Goal: Task Accomplishment & Management: Manage account settings

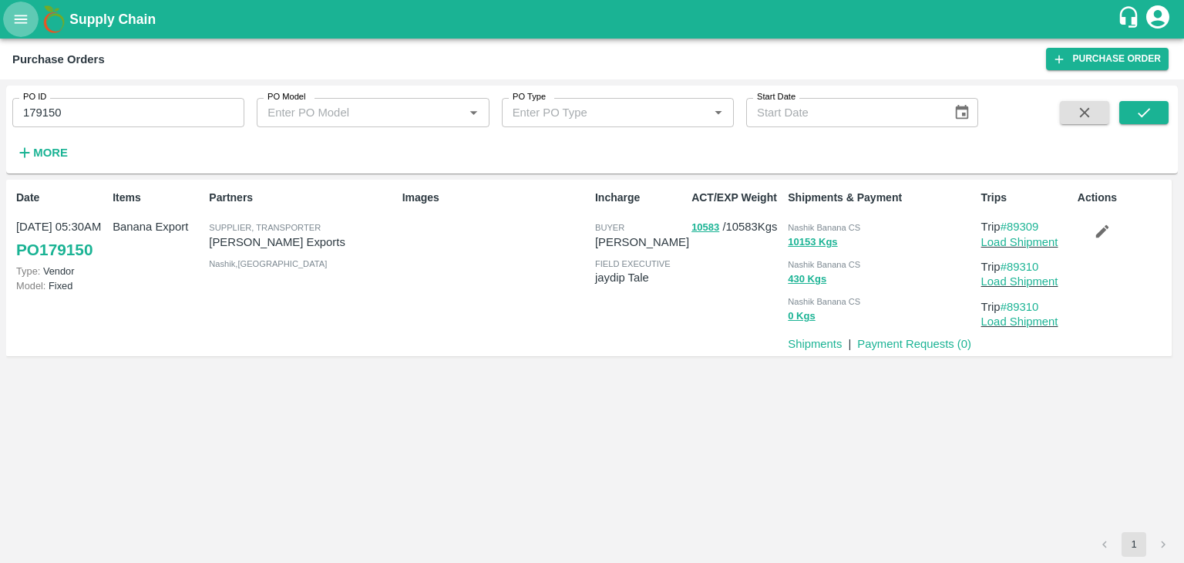
click at [12, 19] on button "open drawer" at bounding box center [20, 19] width 35 height 35
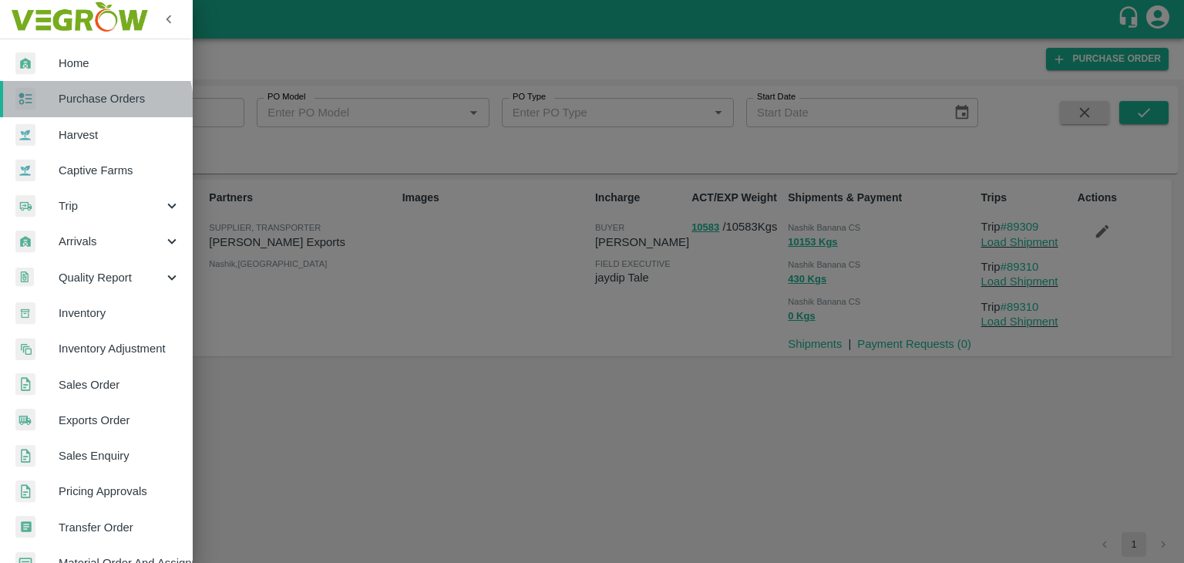
click at [81, 106] on span "Purchase Orders" at bounding box center [120, 98] width 122 height 17
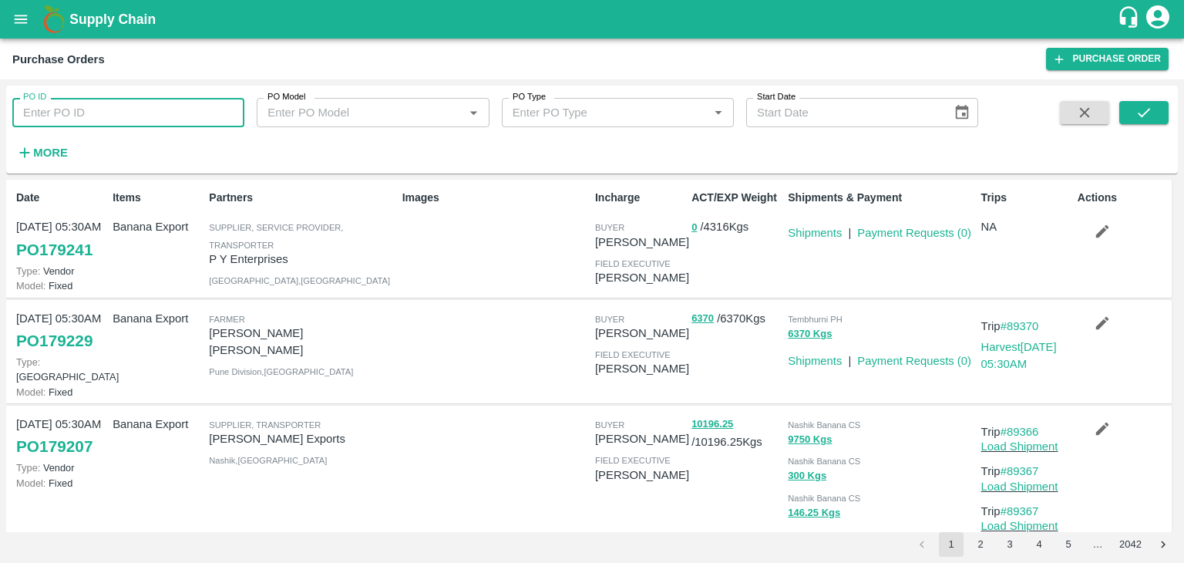
click at [92, 108] on input "PO ID" at bounding box center [128, 112] width 232 height 29
paste input "179174"
click at [92, 108] on input "PO ID" at bounding box center [128, 112] width 232 height 29
click at [1151, 121] on icon "submit" at bounding box center [1143, 112] width 17 height 17
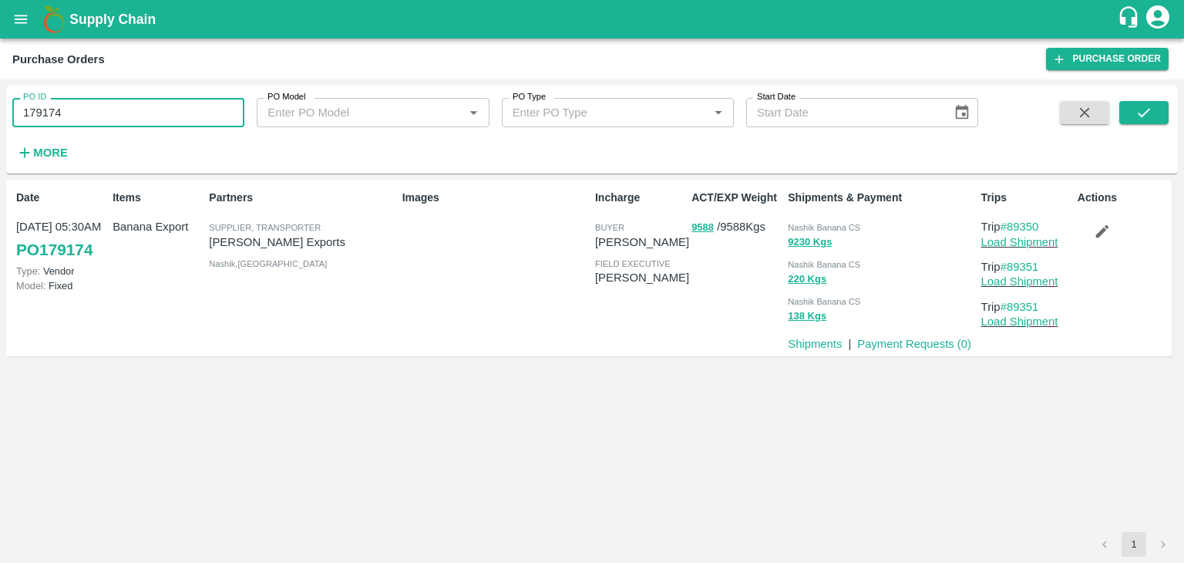
click at [146, 112] on input "179174" at bounding box center [128, 112] width 232 height 29
paste input "text"
type input "179229"
click at [1157, 112] on button "submit" at bounding box center [1143, 112] width 49 height 23
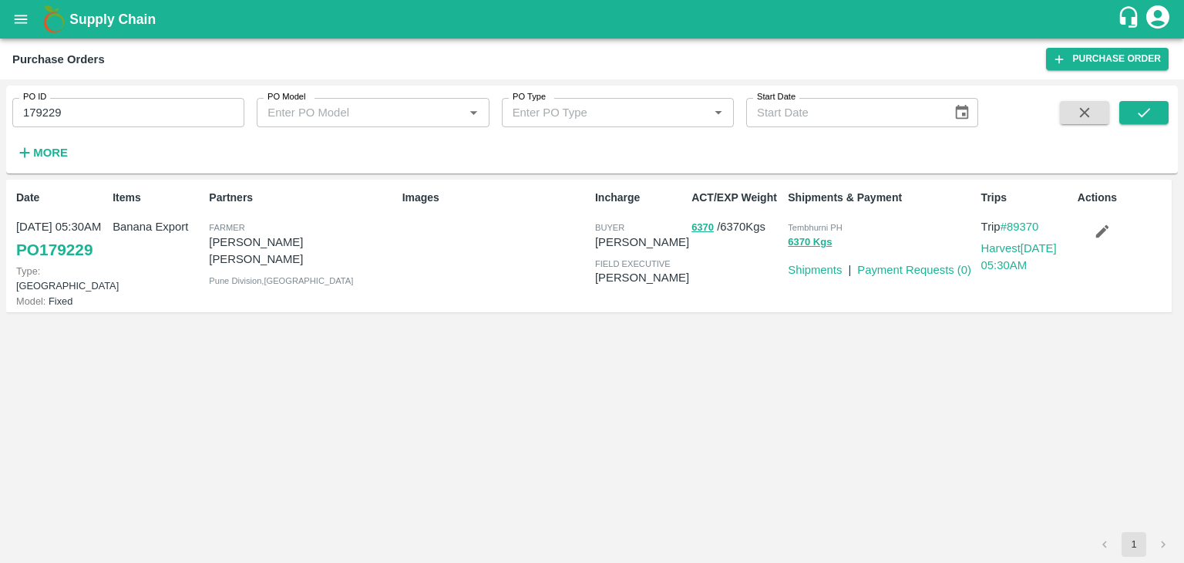
click at [1020, 254] on p "Harvest 03 Oct, 05:30AM" at bounding box center [1026, 257] width 90 height 35
click at [1020, 250] on link "Harvest 03 Oct, 05:30AM" at bounding box center [1019, 256] width 76 height 29
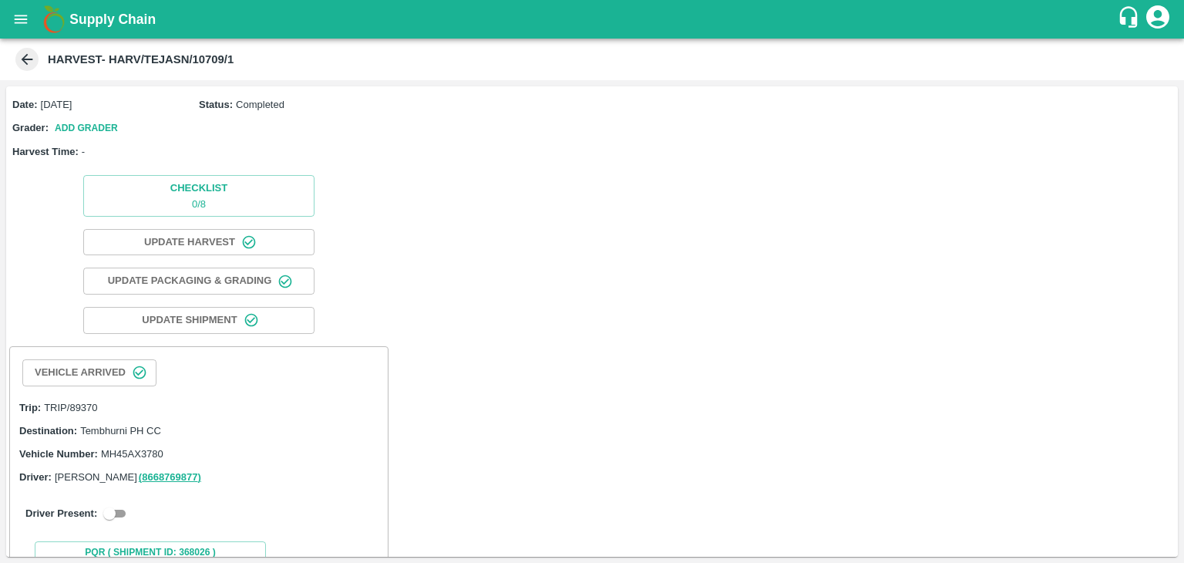
scroll to position [46, 0]
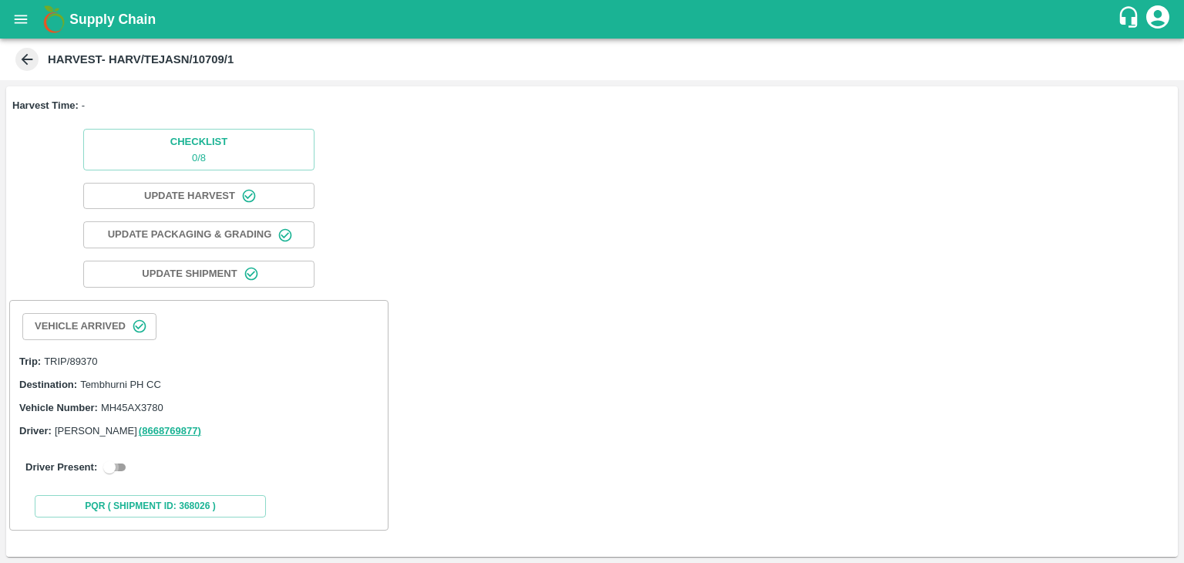
click at [112, 470] on input "checkbox" at bounding box center [109, 467] width 55 height 18
checkbox input "true"
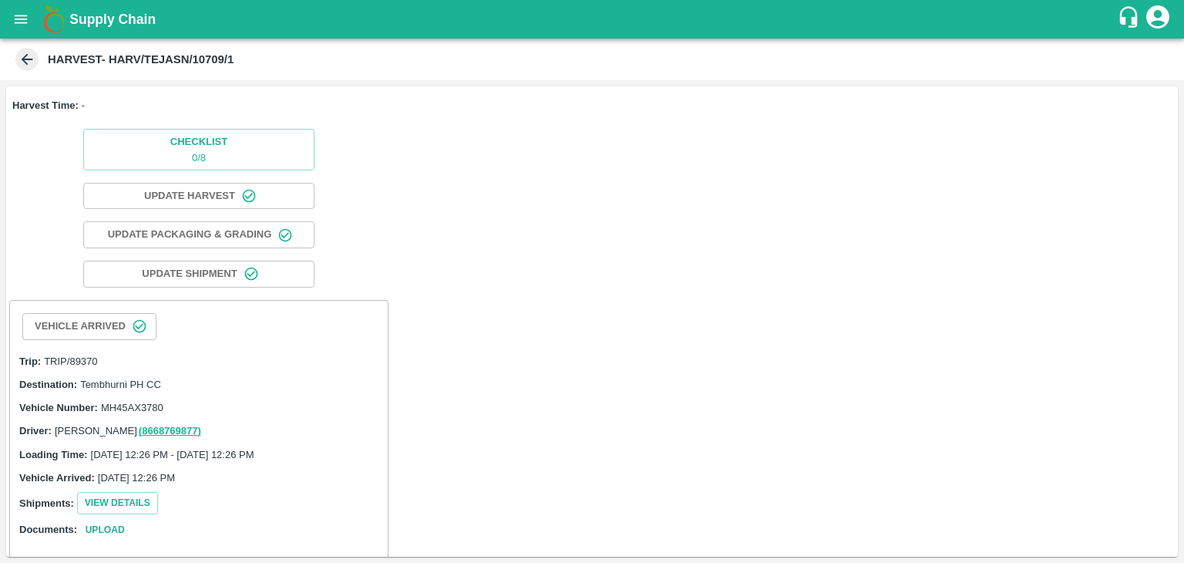
scroll to position [395, 0]
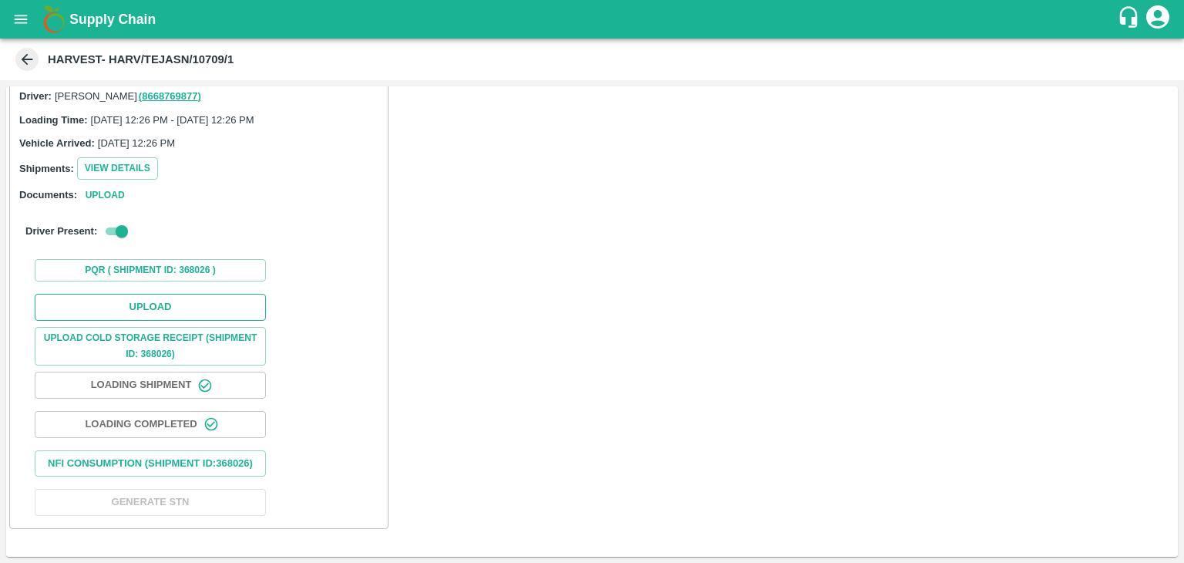
click at [170, 294] on button "Upload" at bounding box center [150, 307] width 231 height 27
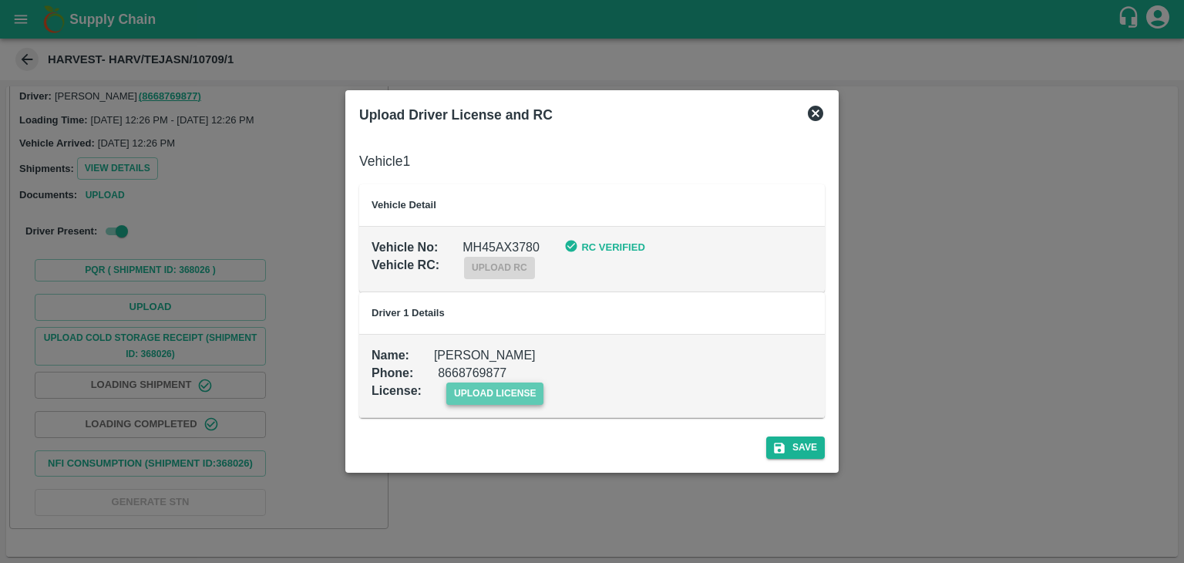
click at [510, 394] on span "upload license" at bounding box center [495, 393] width 98 height 22
click at [0, 0] on input "upload license" at bounding box center [0, 0] width 0 height 0
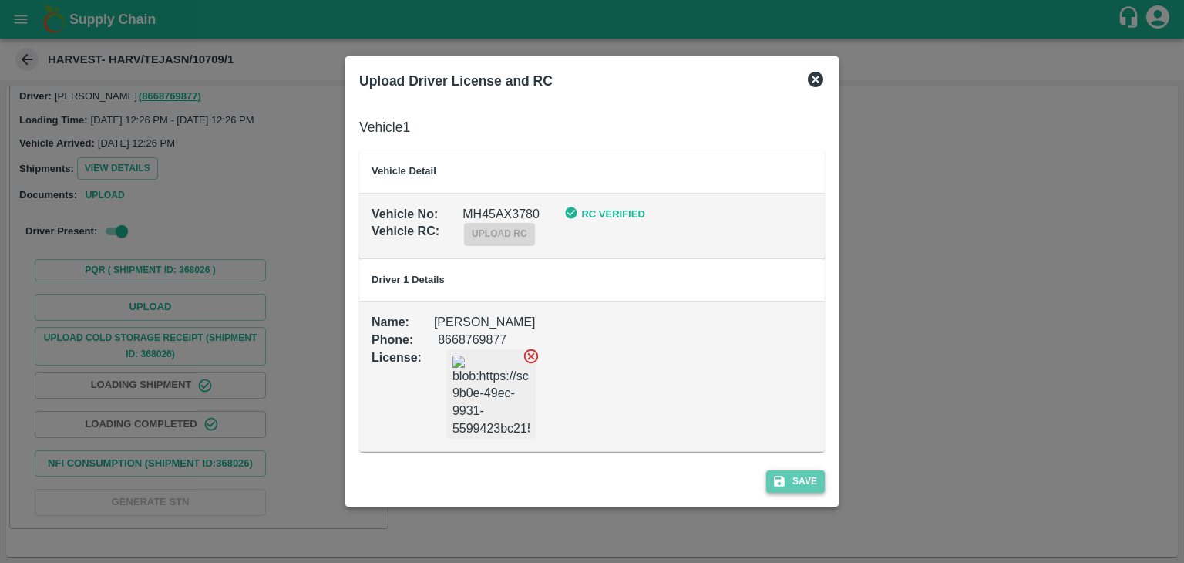
click at [811, 479] on button "Save" at bounding box center [795, 481] width 59 height 22
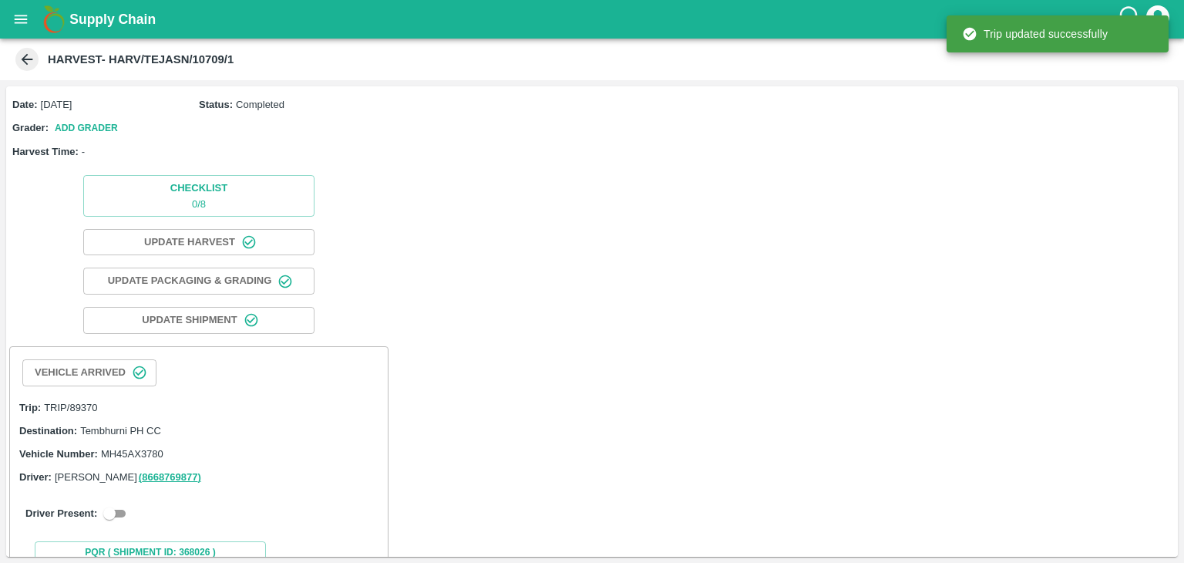
scroll to position [46, 0]
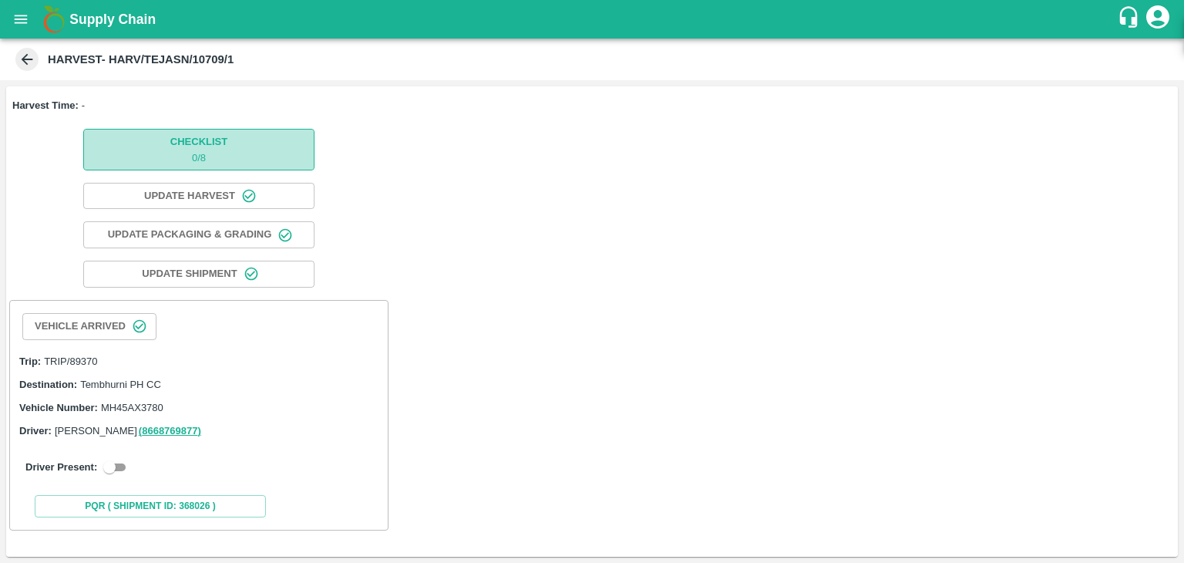
click at [227, 145] on span "Checklist 0 / 8" at bounding box center [198, 149] width 57 height 32
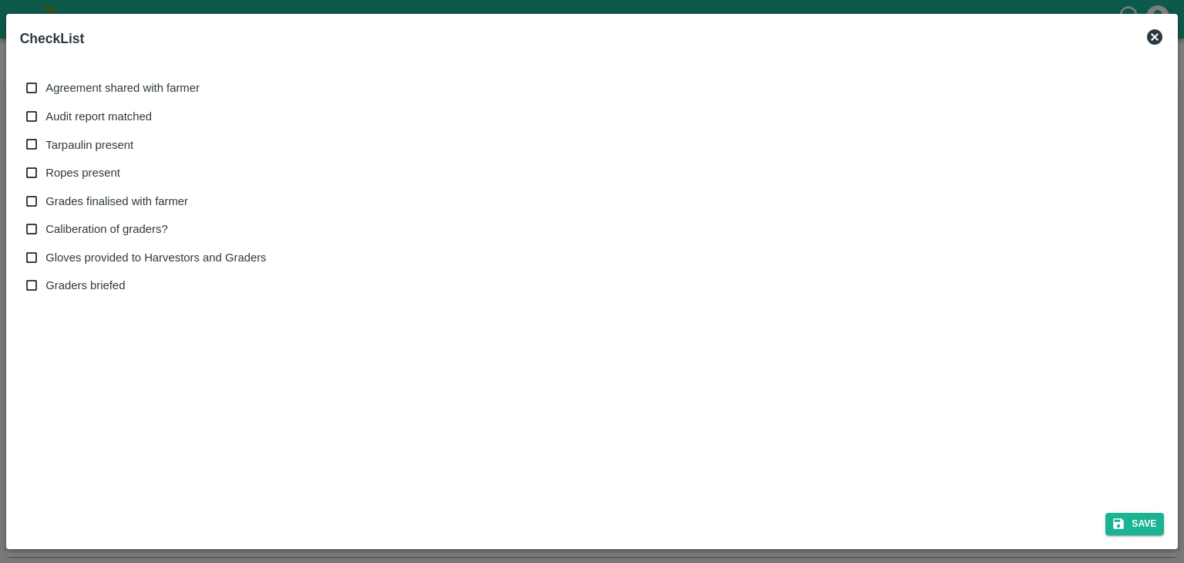
click at [105, 83] on span "Agreement shared with farmer" at bounding box center [122, 87] width 154 height 17
click at [46, 83] on input "Agreement shared with farmer" at bounding box center [32, 88] width 29 height 29
checkbox input "true"
drag, startPoint x: 102, startPoint y: 114, endPoint x: 101, endPoint y: 143, distance: 28.5
click at [101, 143] on div "Agreement shared with farmer Audit report matched Tarpaulin present Ropes prese…" at bounding box center [152, 187] width 253 height 226
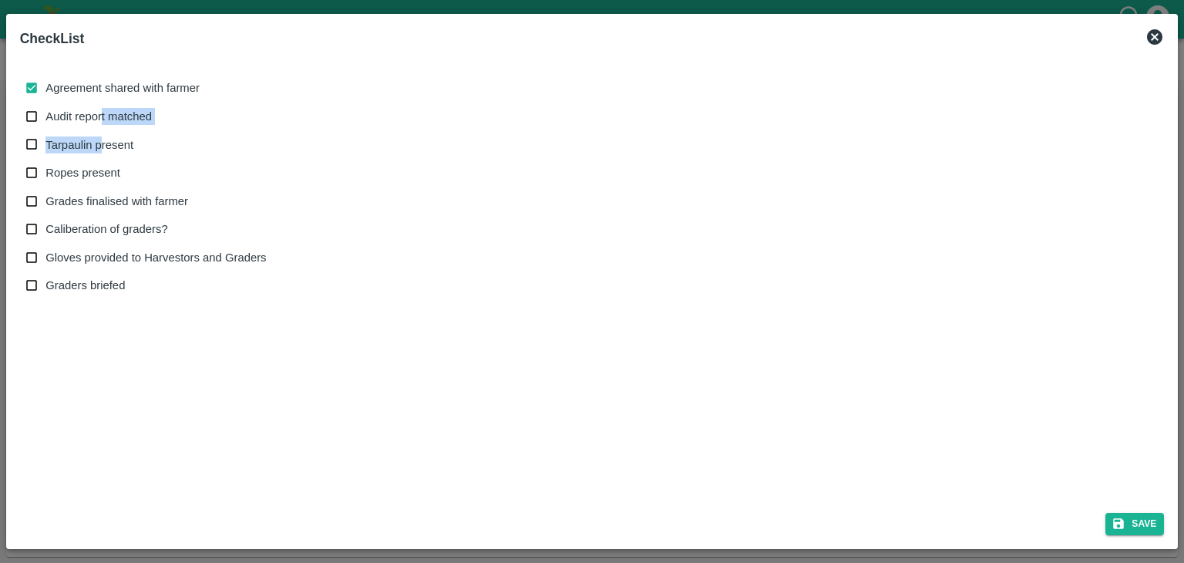
click at [101, 143] on span "Tarpaulin present" at bounding box center [89, 144] width 88 height 17
click at [46, 143] on input "Tarpaulin present" at bounding box center [32, 144] width 29 height 29
checkbox input "true"
click at [85, 124] on span "Audit report matched" at bounding box center [98, 116] width 106 height 17
click at [46, 124] on input "Audit report matched" at bounding box center [32, 117] width 29 height 29
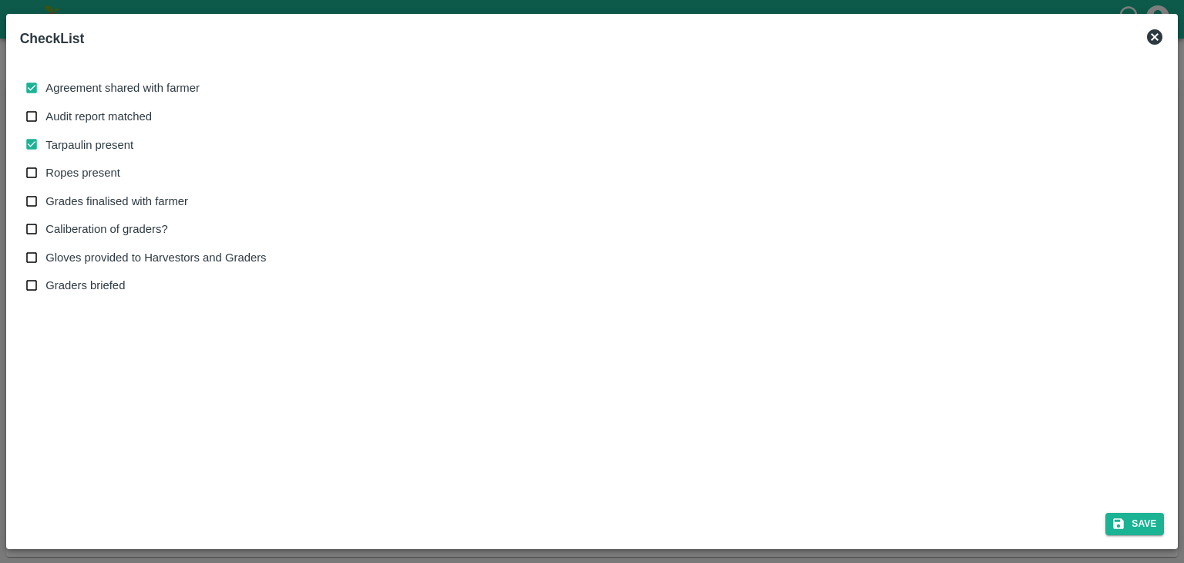
checkbox input "true"
click at [89, 163] on label "Ropes present" at bounding box center [142, 173] width 249 height 29
click at [46, 163] on input "Ropes present" at bounding box center [32, 173] width 29 height 29
checkbox input "true"
click at [110, 196] on span "Grades finalised with farmer" at bounding box center [116, 201] width 143 height 17
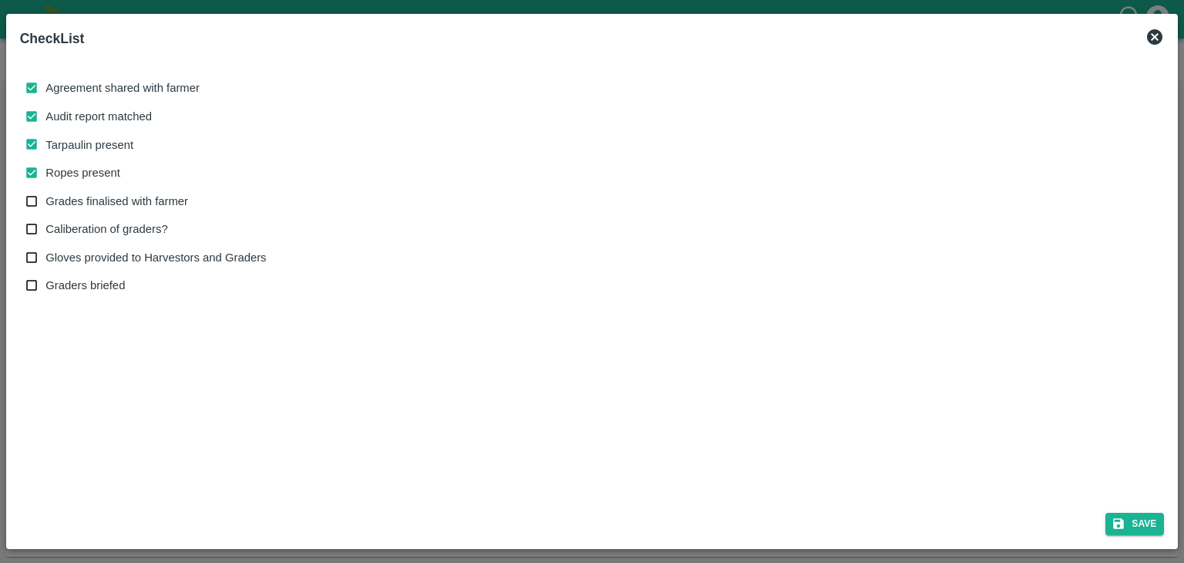
click at [46, 196] on input "Grades finalised with farmer" at bounding box center [32, 201] width 29 height 29
checkbox input "true"
click at [129, 236] on span "Caliberation of graders?" at bounding box center [106, 228] width 122 height 17
click at [46, 236] on input "Caliberation of graders?" at bounding box center [32, 229] width 29 height 29
checkbox input "true"
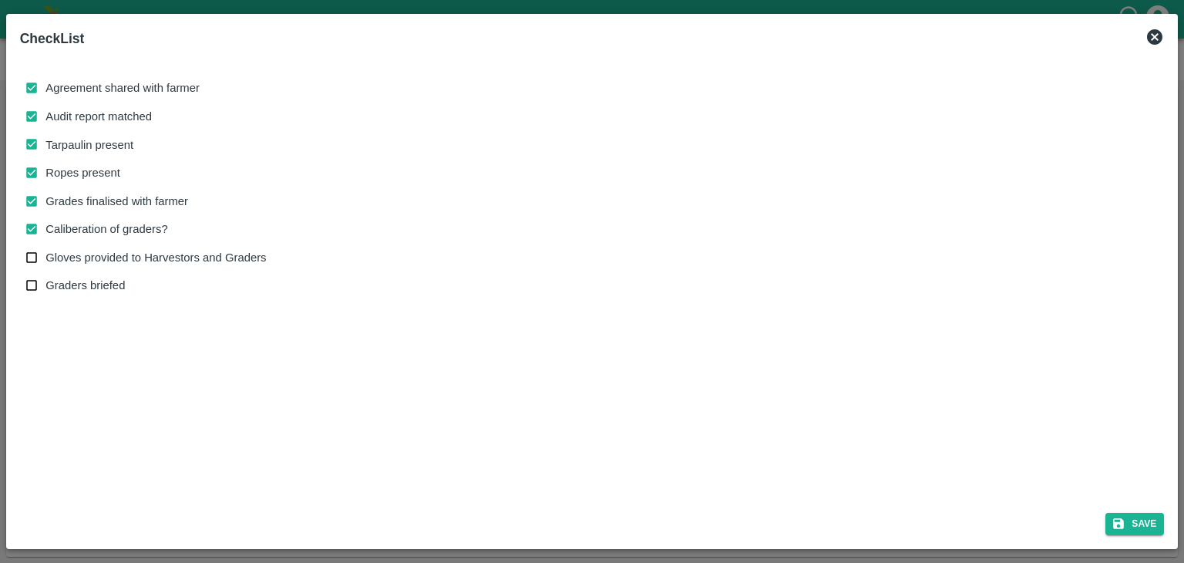
click at [158, 264] on span "Gloves provided to Harvestors and Graders" at bounding box center [155, 257] width 220 height 17
click at [46, 264] on input "Gloves provided to Harvestors and Graders" at bounding box center [32, 258] width 29 height 29
checkbox input "true"
click at [1159, 524] on button "Save" at bounding box center [1134, 524] width 59 height 22
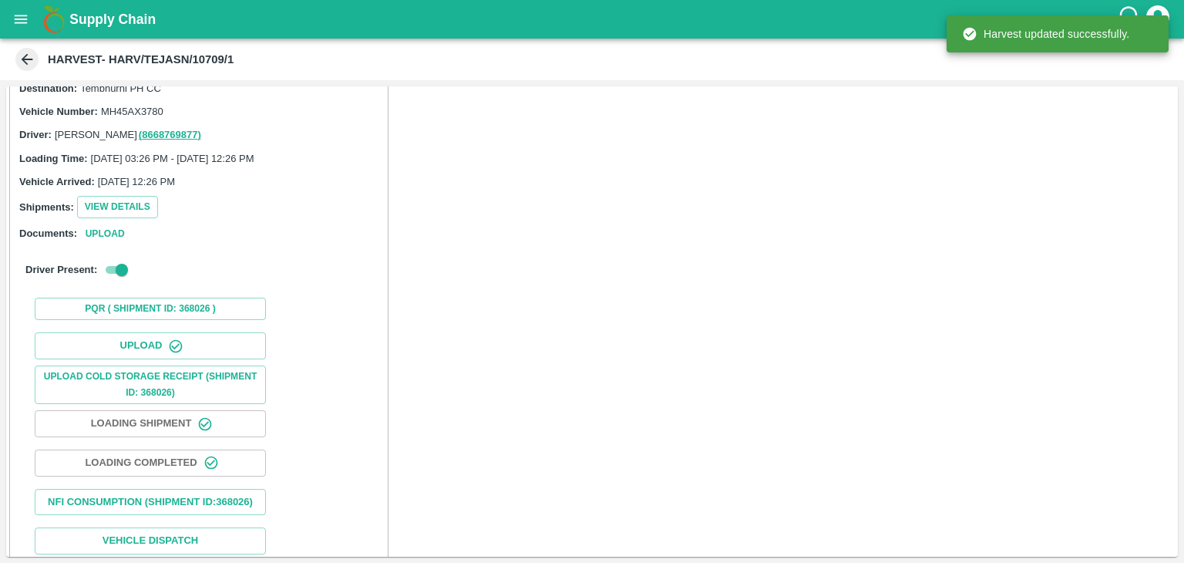
scroll to position [433, 0]
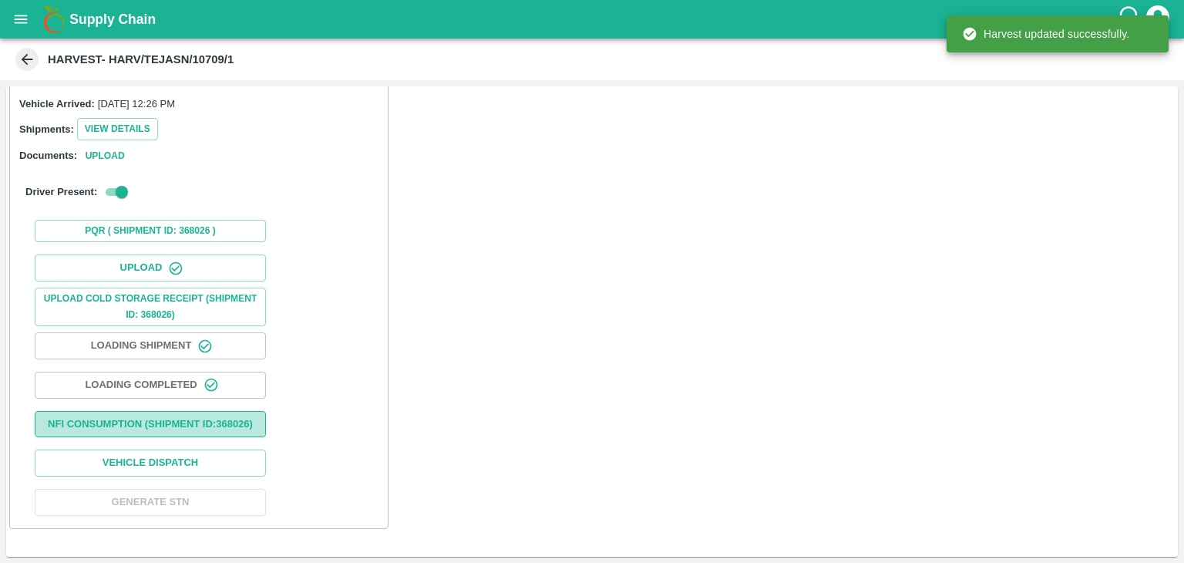
click at [186, 415] on button "Nfi Consumption (SHIPMENT ID: 368026 )" at bounding box center [150, 424] width 231 height 27
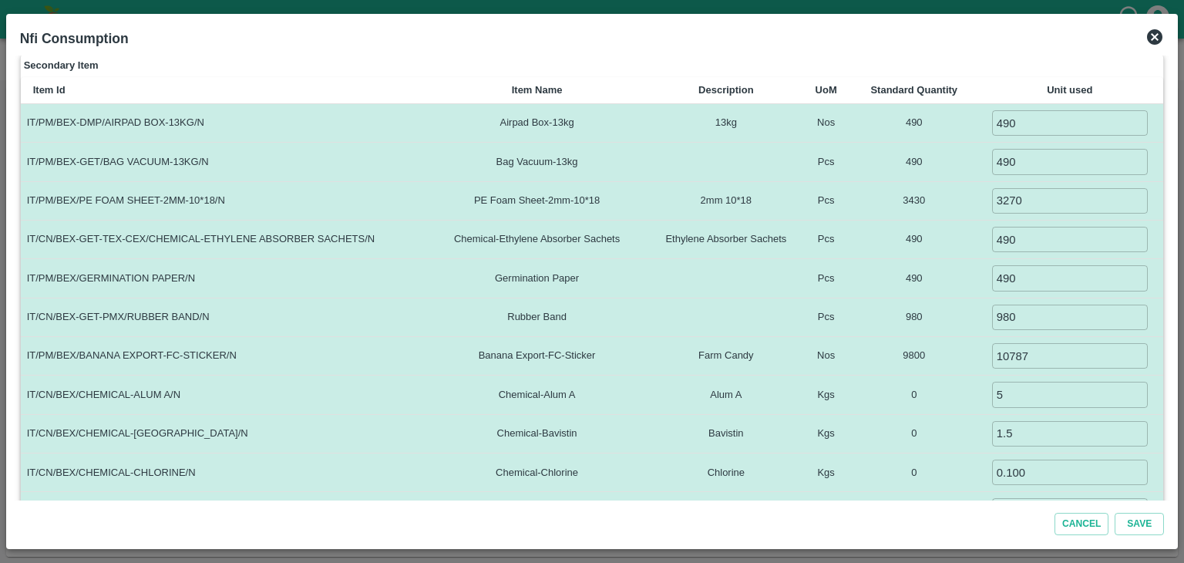
scroll to position [217, 0]
click at [1040, 343] on input "10787" at bounding box center [1070, 353] width 156 height 25
type input "1"
type input "9800"
click at [1029, 395] on input "5" at bounding box center [1070, 392] width 156 height 25
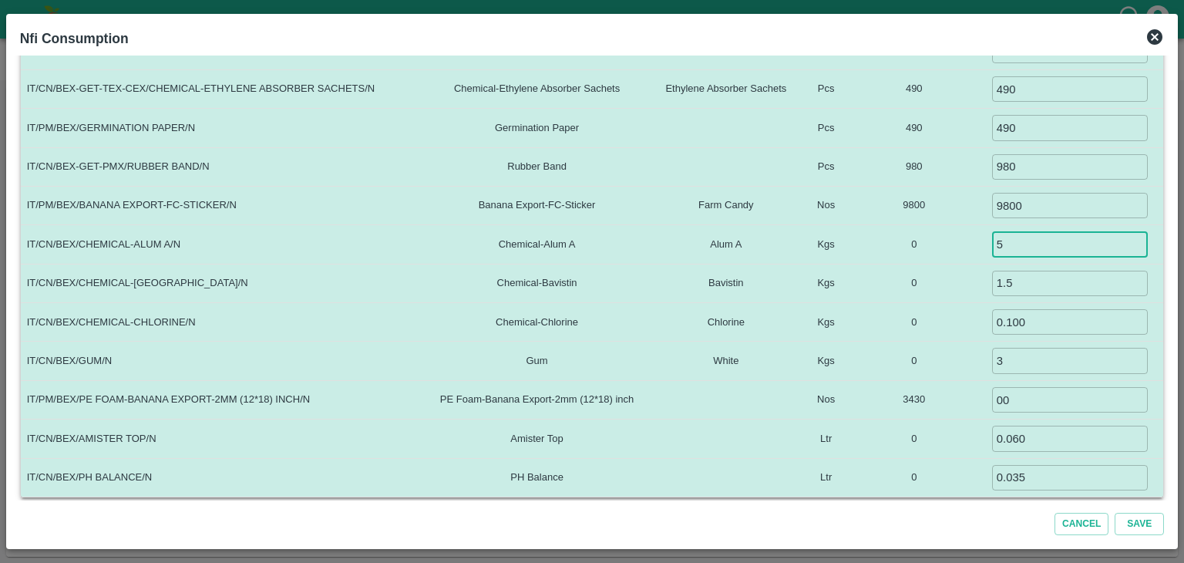
scroll to position [366, 0]
click at [1145, 520] on button "Save" at bounding box center [1138, 524] width 49 height 22
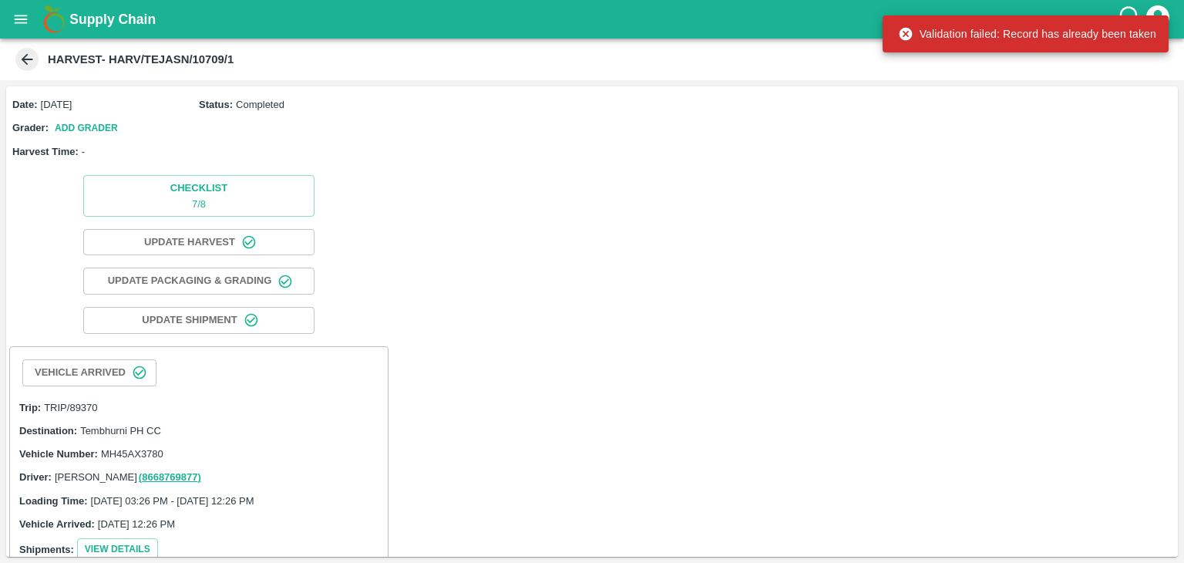
scroll to position [433, 0]
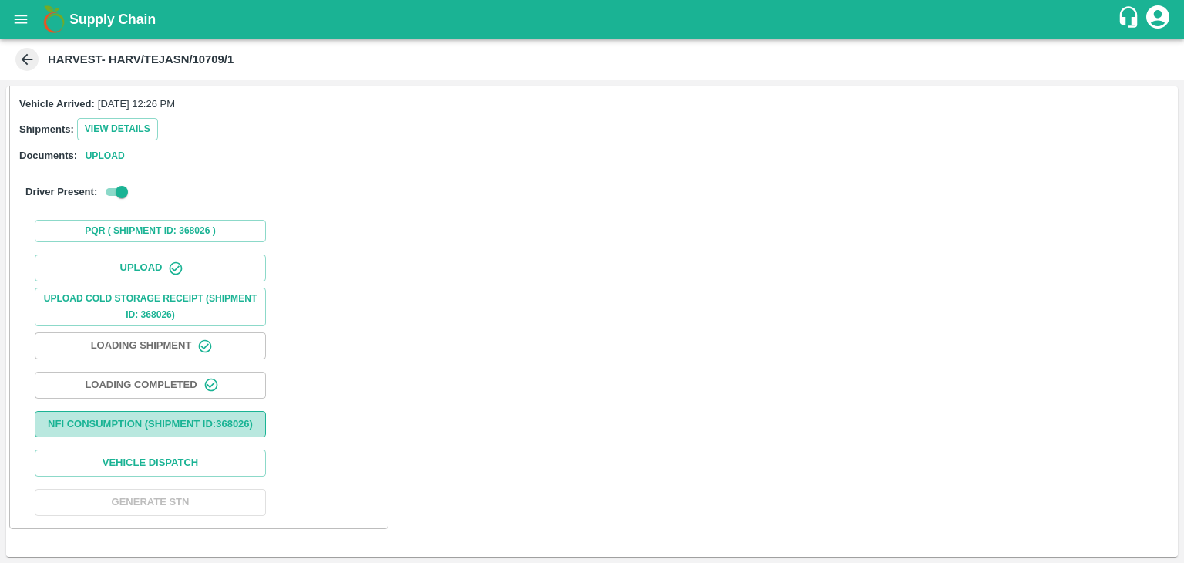
click at [222, 415] on button "Nfi Consumption (SHIPMENT ID: 368026 )" at bounding box center [150, 424] width 231 height 27
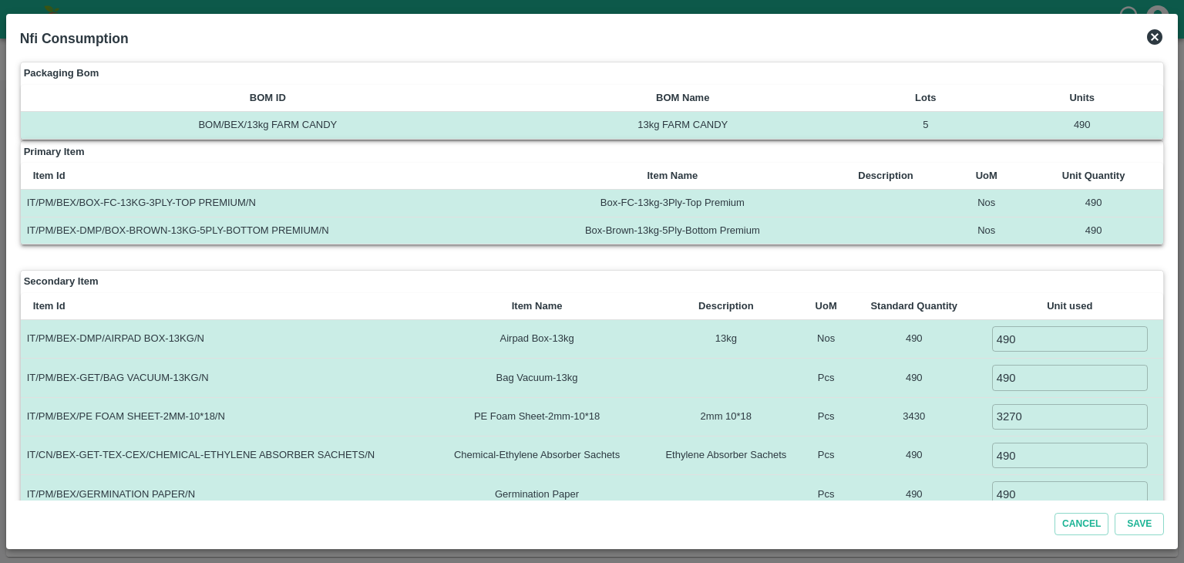
scroll to position [366, 0]
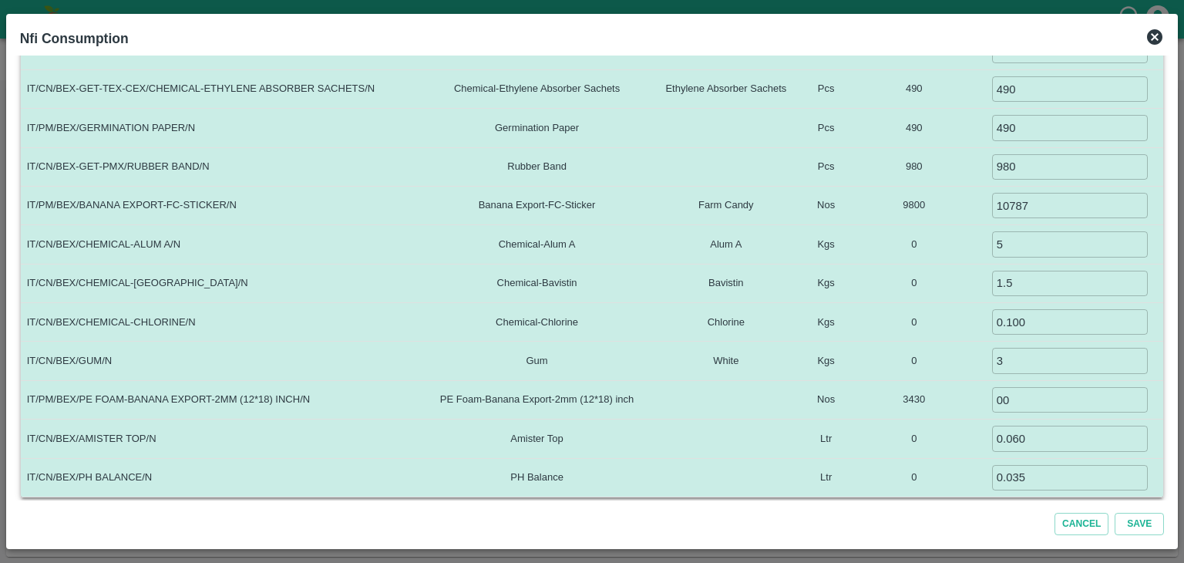
click at [1148, 44] on icon at bounding box center [1154, 37] width 18 height 18
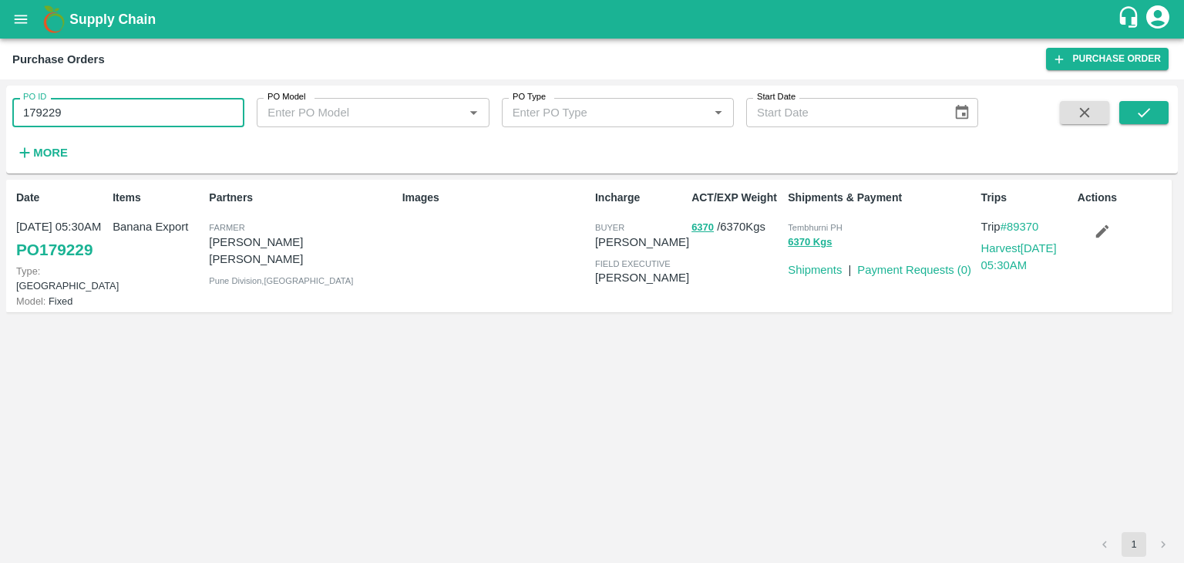
click at [97, 110] on input "179229" at bounding box center [128, 112] width 232 height 29
paste input "text"
click at [1154, 119] on button "submit" at bounding box center [1143, 112] width 49 height 23
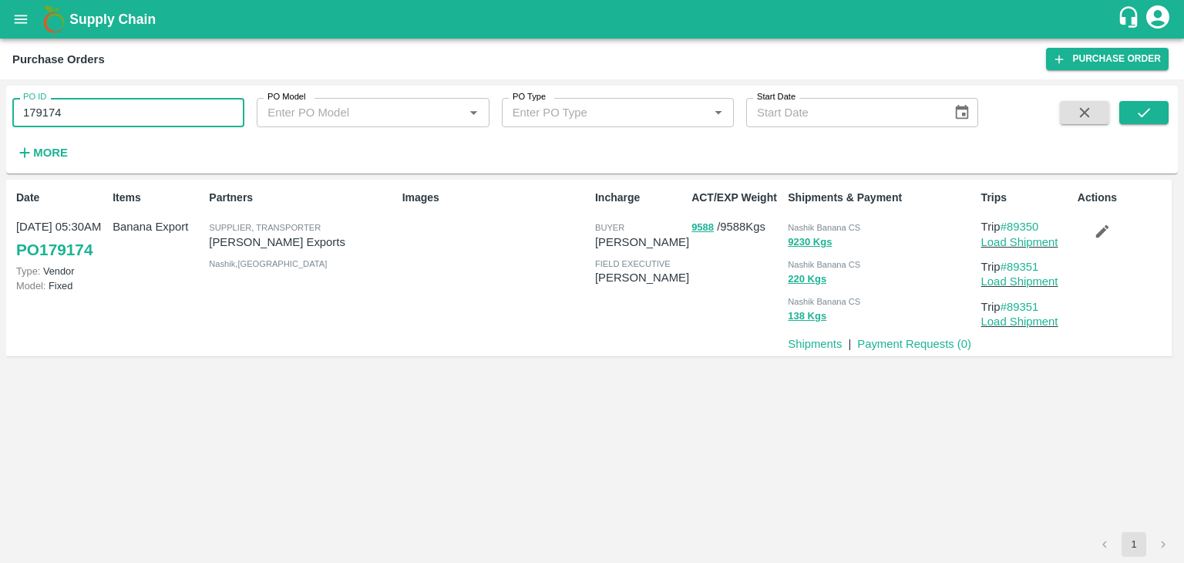
click at [105, 104] on input "179174" at bounding box center [128, 112] width 232 height 29
paste input "text"
type input "179229"
drag, startPoint x: 1183, startPoint y: 111, endPoint x: 1153, endPoint y: 113, distance: 30.1
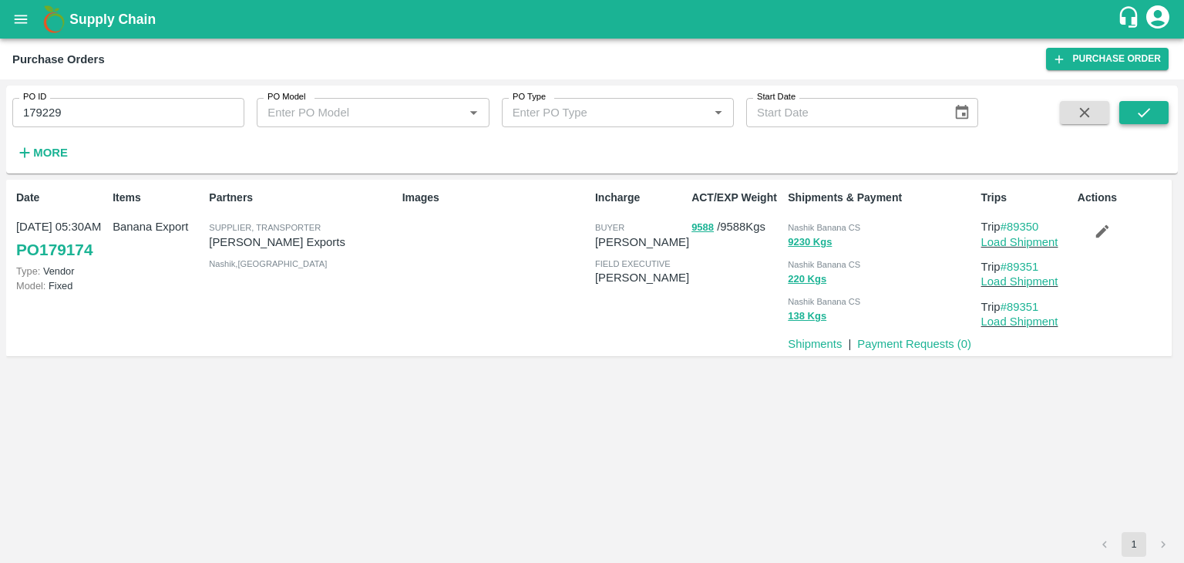
click at [1153, 113] on div "PO ID 179229 PO ID PO Model PO Model   * PO Type PO Type   * Start Date Start D…" at bounding box center [592, 320] width 1184 height 483
click at [1153, 113] on button "submit" at bounding box center [1143, 112] width 49 height 23
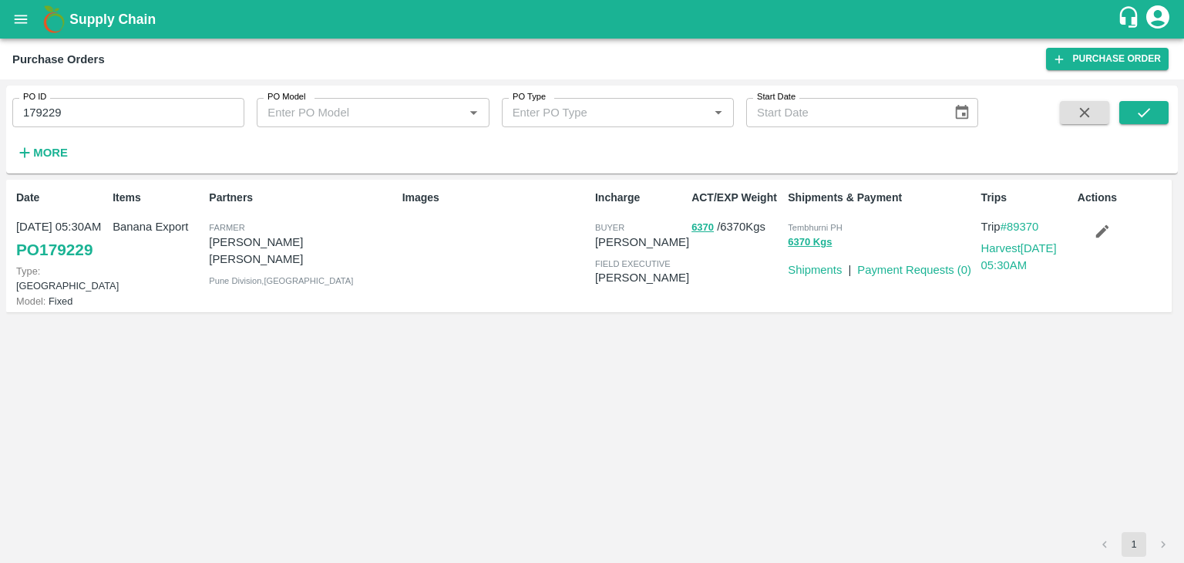
click at [1110, 229] on icon "button" at bounding box center [1102, 231] width 17 height 17
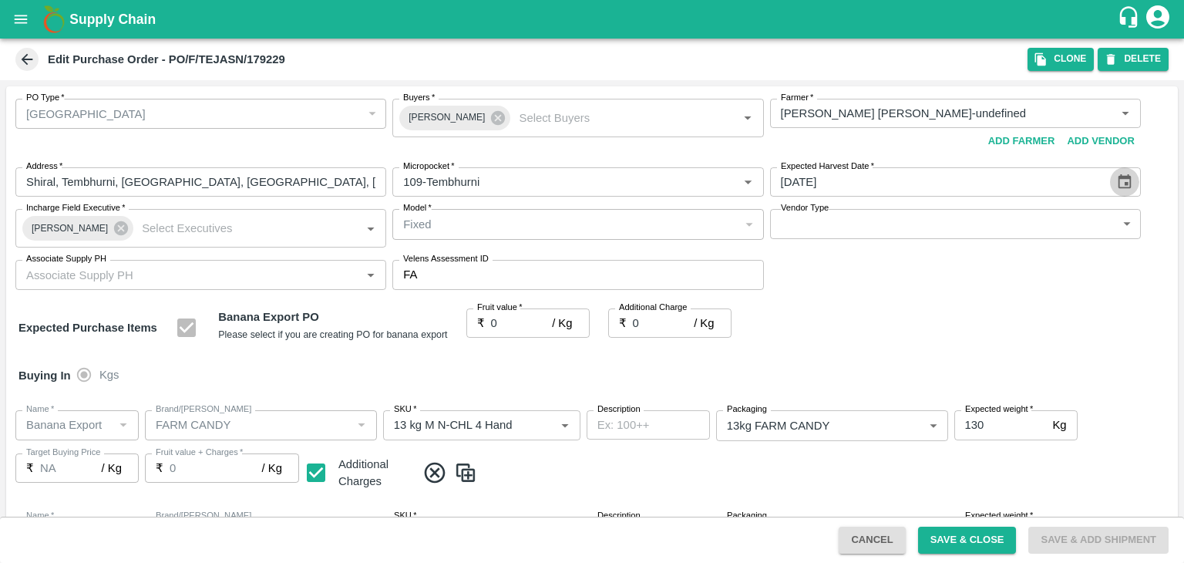
click at [1126, 180] on icon "Choose date, selected date is Oct 3, 2025" at bounding box center [1124, 181] width 13 height 15
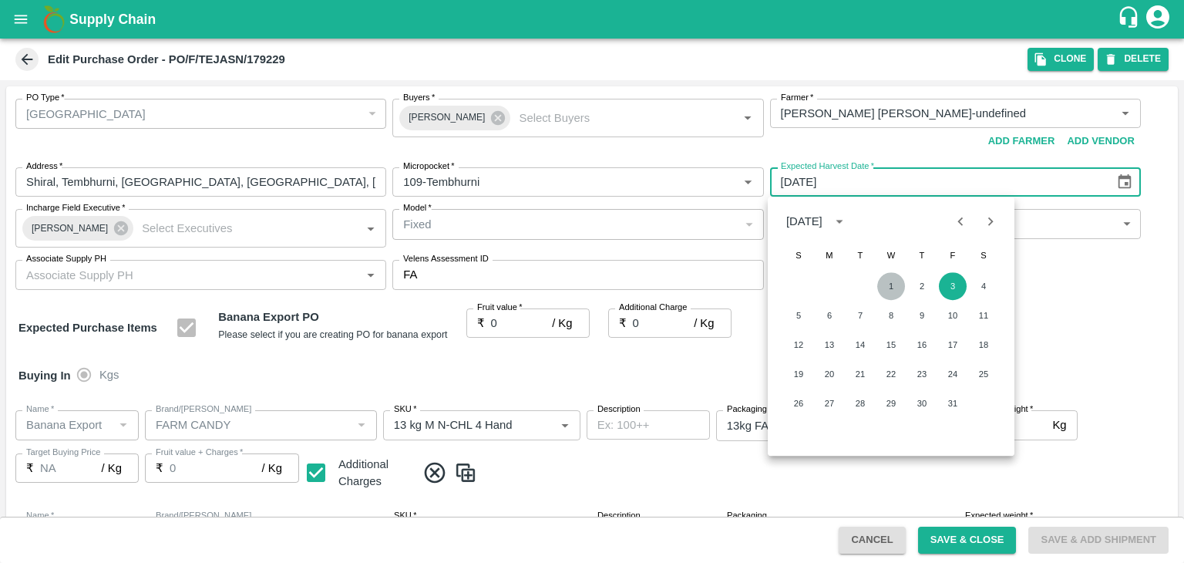
click at [891, 284] on button "1" at bounding box center [891, 286] width 28 height 28
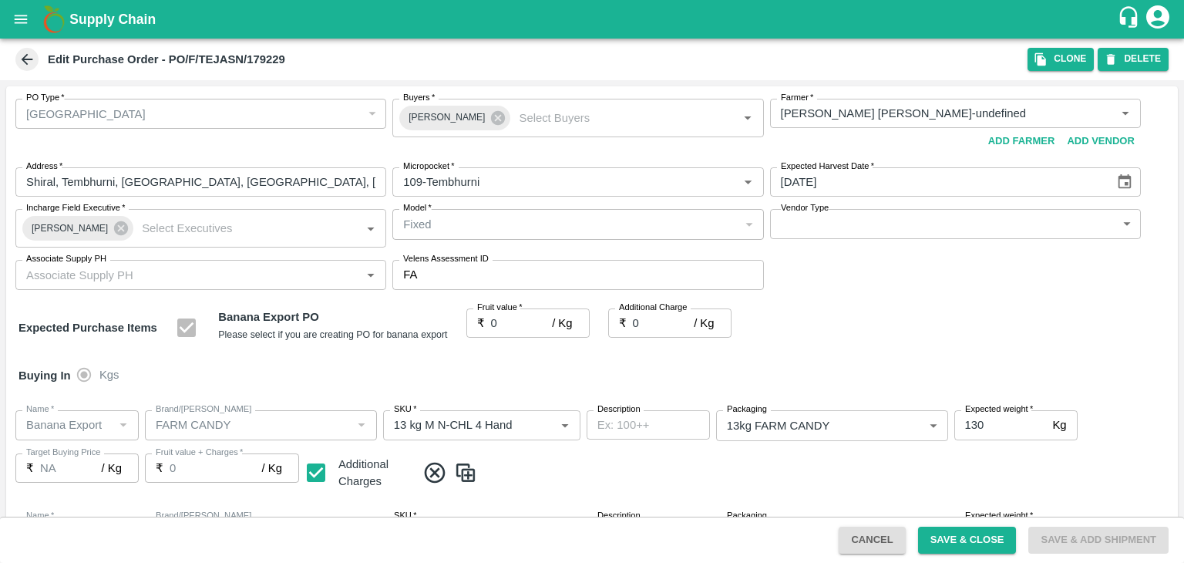
type input "01/10/2025"
click at [956, 537] on button "Save & Close" at bounding box center [967, 539] width 99 height 27
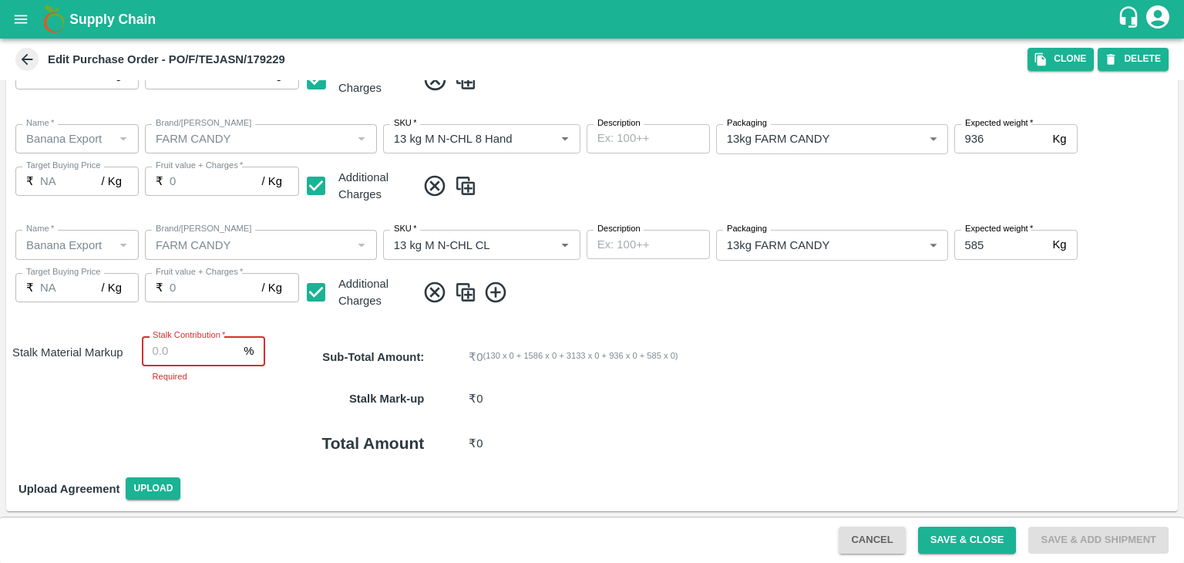
click at [207, 347] on input "Stalk Contribution   *" at bounding box center [190, 350] width 96 height 29
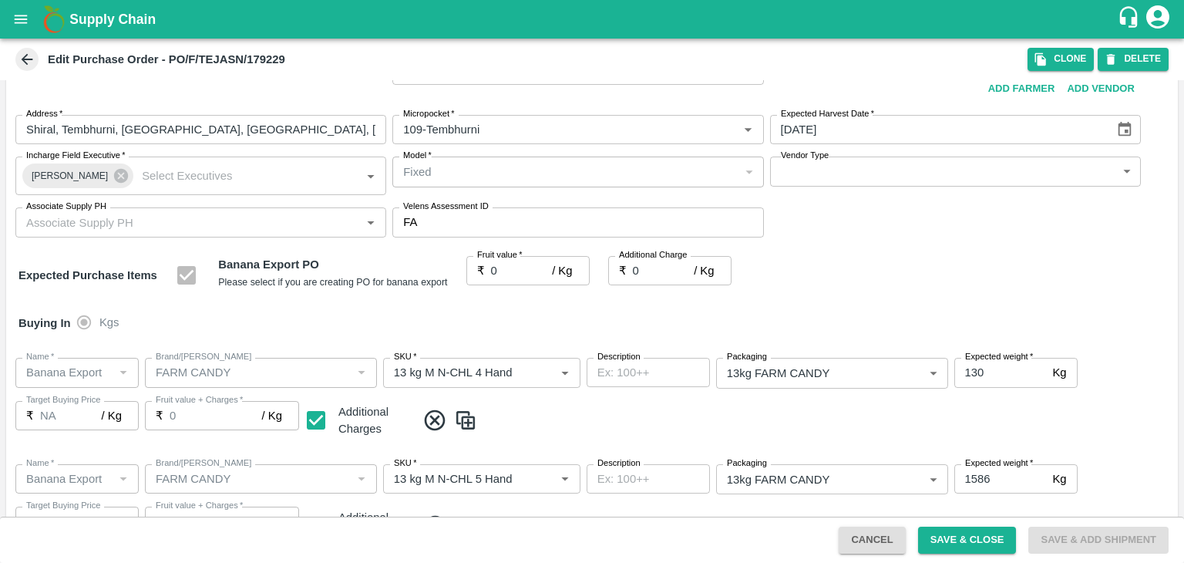
scroll to position [0, 0]
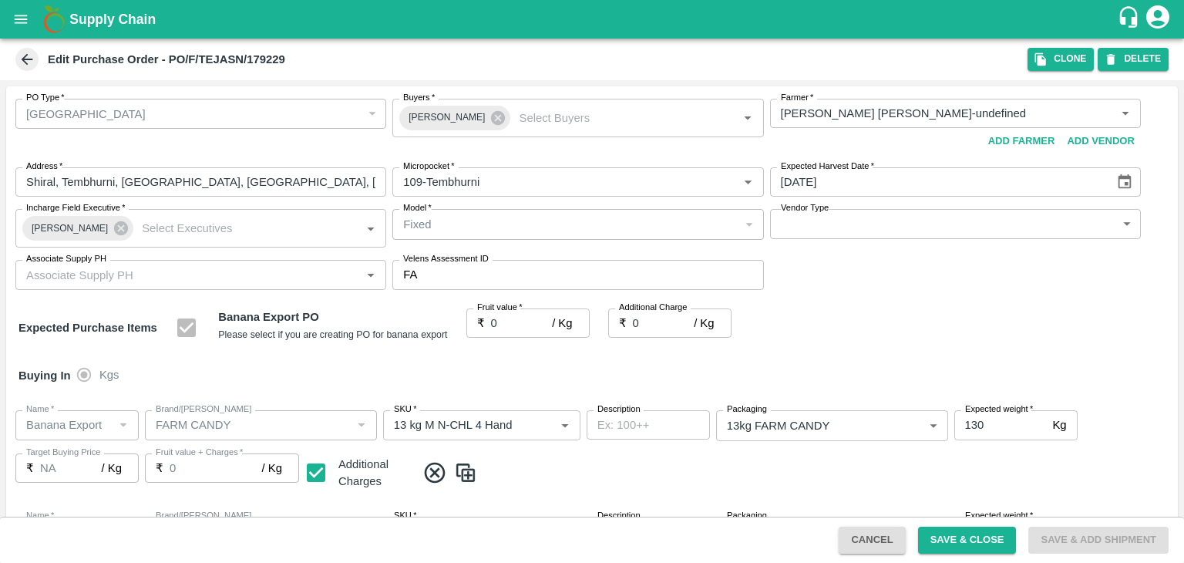
type input "8"
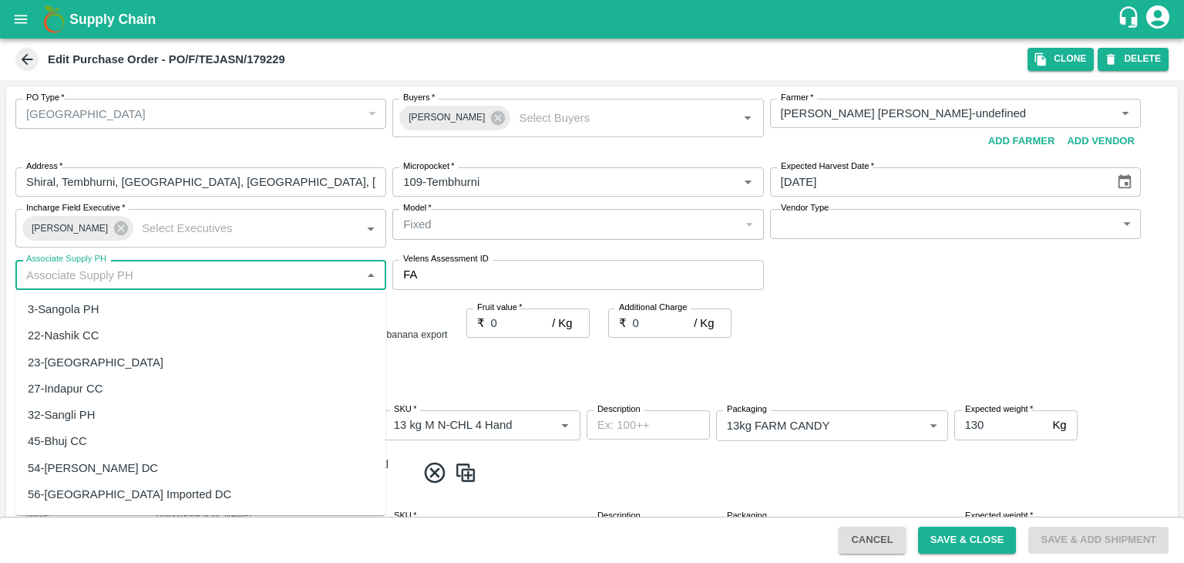
click at [191, 277] on input "Associate Supply PH" at bounding box center [188, 274] width 336 height 20
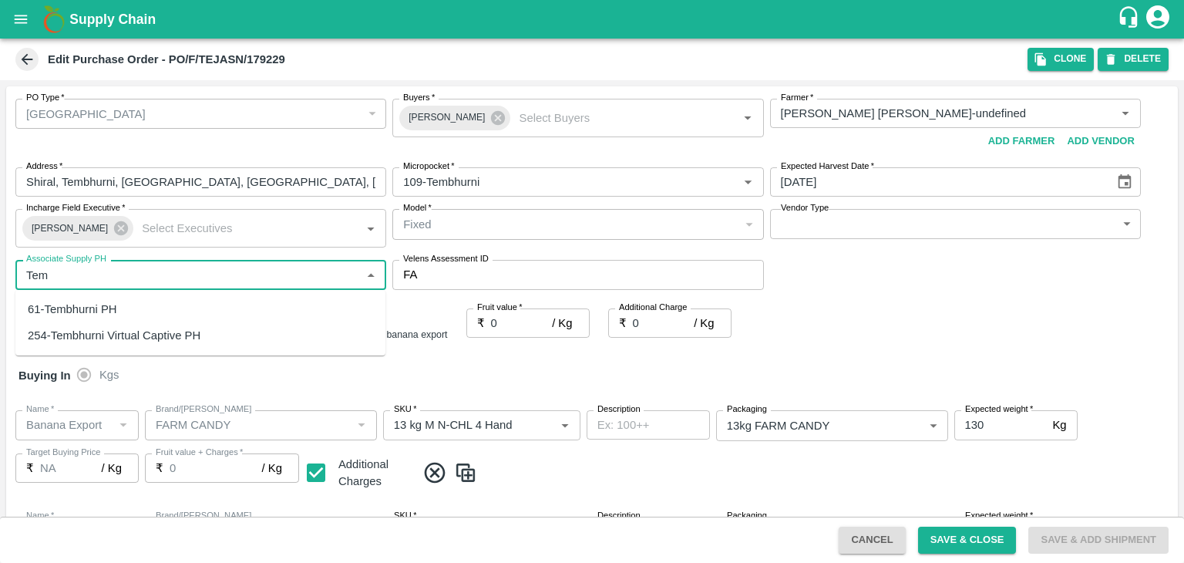
click at [113, 304] on div "61-Tembhurni PH" at bounding box center [72, 309] width 89 height 17
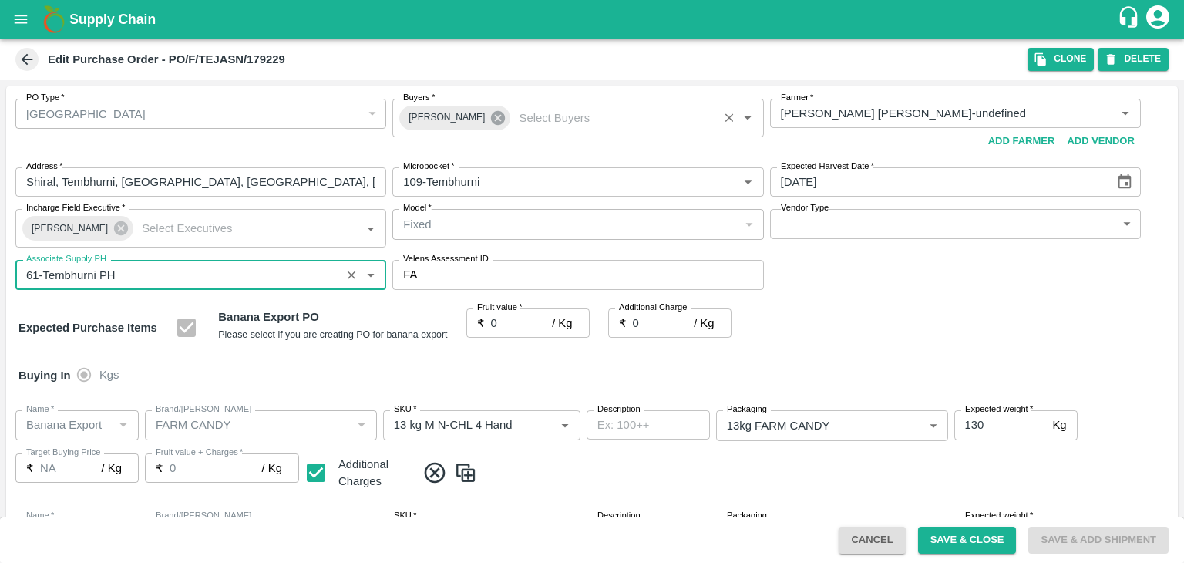
click at [489, 117] on icon at bounding box center [497, 117] width 17 height 17
type input "61-Tembhurni PH"
click at [486, 115] on input "Buyers   *" at bounding box center [565, 113] width 336 height 20
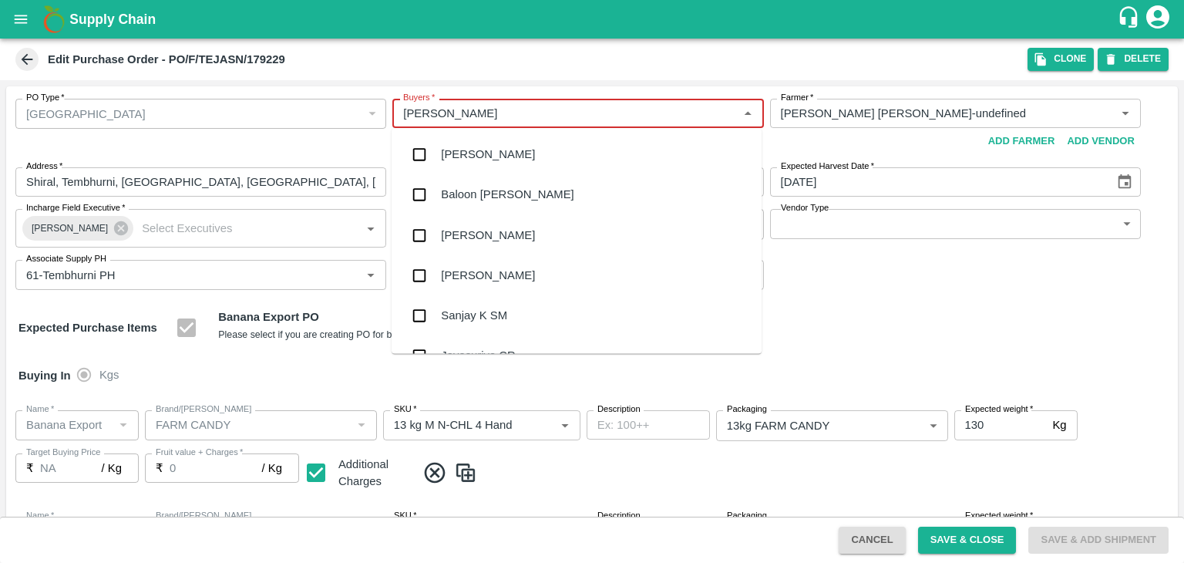
click at [455, 103] on div "Buyers   *" at bounding box center [577, 113] width 371 height 29
type input "J"
type input "Ajit"
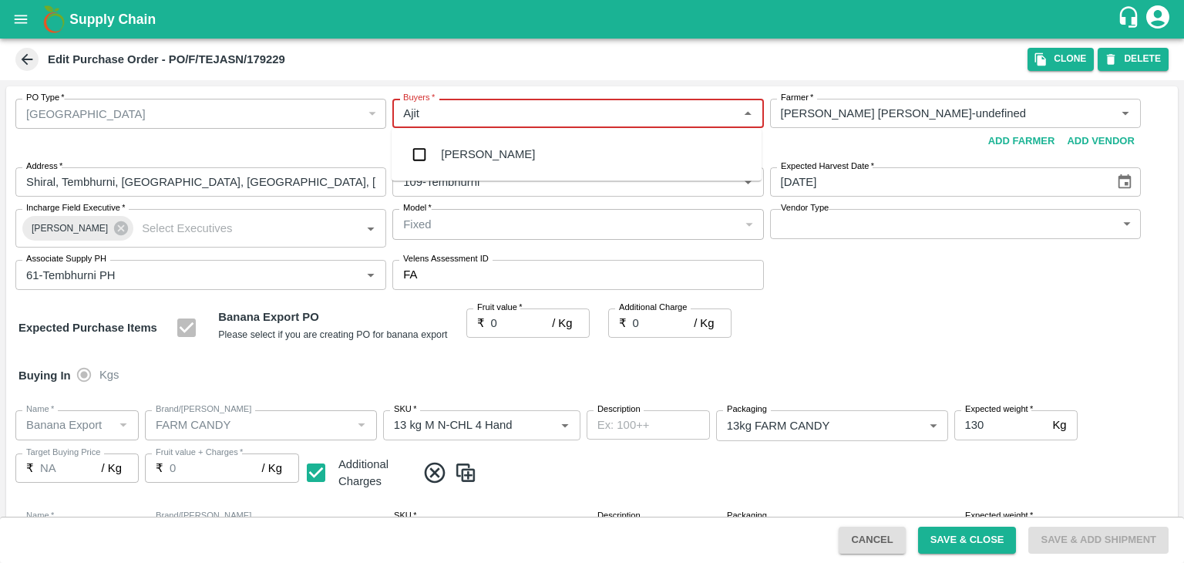
click at [479, 146] on div "Ajit Otari" at bounding box center [488, 154] width 94 height 17
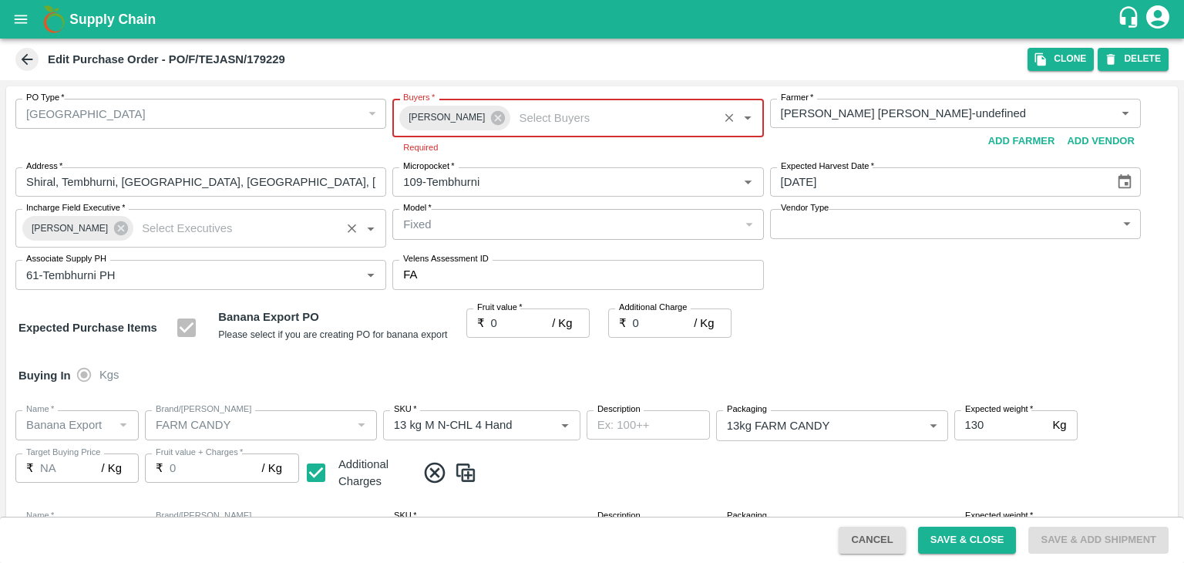
click at [108, 239] on div "Praneeth Kumar" at bounding box center [77, 228] width 111 height 25
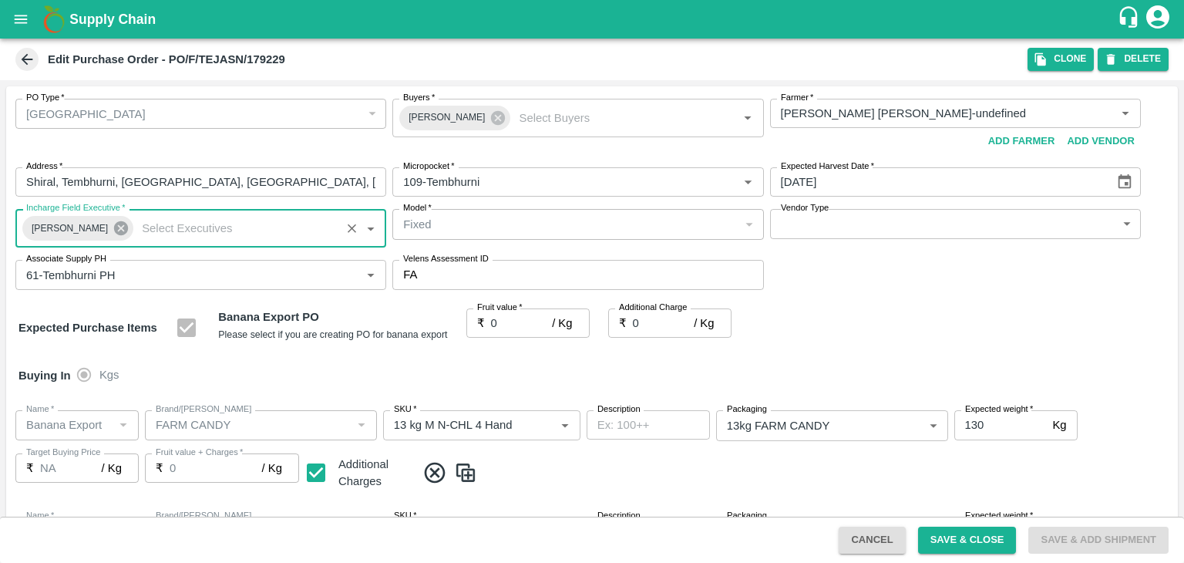
click at [114, 230] on icon at bounding box center [121, 228] width 14 height 14
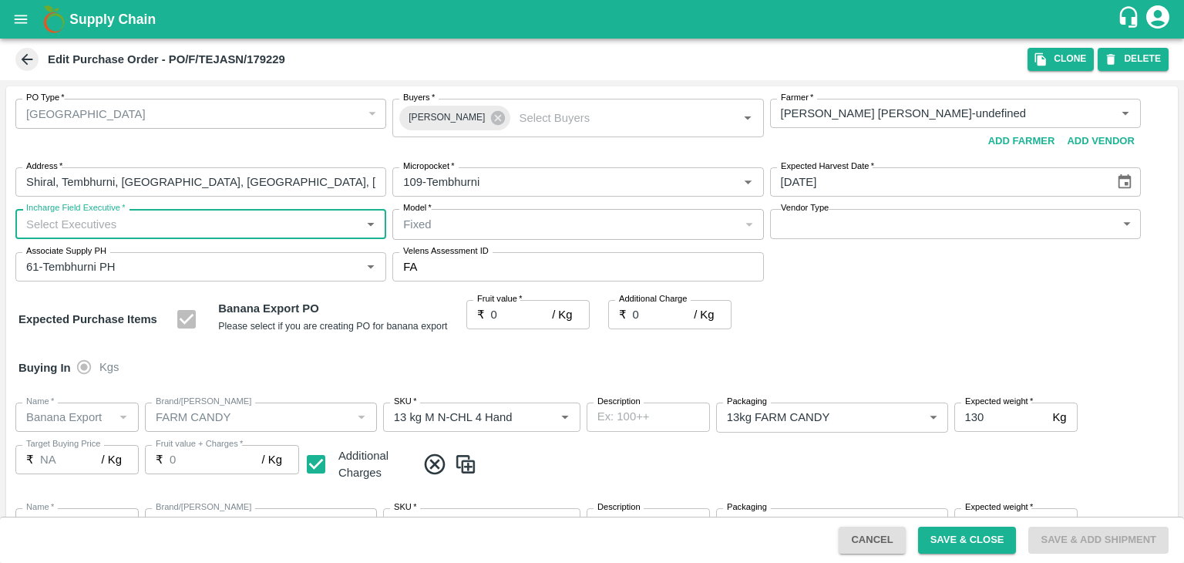
click at [127, 224] on input "Incharge Field Executive   *" at bounding box center [188, 223] width 336 height 20
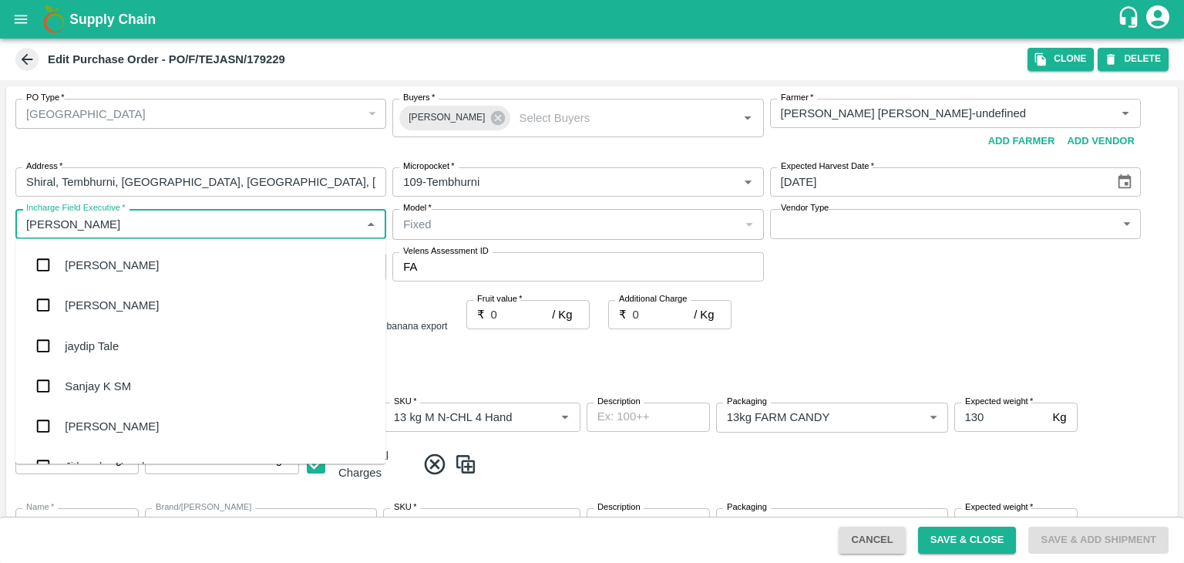
type input "Jay"
click at [110, 328] on div "jaydip Tale" at bounding box center [200, 345] width 370 height 40
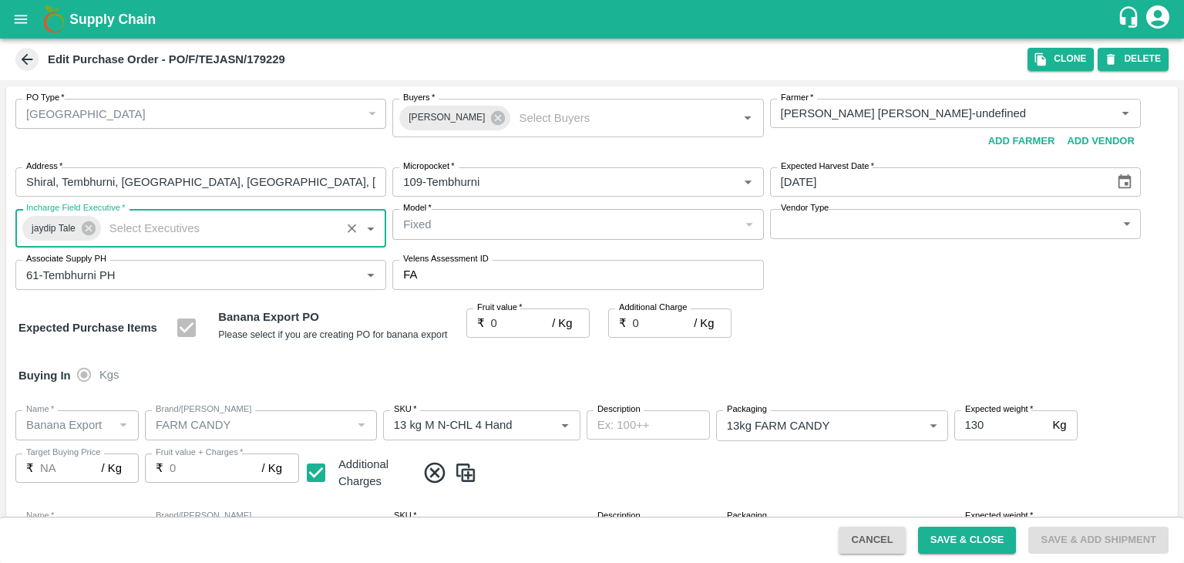
click at [845, 234] on body "Supply Chain Edit Purchase Order - PO/F/TEJASN/179229 Clone DELETE PO Type   * …" at bounding box center [592, 281] width 1184 height 563
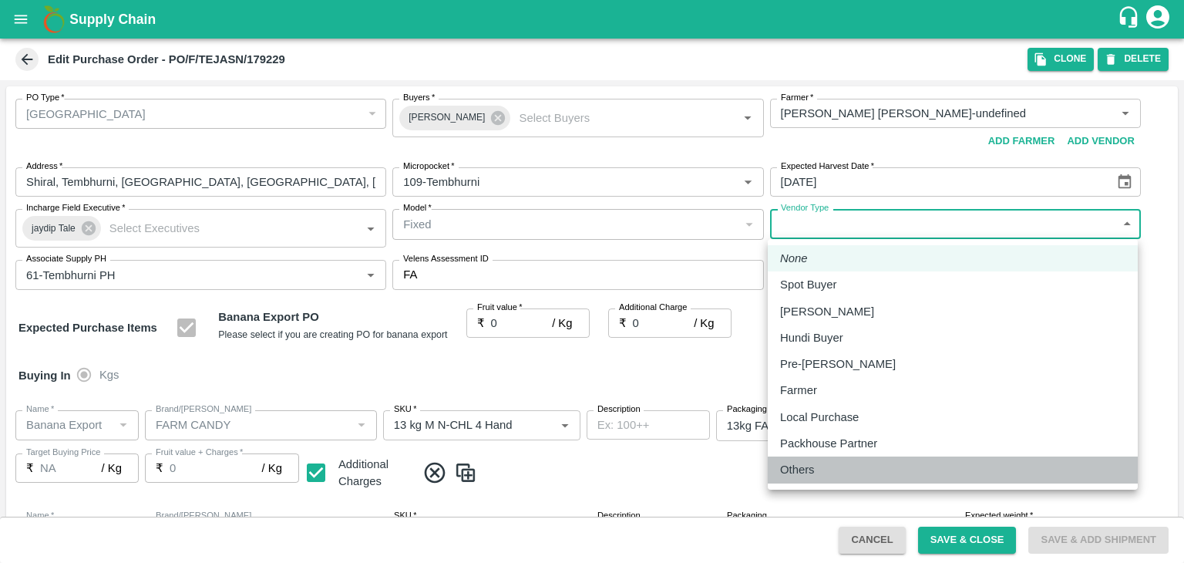
click at [822, 475] on div "Others" at bounding box center [801, 469] width 42 height 17
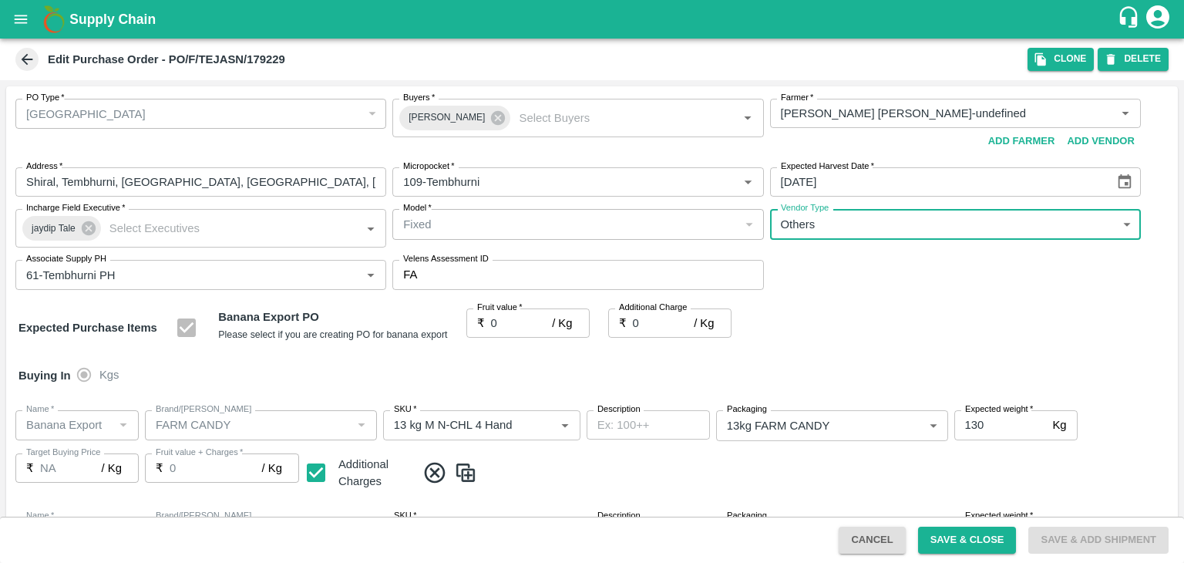
type input "OTHER"
click at [504, 321] on input "0" at bounding box center [522, 322] width 62 height 29
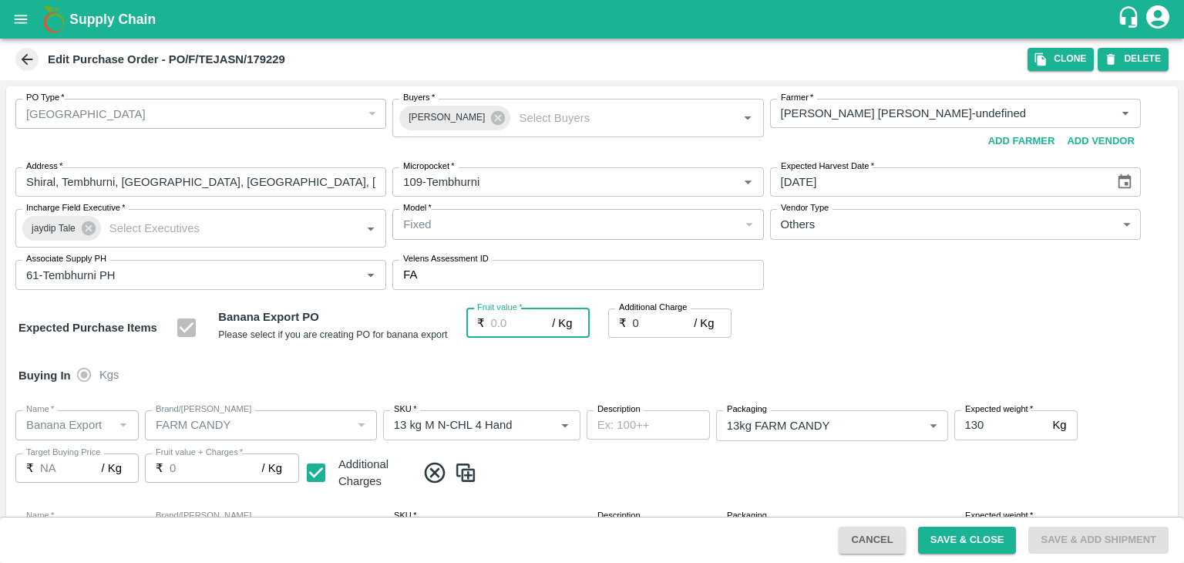
type input "2"
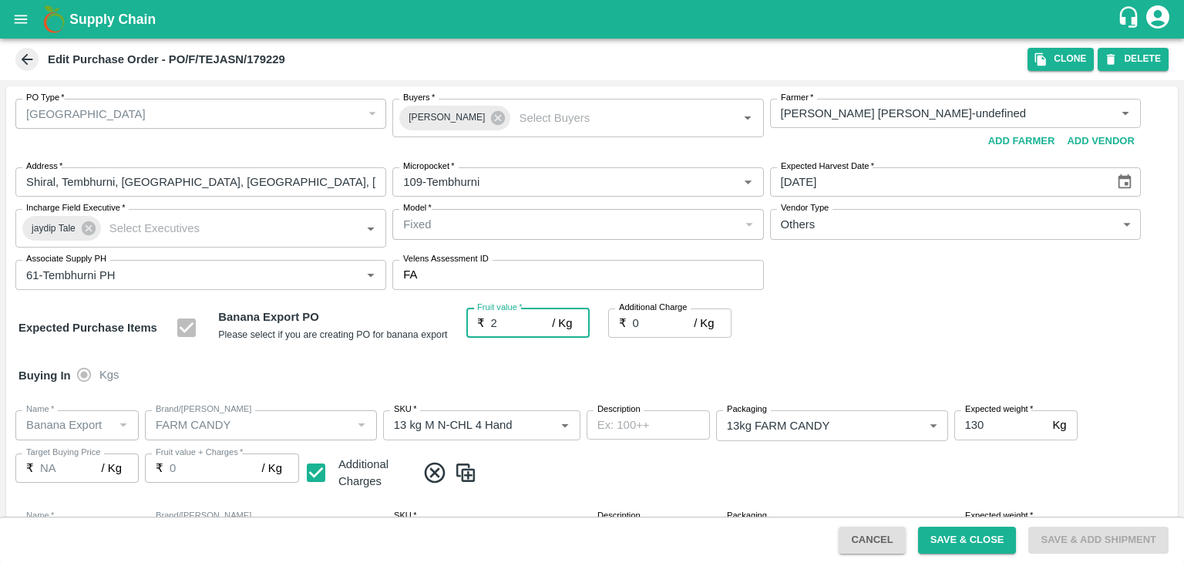
type input "2"
type input "21"
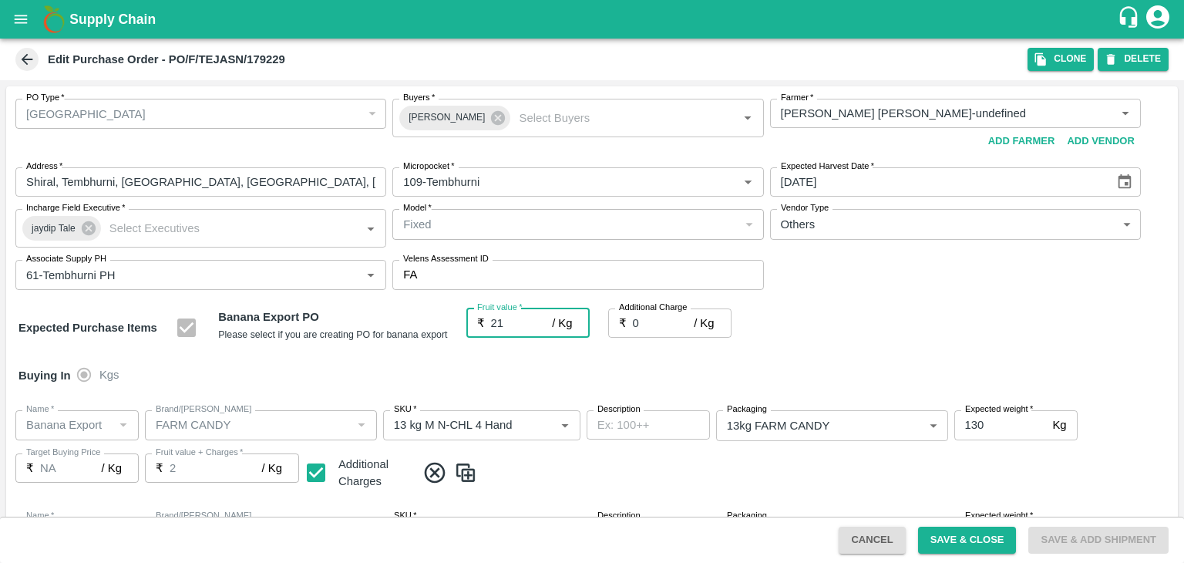
type input "21"
click at [976, 545] on button "Save & Close" at bounding box center [967, 539] width 99 height 27
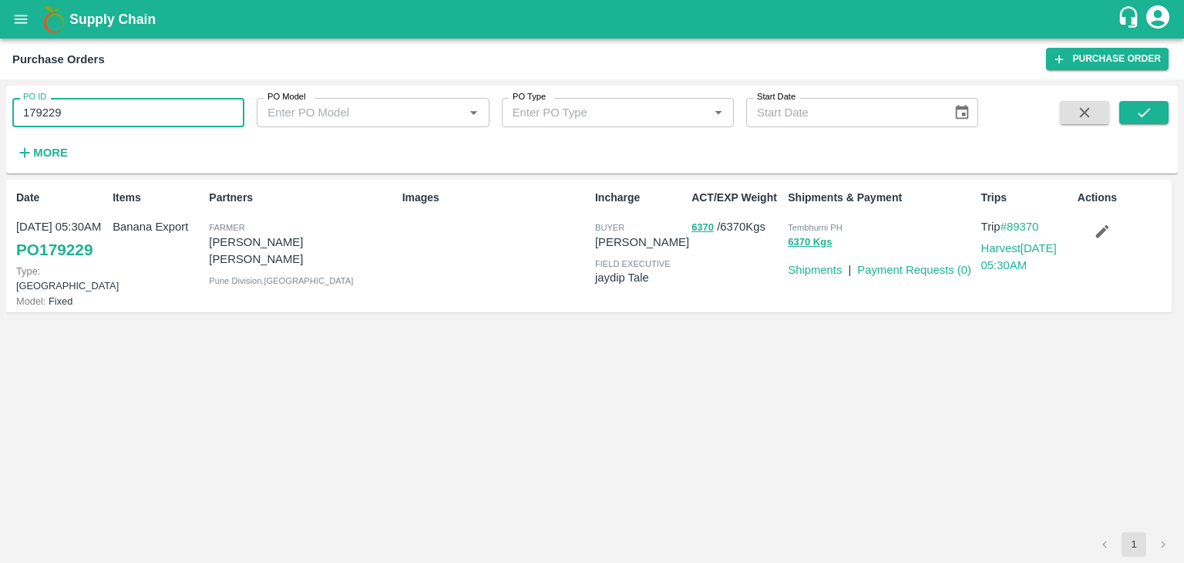
click at [117, 121] on input "179229" at bounding box center [128, 112] width 232 height 29
paste input "text"
type input "179174"
click at [1139, 116] on icon "submit" at bounding box center [1143, 112] width 17 height 17
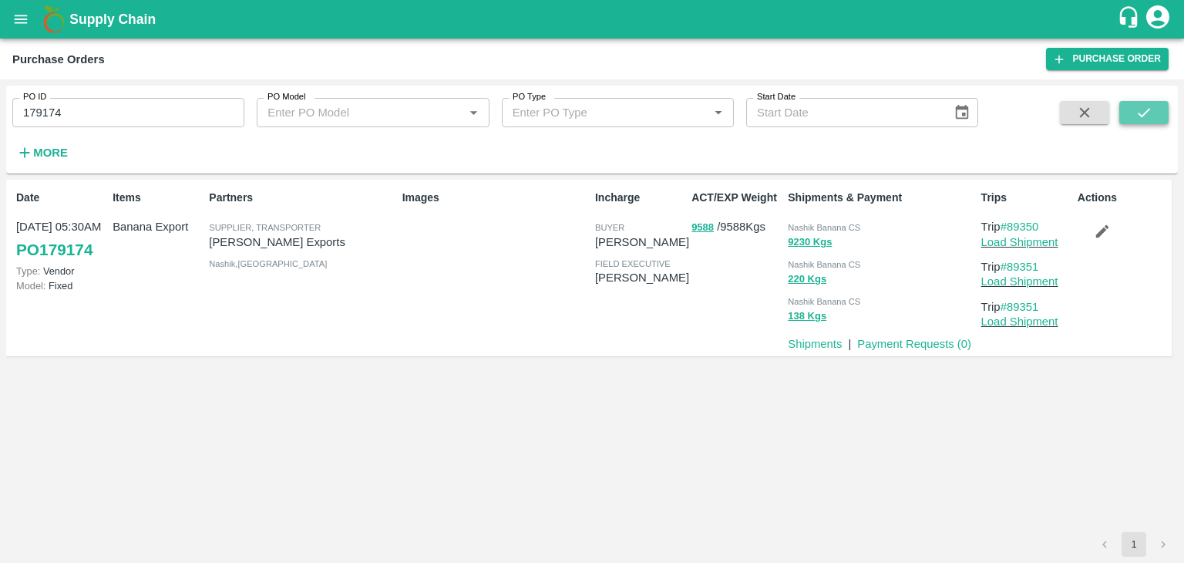
click at [1151, 113] on icon "submit" at bounding box center [1143, 112] width 17 height 17
click at [1030, 240] on link "Load Shipment" at bounding box center [1019, 242] width 77 height 12
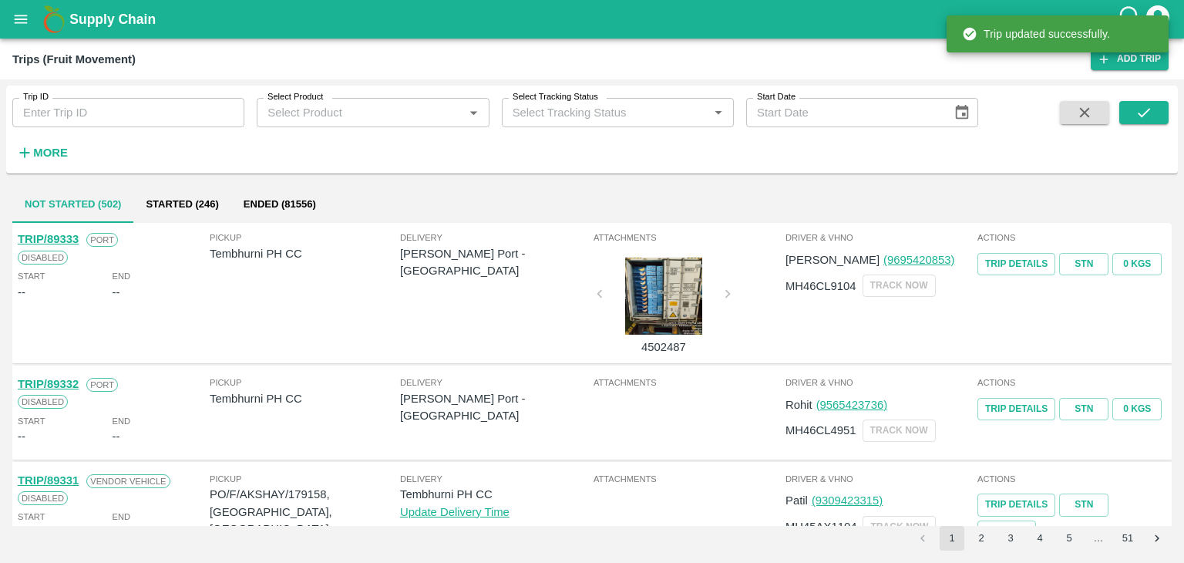
drag, startPoint x: 0, startPoint y: 0, endPoint x: 109, endPoint y: 116, distance: 158.7
click at [109, 116] on input "Trip ID" at bounding box center [128, 112] width 232 height 29
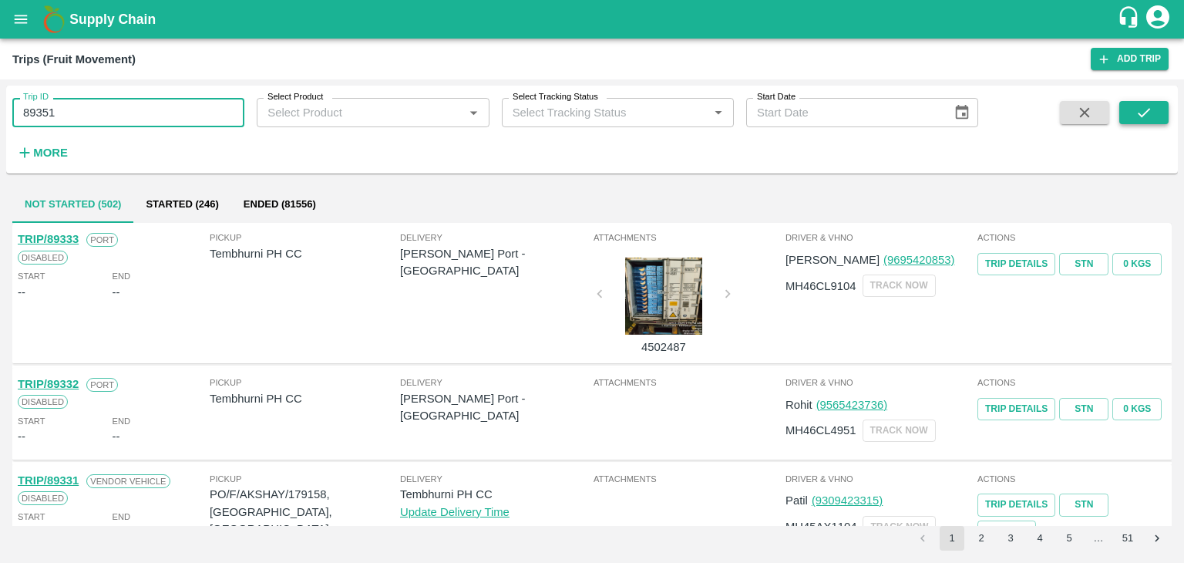
type input "89351"
click at [1149, 115] on icon "submit" at bounding box center [1143, 112] width 17 height 17
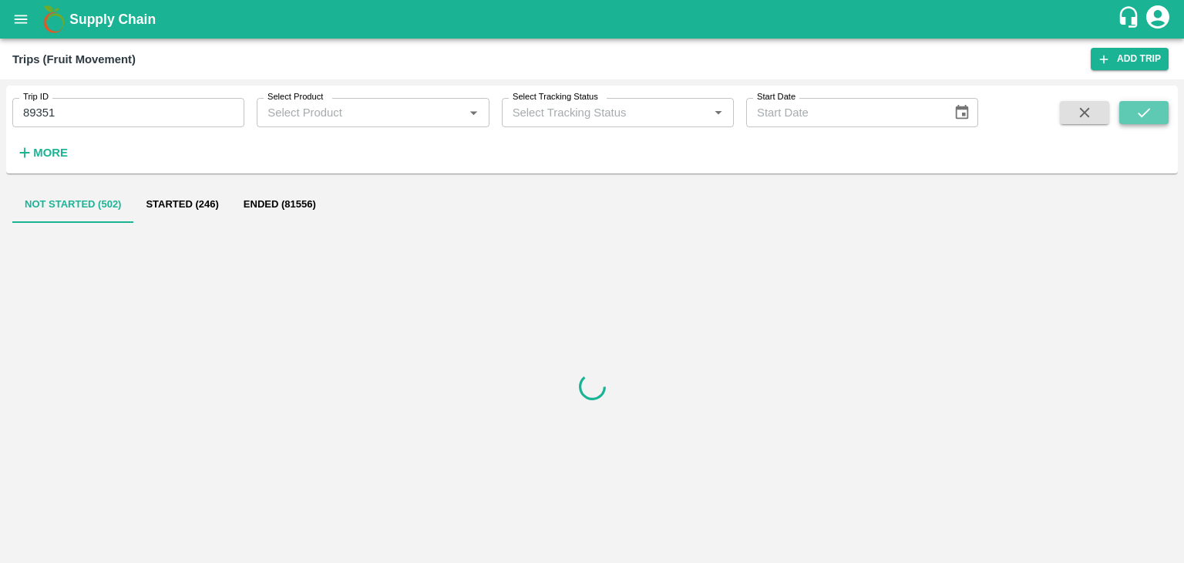
click at [1149, 115] on icon "submit" at bounding box center [1143, 112] width 17 height 17
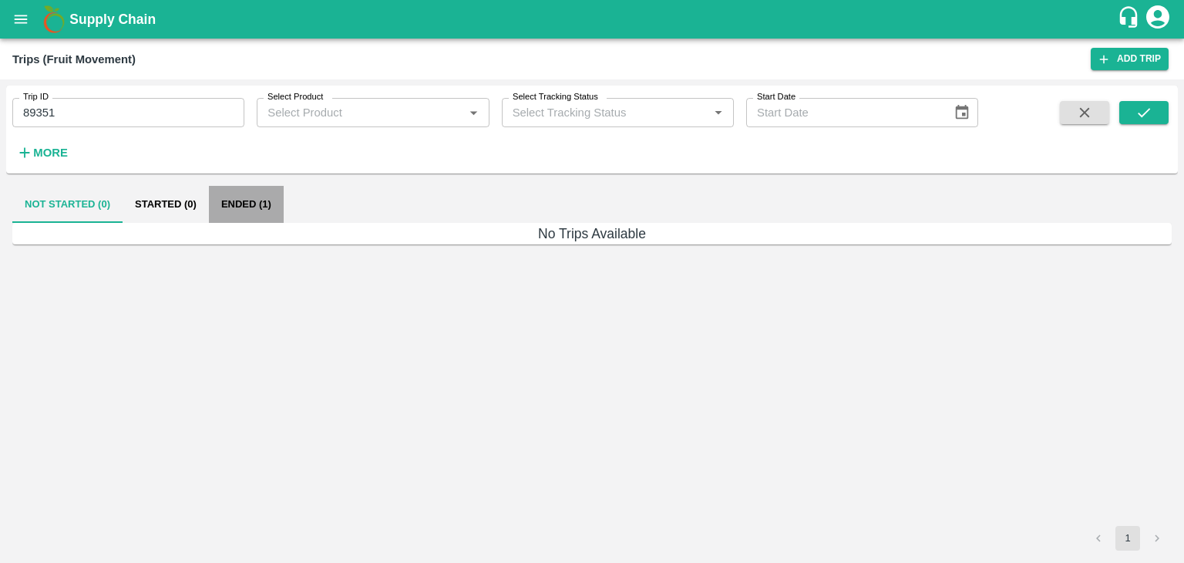
click at [224, 213] on button "Ended (1)" at bounding box center [246, 204] width 75 height 37
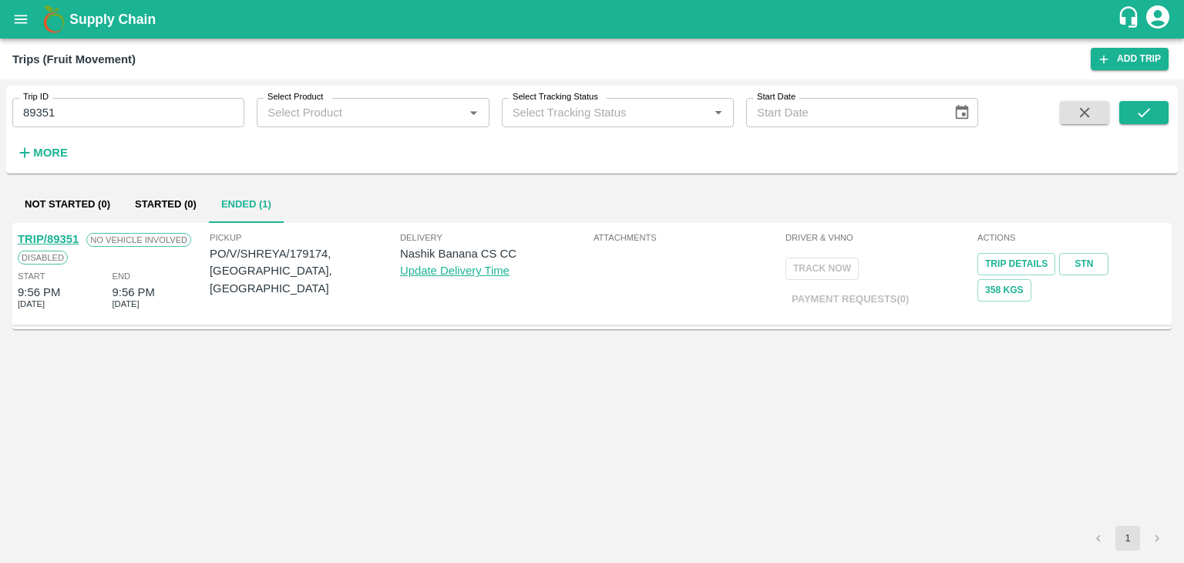
click at [49, 233] on link "TRIP/89351" at bounding box center [48, 239] width 61 height 12
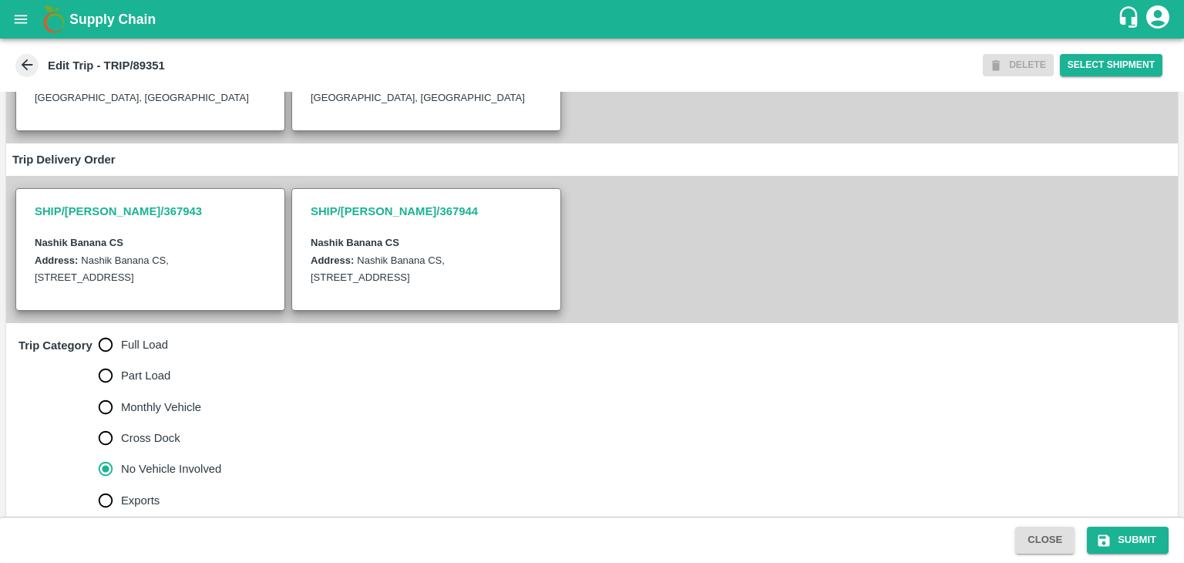
scroll to position [378, 0]
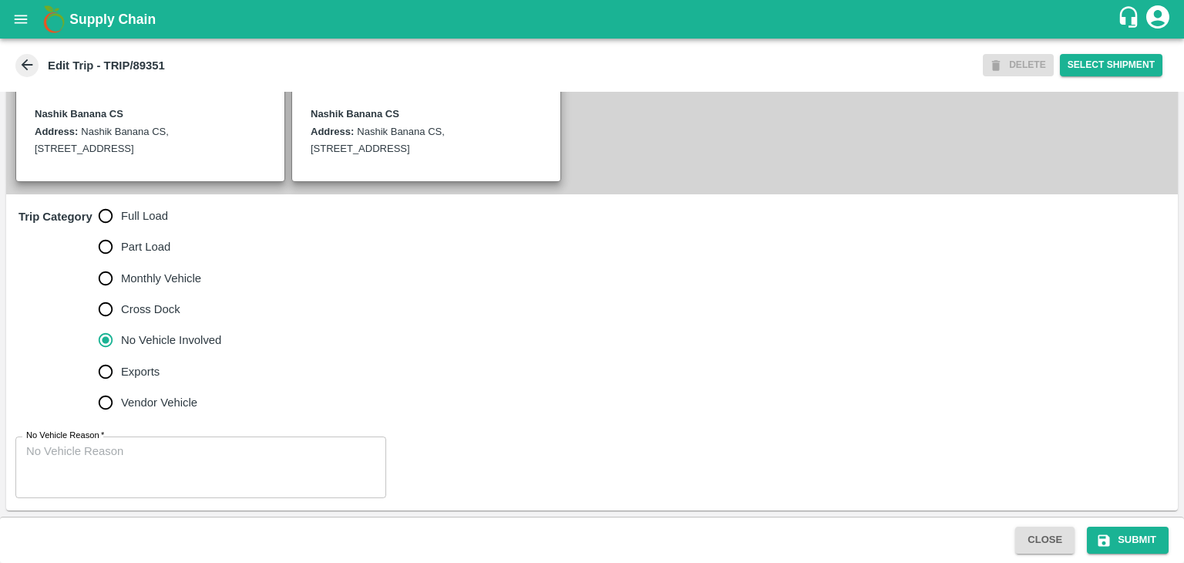
click at [129, 215] on span "Full Load" at bounding box center [144, 215] width 47 height 17
click at [121, 215] on input "Full Load" at bounding box center [105, 215] width 31 height 31
radio input "true"
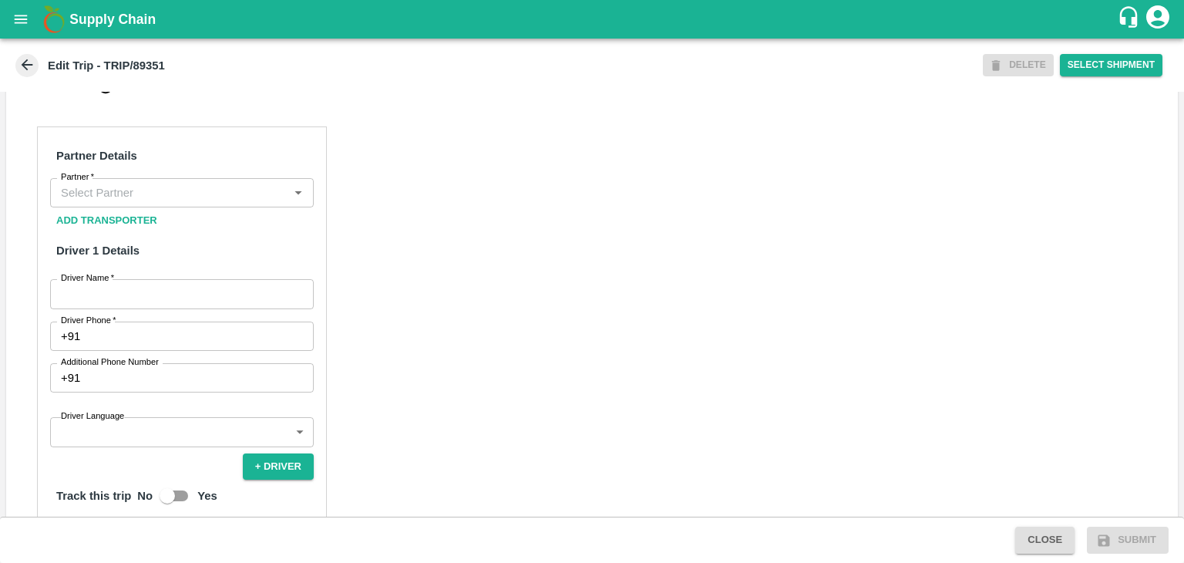
scroll to position [681, 0]
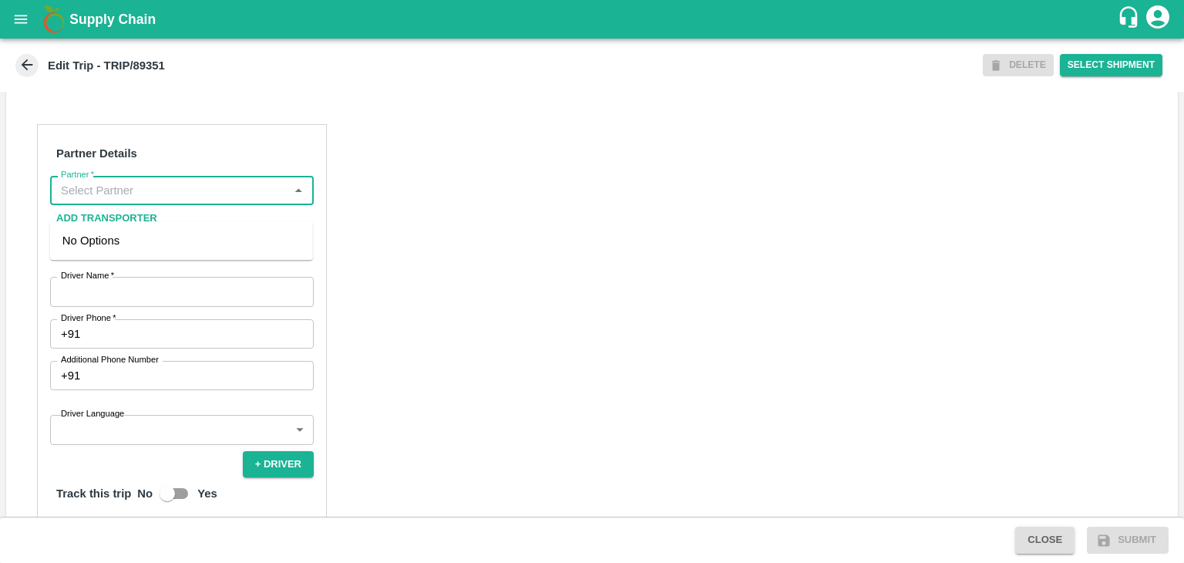
click at [153, 200] on input "Partner   *" at bounding box center [169, 190] width 229 height 20
click at [188, 252] on div "[PERSON_NAME] ( [PERSON_NAME] Transport )-[GEOGRAPHIC_DATA], Pune-9860466997(Tr…" at bounding box center [181, 258] width 238 height 52
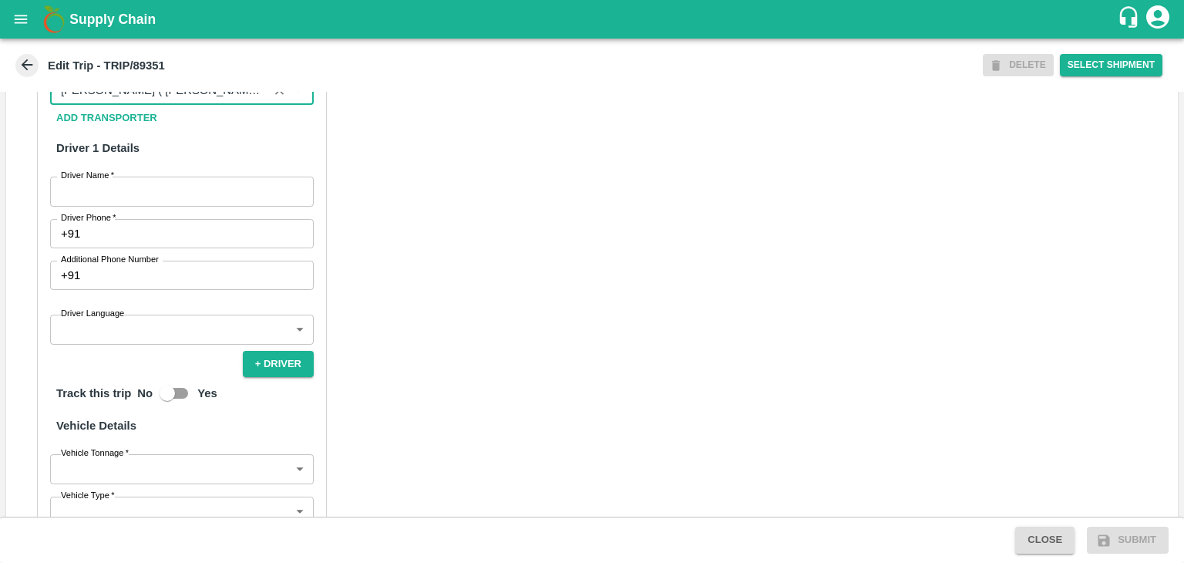
scroll to position [782, 0]
type input "[PERSON_NAME] ( [PERSON_NAME] Transport )-[GEOGRAPHIC_DATA], Pune-9860466997(Tr…"
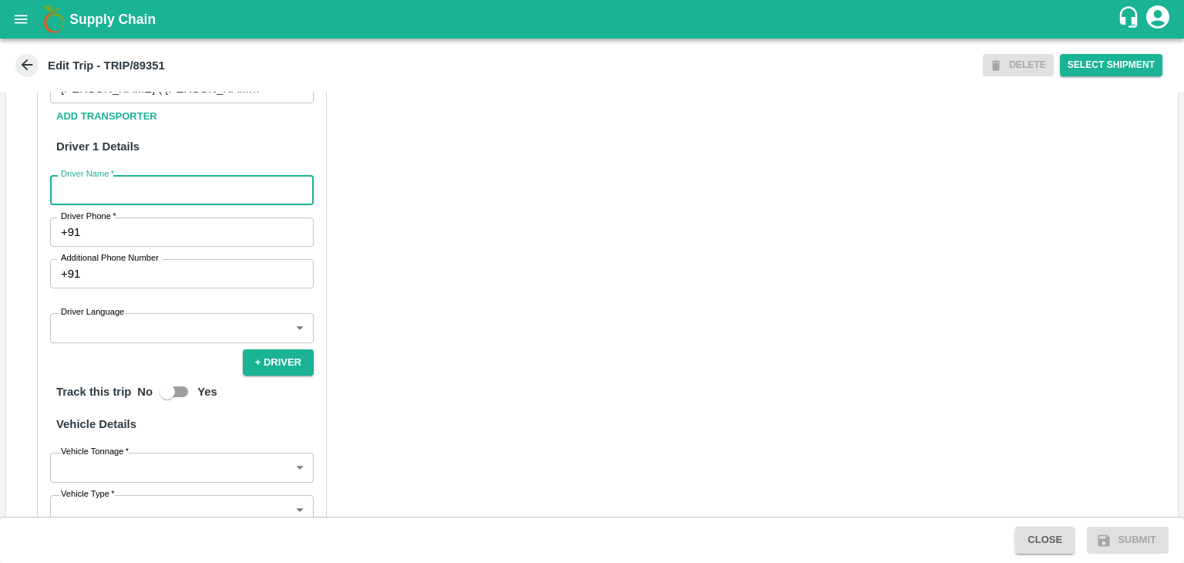
click at [160, 204] on input "Driver Name   *" at bounding box center [182, 189] width 264 height 29
type input "Godase"
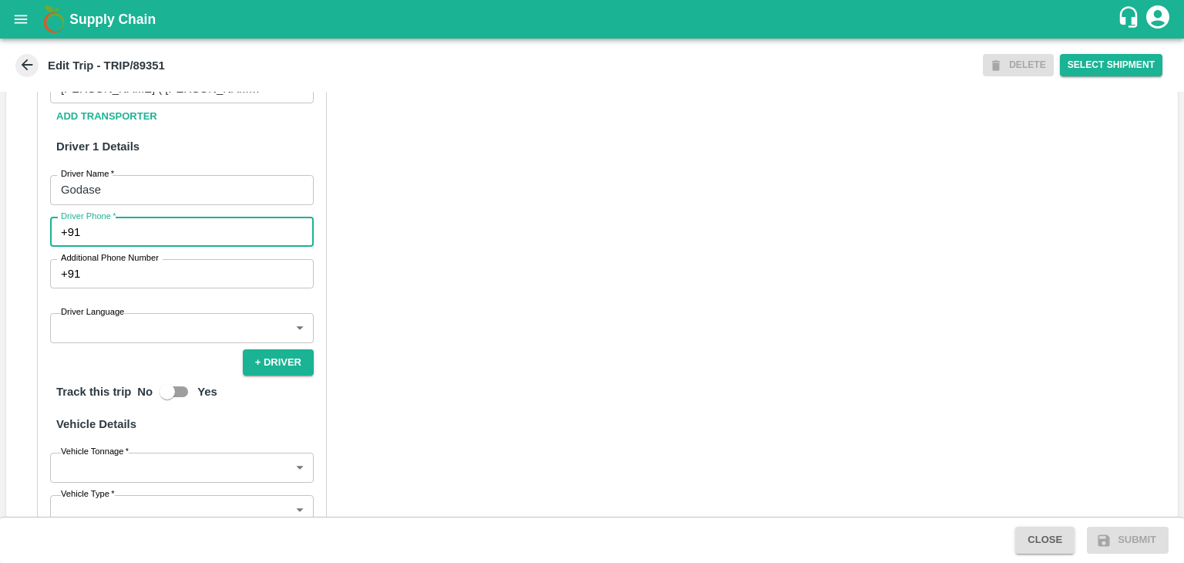
click at [143, 244] on input "Driver Phone   *" at bounding box center [199, 231] width 227 height 29
type input "9975280177"
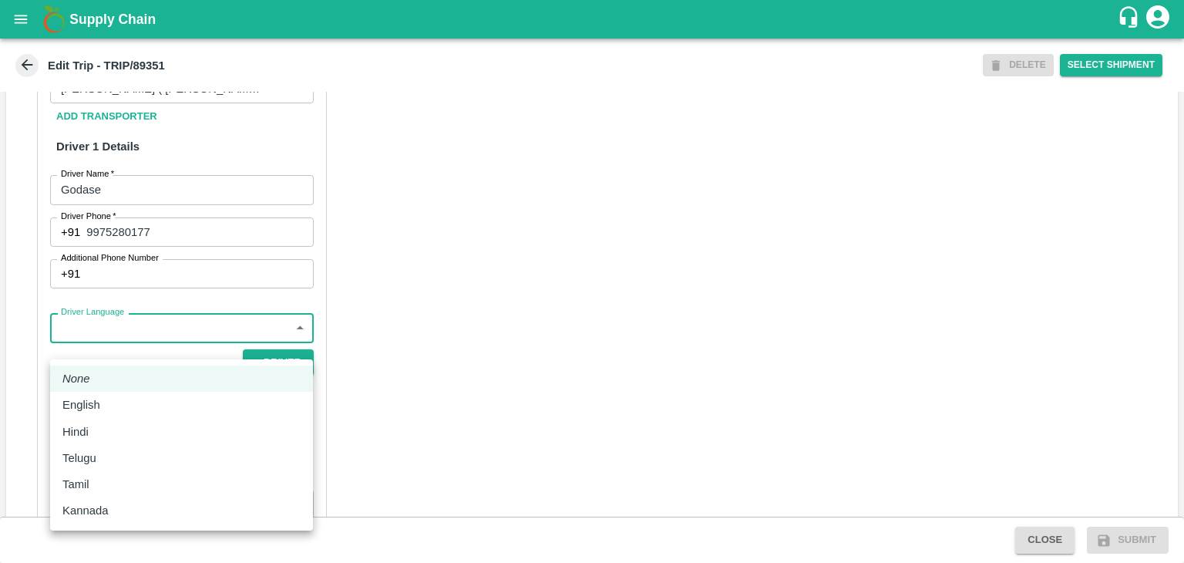
click at [119, 346] on body "Supply Chain Edit Trip - TRIP/89351 DELETE Select Shipment Trip Details Trip Ty…" at bounding box center [592, 281] width 1184 height 563
click at [98, 418] on li "Hindi" at bounding box center [181, 431] width 263 height 26
type input "hi"
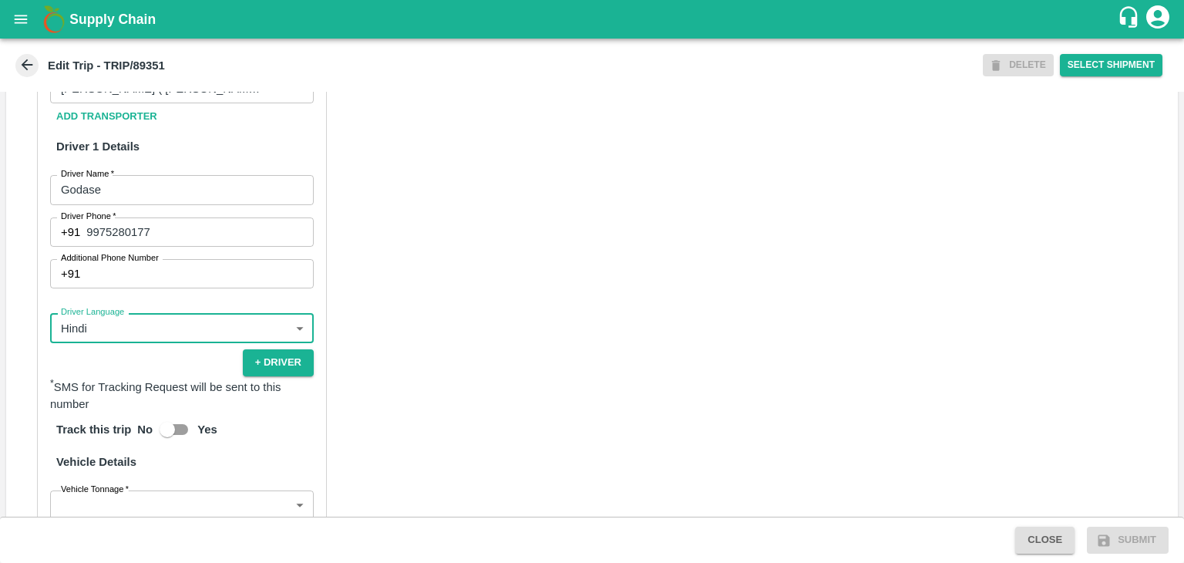
scroll to position [1067, 0]
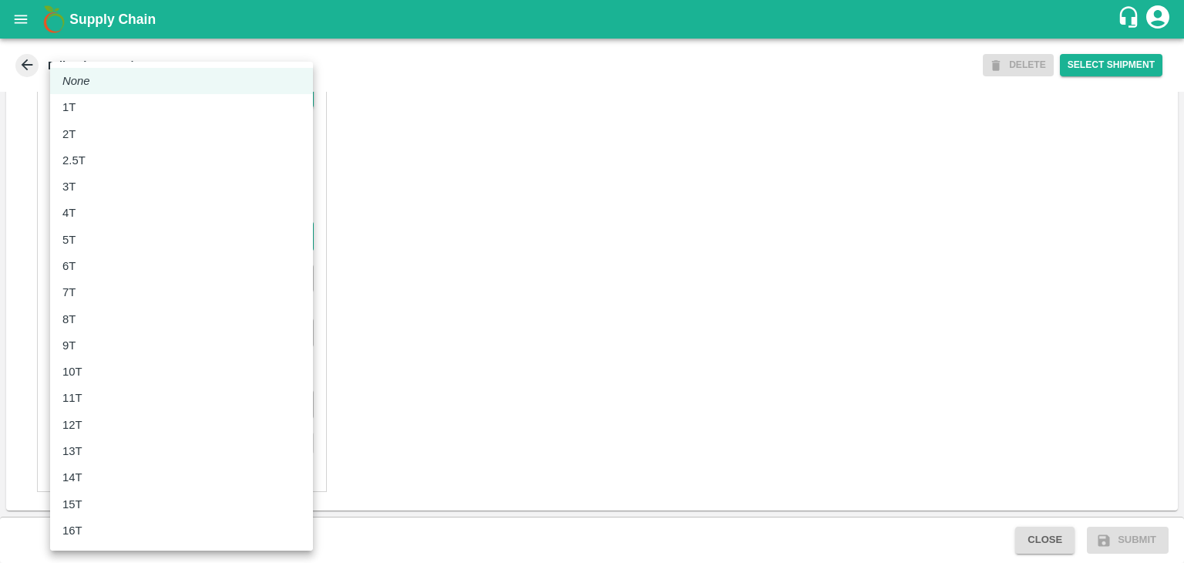
click at [99, 240] on body "Supply Chain Edit Trip - TRIP/89351 DELETE Select Shipment Trip Details Trip Ty…" at bounding box center [592, 281] width 1184 height 563
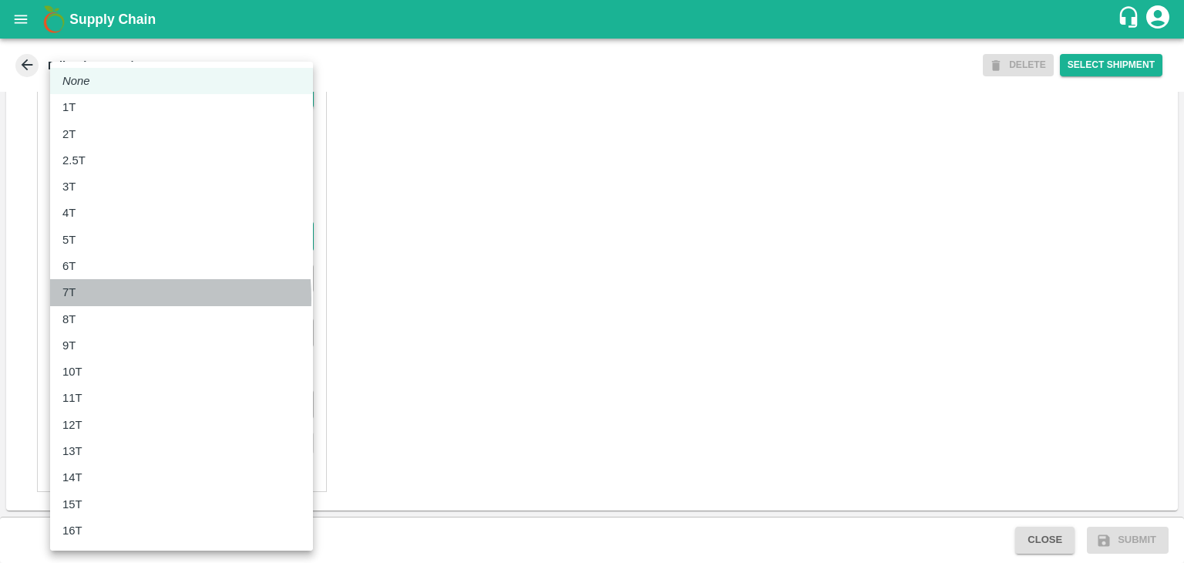
click at [86, 298] on div "7T" at bounding box center [181, 292] width 238 height 17
type input "7000"
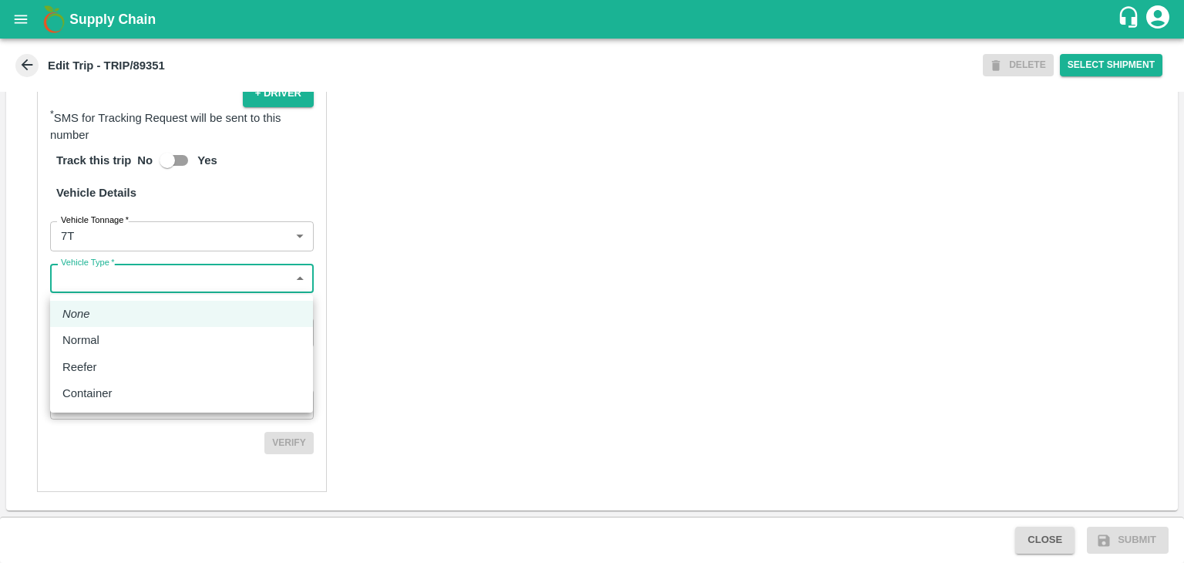
click at [148, 281] on body "Supply Chain Edit Trip - TRIP/89351 DELETE Select Shipment Trip Details Trip Ty…" at bounding box center [592, 281] width 1184 height 563
click at [95, 336] on p "Normal" at bounding box center [80, 339] width 37 height 17
type input "Normal"
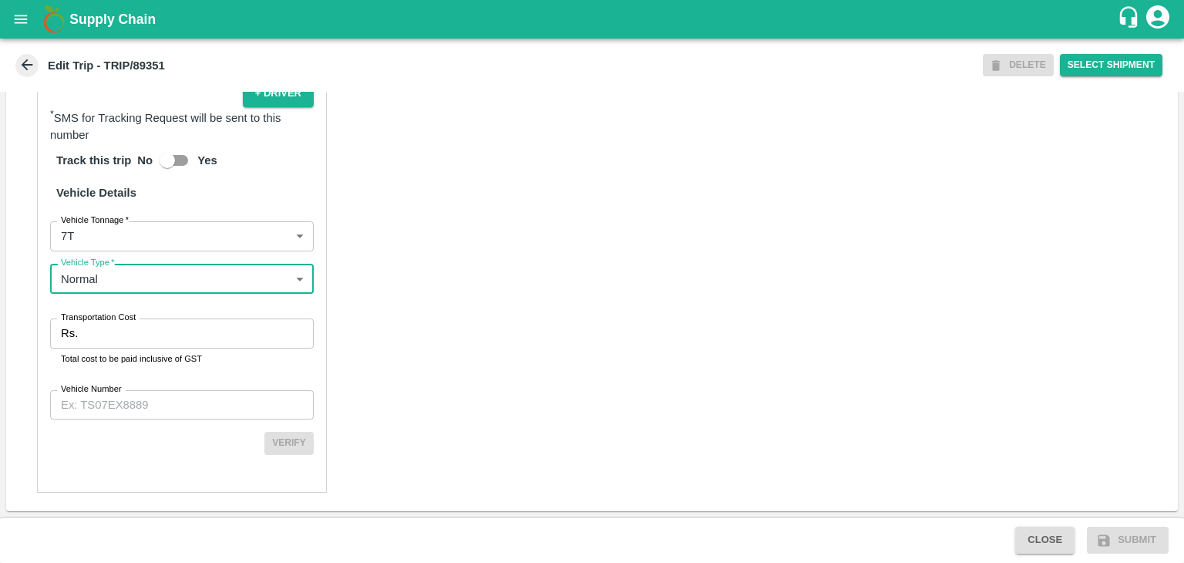
click at [136, 344] on input "Transportation Cost" at bounding box center [199, 332] width 230 height 29
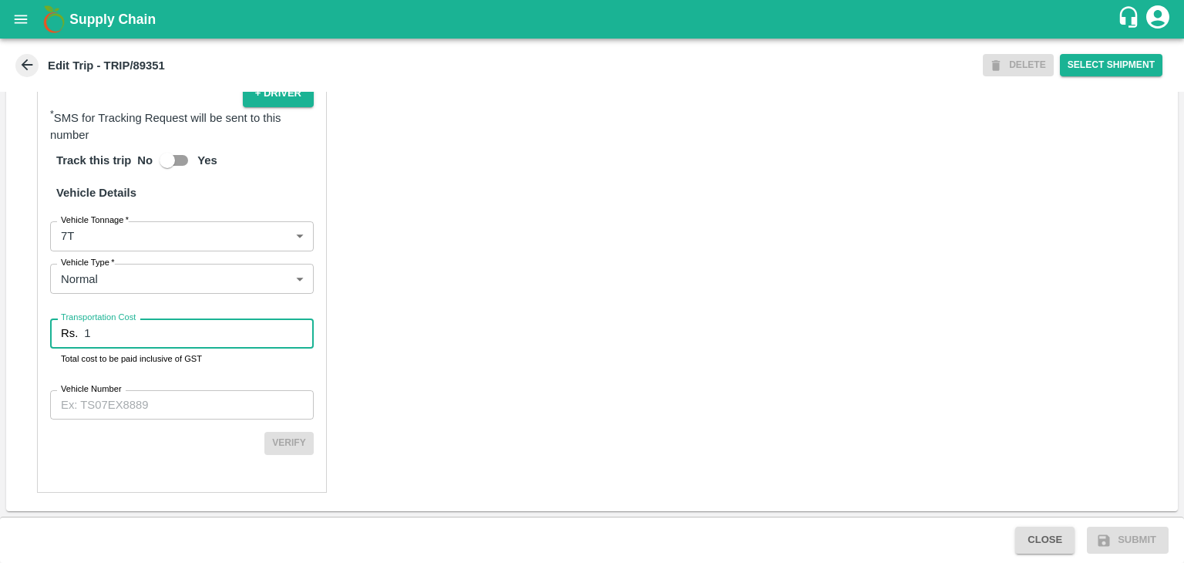
type input "1"
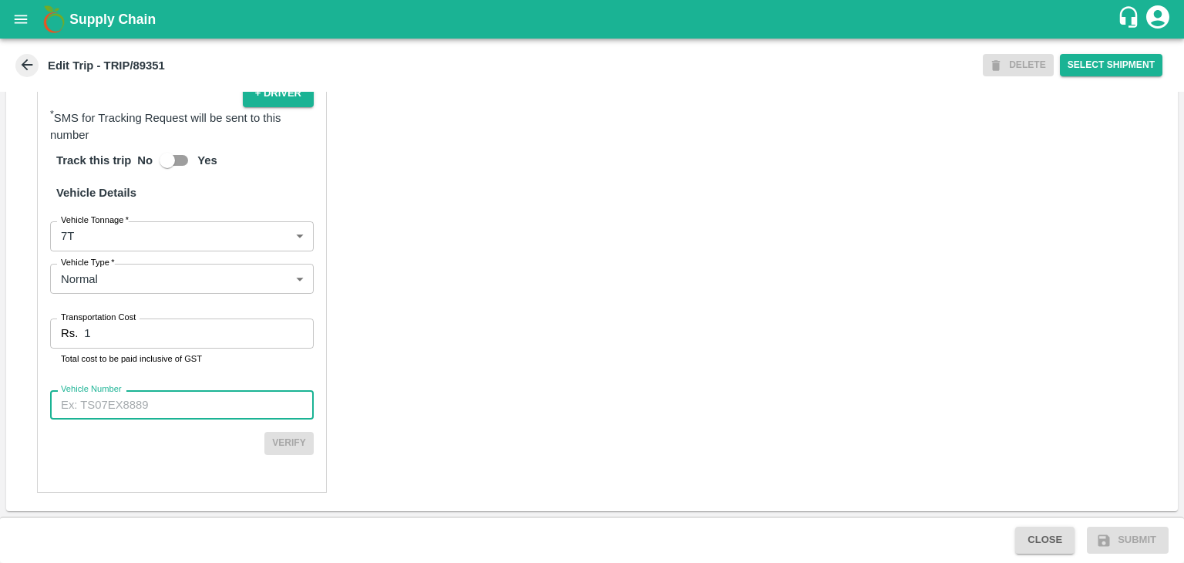
click at [192, 413] on input "Vehicle Number" at bounding box center [182, 404] width 264 height 29
type input "MH10Z3780"
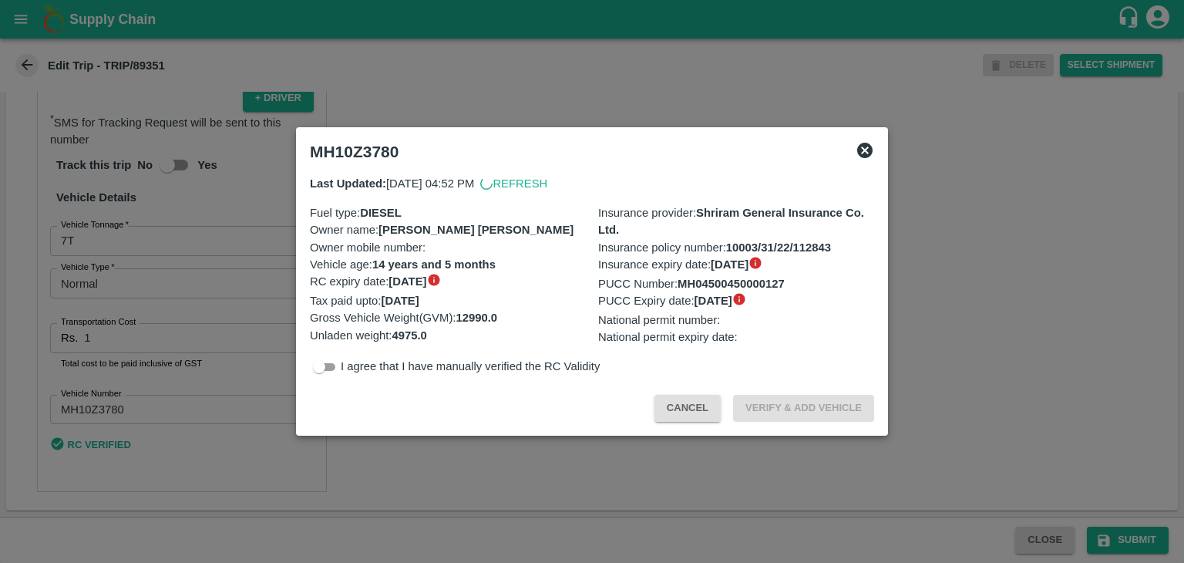
scroll to position [1063, 0]
click at [1124, 533] on div at bounding box center [592, 281] width 1184 height 563
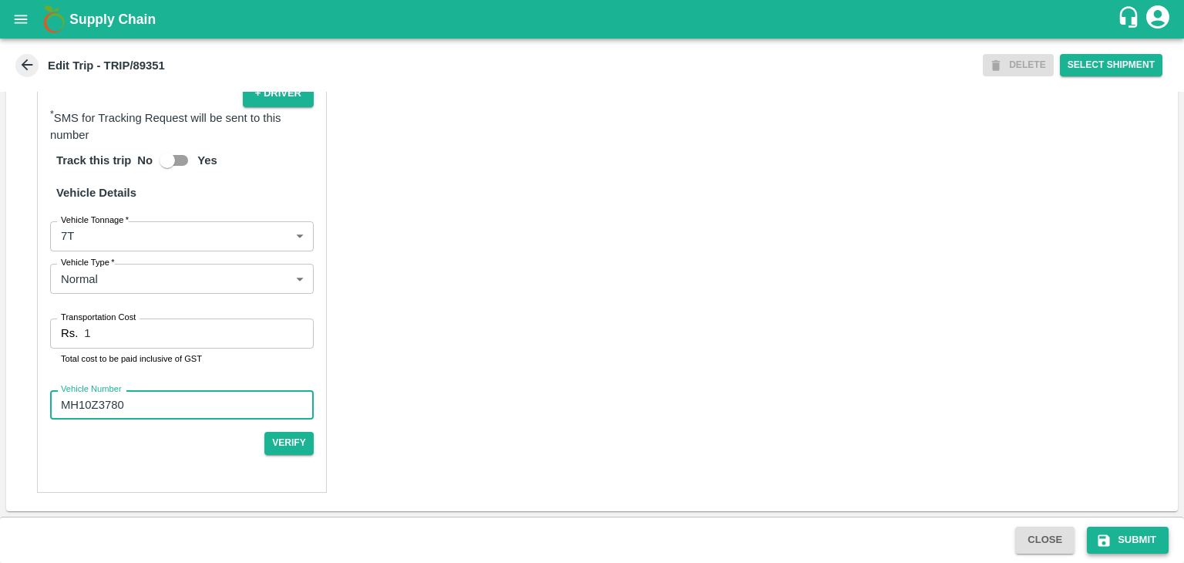
click at [1148, 546] on button "Submit" at bounding box center [1128, 539] width 82 height 27
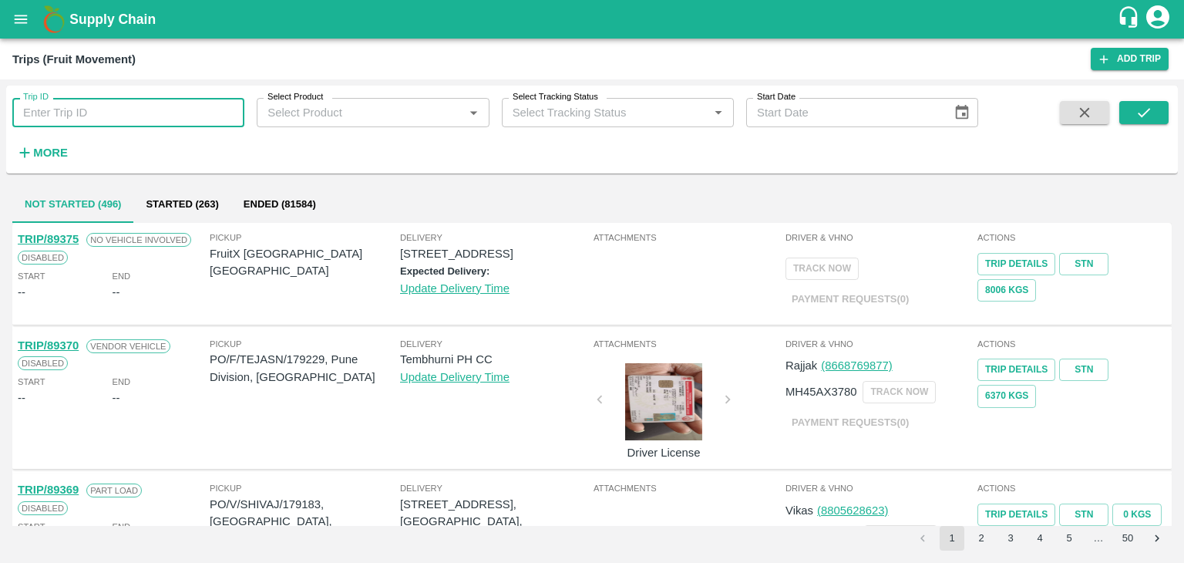
click at [206, 113] on input "Trip ID" at bounding box center [128, 112] width 232 height 29
type input "89351"
click at [1144, 110] on icon "submit" at bounding box center [1143, 112] width 17 height 17
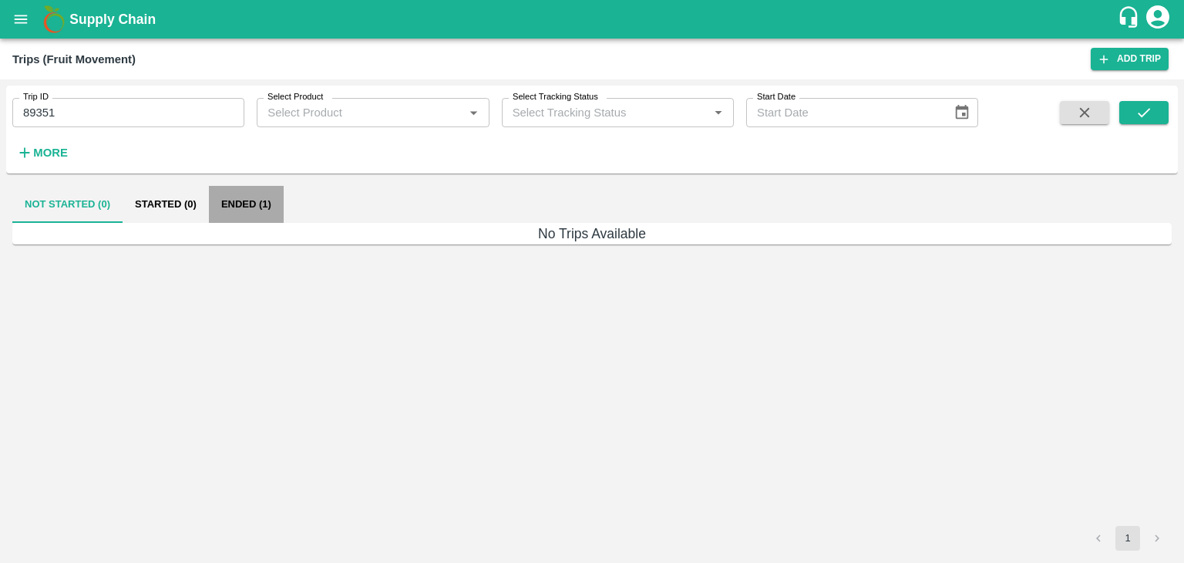
click at [244, 199] on button "Ended (1)" at bounding box center [246, 204] width 75 height 37
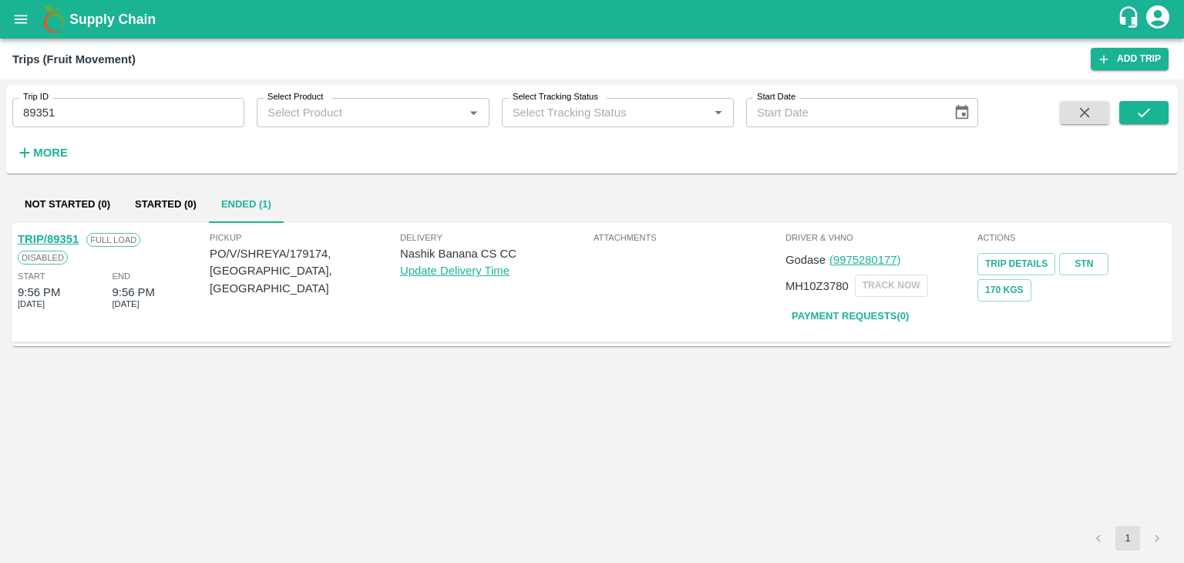
click at [46, 233] on link "TRIP/89351" at bounding box center [48, 239] width 61 height 12
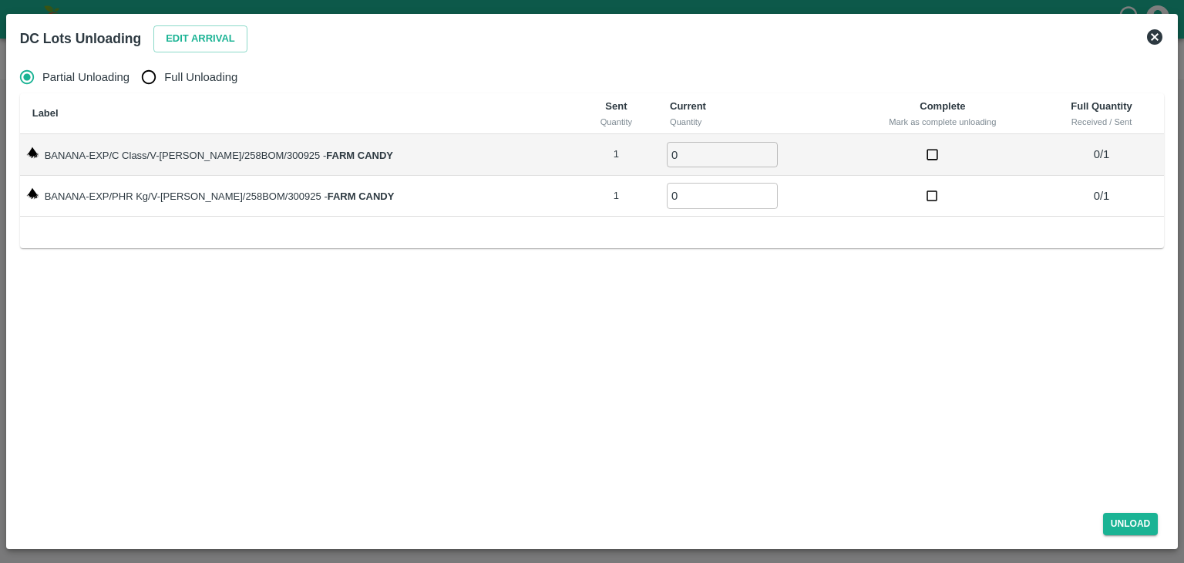
click at [1153, 31] on icon at bounding box center [1154, 36] width 15 height 15
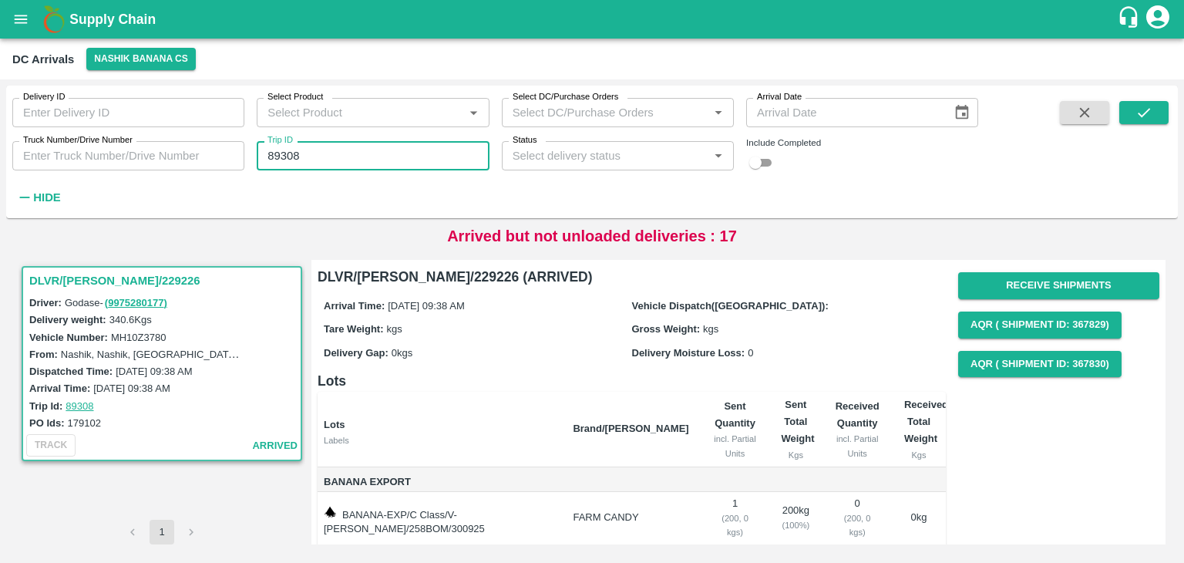
click at [348, 147] on input "89308" at bounding box center [373, 155] width 232 height 29
type input "89351"
drag, startPoint x: 1144, startPoint y: 99, endPoint x: 1148, endPoint y: 112, distance: 12.9
click at [1148, 112] on div "Delivery ID Delivery ID Select Product Select Product   * Select DC/Purchase Or…" at bounding box center [591, 152] width 1171 height 120
click at [1148, 112] on icon "submit" at bounding box center [1143, 112] width 17 height 17
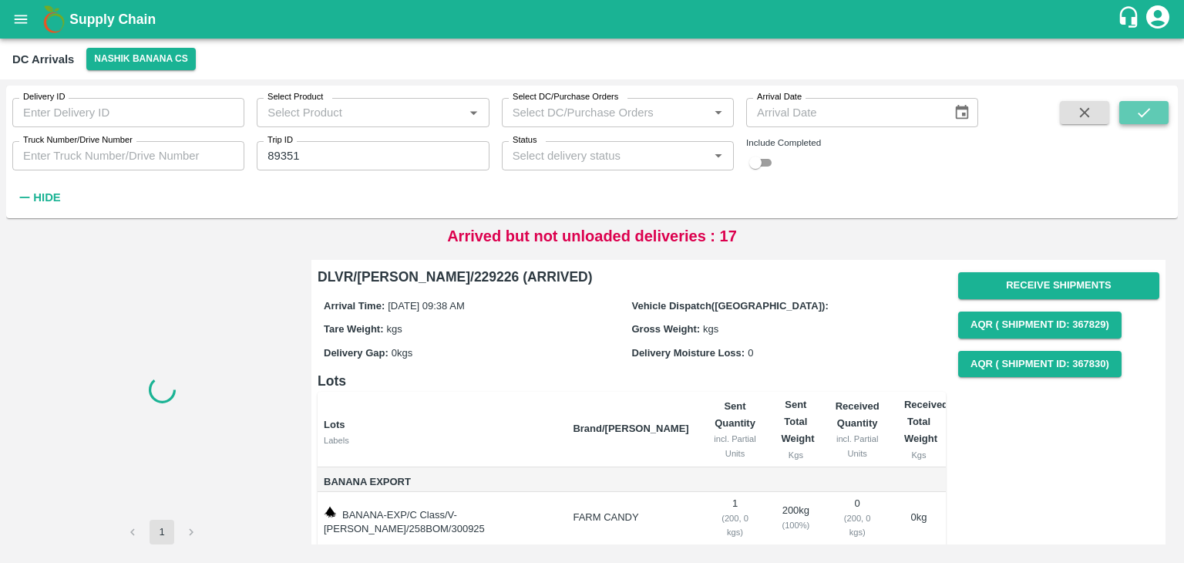
click at [1148, 112] on icon "submit" at bounding box center [1143, 112] width 17 height 17
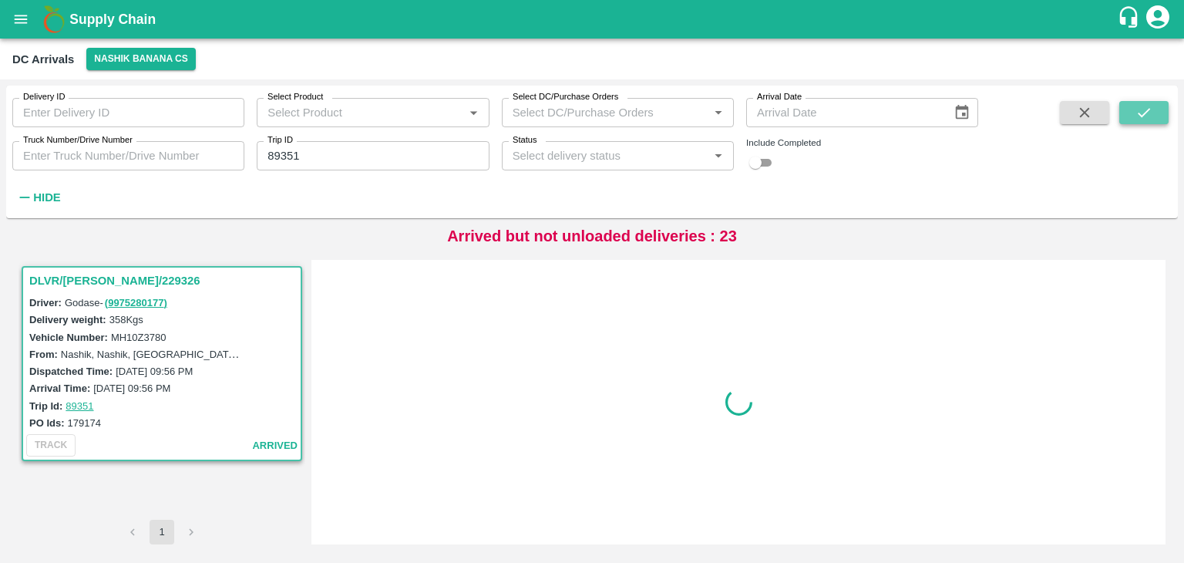
click at [1148, 112] on icon "submit" at bounding box center [1143, 112] width 17 height 17
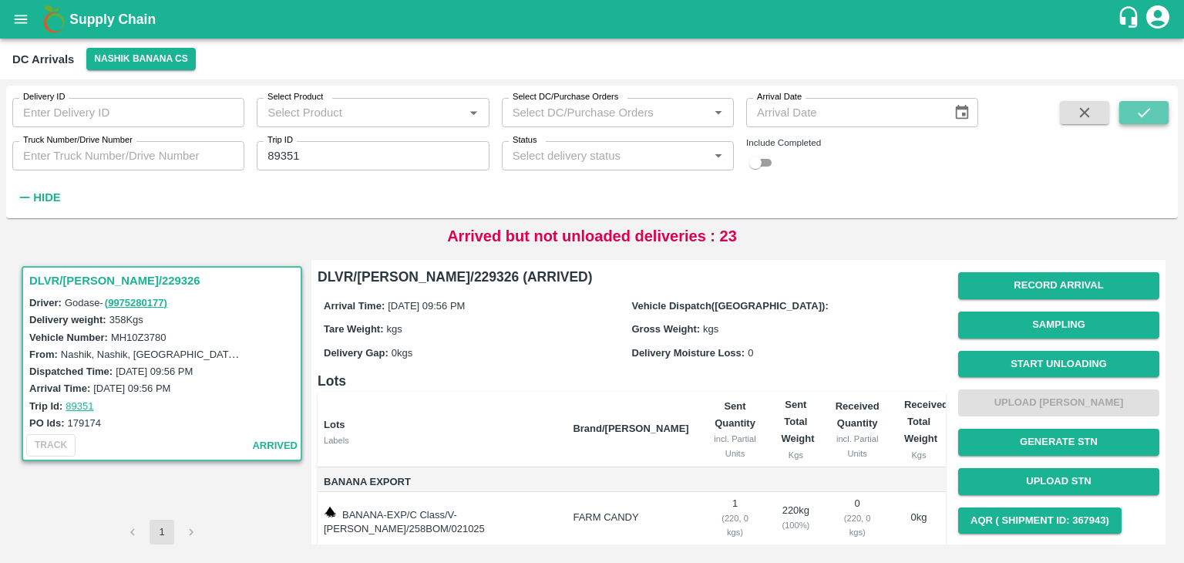
click at [1148, 112] on icon "submit" at bounding box center [1143, 112] width 17 height 17
click at [1055, 363] on button "Start Unloading" at bounding box center [1058, 364] width 201 height 27
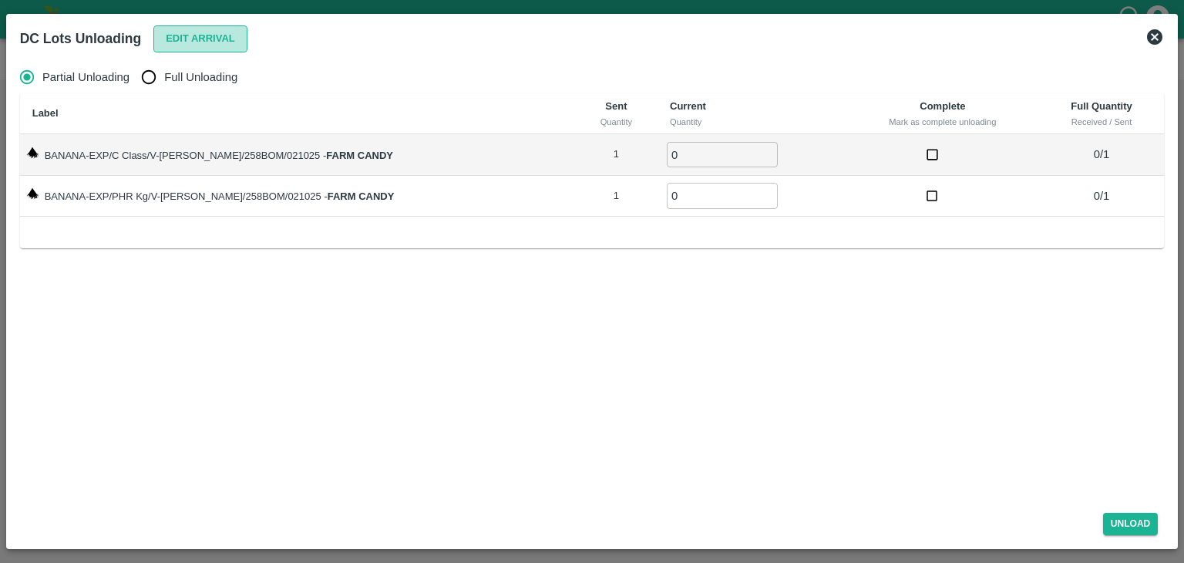
click at [231, 36] on button "Edit Arrival" at bounding box center [200, 38] width 94 height 27
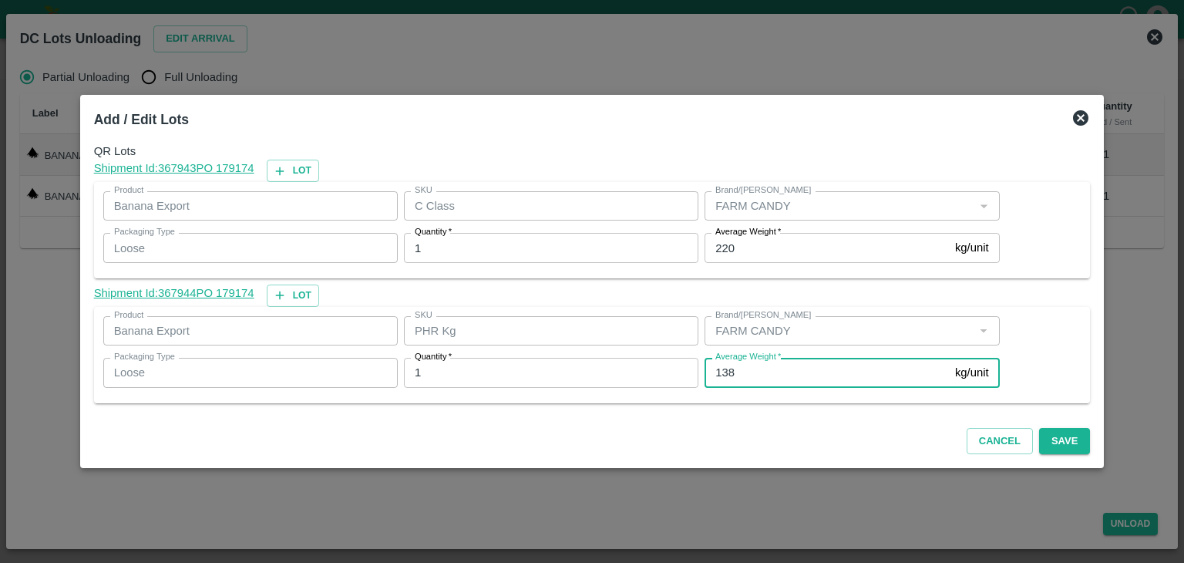
click at [743, 368] on input "138" at bounding box center [826, 372] width 244 height 29
type input "1"
click at [761, 237] on label "Average Weight   *" at bounding box center [748, 232] width 66 height 12
click at [761, 237] on input "220" at bounding box center [826, 247] width 244 height 29
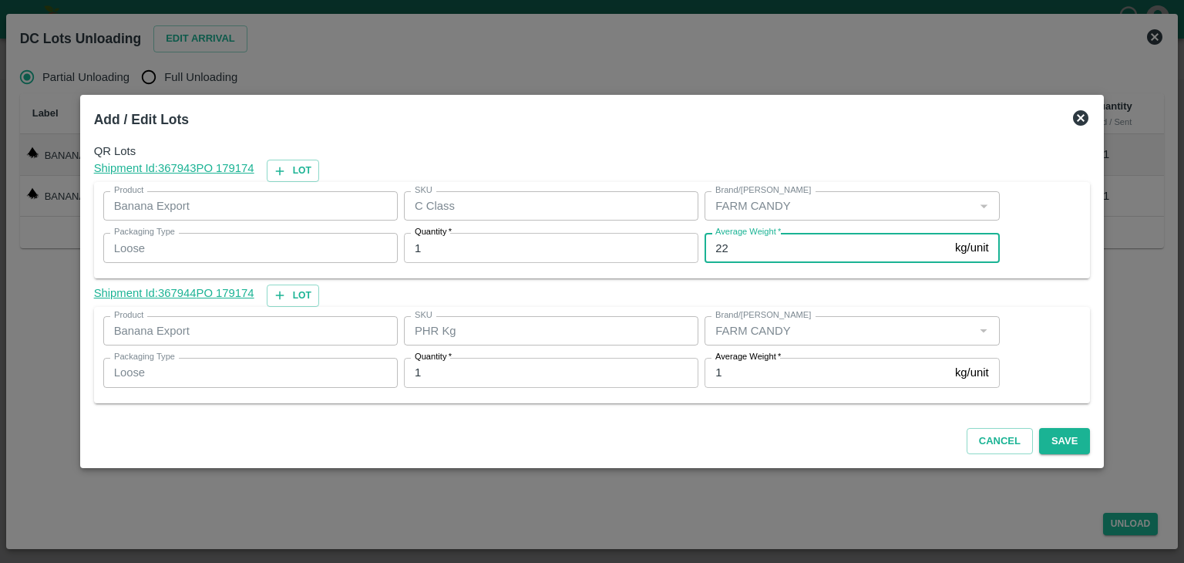
type input "2"
type input "169"
click at [1058, 442] on button "Save" at bounding box center [1064, 441] width 51 height 27
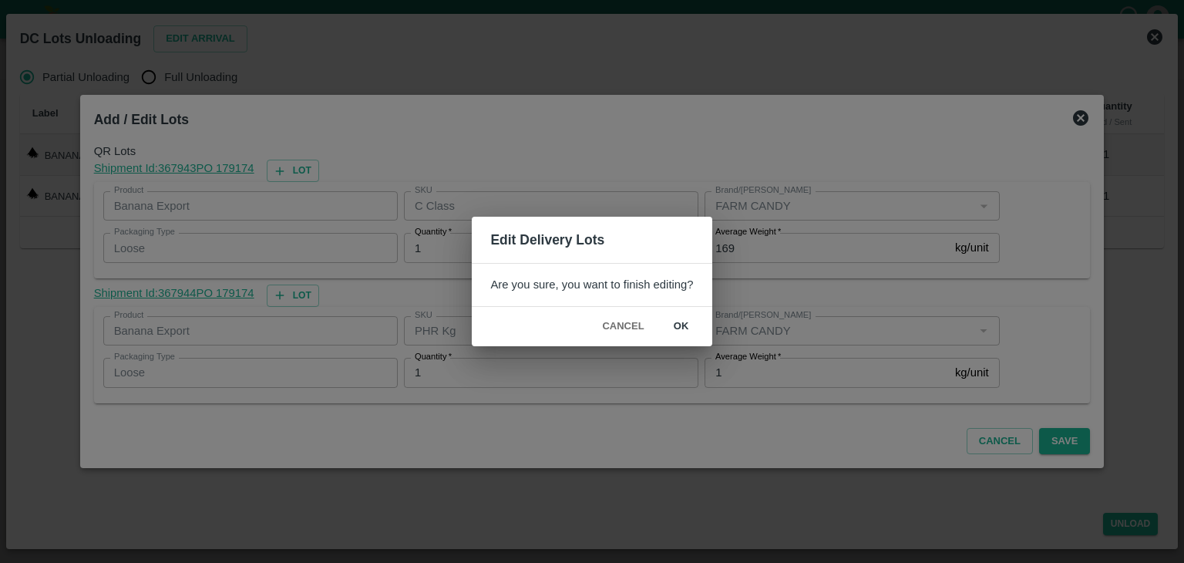
click at [677, 331] on button "ok" at bounding box center [681, 326] width 49 height 27
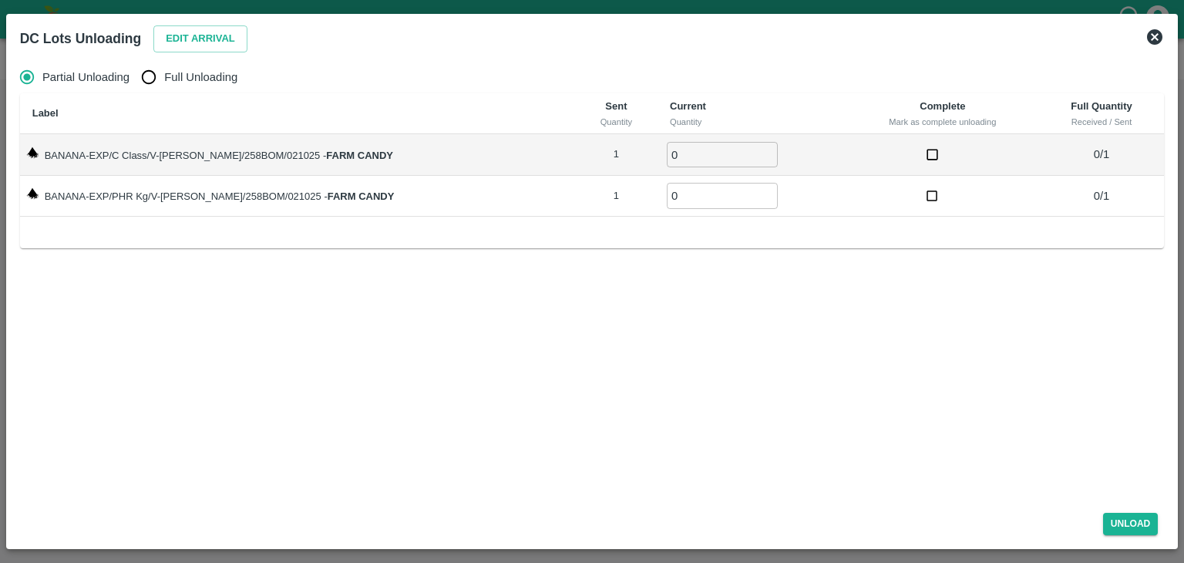
drag, startPoint x: 1174, startPoint y: 37, endPoint x: 1162, endPoint y: 35, distance: 11.8
click at [1162, 35] on div "DC Lots Unloading Edit Arrival Partial Unloading Full Unloading Label Sent Quan…" at bounding box center [592, 281] width 1172 height 535
click at [1162, 35] on icon at bounding box center [1154, 37] width 18 height 18
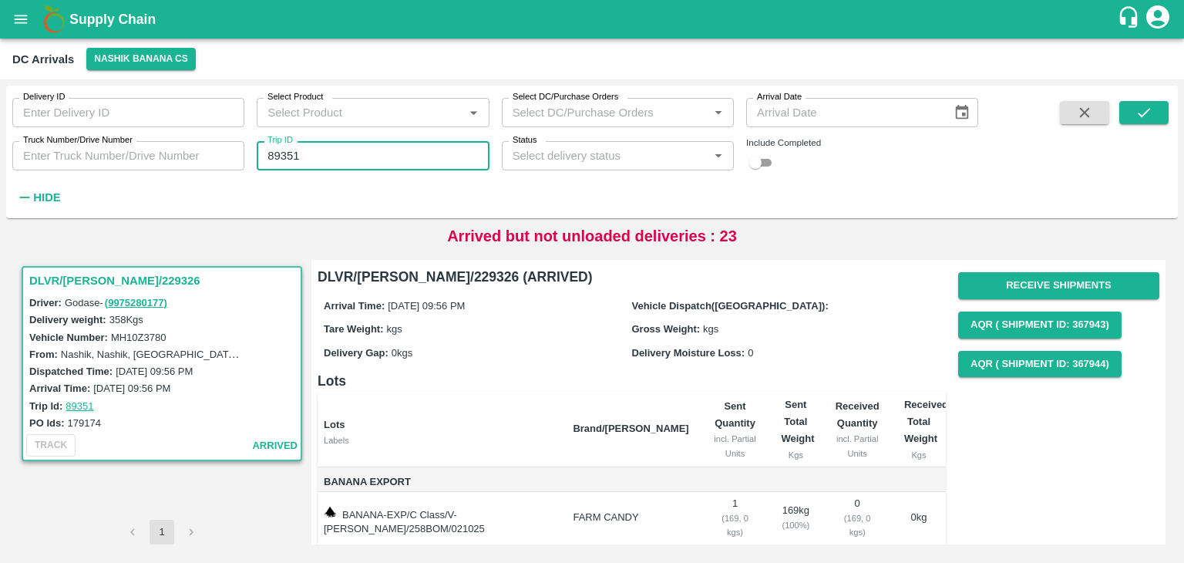
click at [366, 160] on input "89351" at bounding box center [373, 155] width 232 height 29
type input "89345"
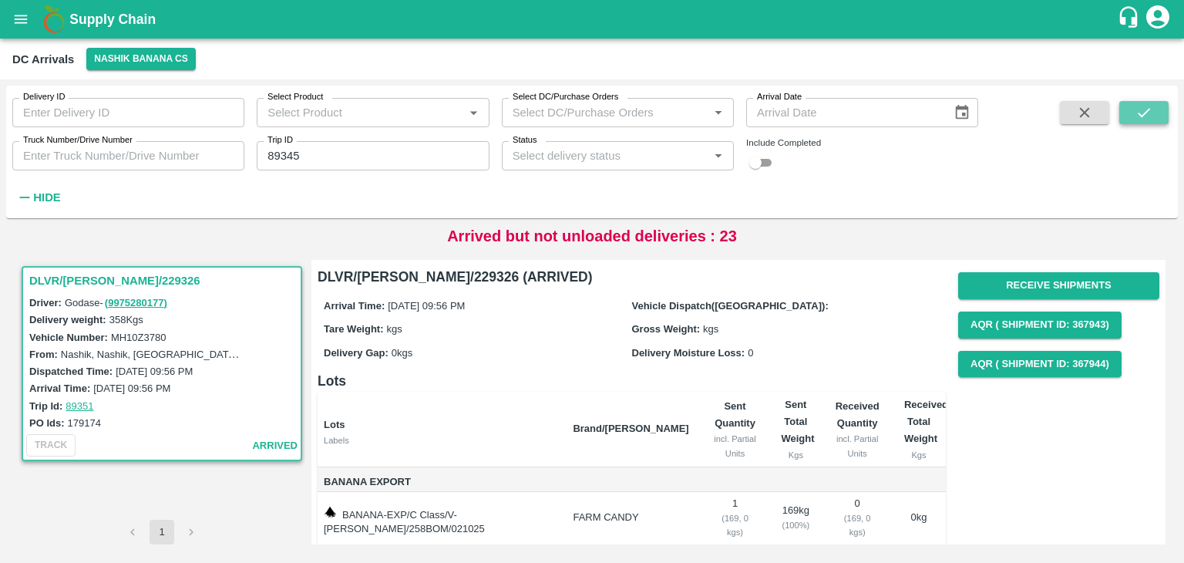
click at [1162, 107] on button "submit" at bounding box center [1143, 112] width 49 height 23
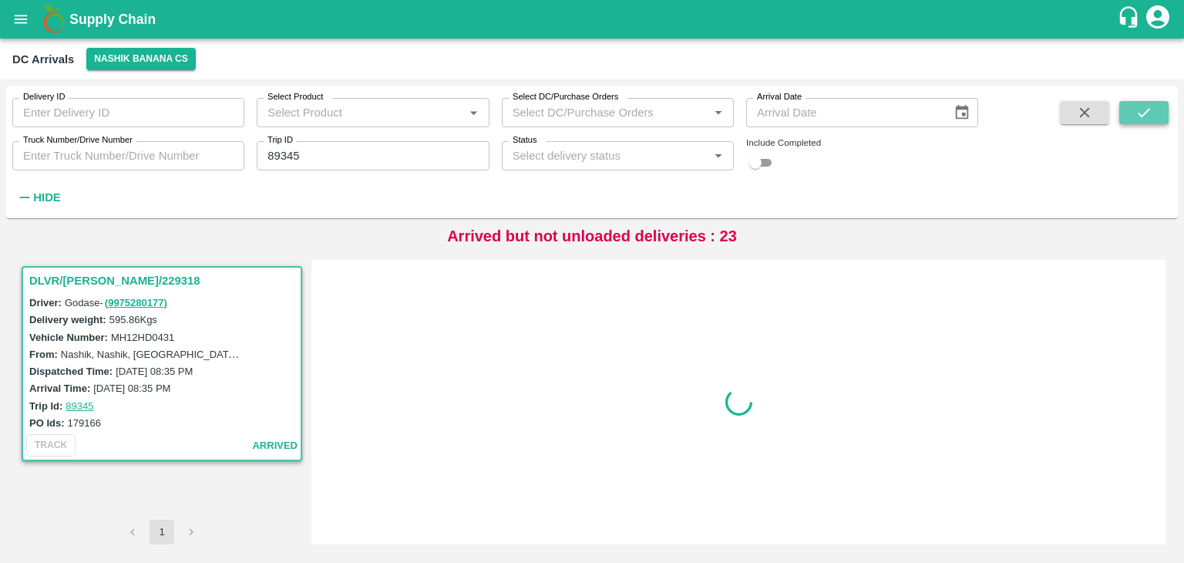
click at [1162, 107] on button "submit" at bounding box center [1143, 112] width 49 height 23
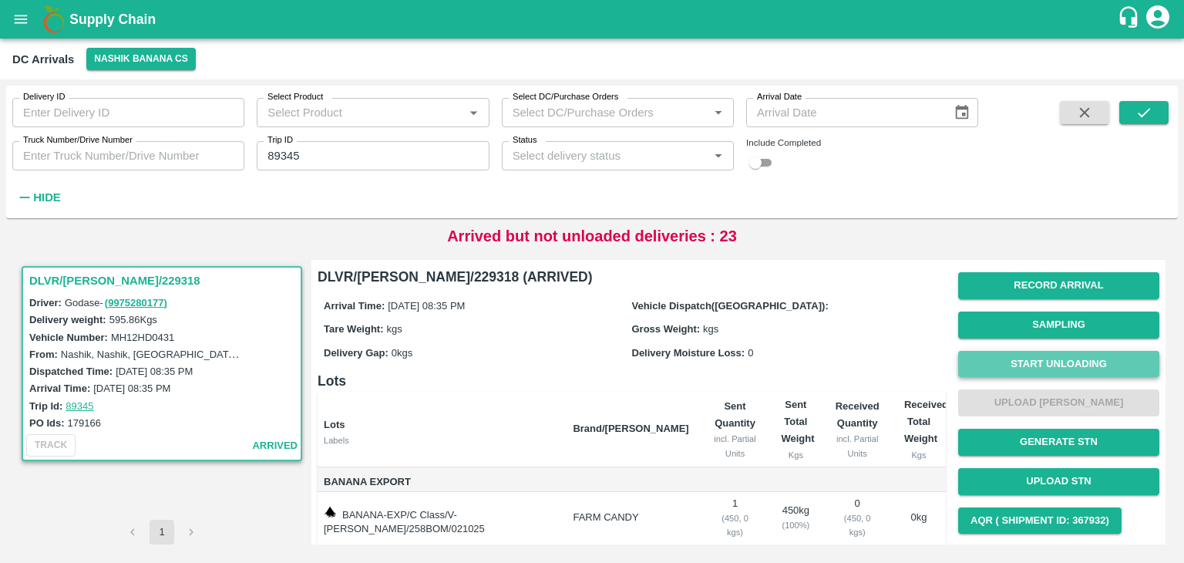
click at [1030, 365] on button "Start Unloading" at bounding box center [1058, 364] width 201 height 27
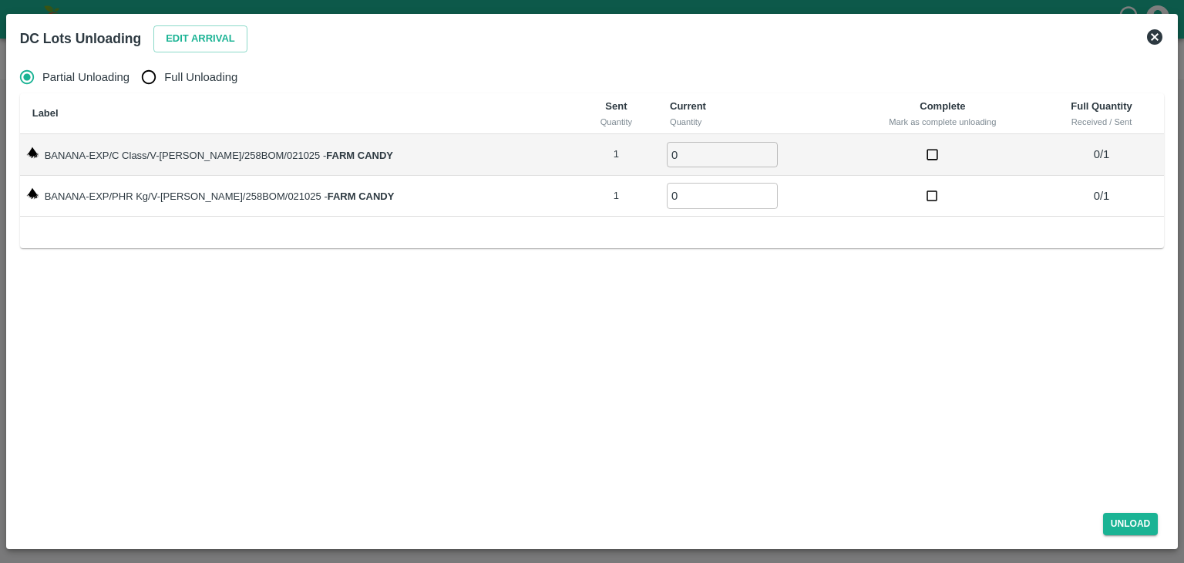
click at [1154, 32] on icon at bounding box center [1154, 36] width 15 height 15
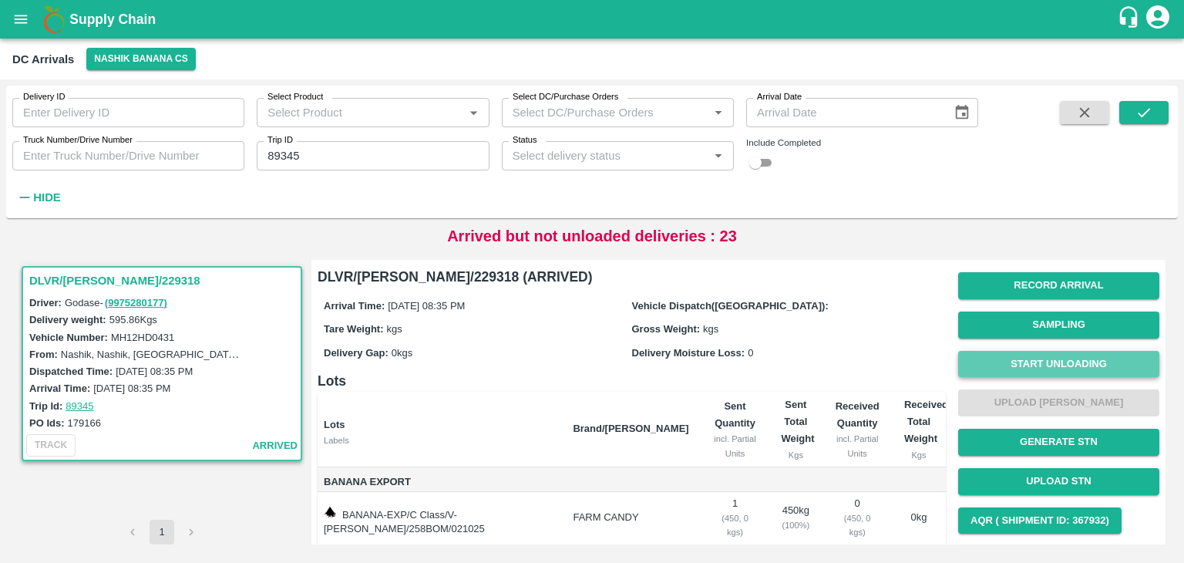
click at [1068, 361] on button "Start Unloading" at bounding box center [1058, 364] width 201 height 27
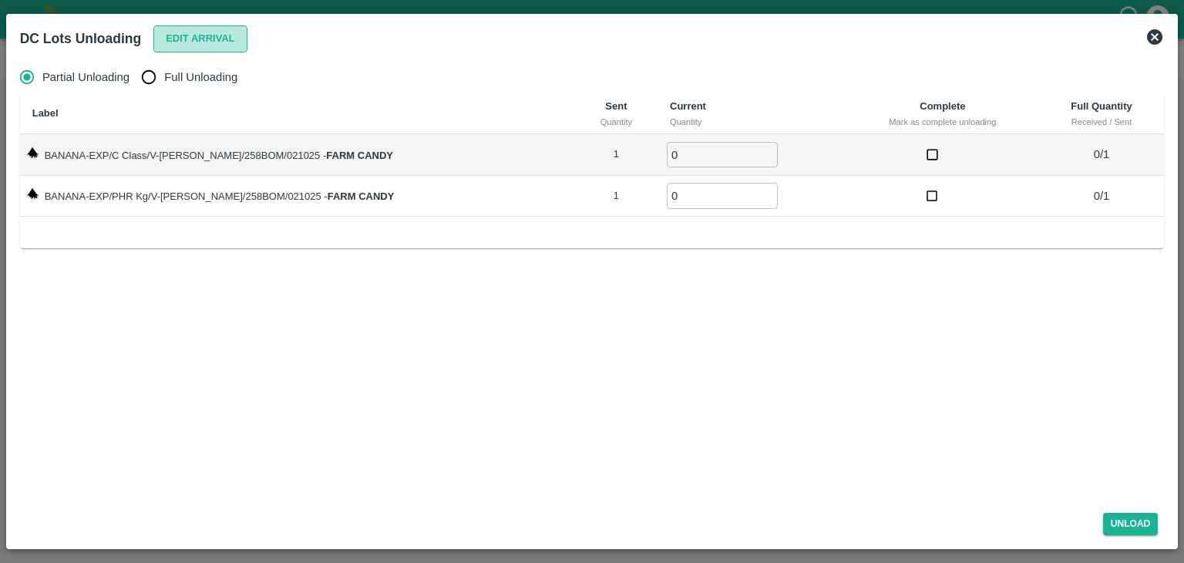
click at [213, 45] on button "Edit Arrival" at bounding box center [200, 38] width 94 height 27
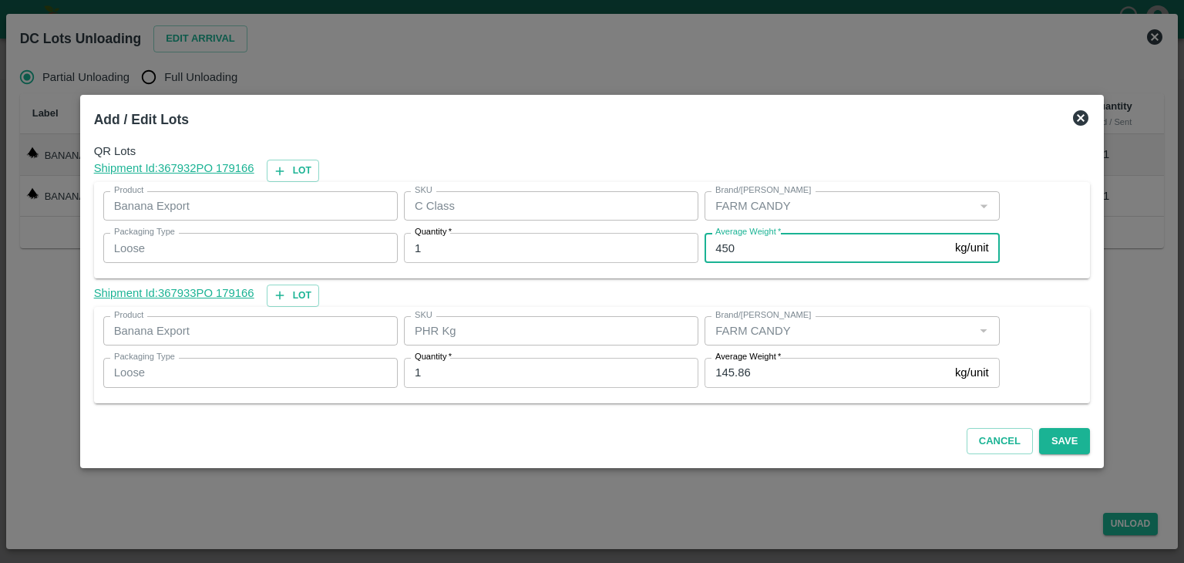
click at [771, 248] on input "450" at bounding box center [826, 247] width 244 height 29
type input "407"
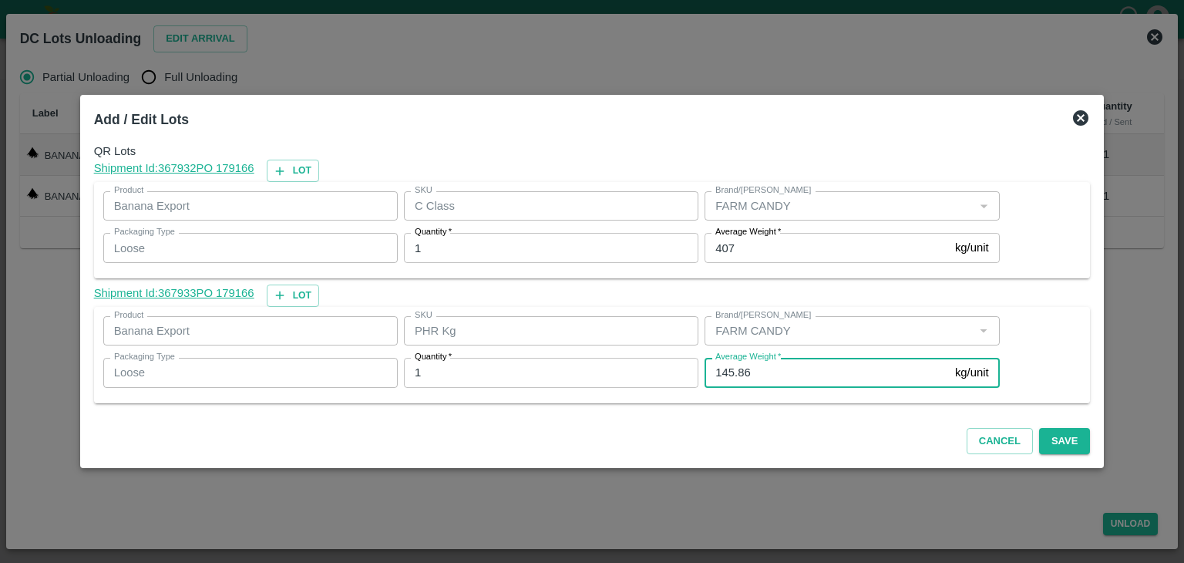
click at [781, 377] on input "145.86" at bounding box center [826, 372] width 244 height 29
type input "1"
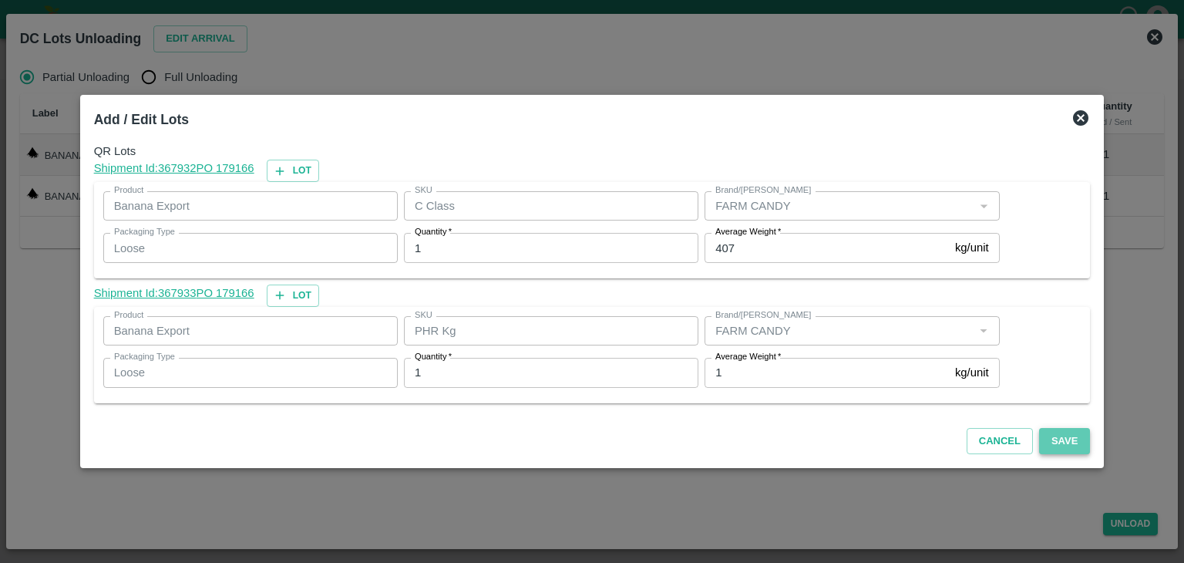
click at [1064, 442] on button "Save" at bounding box center [1064, 441] width 51 height 27
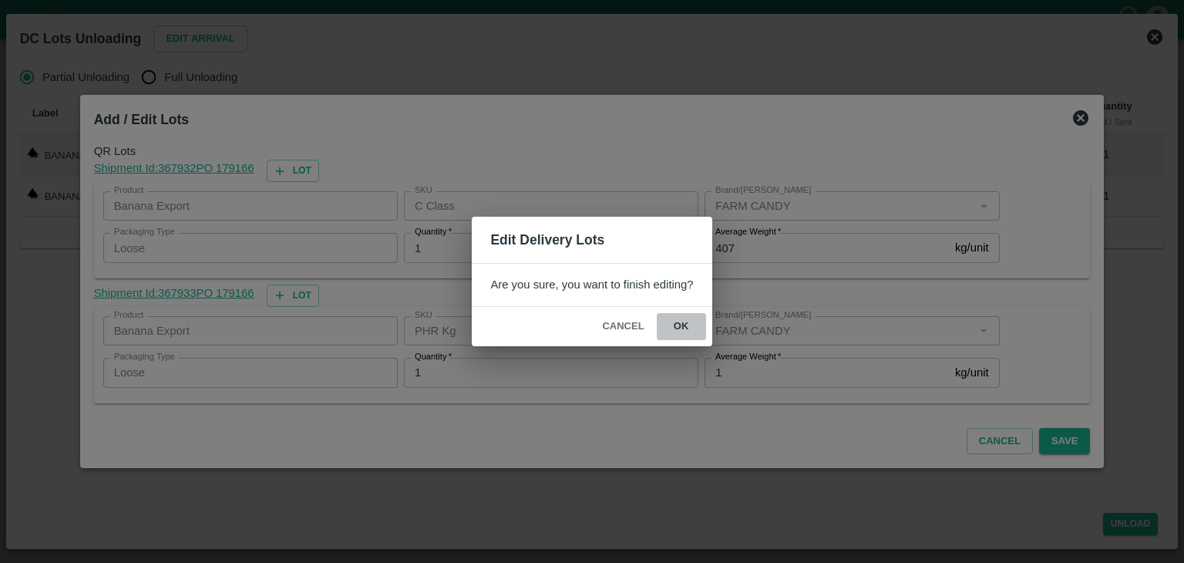
click at [684, 331] on button "ok" at bounding box center [681, 326] width 49 height 27
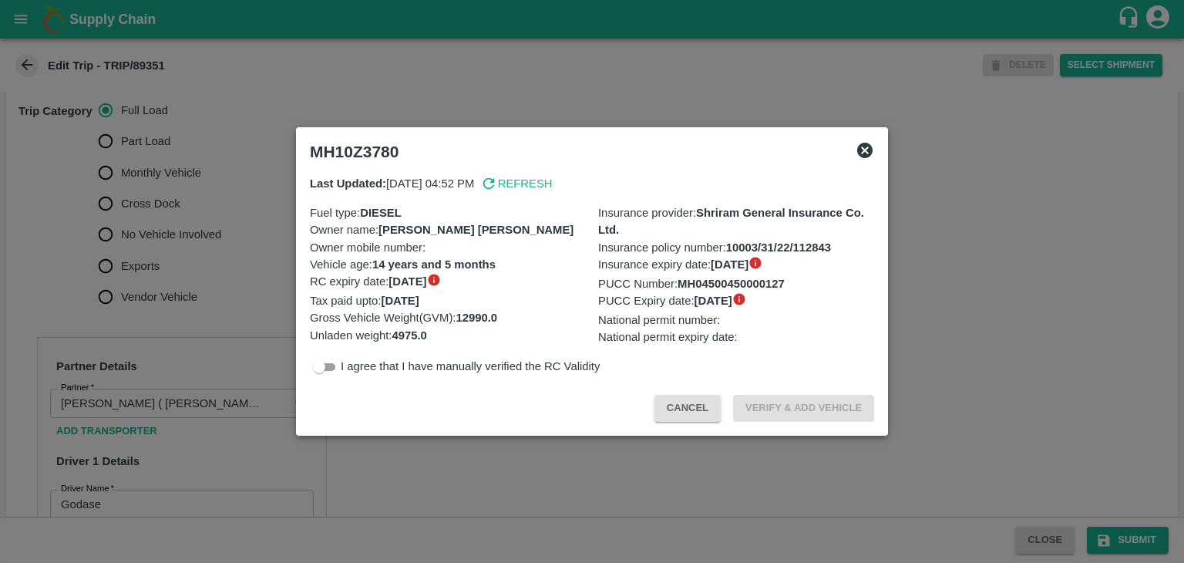
scroll to position [472, 0]
click at [197, 238] on div at bounding box center [592, 281] width 1184 height 563
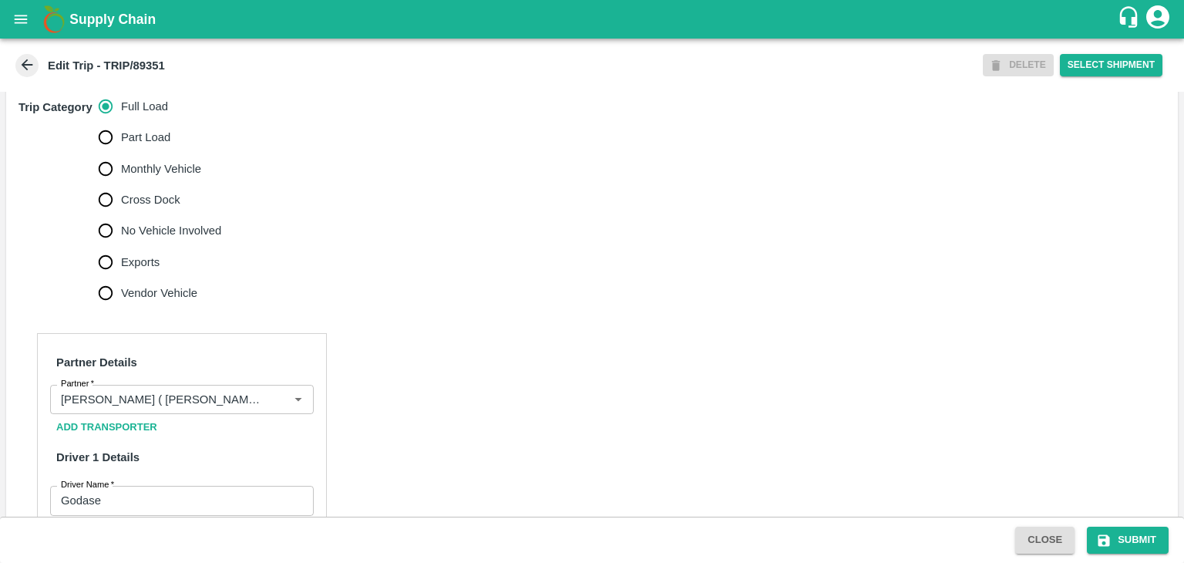
click at [147, 239] on span "No Vehicle Involved" at bounding box center [171, 230] width 100 height 17
click at [121, 244] on input "No Vehicle Involved" at bounding box center [105, 230] width 31 height 31
radio input "true"
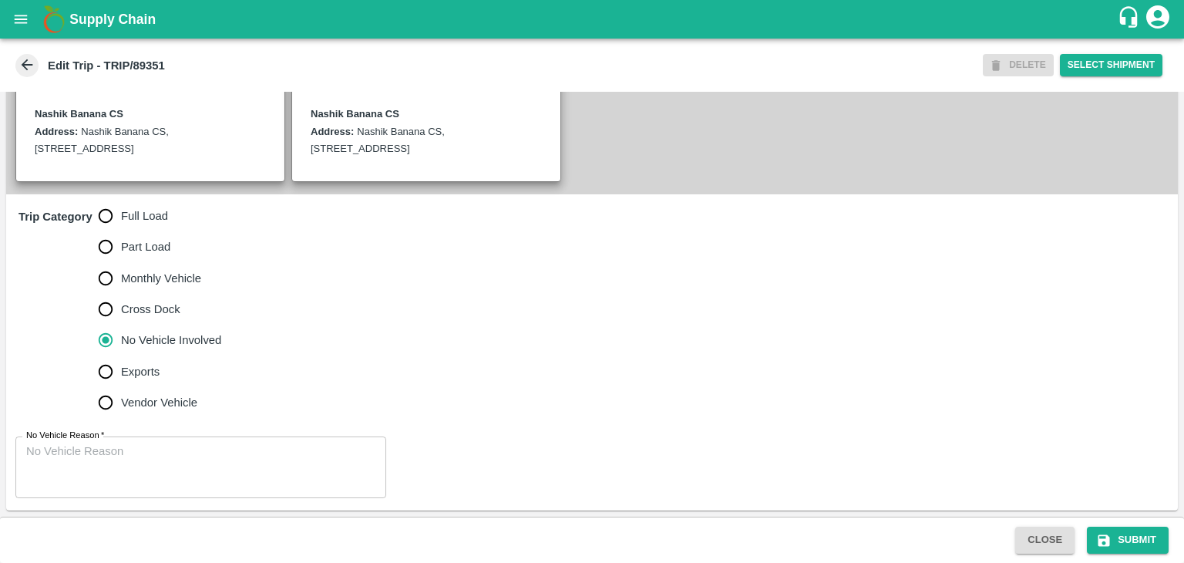
click at [225, 454] on textarea "No Vehicle Reason   *" at bounding box center [200, 467] width 349 height 49
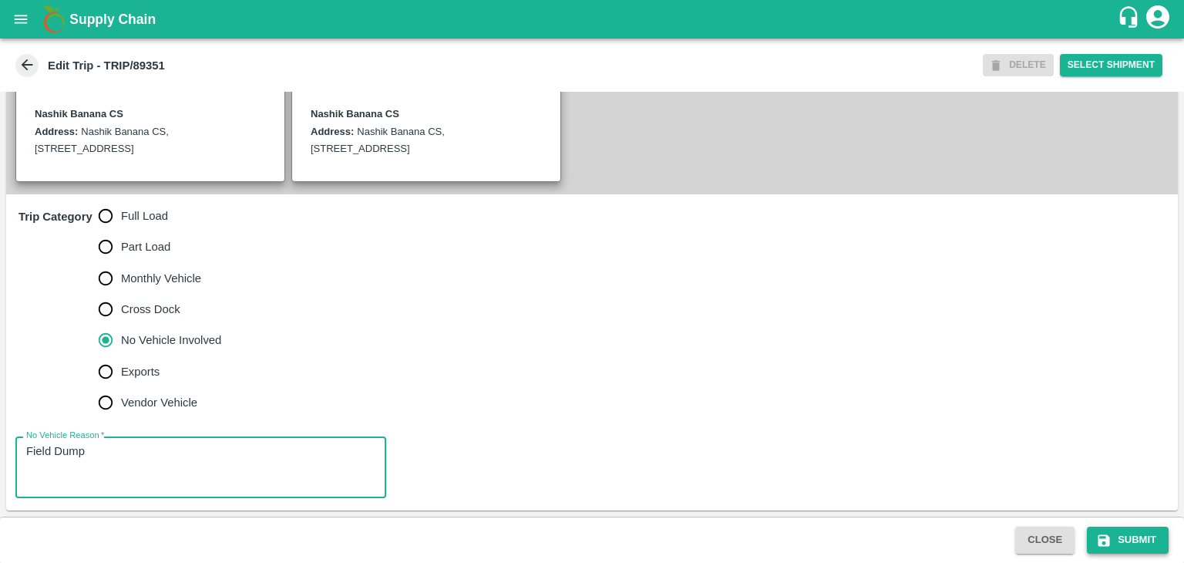
type textarea "Field Dump"
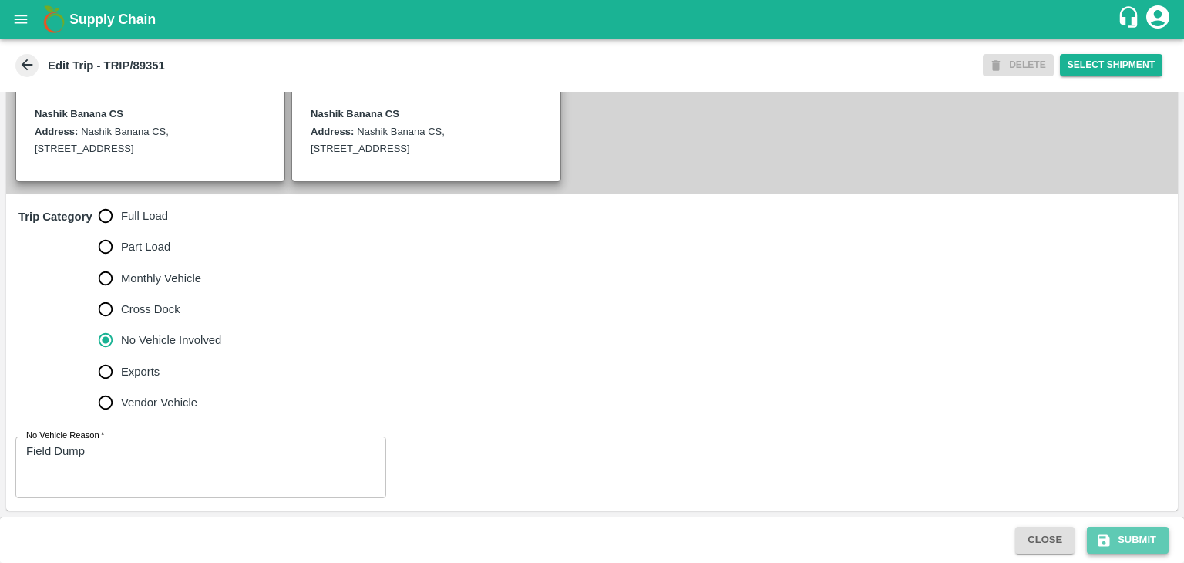
click at [1134, 538] on button "Submit" at bounding box center [1128, 539] width 82 height 27
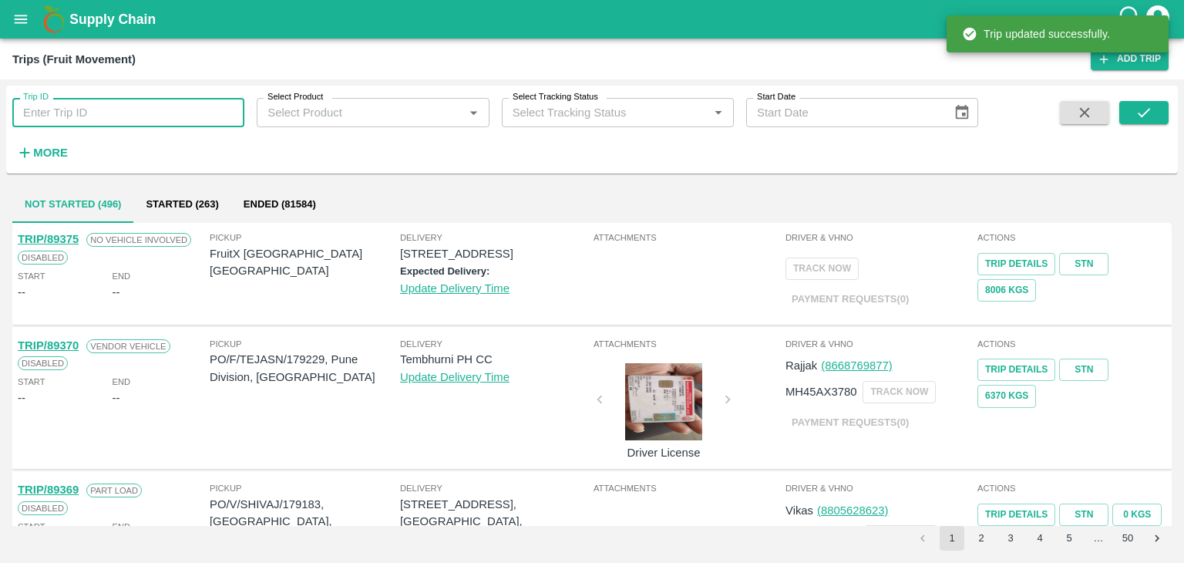
click at [165, 108] on input "Trip ID" at bounding box center [128, 112] width 232 height 29
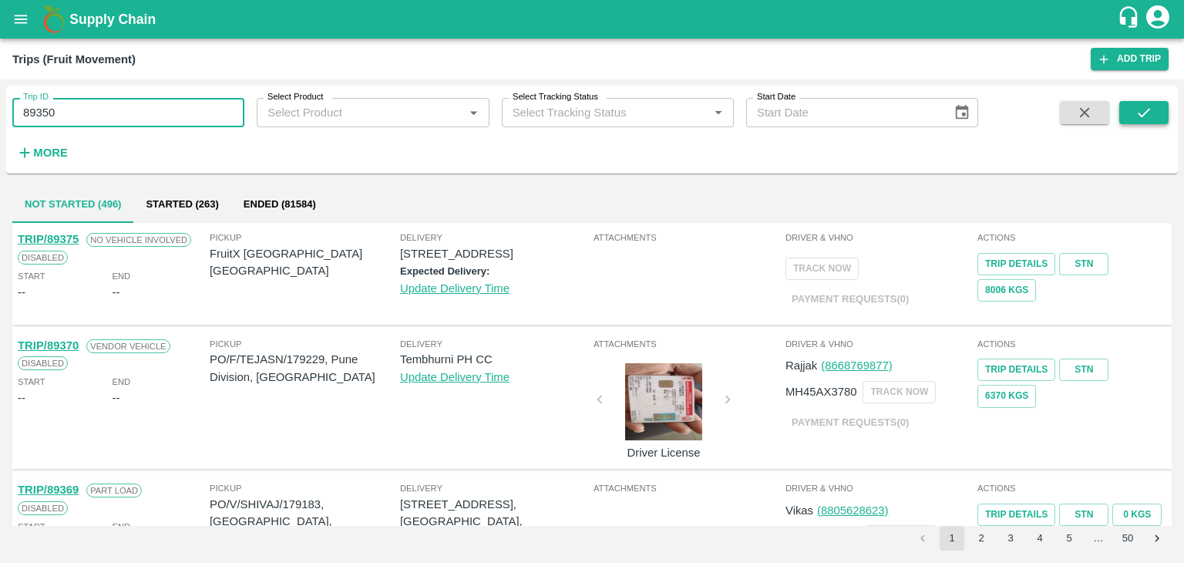
type input "89350"
click at [1153, 115] on button "submit" at bounding box center [1143, 112] width 49 height 23
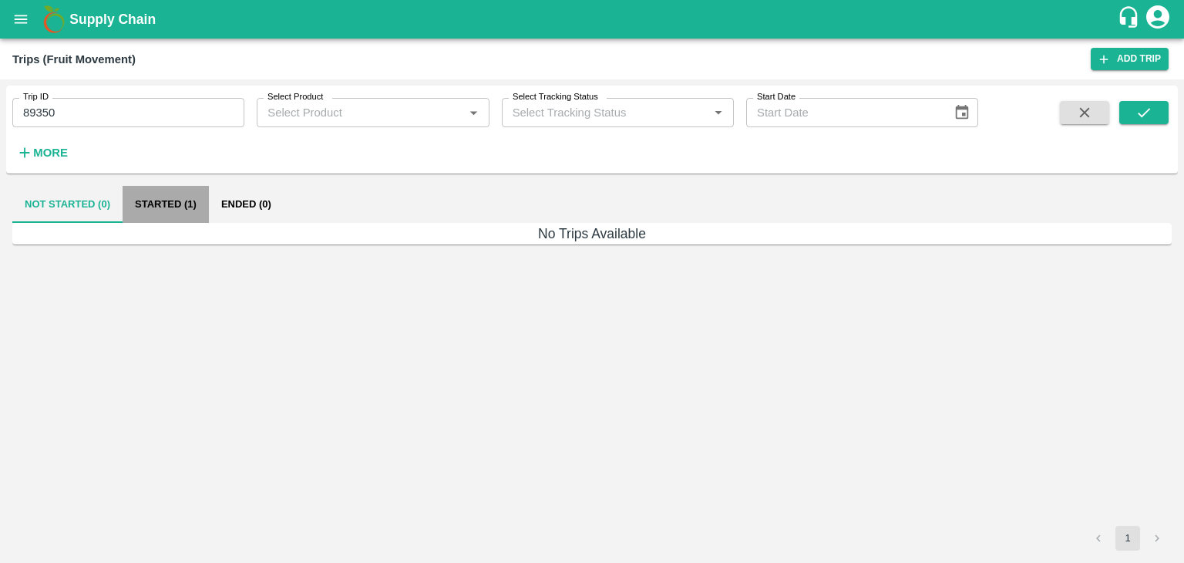
click at [157, 216] on button "Started (1)" at bounding box center [166, 204] width 86 height 37
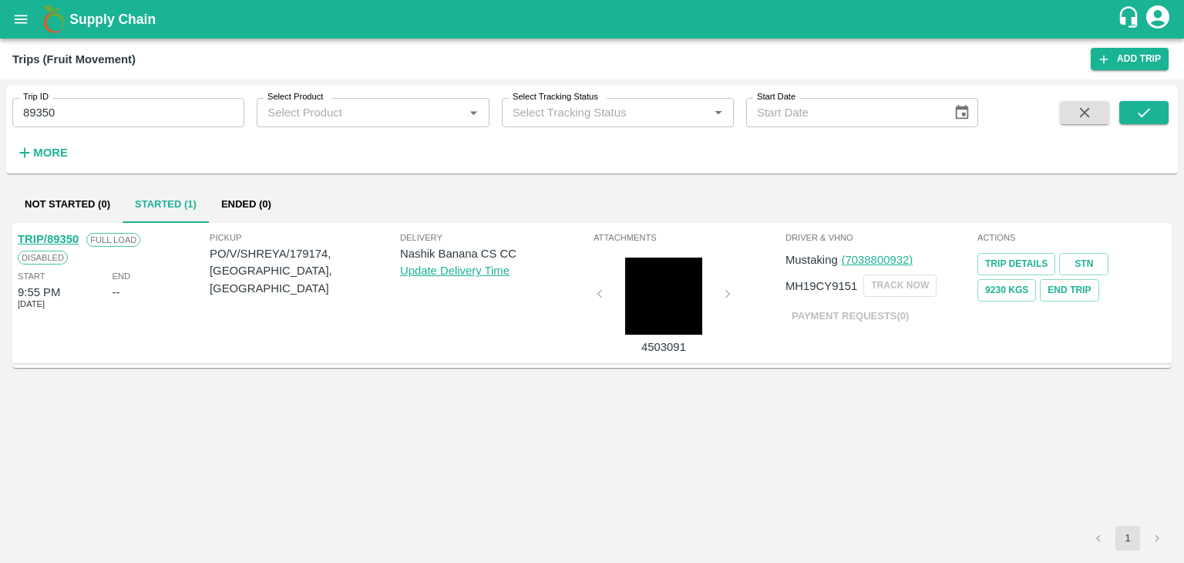
click at [36, 234] on link "TRIP/89350" at bounding box center [48, 239] width 61 height 12
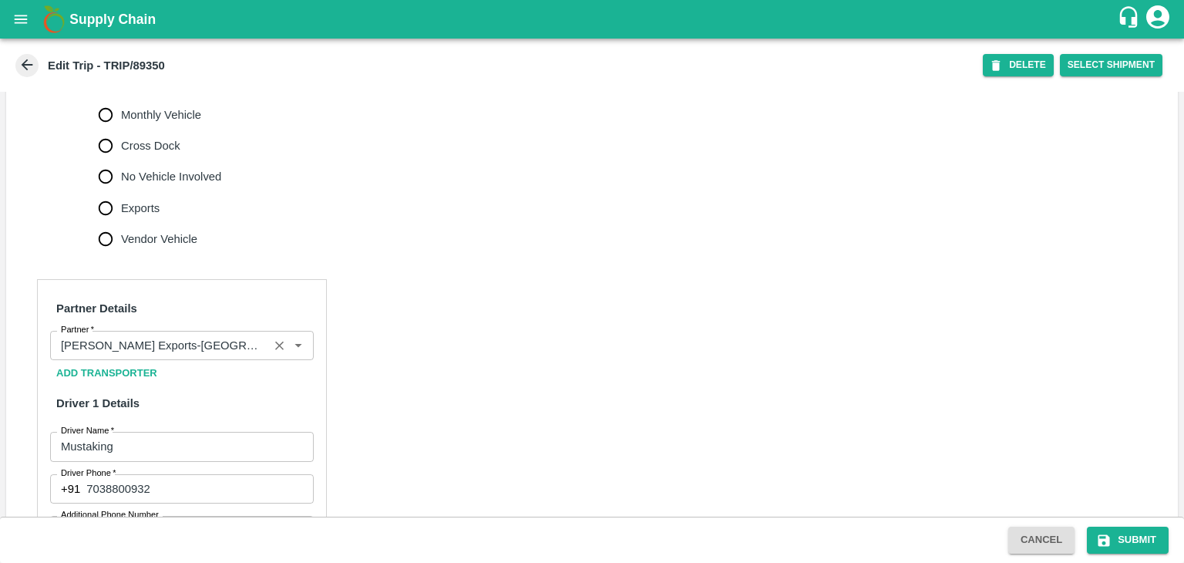
scroll to position [549, 0]
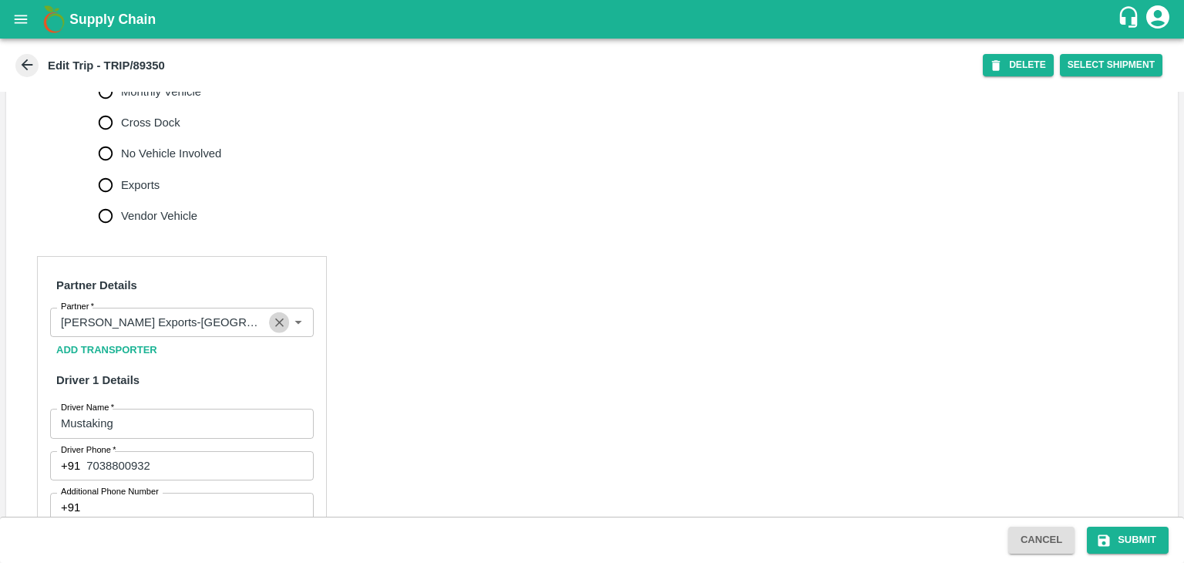
click at [276, 330] on icon "Clear" at bounding box center [279, 322] width 15 height 15
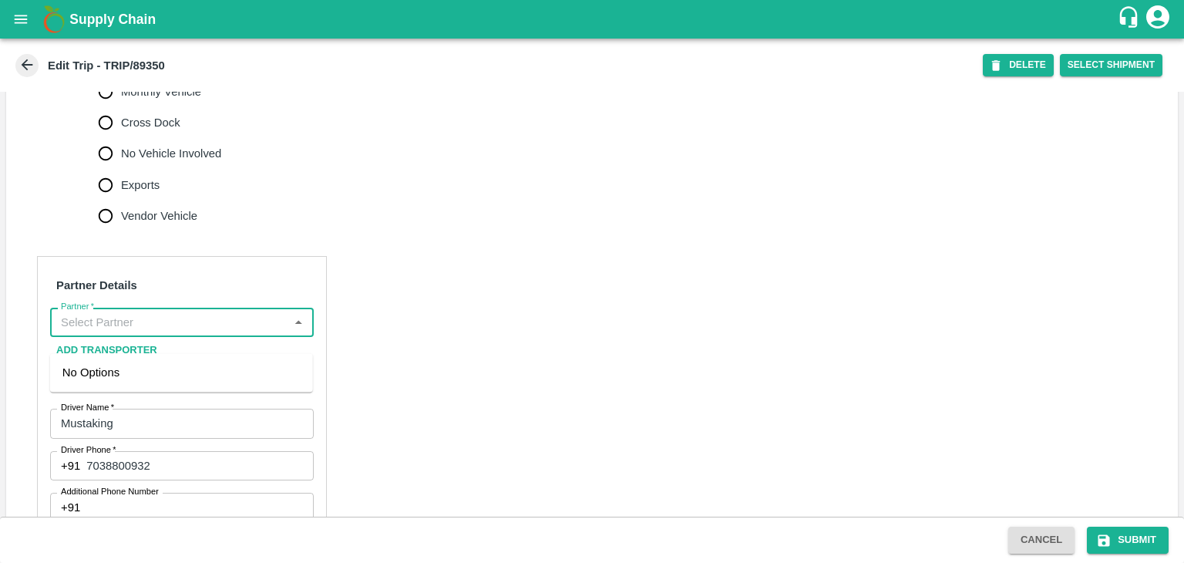
click at [229, 332] on input "Partner   *" at bounding box center [169, 322] width 229 height 20
click at [148, 378] on div "[PERSON_NAME] ( [PERSON_NAME] Transport )-[GEOGRAPHIC_DATA], Pune-9860466997(Tr…" at bounding box center [181, 390] width 238 height 52
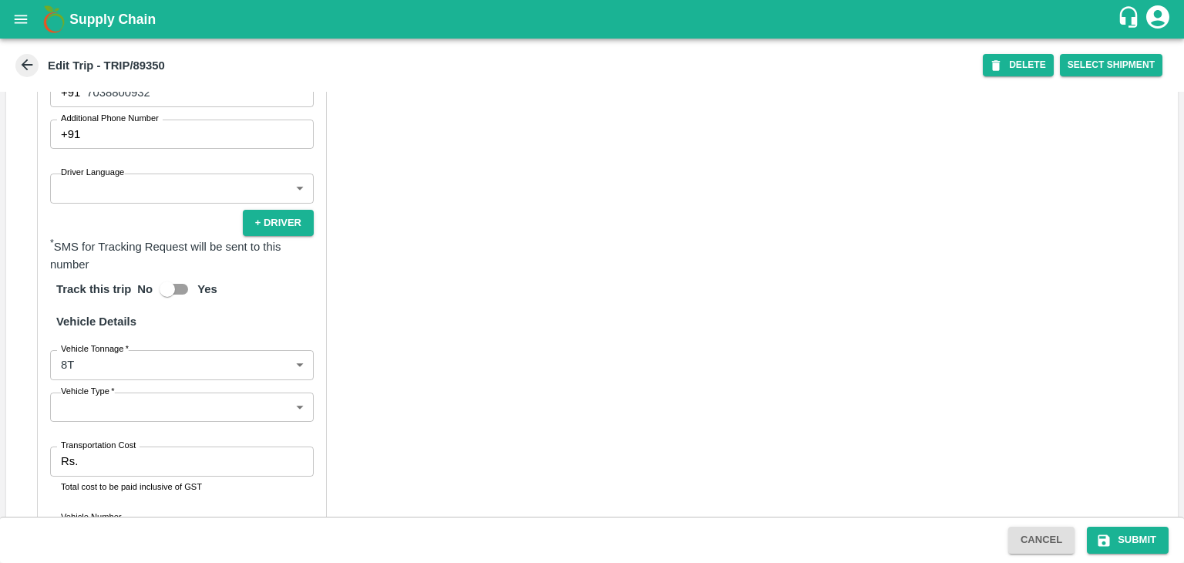
scroll to position [922, 0]
type input "Nitin Rasal ( Bhairavnath Transport )-Deulgaon, Pune-9860466997(Transporter)"
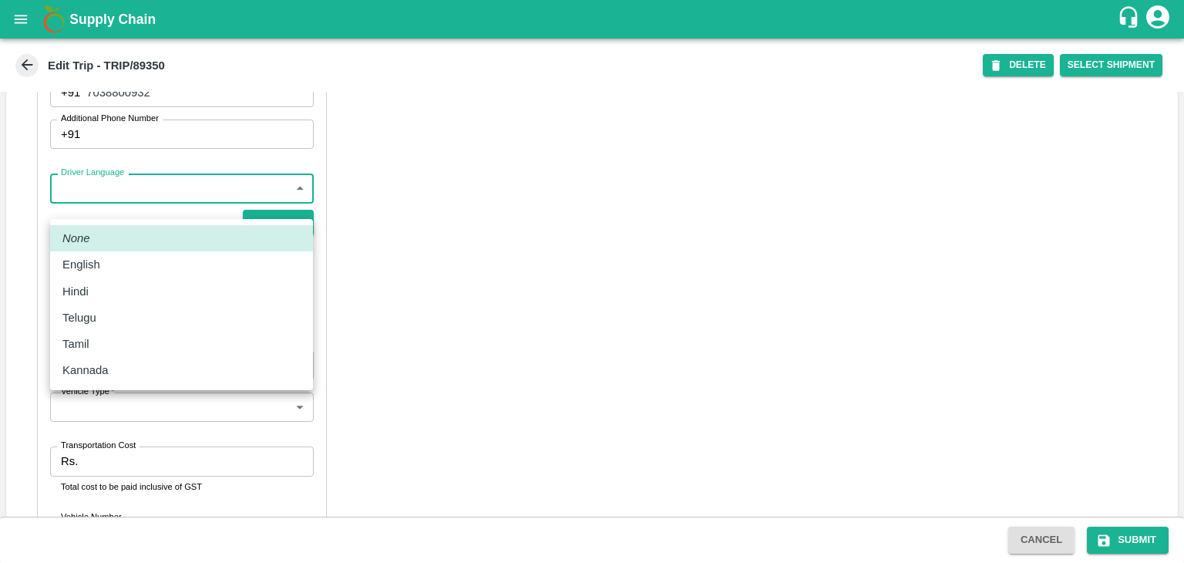
click at [90, 204] on body "Supply Chain Edit Trip - TRIP/89350 DELETE Select Shipment Trip Details Trip Ty…" at bounding box center [592, 281] width 1184 height 563
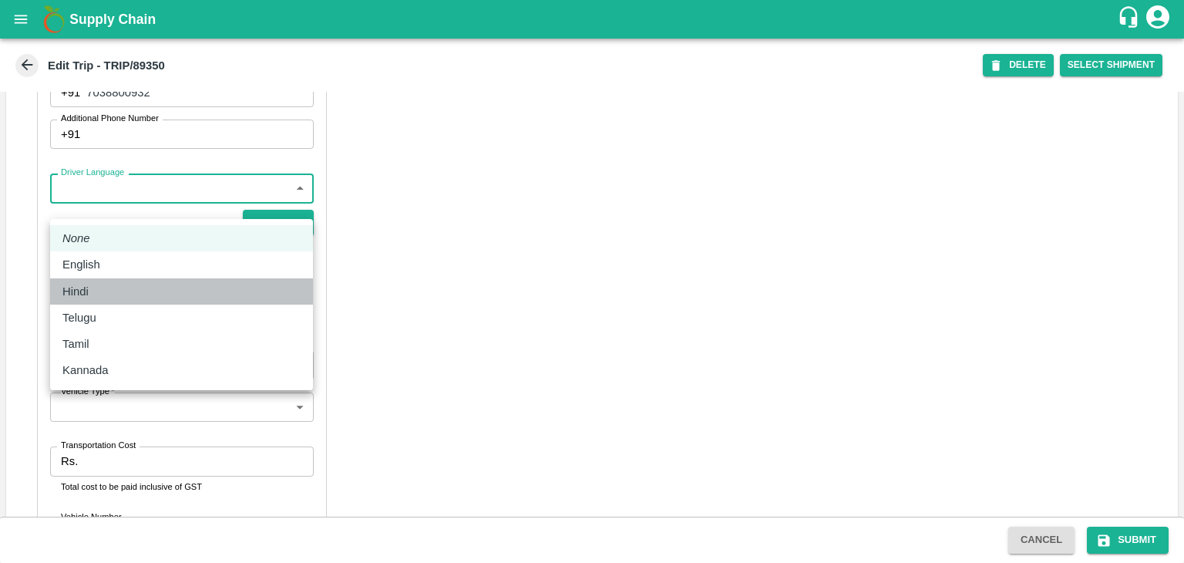
click at [99, 287] on div "Hindi" at bounding box center [181, 291] width 238 height 17
type input "hi"
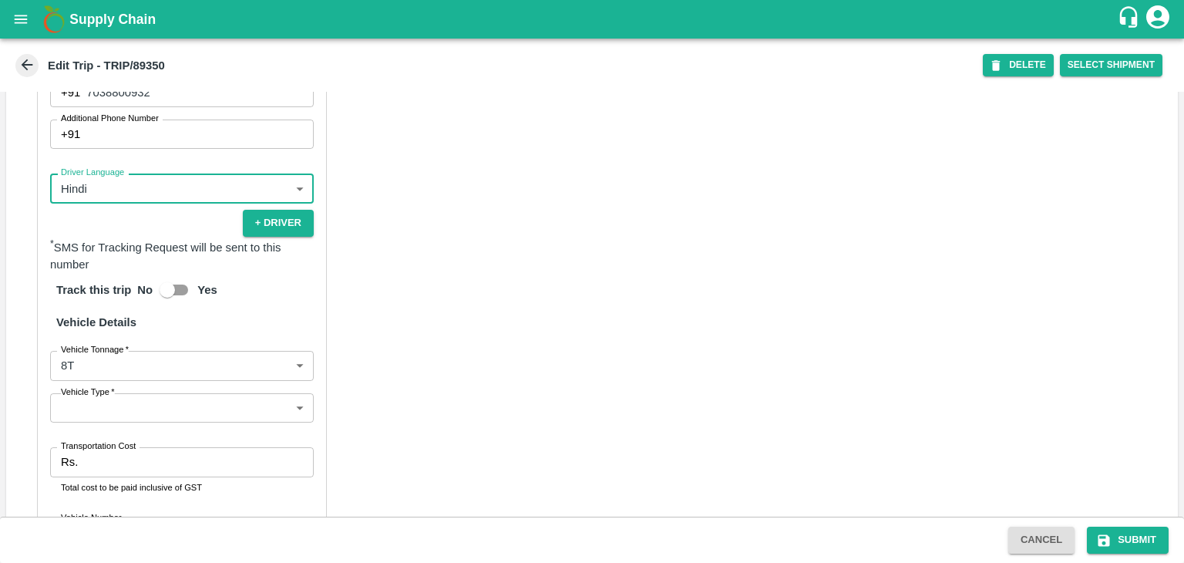
scroll to position [1098, 0]
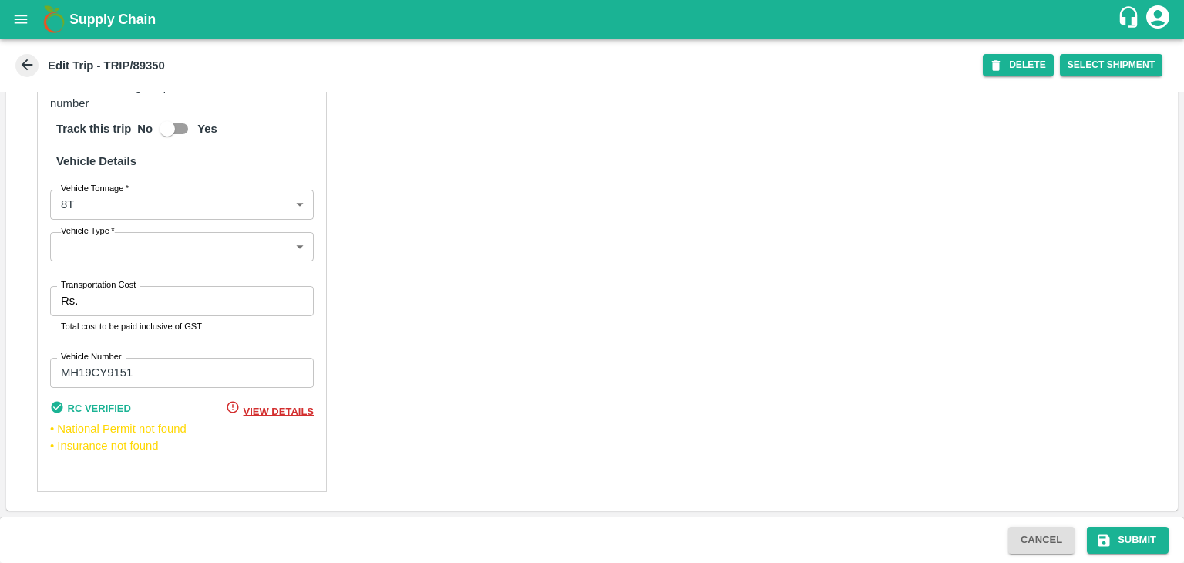
click at [101, 257] on body "Supply Chain Edit Trip - TRIP/89350 DELETE Select Shipment Trip Details Trip Ty…" at bounding box center [592, 281] width 1184 height 563
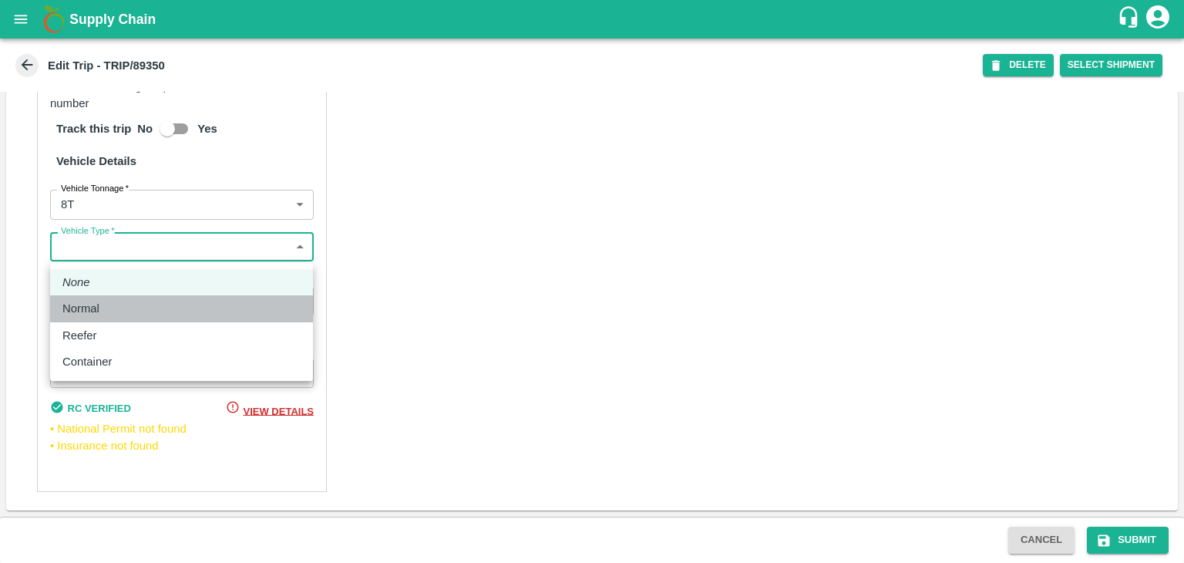
click at [102, 301] on div "Normal" at bounding box center [84, 308] width 45 height 17
type input "Normal"
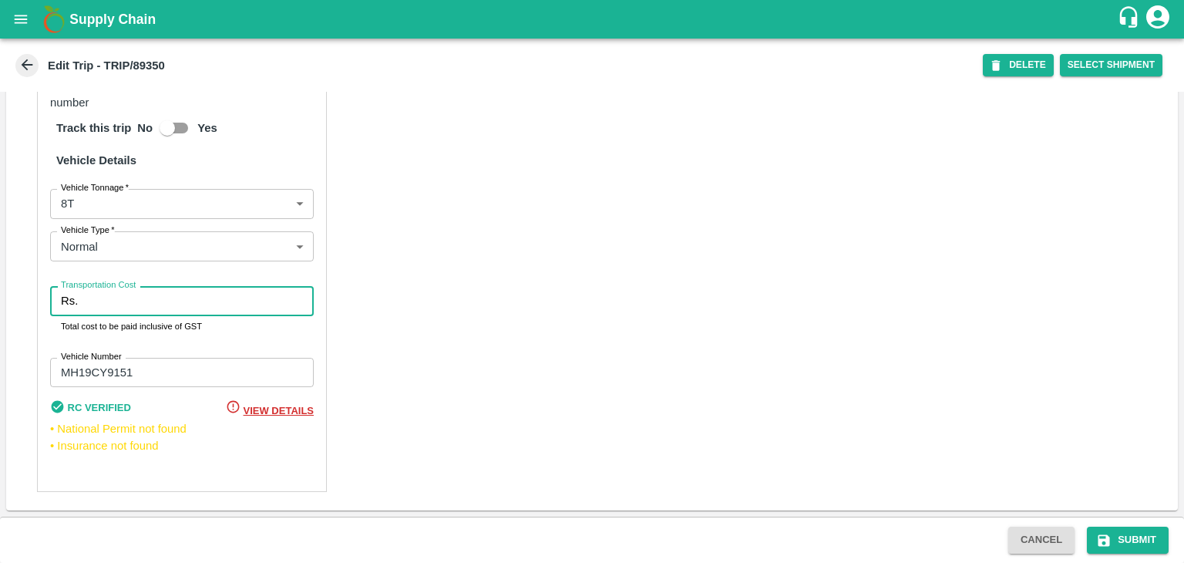
click at [125, 303] on input "Transportation Cost" at bounding box center [199, 300] width 230 height 29
type input "10000"
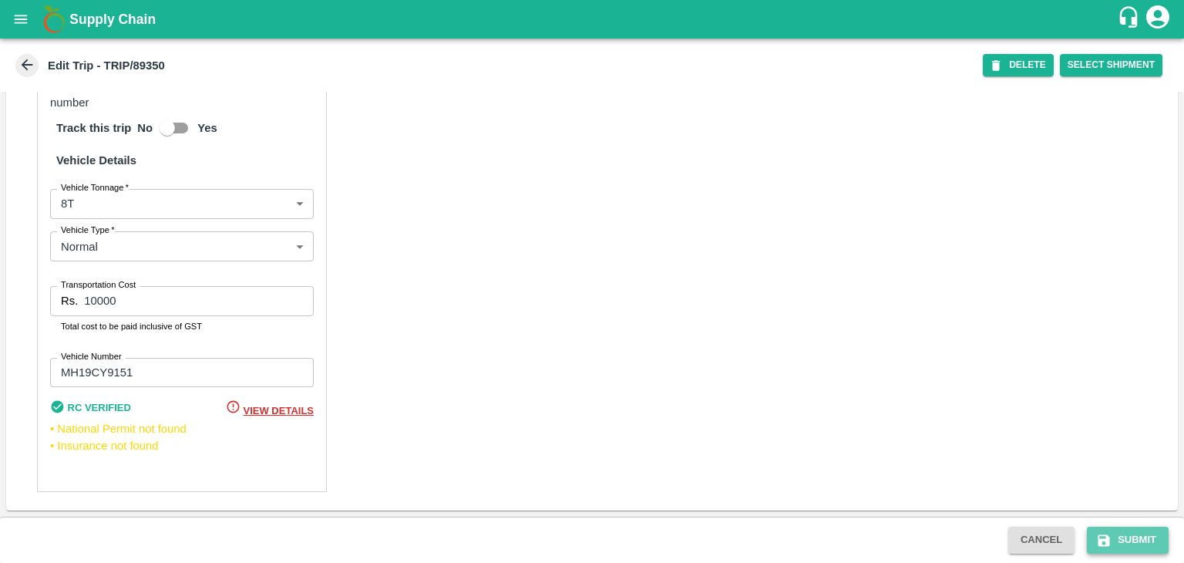
click at [1137, 536] on button "Submit" at bounding box center [1128, 539] width 82 height 27
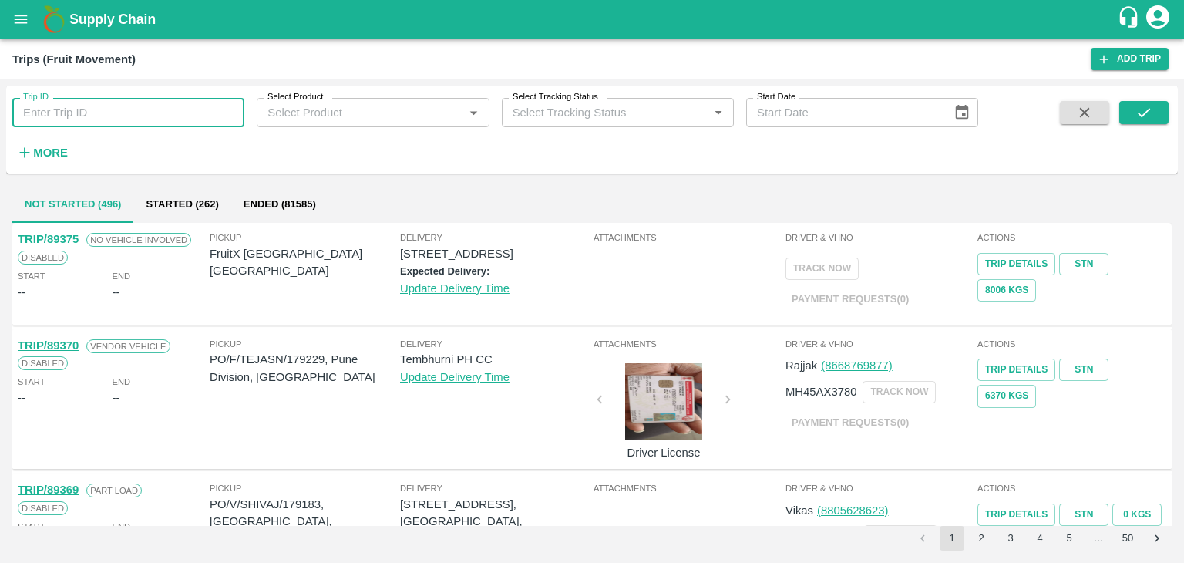
click at [160, 113] on input "Trip ID" at bounding box center [128, 112] width 232 height 29
type input "89341"
click at [1149, 106] on icon "submit" at bounding box center [1143, 112] width 17 height 17
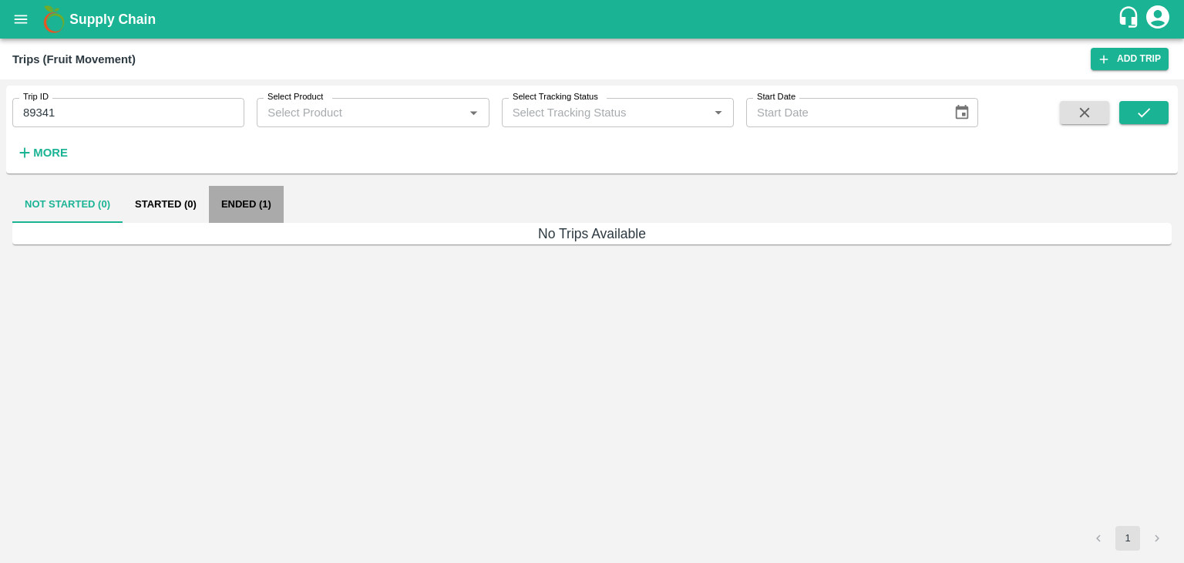
click at [256, 207] on button "Ended (1)" at bounding box center [246, 204] width 75 height 37
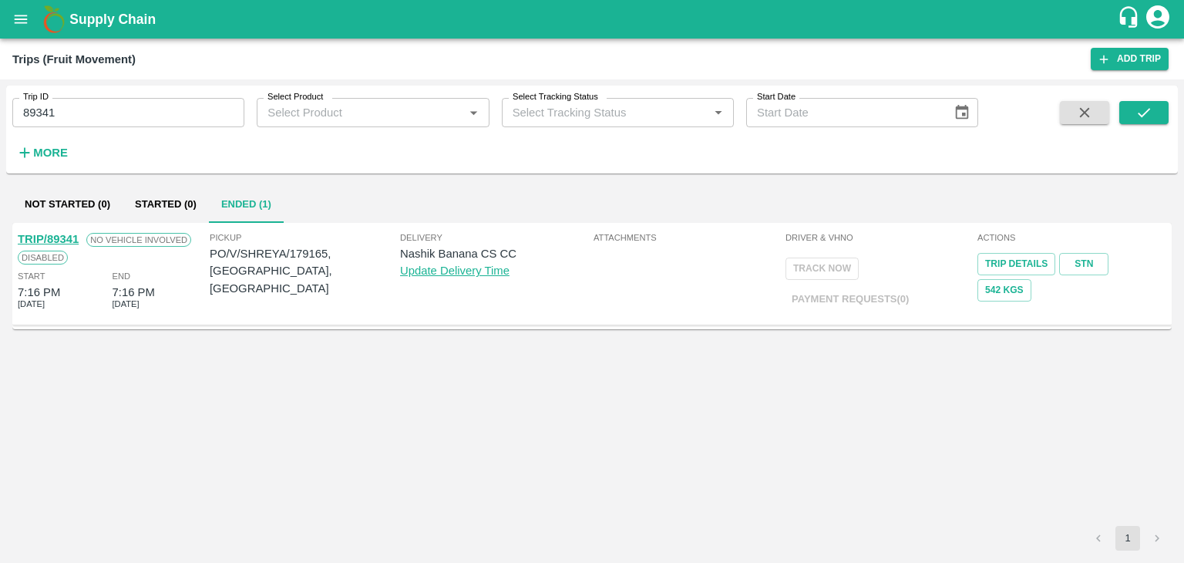
click at [52, 235] on link "TRIP/89341" at bounding box center [48, 239] width 61 height 12
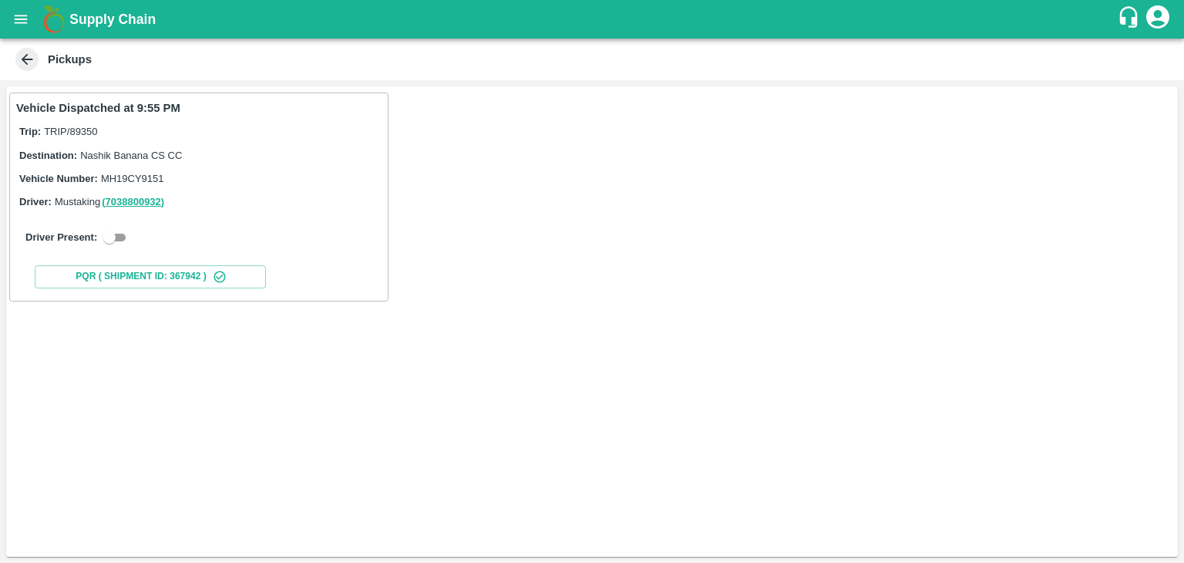
click at [117, 232] on input "checkbox" at bounding box center [109, 237] width 55 height 18
checkbox input "true"
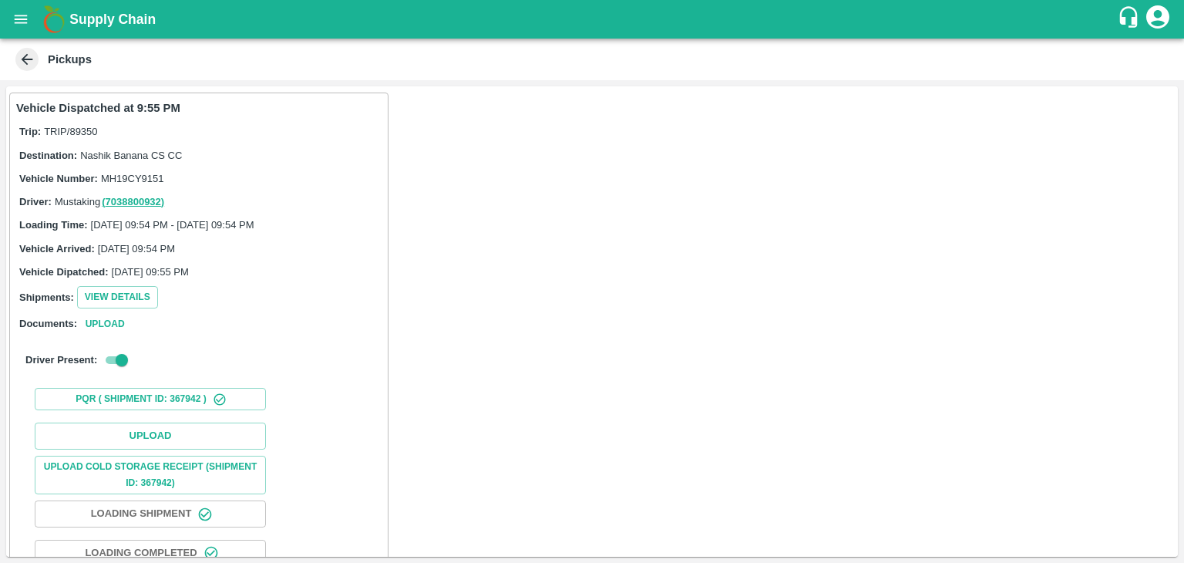
scroll to position [123, 0]
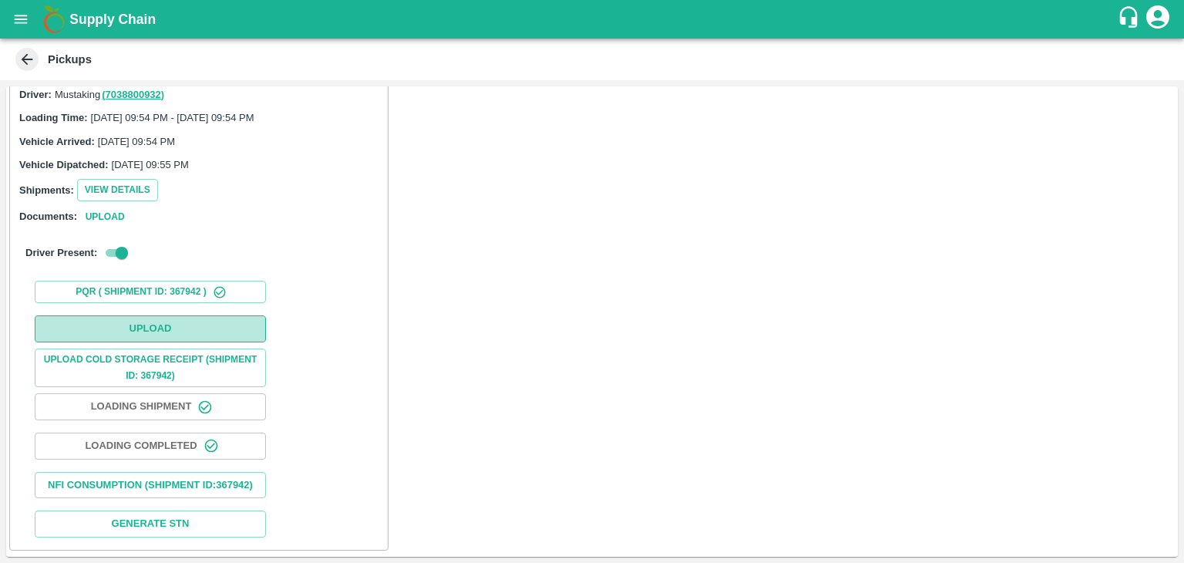
click at [164, 315] on button "Upload" at bounding box center [150, 328] width 231 height 27
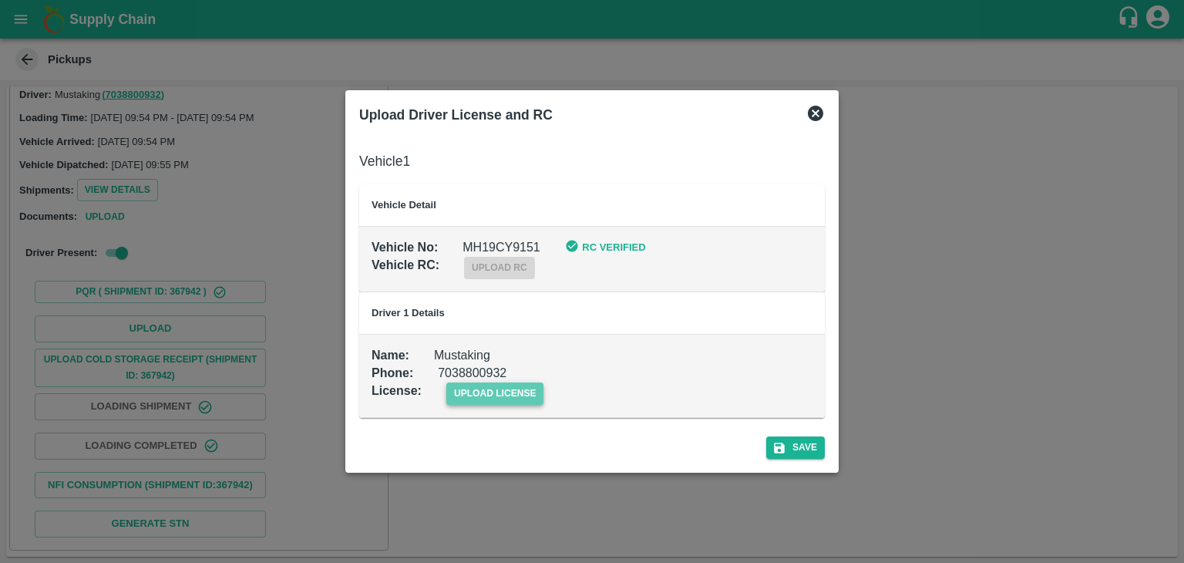
click at [492, 389] on span "upload license" at bounding box center [495, 393] width 98 height 22
click at [0, 0] on input "upload license" at bounding box center [0, 0] width 0 height 0
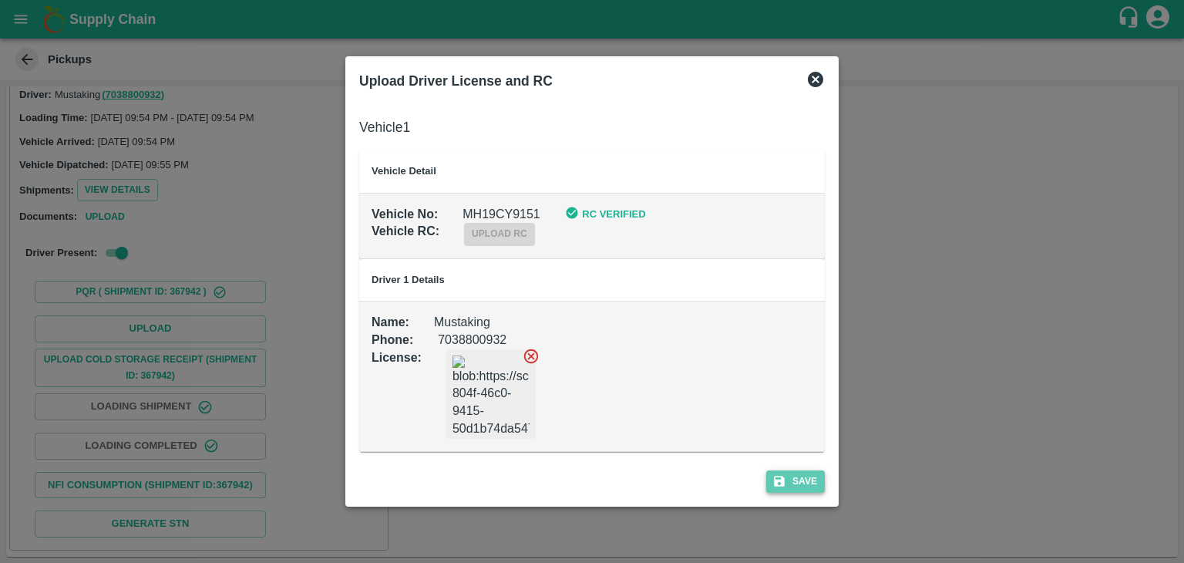
click at [809, 479] on button "Save" at bounding box center [795, 481] width 59 height 22
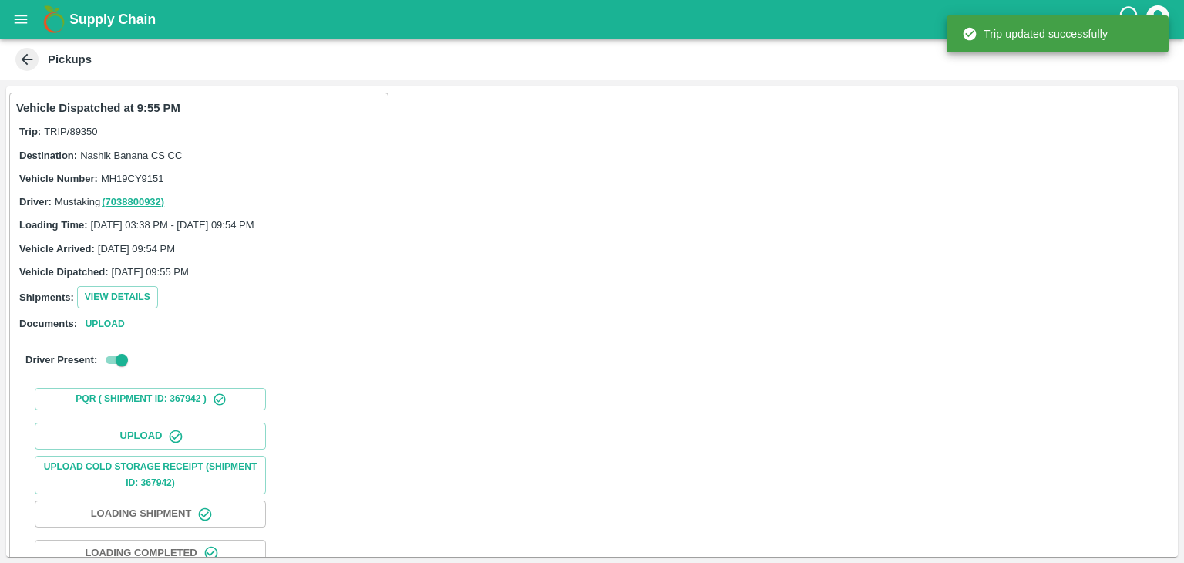
scroll to position [105, 0]
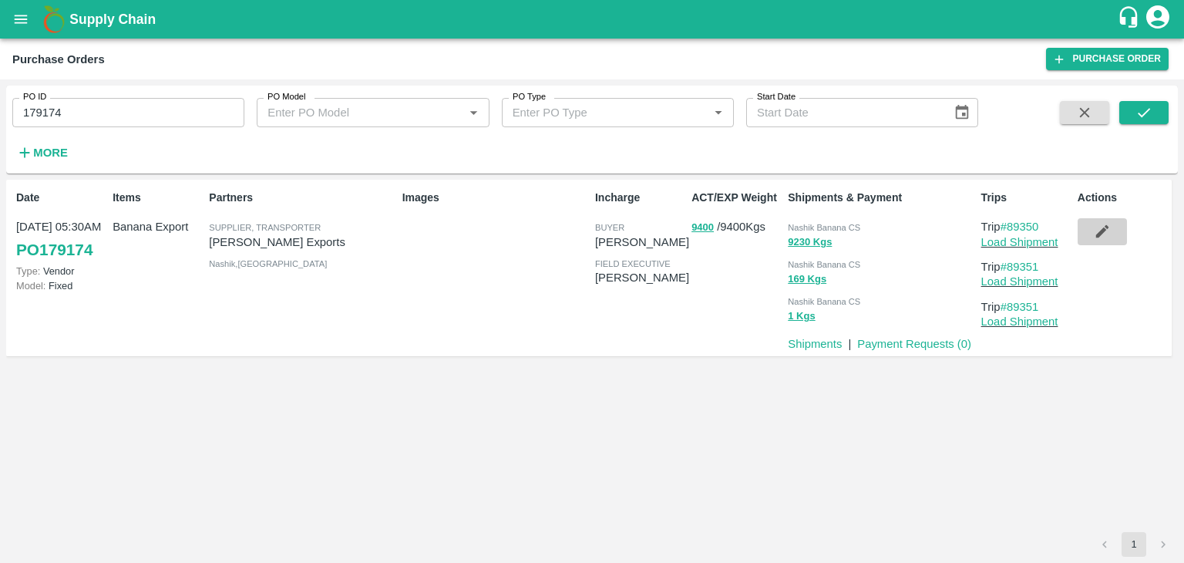
click at [1105, 236] on icon "button" at bounding box center [1102, 231] width 17 height 17
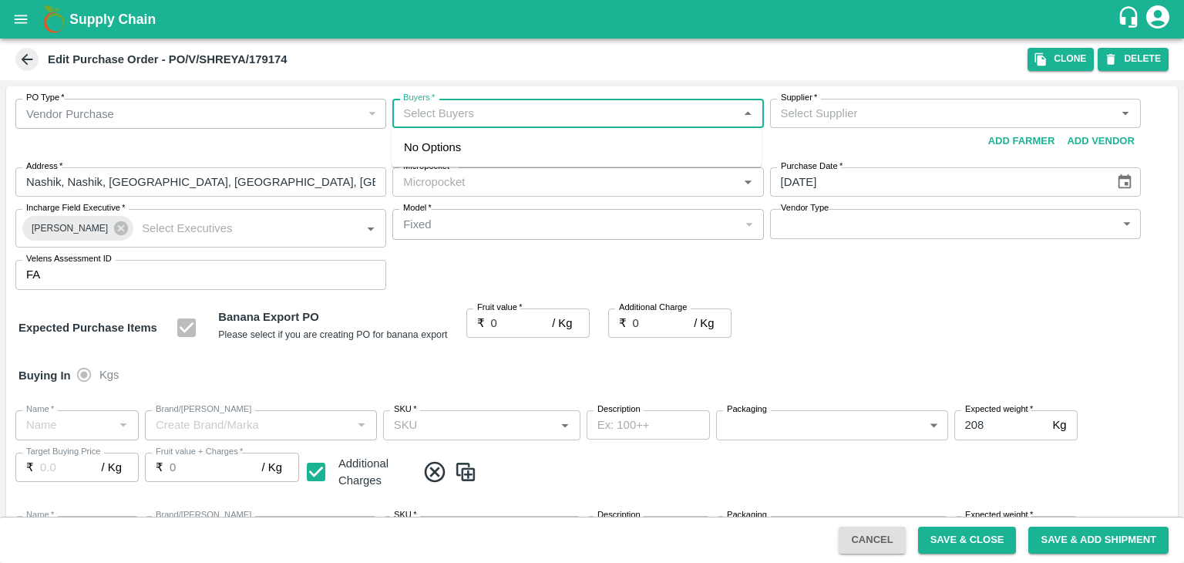
click at [475, 114] on input "Buyers   *" at bounding box center [565, 113] width 336 height 20
type input "[PERSON_NAME] Exports-undefined"
type input "172-Savda"
type input "Banana Export"
type input "FARM CANDY"
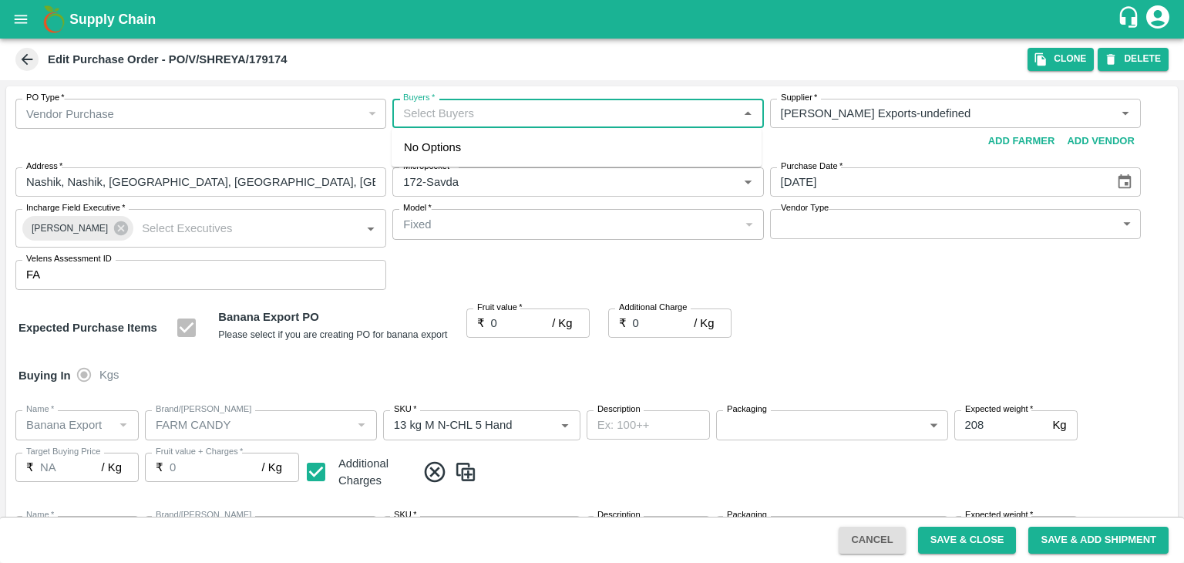
type input "13 kg M N-CHL 5 Hand"
type input "NA"
type input "Banana Export"
type input "FARM CANDY"
type input "13 kg M N-CHL 6 Hand"
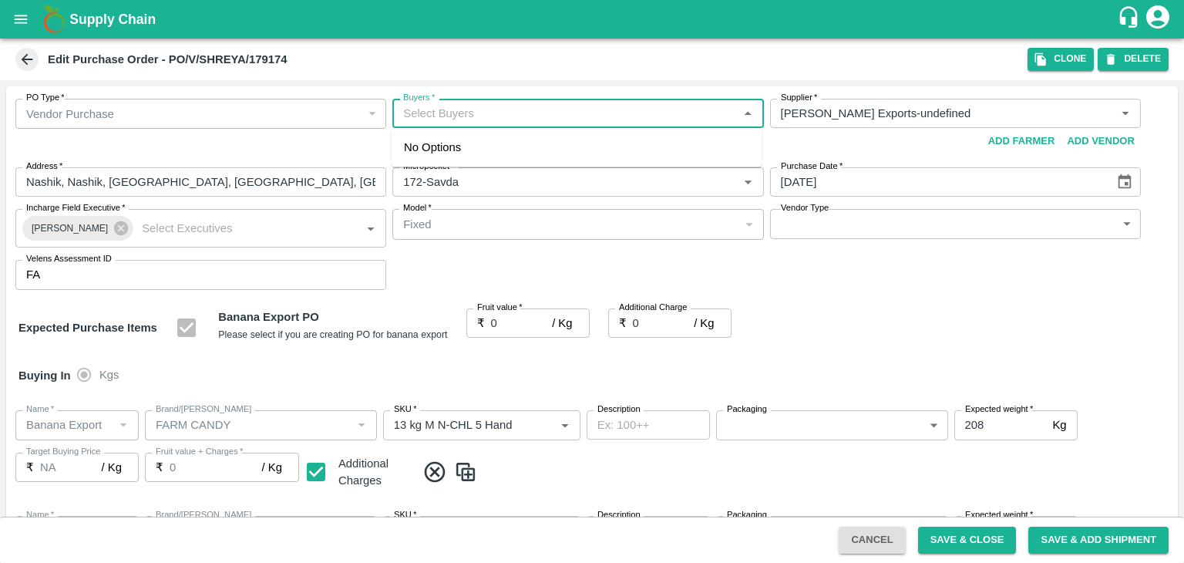
type input "NA"
type input "Banana Export"
type input "FARM CANDY"
type input "13 kg M N-CHL 8 Hand"
type input "NA"
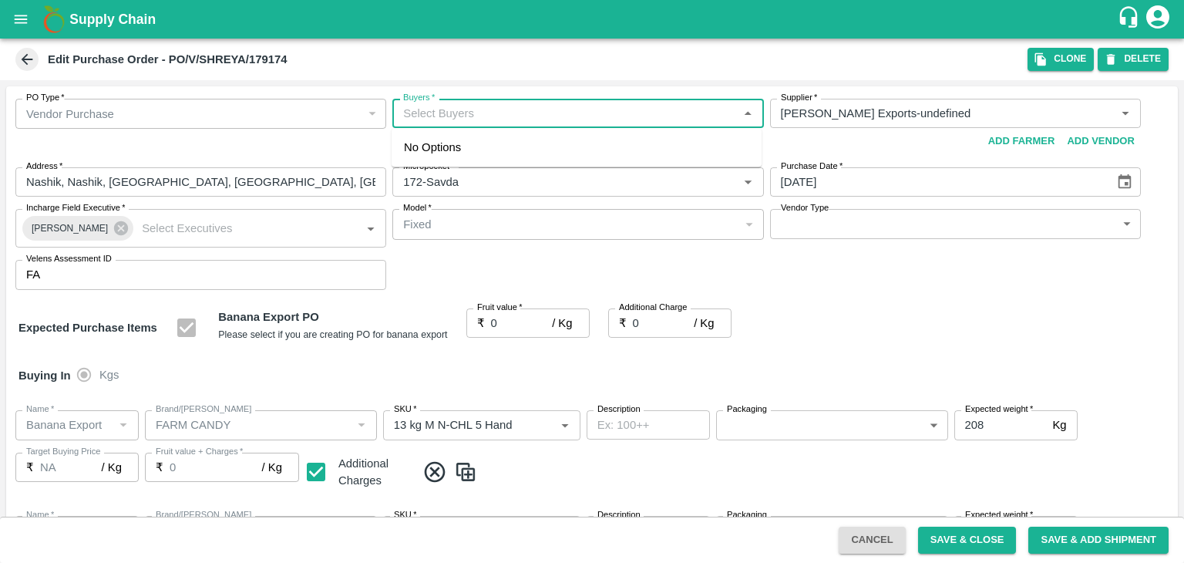
type input "Banana Export"
type input "FARM CANDY"
type input "13 kg M N-CHL CL"
type input "NA"
type input "Banana Export"
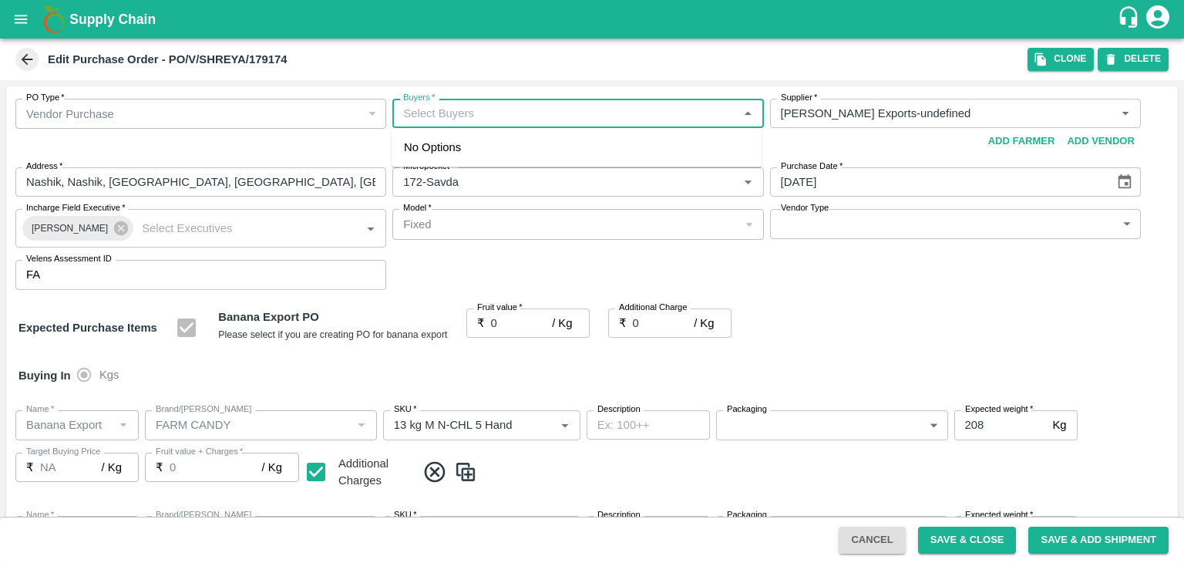
type input "FARM CANDY"
type input "C Class"
type input "NA"
type input "Banana Export"
type input "FARM CANDY"
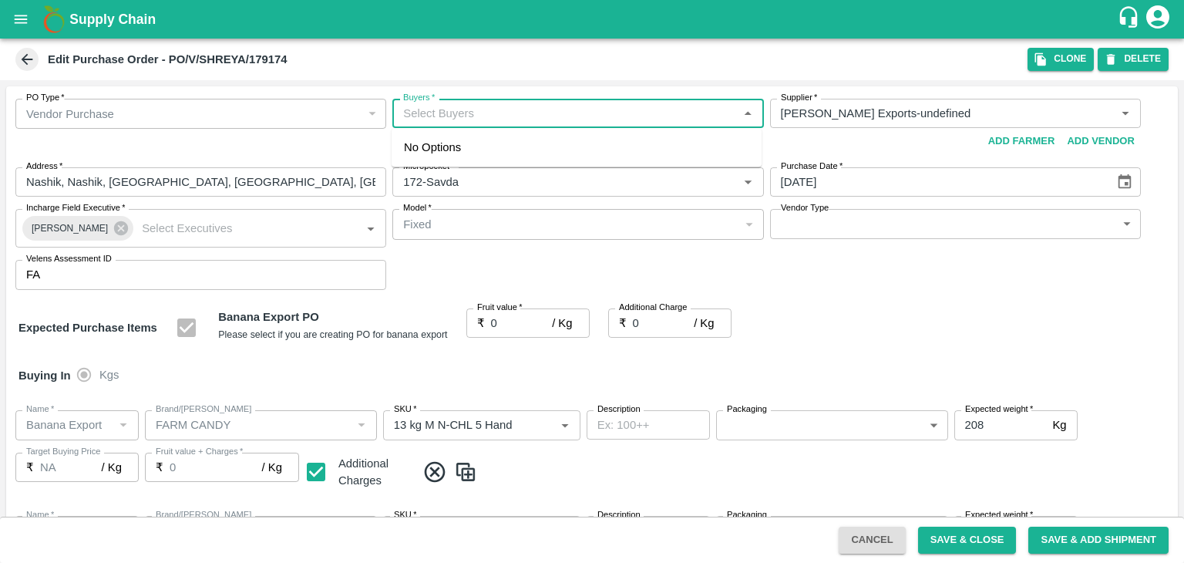
type input "PHR Kg"
type input "NA"
type input "Ajit"
click at [484, 152] on div "Ajit Otari" at bounding box center [488, 154] width 94 height 17
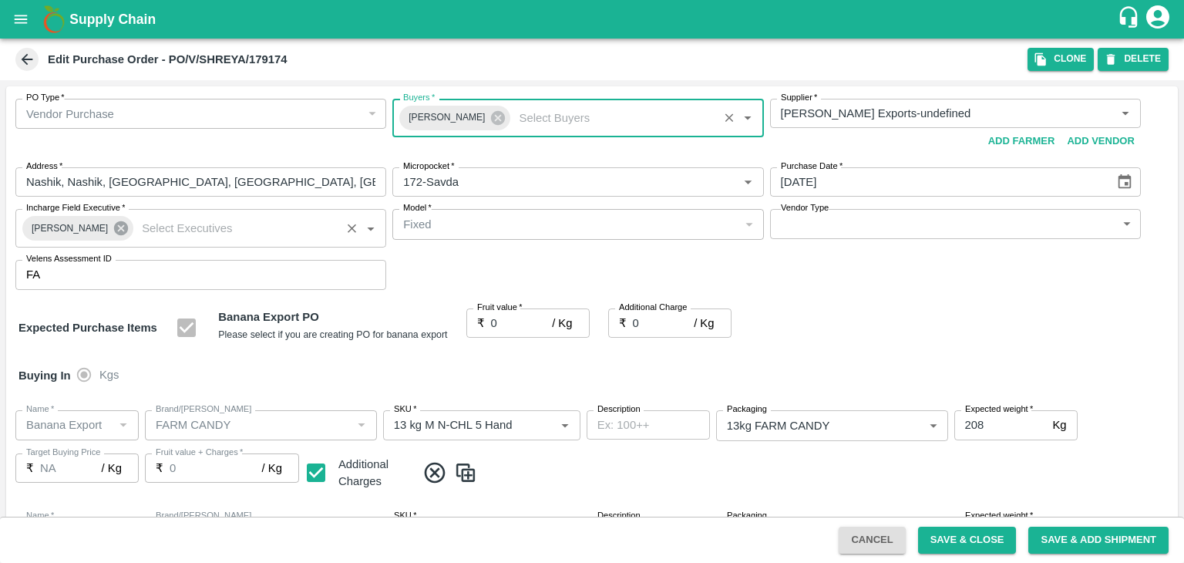
click at [120, 226] on icon at bounding box center [121, 228] width 17 height 17
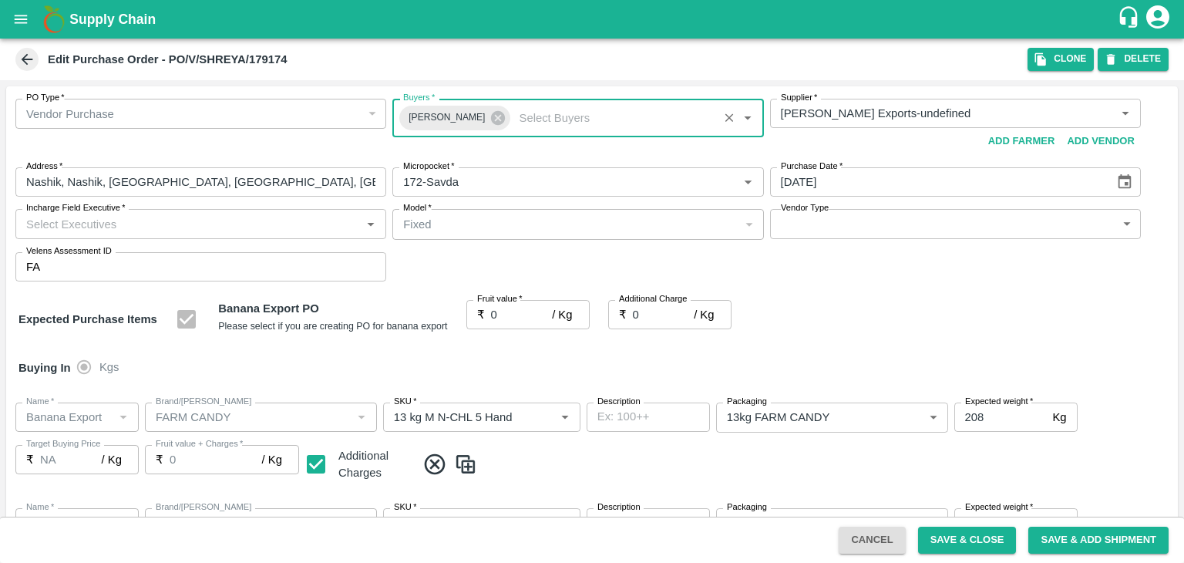
click at [150, 220] on input "Incharge Field Executive   *" at bounding box center [188, 223] width 336 height 20
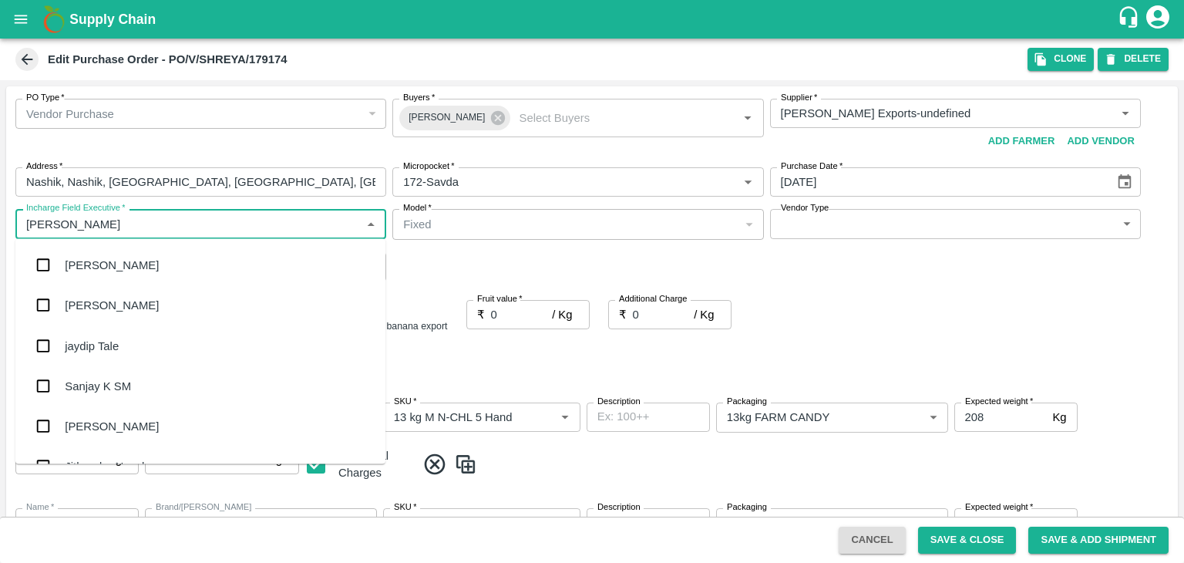
type input "Jay"
click at [120, 343] on div "jaydip Tale" at bounding box center [200, 345] width 370 height 40
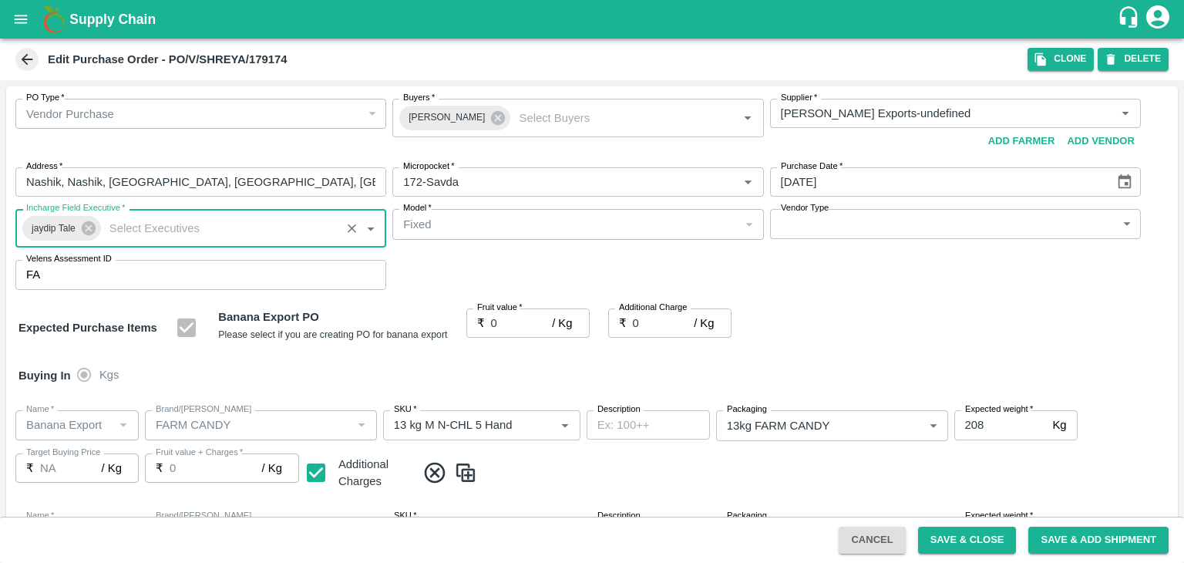
click at [803, 227] on body "Supply Chain Edit Purchase Order - PO/V/SHREYA/179174 Clone DELETE PO Type   * …" at bounding box center [592, 281] width 1184 height 563
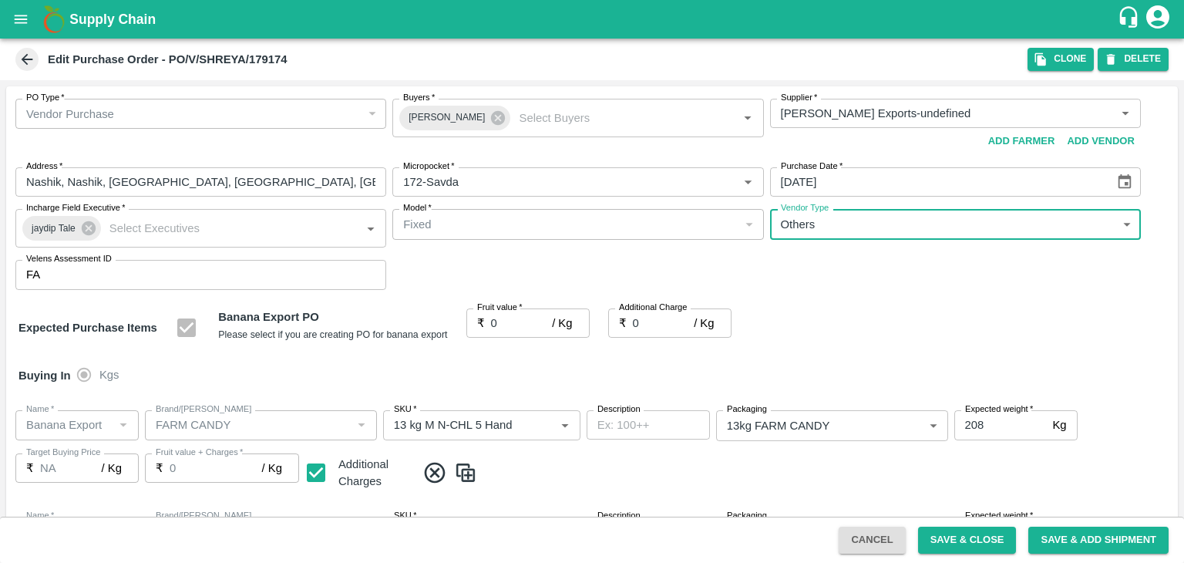
type input "OTHER"
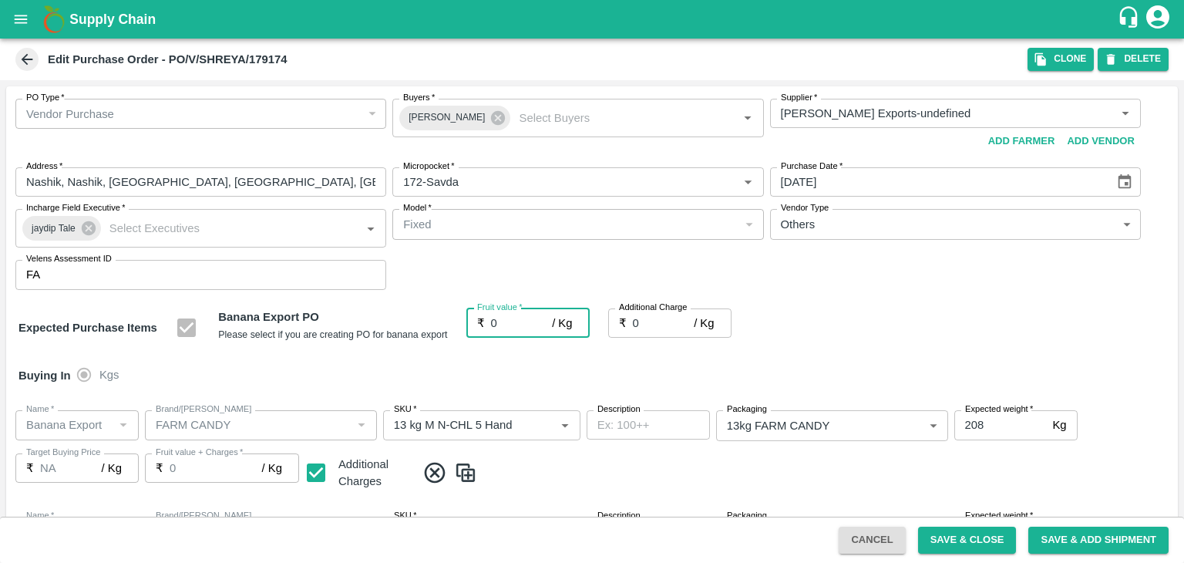
click at [502, 323] on input "0" at bounding box center [522, 322] width 62 height 29
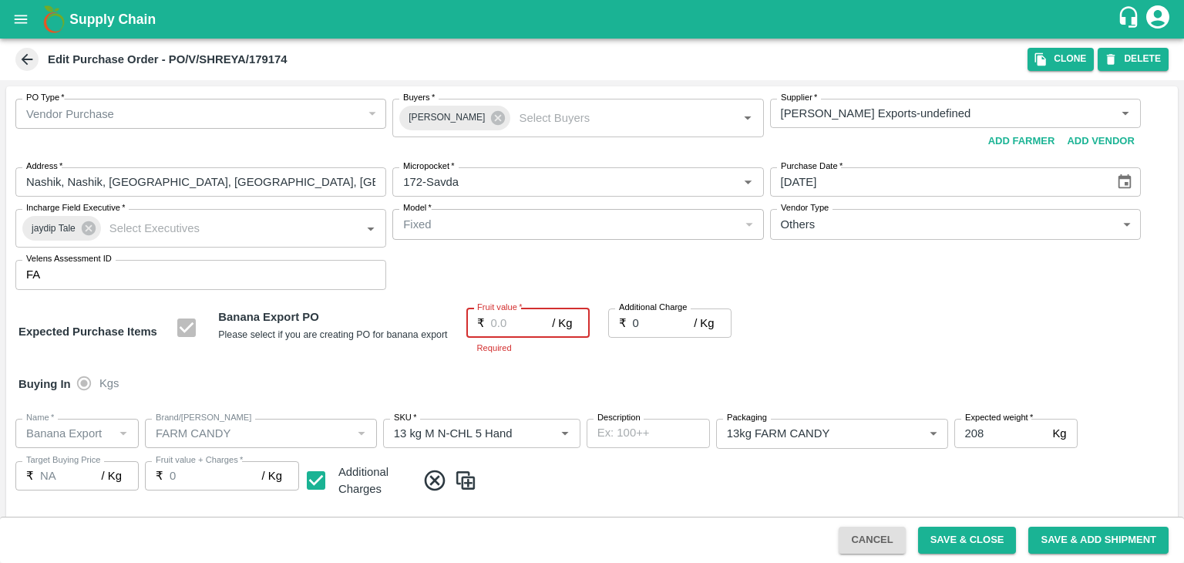
type input "1"
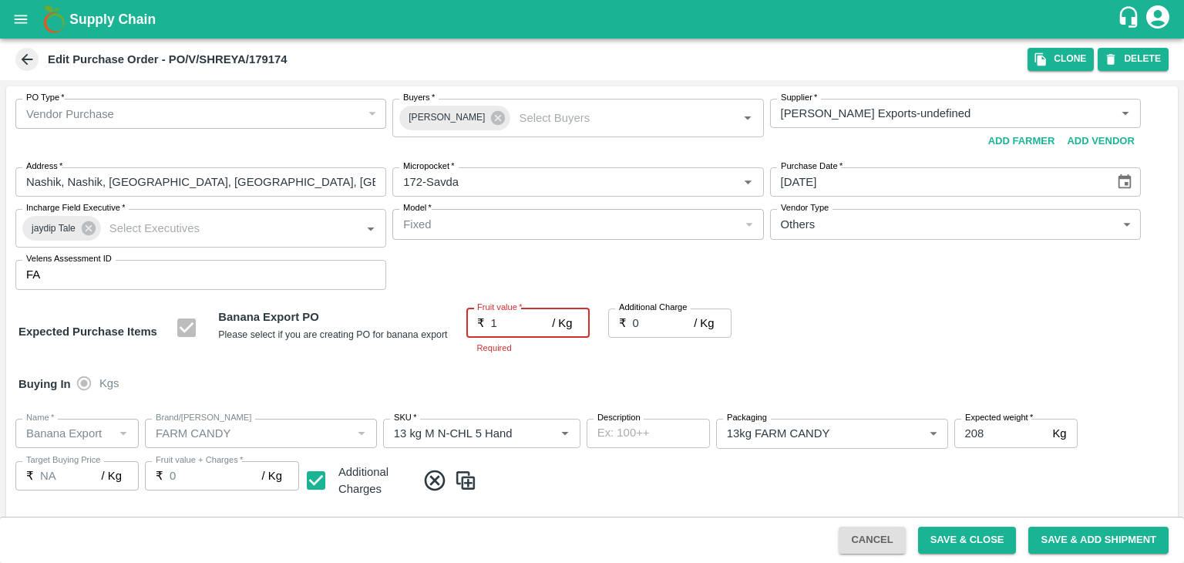
type input "1"
type input "19"
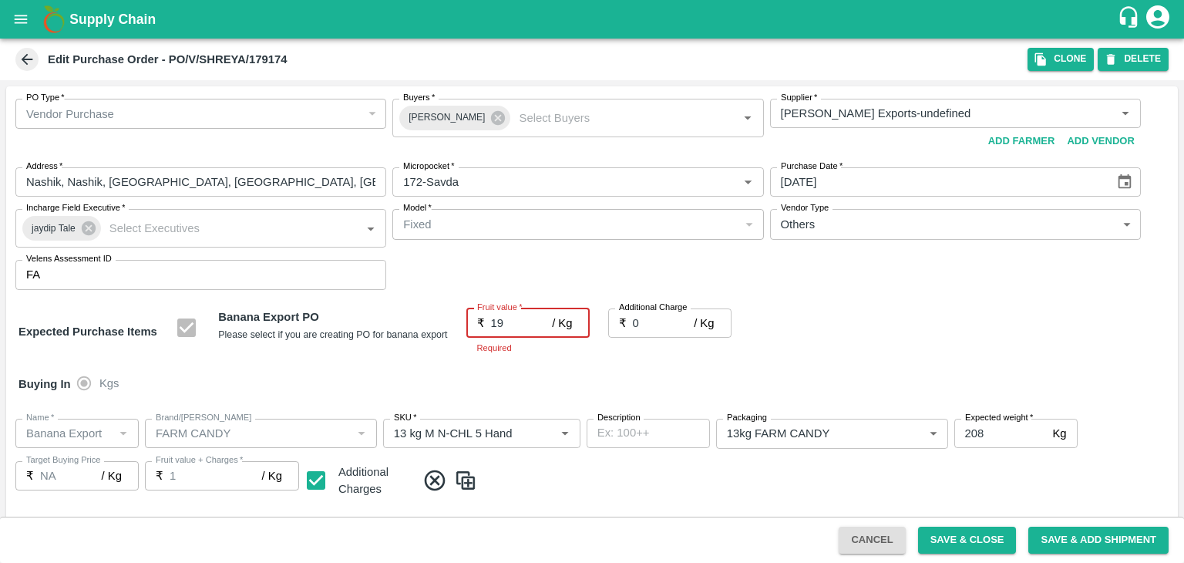
type input "19"
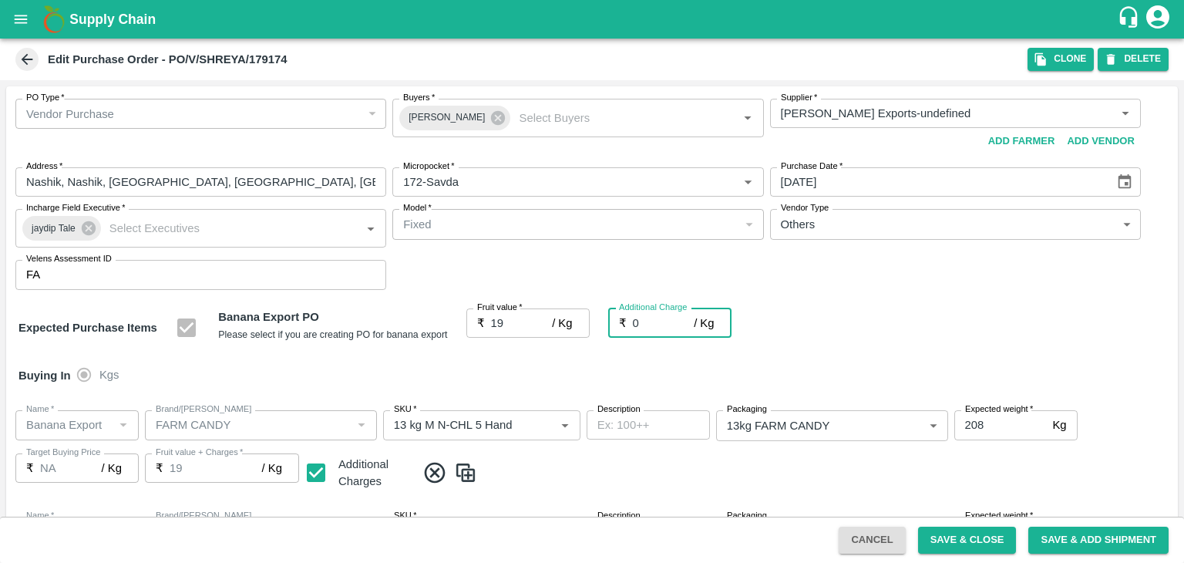
type input "2"
type input "21"
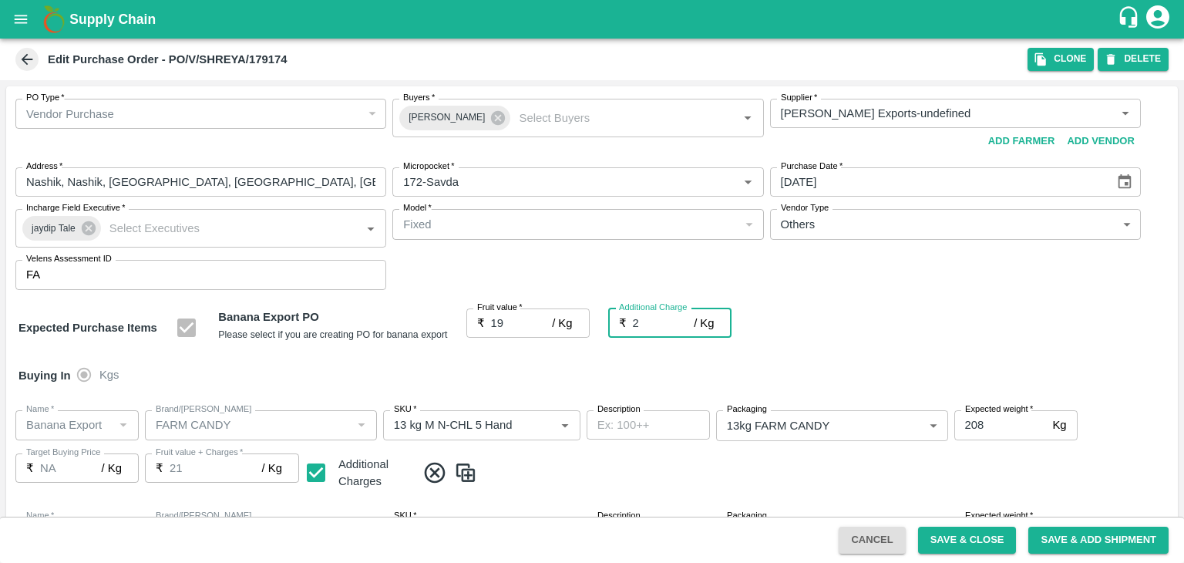
type input "2.7"
type input "21.7"
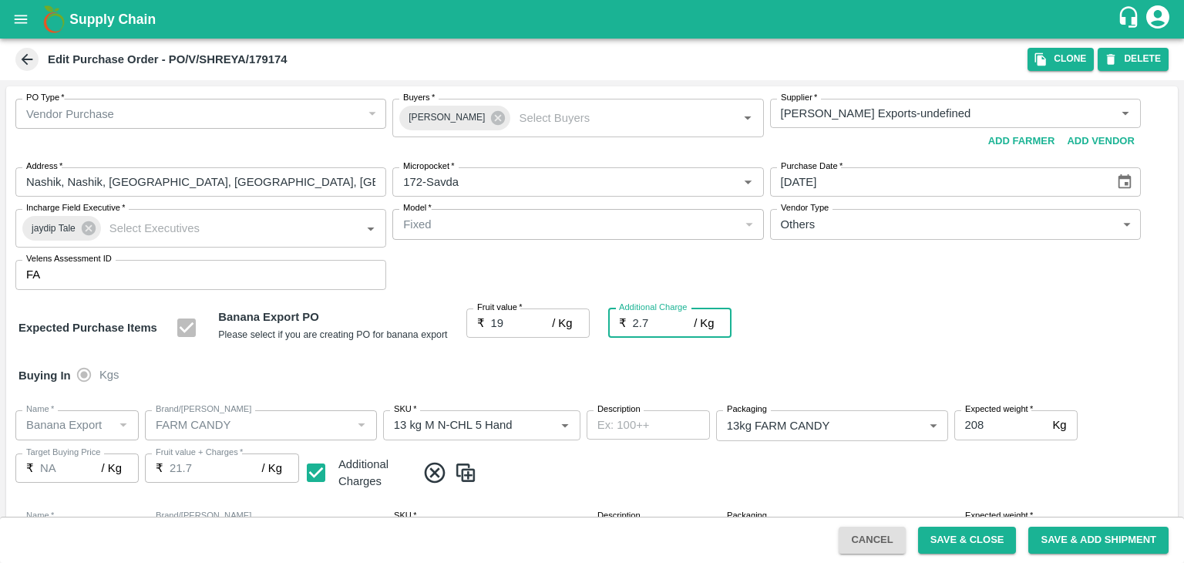
type input "2.75"
type input "21.75"
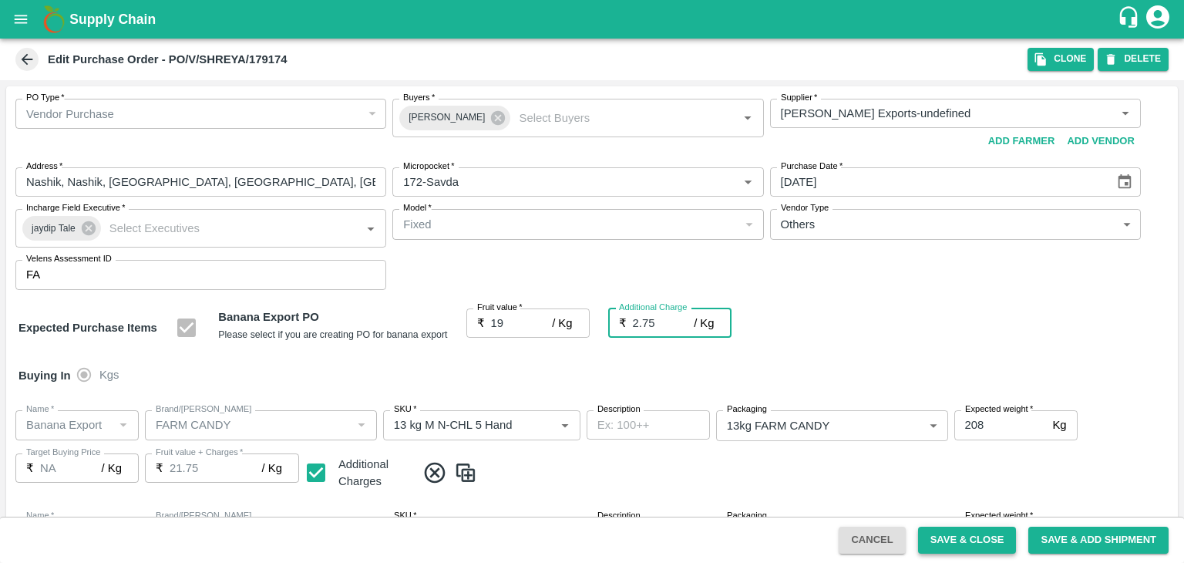
scroll to position [711, 0]
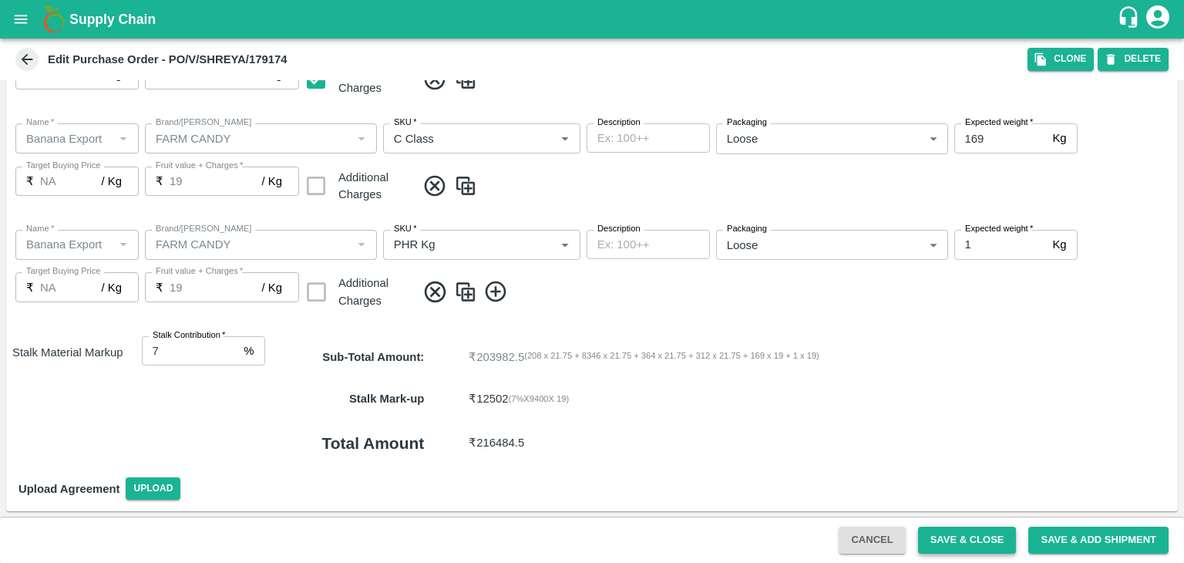
type input "2.75"
click at [993, 546] on button "Save & Close" at bounding box center [967, 539] width 99 height 27
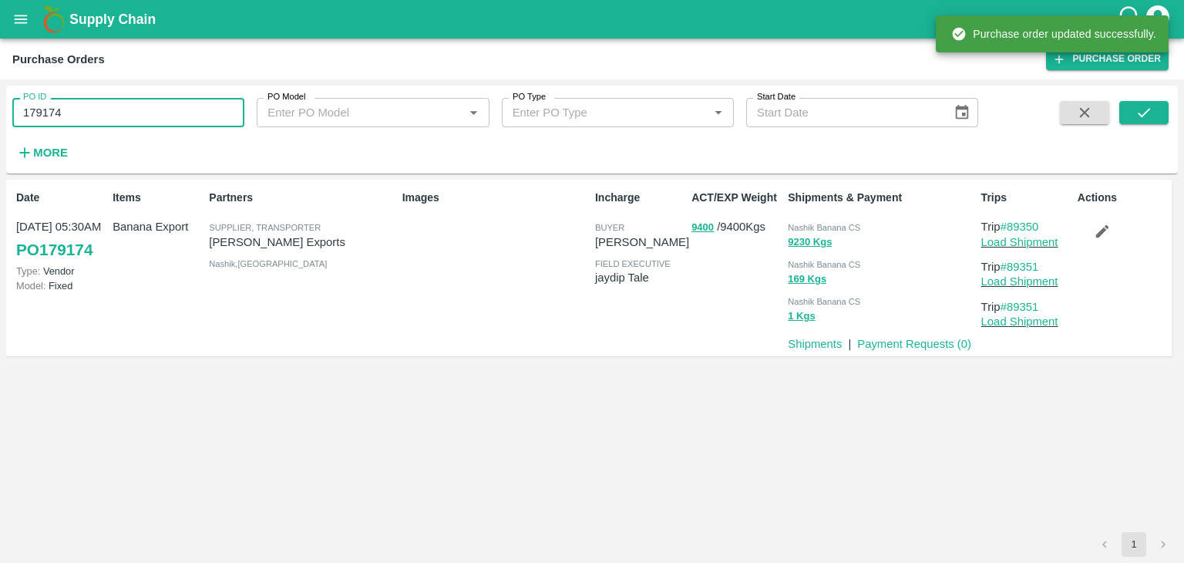
click at [183, 110] on input "179174" at bounding box center [128, 112] width 232 height 29
paste input "text"
click at [183, 110] on input "179174" at bounding box center [128, 112] width 232 height 29
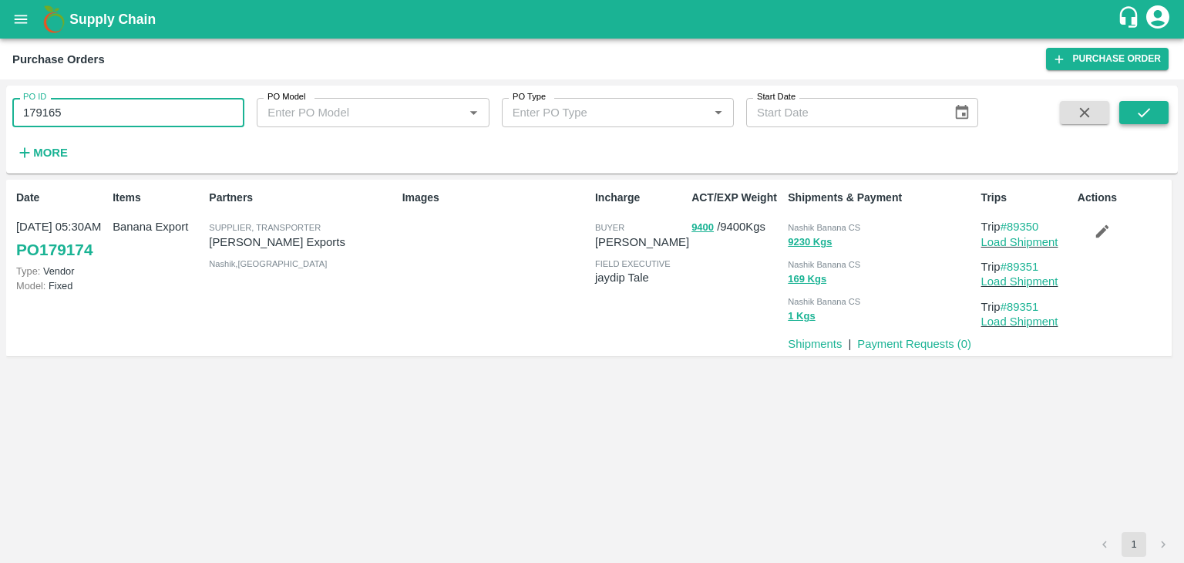
type input "179165"
click at [1138, 121] on button "submit" at bounding box center [1143, 112] width 49 height 23
click at [1046, 243] on link "Load Shipment" at bounding box center [1019, 242] width 77 height 12
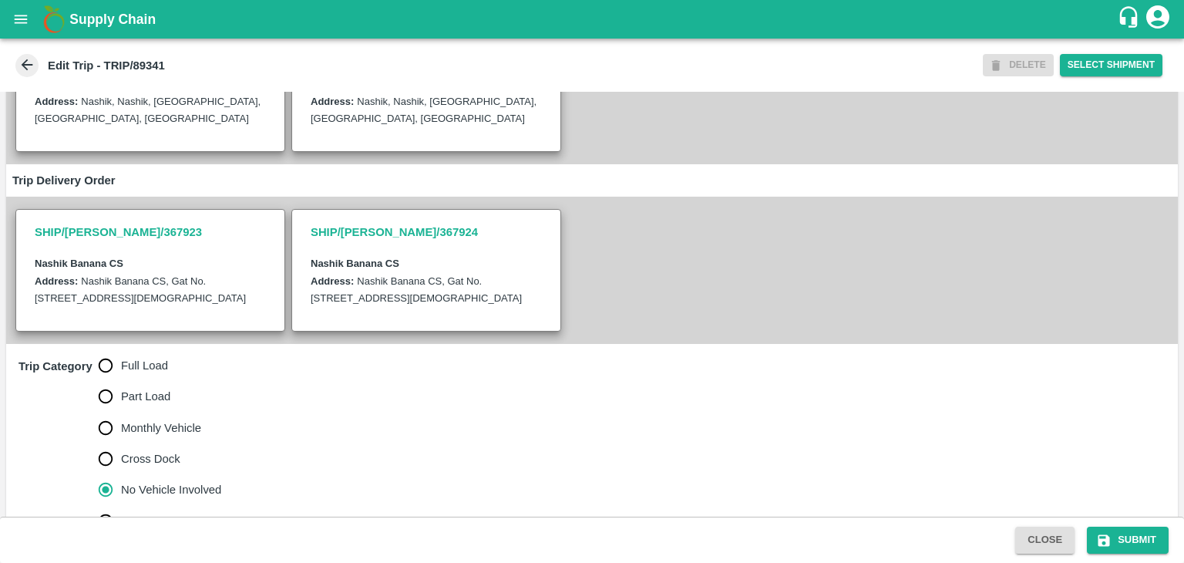
scroll to position [378, 0]
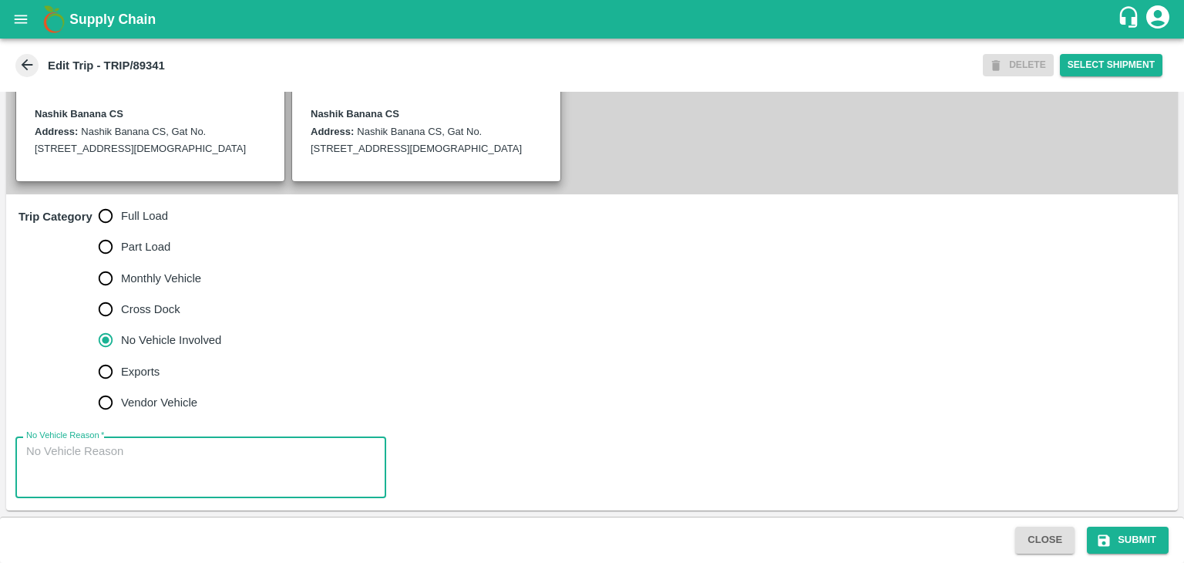
click at [197, 446] on textarea "No Vehicle Reason   *" at bounding box center [200, 467] width 349 height 49
type textarea "Field Dump"
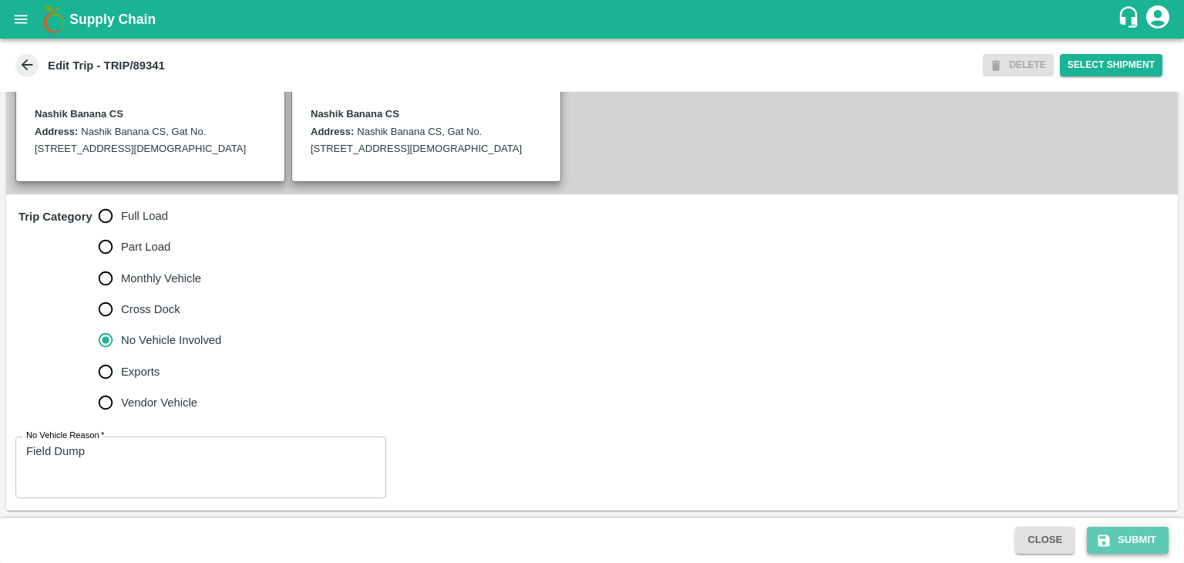
click at [1143, 536] on button "Submit" at bounding box center [1128, 539] width 82 height 27
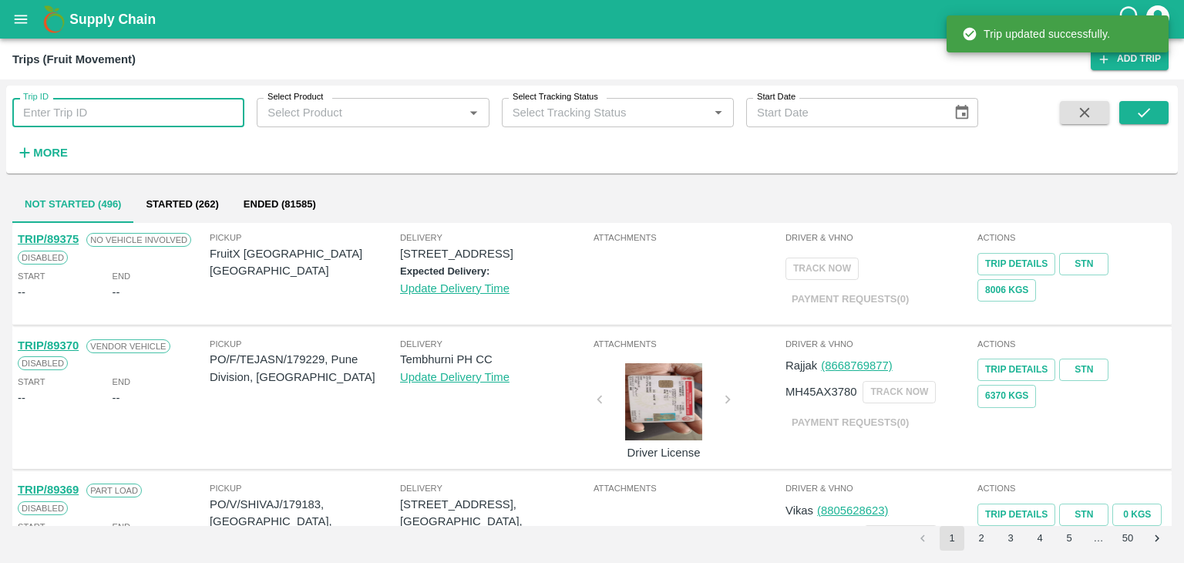
click at [173, 114] on input "Trip ID" at bounding box center [128, 112] width 232 height 29
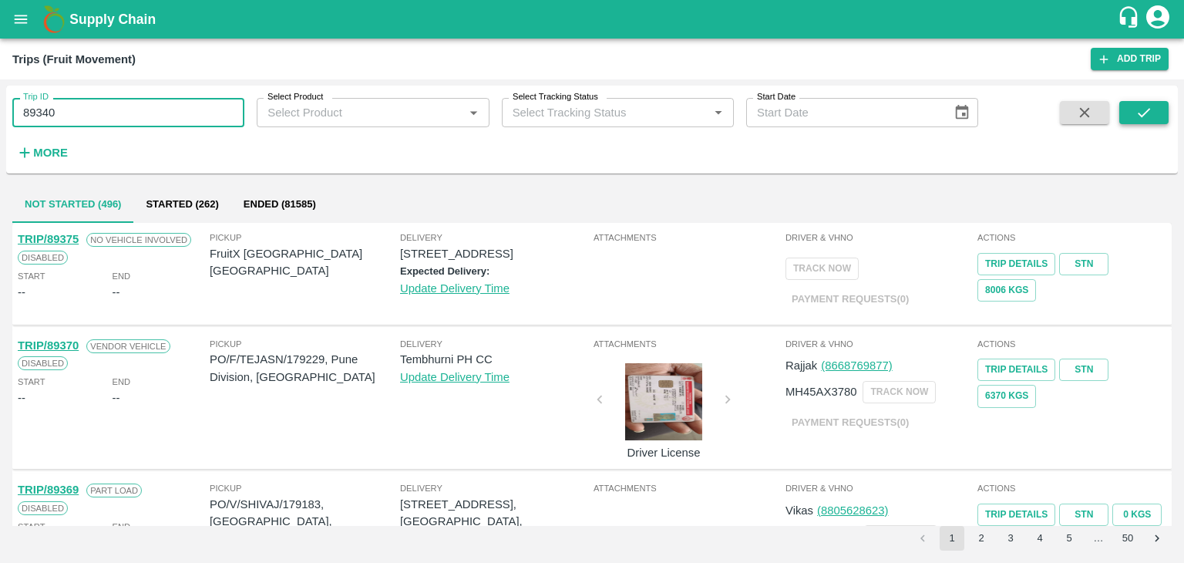
type input "89340"
click at [1141, 109] on icon "submit" at bounding box center [1143, 112] width 17 height 17
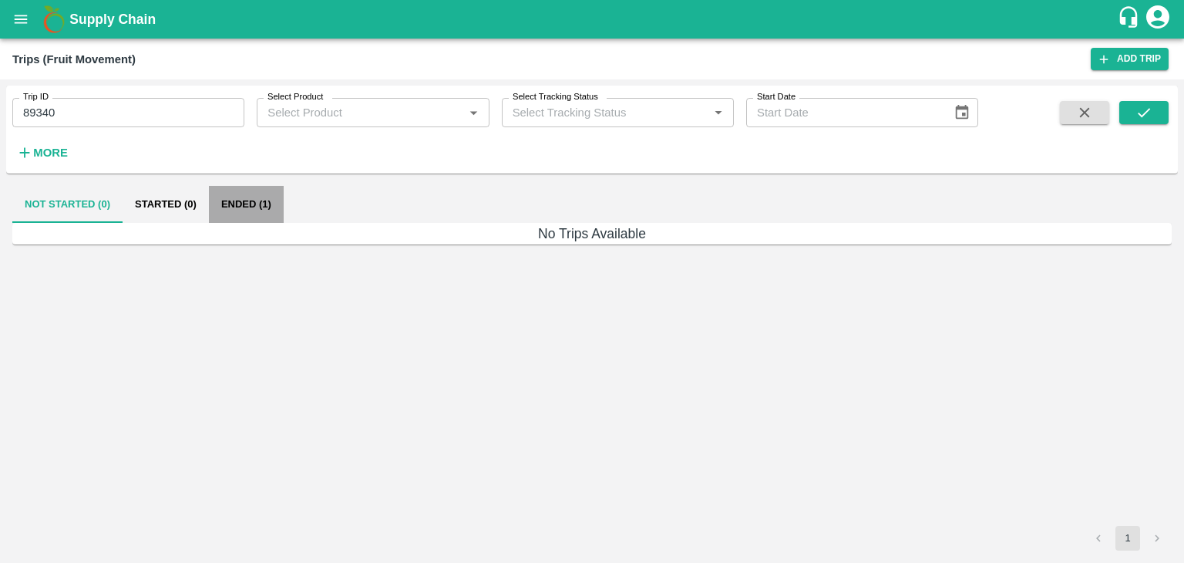
click at [244, 198] on button "Ended (1)" at bounding box center [246, 204] width 75 height 37
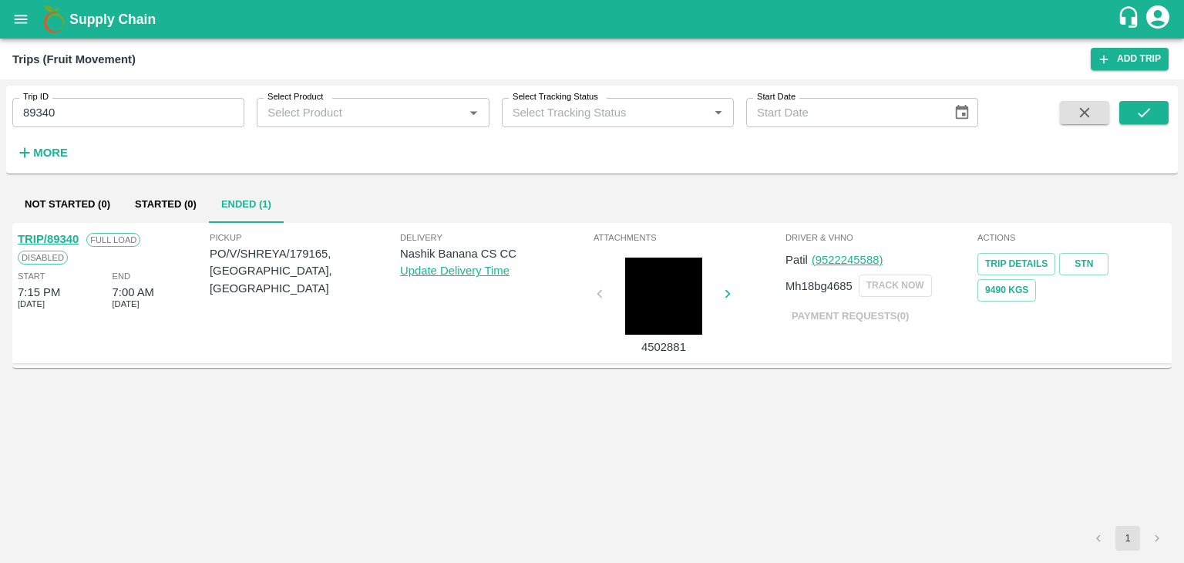
click at [60, 237] on link "TRIP/89340" at bounding box center [48, 239] width 61 height 12
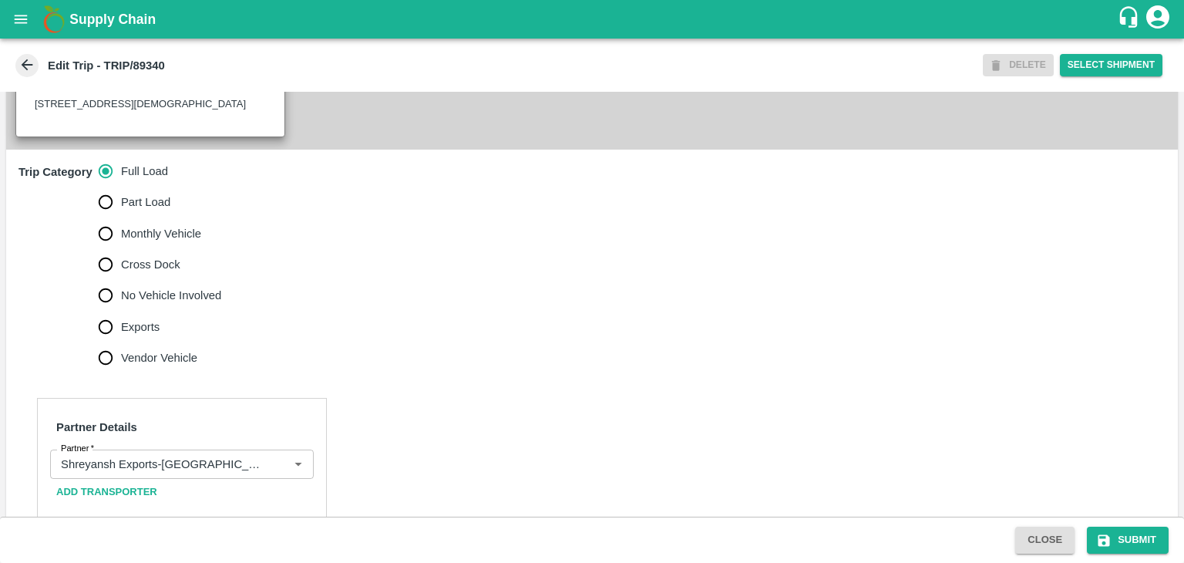
scroll to position [542, 0]
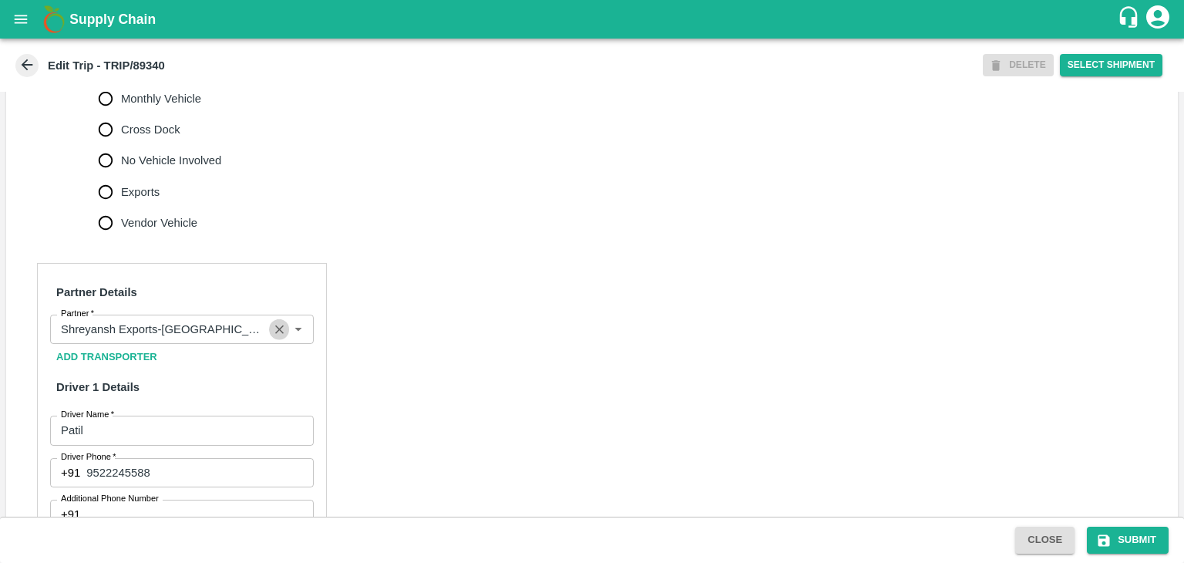
click at [277, 337] on icon "Clear" at bounding box center [279, 329] width 15 height 15
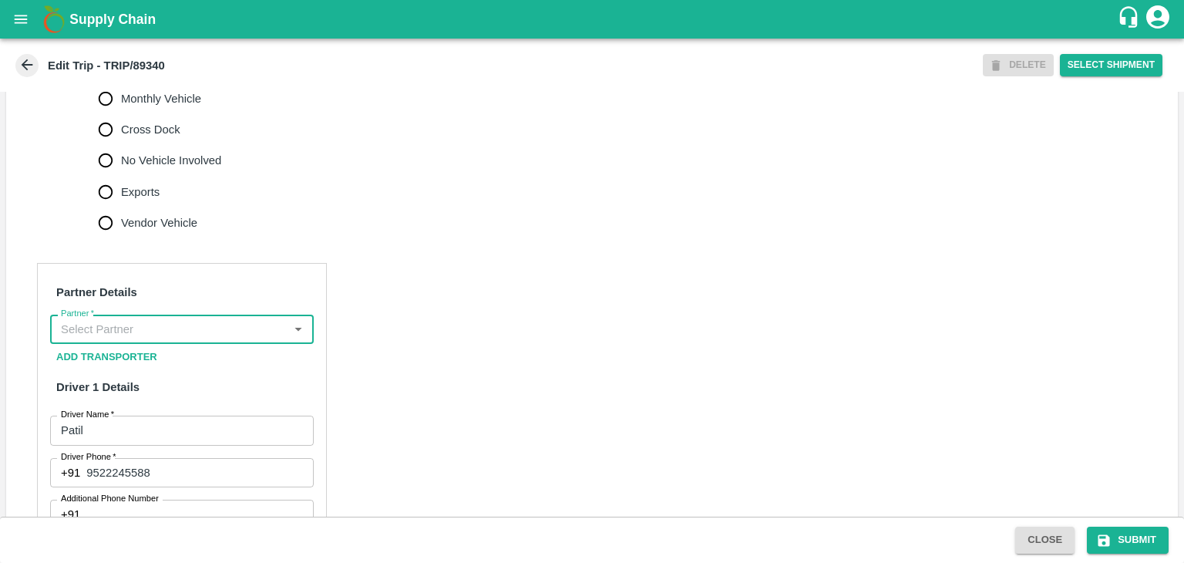
scroll to position [0, 0]
click at [223, 339] on input "Partner   *" at bounding box center [169, 329] width 229 height 20
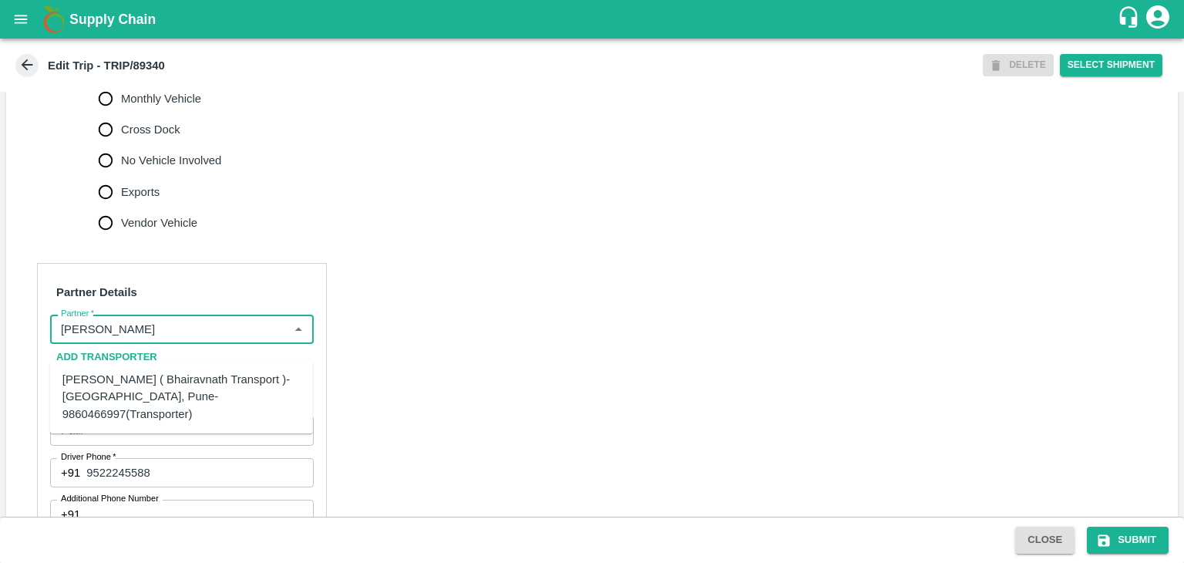
click at [164, 383] on div "Nitin Rasal ( Bhairavnath Transport )-Deulgaon, Pune-9860466997(Transporter)" at bounding box center [181, 397] width 238 height 52
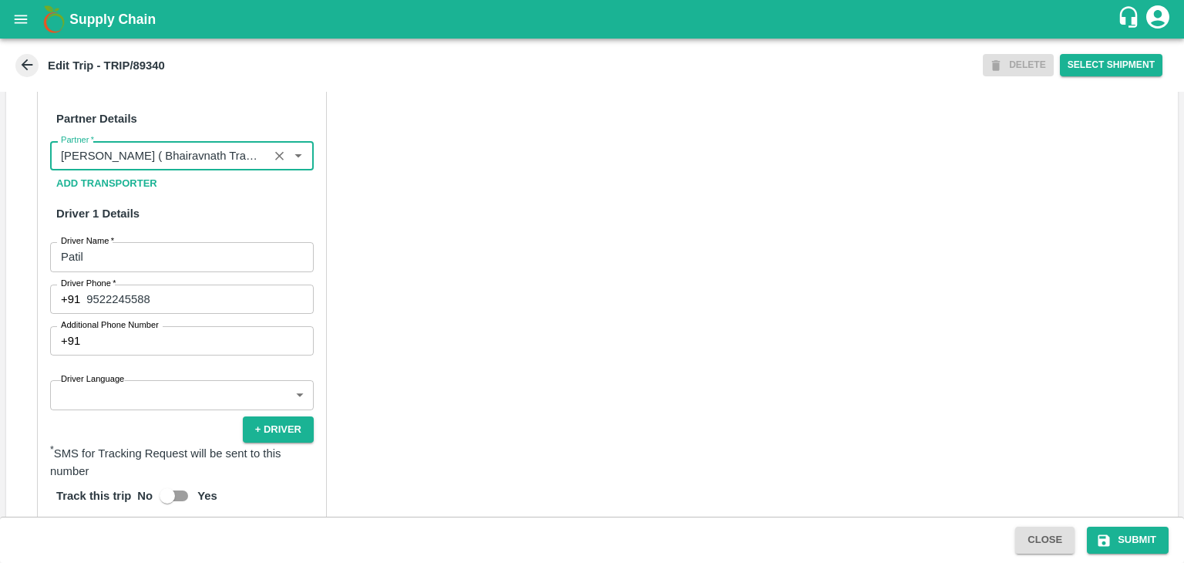
scroll to position [718, 0]
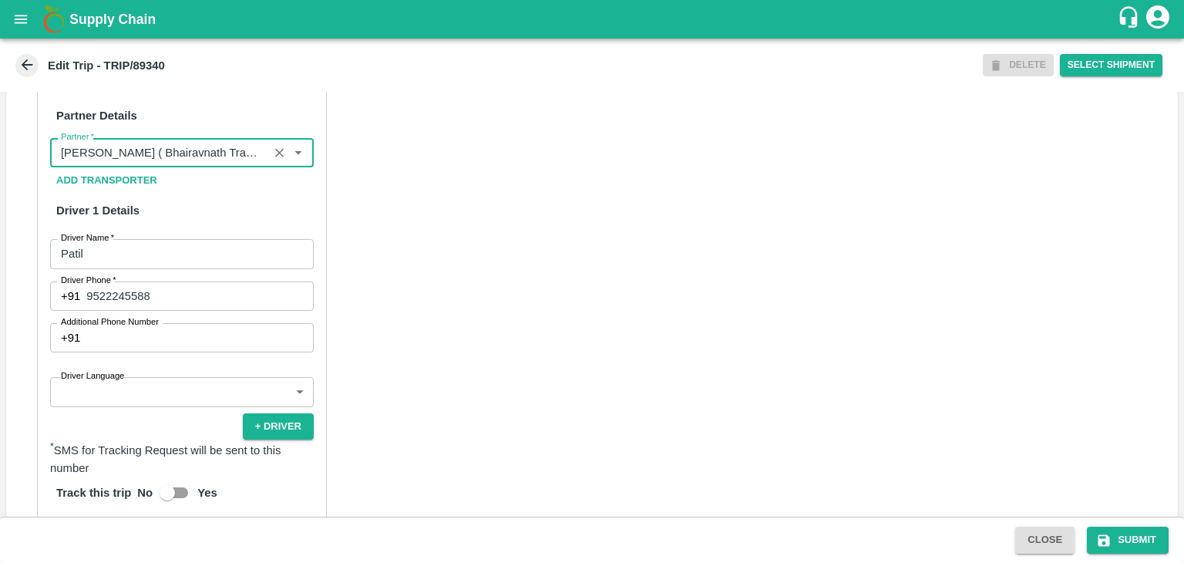
type input "Nitin Rasal ( Bhairavnath Transport )-Deulgaon, Pune-9860466997(Transporter)"
click at [146, 401] on body "Supply Chain Edit Trip - TRIP/89340 DELETE Select Shipment Trip Details Trip Ty…" at bounding box center [592, 281] width 1184 height 563
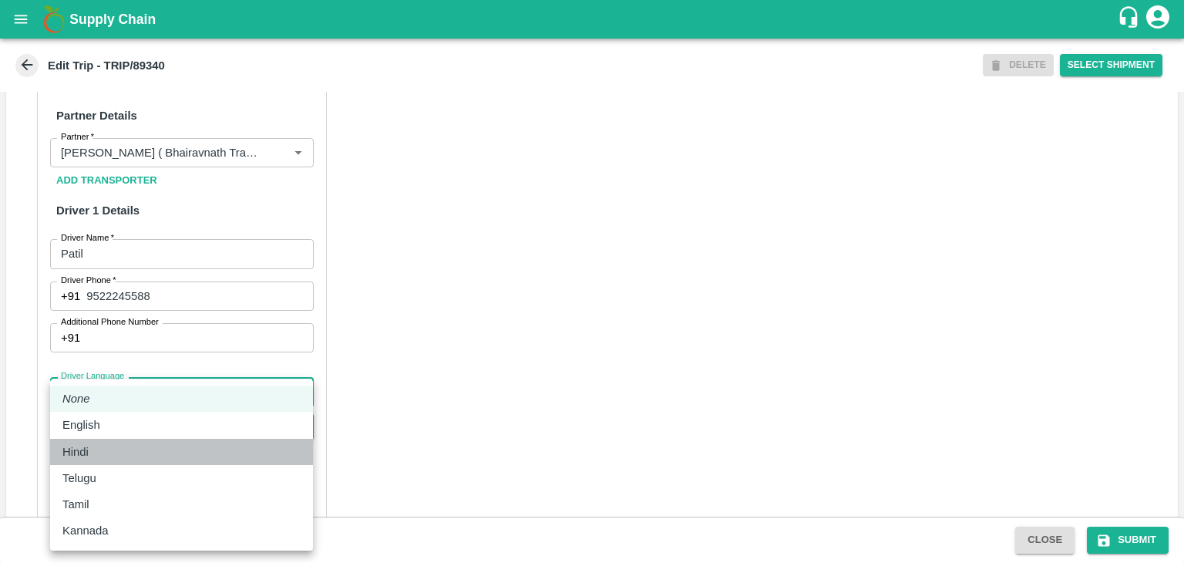
click at [122, 457] on div "Hindi" at bounding box center [181, 451] width 238 height 17
type input "hi"
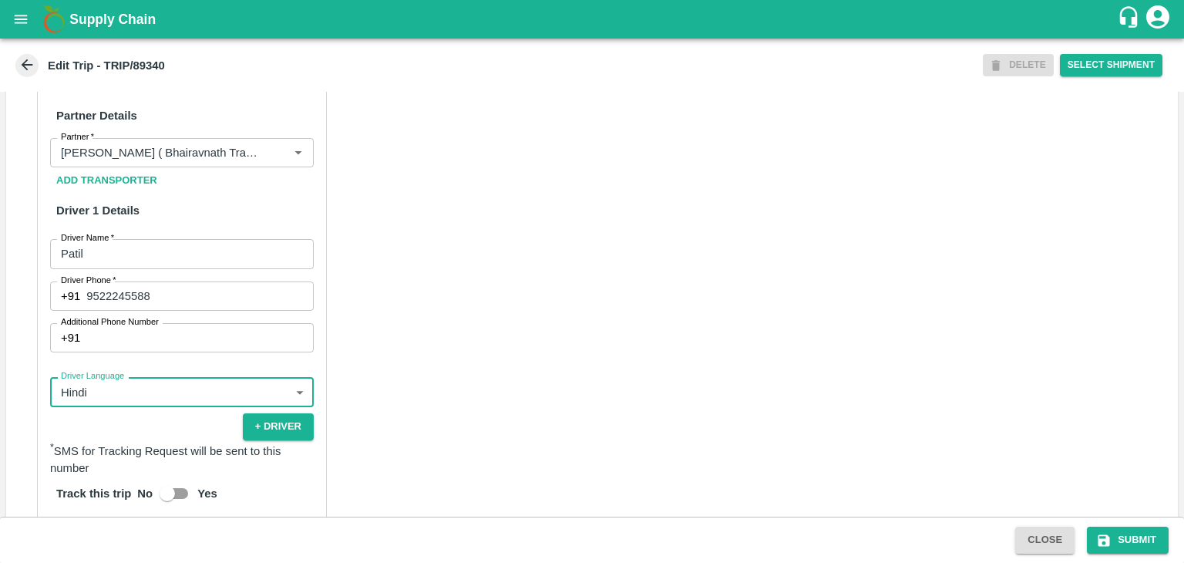
scroll to position [1098, 0]
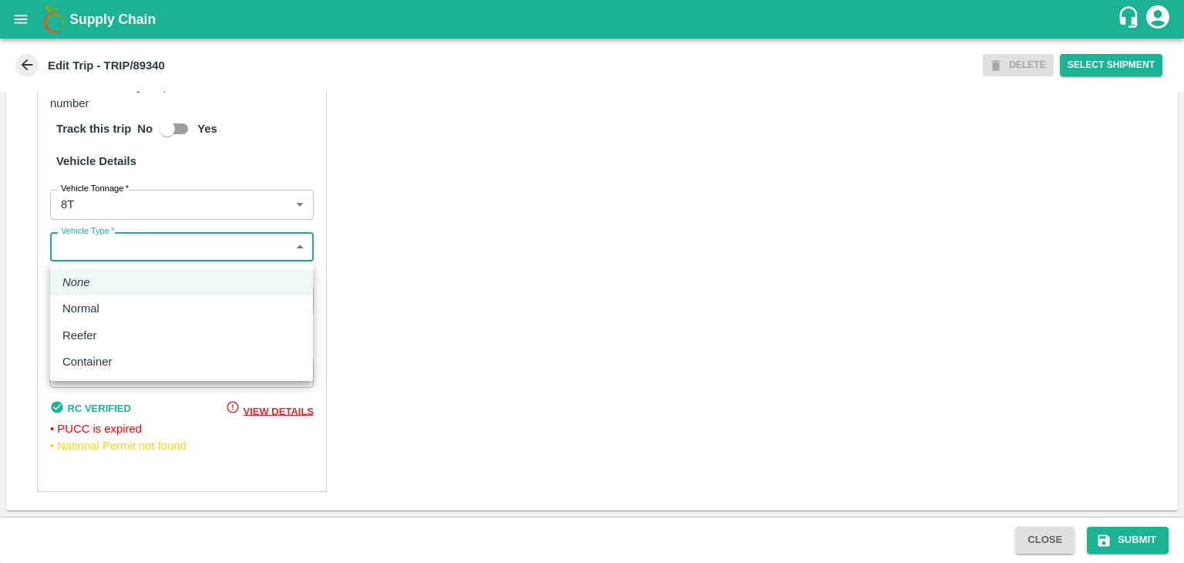
click at [98, 244] on body "Supply Chain Edit Trip - TRIP/89340 DELETE Select Shipment Trip Details Trip Ty…" at bounding box center [592, 281] width 1184 height 563
click at [102, 302] on div "Normal" at bounding box center [84, 308] width 45 height 17
type input "Normal"
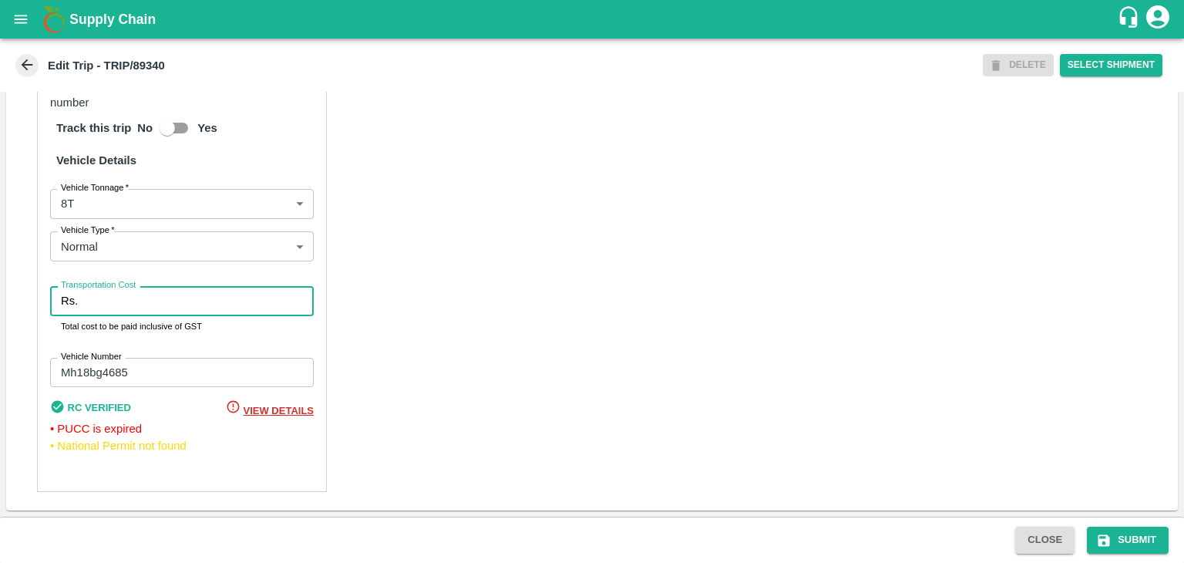
click at [145, 302] on input "Transportation Cost" at bounding box center [199, 300] width 230 height 29
type input "10000"
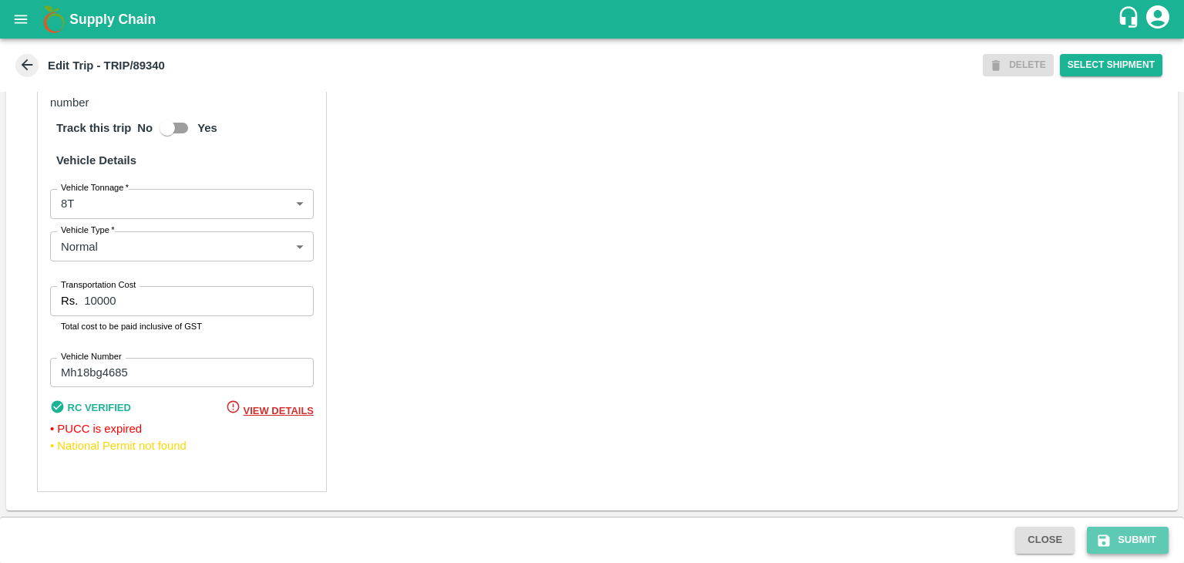
click at [1134, 539] on button "Submit" at bounding box center [1128, 539] width 82 height 27
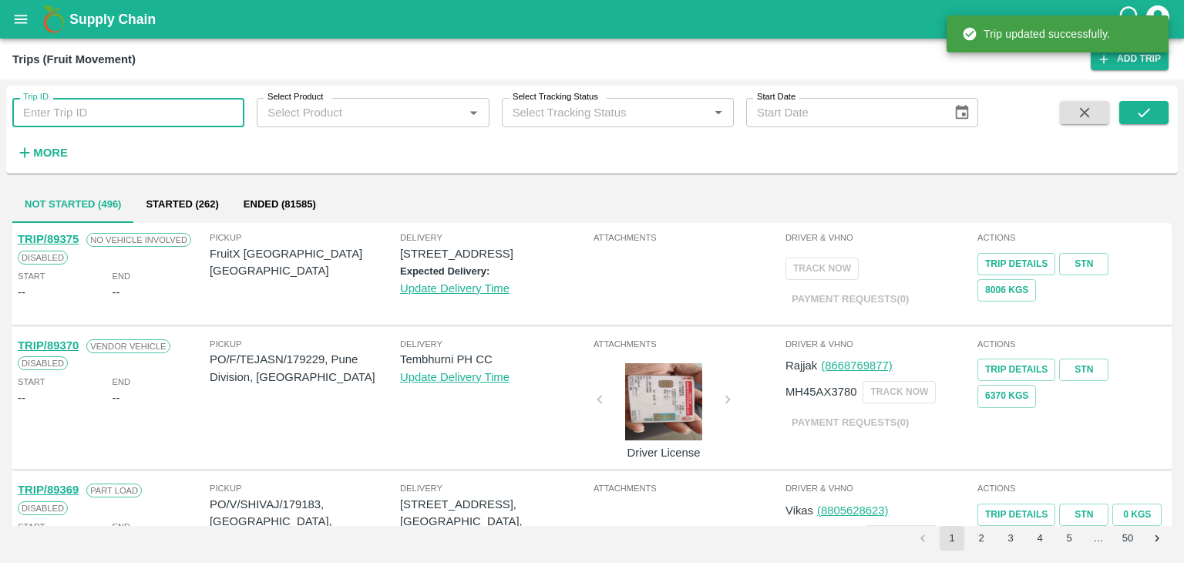
click at [119, 111] on input "Trip ID" at bounding box center [128, 112] width 232 height 29
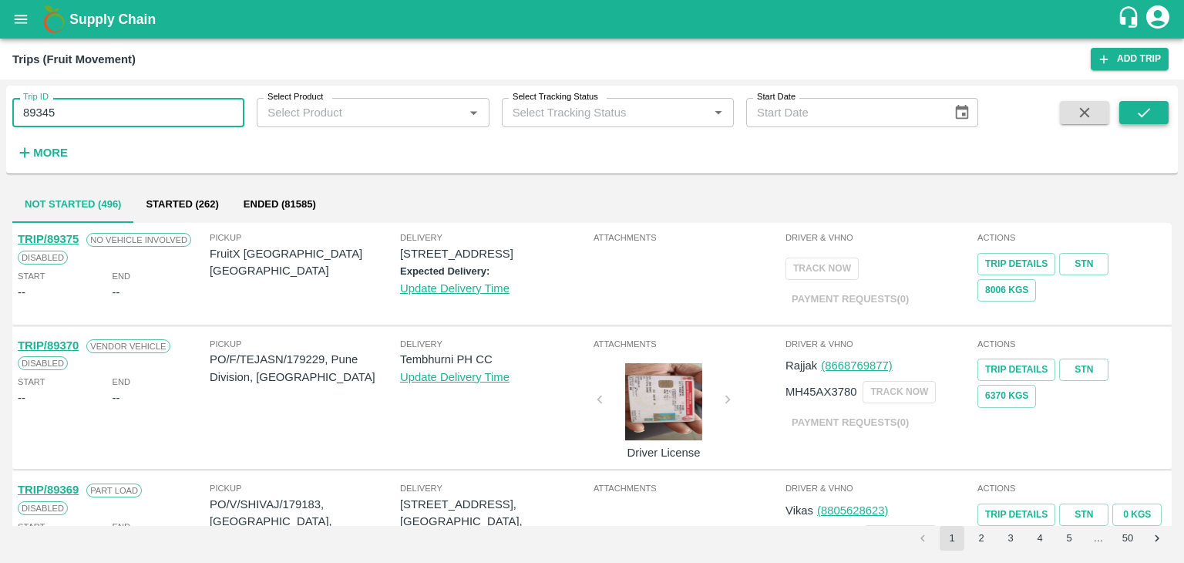
type input "89345"
click at [1135, 115] on icon "submit" at bounding box center [1143, 112] width 17 height 17
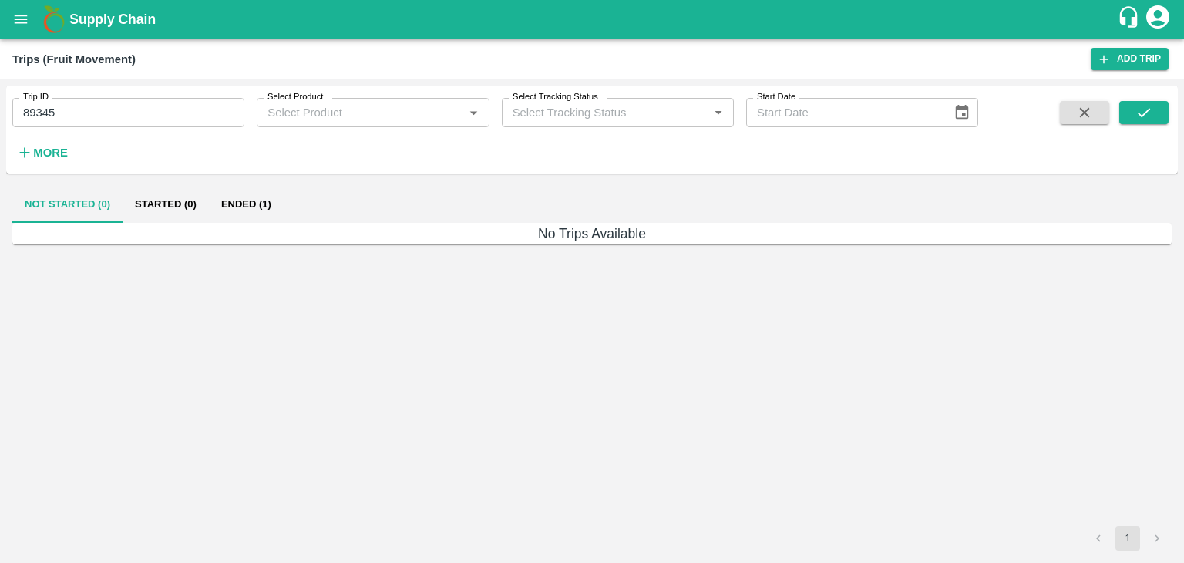
click at [245, 200] on button "Ended (1)" at bounding box center [246, 204] width 75 height 37
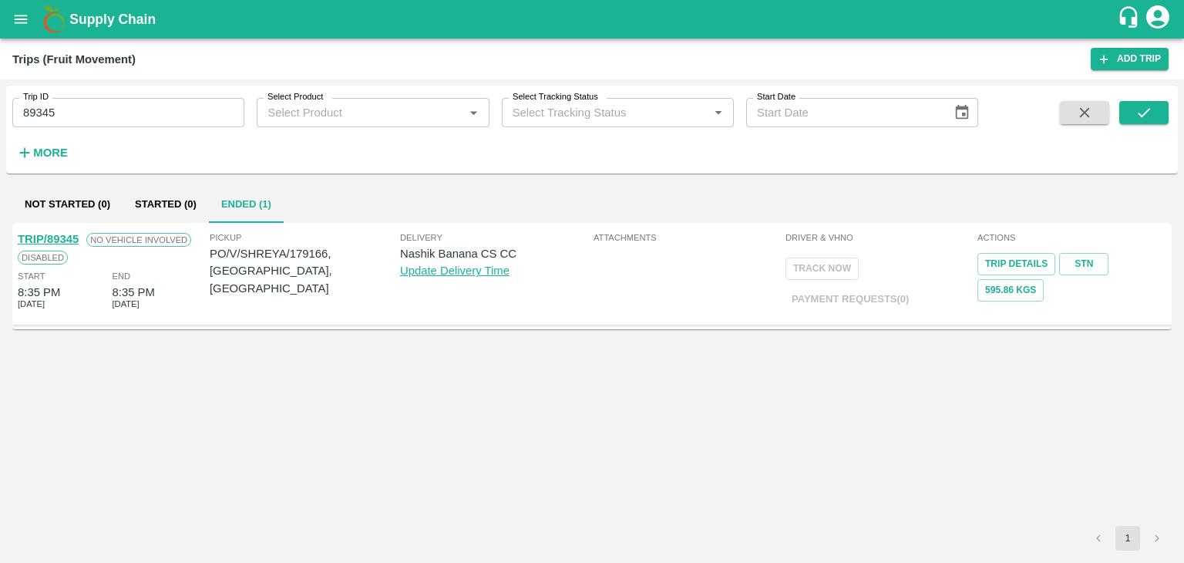
click at [63, 233] on link "TRIP/89345" at bounding box center [48, 239] width 61 height 12
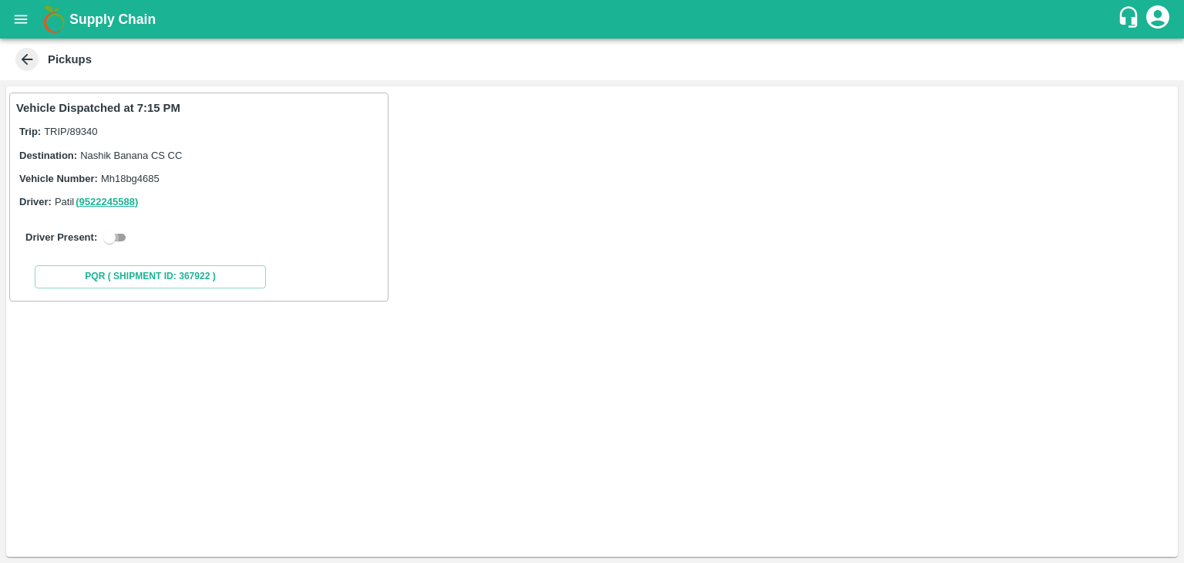
click at [118, 235] on input "checkbox" at bounding box center [109, 237] width 55 height 18
checkbox input "true"
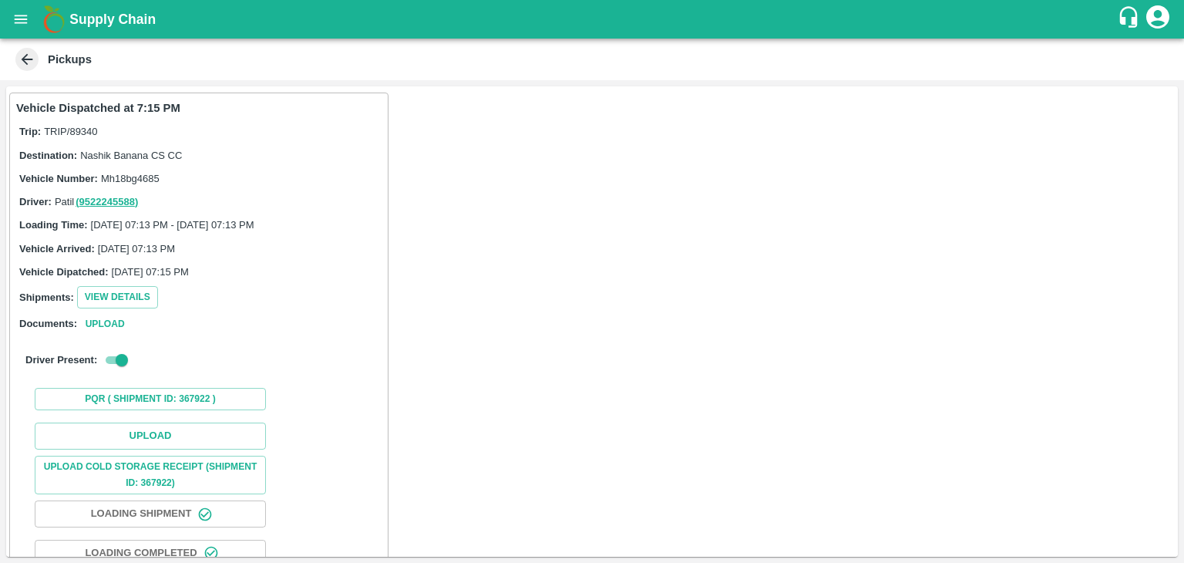
scroll to position [123, 0]
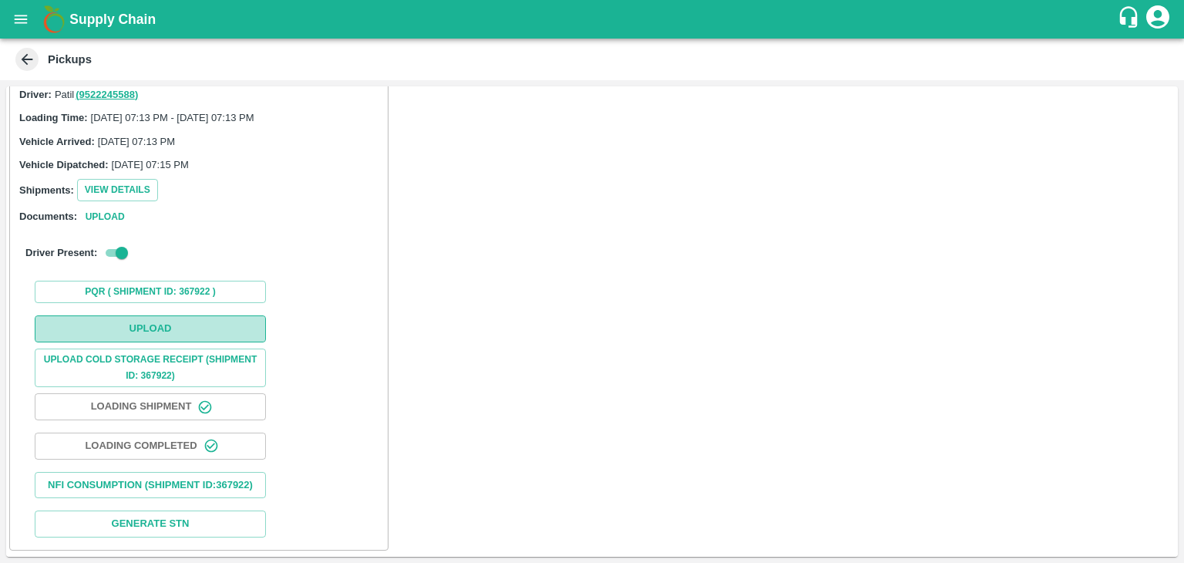
click at [162, 318] on button "Upload" at bounding box center [150, 328] width 231 height 27
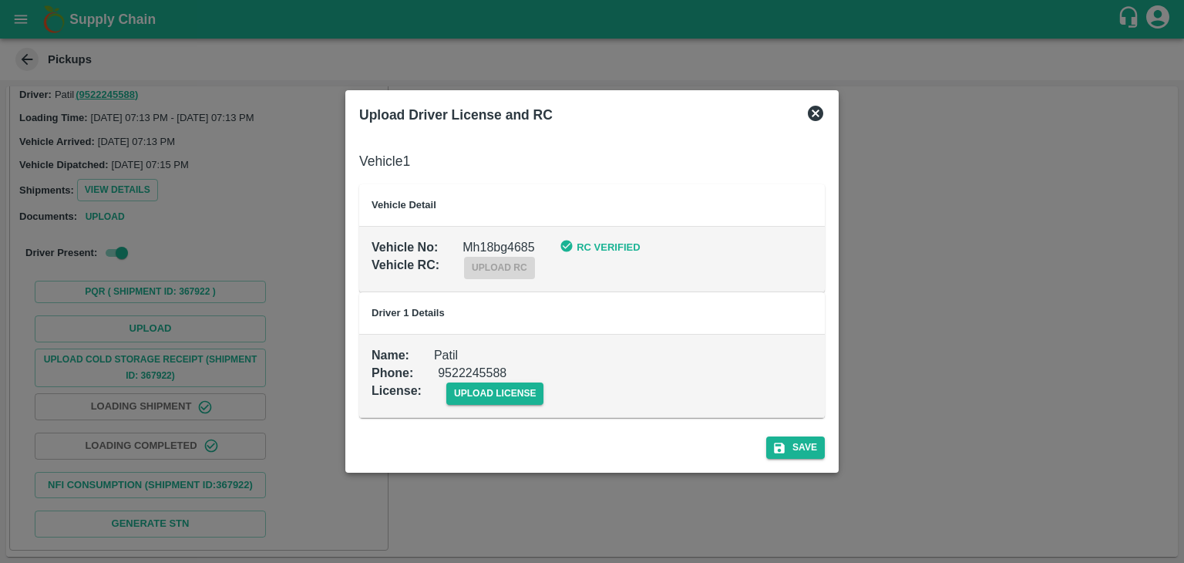
click at [484, 379] on div "upload license" at bounding box center [483, 381] width 123 height 47
click at [504, 388] on span "upload license" at bounding box center [495, 393] width 98 height 22
click at [0, 0] on input "upload license" at bounding box center [0, 0] width 0 height 0
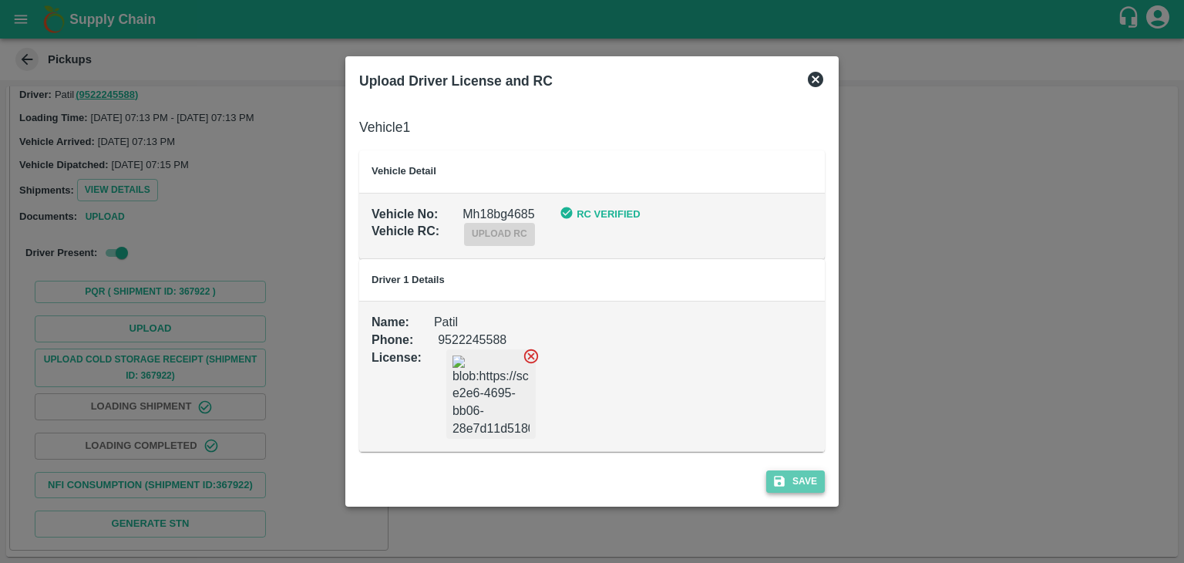
click at [800, 483] on button "Save" at bounding box center [795, 481] width 59 height 22
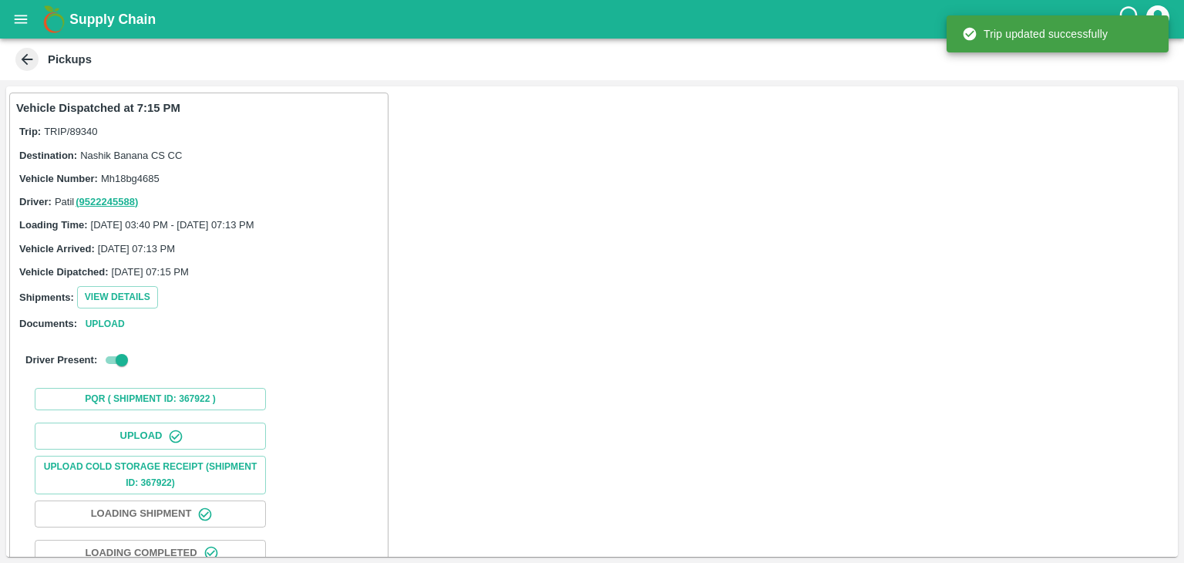
scroll to position [161, 0]
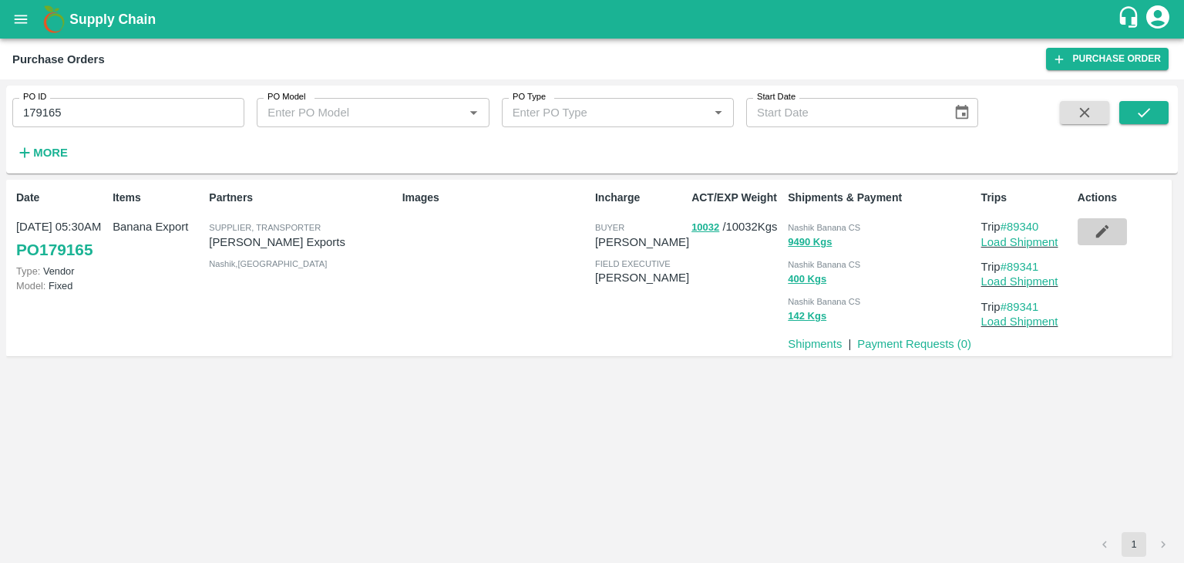
click at [1107, 230] on icon "button" at bounding box center [1102, 231] width 17 height 17
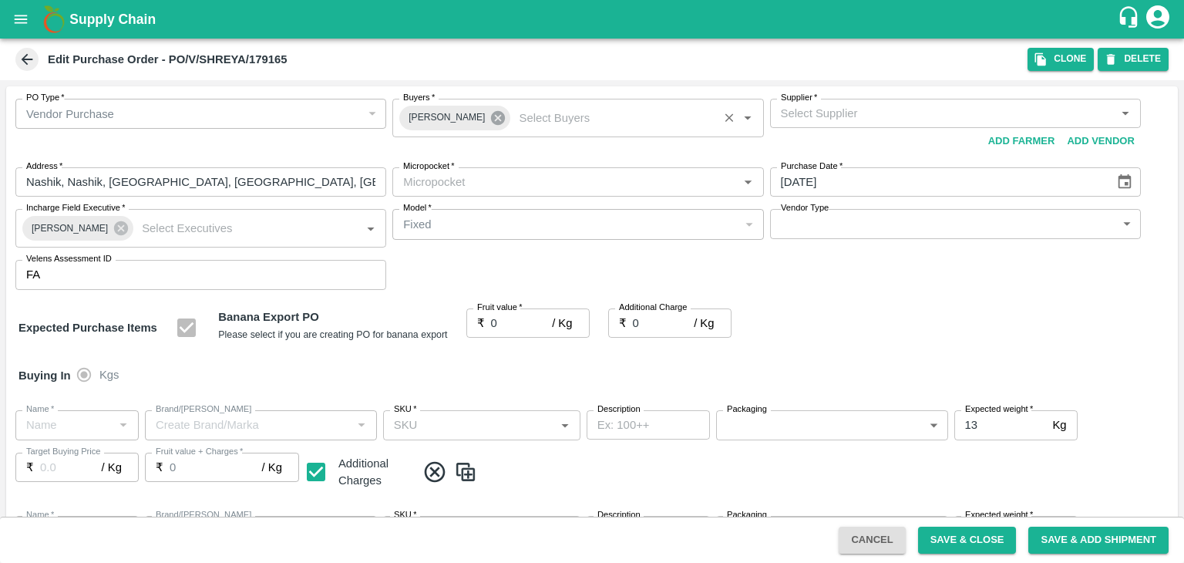
click at [491, 118] on icon at bounding box center [498, 118] width 14 height 14
click at [485, 114] on input "Buyers   *" at bounding box center [565, 113] width 336 height 20
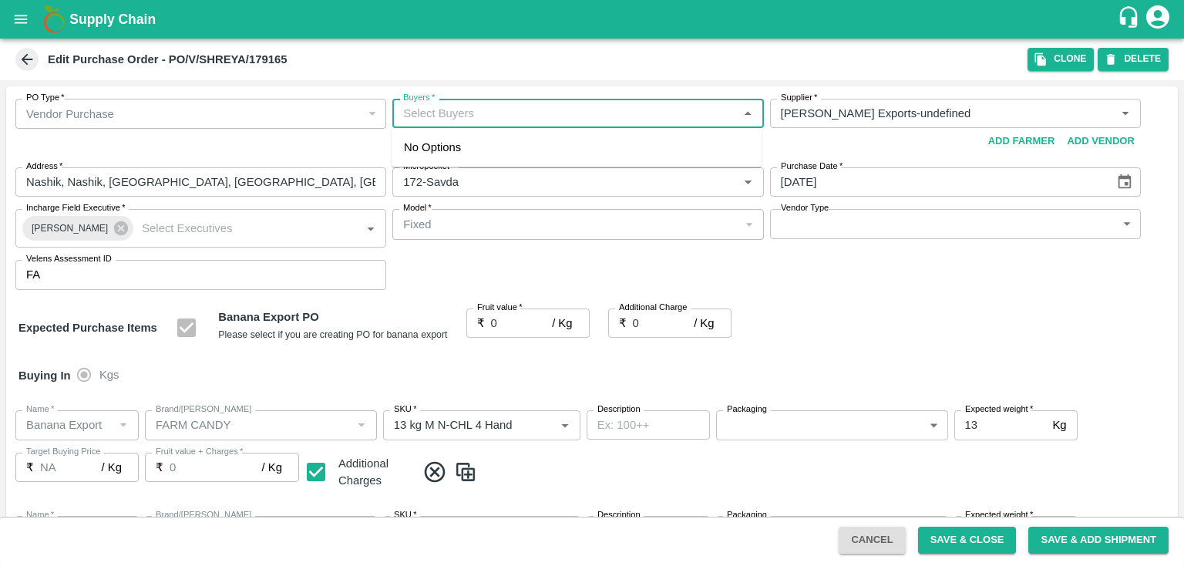
type input "[PERSON_NAME] Exports-undefined"
type input "172-Savda"
type input "Banana Export"
type input "FARM CANDY"
type input "13 kg M N-CHL 4 Hand"
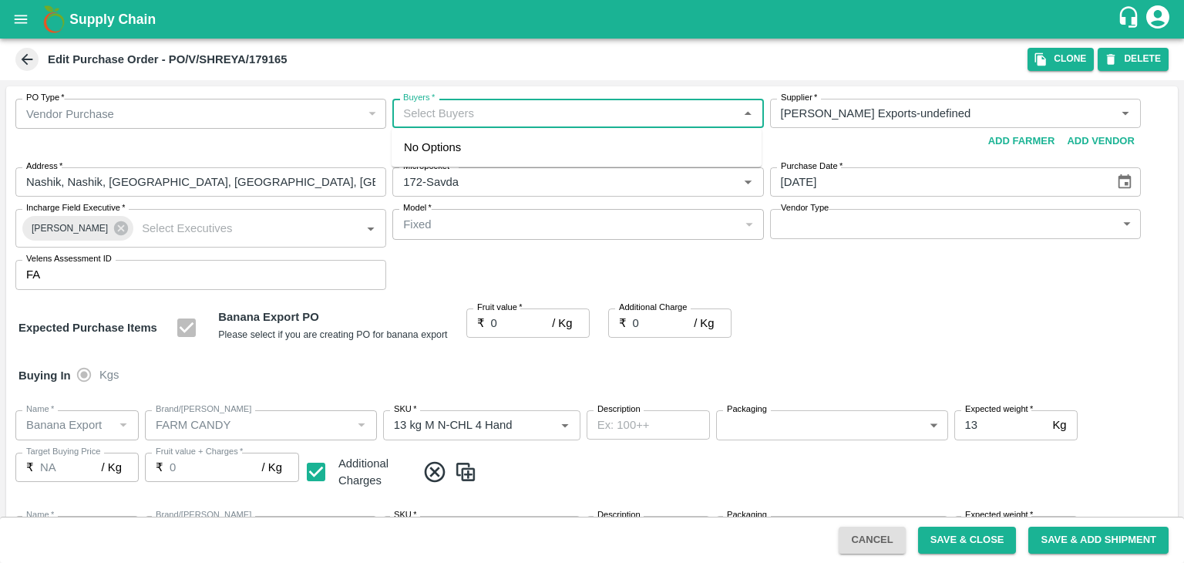
type input "NA"
type input "Banana Export"
type input "FARM CANDY"
type input "13 kg M N-CHL 5 Hand"
type input "NA"
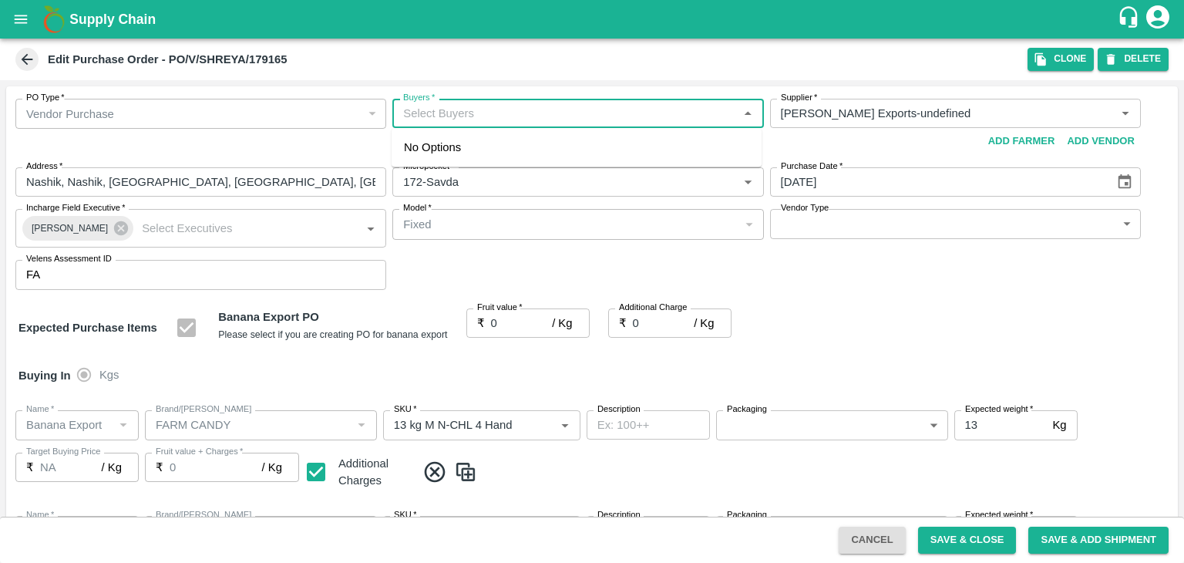
type input "Banana Export"
type input "FARM CANDY"
type input "13 kg M N-CHL 6 Hand"
type input "NA"
type input "Banana Export"
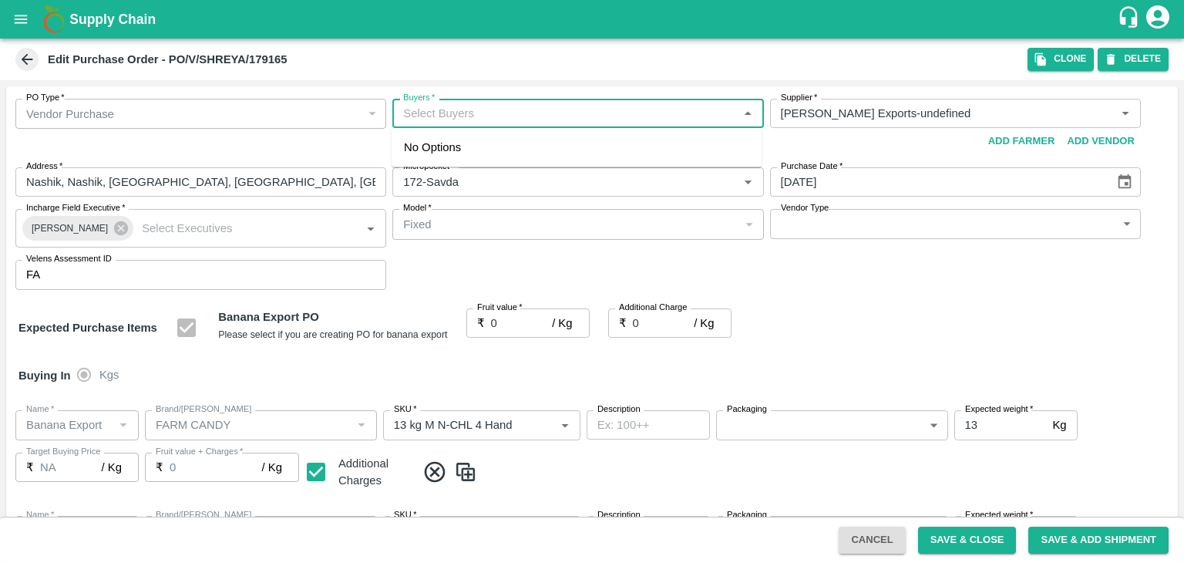
type input "FARM CANDY"
type input "13 kg M N-CHL 8 Hand"
type input "NA"
type input "Banana Export"
type input "FARM CANDY"
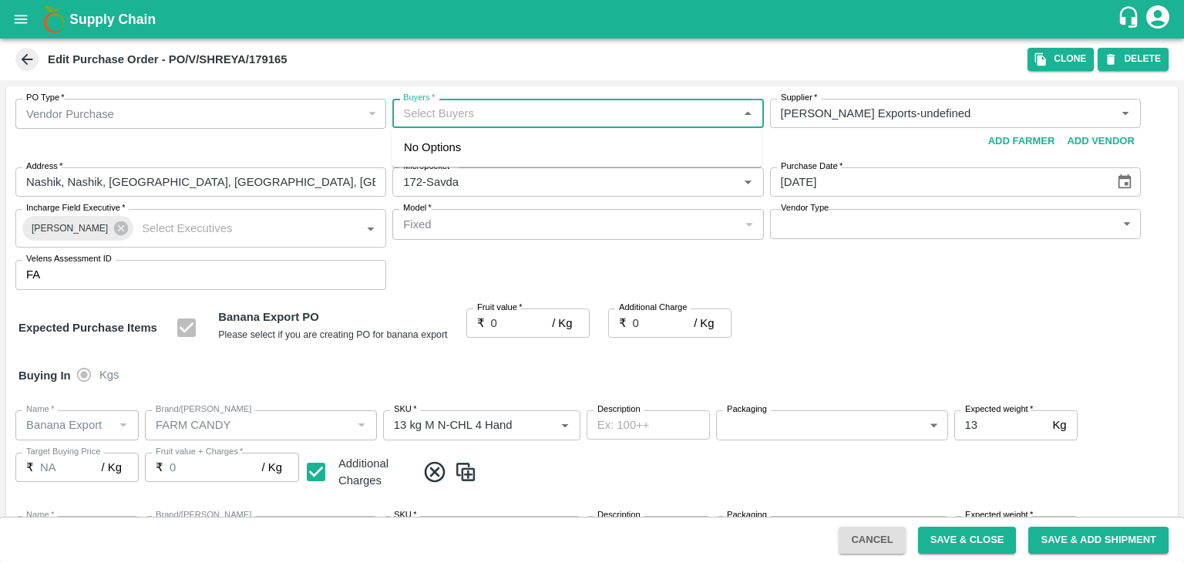
type input "13 kg M N-CHL CL"
type input "NA"
type input "Banana Export"
type input "FARM CANDY"
type input "C Class"
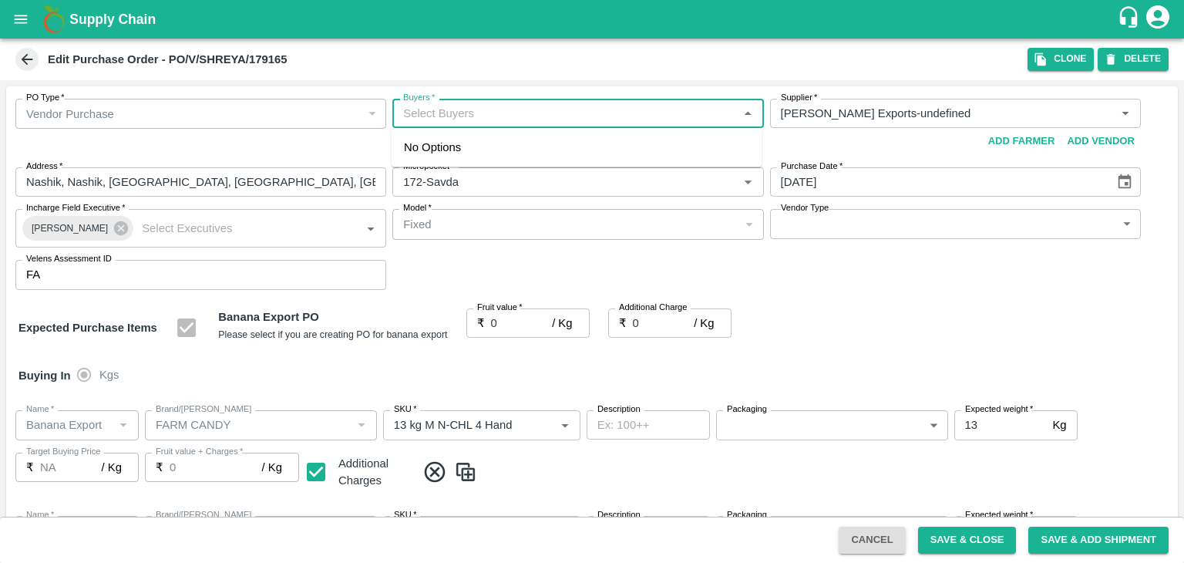
type input "NA"
type input "Banana Export"
type input "FARM CANDY"
type input "PHR Kg"
type input "NA"
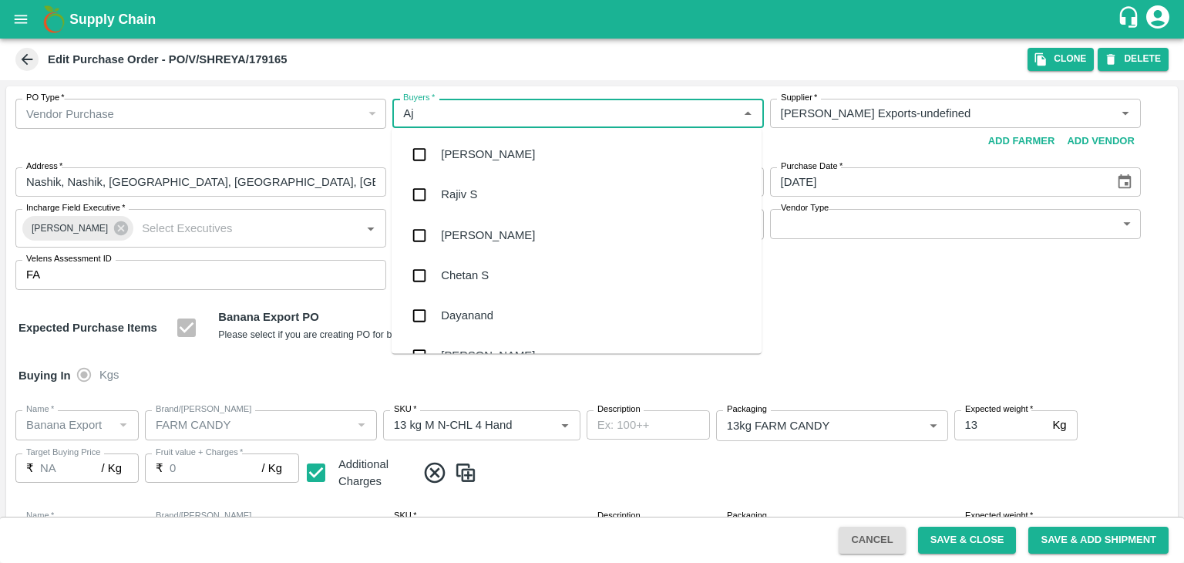
type input "Aji"
click at [481, 201] on div "Ajit Otari" at bounding box center [488, 195] width 94 height 17
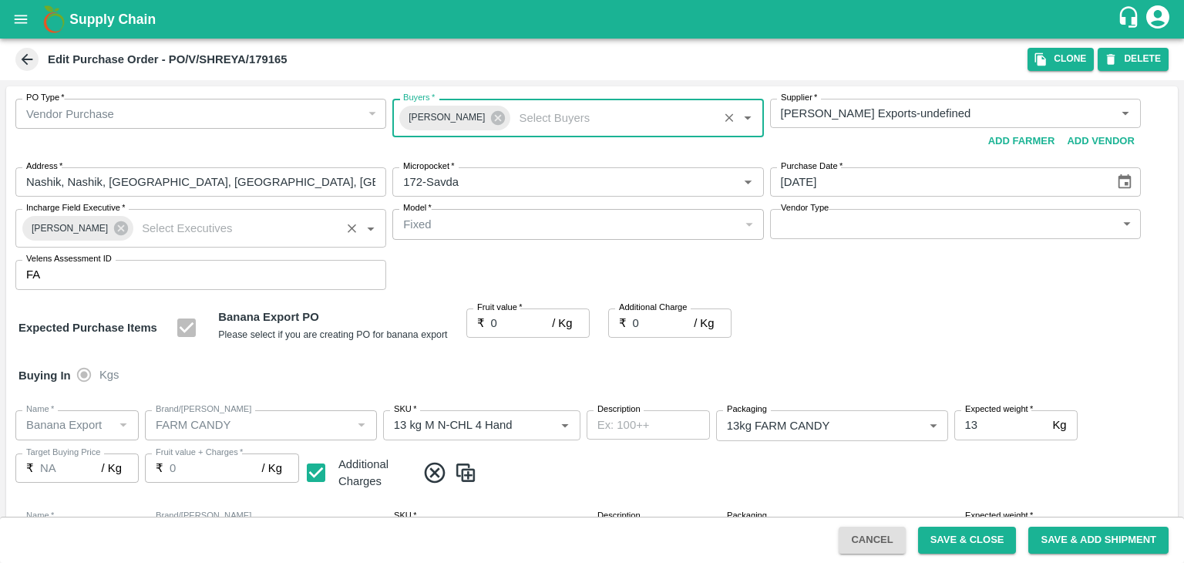
click at [122, 226] on div "Praneeth Kumar" at bounding box center [77, 228] width 111 height 25
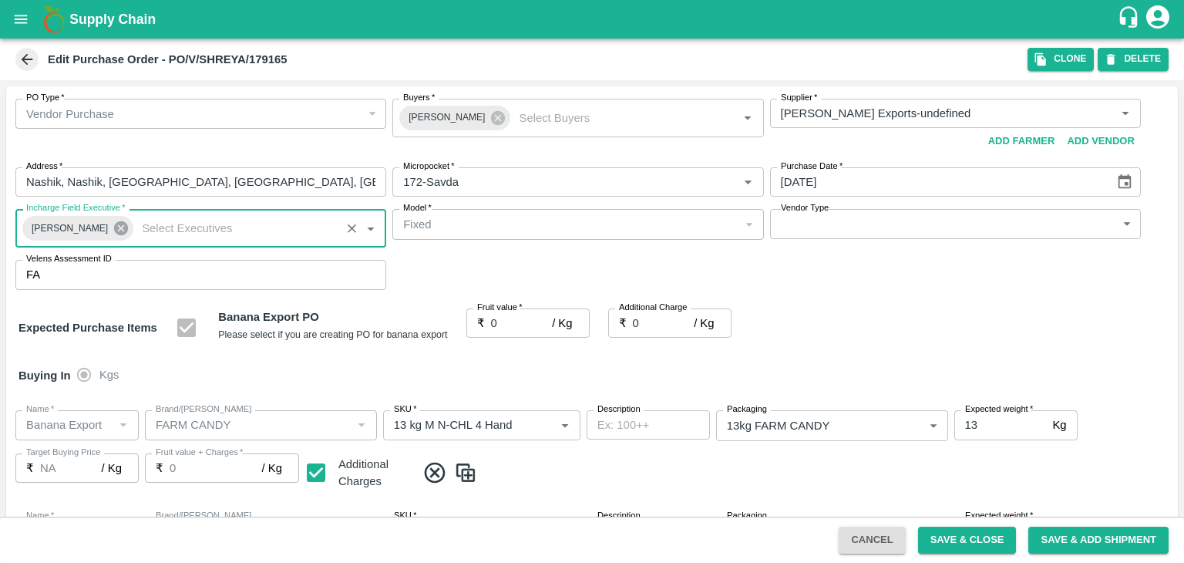
click at [114, 226] on icon at bounding box center [121, 228] width 14 height 14
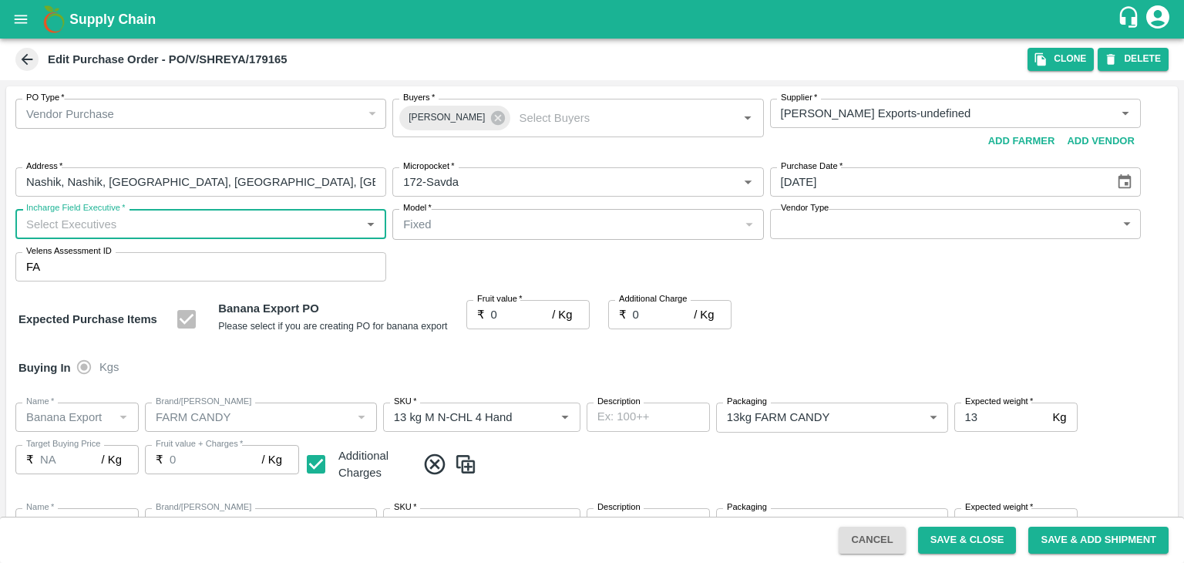
click at [146, 222] on input "Incharge Field Executive   *" at bounding box center [188, 223] width 336 height 20
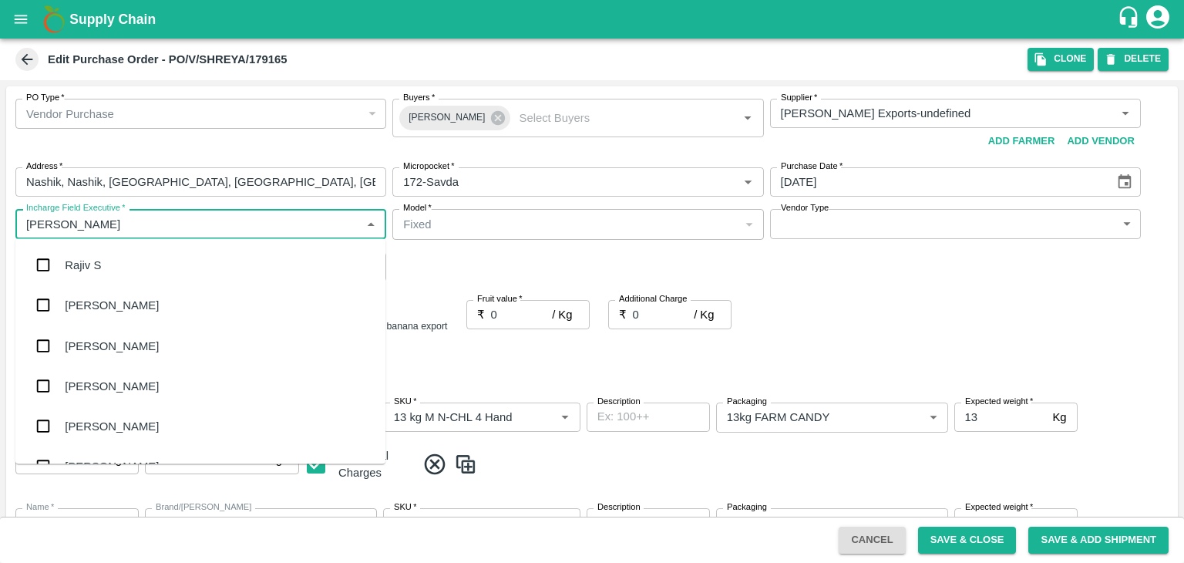
type input "Jay"
click at [108, 350] on div "jaydip Tale" at bounding box center [92, 345] width 54 height 17
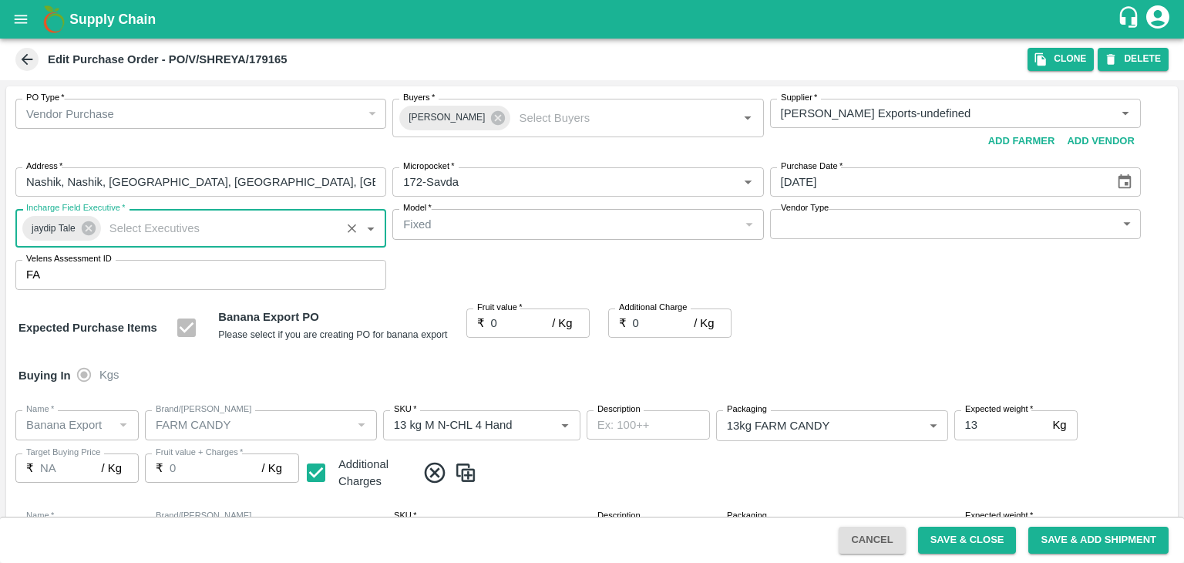
click at [822, 217] on body "Supply Chain Edit Purchase Order - PO/V/SHREYA/179165 Clone DELETE PO Type   * …" at bounding box center [592, 281] width 1184 height 563
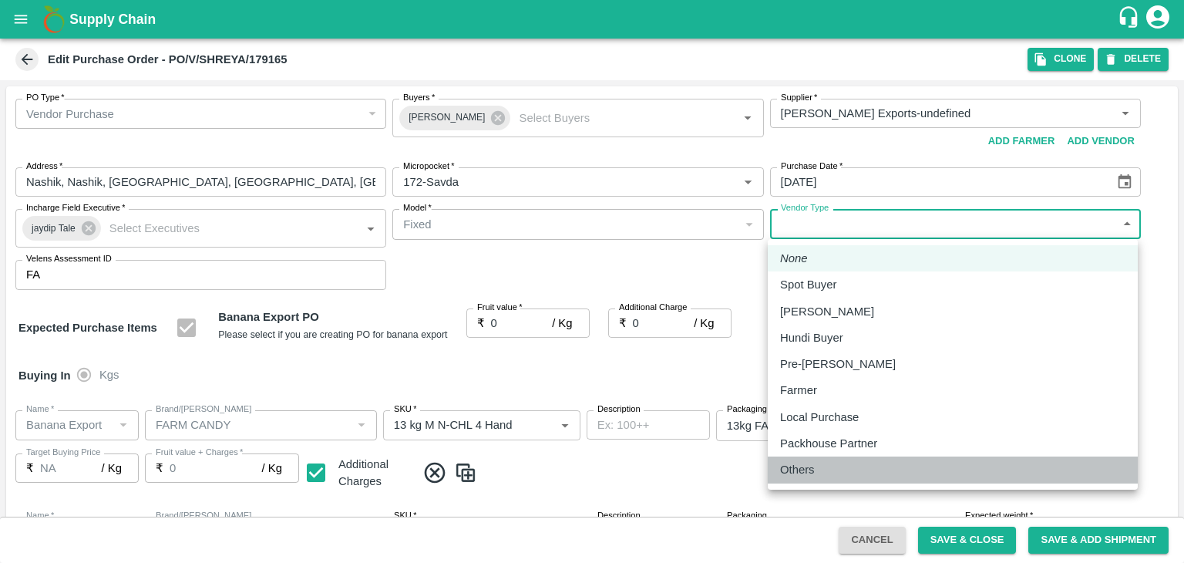
click at [829, 465] on div "Others" at bounding box center [952, 469] width 345 height 17
type input "OTHER"
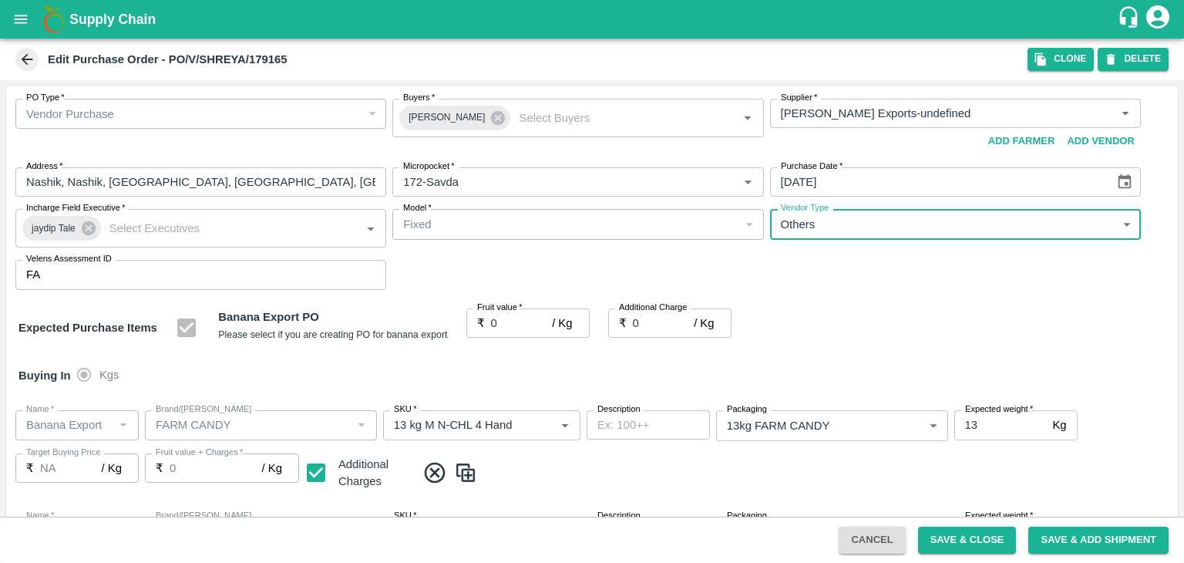
click at [513, 318] on input "0" at bounding box center [522, 322] width 62 height 29
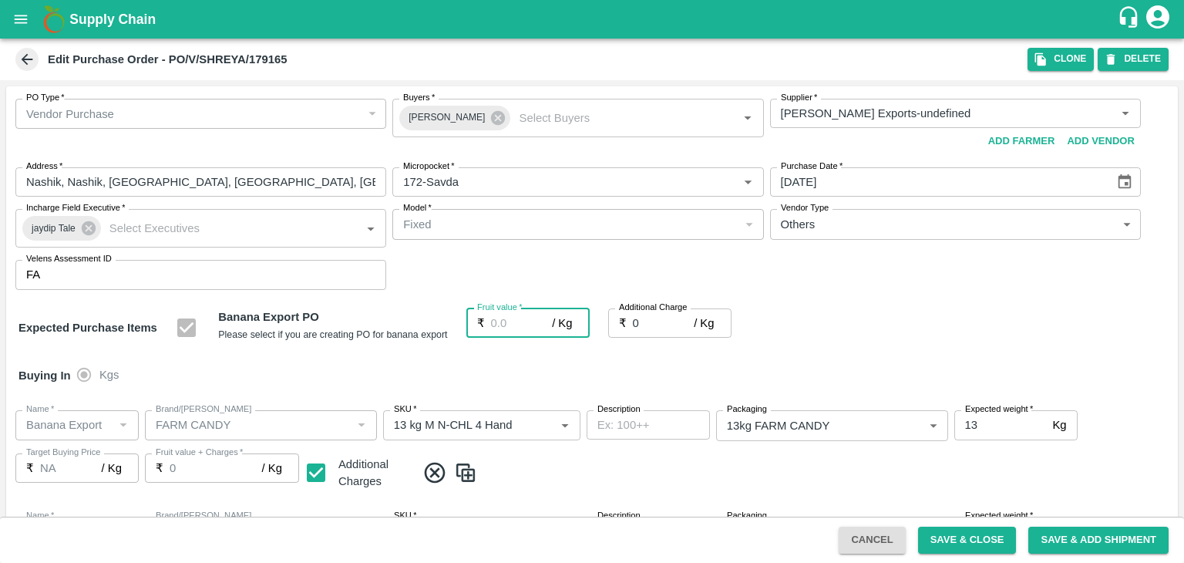
type input "1"
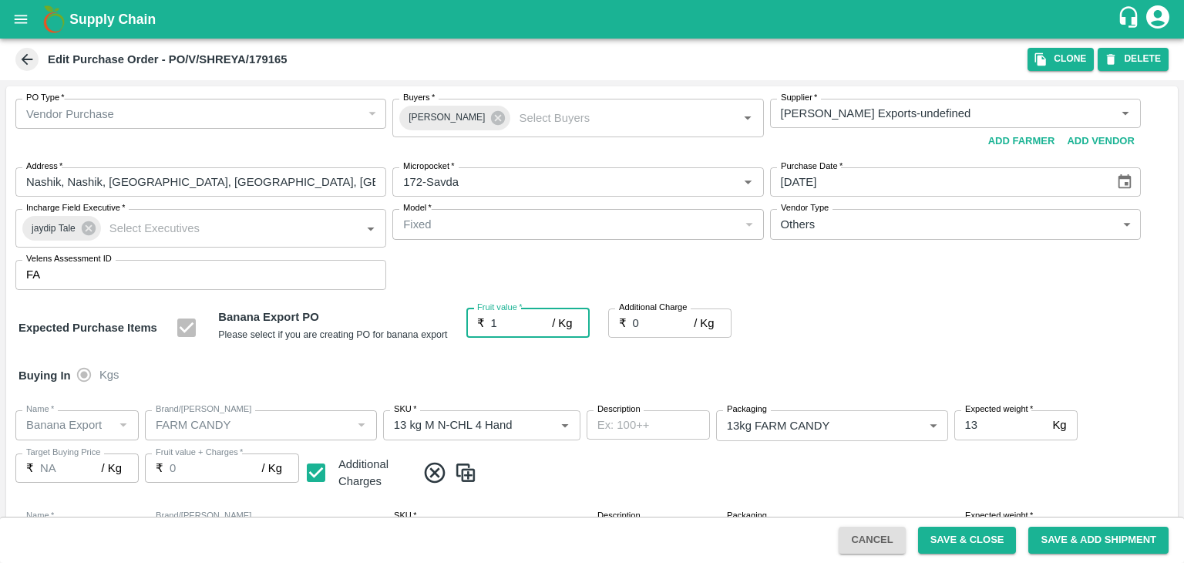
type input "1"
type input "19"
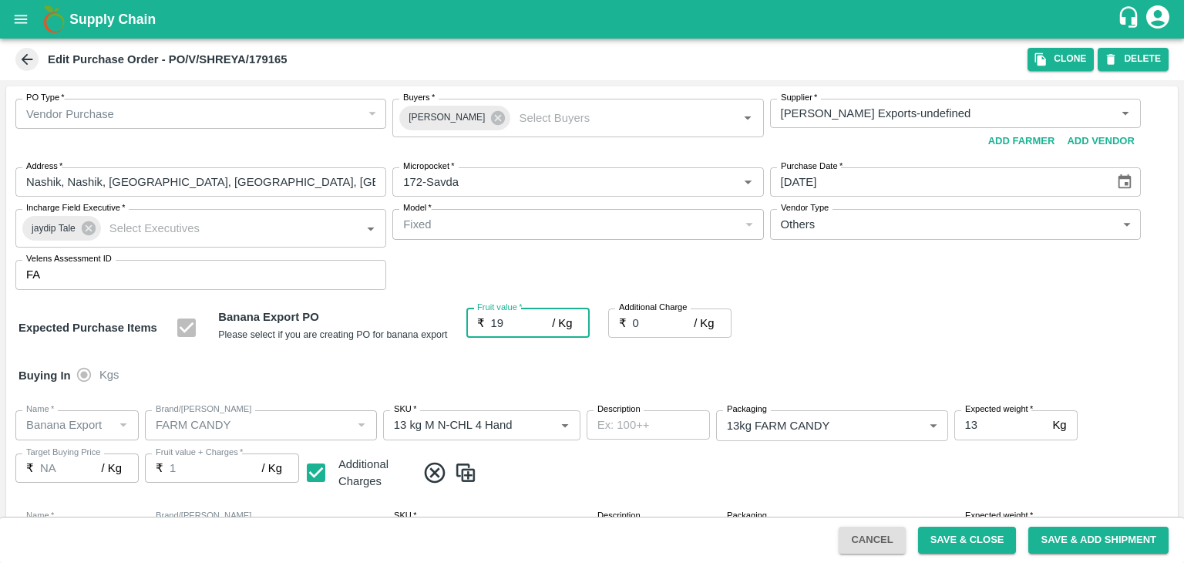
type input "19"
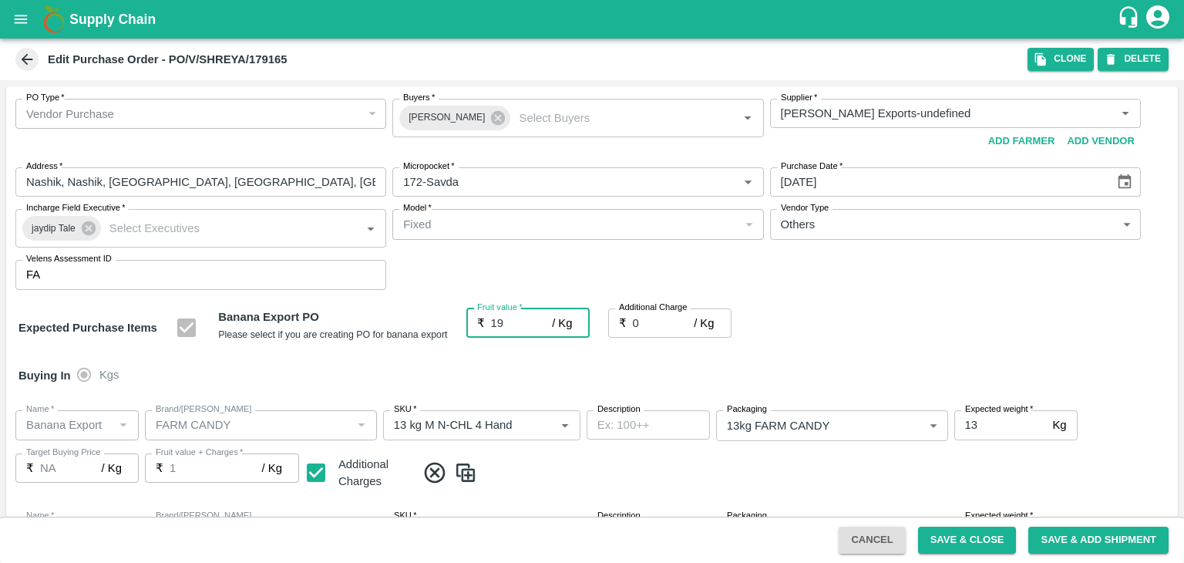
type input "19"
type input "1"
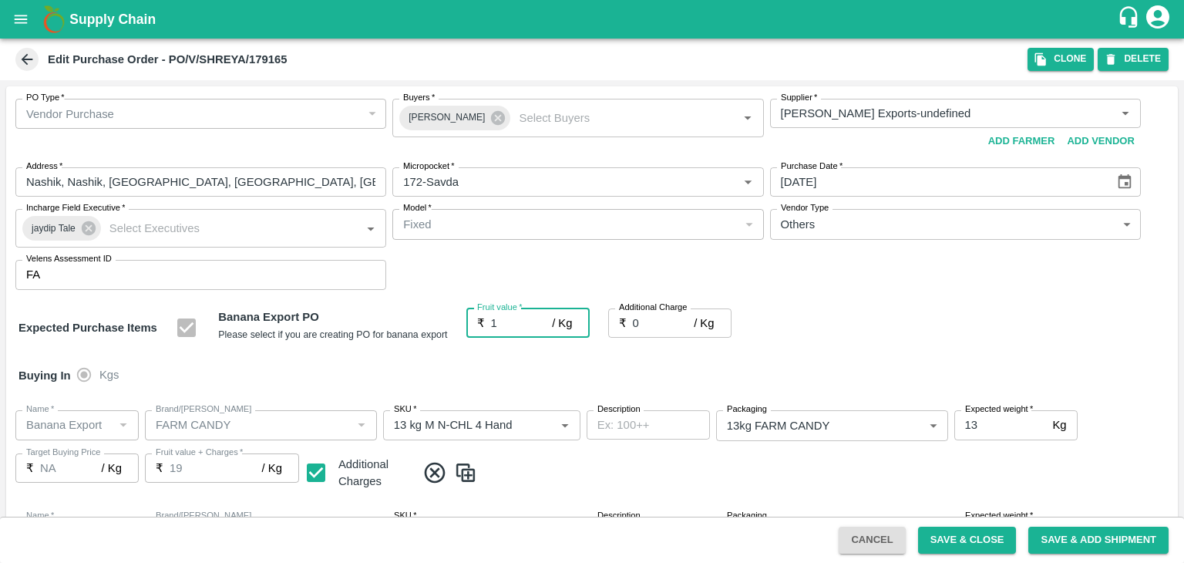
type input "1"
type input "18"
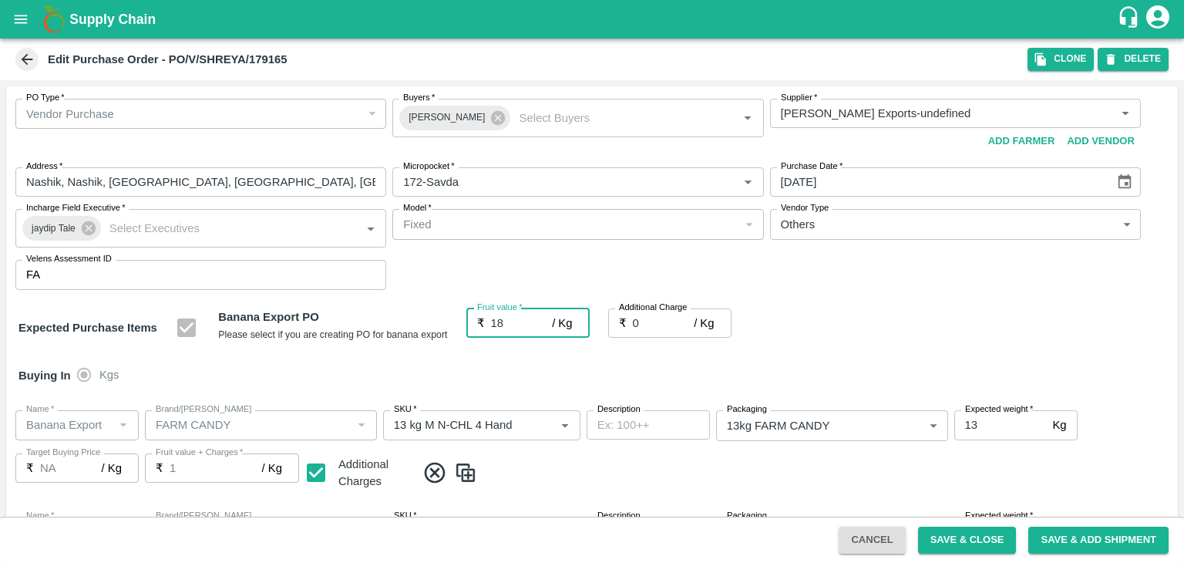
type input "18"
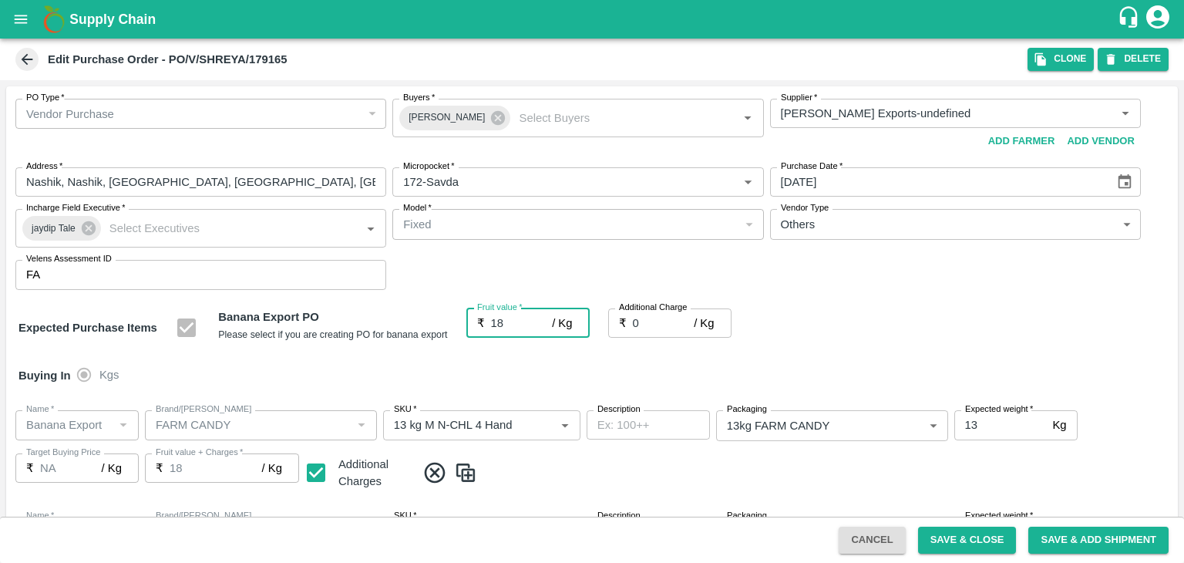
type input "18"
type input "18.5"
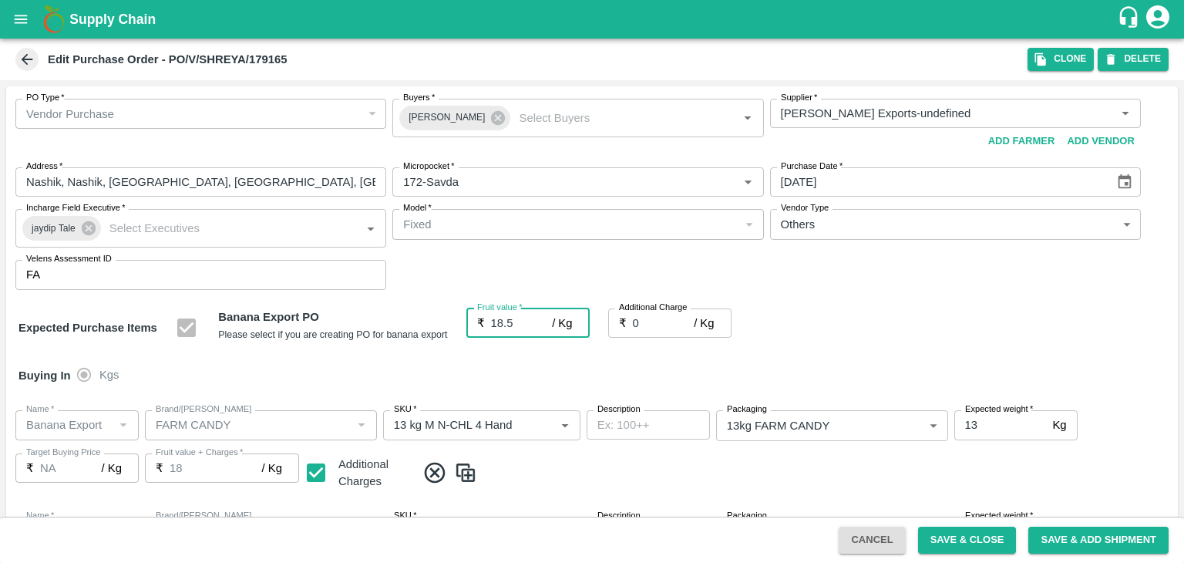
type input "18.5"
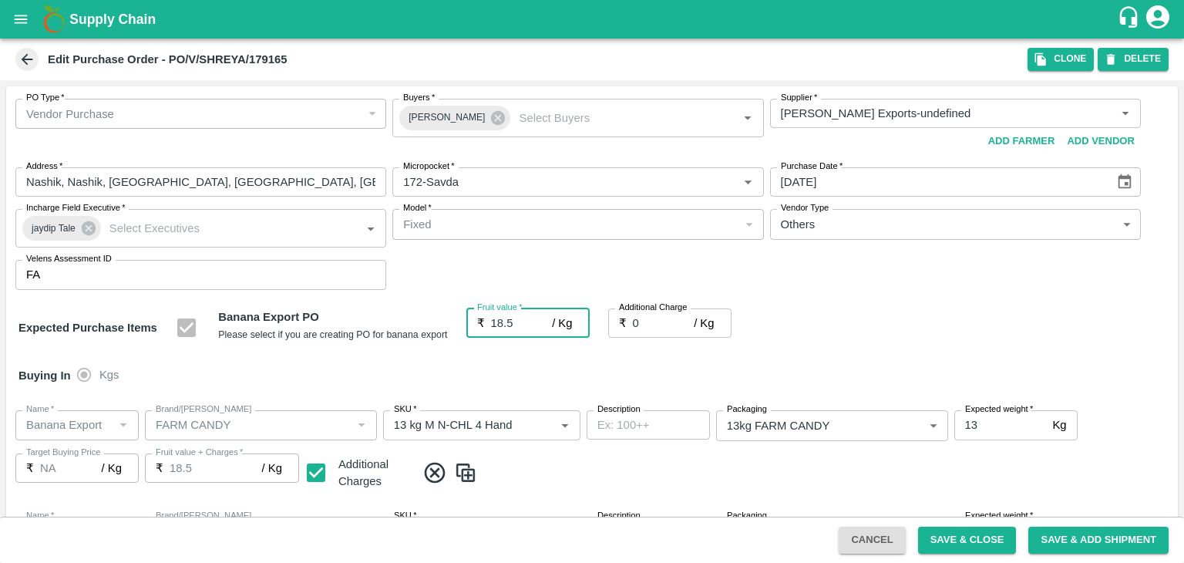
type input "18.5"
type input "2"
type input "20.5"
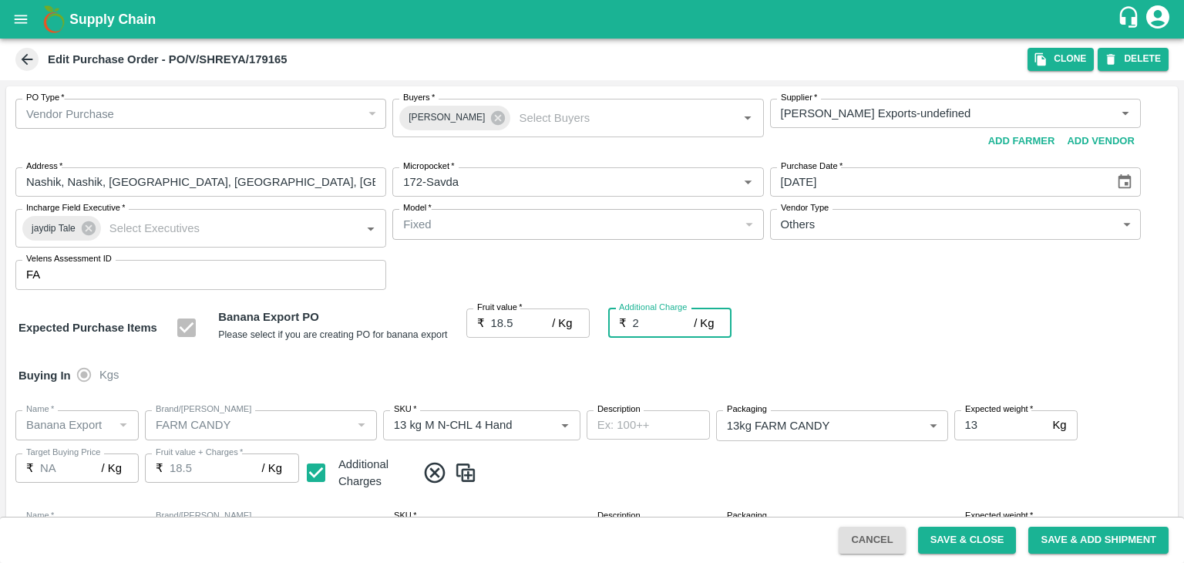
type input "20.5"
type input "2.7"
type input "21.2"
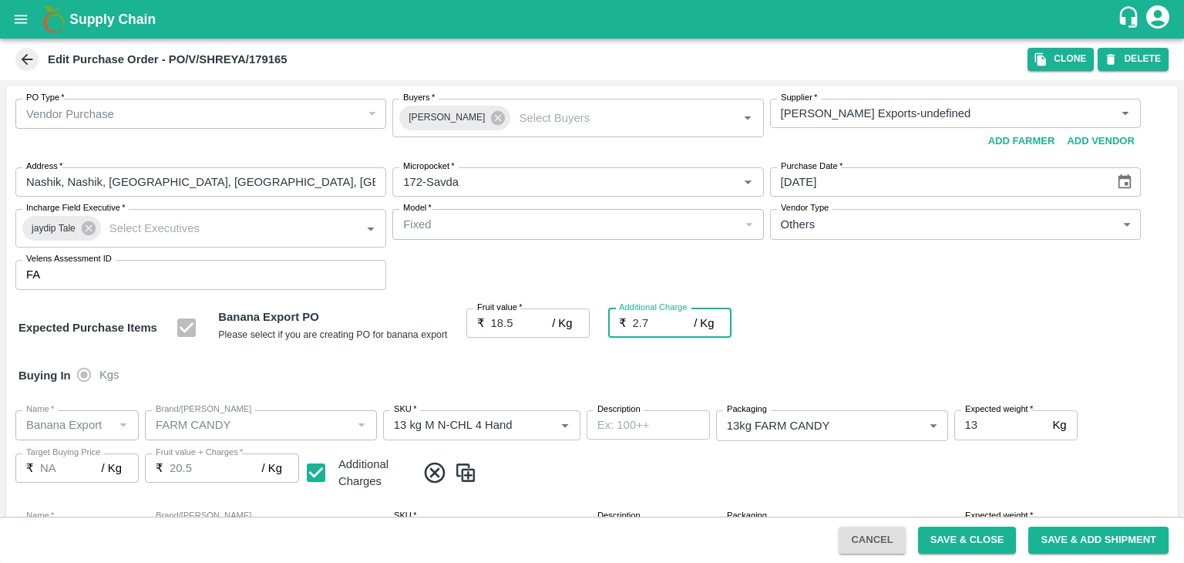
type input "21.2"
type input "2.75"
type input "21.25"
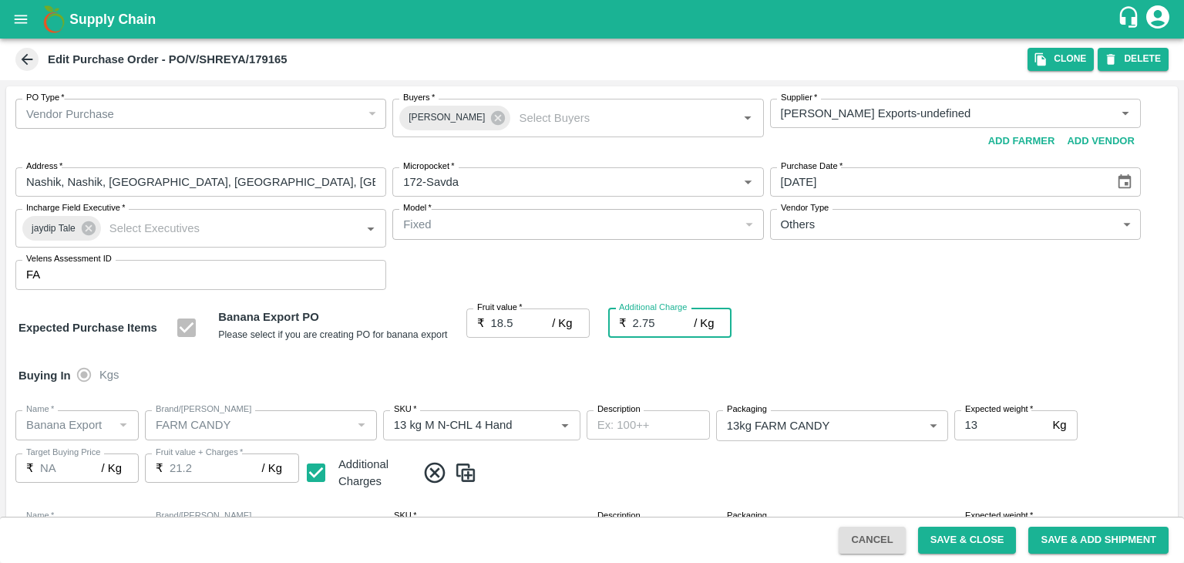
type input "21.25"
type input "2.75"
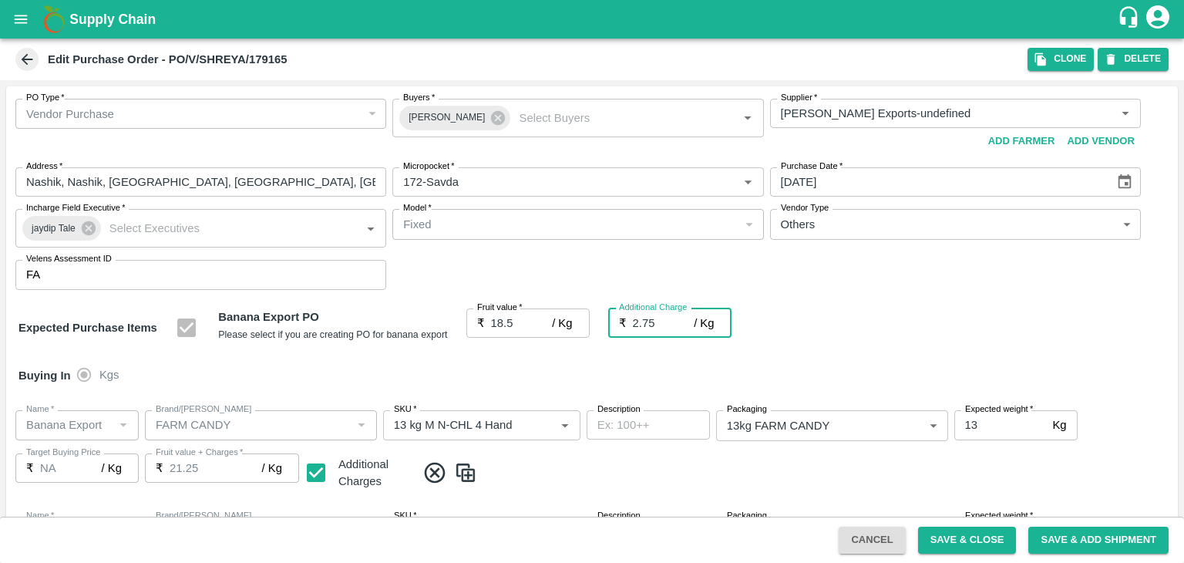
click at [536, 369] on div "Buying In Kgs" at bounding box center [591, 375] width 1171 height 45
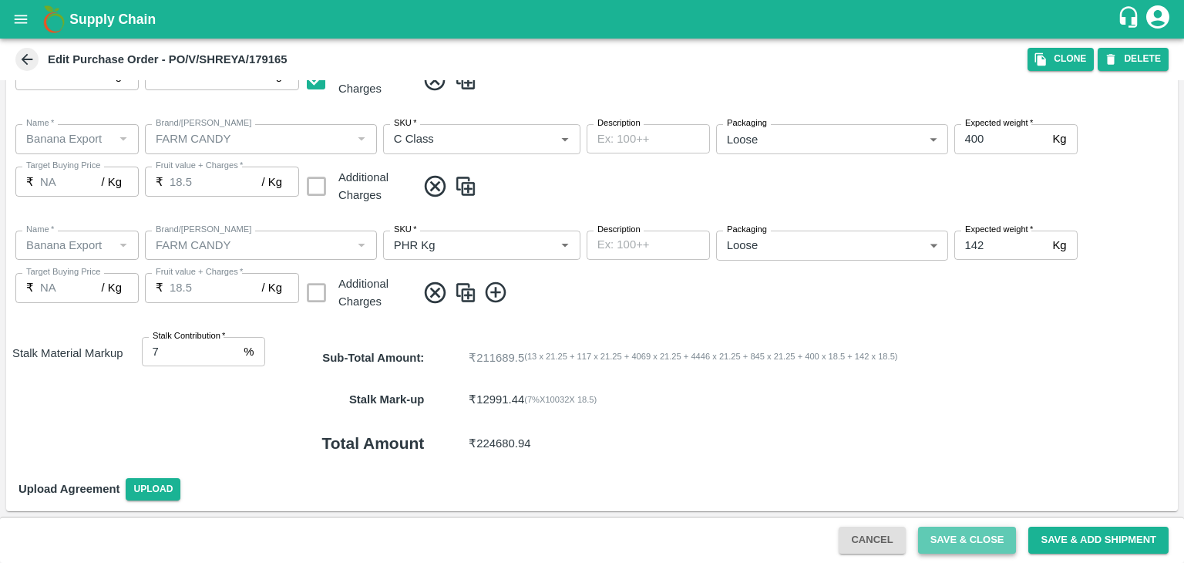
click at [976, 534] on button "Save & Close" at bounding box center [967, 539] width 99 height 27
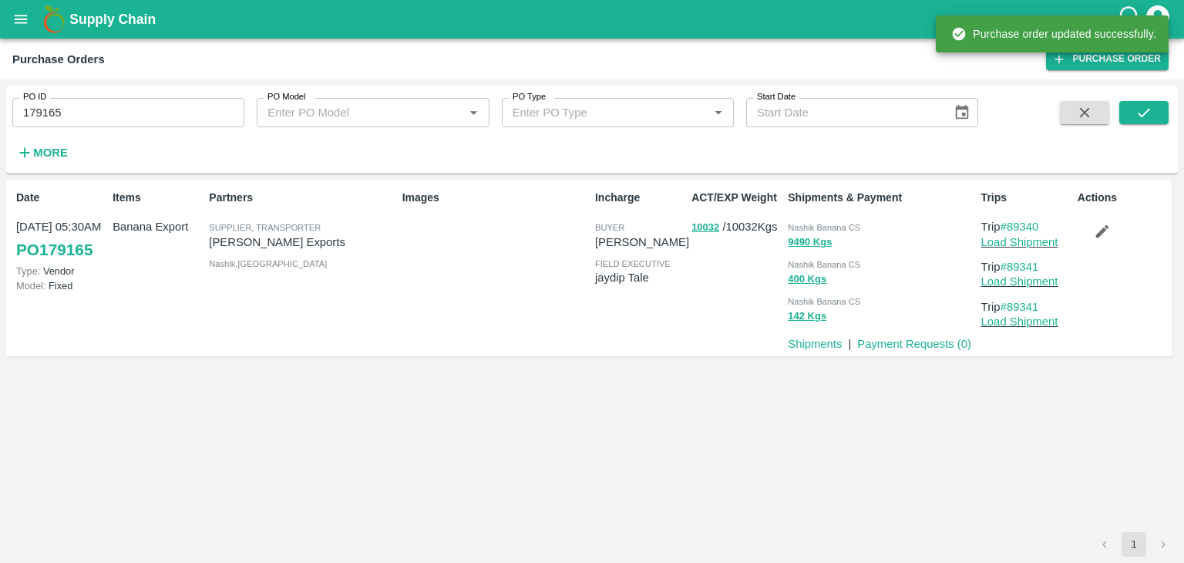
click at [123, 104] on input "179165" at bounding box center [128, 112] width 232 height 29
paste input "text"
click at [123, 104] on input "179165" at bounding box center [128, 112] width 232 height 29
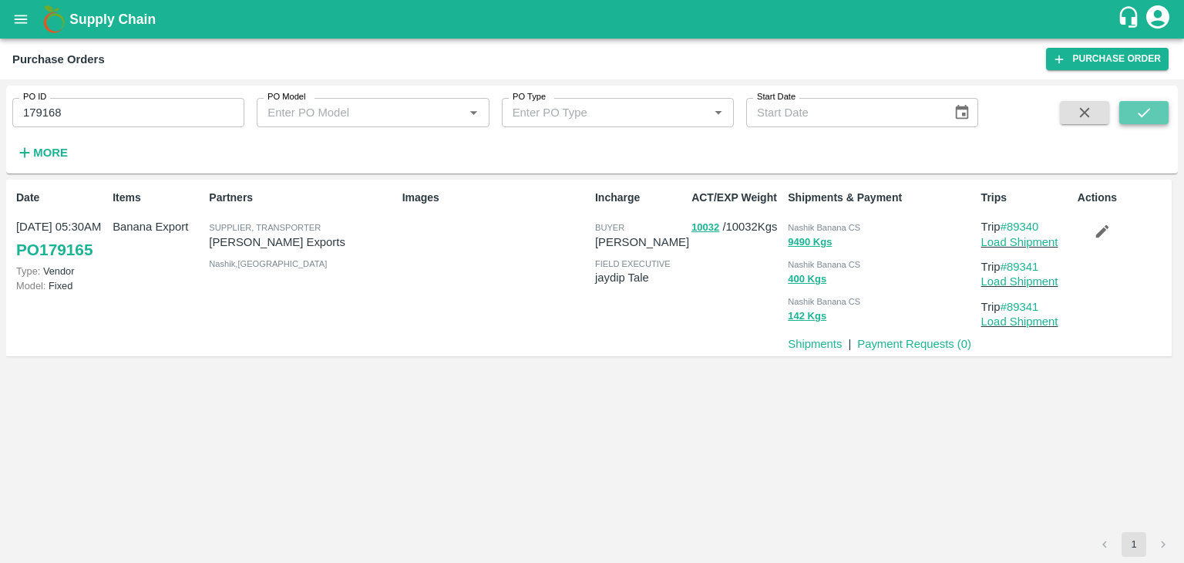
click at [1161, 115] on button "submit" at bounding box center [1143, 112] width 49 height 23
click at [76, 124] on input "179168" at bounding box center [128, 112] width 232 height 29
paste input "text"
click at [76, 124] on input "179168" at bounding box center [128, 112] width 232 height 29
type input "179166"
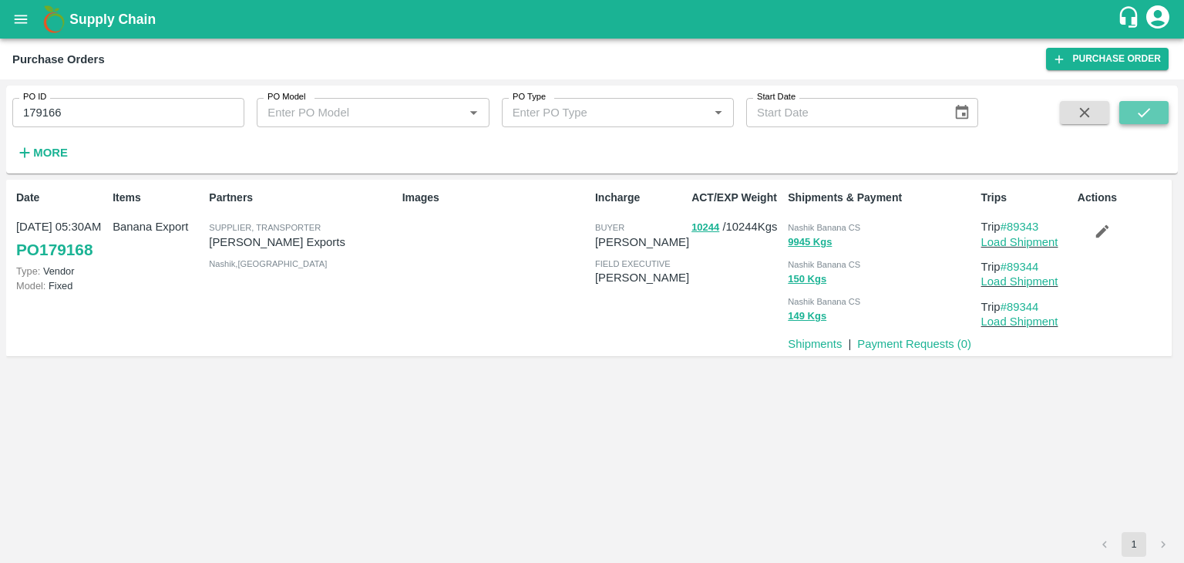
click at [1130, 117] on button "submit" at bounding box center [1143, 112] width 49 height 23
click at [1140, 115] on icon "submit" at bounding box center [1144, 112] width 12 height 9
click at [1044, 240] on link "Load Shipment" at bounding box center [1019, 242] width 77 height 12
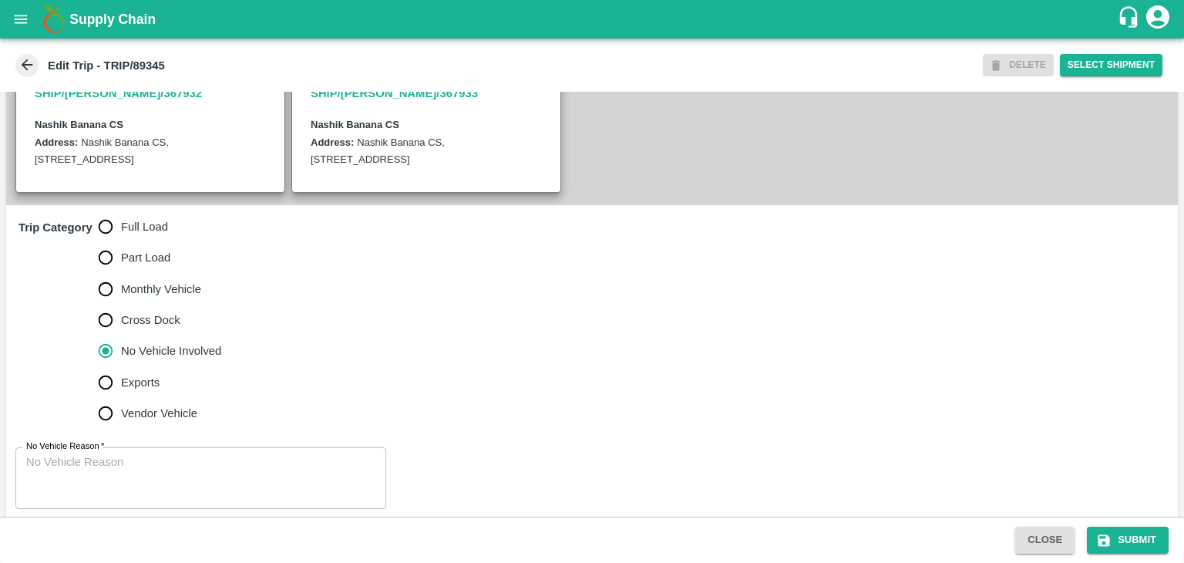
scroll to position [355, 0]
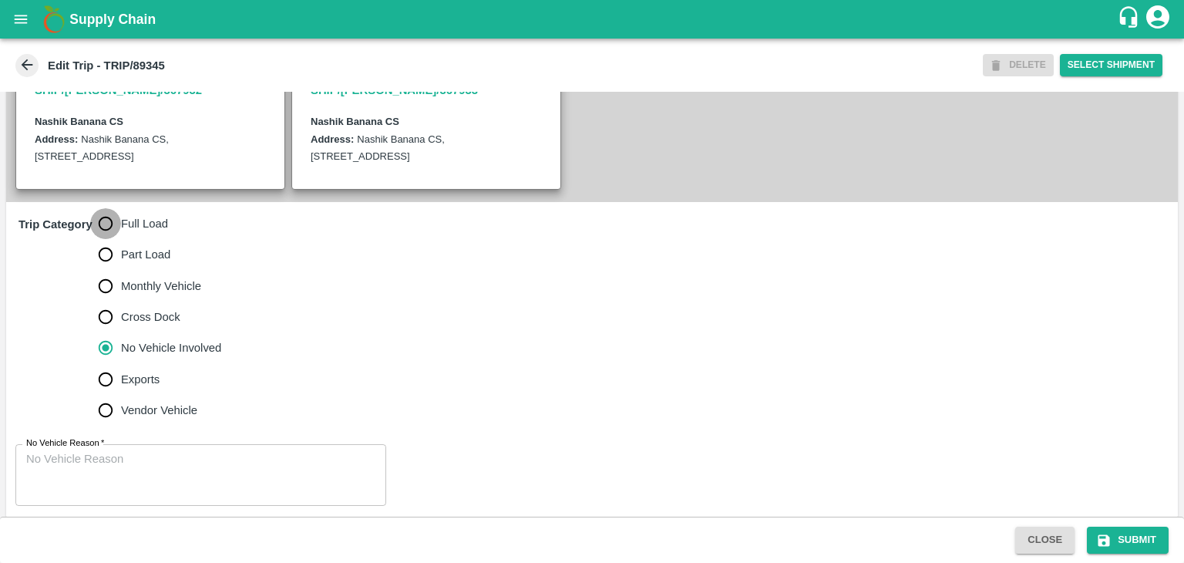
click at [119, 239] on input "Full Load" at bounding box center [105, 223] width 31 height 31
radio input "true"
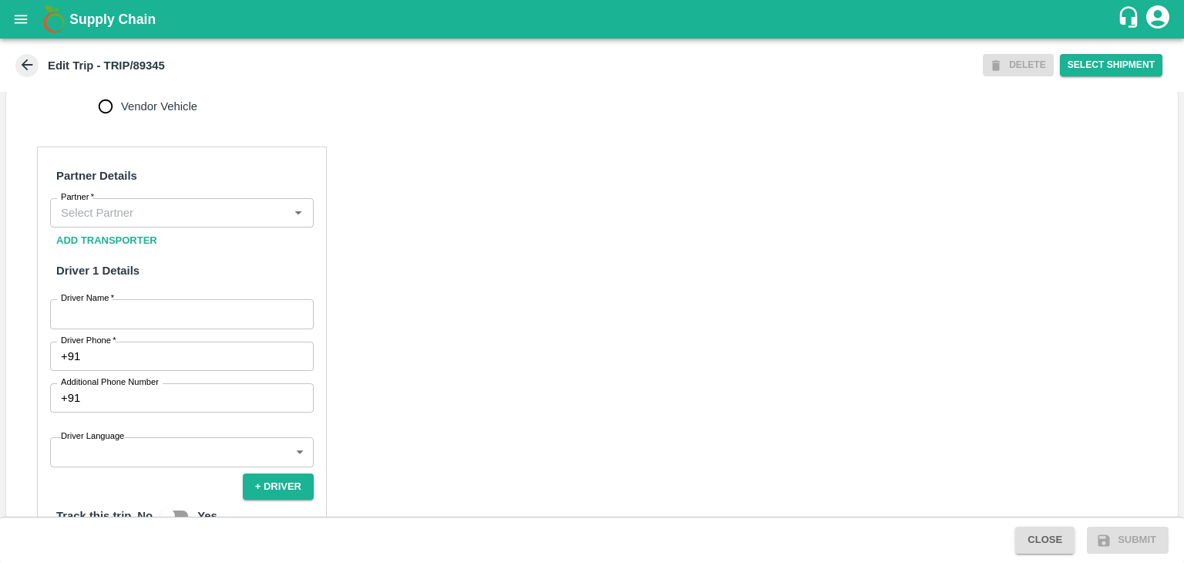
scroll to position [666, 0]
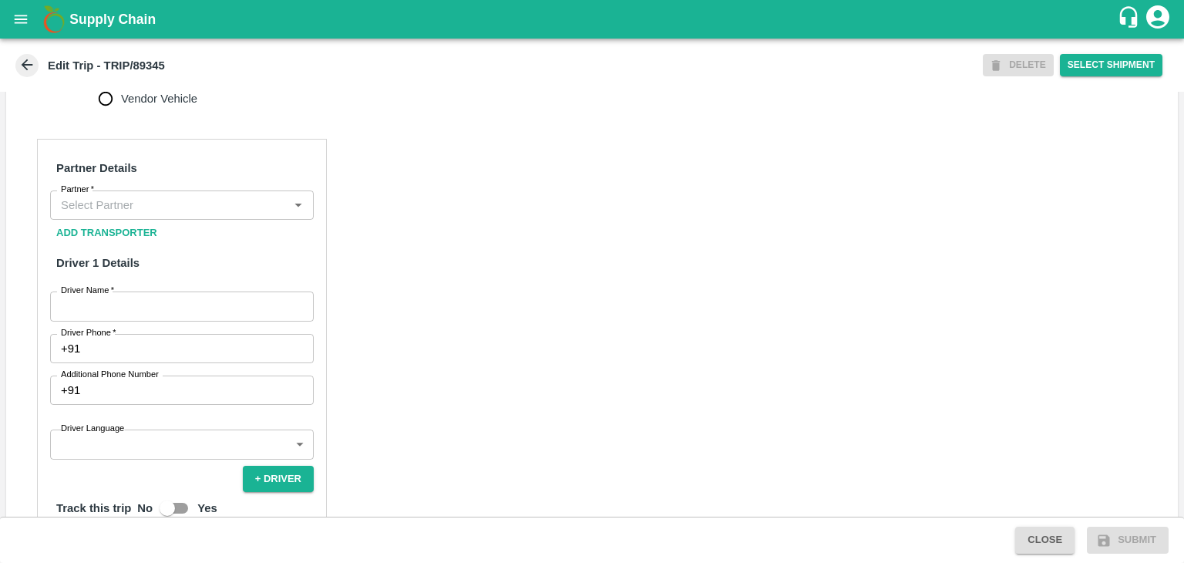
click at [148, 210] on div "Partner" at bounding box center [182, 204] width 264 height 29
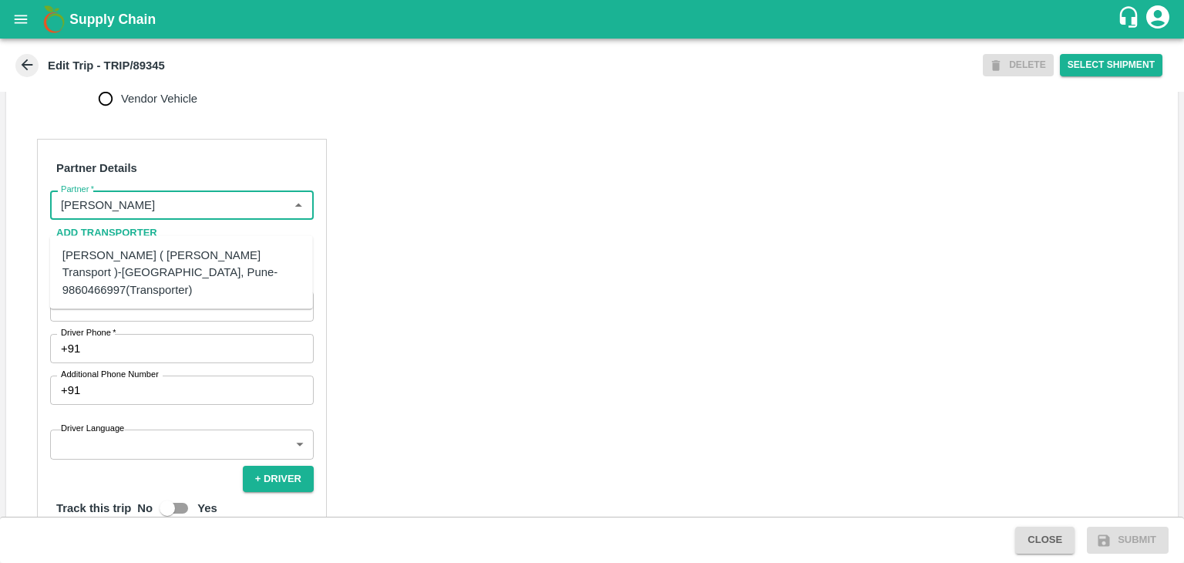
click at [150, 251] on div "[PERSON_NAME] ( [PERSON_NAME] Transport )-[GEOGRAPHIC_DATA], Pune-9860466997(Tr…" at bounding box center [181, 273] width 238 height 52
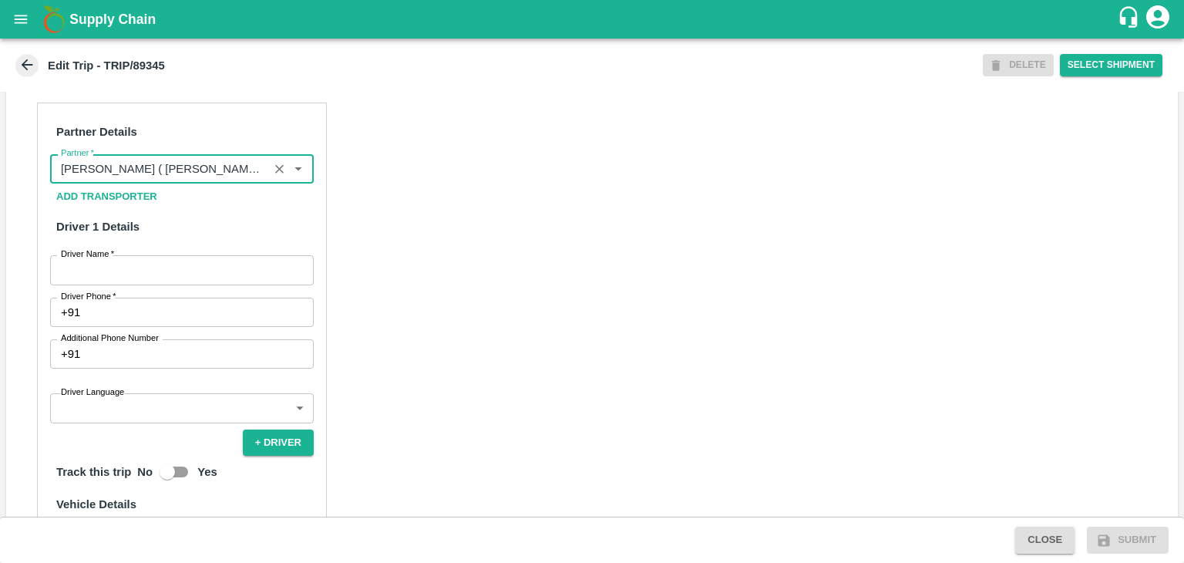
scroll to position [703, 0]
type input "[PERSON_NAME] ( [PERSON_NAME] Transport )-[GEOGRAPHIC_DATA], Pune-9860466997(Tr…"
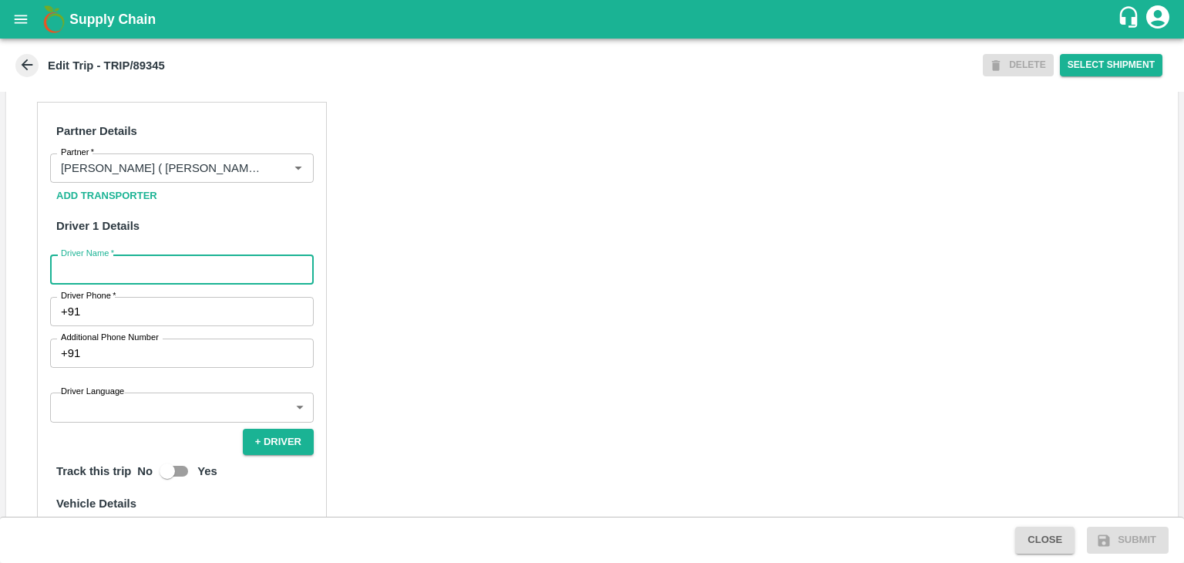
click at [99, 284] on input "Driver Name   *" at bounding box center [182, 268] width 264 height 29
type input "Godase"
click at [133, 326] on input "Driver Phone   *" at bounding box center [199, 311] width 227 height 29
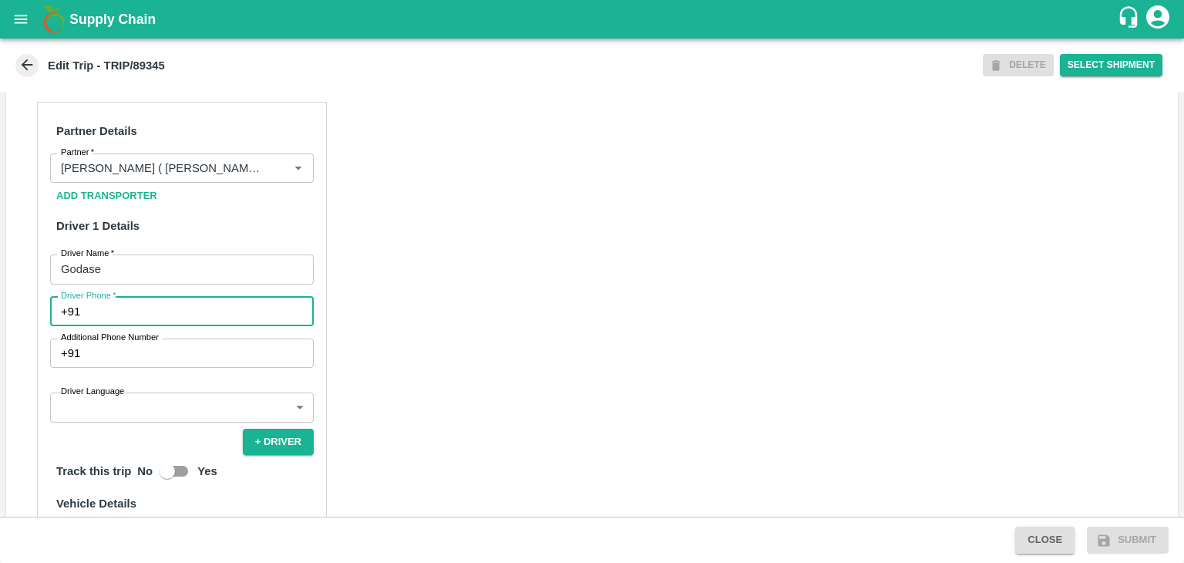
type input "9975280177"
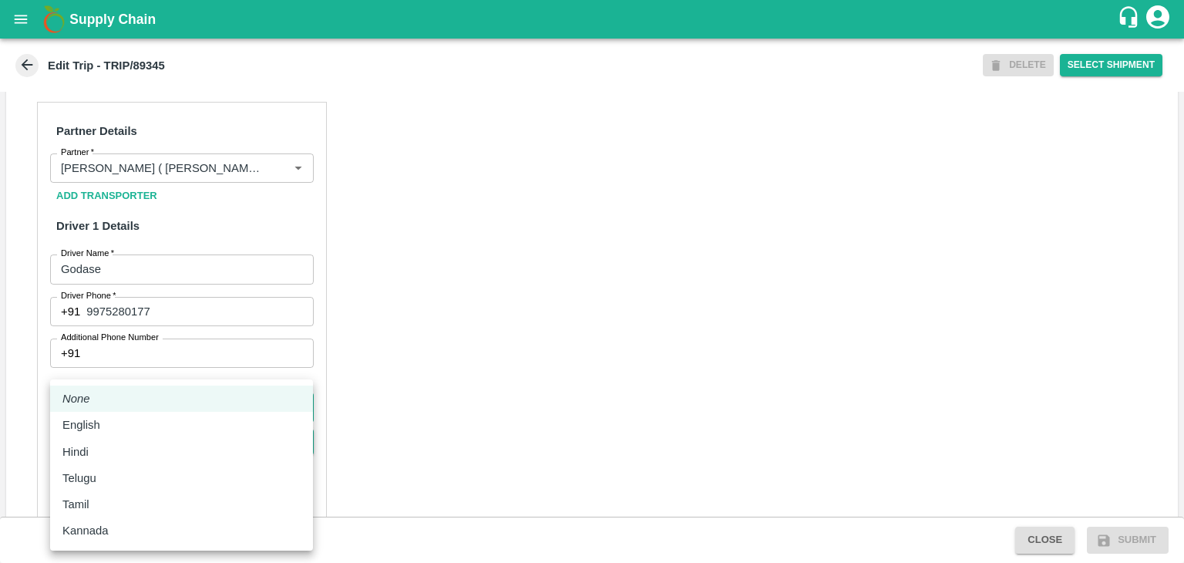
click at [149, 415] on body "Supply Chain Edit Trip - TRIP/89345 DELETE Select Shipment Trip Details Trip Ty…" at bounding box center [592, 281] width 1184 height 563
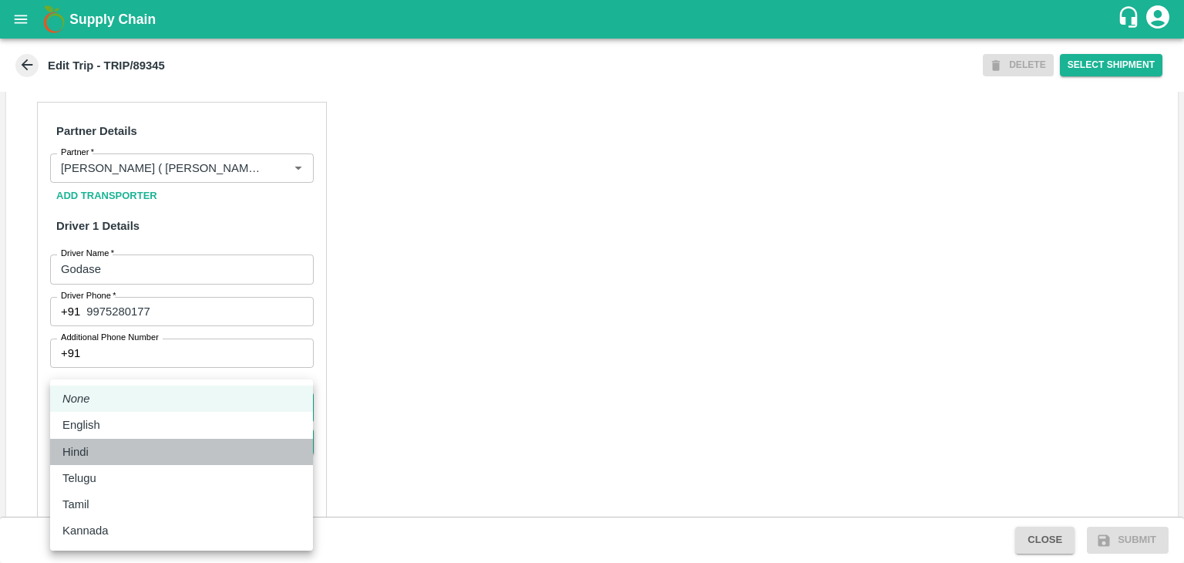
click at [103, 458] on div "Hindi" at bounding box center [181, 451] width 238 height 17
type input "hi"
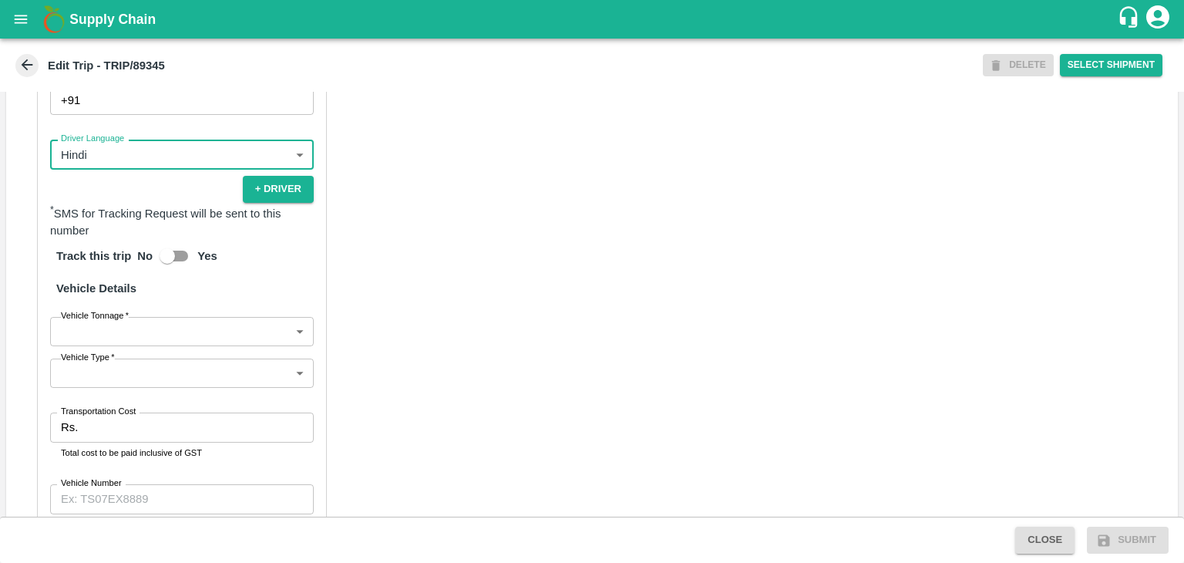
scroll to position [1067, 0]
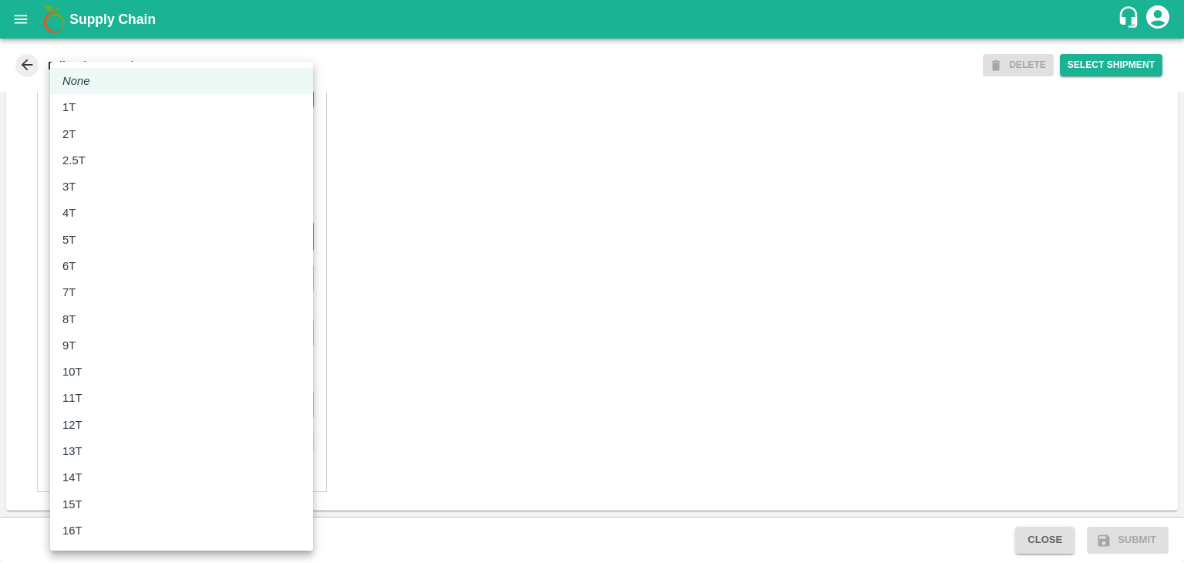
click at [96, 240] on body "Supply Chain Edit Trip - TRIP/89345 DELETE Select Shipment Trip Details Trip Ty…" at bounding box center [592, 281] width 1184 height 563
click at [92, 276] on li "6T" at bounding box center [181, 266] width 263 height 26
type input "6000"
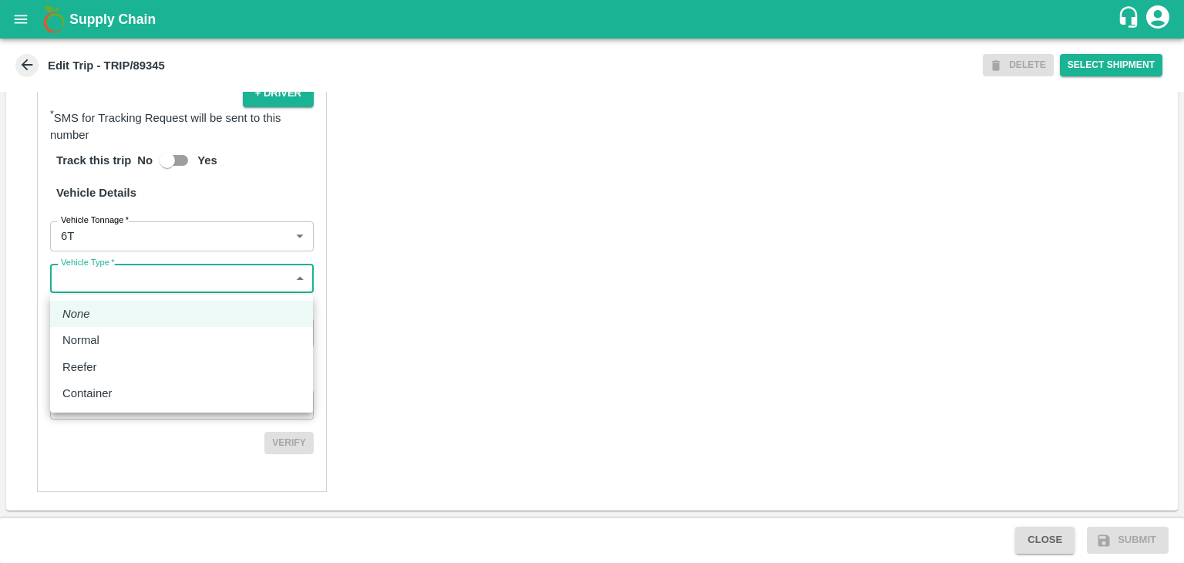
click at [139, 279] on body "Supply Chain Edit Trip - TRIP/89345 DELETE Select Shipment Trip Details Trip Ty…" at bounding box center [592, 281] width 1184 height 563
click at [110, 334] on div "Normal" at bounding box center [181, 339] width 238 height 17
type input "Normal"
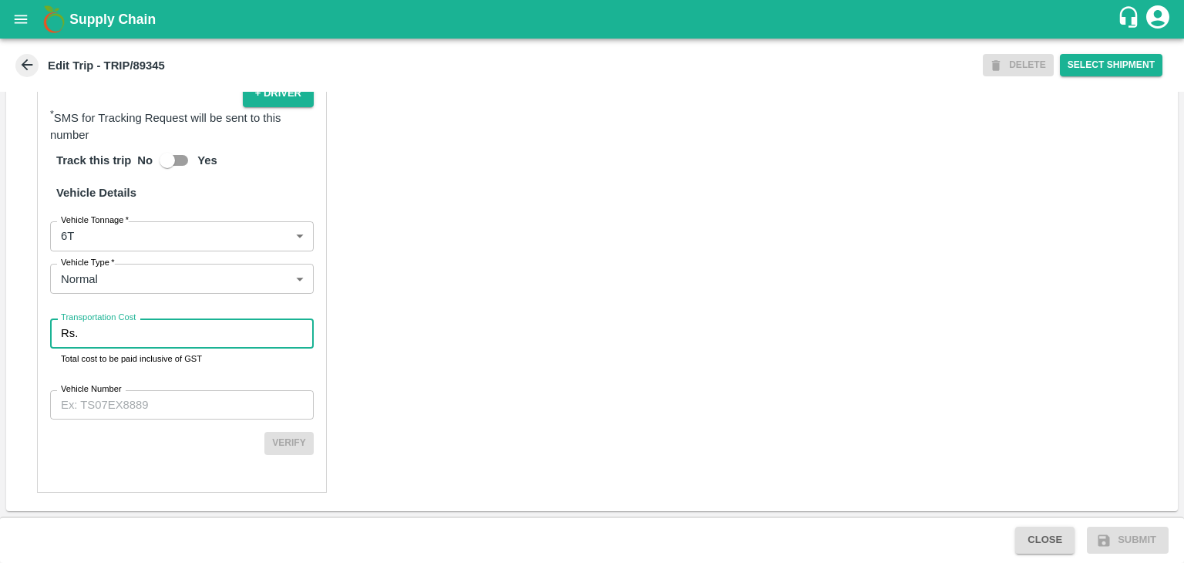
click at [141, 340] on input "Transportation Cost" at bounding box center [199, 332] width 230 height 29
type input "1"
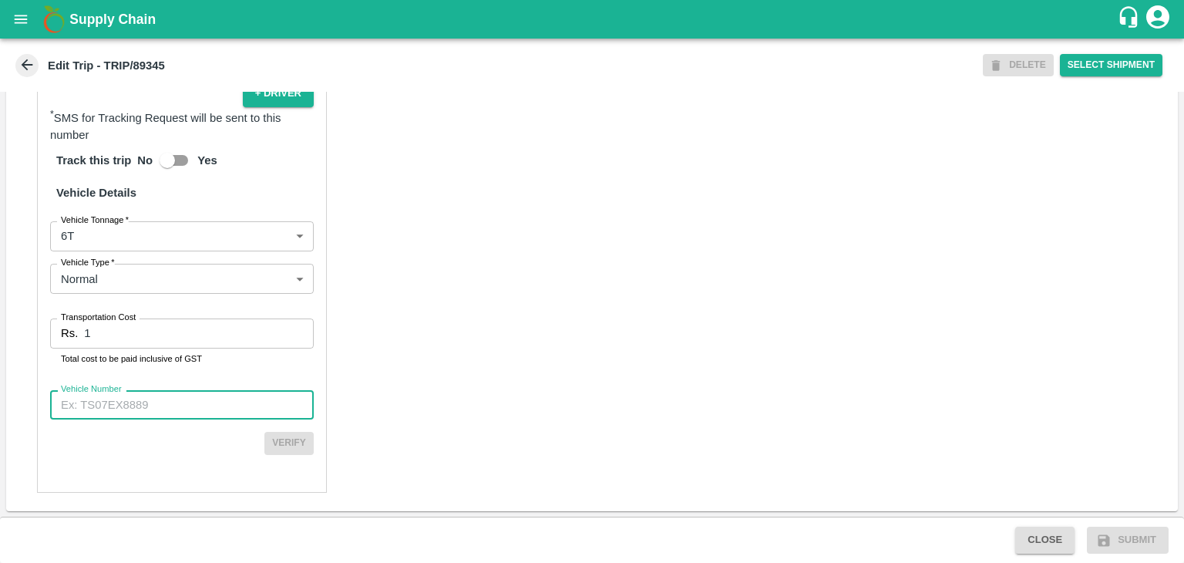
click at [174, 403] on input "Vehicle Number" at bounding box center [182, 404] width 264 height 29
type input "MH12HD0431"
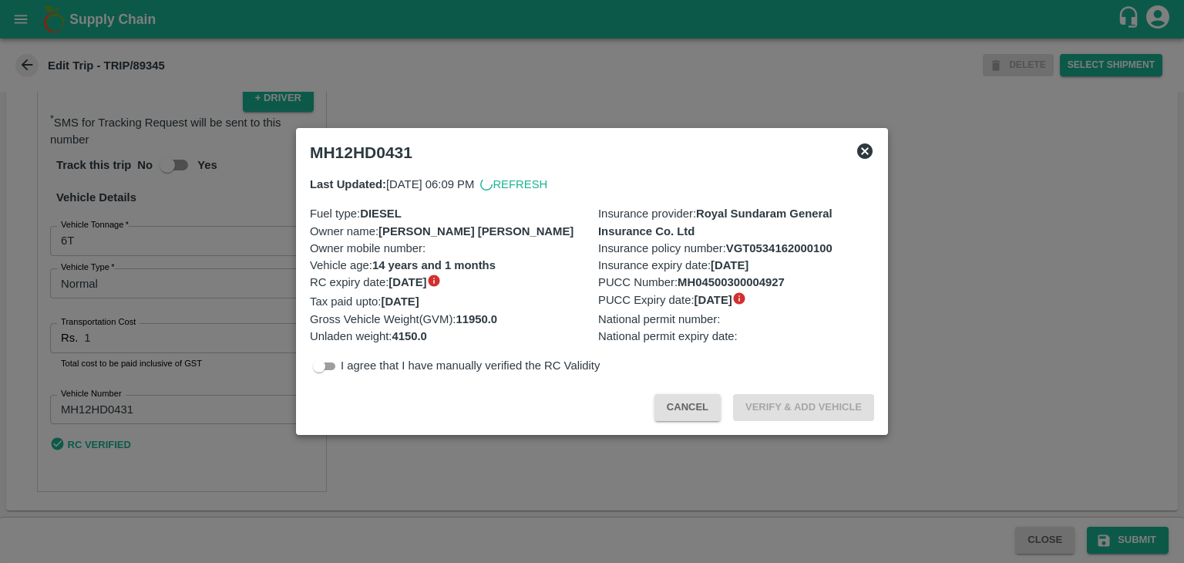
scroll to position [1063, 0]
click at [1019, 449] on div at bounding box center [592, 281] width 1184 height 563
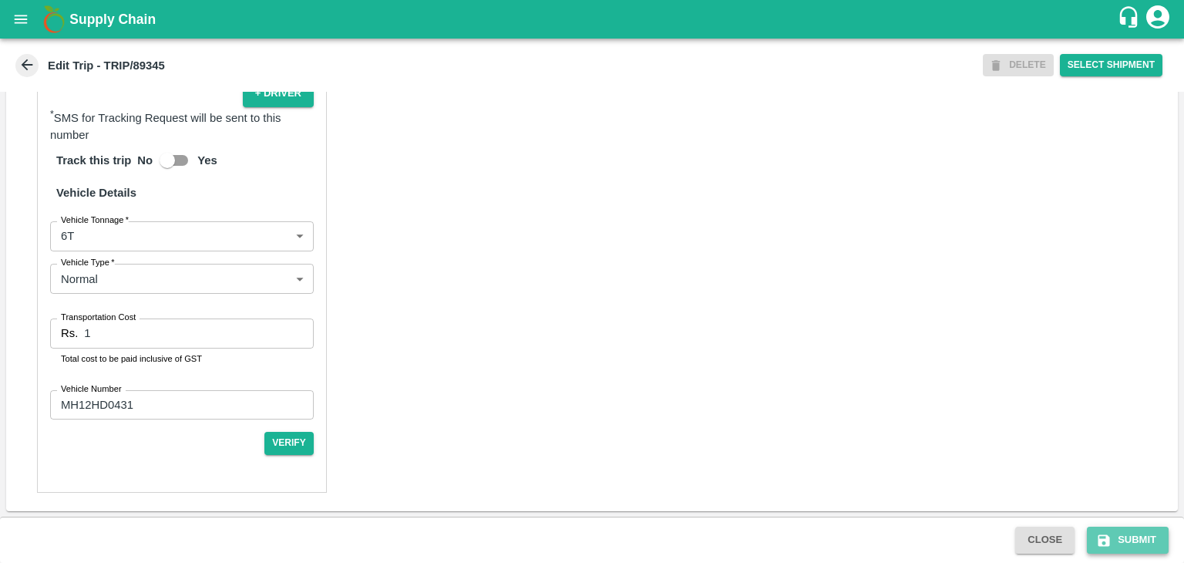
click at [1134, 537] on button "Submit" at bounding box center [1128, 539] width 82 height 27
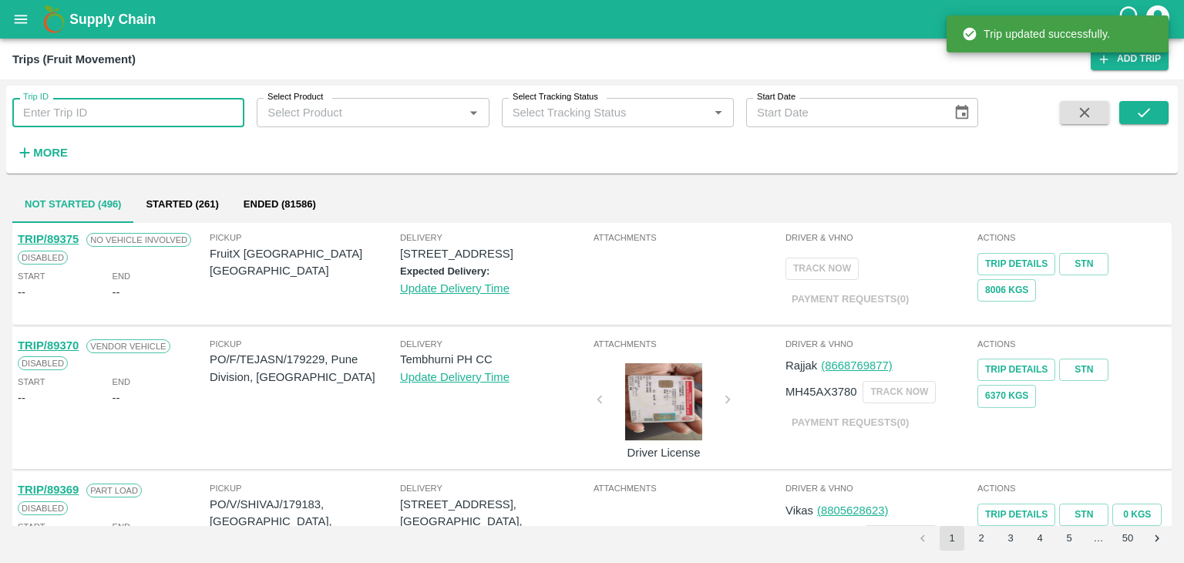
click at [185, 121] on input "Trip ID" at bounding box center [128, 112] width 232 height 29
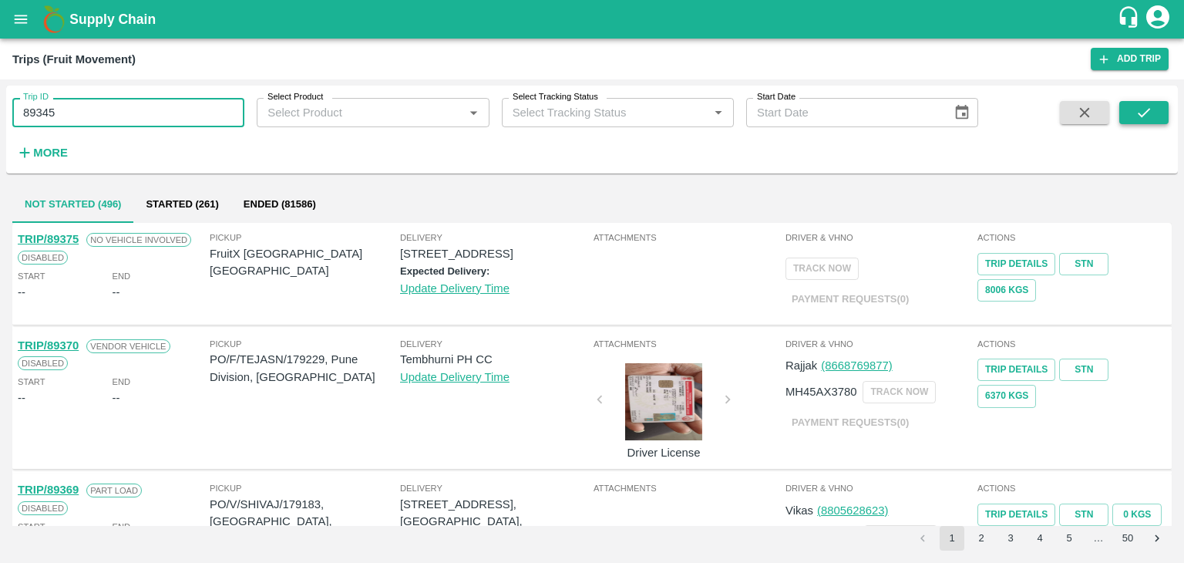
type input "89345"
click at [1153, 112] on button "submit" at bounding box center [1143, 112] width 49 height 23
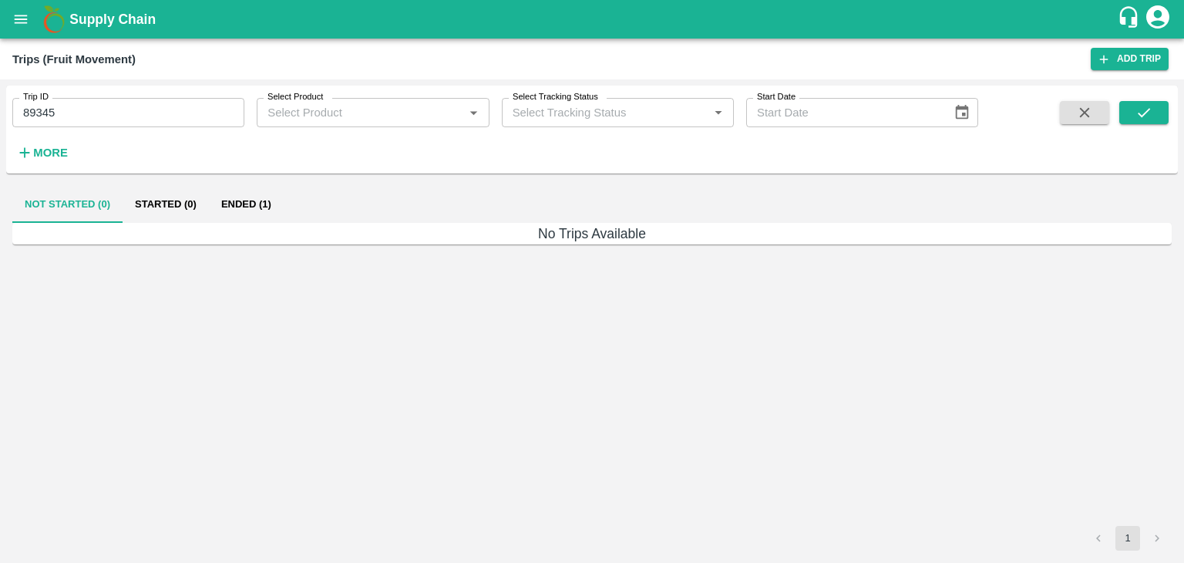
click at [253, 207] on button "Ended (1)" at bounding box center [246, 204] width 75 height 37
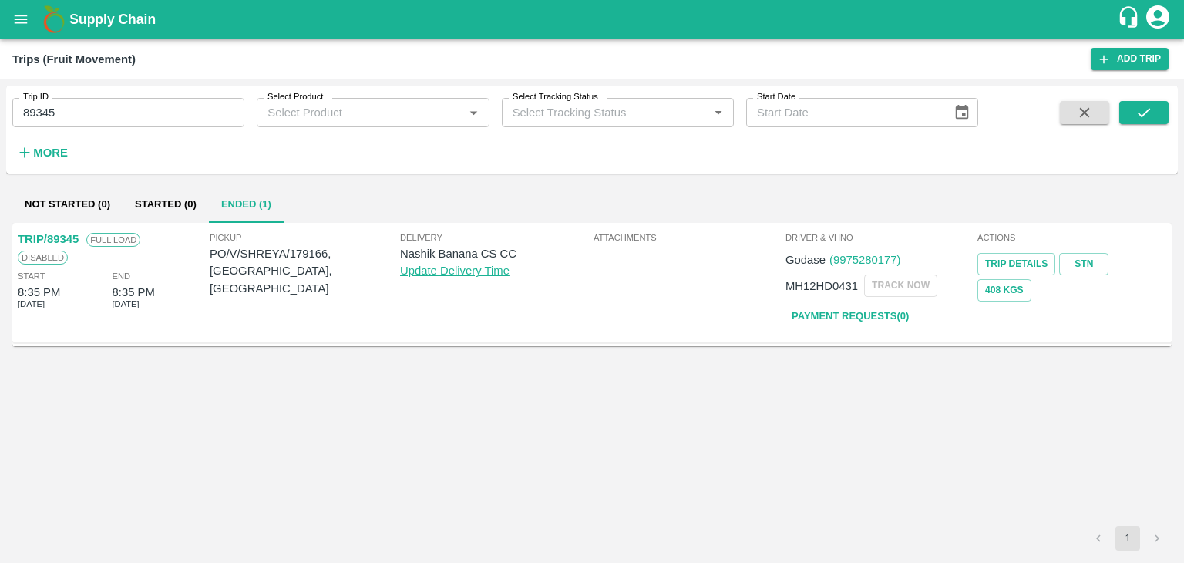
click at [42, 239] on link "TRIP/89345" at bounding box center [48, 239] width 61 height 12
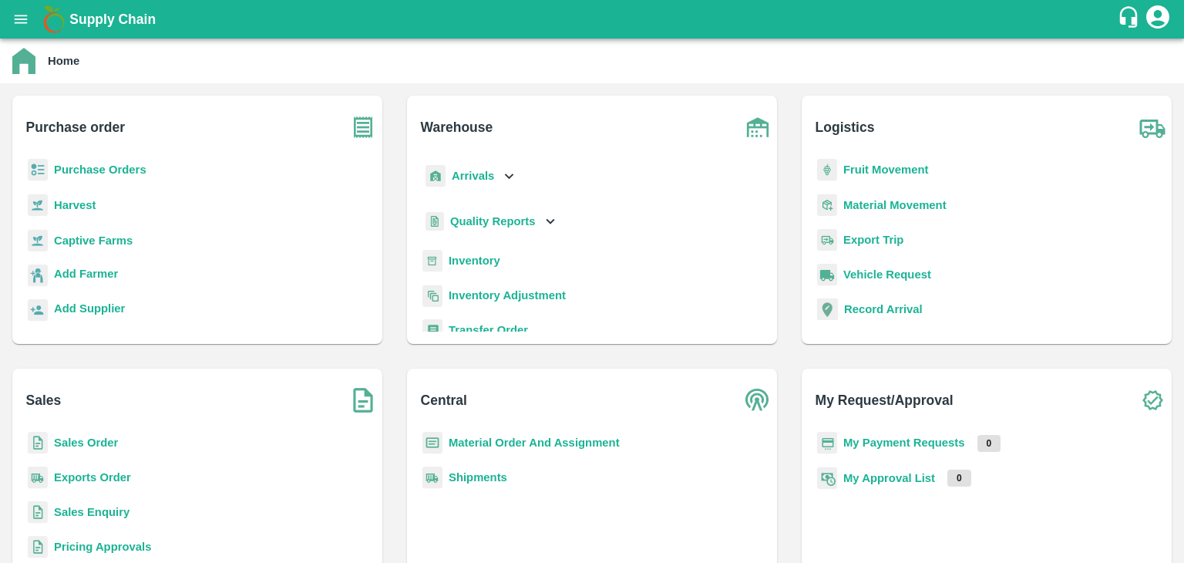
click at [65, 175] on b "Purchase Orders" at bounding box center [100, 169] width 92 height 12
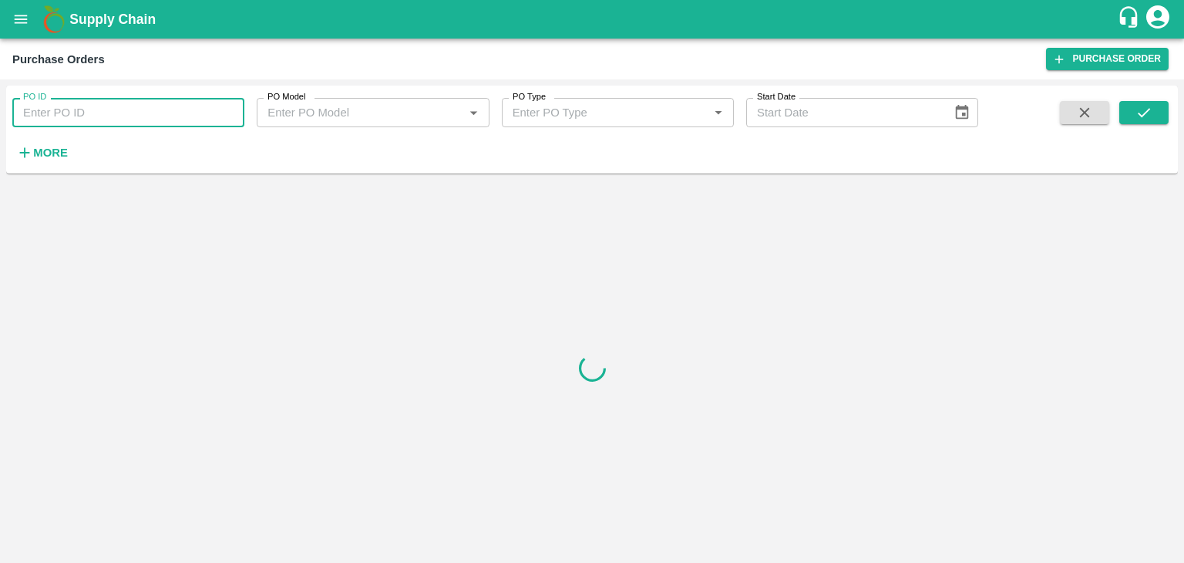
click at [106, 121] on input "PO ID" at bounding box center [128, 112] width 232 height 29
paste input "179229"
type input "179229"
click at [1141, 123] on button "submit" at bounding box center [1143, 112] width 49 height 23
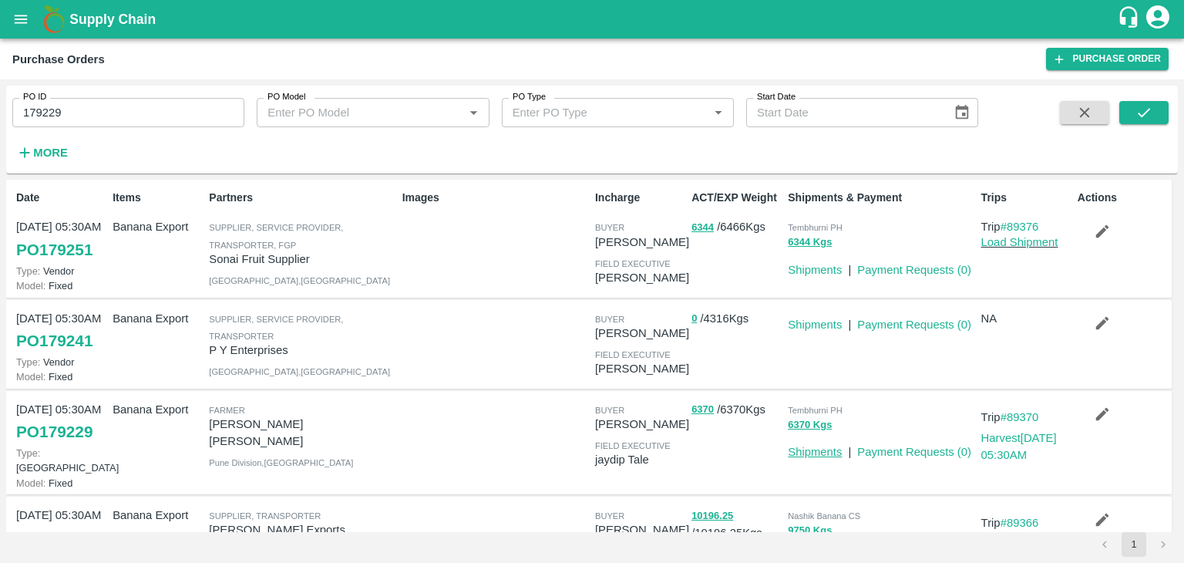
click at [808, 275] on link "Shipments" at bounding box center [815, 270] width 54 height 12
click at [1130, 121] on button "submit" at bounding box center [1143, 112] width 49 height 23
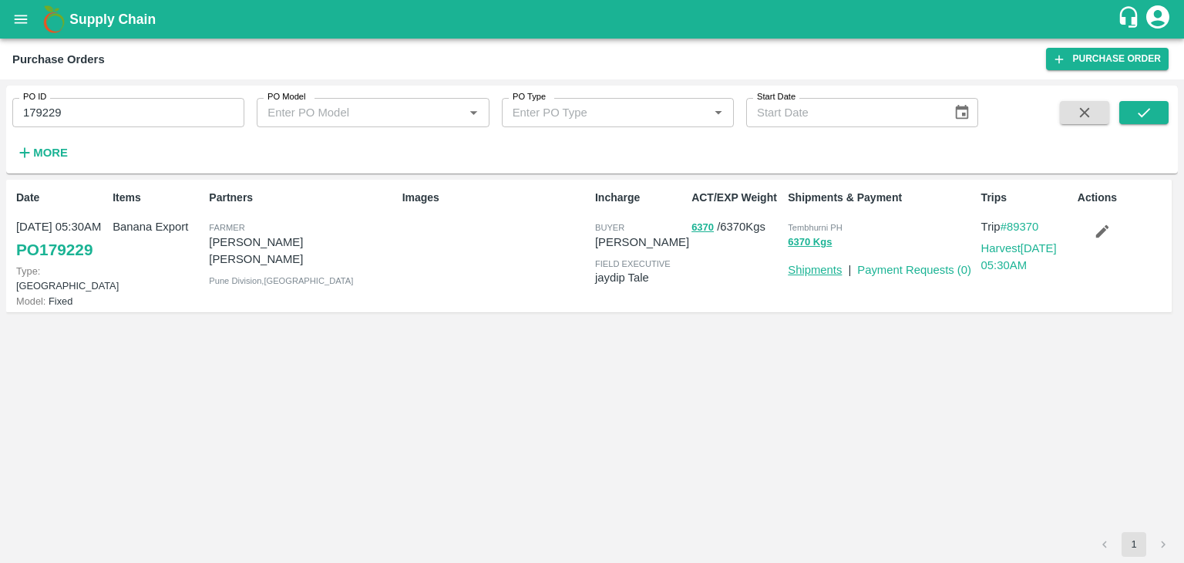
click at [811, 264] on link "Shipments" at bounding box center [815, 270] width 54 height 12
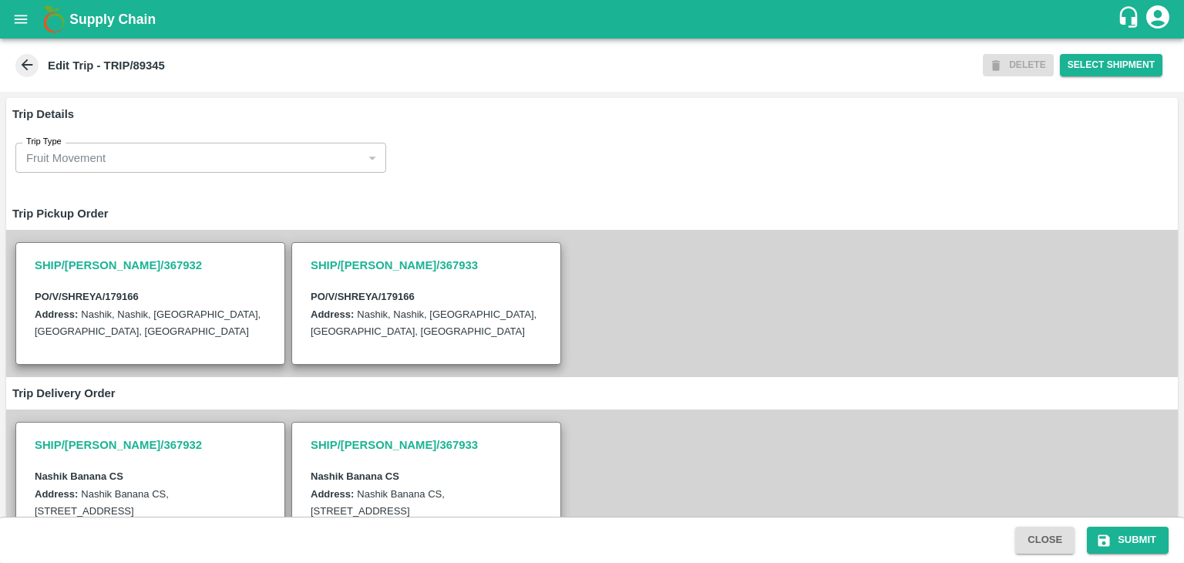
type input "[PERSON_NAME] ( [PERSON_NAME] Transport )-[GEOGRAPHIC_DATA], Pune-9860466997(Tr…"
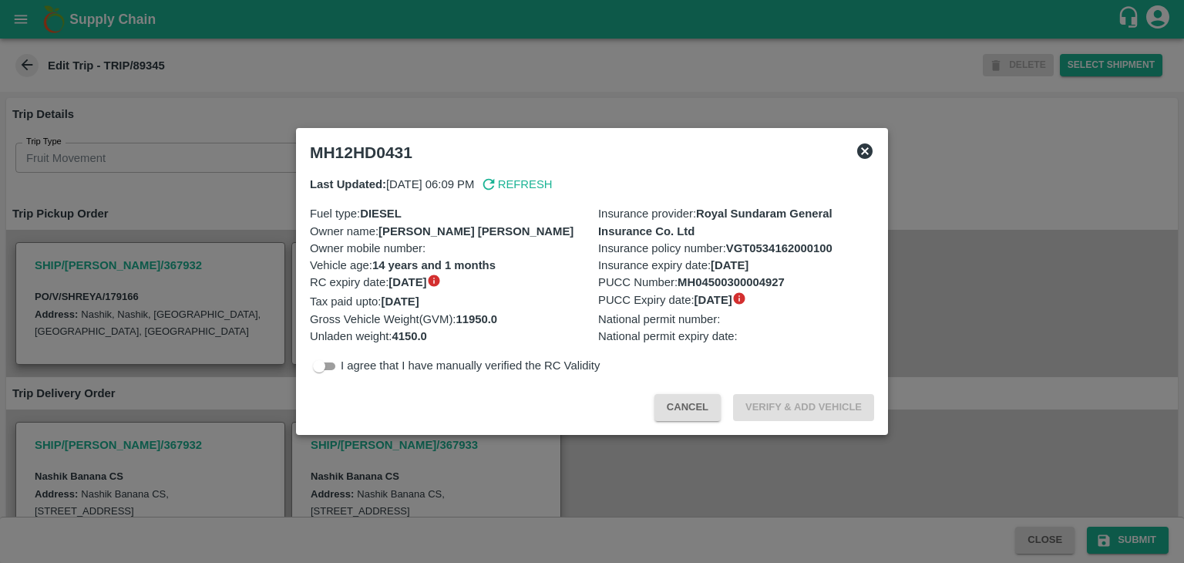
click at [689, 454] on div at bounding box center [592, 281] width 1184 height 563
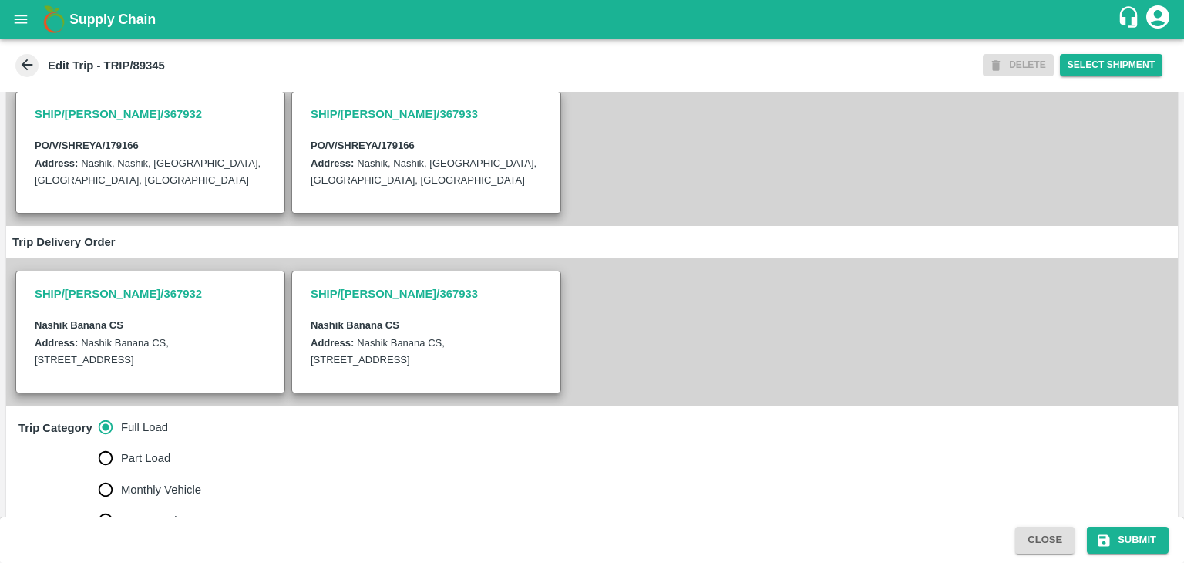
scroll to position [361, 0]
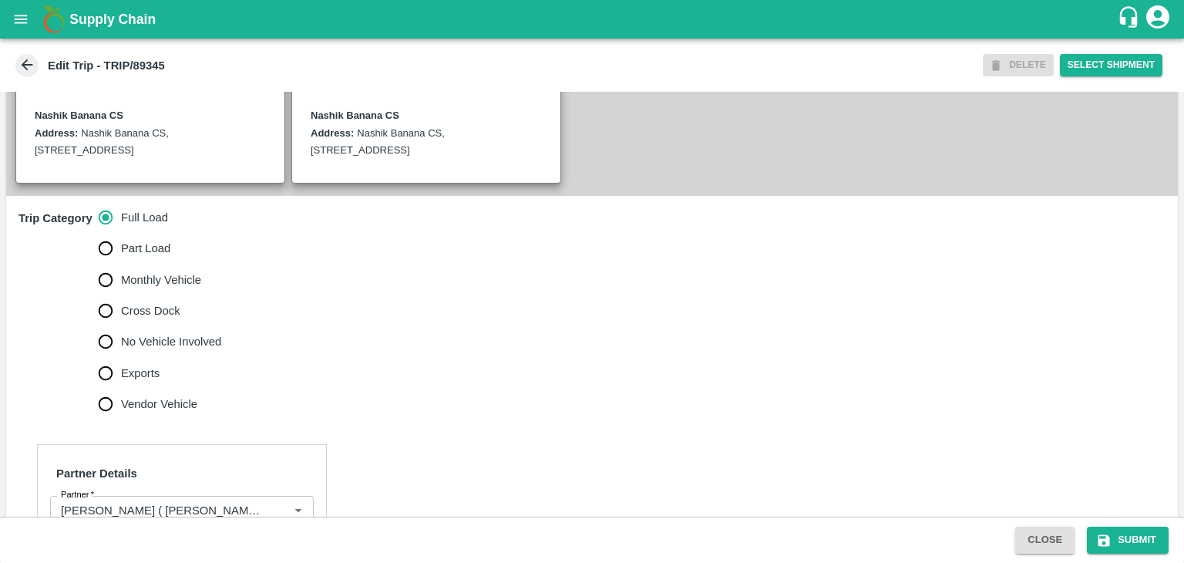
click at [165, 350] on span "No Vehicle Involved" at bounding box center [171, 341] width 100 height 17
click at [121, 355] on input "No Vehicle Involved" at bounding box center [105, 341] width 31 height 31
radio input "true"
click at [197, 477] on textarea "No Vehicle Reason   *" at bounding box center [200, 469] width 349 height 49
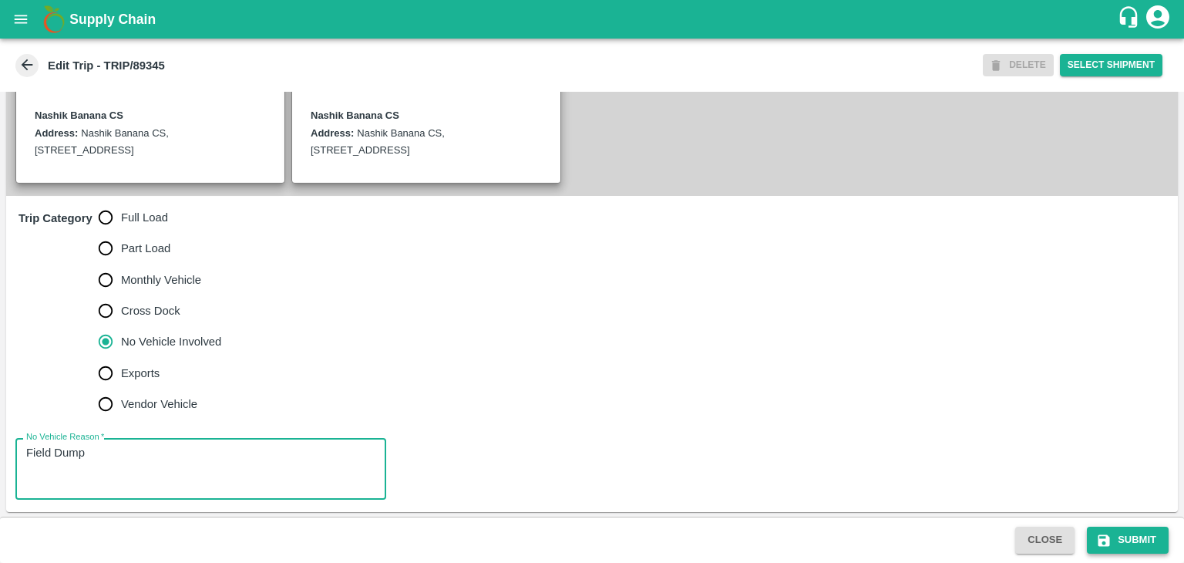
type textarea "Field Dump"
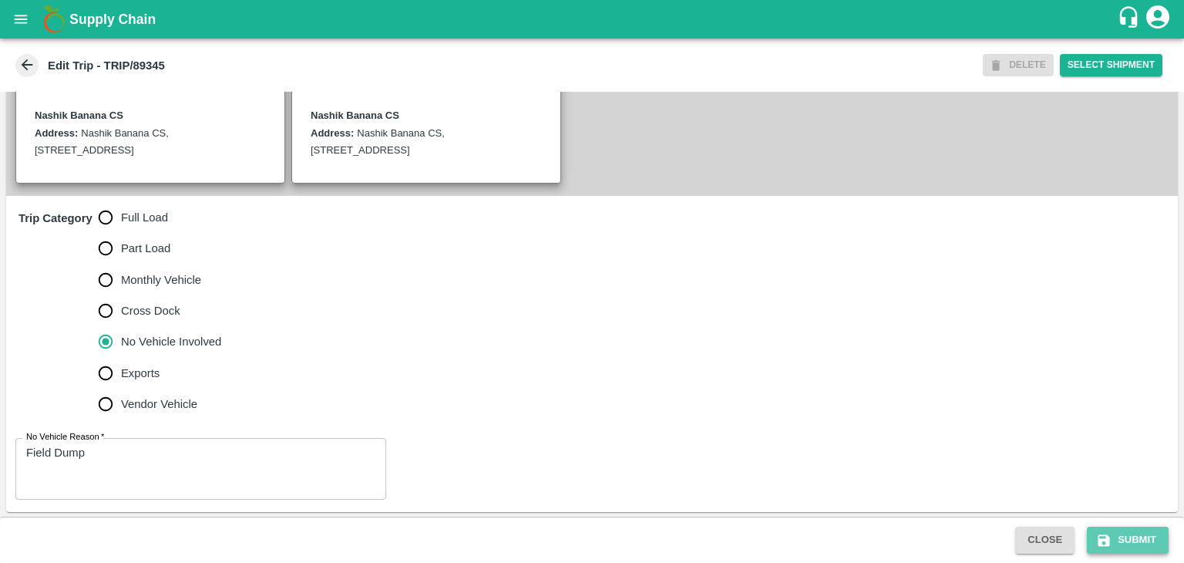
click at [1143, 537] on button "Submit" at bounding box center [1128, 539] width 82 height 27
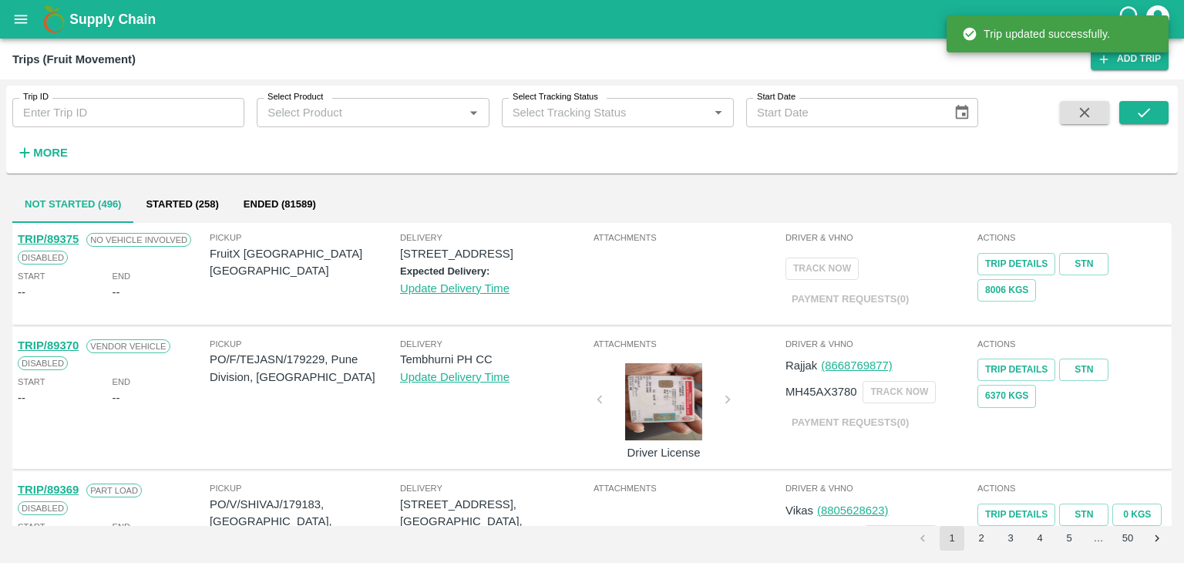
click at [147, 111] on input "Trip ID" at bounding box center [128, 112] width 232 height 29
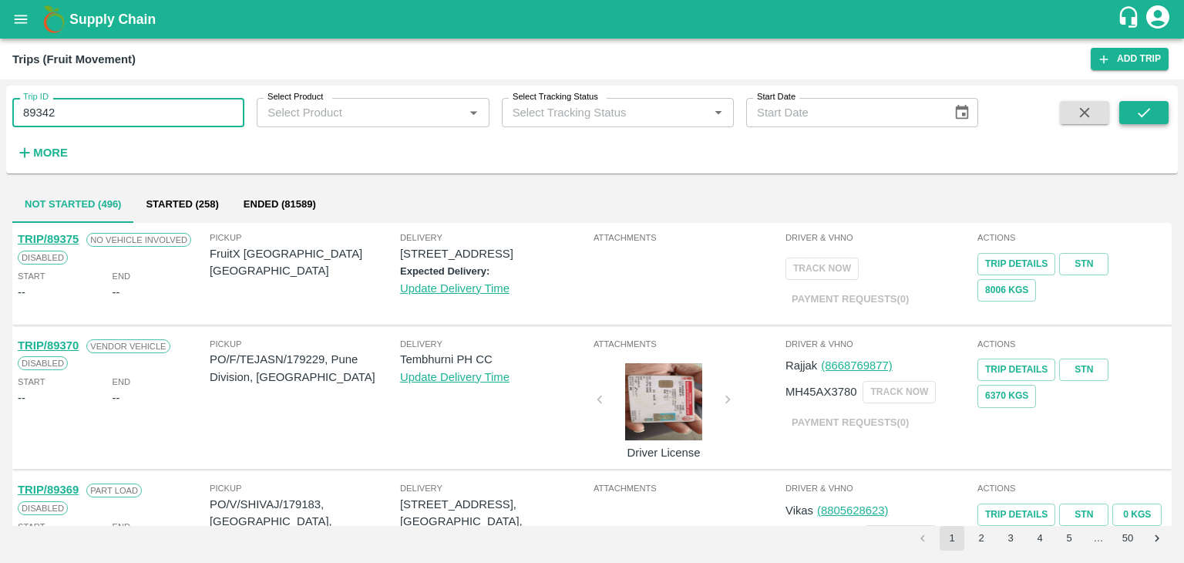
type input "89342"
click at [1155, 109] on button "submit" at bounding box center [1143, 112] width 49 height 23
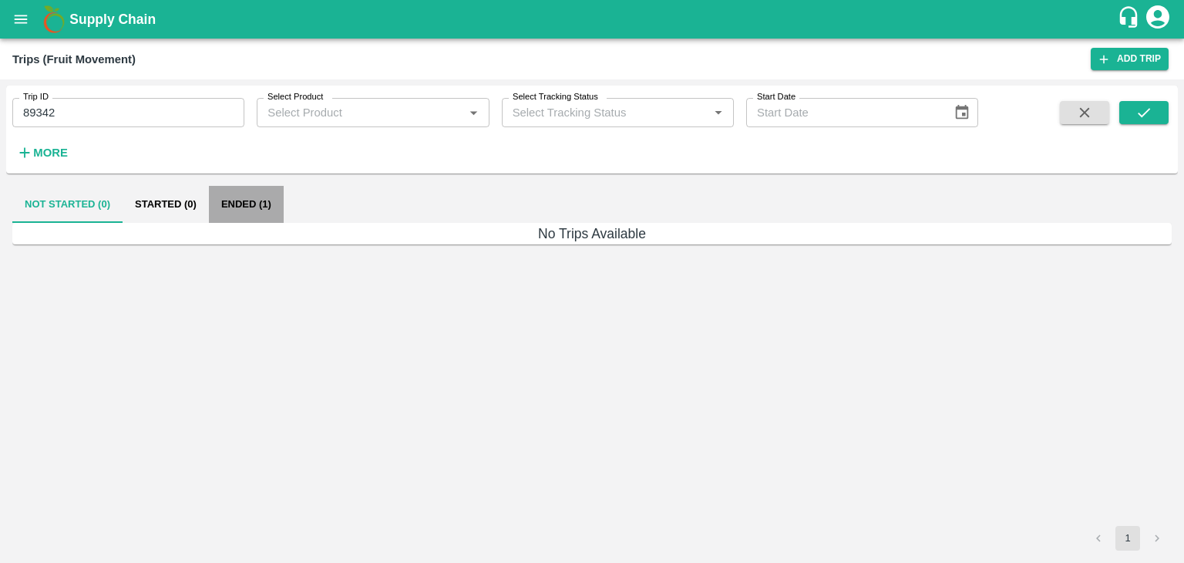
click at [219, 197] on button "Ended (1)" at bounding box center [246, 204] width 75 height 37
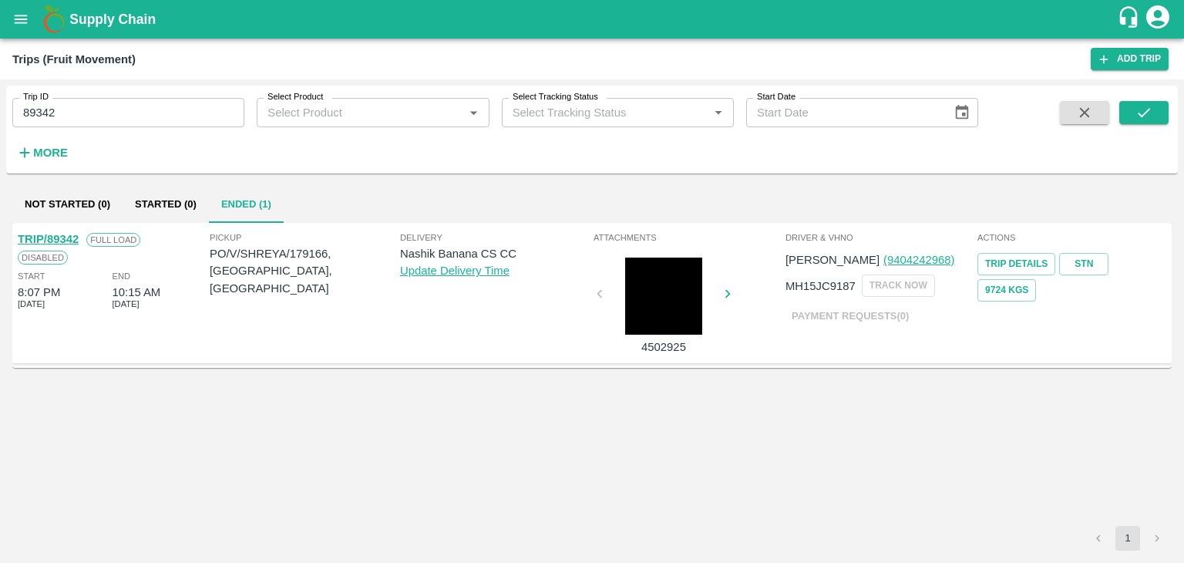
click at [62, 236] on link "TRIP/89342" at bounding box center [48, 239] width 61 height 12
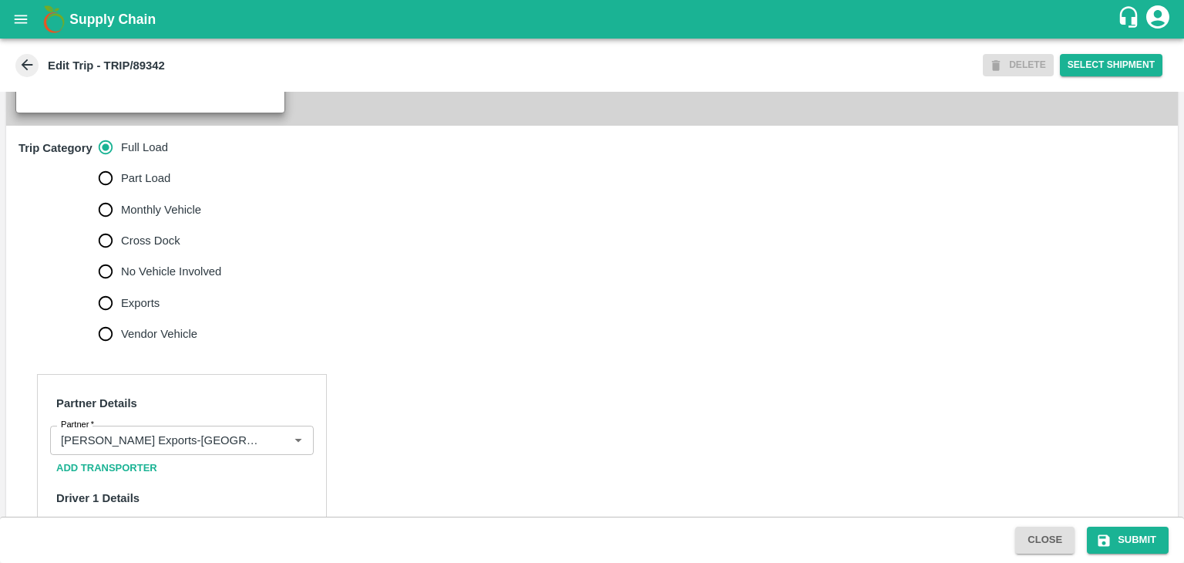
scroll to position [436, 0]
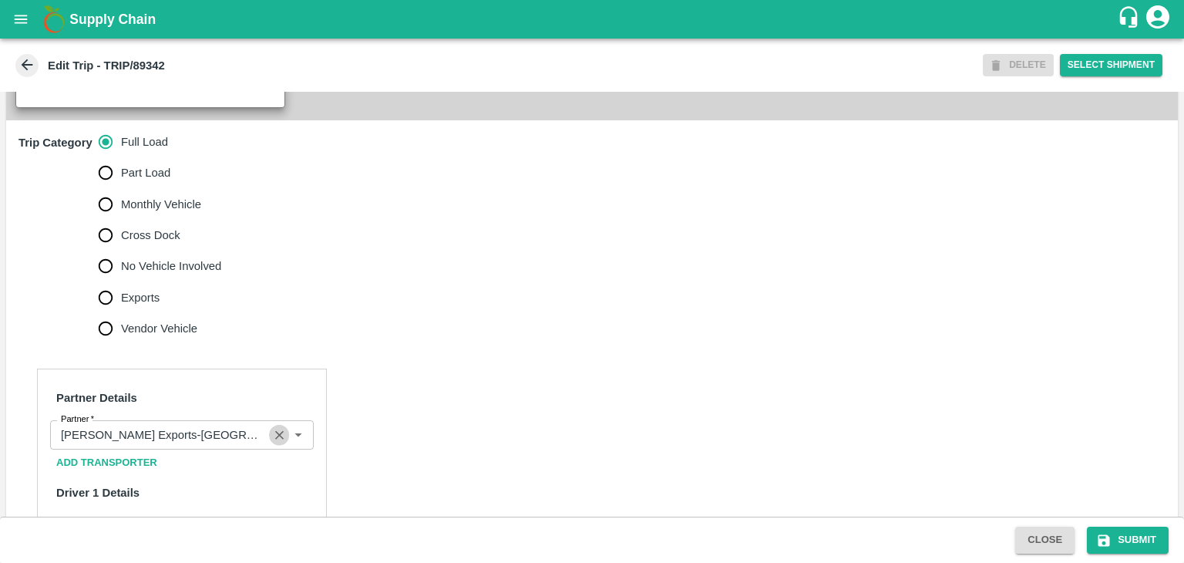
click at [284, 442] on icon "Clear" at bounding box center [279, 435] width 15 height 15
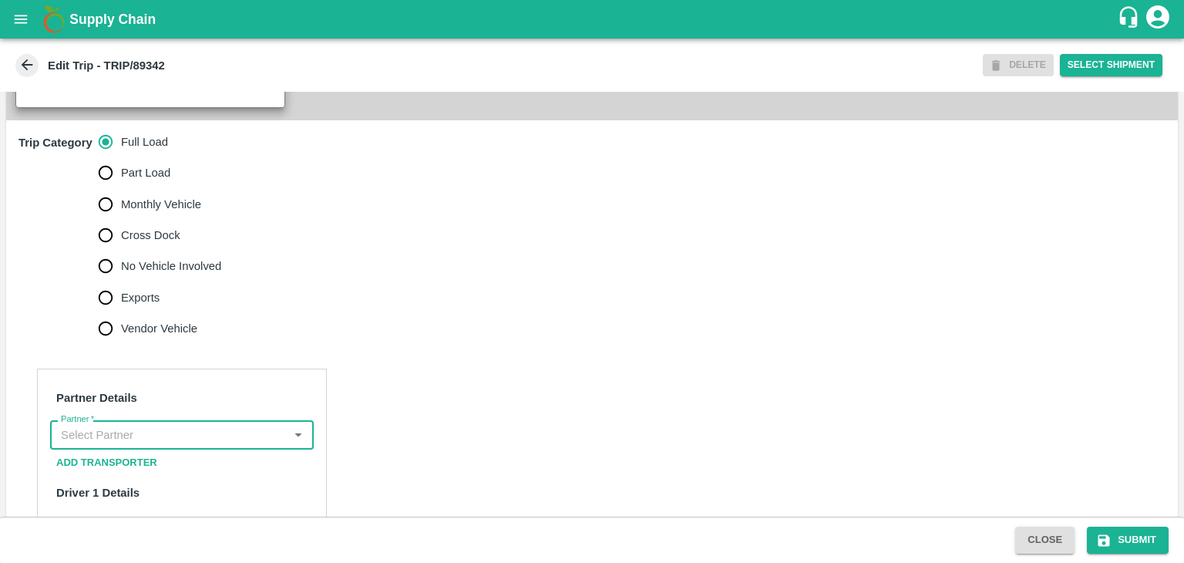
scroll to position [0, 0]
click at [268, 445] on input "Partner   *" at bounding box center [169, 435] width 229 height 20
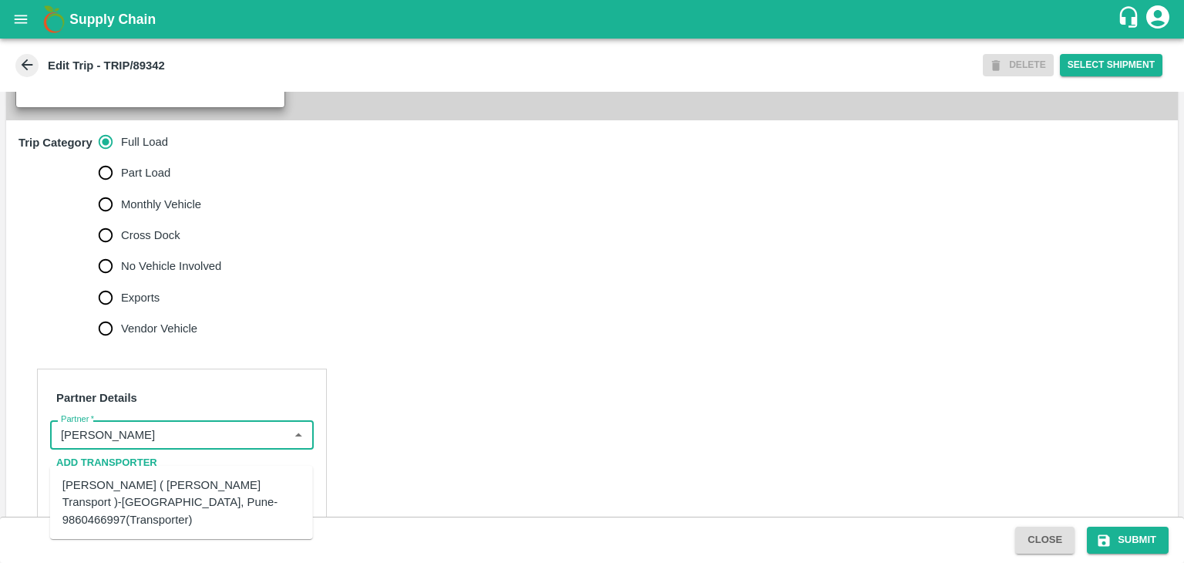
click at [206, 478] on div "[PERSON_NAME] ( [PERSON_NAME] Transport )-[GEOGRAPHIC_DATA], Pune-9860466997(Tr…" at bounding box center [181, 502] width 238 height 52
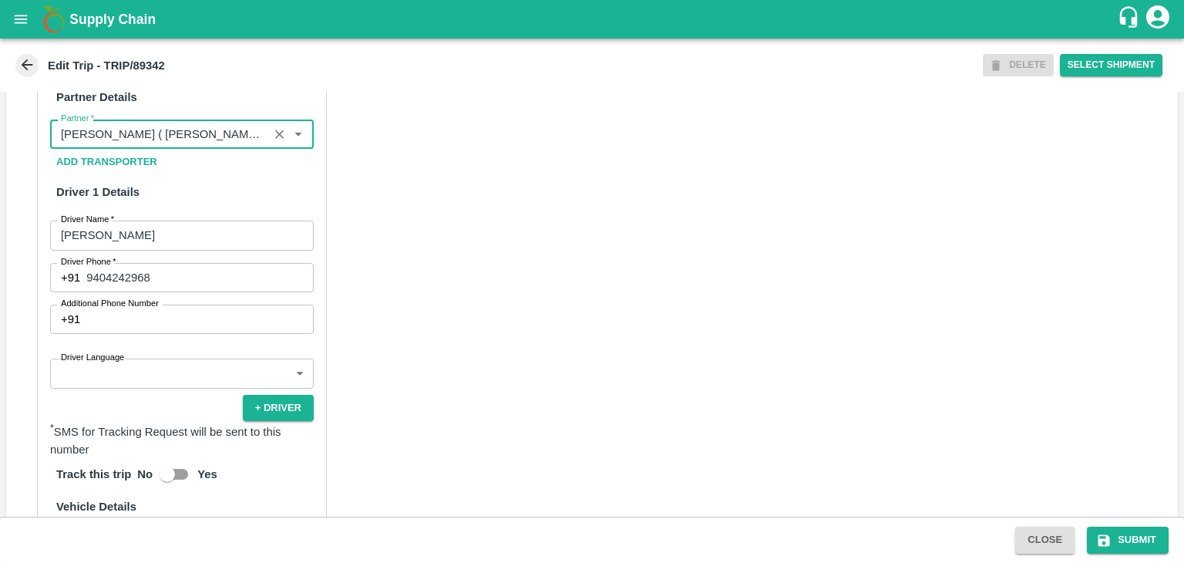
scroll to position [738, 0]
type input "[PERSON_NAME] ( [PERSON_NAME] Transport )-[GEOGRAPHIC_DATA], Pune-9860466997(Tr…"
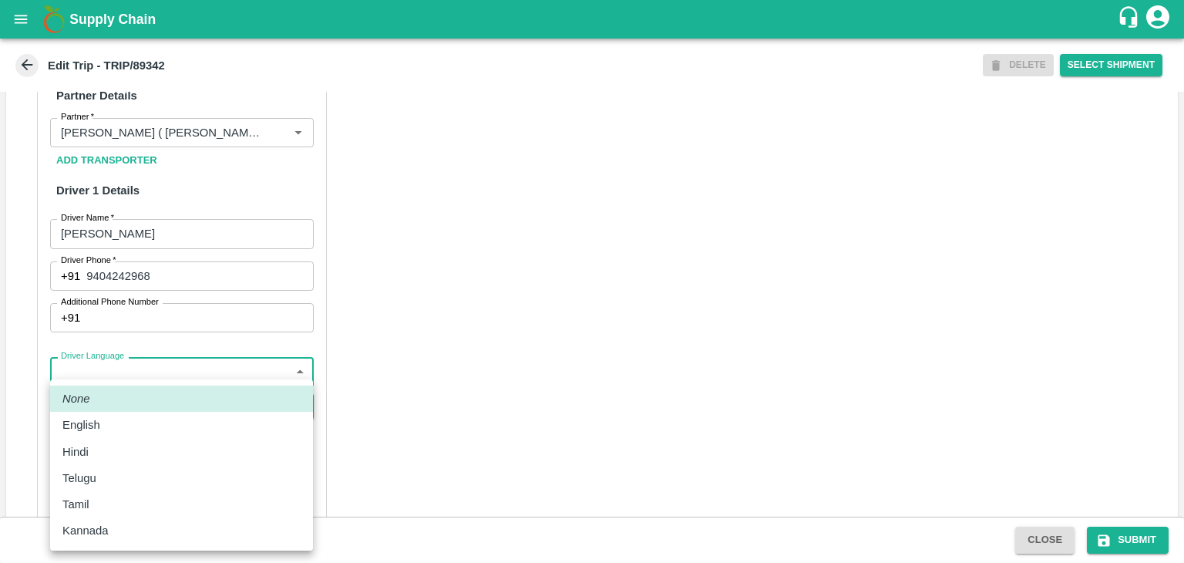
click at [162, 388] on body "Supply Chain Edit Trip - TRIP/89342 DELETE Select Shipment Trip Details Trip Ty…" at bounding box center [592, 281] width 1184 height 563
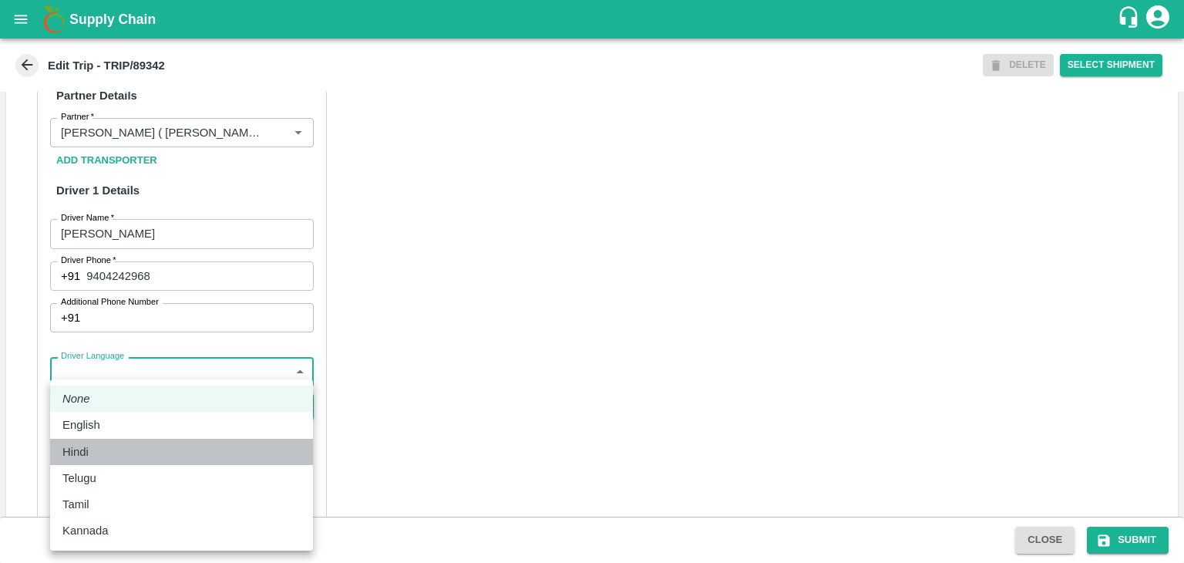
click at [114, 449] on div "Hindi" at bounding box center [181, 451] width 238 height 17
type input "hi"
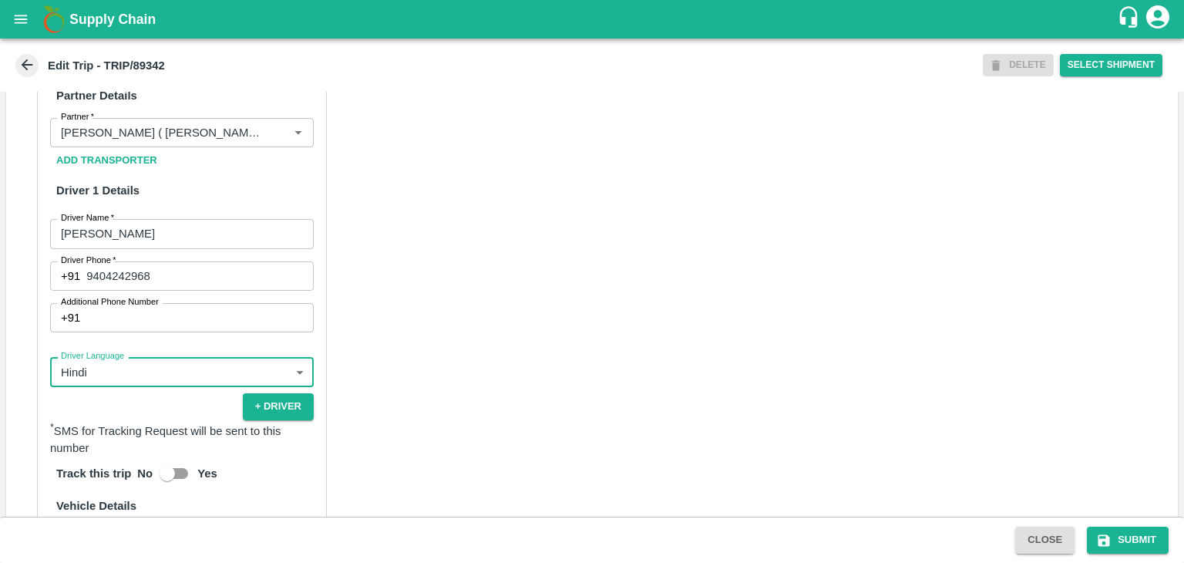
scroll to position [1081, 0]
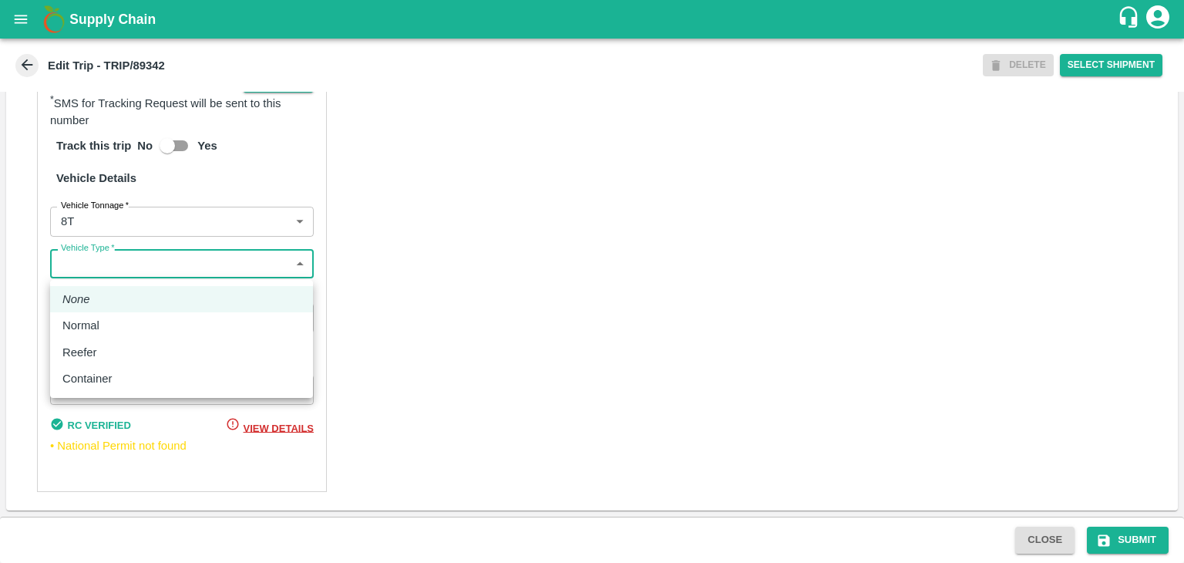
click at [77, 270] on body "Supply Chain Edit Trip - TRIP/89342 DELETE Select Shipment Trip Details Trip Ty…" at bounding box center [592, 281] width 1184 height 563
click at [108, 319] on div "Normal" at bounding box center [181, 325] width 238 height 17
type input "Normal"
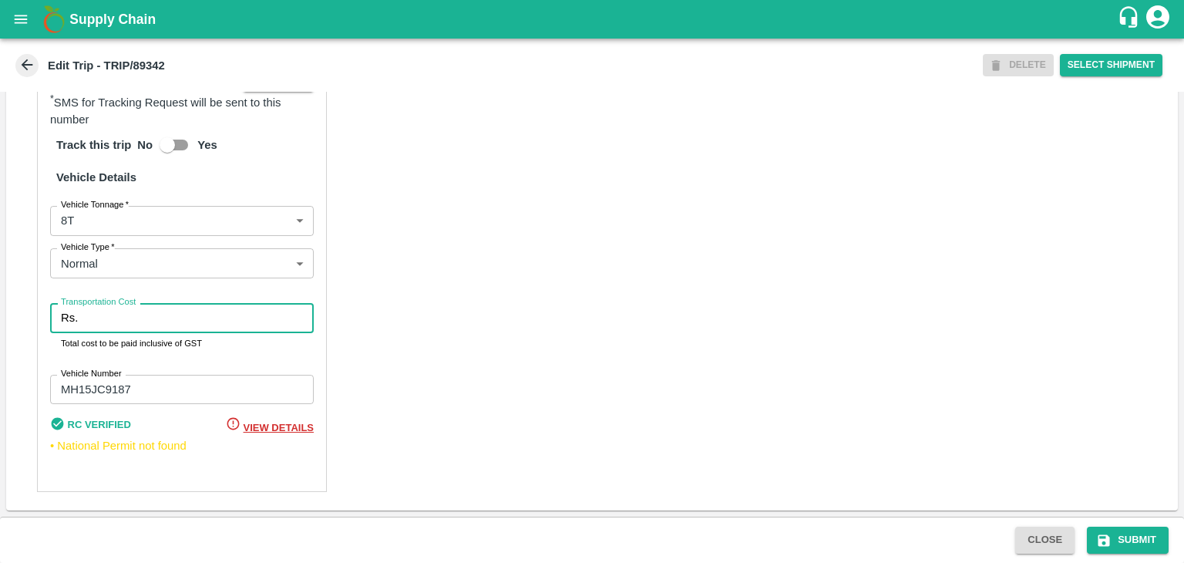
click at [125, 319] on input "Transportation Cost" at bounding box center [199, 317] width 230 height 29
type input "10000"
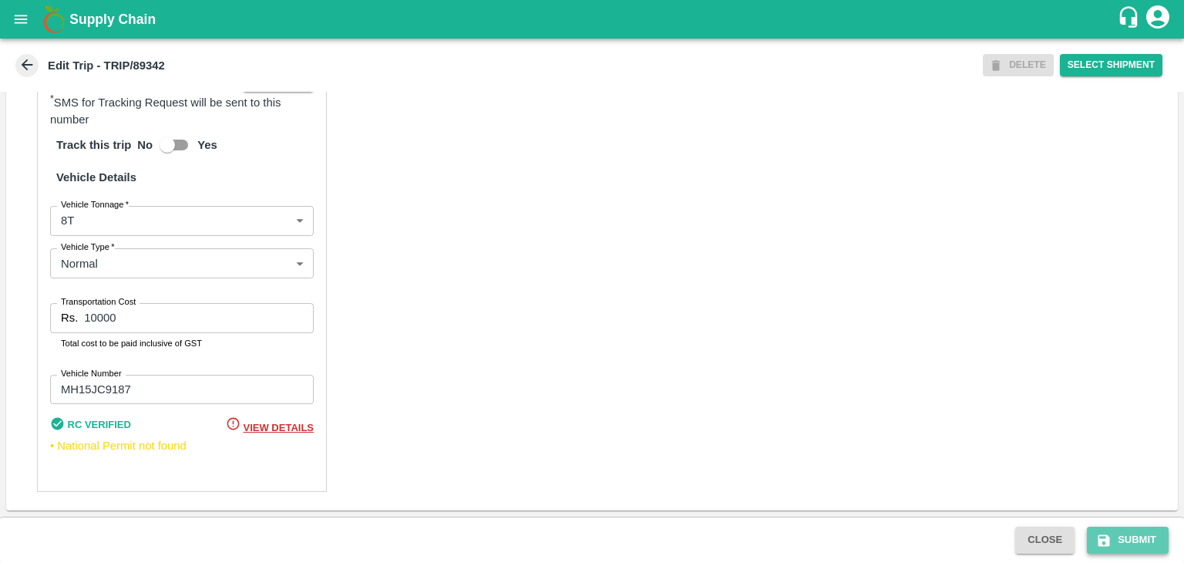
click at [1122, 537] on button "Submit" at bounding box center [1128, 539] width 82 height 27
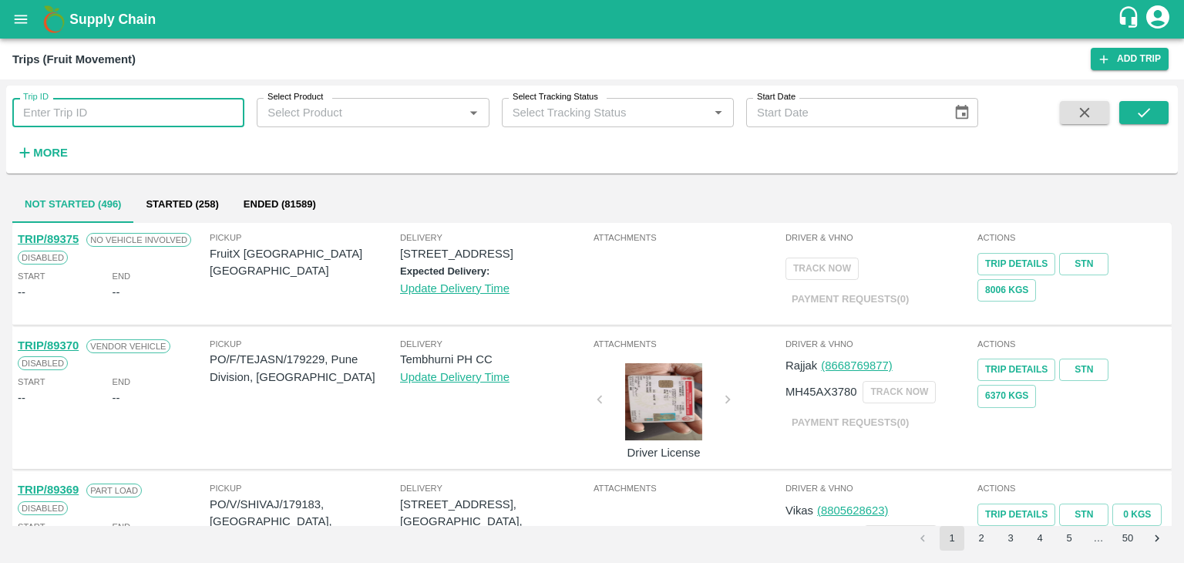
click at [130, 113] on input "Trip ID" at bounding box center [128, 112] width 232 height 29
type input "89355"
click at [1157, 121] on button "submit" at bounding box center [1143, 112] width 49 height 23
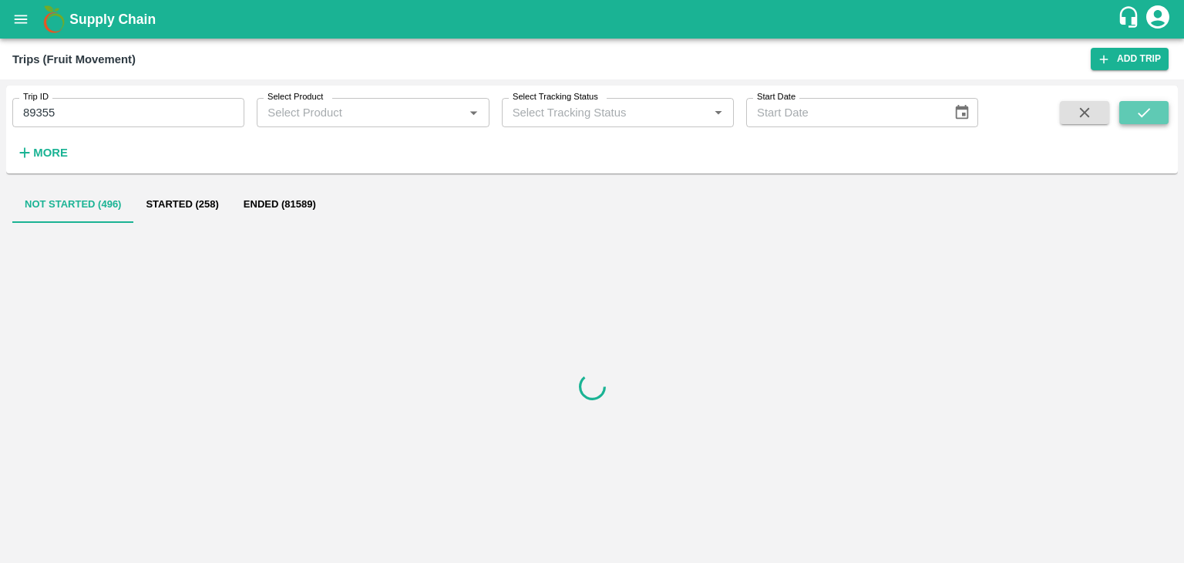
click at [1157, 121] on button "submit" at bounding box center [1143, 112] width 49 height 23
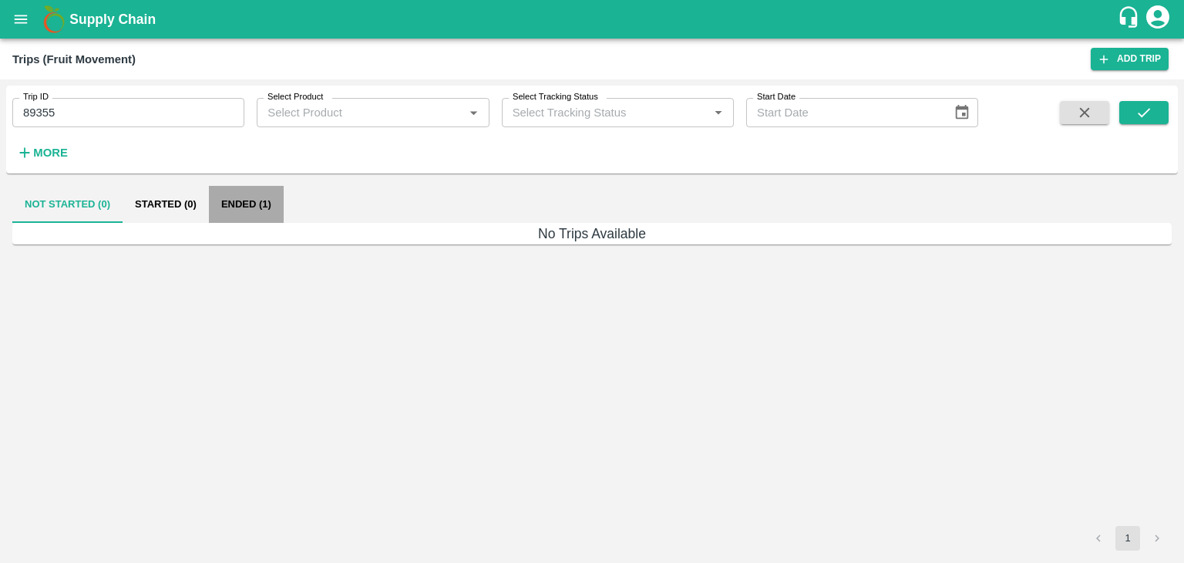
click at [237, 215] on button "Ended (1)" at bounding box center [246, 204] width 75 height 37
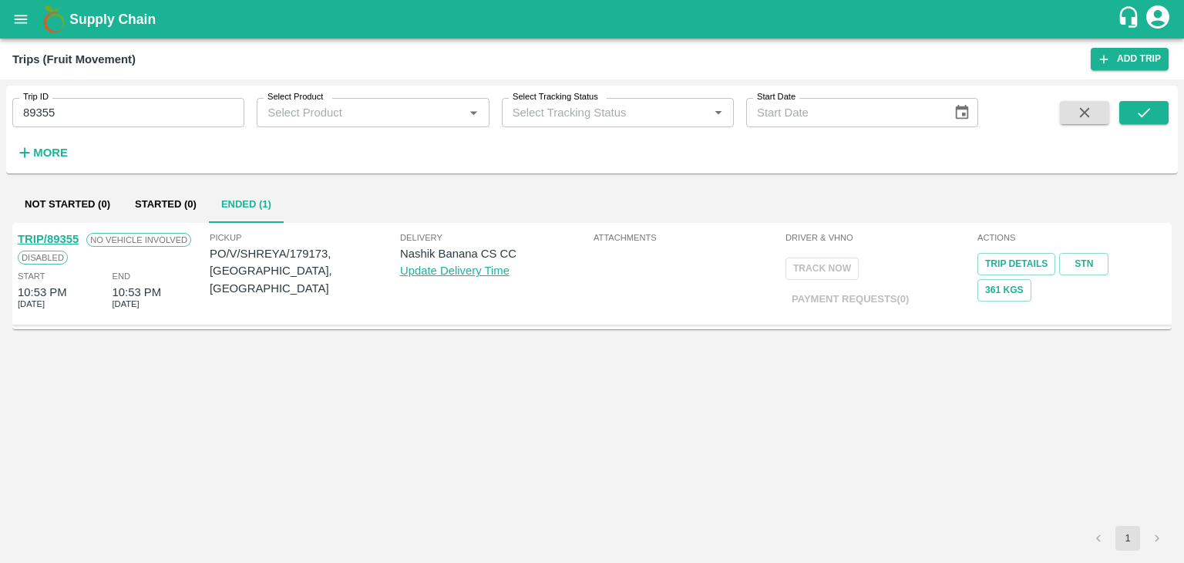
click at [44, 231] on div "TRIP/89355" at bounding box center [48, 238] width 61 height 17
click at [59, 235] on link "TRIP/89355" at bounding box center [48, 239] width 61 height 12
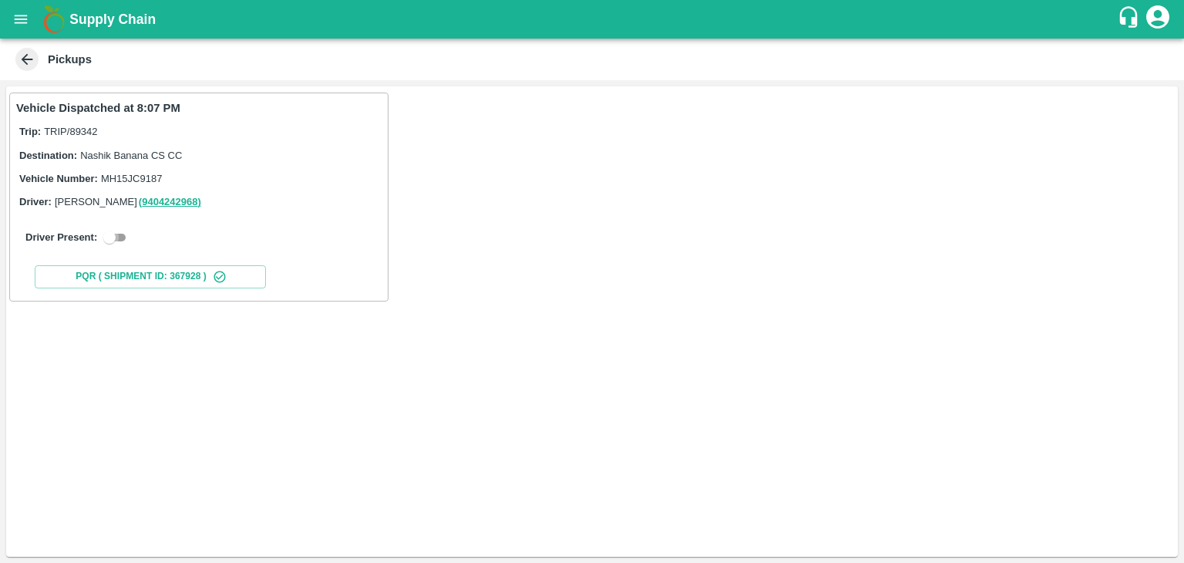
click at [125, 230] on input "checkbox" at bounding box center [109, 237] width 55 height 18
checkbox input "true"
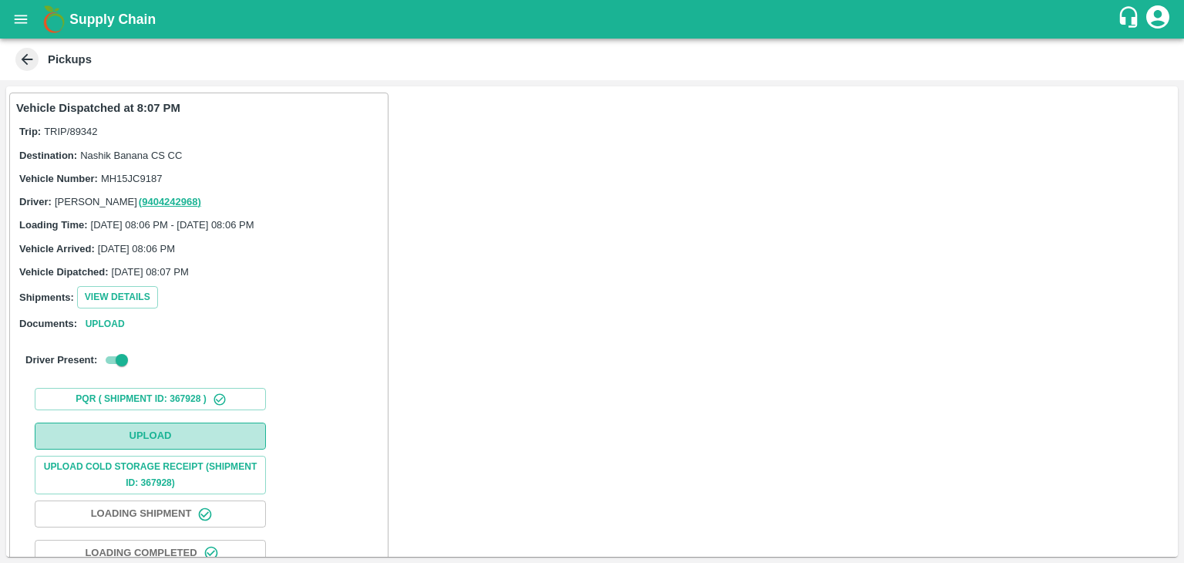
click at [207, 429] on button "Upload" at bounding box center [150, 435] width 231 height 27
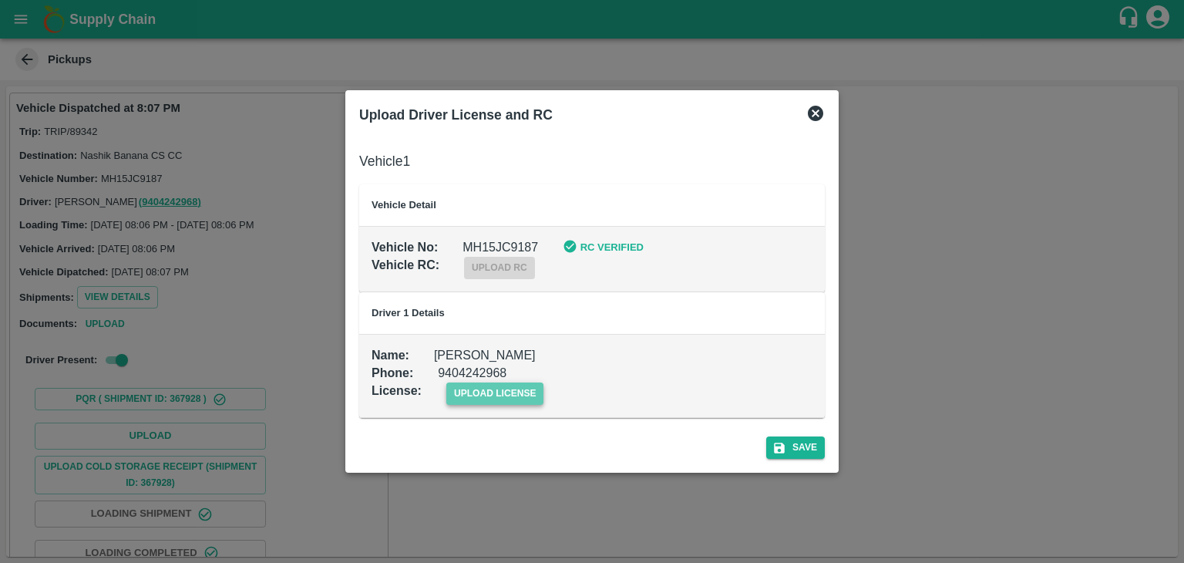
click at [492, 394] on span "upload license" at bounding box center [495, 393] width 98 height 22
click at [0, 0] on input "upload license" at bounding box center [0, 0] width 0 height 0
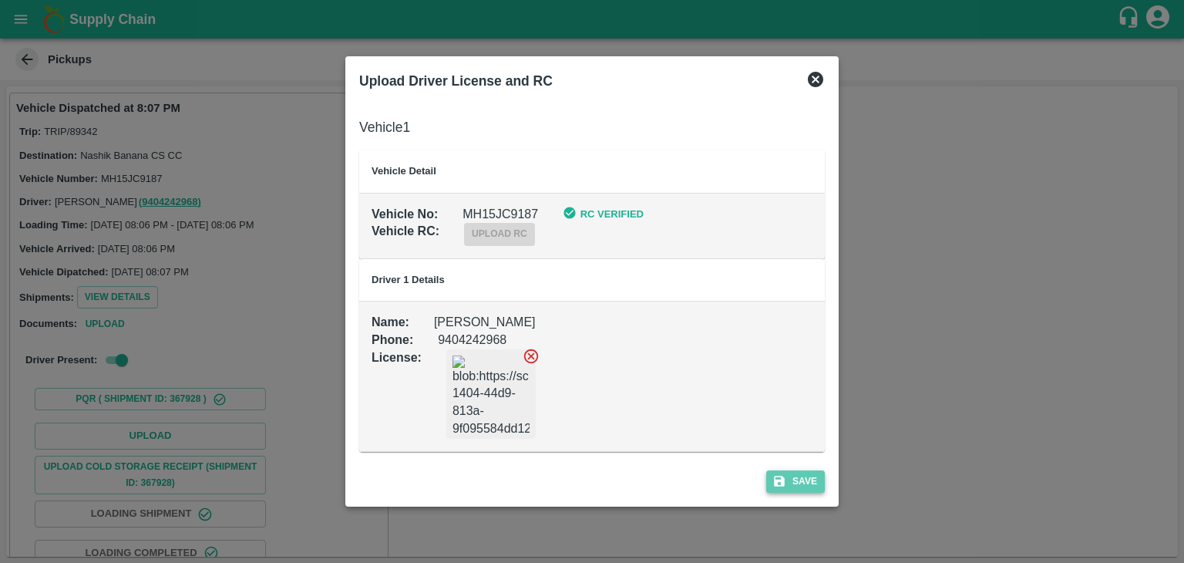
click at [811, 485] on button "Save" at bounding box center [795, 481] width 59 height 22
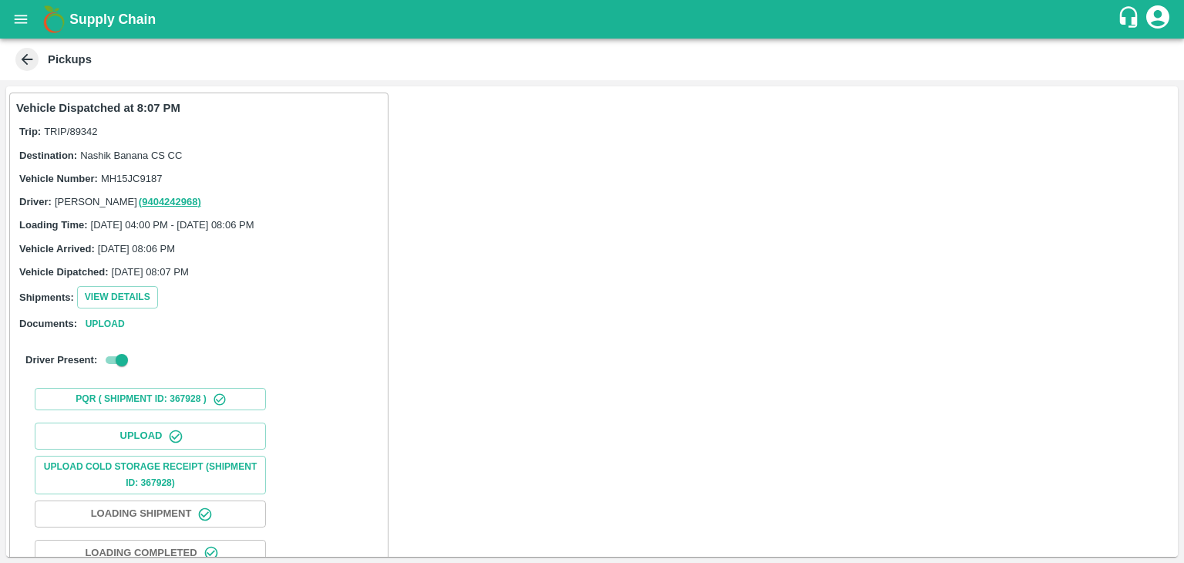
scroll to position [161, 0]
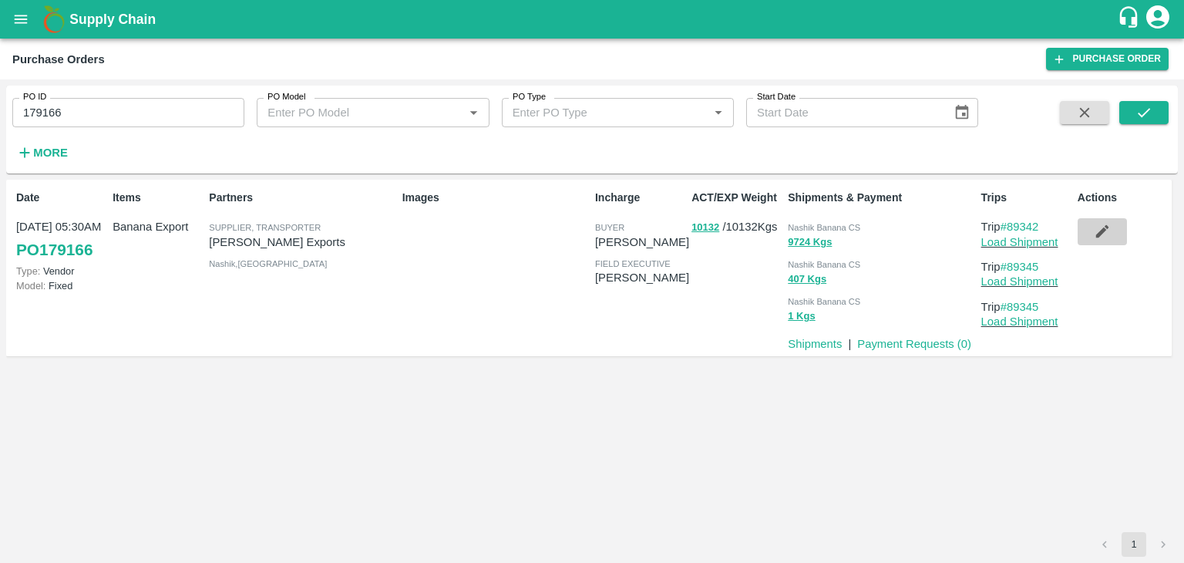
click at [1081, 233] on button "button" at bounding box center [1101, 231] width 49 height 26
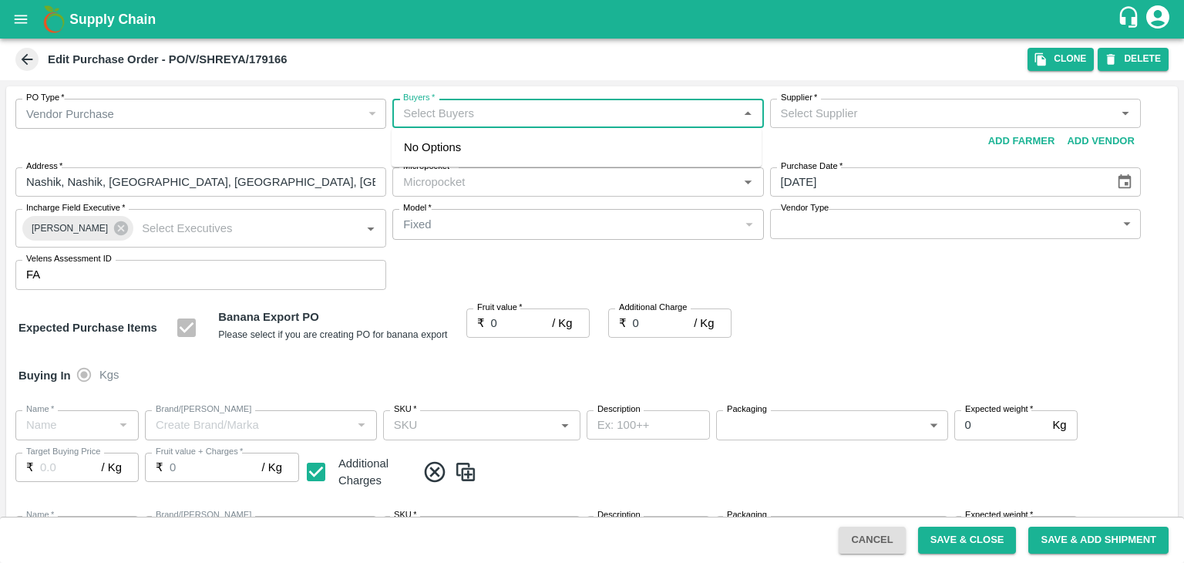
click at [482, 114] on input "Buyers   *" at bounding box center [565, 113] width 336 height 20
type input "A"
type input "[PERSON_NAME] Exports-undefined"
type input "172-Savda"
type input "Banana Export"
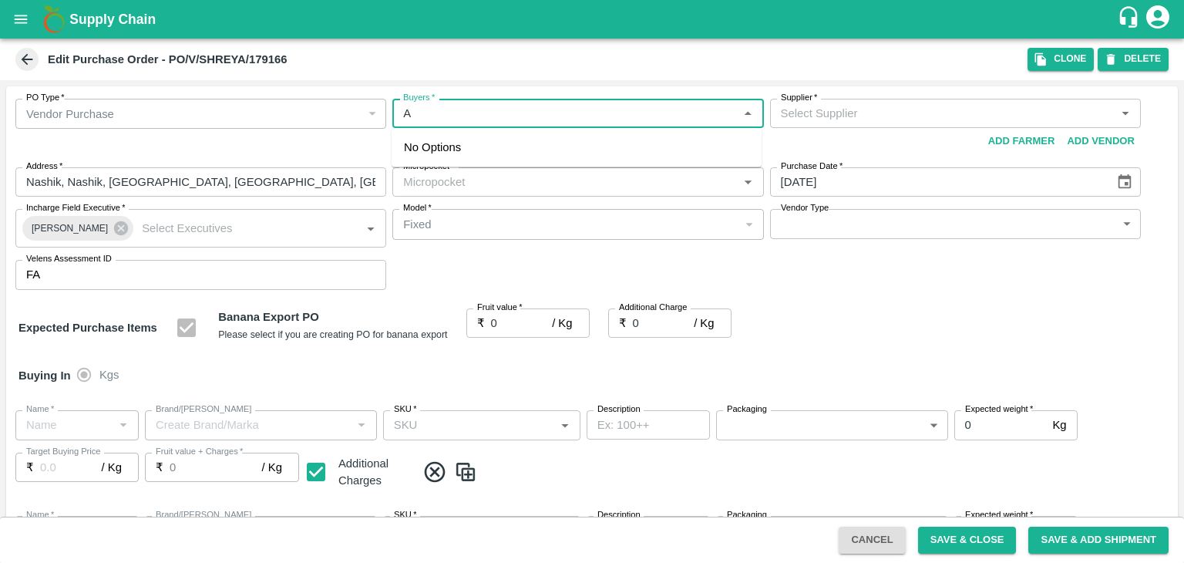
type input "FARM CANDY"
type input "13 kg M N-CHL 4 Hand"
type input "NA"
type input "Banana Export"
type input "FARM CANDY"
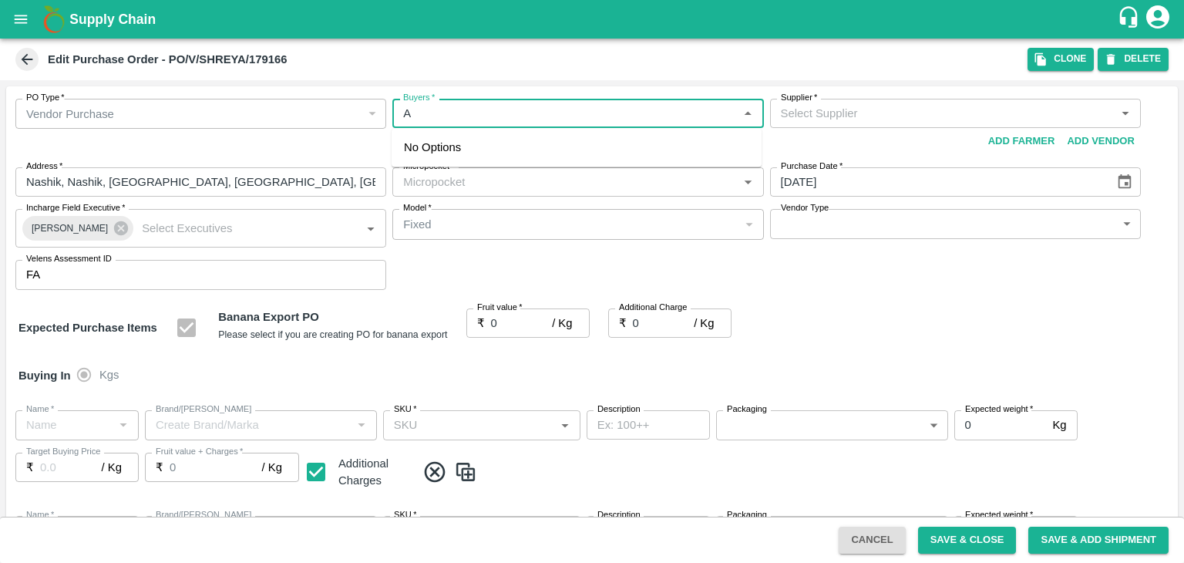
type input "13 kg M N-CHL 5 Hand"
type input "NA"
type input "Banana Export"
type input "FARM CANDY"
type input "13 kg M N-CHL 6 Hand"
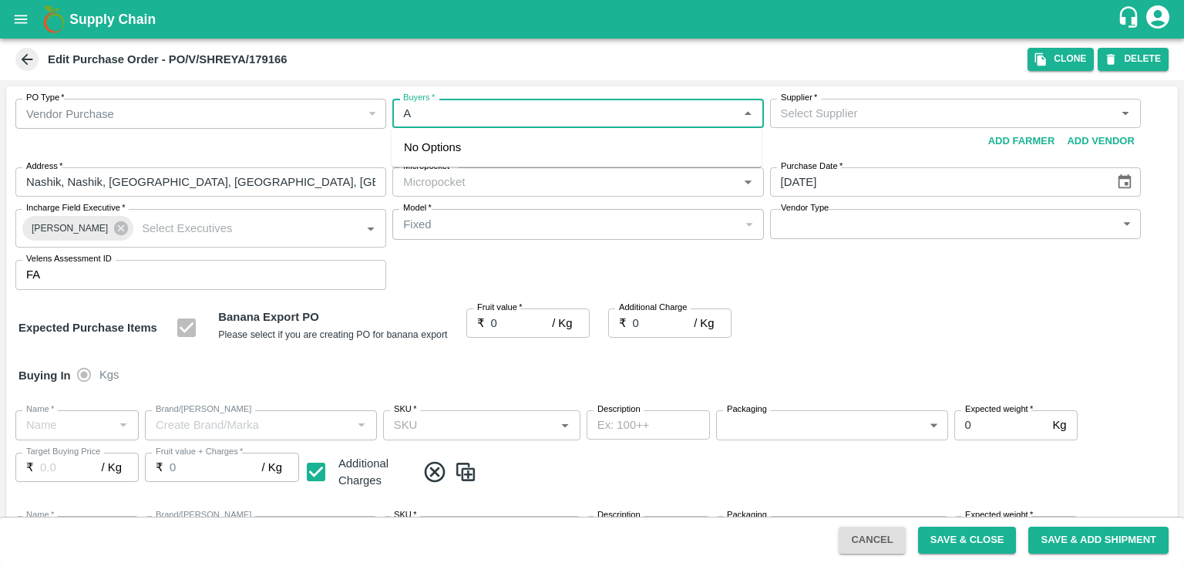
type input "NA"
type input "Banana Export"
type input "FARM CANDY"
type input "13 kg M N-CHL 8 Hand"
type input "NA"
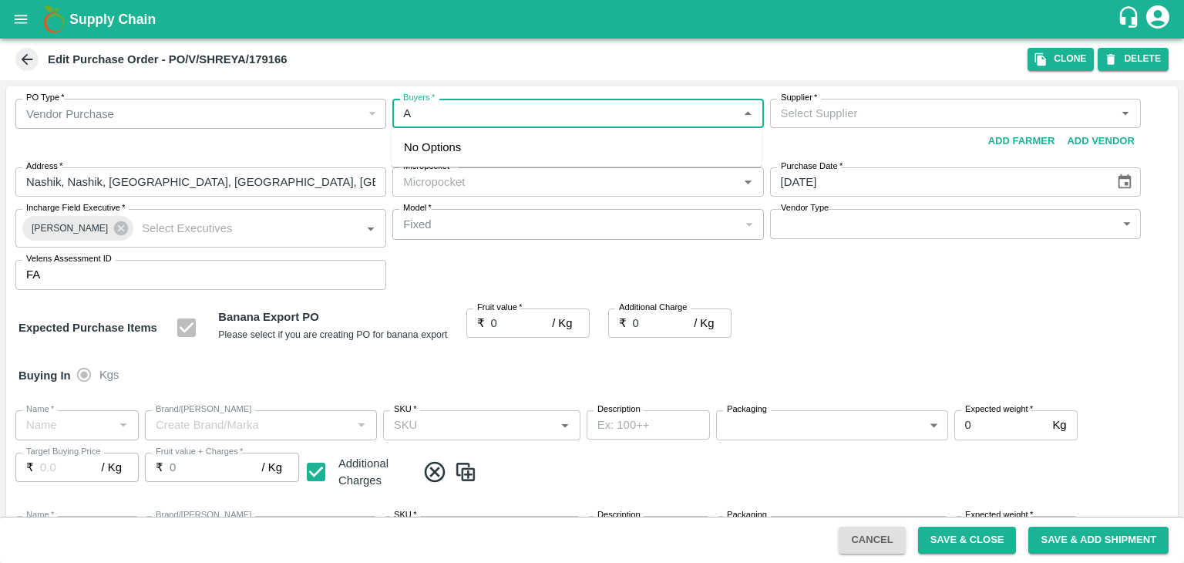
type input "Banana Export"
type input "FARM CANDY"
type input "13 kg M N-CHL CL"
type input "NA"
type input "Banana Export"
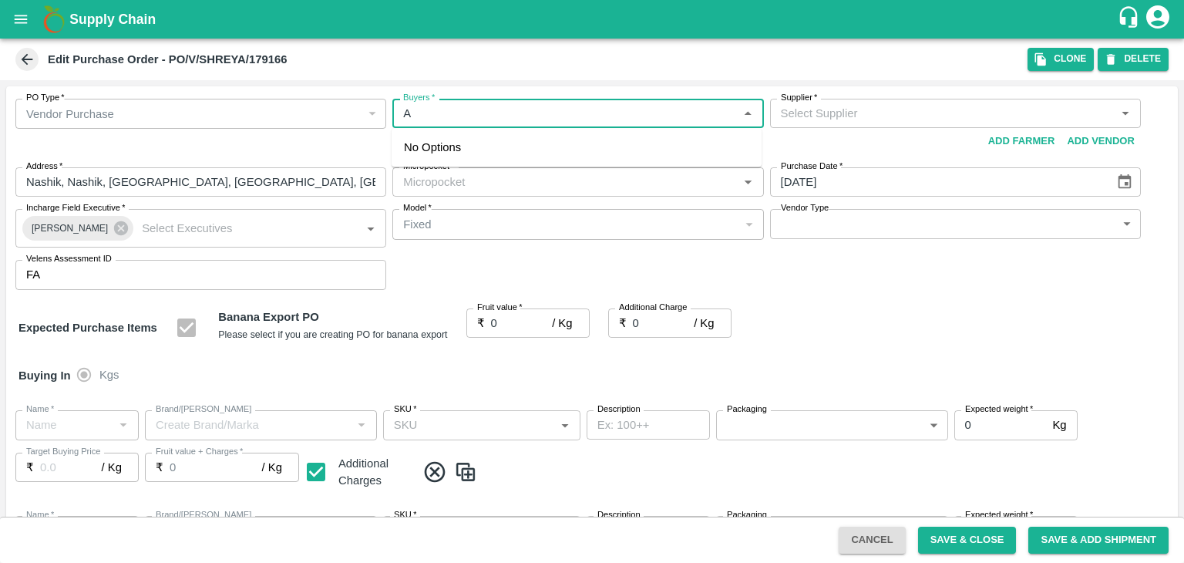
type input "FARM CANDY"
type input "C Class"
type input "NA"
type input "Banana Export"
type input "FARM CANDY"
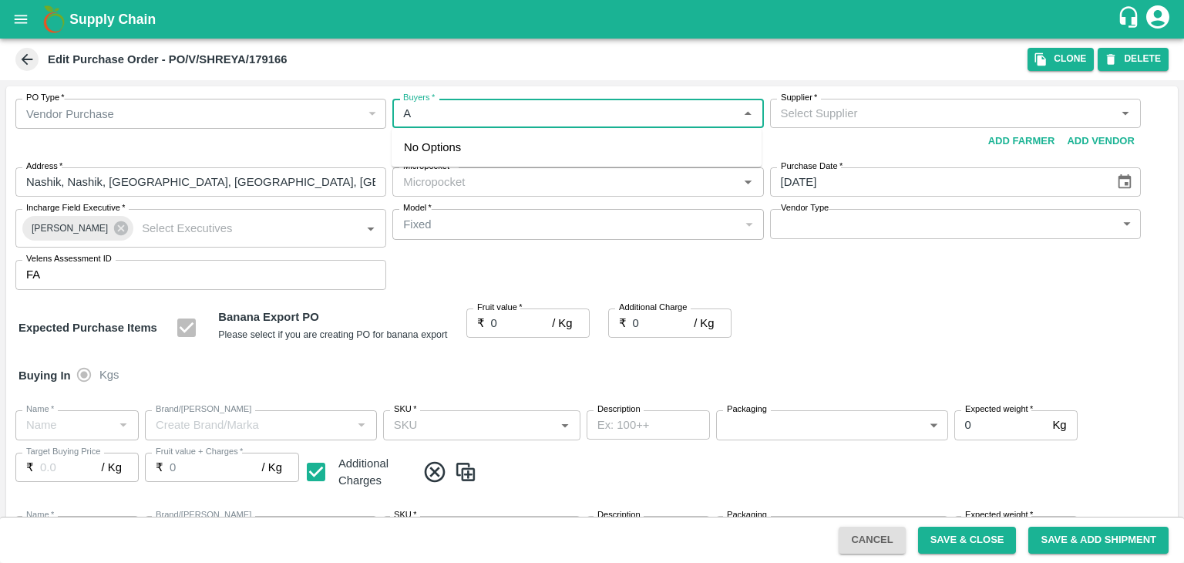
type input "PHR Kg"
type input "NA"
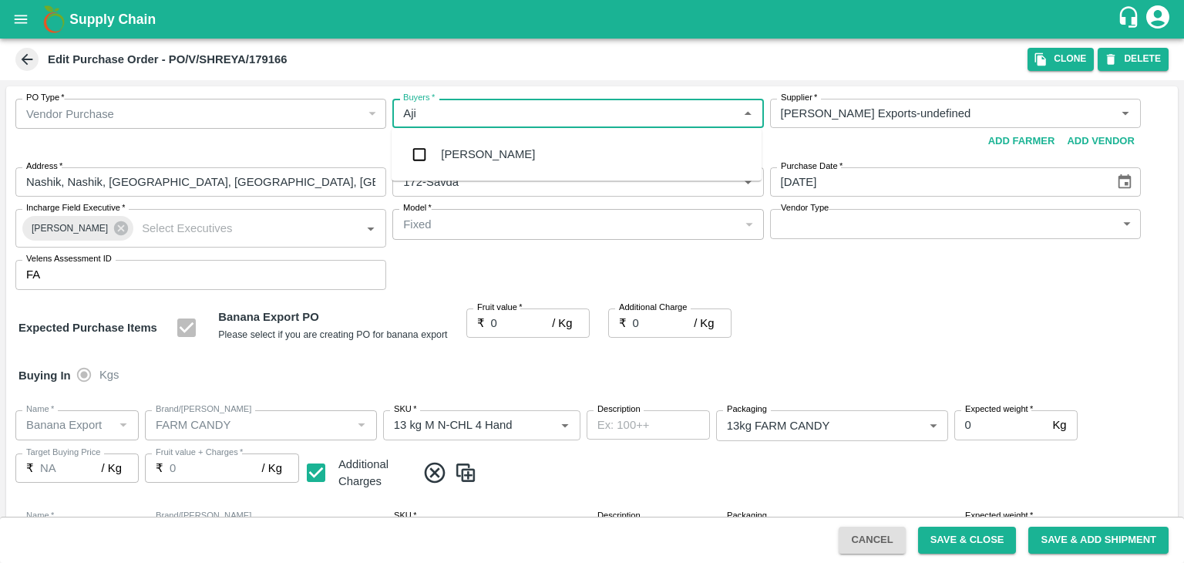
type input "Ajit"
click at [469, 145] on div "Ajit Otari" at bounding box center [577, 154] width 370 height 40
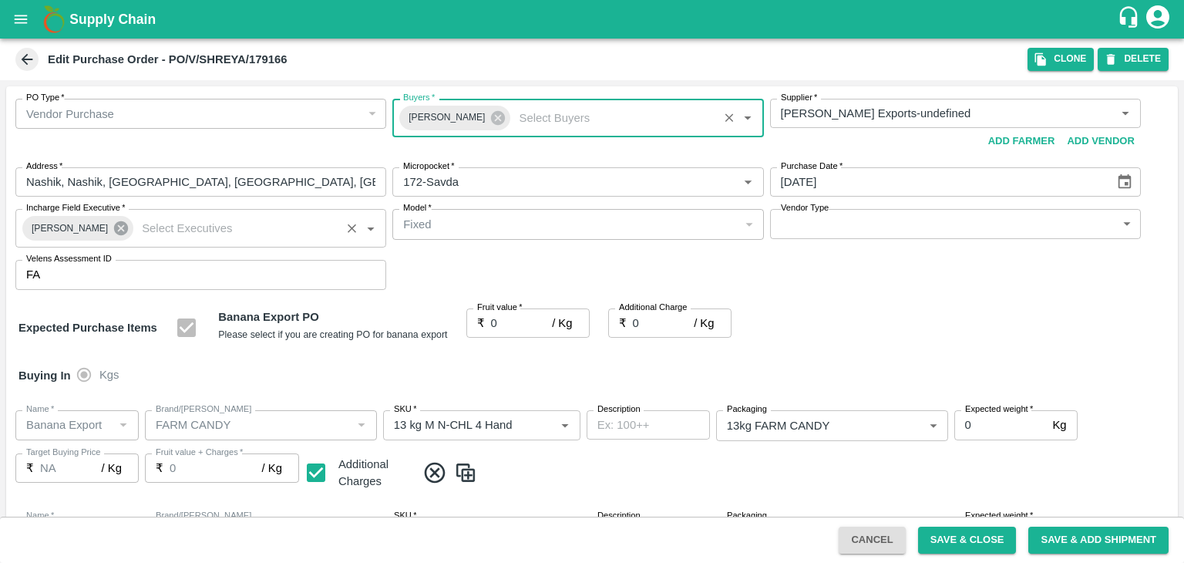
click at [115, 229] on icon at bounding box center [121, 228] width 14 height 14
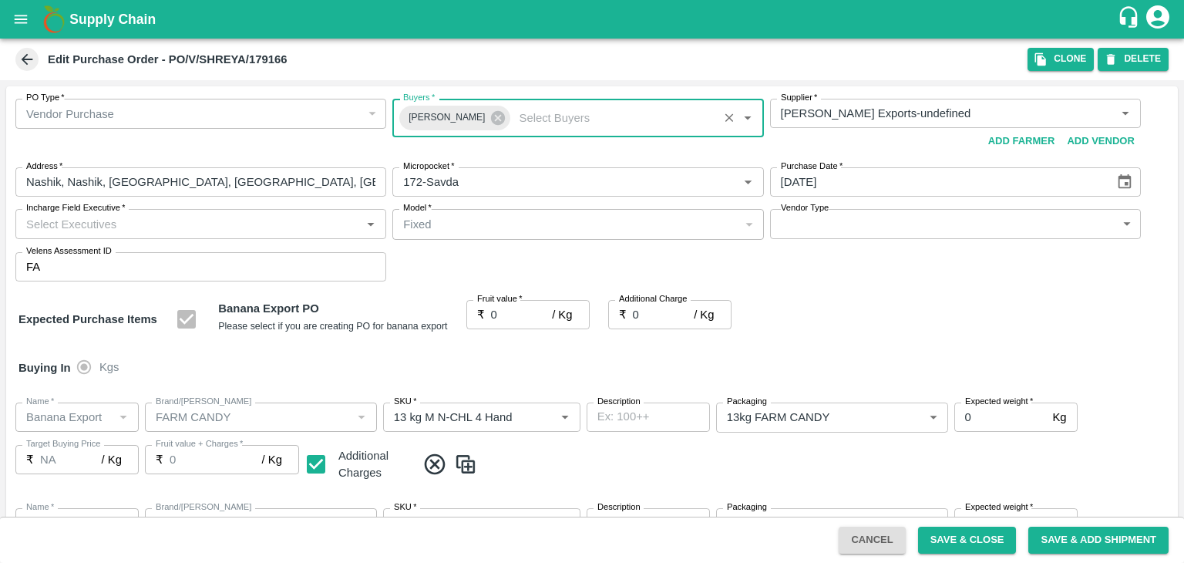
click at [146, 223] on input "Incharge Field Executive   *" at bounding box center [188, 223] width 336 height 20
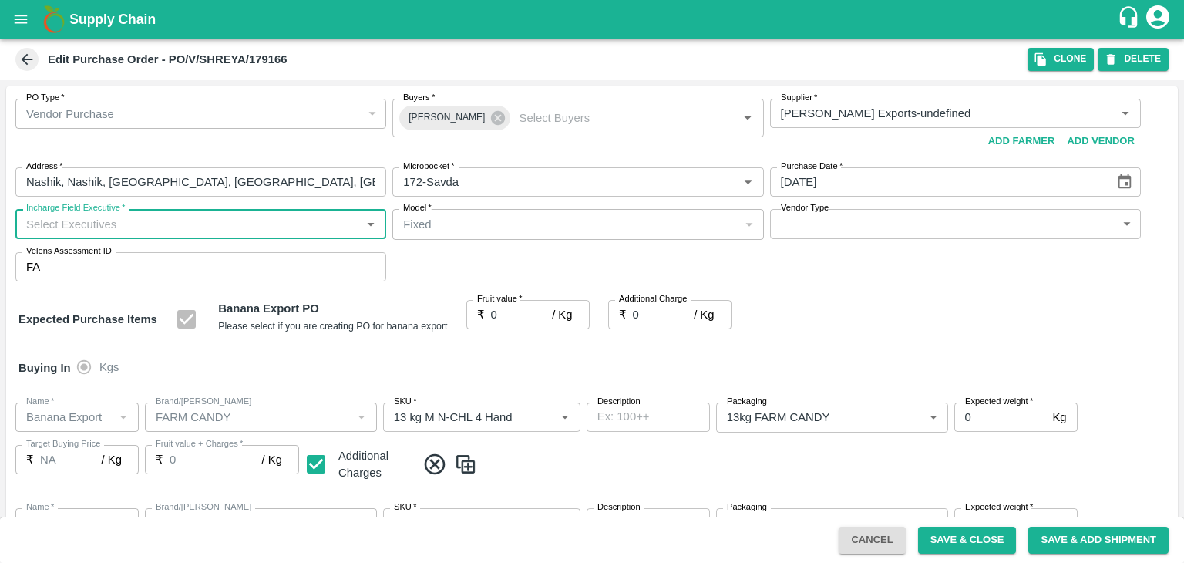
click at [162, 223] on input "Incharge Field Executive   *" at bounding box center [188, 223] width 336 height 20
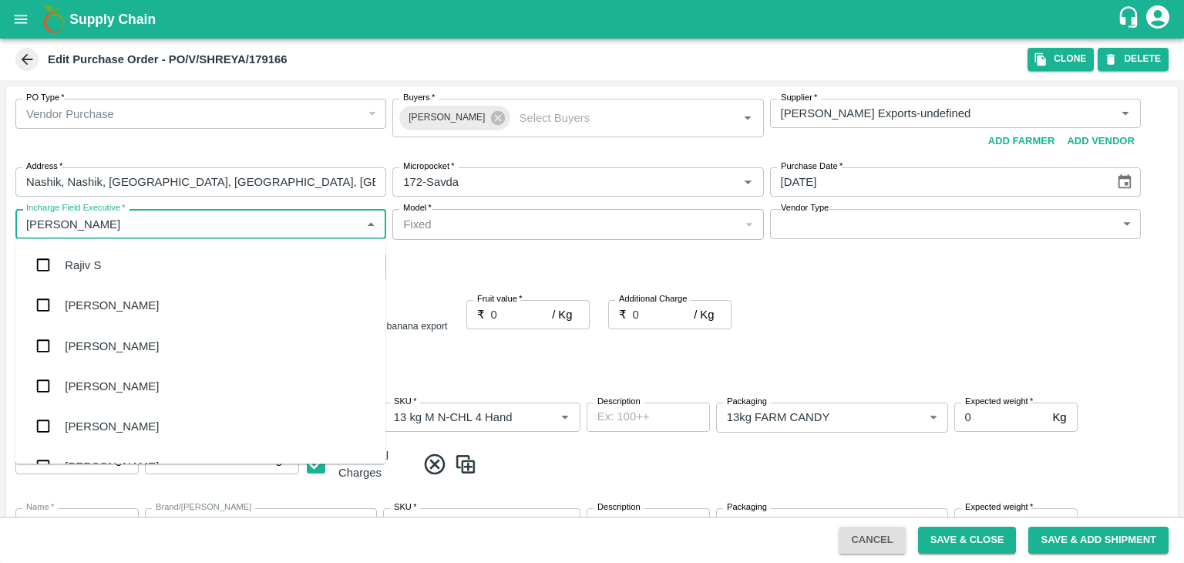
type input "Jay"
click at [126, 346] on div "jaydip Tale" at bounding box center [200, 345] width 370 height 40
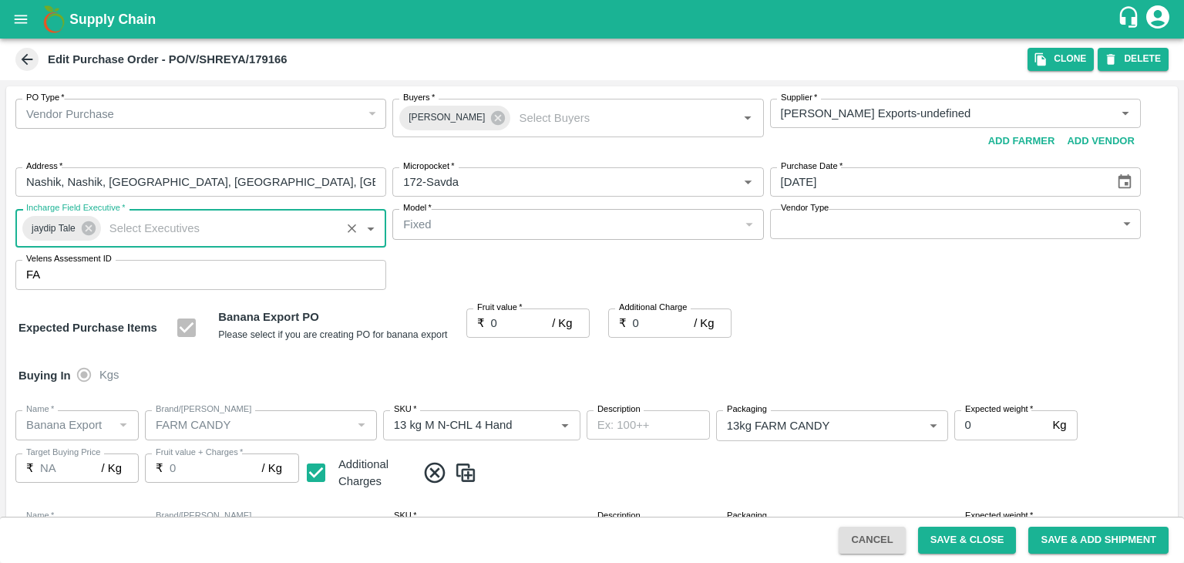
click at [832, 220] on body "Supply Chain Edit Purchase Order - PO/V/SHREYA/179166 Clone DELETE PO Type   * …" at bounding box center [592, 281] width 1184 height 563
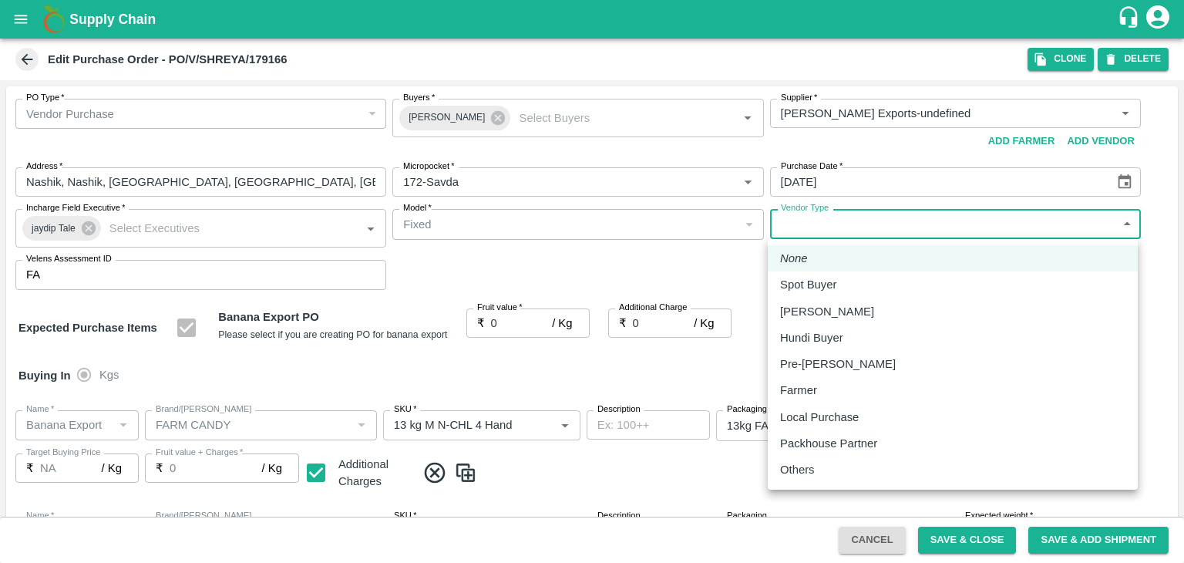
click at [829, 469] on div "Others" at bounding box center [952, 469] width 345 height 17
type input "OTHER"
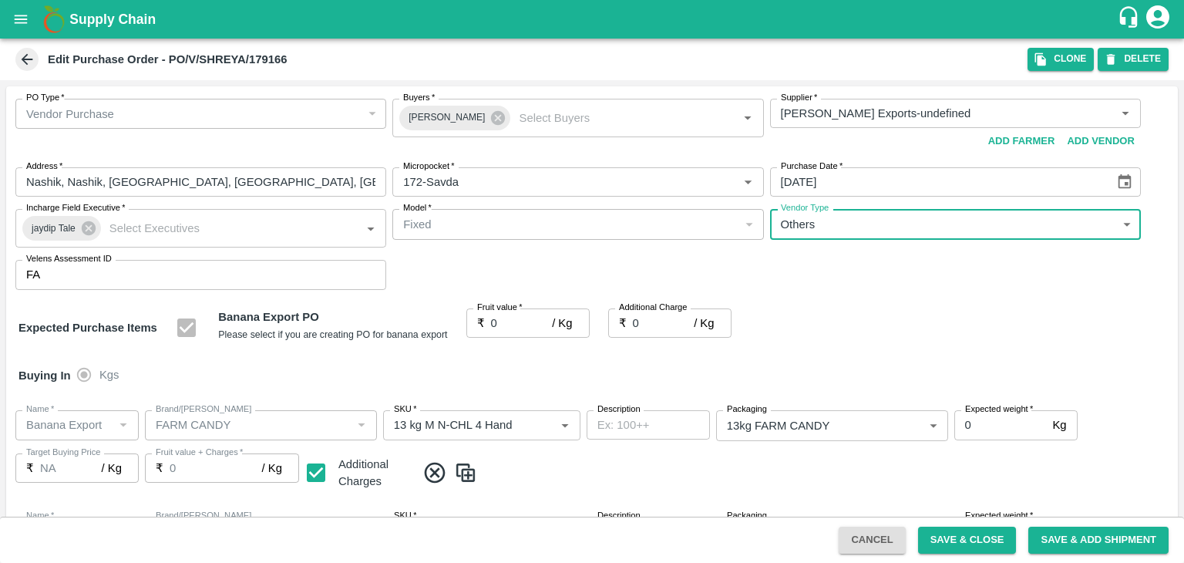
click at [496, 314] on div "None Spot Buyer Mandi Loader Hundi Buyer Pre-Booker Farmer Local Purchase Packh…" at bounding box center [592, 281] width 1184 height 563
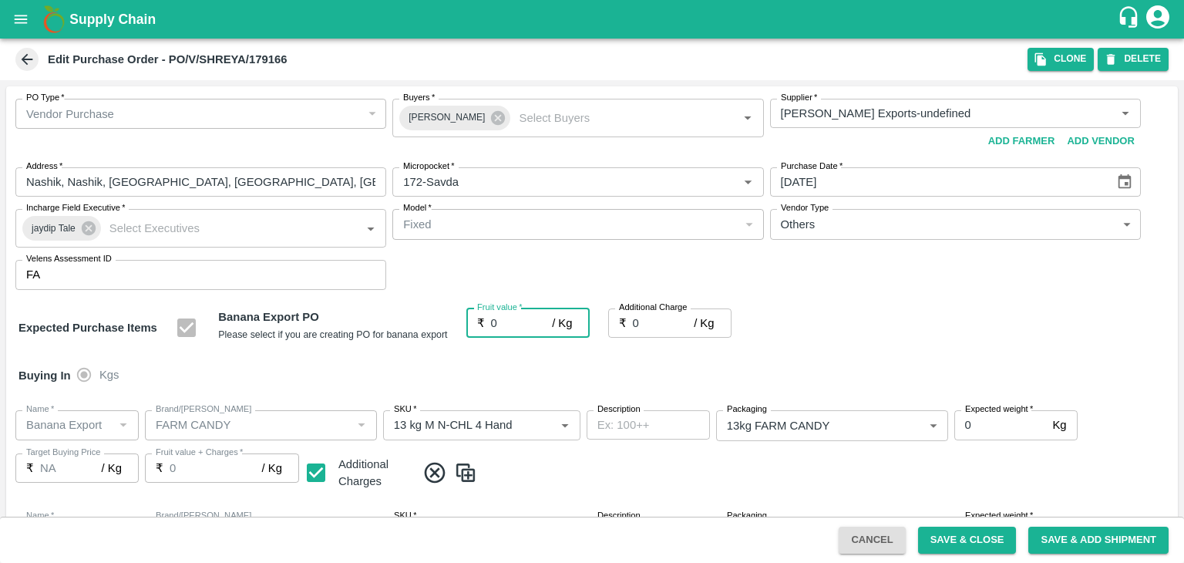
click at [513, 331] on input "0" at bounding box center [522, 322] width 62 height 29
type input "19"
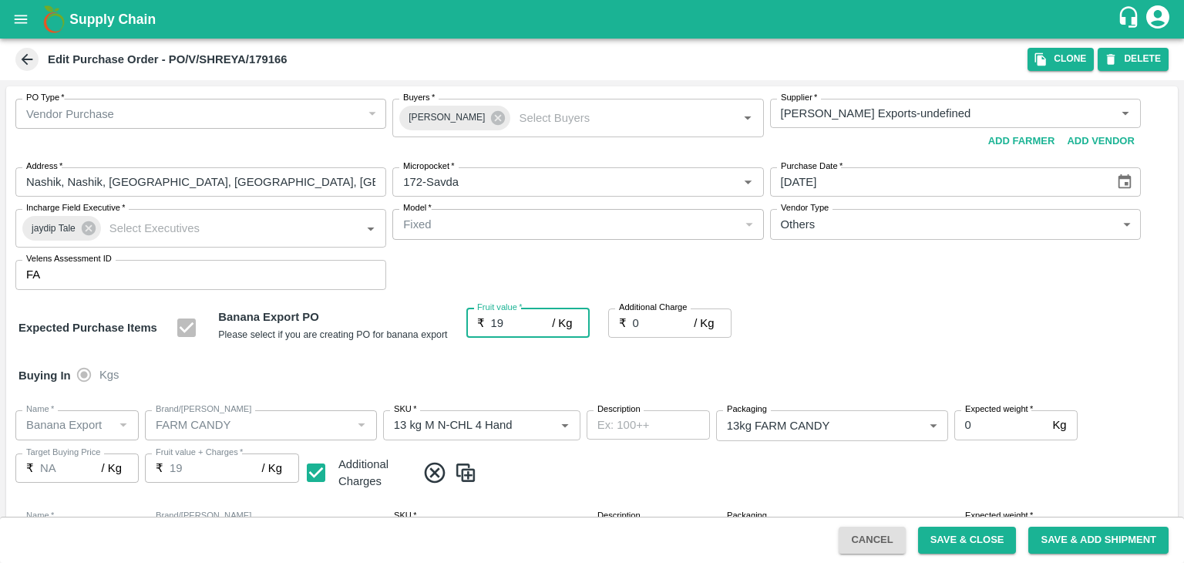
type input "19"
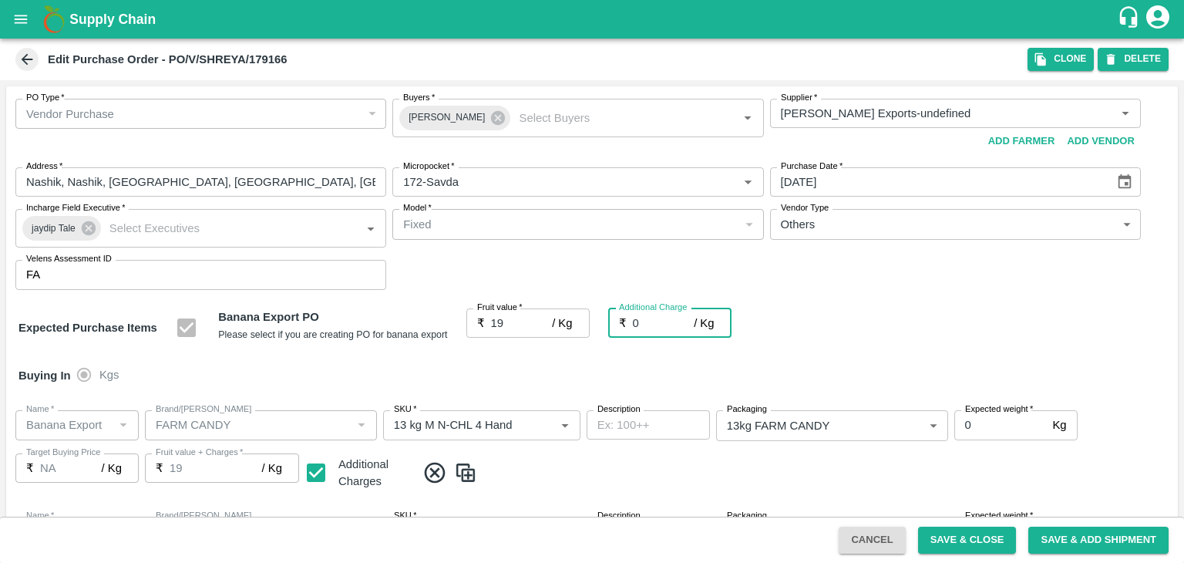
type input "2"
type input "21"
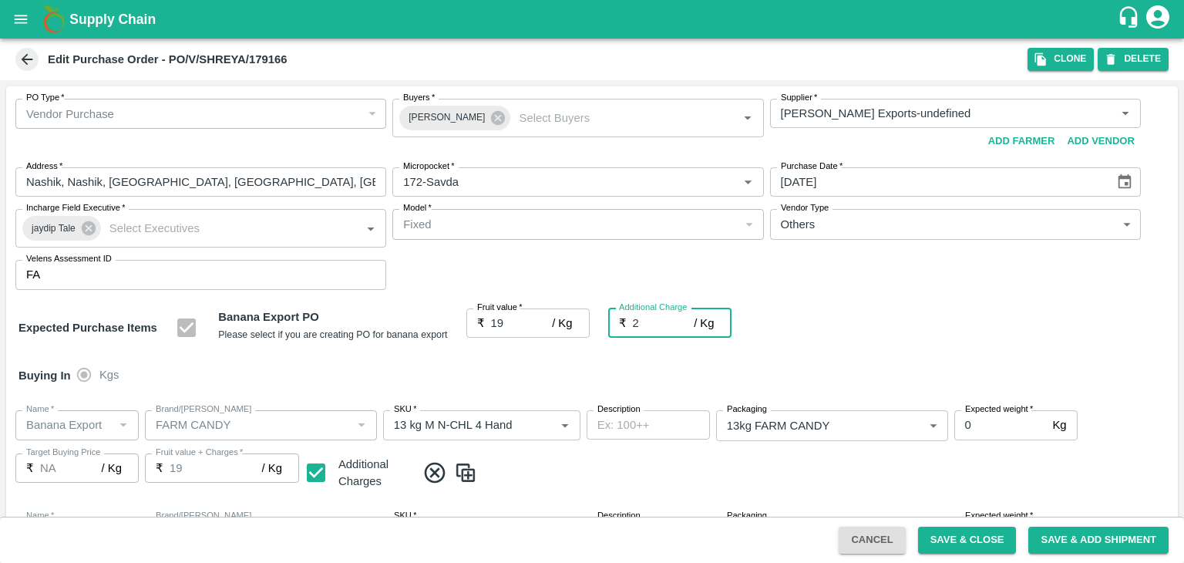
type input "21"
type input "2.7"
type input "21.7"
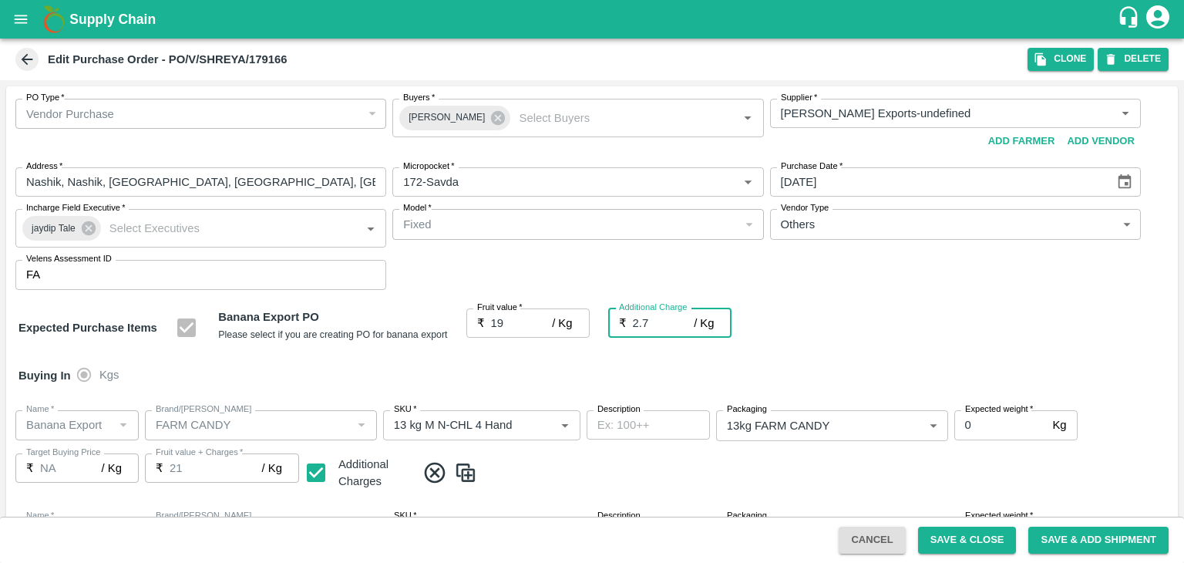
type input "21.7"
type input "2.75"
type input "21.75"
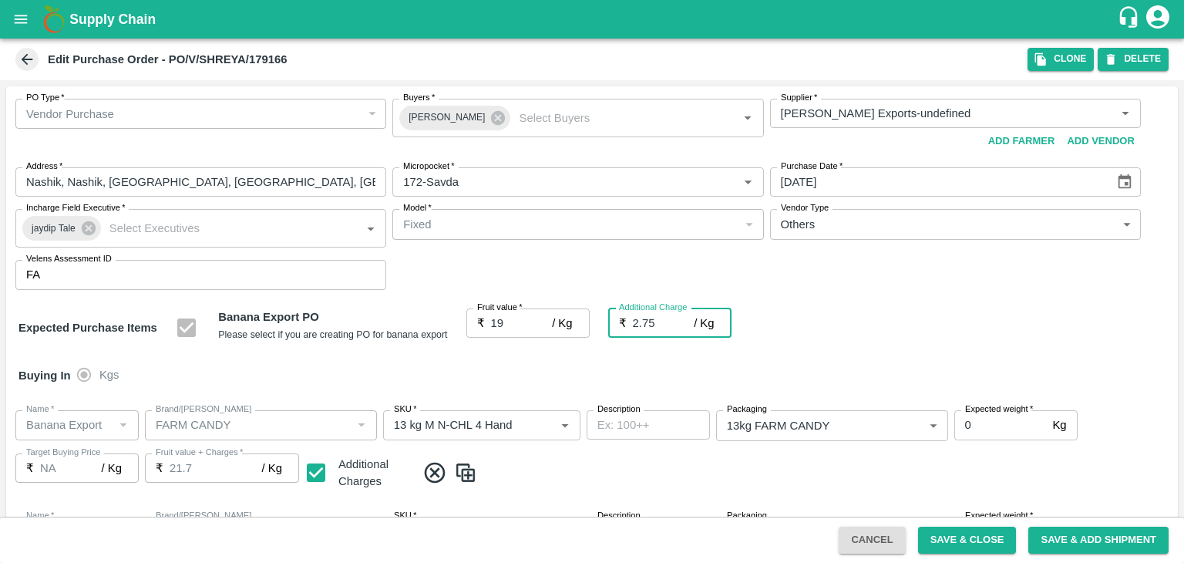
type input "21.75"
type input "2.75"
click at [553, 367] on div "Buying In Kgs" at bounding box center [591, 375] width 1171 height 45
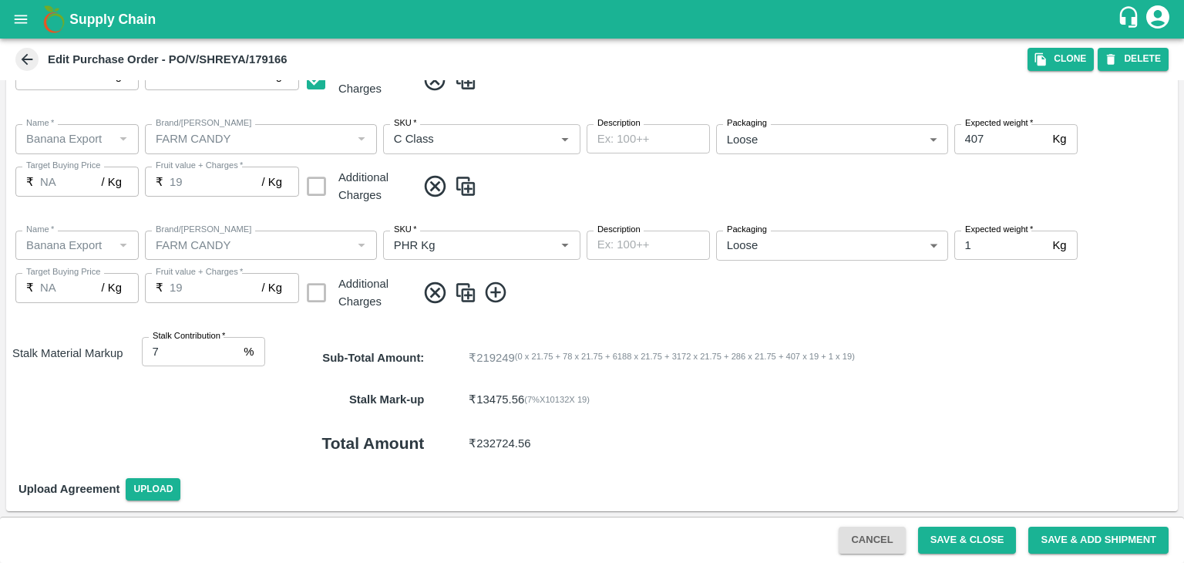
scroll to position [817, 0]
click at [993, 542] on button "Save & Close" at bounding box center [967, 539] width 99 height 27
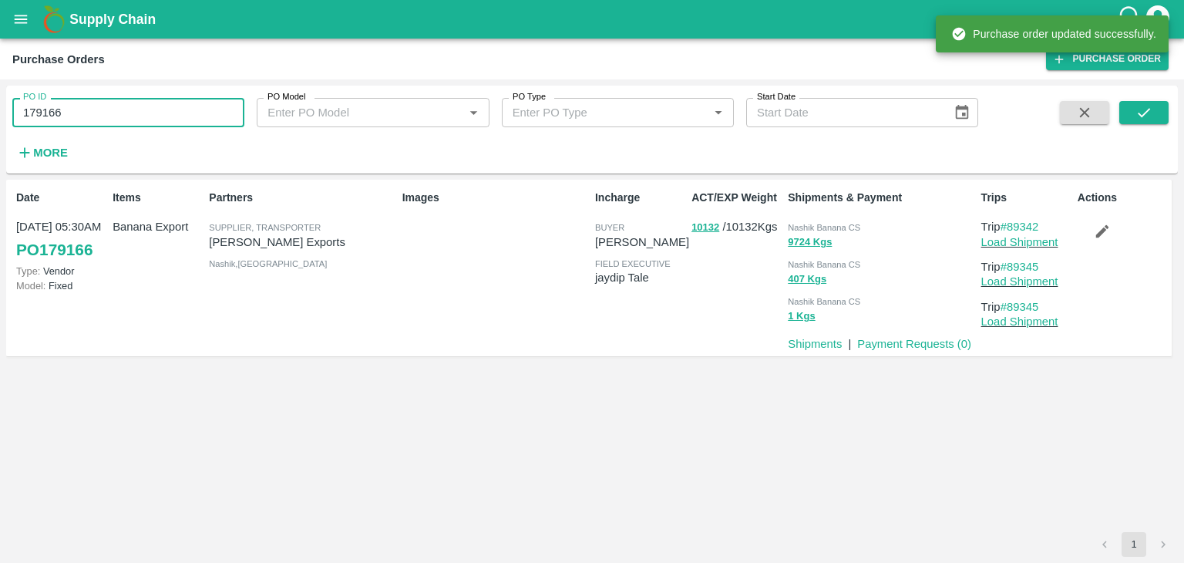
click at [151, 103] on input "179166" at bounding box center [128, 112] width 232 height 29
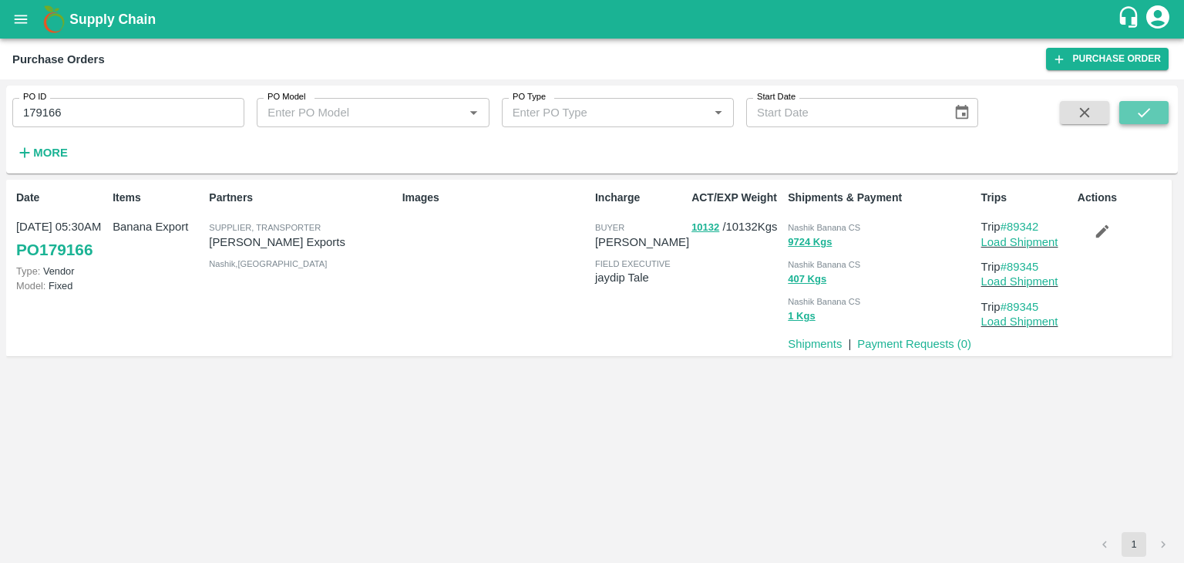
click at [1157, 107] on button "submit" at bounding box center [1143, 112] width 49 height 23
click at [183, 112] on input "179166" at bounding box center [128, 112] width 232 height 29
paste input "text"
type input "179173"
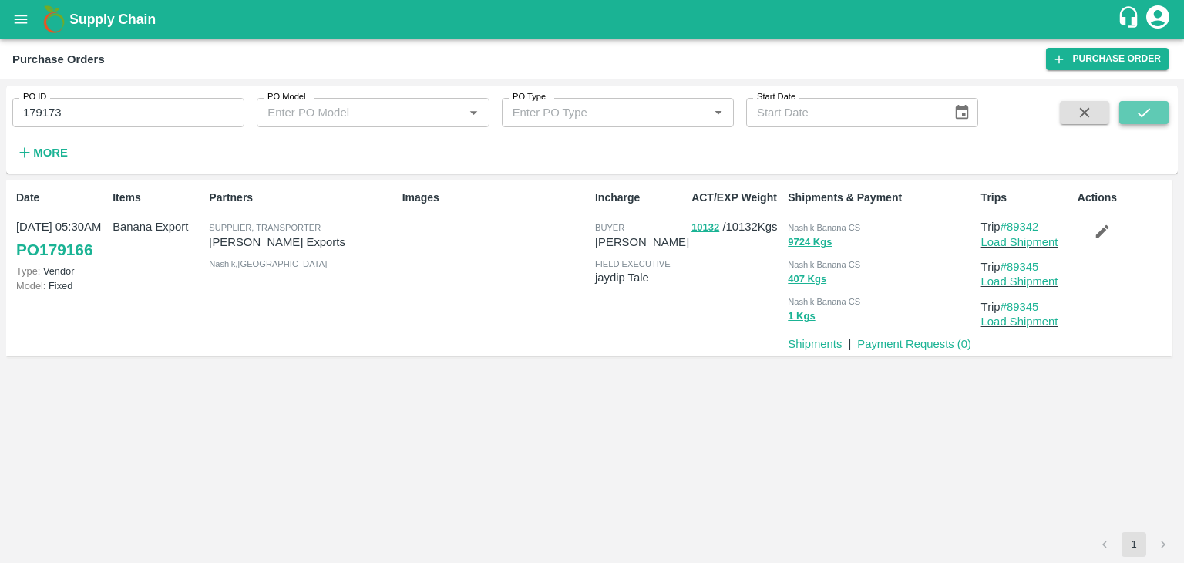
click at [1164, 119] on button "submit" at bounding box center [1143, 112] width 49 height 23
click at [147, 113] on input "179173" at bounding box center [128, 112] width 232 height 29
click at [1148, 113] on icon "submit" at bounding box center [1143, 112] width 17 height 17
click at [1144, 116] on icon "submit" at bounding box center [1143, 112] width 17 height 17
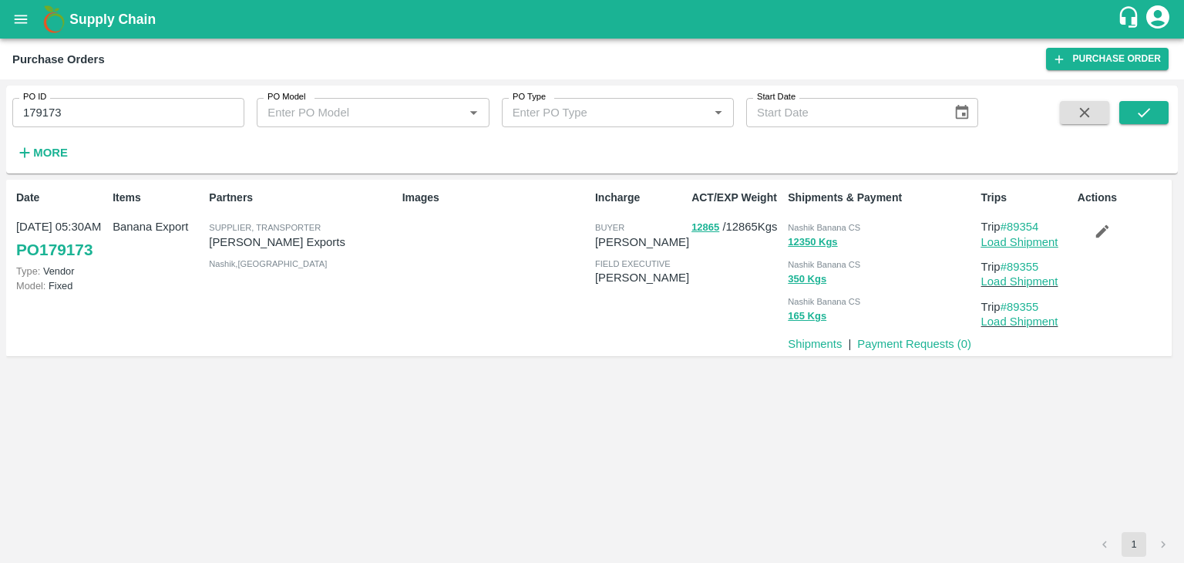
click at [1030, 243] on link "Load Shipment" at bounding box center [1019, 242] width 77 height 12
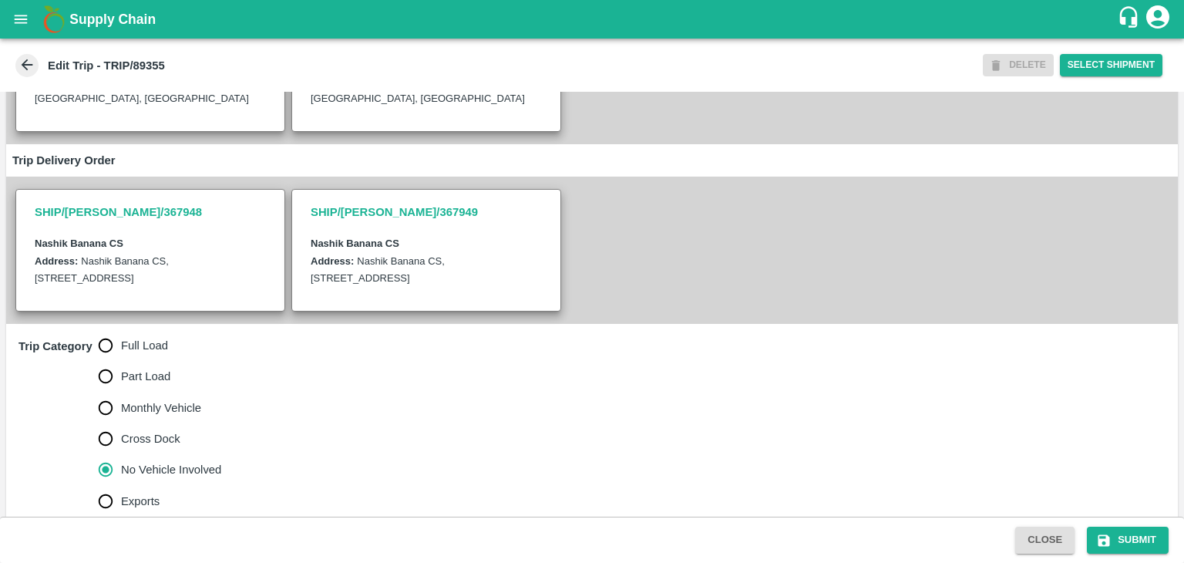
scroll to position [378, 0]
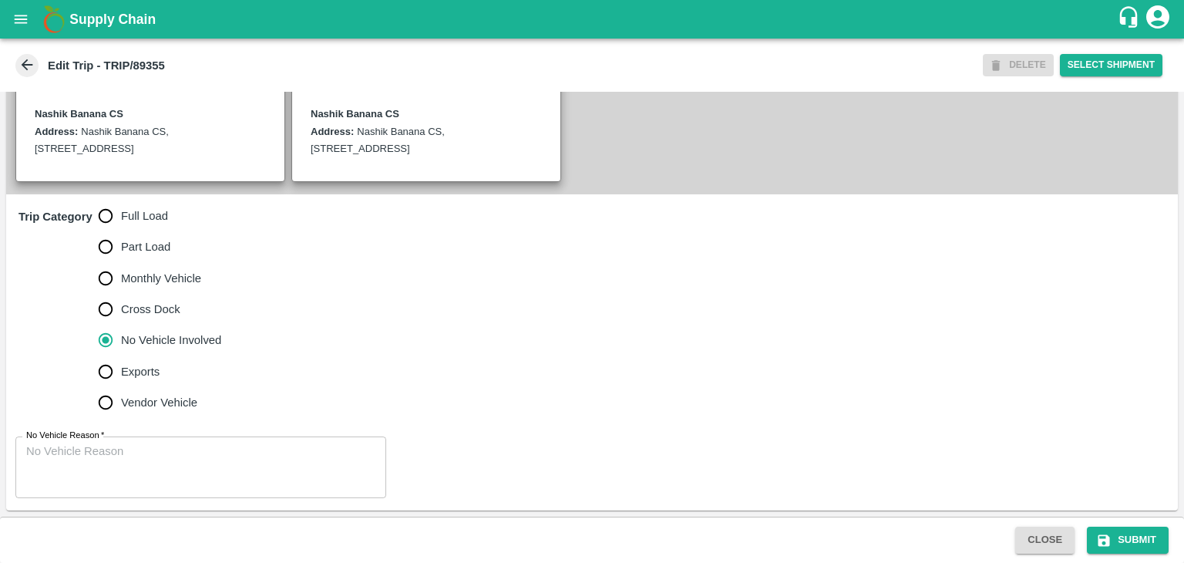
click at [152, 215] on span "Full Load" at bounding box center [144, 215] width 47 height 17
click at [121, 215] on input "Full Load" at bounding box center [105, 215] width 31 height 31
radio input "true"
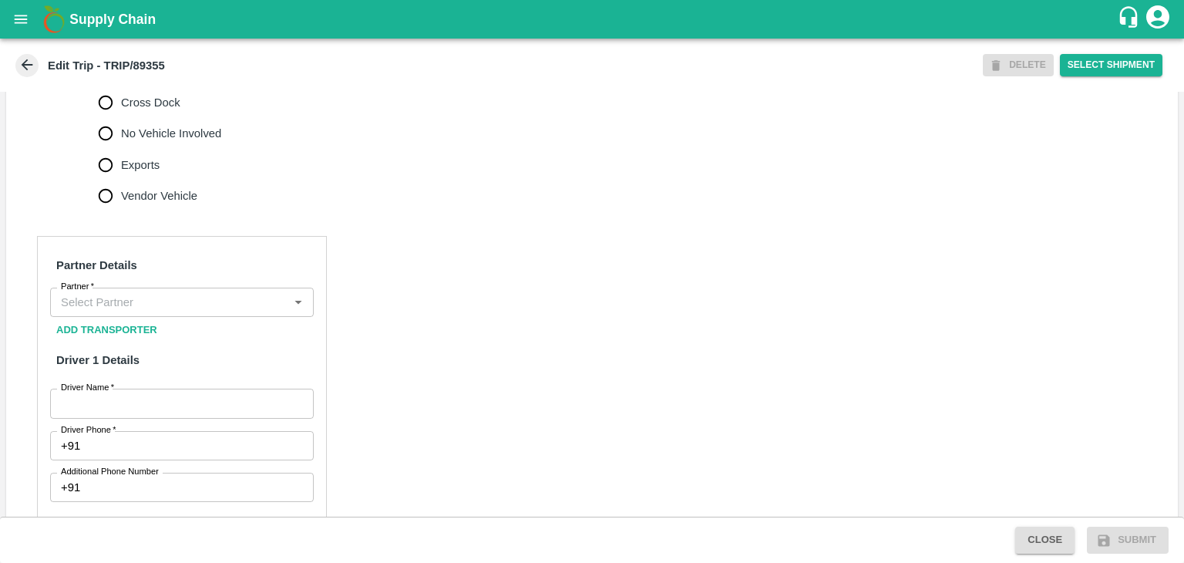
scroll to position [570, 0]
click at [166, 311] on input "Partner   *" at bounding box center [169, 301] width 229 height 20
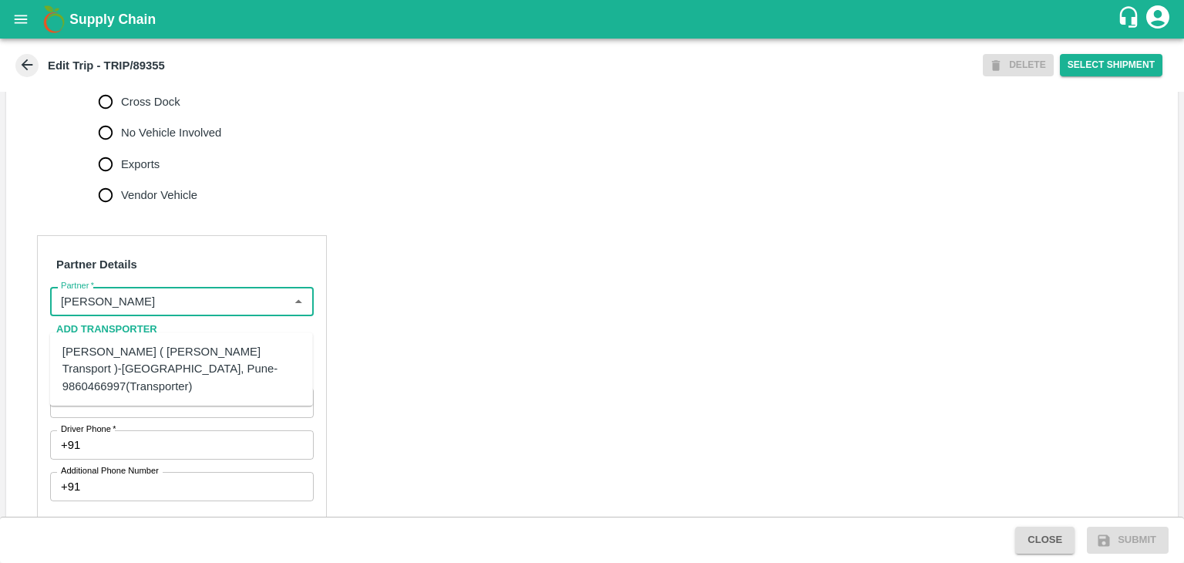
click at [179, 355] on div "[PERSON_NAME] ( [PERSON_NAME] Transport )-[GEOGRAPHIC_DATA], Pune-9860466997(Tr…" at bounding box center [181, 369] width 238 height 52
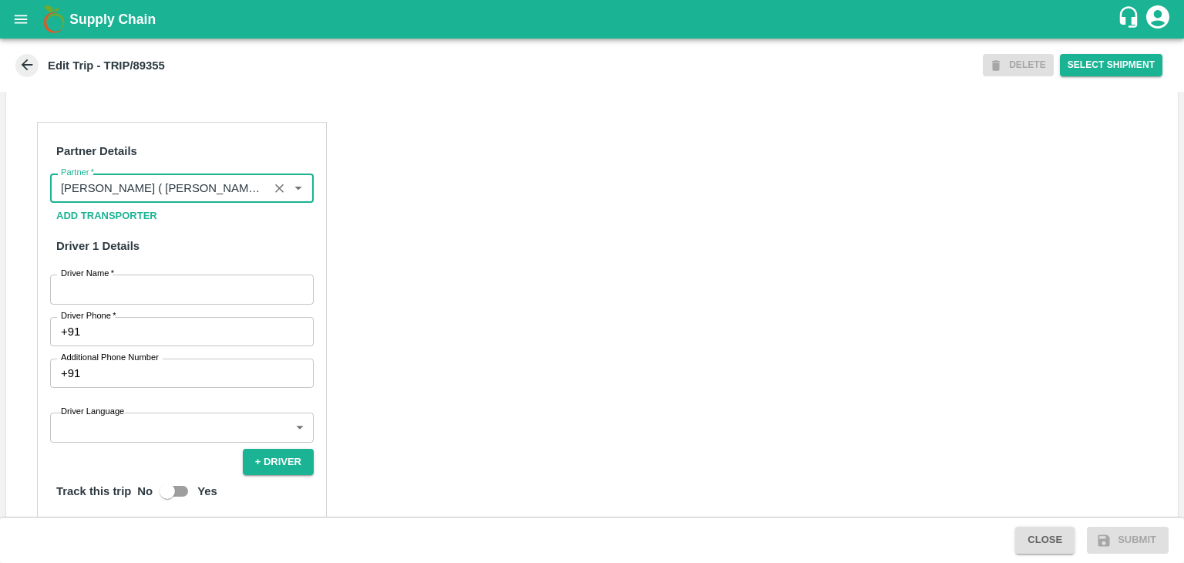
scroll to position [684, 0]
type input "[PERSON_NAME] ( [PERSON_NAME] Transport )-[GEOGRAPHIC_DATA], Pune-9860466997(Tr…"
click at [96, 279] on label "Driver Name   *" at bounding box center [87, 273] width 53 height 12
click at [96, 294] on input "Driver Name   *" at bounding box center [182, 288] width 264 height 29
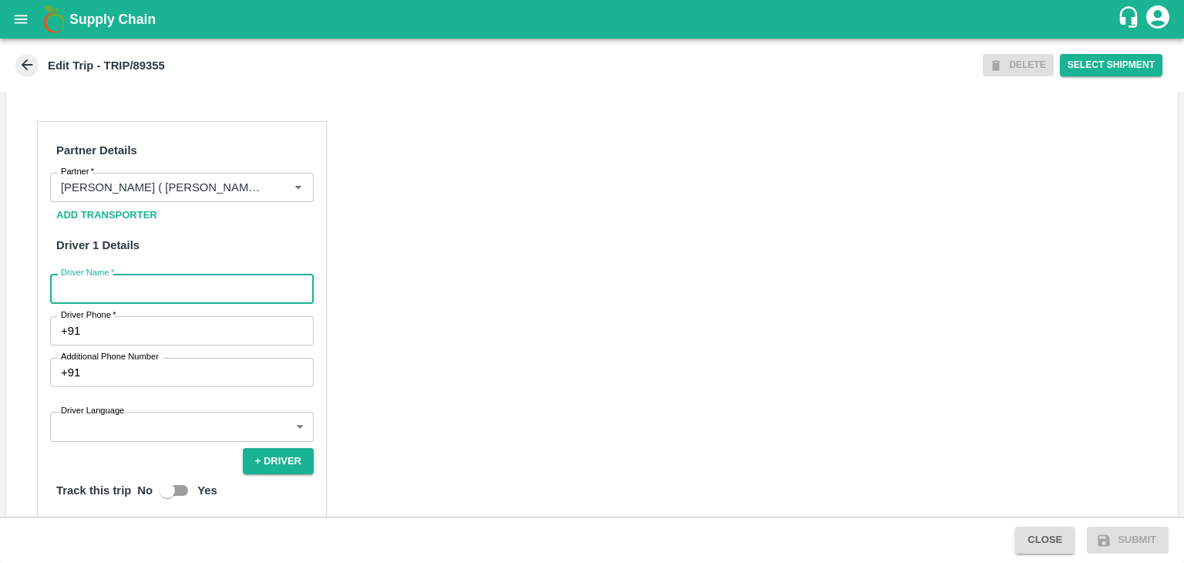
click at [102, 302] on input "Driver Name   *" at bounding box center [182, 288] width 264 height 29
type input "Godase"
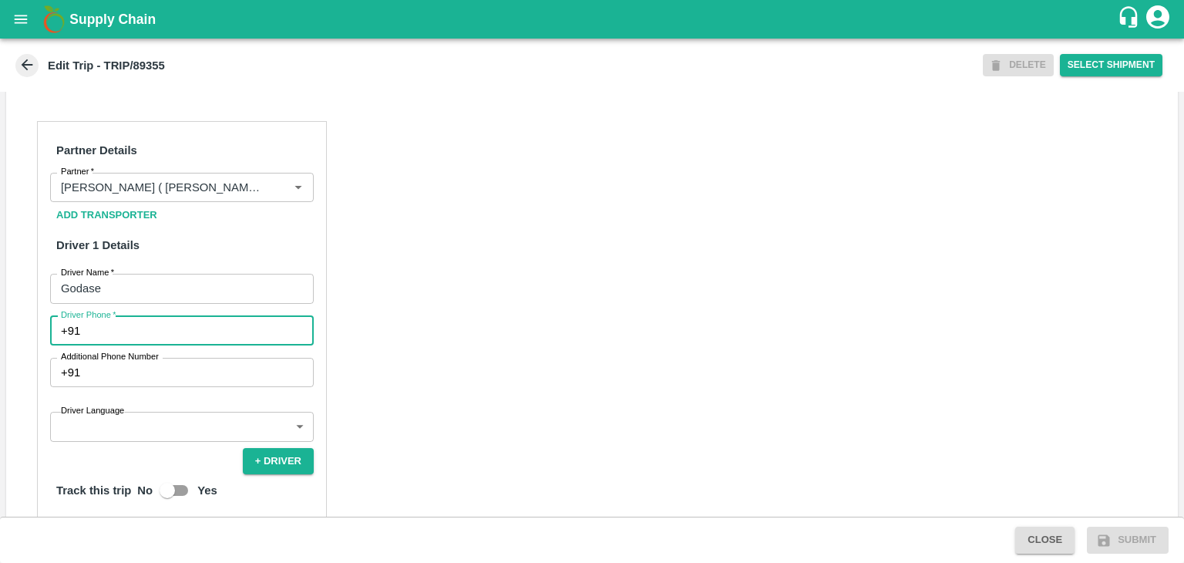
click at [153, 345] on input "Driver Phone   *" at bounding box center [199, 330] width 227 height 29
type input "9975280177"
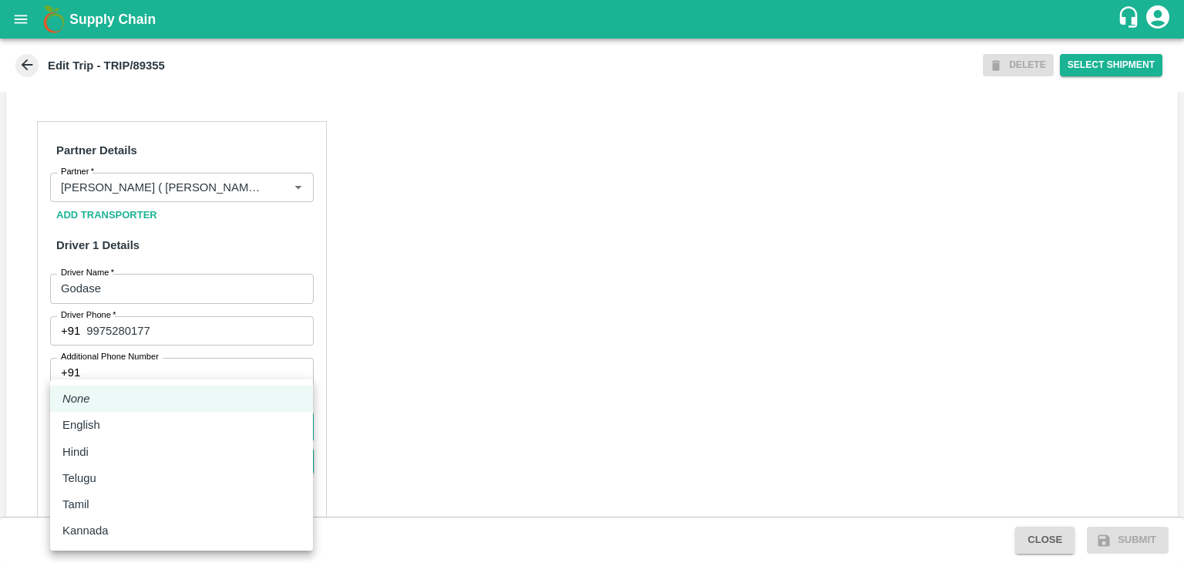
click at [166, 432] on body "Supply Chain Edit Trip - TRIP/89355 DELETE Select Shipment Trip Details Trip Ty…" at bounding box center [592, 281] width 1184 height 563
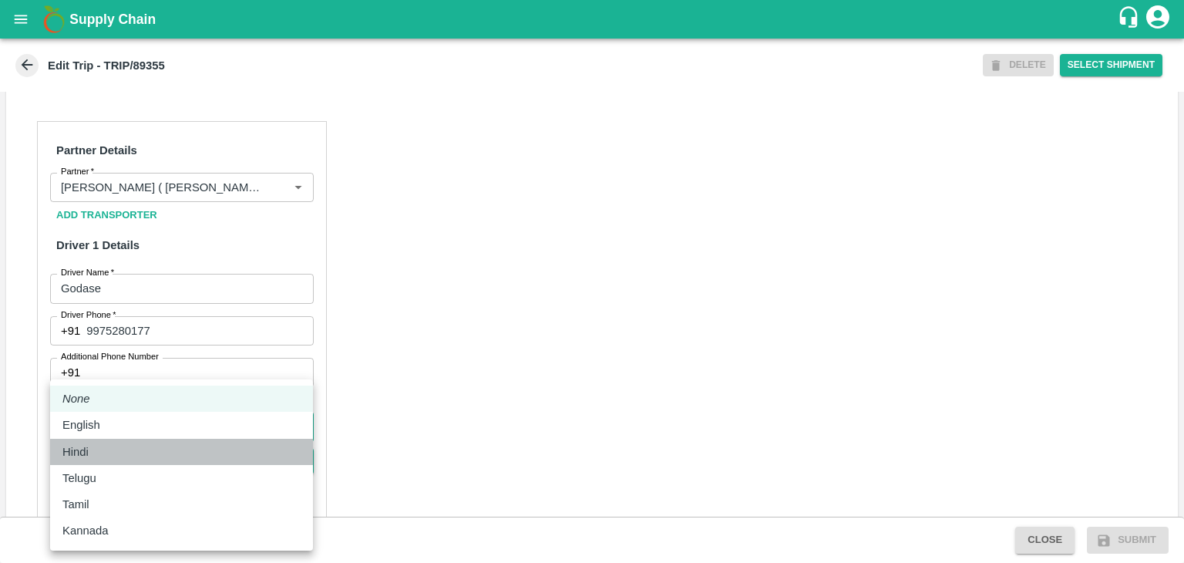
click at [124, 444] on div "Hindi" at bounding box center [181, 451] width 238 height 17
type input "hi"
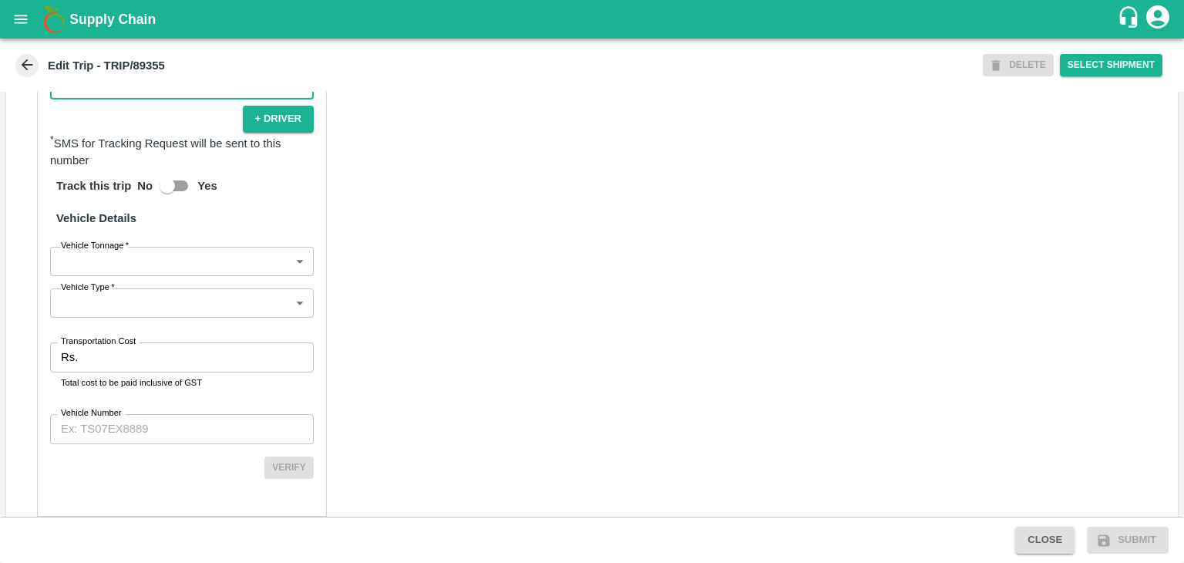
scroll to position [1067, 0]
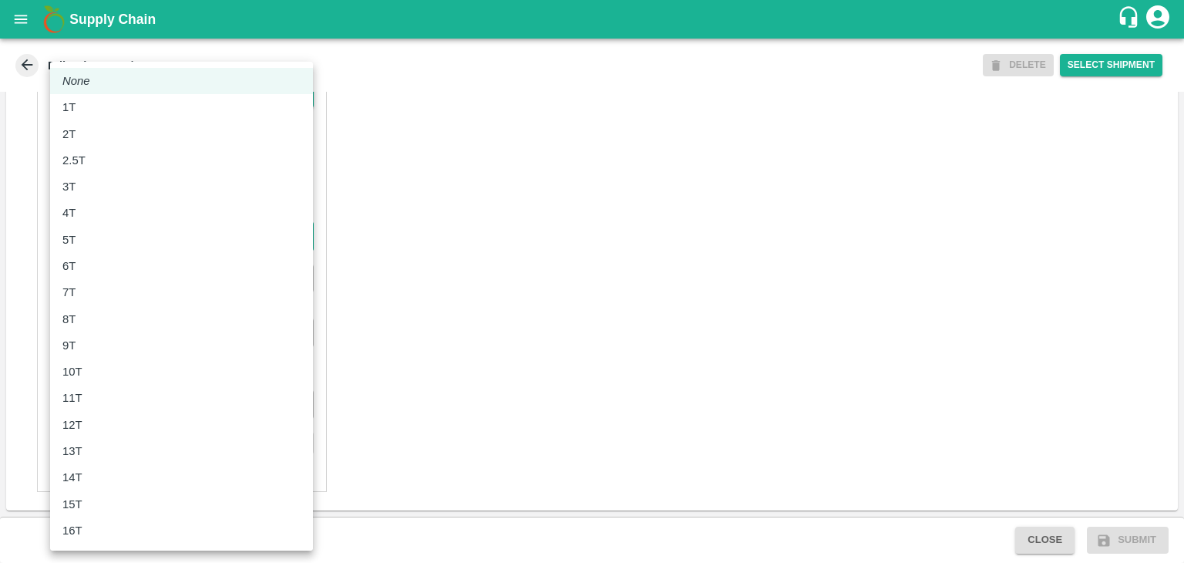
click at [68, 231] on body "Supply Chain Edit Trip - TRIP/89355 DELETE Select Shipment Trip Details Trip Ty…" at bounding box center [592, 281] width 1184 height 563
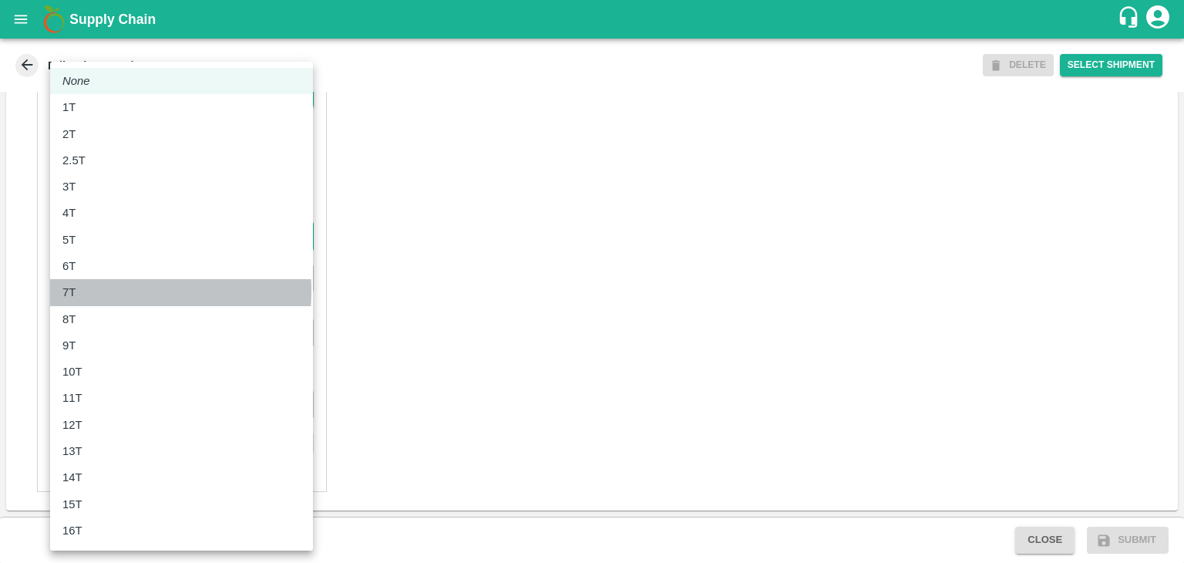
click at [106, 291] on div "7T" at bounding box center [181, 292] width 238 height 17
type input "7000"
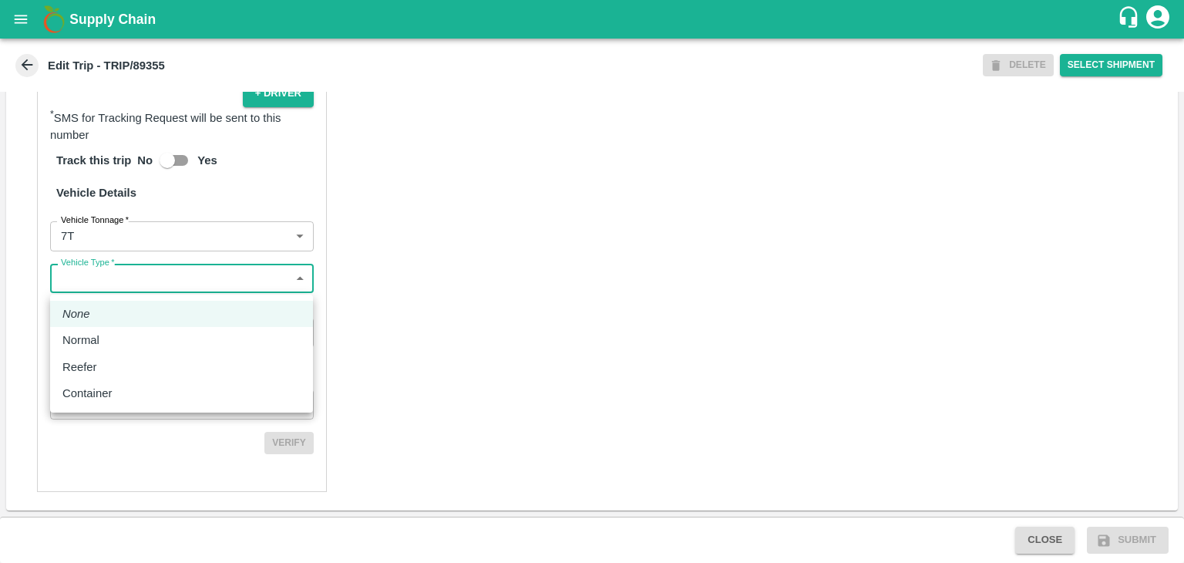
click at [128, 287] on body "Supply Chain Edit Trip - TRIP/89355 DELETE Select Shipment Trip Details Trip Ty…" at bounding box center [592, 281] width 1184 height 563
click at [105, 336] on div "Normal" at bounding box center [84, 339] width 45 height 17
type input "Normal"
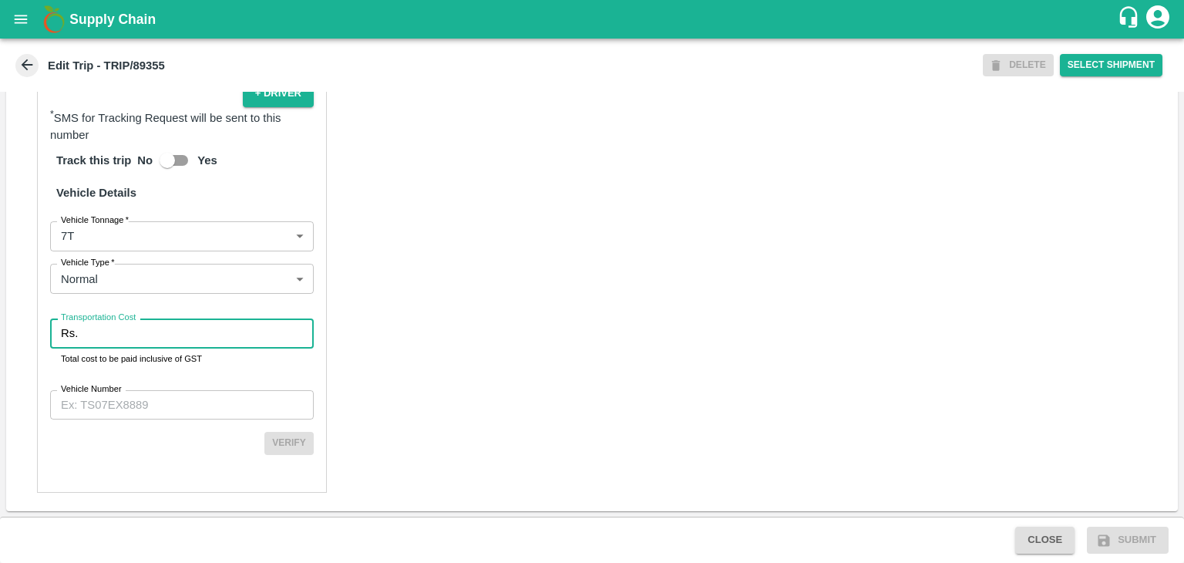
click at [138, 331] on input "Transportation Cost" at bounding box center [199, 332] width 230 height 29
type input "1"
click at [161, 389] on div "Partner Details Partner   * Partner Add Transporter Driver 1 Details Driver Nam…" at bounding box center [182, 122] width 290 height 739
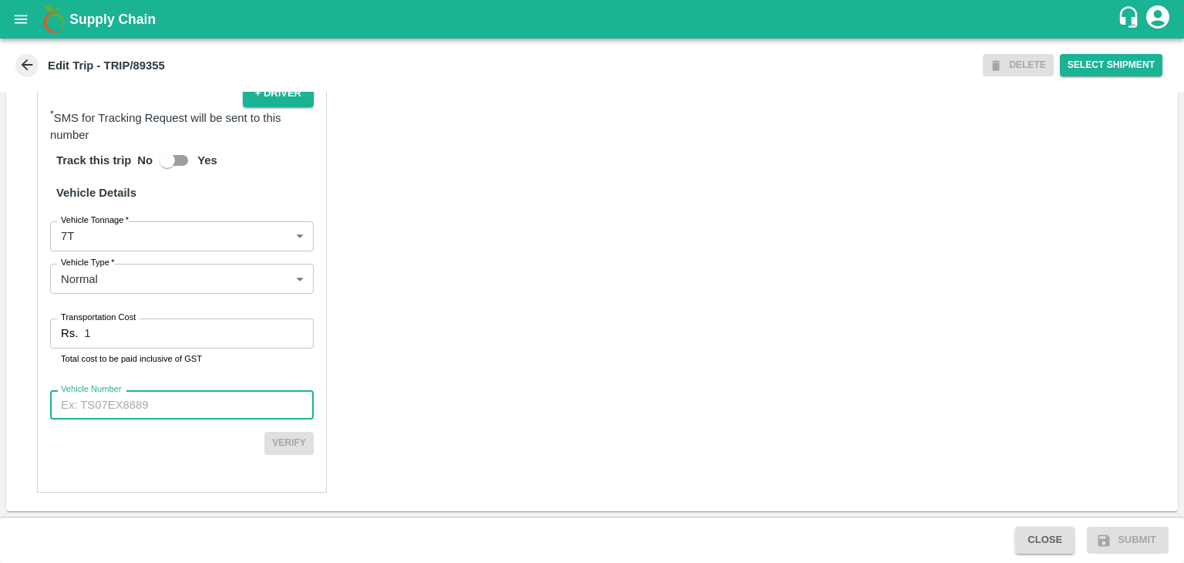
click at [169, 409] on input "Vehicle Number" at bounding box center [182, 404] width 264 height 29
type input "MH42B9581"
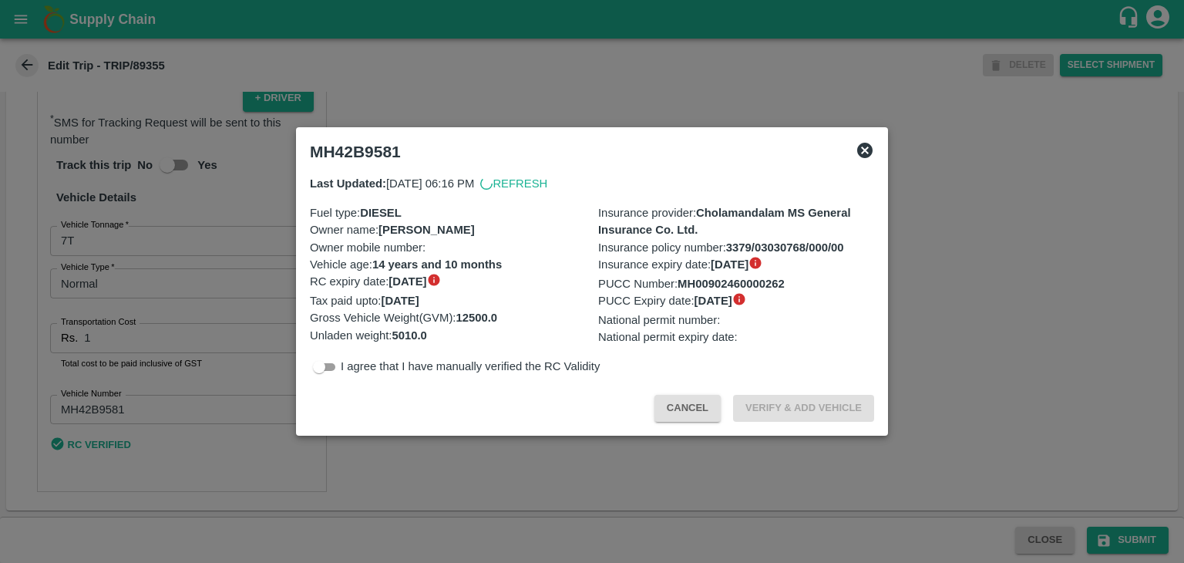
scroll to position [1063, 0]
drag, startPoint x: 980, startPoint y: 460, endPoint x: 1165, endPoint y: 549, distance: 205.1
click at [1165, 549] on body "Supply Chain Edit Trip - TRIP/89355 DELETE Select Shipment Trip Details Trip Ty…" at bounding box center [592, 281] width 1184 height 563
click at [1142, 540] on div at bounding box center [592, 281] width 1184 height 563
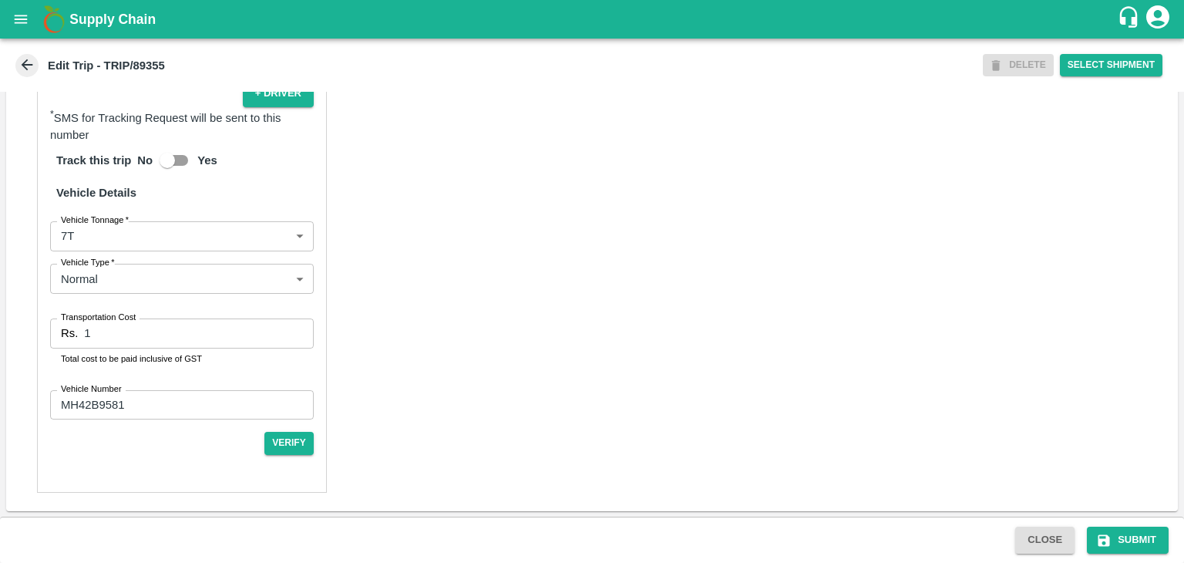
click at [1142, 540] on button "Submit" at bounding box center [1128, 539] width 82 height 27
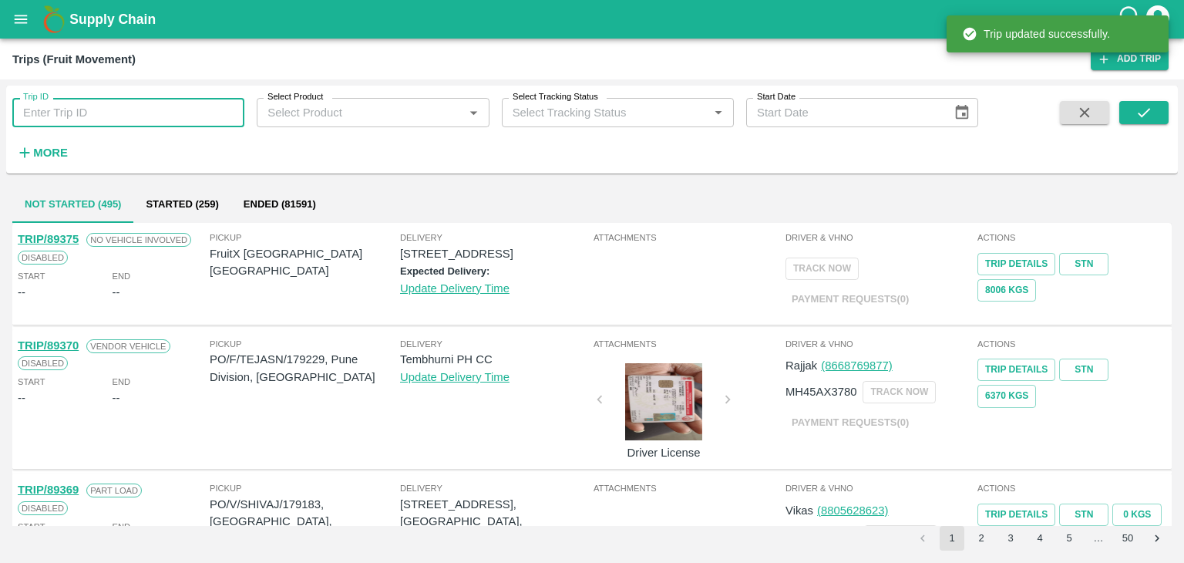
click at [168, 111] on input "Trip ID" at bounding box center [128, 112] width 232 height 29
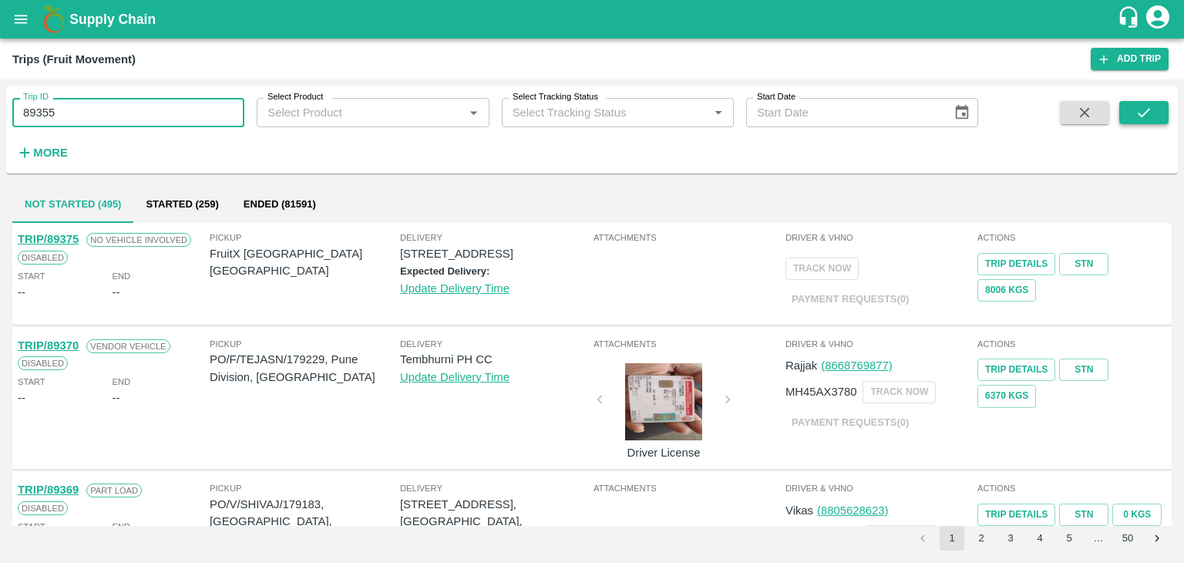
type input "89355"
click at [1138, 116] on icon "submit" at bounding box center [1143, 112] width 17 height 17
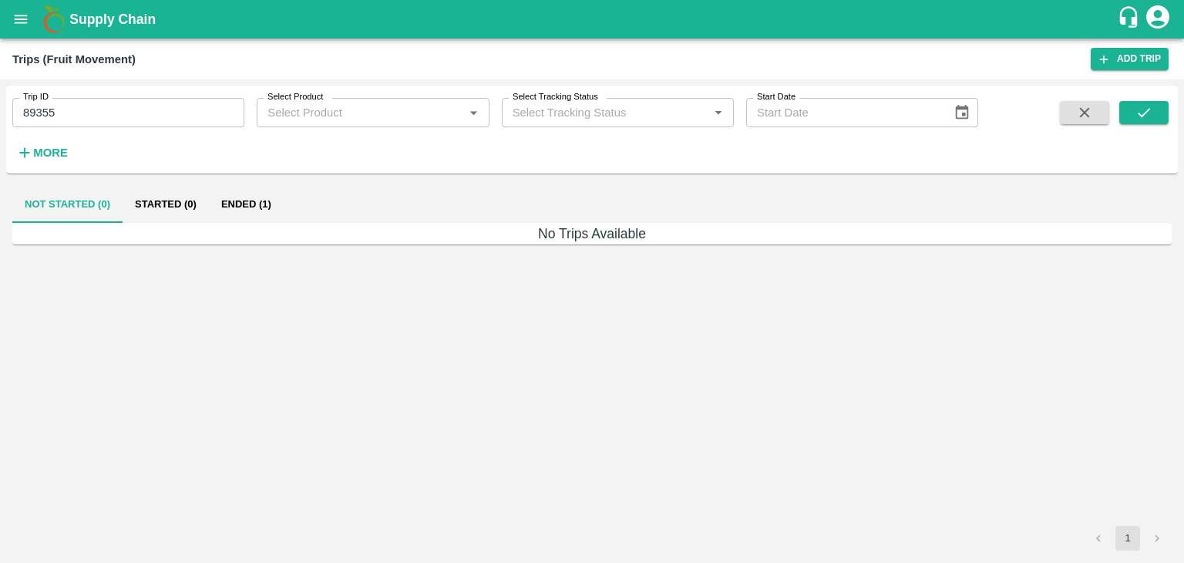
click at [268, 194] on button "Ended (1)" at bounding box center [246, 204] width 75 height 37
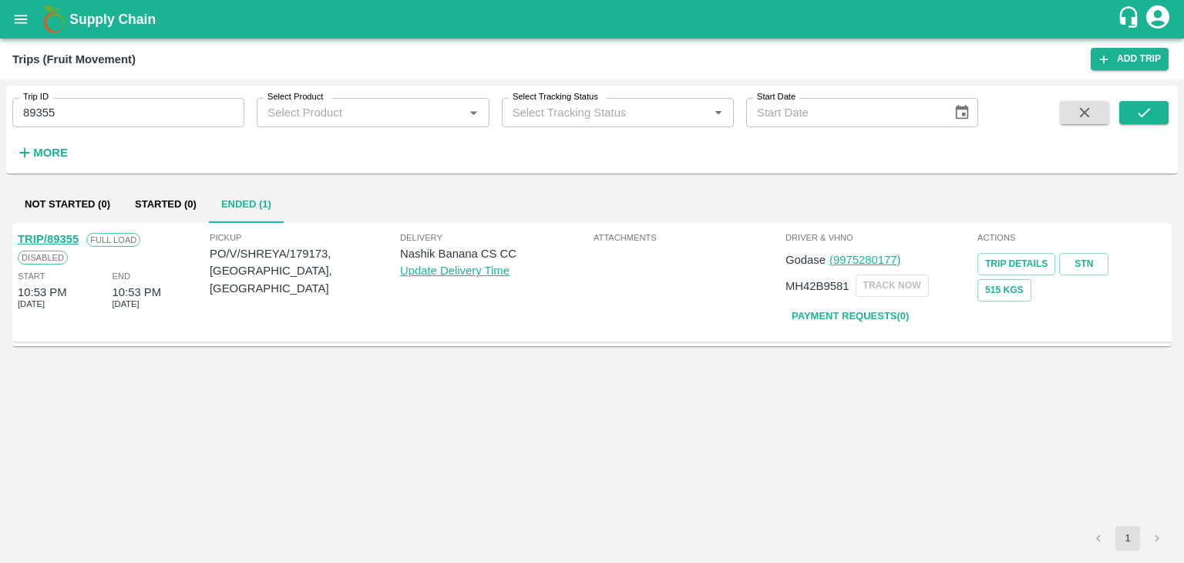
click at [54, 234] on link "TRIP/89355" at bounding box center [48, 239] width 61 height 12
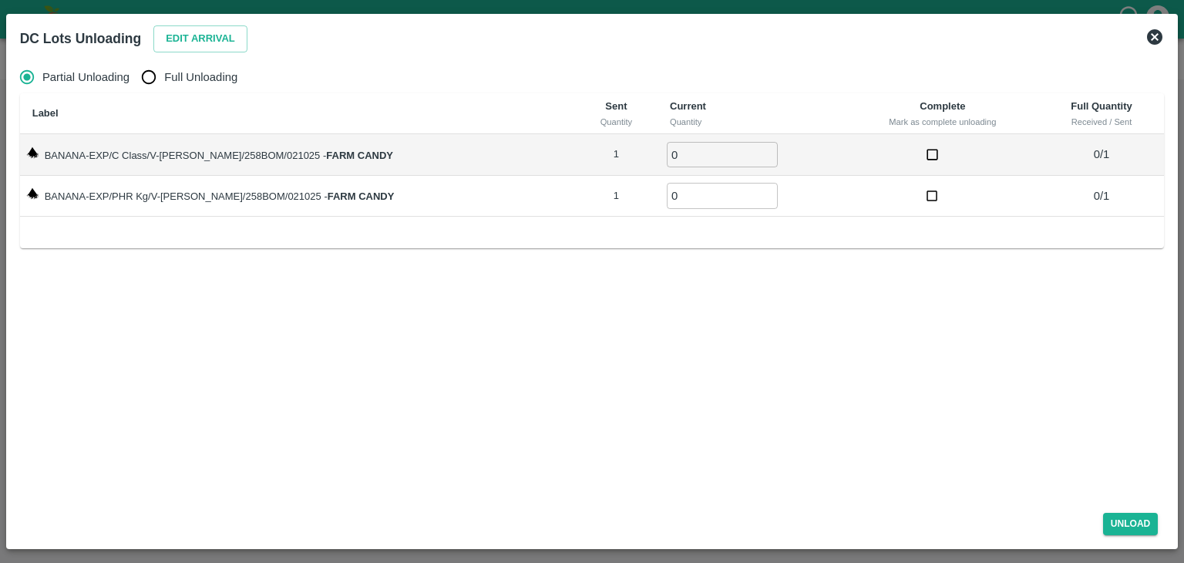
click at [1154, 32] on icon at bounding box center [1154, 36] width 15 height 15
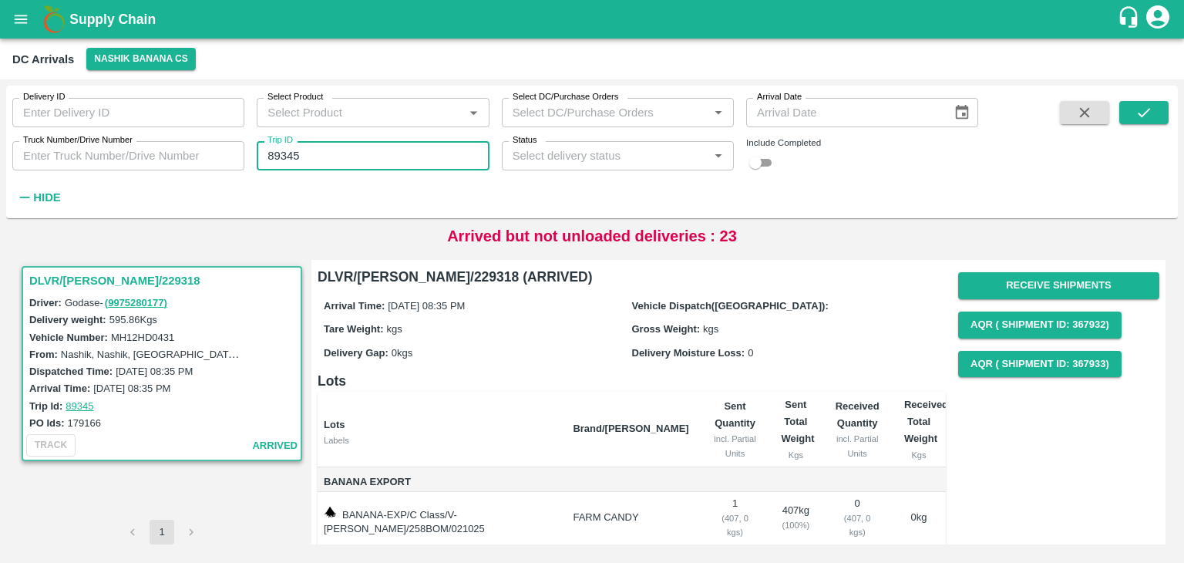
click at [327, 154] on input "89345" at bounding box center [373, 155] width 232 height 29
type input "89355"
click at [1159, 109] on button "submit" at bounding box center [1143, 112] width 49 height 23
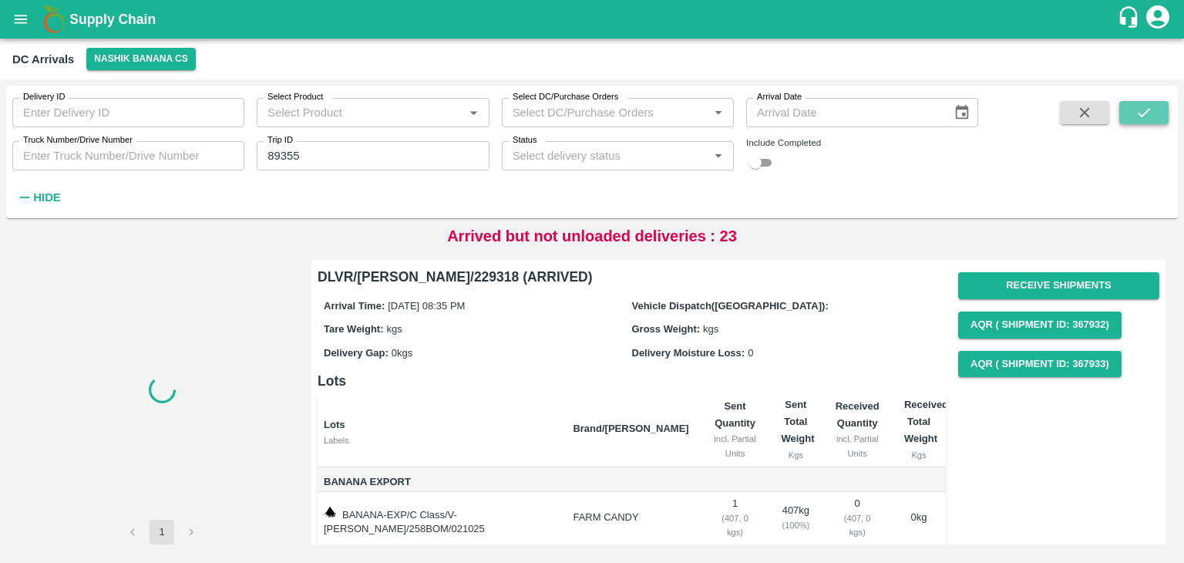
click at [1159, 109] on button "submit" at bounding box center [1143, 112] width 49 height 23
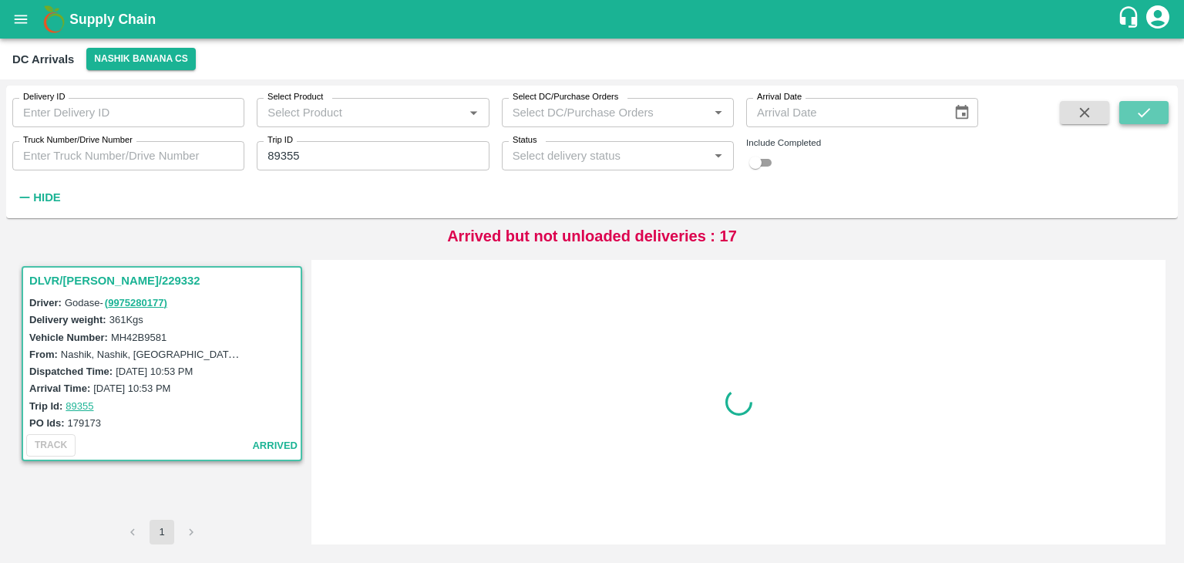
click at [1152, 106] on button "submit" at bounding box center [1143, 112] width 49 height 23
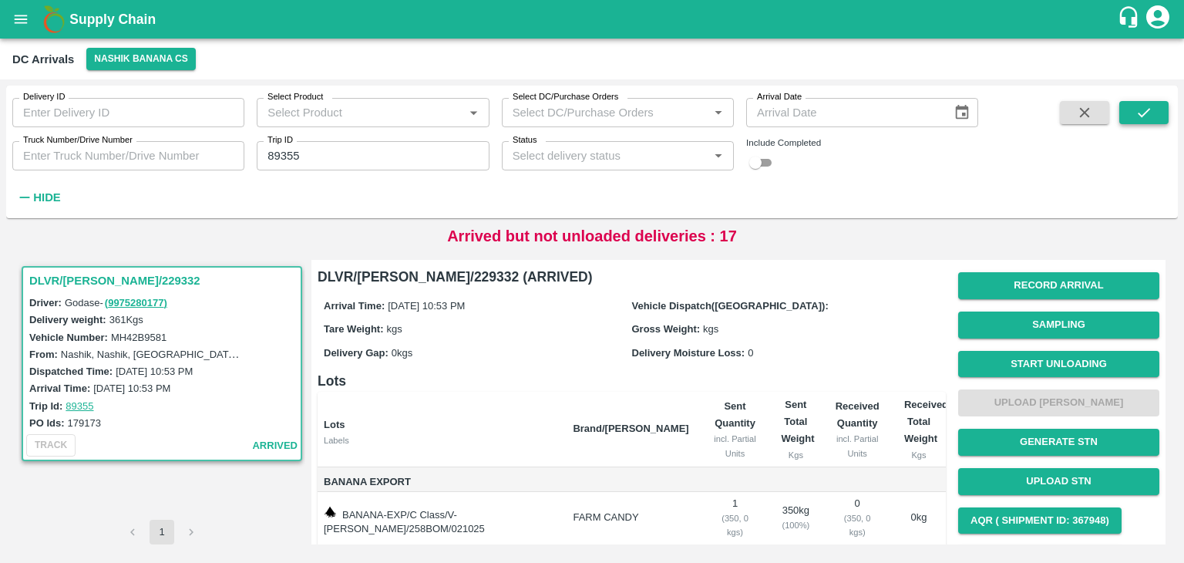
click at [1152, 106] on button "submit" at bounding box center [1143, 112] width 49 height 23
click at [1047, 359] on button "Start Unloading" at bounding box center [1058, 364] width 201 height 27
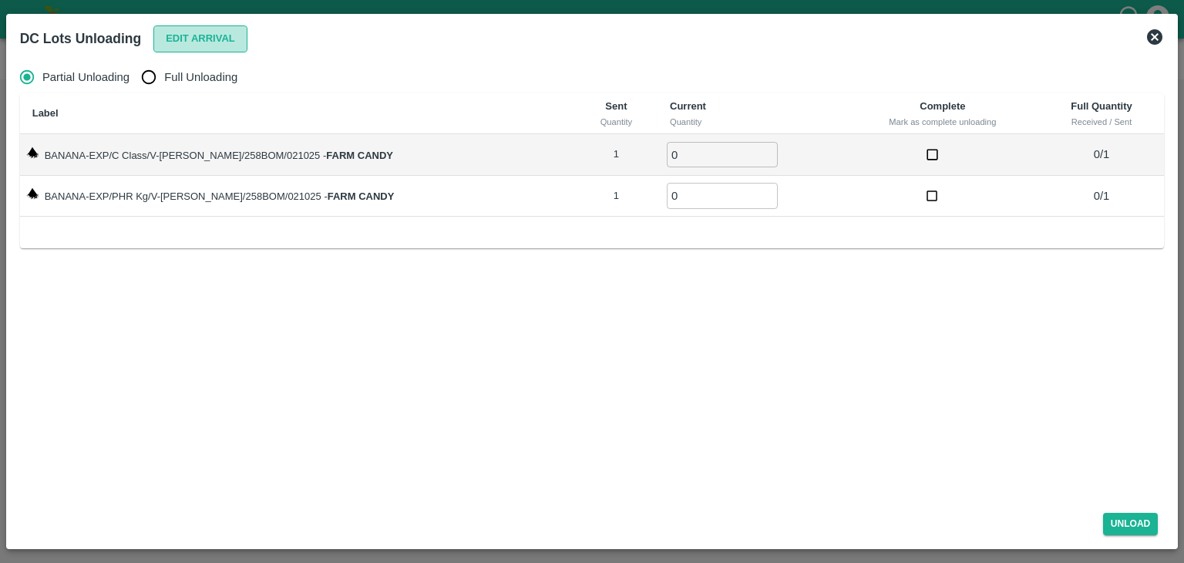
click at [211, 41] on button "Edit Arrival" at bounding box center [200, 38] width 94 height 27
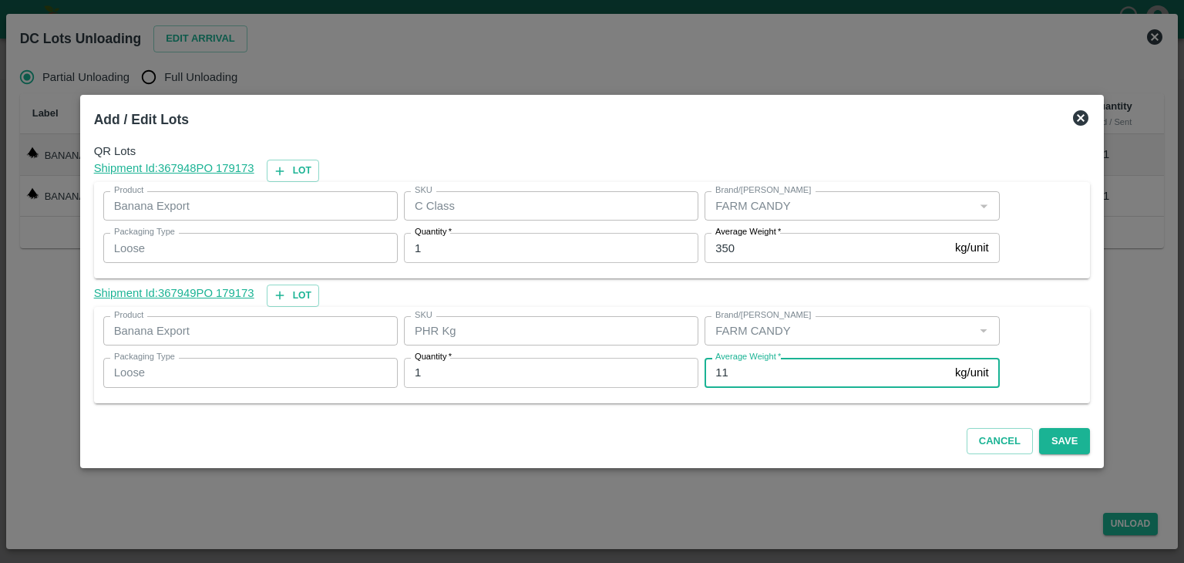
click at [755, 370] on input "11" at bounding box center [826, 372] width 244 height 29
type input "1"
type input "165"
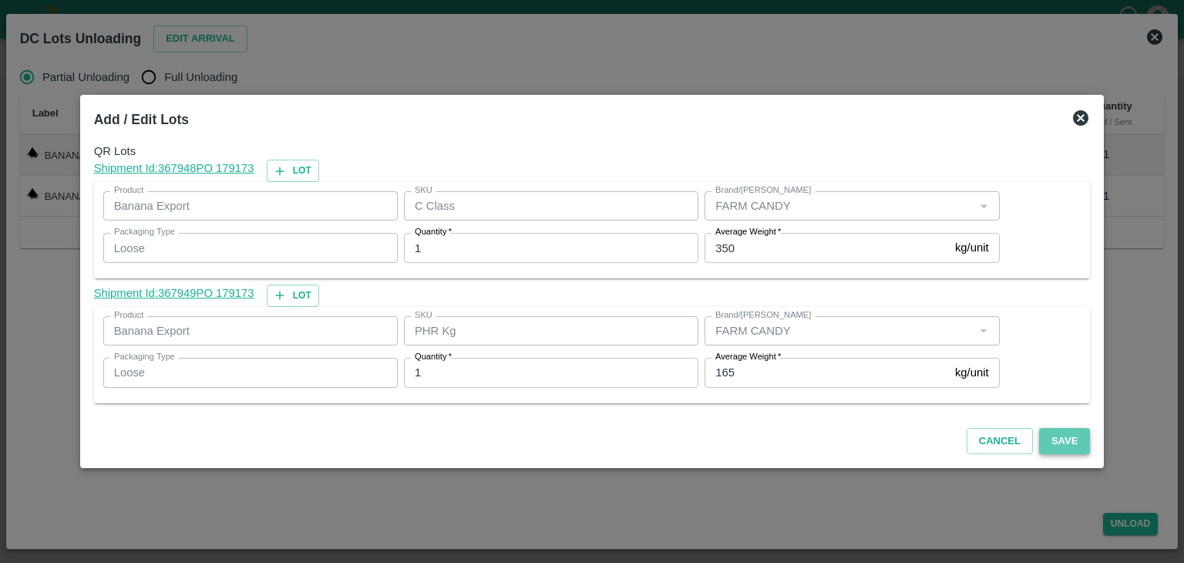
click at [1054, 449] on button "Save" at bounding box center [1064, 441] width 51 height 27
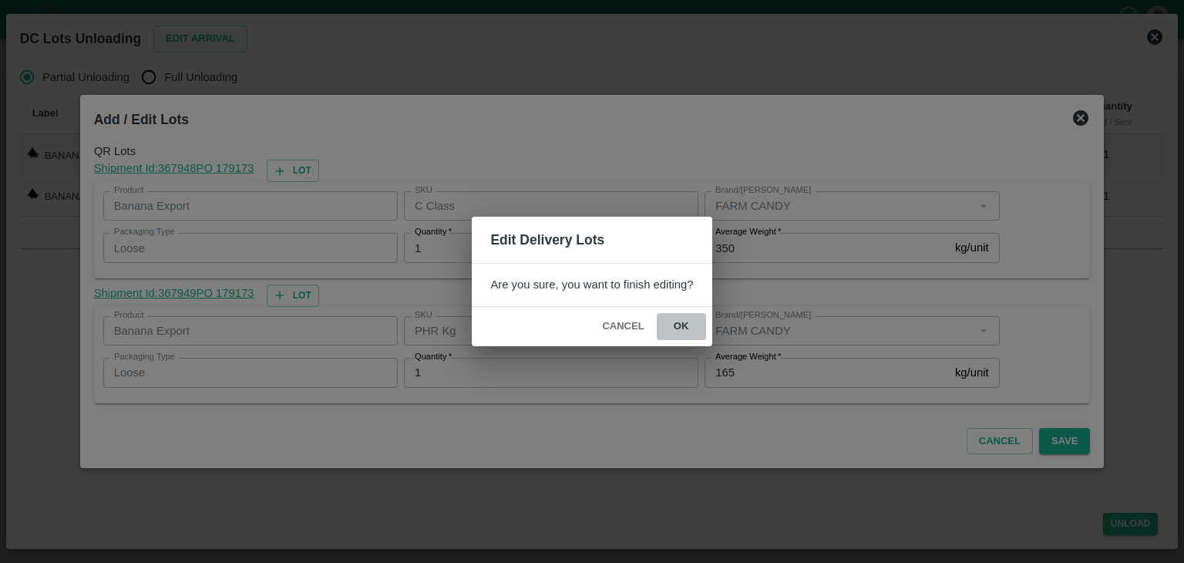
click at [672, 326] on button "ok" at bounding box center [681, 326] width 49 height 27
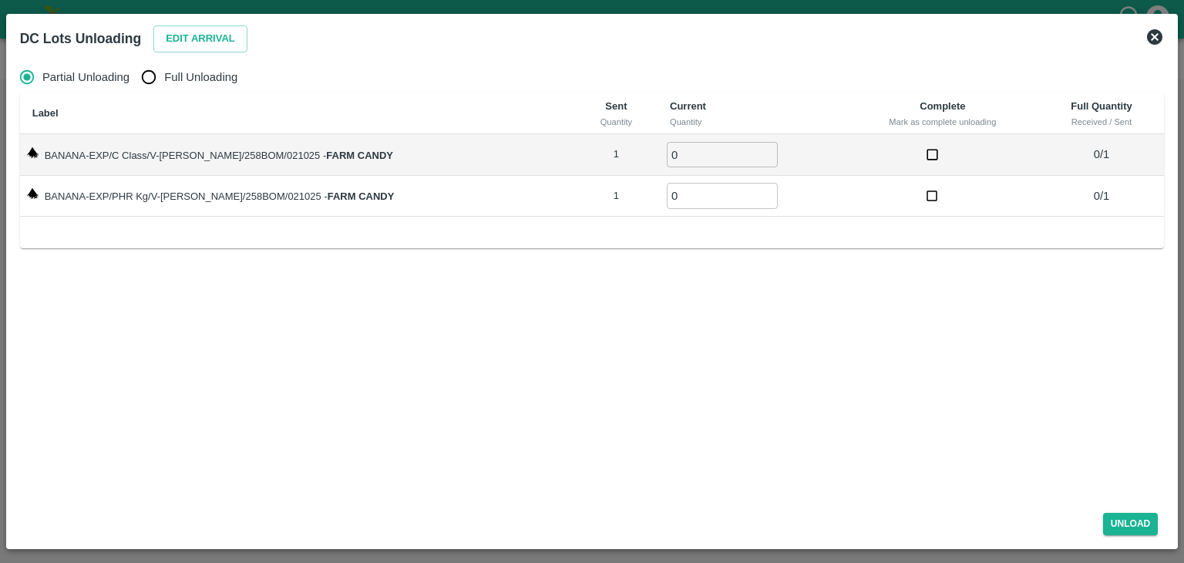
click at [1156, 35] on icon at bounding box center [1154, 37] width 18 height 18
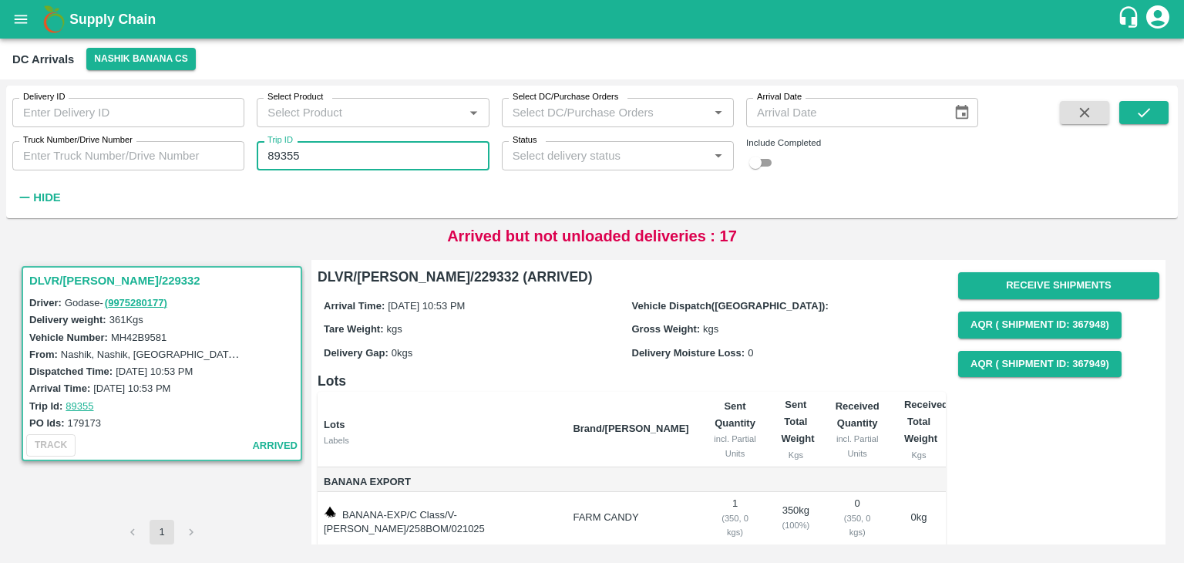
click at [402, 151] on input "89355" at bounding box center [373, 155] width 232 height 29
click at [356, 144] on input "89337" at bounding box center [373, 155] width 232 height 29
type input "89367"
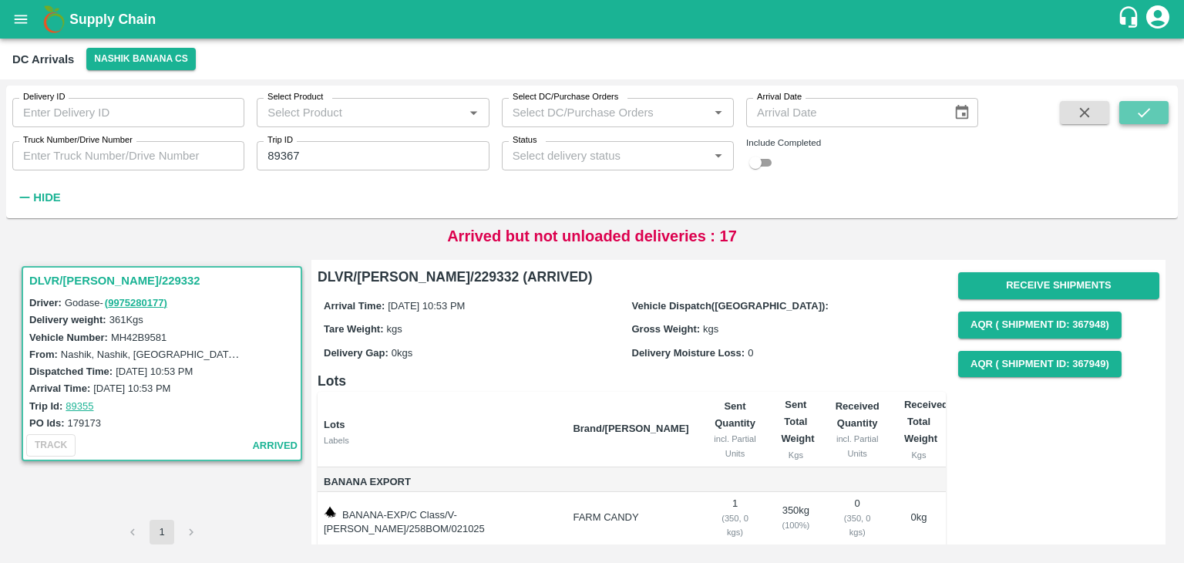
click at [1135, 105] on icon "submit" at bounding box center [1143, 112] width 17 height 17
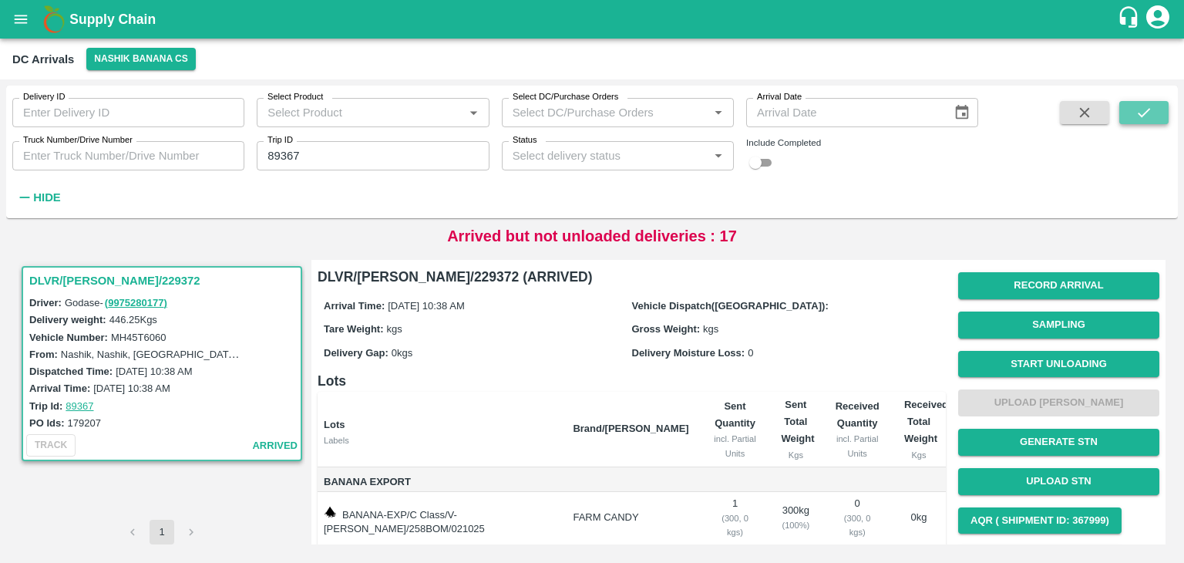
click at [1135, 105] on icon "submit" at bounding box center [1143, 112] width 17 height 17
click at [1082, 365] on button "Start Unloading" at bounding box center [1058, 364] width 201 height 27
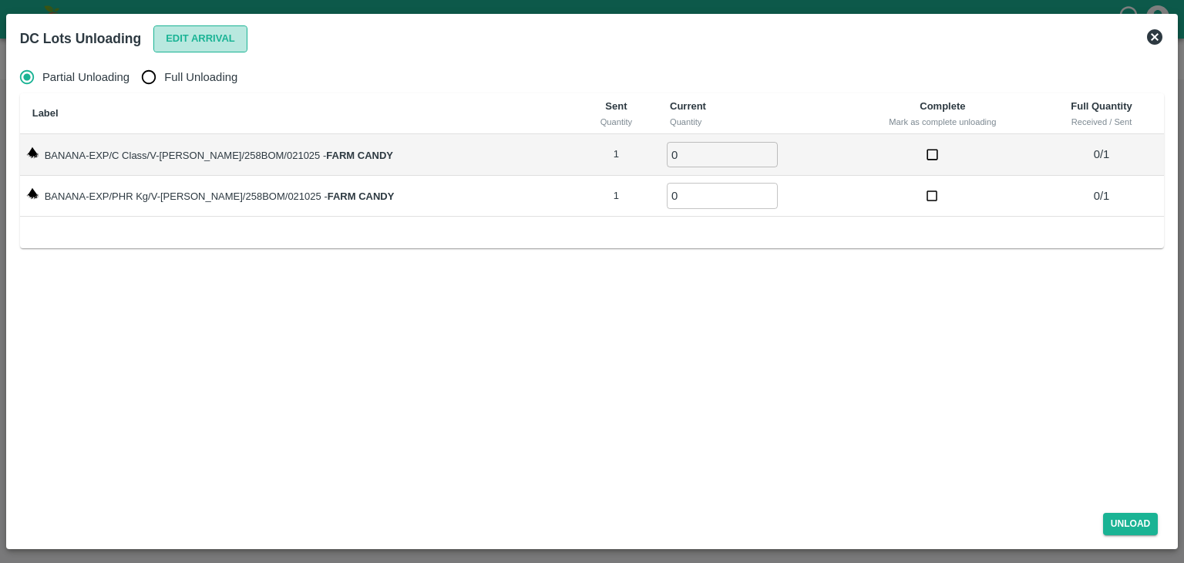
click at [205, 30] on button "Edit Arrival" at bounding box center [200, 38] width 94 height 27
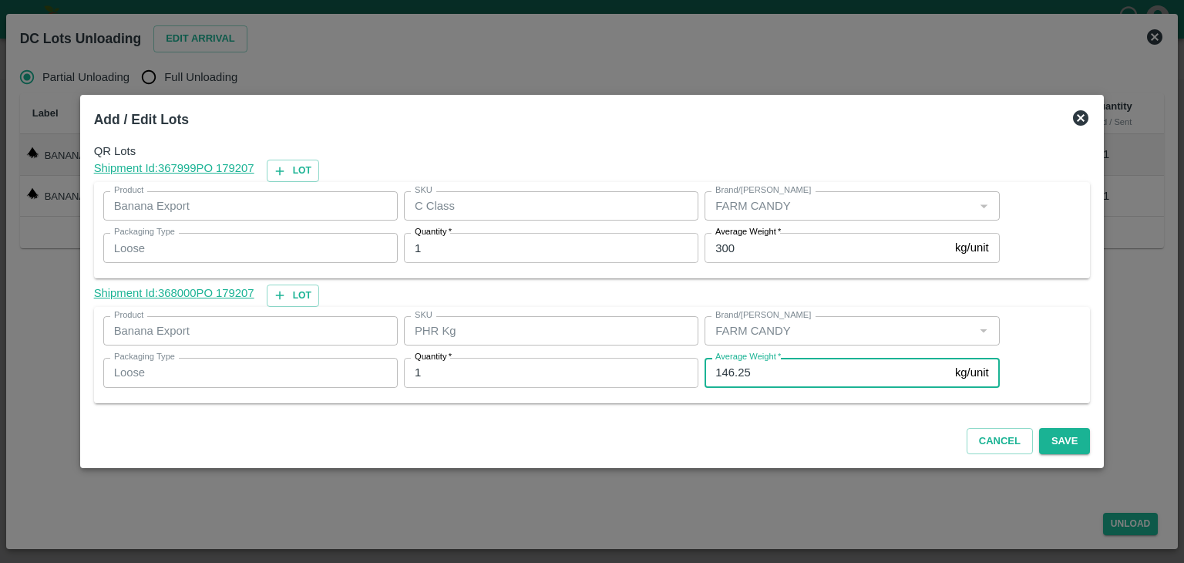
click at [802, 369] on input "146.25" at bounding box center [826, 372] width 244 height 29
type input "10"
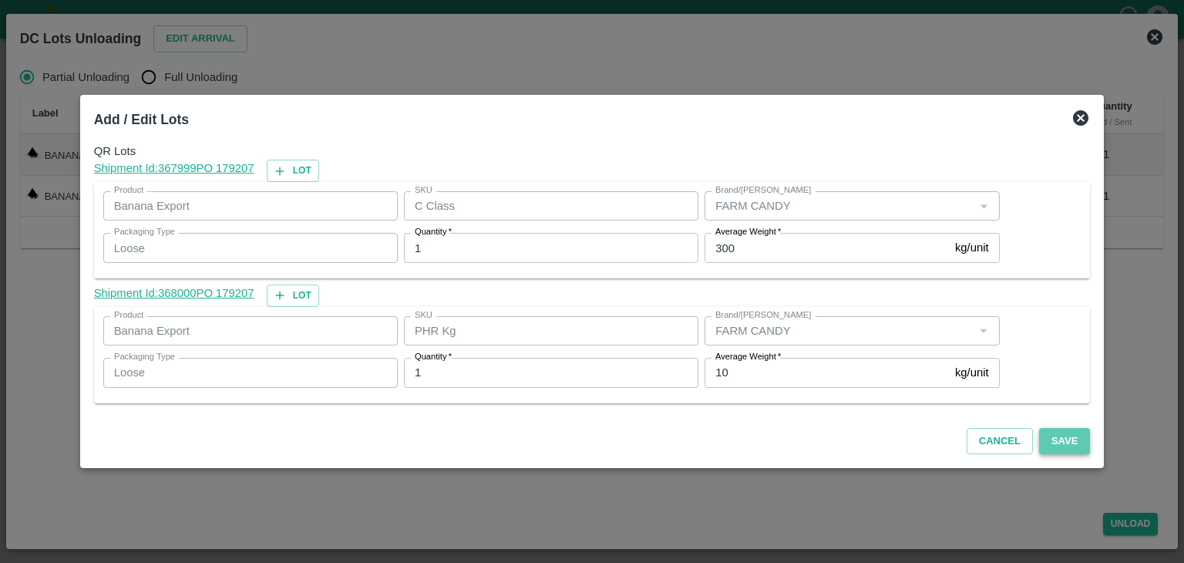
click at [1048, 437] on button "Save" at bounding box center [1064, 441] width 51 height 27
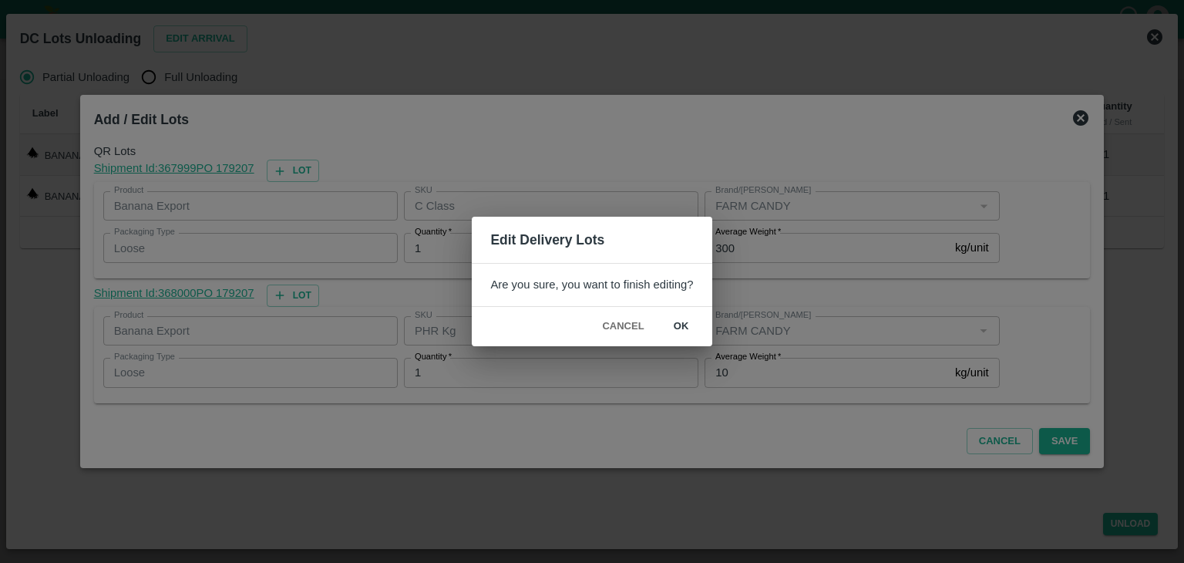
click at [667, 321] on button "ok" at bounding box center [681, 326] width 49 height 27
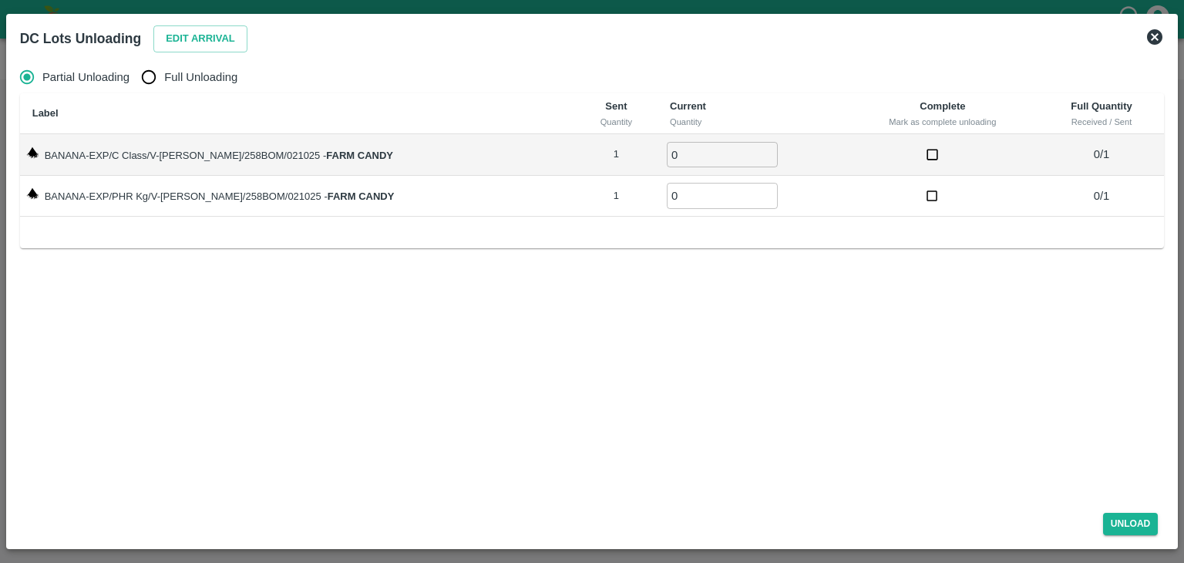
click at [1156, 35] on icon at bounding box center [1154, 36] width 15 height 15
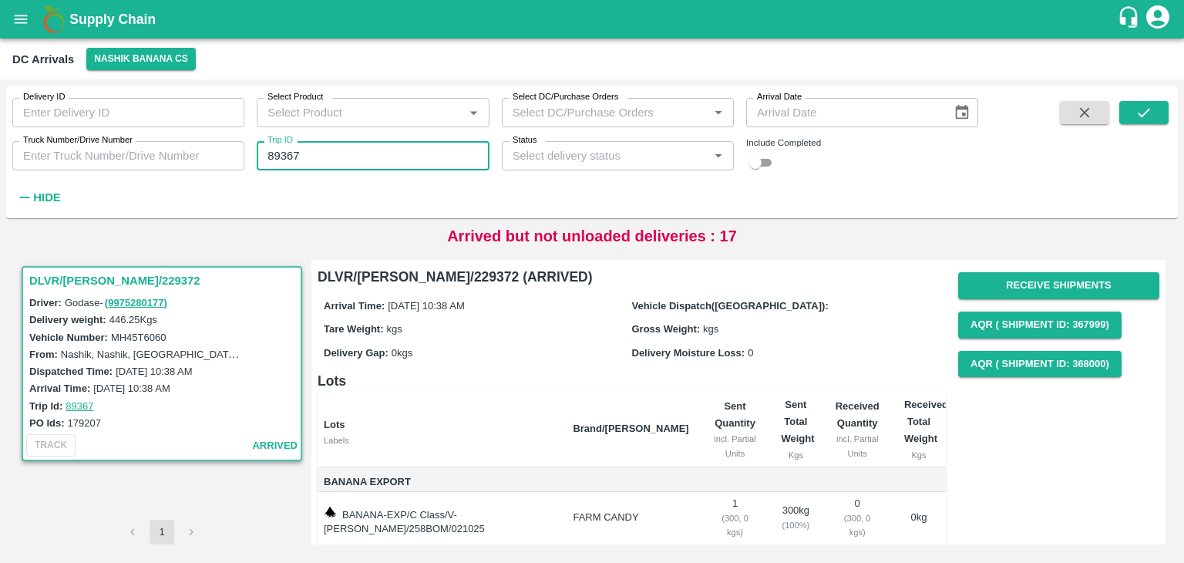
click at [348, 157] on input "89367" at bounding box center [373, 155] width 232 height 29
type input "89344"
click at [1153, 127] on span at bounding box center [1143, 155] width 49 height 108
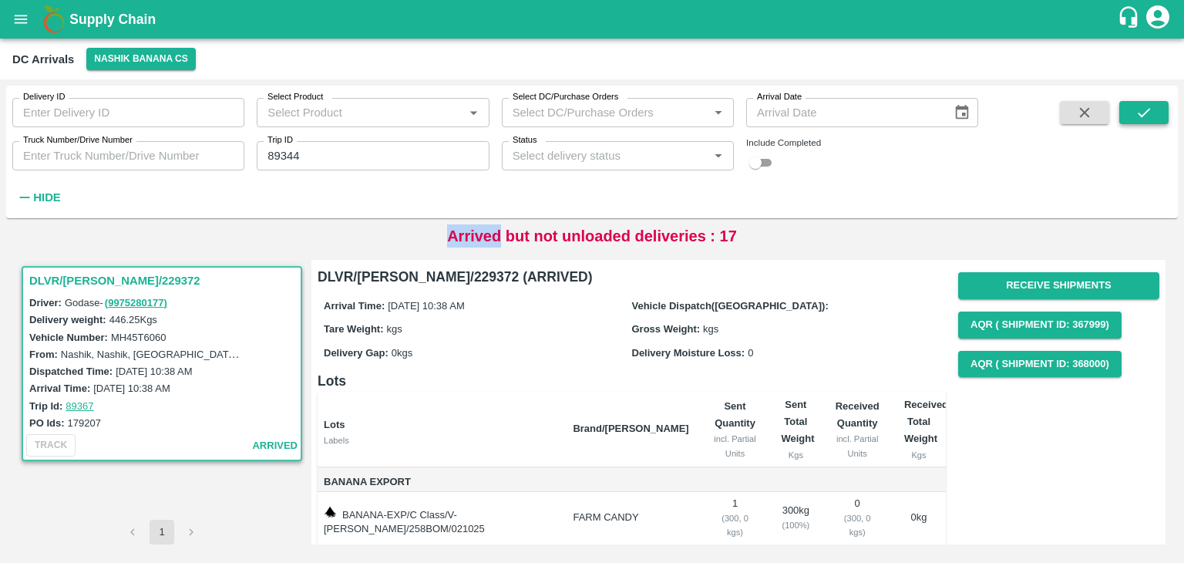
drag, startPoint x: 1153, startPoint y: 127, endPoint x: 1150, endPoint y: 116, distance: 11.2
click at [1150, 116] on span at bounding box center [1143, 155] width 49 height 108
click at [1150, 116] on icon "submit" at bounding box center [1143, 112] width 17 height 17
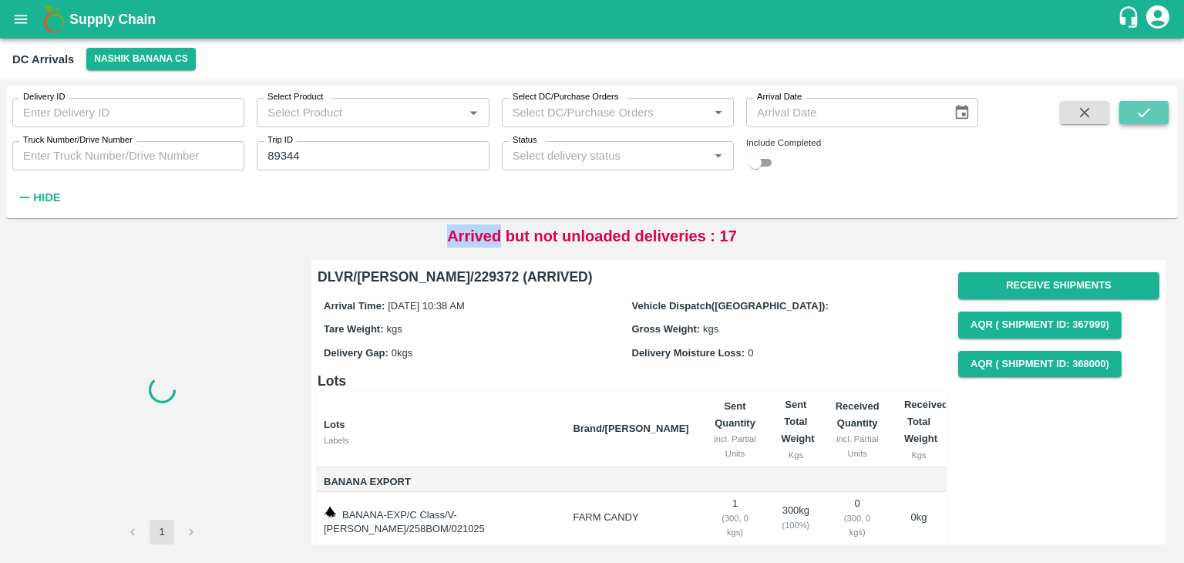
click at [1150, 116] on icon "submit" at bounding box center [1143, 112] width 17 height 17
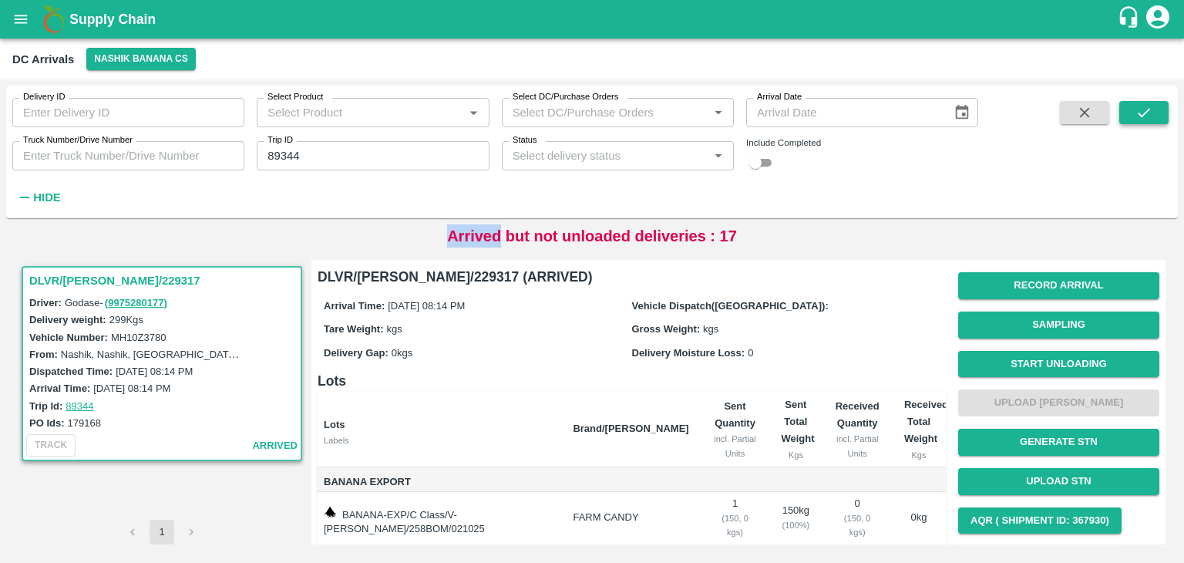
click at [1150, 116] on icon "submit" at bounding box center [1143, 112] width 17 height 17
drag, startPoint x: 1150, startPoint y: 116, endPoint x: 1054, endPoint y: 369, distance: 270.5
click at [1054, 369] on div "Delivery ID Delivery ID Select Product Select Product   * Select DC/Purchase Or…" at bounding box center [591, 321] width 1171 height 471
click at [1054, 369] on button "Start Unloading" at bounding box center [1058, 364] width 201 height 27
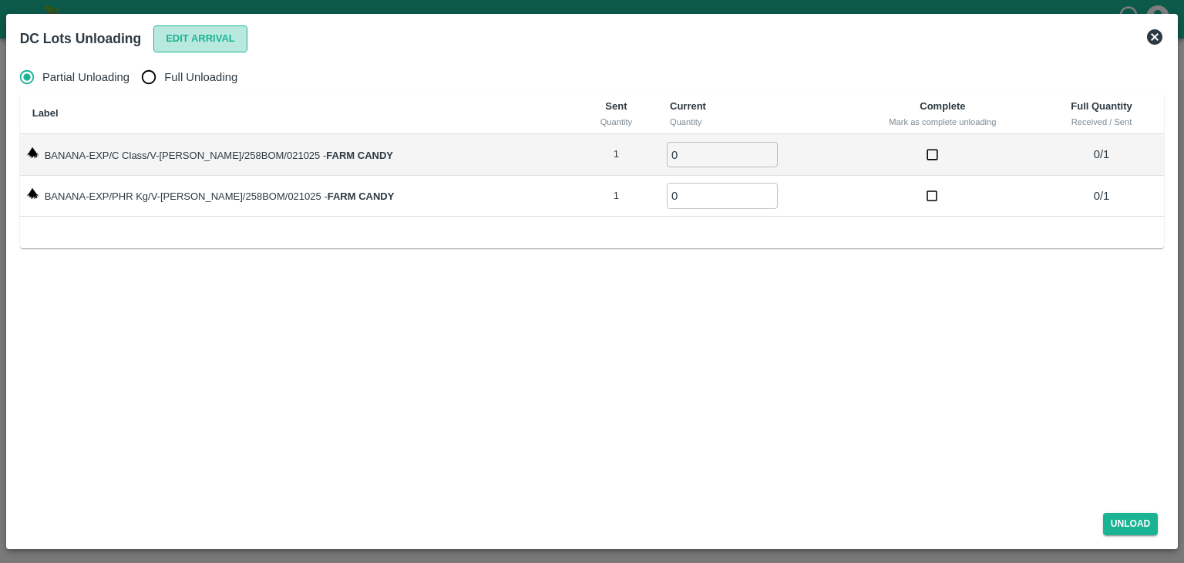
click at [173, 25] on button "Edit Arrival" at bounding box center [200, 38] width 94 height 27
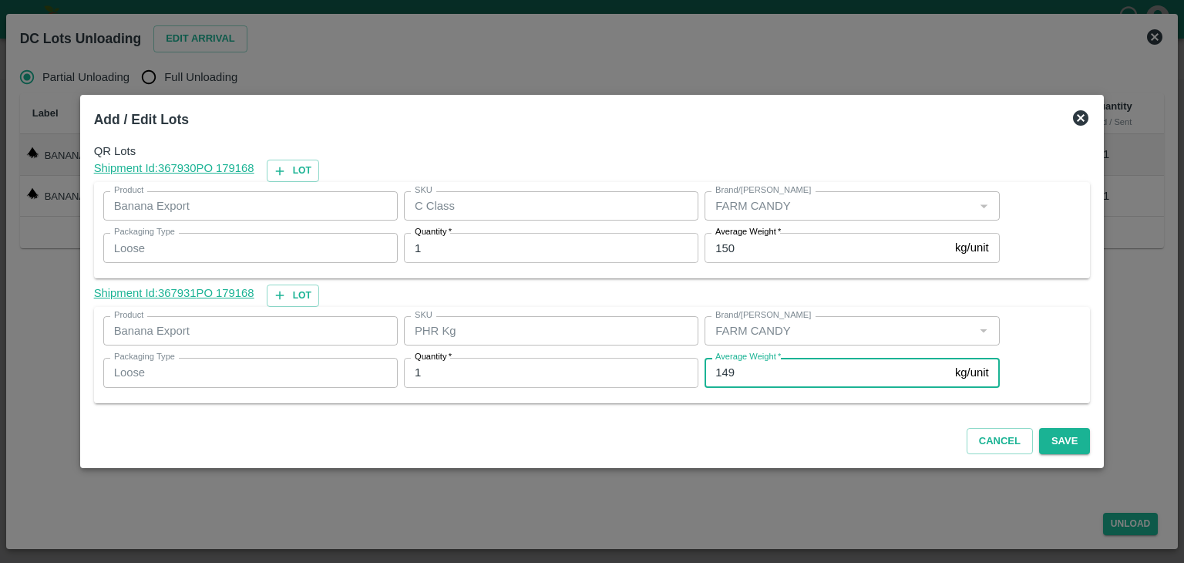
click at [744, 377] on input "149" at bounding box center [826, 372] width 244 height 29
type input "1"
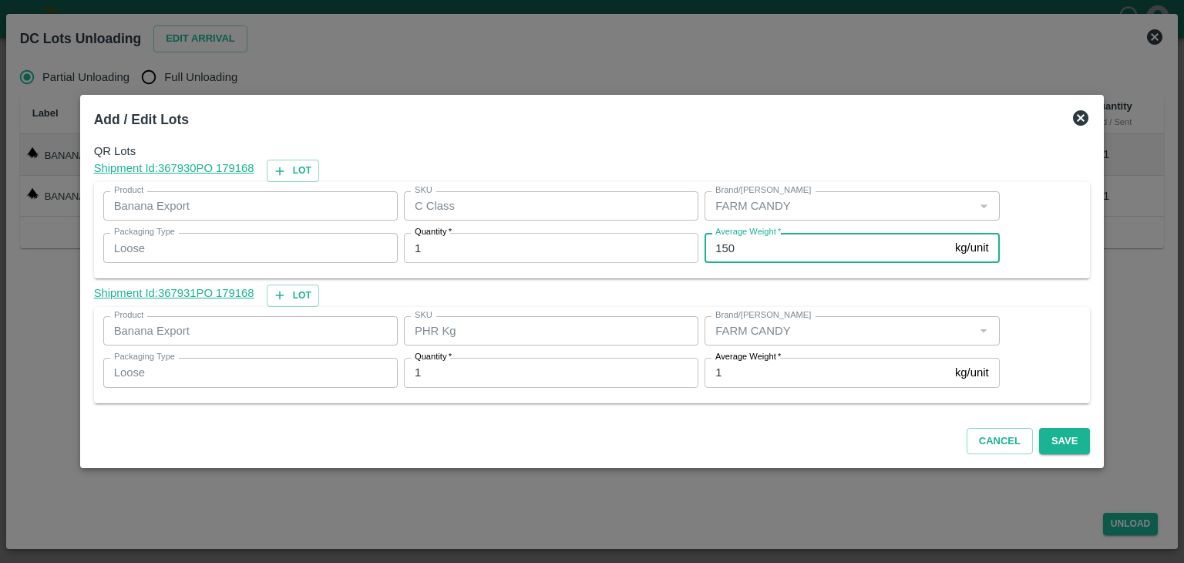
click at [746, 250] on input "150" at bounding box center [826, 247] width 244 height 29
type input "1"
type input "118"
drag, startPoint x: 1062, startPoint y: 454, endPoint x: 1056, endPoint y: 432, distance: 23.2
click at [1056, 432] on div "Cancel Save" at bounding box center [592, 437] width 1009 height 45
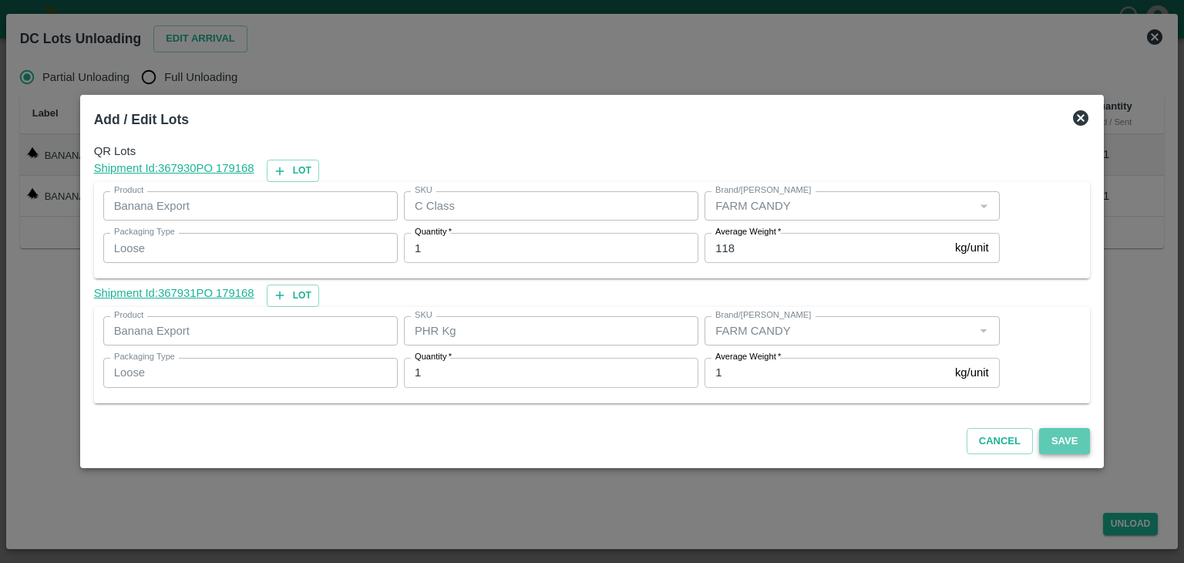
click at [1056, 432] on button "Save" at bounding box center [1064, 441] width 51 height 27
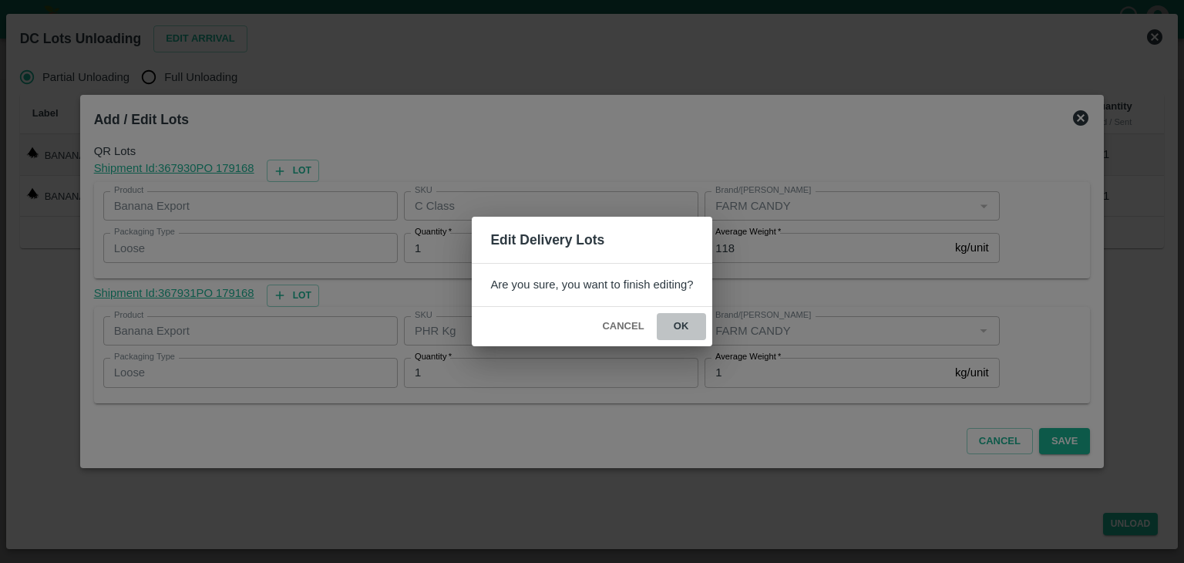
click at [691, 319] on button "ok" at bounding box center [681, 326] width 49 height 27
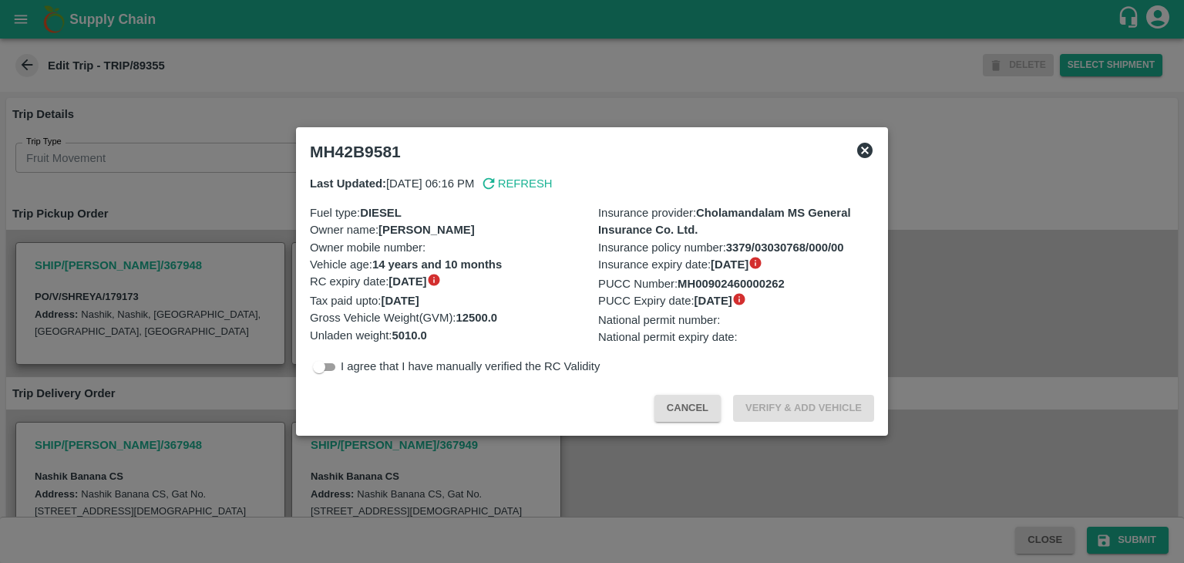
click at [869, 146] on icon at bounding box center [864, 150] width 15 height 15
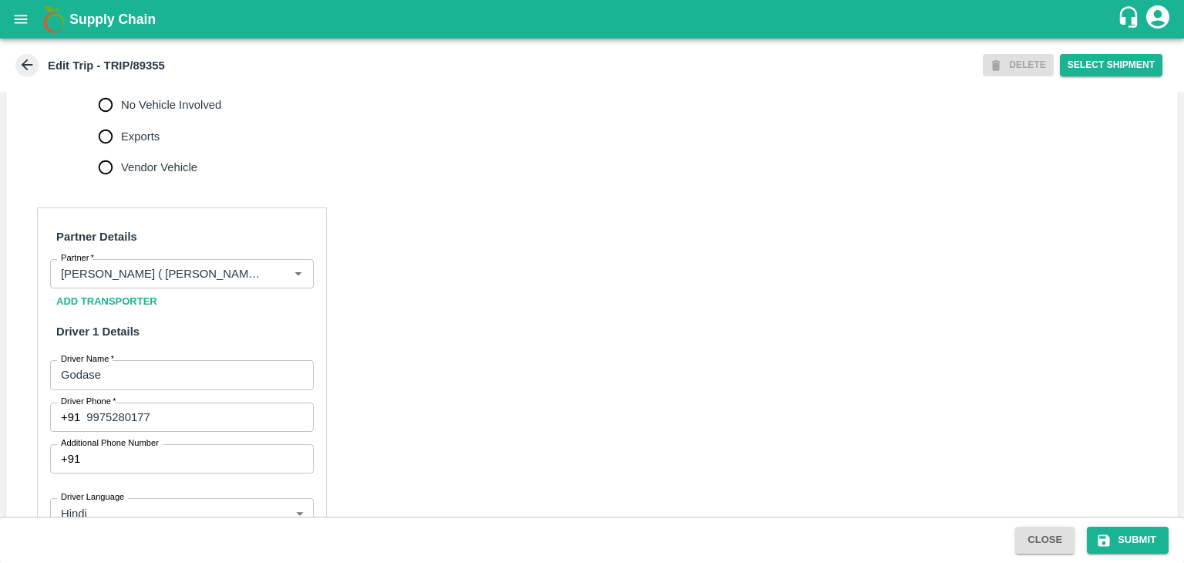
click at [166, 113] on span "No Vehicle Involved" at bounding box center [171, 104] width 100 height 17
click at [121, 120] on input "No Vehicle Involved" at bounding box center [105, 104] width 31 height 31
radio input "true"
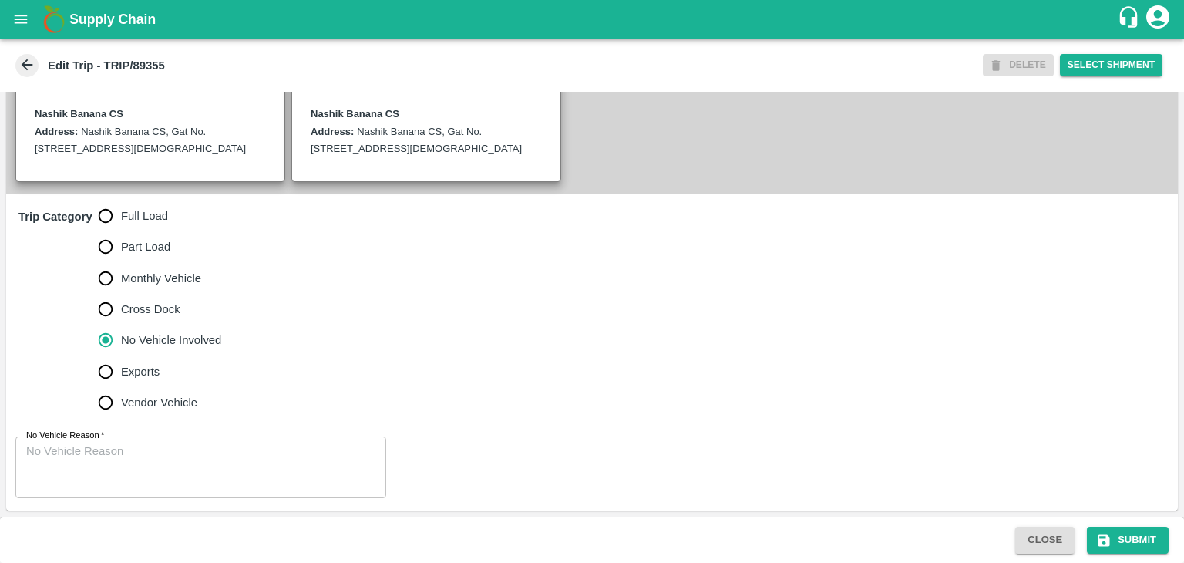
scroll to position [378, 0]
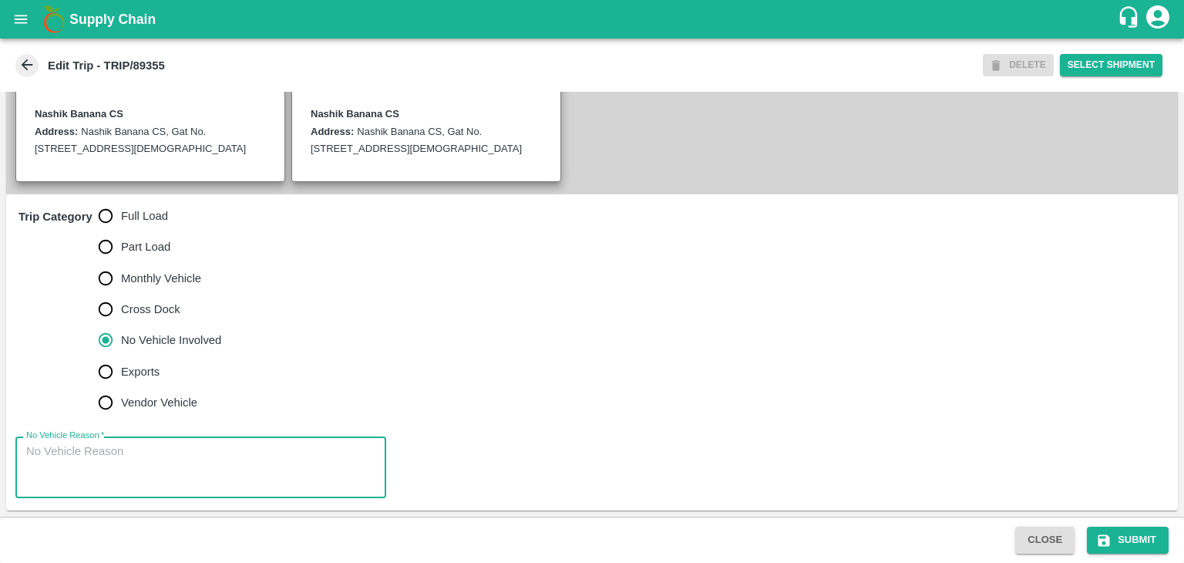
click at [234, 448] on textarea "No Vehicle Reason   *" at bounding box center [200, 467] width 349 height 49
type textarea "Field Dump"
click at [1104, 533] on icon "submit" at bounding box center [1103, 540] width 15 height 15
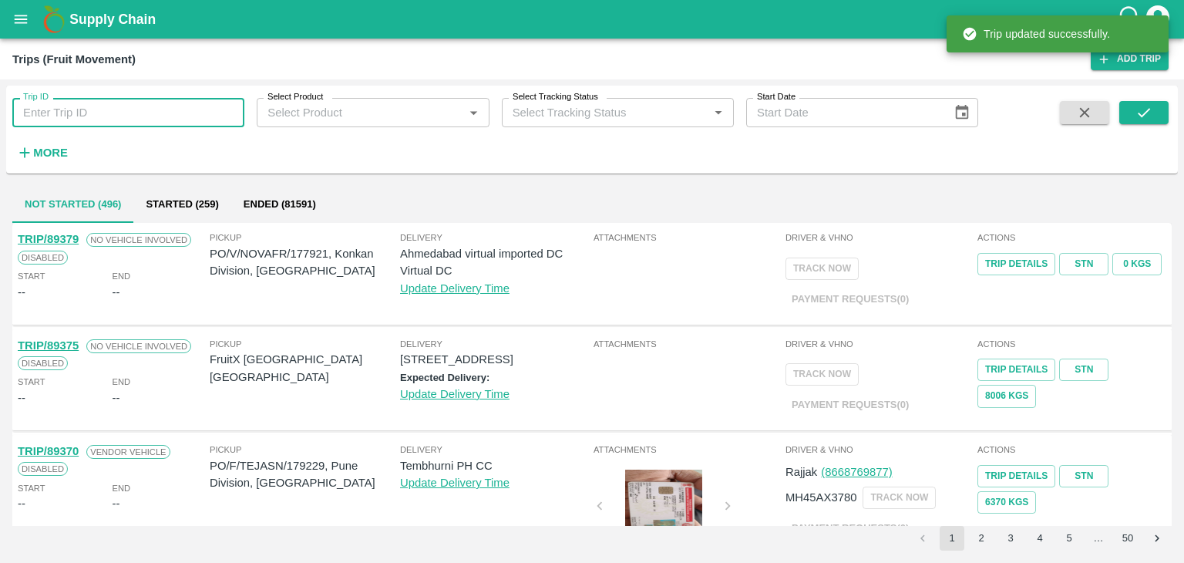
click at [163, 106] on input "Trip ID" at bounding box center [128, 112] width 232 height 29
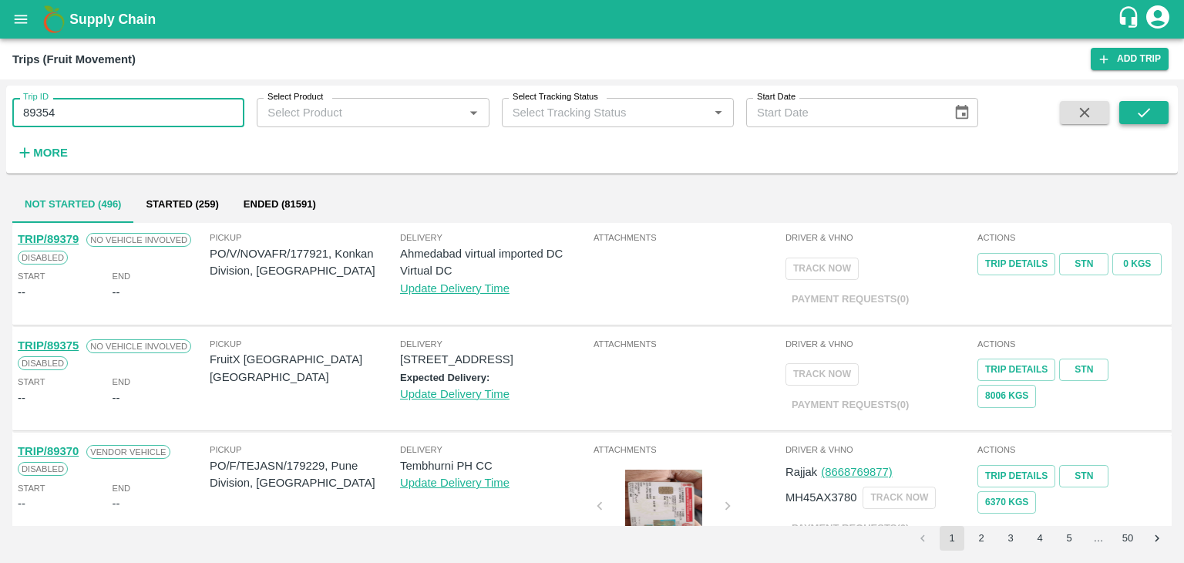
type input "89354"
click at [1149, 114] on icon "submit" at bounding box center [1143, 112] width 17 height 17
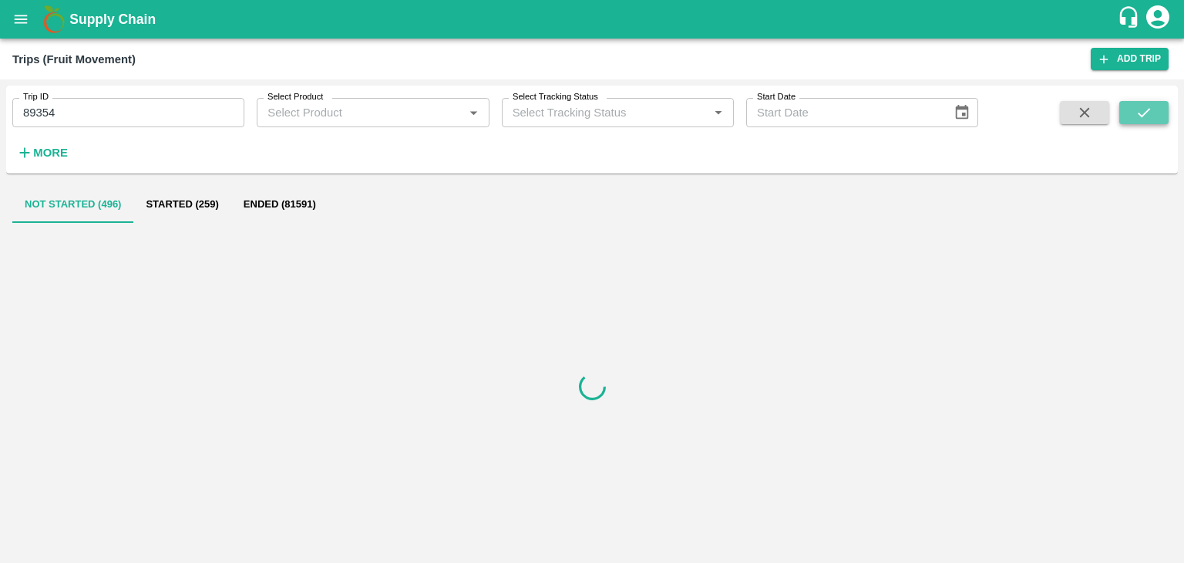
click at [1149, 114] on icon "submit" at bounding box center [1143, 112] width 17 height 17
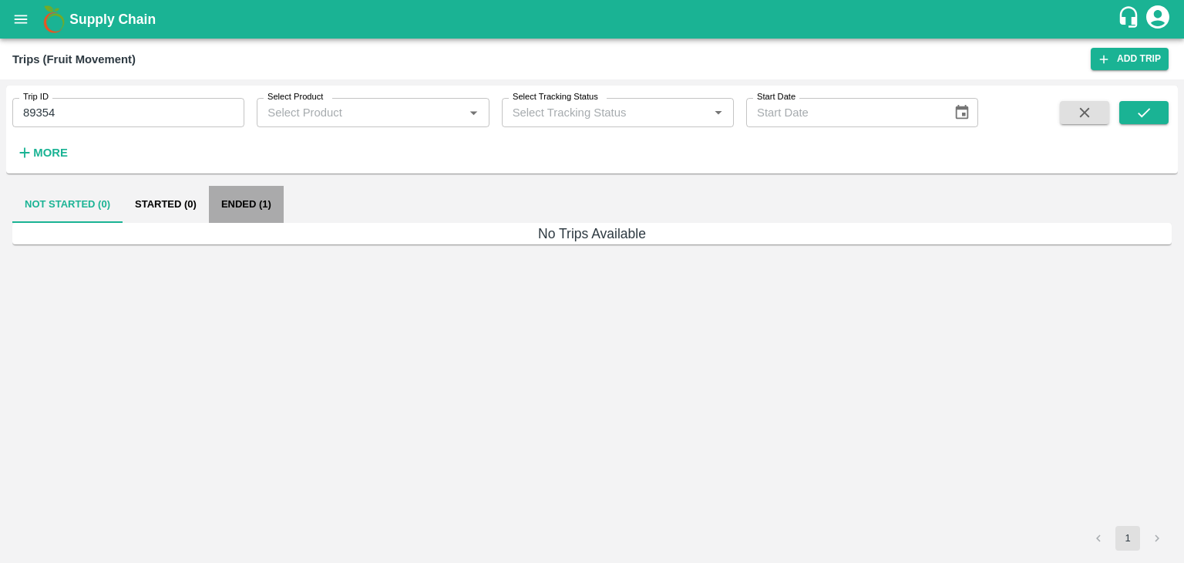
click at [260, 204] on button "Ended (1)" at bounding box center [246, 204] width 75 height 37
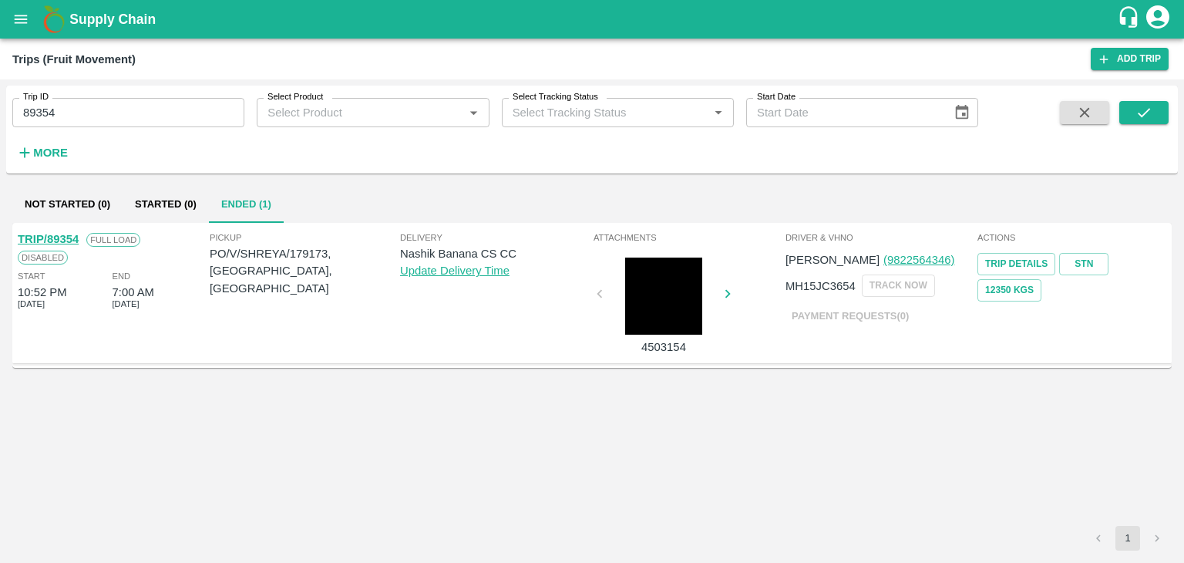
click at [66, 234] on link "TRIP/89354" at bounding box center [48, 239] width 61 height 12
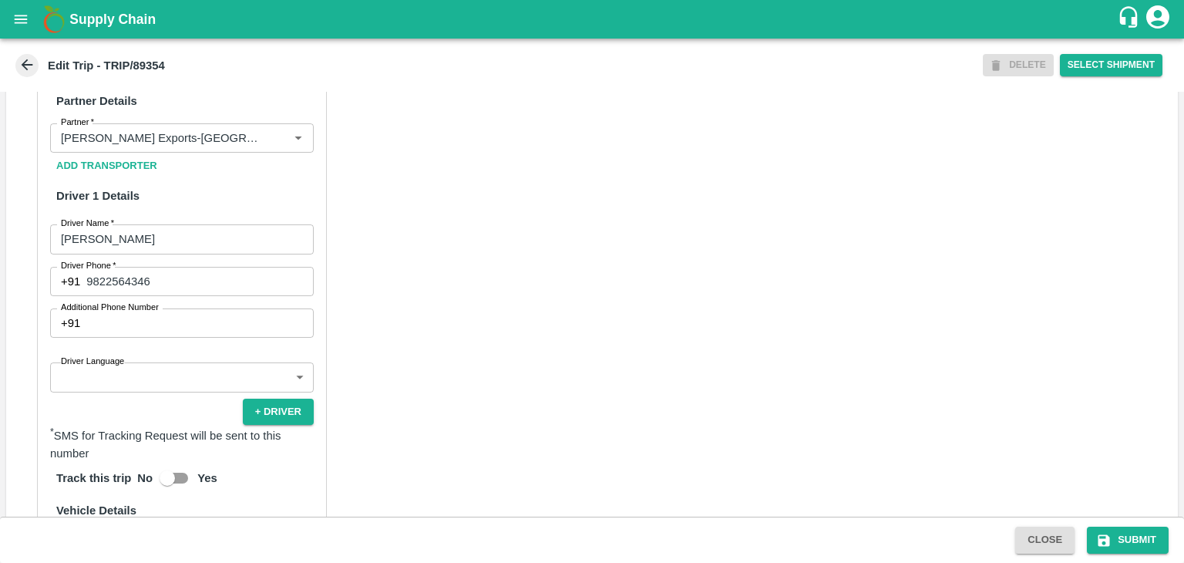
scroll to position [734, 0]
click at [274, 145] on icon "Clear" at bounding box center [279, 137] width 15 height 15
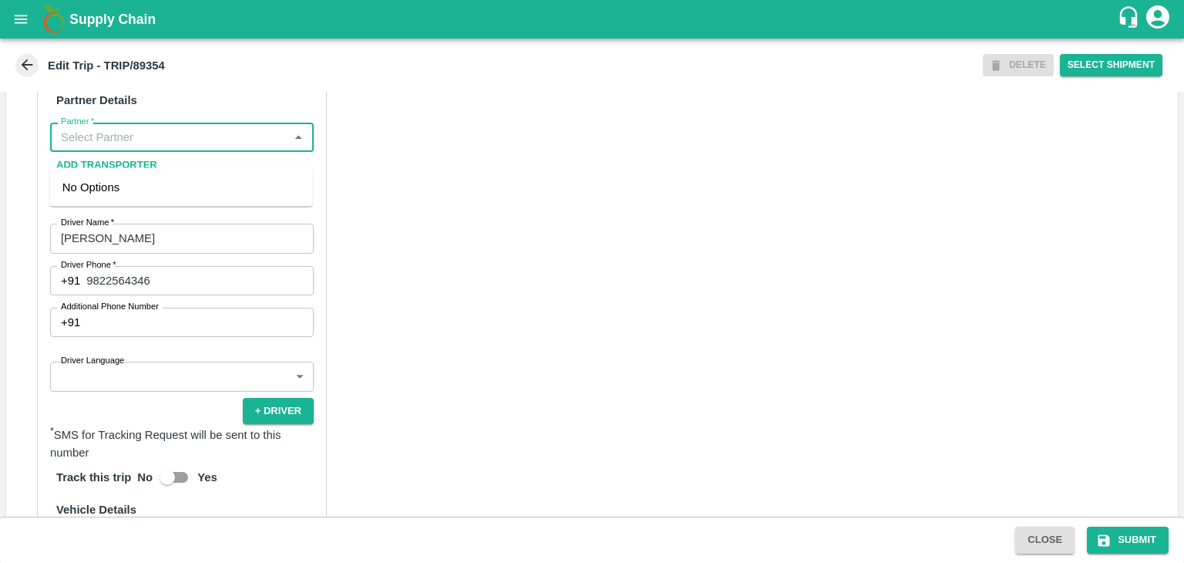
click at [250, 147] on input "Partner   *" at bounding box center [169, 137] width 229 height 20
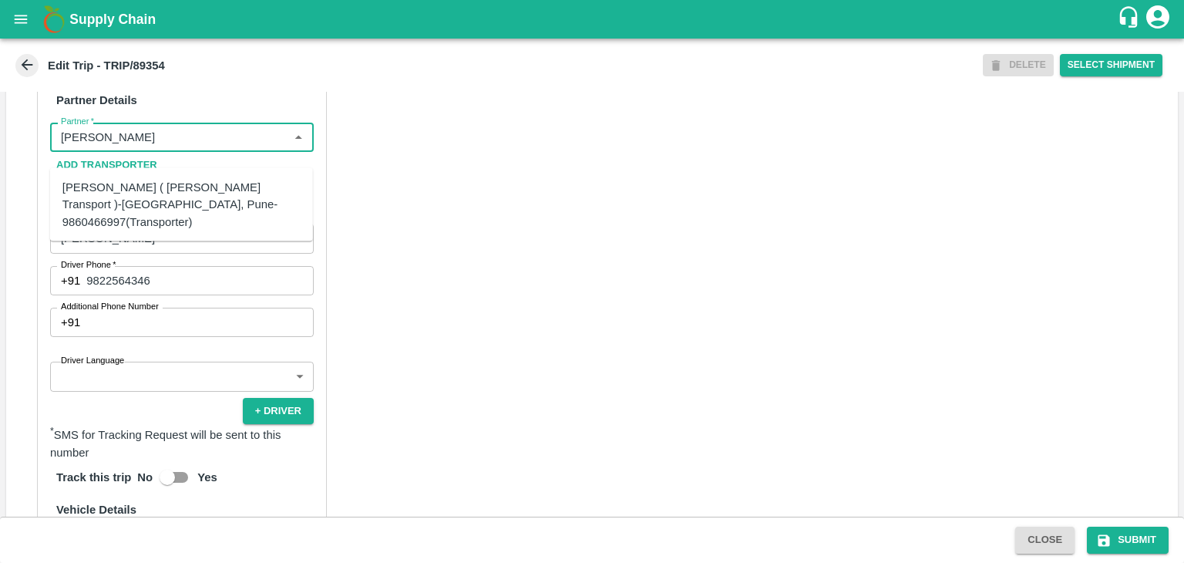
click at [171, 195] on div "[PERSON_NAME] ( [PERSON_NAME] Transport )-[GEOGRAPHIC_DATA], Pune-9860466997(Tr…" at bounding box center [181, 205] width 238 height 52
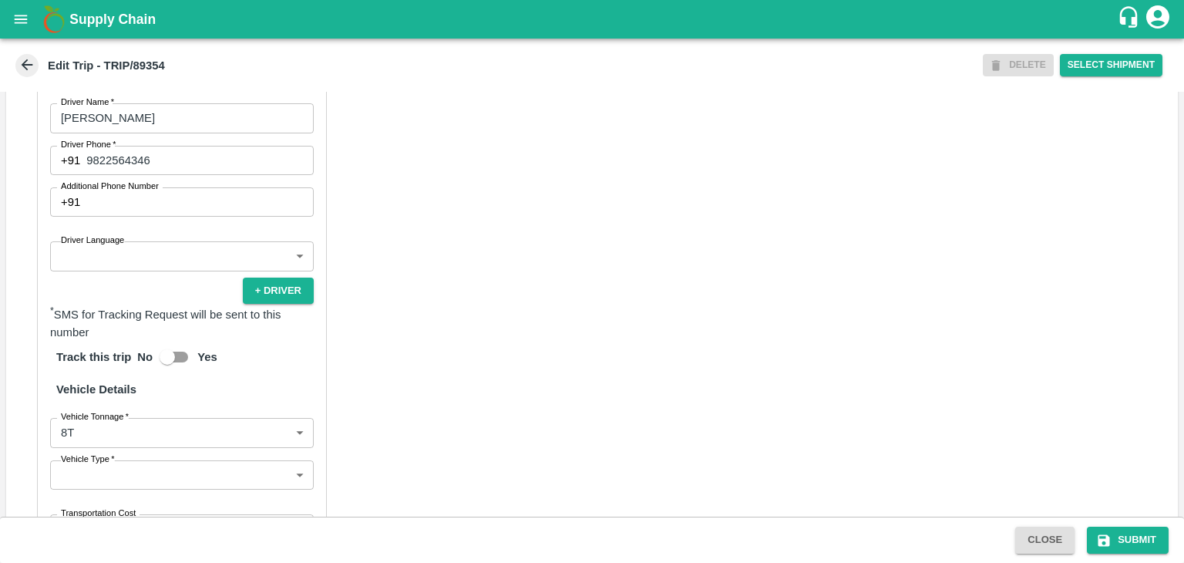
scroll to position [854, 0]
type input "[PERSON_NAME] ( [PERSON_NAME] Transport )-[GEOGRAPHIC_DATA], Pune-9860466997(Tr…"
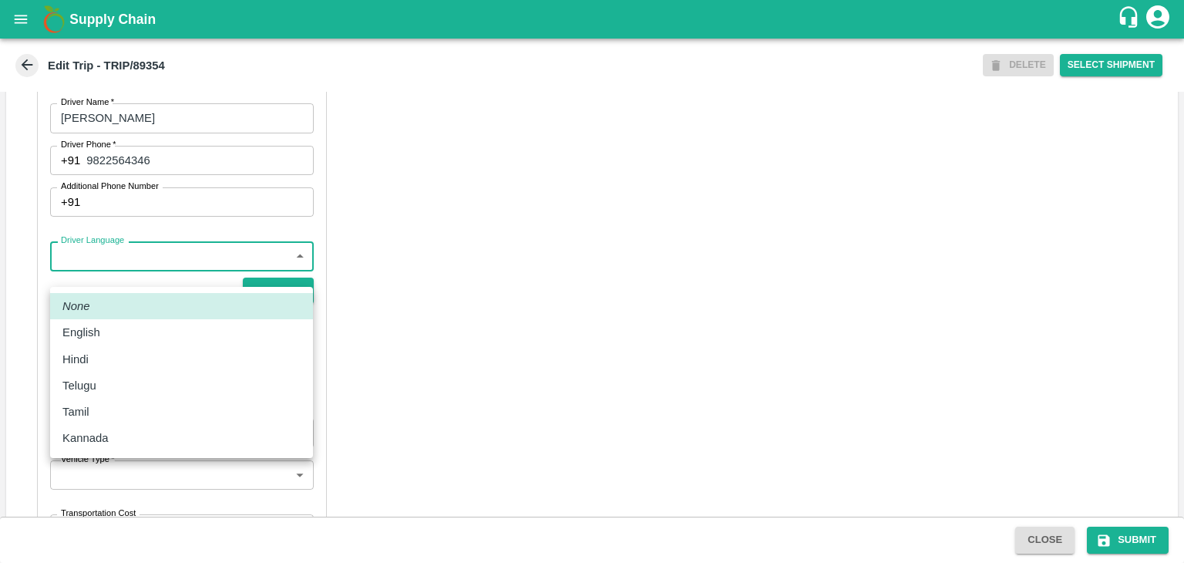
click at [89, 284] on body "Supply Chain Edit Trip - TRIP/89354 DELETE Select Shipment Trip Details Trip Ty…" at bounding box center [592, 281] width 1184 height 563
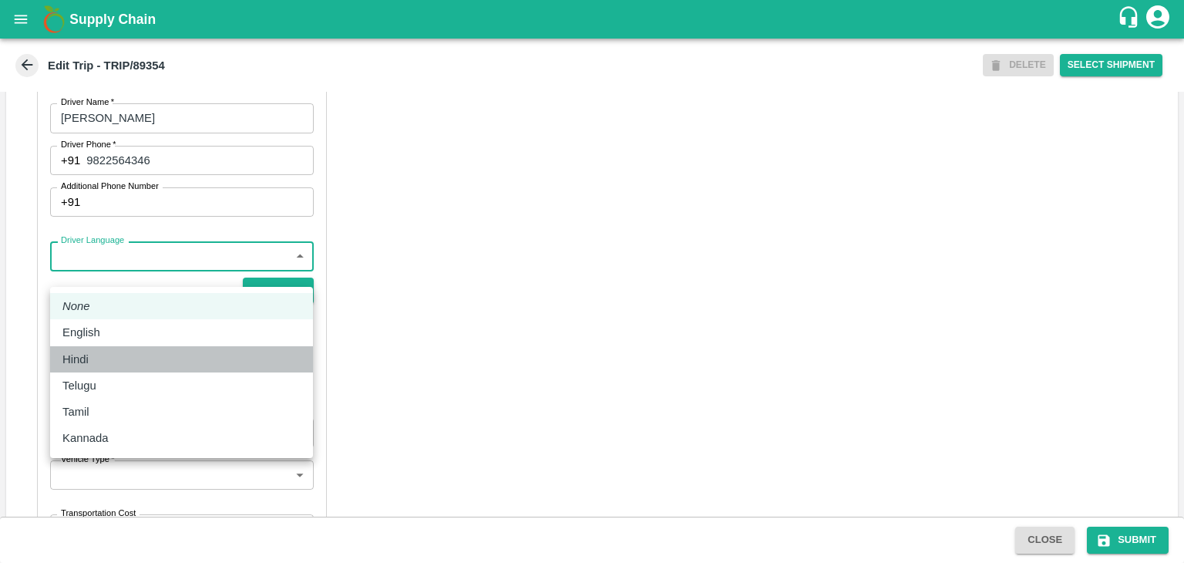
click at [105, 357] on div "Hindi" at bounding box center [181, 359] width 238 height 17
type input "hi"
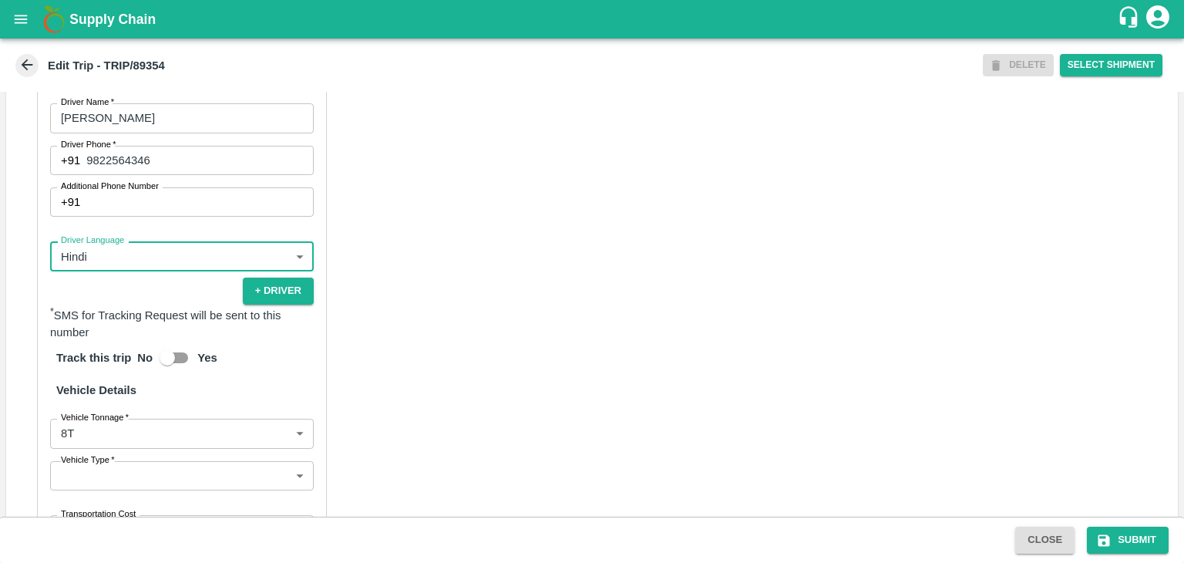
scroll to position [1098, 0]
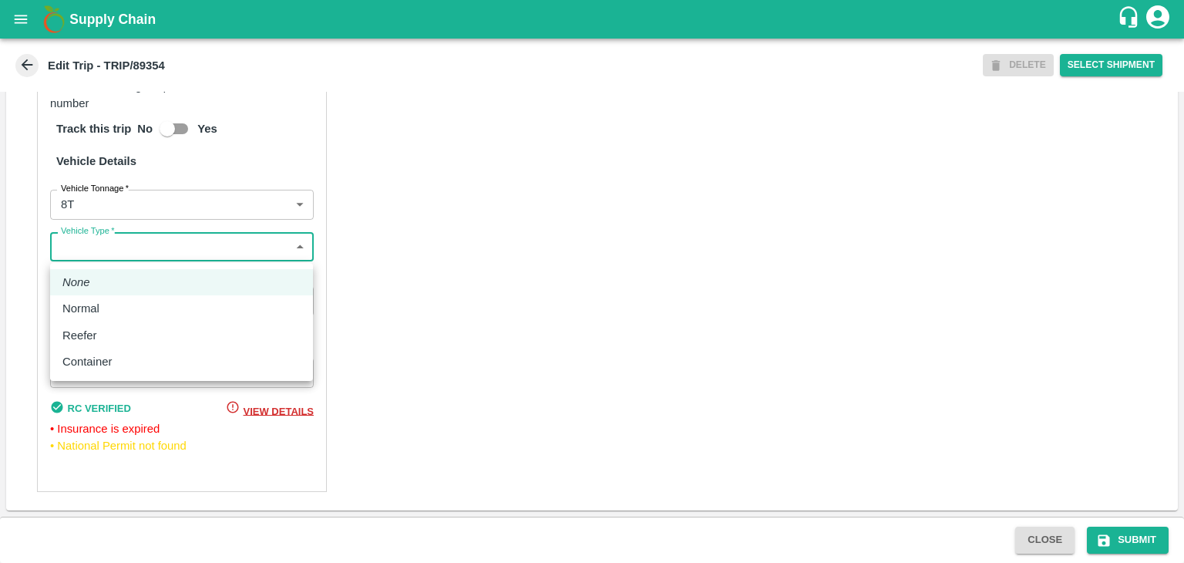
click at [108, 254] on body "Supply Chain Edit Trip - TRIP/89354 DELETE Select Shipment Trip Details Trip Ty…" at bounding box center [592, 281] width 1184 height 563
drag, startPoint x: 116, startPoint y: 324, endPoint x: 157, endPoint y: 304, distance: 45.5
click at [157, 304] on ul "None Normal Reefer Container" at bounding box center [181, 322] width 263 height 118
click at [157, 304] on div "Normal" at bounding box center [181, 308] width 238 height 17
type input "Normal"
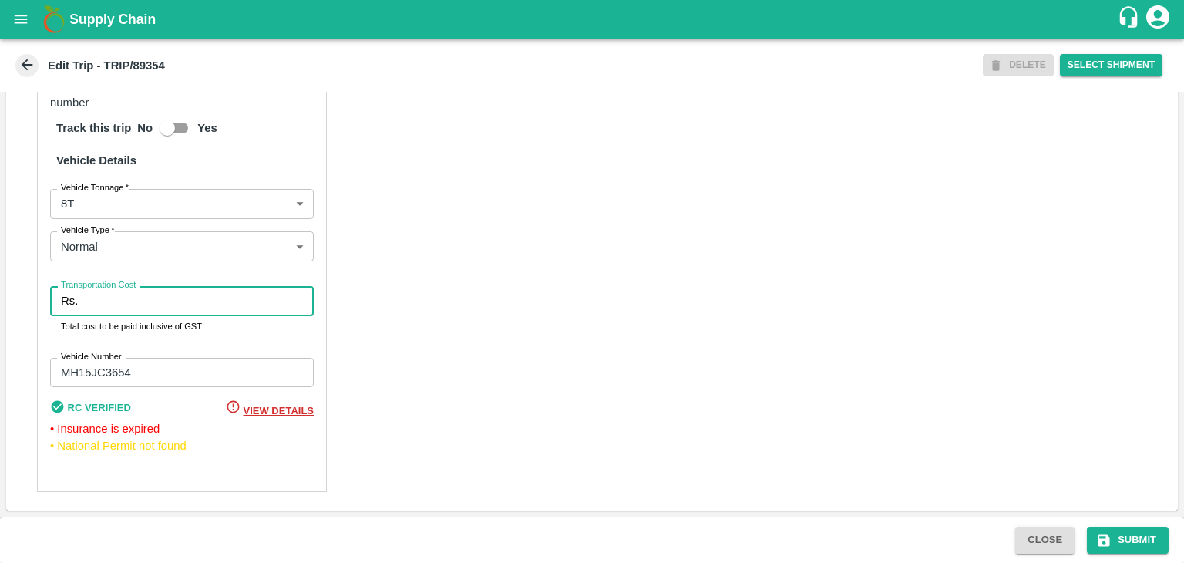
click at [174, 301] on input "Transportation Cost" at bounding box center [199, 300] width 230 height 29
type input "10000"
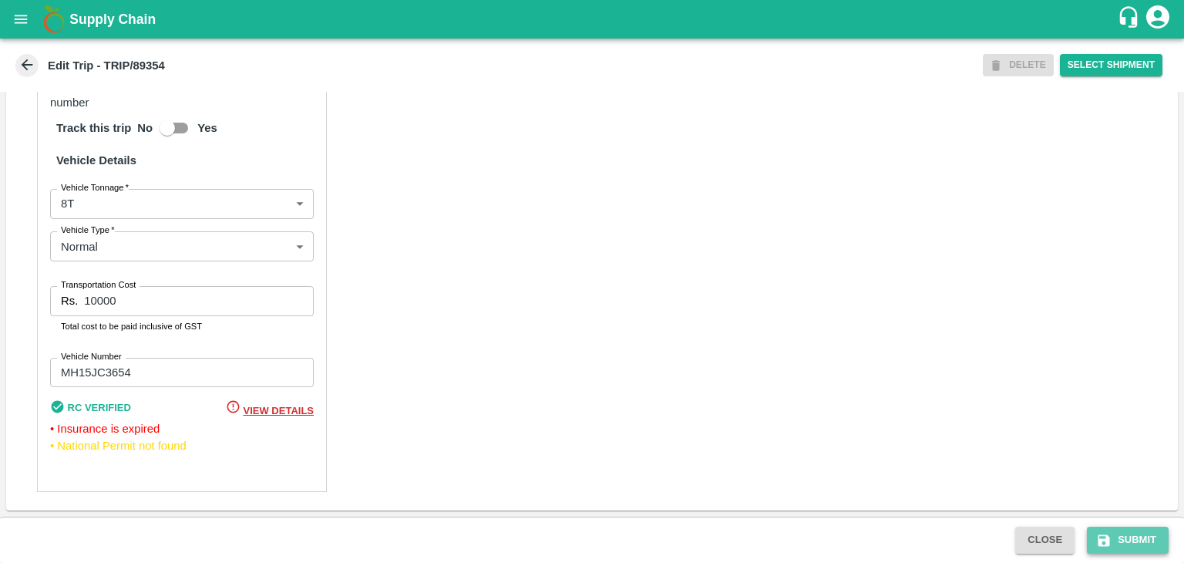
click at [1136, 546] on button "Submit" at bounding box center [1128, 539] width 82 height 27
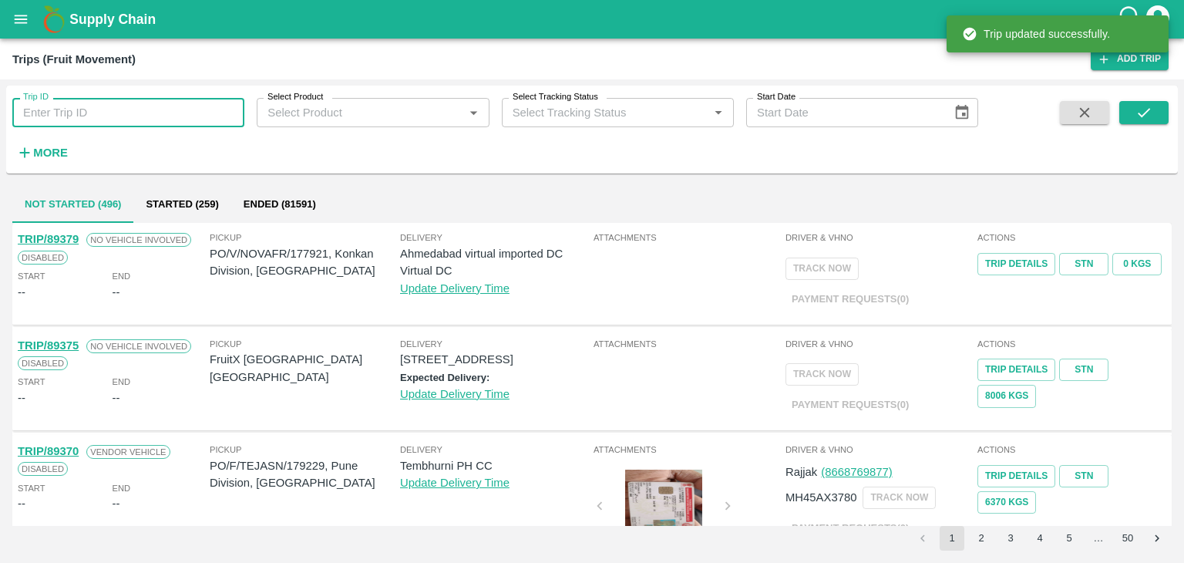
click at [191, 120] on input "Trip ID" at bounding box center [128, 112] width 232 height 29
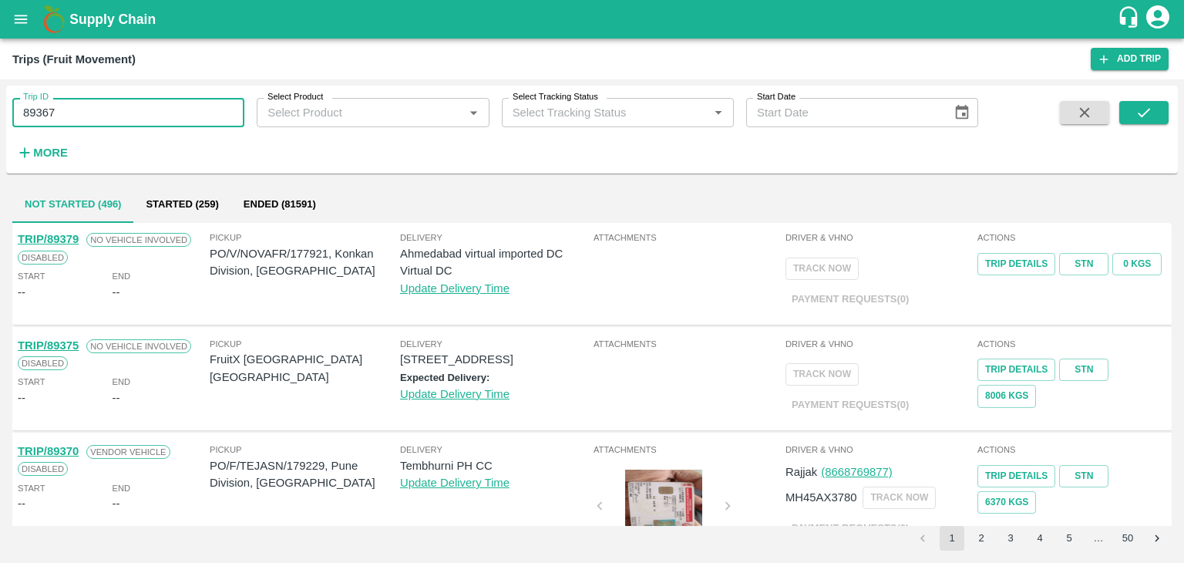
type input "89367"
click at [1138, 113] on icon "submit" at bounding box center [1143, 112] width 17 height 17
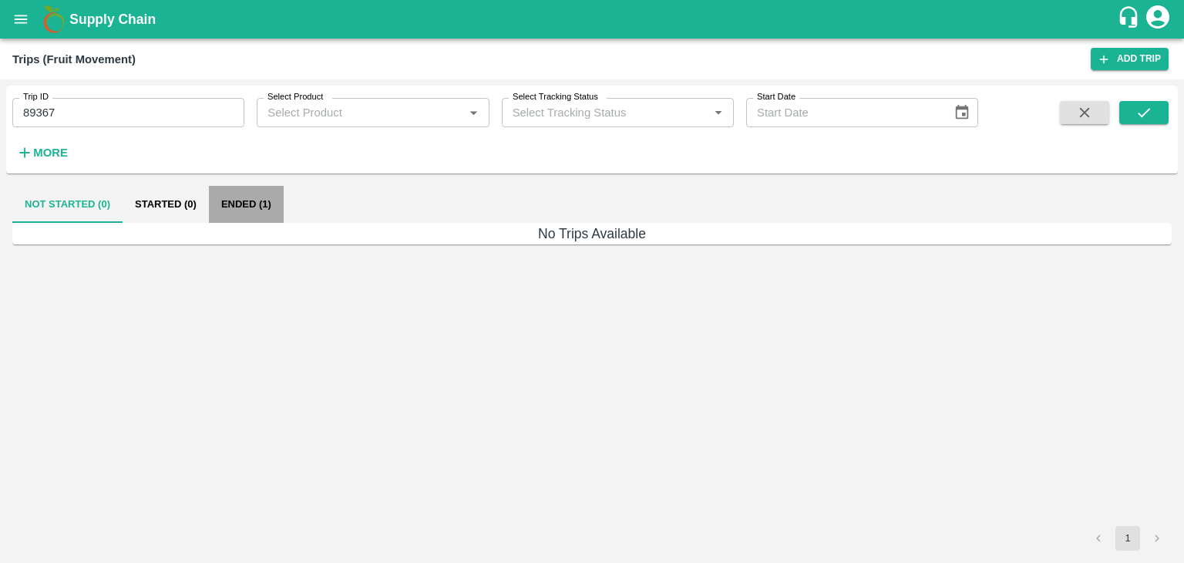
click at [259, 205] on button "Ended (1)" at bounding box center [246, 204] width 75 height 37
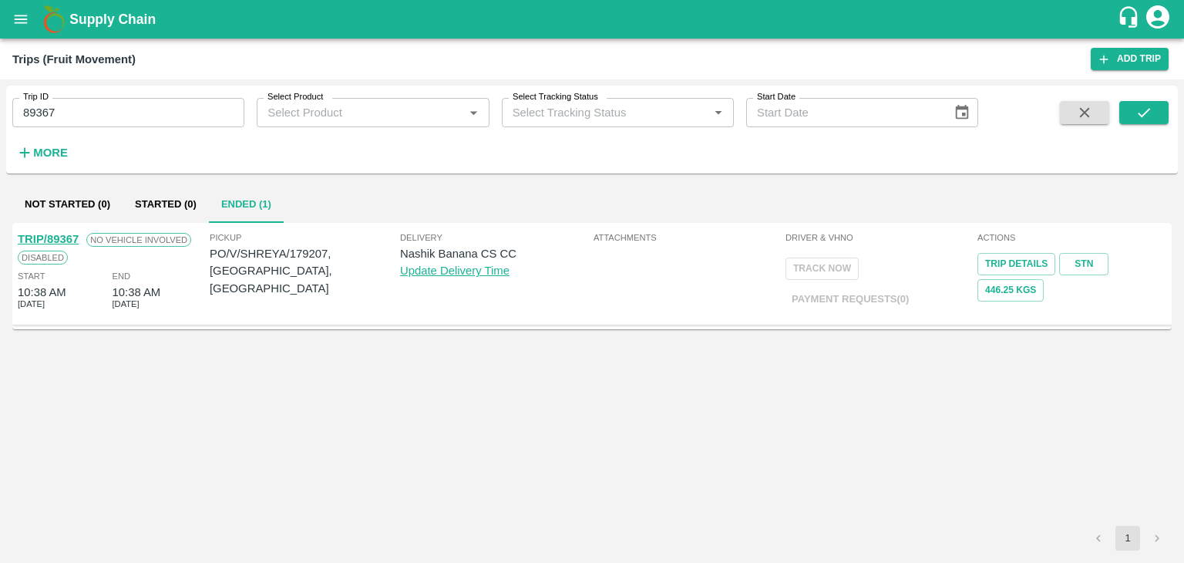
click at [68, 231] on div "TRIP/89367" at bounding box center [48, 238] width 61 height 17
click at [51, 237] on link "TRIP/89367" at bounding box center [48, 239] width 61 height 12
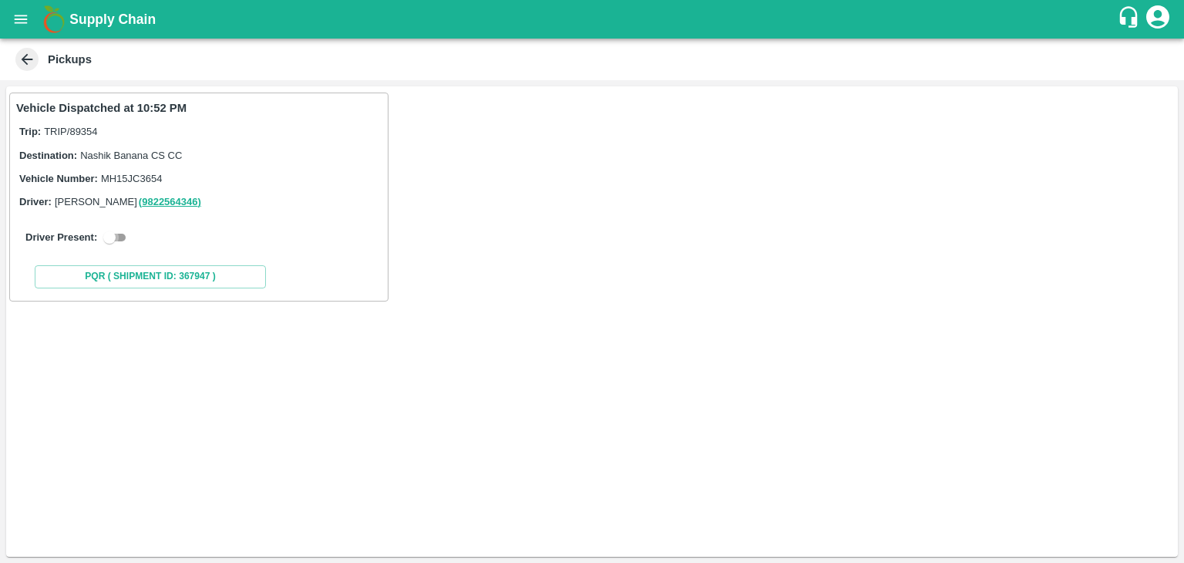
click at [115, 229] on input "checkbox" at bounding box center [109, 237] width 55 height 18
checkbox input "true"
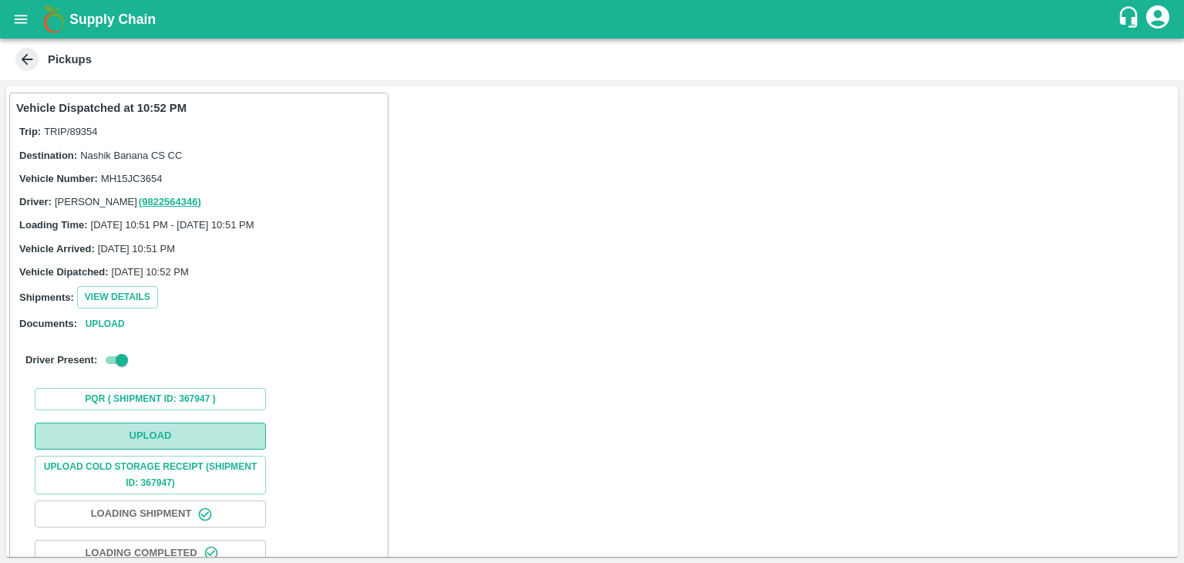
click at [194, 432] on button "Upload" at bounding box center [150, 435] width 231 height 27
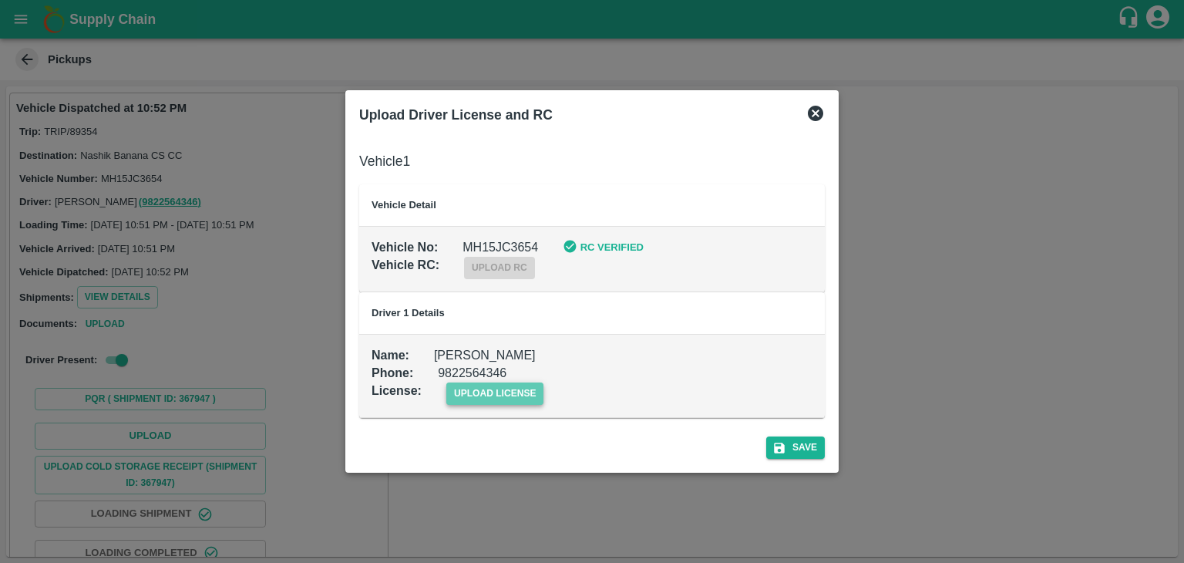
click at [529, 388] on span "upload license" at bounding box center [495, 393] width 98 height 22
click at [0, 0] on input "upload license" at bounding box center [0, 0] width 0 height 0
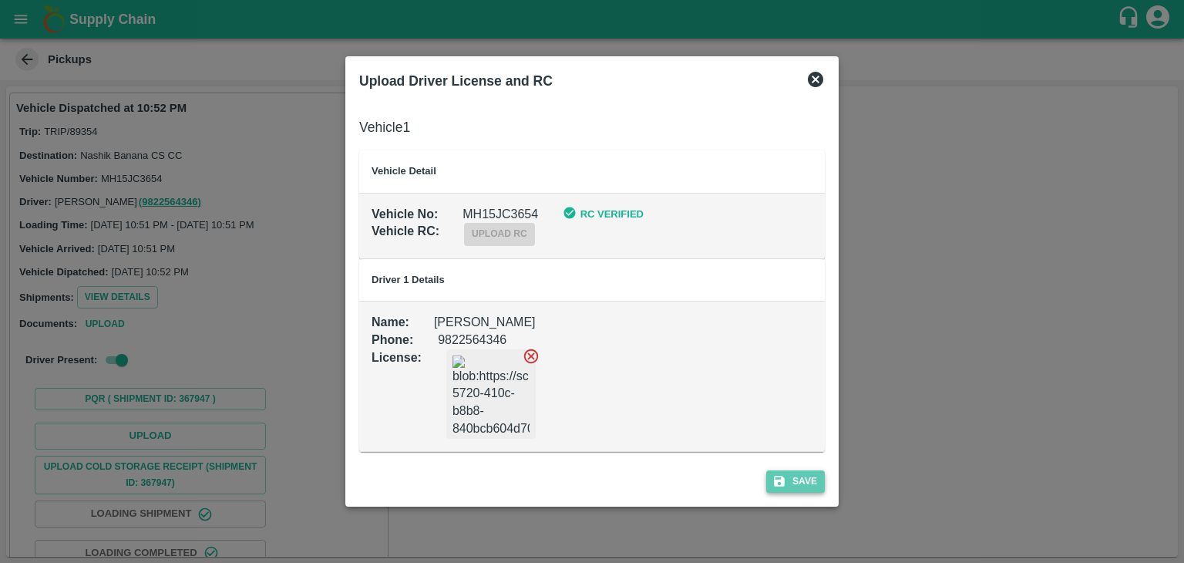
click at [812, 486] on button "Save" at bounding box center [795, 481] width 59 height 22
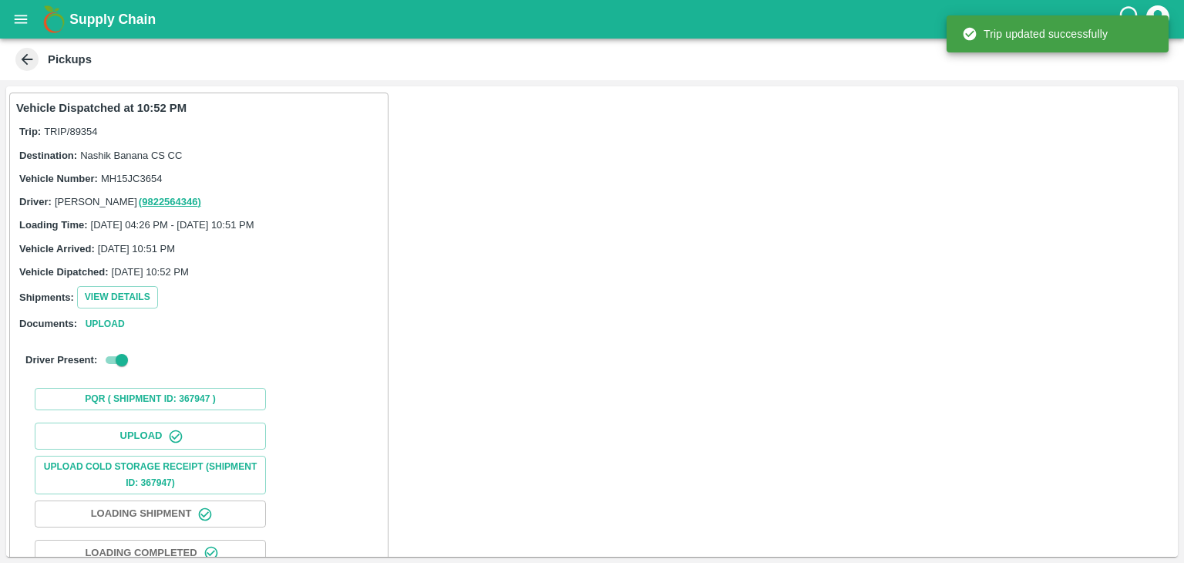
scroll to position [161, 0]
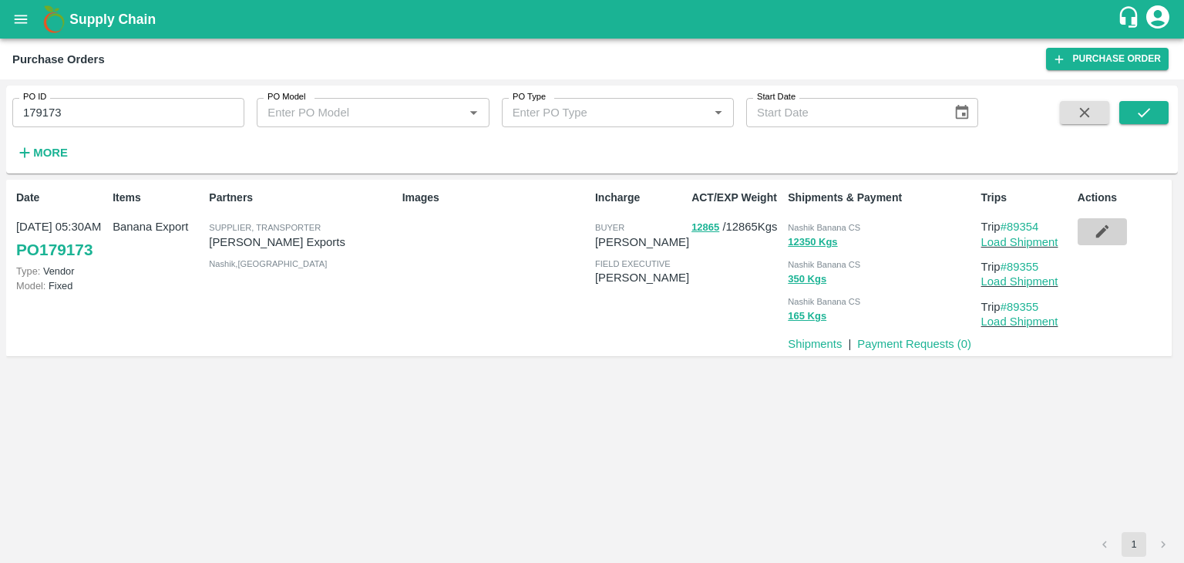
click at [1109, 226] on icon "button" at bounding box center [1102, 231] width 17 height 17
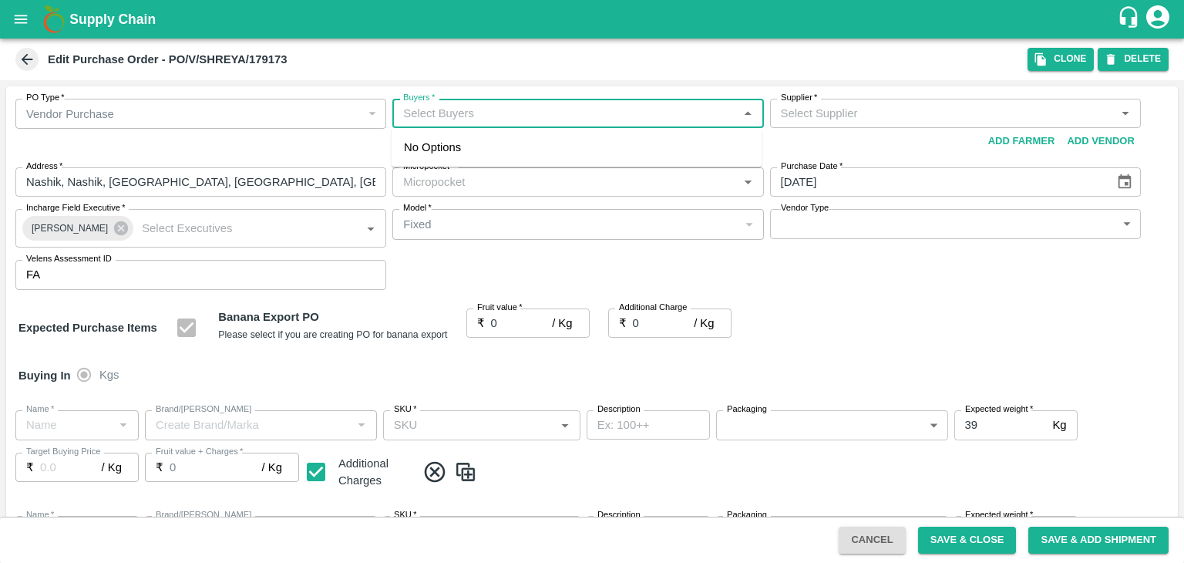
click at [496, 116] on input "Buyers   *" at bounding box center [565, 113] width 336 height 20
click at [481, 112] on input "Buyers   *" at bounding box center [565, 113] width 336 height 20
type input "A"
type input "[PERSON_NAME] Exports-undefined"
type input "172-Savda"
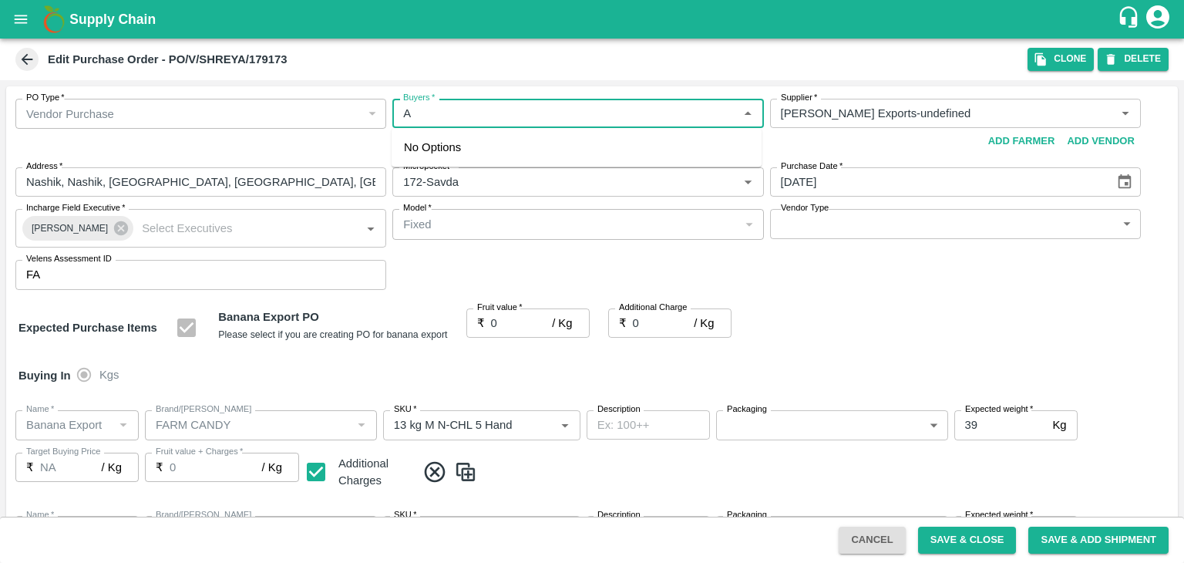
type input "Banana Export"
type input "FARM CANDY"
type input "13 kg M N-CHL 5 Hand"
type input "NA"
type input "Banana Export"
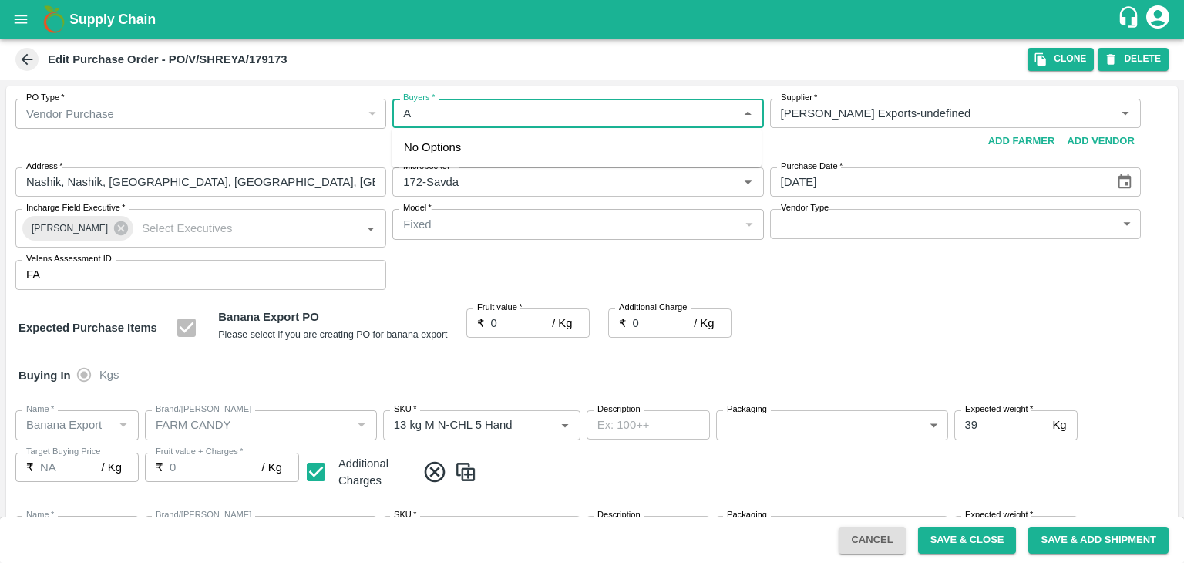
type input "FARM CANDY"
type input "13 kg M N-CHL 6 Hand"
type input "NA"
type input "Banana Export"
type input "FARM CANDY"
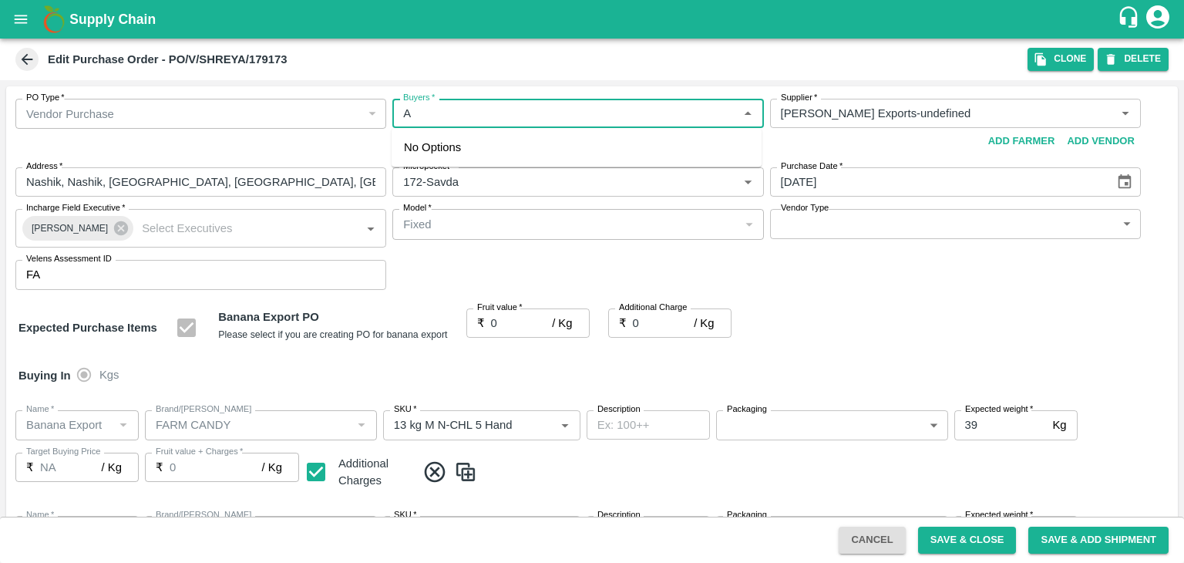
type input "13 kg M N-CHL 8 Hand"
type input "NA"
type input "Banana Export"
type input "FARM CANDY"
type input "13 kg M N-CHL CL"
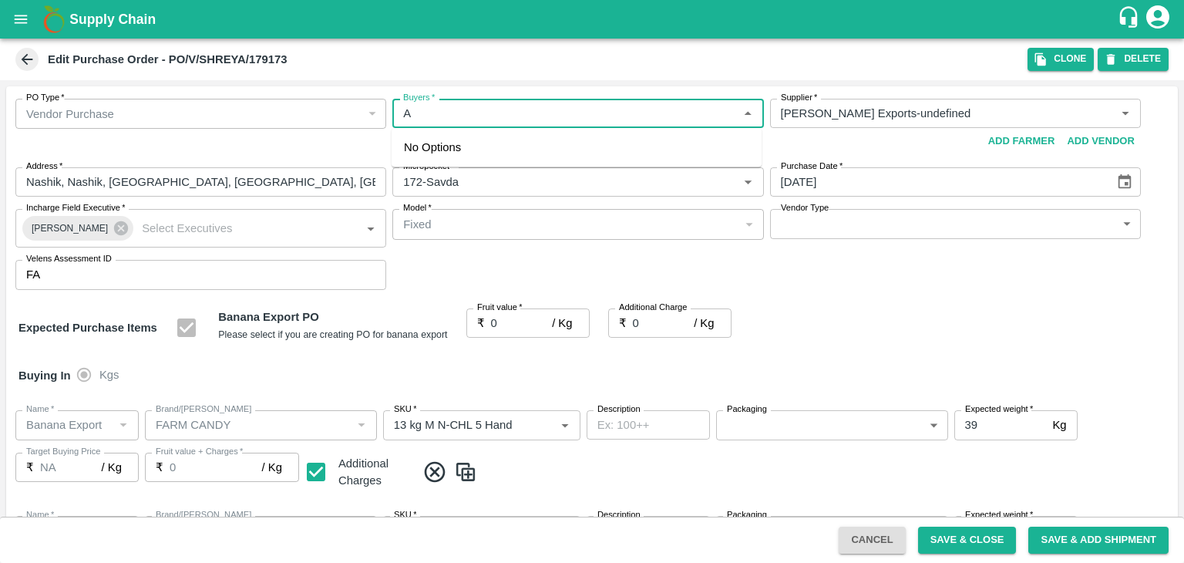
type input "NA"
type input "Banana Export"
type input "FARM CANDY"
type input "C Class"
type input "NA"
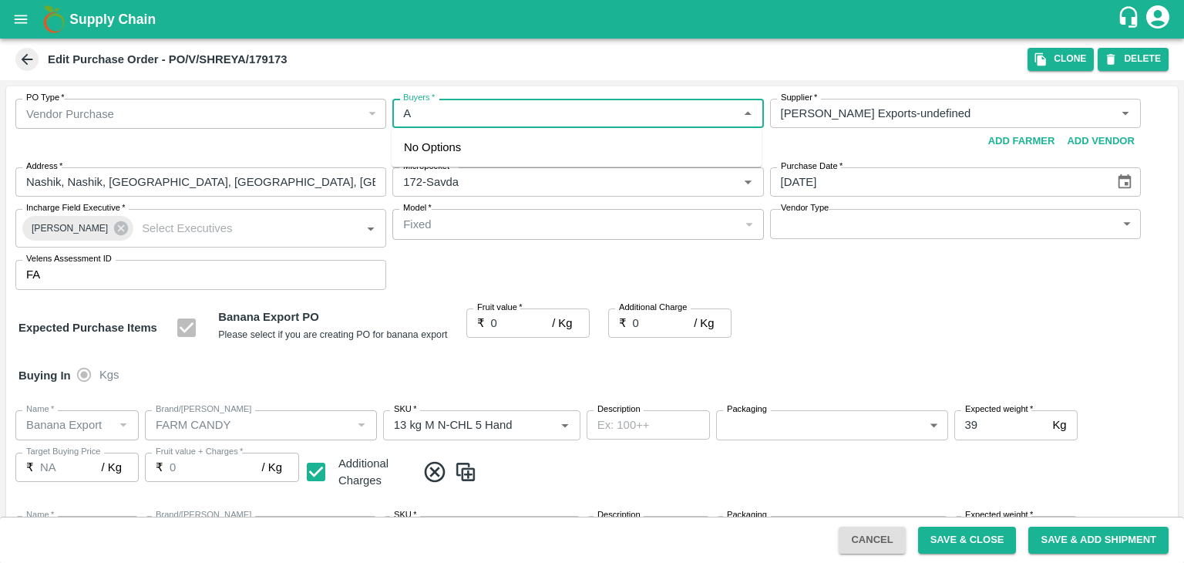
type input "Banana Export"
type input "FARM CANDY"
type input "PHR Kg"
type input "NA"
type input "Ajit"
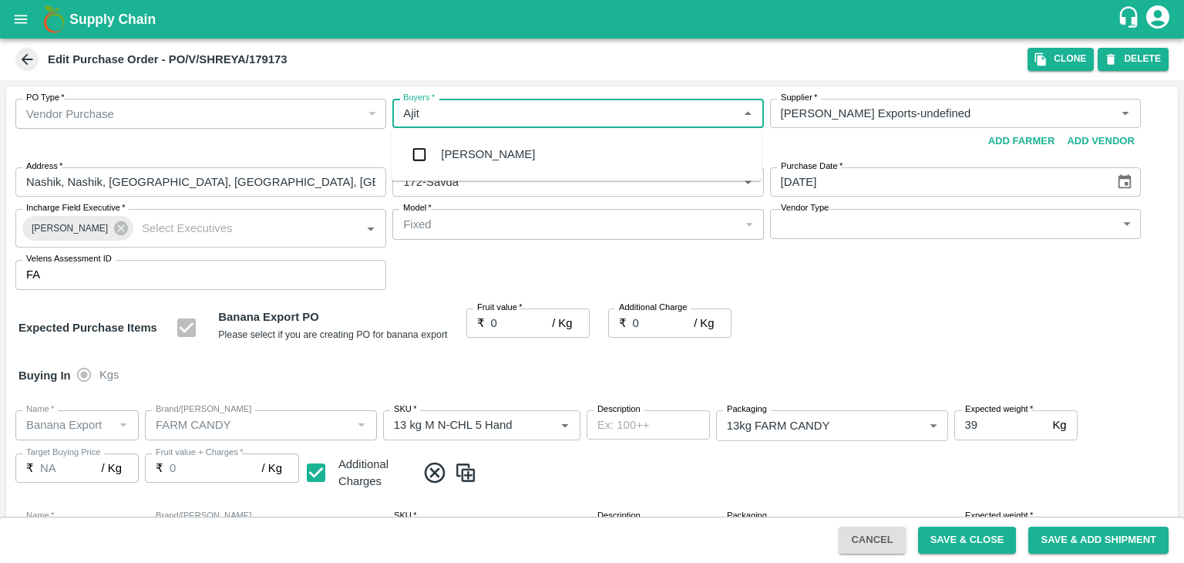
click at [483, 146] on div "Ajit Otari" at bounding box center [488, 154] width 94 height 17
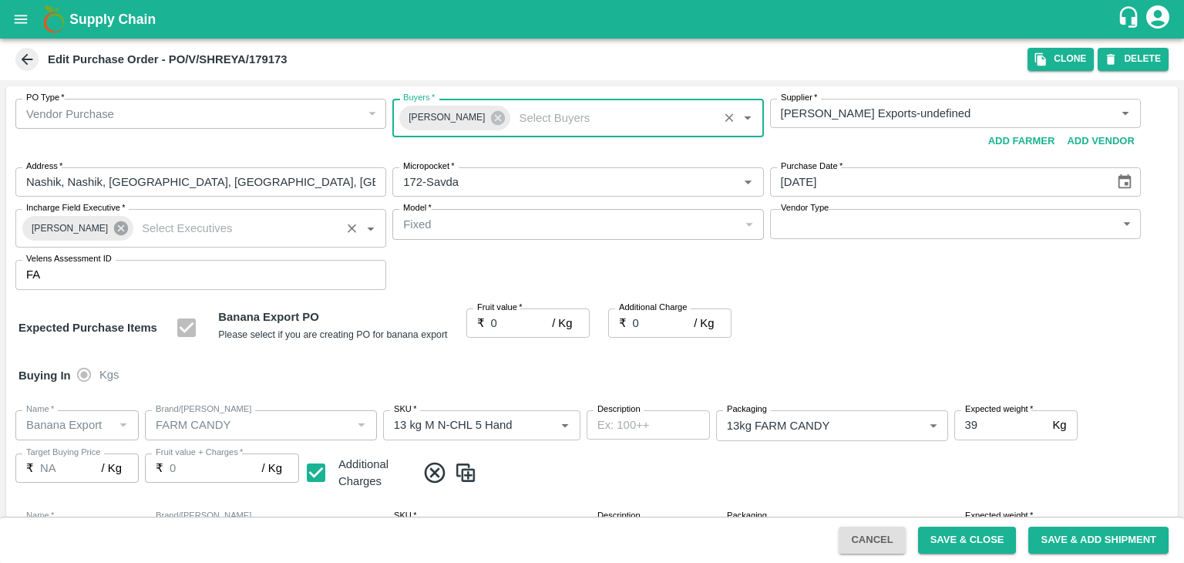
click at [114, 232] on icon at bounding box center [121, 228] width 14 height 14
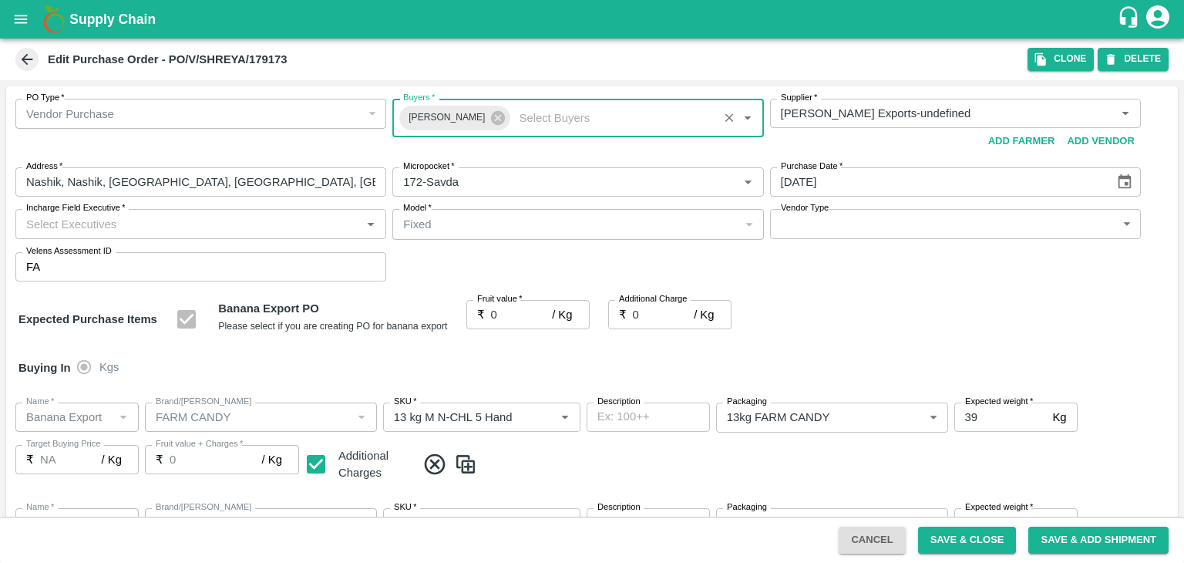
click at [160, 215] on input "Incharge Field Executive   *" at bounding box center [188, 223] width 336 height 20
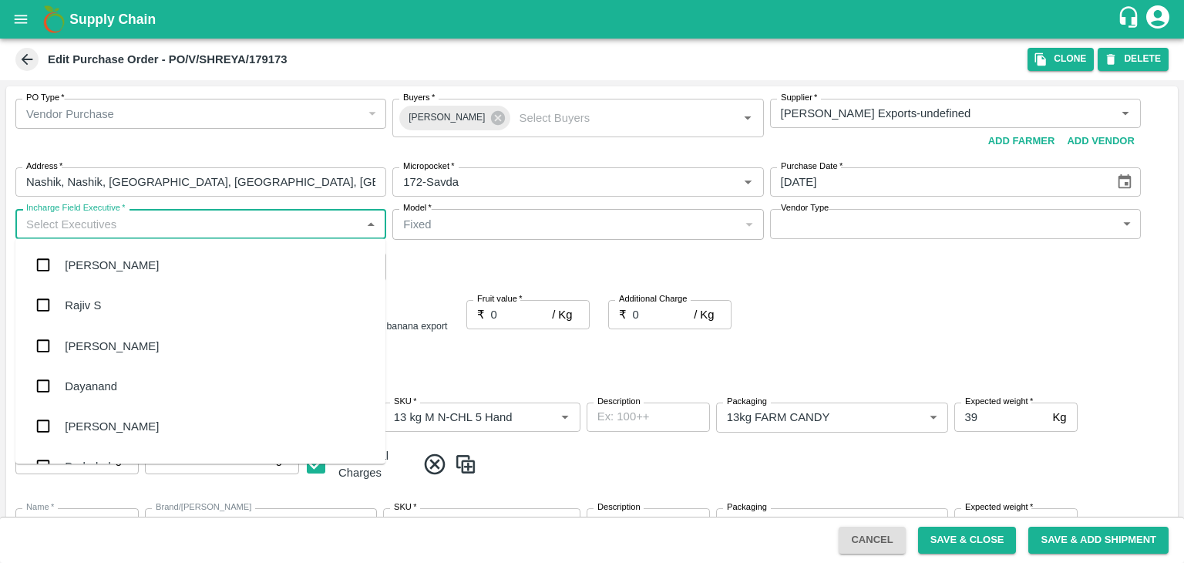
click at [168, 220] on input "Incharge Field Executive   *" at bounding box center [188, 223] width 336 height 20
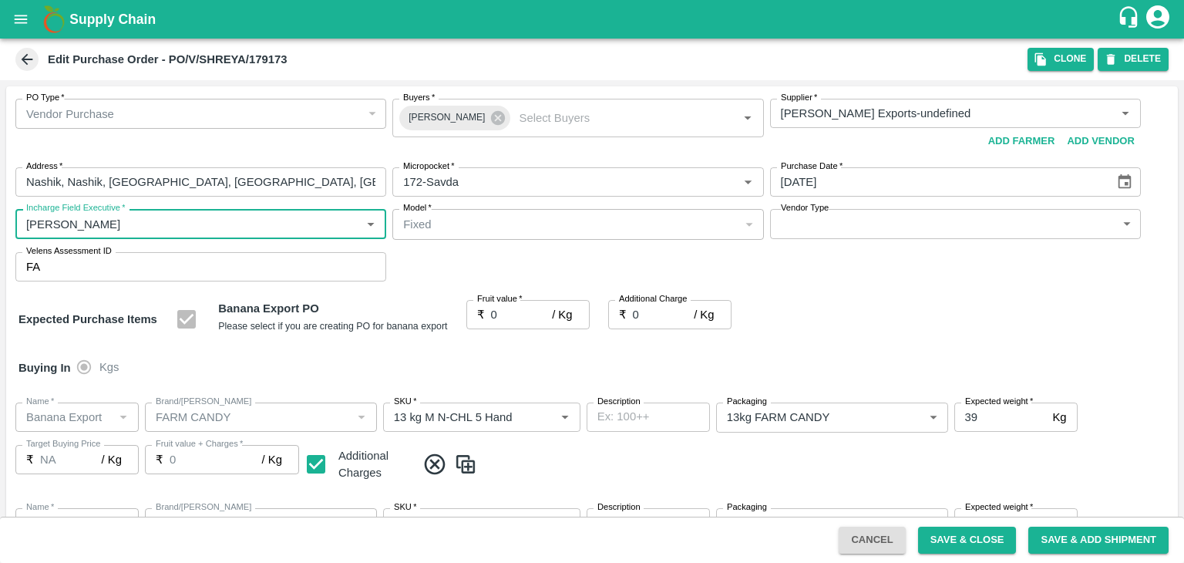
type input "Jay"
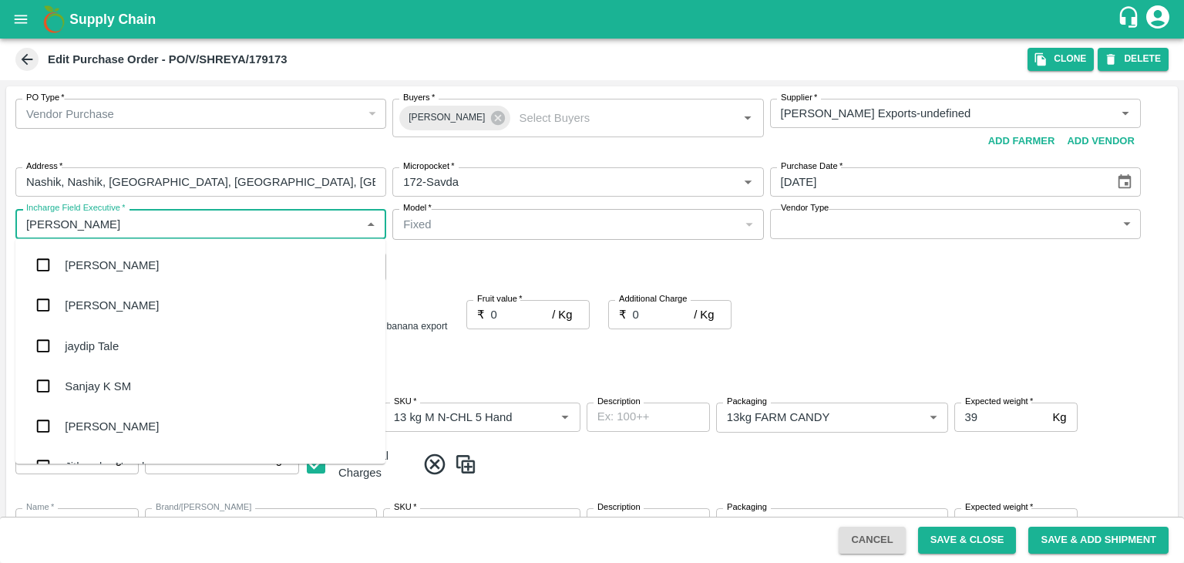
click at [133, 341] on div "jaydip Tale" at bounding box center [200, 345] width 370 height 40
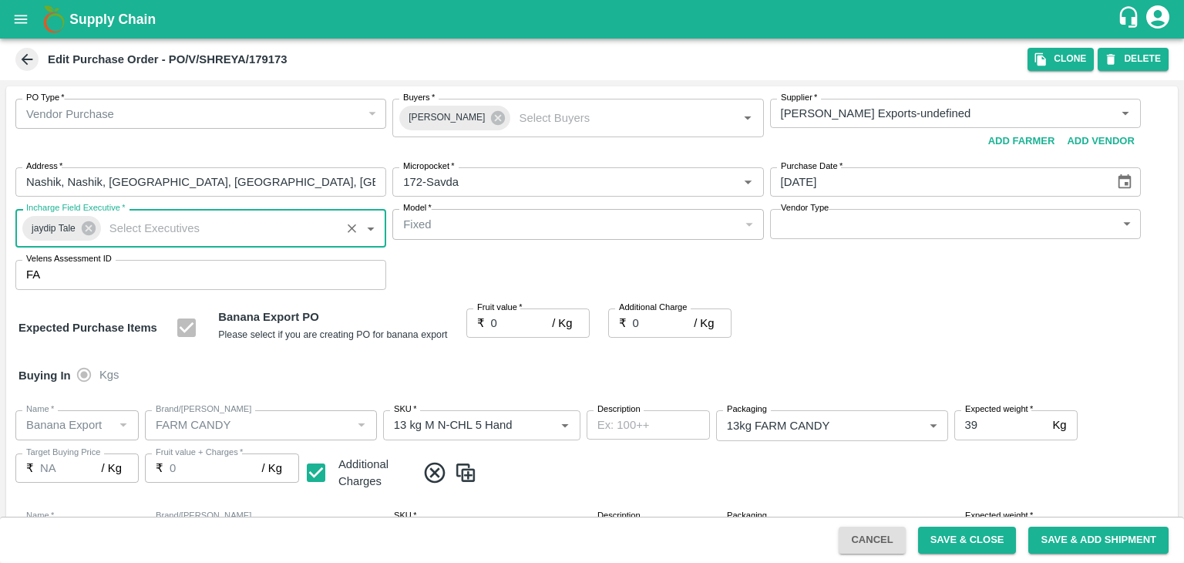
click at [890, 230] on body "Supply Chain Edit Purchase Order - PO/V/SHREYA/179173 Clone DELETE PO Type   * …" at bounding box center [592, 281] width 1184 height 563
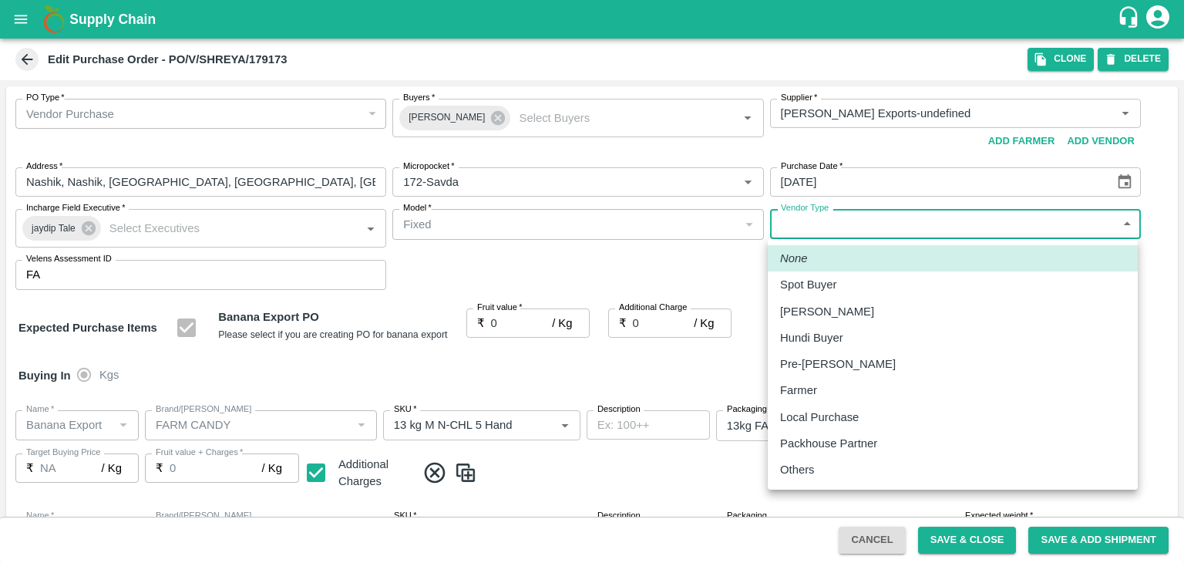
click at [828, 469] on div "Others" at bounding box center [952, 469] width 345 height 17
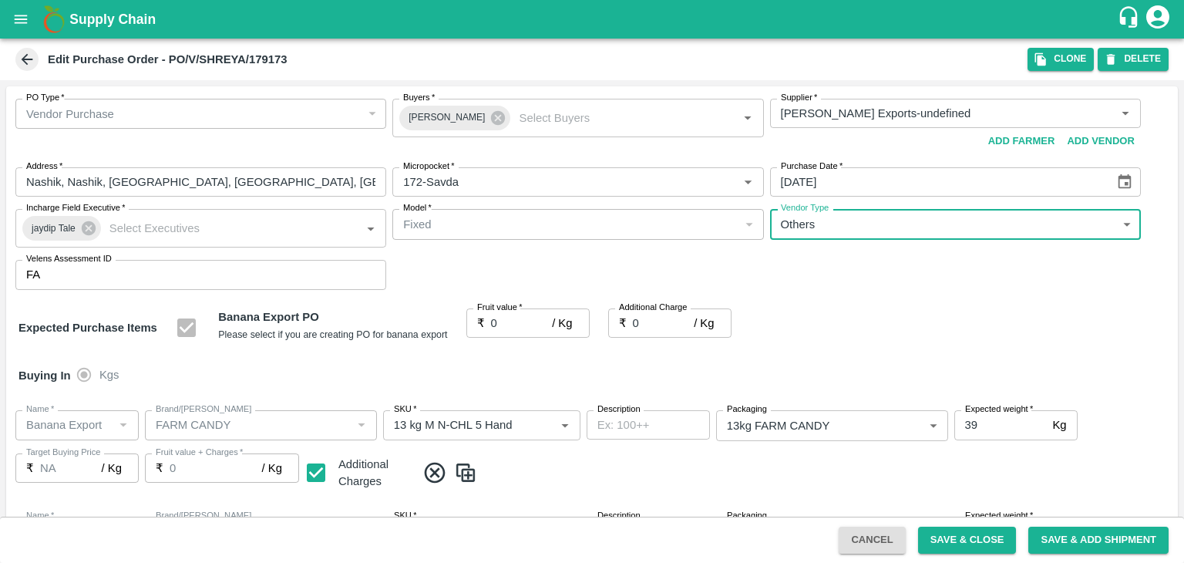
type input "OTHER"
click at [509, 326] on input "0" at bounding box center [522, 322] width 62 height 29
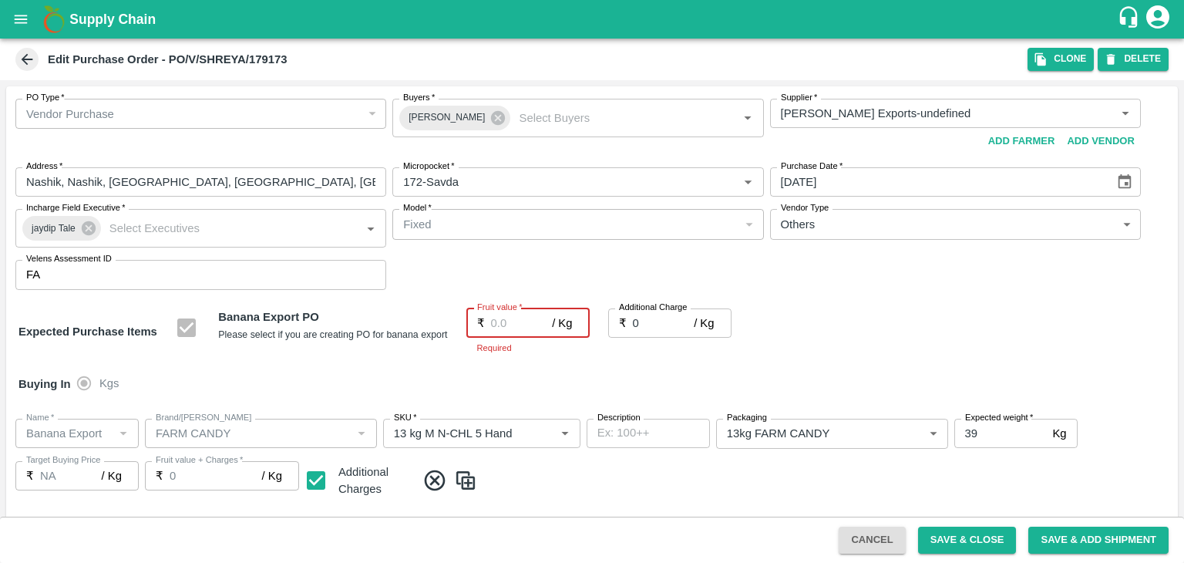
type input "1"
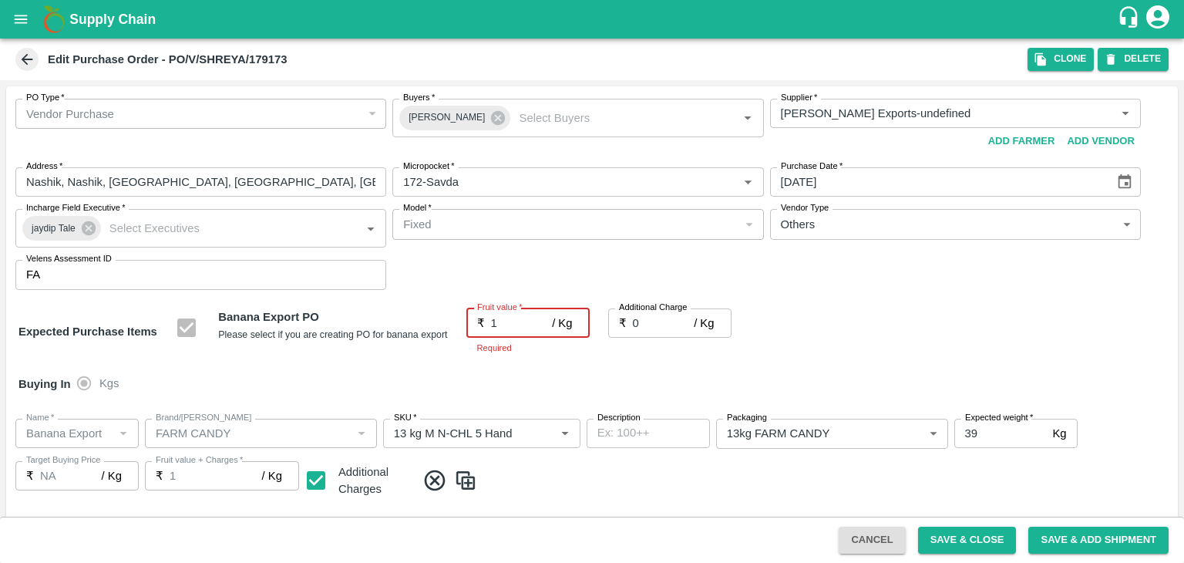
type input "1"
type input "19"
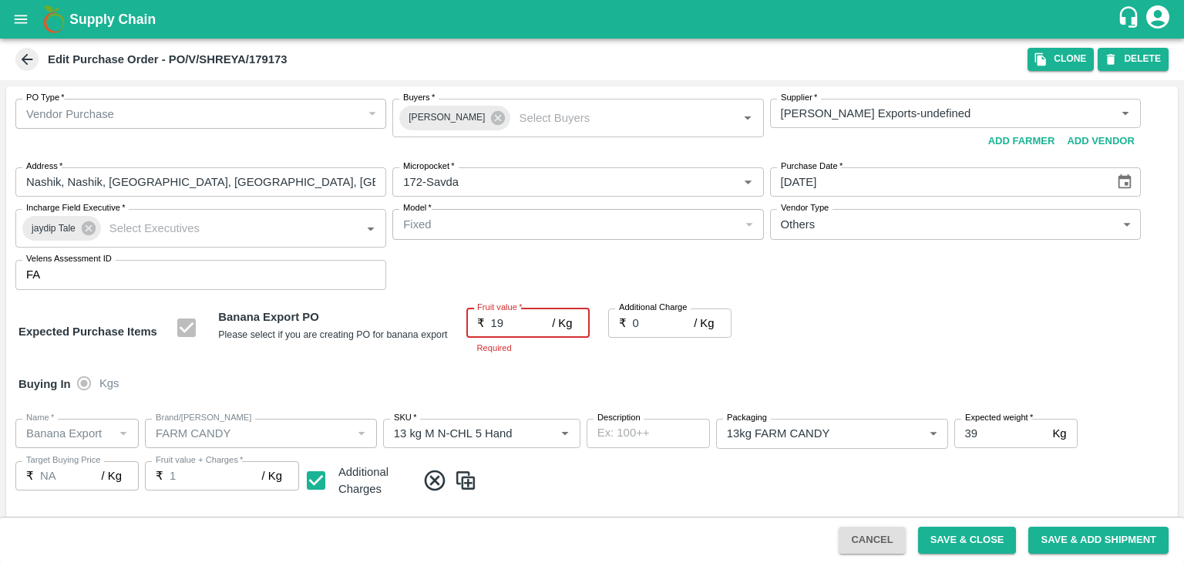
type input "19"
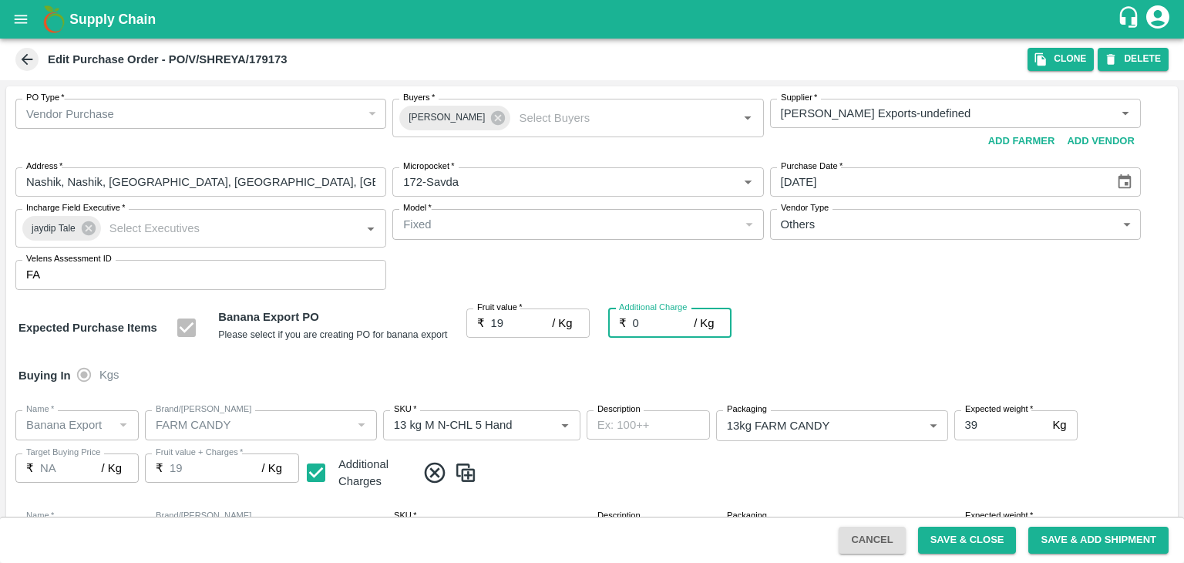
type input "2"
type input "21"
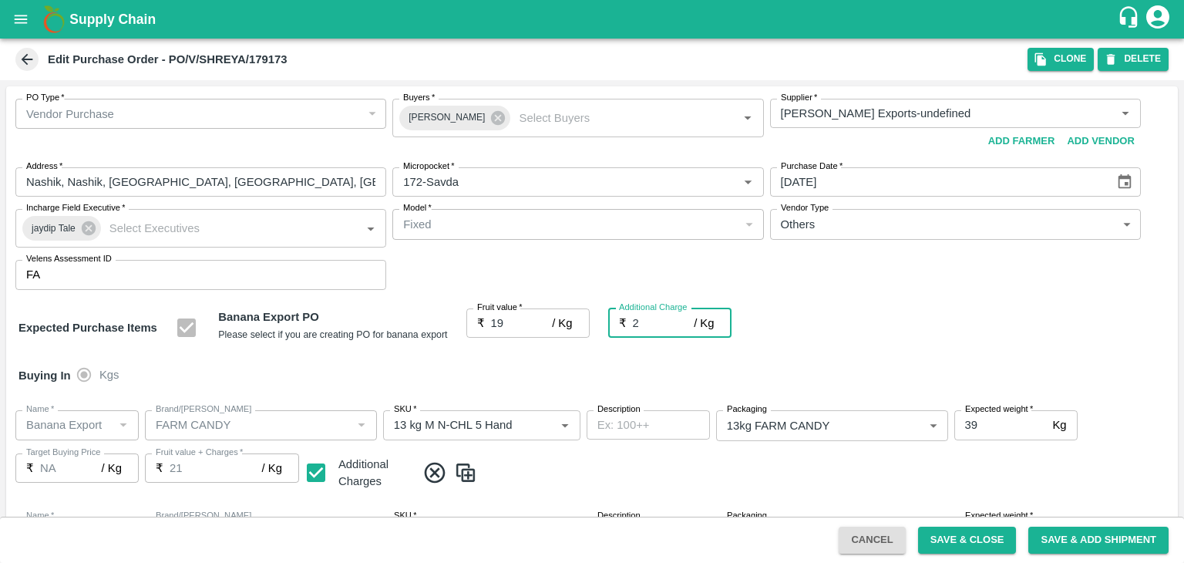
type input "2.7"
type input "21.7"
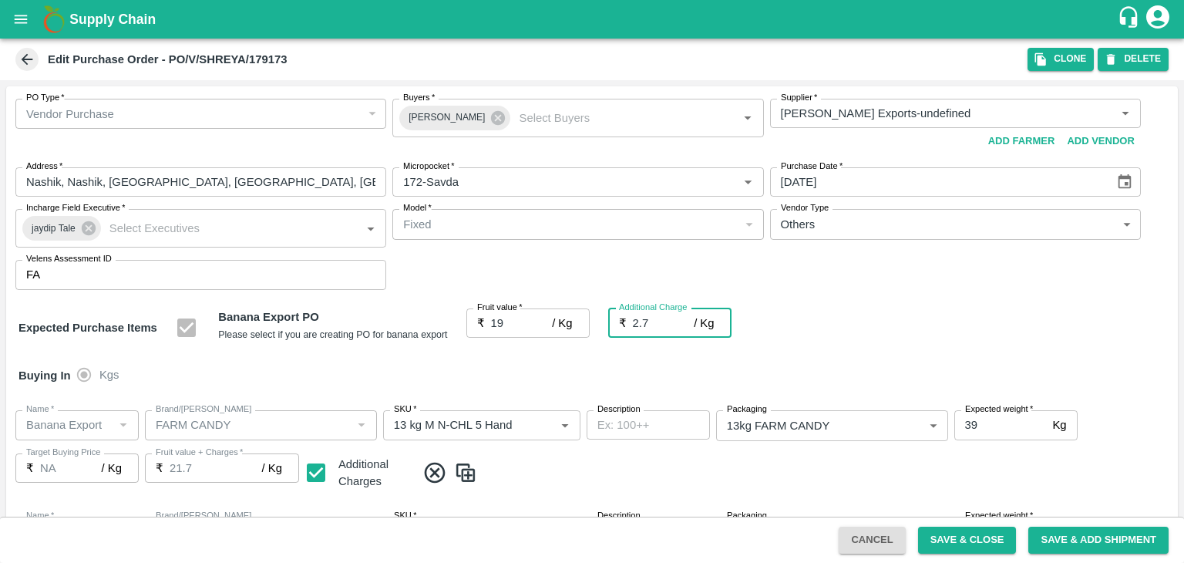
type input "2.75"
type input "21.75"
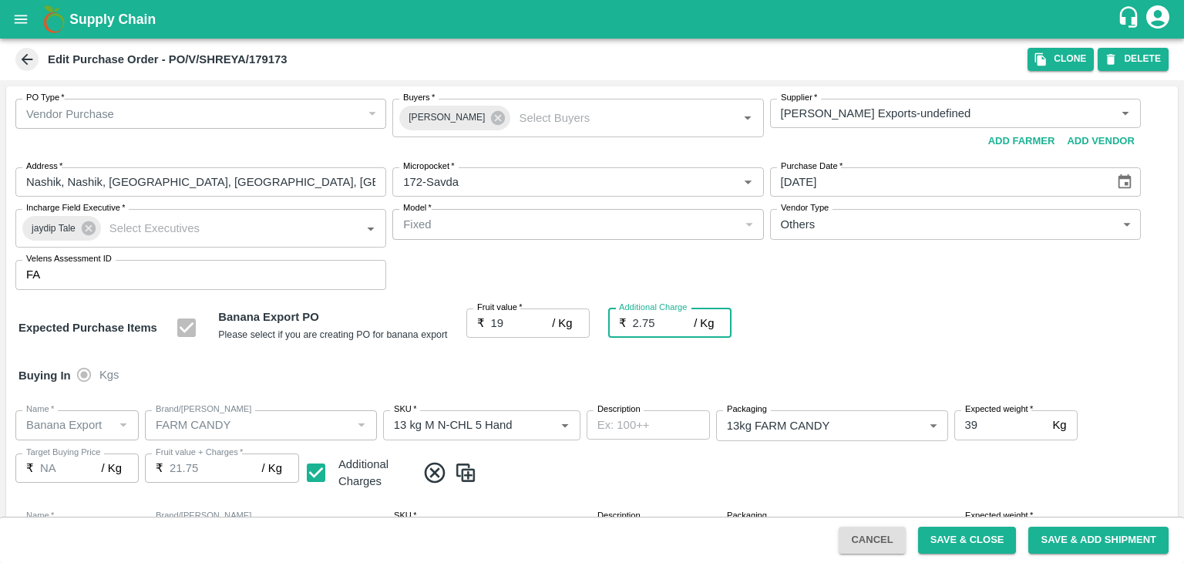
type input "2.75"
click at [686, 396] on div "Buying In Kgs" at bounding box center [591, 375] width 1171 height 45
click at [774, 308] on div "Expected Purchase Items Banana Export PO Please select if you are creating PO f…" at bounding box center [591, 327] width 1147 height 39
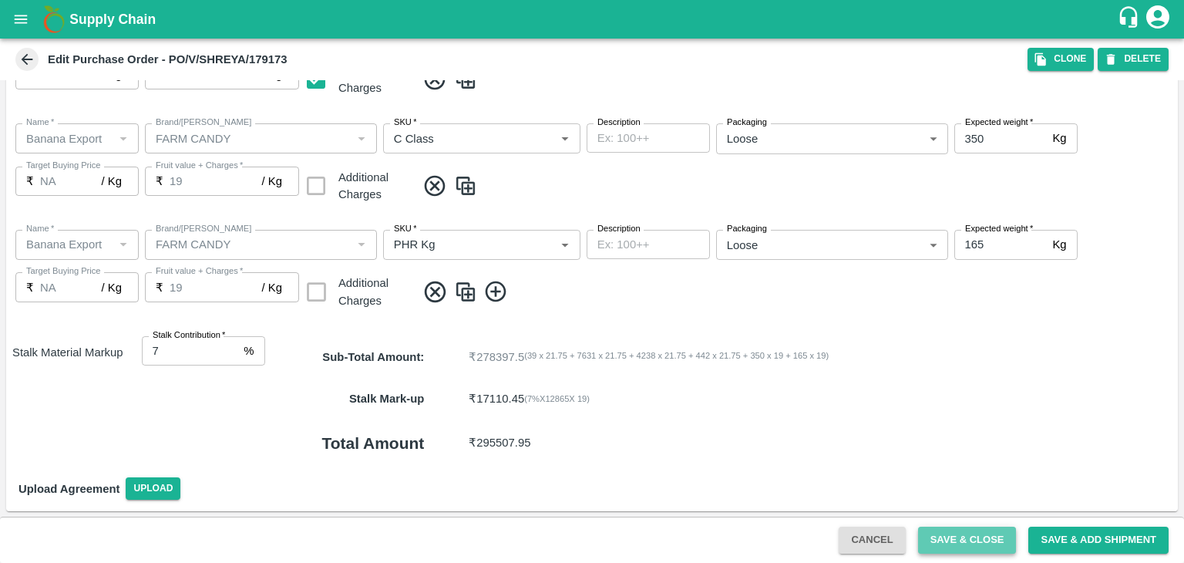
click at [949, 537] on button "Save & Close" at bounding box center [967, 539] width 99 height 27
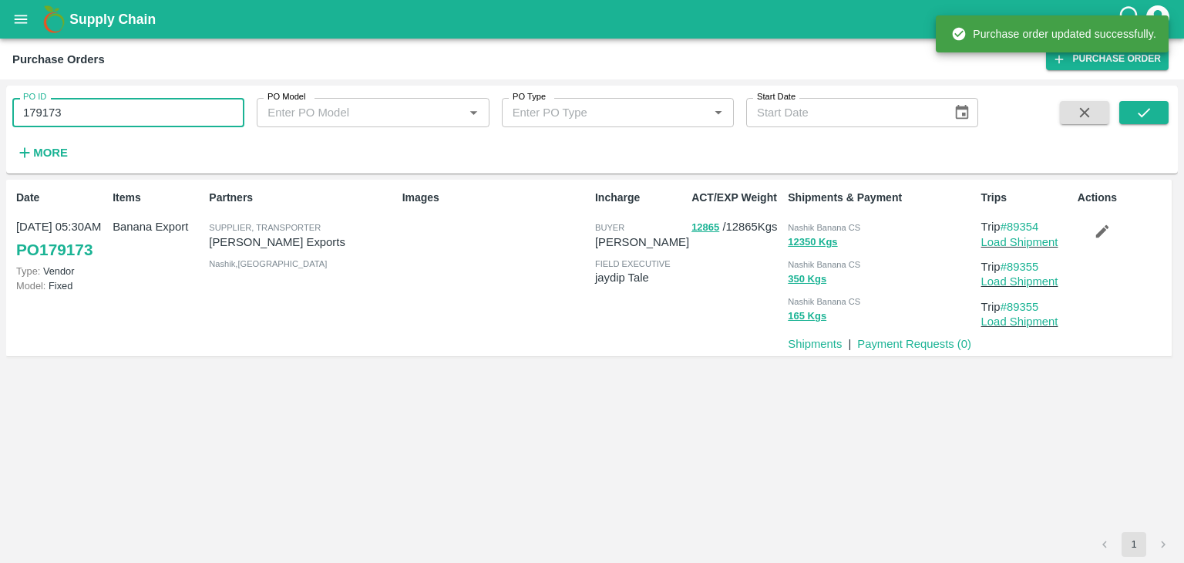
click at [129, 118] on input "179173" at bounding box center [128, 112] width 232 height 29
paste input "text"
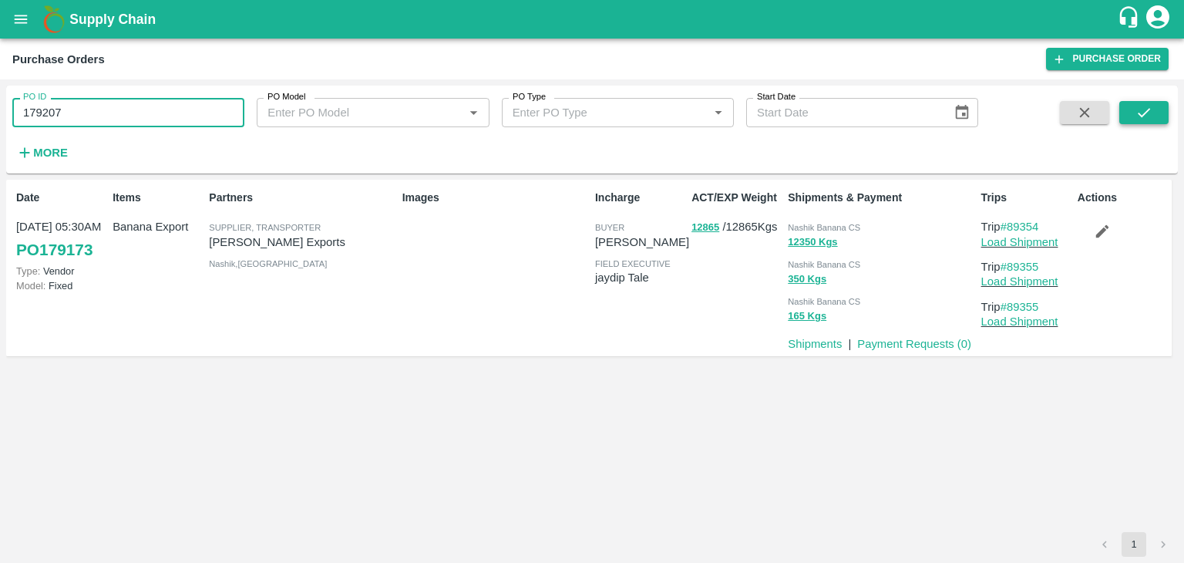
type input "179207"
click at [1159, 110] on button "submit" at bounding box center [1143, 112] width 49 height 23
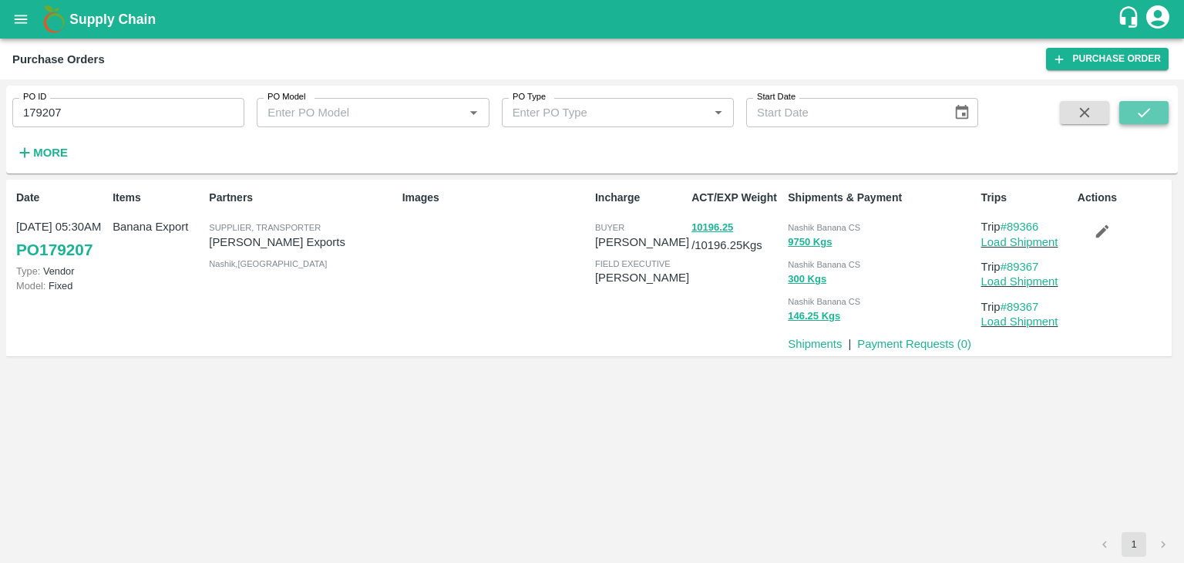
click at [1153, 115] on button "submit" at bounding box center [1143, 112] width 49 height 23
click at [1011, 237] on link "Load Shipment" at bounding box center [1019, 242] width 77 height 12
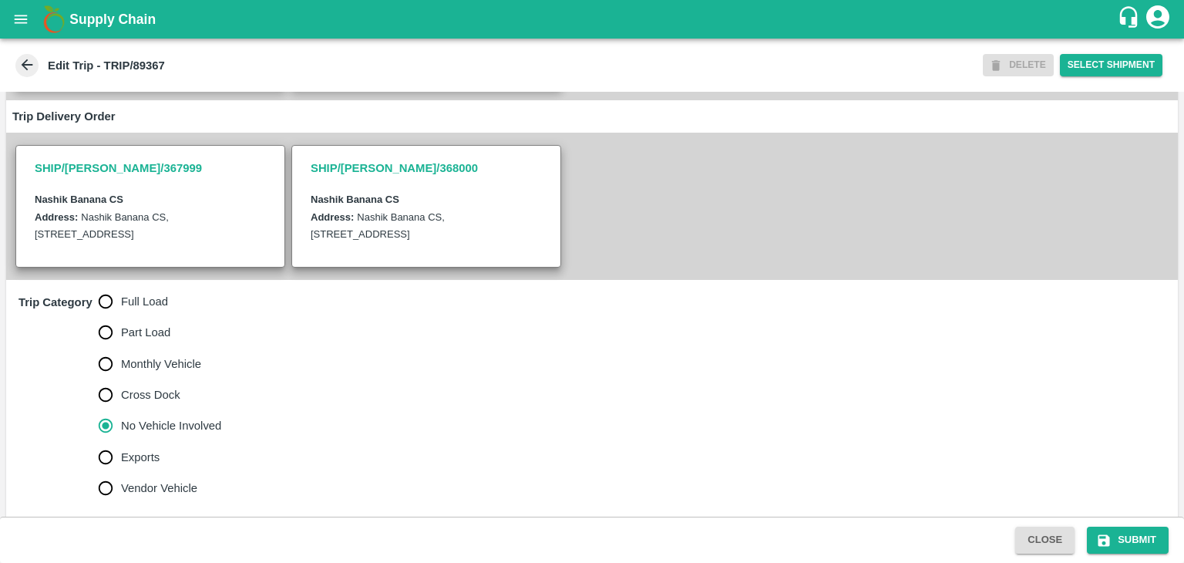
scroll to position [378, 0]
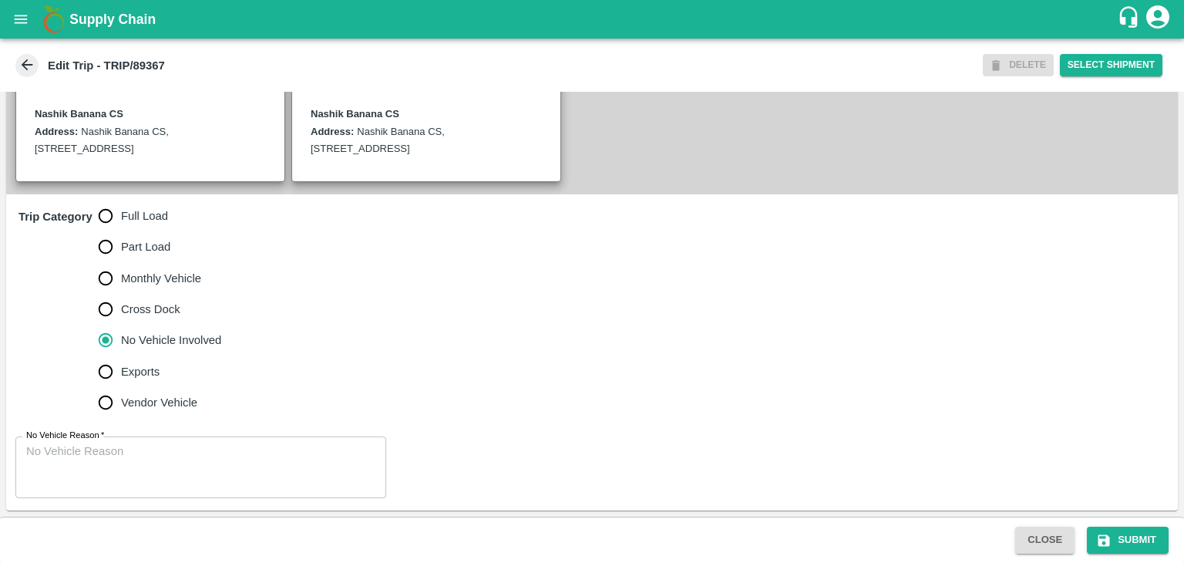
click at [134, 214] on span "Full Load" at bounding box center [144, 215] width 47 height 17
click at [121, 214] on input "Full Load" at bounding box center [105, 215] width 31 height 31
radio input "true"
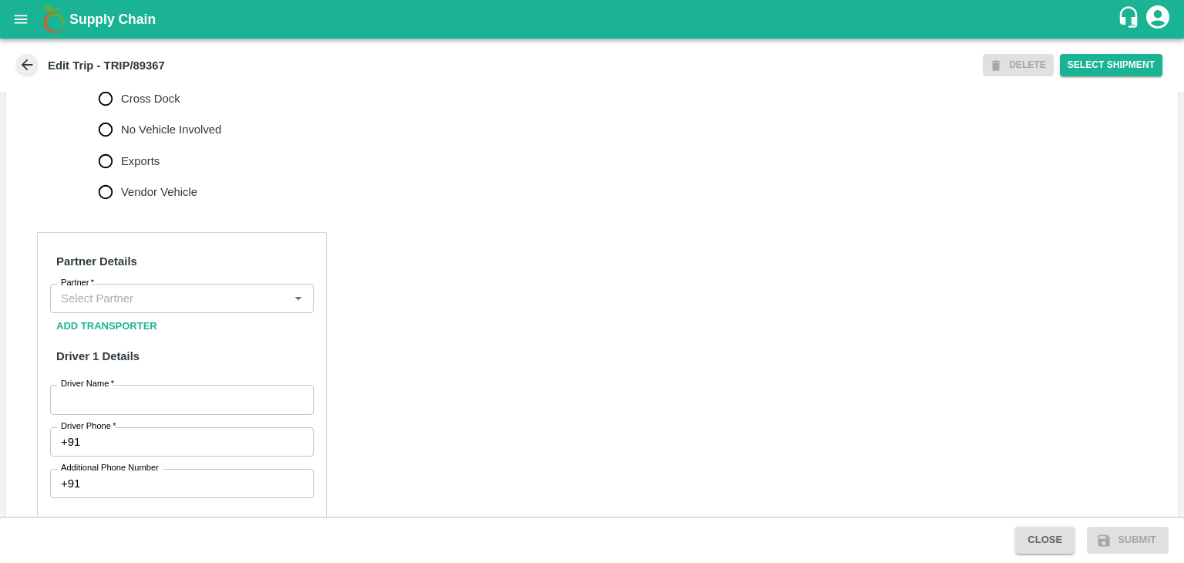
scroll to position [586, 0]
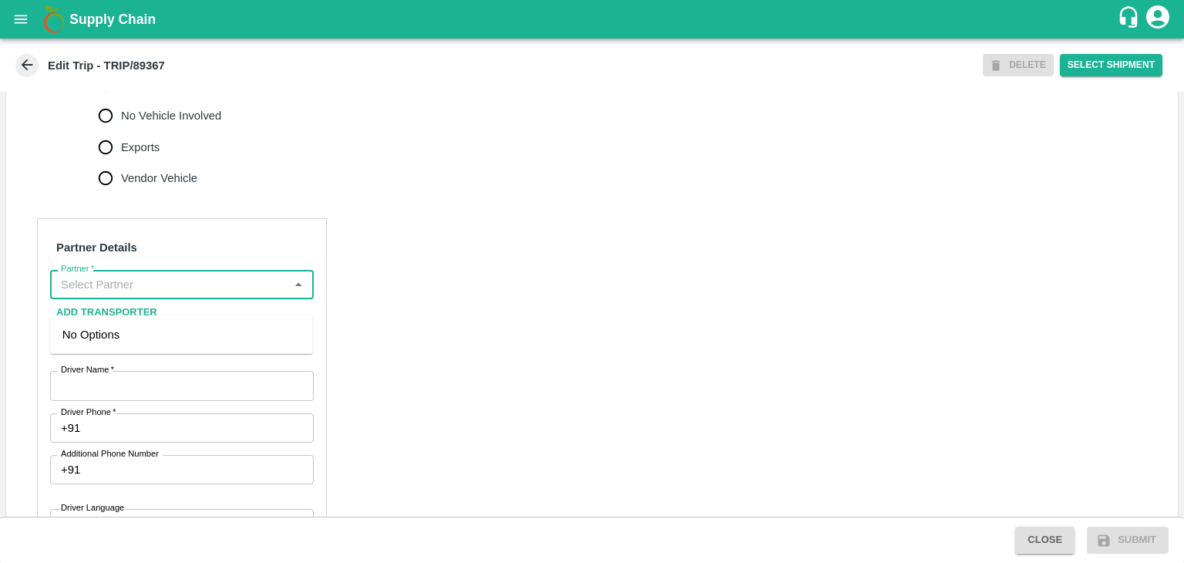
click at [166, 291] on input "Partner   *" at bounding box center [169, 284] width 229 height 20
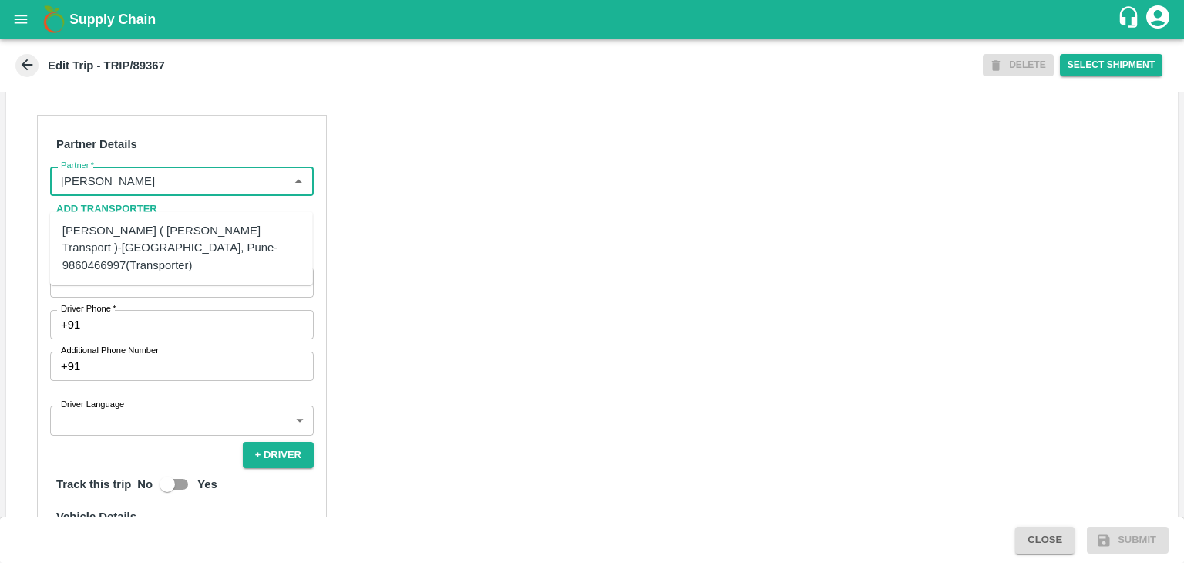
scroll to position [691, 0]
click at [153, 254] on div "[PERSON_NAME] ( [PERSON_NAME] Transport )-[GEOGRAPHIC_DATA], Pune-9860466997(Tr…" at bounding box center [181, 248] width 238 height 52
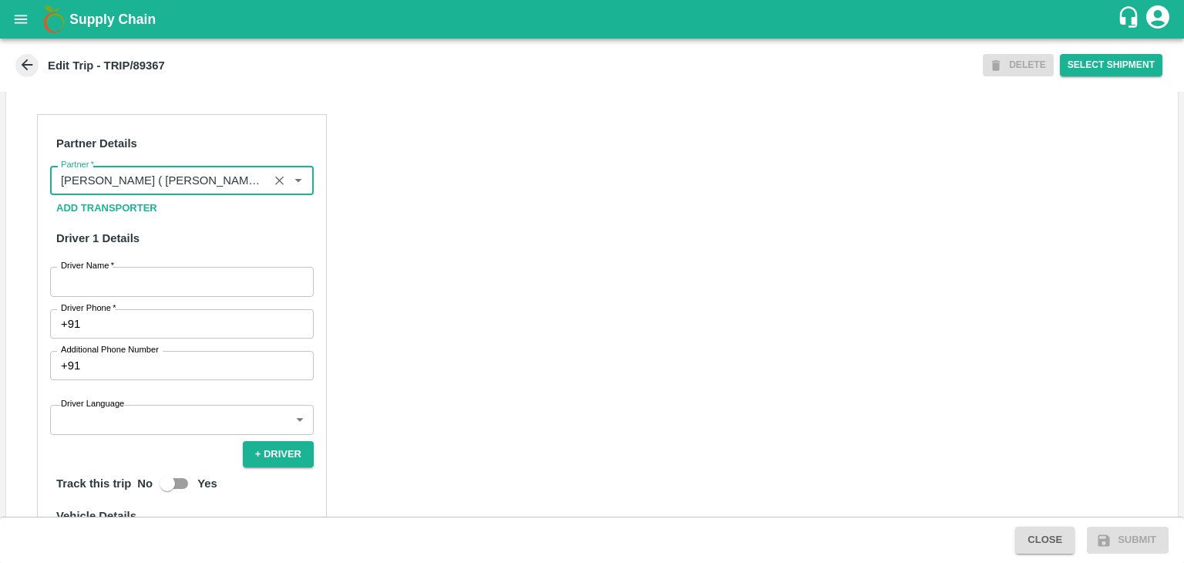
type input "[PERSON_NAME] ( [PERSON_NAME] Transport )-[GEOGRAPHIC_DATA], Pune-9860466997(Tr…"
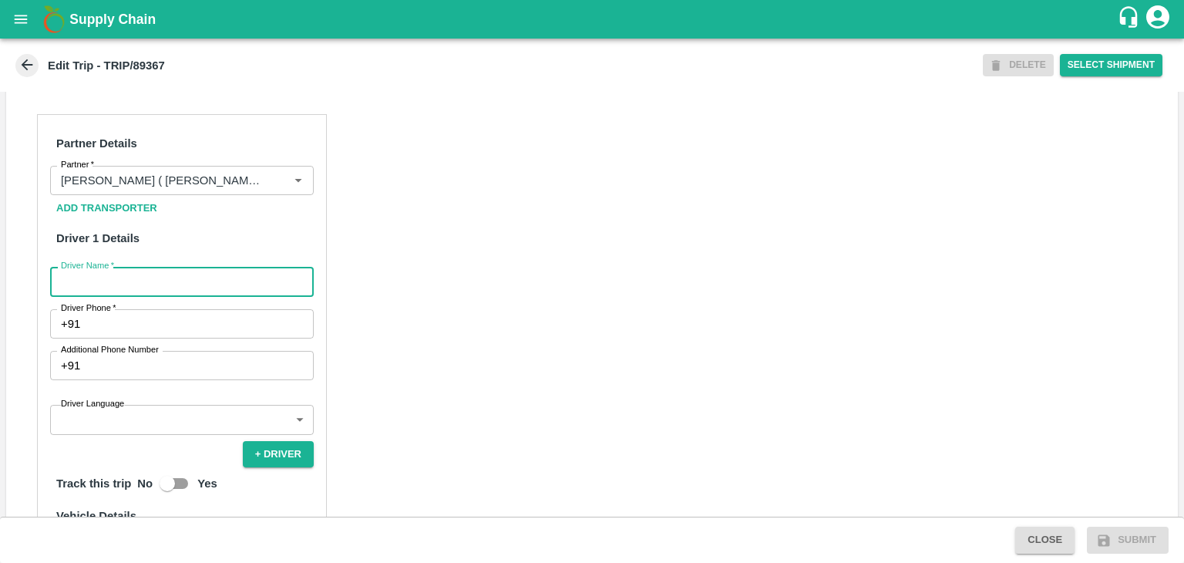
click at [157, 290] on input "Driver Name   *" at bounding box center [182, 281] width 264 height 29
type input "Godase"
click at [158, 338] on input "Driver Phone   *" at bounding box center [199, 323] width 227 height 29
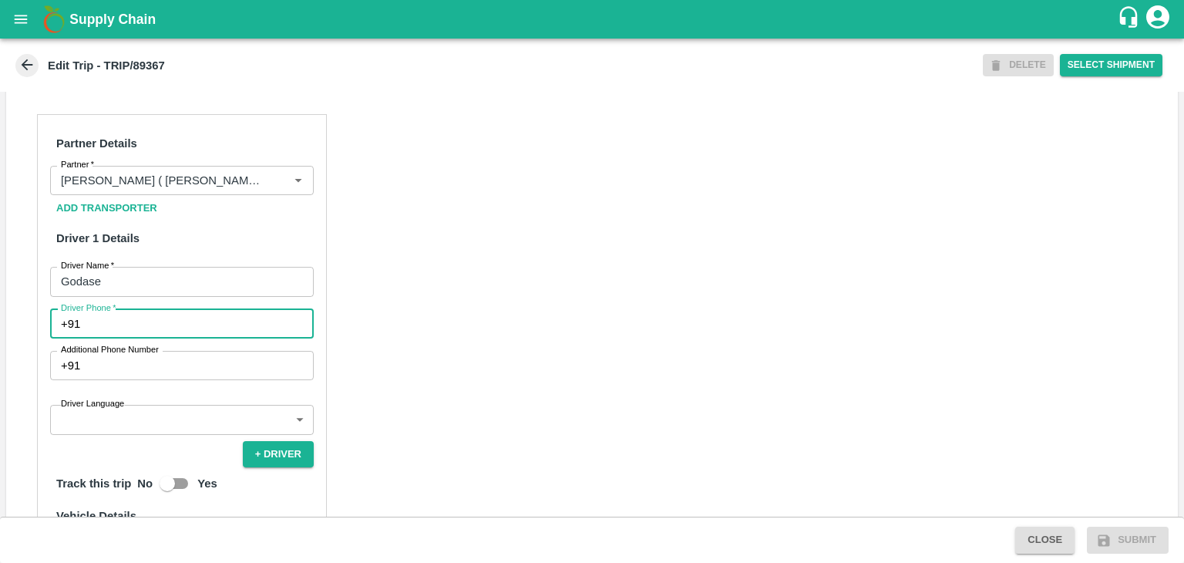
type input "9975280177"
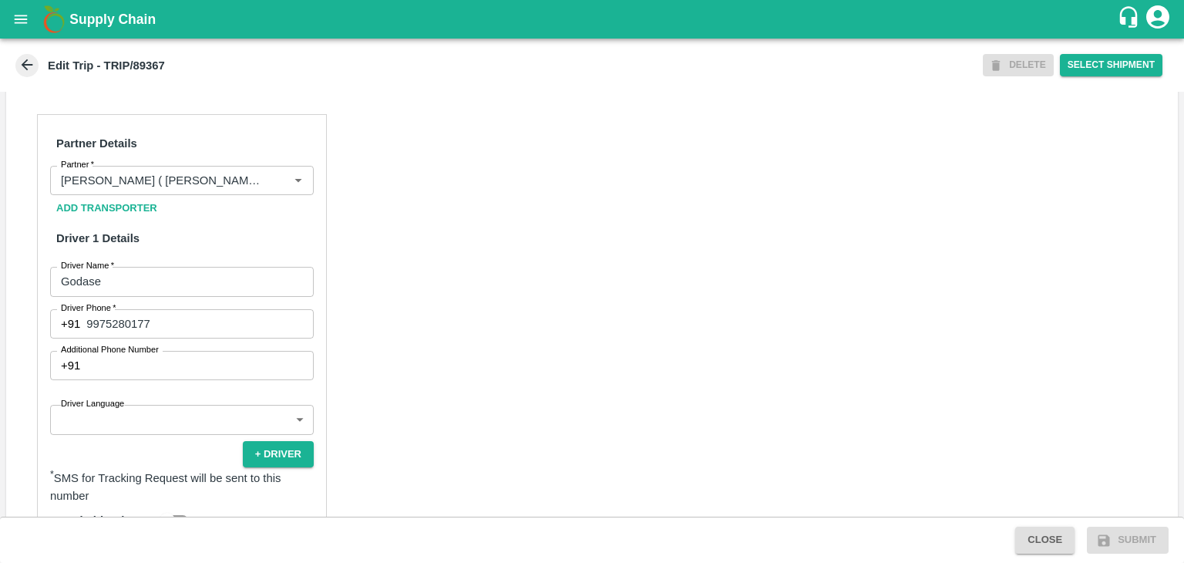
drag, startPoint x: 166, startPoint y: 456, endPoint x: 153, endPoint y: 448, distance: 16.3
click at [153, 448] on div "Partner Details Partner   * Partner Add Transporter Driver 1 Details Driver Nam…" at bounding box center [182, 482] width 290 height 737
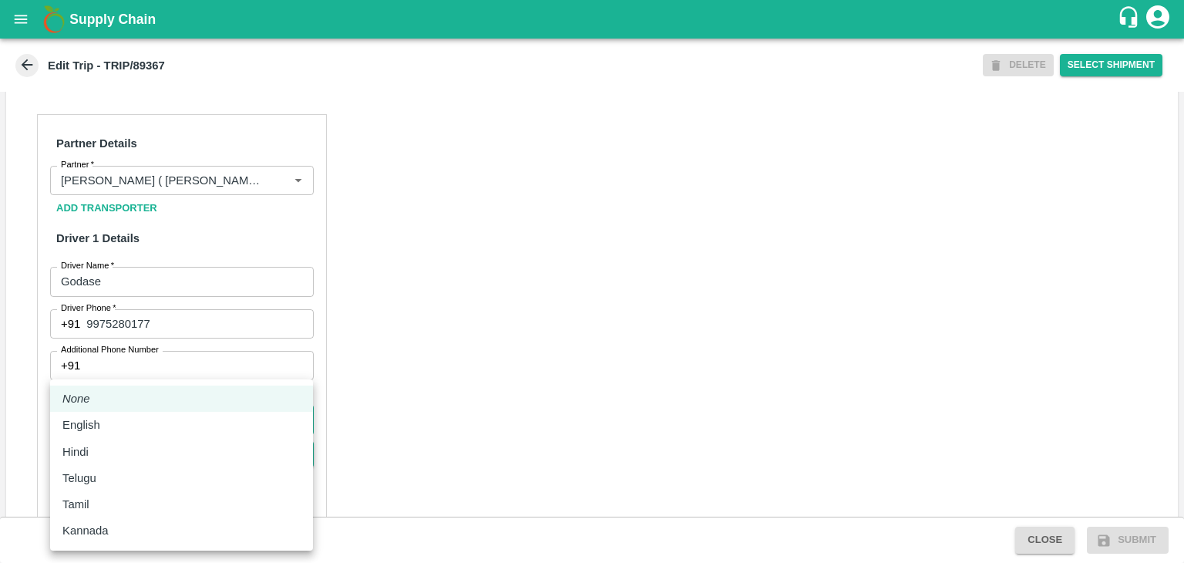
click at [153, 448] on body "Supply Chain Edit Trip - TRIP/89367 DELETE Select Shipment Trip Details Trip Ty…" at bounding box center [592, 281] width 1184 height 563
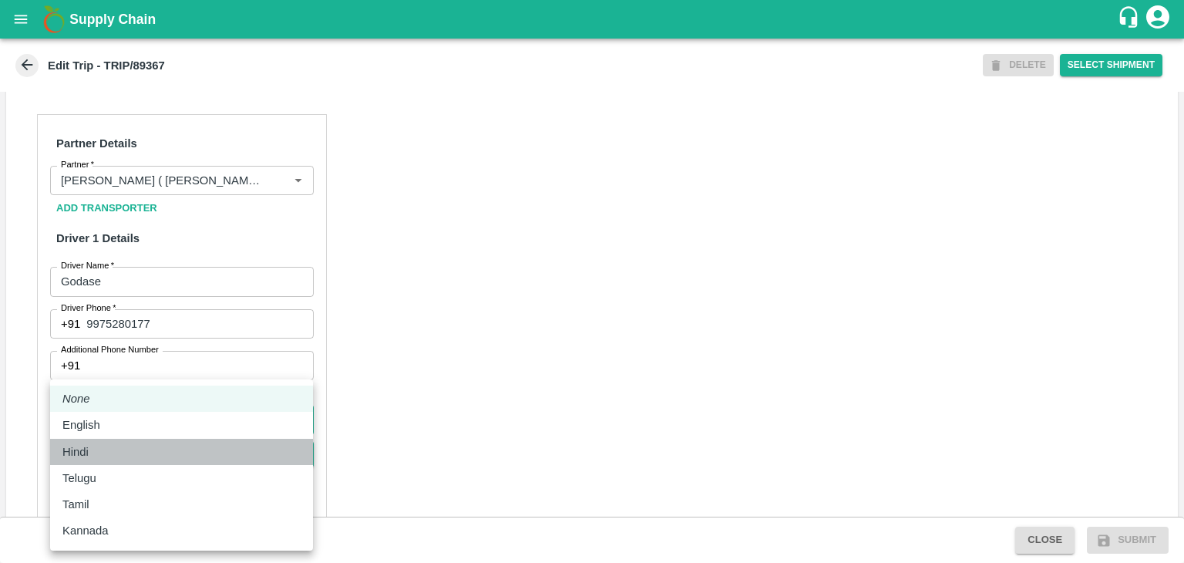
click at [109, 445] on div "Hindi" at bounding box center [181, 451] width 238 height 17
type input "hi"
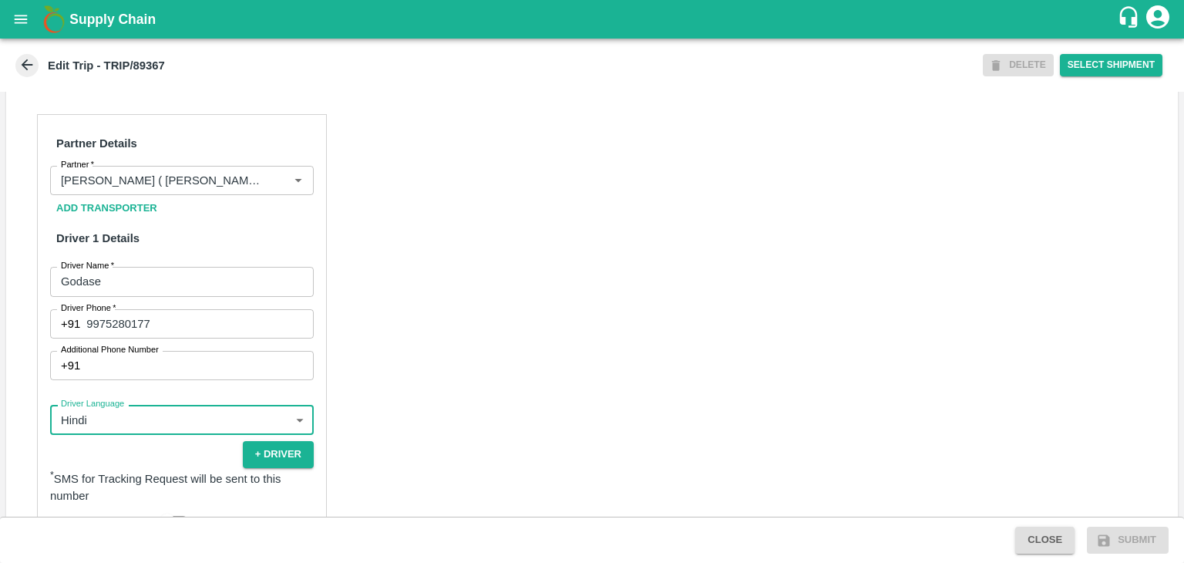
scroll to position [1067, 0]
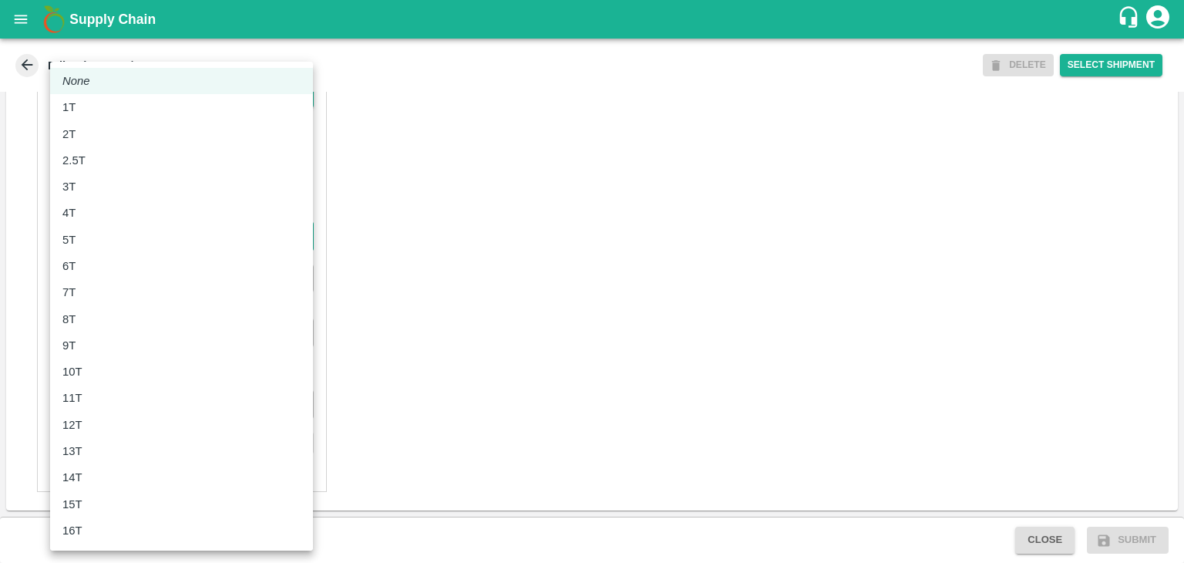
click at [92, 244] on body "Supply Chain Edit Trip - TRIP/89367 DELETE Select Shipment Trip Details Trip Ty…" at bounding box center [592, 281] width 1184 height 563
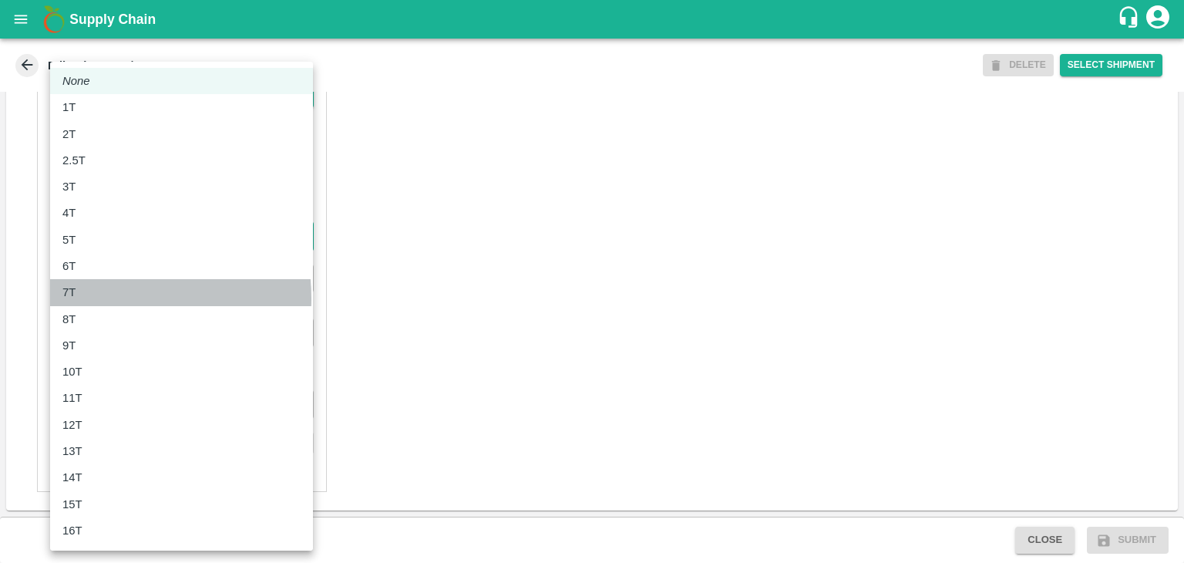
click at [99, 298] on div "7T" at bounding box center [181, 292] width 238 height 17
type input "7000"
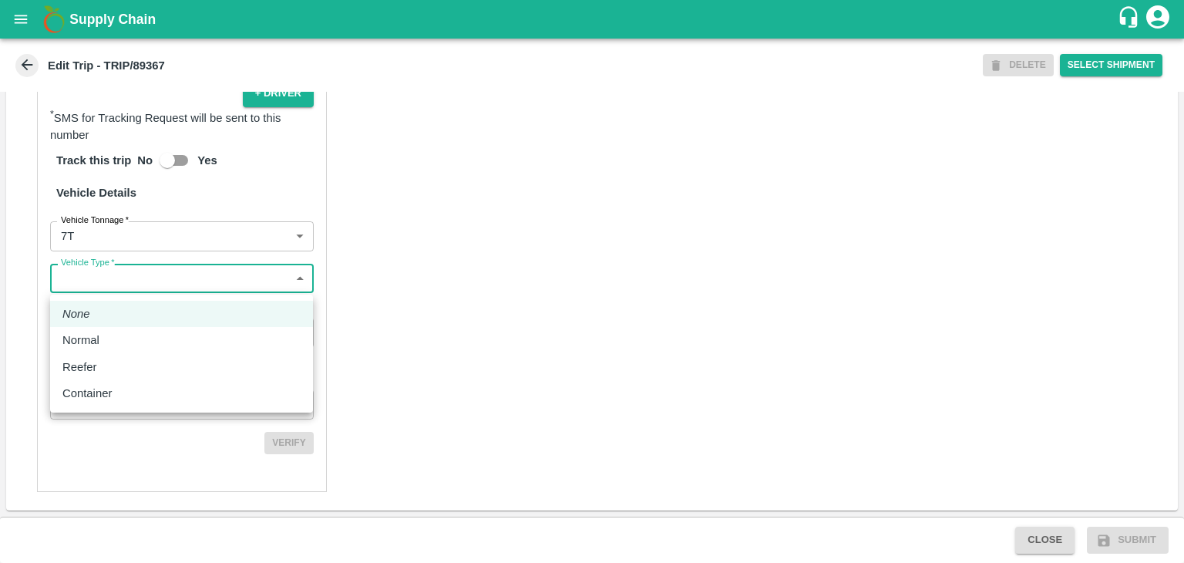
click at [117, 280] on body "Supply Chain Edit Trip - TRIP/89367 DELETE Select Shipment Trip Details Trip Ty…" at bounding box center [592, 281] width 1184 height 563
click at [108, 330] on li "Normal" at bounding box center [181, 340] width 263 height 26
type input "Normal"
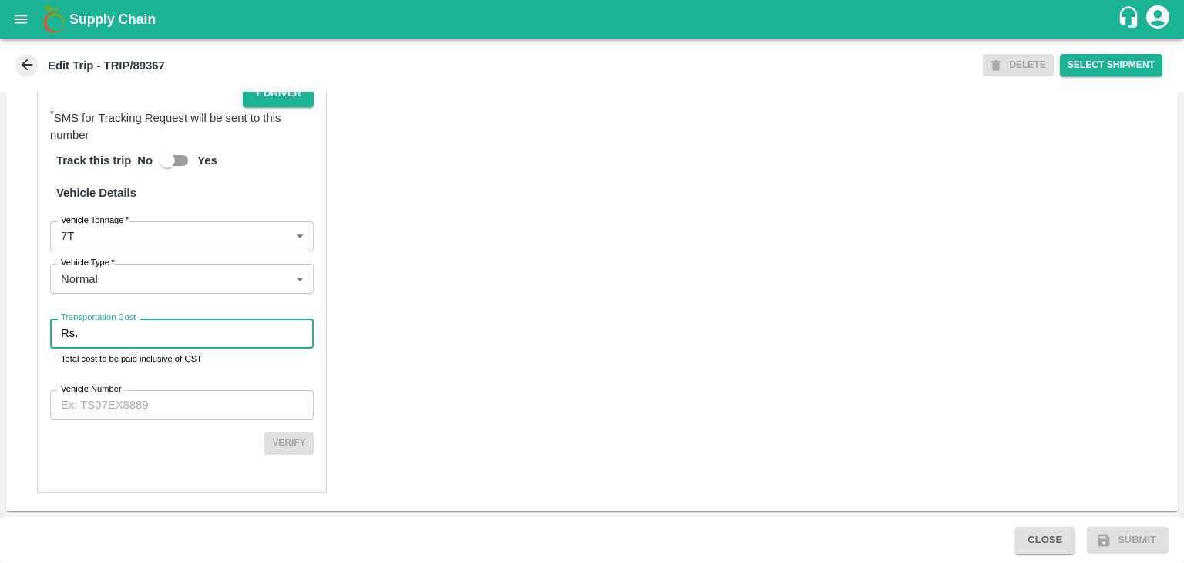
click at [120, 331] on input "Transportation Cost" at bounding box center [199, 332] width 230 height 29
type input "1"
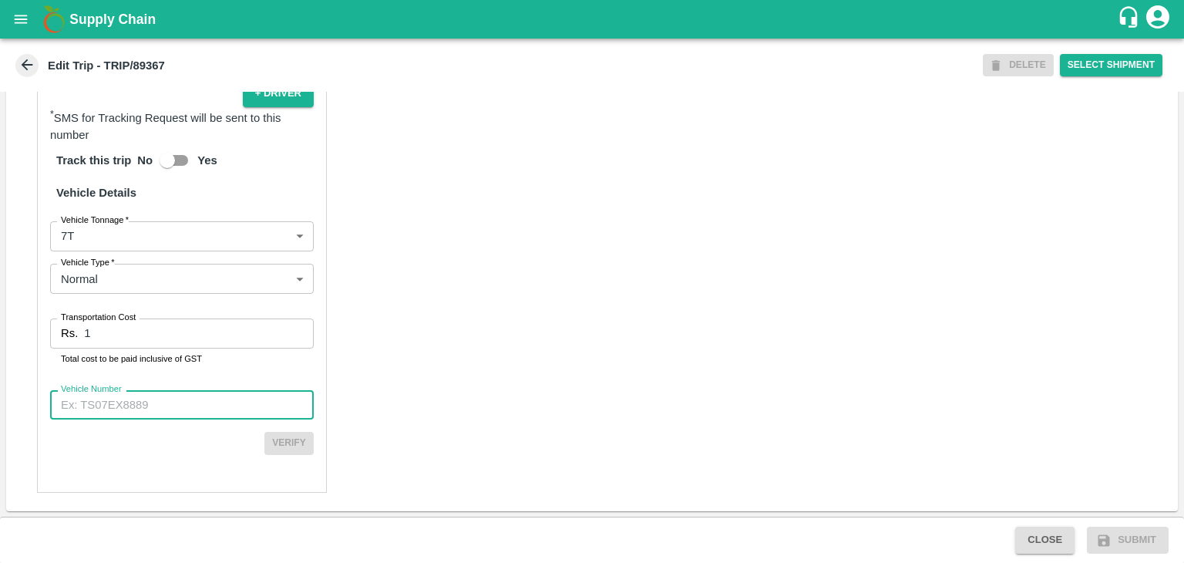
click at [142, 405] on input "Vehicle Number" at bounding box center [182, 404] width 264 height 29
type input "MH45T6060"
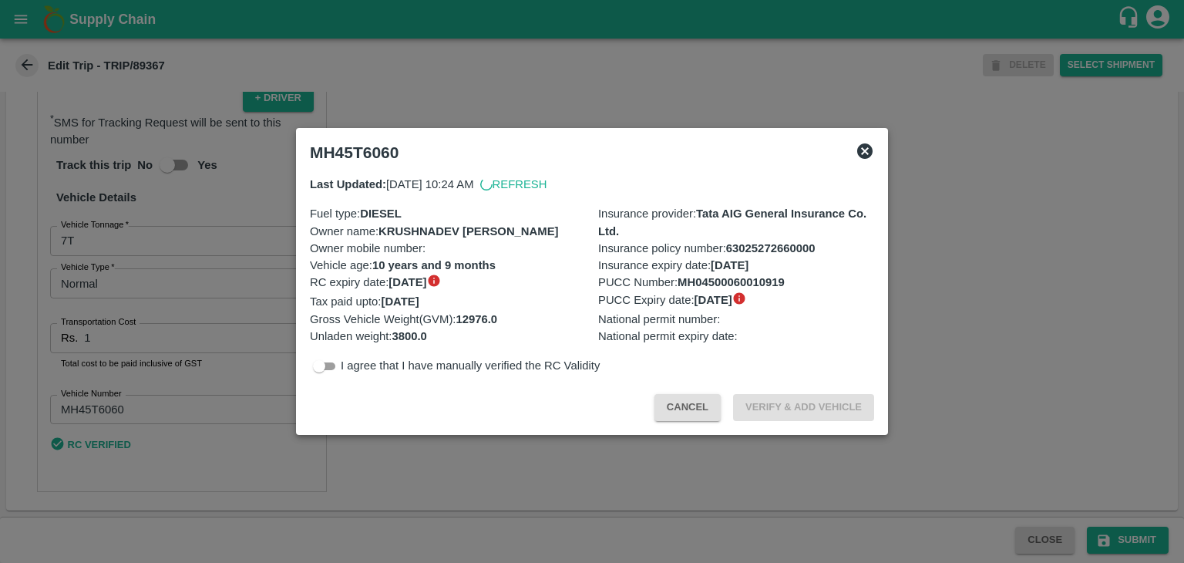
click at [654, 486] on div at bounding box center [592, 281] width 1184 height 563
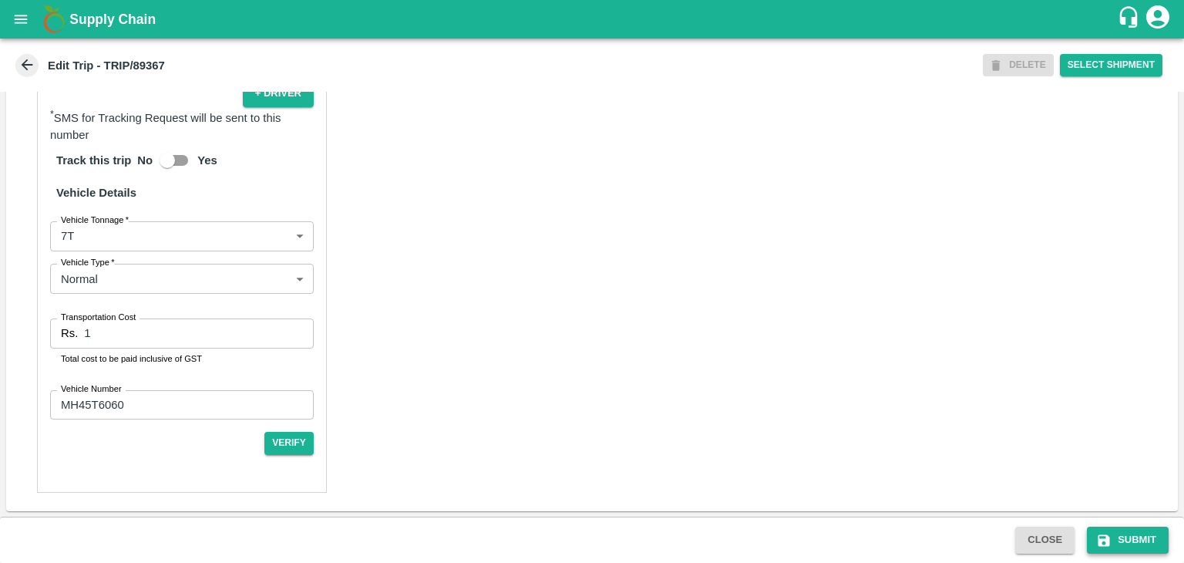
drag, startPoint x: 973, startPoint y: 505, endPoint x: 1154, endPoint y: 540, distance: 184.5
click at [1154, 540] on main "Edit Trip - TRIP/89367 DELETE Select Shipment Trip Details Trip Type Fruit Move…" at bounding box center [592, 301] width 1184 height 524
click at [1154, 540] on button "Submit" at bounding box center [1128, 539] width 82 height 27
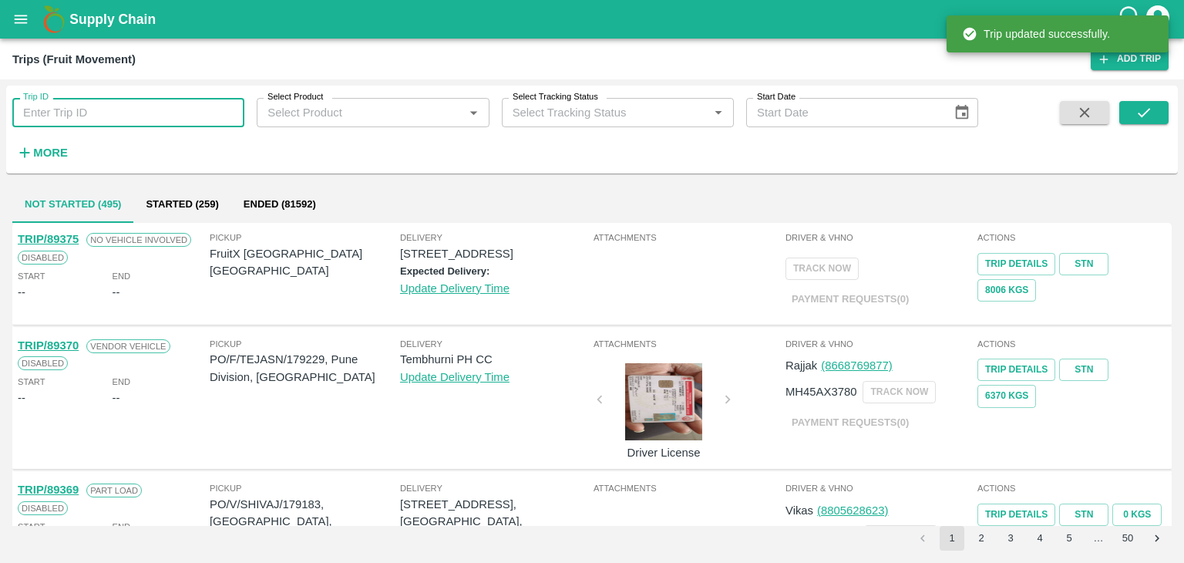
click at [186, 103] on input "Trip ID" at bounding box center [128, 112] width 232 height 29
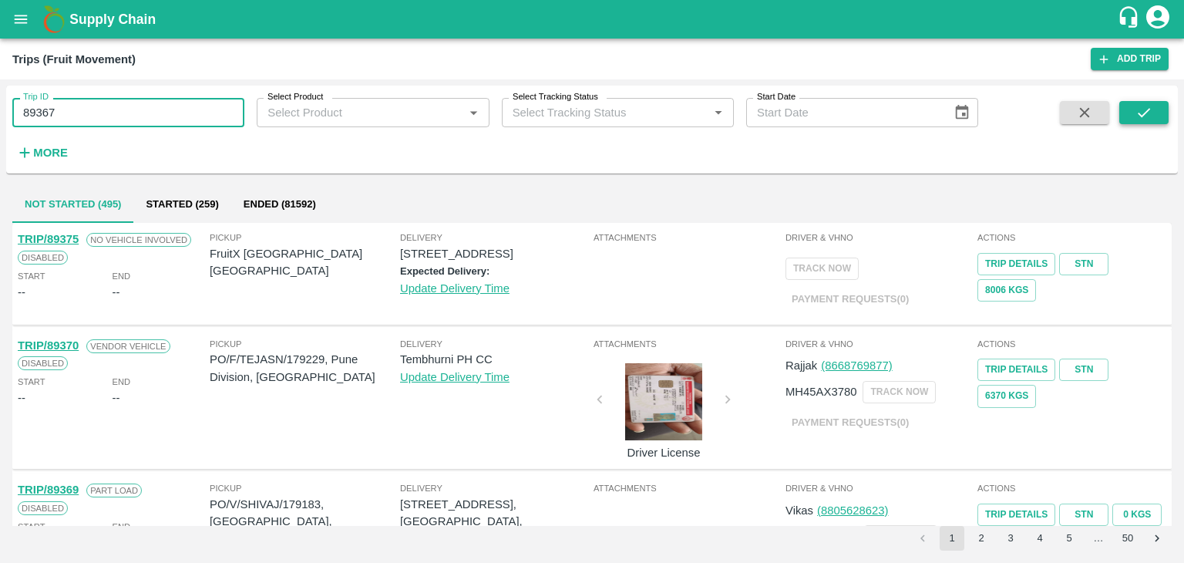
type input "89367"
click at [1119, 117] on button "submit" at bounding box center [1143, 112] width 49 height 23
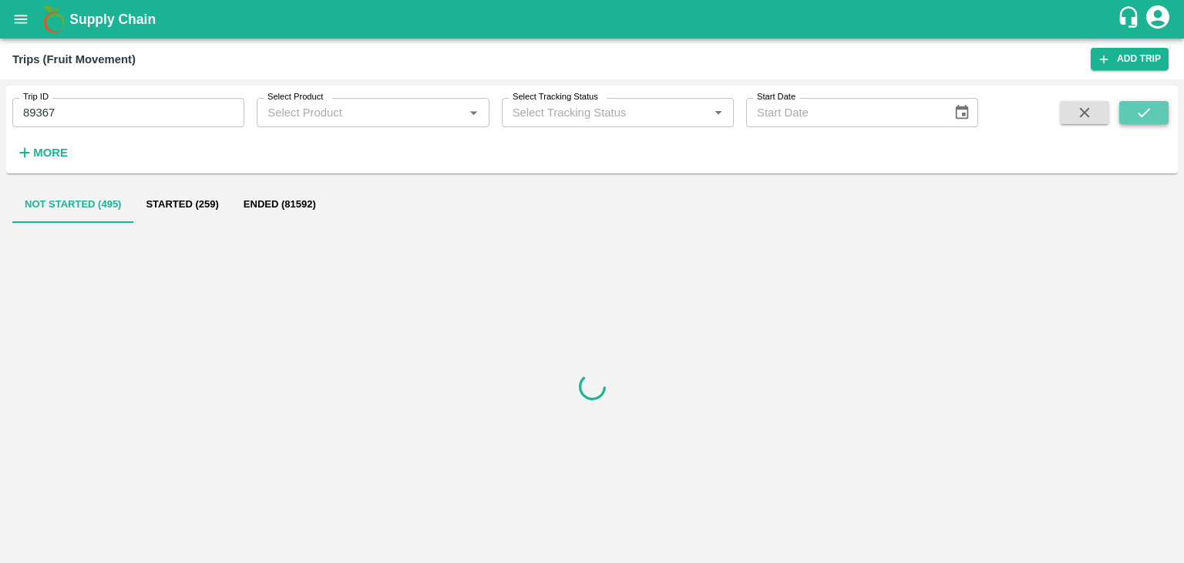
click at [1119, 117] on button "submit" at bounding box center [1143, 112] width 49 height 23
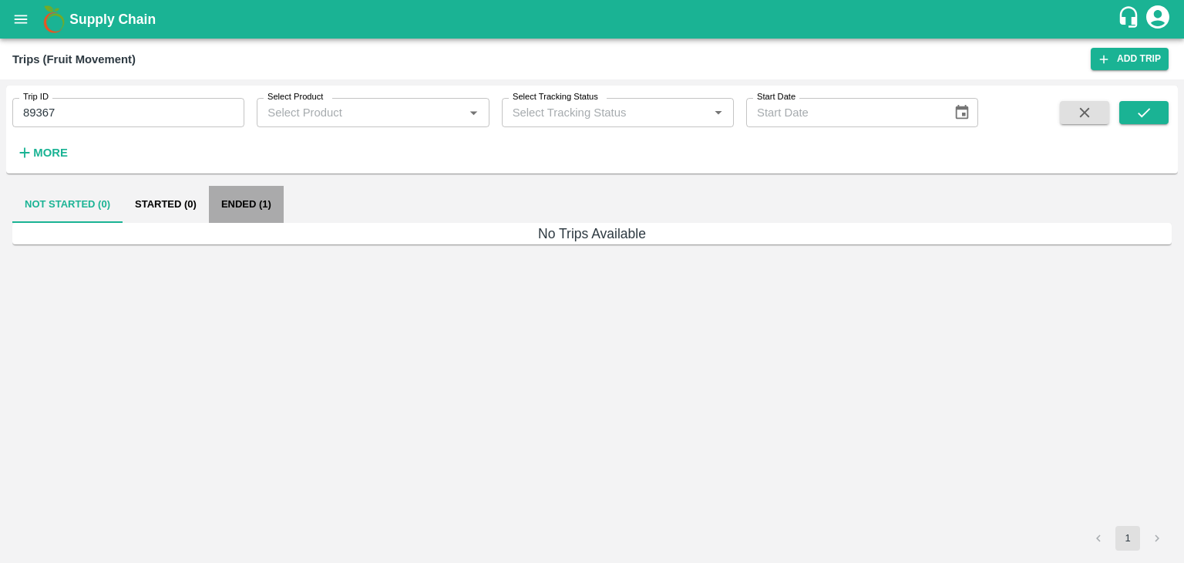
click at [252, 201] on button "Ended (1)" at bounding box center [246, 204] width 75 height 37
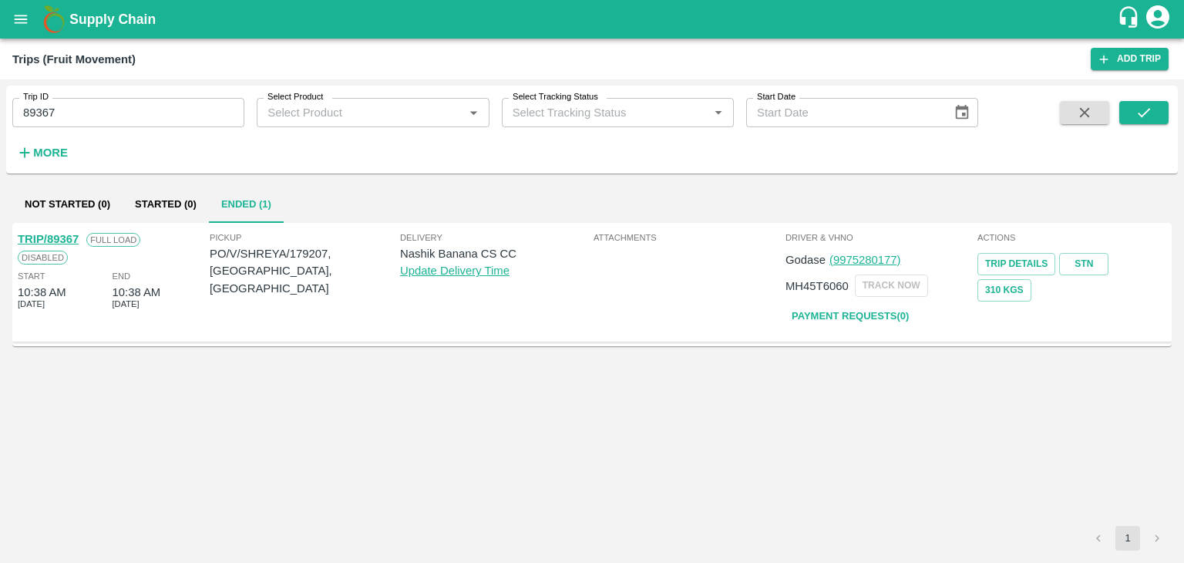
click at [55, 234] on link "TRIP/89367" at bounding box center [48, 239] width 61 height 12
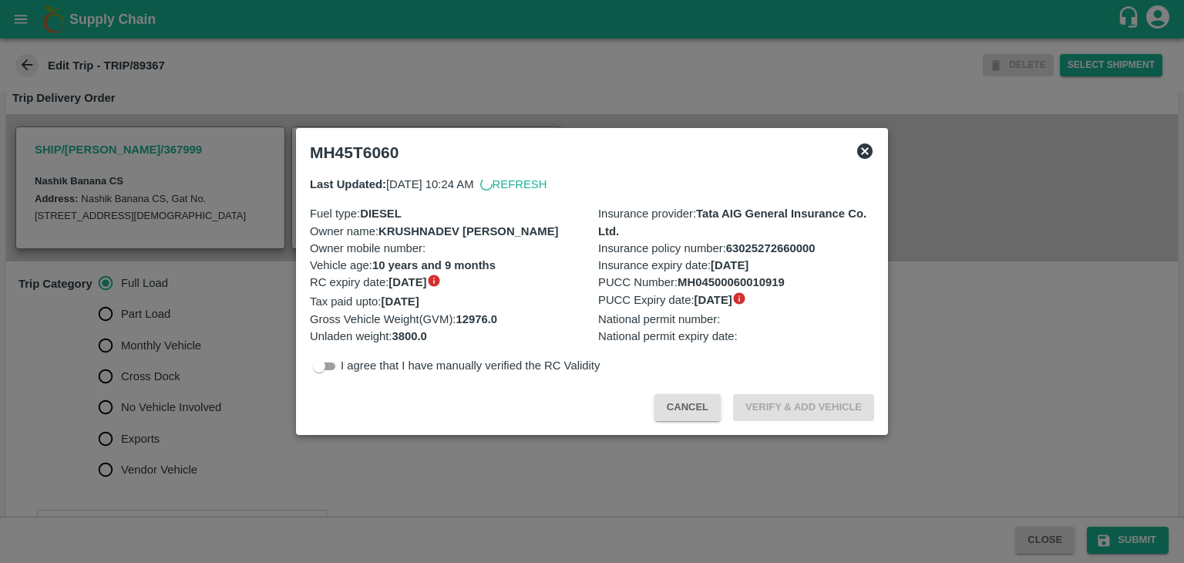
scroll to position [355, 0]
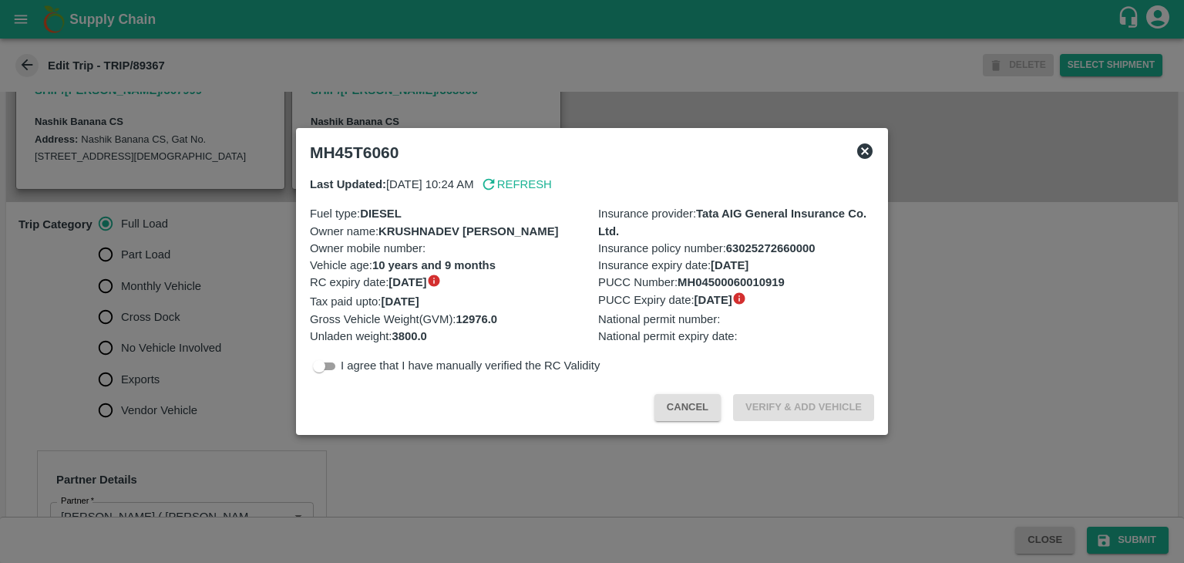
click at [203, 379] on div at bounding box center [592, 281] width 1184 height 563
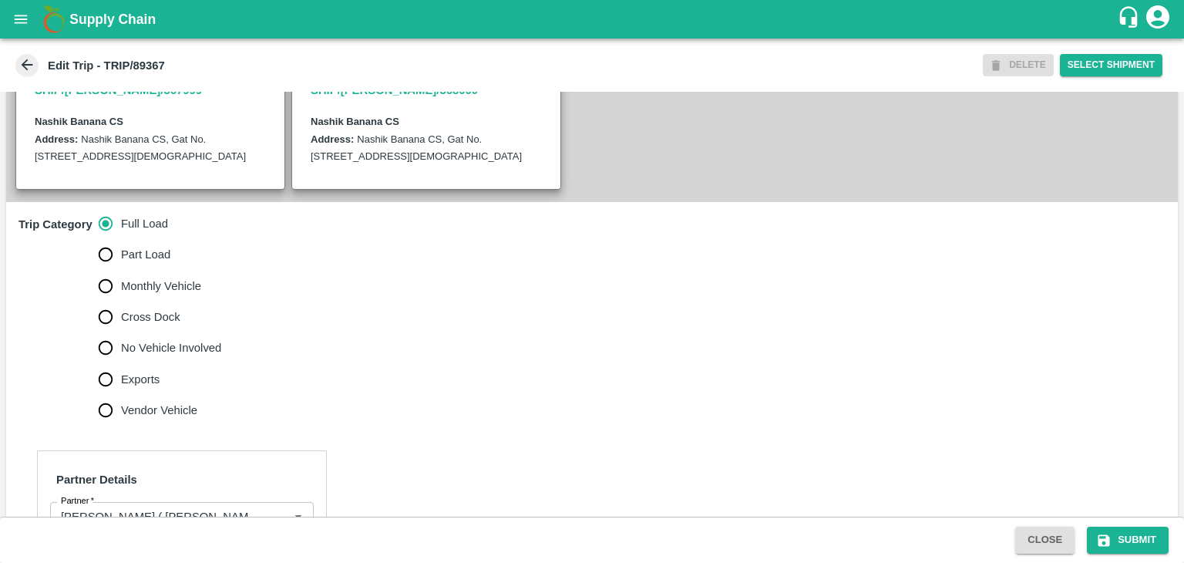
click at [183, 356] on span "No Vehicle Involved" at bounding box center [171, 347] width 100 height 17
click at [121, 363] on input "No Vehicle Involved" at bounding box center [105, 347] width 31 height 31
radio input "true"
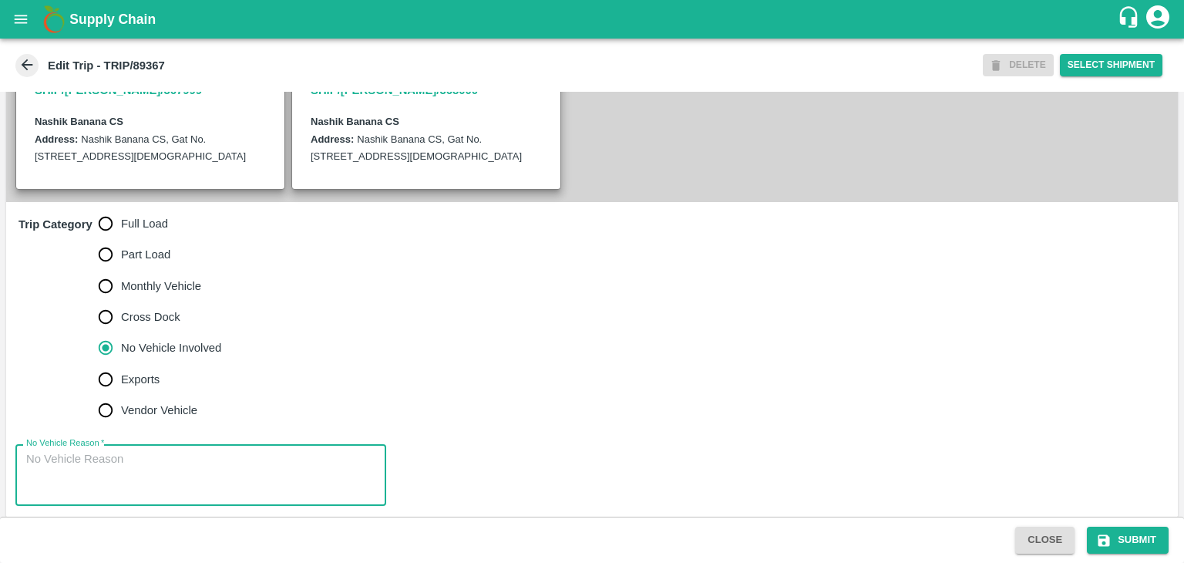
click at [217, 499] on textarea "No Vehicle Reason   *" at bounding box center [200, 475] width 349 height 49
type textarea "Field Dump"
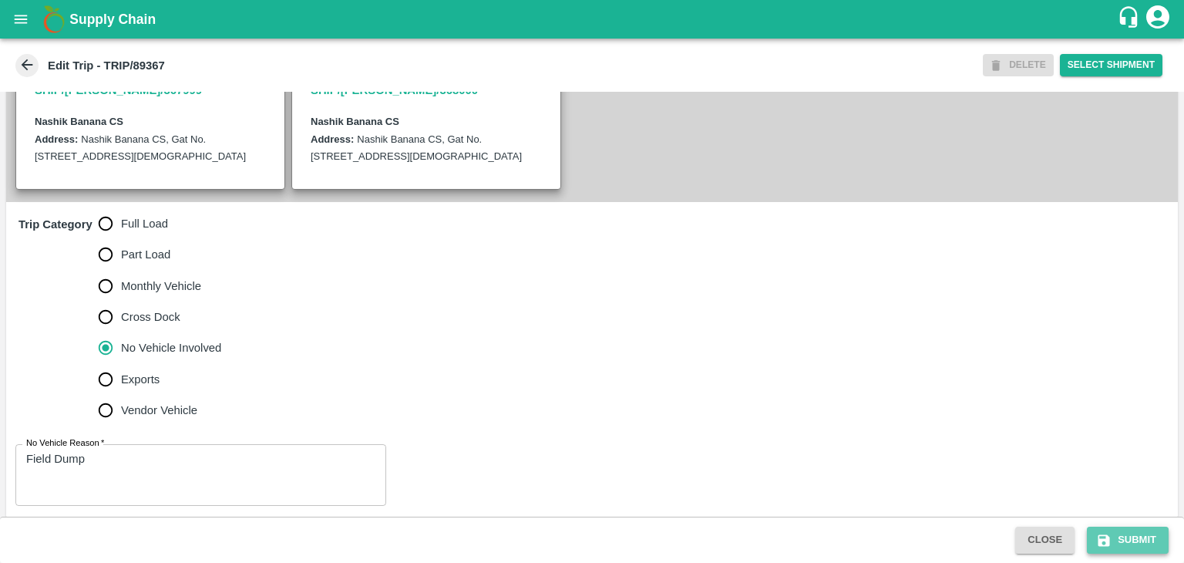
click at [1101, 533] on icon "submit" at bounding box center [1103, 540] width 15 height 15
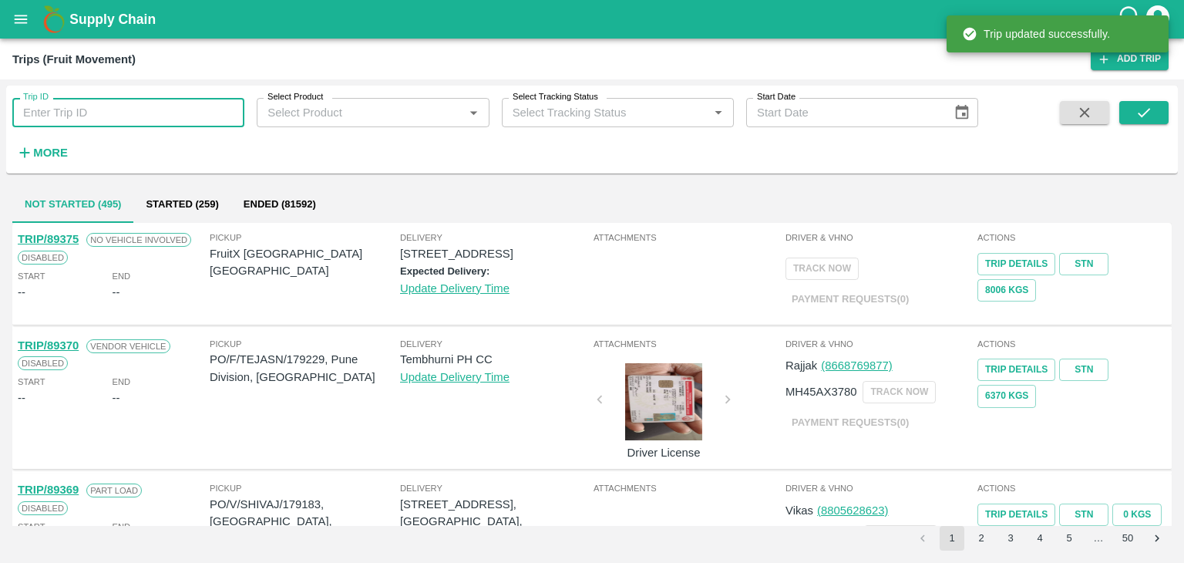
click at [143, 108] on input "Trip ID" at bounding box center [128, 112] width 232 height 29
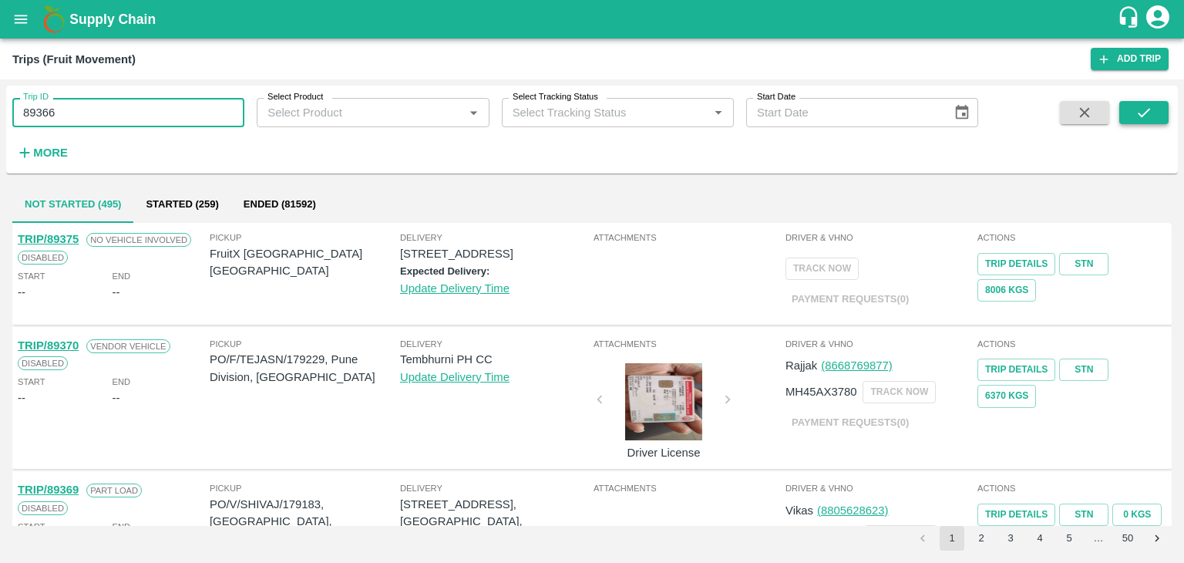
type input "89366"
click at [1128, 109] on button "submit" at bounding box center [1143, 112] width 49 height 23
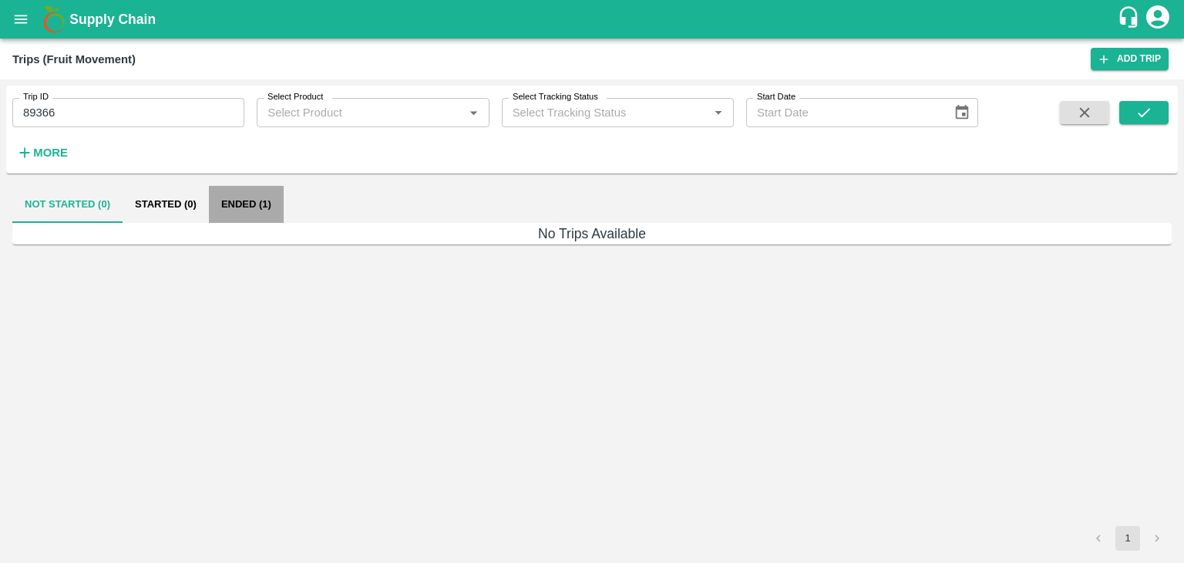
click at [271, 201] on button "Ended (1)" at bounding box center [246, 204] width 75 height 37
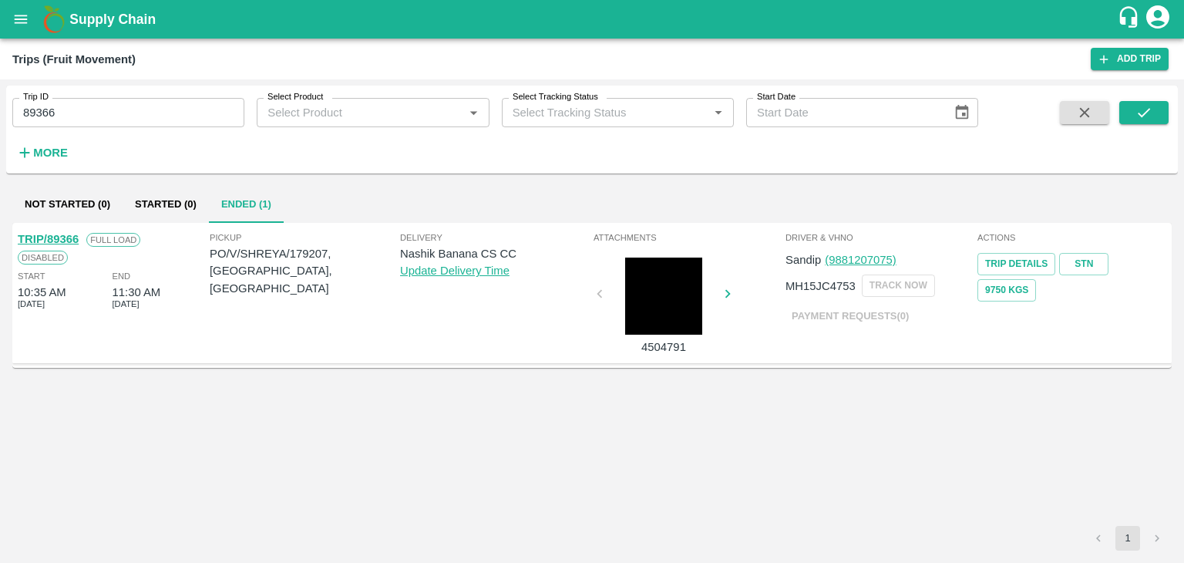
click at [42, 234] on link "TRIP/89366" at bounding box center [48, 239] width 61 height 12
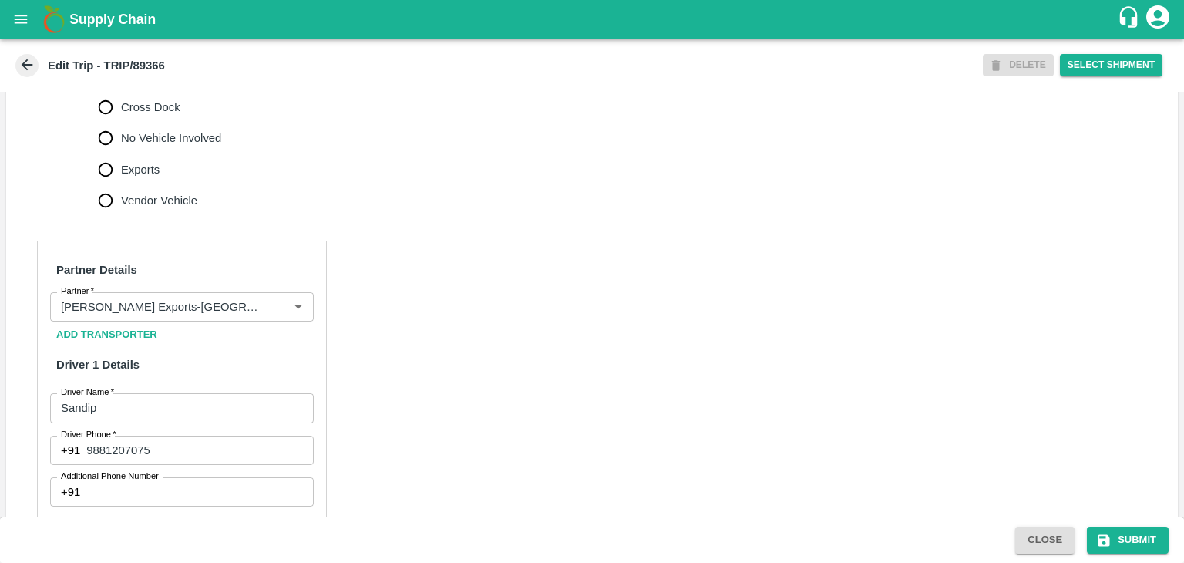
scroll to position [566, 0]
click at [276, 313] on icon "Clear" at bounding box center [279, 305] width 15 height 15
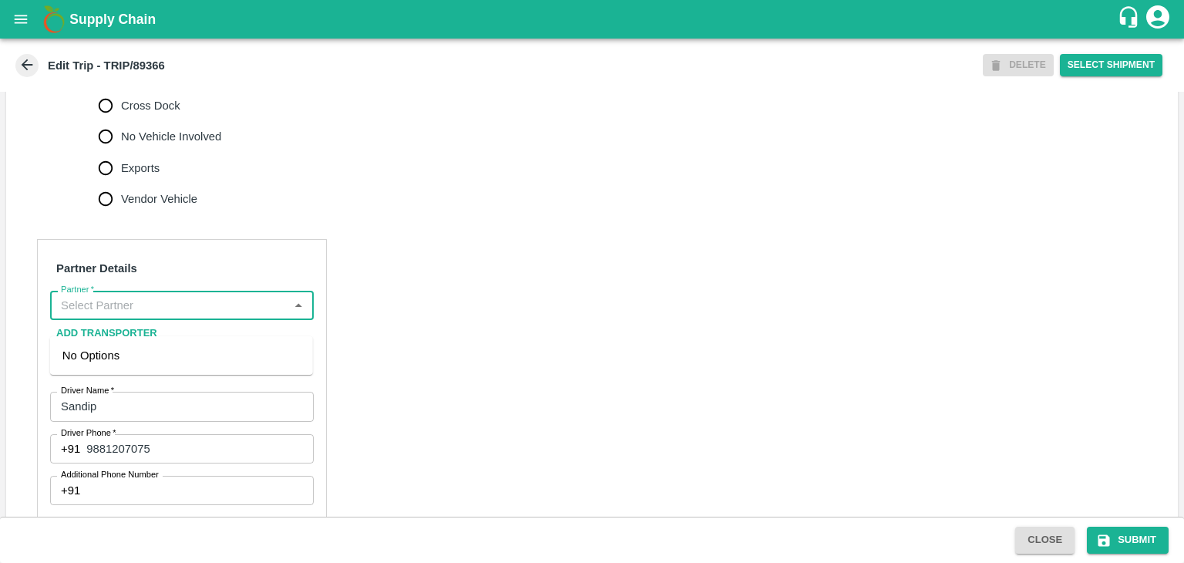
click at [242, 315] on input "Partner   *" at bounding box center [169, 305] width 229 height 20
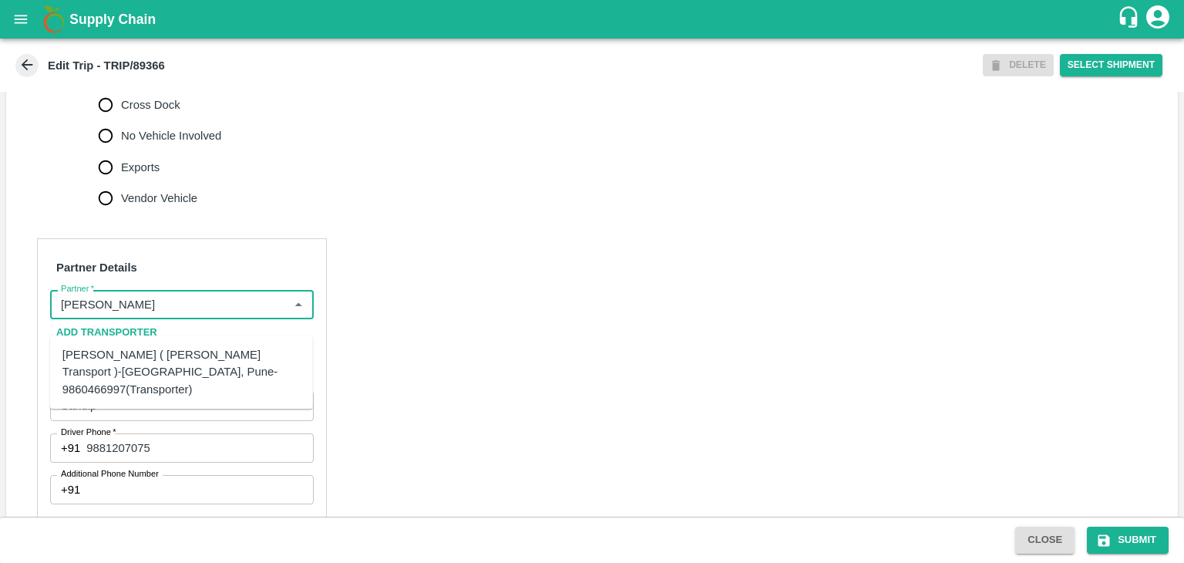
scroll to position [567, 0]
click at [191, 368] on div "[PERSON_NAME] ( [PERSON_NAME] Transport )-[GEOGRAPHIC_DATA], Pune-9860466997(Tr…" at bounding box center [181, 371] width 238 height 52
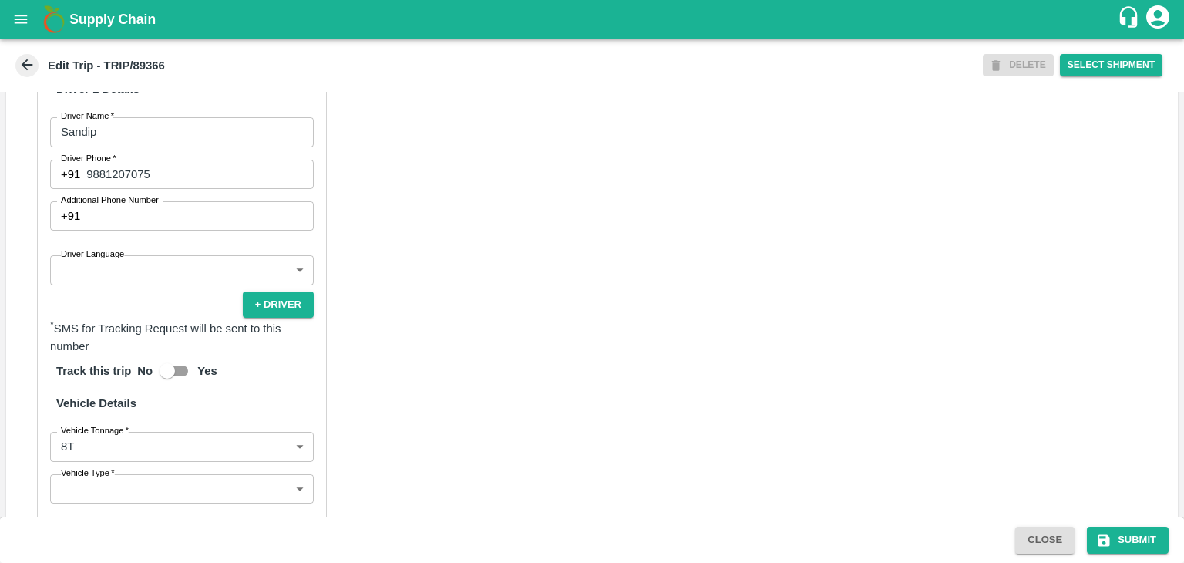
scroll to position [843, 0]
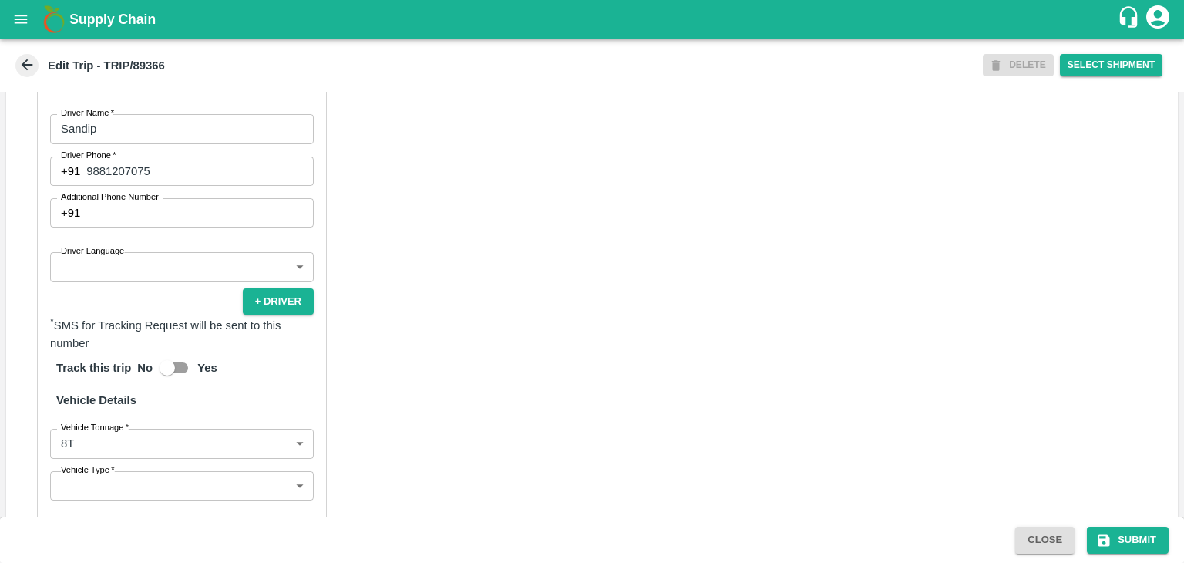
type input "[PERSON_NAME] ( [PERSON_NAME] Transport )-[GEOGRAPHIC_DATA], Pune-9860466997(Tr…"
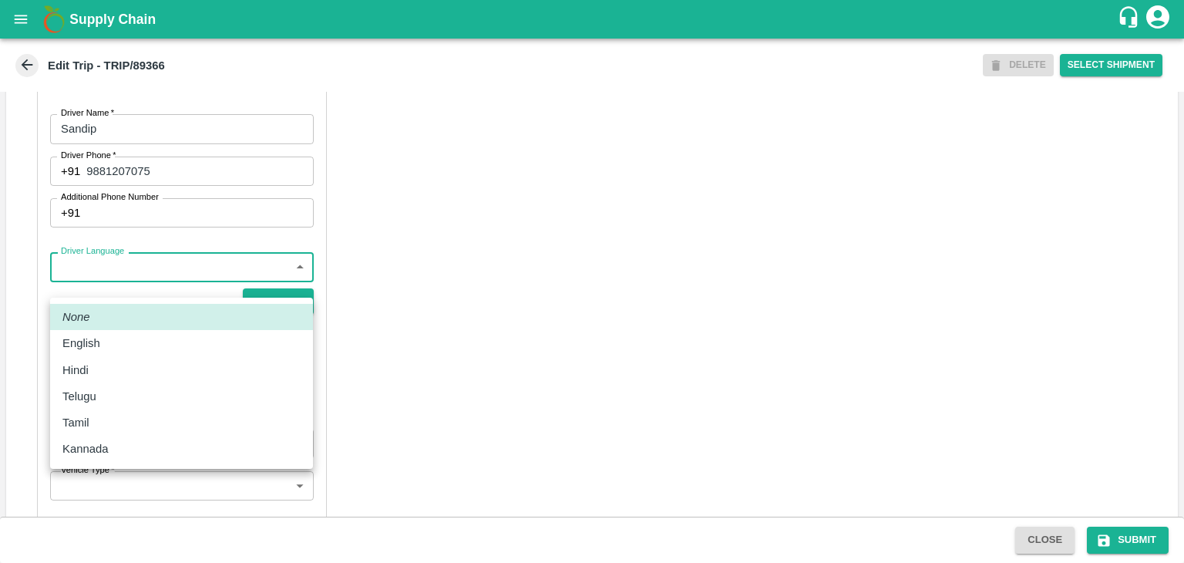
click at [109, 291] on body "Supply Chain Edit Trip - TRIP/89366 DELETE Select Shipment Trip Details Trip Ty…" at bounding box center [592, 281] width 1184 height 563
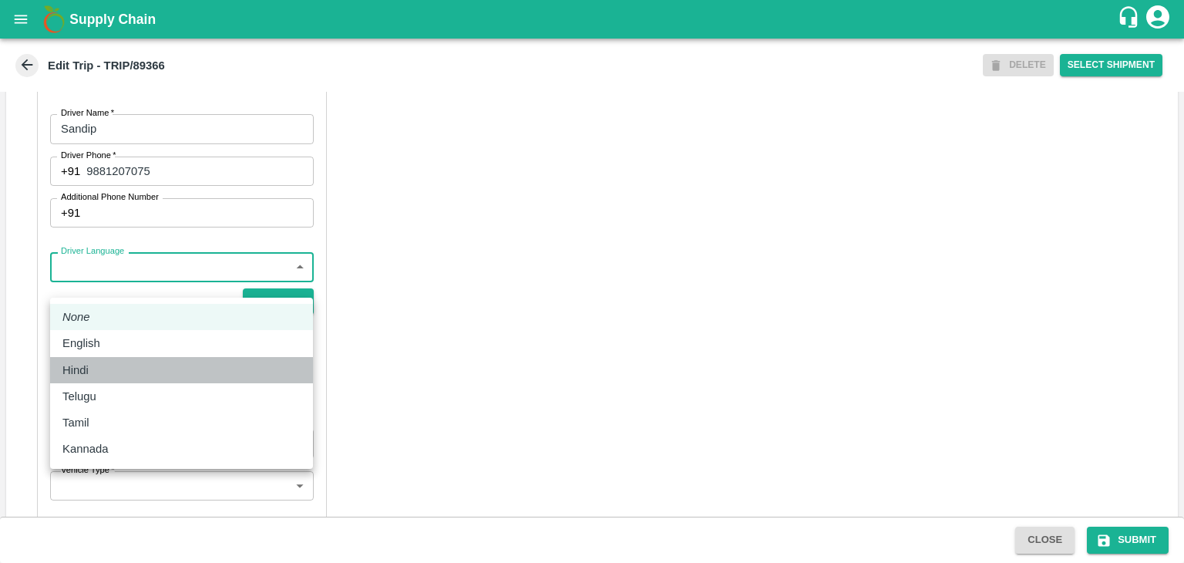
click at [105, 374] on div "Hindi" at bounding box center [181, 369] width 238 height 17
type input "hi"
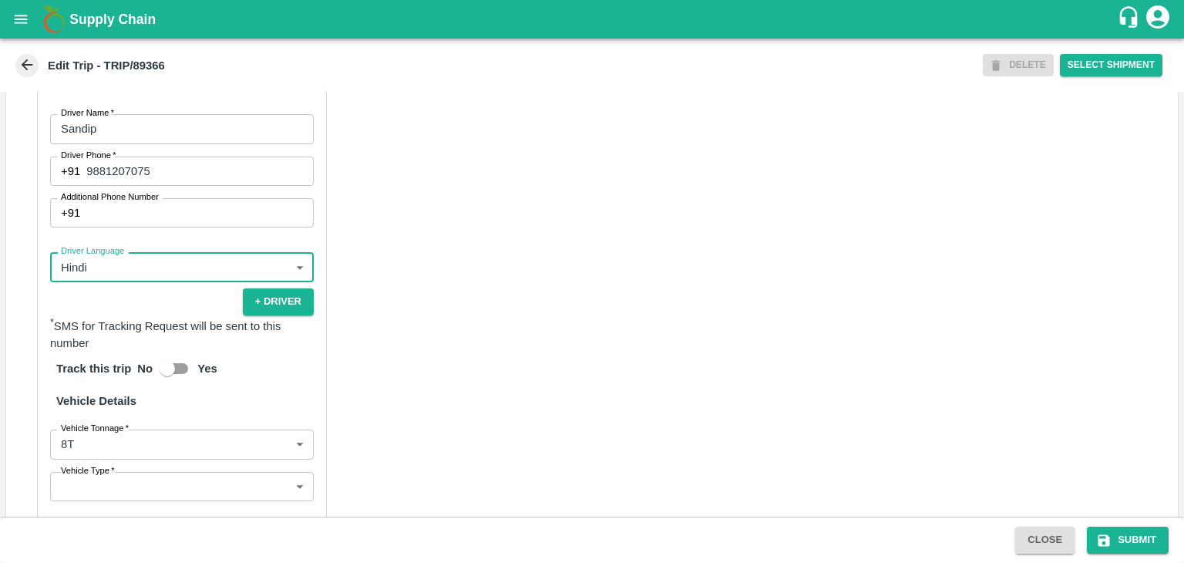
scroll to position [1081, 0]
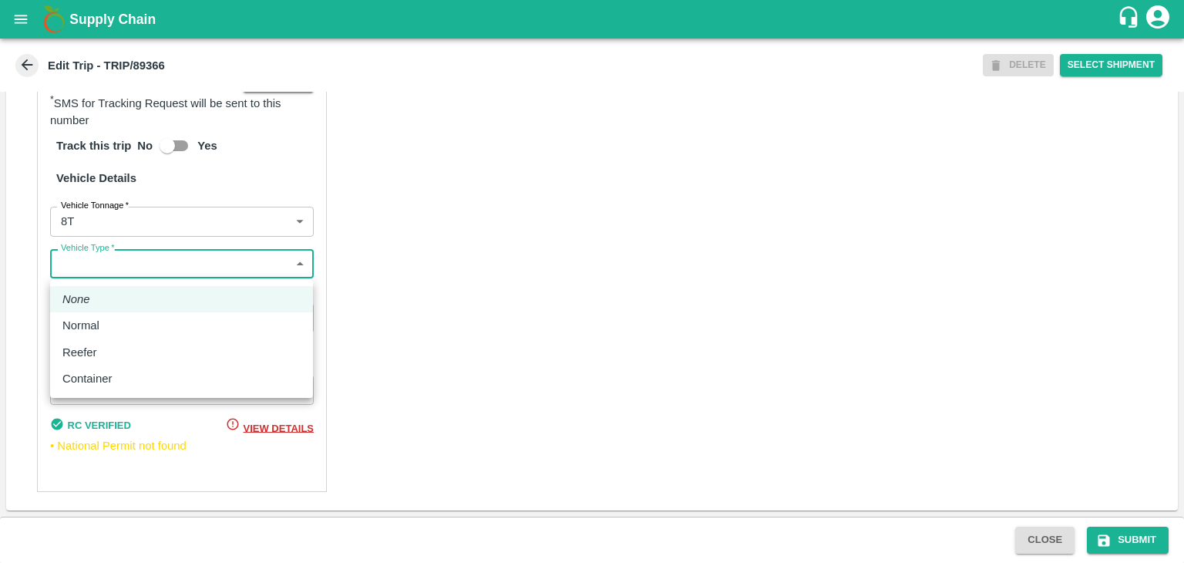
click at [96, 266] on body "Supply Chain Edit Trip - TRIP/89366 DELETE Select Shipment Trip Details Trip Ty…" at bounding box center [592, 281] width 1184 height 563
click at [111, 324] on div "Normal" at bounding box center [181, 325] width 238 height 17
type input "Normal"
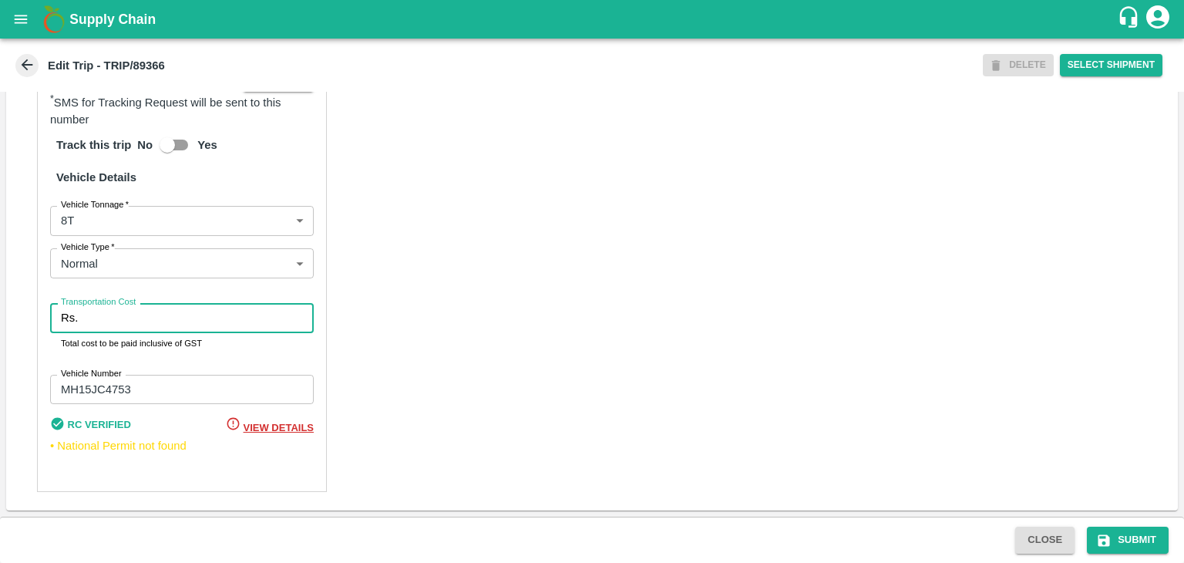
click at [135, 319] on input "Transportation Cost" at bounding box center [199, 317] width 230 height 29
type input "10000"
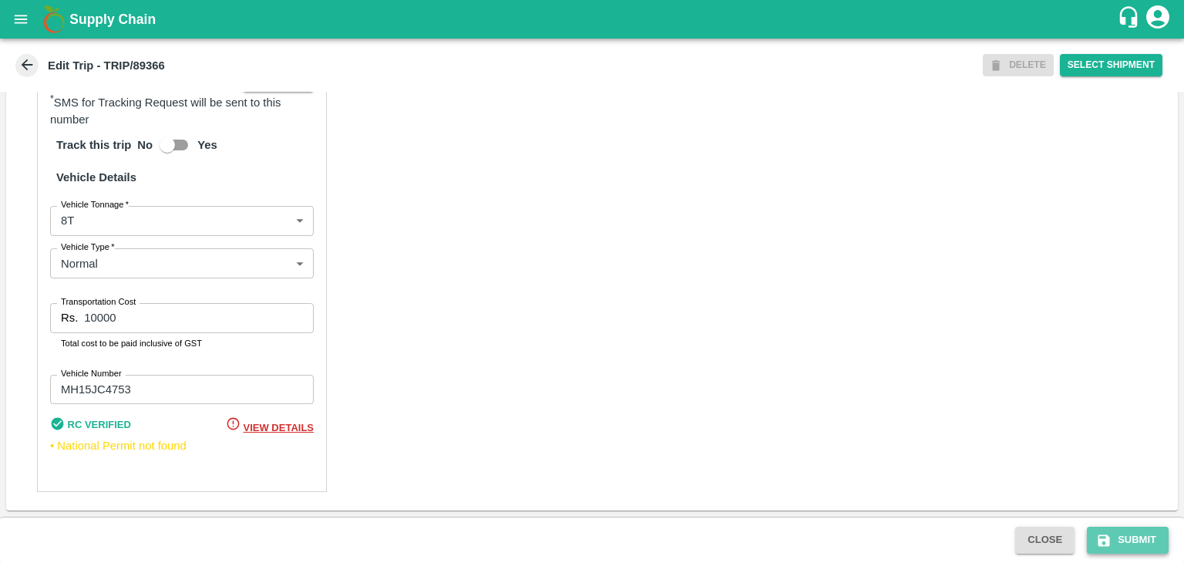
click at [1138, 529] on button "Submit" at bounding box center [1128, 539] width 82 height 27
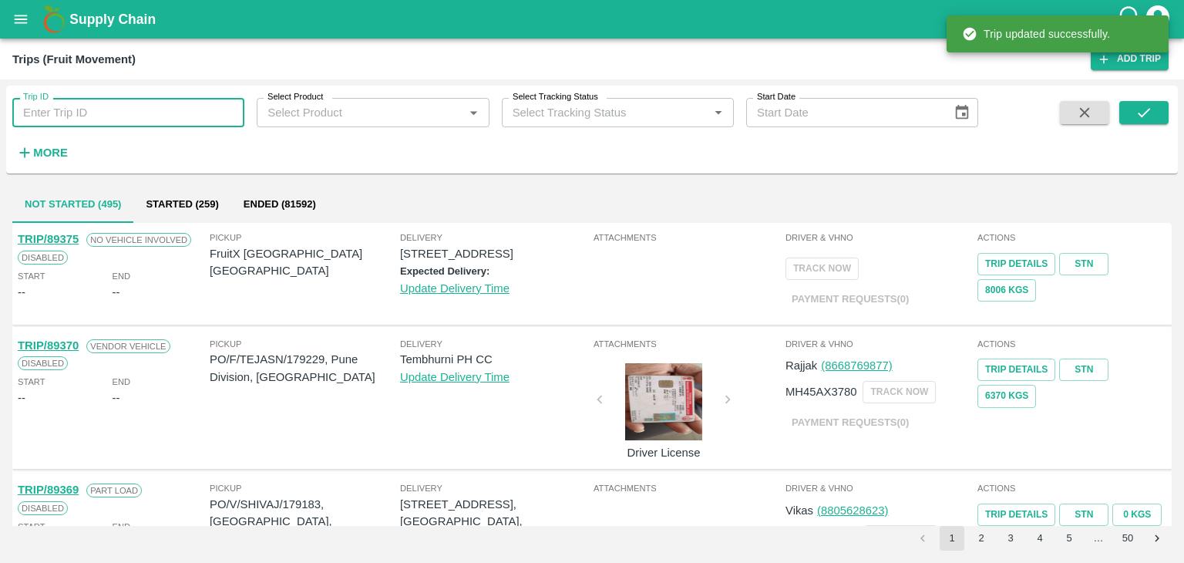
click at [176, 107] on input "Trip ID" at bounding box center [128, 112] width 232 height 29
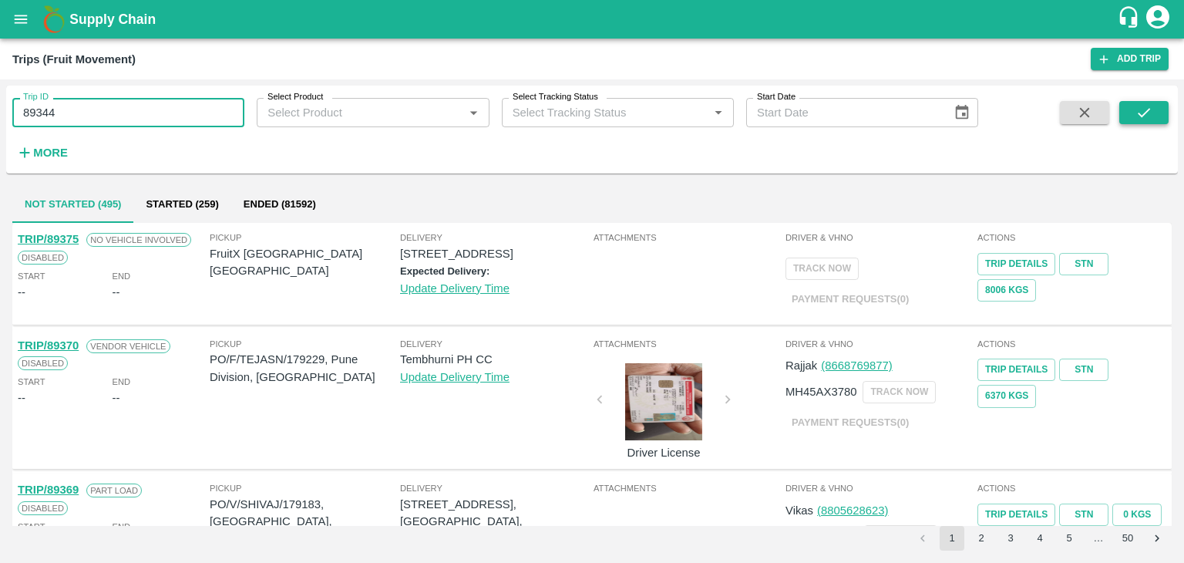
type input "89344"
click at [1150, 111] on icon "submit" at bounding box center [1143, 112] width 17 height 17
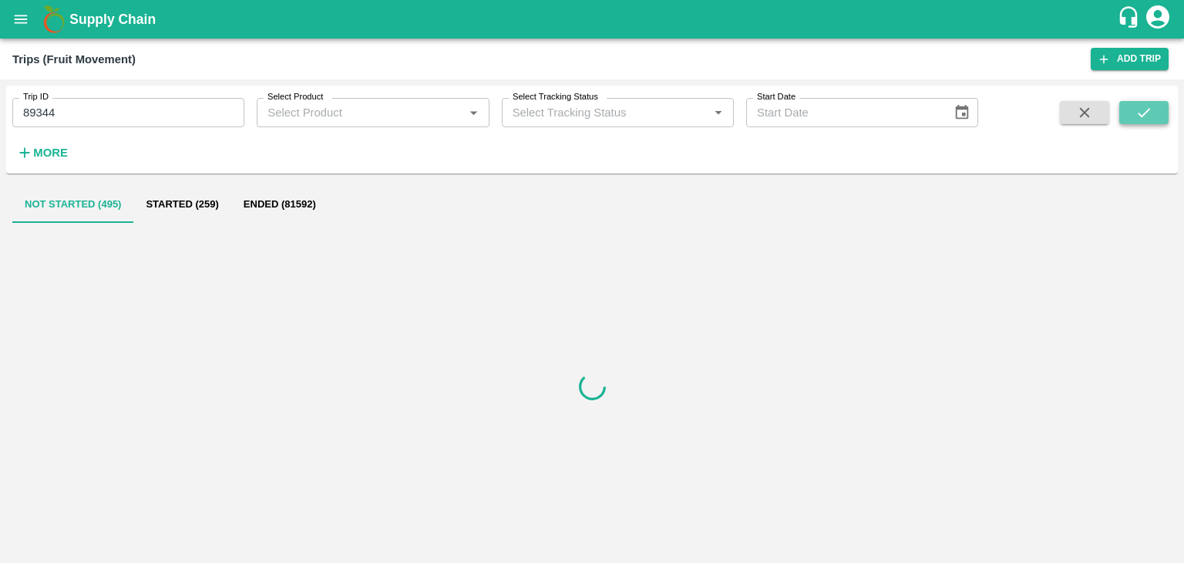
click at [1150, 111] on icon "submit" at bounding box center [1143, 112] width 17 height 17
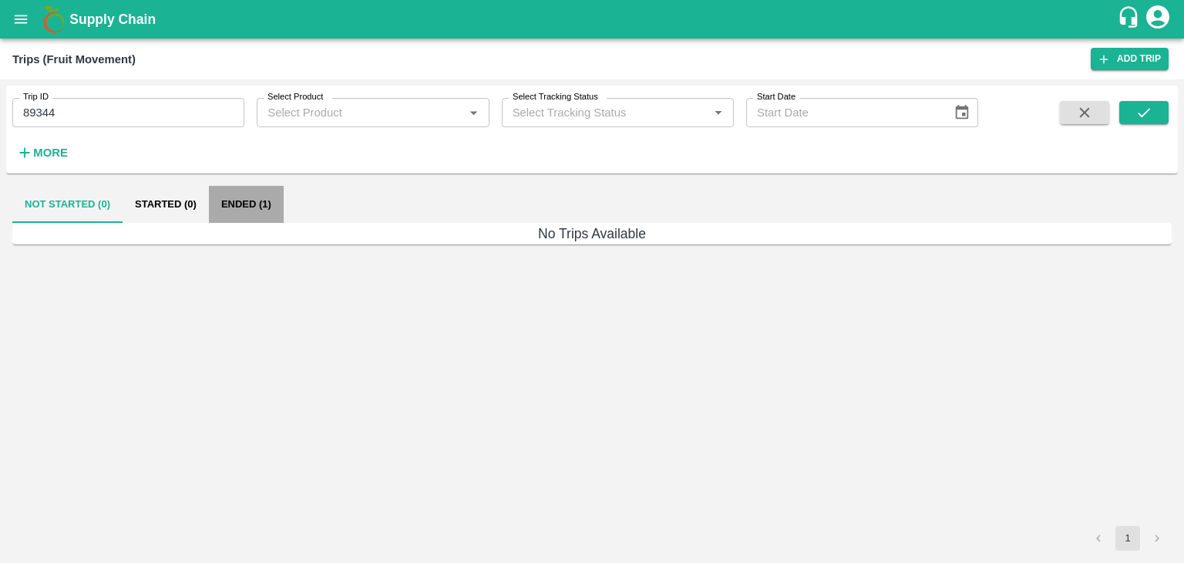
click at [254, 199] on button "Ended (1)" at bounding box center [246, 204] width 75 height 37
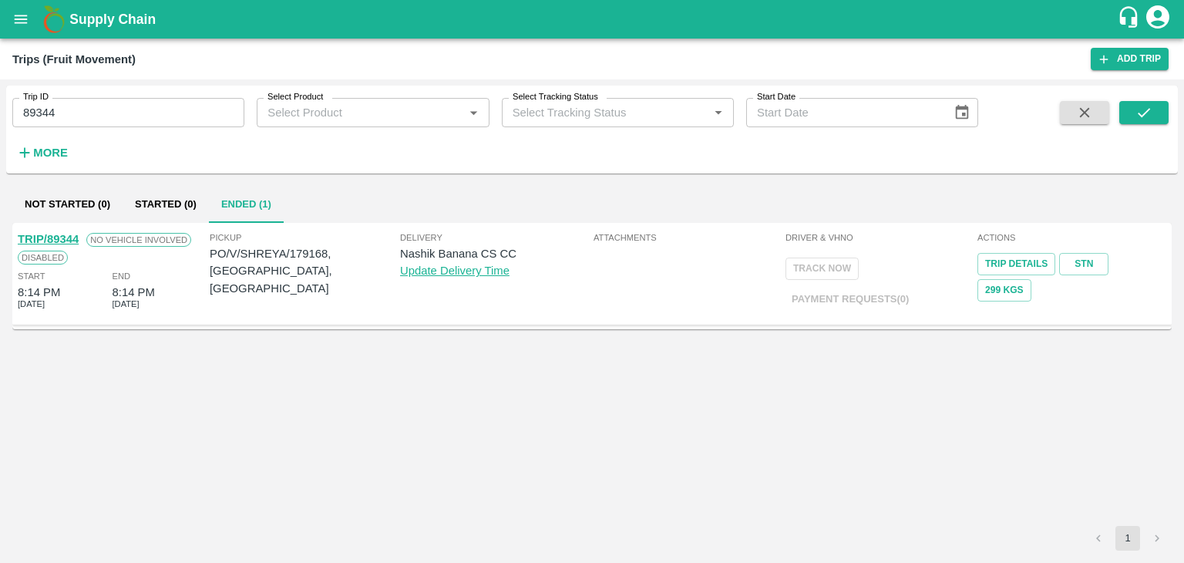
click at [52, 235] on link "TRIP/89344" at bounding box center [48, 239] width 61 height 12
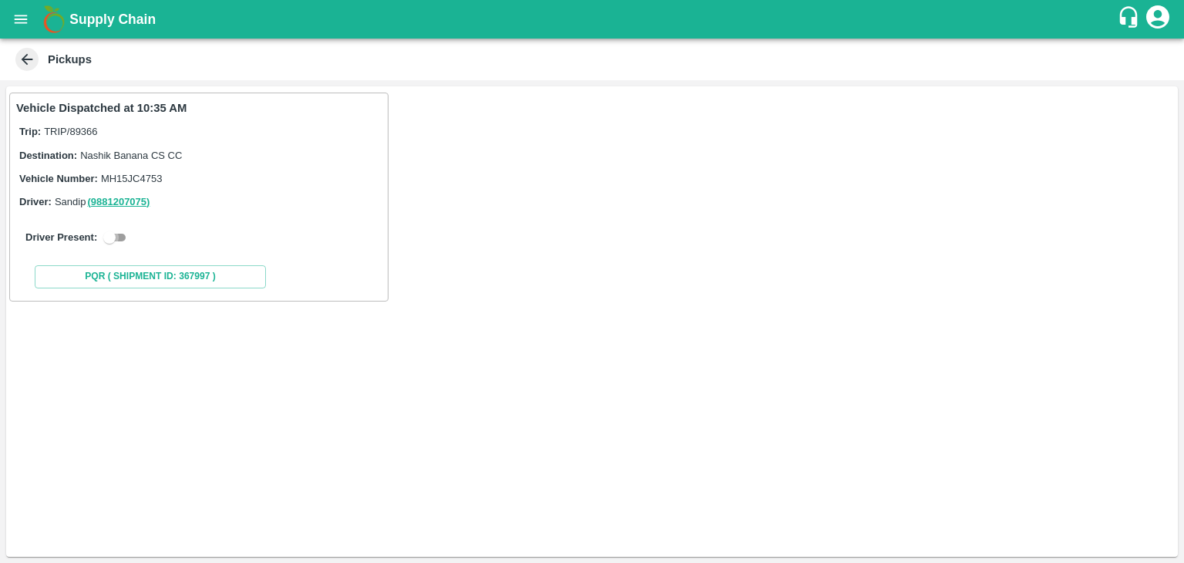
click at [119, 233] on input "checkbox" at bounding box center [109, 237] width 55 height 18
checkbox input "true"
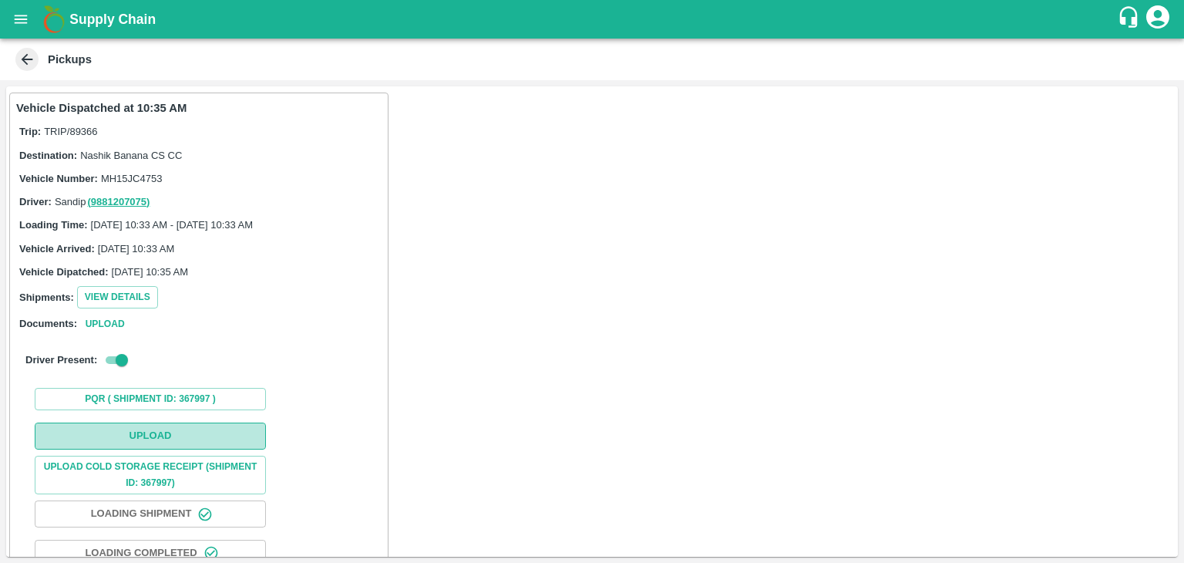
click at [186, 445] on button "Upload" at bounding box center [150, 435] width 231 height 27
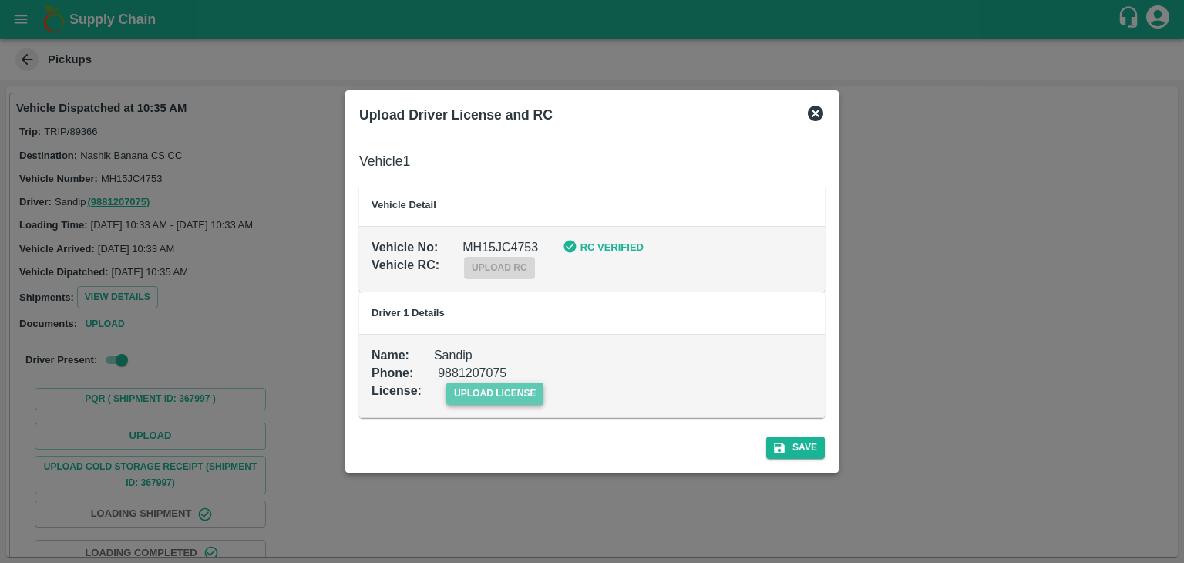
click at [532, 400] on span "upload license" at bounding box center [495, 393] width 98 height 22
click at [0, 0] on input "upload license" at bounding box center [0, 0] width 0 height 0
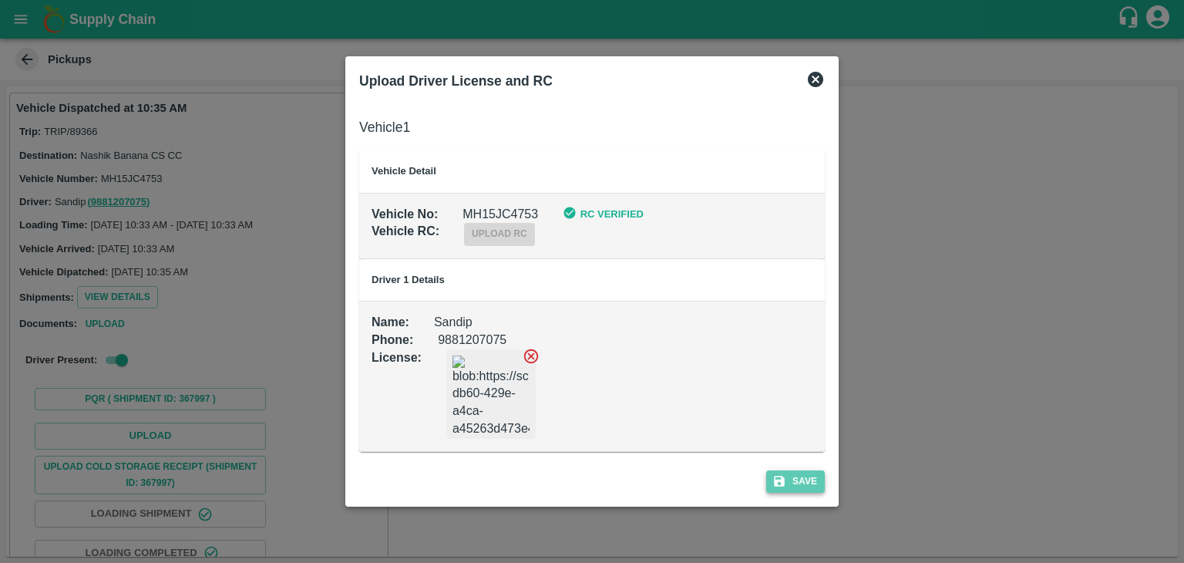
click at [803, 470] on button "Save" at bounding box center [795, 481] width 59 height 22
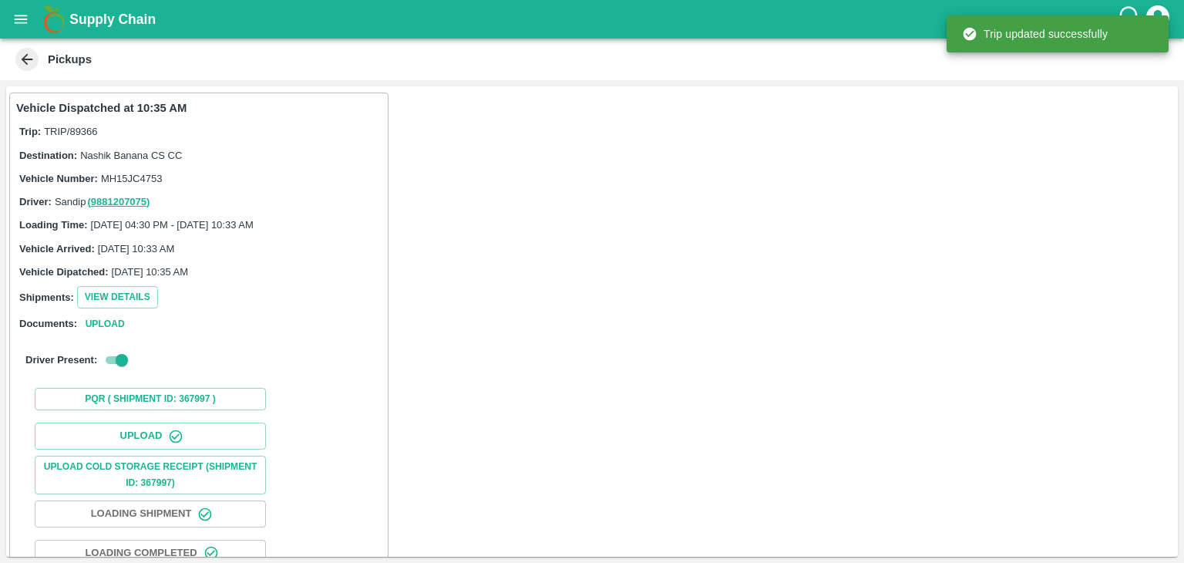
scroll to position [161, 0]
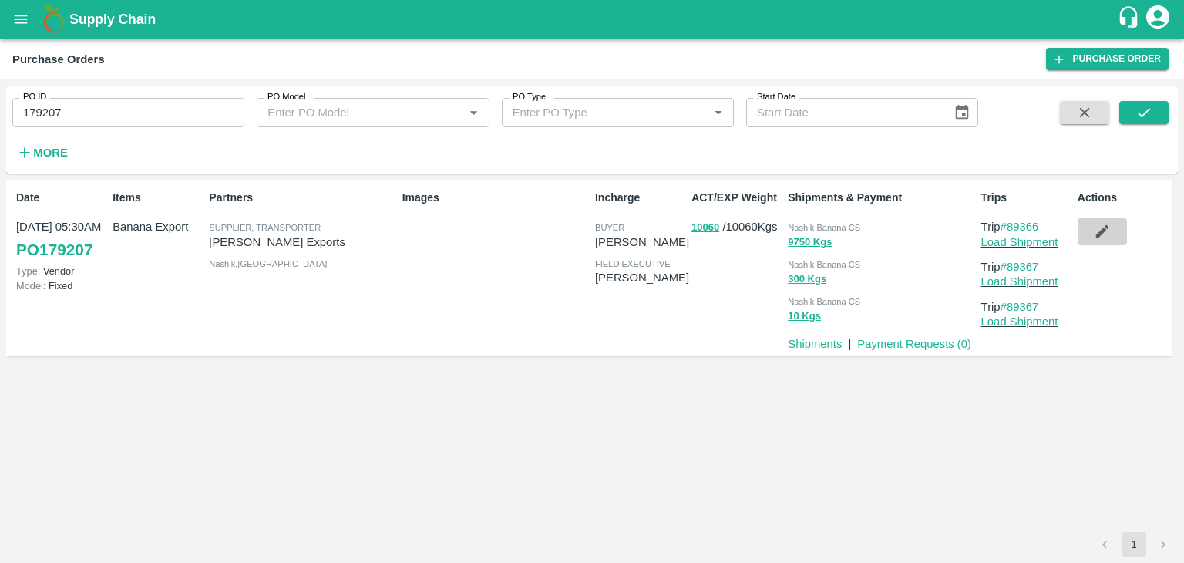
click at [1091, 236] on button "button" at bounding box center [1101, 231] width 49 height 26
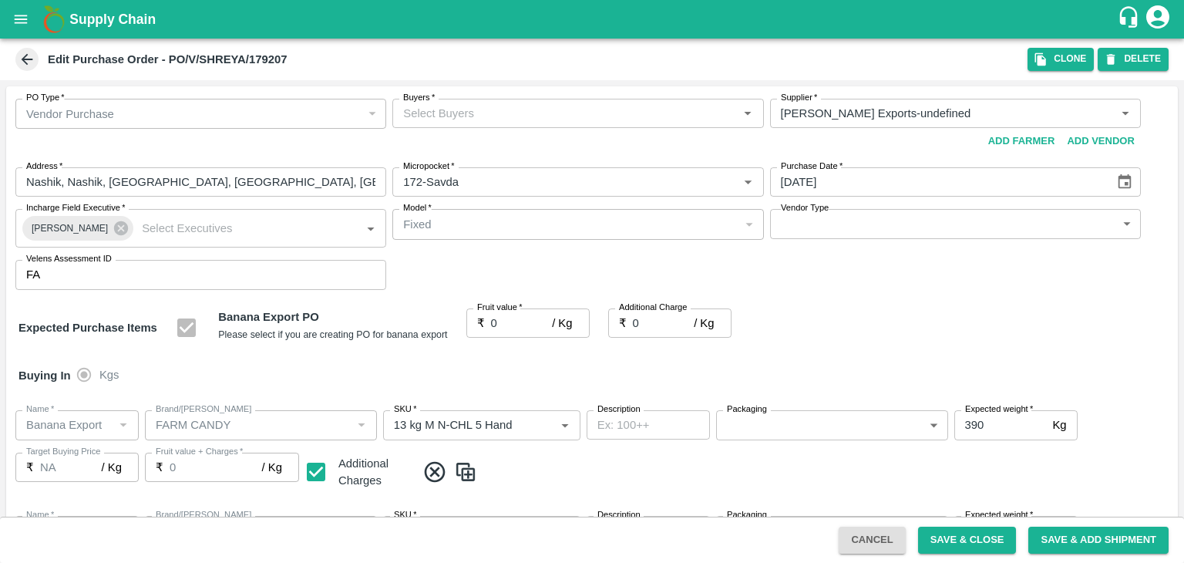
click at [481, 116] on input "Buyers   *" at bounding box center [565, 113] width 336 height 20
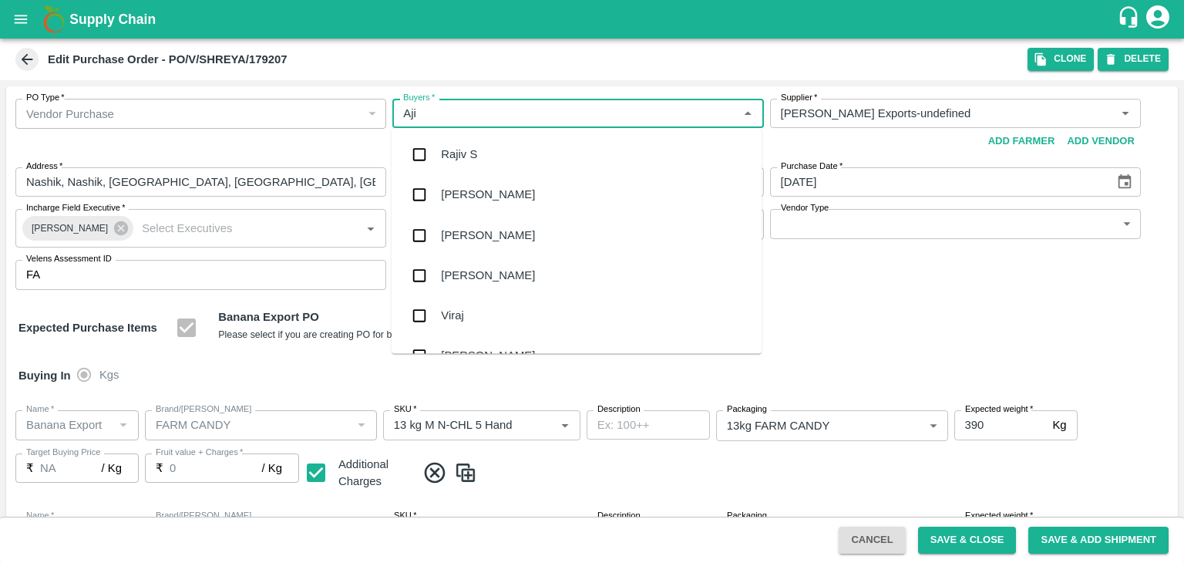
type input "Ajit"
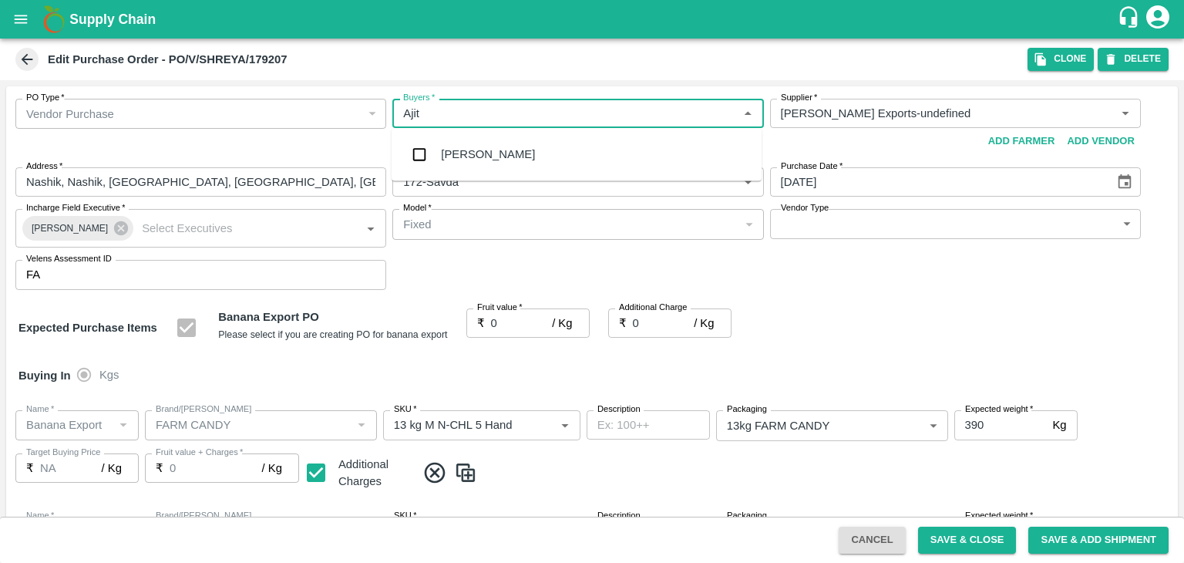
click at [478, 153] on div "Ajit Otari" at bounding box center [488, 154] width 94 height 17
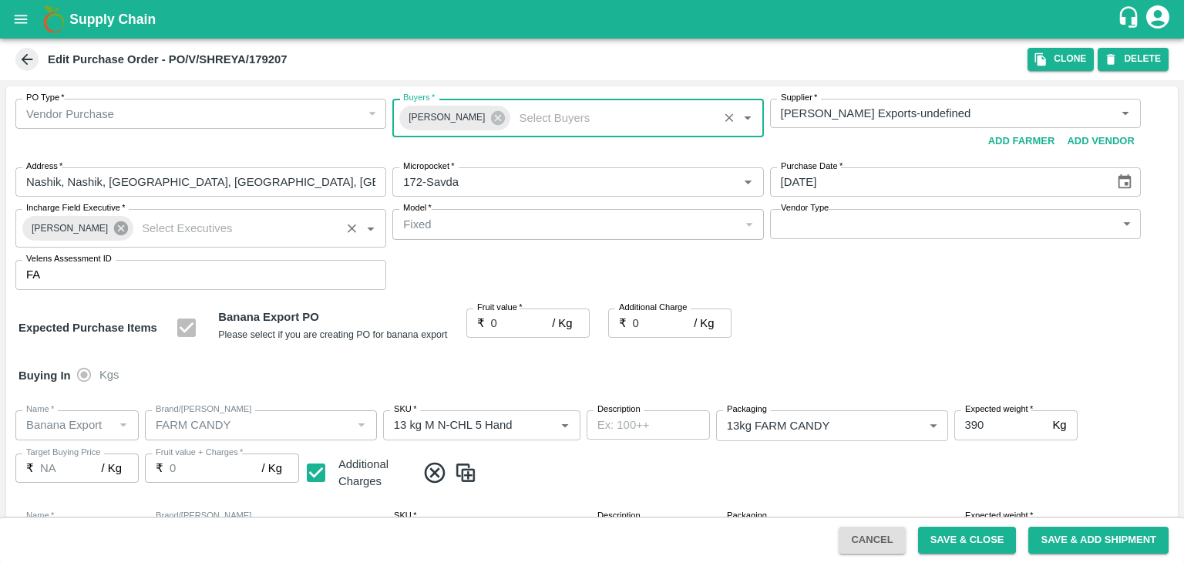
click at [114, 233] on icon at bounding box center [121, 228] width 14 height 14
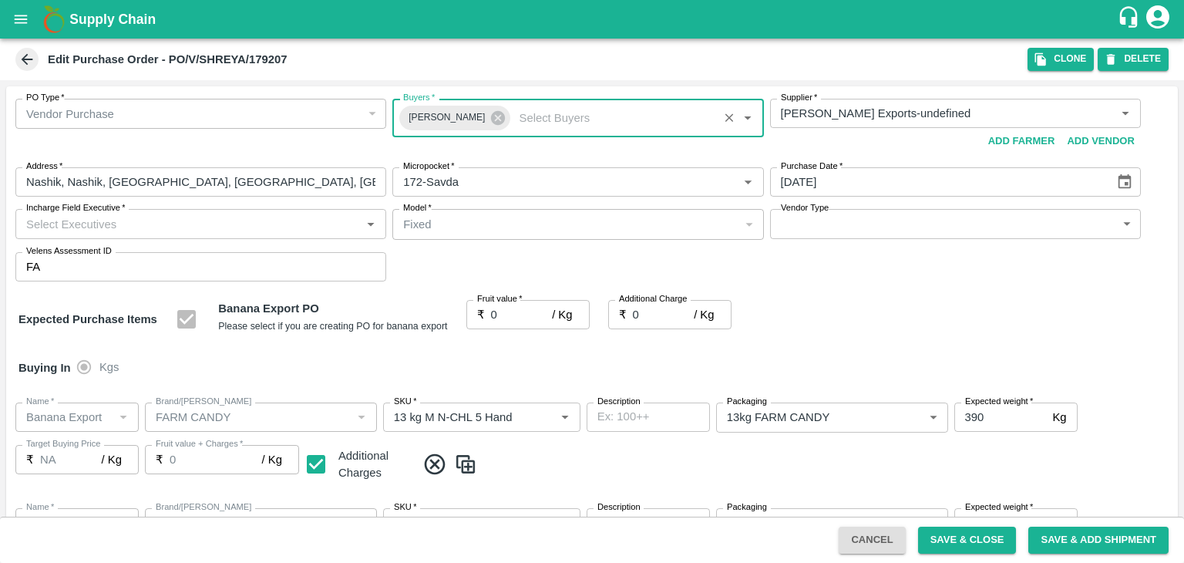
click at [142, 216] on input "Incharge Field Executive   *" at bounding box center [188, 223] width 336 height 20
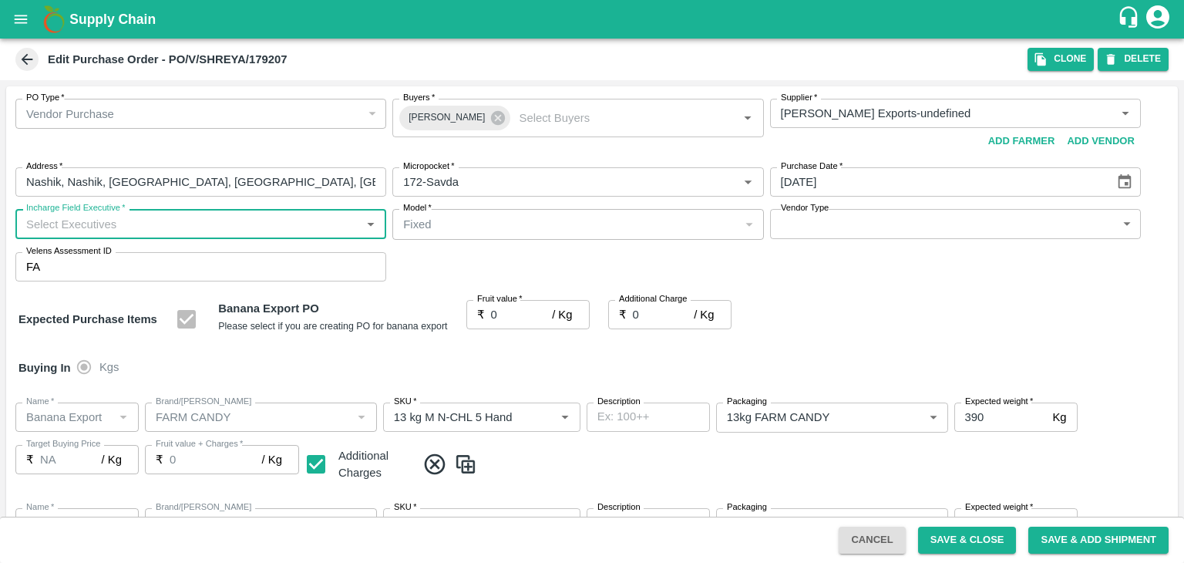
click at [155, 220] on input "Incharge Field Executive   *" at bounding box center [188, 223] width 336 height 20
type input "Jay"
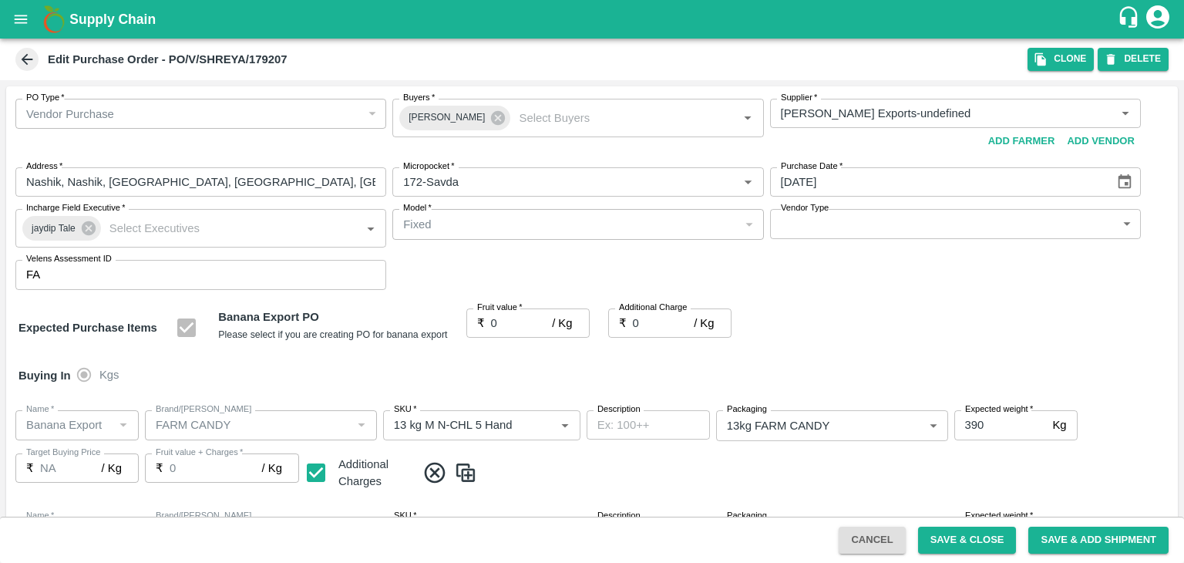
click at [855, 239] on div "Vendor Type ​ Vendor Type" at bounding box center [955, 228] width 371 height 39
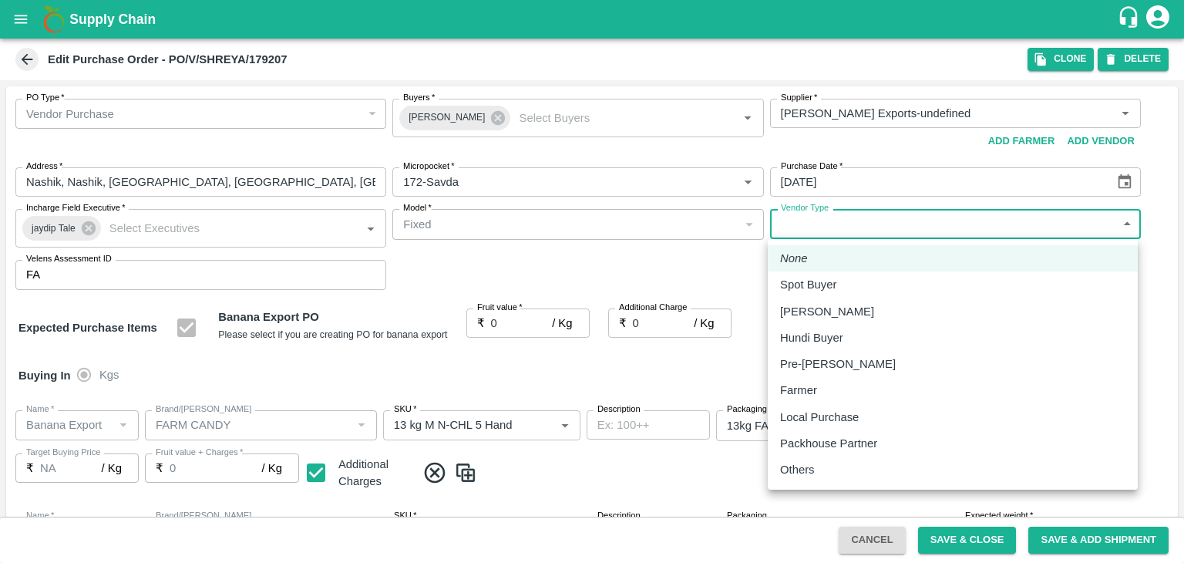
click at [863, 230] on body "Supply Chain Edit Purchase Order - PO/V/SHREYA/179207 Clone DELETE PO Type   * …" at bounding box center [592, 281] width 1184 height 563
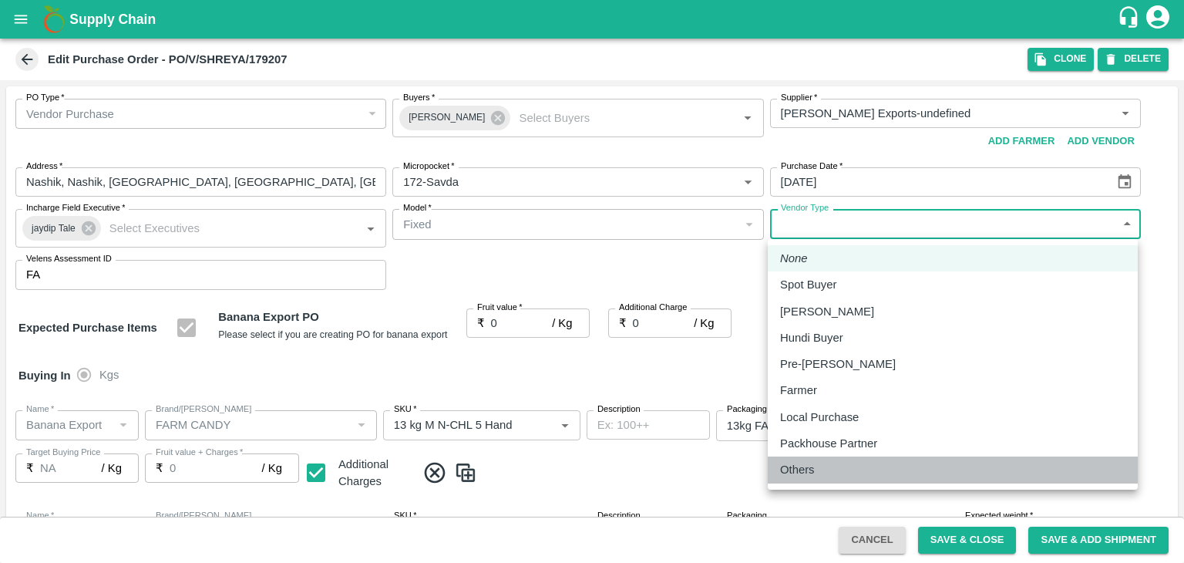
click at [802, 472] on p "Others" at bounding box center [797, 469] width 35 height 17
type input "OTHER"
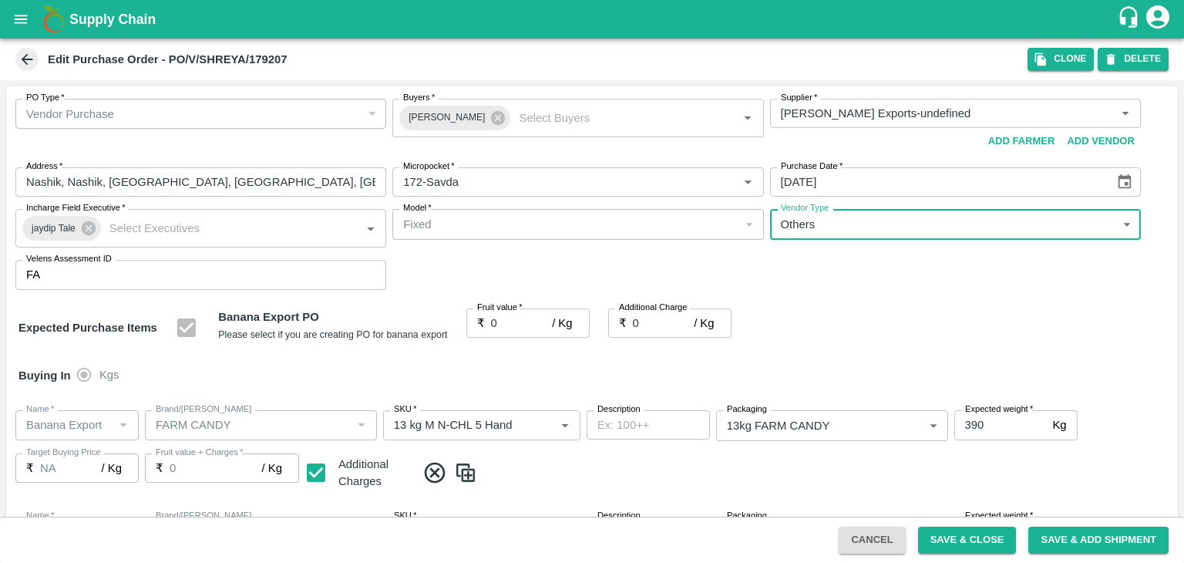
click at [513, 321] on input "0" at bounding box center [522, 322] width 62 height 29
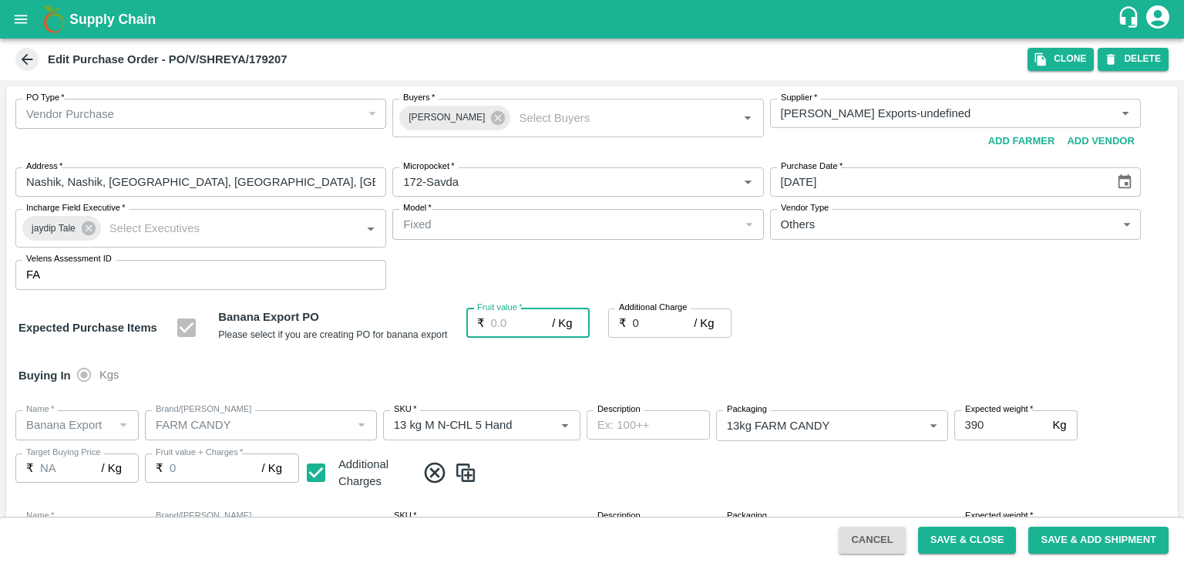
type input "1"
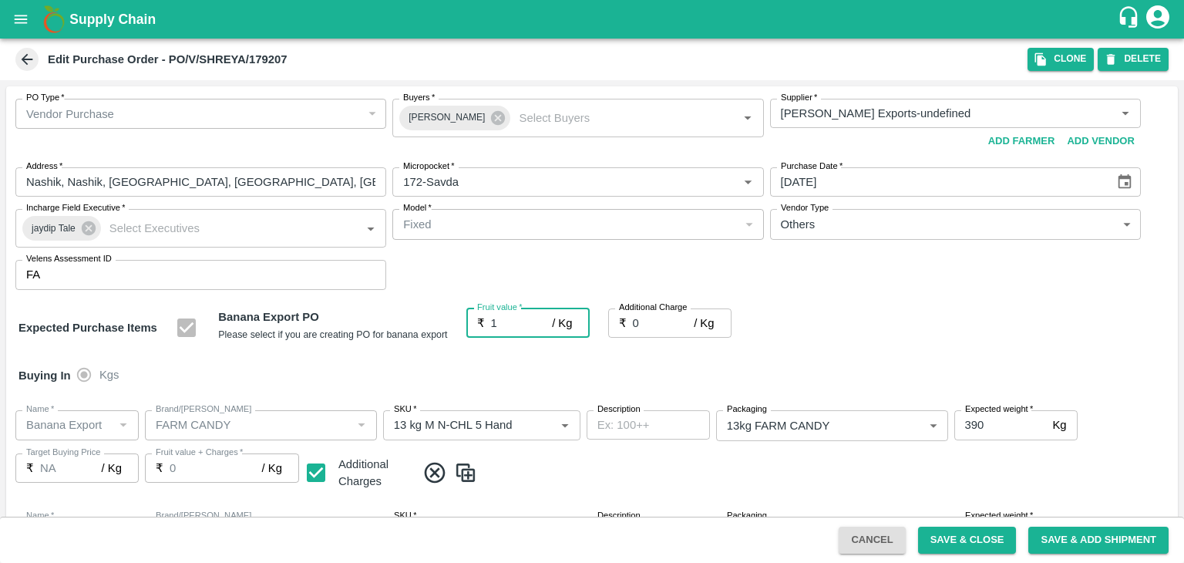
type input "1"
type input "19"
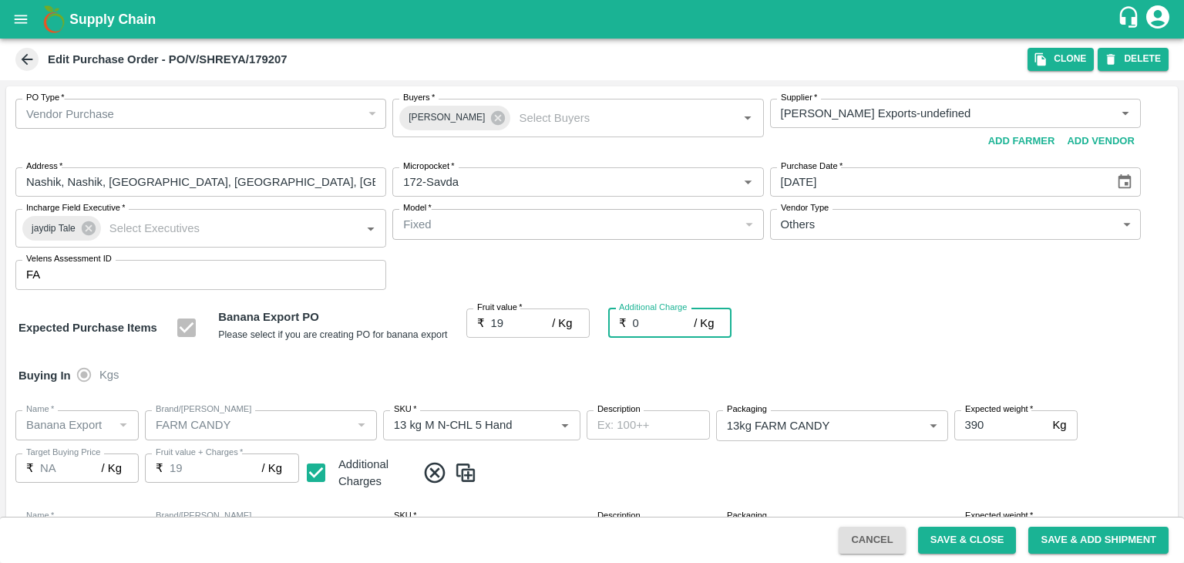
type input "19"
type input "2"
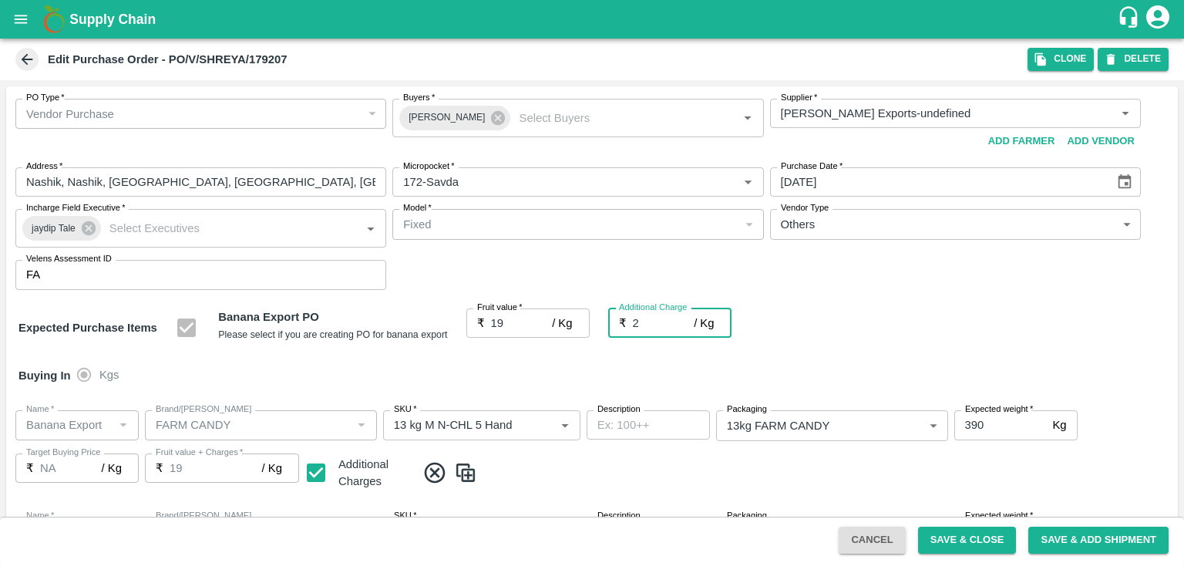
type input "21"
type input "2.7"
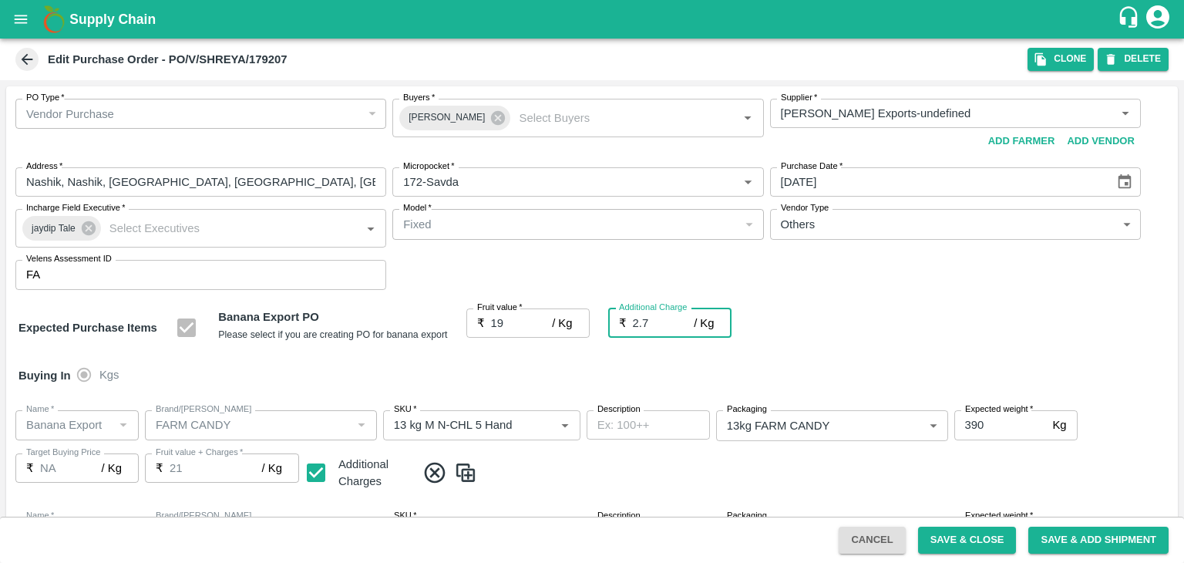
type input "21.7"
type input "2.75"
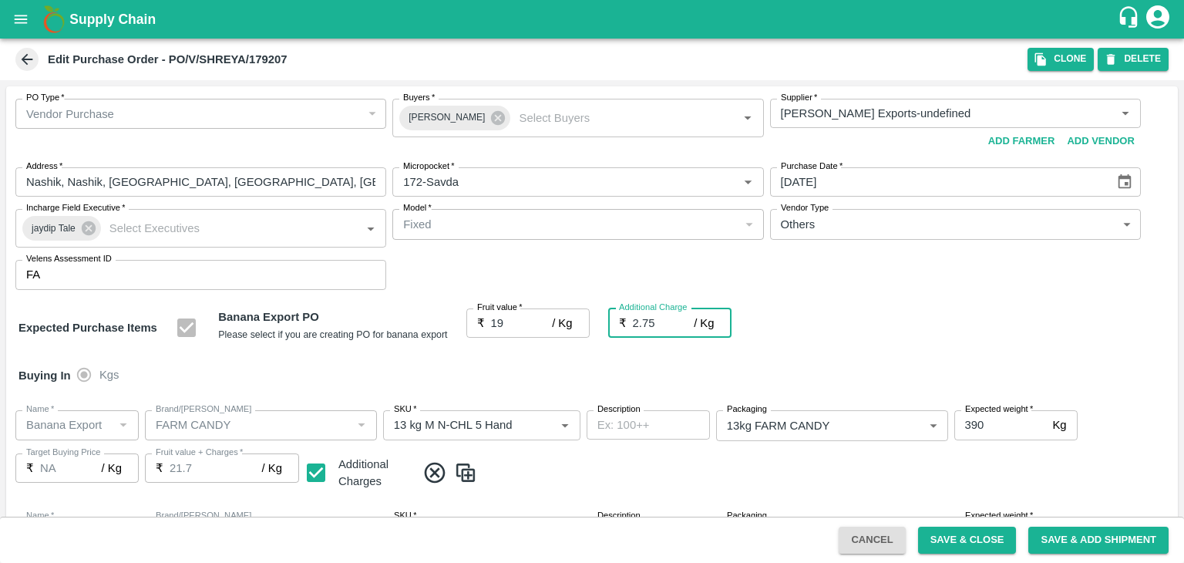
type input "21.75"
type input "2.75"
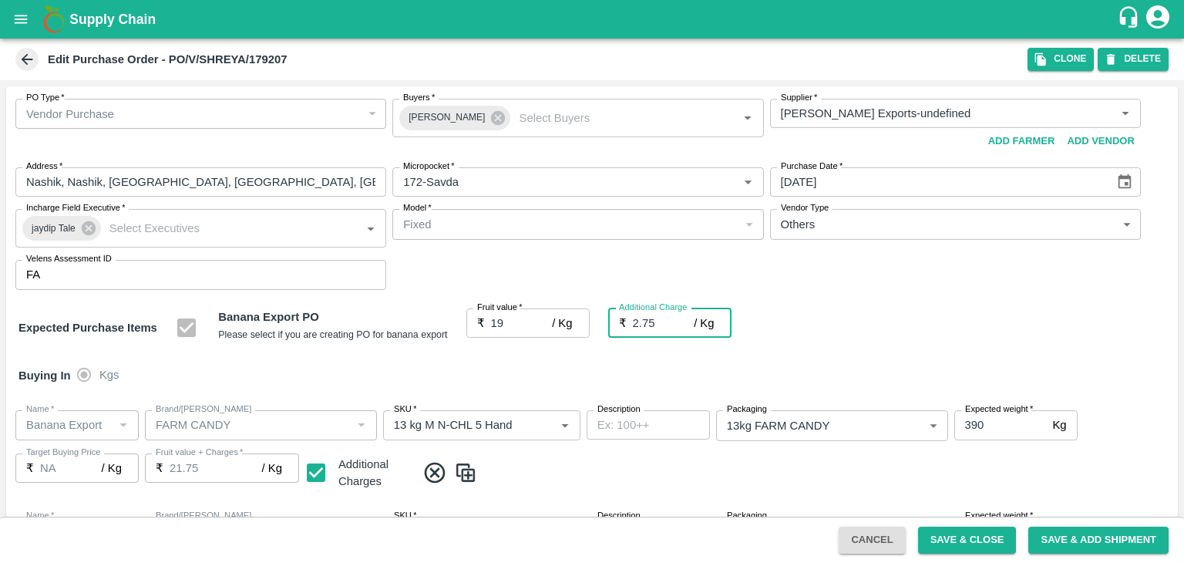
click at [603, 377] on div "Buying In Kgs" at bounding box center [591, 375] width 1171 height 45
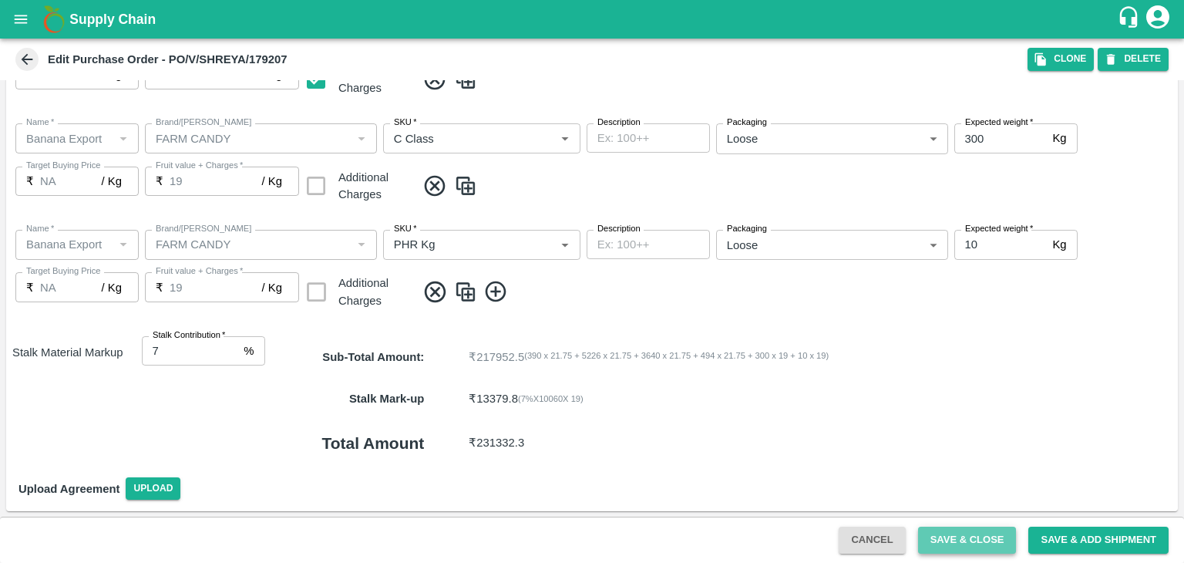
click at [956, 530] on button "Save & Close" at bounding box center [967, 539] width 99 height 27
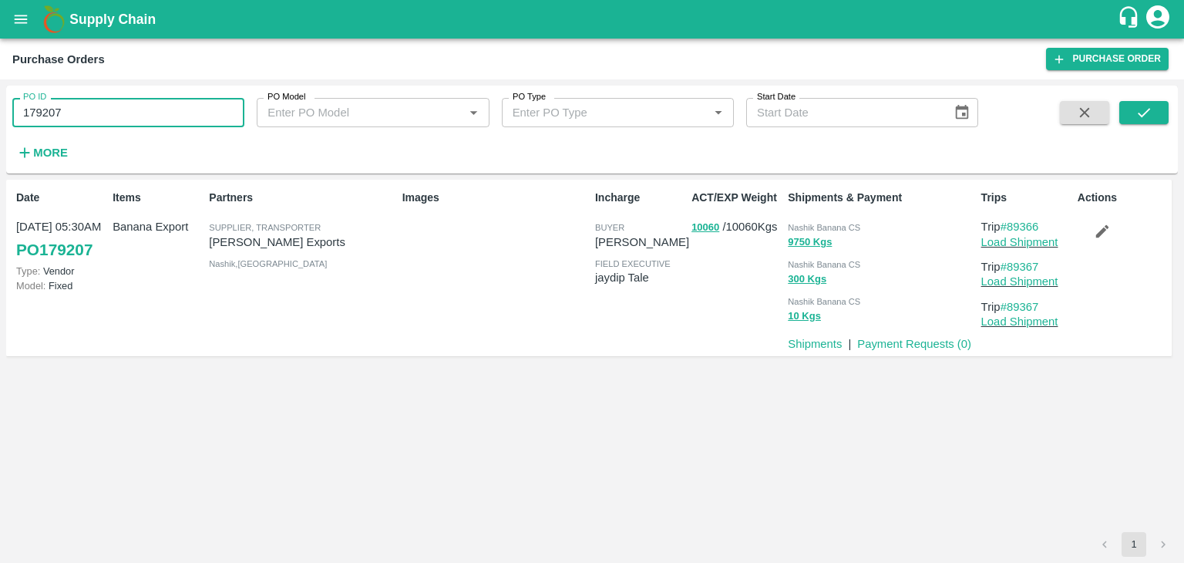
click at [146, 109] on input "179207" at bounding box center [128, 112] width 232 height 29
paste input "text"
type input "179168"
click at [1136, 117] on icon "submit" at bounding box center [1143, 112] width 17 height 17
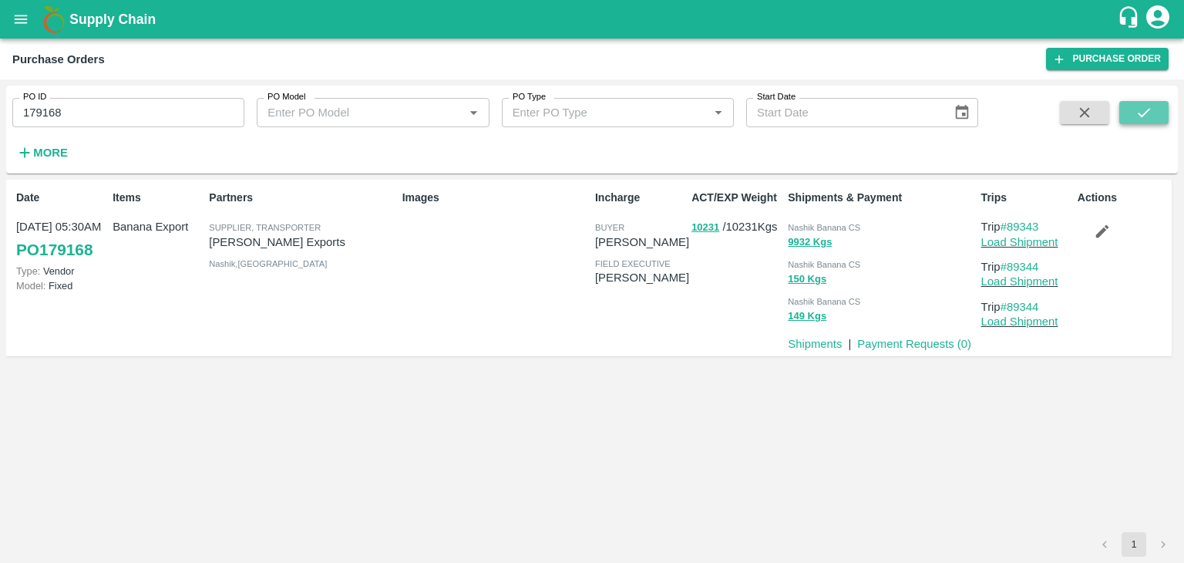
click at [1145, 110] on icon "submit" at bounding box center [1143, 112] width 17 height 17
click at [1027, 244] on link "Load Shipment" at bounding box center [1019, 242] width 77 height 12
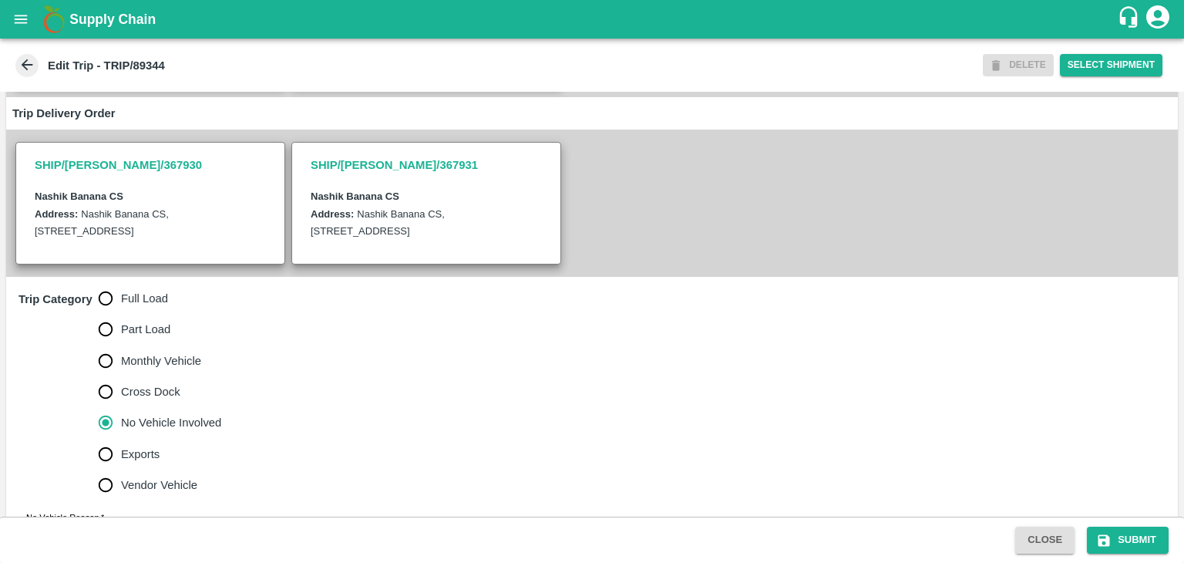
scroll to position [378, 0]
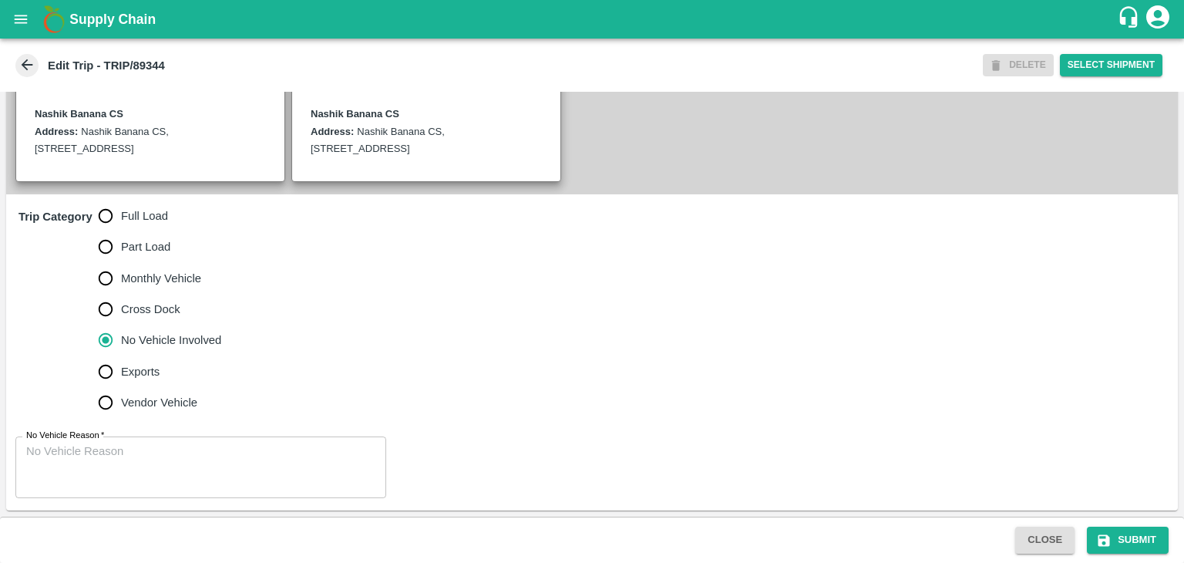
click at [138, 213] on span "Full Load" at bounding box center [144, 215] width 47 height 17
click at [121, 213] on input "Full Load" at bounding box center [105, 215] width 31 height 31
radio input "true"
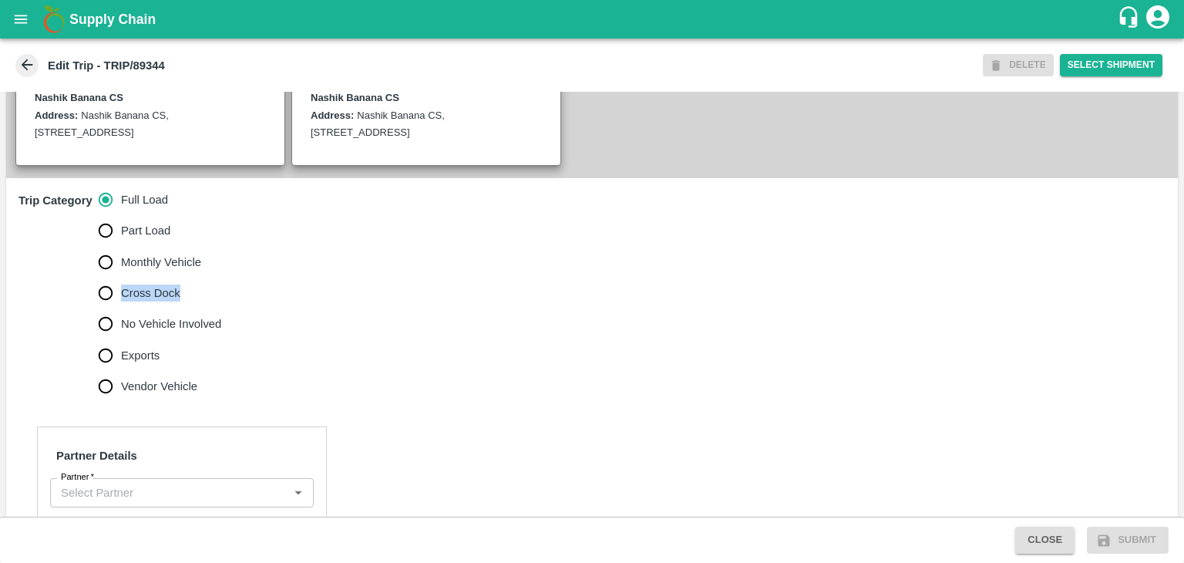
drag, startPoint x: 308, startPoint y: 263, endPoint x: 321, endPoint y: 311, distance: 49.3
click at [321, 311] on div "Trip Category Full Load Part Load Monthly Vehicle Cross Dock No Vehicle Involve…" at bounding box center [591, 293] width 1171 height 230
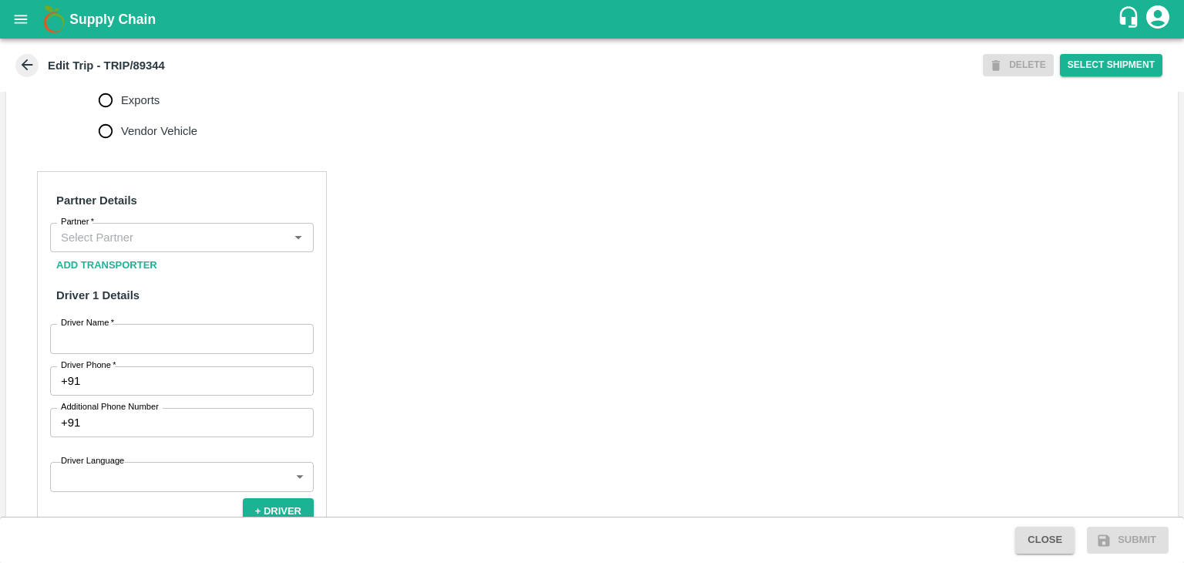
scroll to position [638, 0]
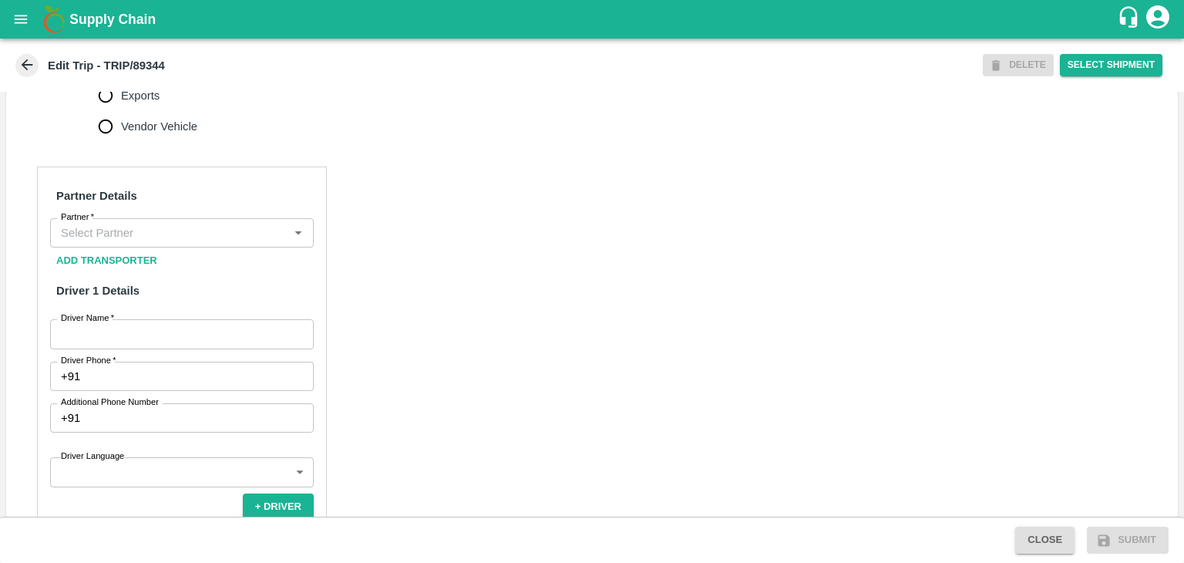
click at [163, 243] on input "Partner   *" at bounding box center [169, 233] width 229 height 20
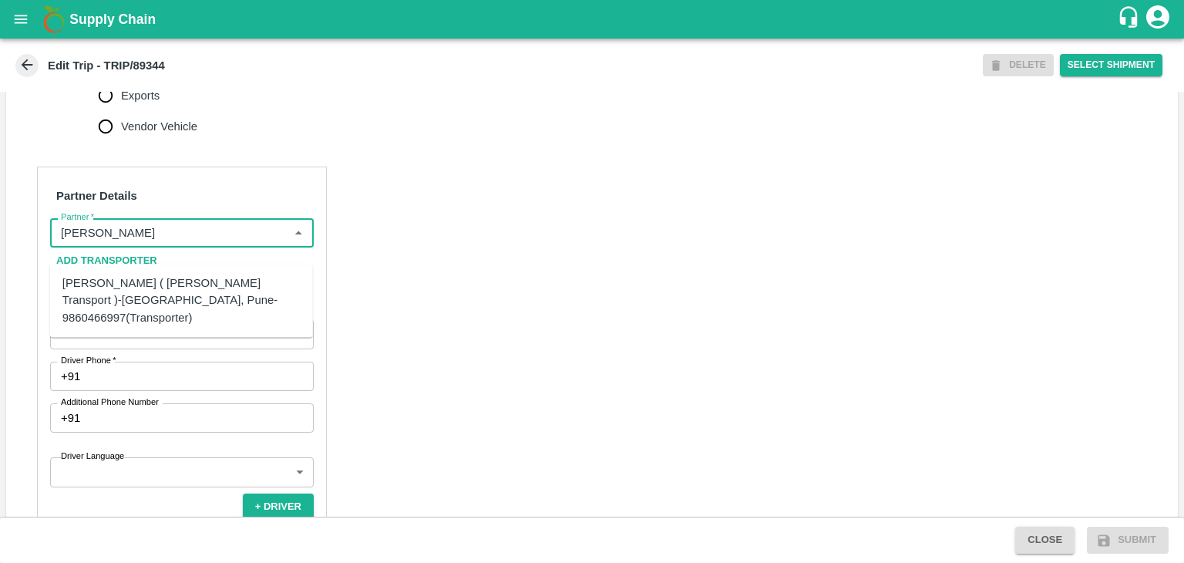
click at [158, 272] on div "[PERSON_NAME] ( [PERSON_NAME] Transport )-[GEOGRAPHIC_DATA], Pune-9860466997(Tr…" at bounding box center [181, 300] width 263 height 61
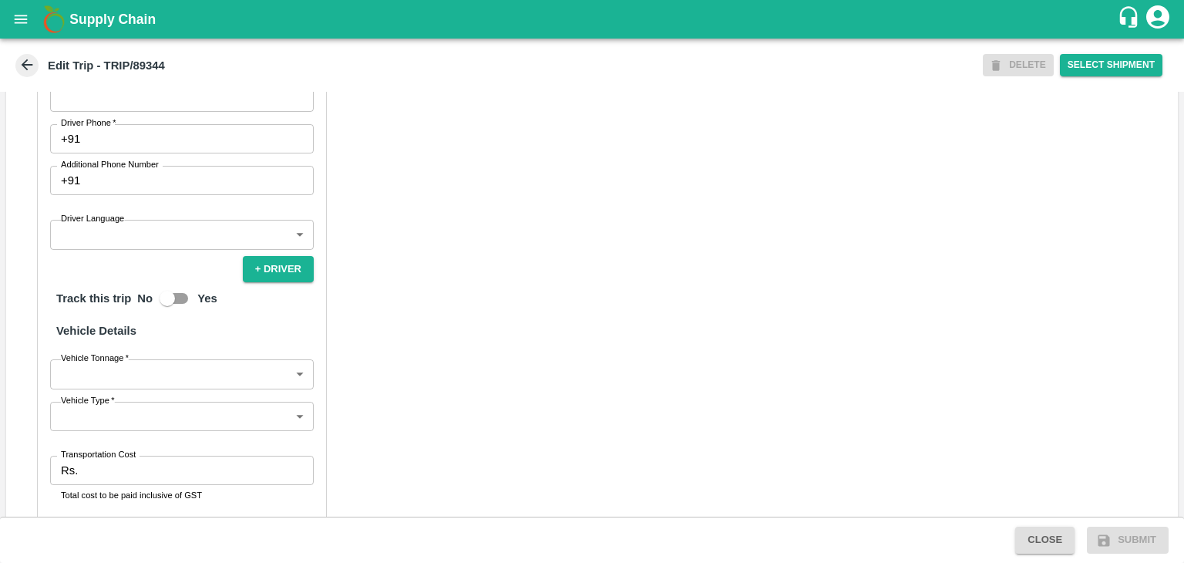
scroll to position [876, 0]
type input "[PERSON_NAME] ( [PERSON_NAME] Transport )-[GEOGRAPHIC_DATA], Pune-9860466997(Tr…"
click at [99, 111] on input "Driver Name   *" at bounding box center [182, 96] width 264 height 29
type input "Godase"
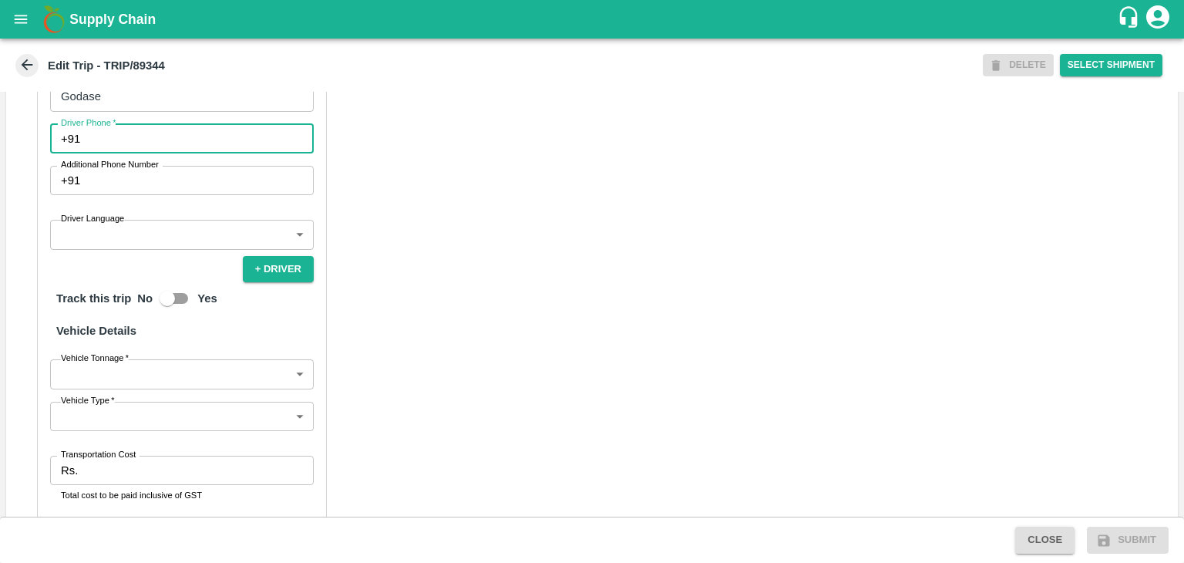
click at [136, 153] on input "Driver Phone   *" at bounding box center [199, 138] width 227 height 29
type input "9975280177"
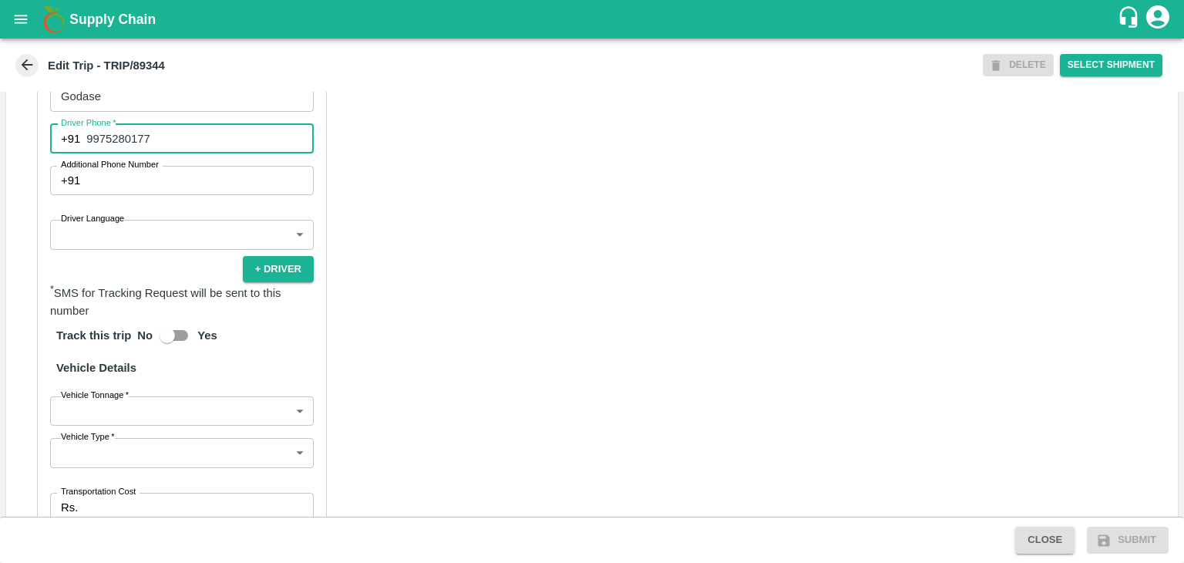
click at [157, 247] on body "Supply Chain Edit Trip - TRIP/89344 DELETE Select Shipment Trip Details Trip Ty…" at bounding box center [592, 281] width 1184 height 563
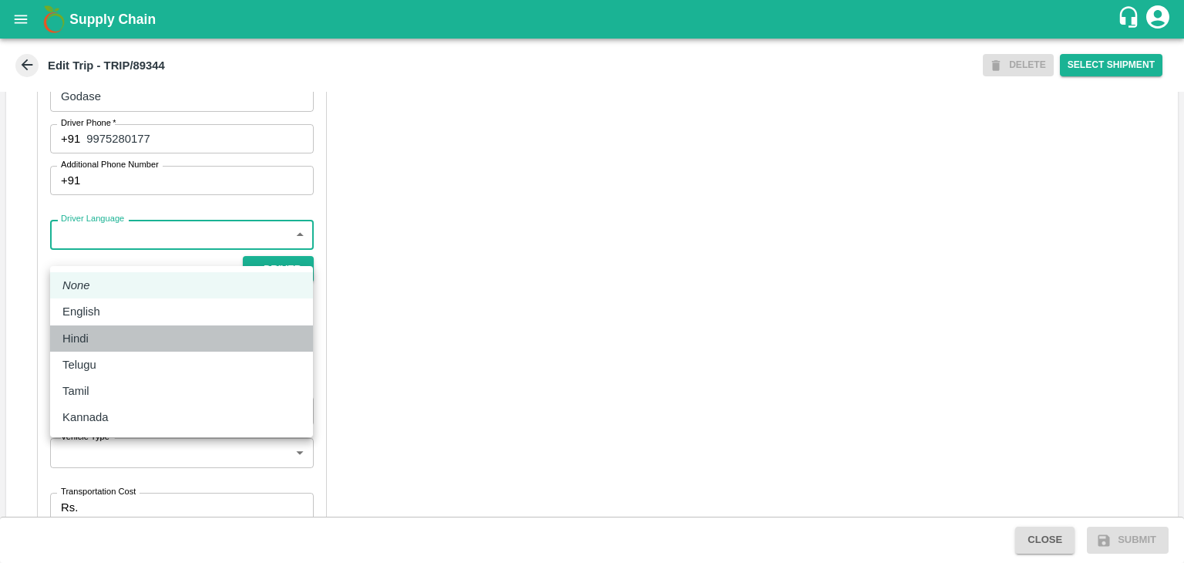
click at [116, 330] on div "Hindi" at bounding box center [181, 338] width 238 height 17
type input "hi"
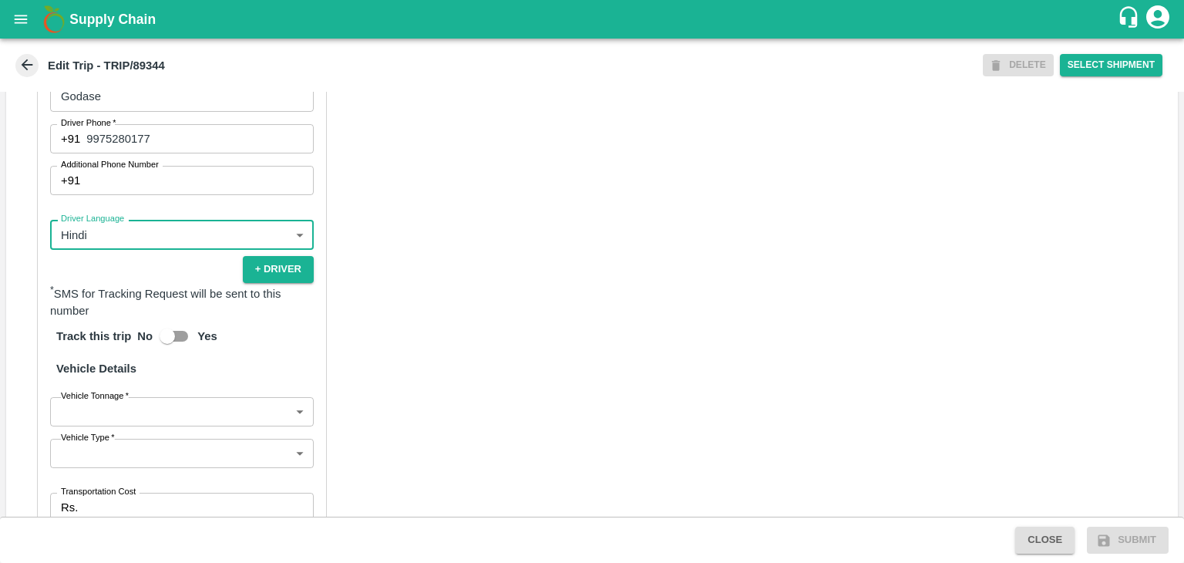
scroll to position [1067, 0]
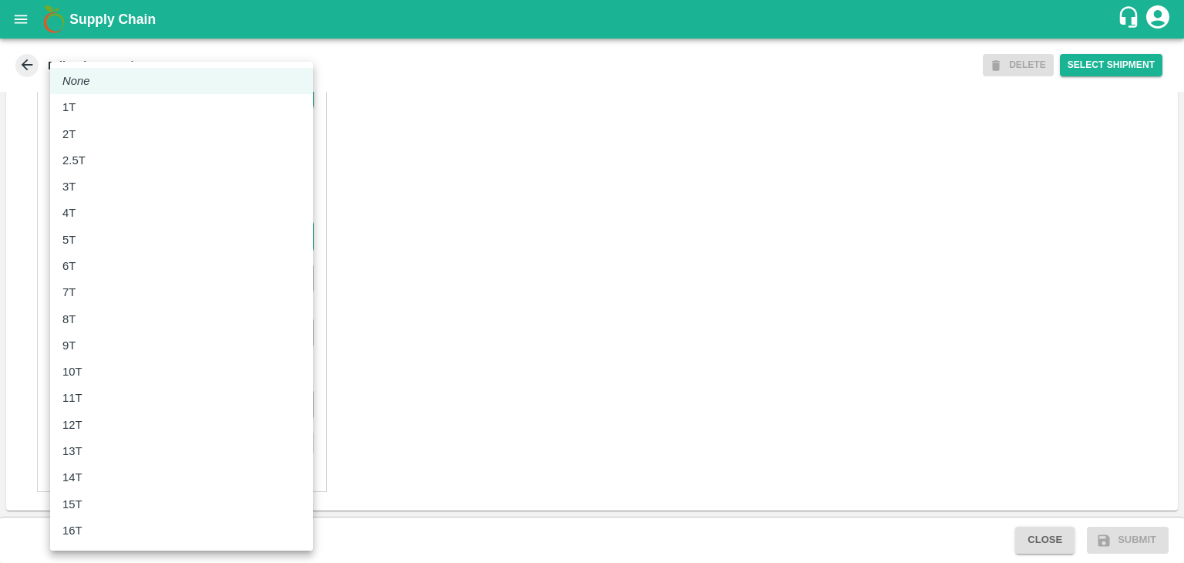
click at [128, 234] on body "Supply Chain Edit Trip - TRIP/89344 DELETE Select Shipment Trip Details Trip Ty…" at bounding box center [592, 281] width 1184 height 563
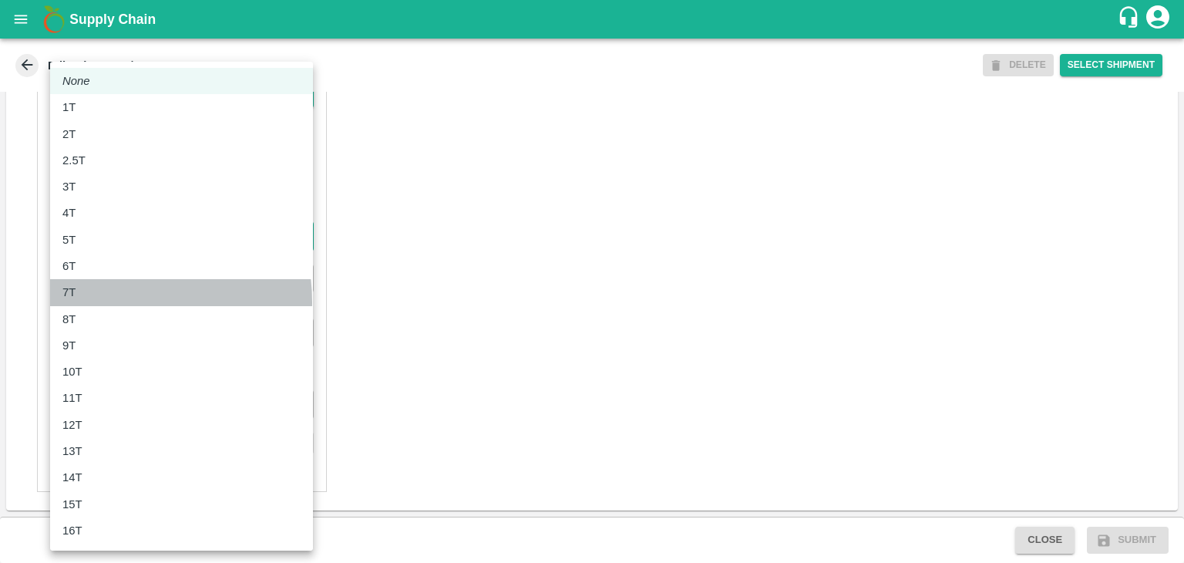
click at [109, 302] on li "7T" at bounding box center [181, 292] width 263 height 26
type input "7000"
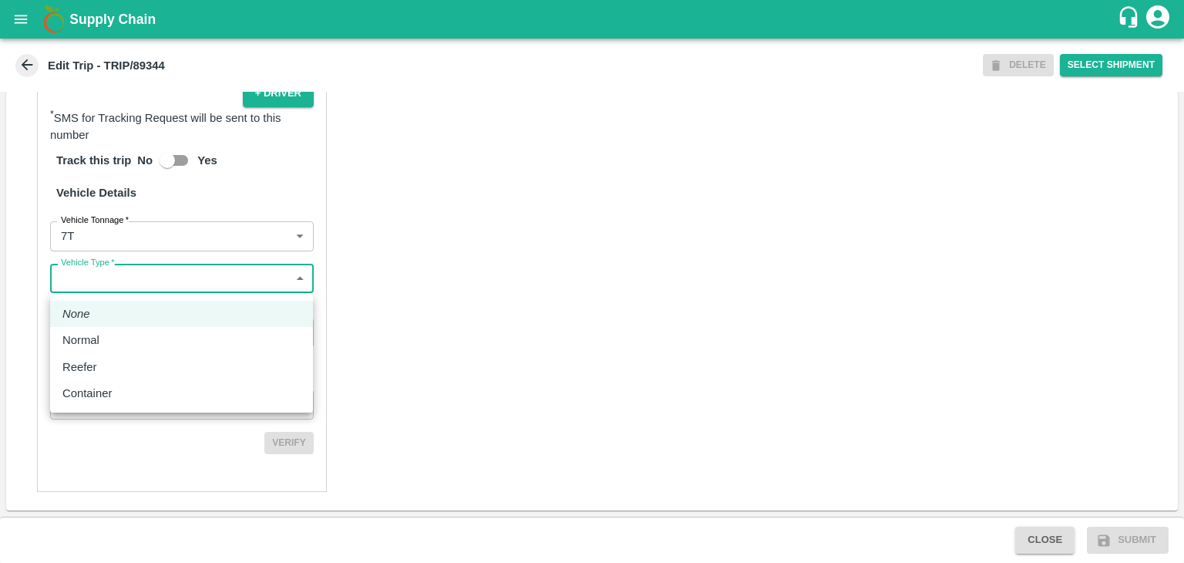
click at [133, 287] on body "Supply Chain Edit Trip - TRIP/89344 DELETE Select Shipment Trip Details Trip Ty…" at bounding box center [592, 281] width 1184 height 563
click at [99, 349] on li "Normal" at bounding box center [181, 340] width 263 height 26
type input "Normal"
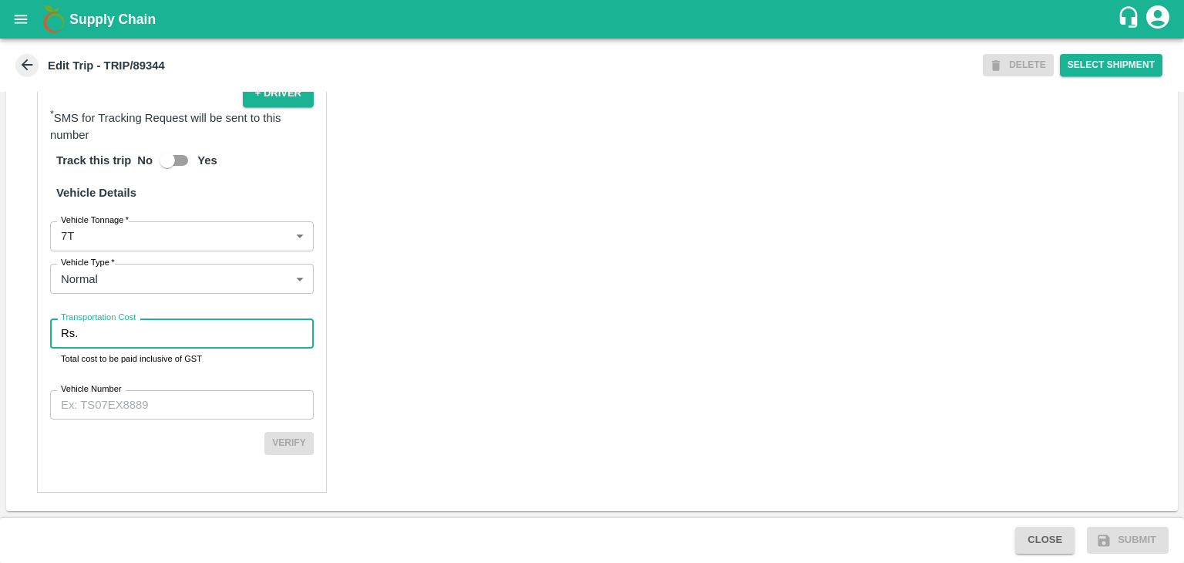
click at [140, 326] on input "Transportation Cost" at bounding box center [199, 332] width 230 height 29
type input "1"
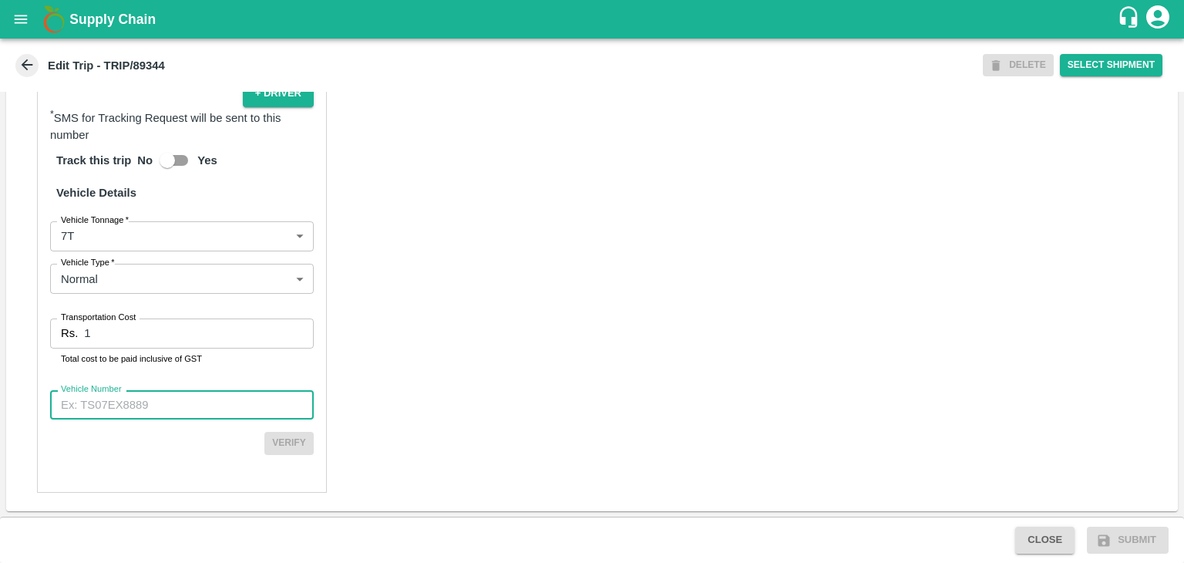
click at [174, 414] on input "Vehicle Number" at bounding box center [182, 404] width 264 height 29
type input "MH10Z3780"
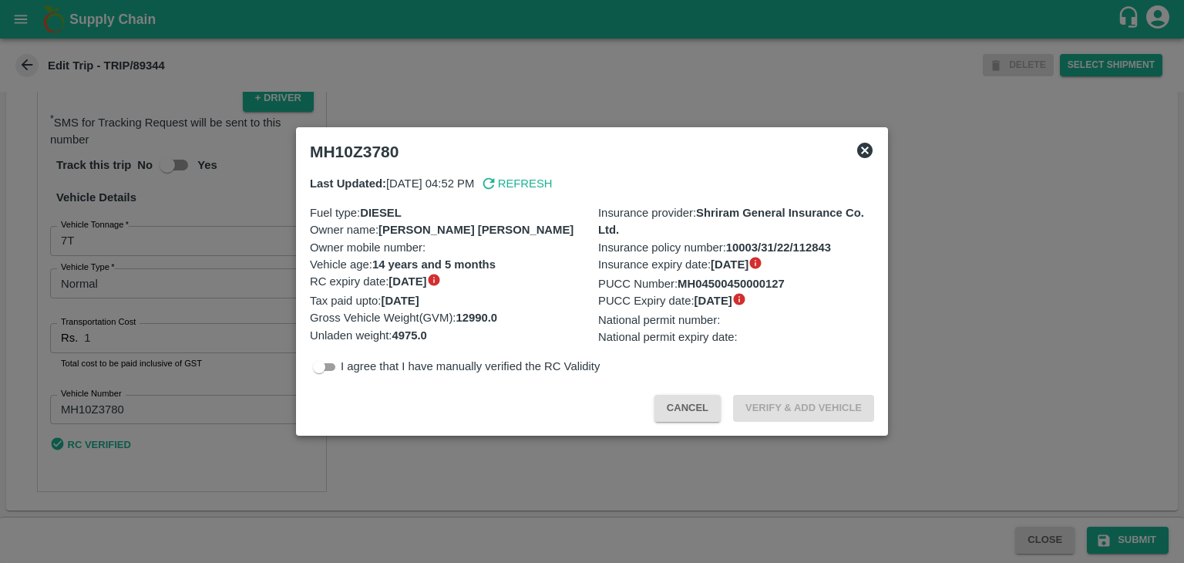
scroll to position [1063, 0]
click at [829, 455] on div at bounding box center [592, 281] width 1184 height 563
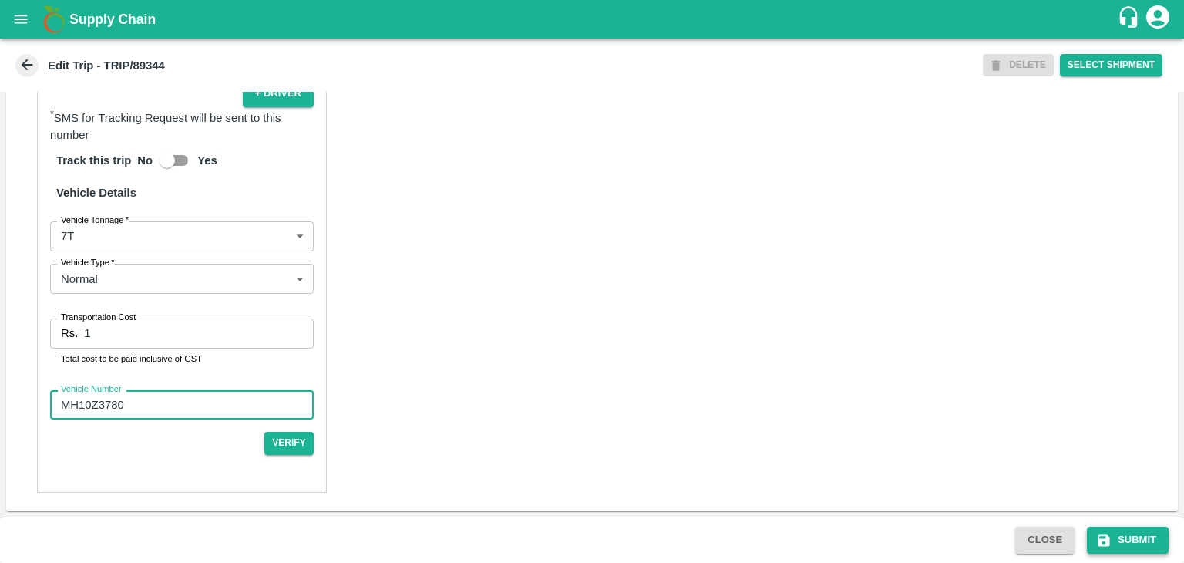
click at [1117, 533] on button "Submit" at bounding box center [1128, 539] width 82 height 27
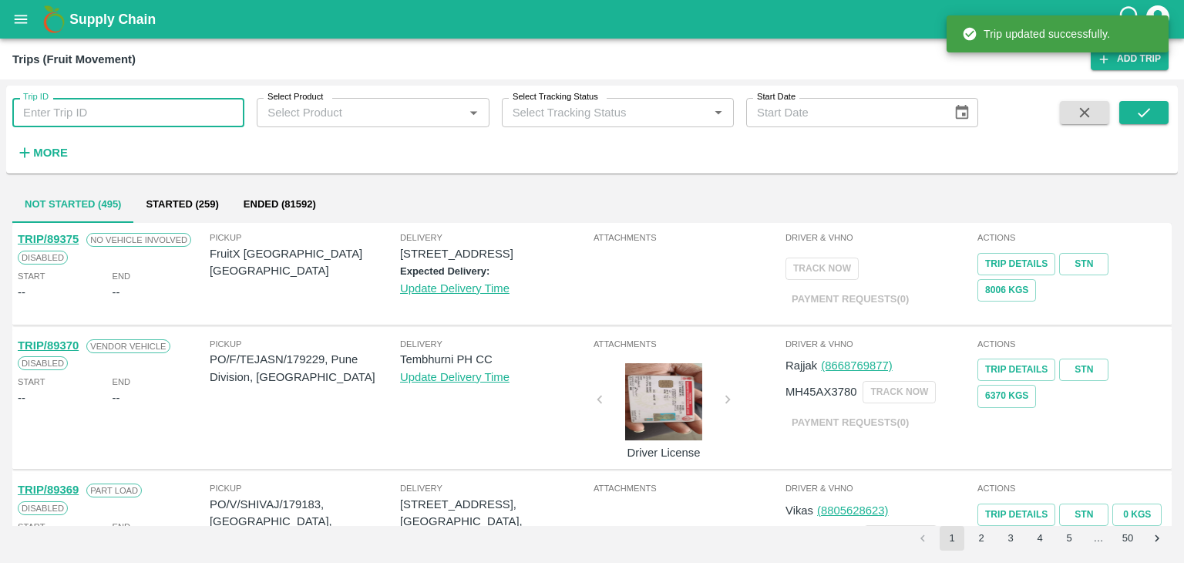
click at [179, 115] on input "Trip ID" at bounding box center [128, 112] width 232 height 29
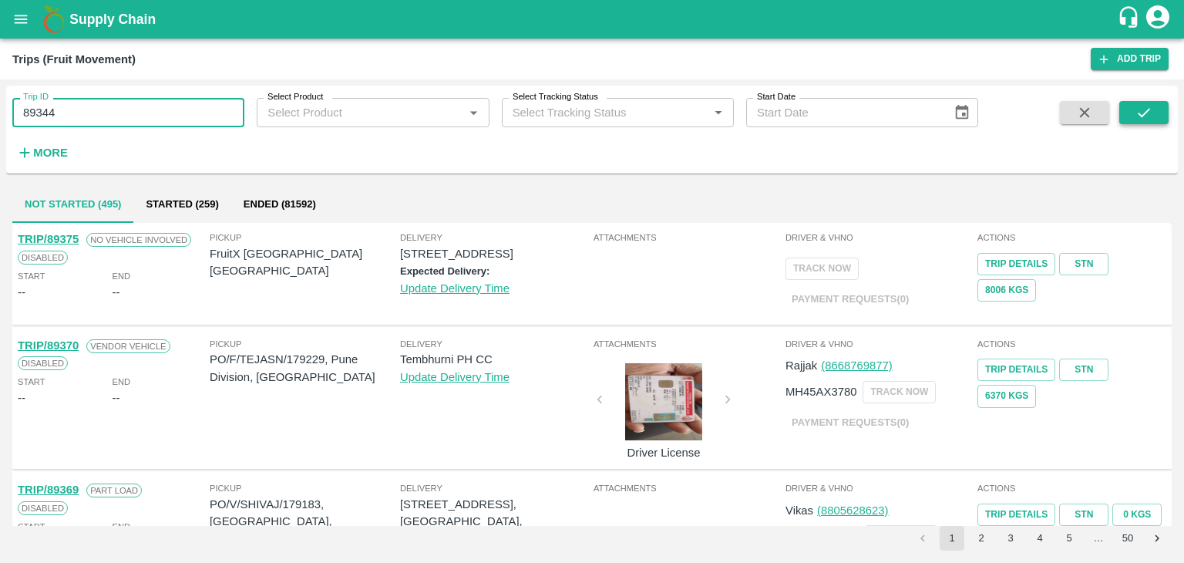
type input "89344"
click at [1158, 119] on button "submit" at bounding box center [1143, 112] width 49 height 23
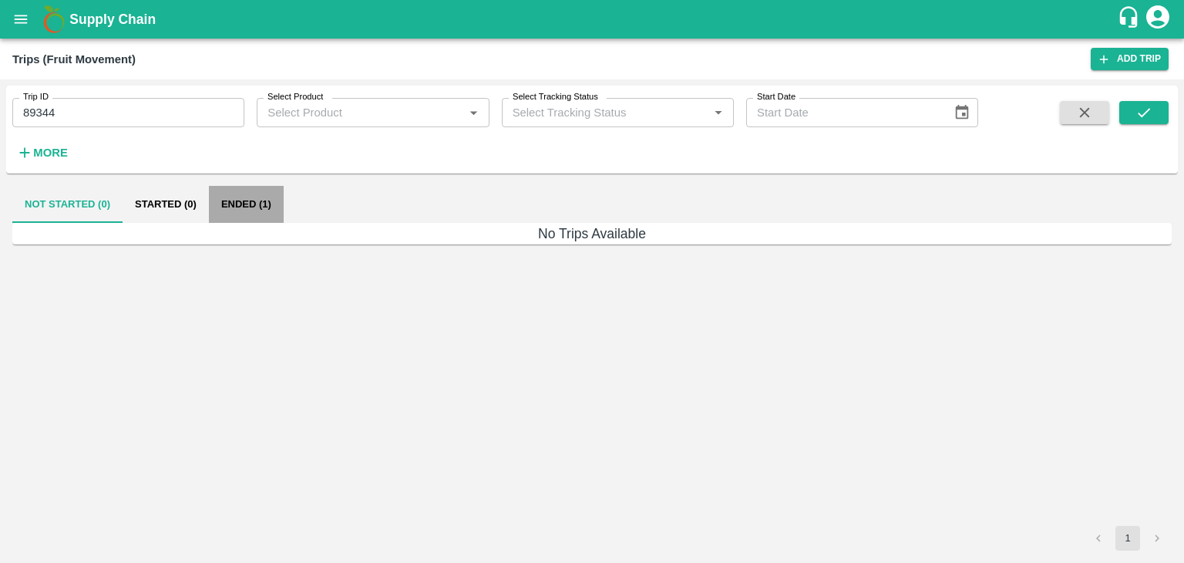
click at [255, 204] on button "Ended (1)" at bounding box center [246, 204] width 75 height 37
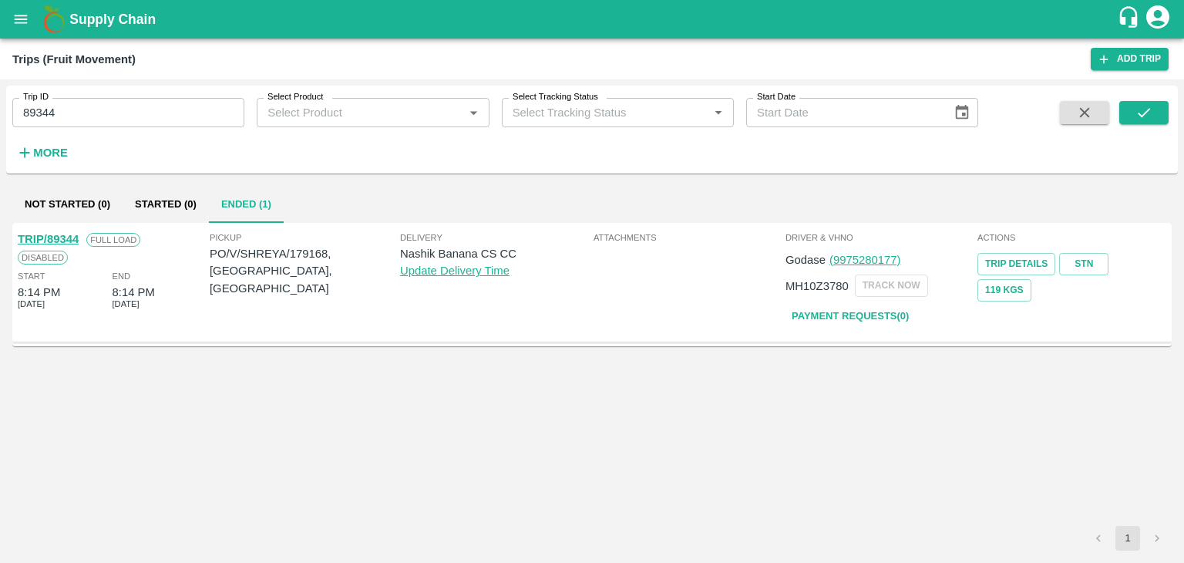
click at [52, 240] on link "TRIP/89344" at bounding box center [48, 239] width 61 height 12
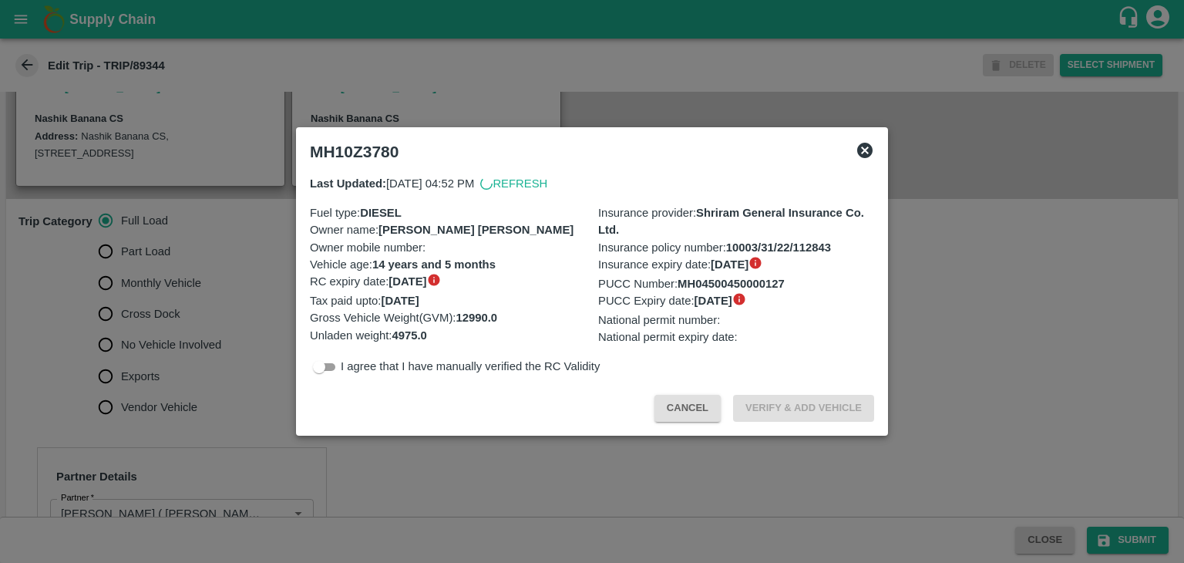
scroll to position [438, 0]
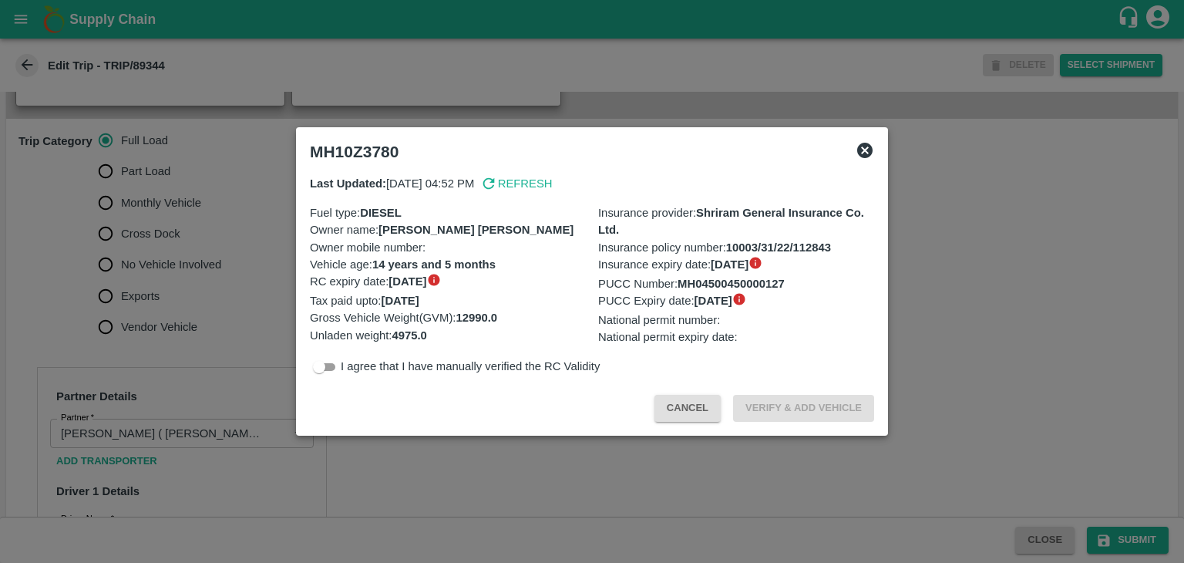
click at [129, 284] on div at bounding box center [592, 281] width 1184 height 563
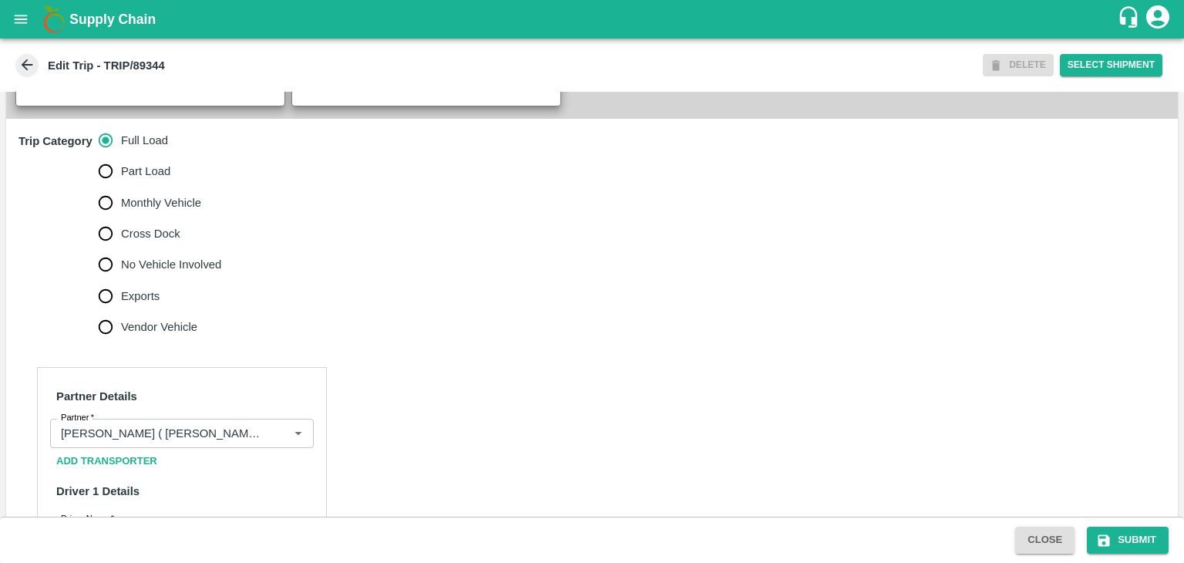
click at [151, 273] on span "No Vehicle Involved" at bounding box center [171, 264] width 100 height 17
click at [121, 280] on input "No Vehicle Involved" at bounding box center [105, 264] width 31 height 31
radio input "true"
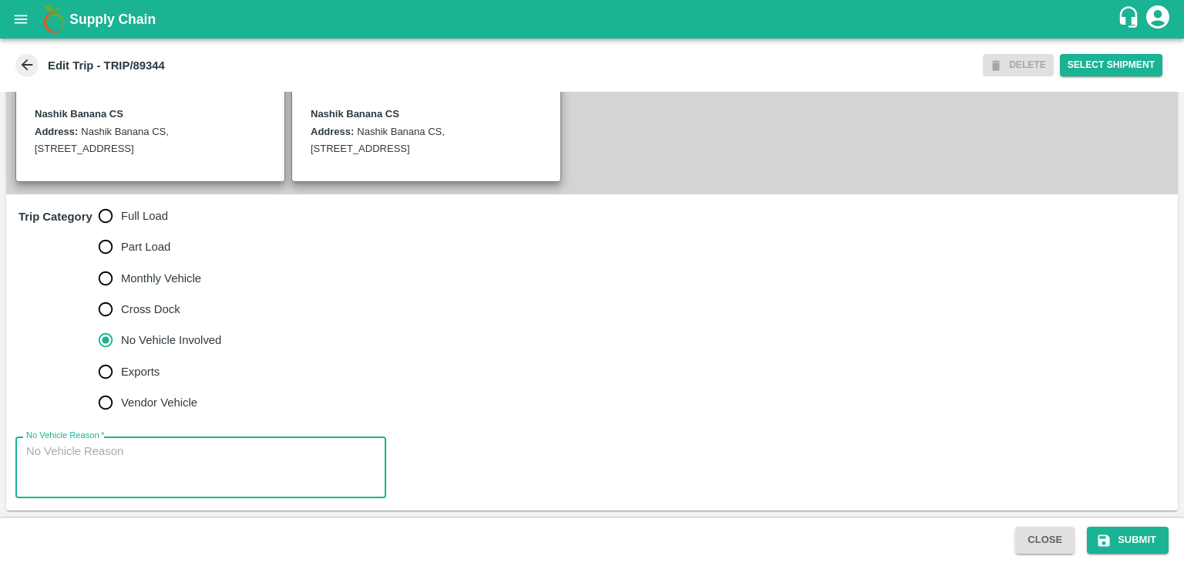
click at [197, 454] on textarea "No Vehicle Reason   *" at bounding box center [200, 467] width 349 height 49
type textarea "Field Dump"
click at [1119, 528] on button "Submit" at bounding box center [1128, 539] width 82 height 27
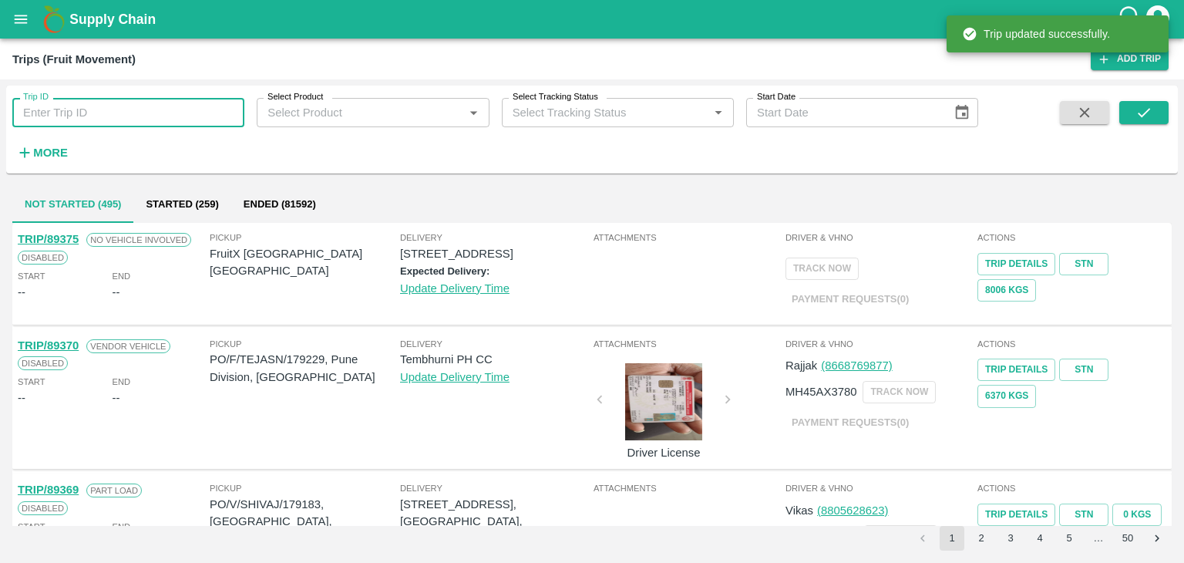
click at [197, 109] on input "Trip ID" at bounding box center [128, 112] width 232 height 29
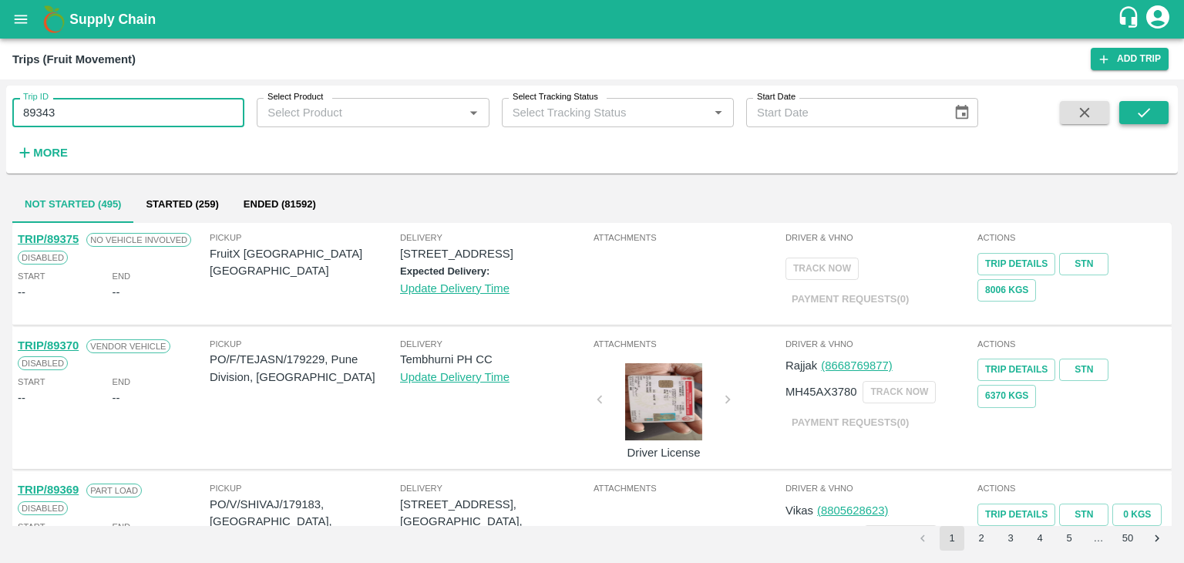
type input "89343"
click at [1141, 113] on icon "submit" at bounding box center [1143, 112] width 17 height 17
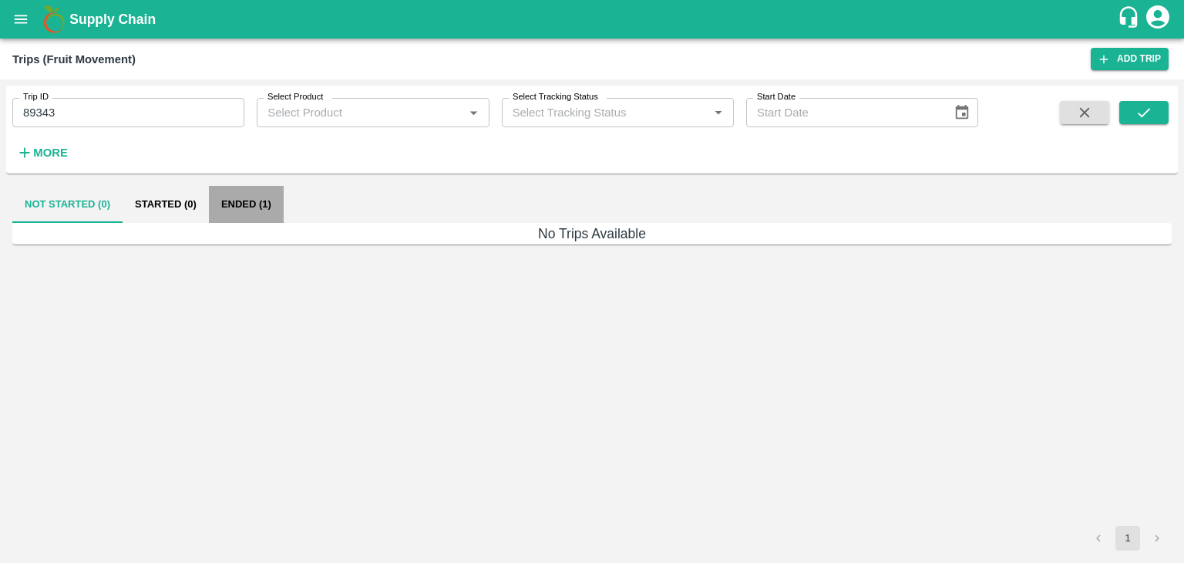
click at [259, 198] on button "Ended (1)" at bounding box center [246, 204] width 75 height 37
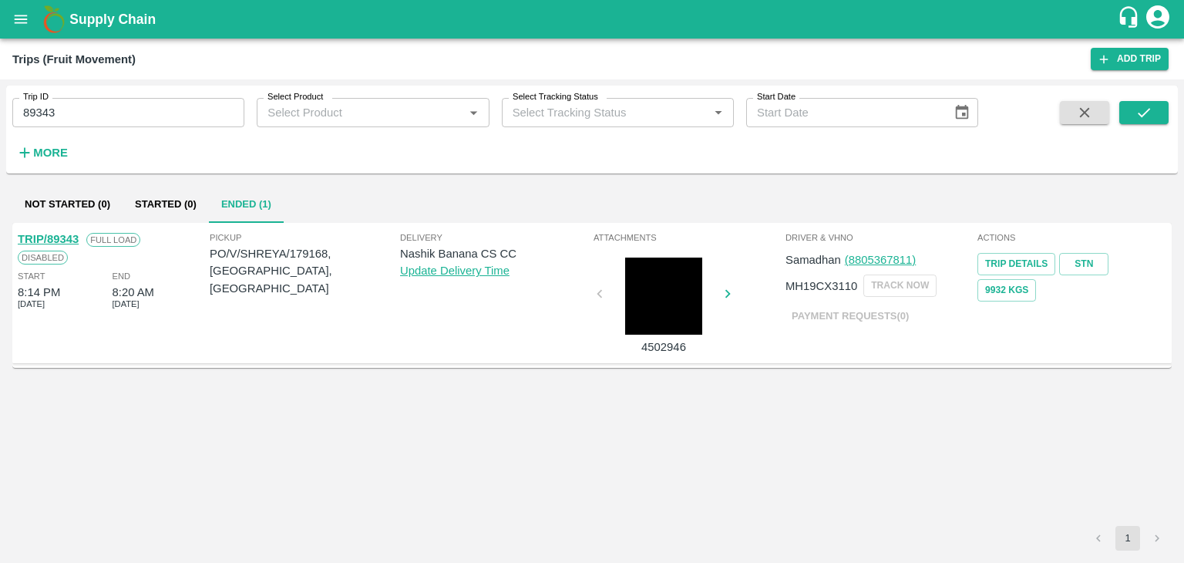
click at [64, 233] on link "TRIP/89343" at bounding box center [48, 239] width 61 height 12
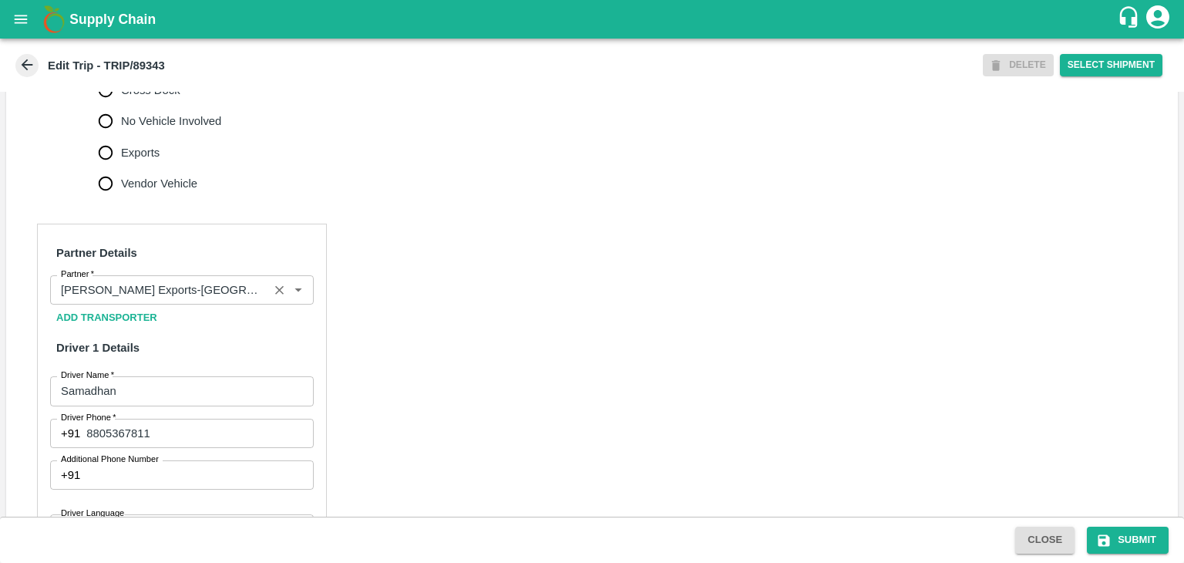
scroll to position [583, 0]
click at [277, 293] on icon "Clear" at bounding box center [279, 288] width 8 height 8
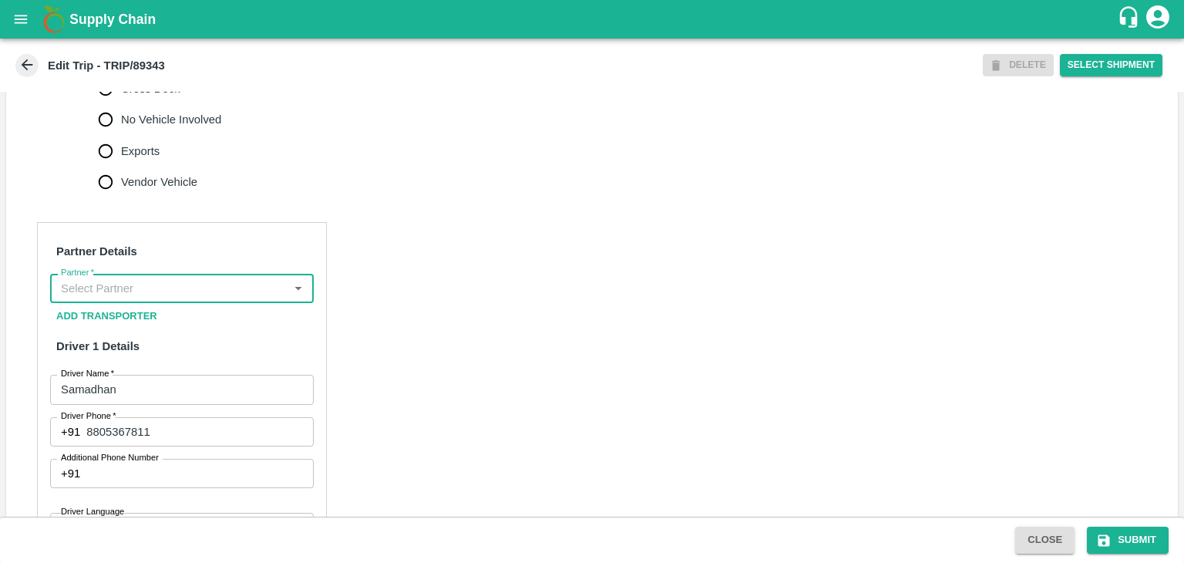
scroll to position [0, 0]
click at [244, 298] on input "Partner   *" at bounding box center [169, 288] width 229 height 20
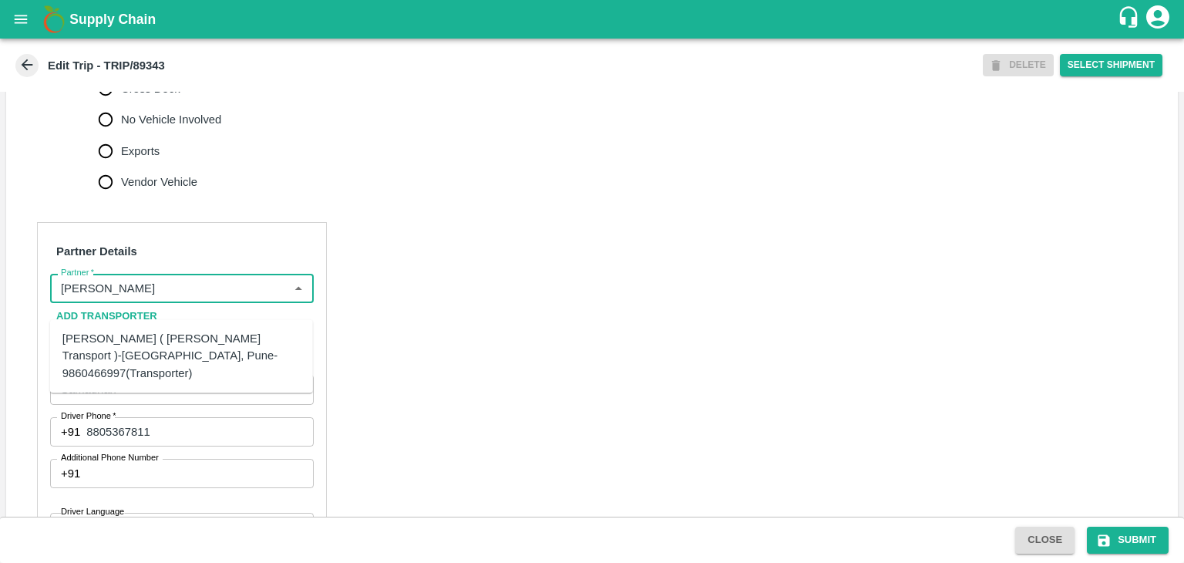
click at [200, 338] on div "Nitin Rasal ( Bhairavnath Transport )-Deulgaon, Pune-9860466997(Transporter)" at bounding box center [181, 356] width 238 height 52
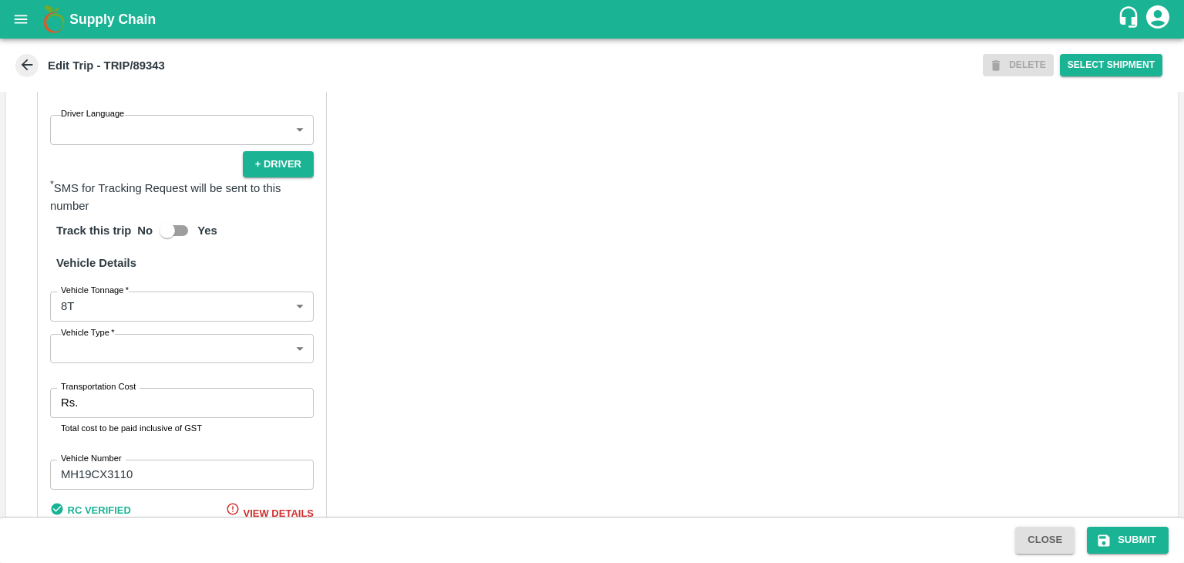
scroll to position [980, 0]
type input "Nitin Rasal ( Bhairavnath Transport )-Deulgaon, Pune-9860466997(Transporter)"
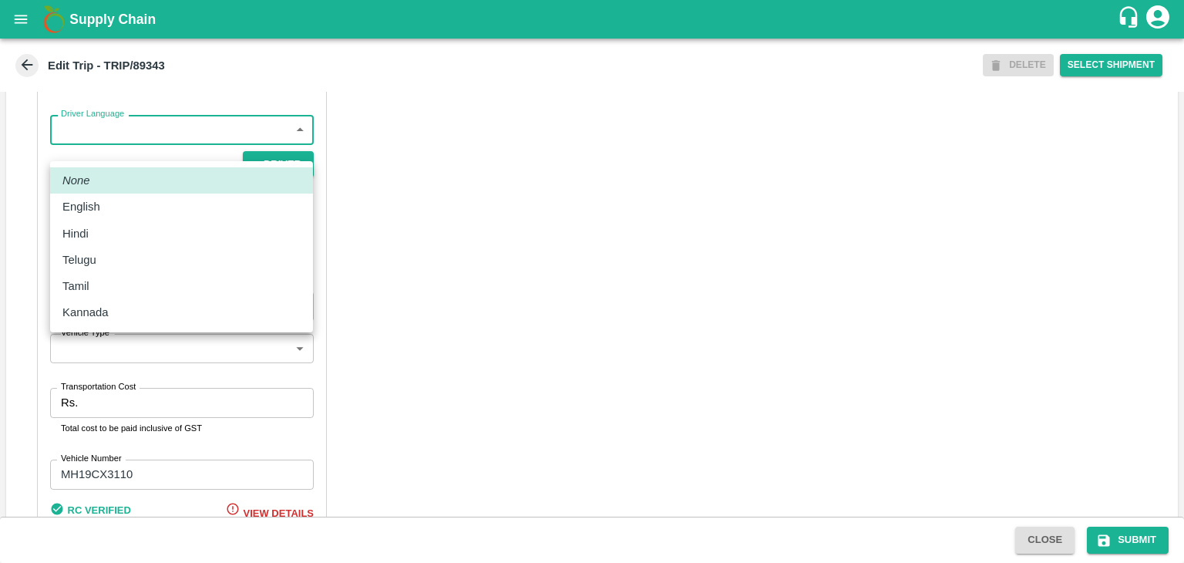
click at [96, 154] on body "Supply Chain Edit Trip - TRIP/89343 DELETE Select Shipment Trip Details Trip Ty…" at bounding box center [592, 281] width 1184 height 563
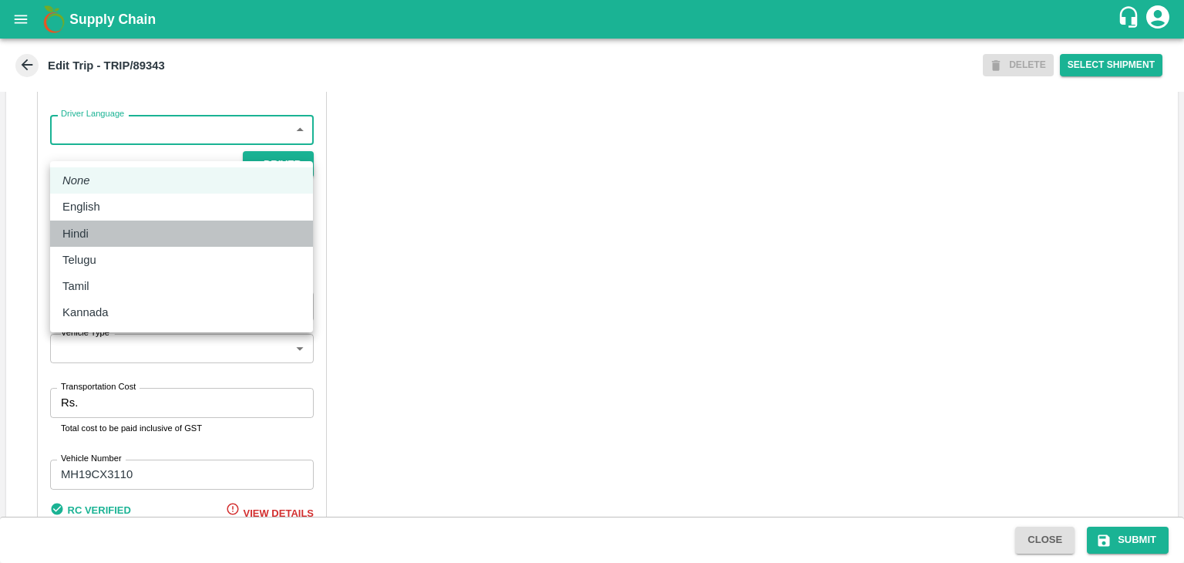
click at [103, 223] on li "Hindi" at bounding box center [181, 233] width 263 height 26
type input "hi"
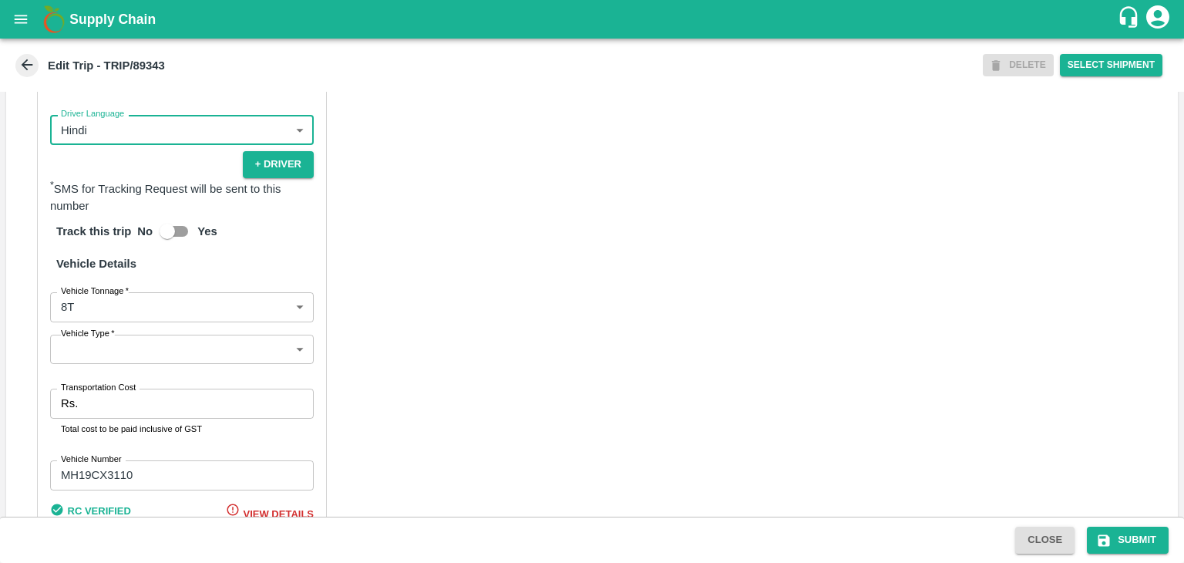
scroll to position [1081, 0]
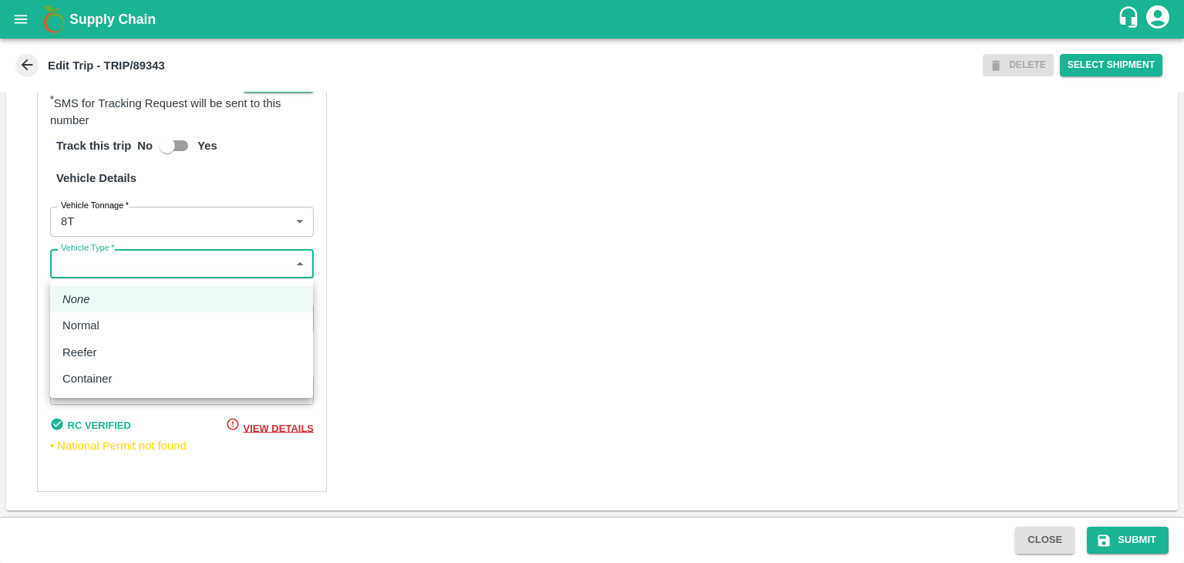
click at [112, 270] on body "Supply Chain Edit Trip - TRIP/89343 DELETE Select Shipment Trip Details Trip Ty…" at bounding box center [592, 281] width 1184 height 563
click at [99, 324] on p "Normal" at bounding box center [80, 325] width 37 height 17
type input "Normal"
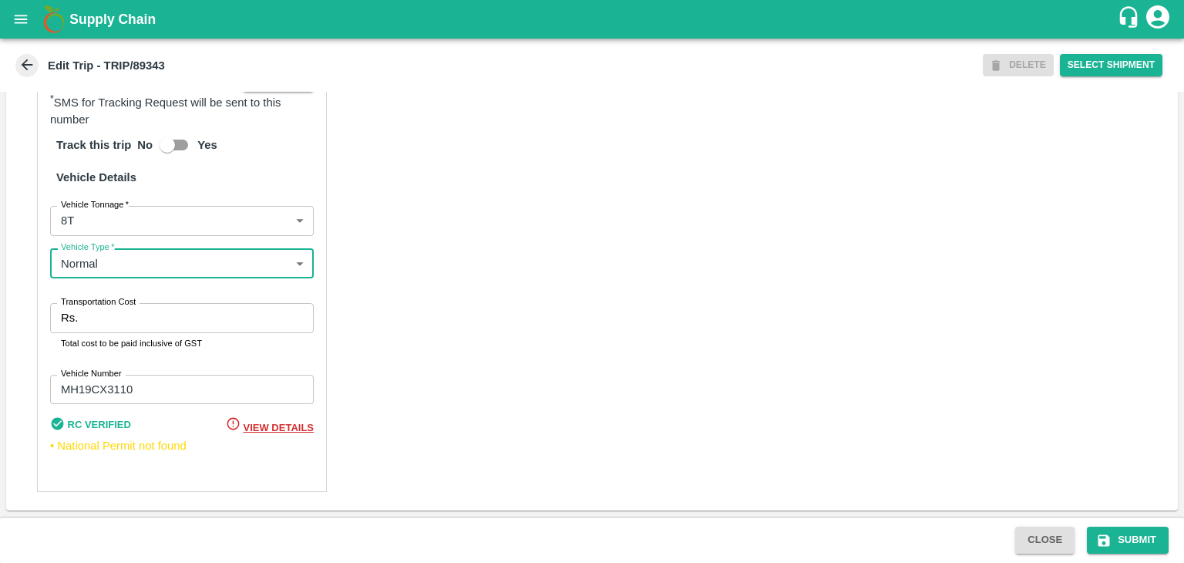
click at [127, 319] on input "Transportation Cost" at bounding box center [199, 317] width 230 height 29
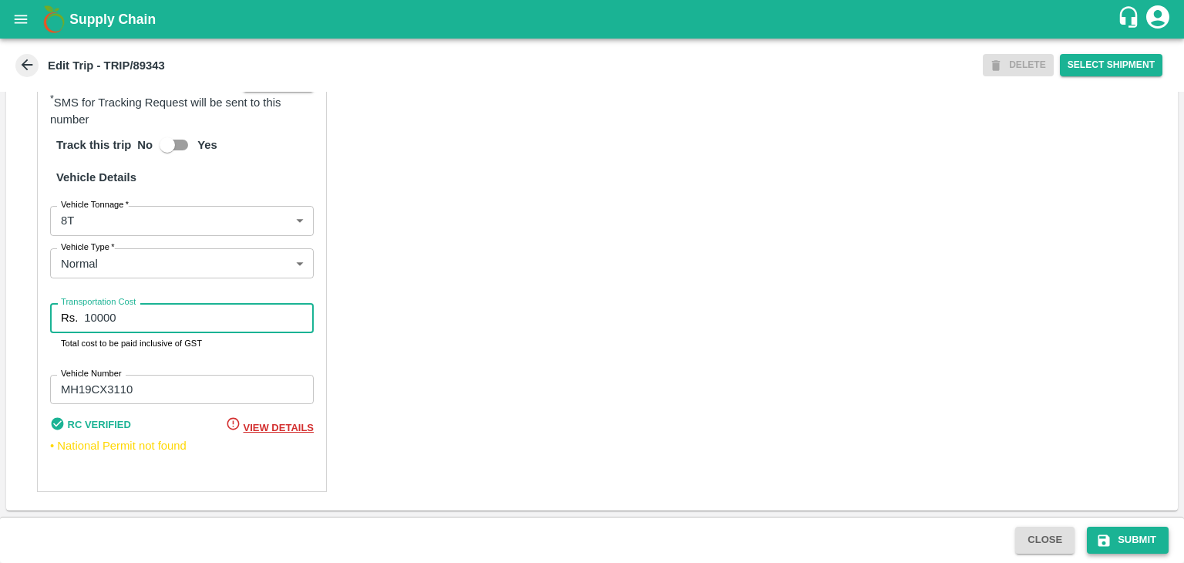
type input "10000"
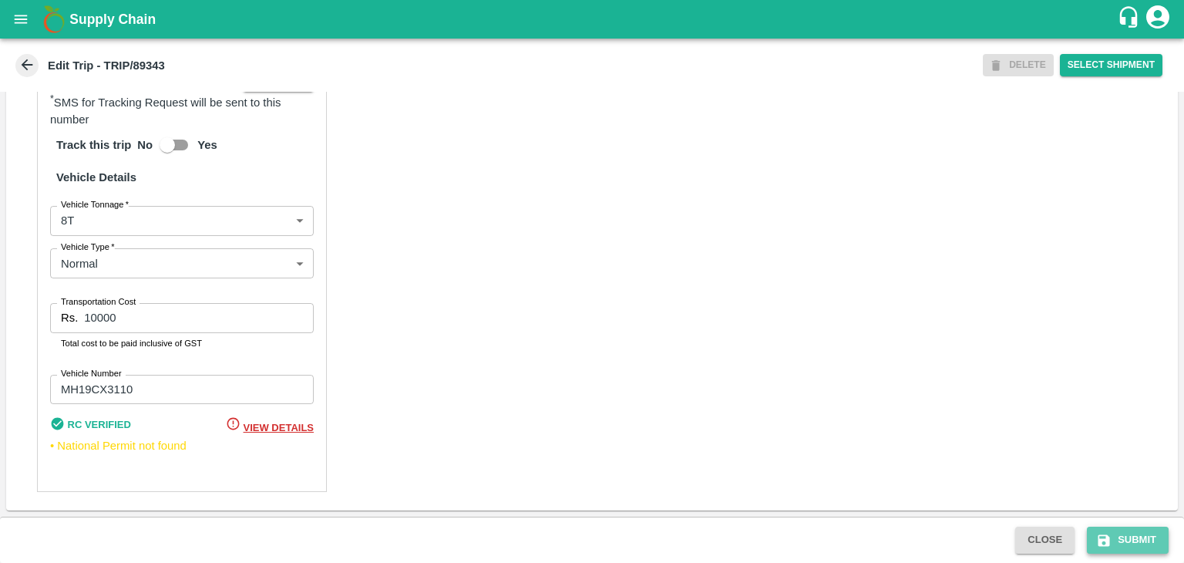
click at [1133, 530] on button "Submit" at bounding box center [1128, 539] width 82 height 27
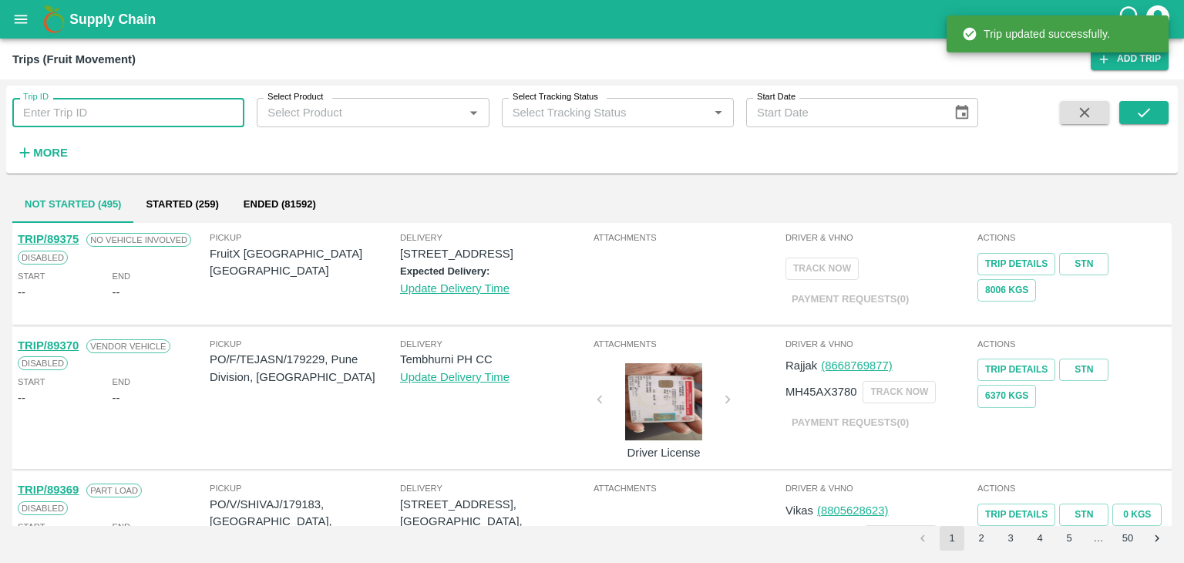
click at [132, 118] on input "Trip ID" at bounding box center [128, 112] width 232 height 29
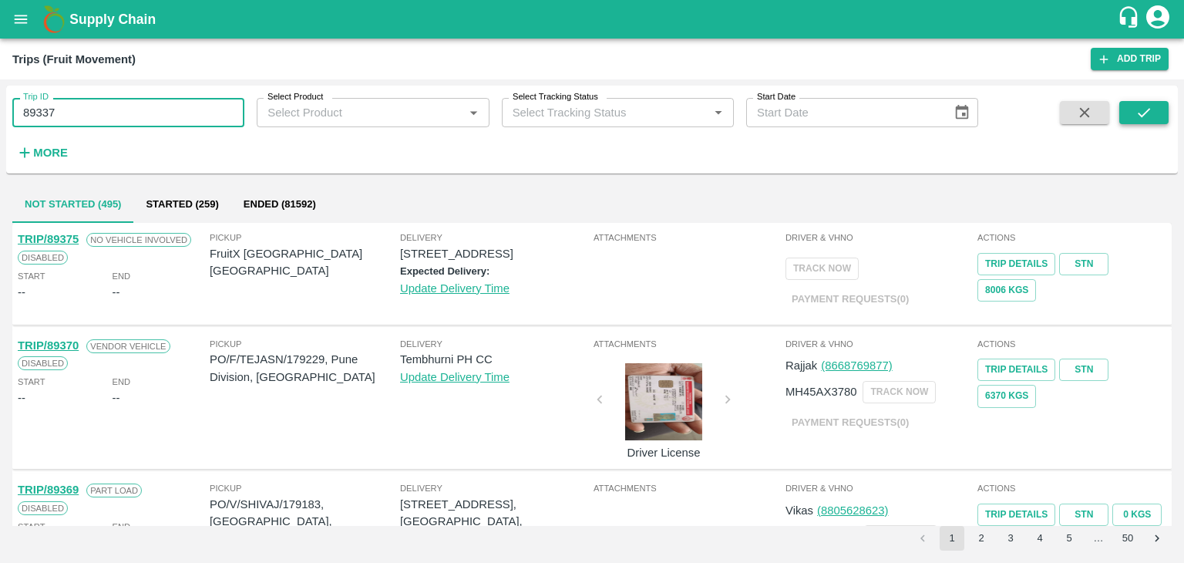
type input "89337"
click at [1165, 112] on button "submit" at bounding box center [1143, 112] width 49 height 23
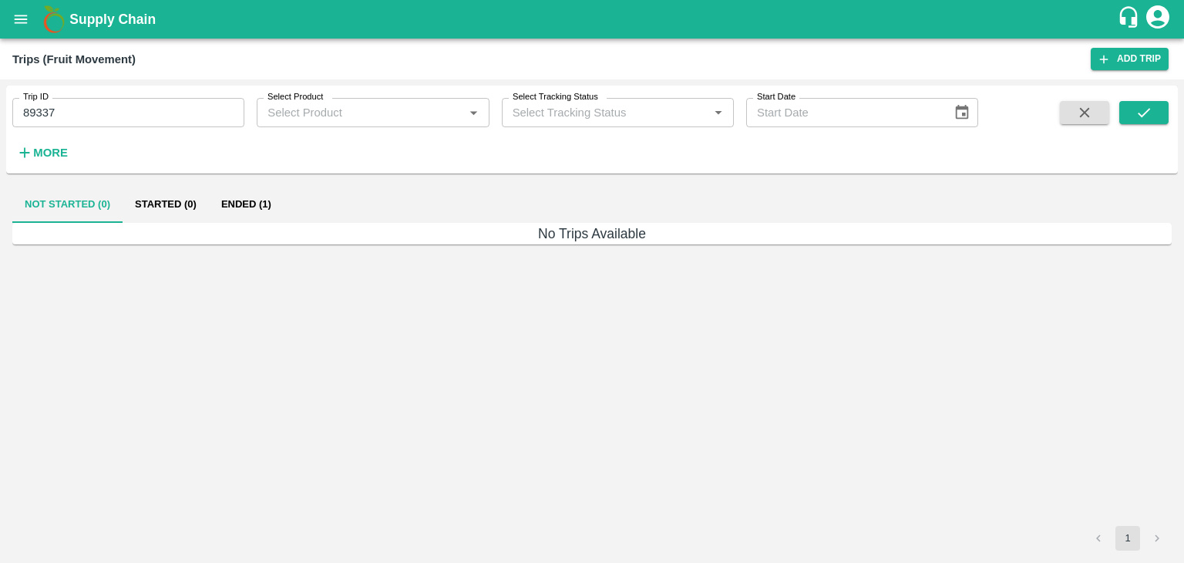
click at [269, 210] on button "Ended (1)" at bounding box center [246, 204] width 75 height 37
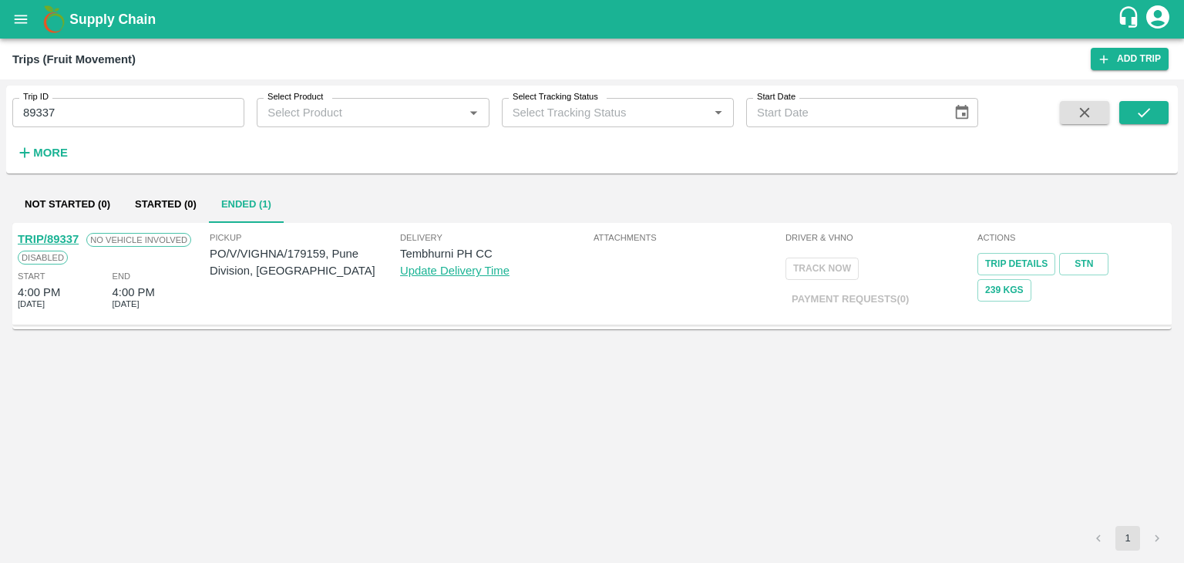
click at [51, 237] on link "TRIP/89337" at bounding box center [48, 239] width 61 height 12
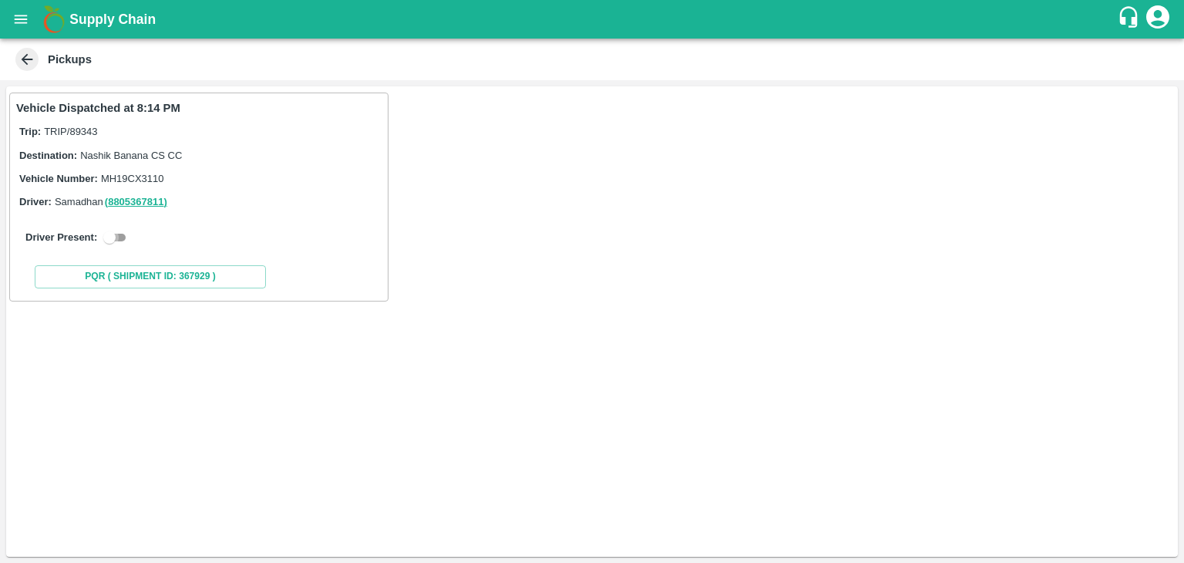
click at [118, 230] on input "checkbox" at bounding box center [109, 237] width 55 height 18
checkbox input "true"
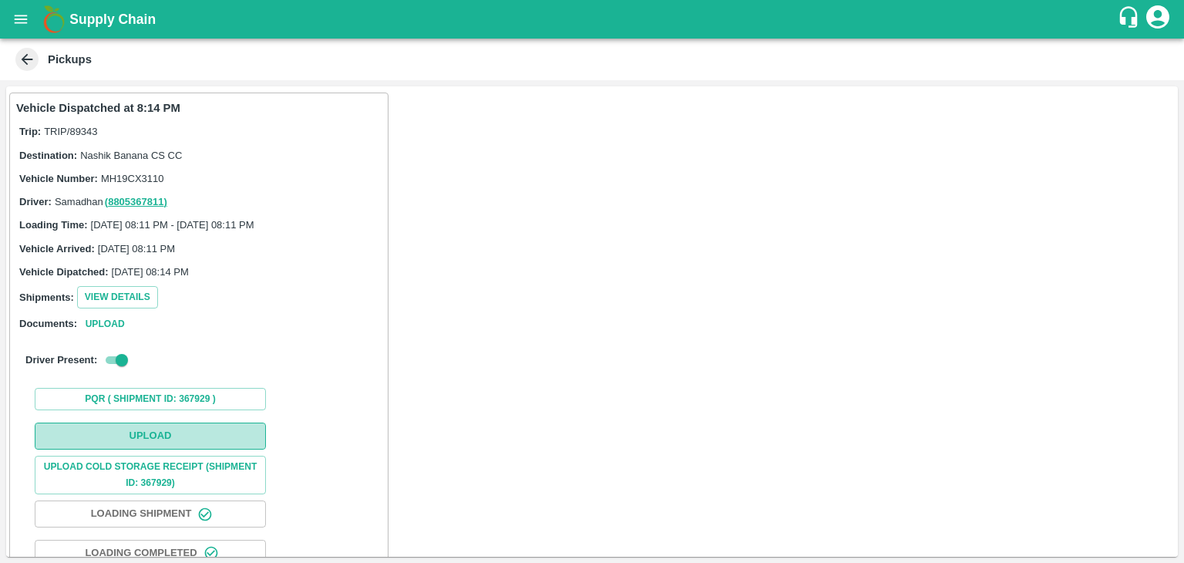
click at [180, 434] on button "Upload" at bounding box center [150, 435] width 231 height 27
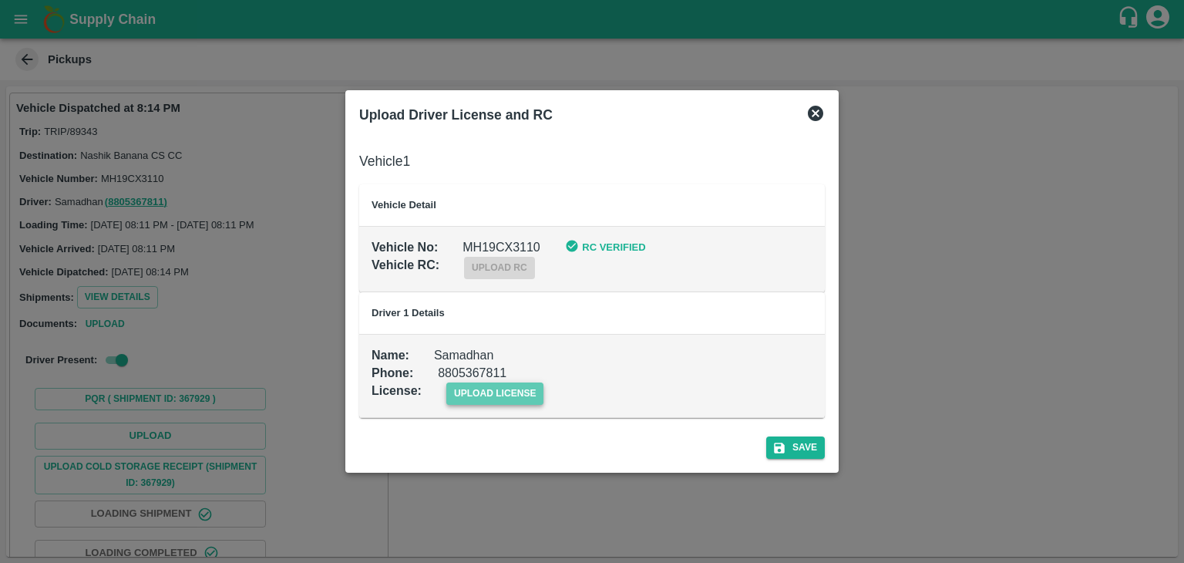
click at [521, 390] on span "upload license" at bounding box center [495, 393] width 98 height 22
click at [0, 0] on input "upload license" at bounding box center [0, 0] width 0 height 0
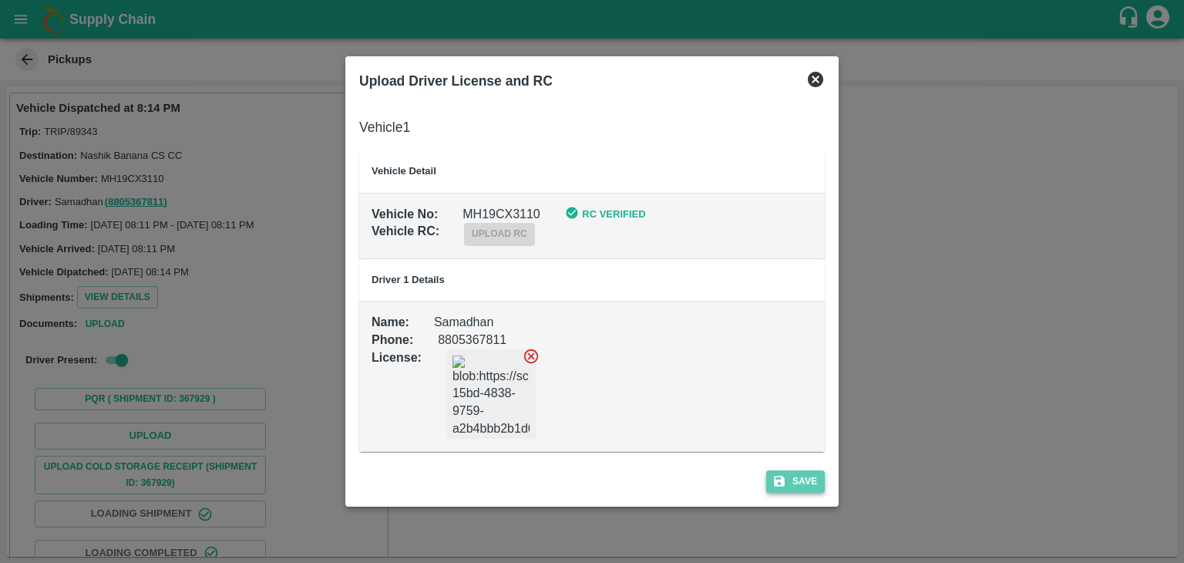
click at [810, 481] on button "Save" at bounding box center [795, 481] width 59 height 22
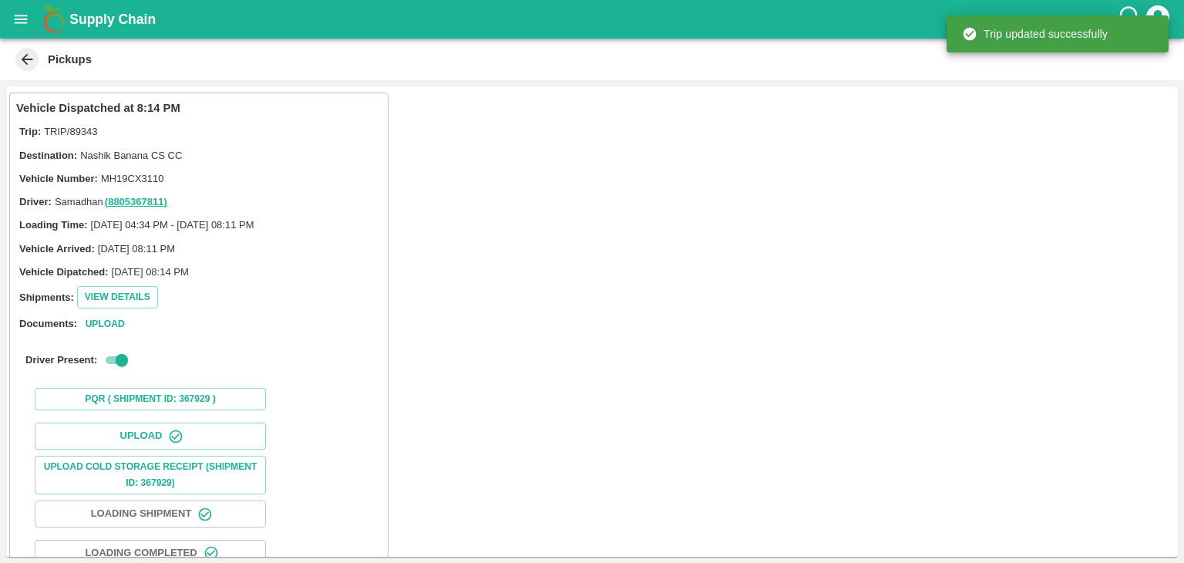
scroll to position [161, 0]
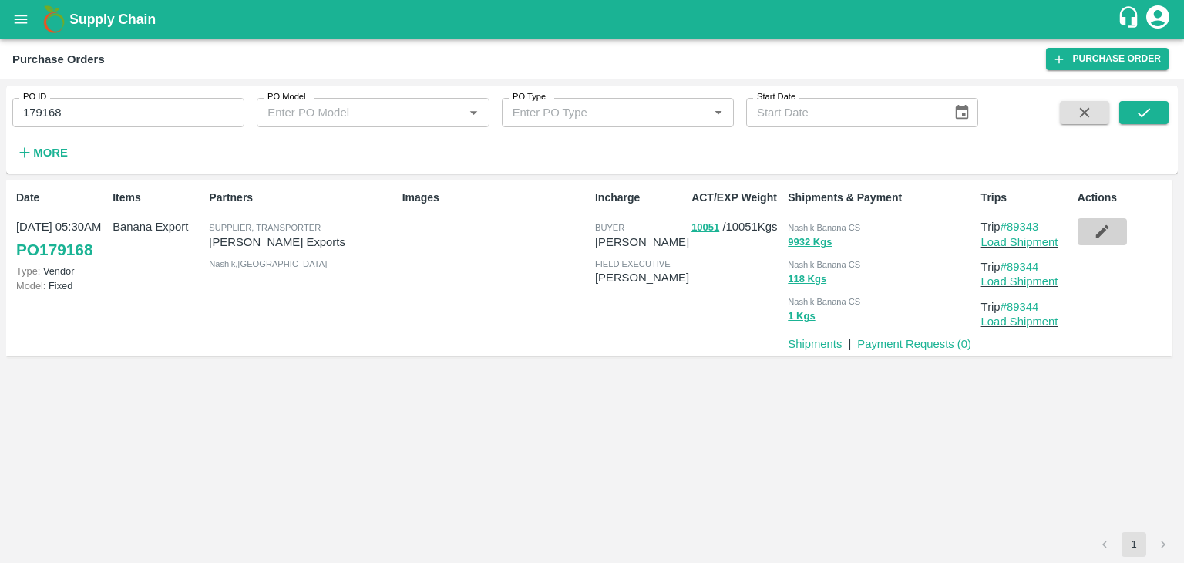
click at [1111, 226] on button "button" at bounding box center [1101, 231] width 49 height 26
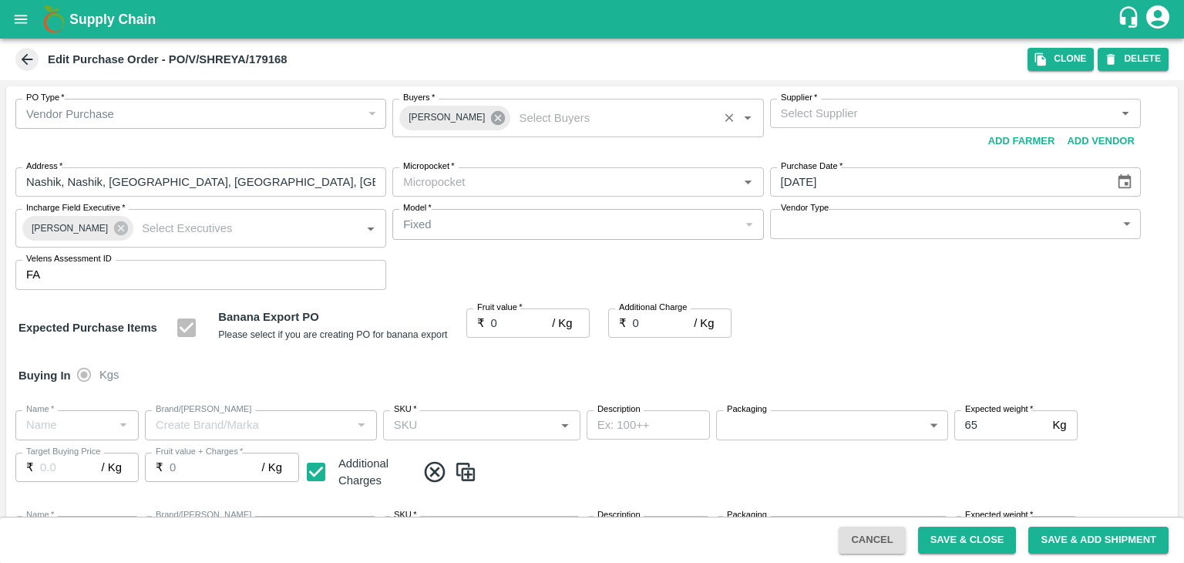
click at [491, 113] on icon at bounding box center [498, 118] width 14 height 14
click at [460, 113] on input "Buyers   *" at bounding box center [565, 113] width 336 height 20
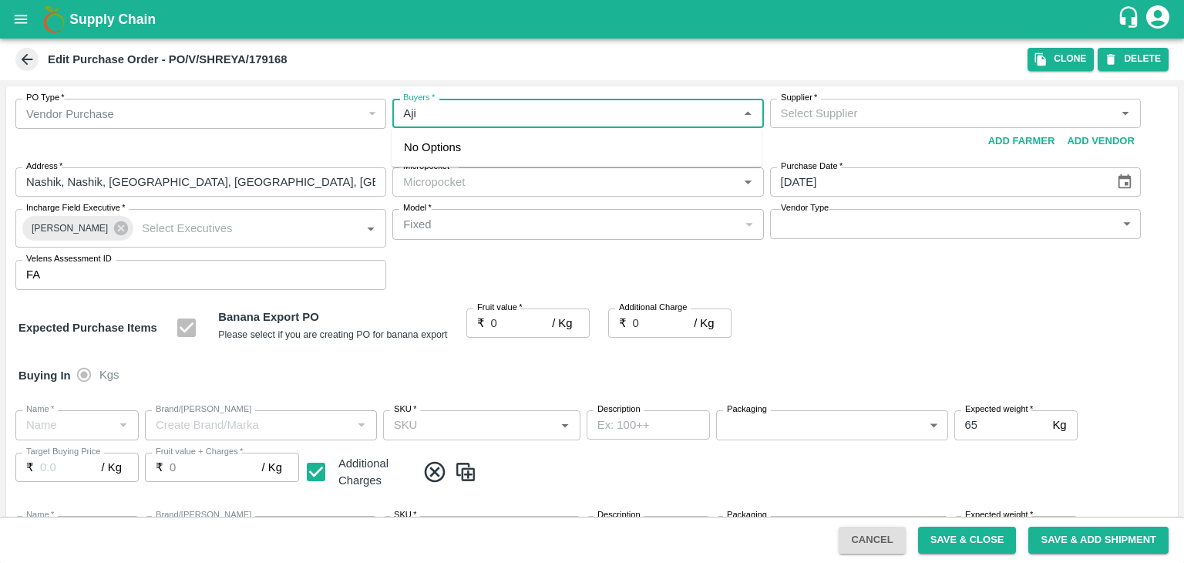
type input "Ajit"
type input "Shreyansh Exports-undefined"
type input "172-Savda"
type input "Banana Export"
type input "FARM CANDY"
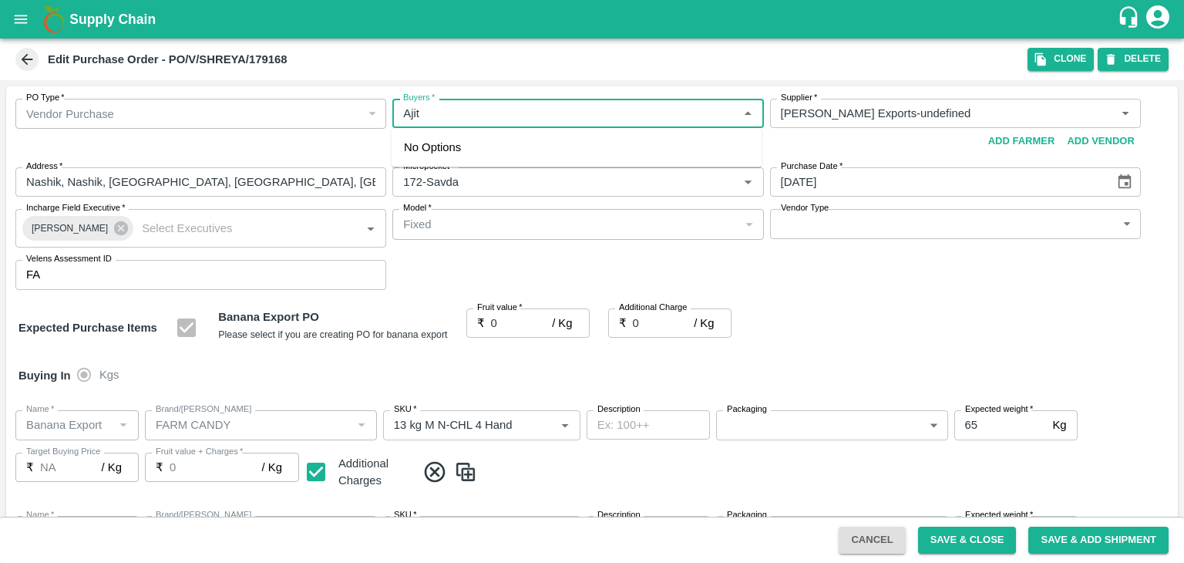
type input "13 kg M N-CHL 4 Hand"
type input "NA"
type input "Banana Export"
type input "FARM CANDY"
type input "13 kg M N-CHL 5 Hand"
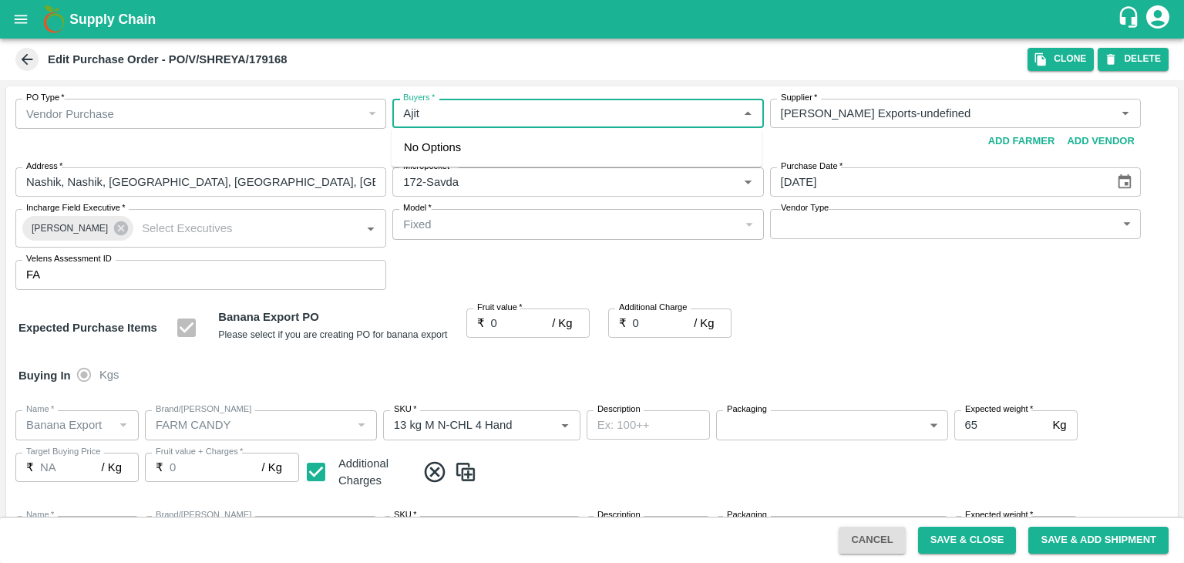
type input "NA"
type input "Banana Export"
type input "FARM CANDY"
type input "13 kg M N-CHL 6 Hand"
type input "NA"
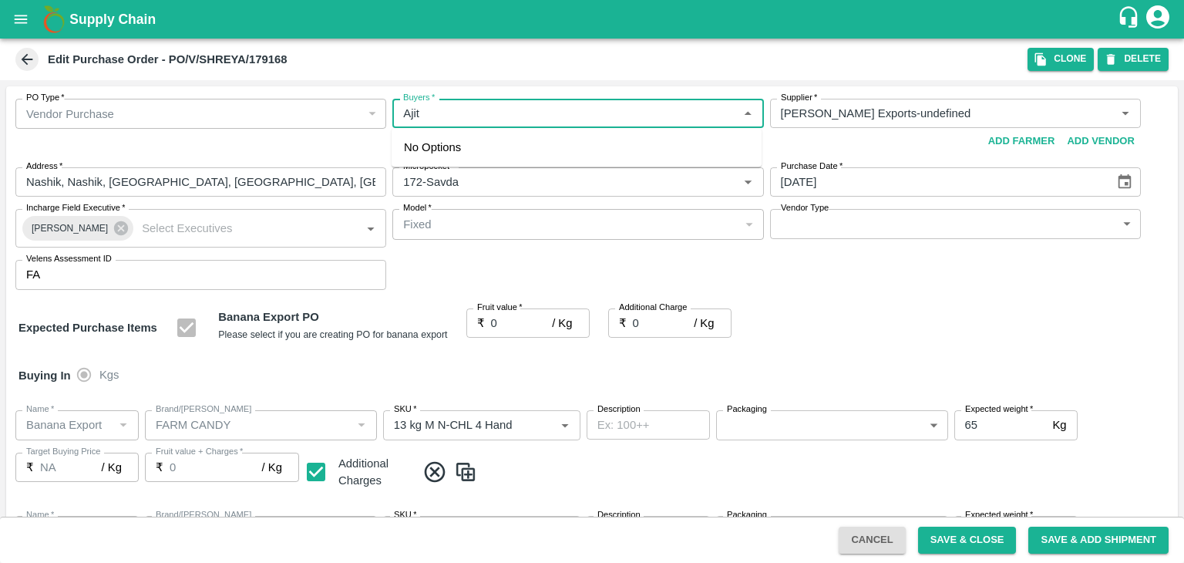
type input "Banana Export"
type input "FARM CANDY"
type input "13 kg M N-CHL 8 Hand"
type input "NA"
type input "Banana Export"
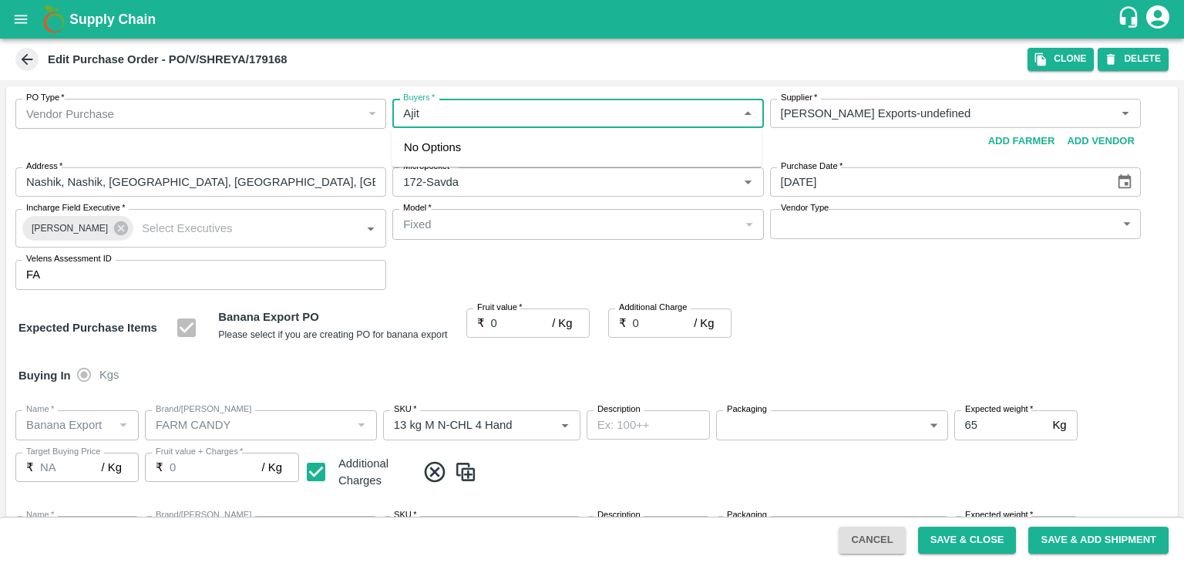
type input "FARM CANDY"
type input "13 kg M N-CHL CL"
type input "NA"
type input "Banana Export"
type input "FARM CANDY"
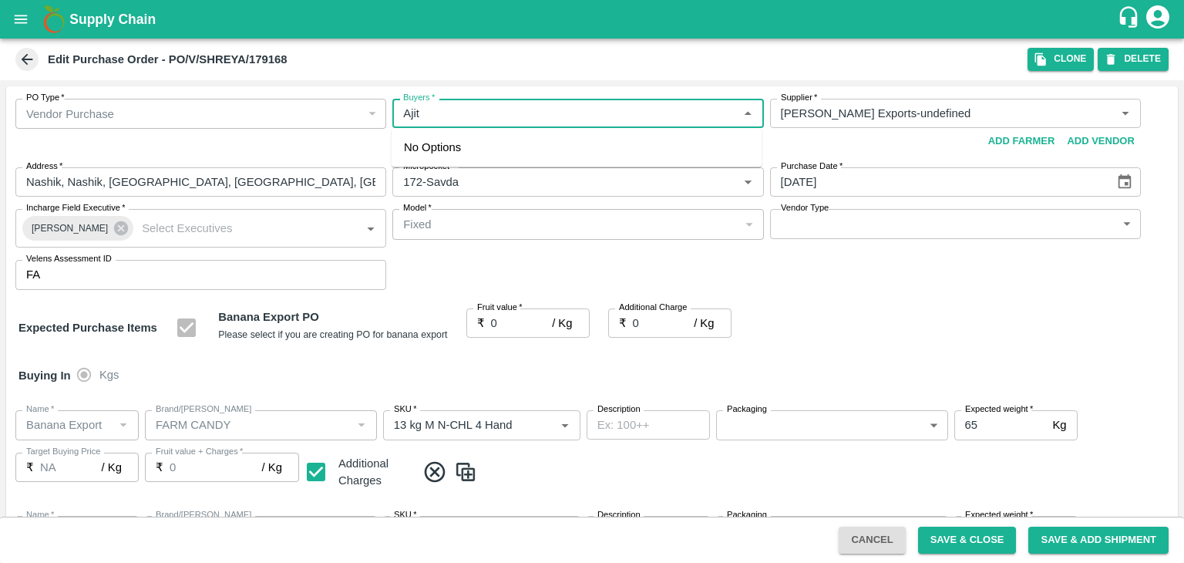
type input "C Class"
type input "NA"
type input "Banana Export"
type input "FARM CANDY"
type input "PHR Kg"
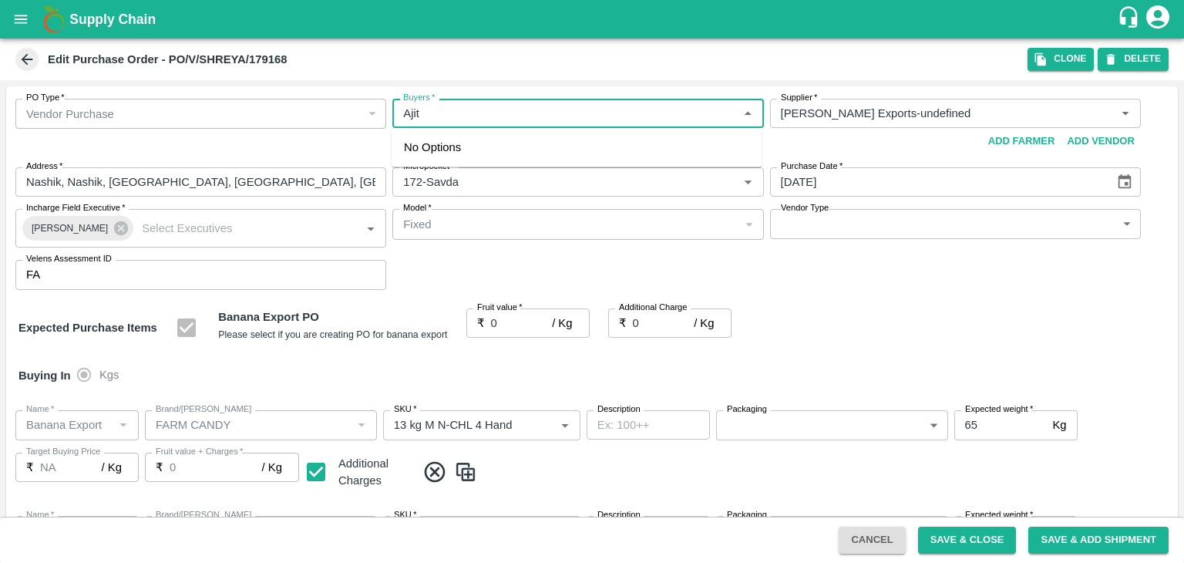
type input "NA"
type input "Ajit O"
click at [484, 160] on div "Ajit Otari" at bounding box center [488, 154] width 94 height 17
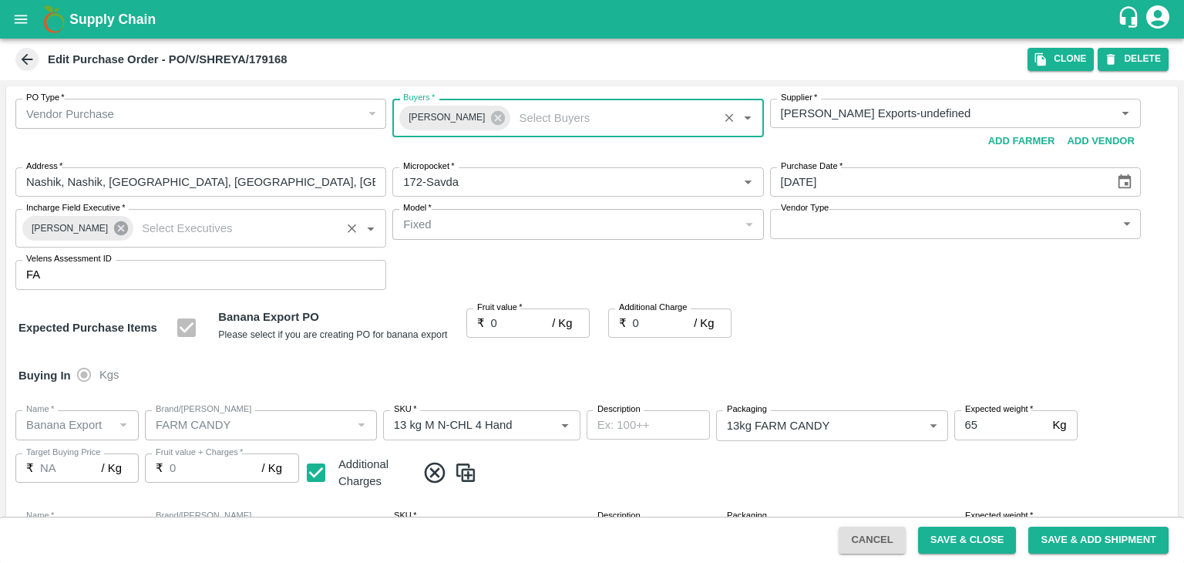
click at [116, 228] on icon at bounding box center [121, 228] width 14 height 14
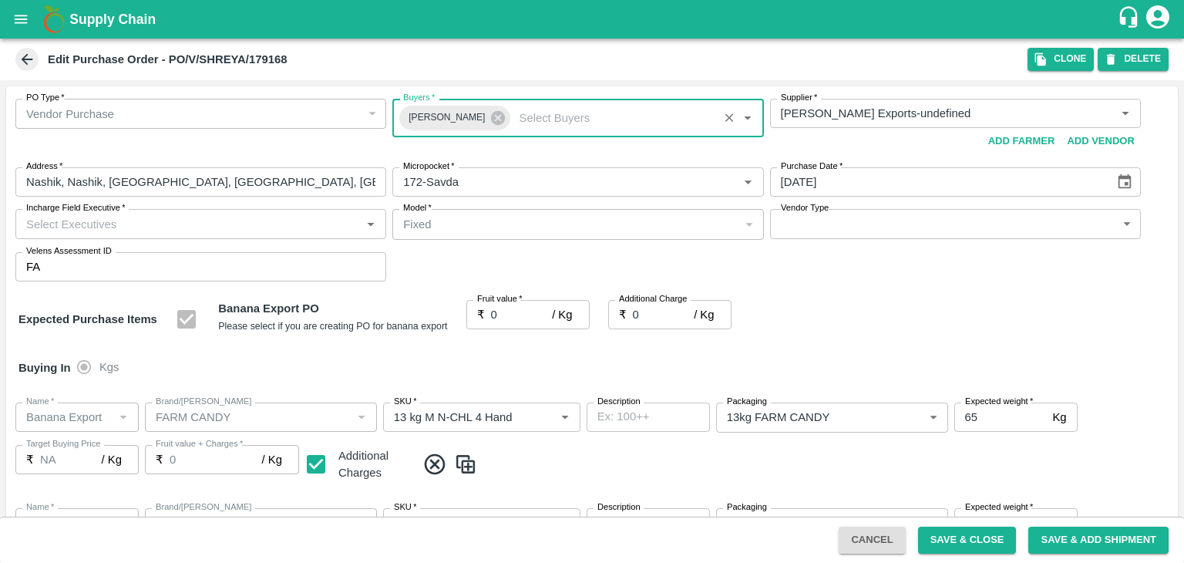
click at [146, 225] on input "Incharge Field Executive   *" at bounding box center [188, 223] width 336 height 20
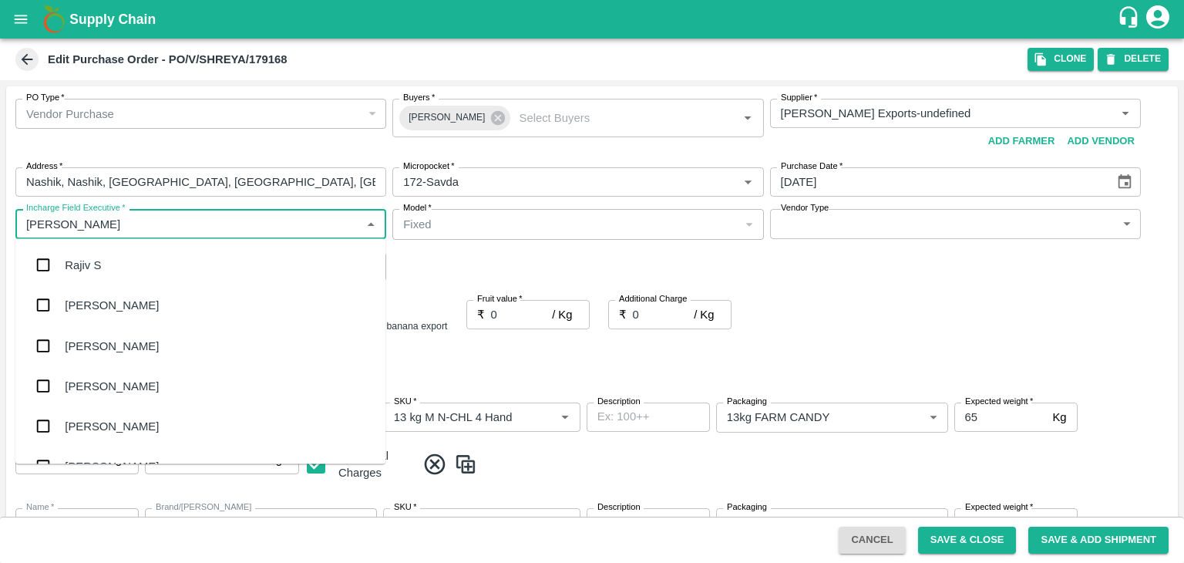
type input "Jay"
click at [139, 340] on div "jaydip Tale" at bounding box center [200, 345] width 370 height 40
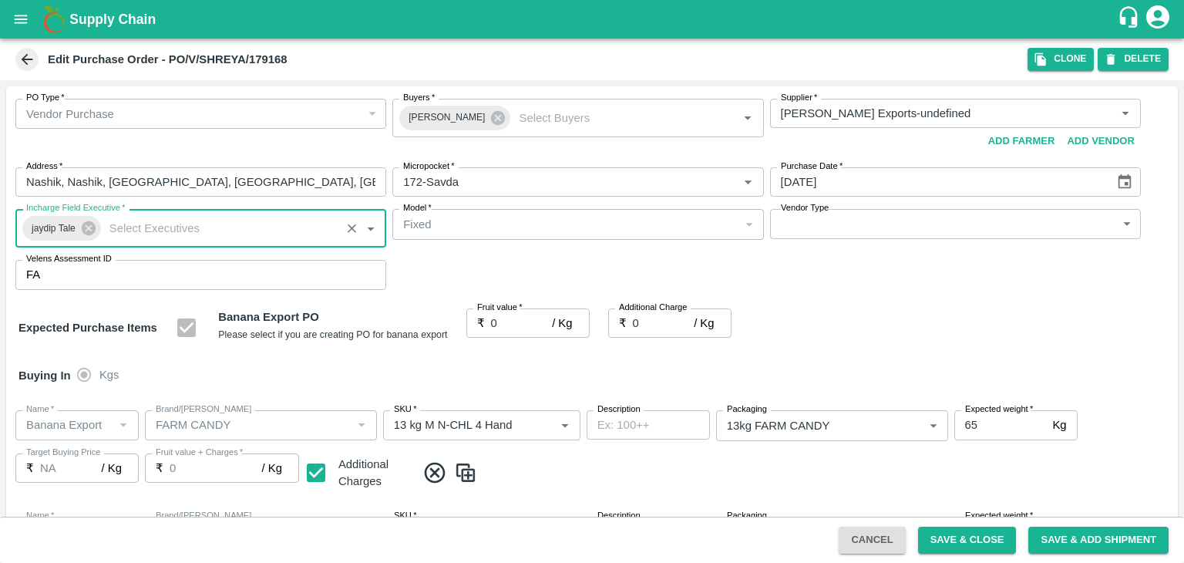
click at [839, 226] on body "Supply Chain Edit Purchase Order - PO/V/SHREYA/179168 Clone DELETE PO Type   * …" at bounding box center [592, 281] width 1184 height 563
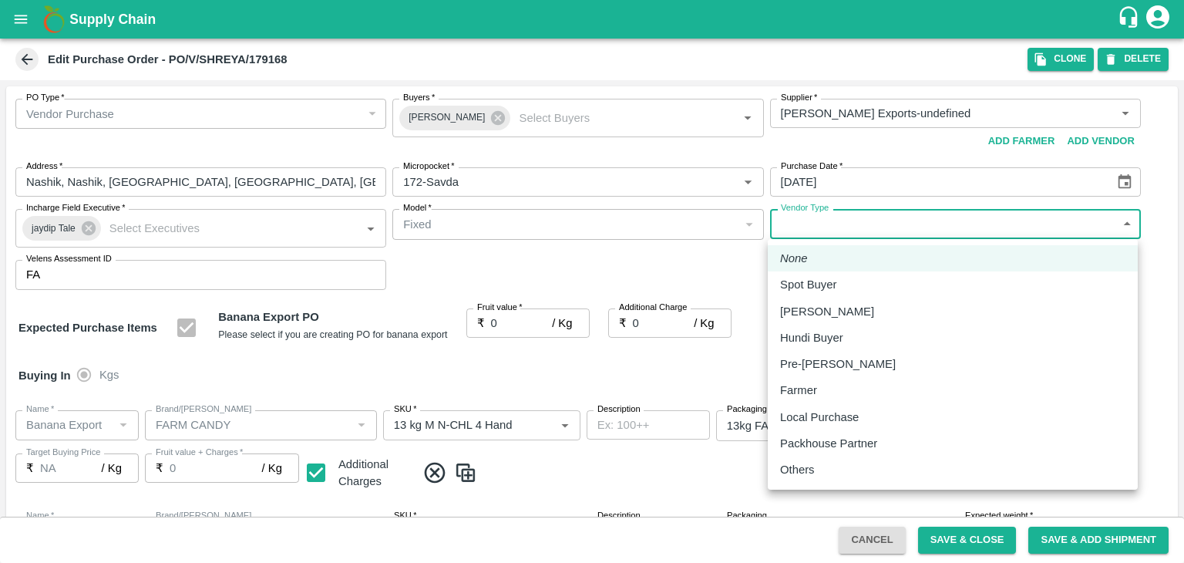
click at [808, 467] on p "Others" at bounding box center [797, 469] width 35 height 17
type input "OTHER"
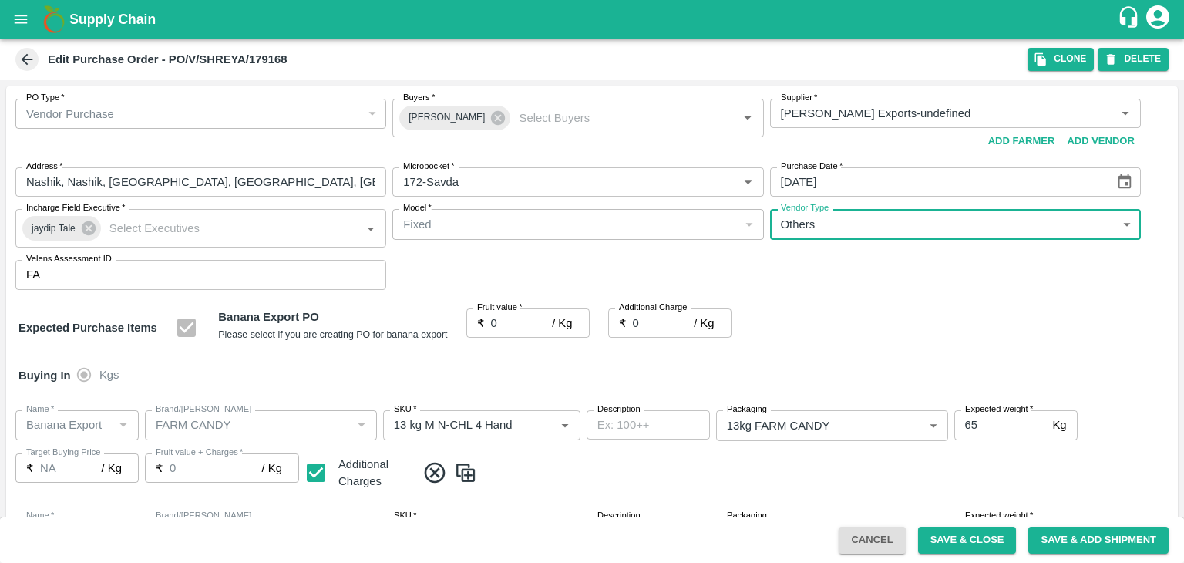
click at [515, 318] on input "0" at bounding box center [522, 322] width 62 height 29
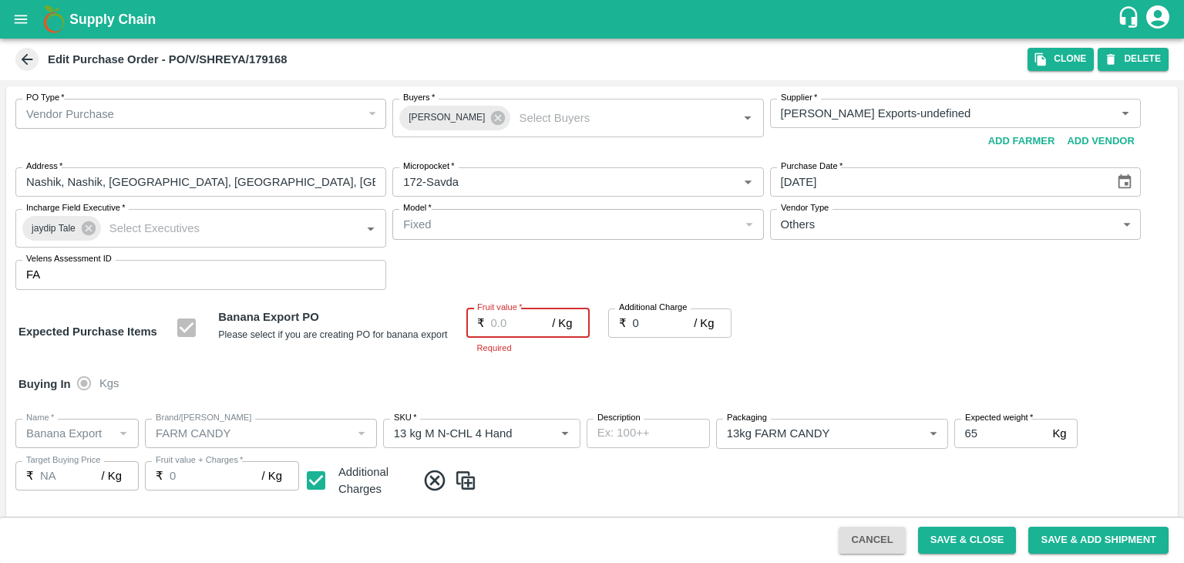
type input "1"
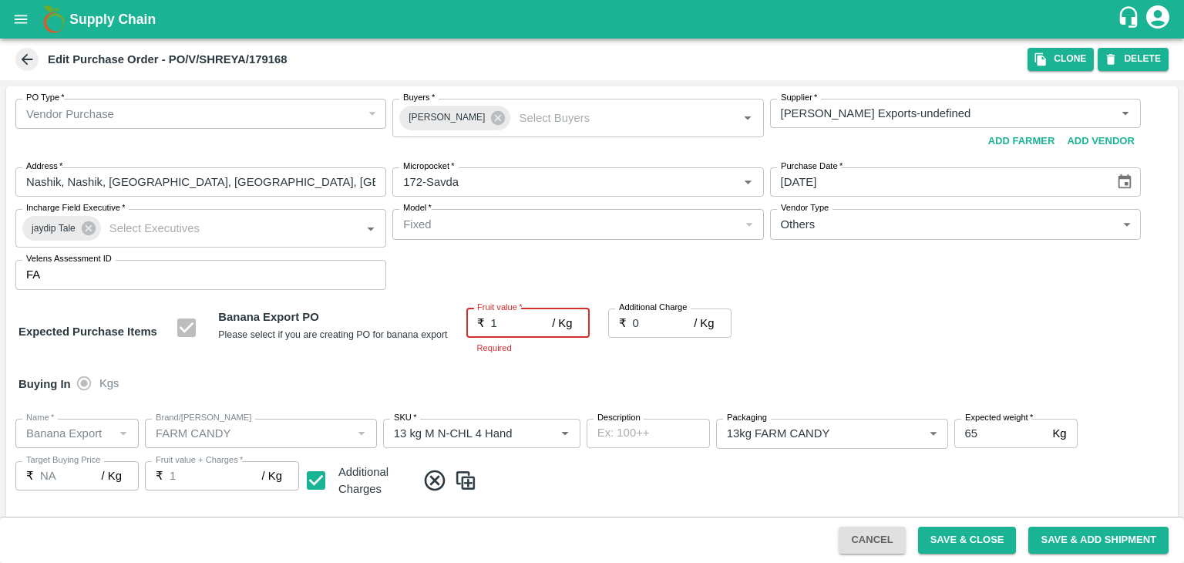
type input "1"
type input "19"
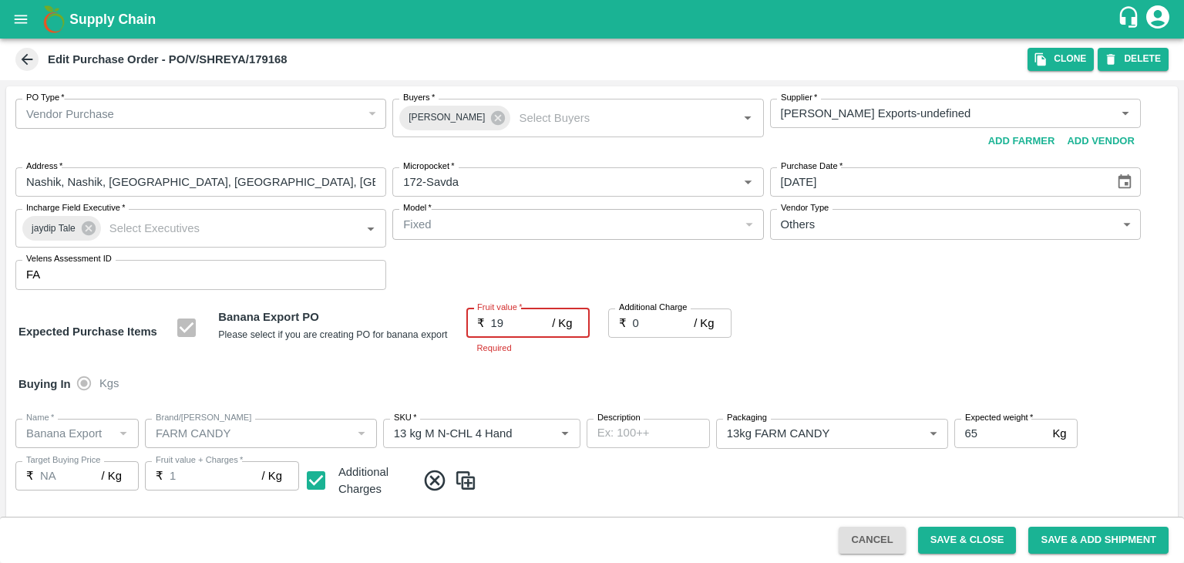
type input "19"
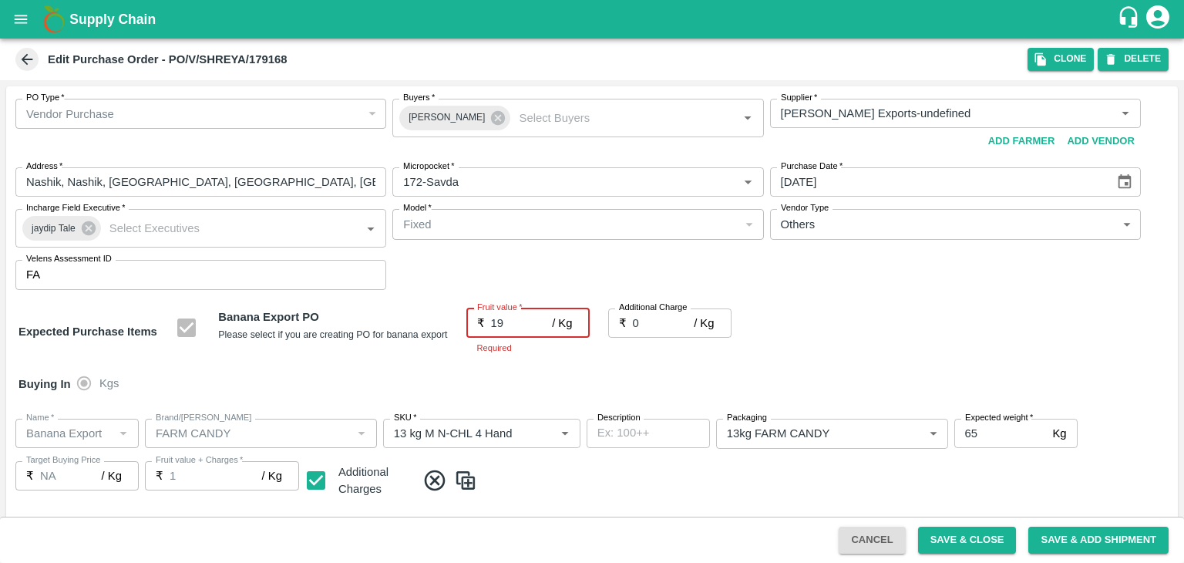
type input "19"
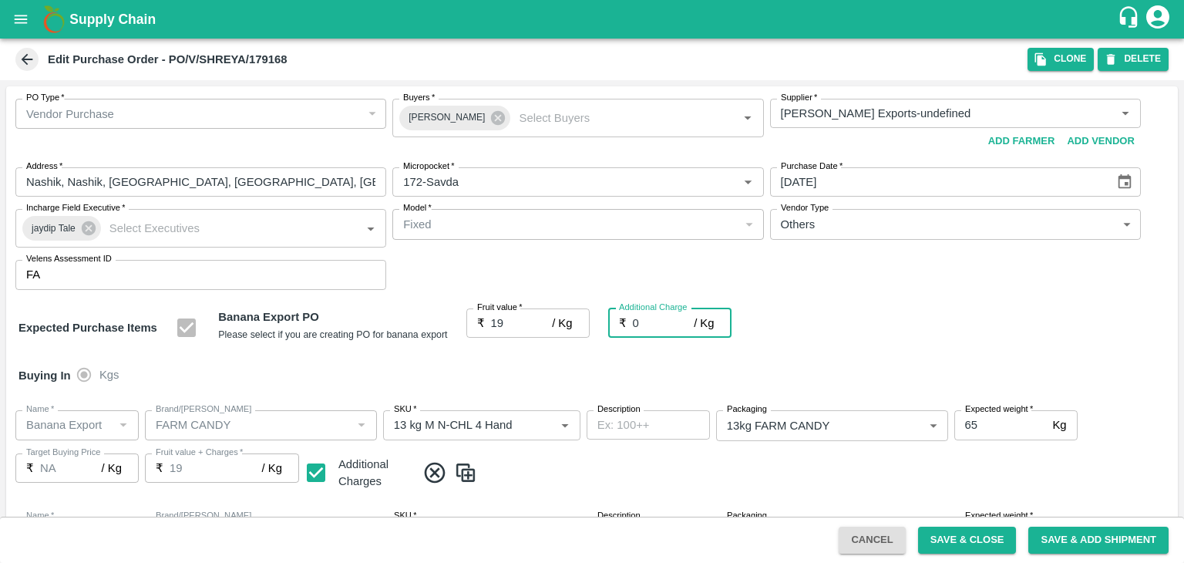
type input "2"
type input "21"
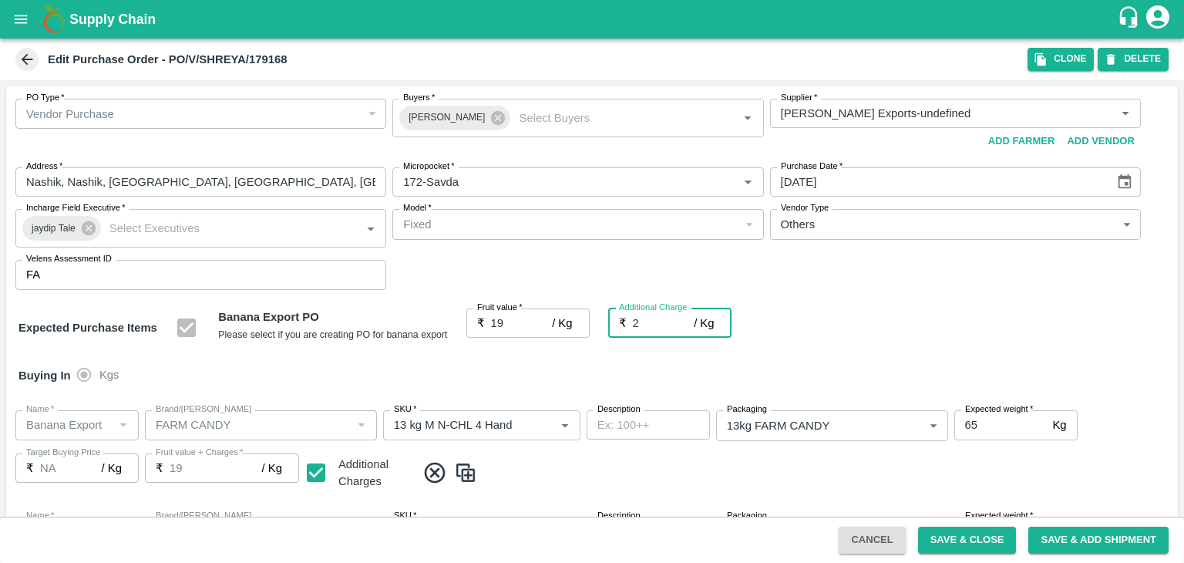
type input "21"
type input "2.7"
type input "21.7"
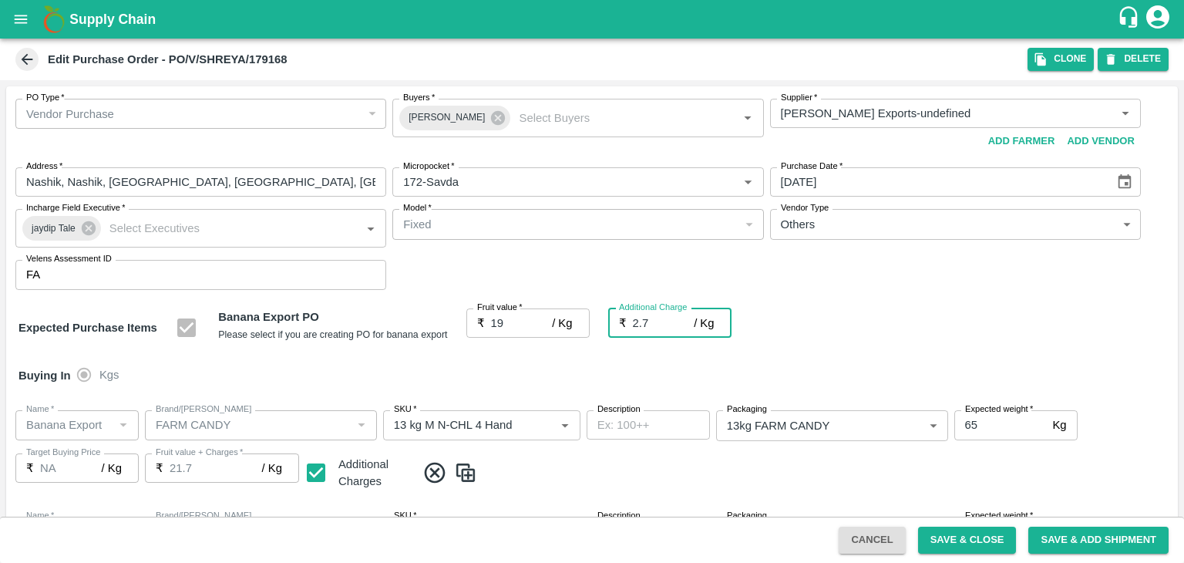
type input "21.7"
type input "2.75"
type input "21.75"
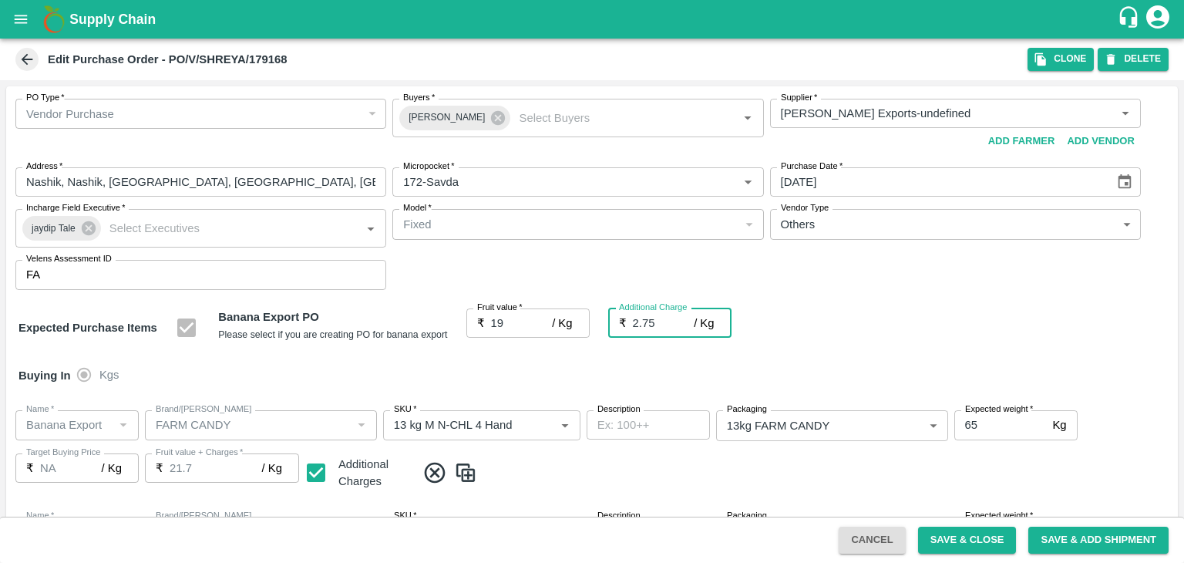
type input "21.75"
type input "2.75"
click at [721, 384] on div "Buying In Kgs" at bounding box center [591, 375] width 1171 height 45
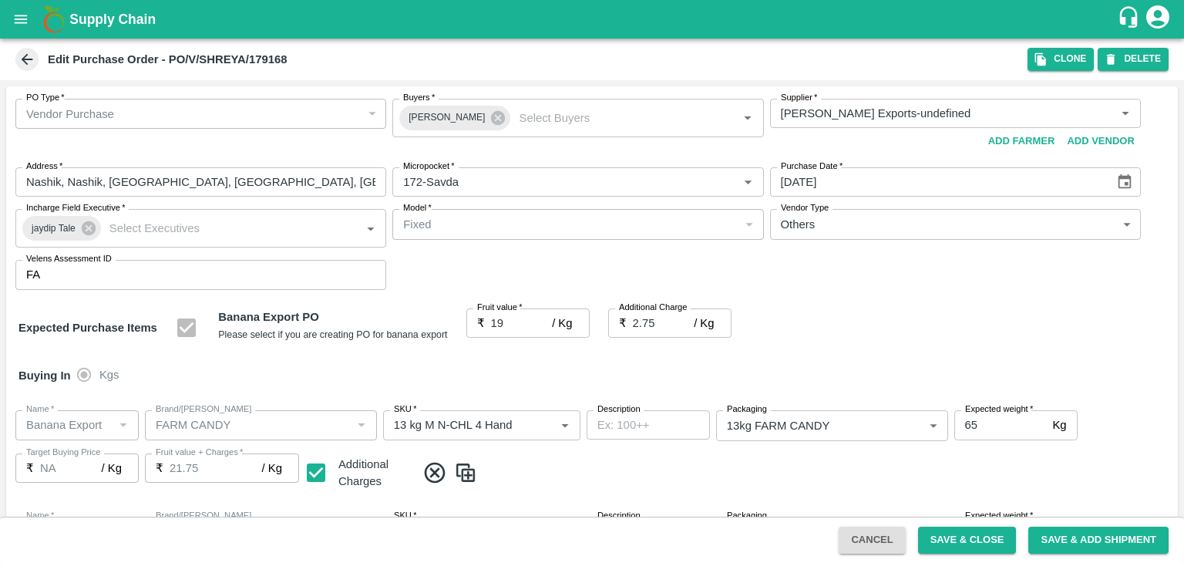
scroll to position [817, 0]
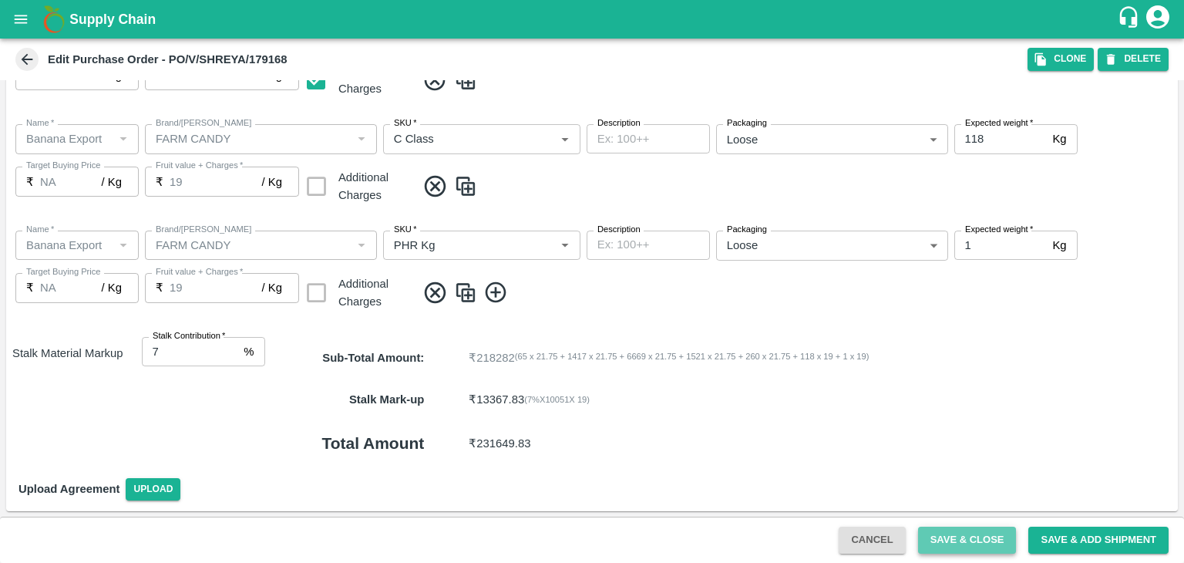
click at [926, 534] on button "Save & Close" at bounding box center [967, 539] width 99 height 27
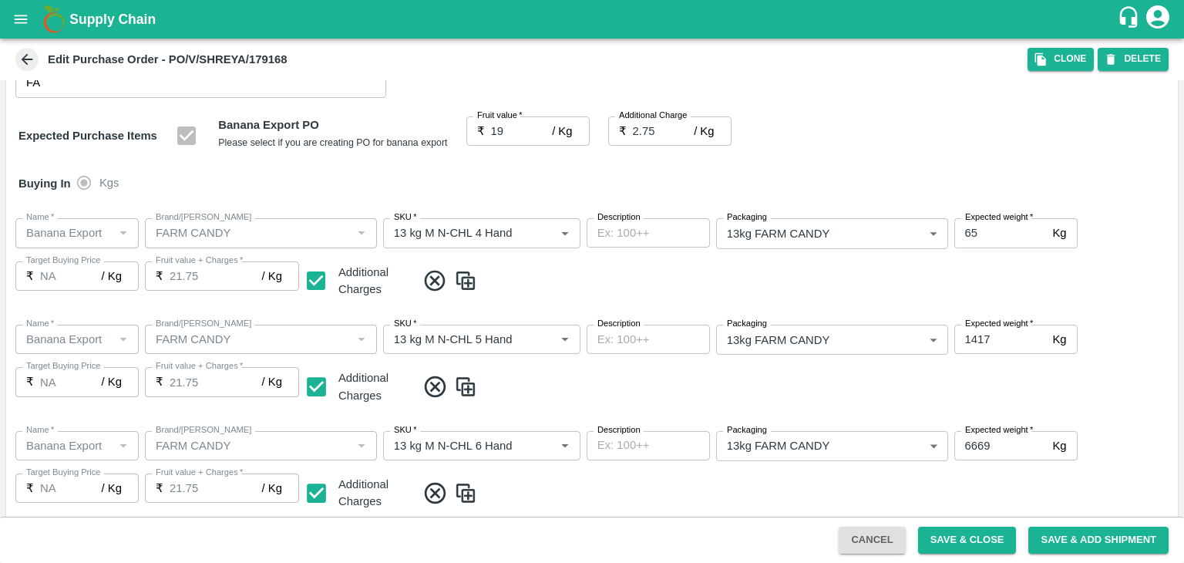
scroll to position [0, 0]
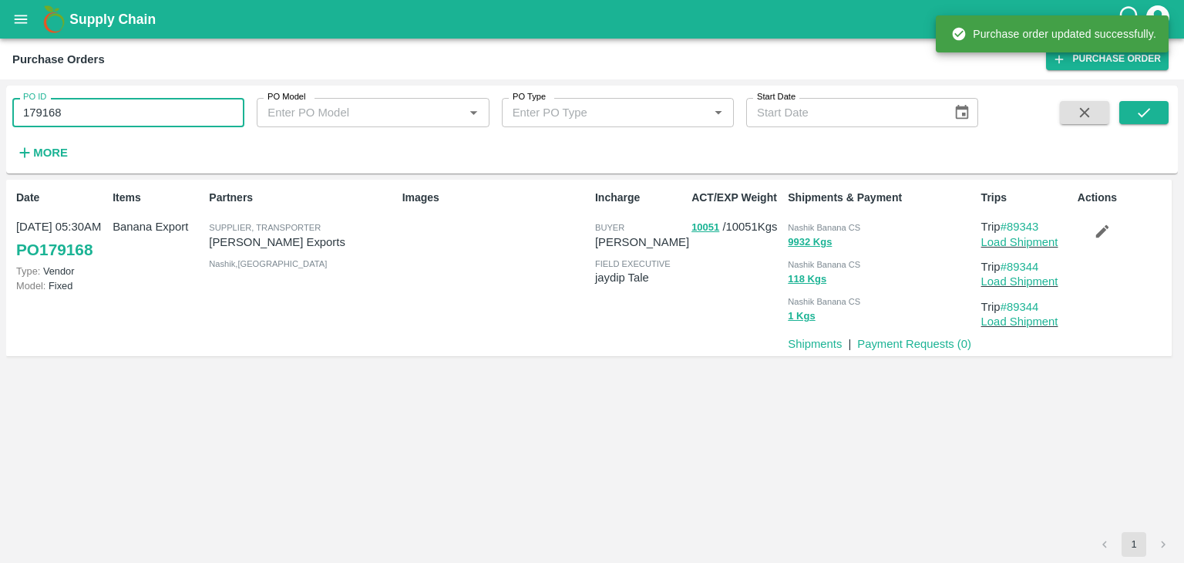
click at [146, 108] on input "179168" at bounding box center [128, 112] width 232 height 29
paste input "text"
click at [146, 108] on input "179168" at bounding box center [128, 112] width 232 height 29
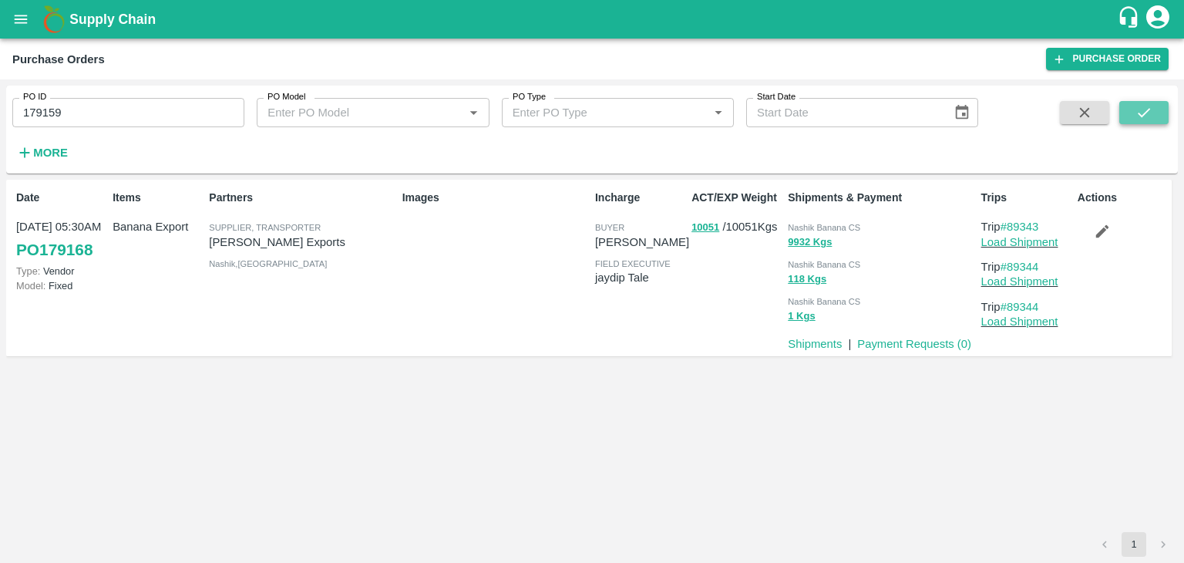
click at [1125, 109] on button "submit" at bounding box center [1143, 112] width 49 height 23
click at [96, 129] on div "PO ID 179159 PO ID PO Model PO Model   * PO Type PO Type   * Start Date Start D…" at bounding box center [489, 126] width 978 height 80
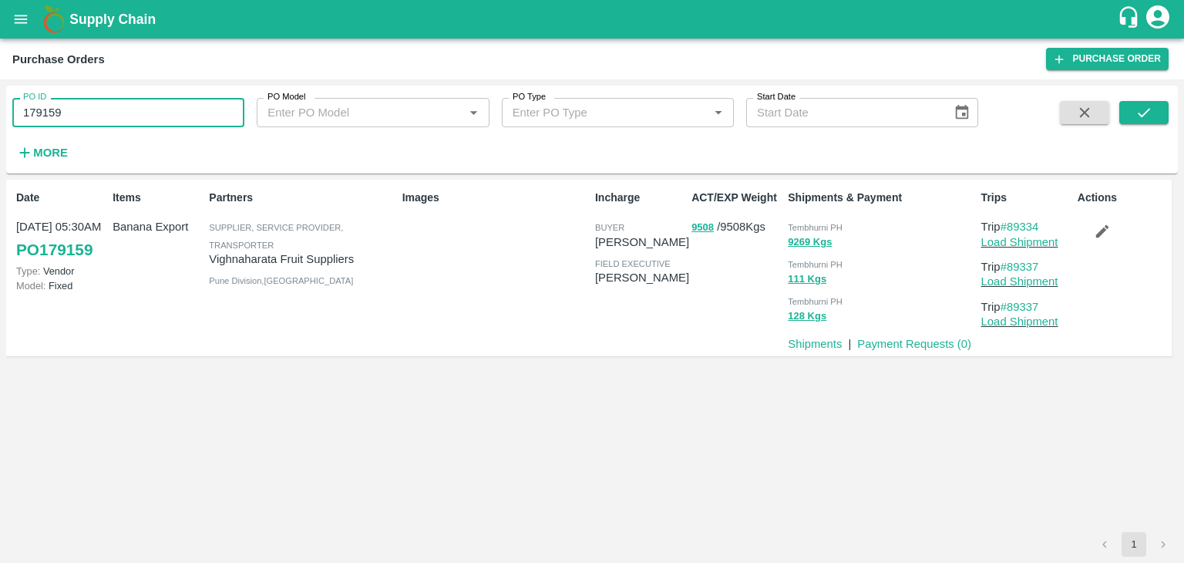
click at [100, 100] on input "179159" at bounding box center [128, 112] width 232 height 29
type input "179159"
click at [1144, 99] on div "PO ID 179159 PO ID PO Model PO Model   * PO Type PO Type   * Start Date Start D…" at bounding box center [591, 130] width 1171 height 76
click at [1149, 113] on icon "submit" at bounding box center [1143, 112] width 17 height 17
click at [1049, 247] on link "Load Shipment" at bounding box center [1019, 242] width 77 height 12
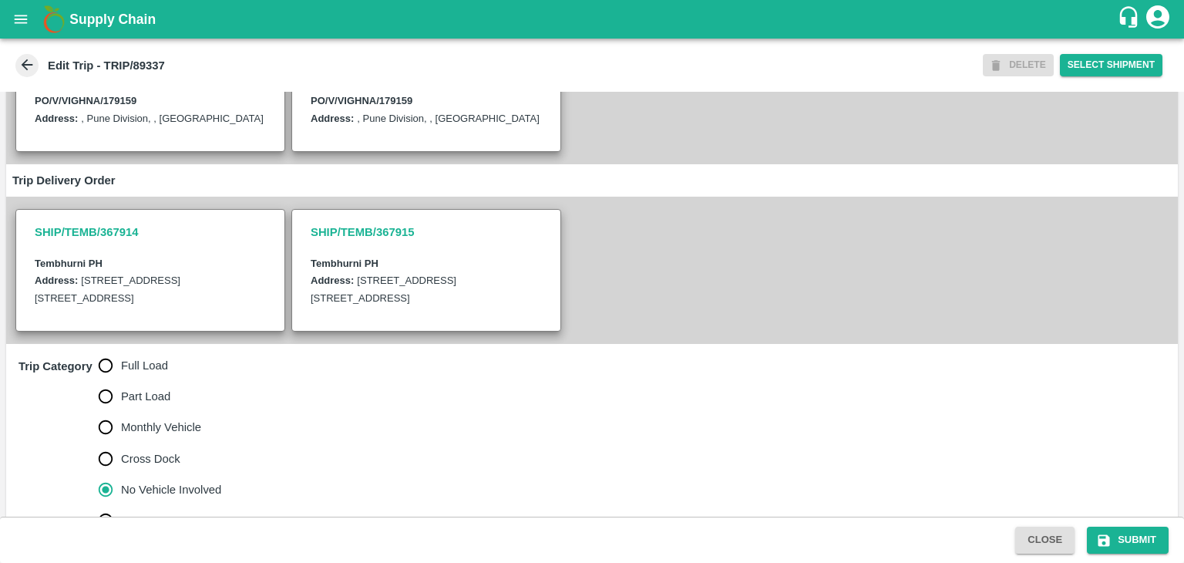
scroll to position [339, 0]
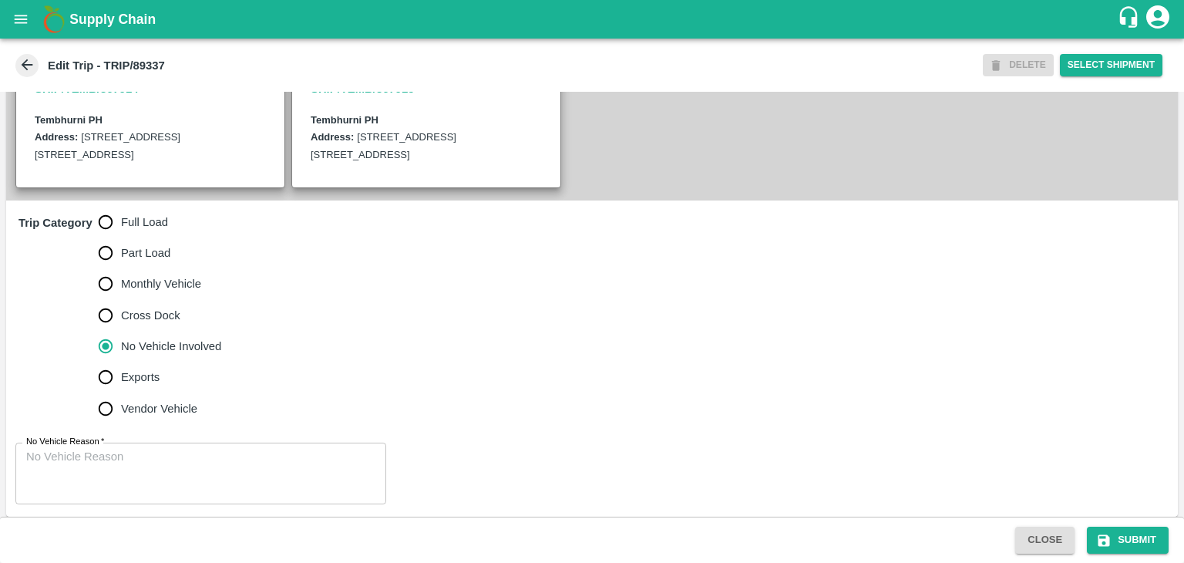
click at [178, 476] on div "x No Vehicle Reason" at bounding box center [200, 473] width 371 height 62
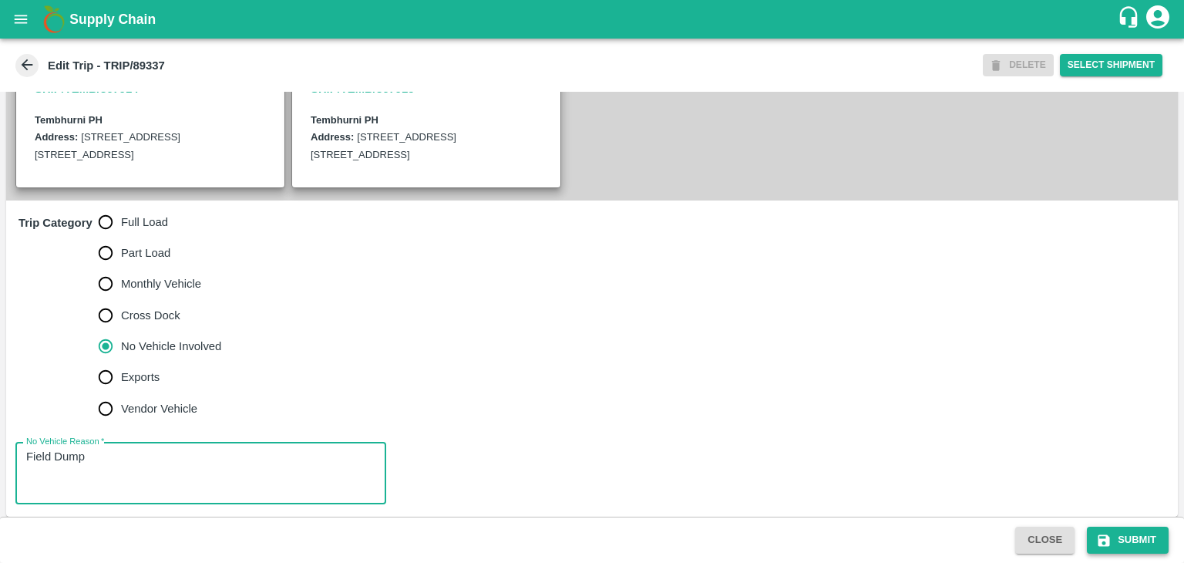
type textarea "Field Dump"
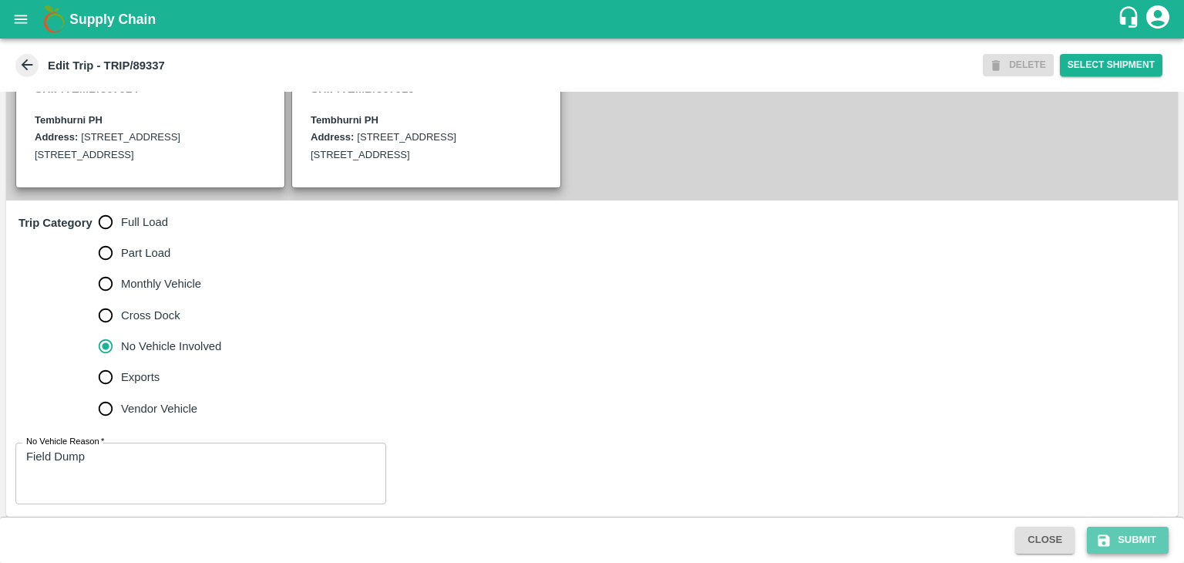
click at [1139, 543] on button "Submit" at bounding box center [1128, 539] width 82 height 27
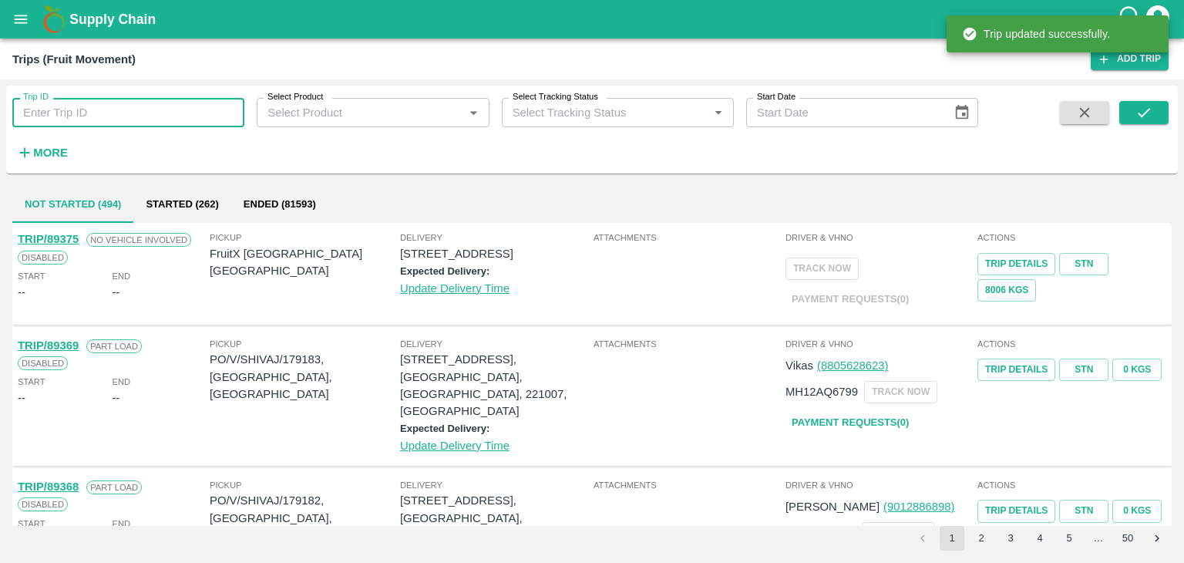
click at [188, 99] on input "Trip ID" at bounding box center [128, 112] width 232 height 29
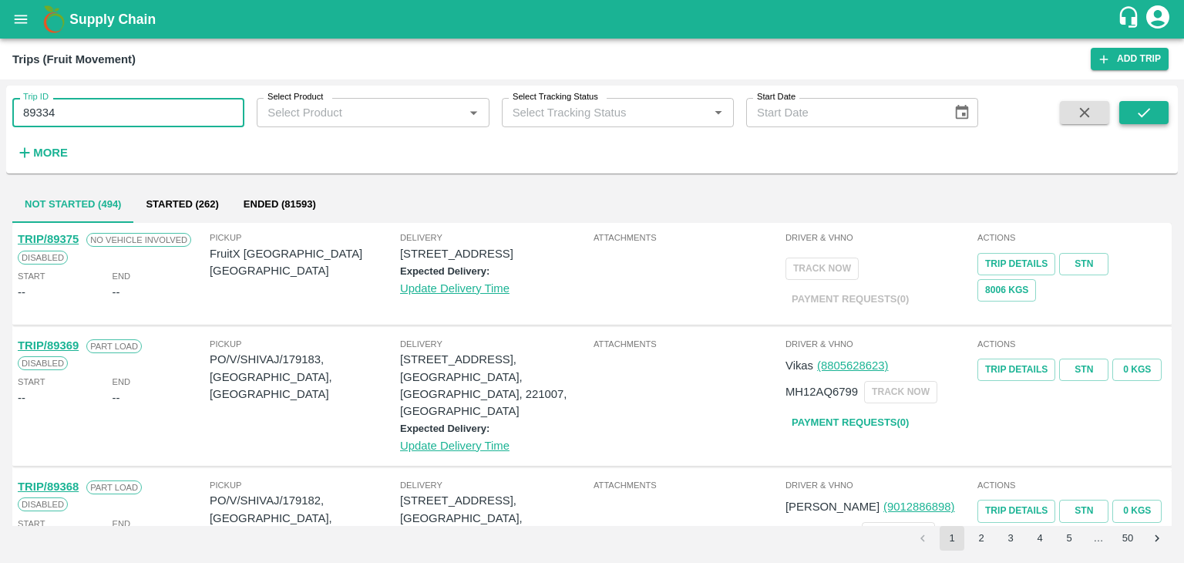
type input "89334"
click at [1141, 109] on icon "submit" at bounding box center [1143, 112] width 17 height 17
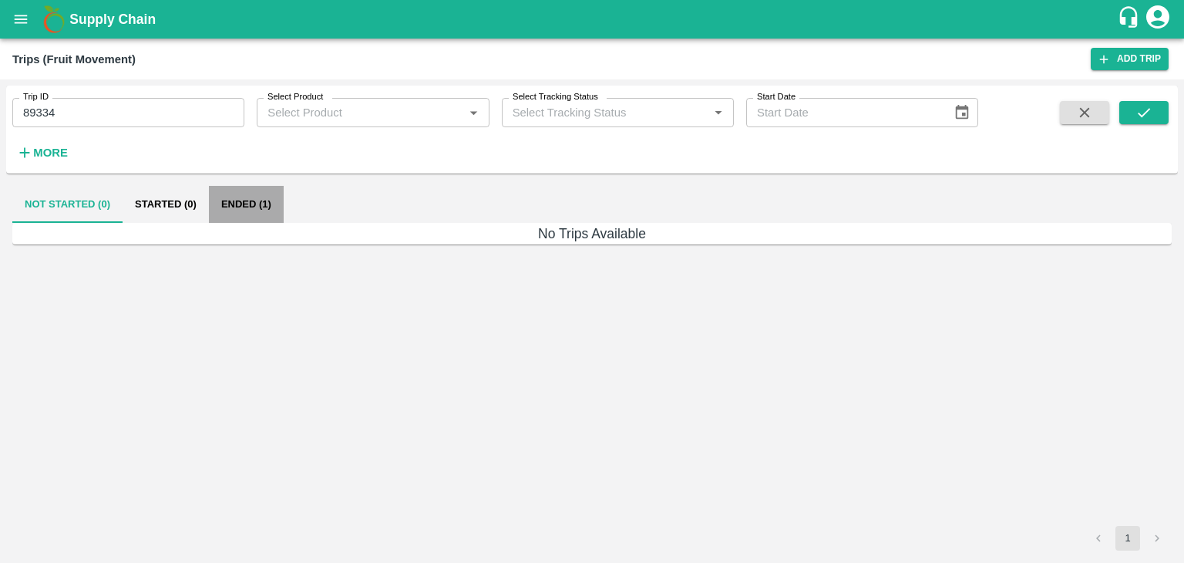
click at [247, 209] on button "Ended (1)" at bounding box center [246, 204] width 75 height 37
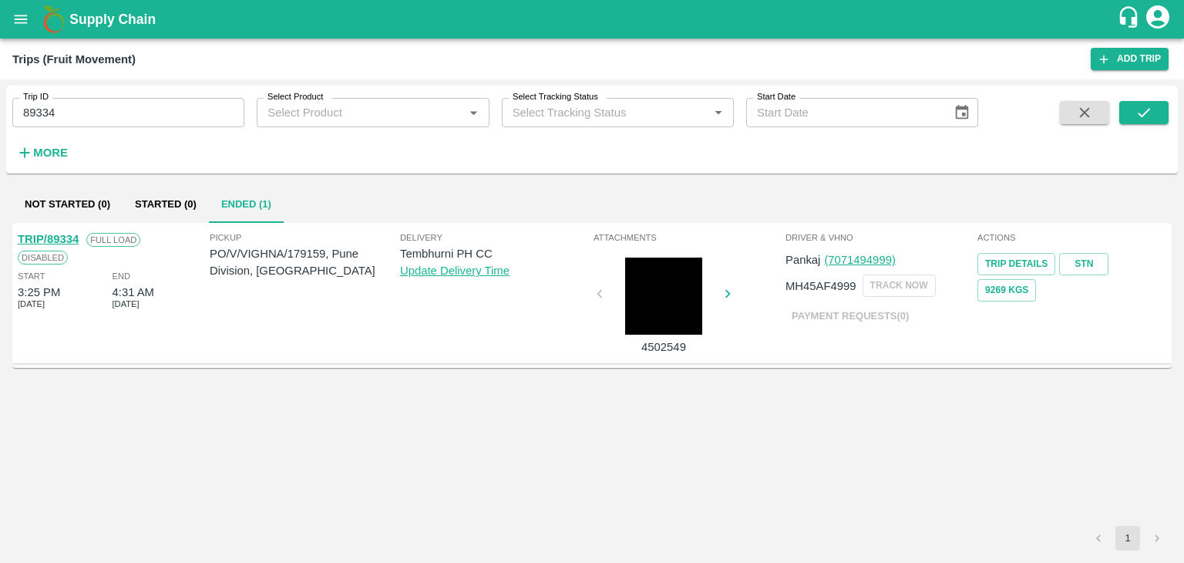
click at [55, 236] on link "TRIP/89334" at bounding box center [48, 239] width 61 height 12
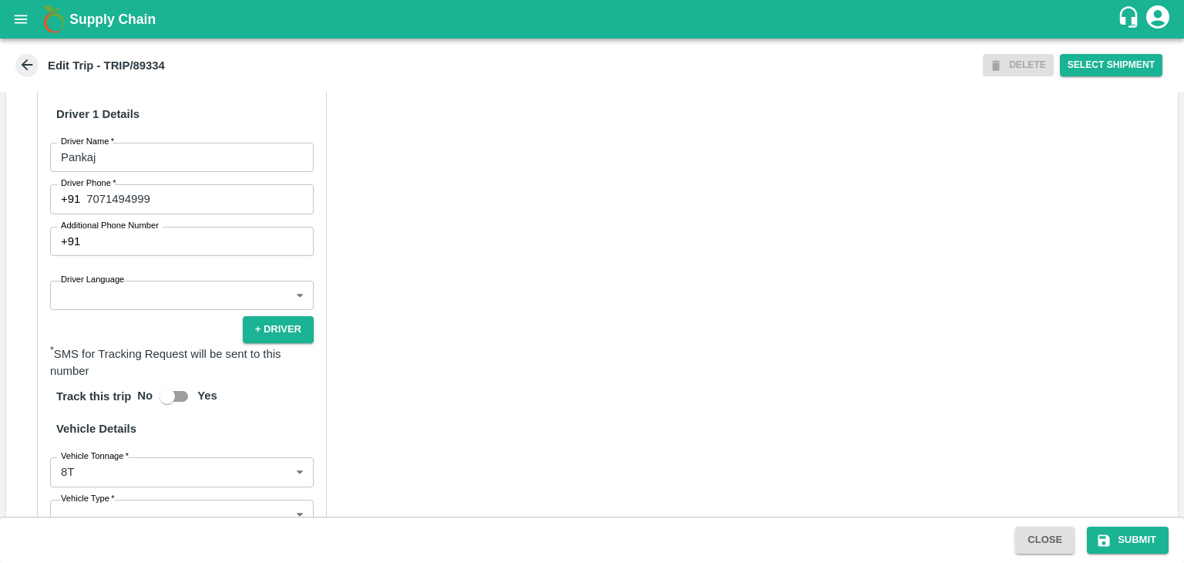
scroll to position [814, 0]
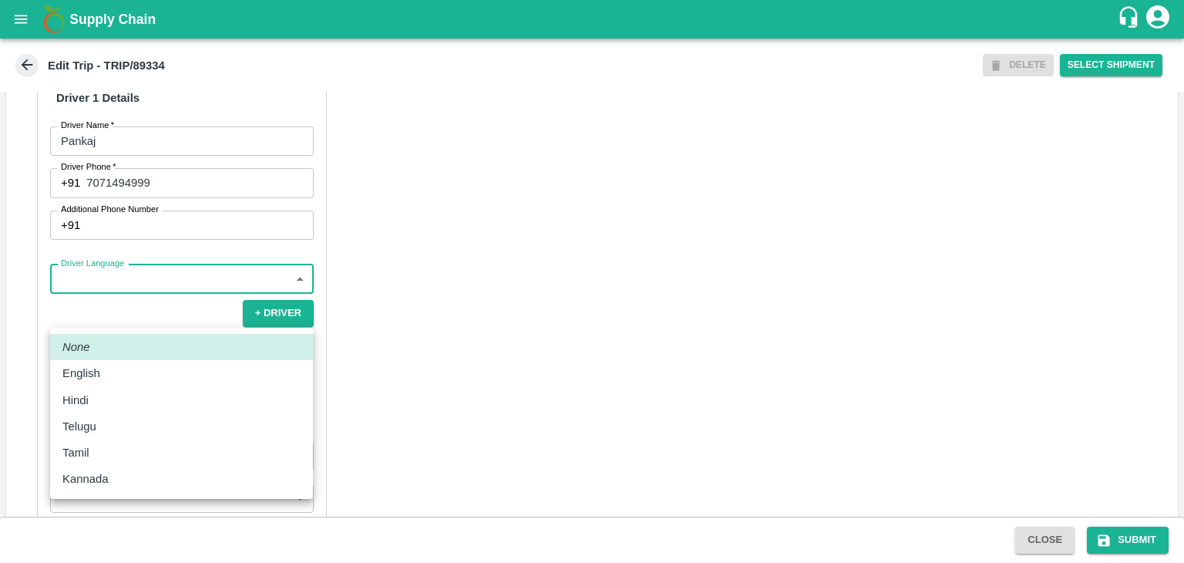
click at [80, 326] on body "Supply Chain Edit Trip - TRIP/89334 DELETE Select Shipment Trip Details Trip Ty…" at bounding box center [592, 281] width 1184 height 563
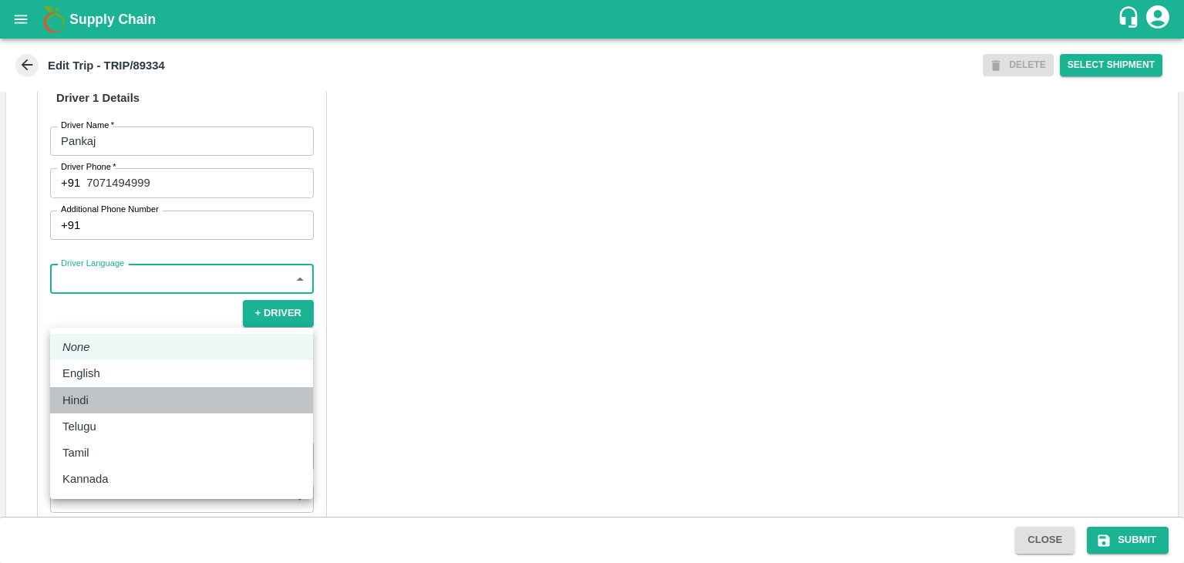
click at [113, 398] on div "Hindi" at bounding box center [181, 400] width 238 height 17
type input "hi"
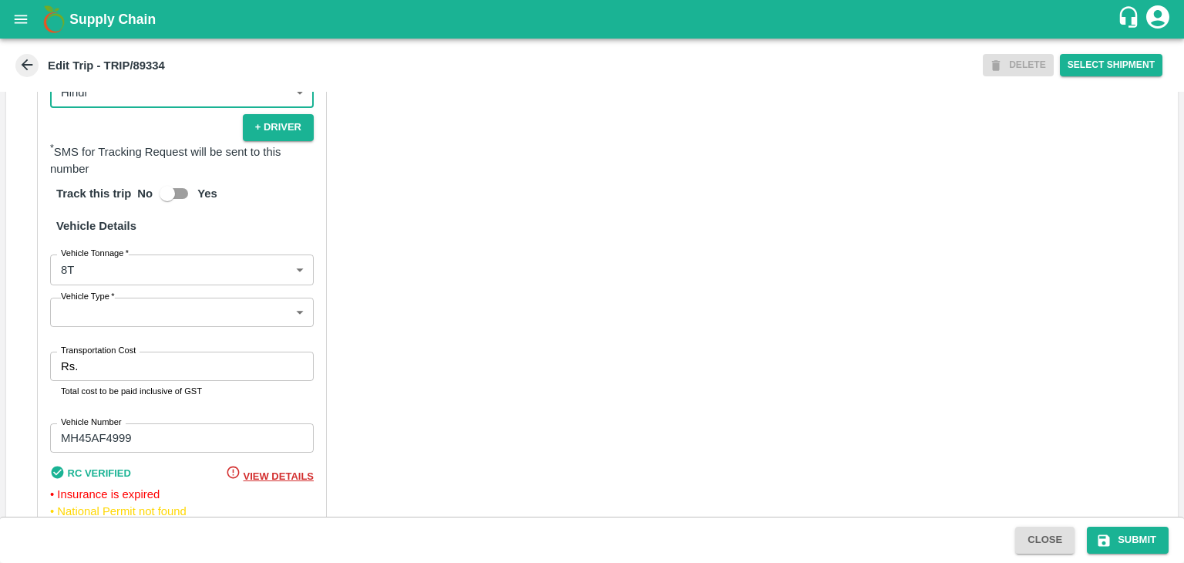
scroll to position [1098, 0]
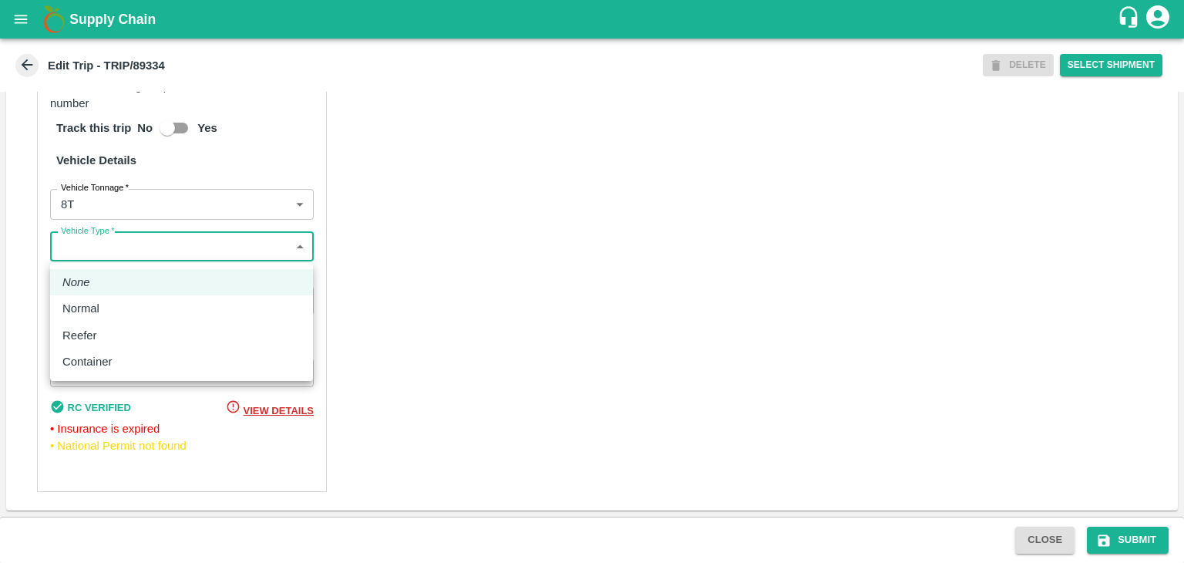
click at [78, 241] on body "Supply Chain Edit Trip - TRIP/89334 DELETE Select Shipment Trip Details Trip Ty…" at bounding box center [592, 281] width 1184 height 563
click at [102, 306] on div "Normal" at bounding box center [84, 308] width 45 height 17
type input "Normal"
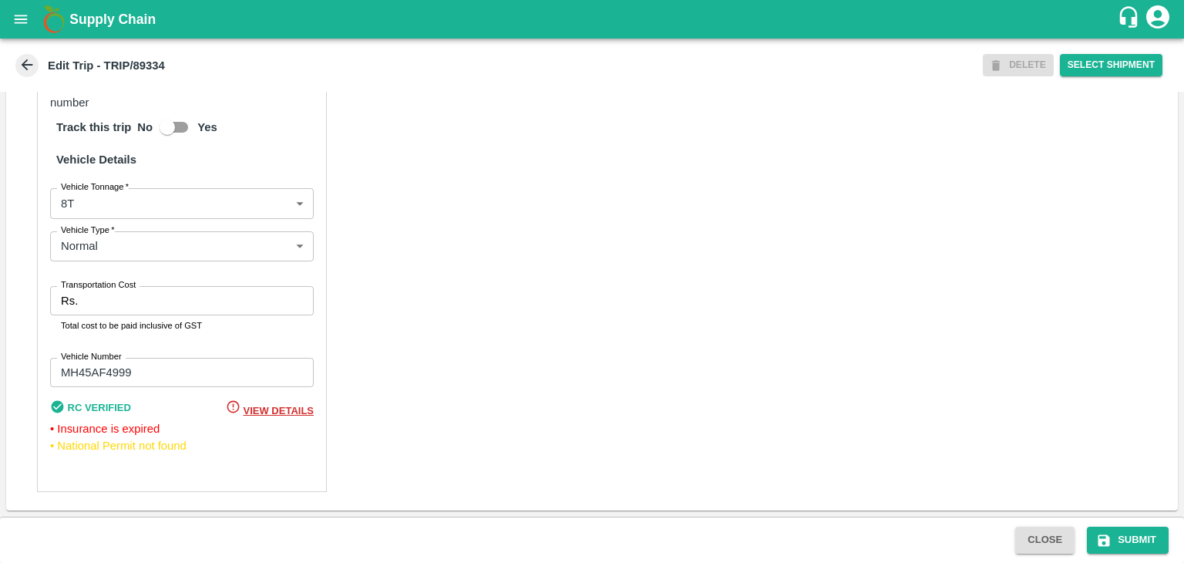
click at [141, 318] on div "Transportation Cost Rs. Transportation Cost Total cost to be paid inclusive of …" at bounding box center [182, 309] width 264 height 47
click at [150, 309] on input "Transportation Cost" at bounding box center [199, 300] width 230 height 29
click at [175, 303] on input "Transportation Cost" at bounding box center [199, 300] width 230 height 29
type input "5000"
click at [1119, 534] on button "Submit" at bounding box center [1128, 539] width 82 height 27
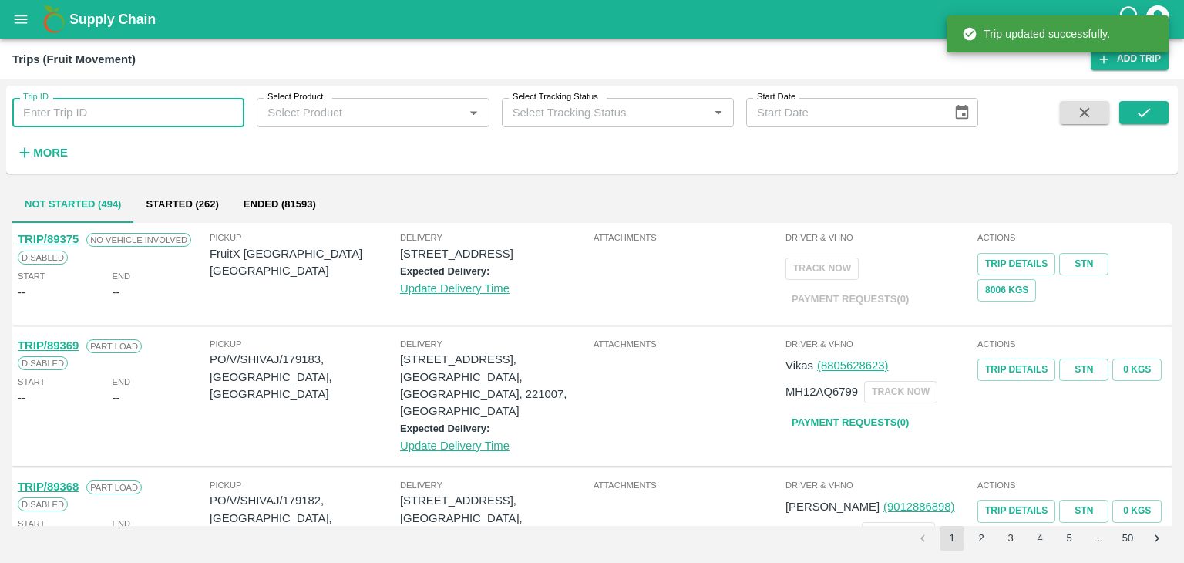
click at [139, 109] on input "Trip ID" at bounding box center [128, 112] width 232 height 29
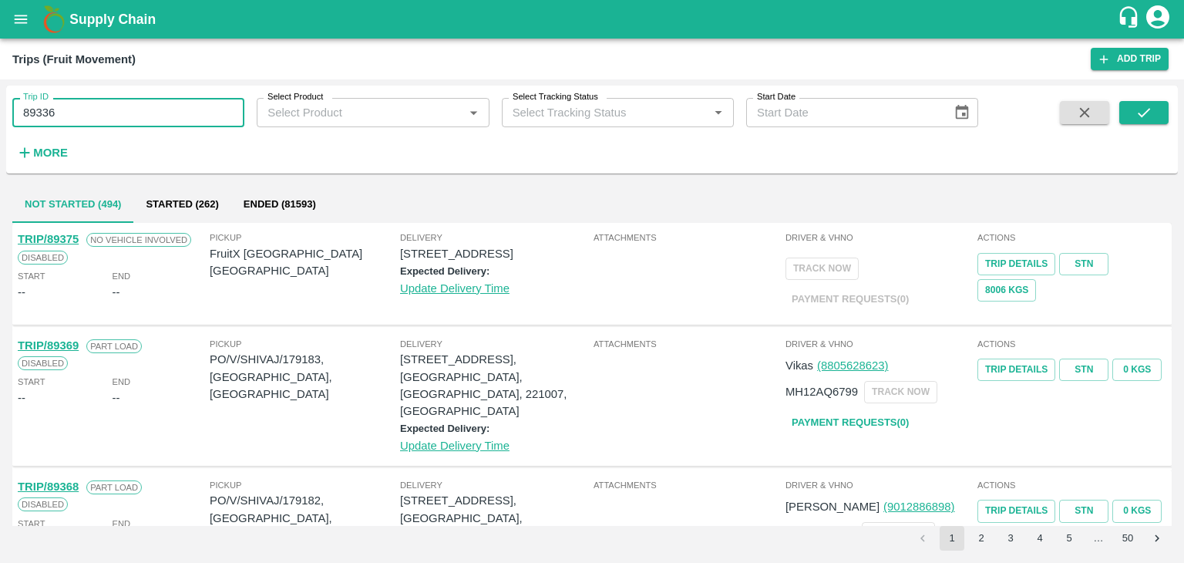
type input "89336"
drag, startPoint x: 1171, startPoint y: 112, endPoint x: 1151, endPoint y: 112, distance: 19.3
click at [1151, 112] on div "Trip ID 89336 Trip ID Select Product Select Product   * Select Tracking Status …" at bounding box center [591, 130] width 1171 height 76
click at [1151, 112] on icon "submit" at bounding box center [1143, 112] width 17 height 17
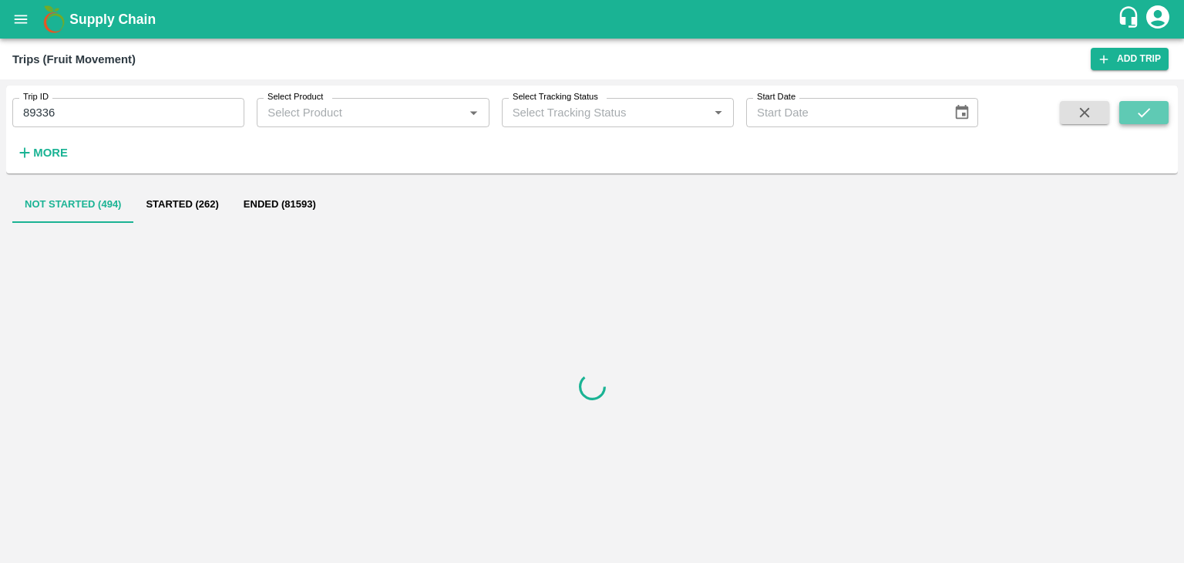
click at [1151, 112] on icon "submit" at bounding box center [1143, 112] width 17 height 17
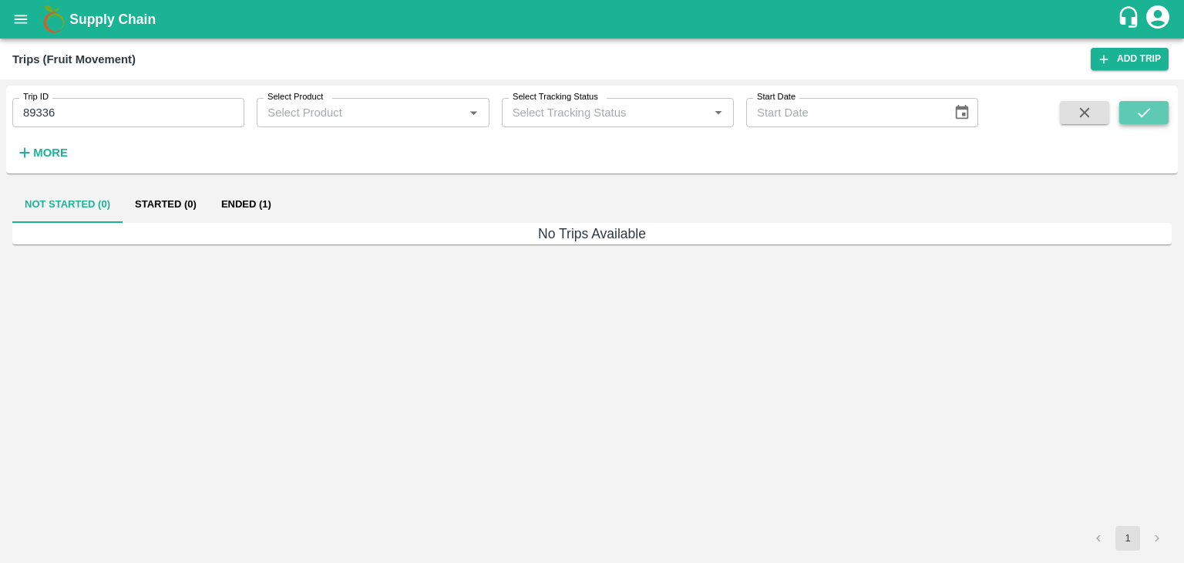
click at [1151, 112] on icon "submit" at bounding box center [1143, 112] width 17 height 17
click at [223, 204] on button "Ended (1)" at bounding box center [246, 204] width 75 height 37
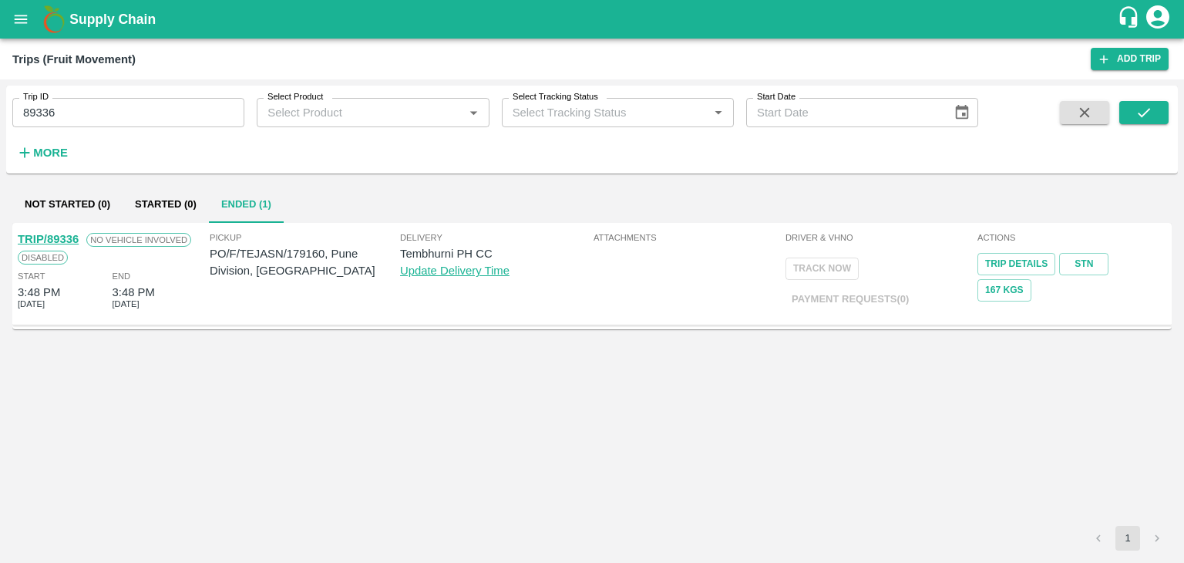
click at [43, 231] on div "TRIP/89336" at bounding box center [48, 238] width 61 height 17
click at [62, 237] on link "TRIP/89336" at bounding box center [48, 239] width 61 height 12
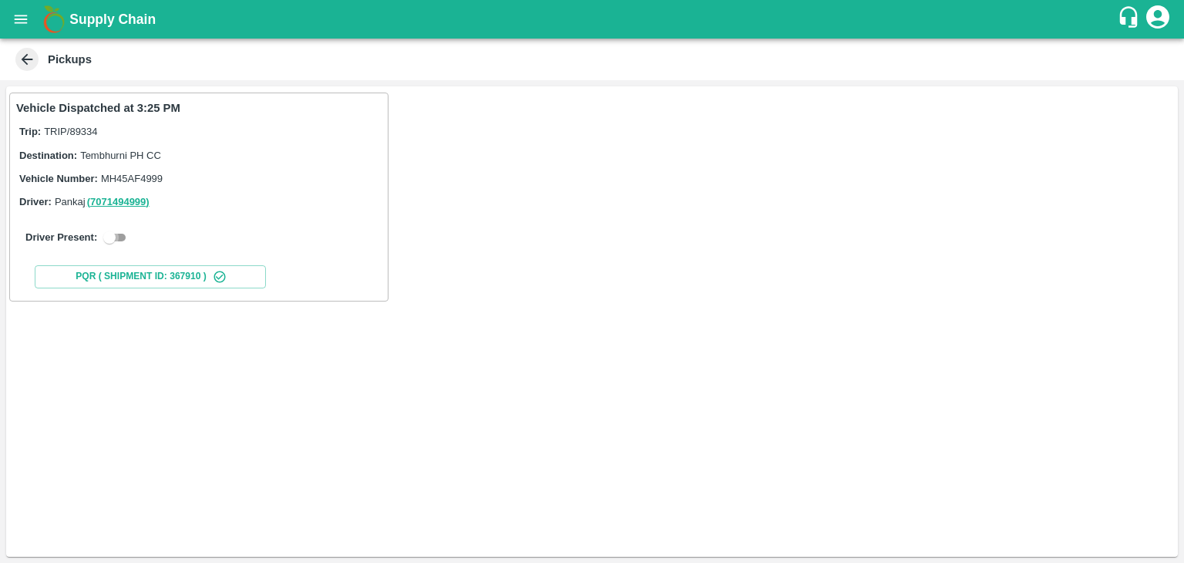
click at [111, 231] on input "checkbox" at bounding box center [109, 237] width 55 height 18
checkbox input "true"
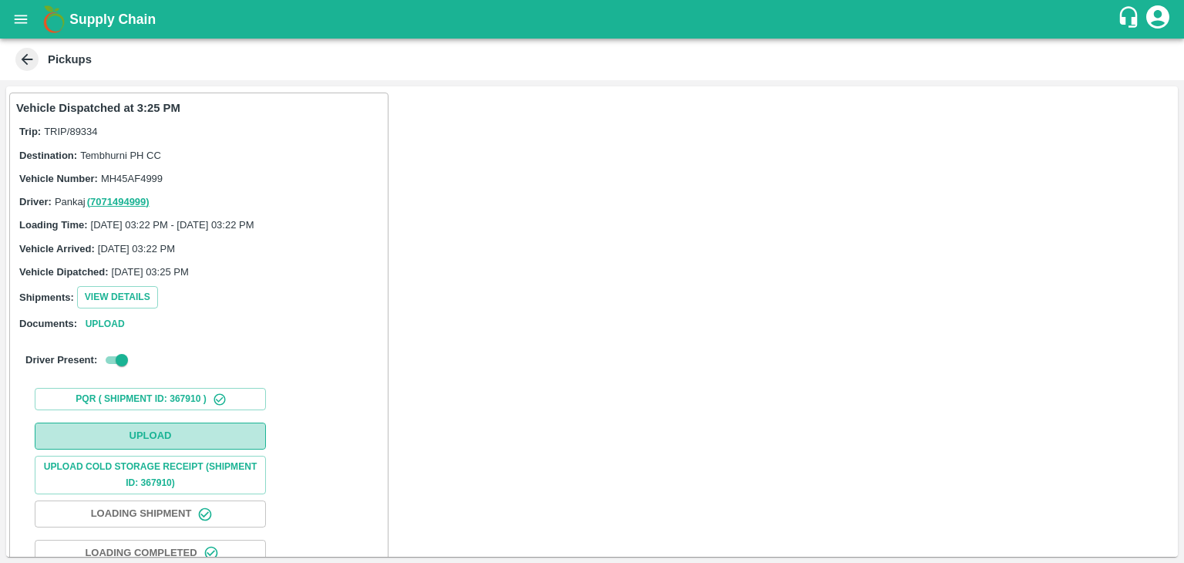
click at [176, 433] on button "Upload" at bounding box center [150, 435] width 231 height 27
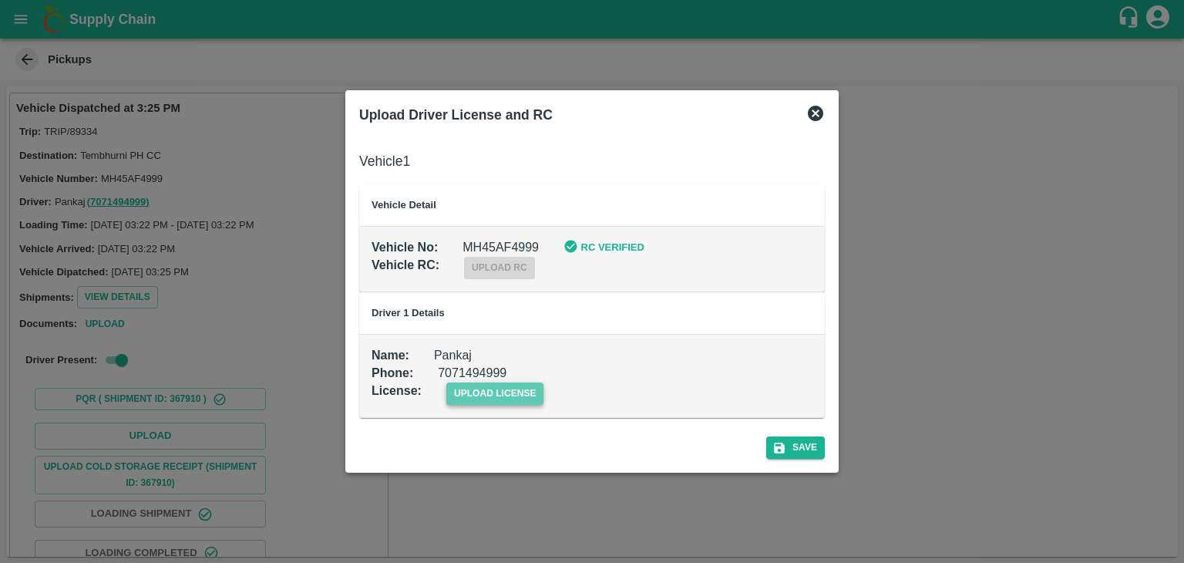
click at [501, 392] on span "upload license" at bounding box center [495, 393] width 98 height 22
click at [0, 0] on input "upload license" at bounding box center [0, 0] width 0 height 0
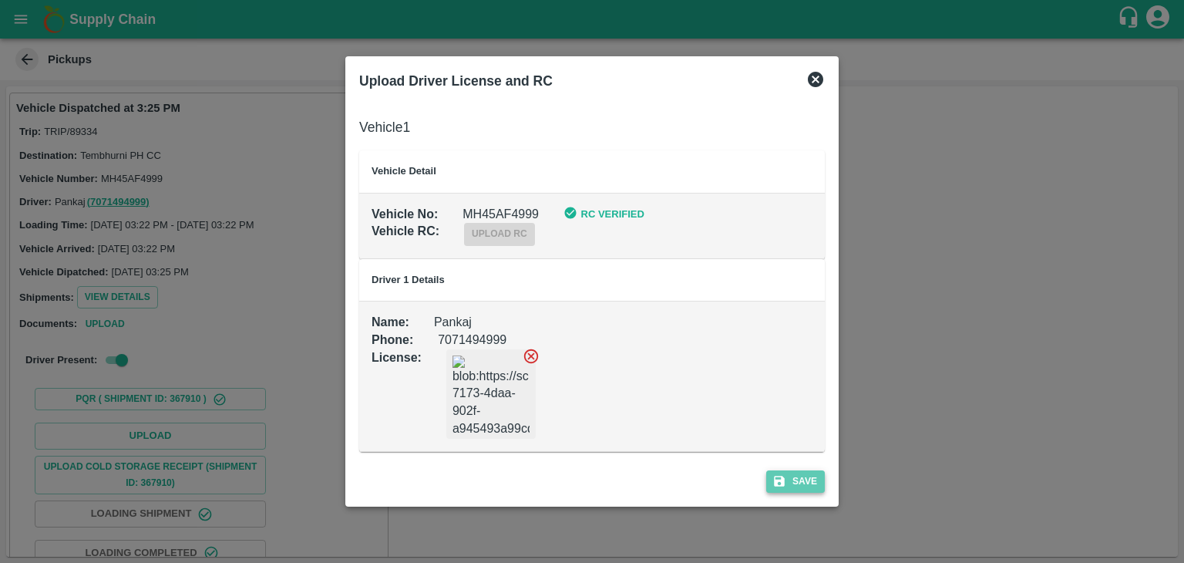
click at [813, 488] on button "Save" at bounding box center [795, 481] width 59 height 22
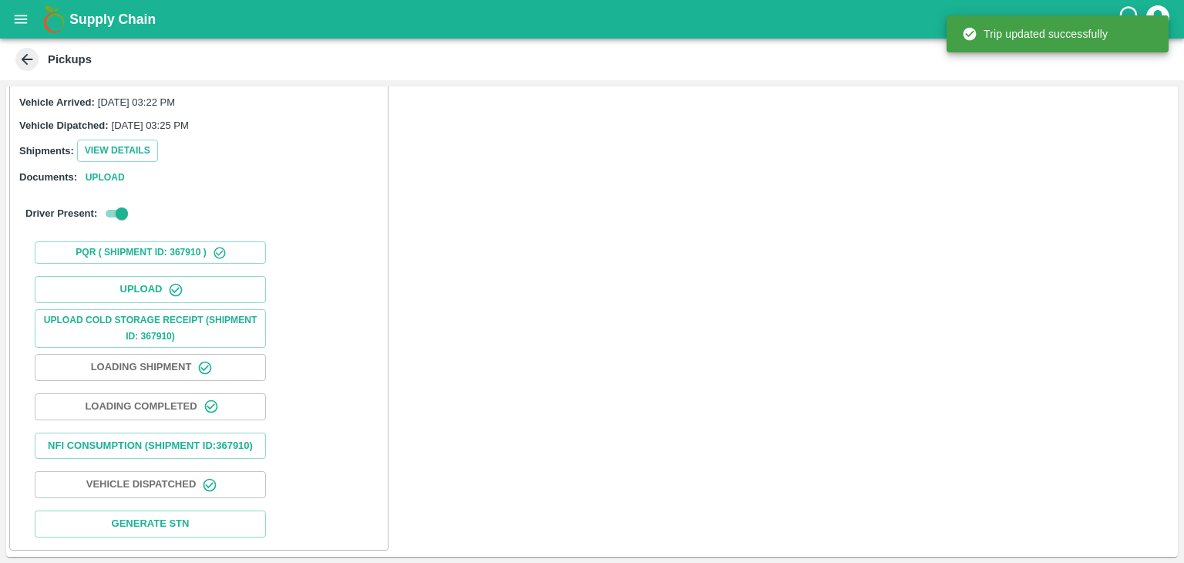
scroll to position [160, 0]
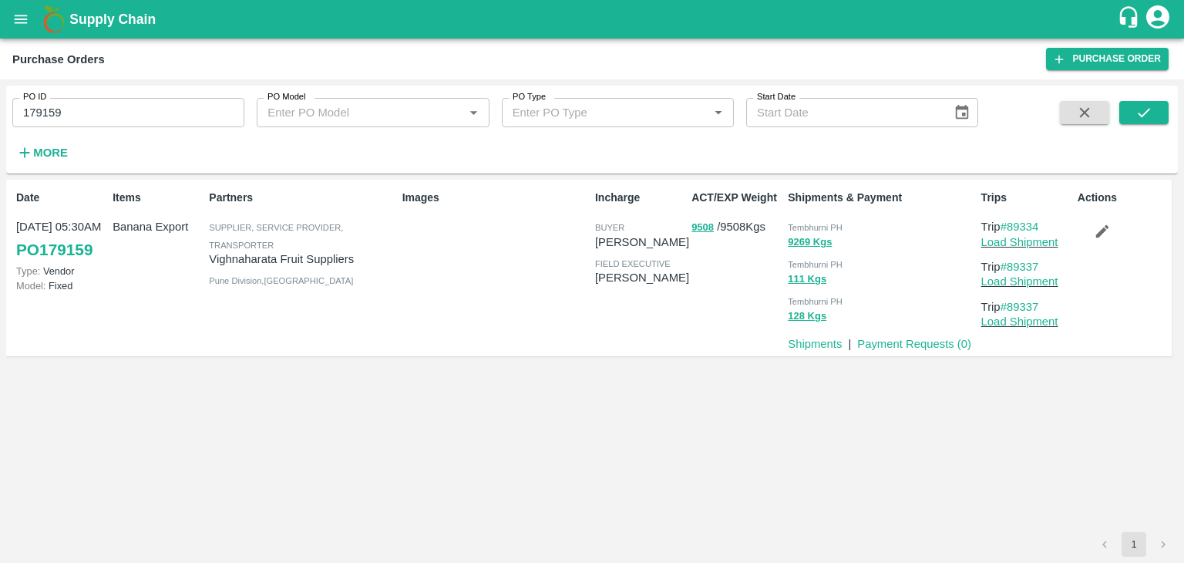
click at [1105, 244] on div "Actions" at bounding box center [1119, 267] width 96 height 168
click at [1100, 234] on icon "button" at bounding box center [1101, 231] width 13 height 13
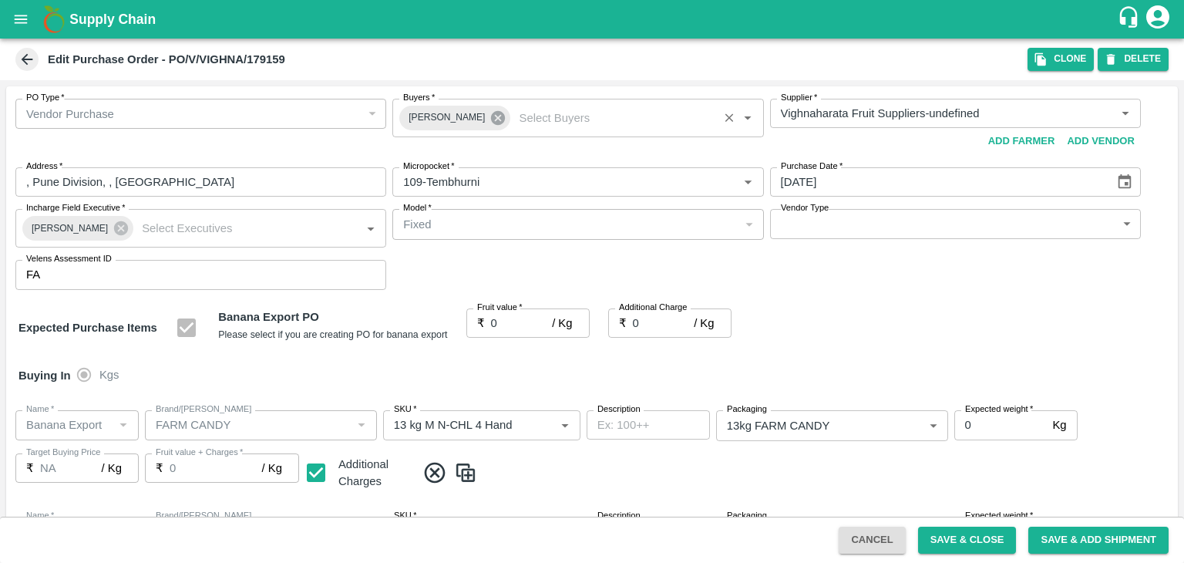
click at [489, 117] on icon at bounding box center [497, 117] width 17 height 17
click at [473, 115] on input "Buyers   *" at bounding box center [565, 113] width 336 height 20
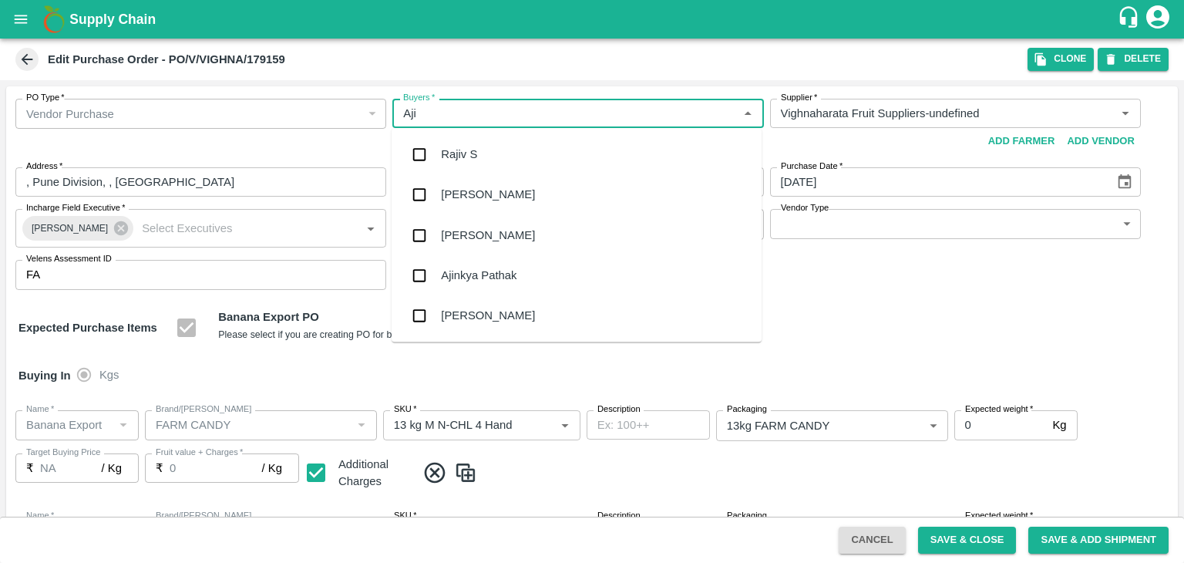
type input "Ajit"
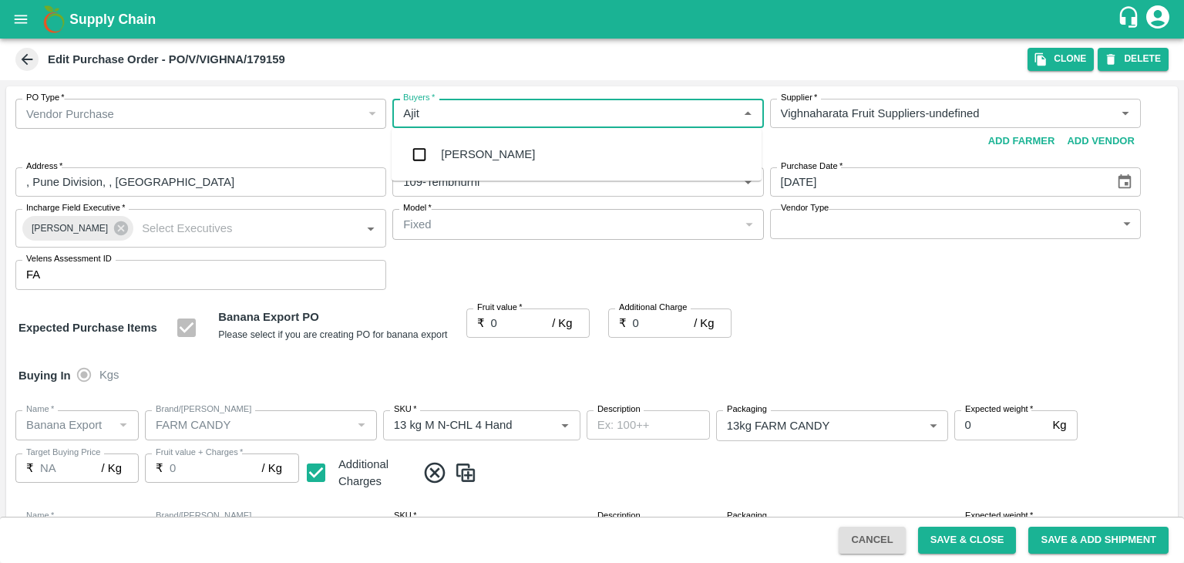
click at [472, 139] on div "[PERSON_NAME]" at bounding box center [577, 154] width 370 height 40
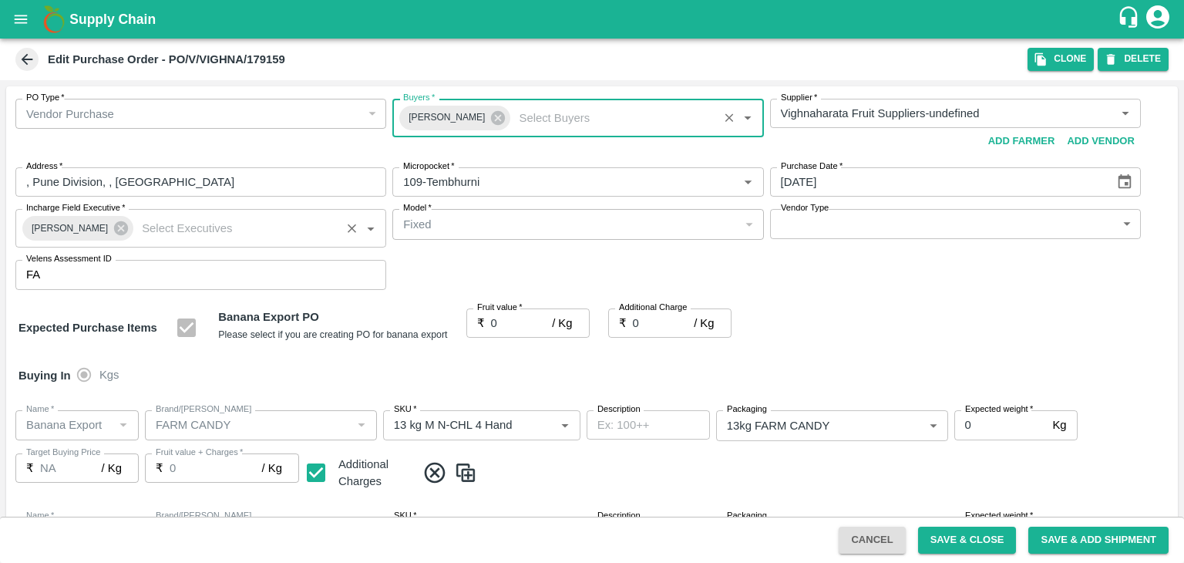
click at [108, 237] on div "[PERSON_NAME]" at bounding box center [77, 228] width 111 height 25
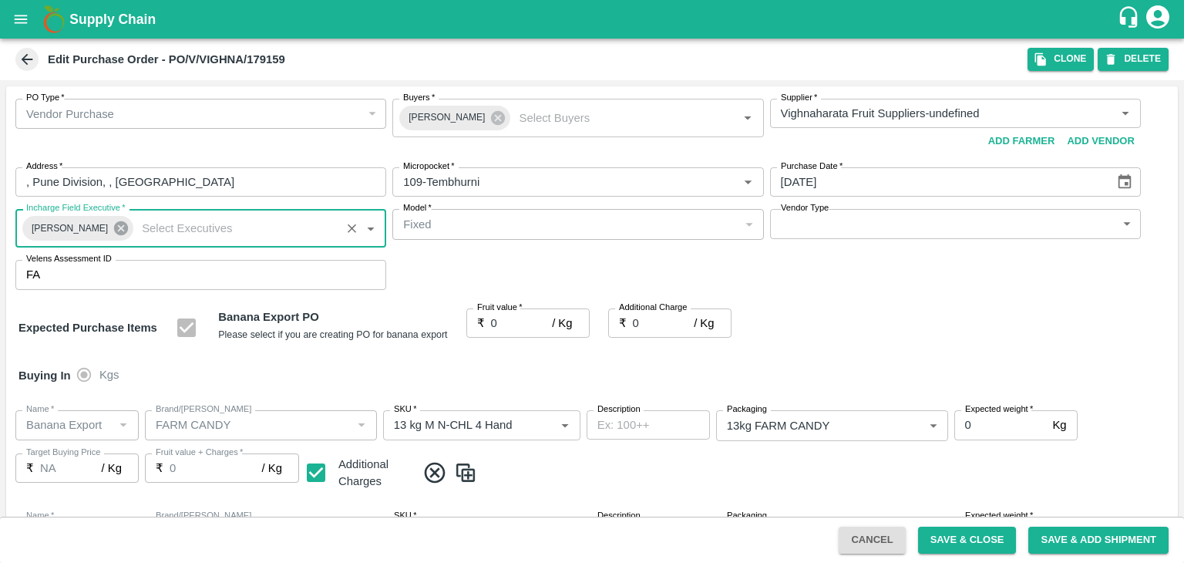
click at [113, 229] on icon at bounding box center [121, 228] width 17 height 17
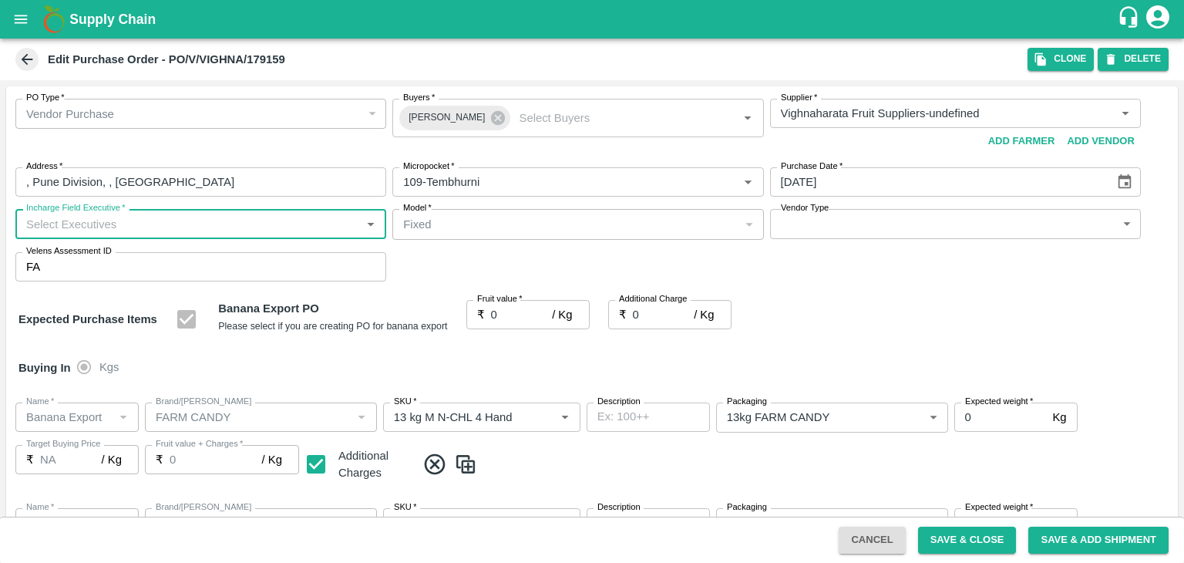
click at [139, 220] on input "Incharge Field Executive   *" at bounding box center [188, 223] width 336 height 20
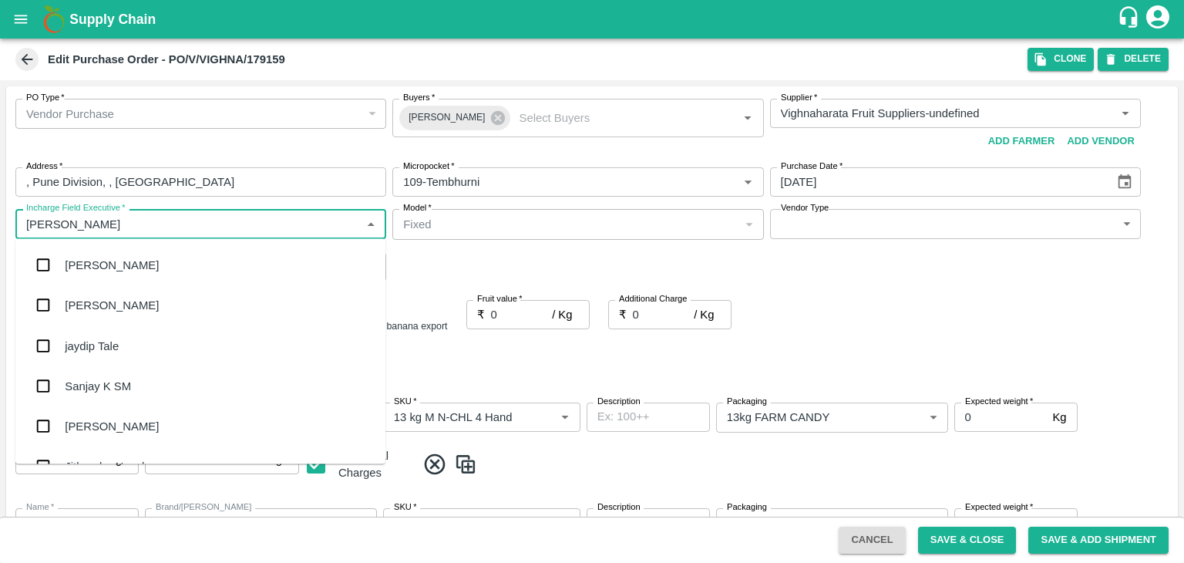
type input "[PERSON_NAME]"
click at [130, 342] on div "jaydip Tale" at bounding box center [200, 345] width 370 height 40
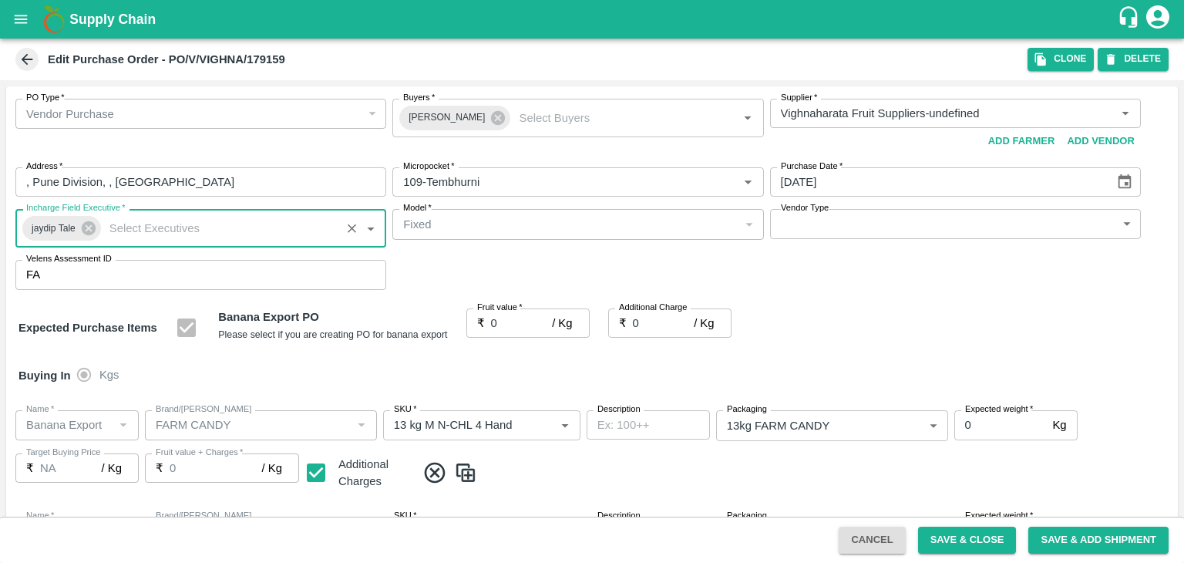
click at [824, 217] on body "Supply Chain Edit Purchase Order - PO/V/VIGHNA/179159 Clone DELETE PO Type   * …" at bounding box center [592, 281] width 1184 height 563
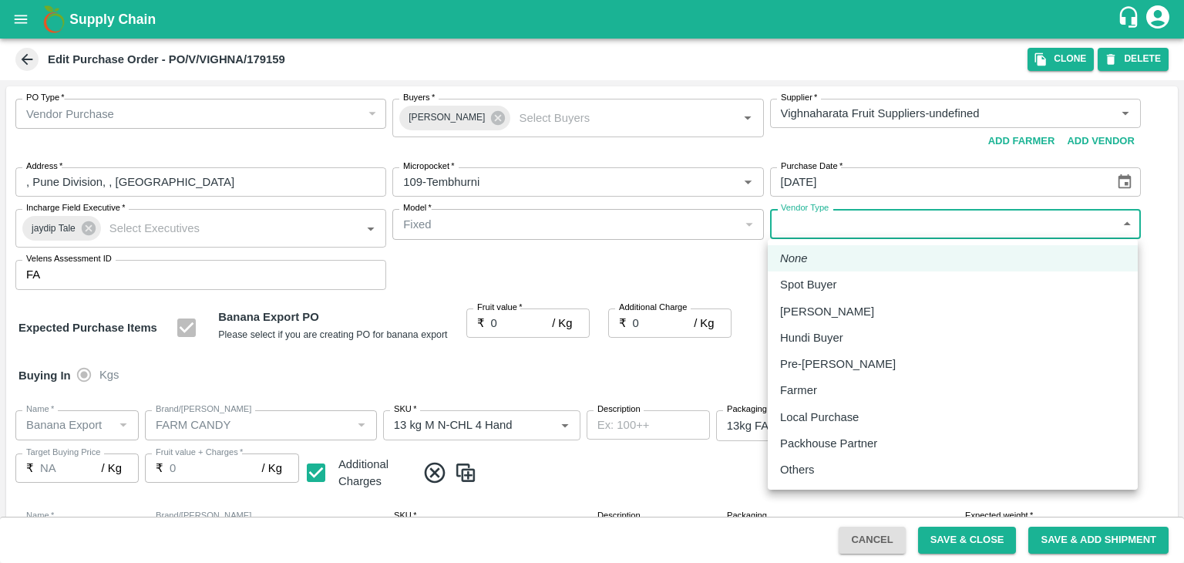
click at [811, 469] on p "Others" at bounding box center [797, 469] width 35 height 17
type input "OTHER"
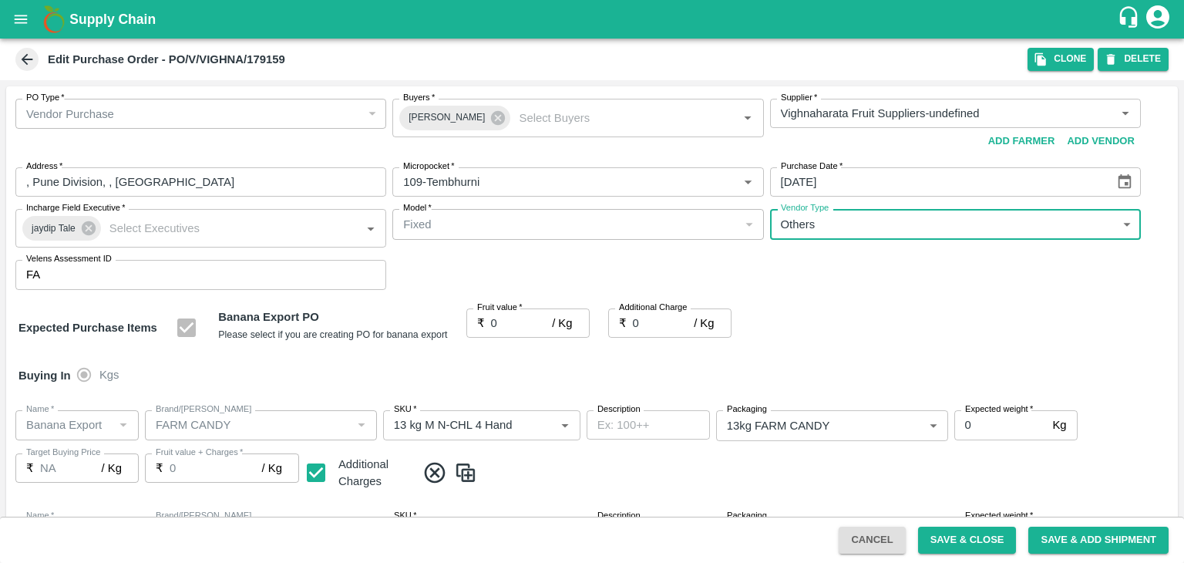
click at [510, 321] on input "0" at bounding box center [522, 322] width 62 height 29
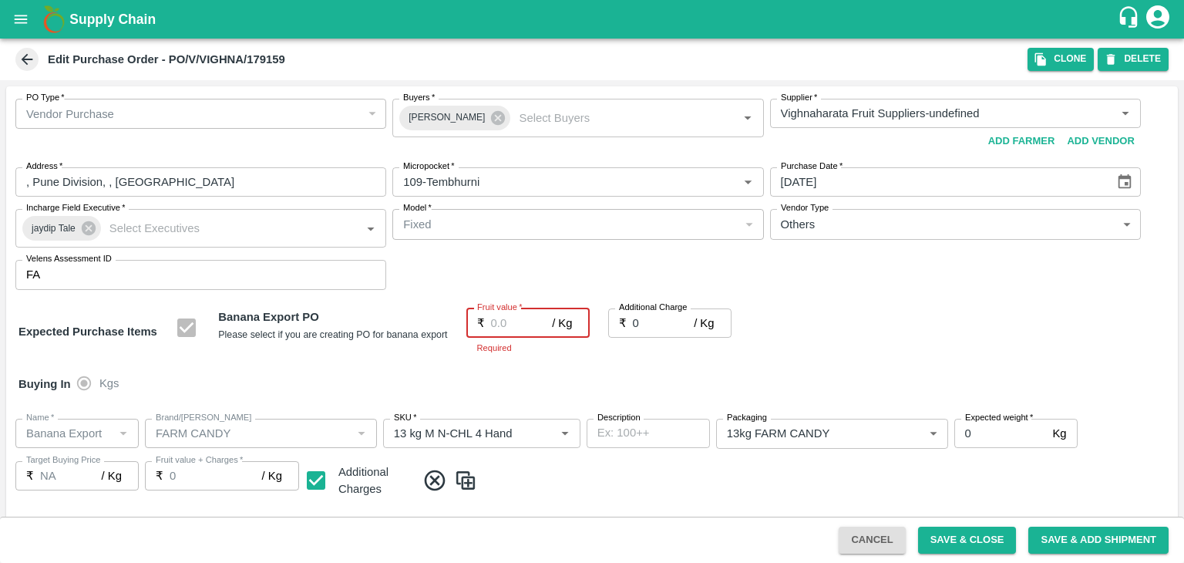
type input "2"
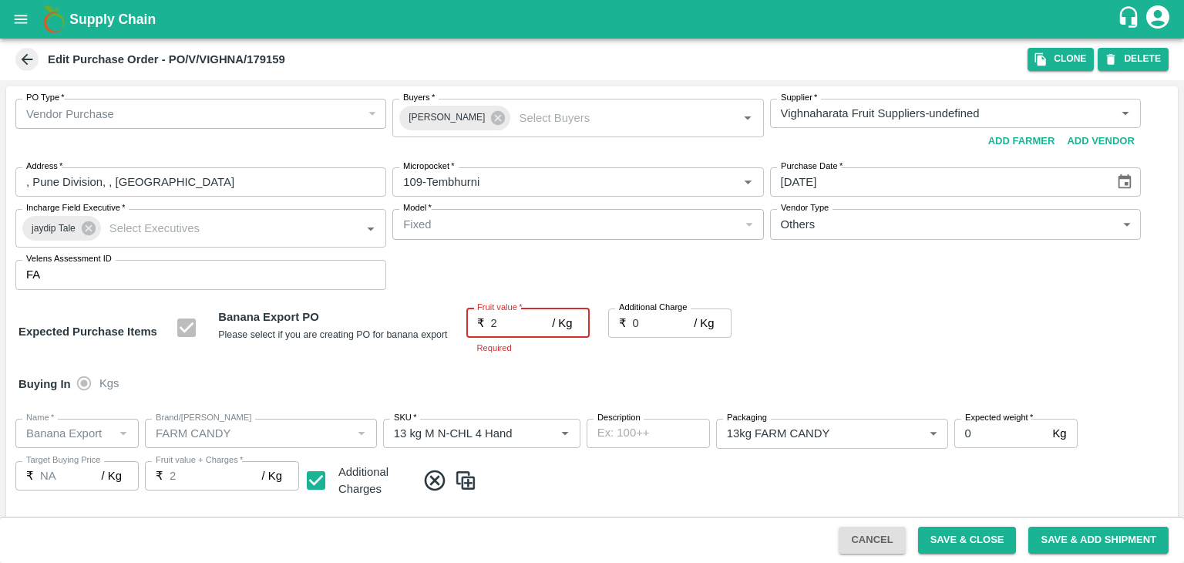
type input "2"
type input "21"
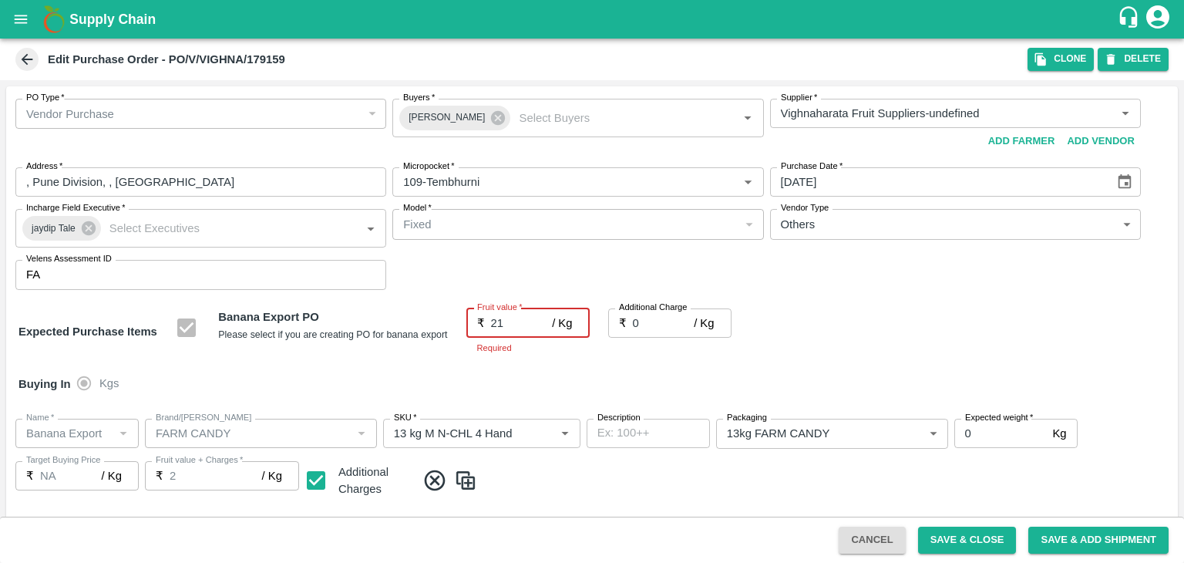
type input "21"
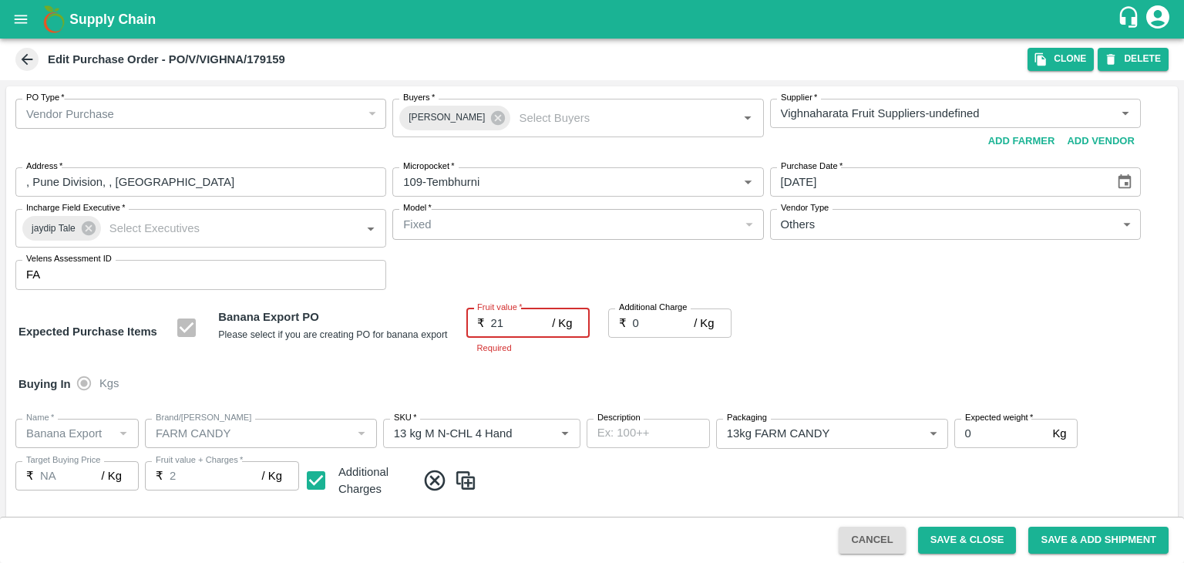
type input "21"
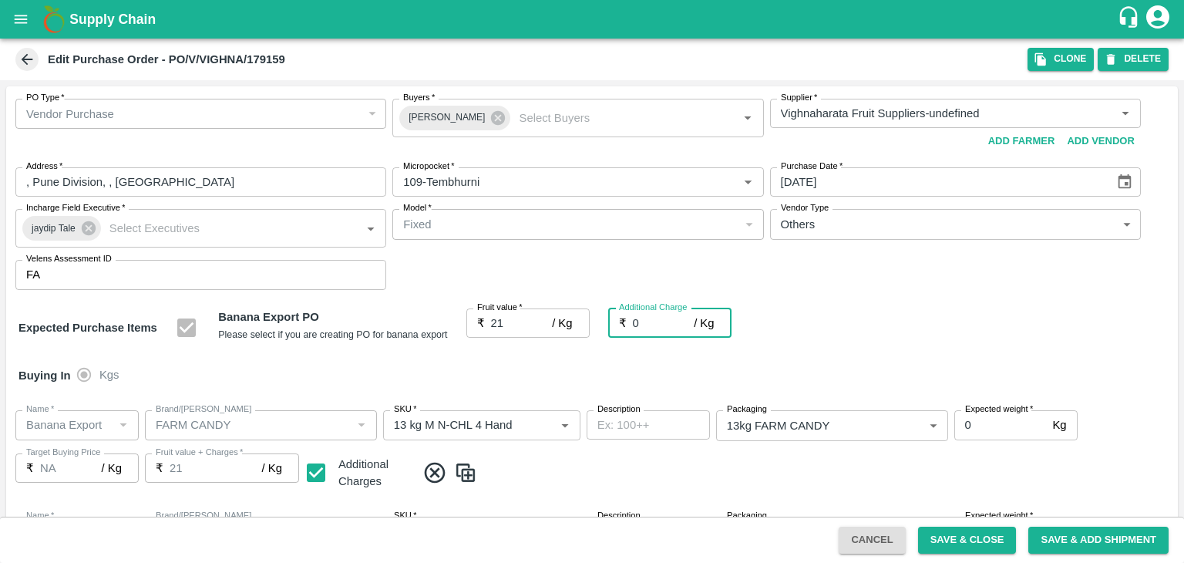
type input "2"
type input "23"
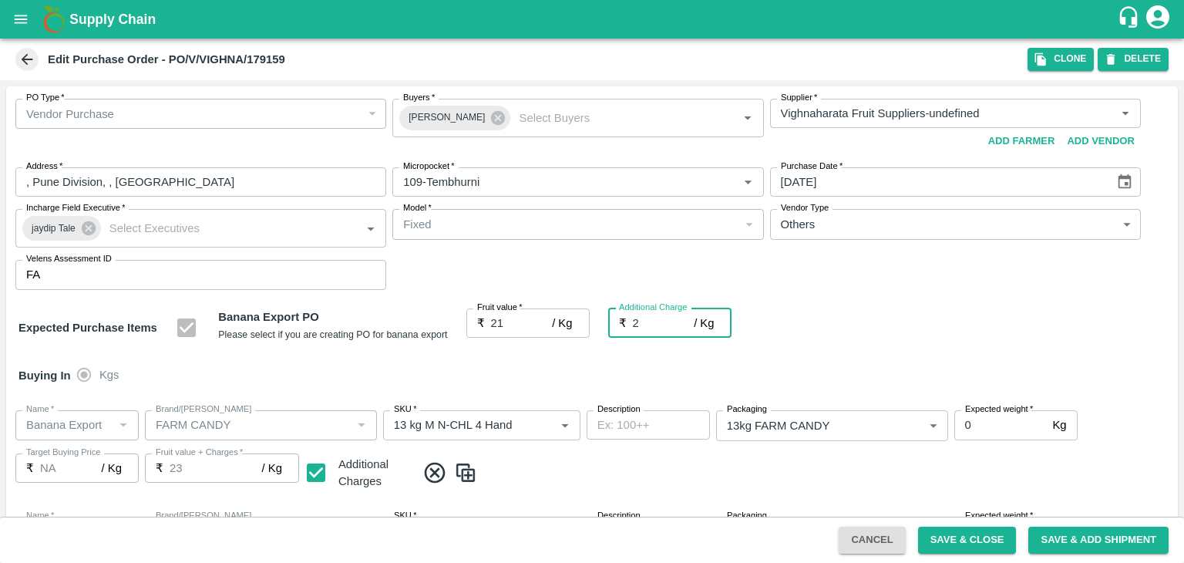
type input "23"
type input "2.7"
type input "23.7"
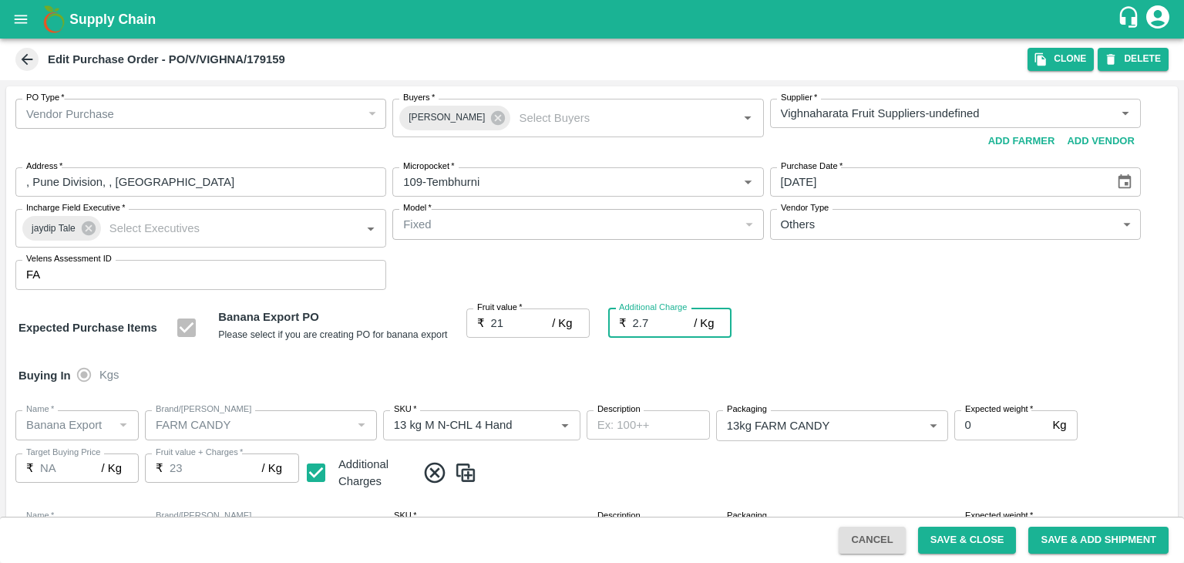
type input "23.7"
type input "2.75"
type input "23.75"
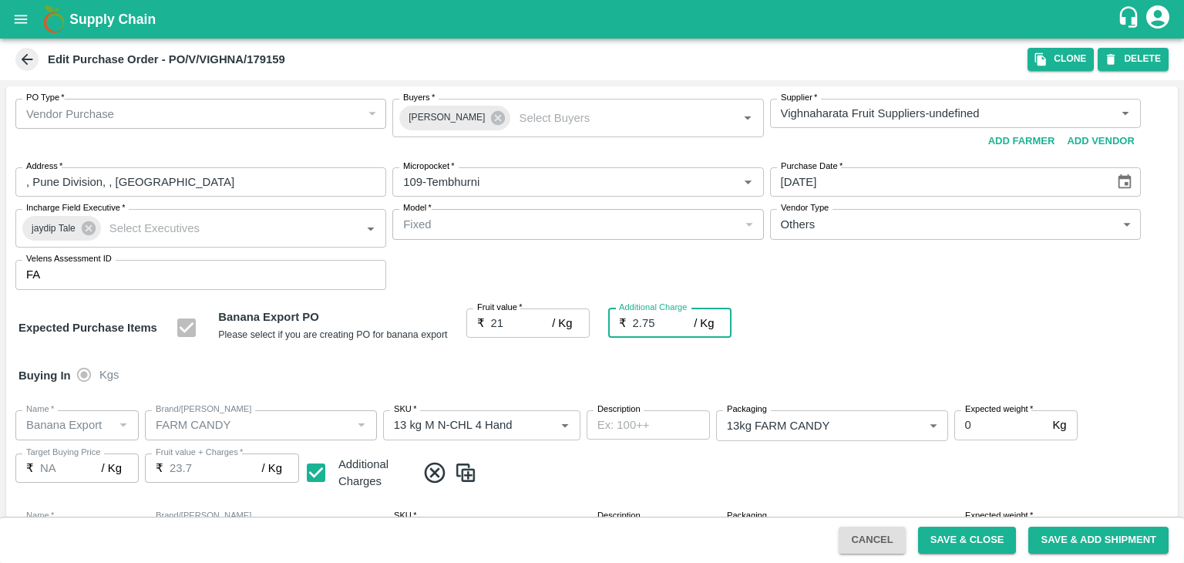
type input "23.75"
type input "2.75"
click at [613, 358] on div "Buying In Kgs" at bounding box center [591, 375] width 1171 height 45
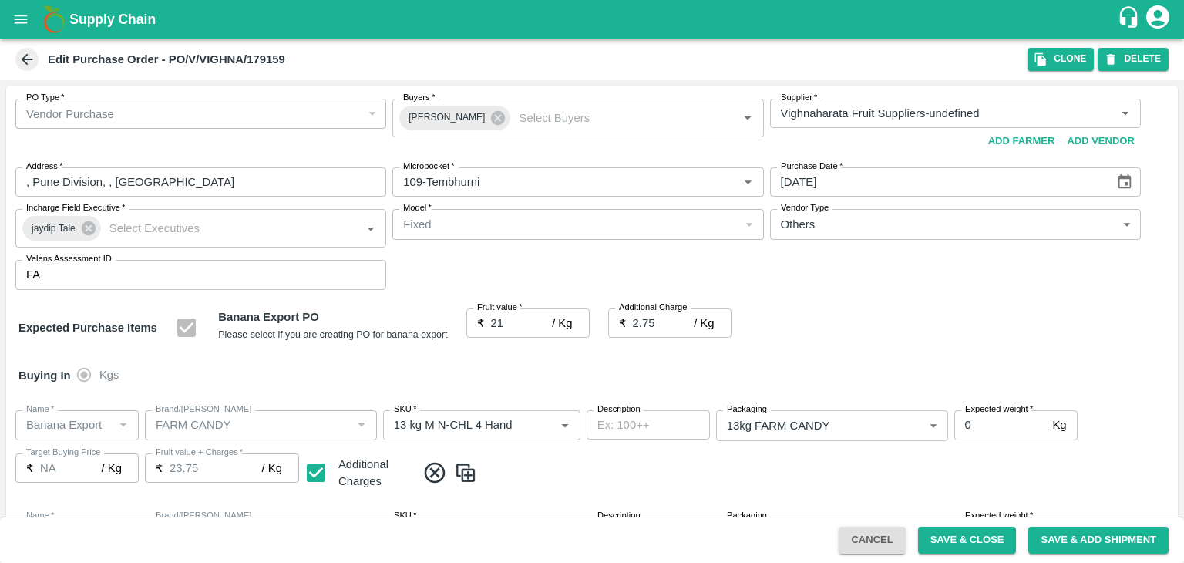
scroll to position [817, 0]
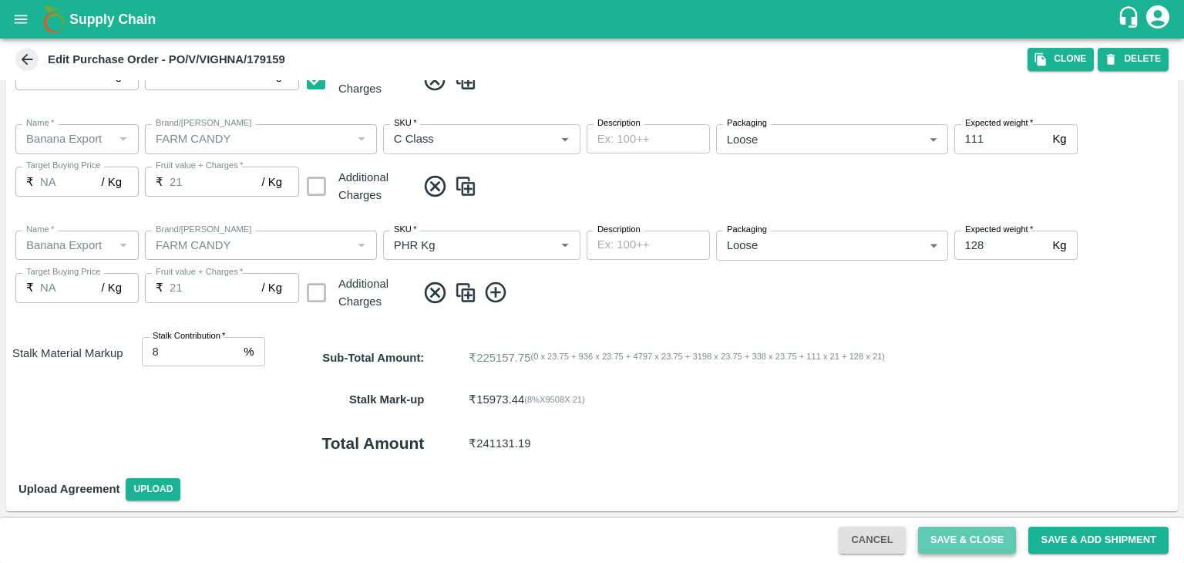
click at [966, 528] on button "Save & Close" at bounding box center [967, 539] width 99 height 27
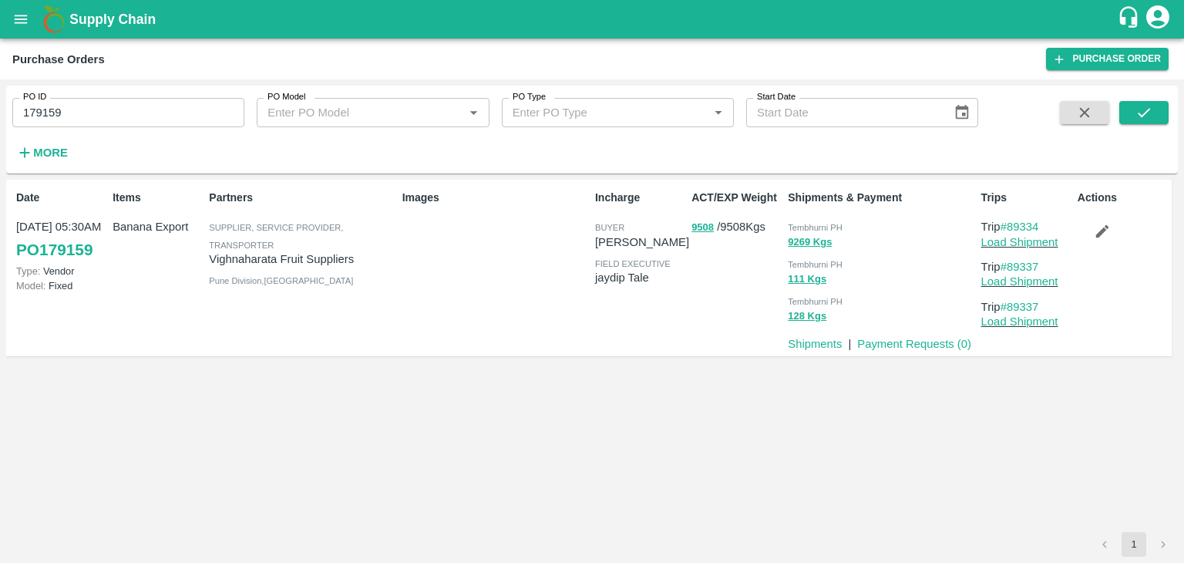
click at [142, 106] on input "179159" at bounding box center [128, 112] width 232 height 29
paste input "text"
type input "179160"
click at [1151, 113] on icon "submit" at bounding box center [1143, 112] width 17 height 17
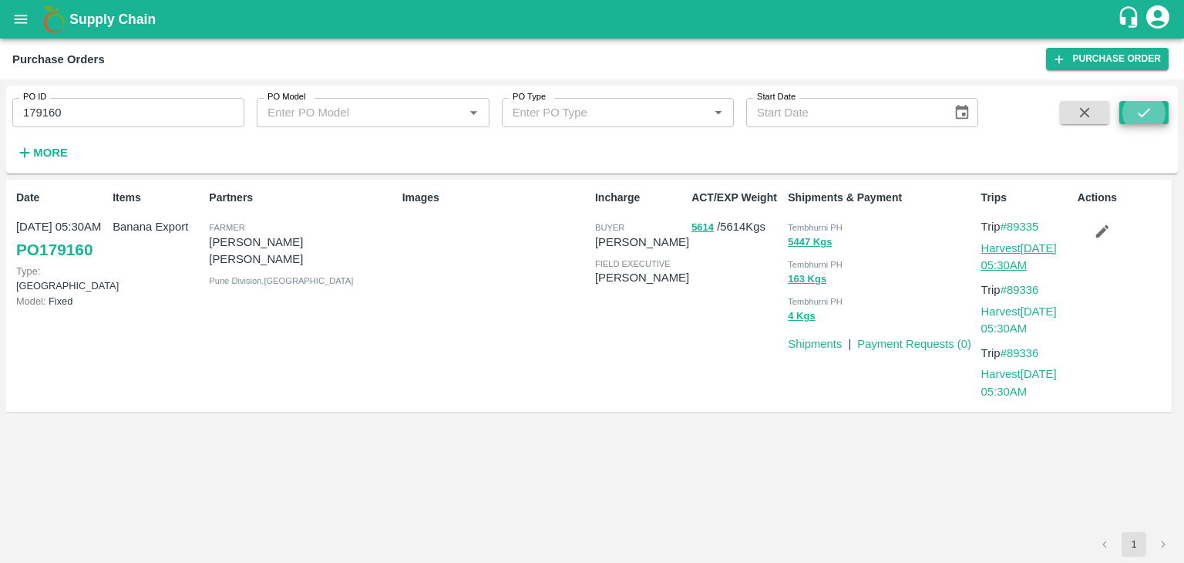
click at [1044, 245] on link "Harvest 02 Oct, 05:30AM" at bounding box center [1019, 256] width 76 height 29
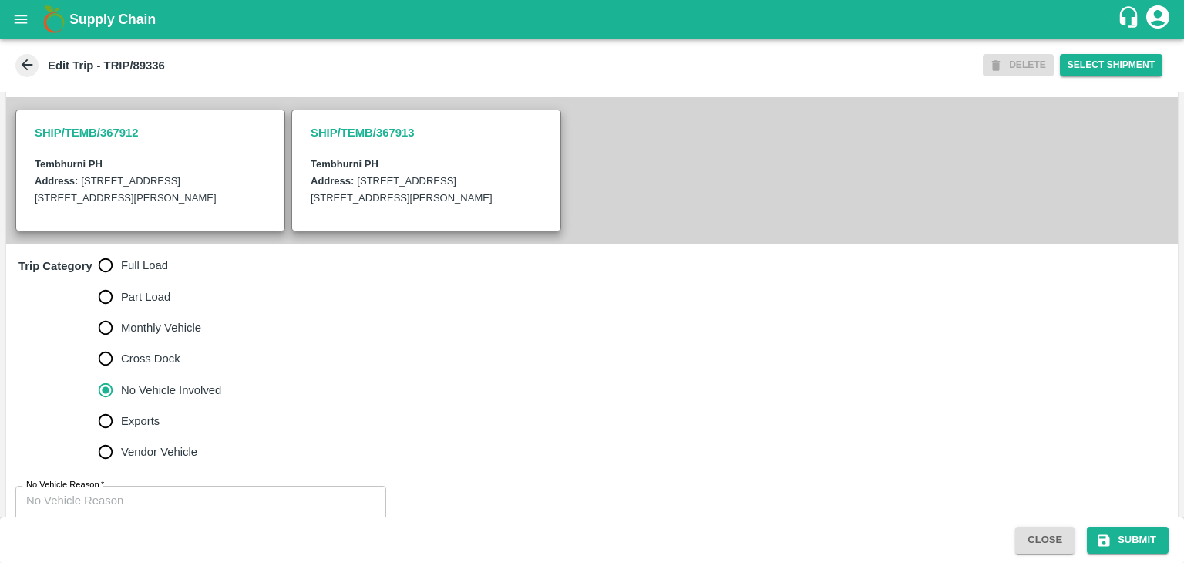
scroll to position [395, 0]
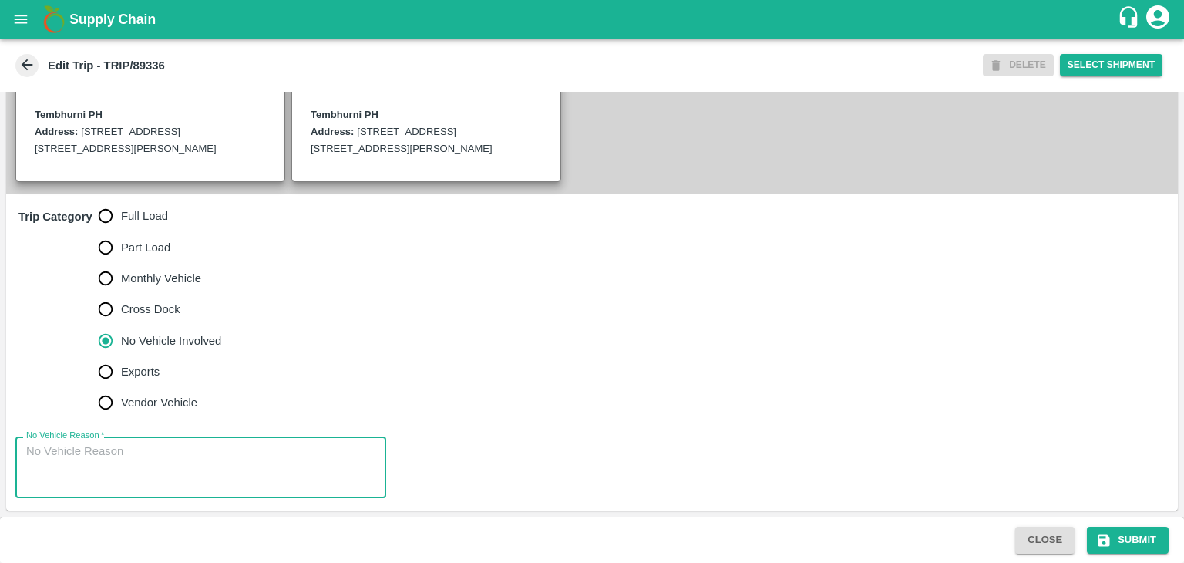
click at [165, 447] on textarea "No Vehicle Reason   *" at bounding box center [200, 467] width 349 height 49
type textarea "Field Dump"
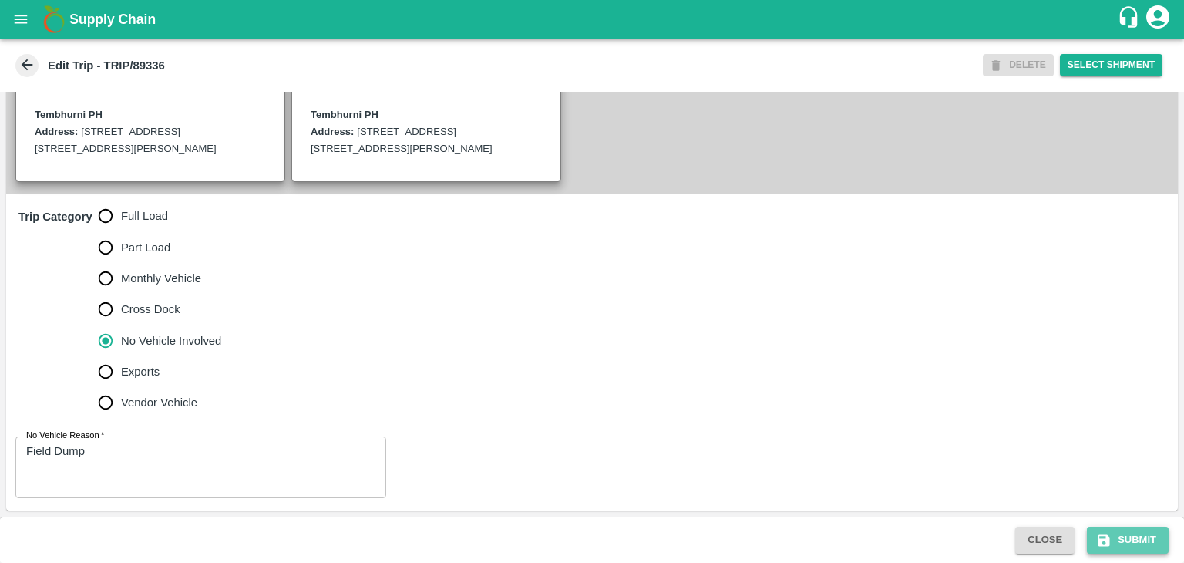
click at [1150, 542] on button "Submit" at bounding box center [1128, 539] width 82 height 27
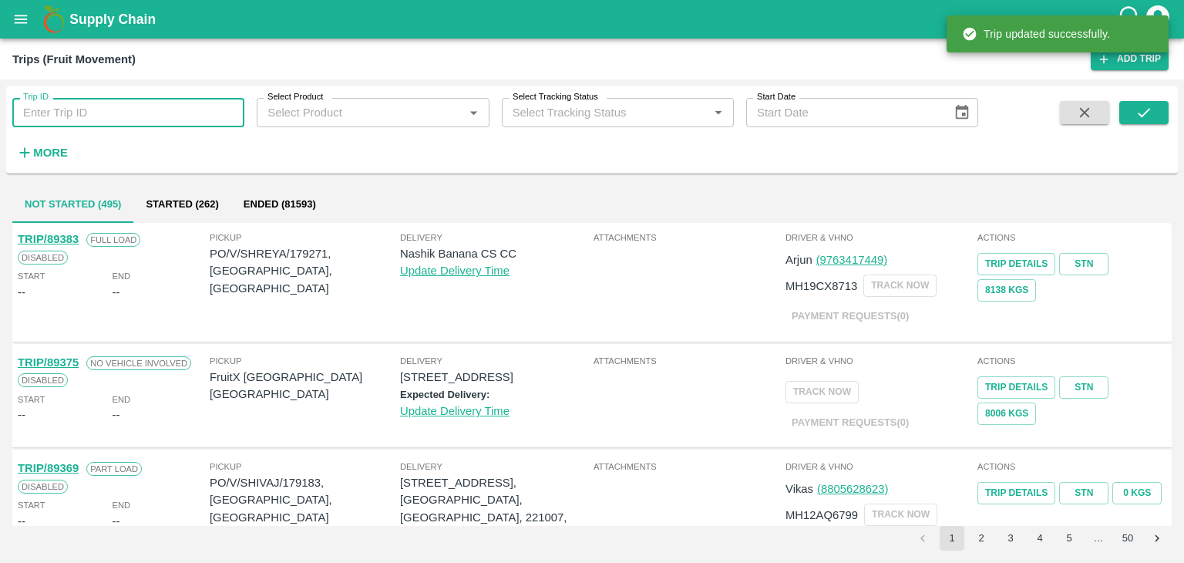
click at [151, 116] on input "Trip ID" at bounding box center [128, 112] width 232 height 29
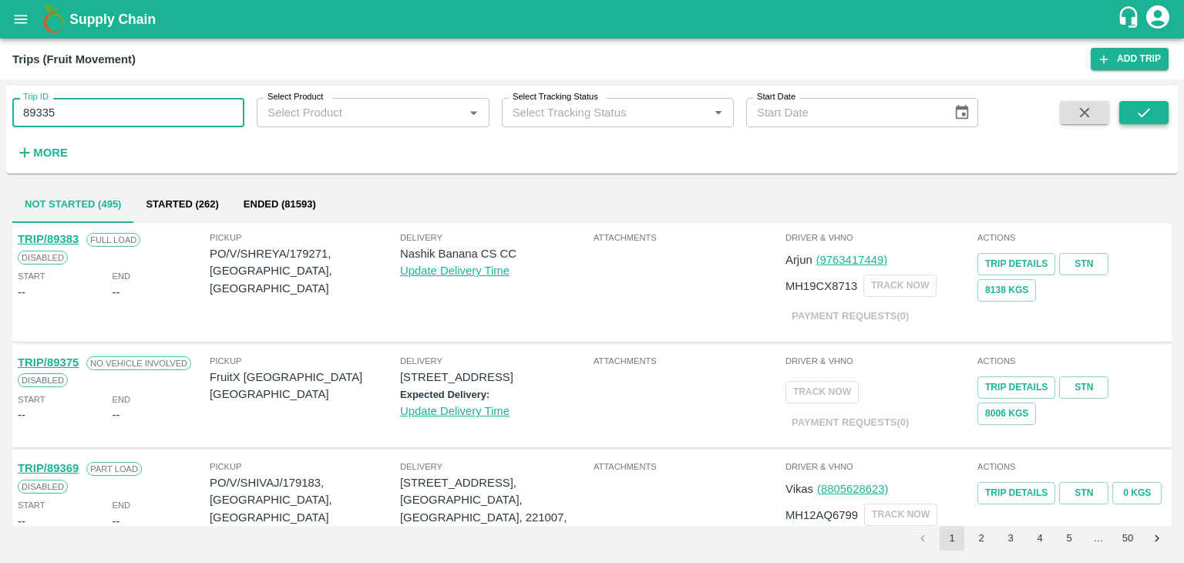
type input "89335"
click at [1146, 109] on icon "submit" at bounding box center [1143, 112] width 17 height 17
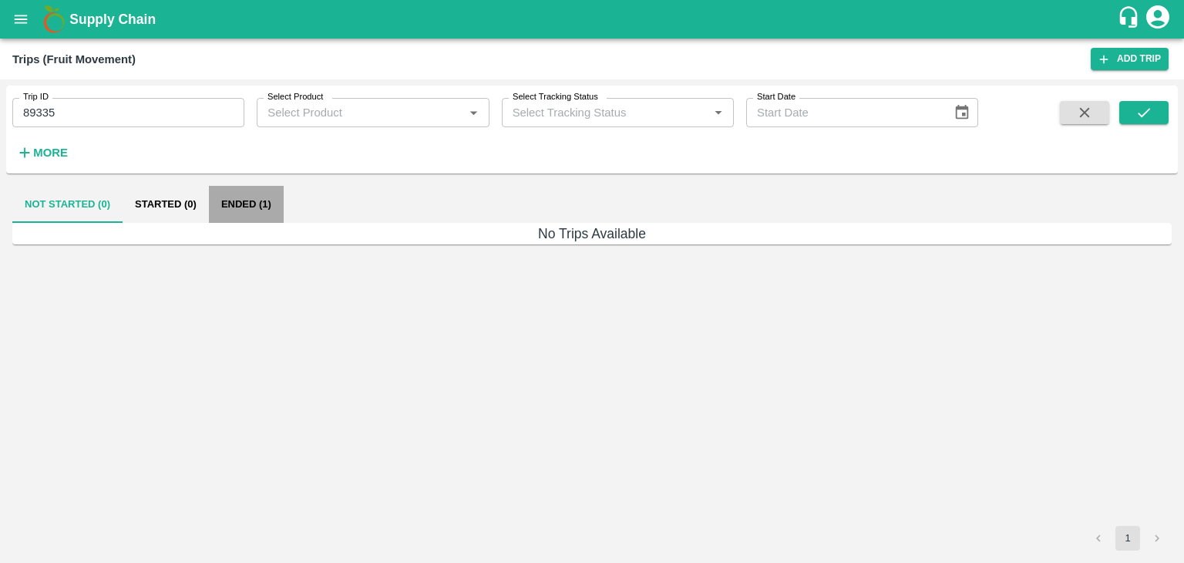
click at [237, 208] on button "Ended (1)" at bounding box center [246, 204] width 75 height 37
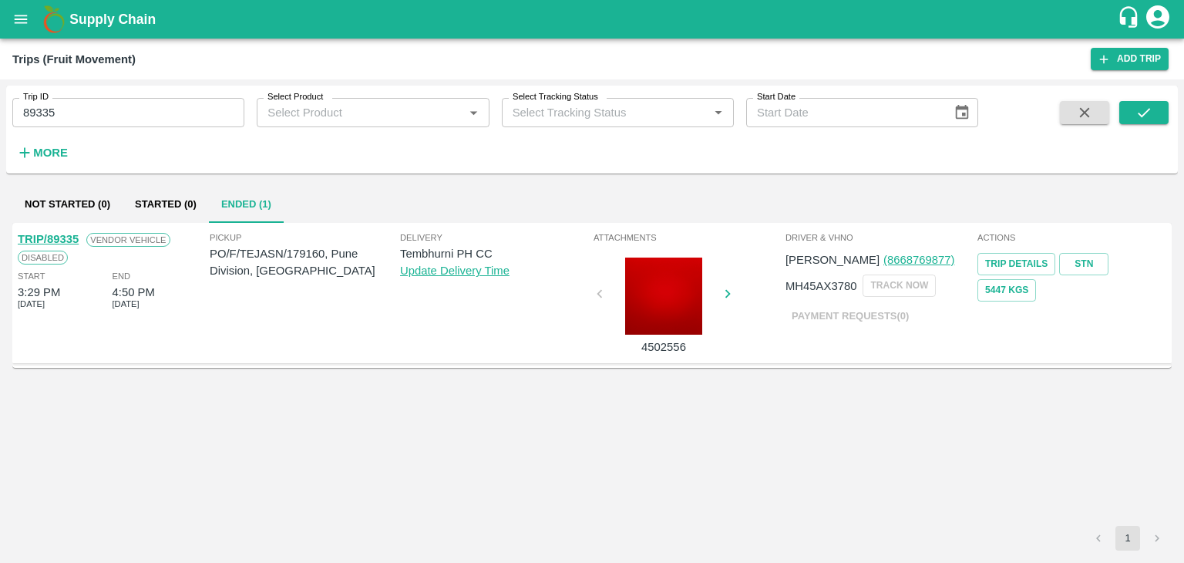
click at [44, 235] on link "TRIP/89335" at bounding box center [48, 239] width 61 height 12
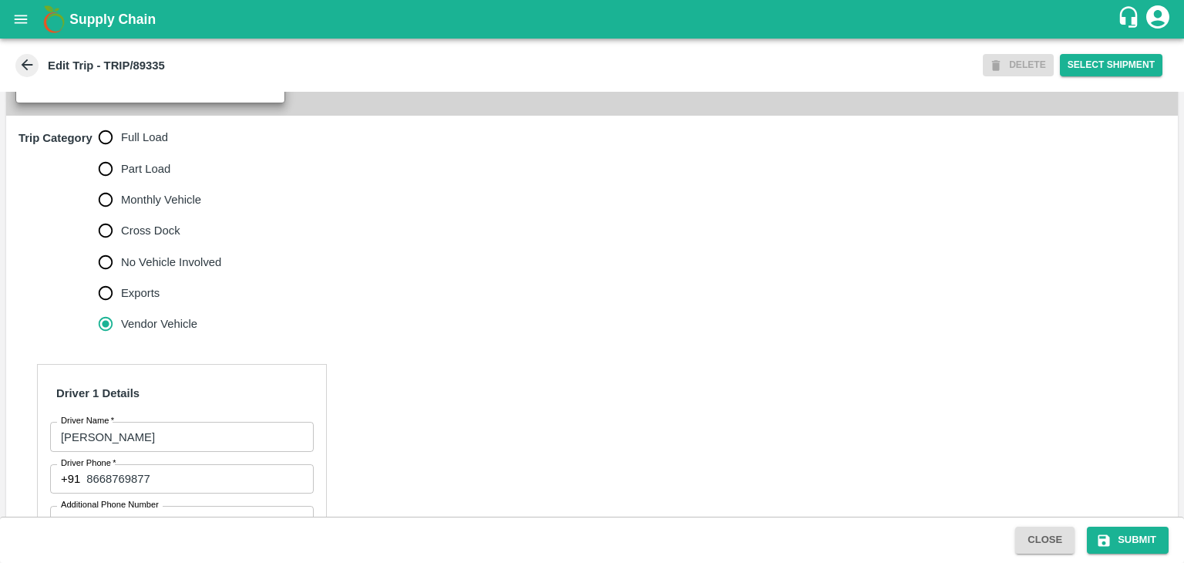
scroll to position [456, 0]
click at [144, 143] on label "Full Load" at bounding box center [156, 138] width 132 height 31
click at [121, 143] on input "Full Load" at bounding box center [105, 138] width 31 height 31
radio input "true"
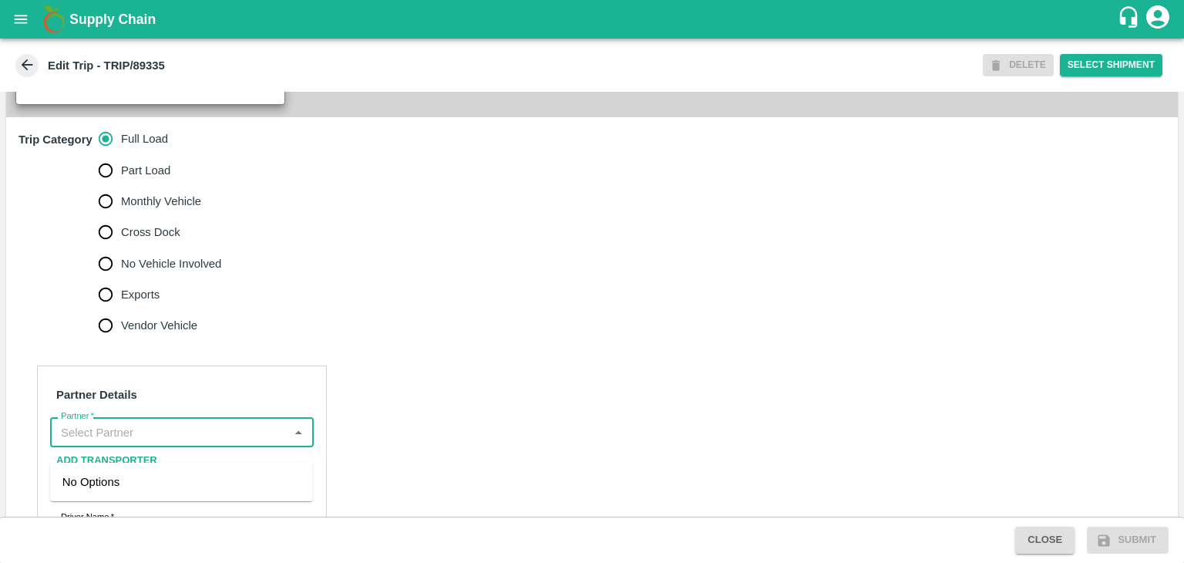
click at [166, 442] on input "Partner   *" at bounding box center [169, 432] width 229 height 20
type input "S"
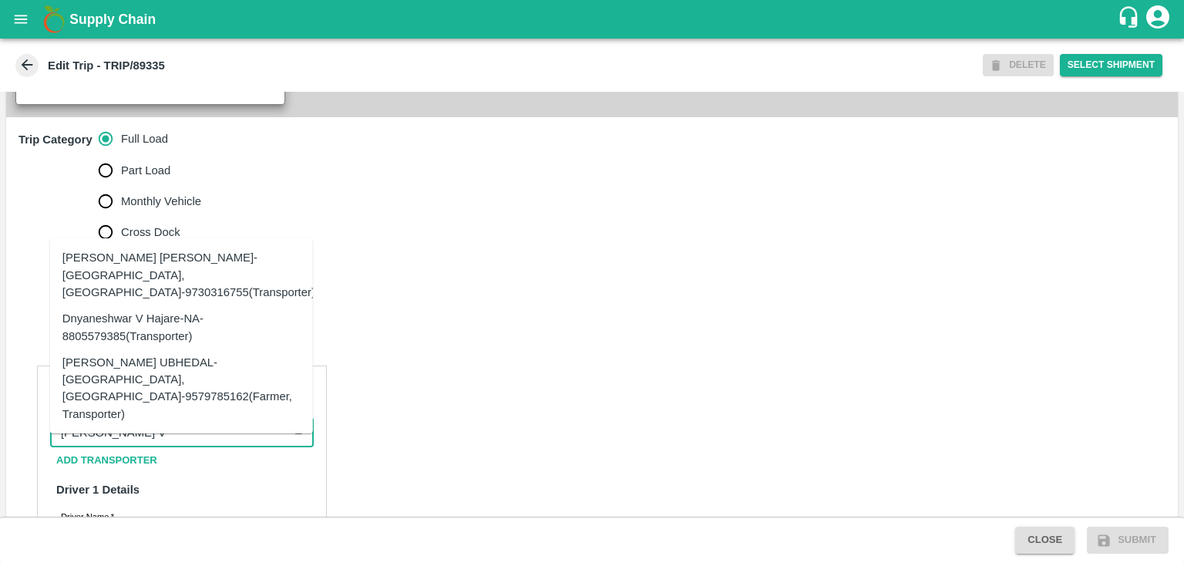
click at [229, 294] on div "Dnyaneshwar Vitthal Godse-Kandar, Solapur-9730316755(Transporter)" at bounding box center [188, 275] width 253 height 52
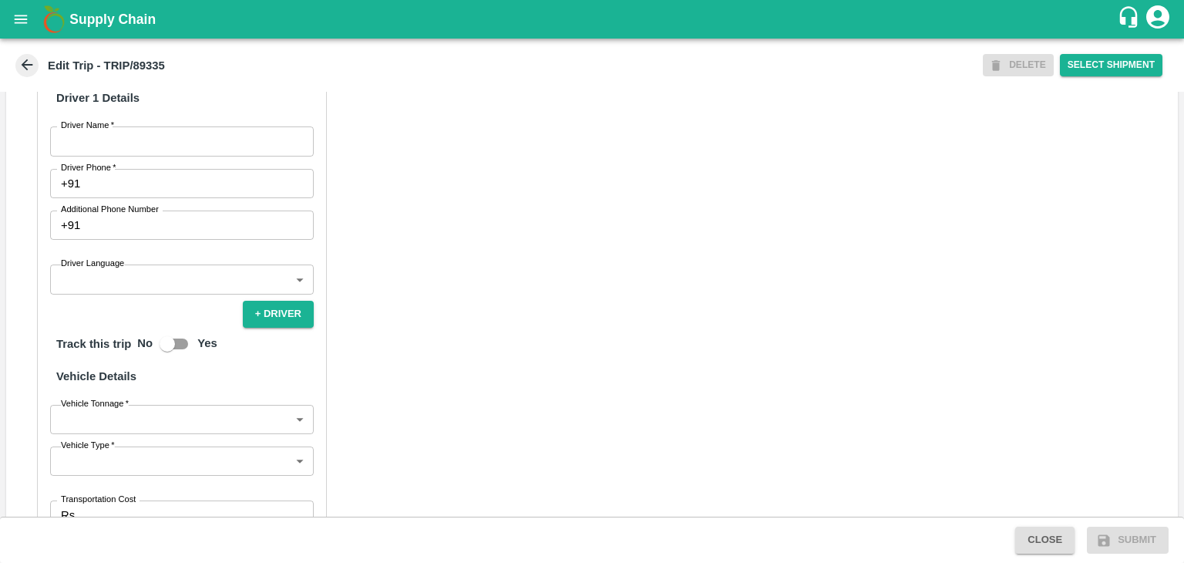
scroll to position [857, 0]
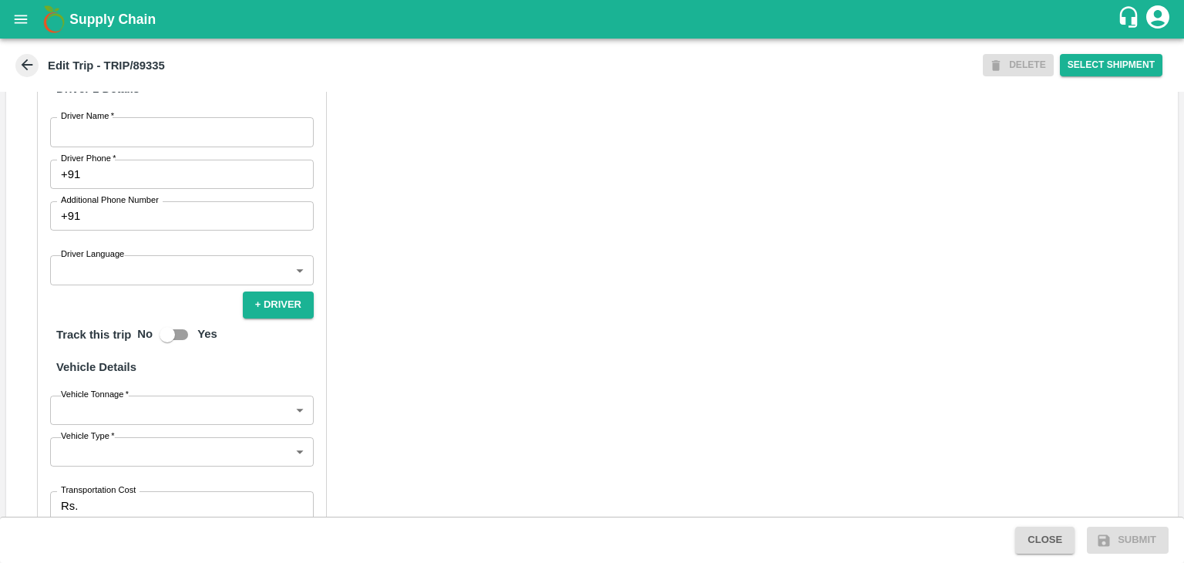
type input "Dnyaneshwar Vitthal Godse-Kandar, Solapur-9730316755(Transporter)"
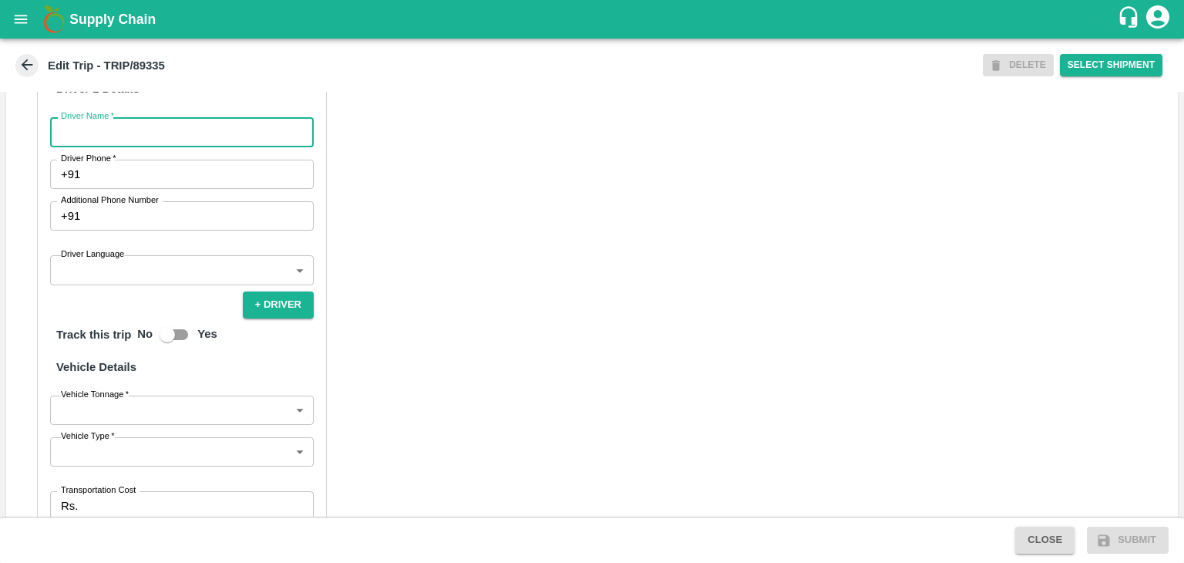
click at [116, 146] on input "Driver Name   *" at bounding box center [182, 131] width 264 height 29
type input "Shaikh"
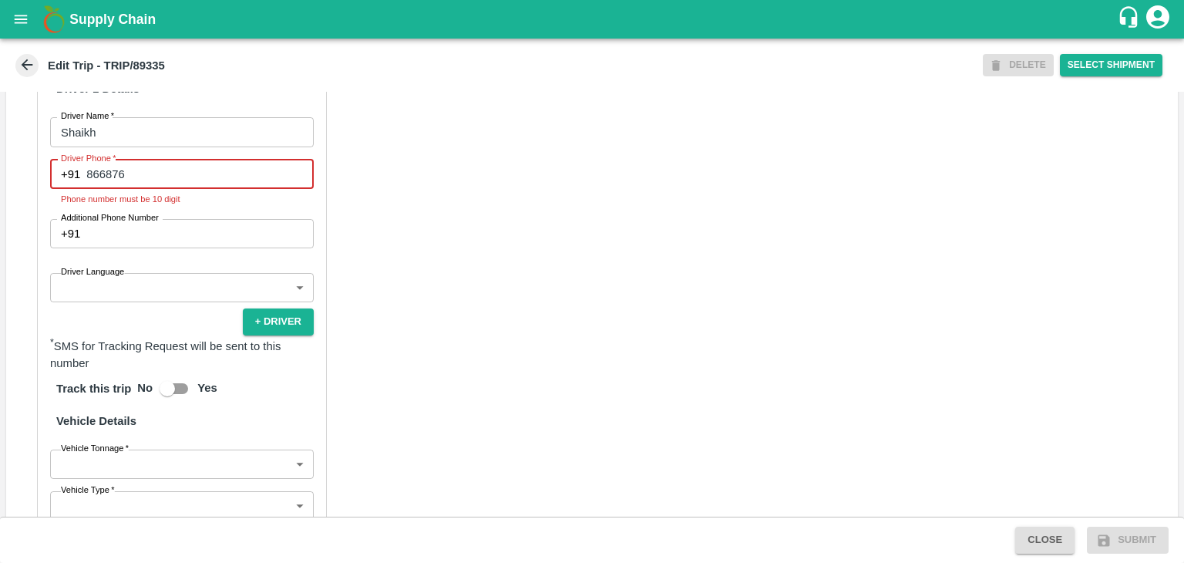
type input "8668769877"
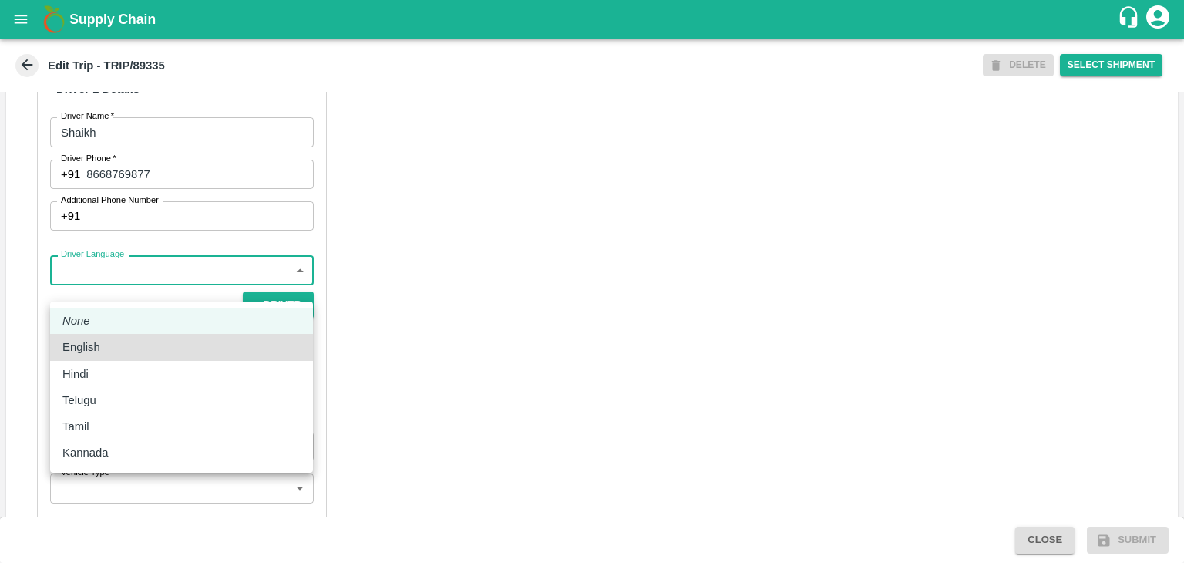
type input "hi"
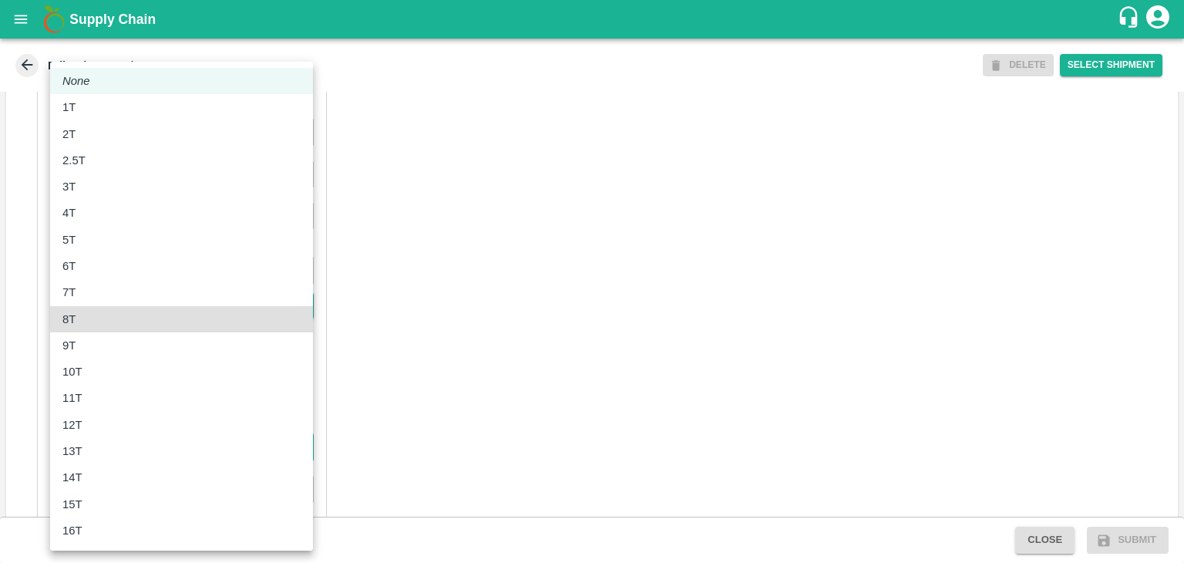
type input "8000"
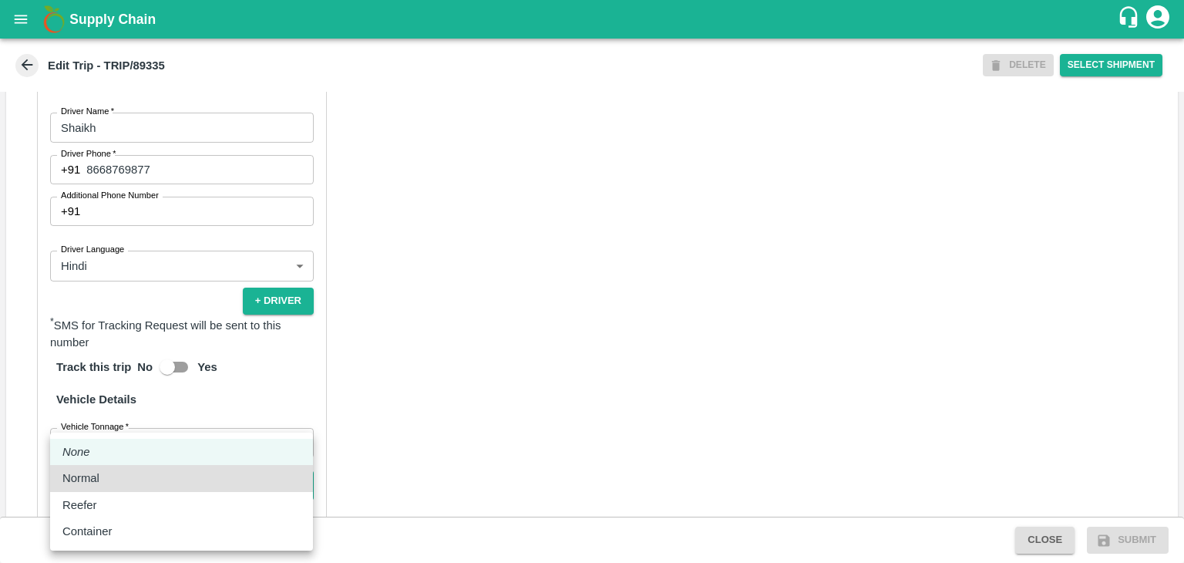
type input "Normal"
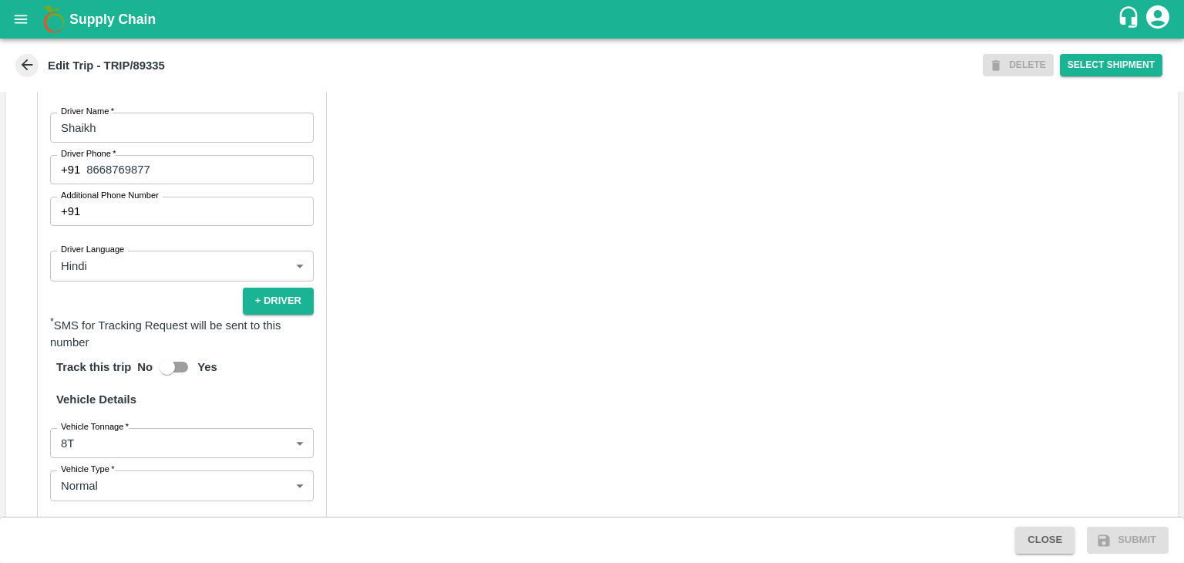
scroll to position [1085, 0]
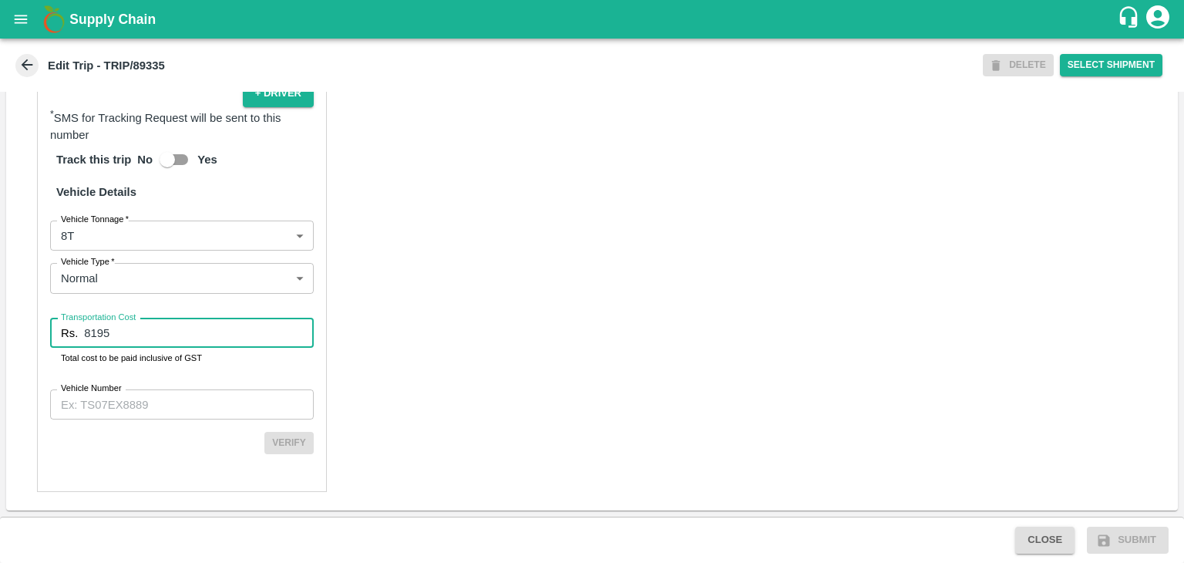
type input "8195"
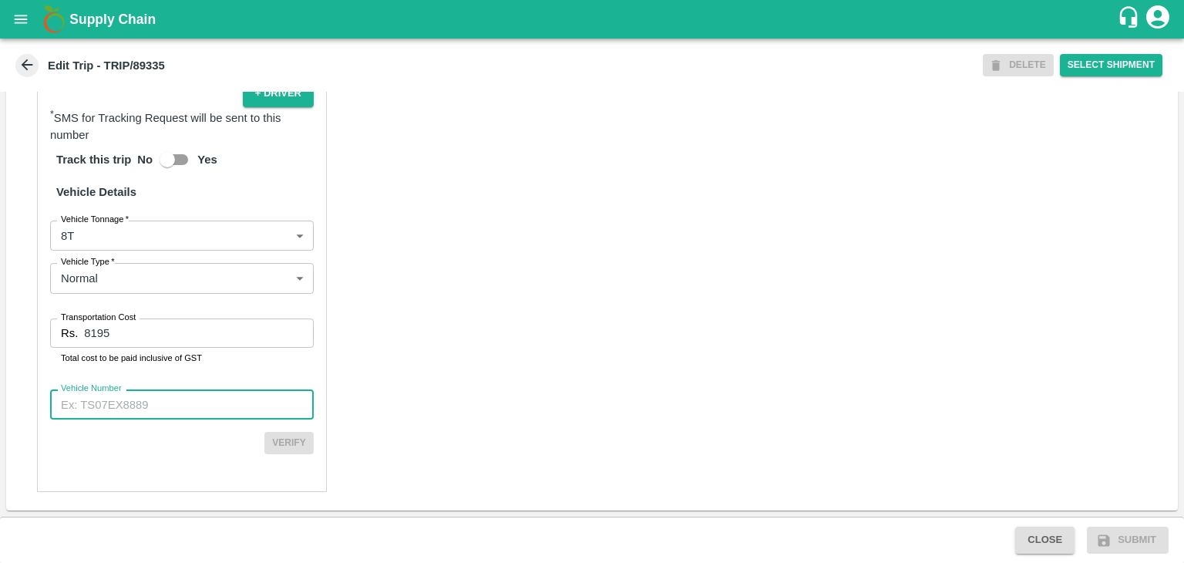
click at [216, 405] on input "Vehicle Number" at bounding box center [182, 403] width 264 height 29
paste input "MH45AX3780"
type input "MH45AX3780"
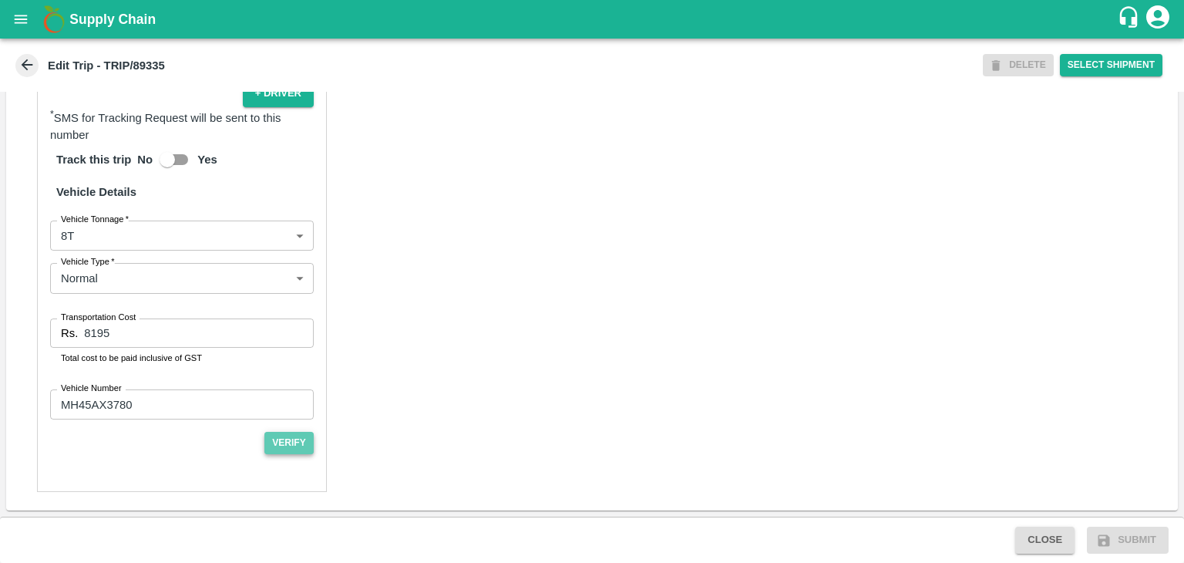
click at [291, 445] on button "Verify" at bounding box center [288, 443] width 49 height 22
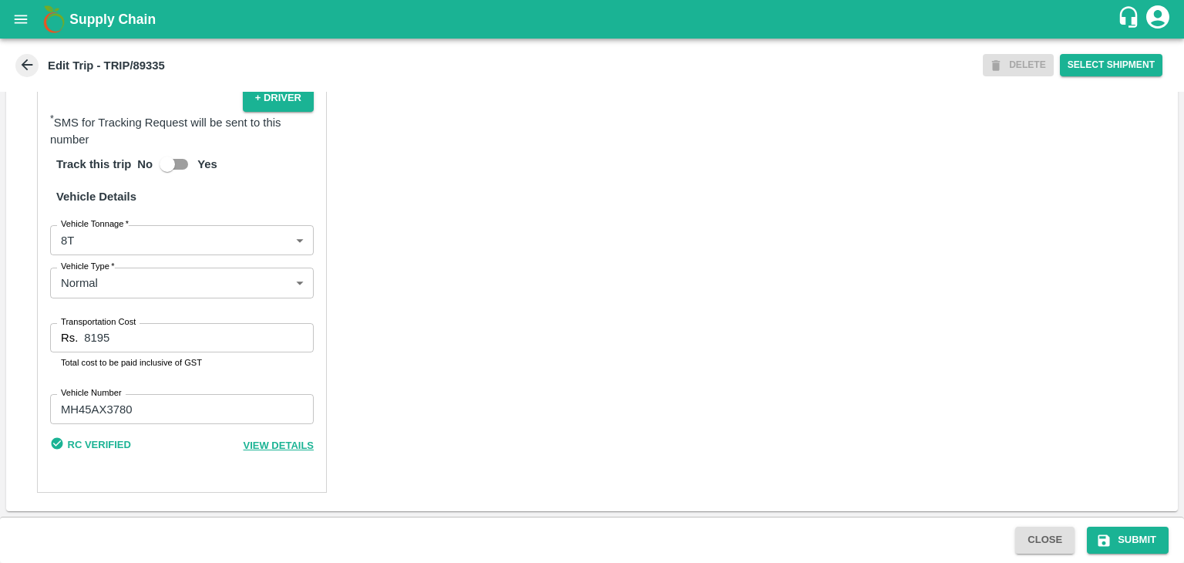
scroll to position [1080, 0]
click at [1124, 540] on button "Submit" at bounding box center [1128, 539] width 82 height 27
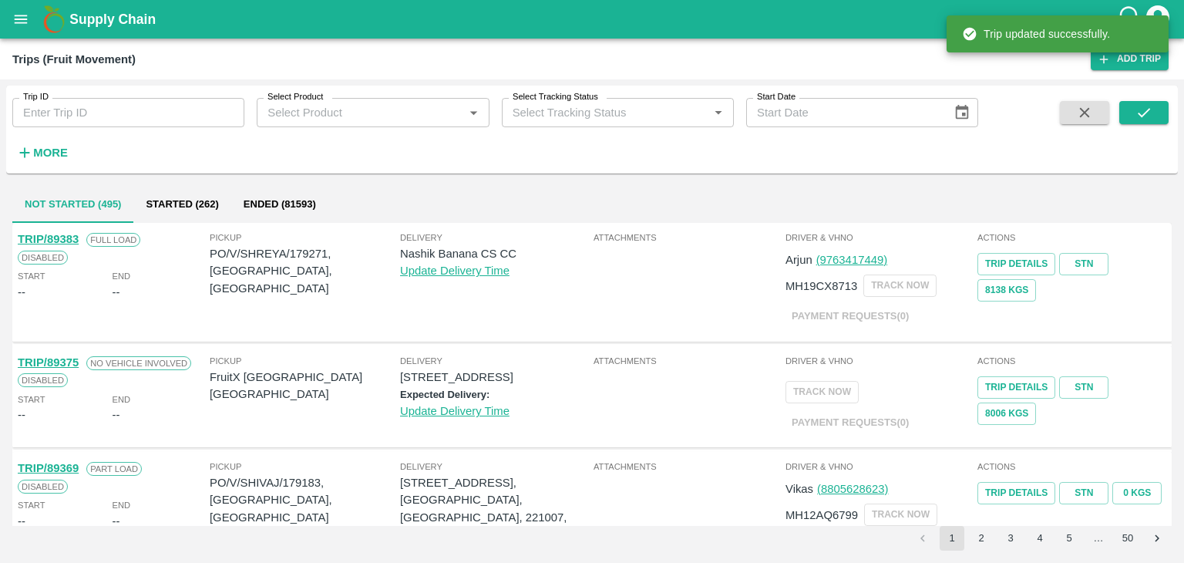
click at [1129, 56] on div "Trip updated successfully." at bounding box center [1057, 34] width 222 height 46
click at [1136, 66] on link "Add Trip" at bounding box center [1130, 59] width 78 height 22
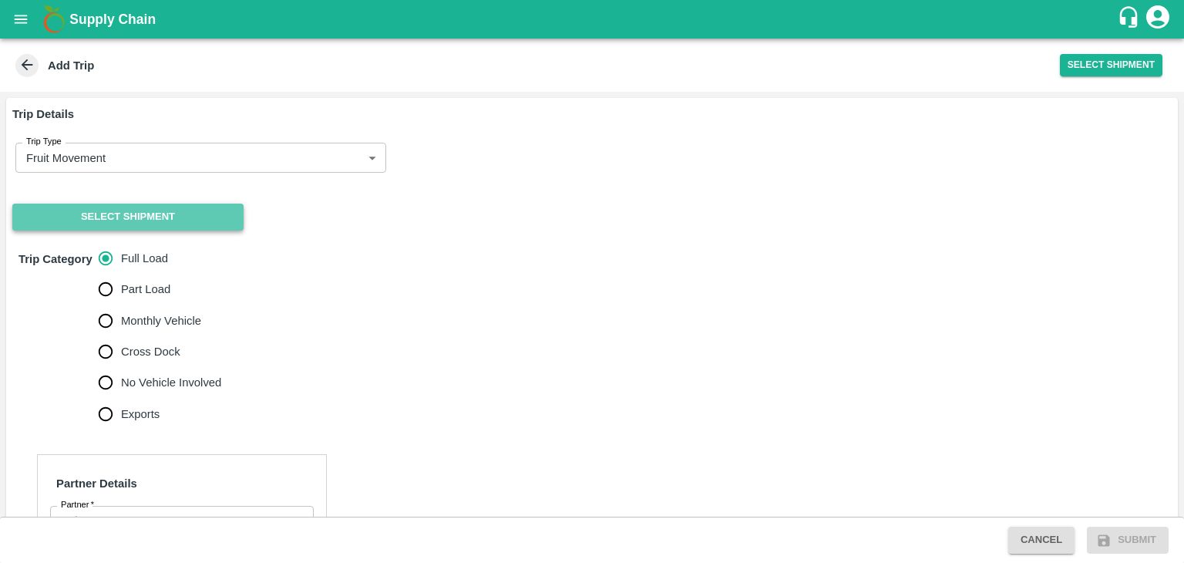
click at [100, 212] on button "Select Shipment" at bounding box center [127, 216] width 231 height 27
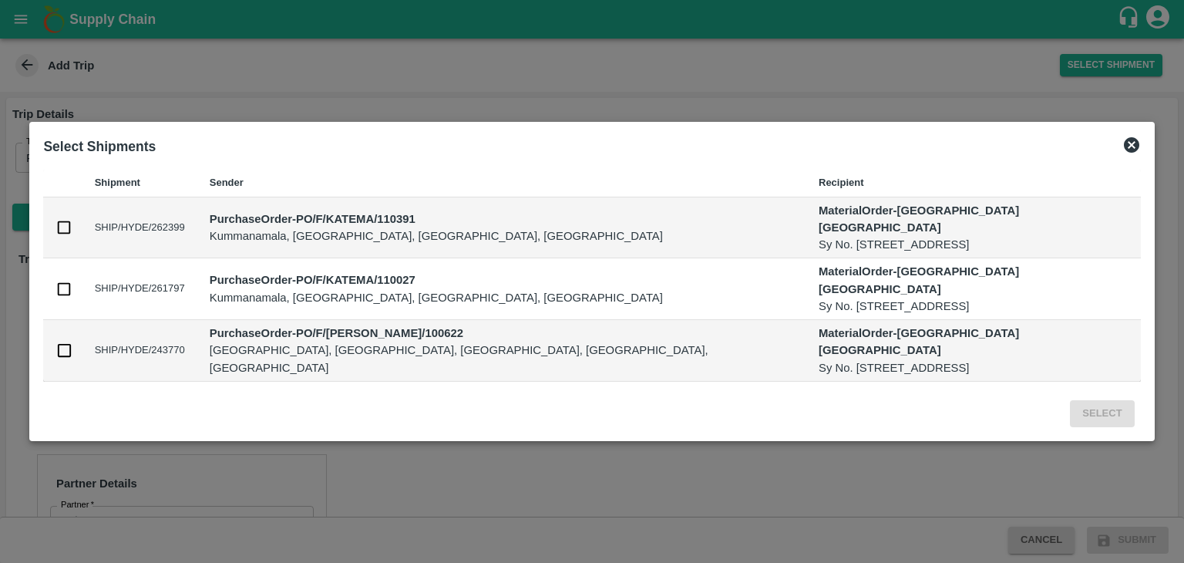
click at [1081, 163] on div "Select Shipments" at bounding box center [591, 146] width 1109 height 34
click at [1124, 153] on icon at bounding box center [1131, 144] width 15 height 15
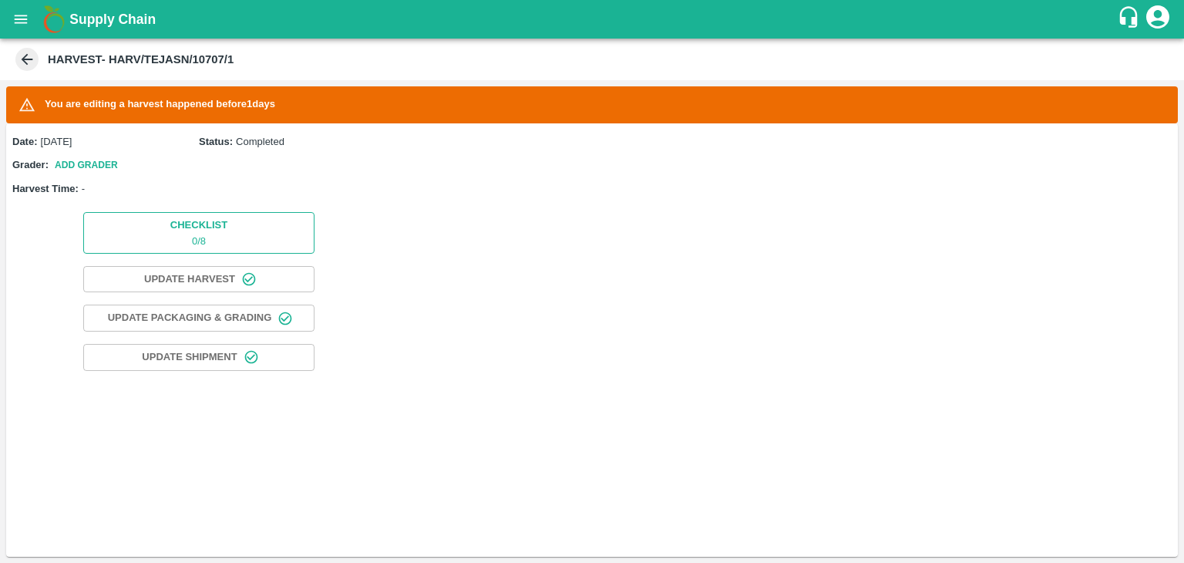
click at [234, 240] on button "Checklist 0 / 8" at bounding box center [198, 232] width 231 height 41
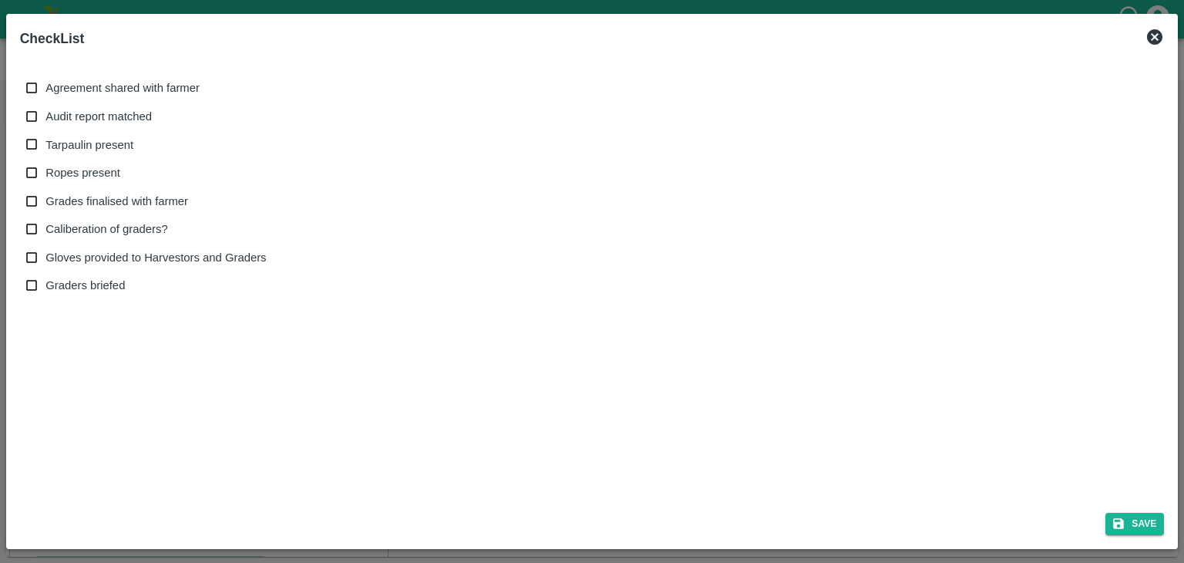
click at [59, 85] on span "Agreement shared with farmer" at bounding box center [122, 87] width 154 height 17
click at [46, 85] on input "Agreement shared with farmer" at bounding box center [32, 88] width 29 height 29
checkbox input "true"
click at [86, 112] on span "Audit report matched" at bounding box center [98, 116] width 106 height 17
click at [46, 112] on input "Audit report matched" at bounding box center [32, 117] width 29 height 29
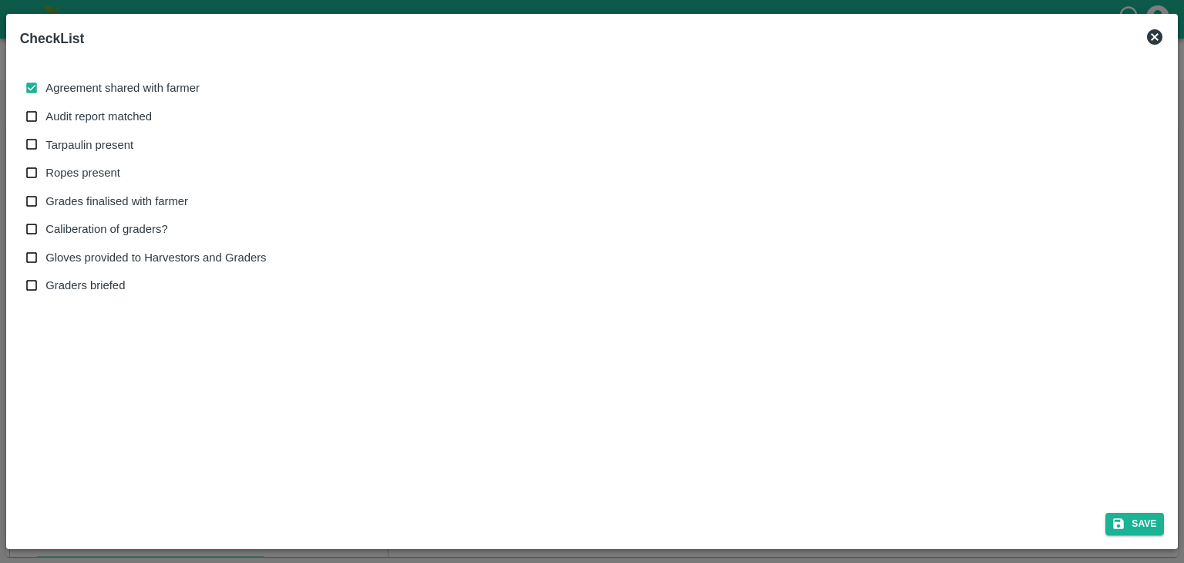
checkbox input "true"
click at [103, 156] on label "Tarpaulin present" at bounding box center [142, 144] width 249 height 29
click at [46, 156] on input "Tarpaulin present" at bounding box center [32, 144] width 29 height 29
checkbox input "true"
click at [97, 176] on span "Ropes present" at bounding box center [82, 172] width 75 height 17
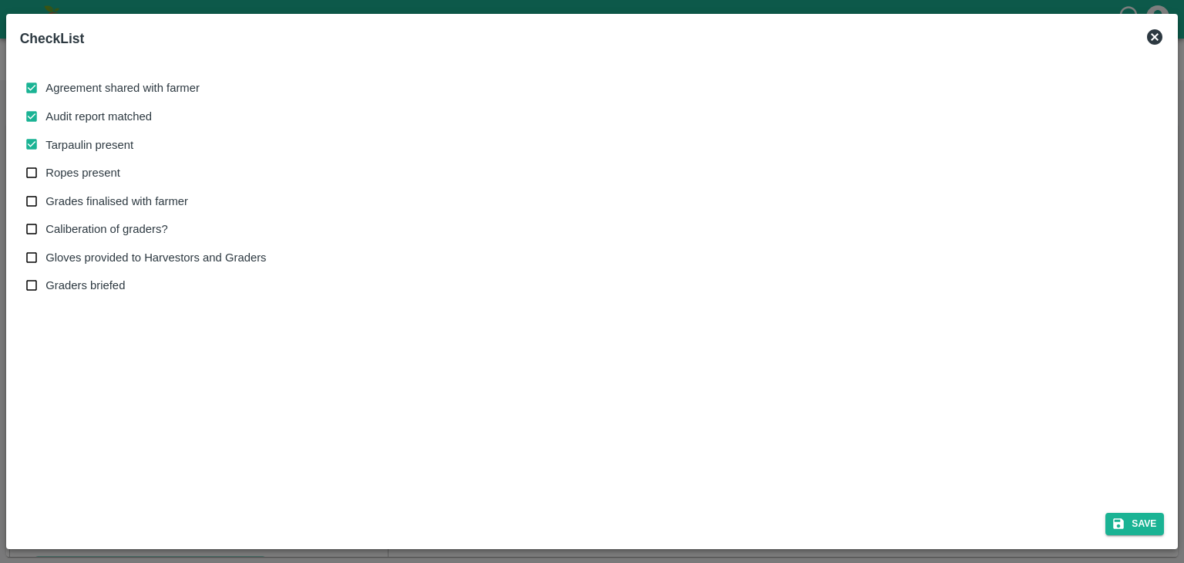
click at [46, 176] on input "Ropes present" at bounding box center [32, 173] width 29 height 29
checkbox input "true"
click at [134, 206] on span "Grades finalised with farmer" at bounding box center [116, 201] width 143 height 17
click at [46, 206] on input "Grades finalised with farmer" at bounding box center [32, 201] width 29 height 29
checkbox input "true"
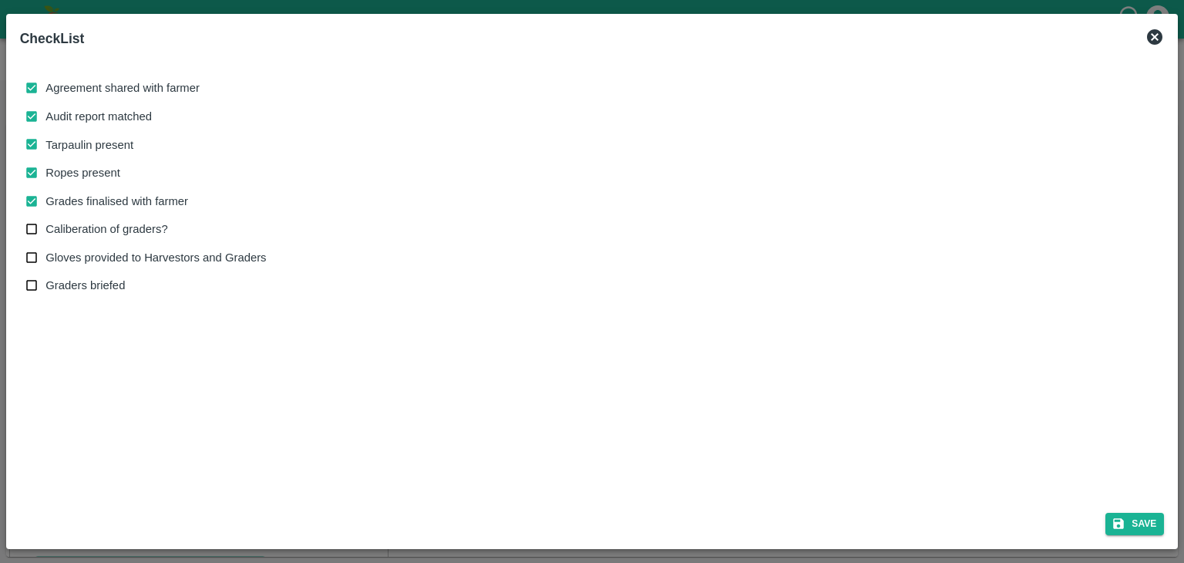
click at [124, 220] on label "Caliberation of graders?" at bounding box center [142, 229] width 249 height 29
click at [46, 220] on input "Caliberation of graders?" at bounding box center [32, 229] width 29 height 29
checkbox input "true"
click at [151, 261] on span "Gloves provided to Harvestors and Graders" at bounding box center [155, 257] width 220 height 17
click at [46, 261] on input "Gloves provided to Harvestors and Graders" at bounding box center [32, 258] width 29 height 29
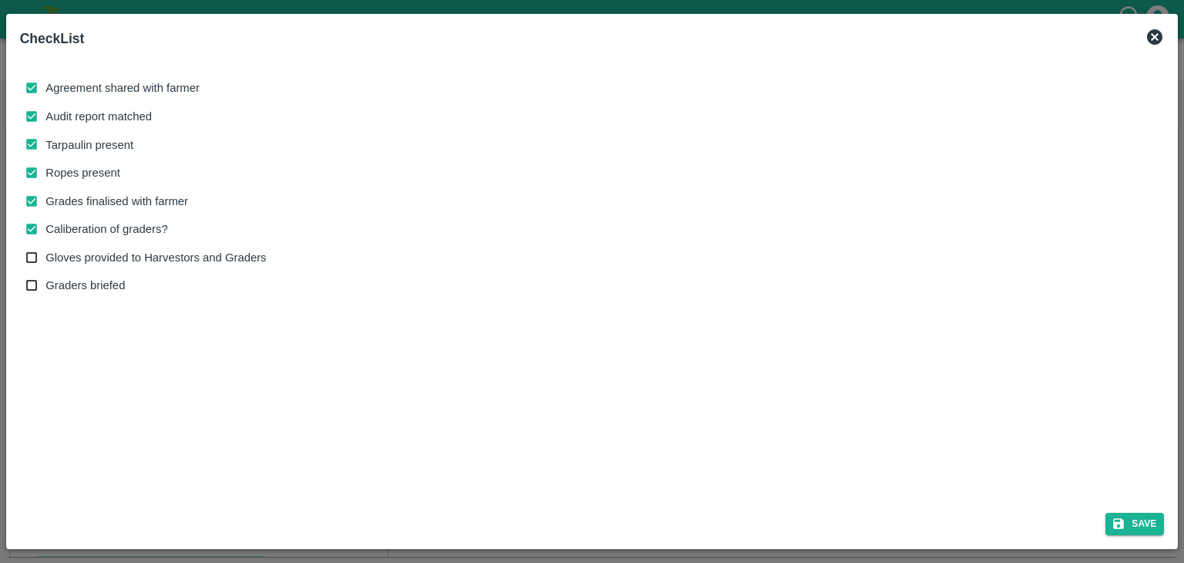
checkbox input "true"
click at [1142, 520] on button "Save" at bounding box center [1134, 524] width 59 height 22
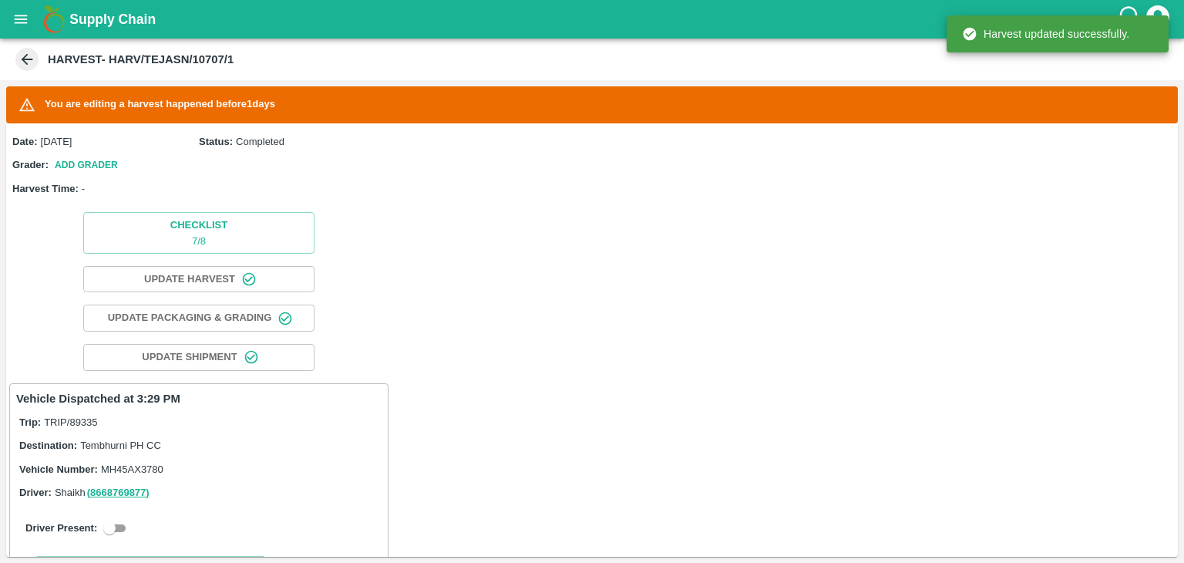
scroll to position [293, 0]
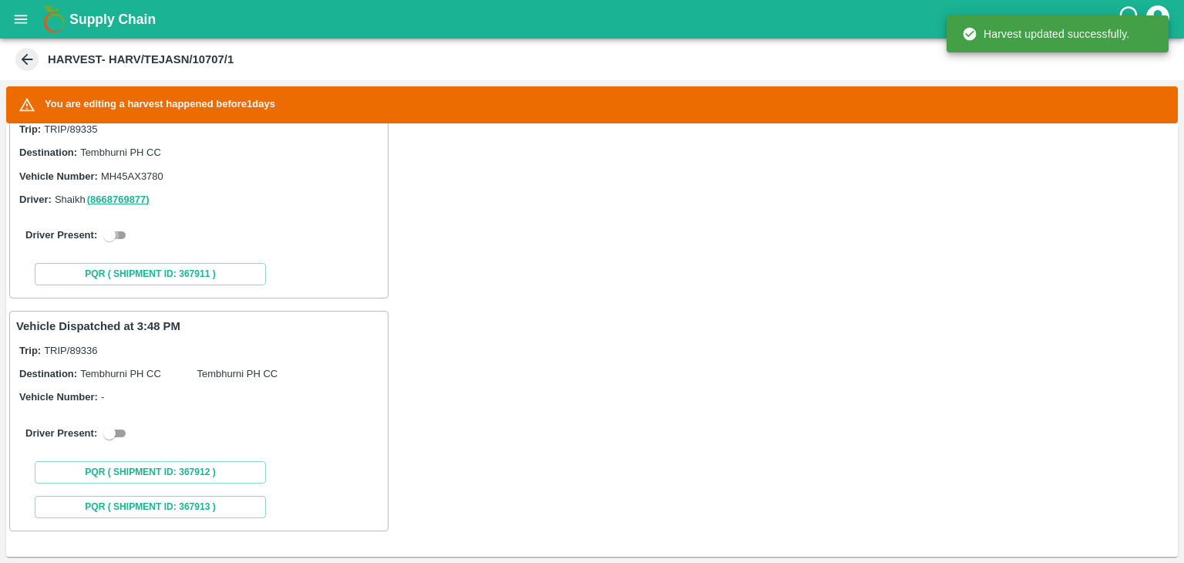
click at [114, 238] on input "checkbox" at bounding box center [109, 235] width 55 height 18
checkbox input "true"
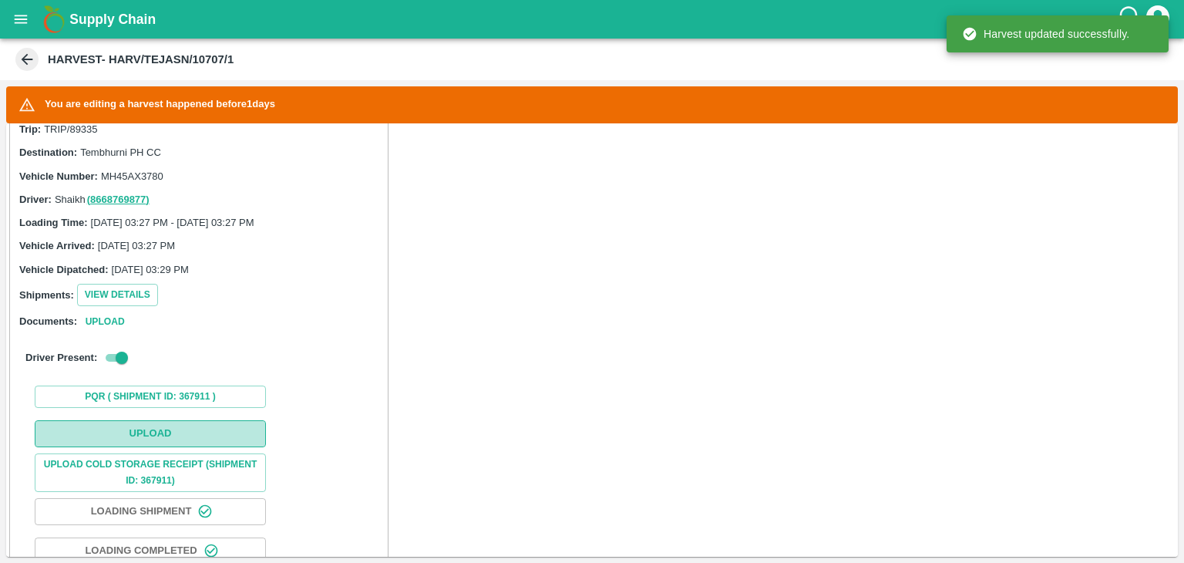
click at [194, 426] on button "Upload" at bounding box center [150, 433] width 231 height 27
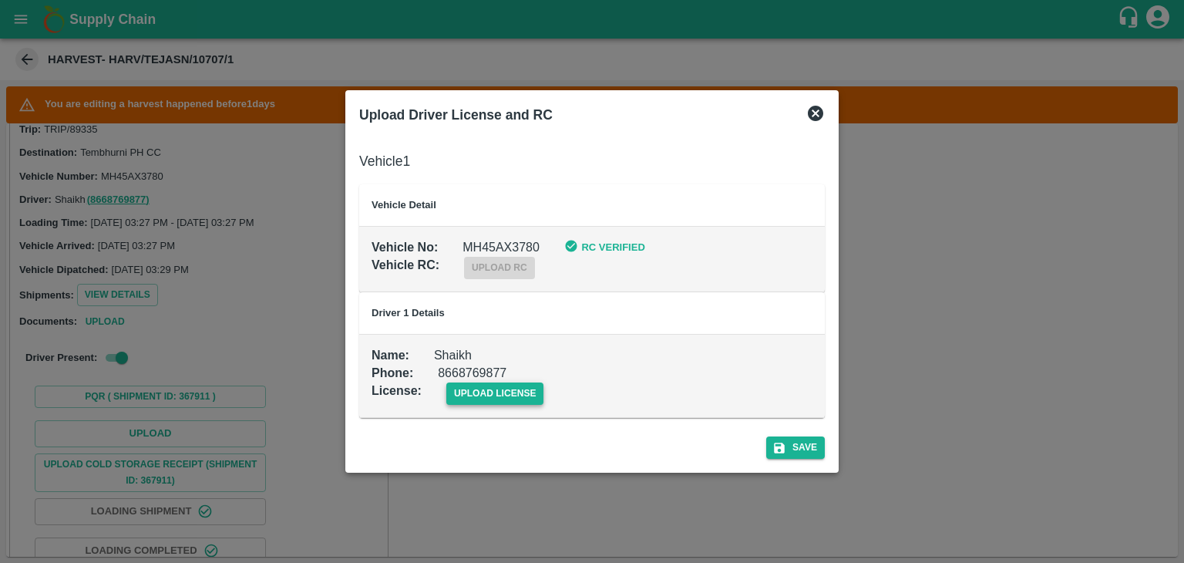
click at [518, 395] on span "upload license" at bounding box center [495, 393] width 98 height 22
click at [0, 0] on input "upload license" at bounding box center [0, 0] width 0 height 0
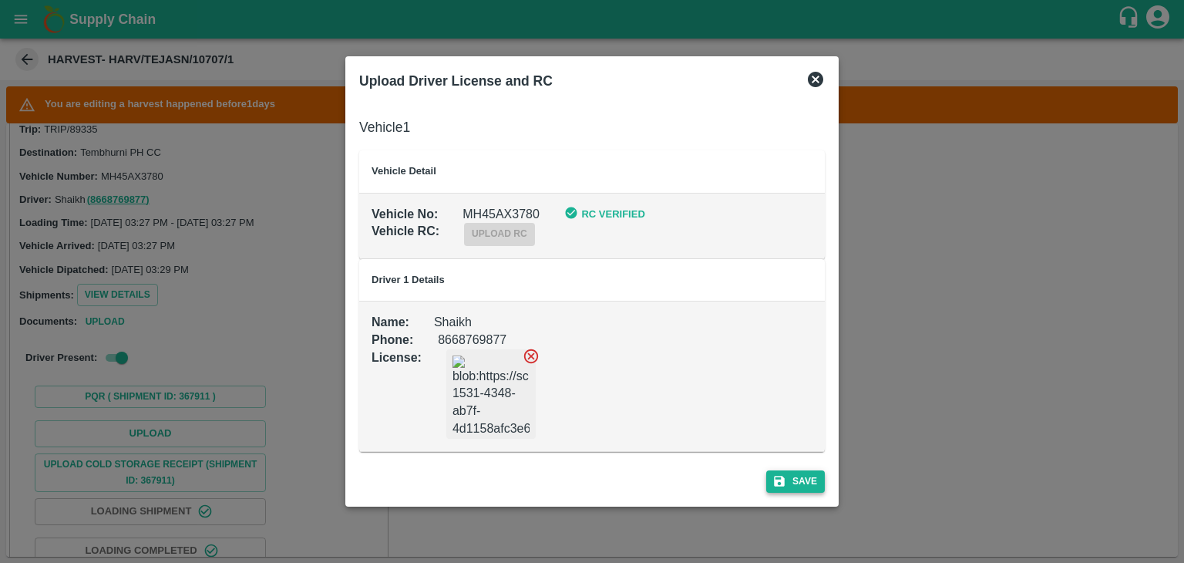
click at [816, 489] on button "Save" at bounding box center [795, 481] width 59 height 22
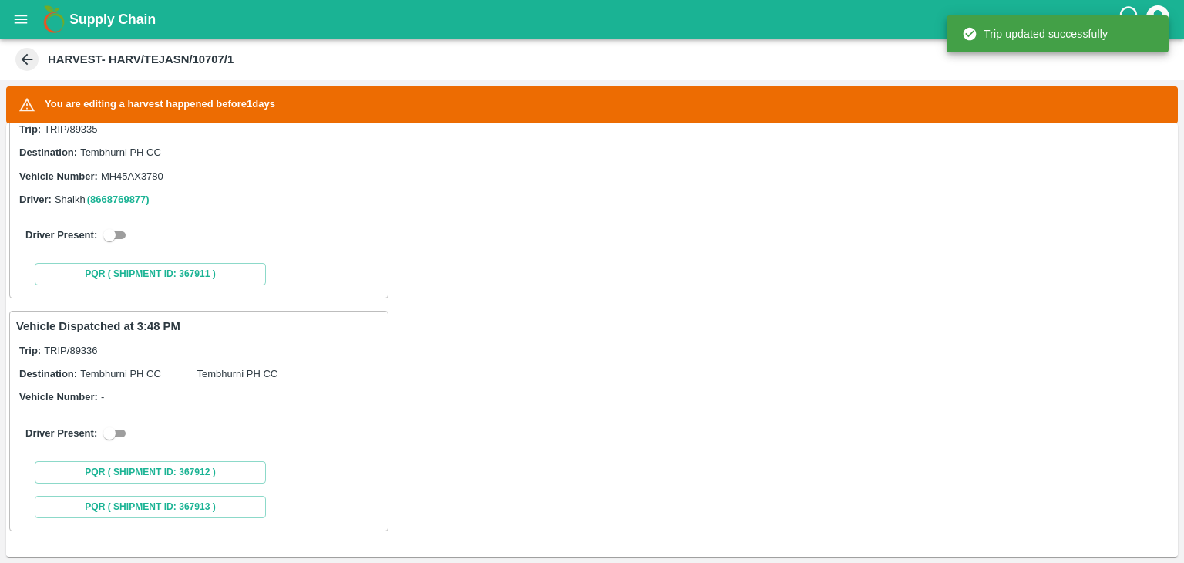
click at [119, 223] on div "Driver Present:" at bounding box center [198, 234] width 365 height 43
click at [122, 234] on input "checkbox" at bounding box center [109, 235] width 55 height 18
checkbox input "true"
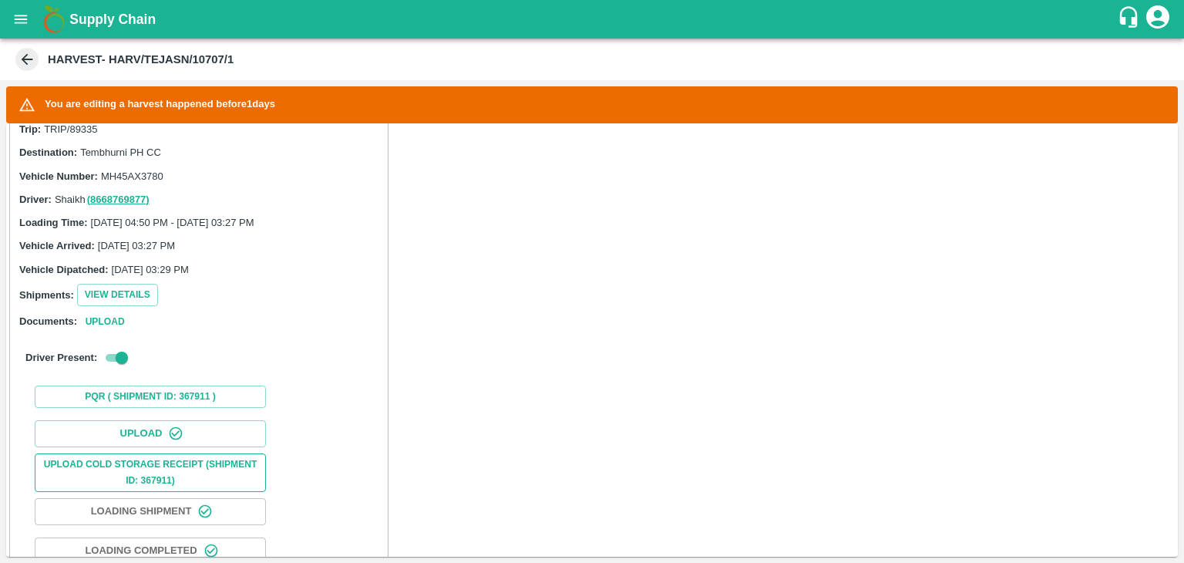
scroll to position [703, 0]
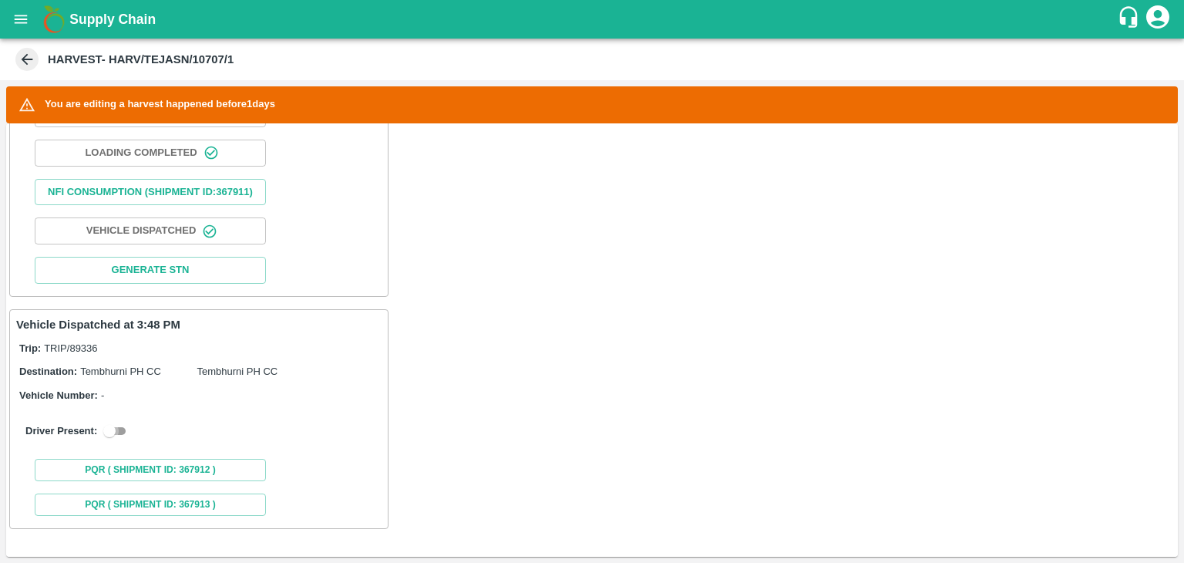
click at [120, 432] on input "checkbox" at bounding box center [109, 431] width 55 height 18
checkbox input "true"
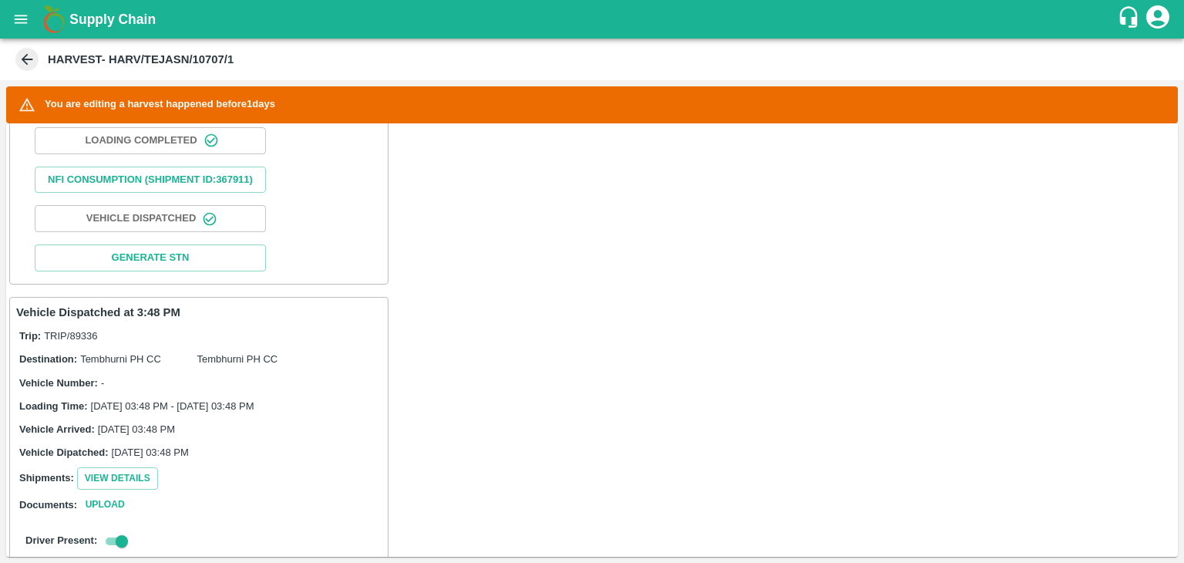
scroll to position [1057, 0]
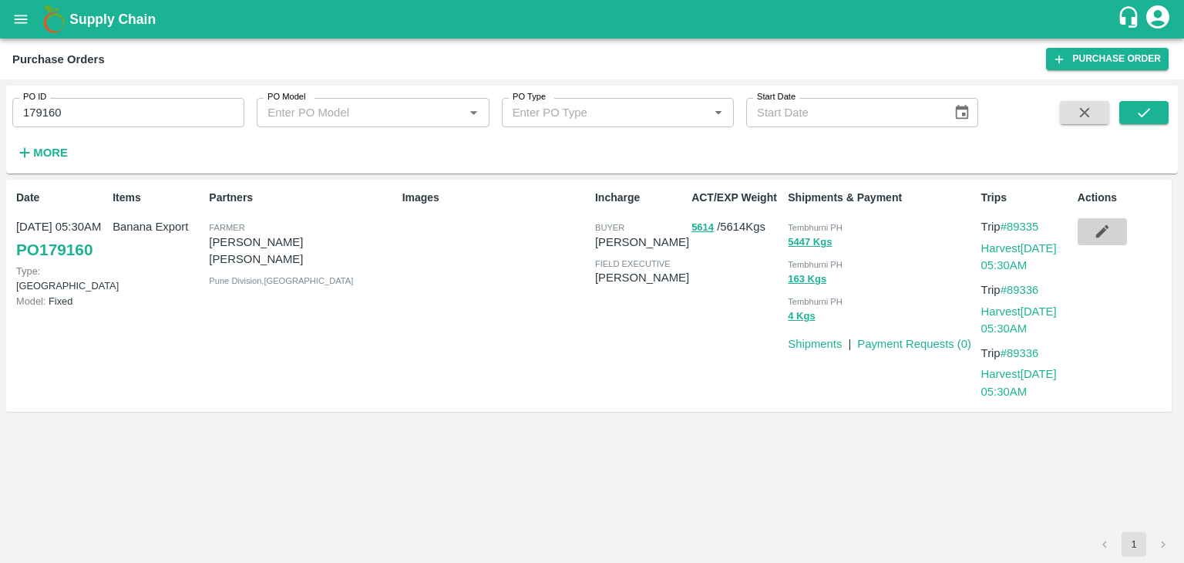
click at [1097, 223] on icon "button" at bounding box center [1102, 231] width 17 height 17
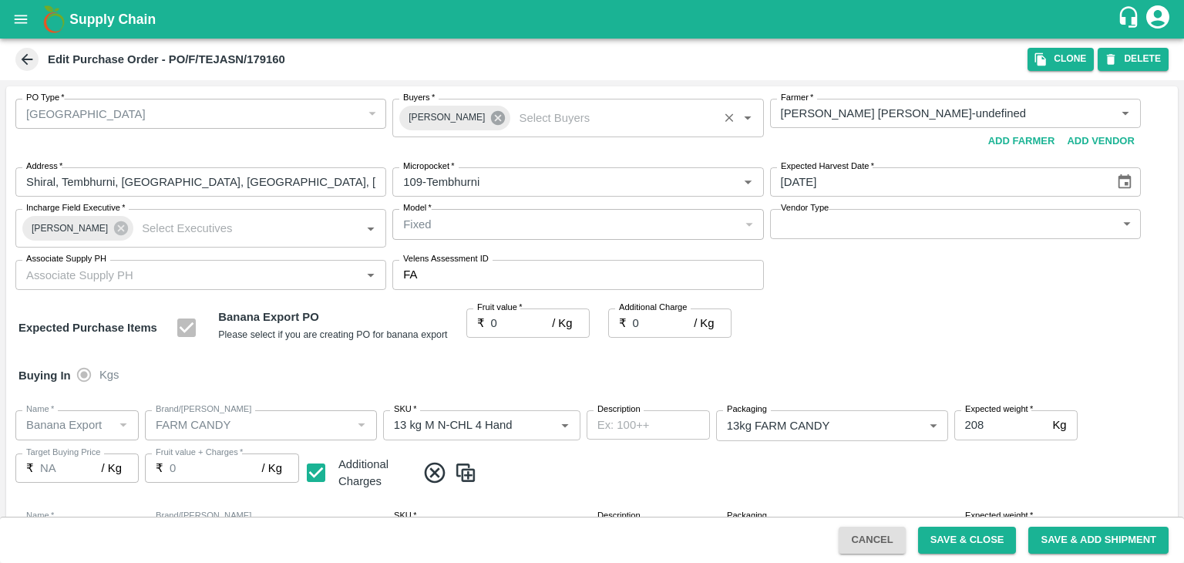
click at [491, 117] on icon at bounding box center [498, 118] width 14 height 14
click at [478, 113] on input "Buyers   *" at bounding box center [565, 113] width 336 height 20
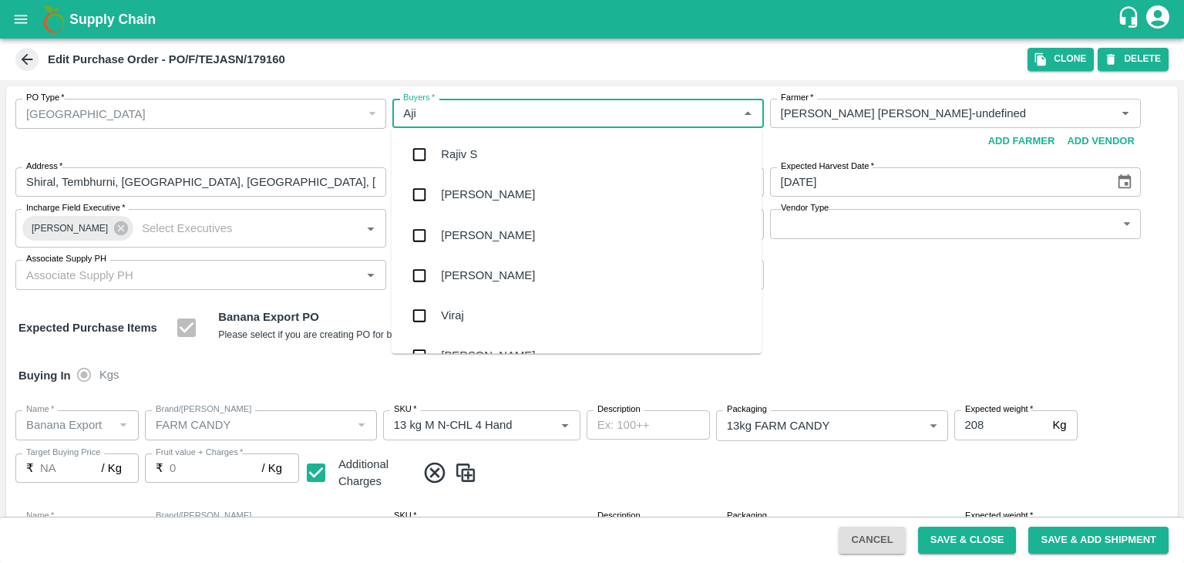
type input "Ajit"
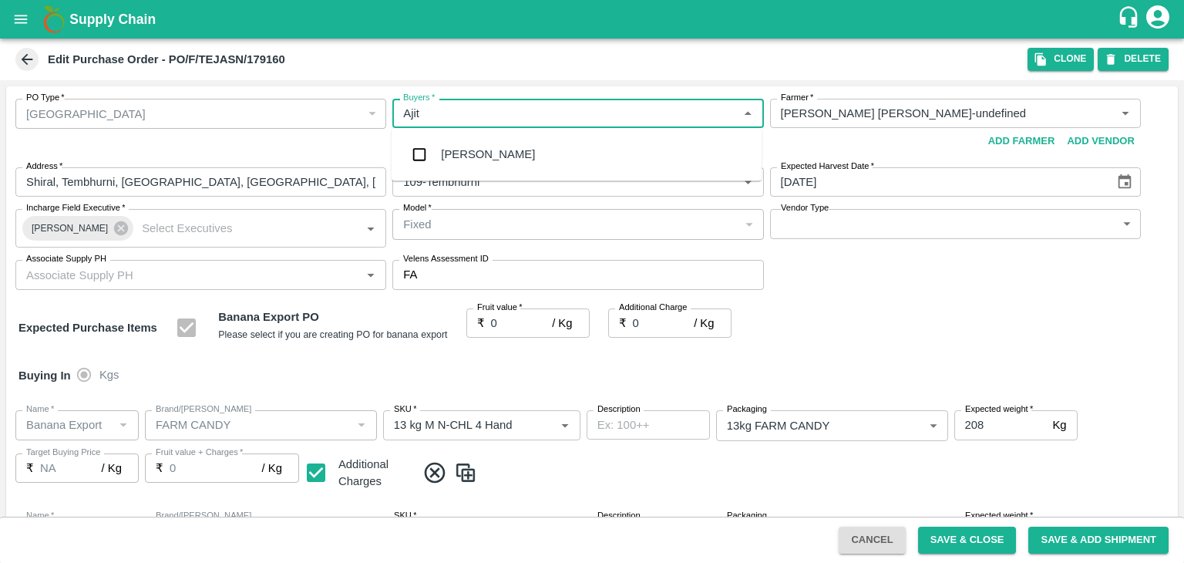
click at [467, 150] on div "[PERSON_NAME]" at bounding box center [488, 154] width 94 height 17
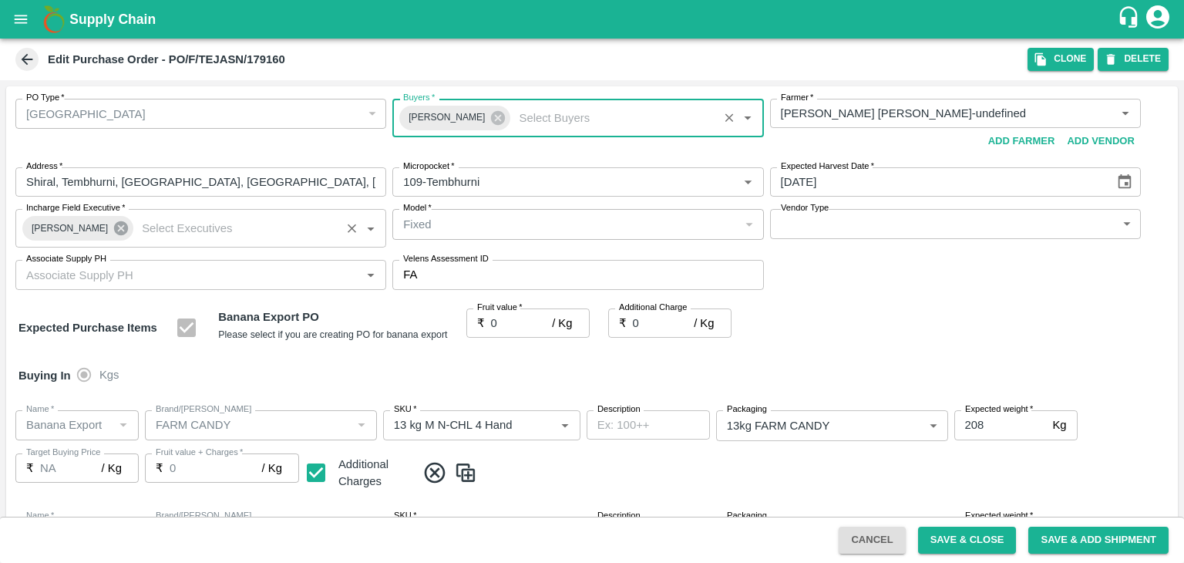
click at [114, 230] on icon at bounding box center [121, 228] width 14 height 14
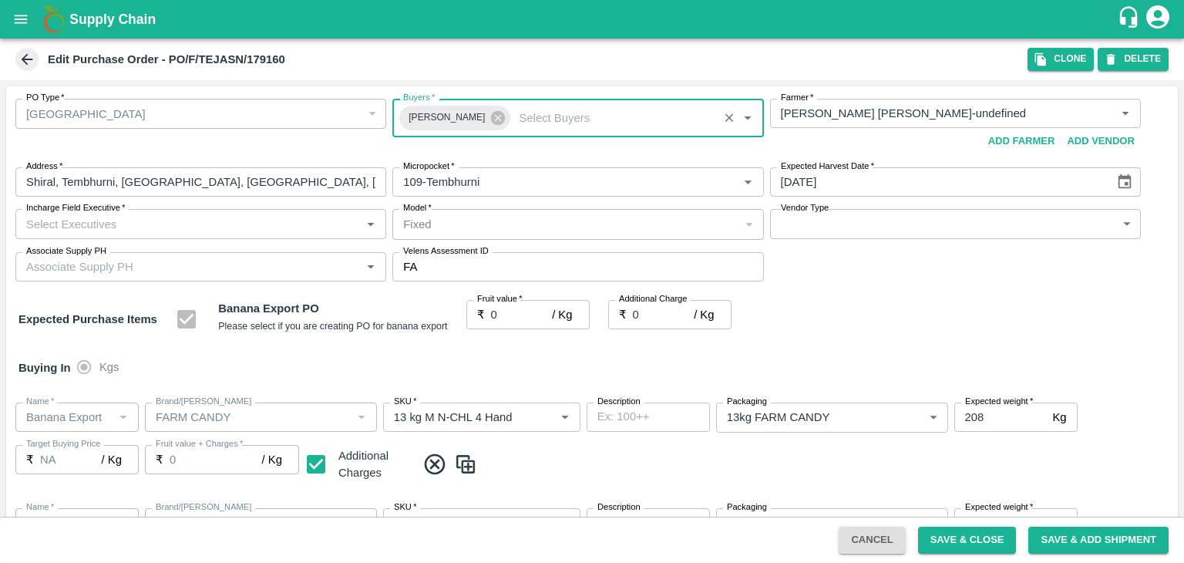
click at [149, 221] on input "Incharge Field Executive   *" at bounding box center [188, 223] width 336 height 20
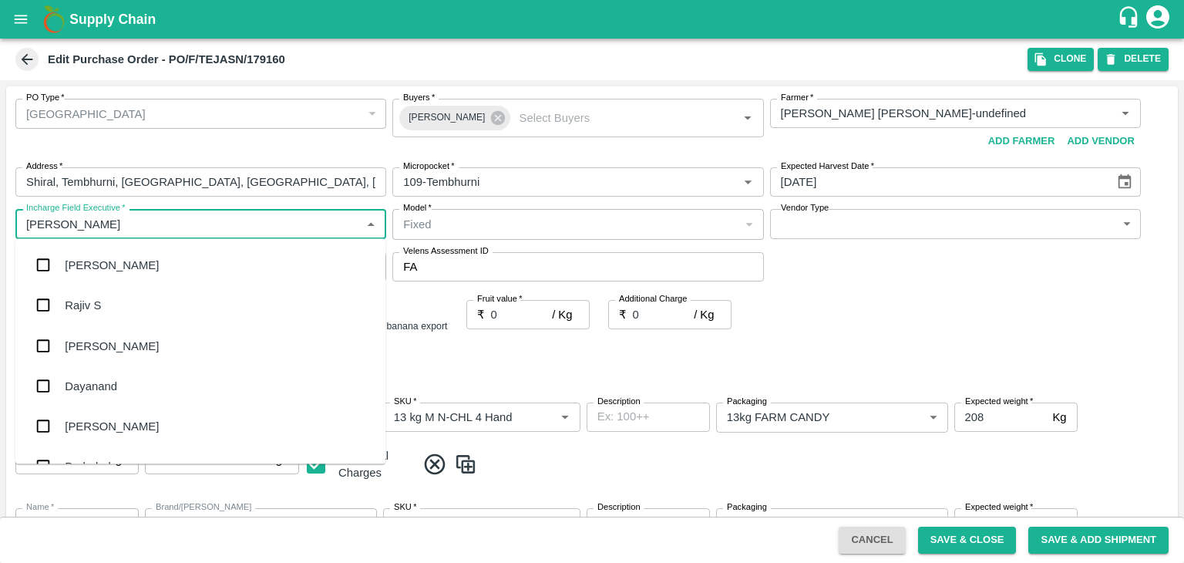
type input "[PERSON_NAME]"
click at [110, 345] on div "jaydip Tale" at bounding box center [92, 345] width 54 height 17
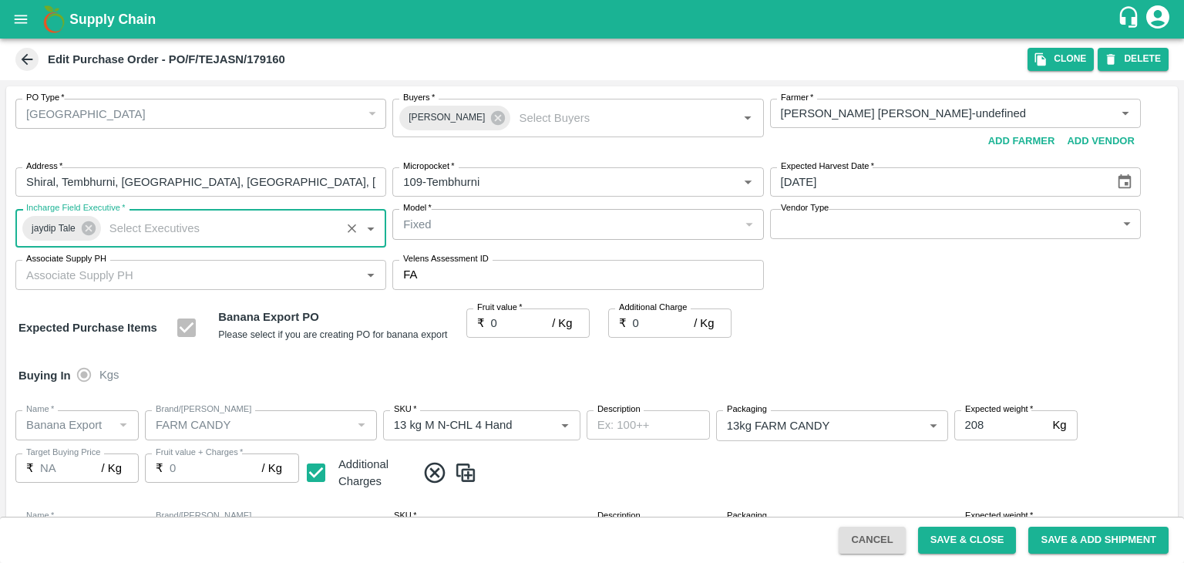
click at [805, 223] on body "Supply Chain Edit Purchase Order - PO/F/TEJASN/179160 Clone DELETE PO Type   * …" at bounding box center [592, 281] width 1184 height 563
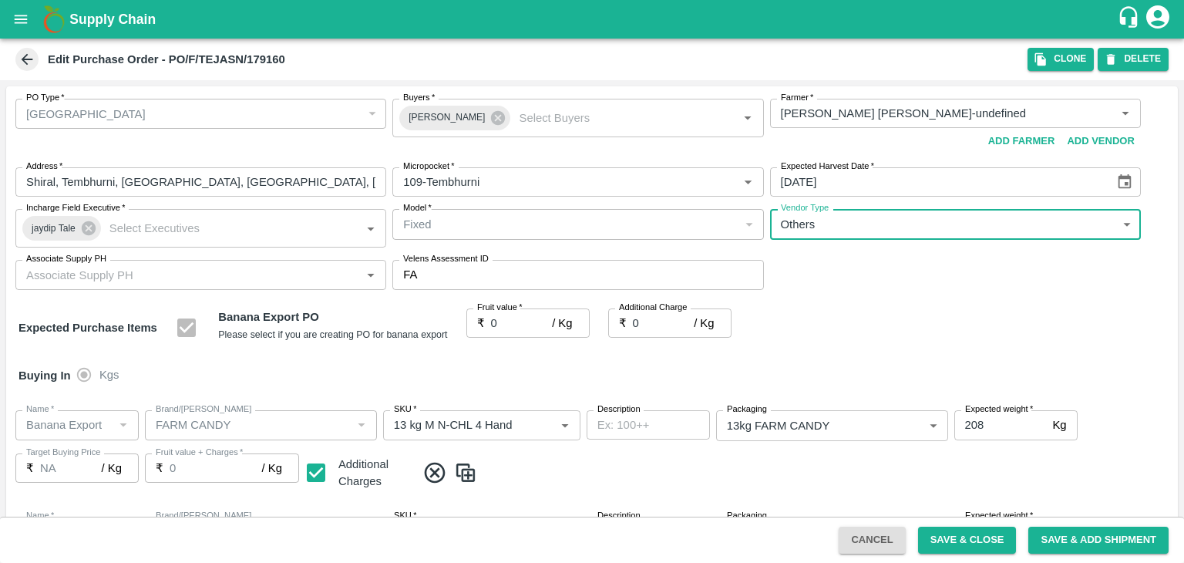
type input "OTHER"
click at [506, 318] on input "0" at bounding box center [522, 322] width 62 height 29
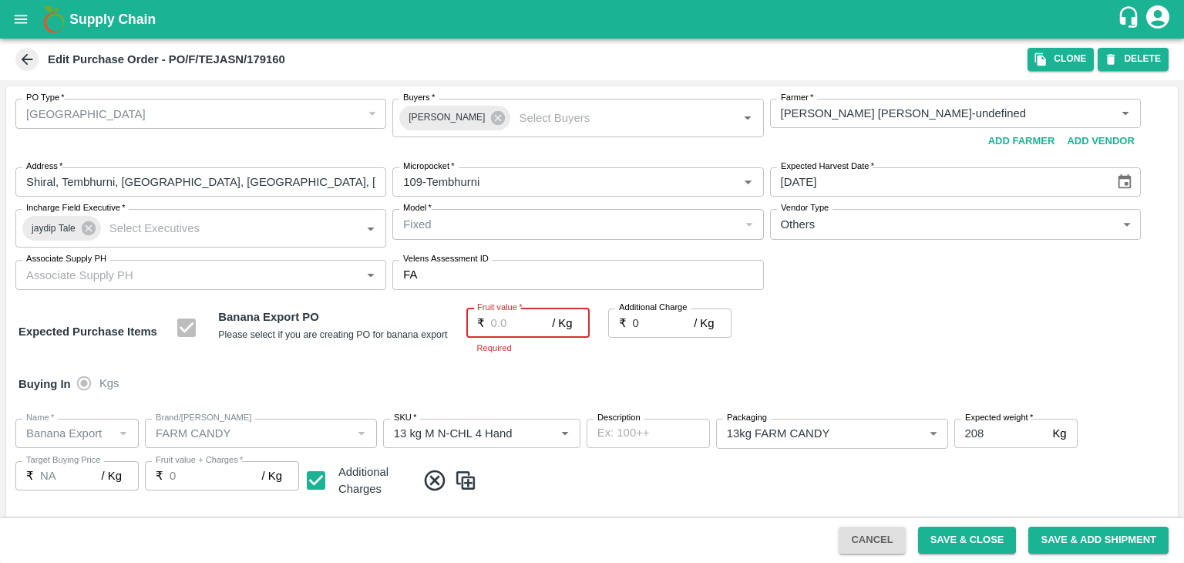
click at [513, 331] on input "Fruit value   *" at bounding box center [522, 322] width 62 height 29
type input "21"
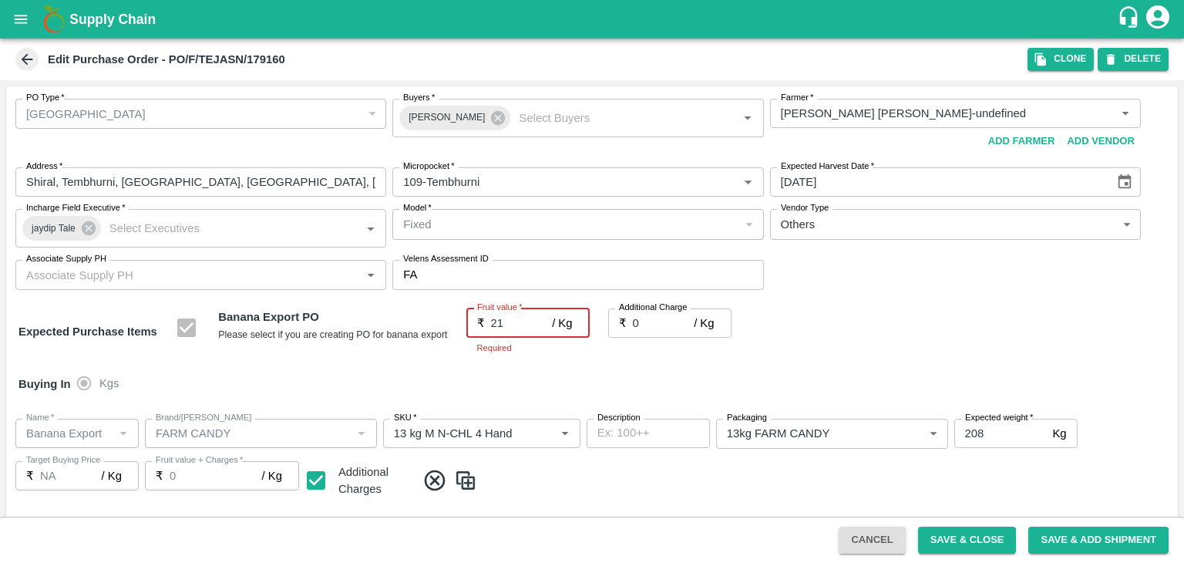
type input "21"
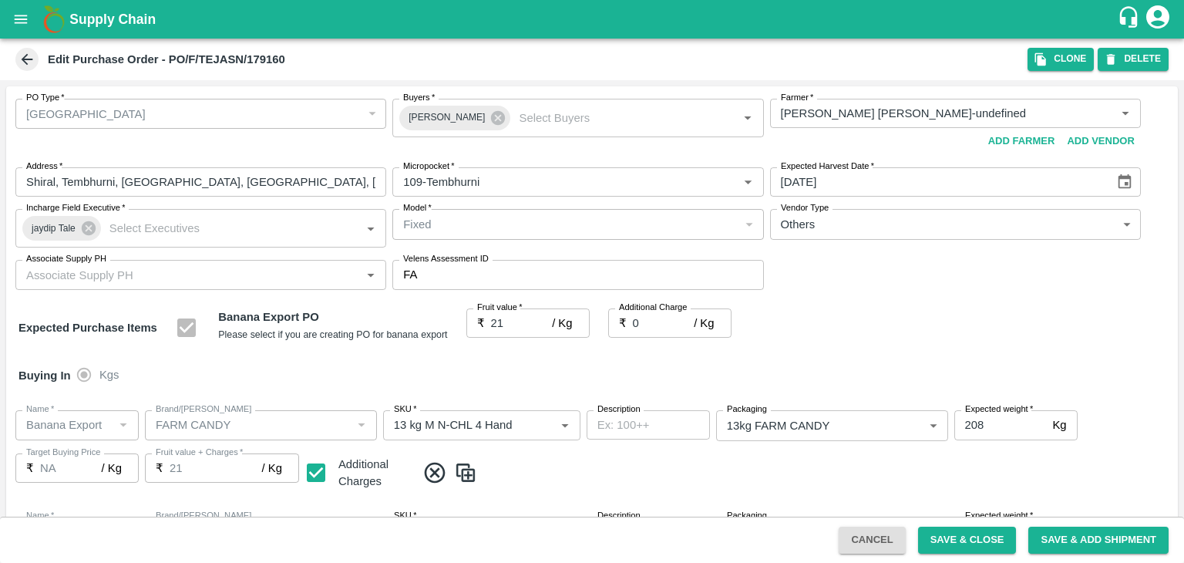
click at [555, 365] on div "Buying In Kgs" at bounding box center [591, 375] width 1171 height 45
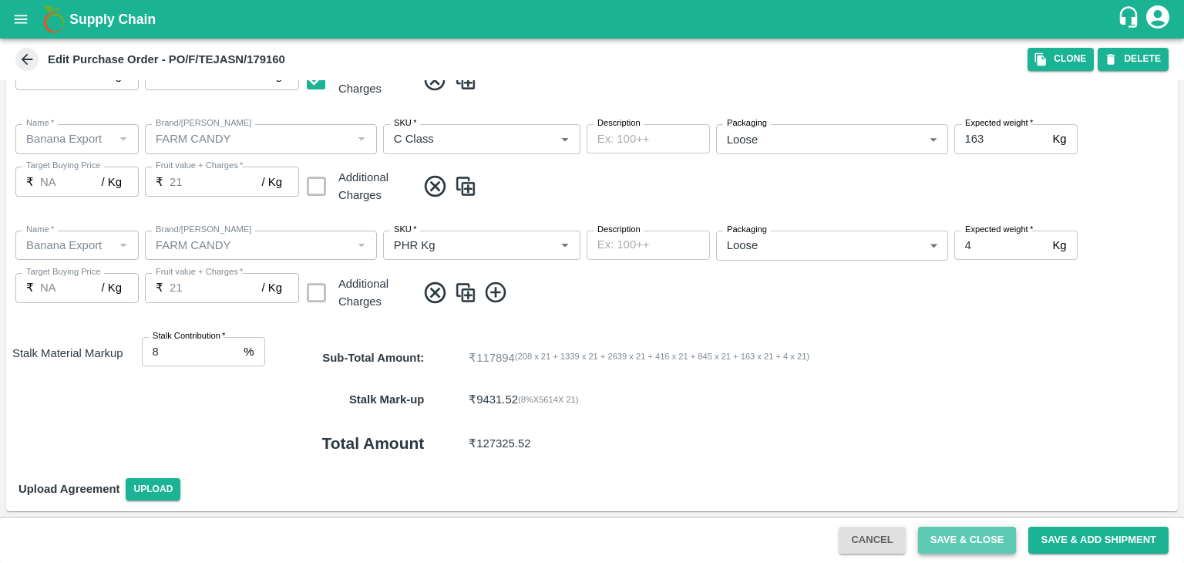
click at [968, 534] on button "Save & Close" at bounding box center [967, 539] width 99 height 27
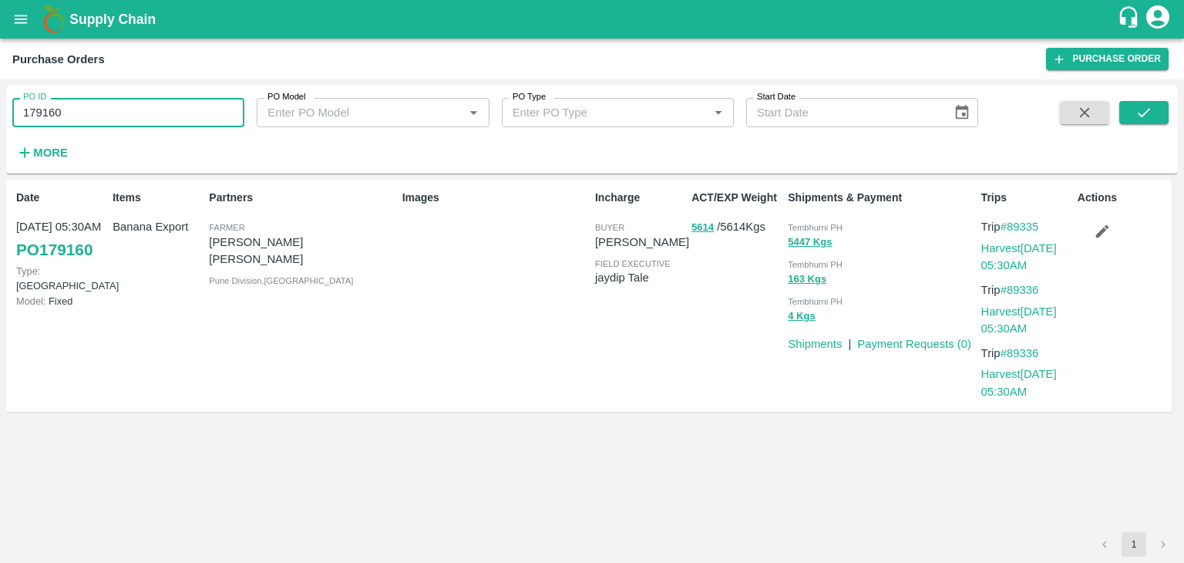
click at [150, 111] on input "179160" at bounding box center [128, 112] width 232 height 29
paste input "text"
type input "179158"
click at [1159, 109] on button "submit" at bounding box center [1143, 112] width 49 height 23
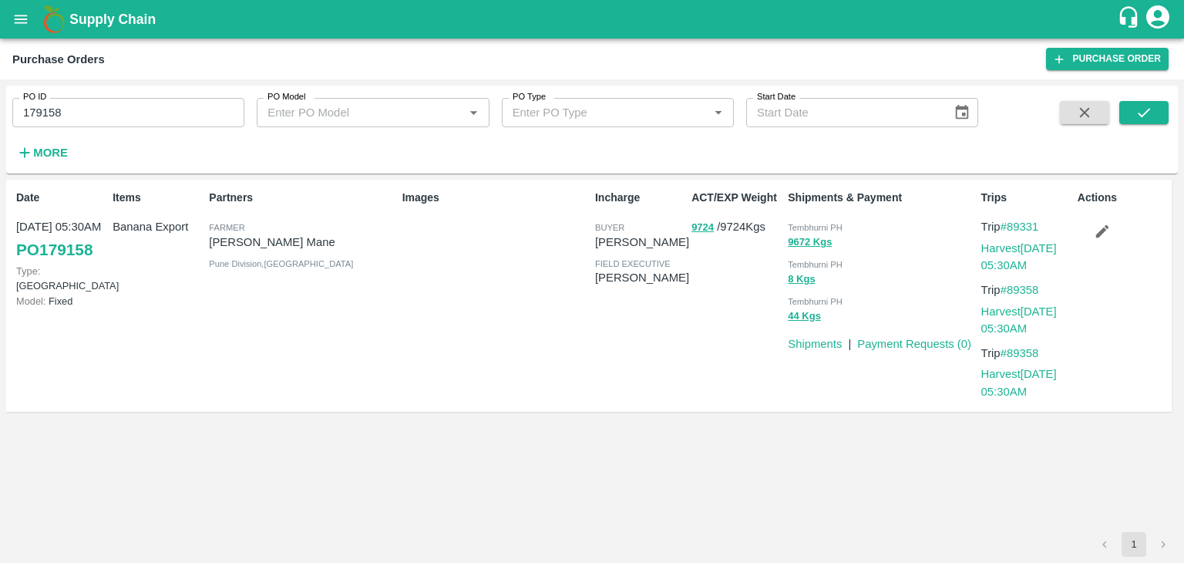
click at [1136, 99] on div "PO ID 179158 PO ID PO Model PO Model   * PO Type PO Type   * Start Date Start D…" at bounding box center [591, 130] width 1171 height 76
click at [1142, 106] on icon "submit" at bounding box center [1143, 112] width 17 height 17
click at [1001, 245] on link "Harvest [DATE] 05:30AM" at bounding box center [1019, 256] width 76 height 29
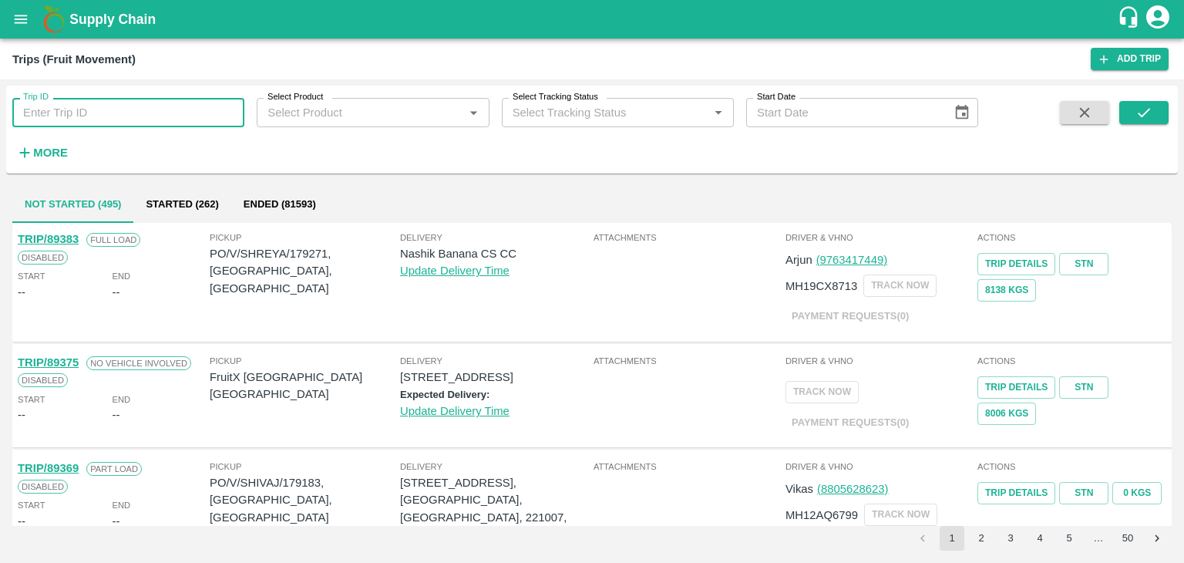
click at [152, 111] on input "Trip ID" at bounding box center [128, 112] width 232 height 29
type input "89358"
click at [1145, 109] on icon "submit" at bounding box center [1143, 112] width 17 height 17
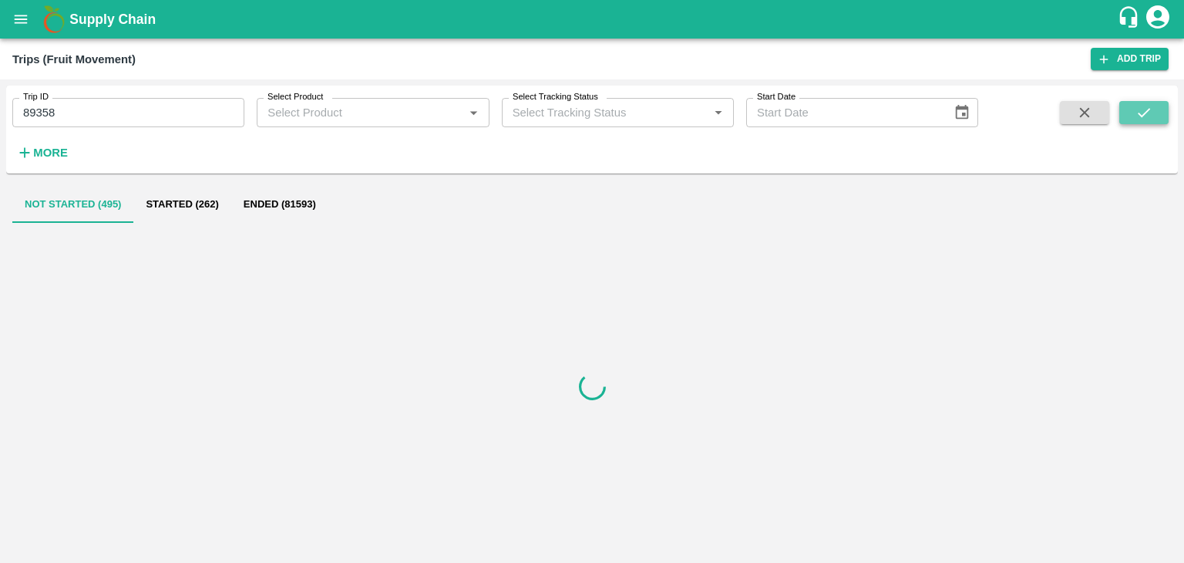
click at [1145, 109] on icon "submit" at bounding box center [1143, 112] width 17 height 17
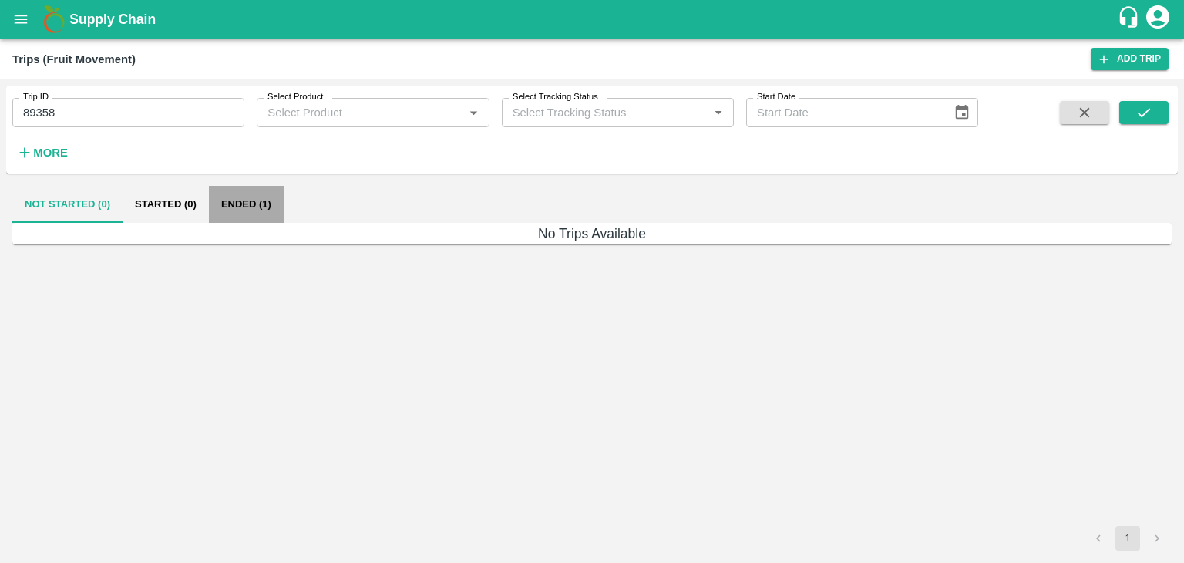
click at [264, 208] on button "Ended (1)" at bounding box center [246, 204] width 75 height 37
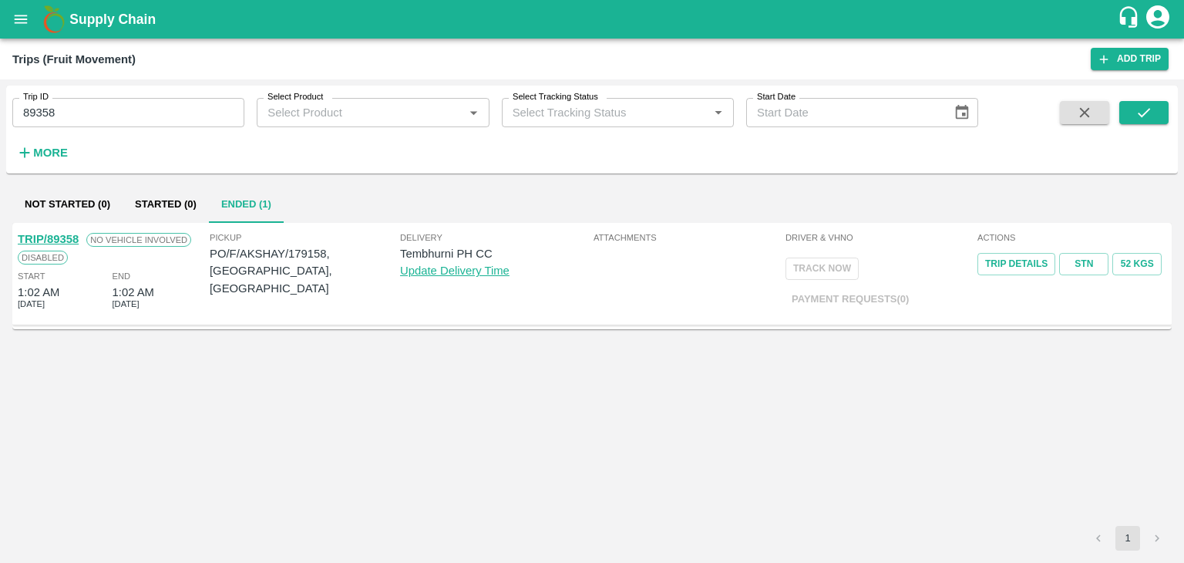
click at [49, 235] on link "TRIP/89358" at bounding box center [48, 239] width 61 height 12
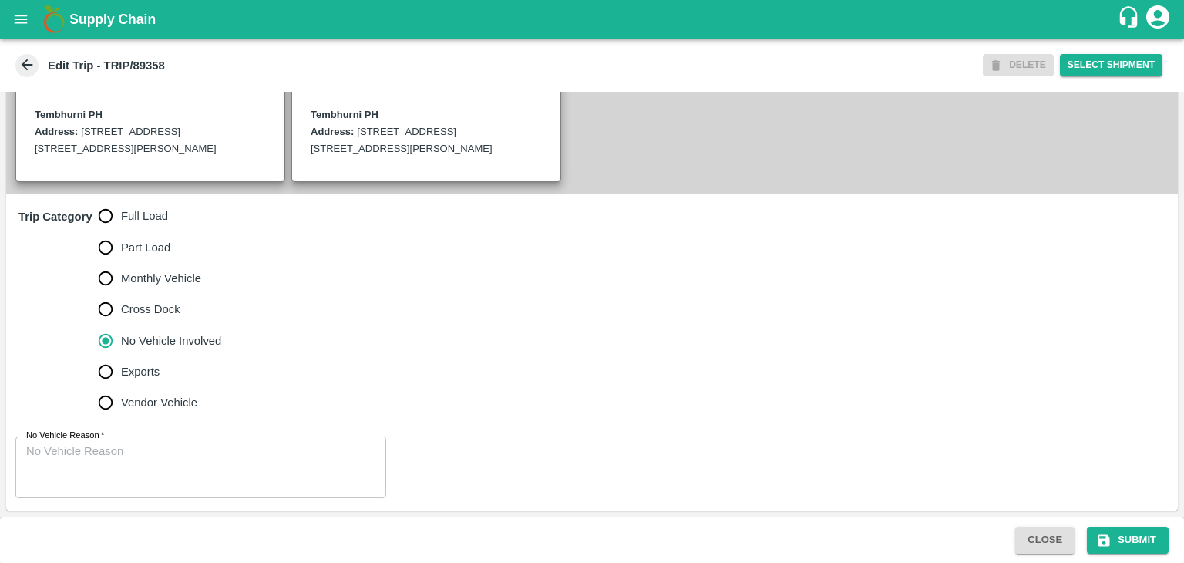
scroll to position [395, 0]
click at [143, 213] on span "Full Load" at bounding box center [144, 215] width 47 height 17
click at [121, 213] on input "Full Load" at bounding box center [105, 215] width 31 height 31
radio input "true"
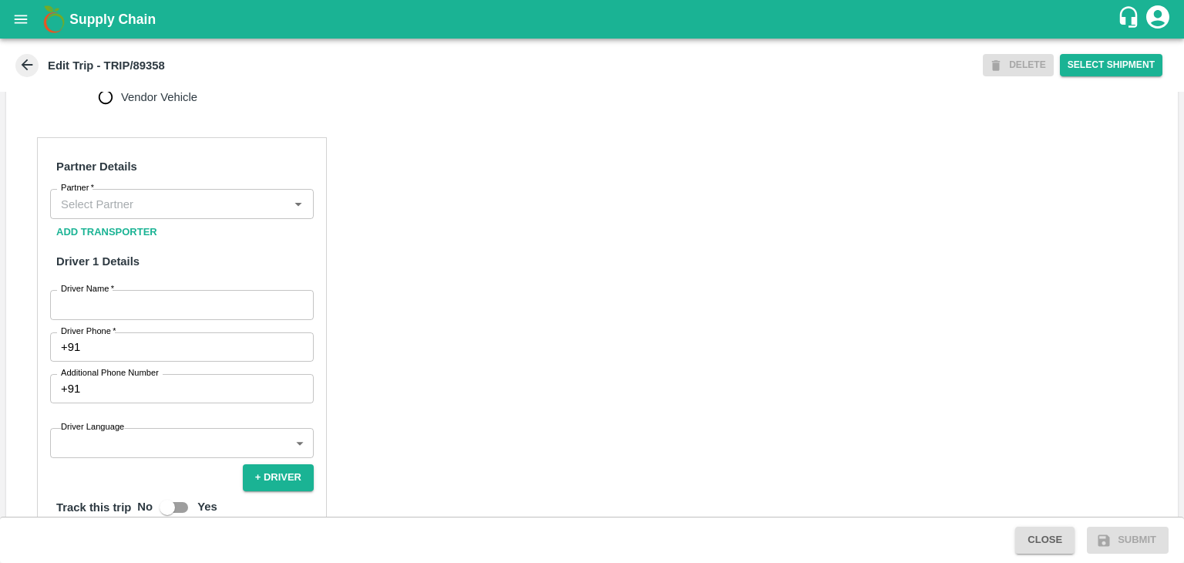
scroll to position [685, 0]
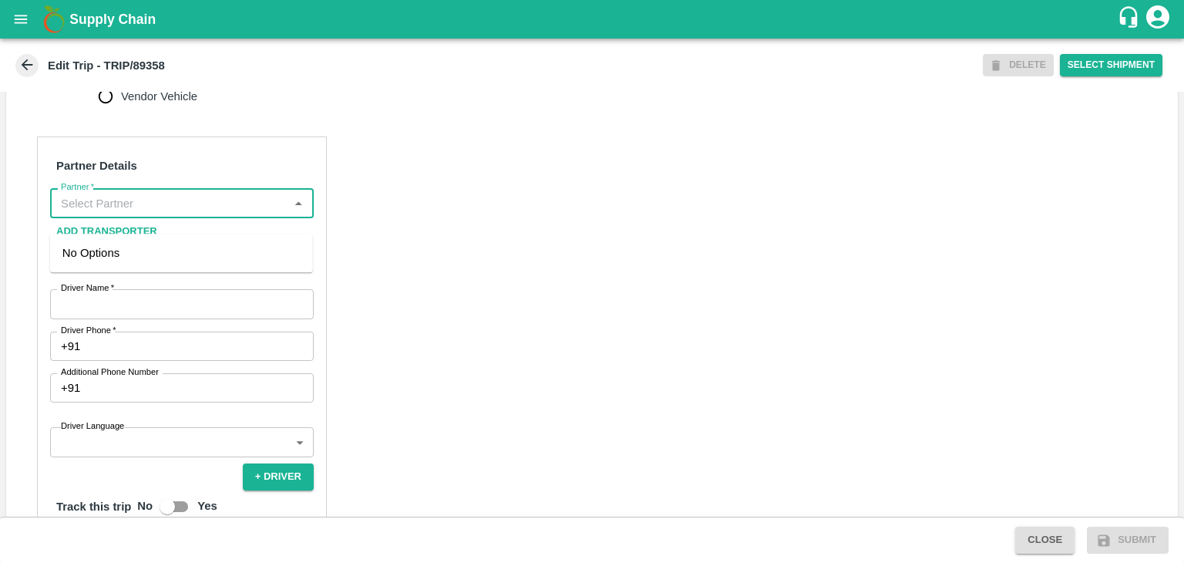
click at [178, 213] on input "Partner   *" at bounding box center [169, 203] width 229 height 20
click at [160, 244] on div "Nitin Rasal ( Bhairavnath Transport )-Deulgaon, Pune-9860466997(Transporter)" at bounding box center [181, 270] width 238 height 52
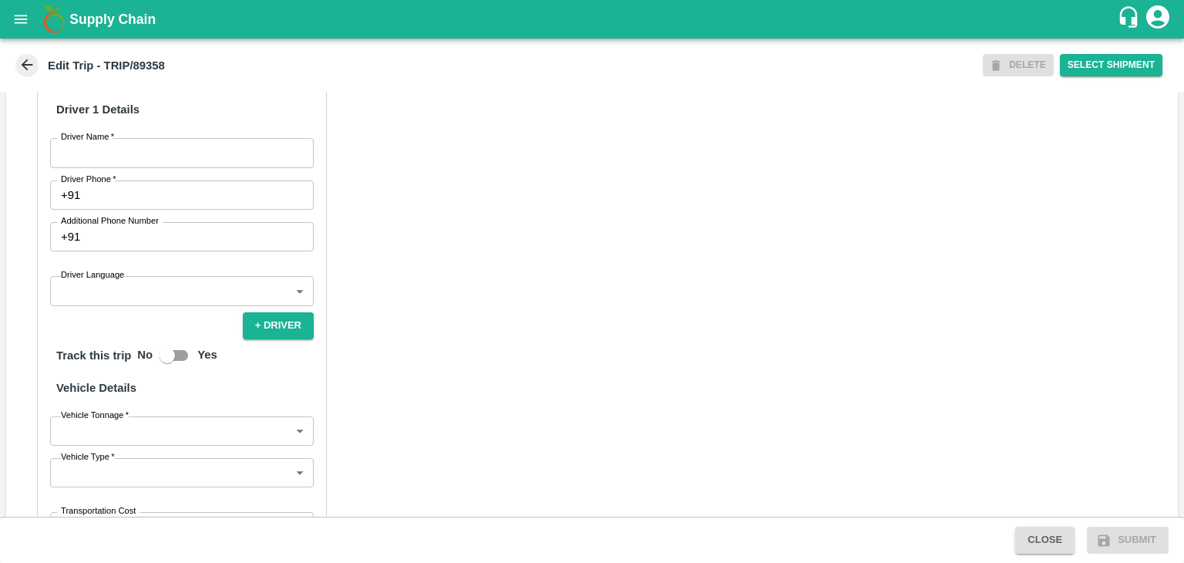
scroll to position [837, 0]
type input "Nitin Rasal ( Bhairavnath Transport )-Deulgaon, Pune-9860466997(Transporter)"
click at [133, 166] on input "Driver Name   *" at bounding box center [182, 151] width 264 height 29
type input "Godase"
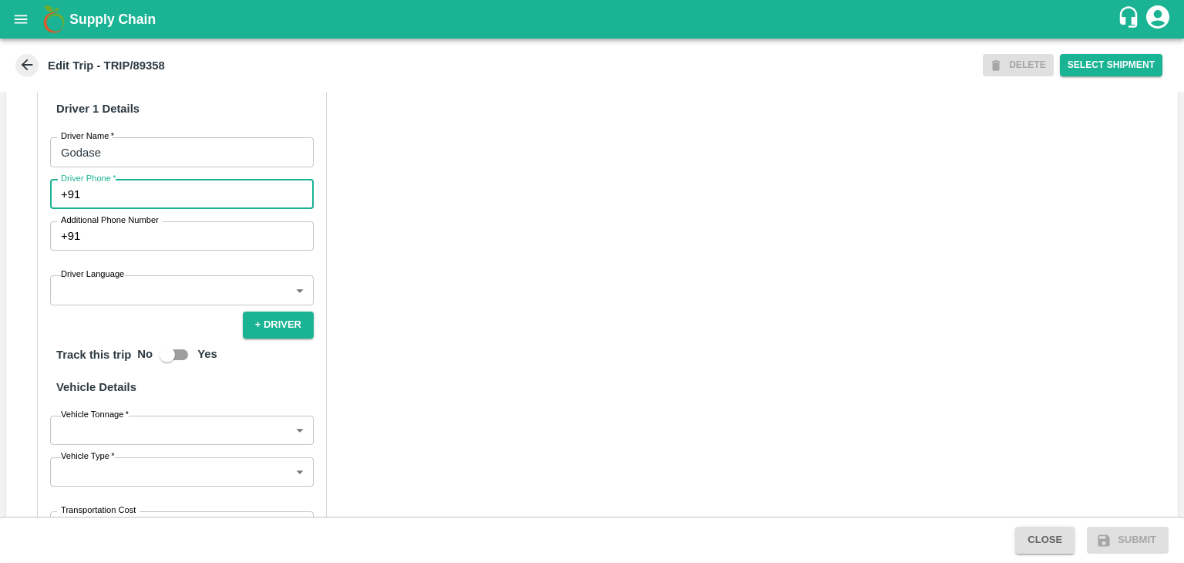
click at [133, 209] on input "Driver Phone   *" at bounding box center [199, 194] width 227 height 29
type input "9975280177"
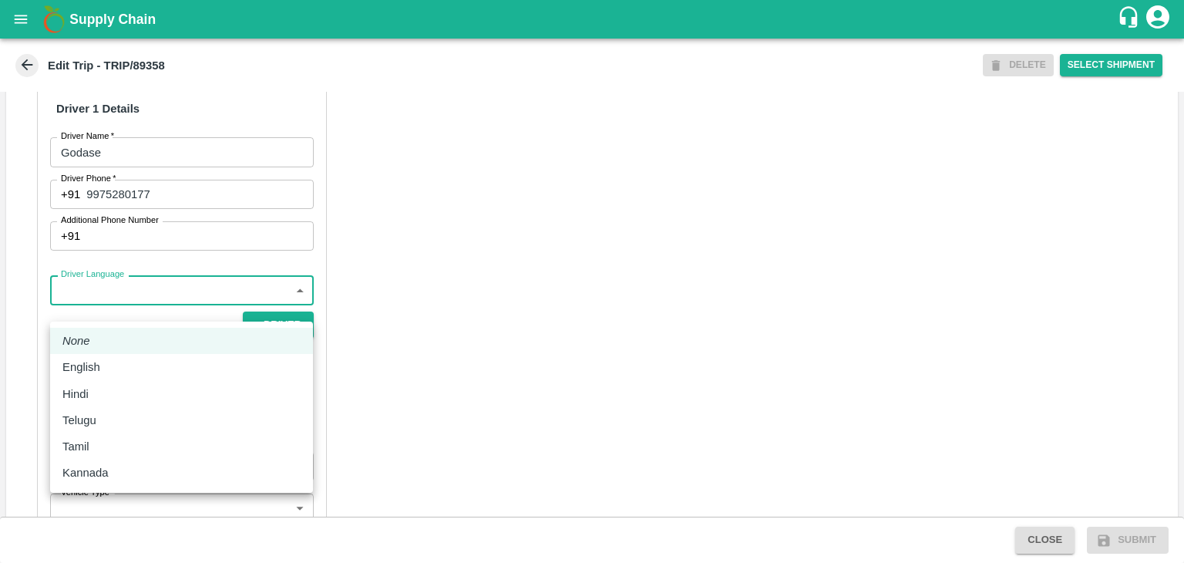
click at [106, 311] on body "Supply Chain Edit Trip - TRIP/89358 DELETE Select Shipment Trip Details Trip Ty…" at bounding box center [592, 281] width 1184 height 563
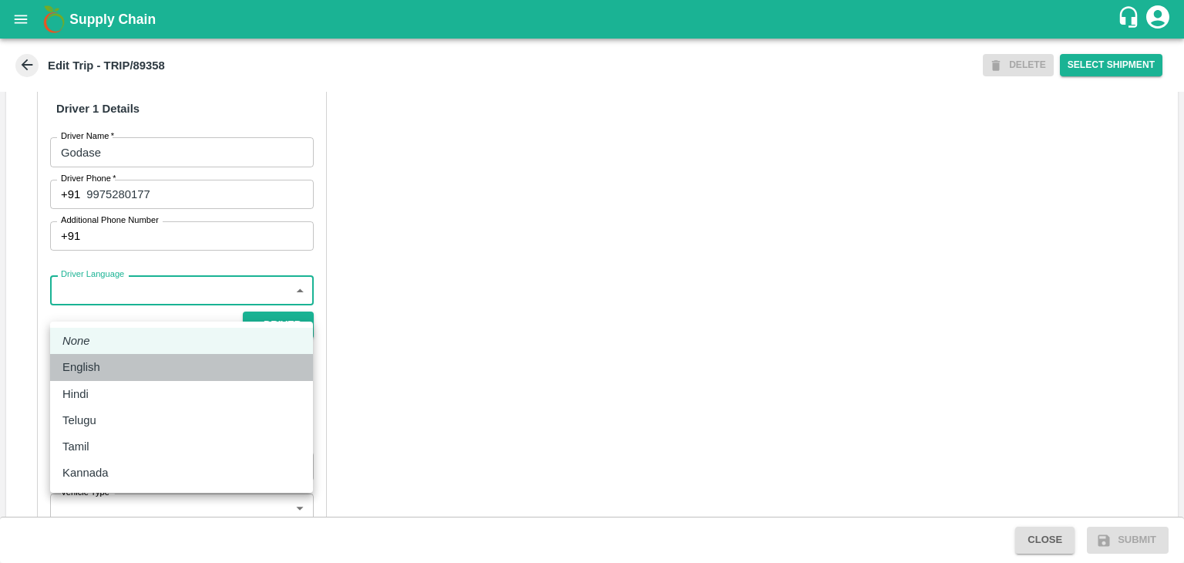
click at [101, 377] on li "English" at bounding box center [181, 367] width 263 height 26
type input "en"
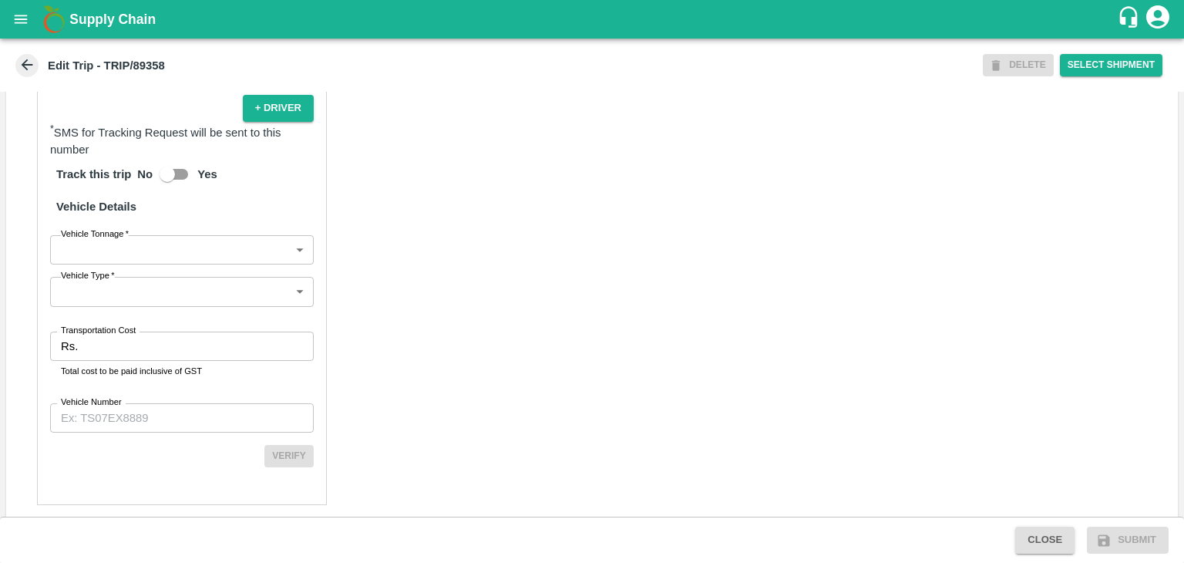
scroll to position [1084, 0]
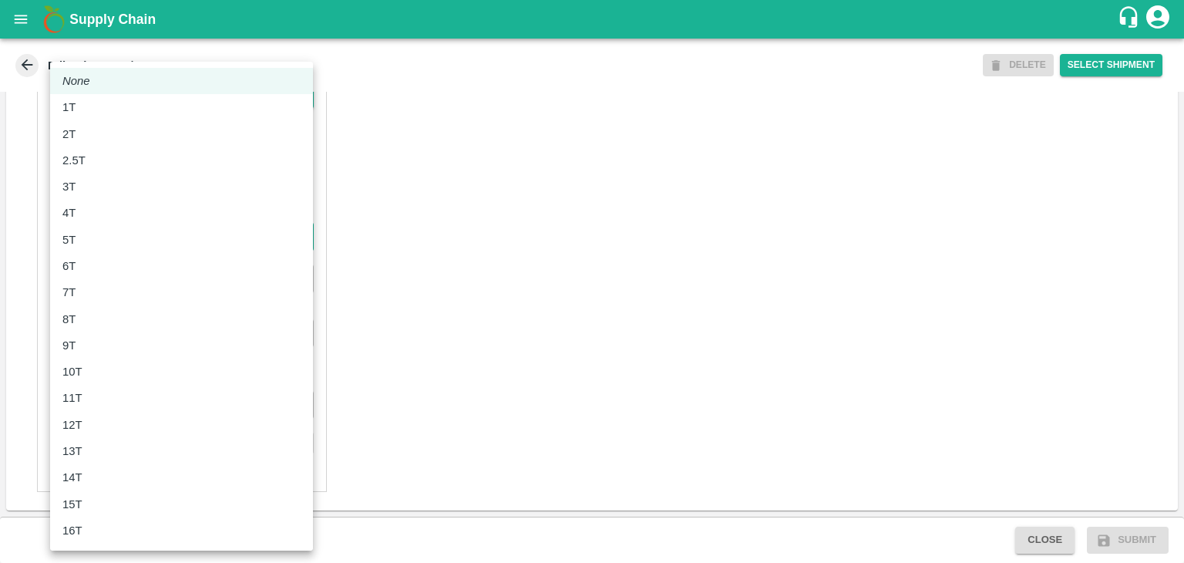
click at [100, 235] on body "Supply Chain Edit Trip - TRIP/89358 DELETE Select Shipment Trip Details Trip Ty…" at bounding box center [592, 281] width 1184 height 563
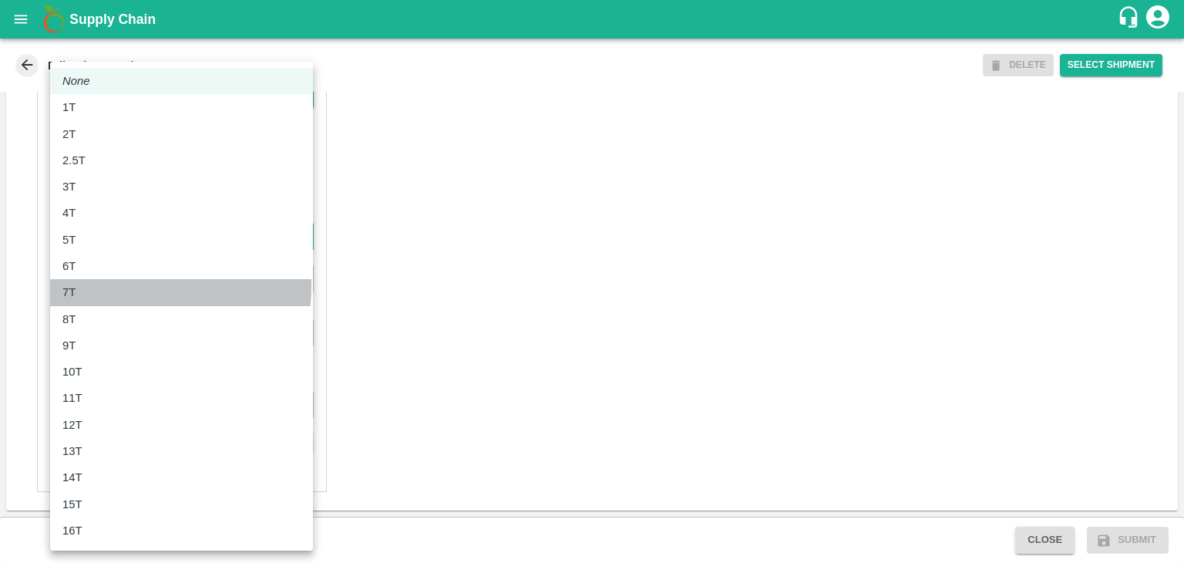
click at [105, 285] on div "7T" at bounding box center [181, 292] width 238 height 17
type input "7000"
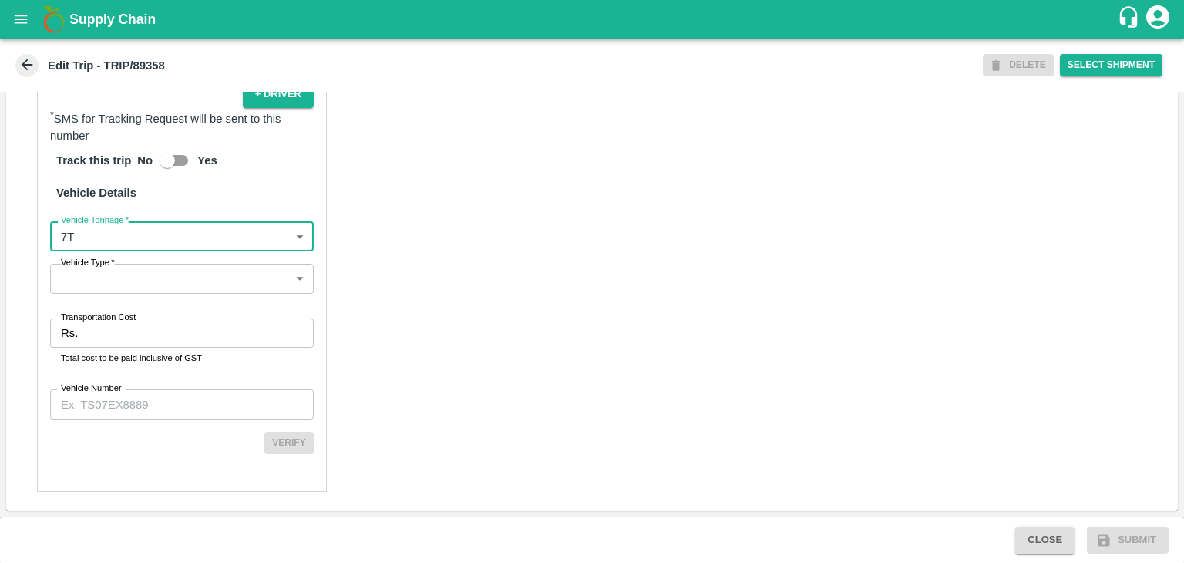
click at [134, 277] on body "Supply Chain Edit Trip - TRIP/89358 DELETE Select Shipment Trip Details Trip Ty…" at bounding box center [592, 281] width 1184 height 563
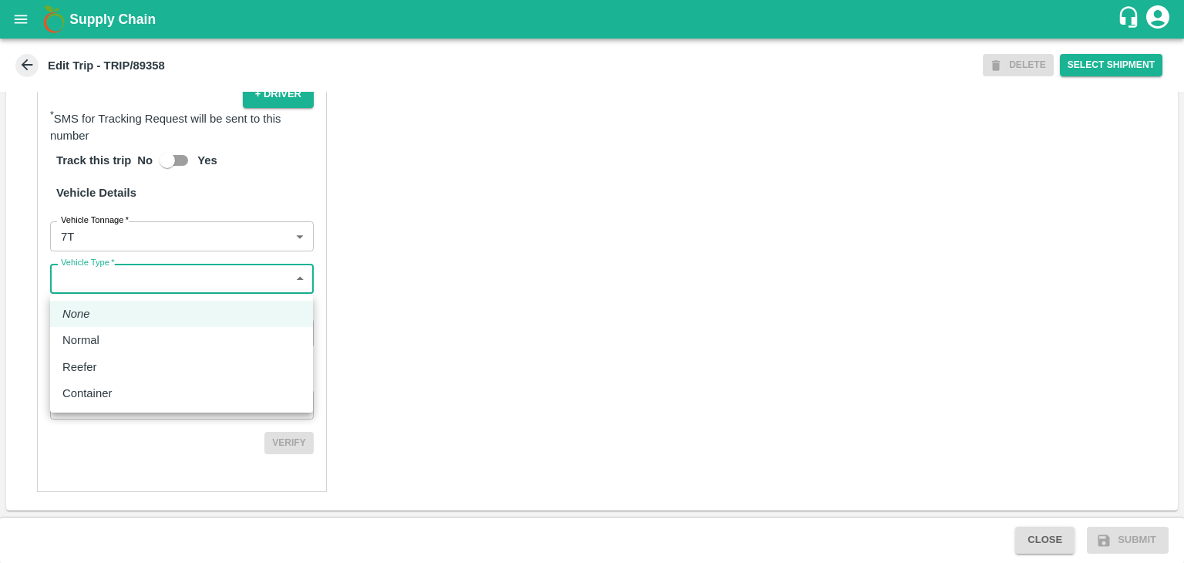
click at [134, 277] on div at bounding box center [592, 281] width 1184 height 563
click at [133, 273] on body "Supply Chain Edit Trip - TRIP/89358 DELETE Select Shipment Trip Details Trip Ty…" at bounding box center [592, 281] width 1184 height 563
click at [89, 348] on p "Normal" at bounding box center [80, 339] width 37 height 17
type input "Normal"
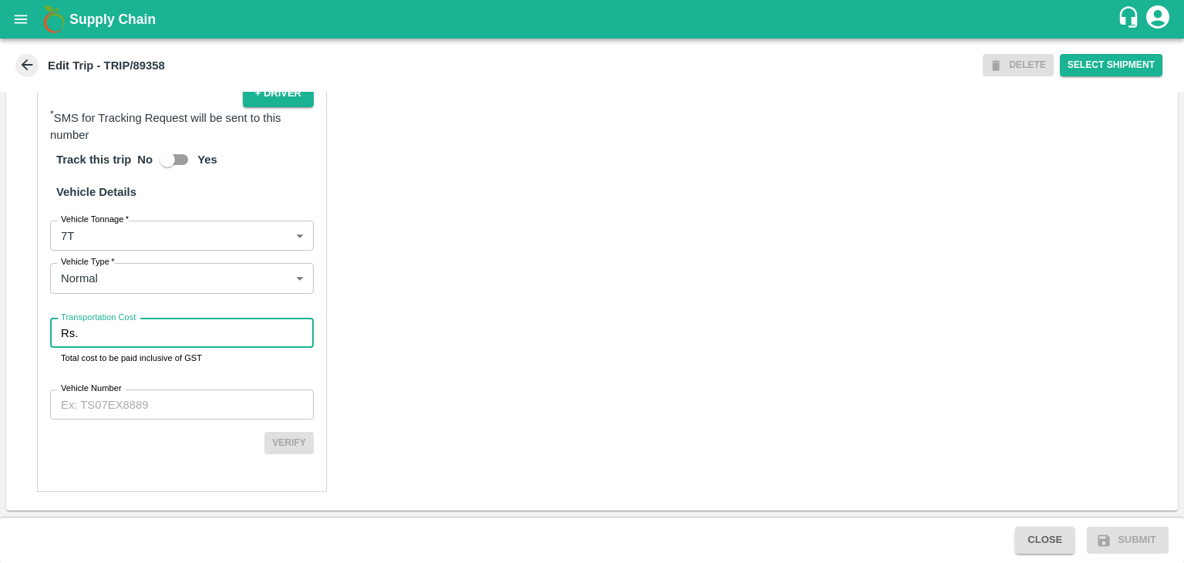
click at [131, 339] on input "Transportation Cost" at bounding box center [199, 332] width 230 height 29
type input "1"
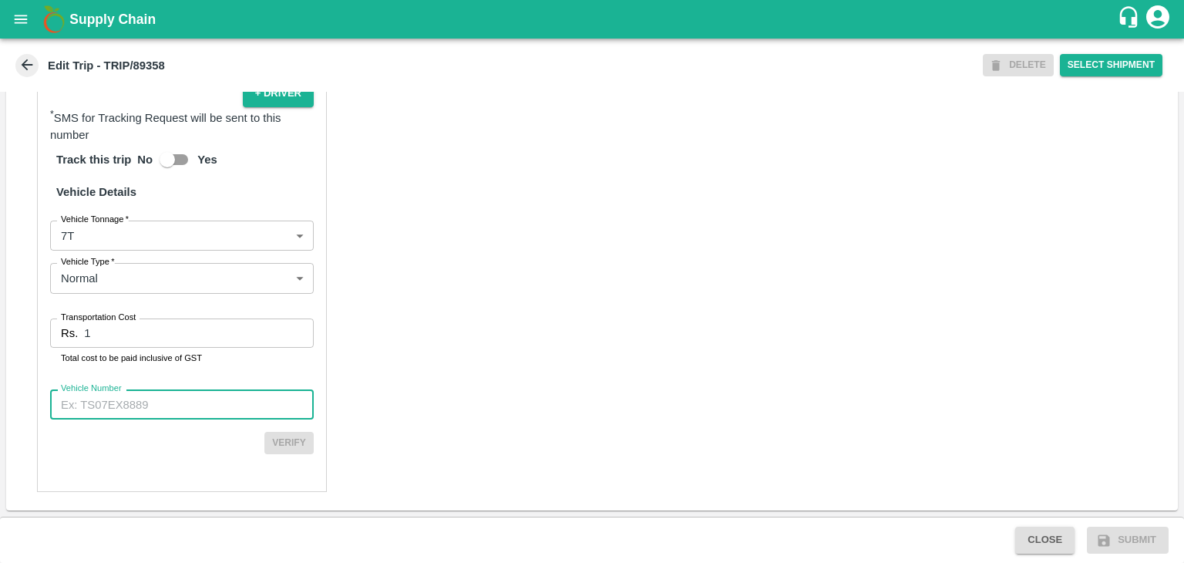
click at [171, 395] on input "Vehicle Number" at bounding box center [182, 403] width 264 height 29
type input "MH42B9581"
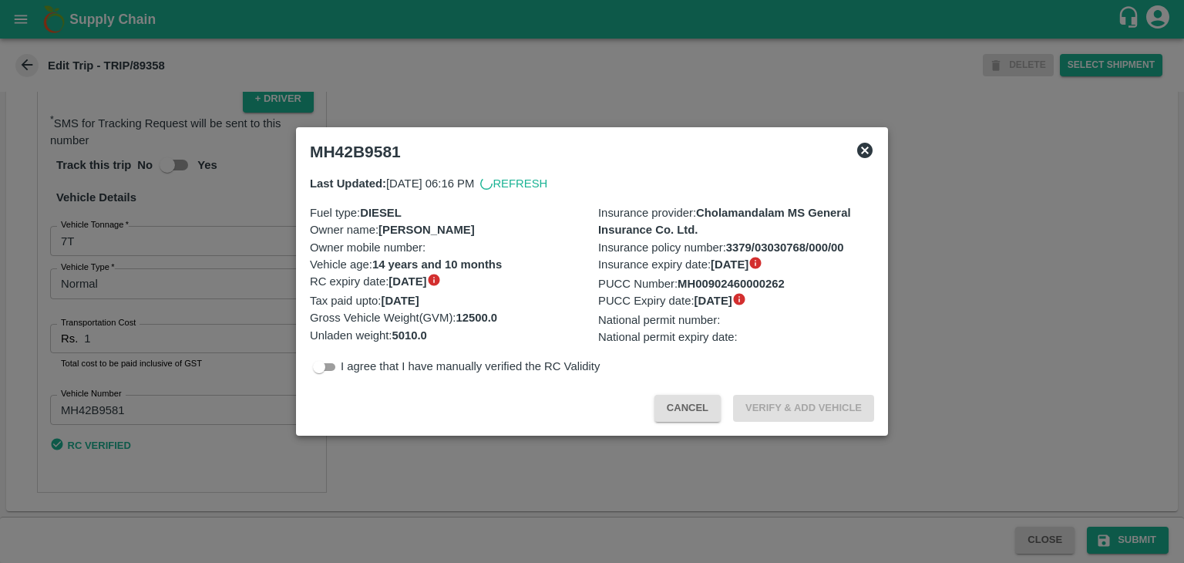
scroll to position [1080, 0]
click at [876, 462] on div at bounding box center [592, 281] width 1184 height 563
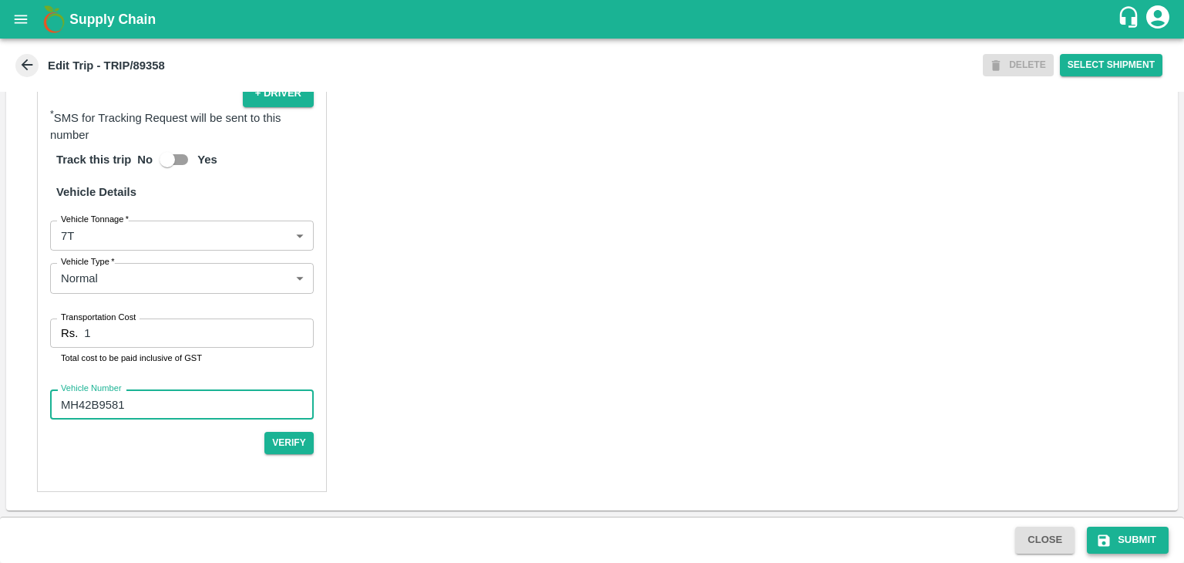
click at [1140, 547] on button "Submit" at bounding box center [1128, 539] width 82 height 27
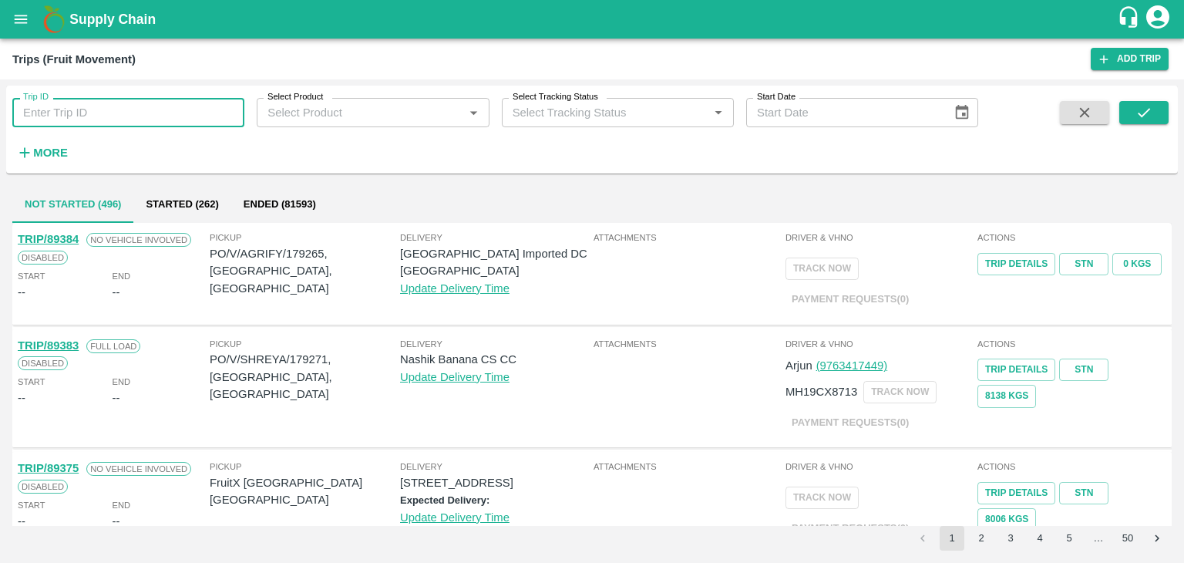
click at [76, 116] on input "Trip ID" at bounding box center [128, 112] width 232 height 29
type input "89358"
click at [1145, 108] on icon "submit" at bounding box center [1143, 112] width 17 height 17
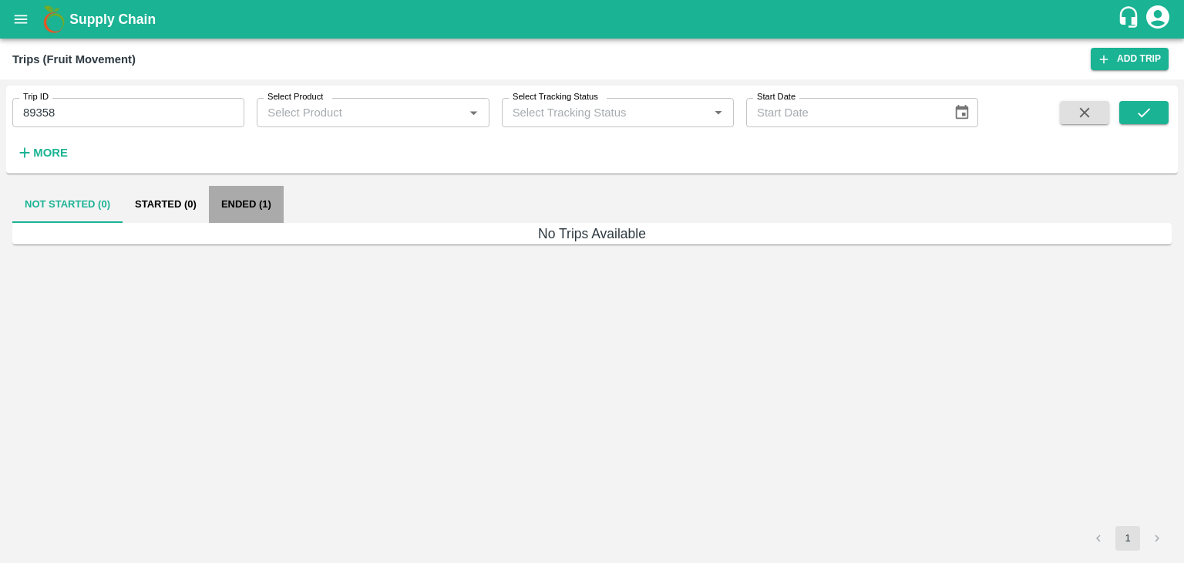
click at [220, 213] on button "Ended (1)" at bounding box center [246, 204] width 75 height 37
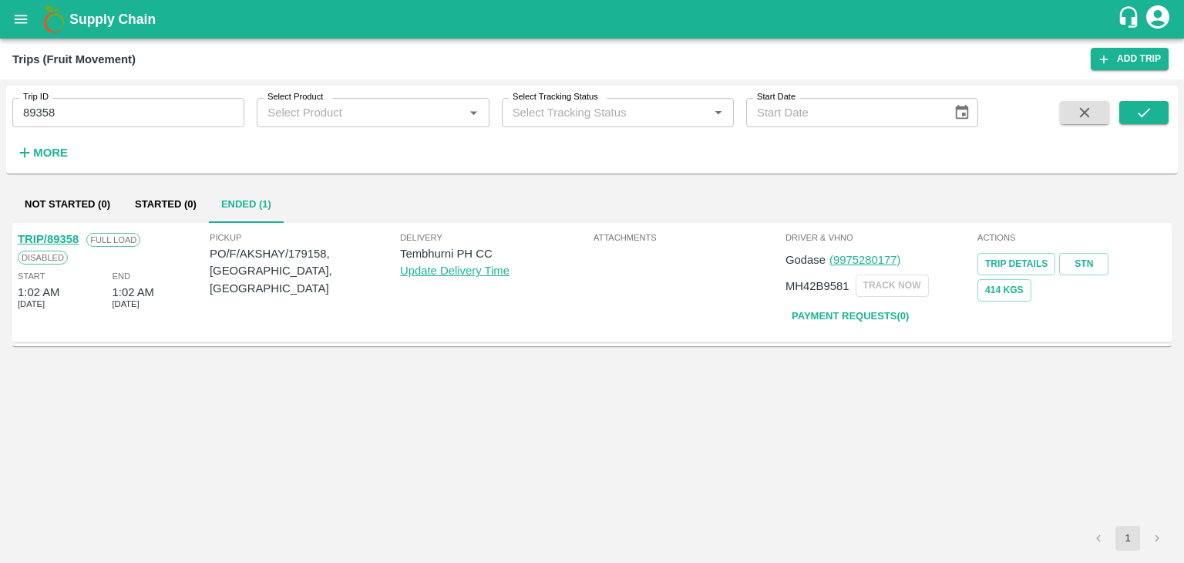
click at [59, 234] on link "TRIP/89358" at bounding box center [48, 239] width 61 height 12
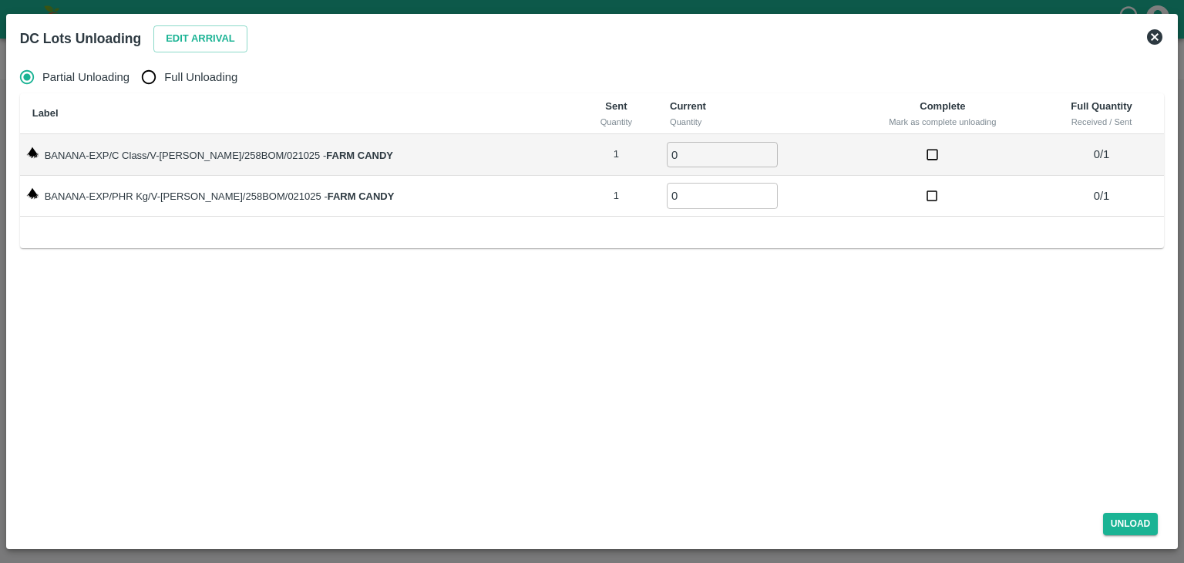
click at [1162, 35] on icon at bounding box center [1154, 37] width 18 height 18
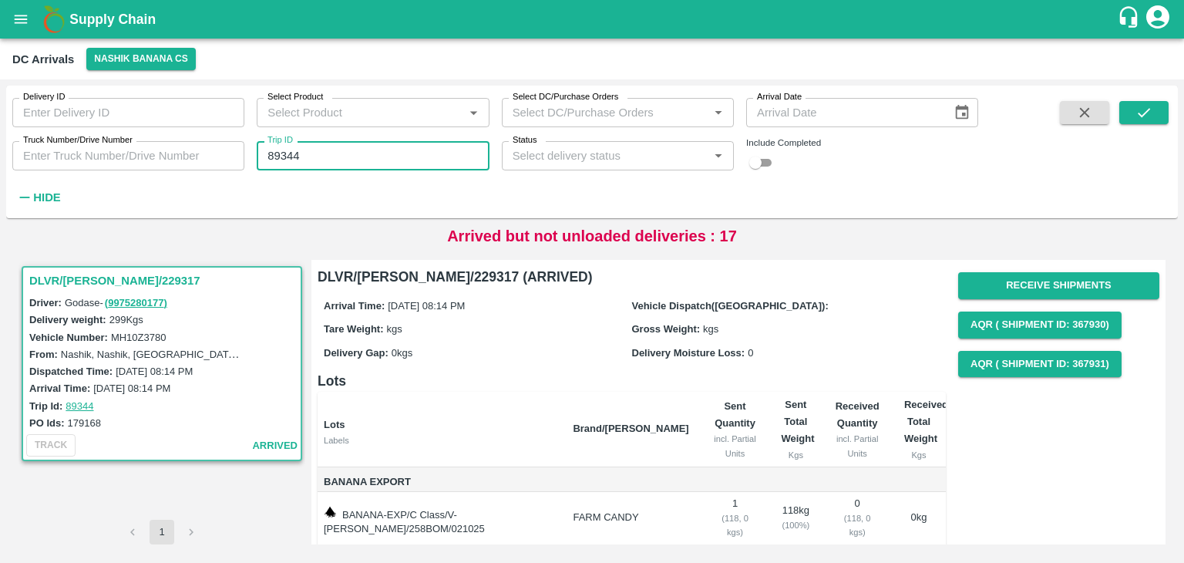
click at [361, 147] on input "89344" at bounding box center [373, 155] width 232 height 29
type input "89358"
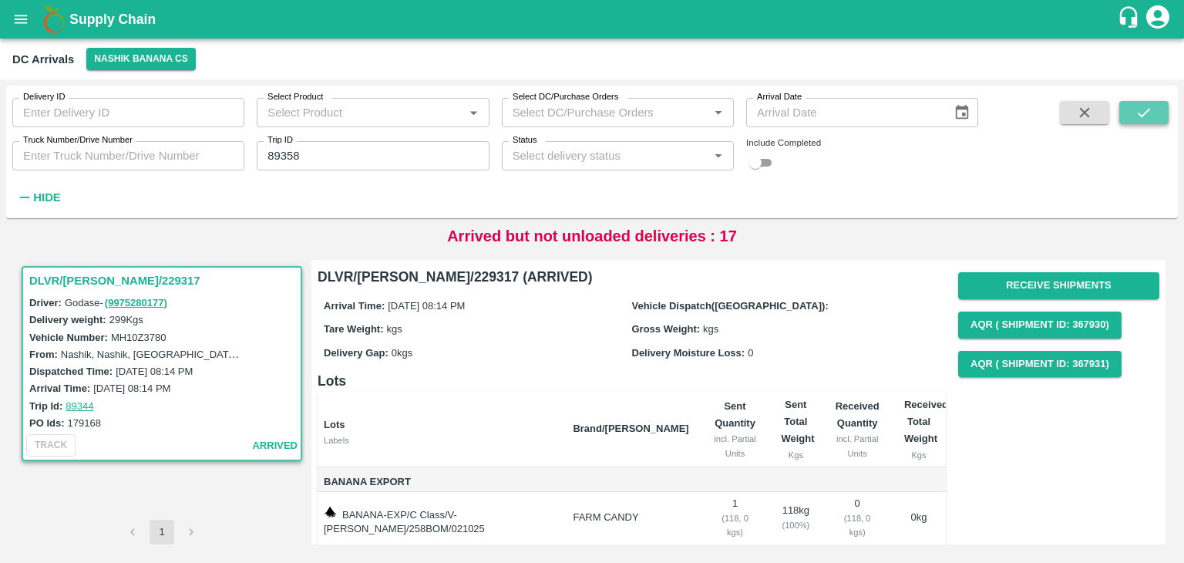
click at [1162, 118] on button "submit" at bounding box center [1143, 112] width 49 height 23
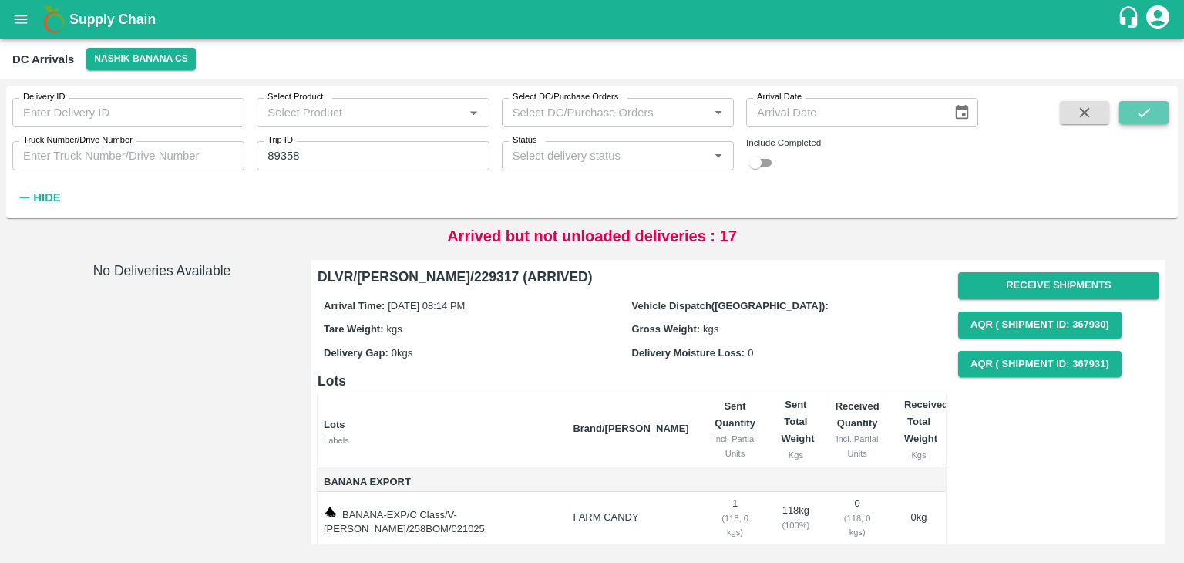
click at [1162, 118] on button "submit" at bounding box center [1143, 112] width 49 height 23
click at [122, 50] on button "Nashik Banana CS" at bounding box center [140, 59] width 109 height 22
click at [125, 89] on li "Tembhurni PH" at bounding box center [141, 90] width 155 height 26
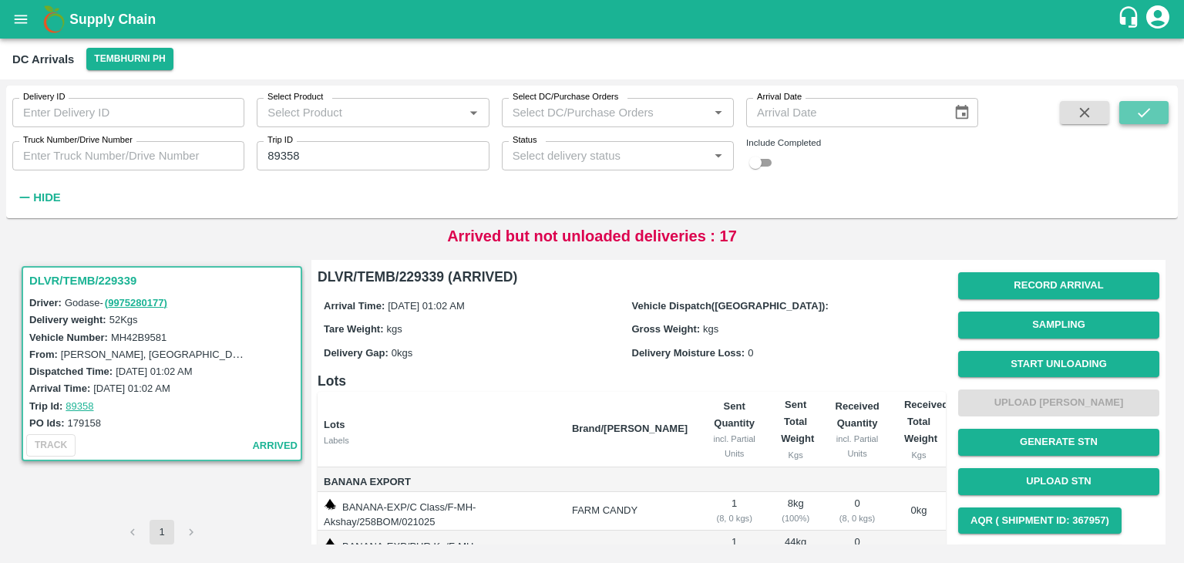
click at [1165, 116] on button "submit" at bounding box center [1143, 112] width 49 height 23
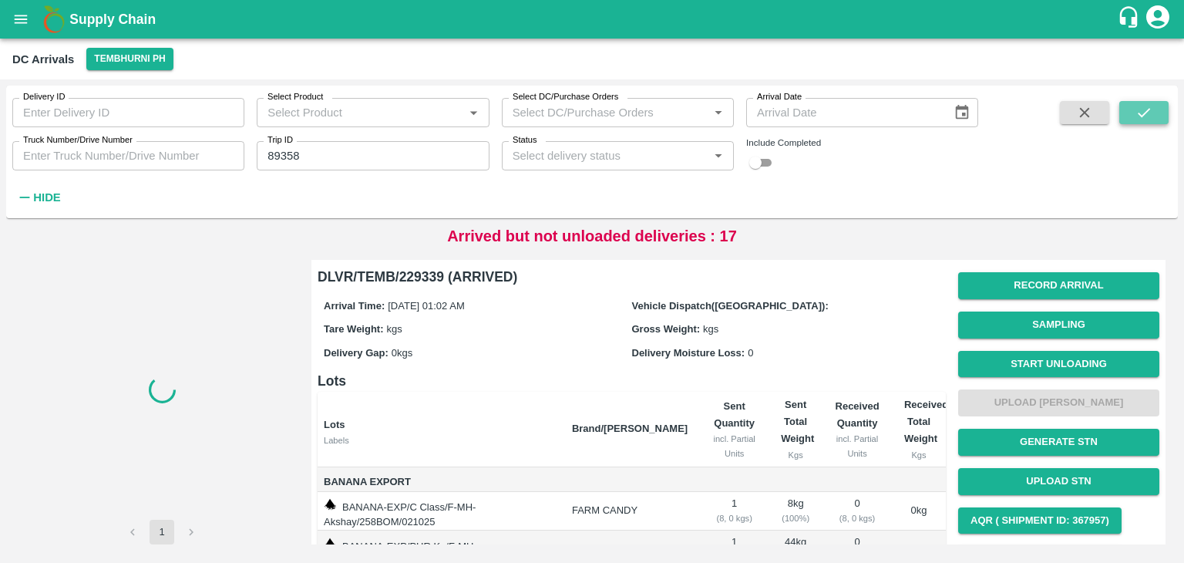
click at [1165, 116] on button "submit" at bounding box center [1143, 112] width 49 height 23
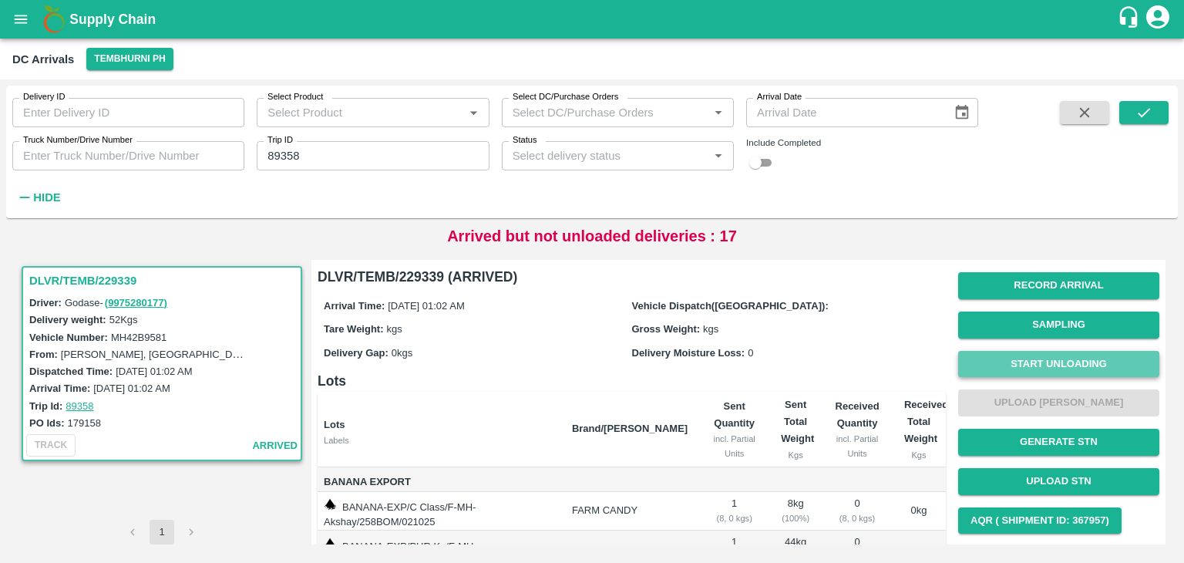
click at [1020, 369] on button "Start Unloading" at bounding box center [1058, 364] width 201 height 27
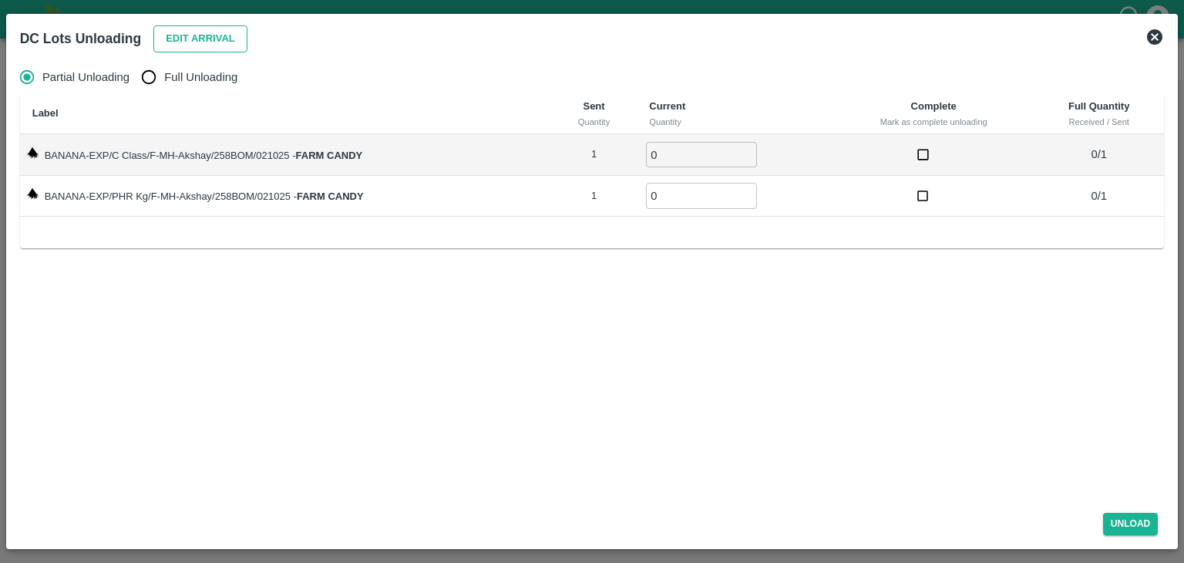
drag, startPoint x: 182, startPoint y: 22, endPoint x: 194, endPoint y: 35, distance: 17.4
click at [194, 35] on div "Edit Arrival" at bounding box center [197, 35] width 100 height 33
click at [194, 35] on button "Edit Arrival" at bounding box center [200, 38] width 94 height 27
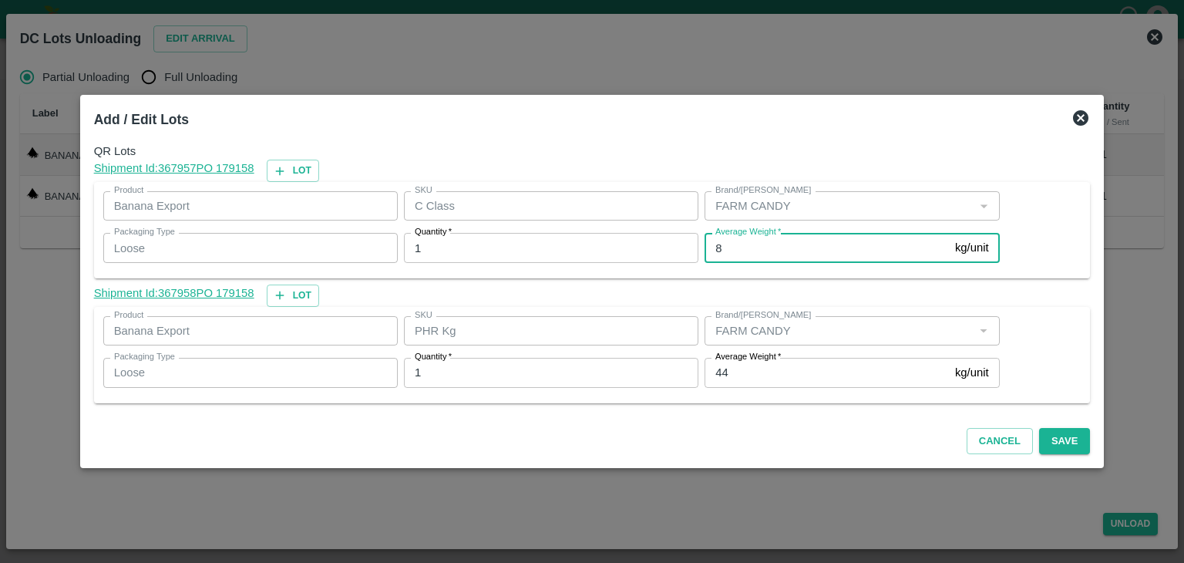
click at [756, 246] on input "8" at bounding box center [826, 247] width 244 height 29
type input "370"
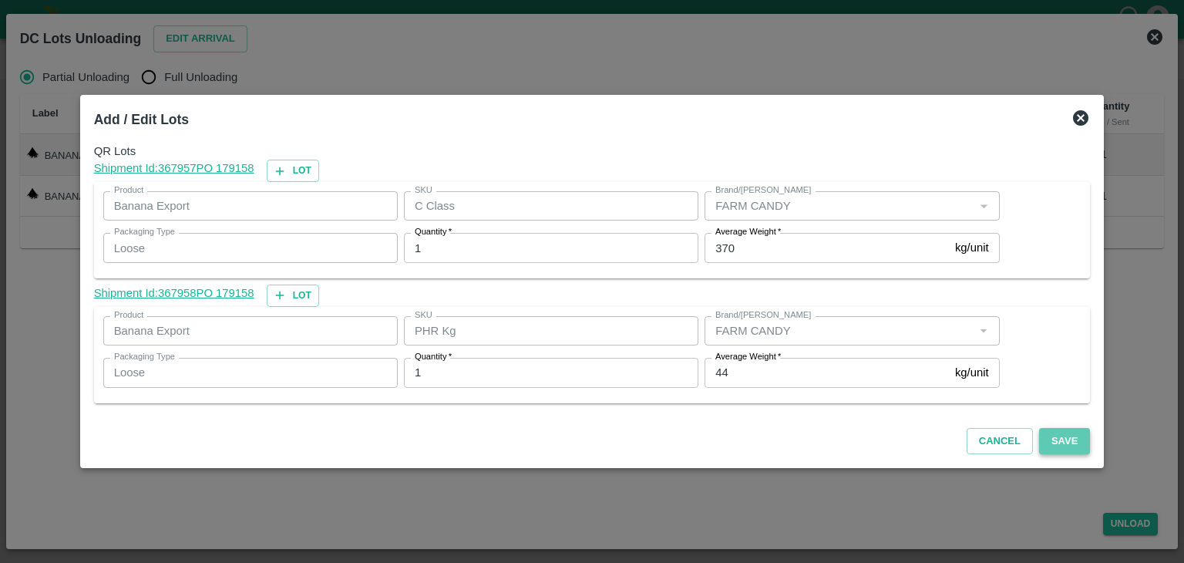
click at [1048, 430] on button "Save" at bounding box center [1064, 441] width 51 height 27
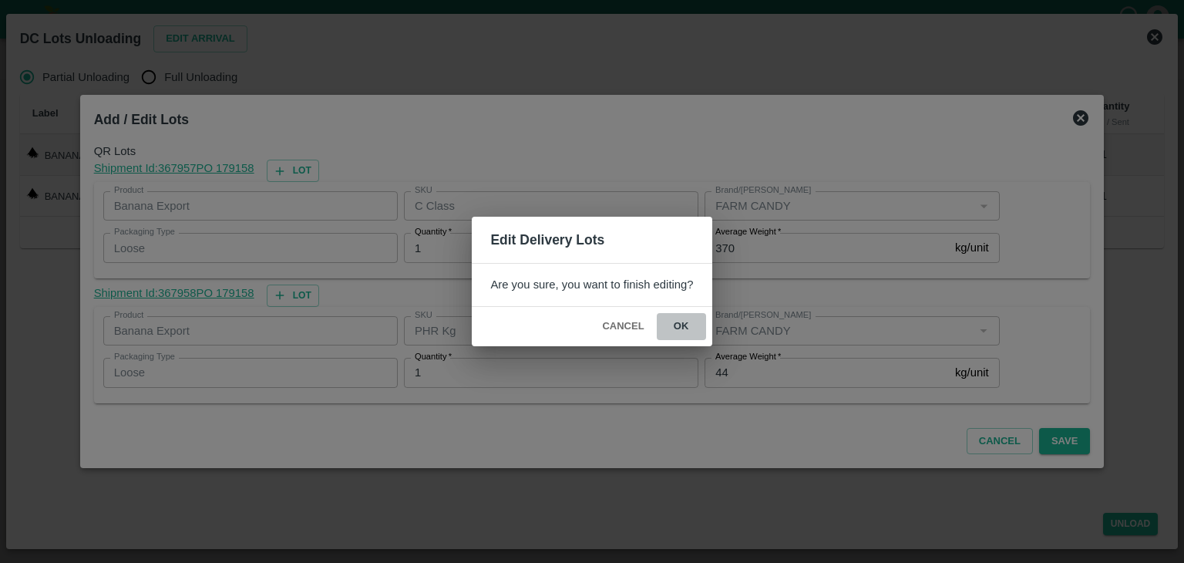
click at [677, 318] on button "ok" at bounding box center [681, 326] width 49 height 27
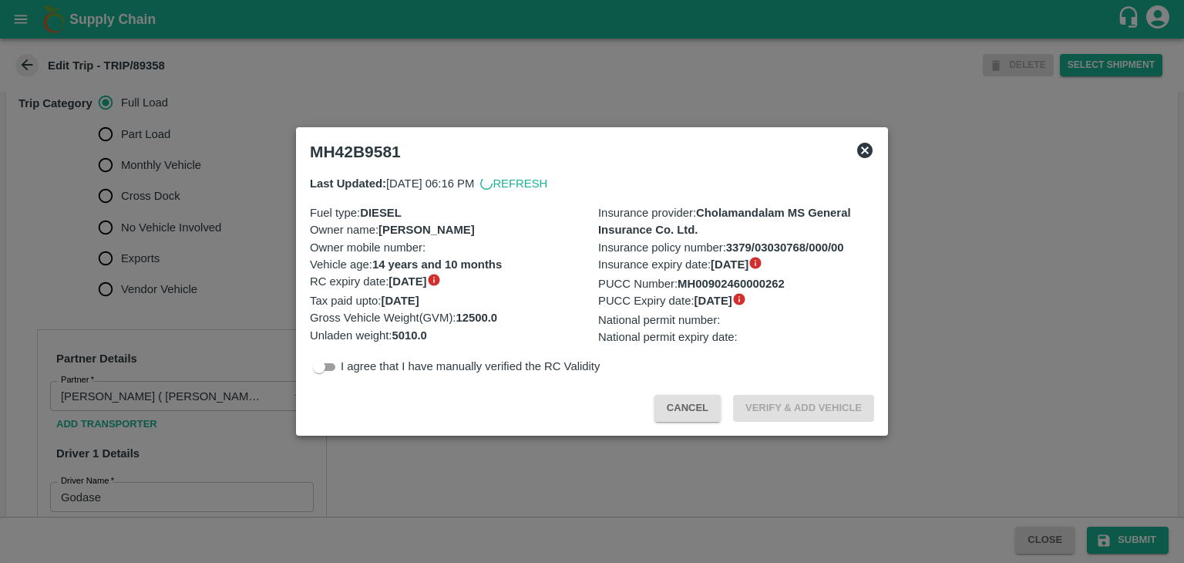
scroll to position [493, 0]
click at [237, 301] on div at bounding box center [592, 281] width 1184 height 563
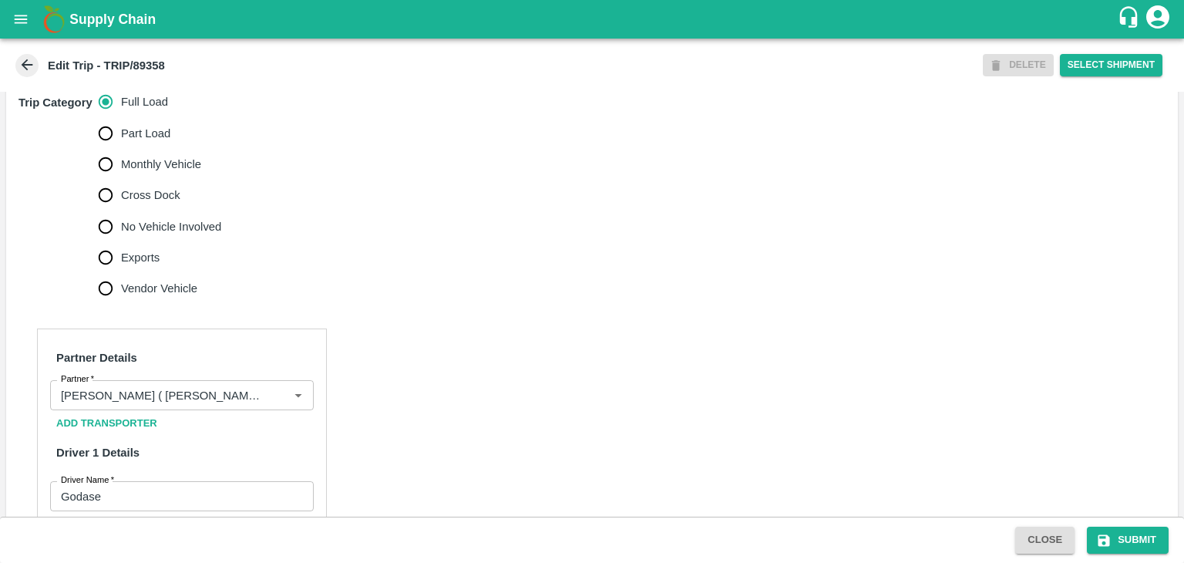
click at [160, 235] on span "No Vehicle Involved" at bounding box center [171, 226] width 100 height 17
click at [121, 240] on input "No Vehicle Involved" at bounding box center [105, 226] width 31 height 31
radio input "true"
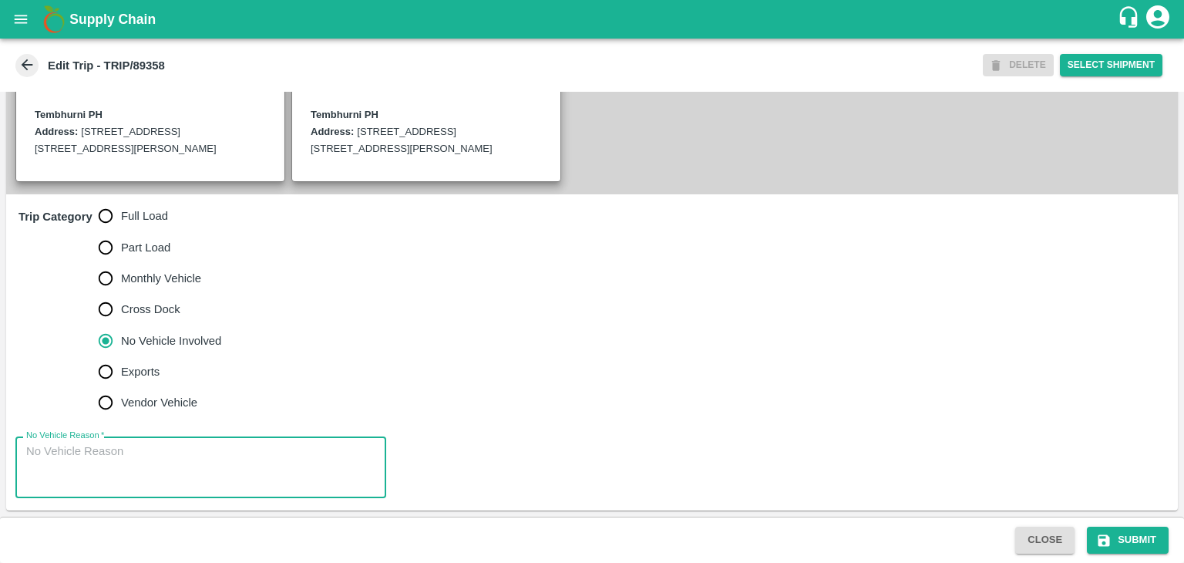
click at [191, 443] on textarea "No Vehicle Reason   *" at bounding box center [200, 467] width 349 height 49
type textarea "Field Dump"
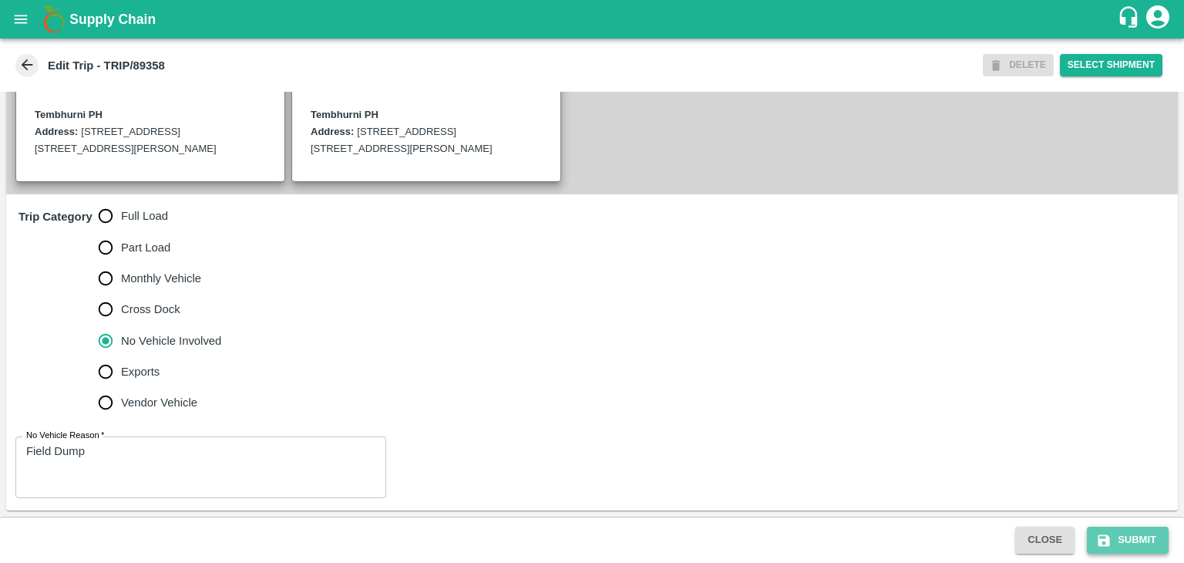
click at [1102, 531] on button "Submit" at bounding box center [1128, 539] width 82 height 27
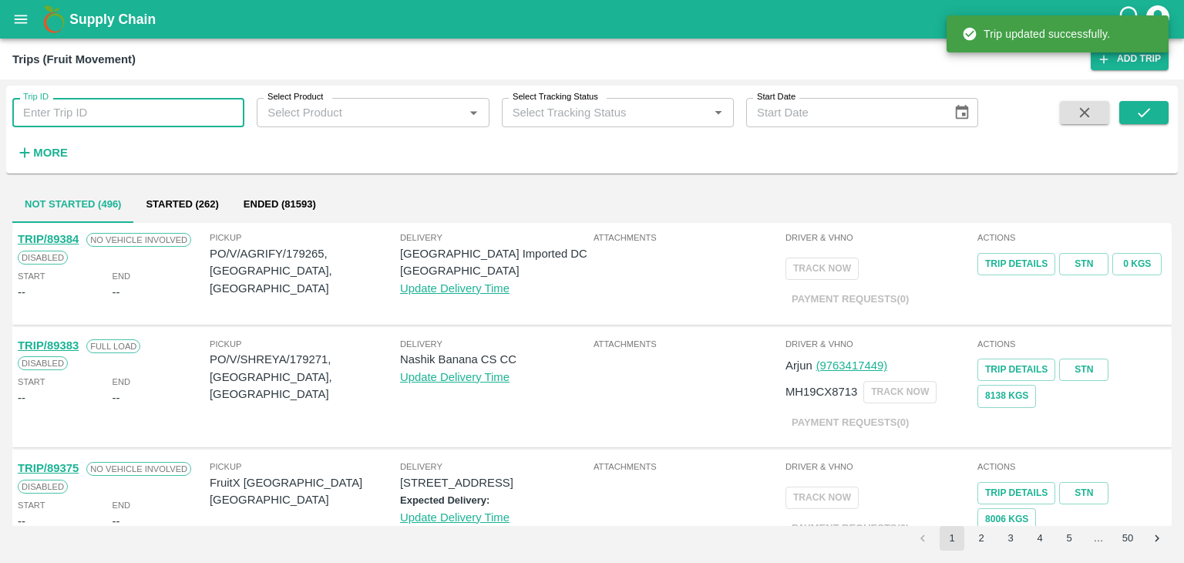
click at [105, 119] on input "Trip ID" at bounding box center [128, 112] width 232 height 29
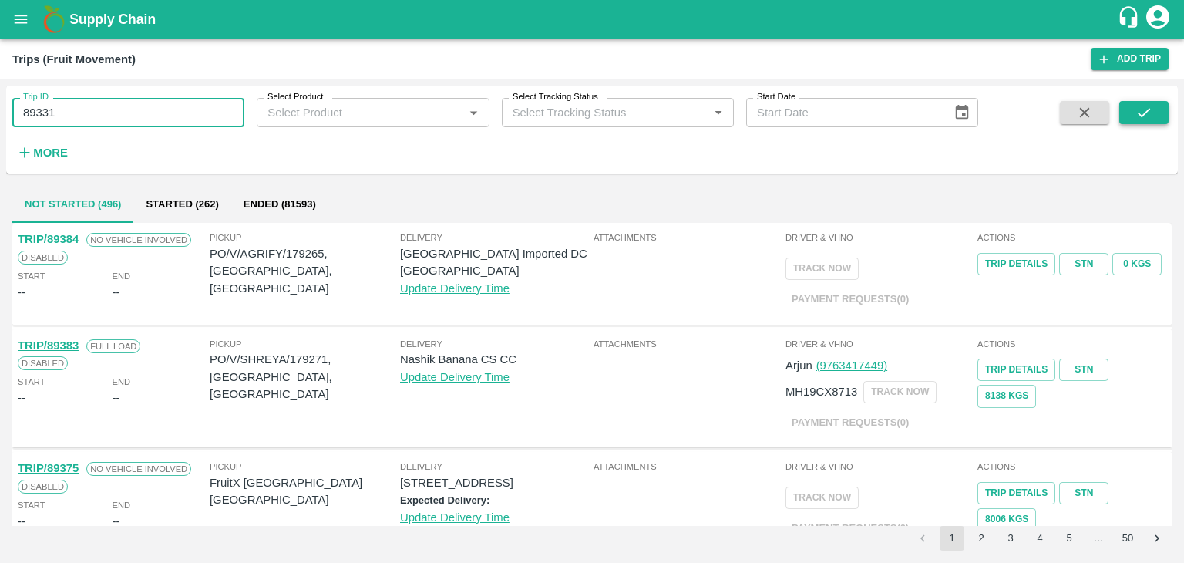
type input "89331"
click at [1131, 110] on button "submit" at bounding box center [1143, 112] width 49 height 23
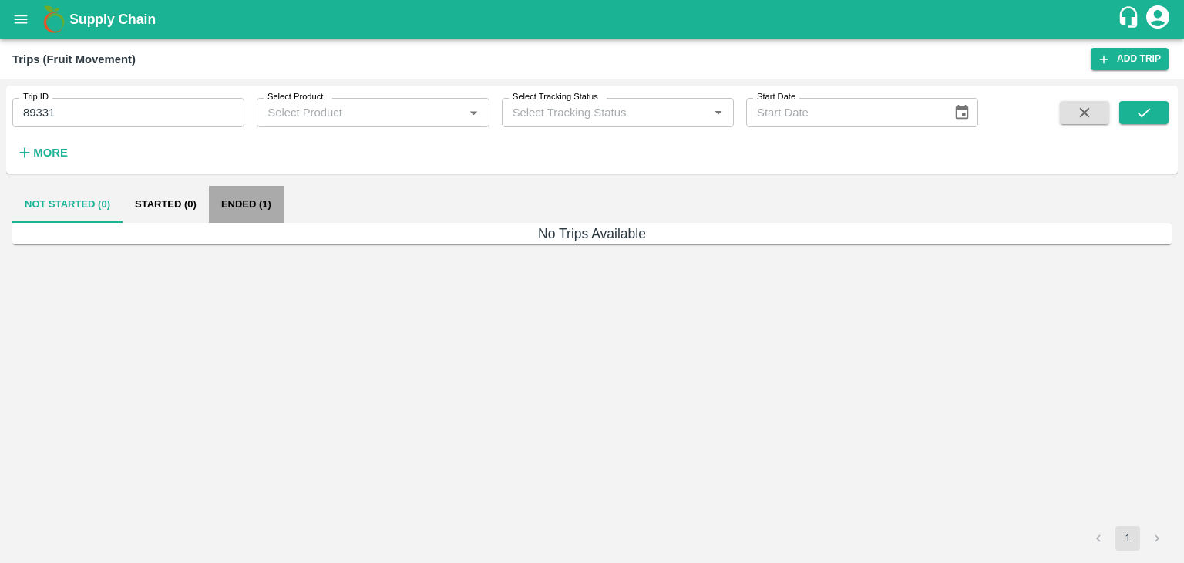
click at [271, 210] on button "Ended (1)" at bounding box center [246, 204] width 75 height 37
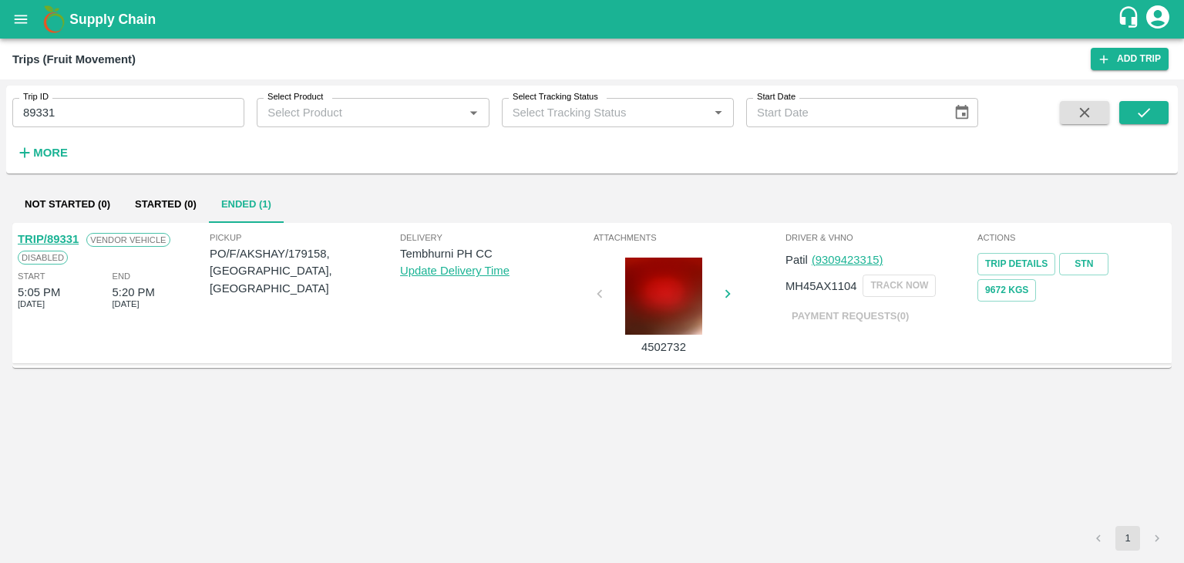
click at [55, 234] on link "TRIP/89331" at bounding box center [48, 239] width 61 height 12
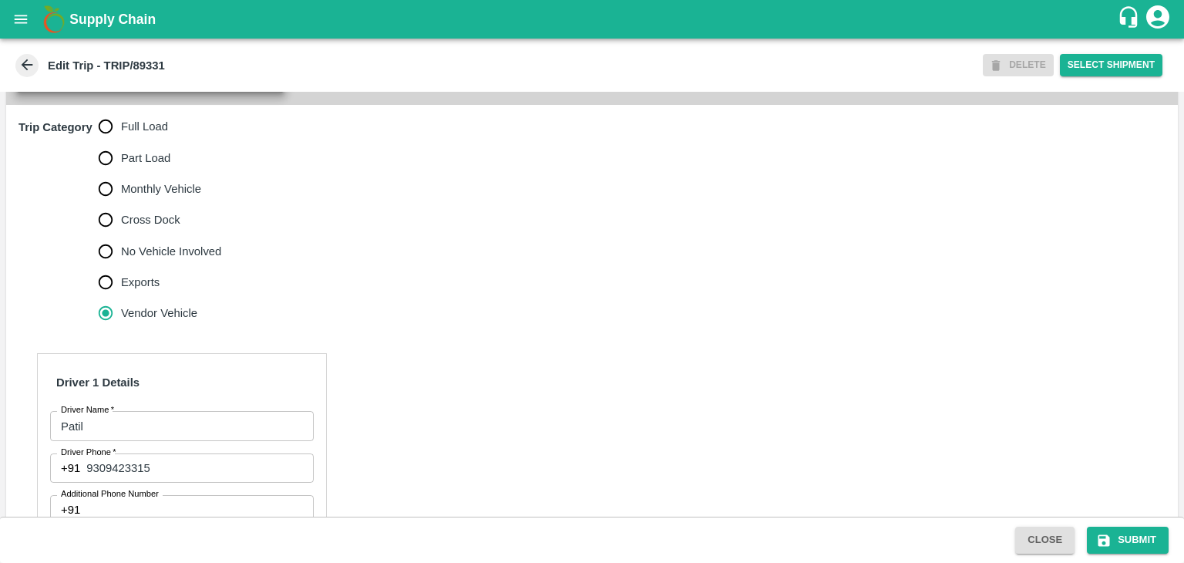
scroll to position [435, 0]
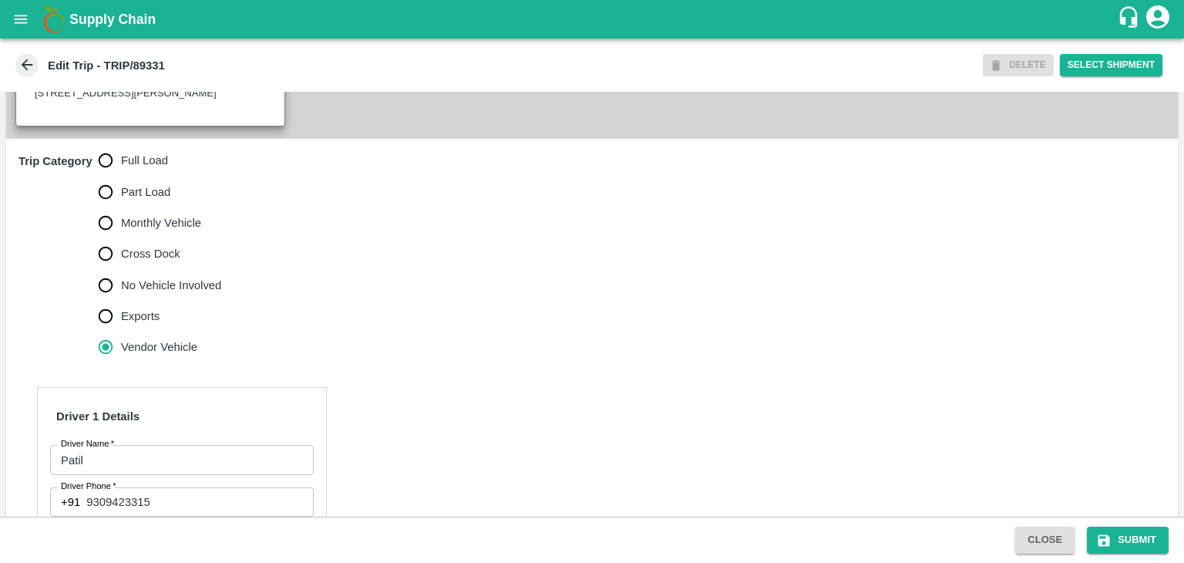
click at [133, 169] on span "Full Load" at bounding box center [144, 160] width 47 height 17
click at [121, 174] on input "Full Load" at bounding box center [105, 160] width 31 height 31
radio input "true"
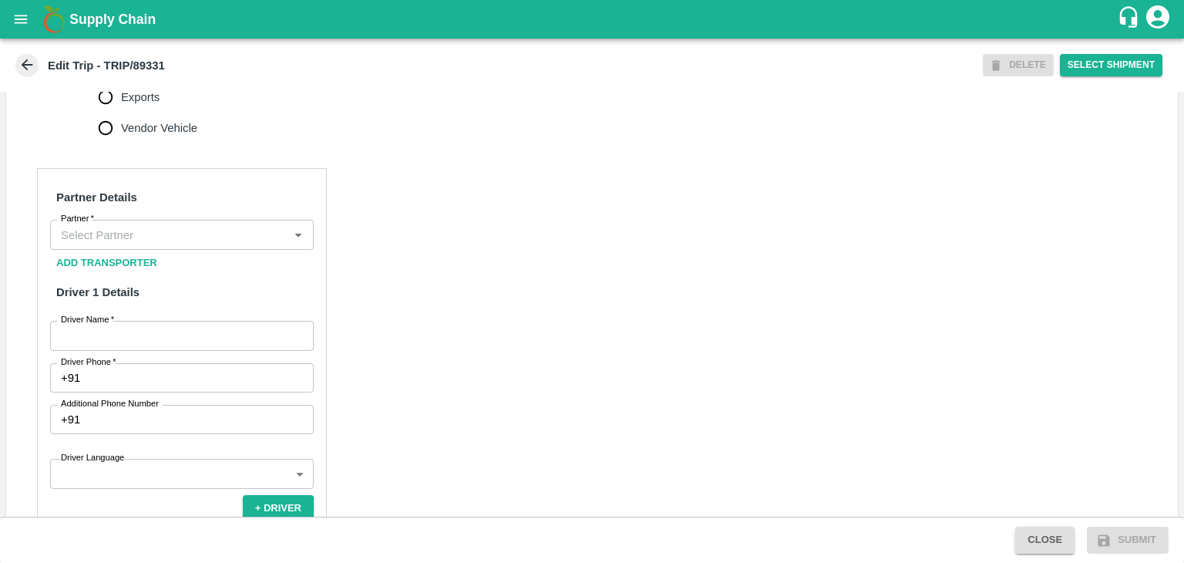
scroll to position [681, 0]
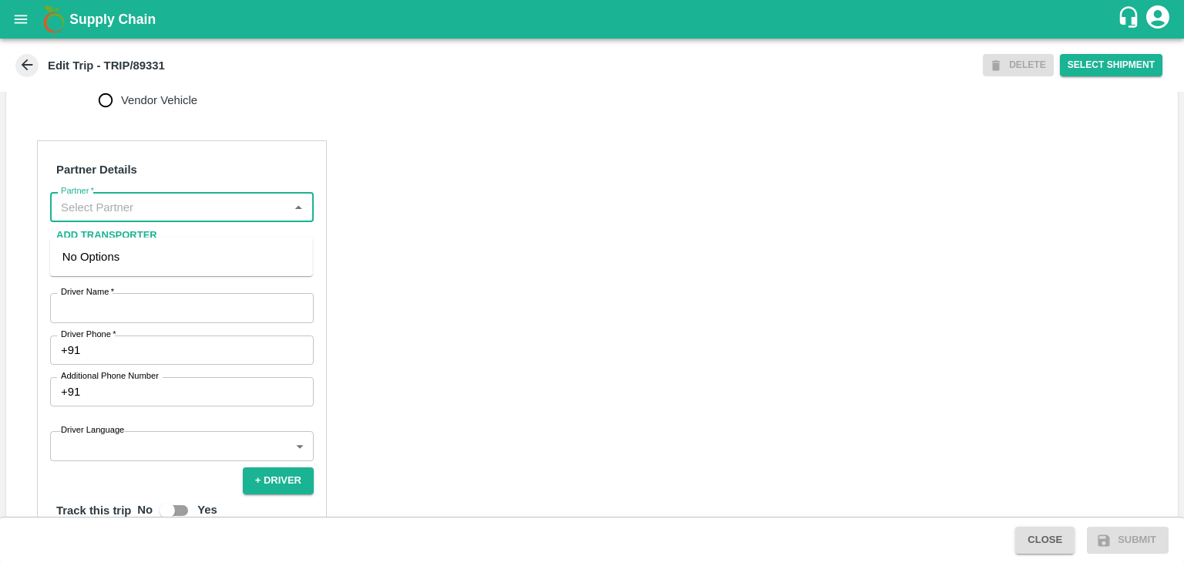
click at [190, 217] on input "Partner   *" at bounding box center [169, 207] width 229 height 20
type input "Dnu"
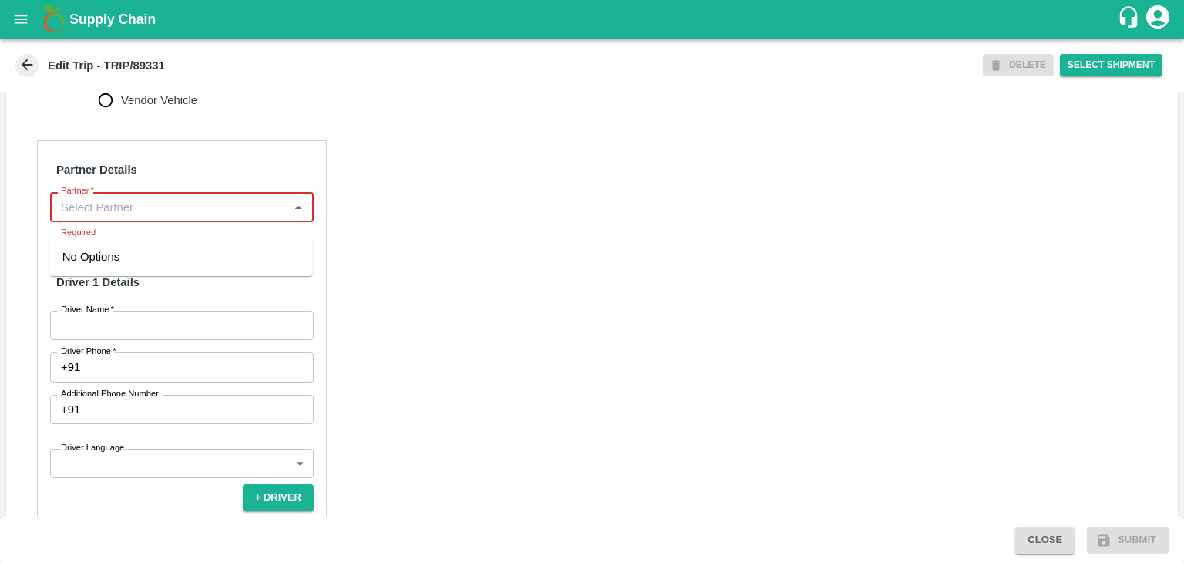
click at [193, 214] on input "Partner   *" at bounding box center [169, 207] width 229 height 20
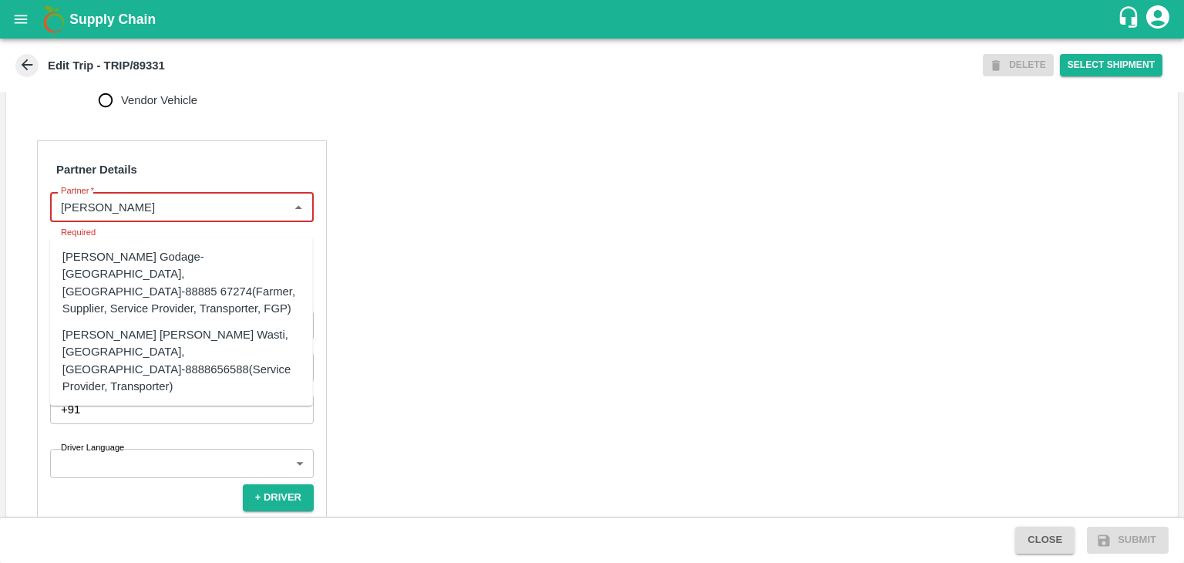
click at [207, 344] on div "[PERSON_NAME] [PERSON_NAME] Wasti, [GEOGRAPHIC_DATA], [GEOGRAPHIC_DATA]-8888656…" at bounding box center [181, 360] width 238 height 69
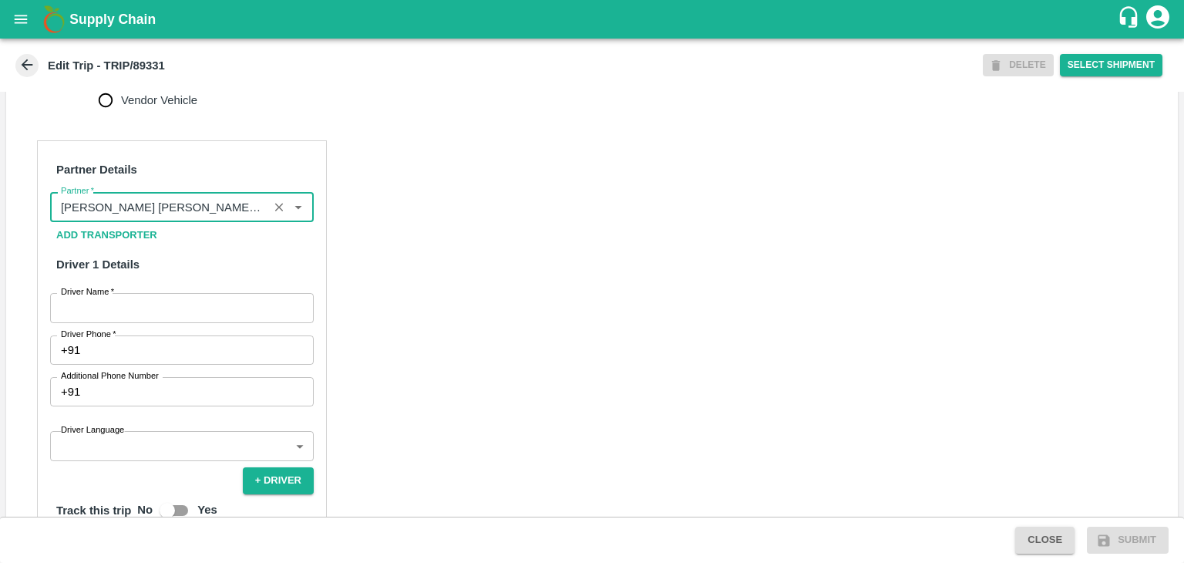
type input "[PERSON_NAME] [PERSON_NAME] Wasti, [GEOGRAPHIC_DATA], [GEOGRAPHIC_DATA]-8888656…"
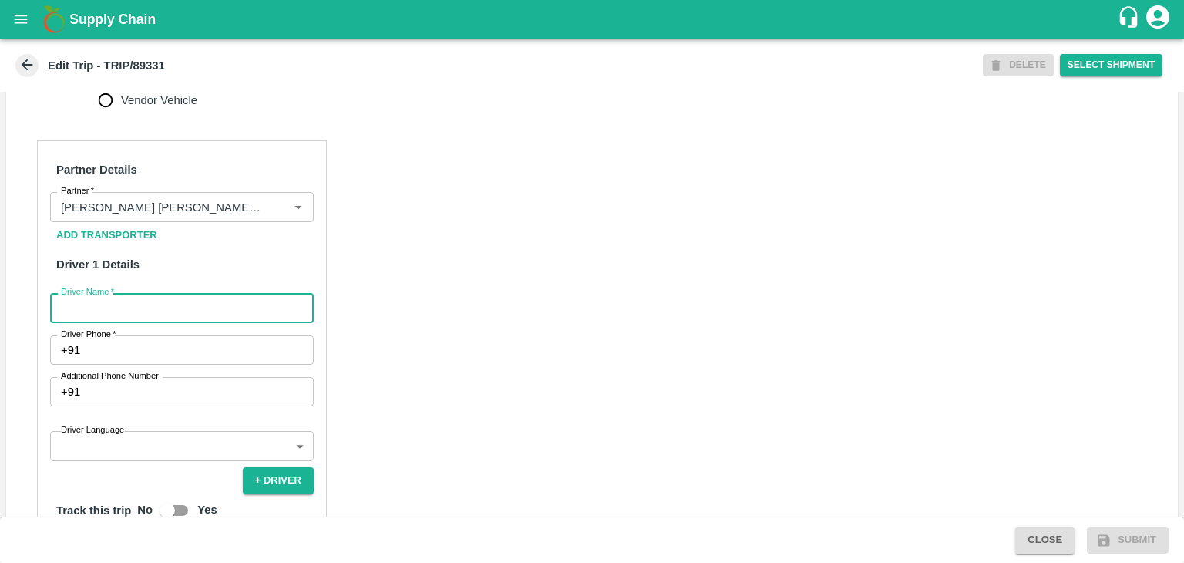
click at [173, 316] on input "Driver Name   *" at bounding box center [182, 307] width 264 height 29
type input "Patil"
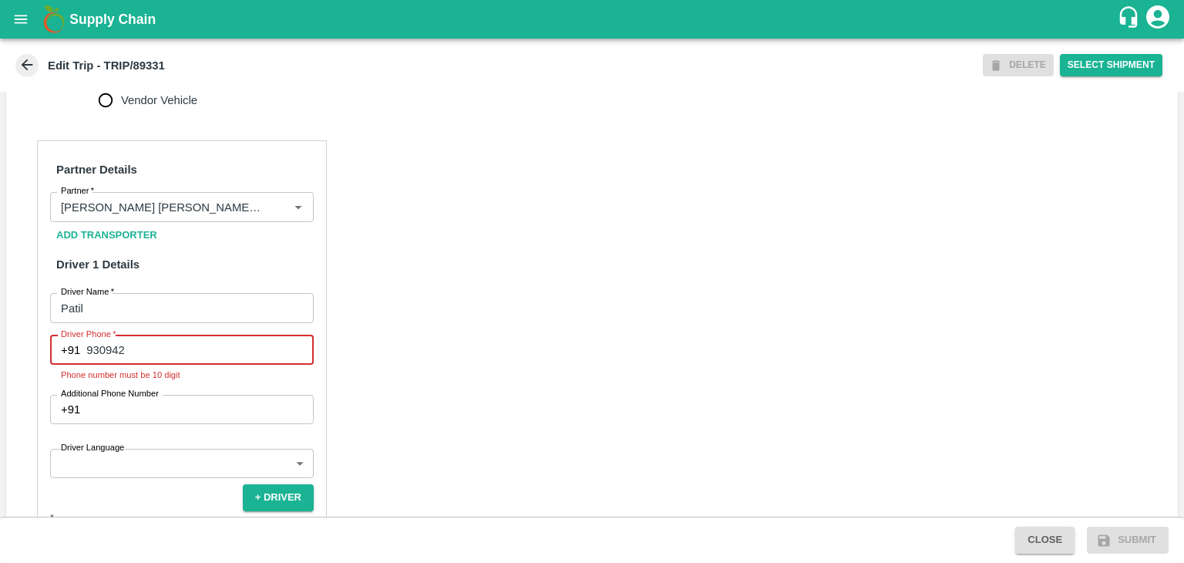
type input "9309423315"
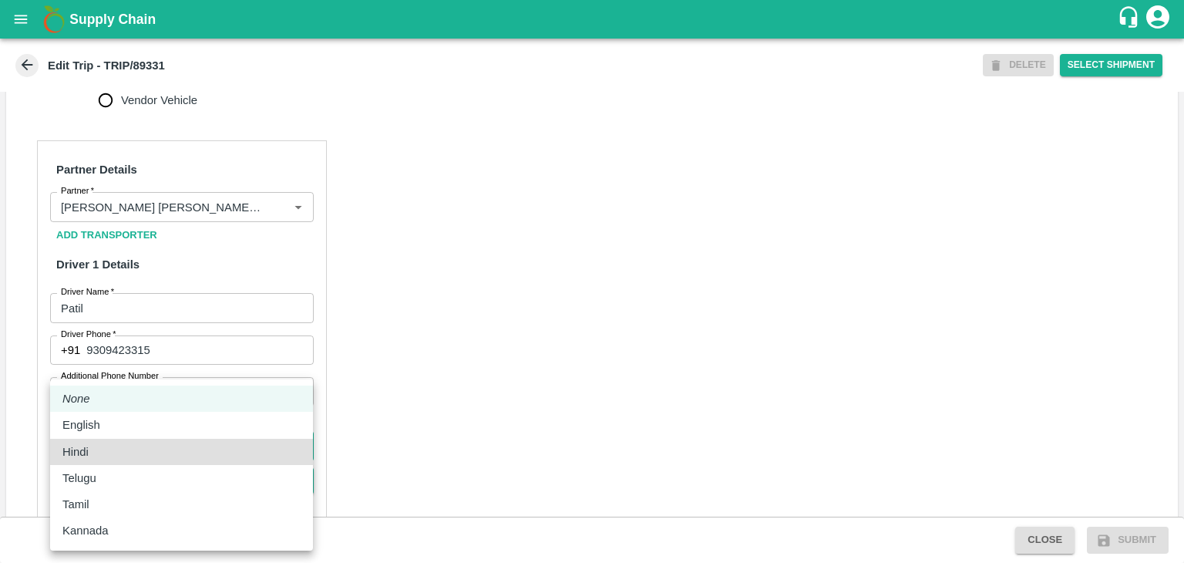
type input "hi"
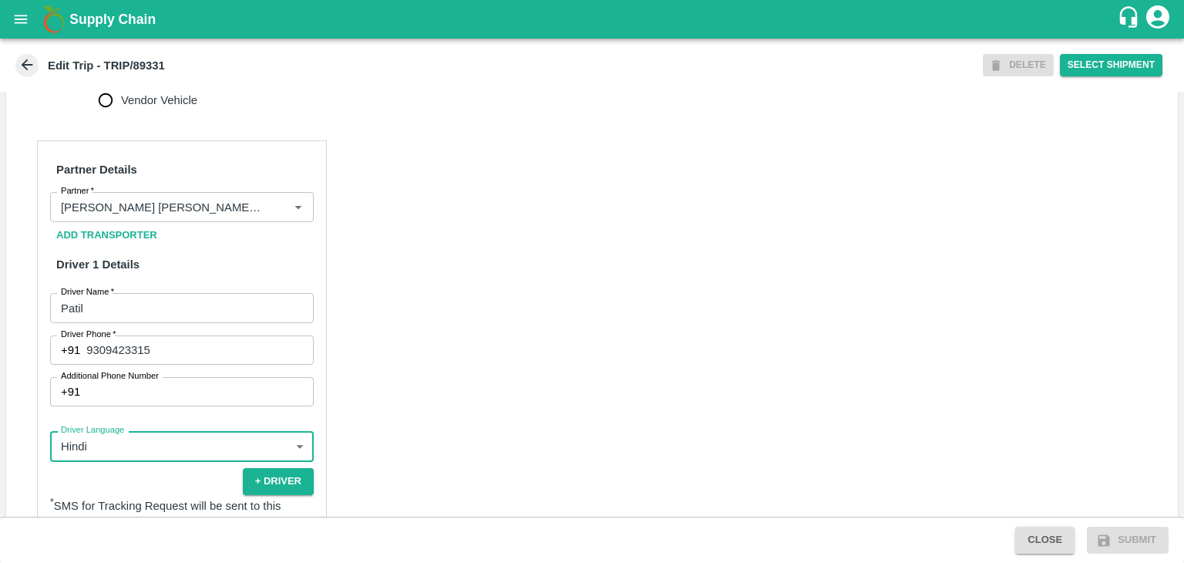
click button "+ Driver" at bounding box center [278, 481] width 71 height 27
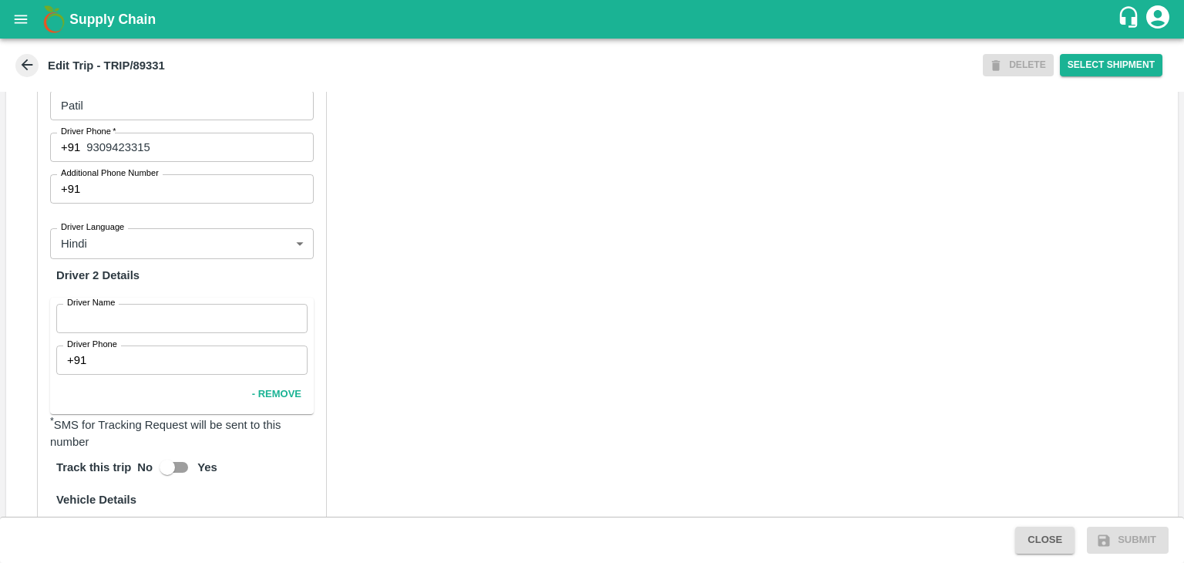
scroll to position [891, 0]
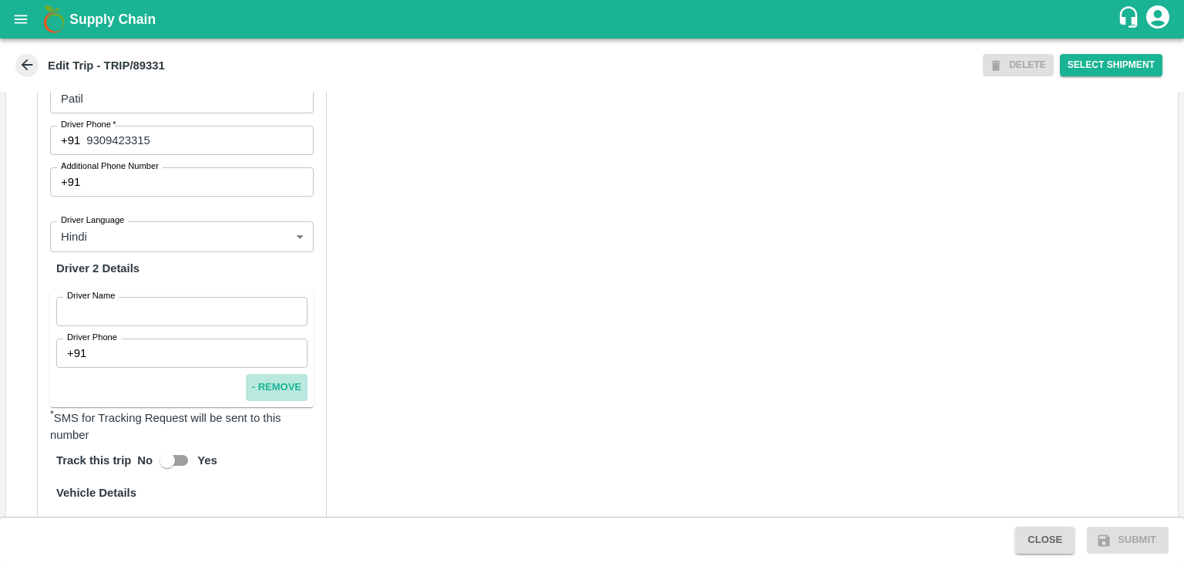
click at [263, 401] on button "- Remove" at bounding box center [277, 387] width 62 height 27
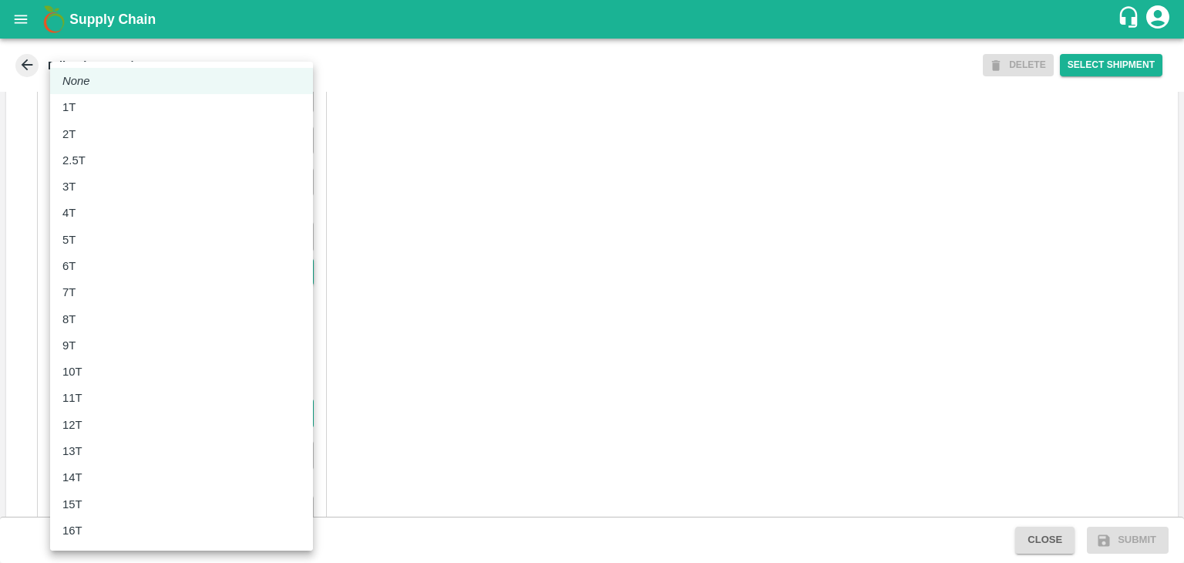
click at [145, 435] on body "Supply Chain Edit Trip - TRIP/89331 DELETE Select Shipment Trip Details Trip Ty…" at bounding box center [592, 281] width 1184 height 563
click at [89, 326] on div "8T" at bounding box center [181, 319] width 238 height 17
type input "8000"
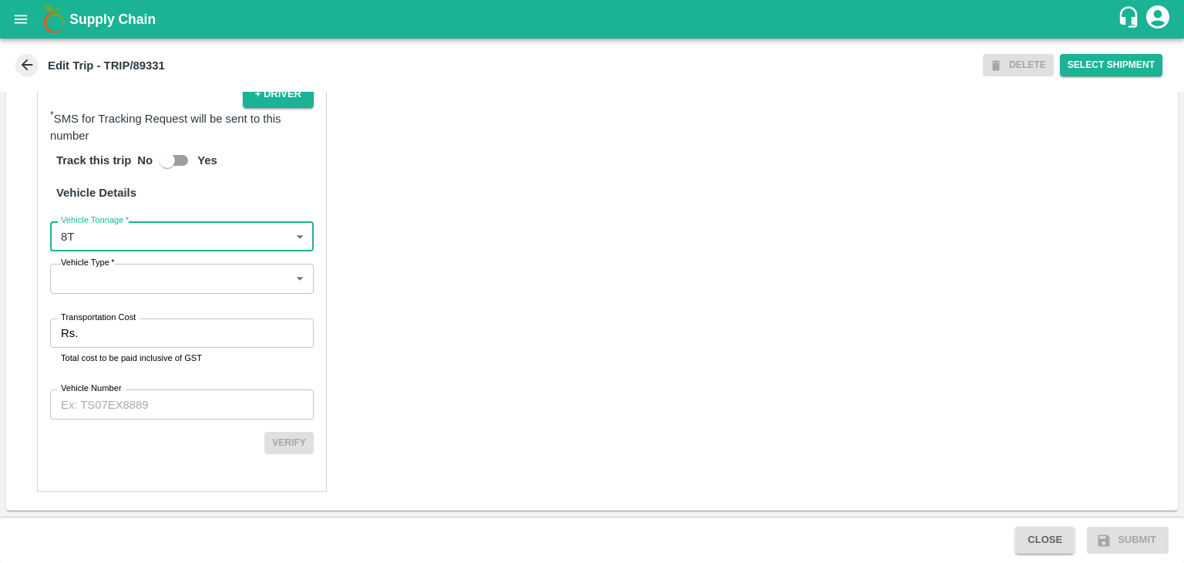
scroll to position [1084, 0]
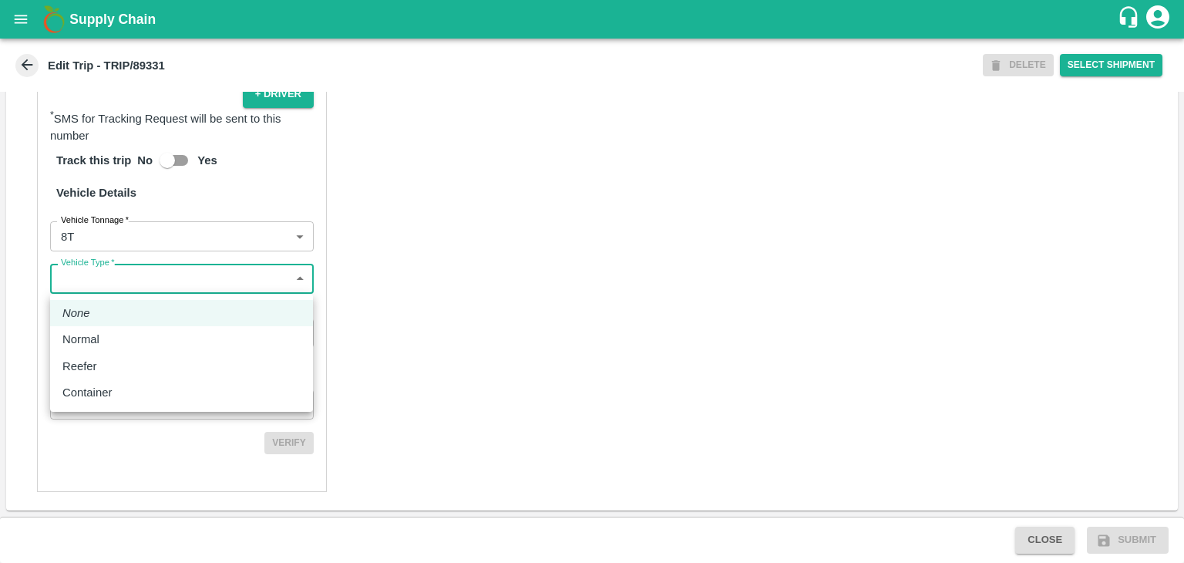
click at [108, 277] on body "Supply Chain Edit Trip - TRIP/89331 DELETE Select Shipment Trip Details Trip Ty…" at bounding box center [592, 281] width 1184 height 563
click at [96, 334] on p "Normal" at bounding box center [80, 339] width 37 height 17
type input "Normal"
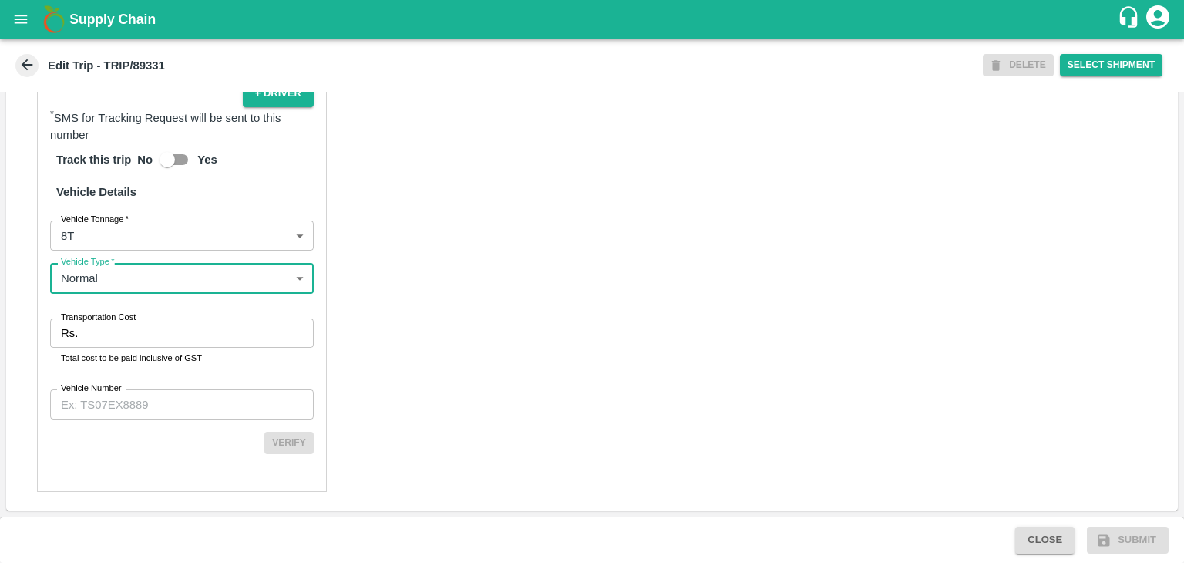
scroll to position [1085, 0]
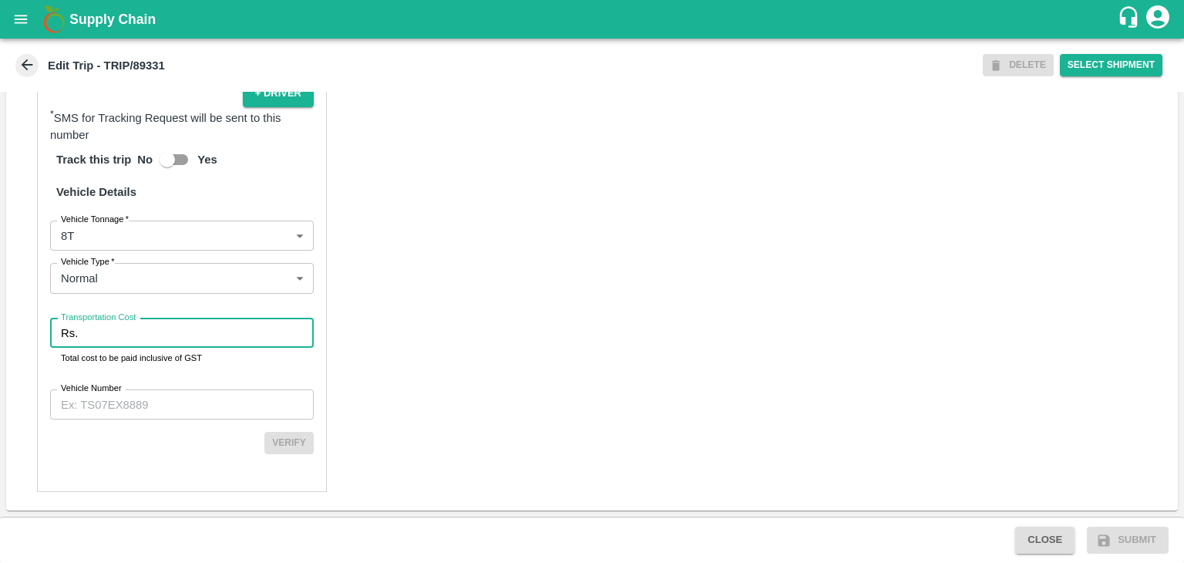
click at [188, 333] on input "Transportation Cost" at bounding box center [199, 332] width 230 height 29
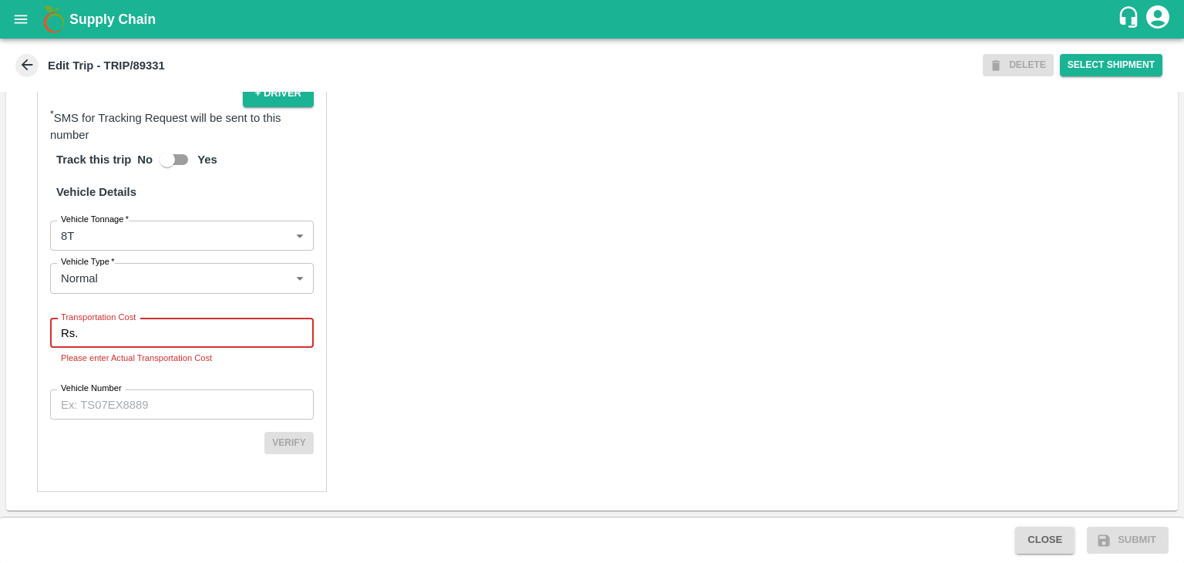
click at [158, 331] on input "Transportation Cost" at bounding box center [199, 332] width 230 height 29
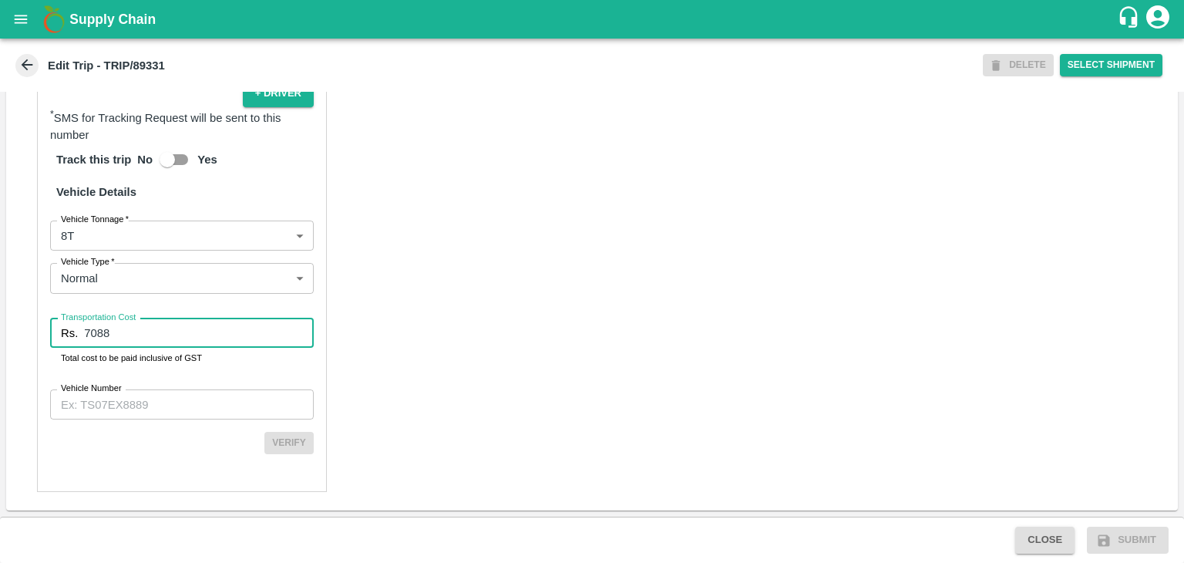
type input "7088"
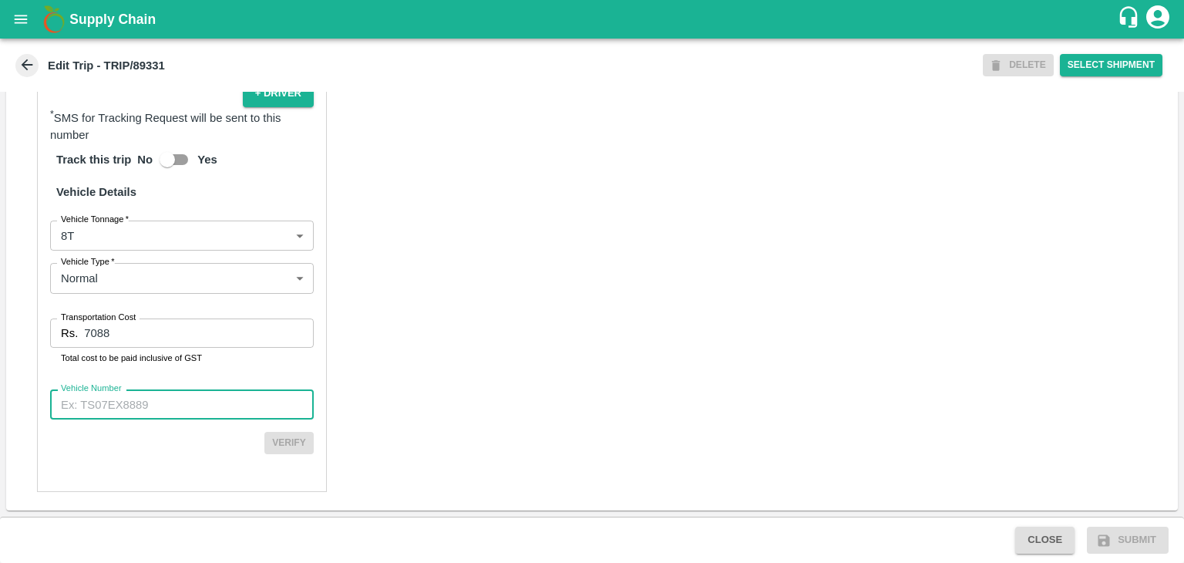
click at [177, 411] on input "Vehicle Number" at bounding box center [182, 403] width 264 height 29
click at [250, 405] on input "Vehicle Number" at bounding box center [182, 403] width 264 height 29
paste input "MH45AX1104"
type input "MH45AX1104"
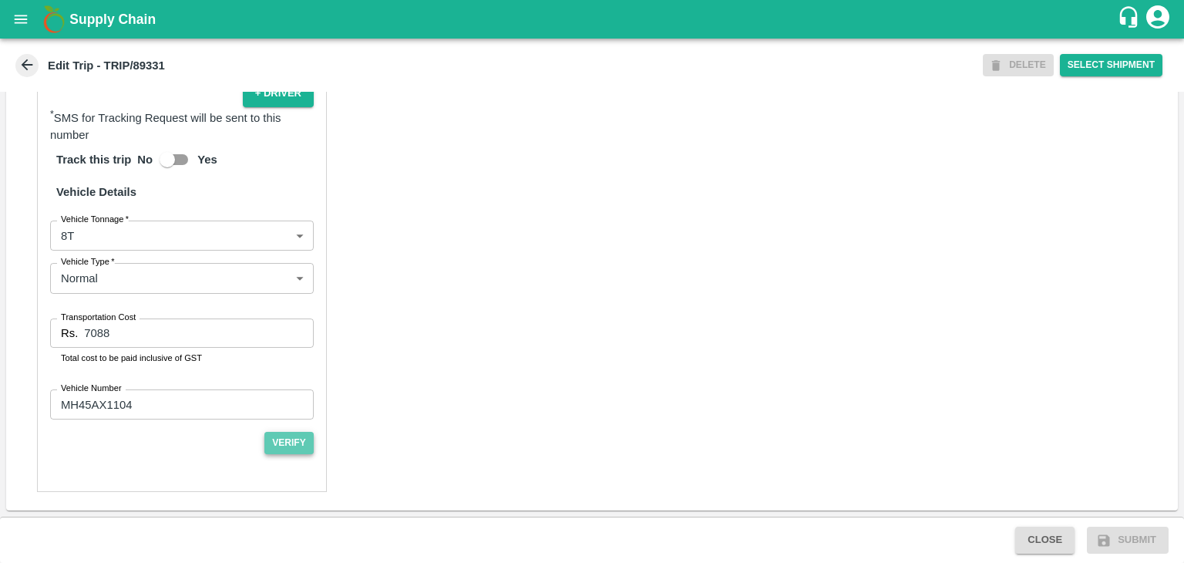
click at [296, 452] on button "Verify" at bounding box center [288, 443] width 49 height 22
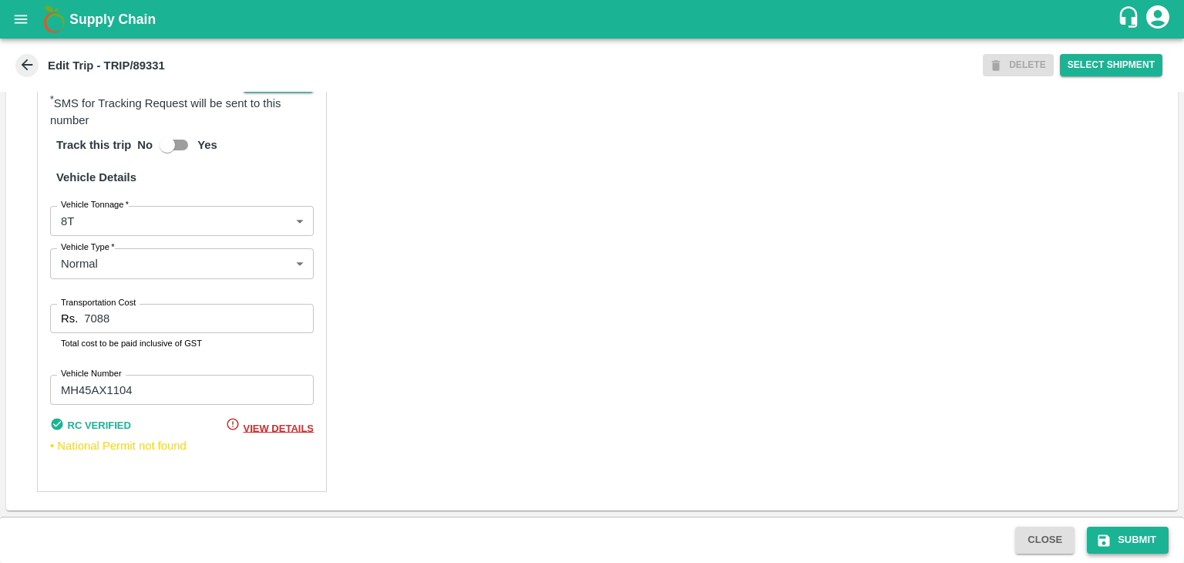
click at [1131, 533] on button "Submit" at bounding box center [1128, 539] width 82 height 27
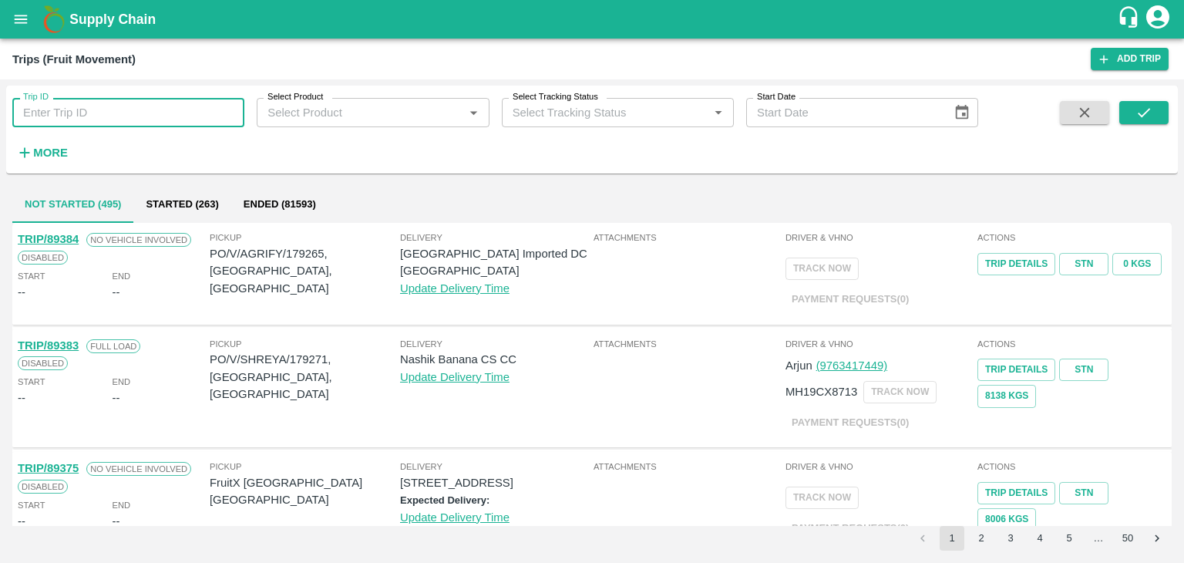
click at [177, 117] on input "Trip ID" at bounding box center [128, 112] width 232 height 29
click at [1153, 120] on button "submit" at bounding box center [1143, 112] width 49 height 23
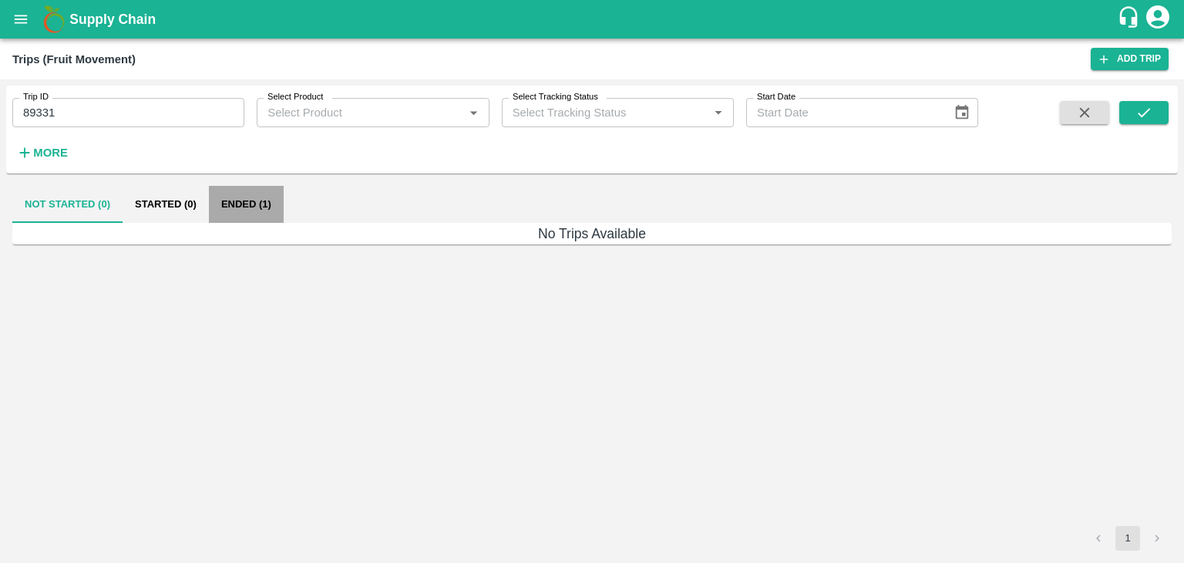
click at [253, 203] on button "Ended (1)" at bounding box center [246, 204] width 75 height 37
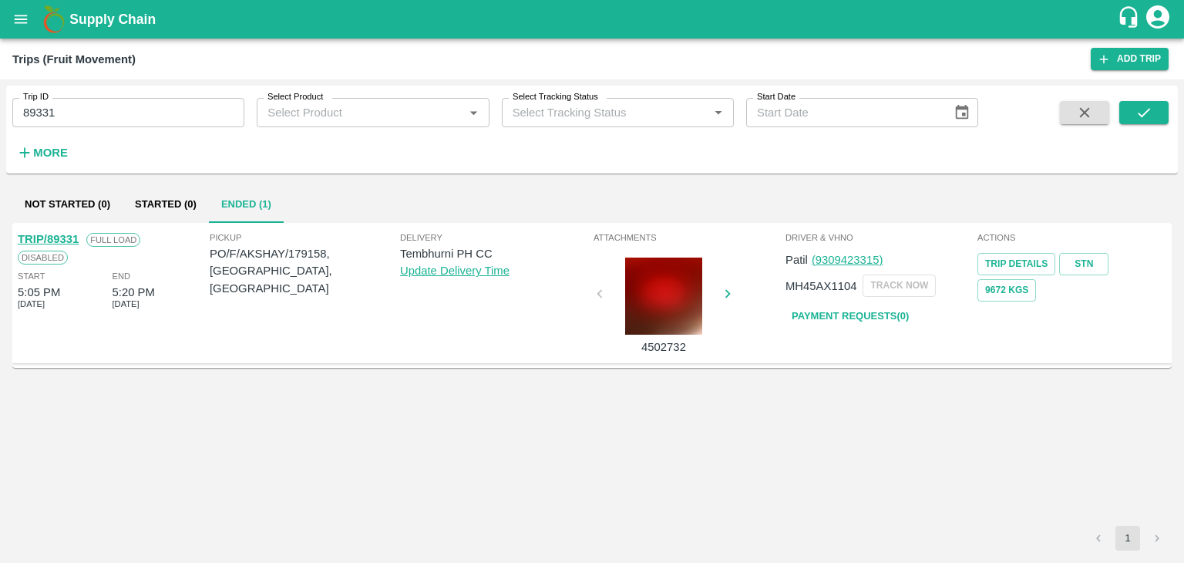
click at [65, 233] on link "TRIP/89331" at bounding box center [48, 239] width 61 height 12
click at [119, 106] on input "89331" at bounding box center [128, 112] width 232 height 29
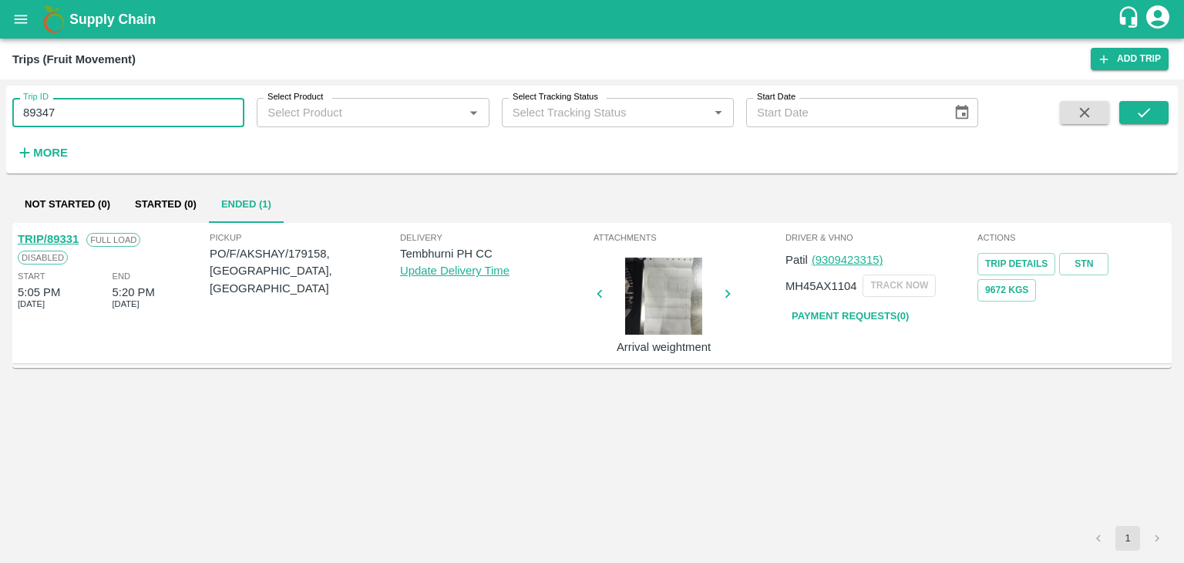
type input "89347"
drag, startPoint x: 1168, startPoint y: 109, endPoint x: 1148, endPoint y: 112, distance: 21.0
click at [1148, 112] on div "Trip ID 89347 Trip ID Select Product Select Product   * Select Tracking Status …" at bounding box center [591, 130] width 1171 height 76
click at [1148, 112] on icon "submit" at bounding box center [1143, 112] width 17 height 17
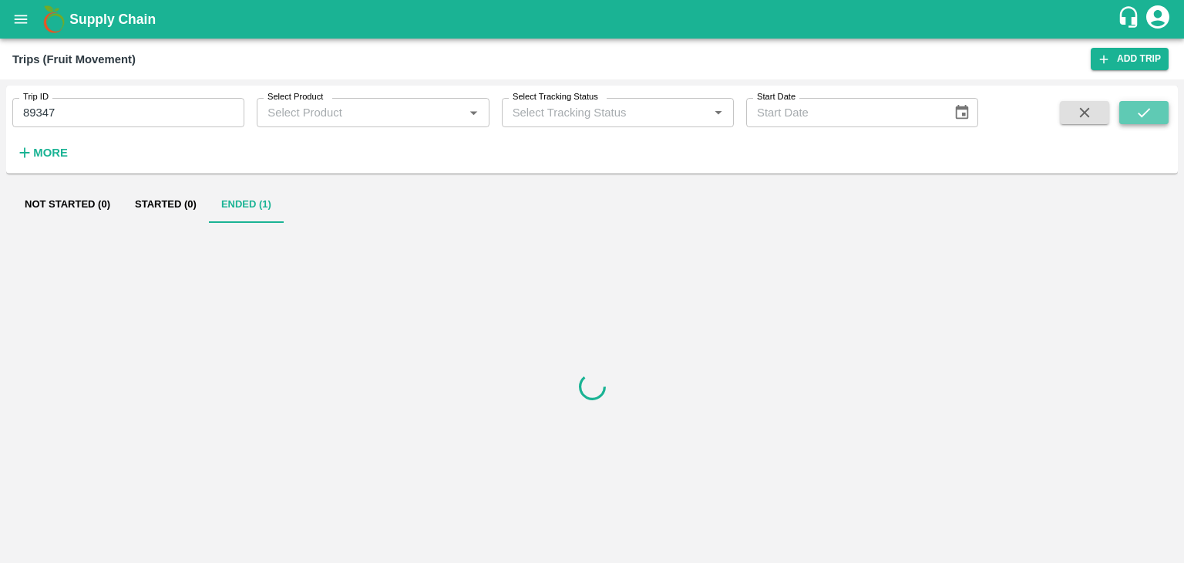
click at [1148, 112] on icon "submit" at bounding box center [1143, 112] width 17 height 17
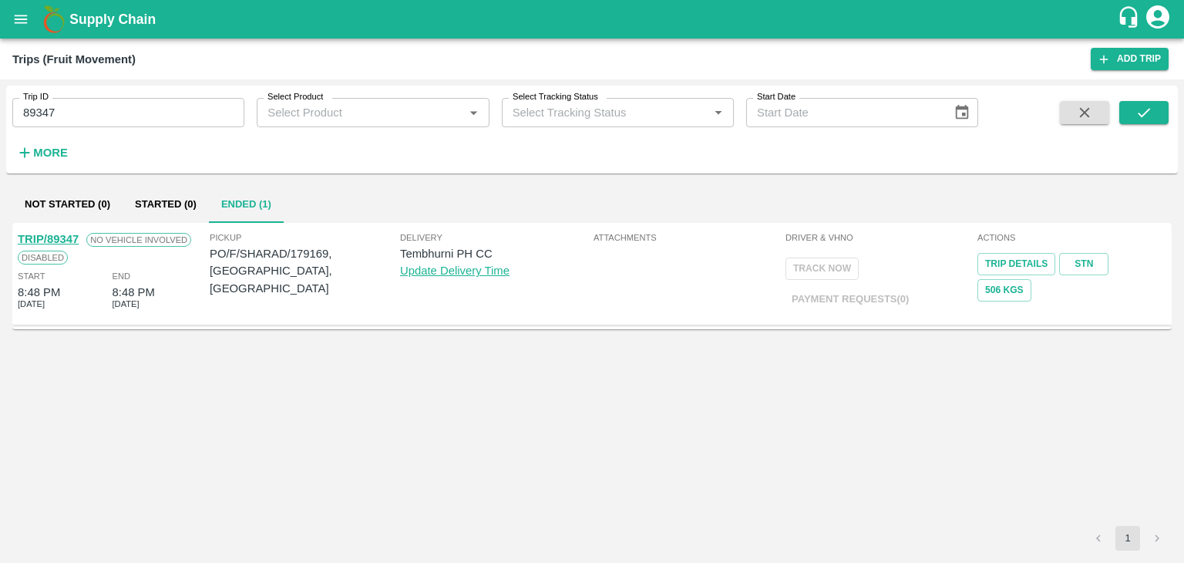
click at [55, 236] on link "TRIP/89347" at bounding box center [48, 239] width 61 height 12
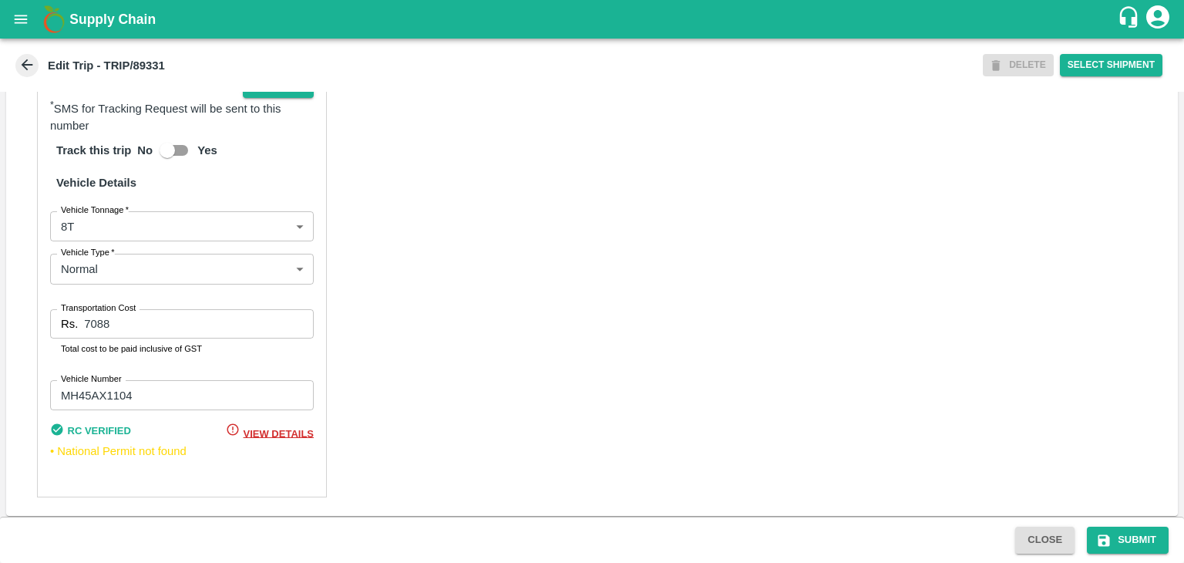
scroll to position [1084, 0]
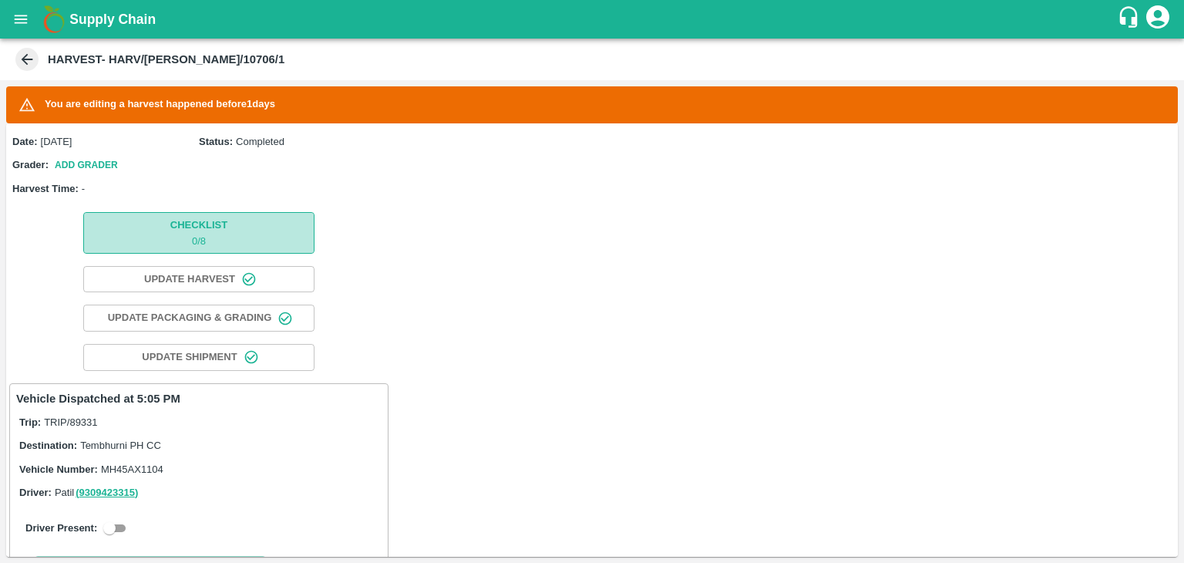
click at [224, 217] on span "Checklist 0 / 8" at bounding box center [198, 233] width 57 height 32
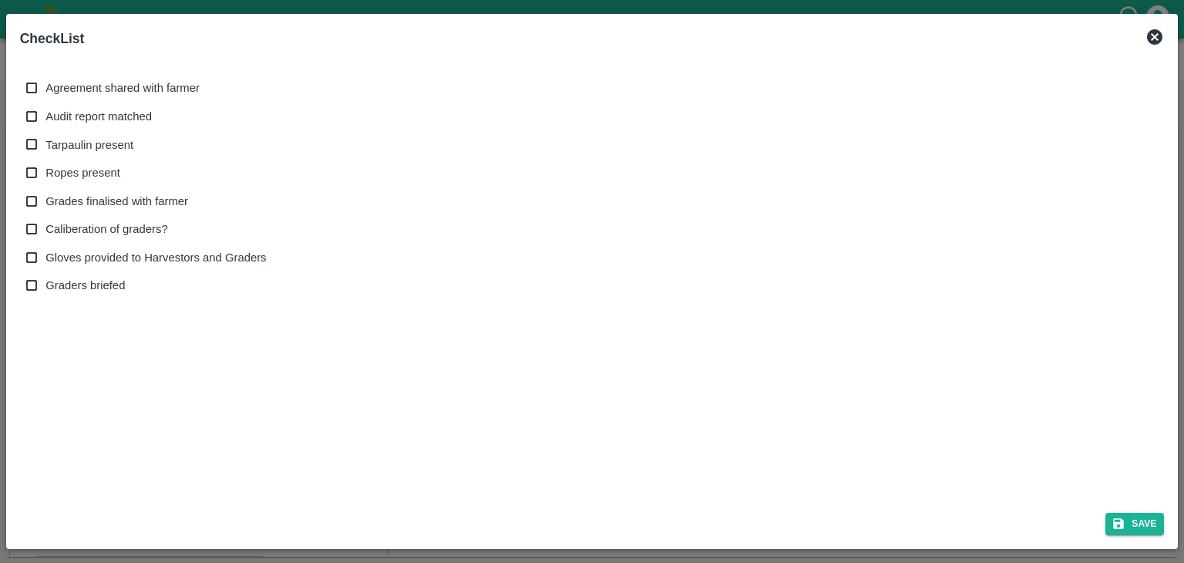
click at [88, 90] on span "Agreement shared with farmer" at bounding box center [122, 87] width 154 height 17
click at [46, 90] on input "Agreement shared with farmer" at bounding box center [32, 88] width 29 height 29
checkbox input "true"
click at [98, 119] on span "Audit report matched" at bounding box center [98, 116] width 106 height 17
click at [46, 119] on input "Audit report matched" at bounding box center [32, 117] width 29 height 29
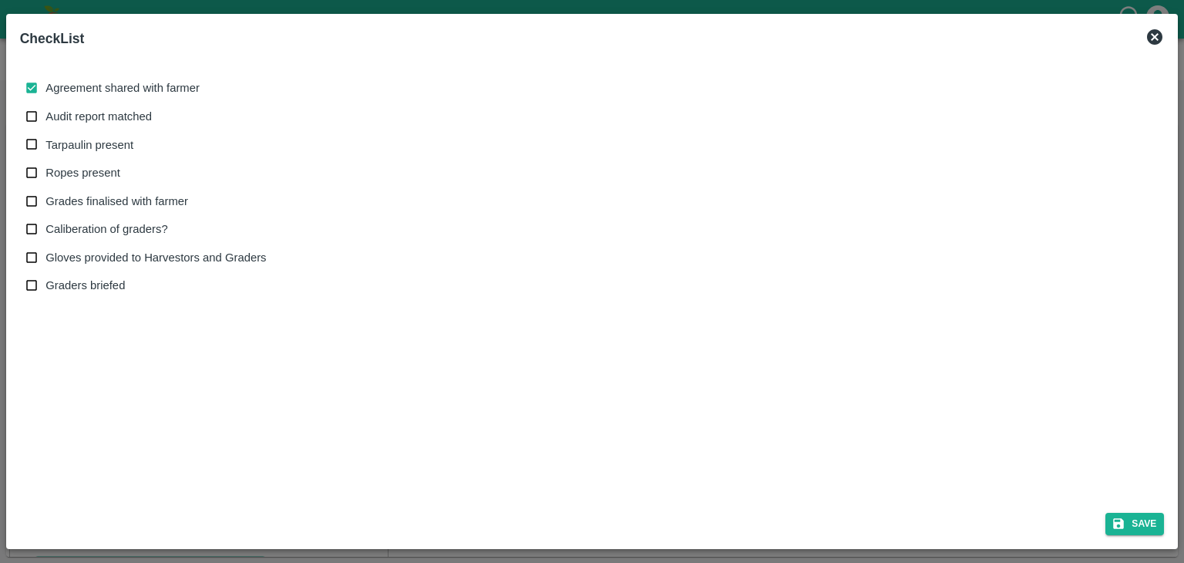
checkbox input "true"
drag, startPoint x: 98, startPoint y: 146, endPoint x: 101, endPoint y: 171, distance: 25.6
click at [101, 171] on div "Agreement shared with farmer Audit report matched Tarpaulin present Ropes prese…" at bounding box center [152, 187] width 253 height 226
click at [101, 171] on span "Ropes present" at bounding box center [82, 172] width 75 height 17
click at [46, 171] on input "Ropes present" at bounding box center [32, 173] width 29 height 29
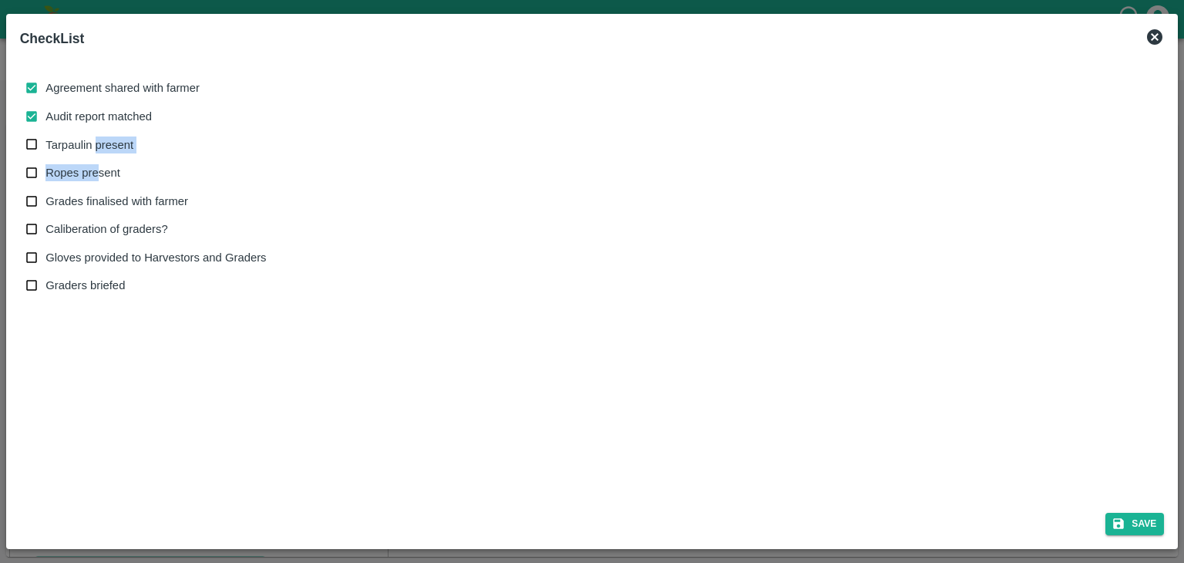
checkbox input "true"
click at [90, 136] on span "Tarpaulin present" at bounding box center [89, 144] width 88 height 17
click at [46, 136] on input "Tarpaulin present" at bounding box center [32, 144] width 29 height 29
checkbox input "true"
click at [99, 216] on label "Caliberation of graders?" at bounding box center [142, 229] width 249 height 29
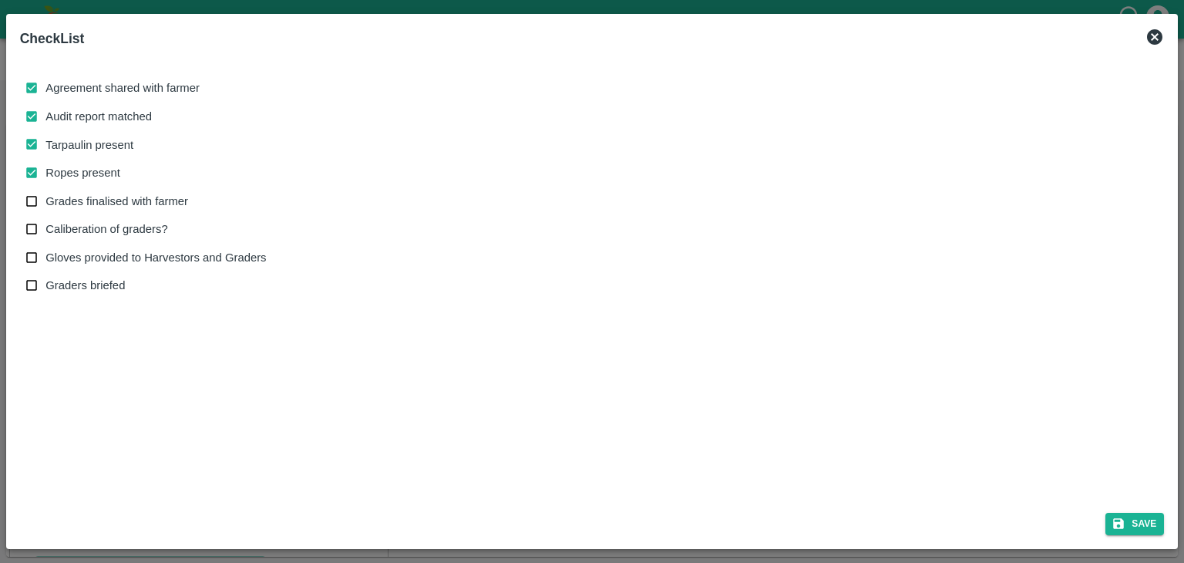
click at [46, 216] on input "Caliberation of graders?" at bounding box center [32, 229] width 29 height 29
checkbox input "true"
click at [100, 196] on span "Grades finalised with farmer" at bounding box center [116, 201] width 143 height 17
click at [46, 196] on input "Grades finalised with farmer" at bounding box center [32, 201] width 29 height 29
checkbox input "true"
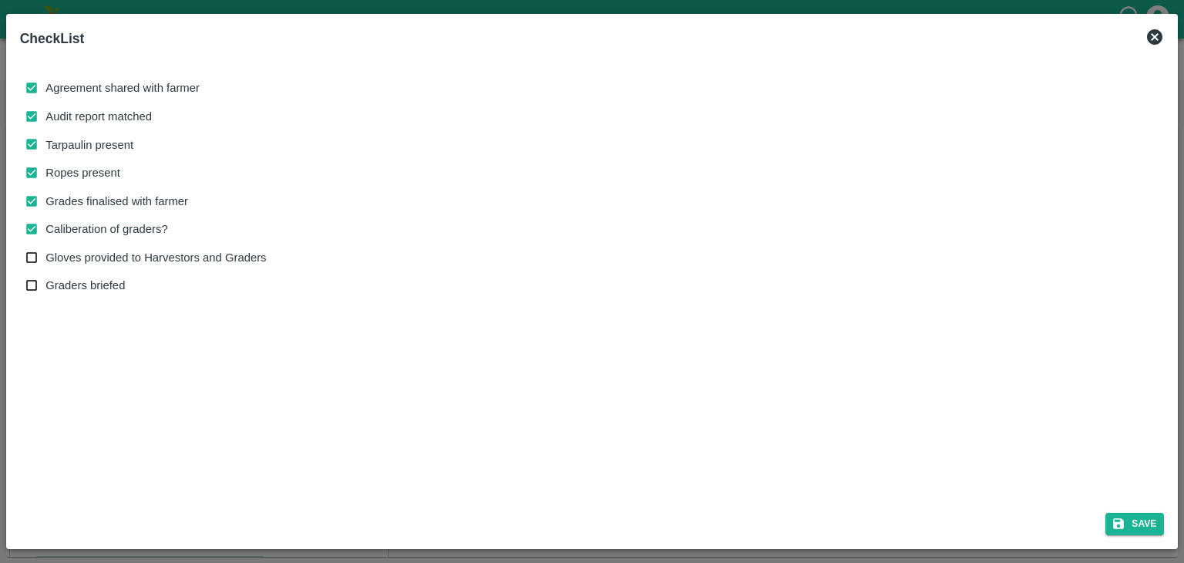
click at [101, 250] on span "Gloves provided to Harvestors and Graders" at bounding box center [155, 257] width 220 height 17
click at [46, 250] on input "Gloves provided to Harvestors and Graders" at bounding box center [32, 258] width 29 height 29
checkbox input "true"
click at [1144, 519] on button "Save" at bounding box center [1134, 524] width 59 height 22
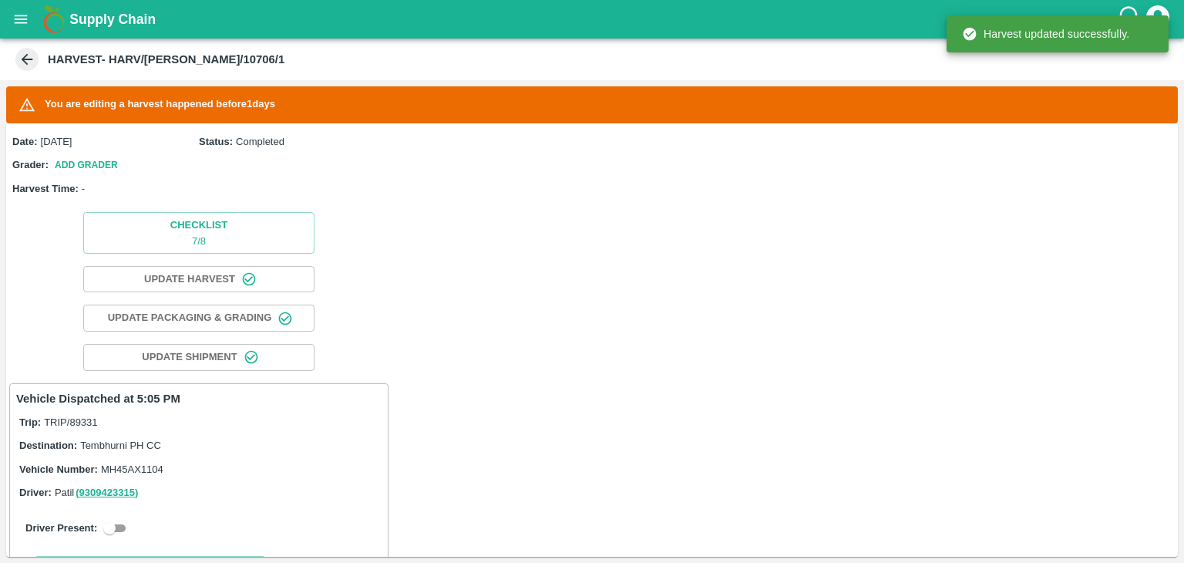
scroll to position [293, 0]
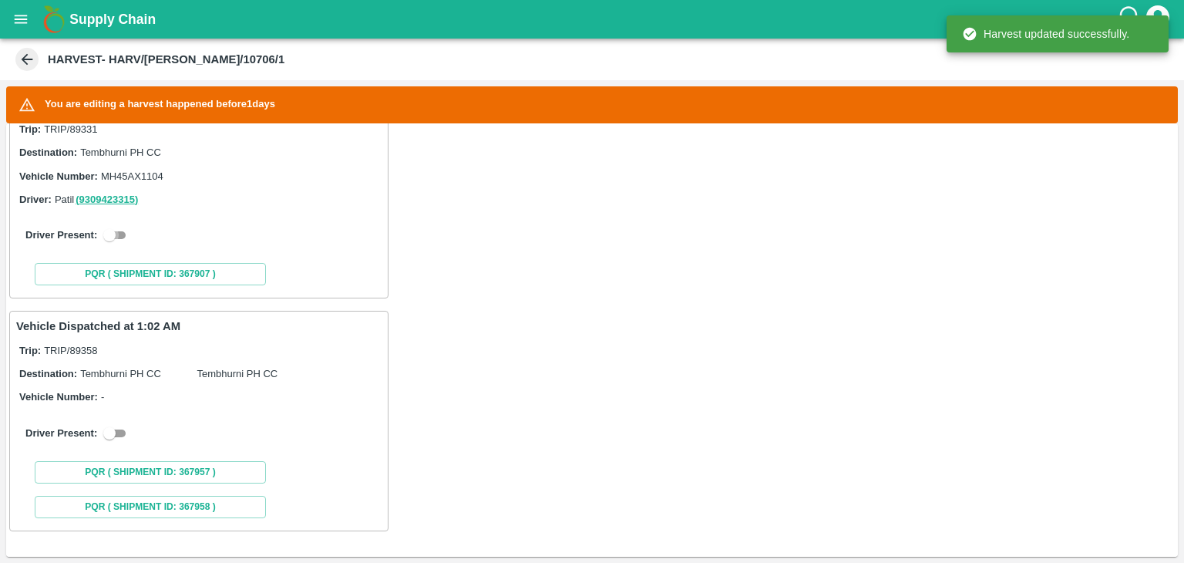
click at [126, 232] on input "checkbox" at bounding box center [109, 235] width 55 height 18
checkbox input "true"
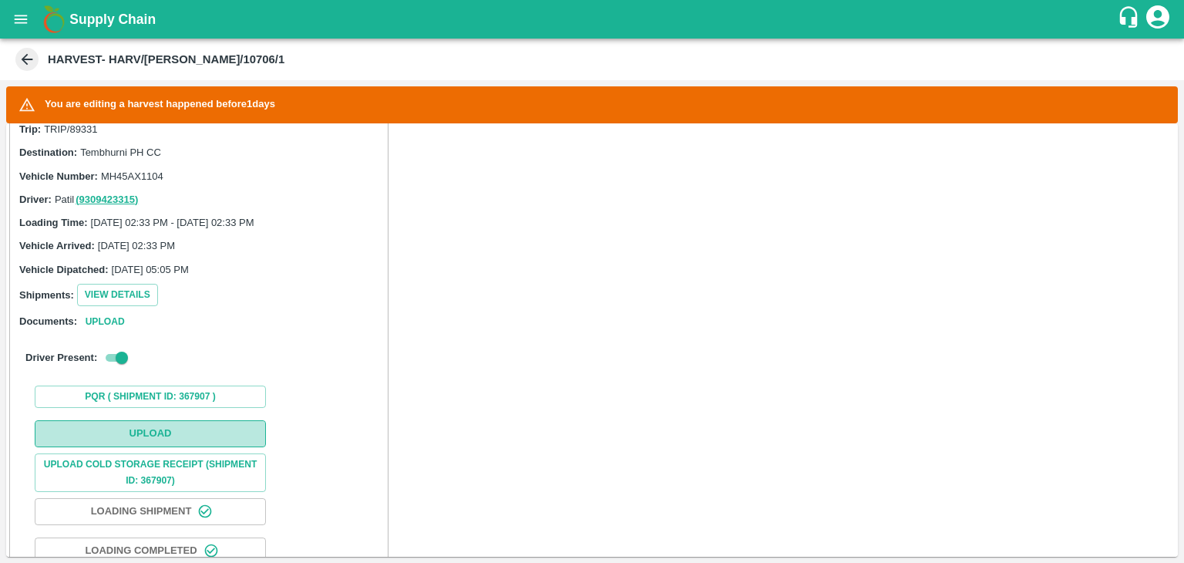
click at [163, 421] on button "Upload" at bounding box center [150, 433] width 231 height 27
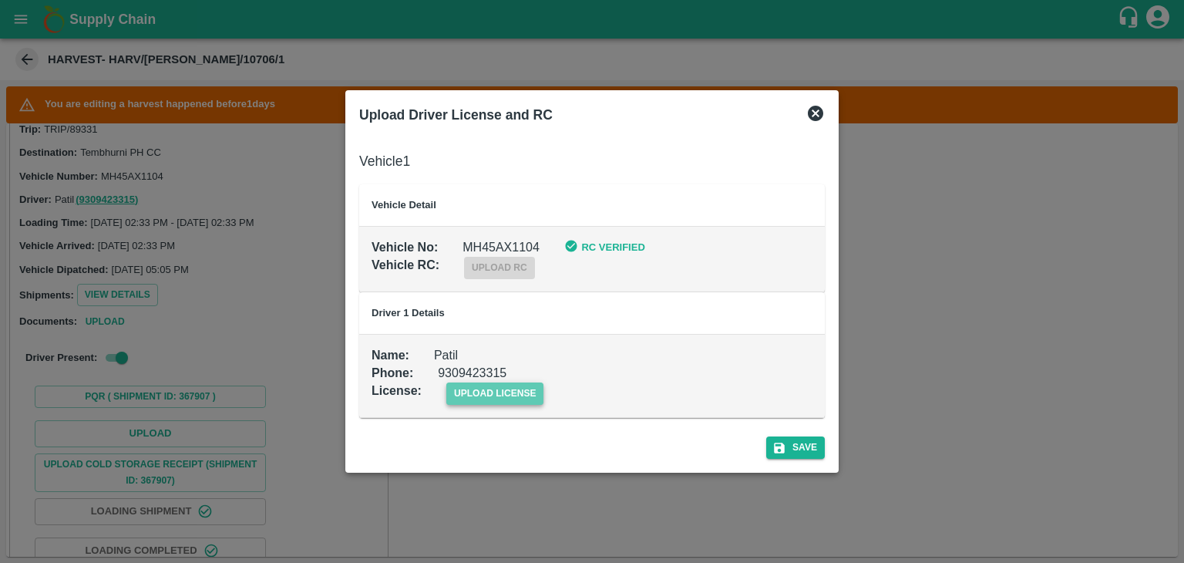
click at [510, 392] on span "upload license" at bounding box center [495, 393] width 98 height 22
click at [0, 0] on input "upload license" at bounding box center [0, 0] width 0 height 0
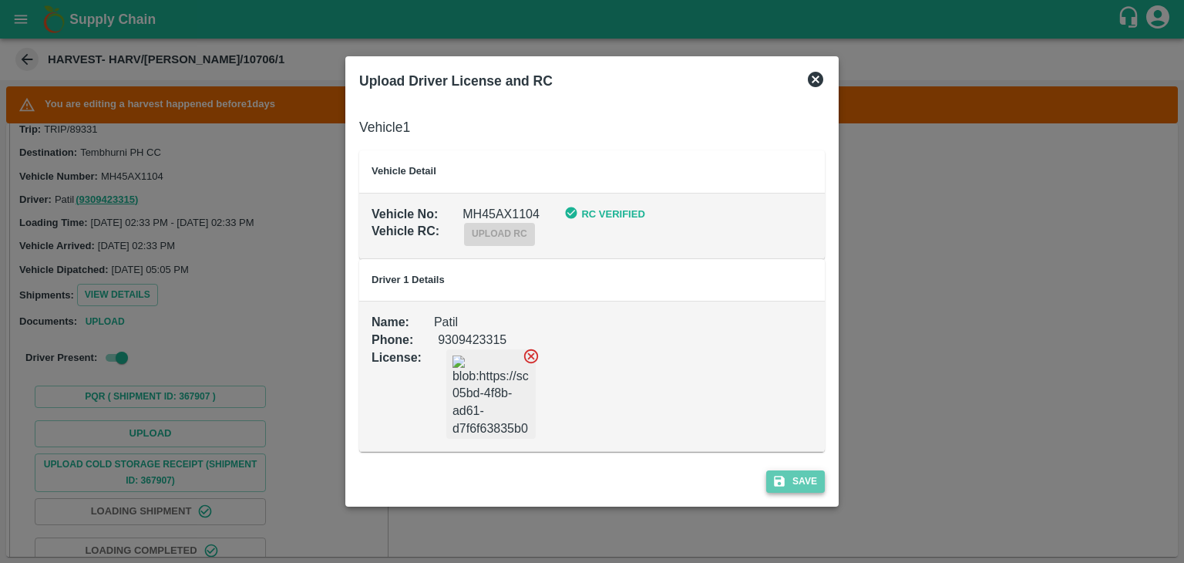
click at [814, 476] on button "Save" at bounding box center [795, 481] width 59 height 22
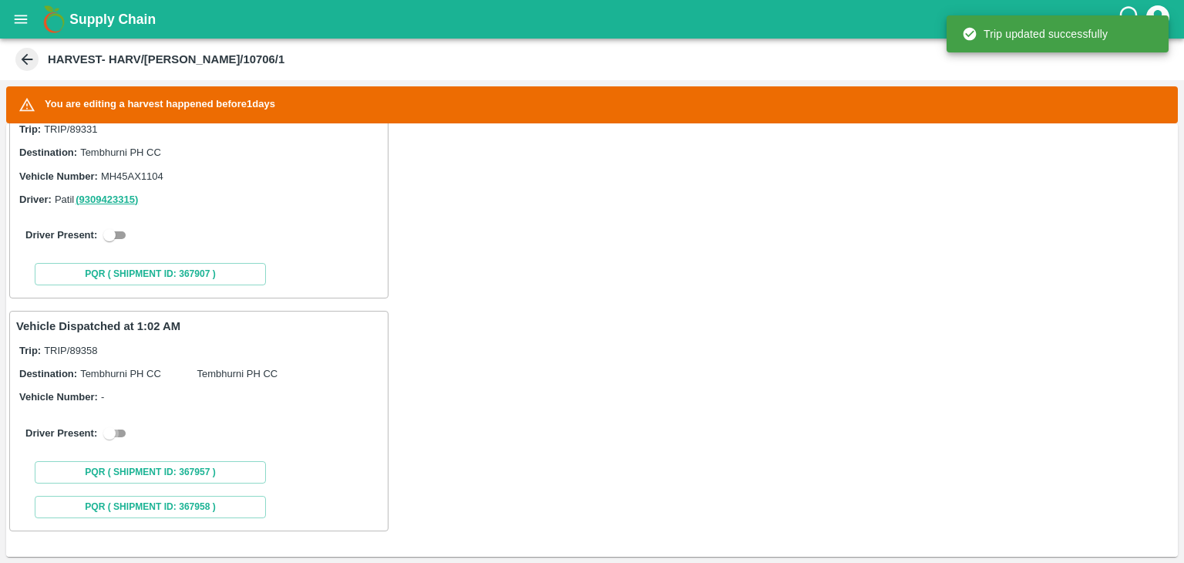
click at [105, 428] on input "checkbox" at bounding box center [109, 433] width 55 height 18
checkbox input "true"
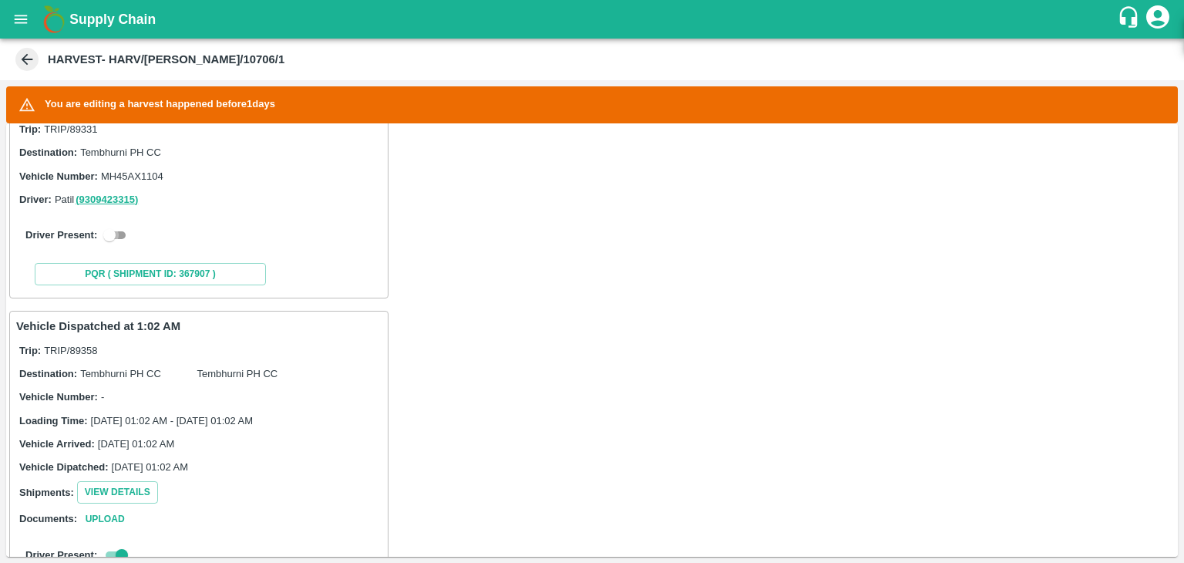
click at [114, 227] on input "checkbox" at bounding box center [109, 235] width 55 height 18
checkbox input "true"
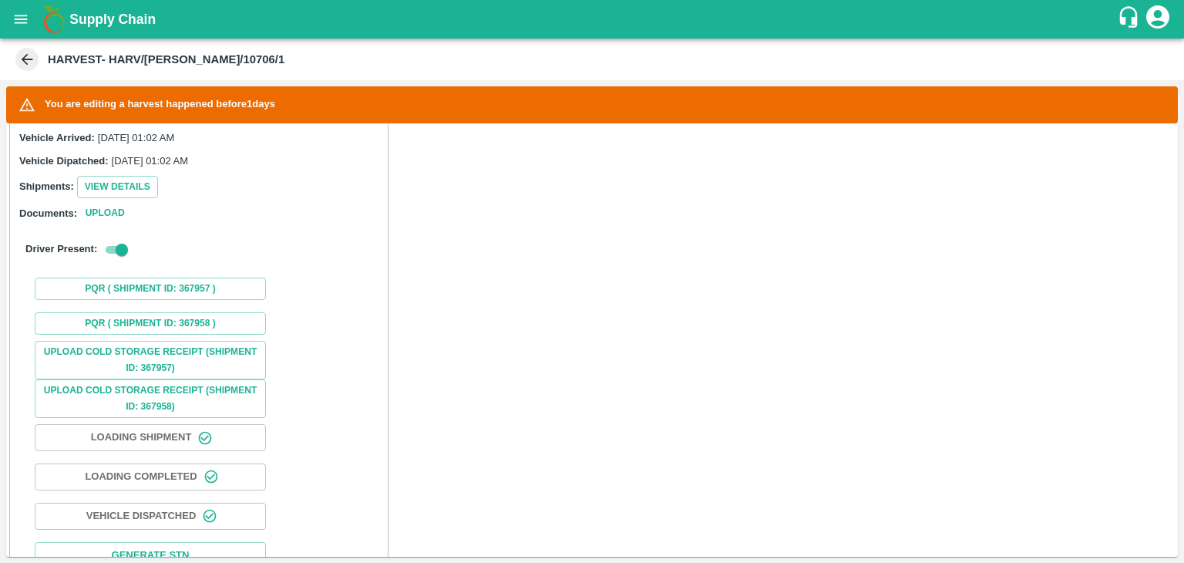
scroll to position [1057, 0]
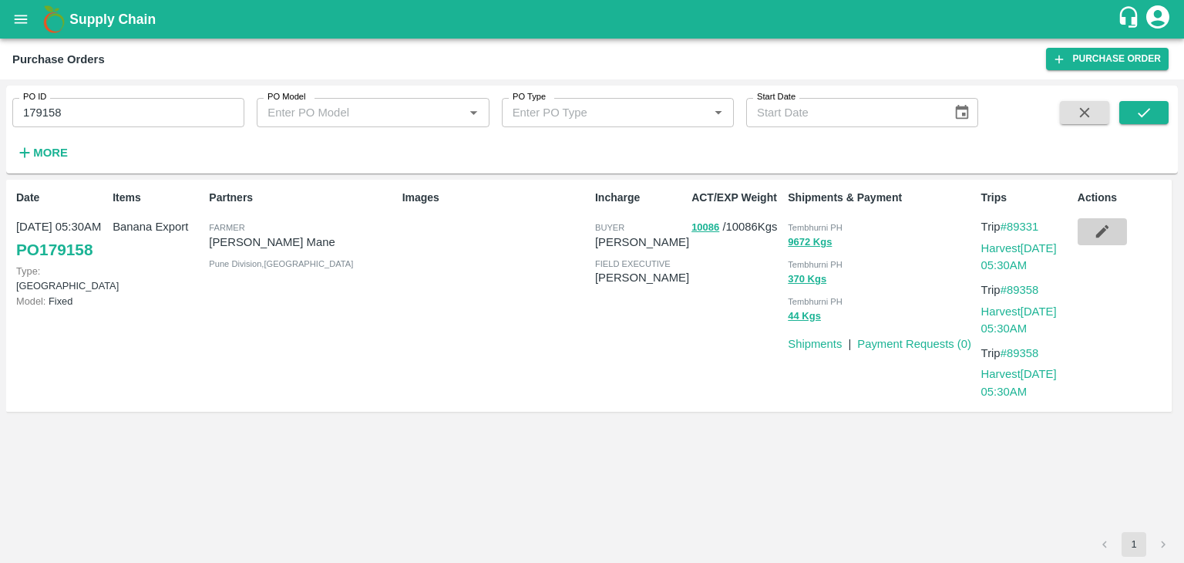
click at [1107, 233] on icon "button" at bounding box center [1102, 231] width 17 height 17
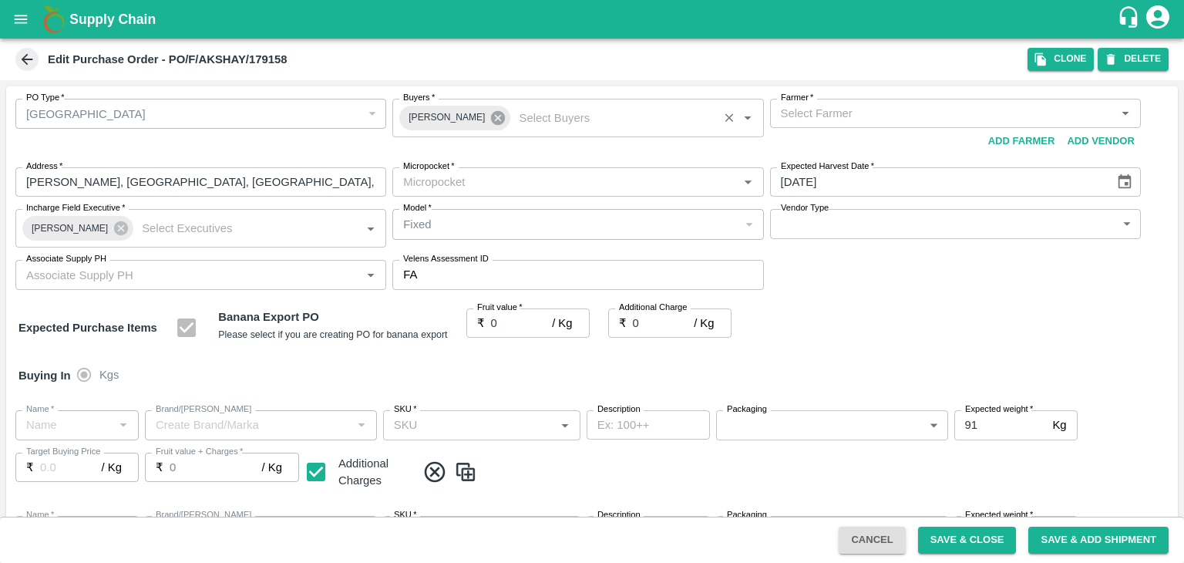
click at [496, 121] on icon at bounding box center [497, 117] width 17 height 17
click at [481, 118] on input "Buyers   *" at bounding box center [565, 113] width 336 height 20
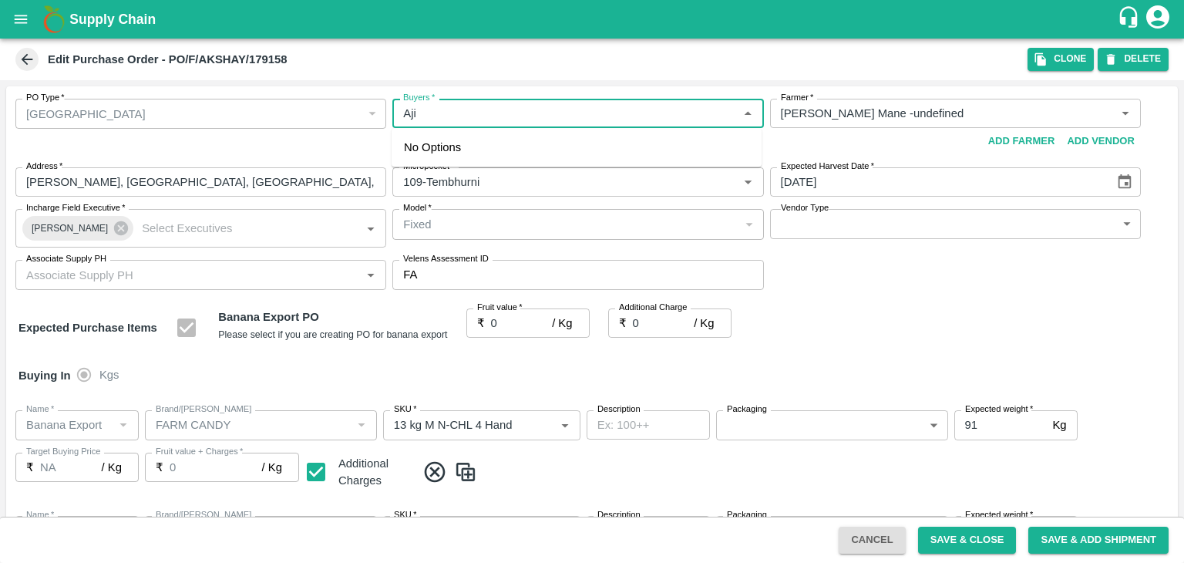
type input "Ajit"
type input "Akshay Somanath Mane -undefined"
type input "109-Tembhurni"
type input "Banana Export"
type input "FARM CANDY"
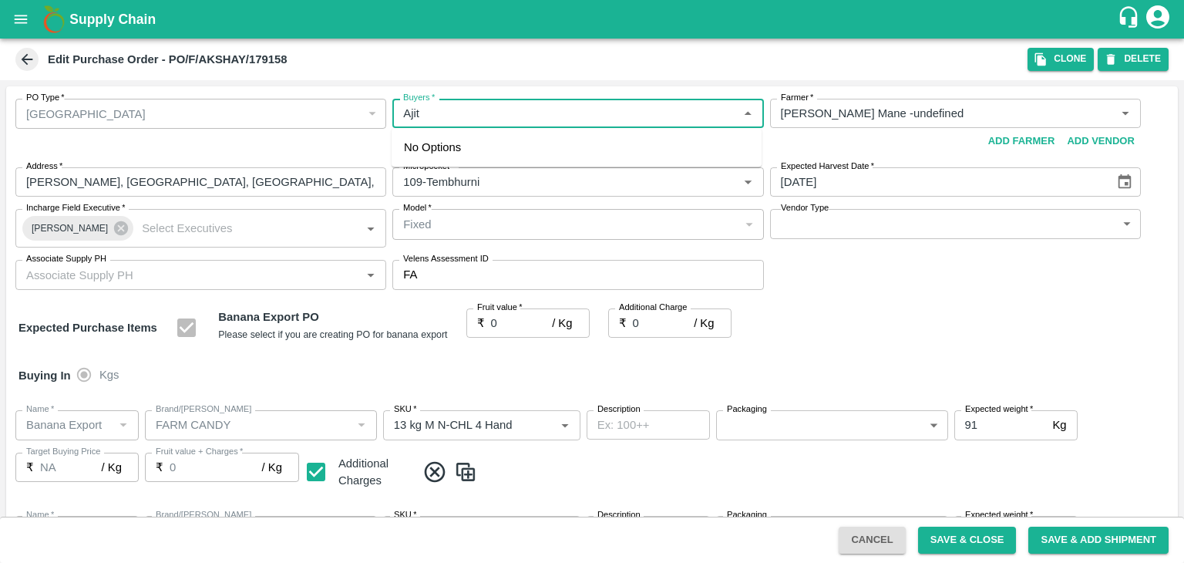
type input "13 kg M N-CHL 4 Hand"
type input "NA"
type input "Banana Export"
type input "FARM CANDY"
type input "13 kg M N-CHL 5 Hand"
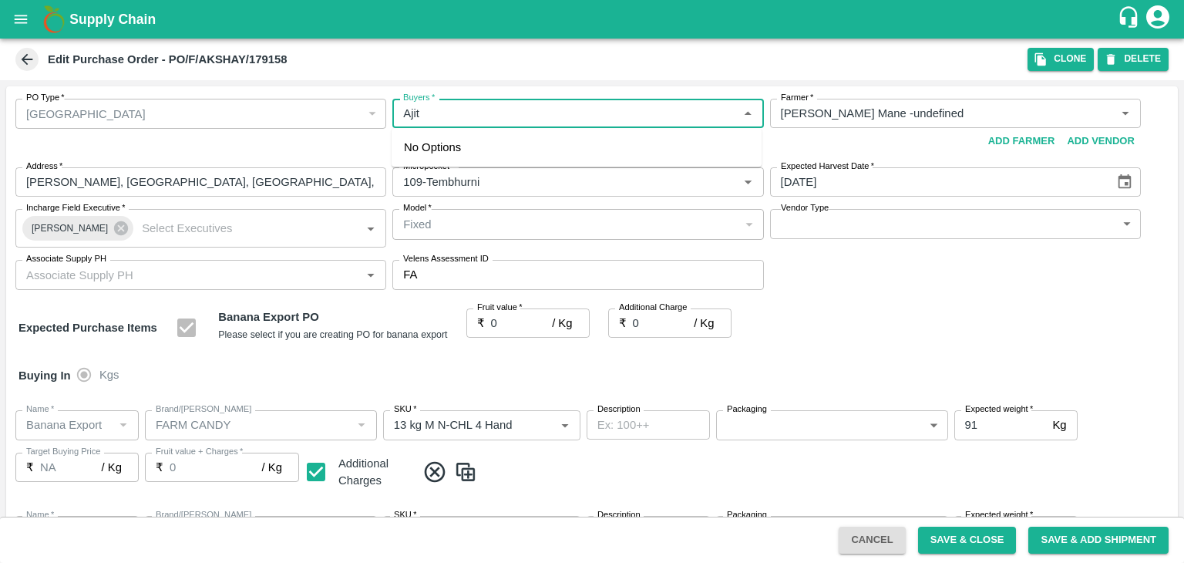
type input "NA"
type input "Banana Export"
type input "FARM CANDY"
type input "13 kg M N-CHL 6 Hand"
type input "NA"
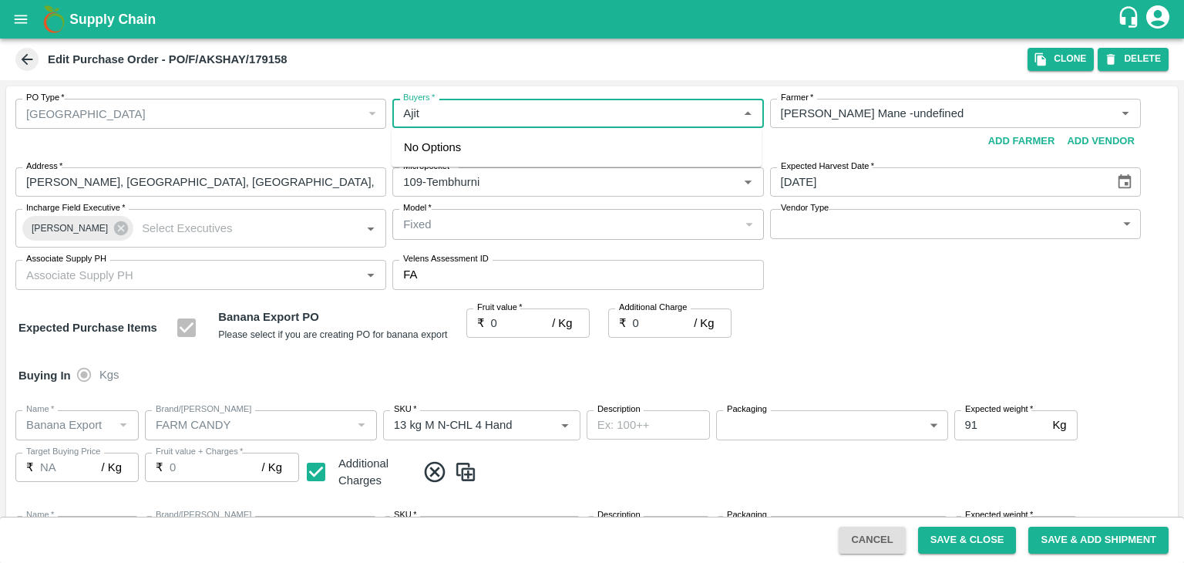
type input "Banana Export"
type input "FARM CANDY"
type input "13 kg M N-CHL 8 Hand"
type input "NA"
type input "Banana Export"
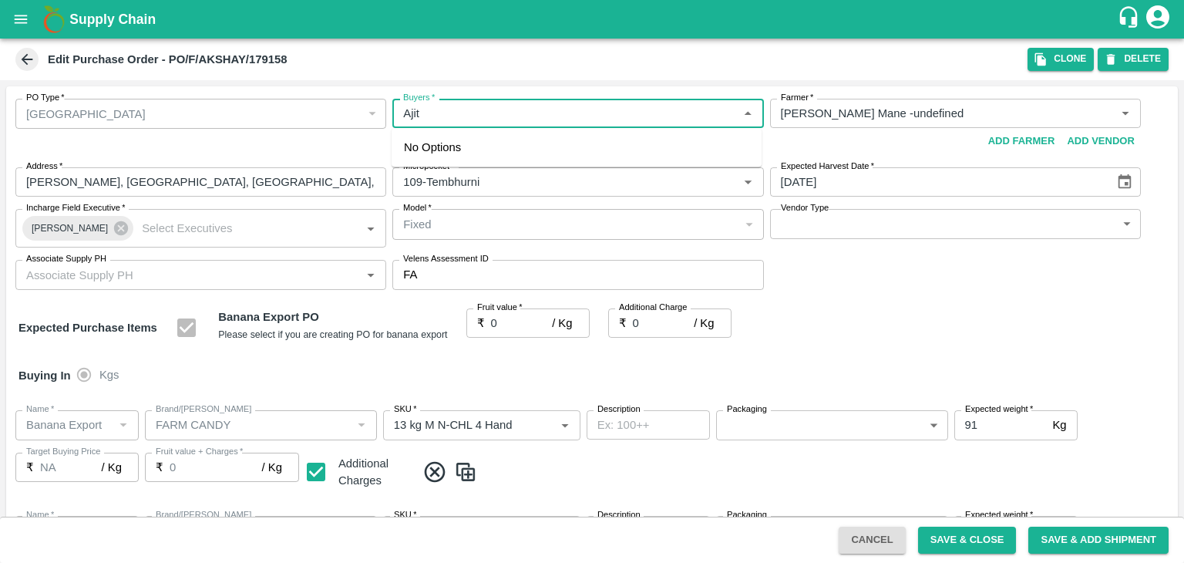
type input "FARM CANDY"
type input "13 kg M N-CHL CL"
type input "NA"
type input "Banana Export"
type input "FARM CANDY"
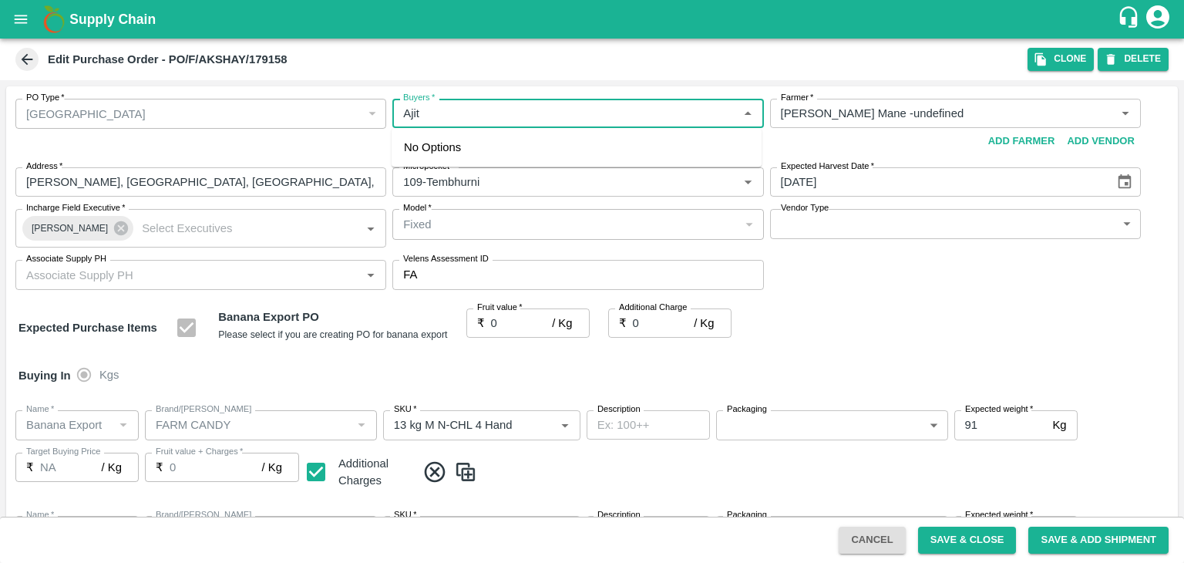
type input "C Class"
type input "NA"
type input "Banana Export"
type input "FARM CANDY"
type input "PHR Kg"
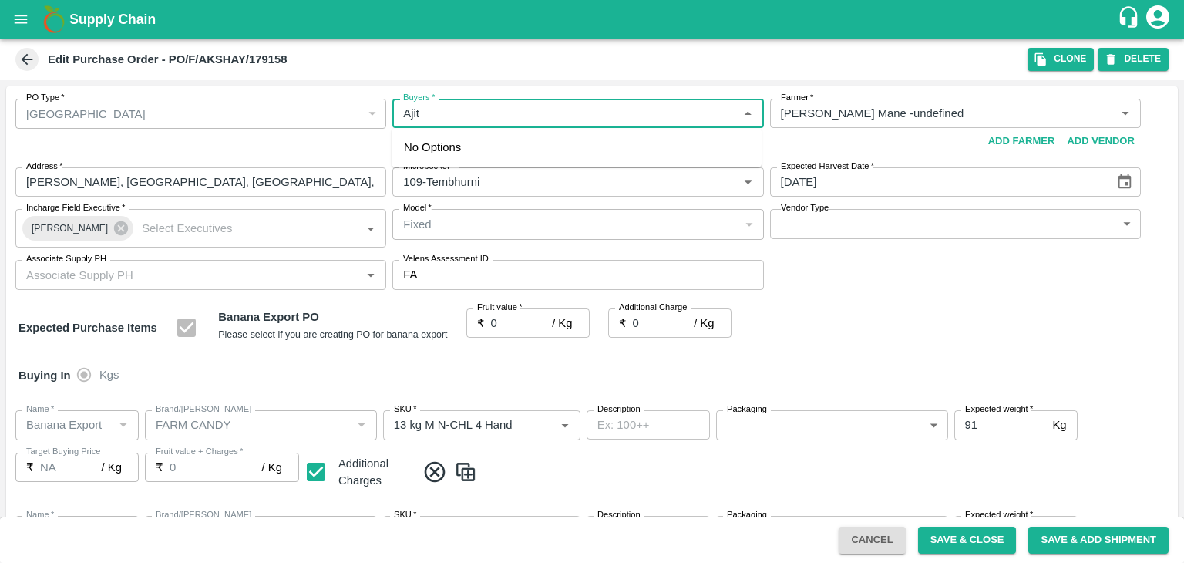
type input "NA"
click at [487, 147] on div "Ajit Otari" at bounding box center [577, 154] width 370 height 40
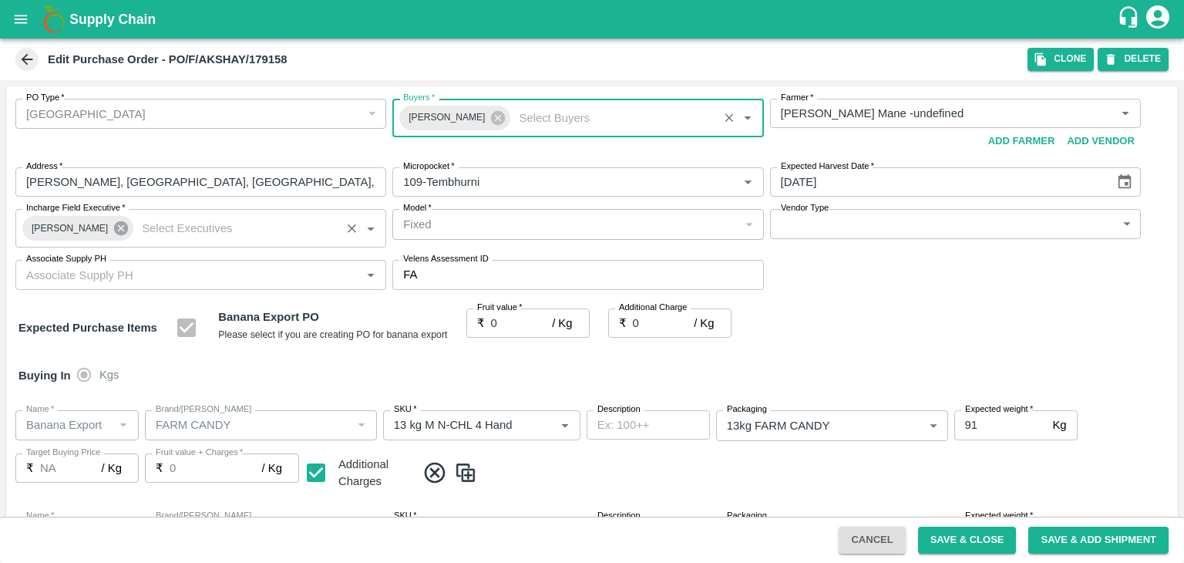
click at [117, 229] on icon at bounding box center [121, 228] width 14 height 14
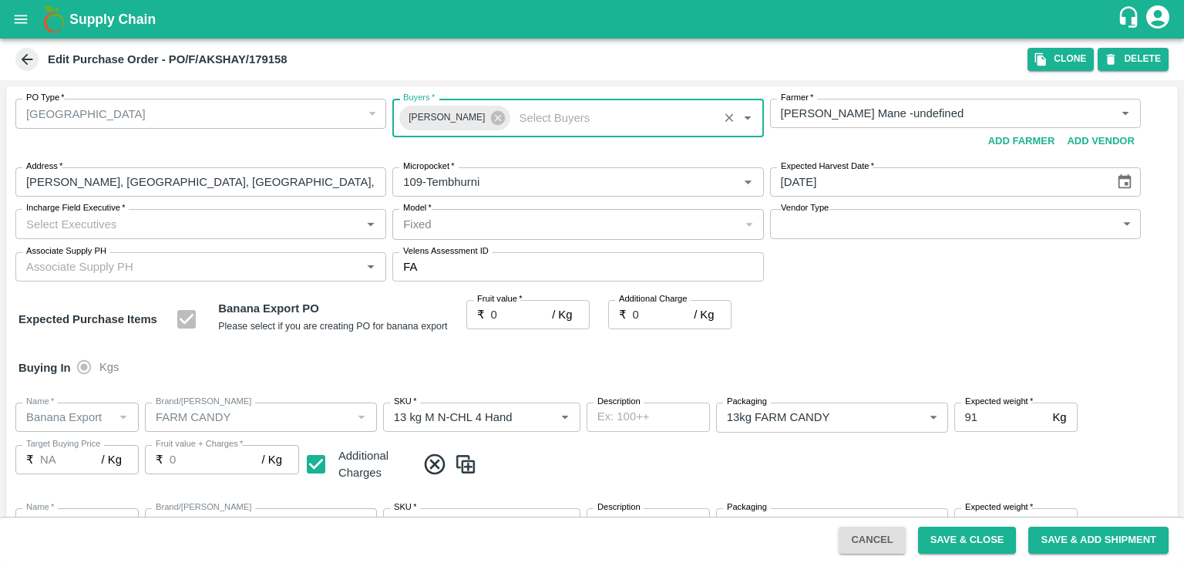
click at [172, 220] on input "Incharge Field Executive   *" at bounding box center [188, 223] width 336 height 20
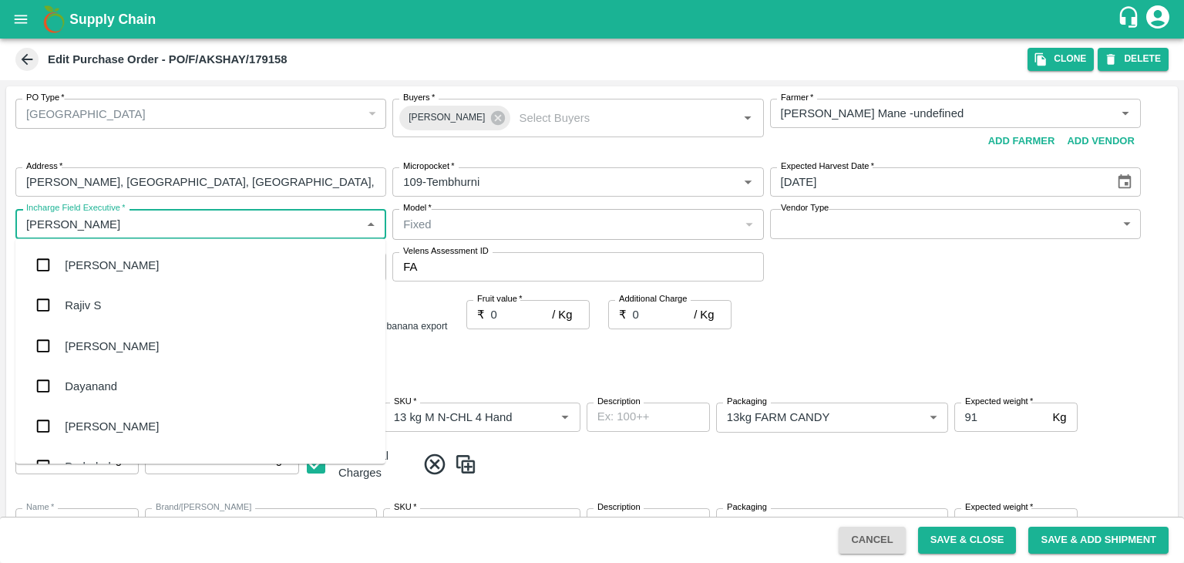
type input "Jay"
click at [120, 350] on div "jaydip Tale" at bounding box center [200, 345] width 370 height 40
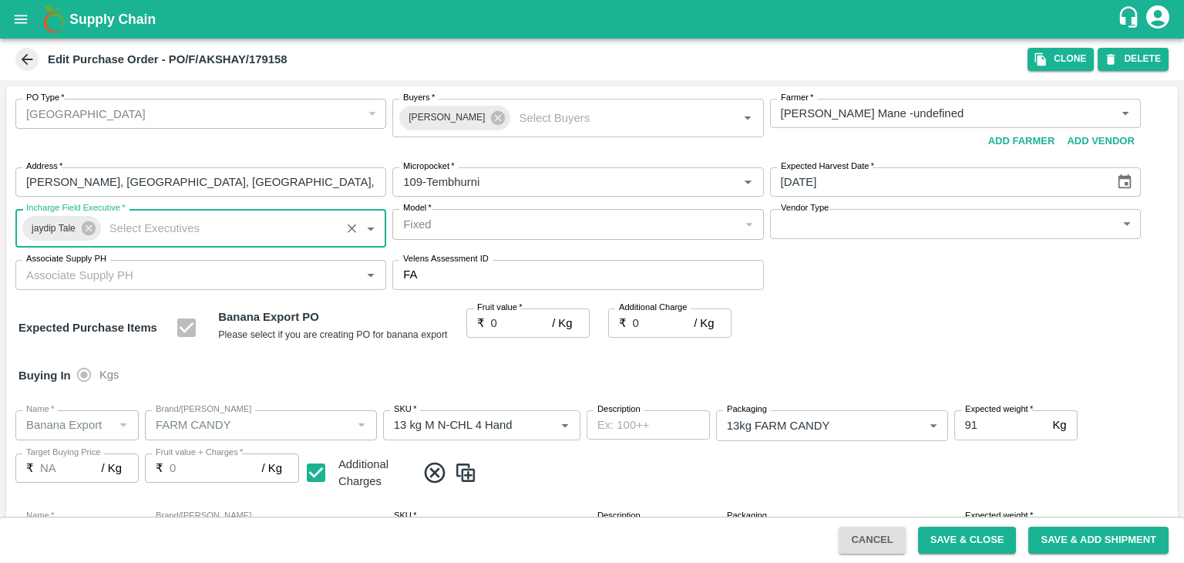
click at [818, 227] on body "Supply Chain Edit Purchase Order - PO/F/AKSHAY/179158 Clone DELETE PO Type   * …" at bounding box center [592, 281] width 1184 height 563
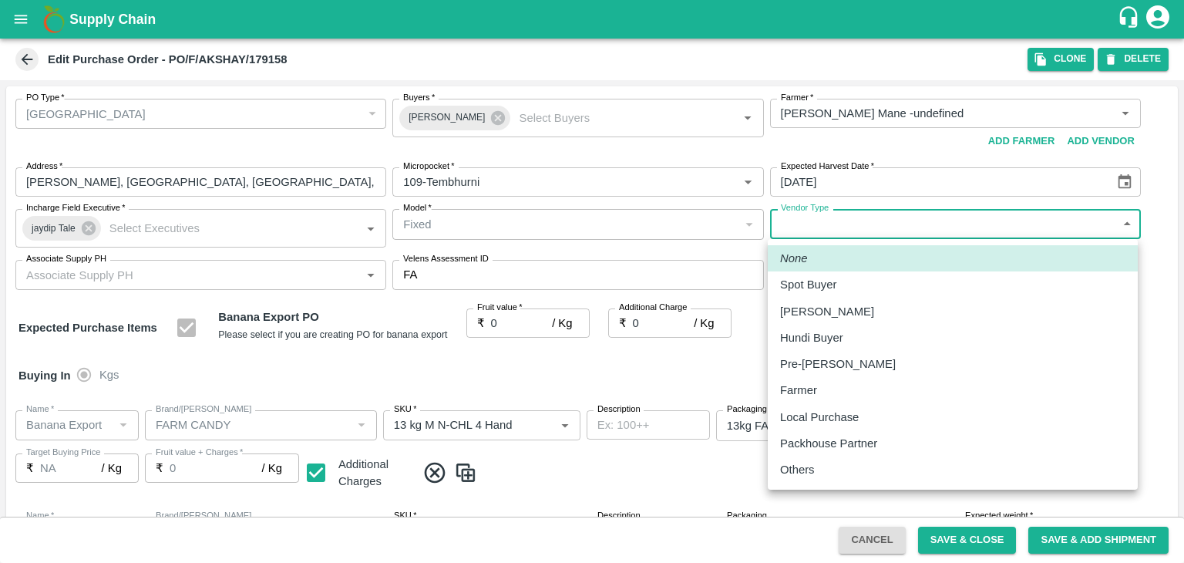
click at [823, 474] on div "Others" at bounding box center [952, 469] width 345 height 17
type input "OTHER"
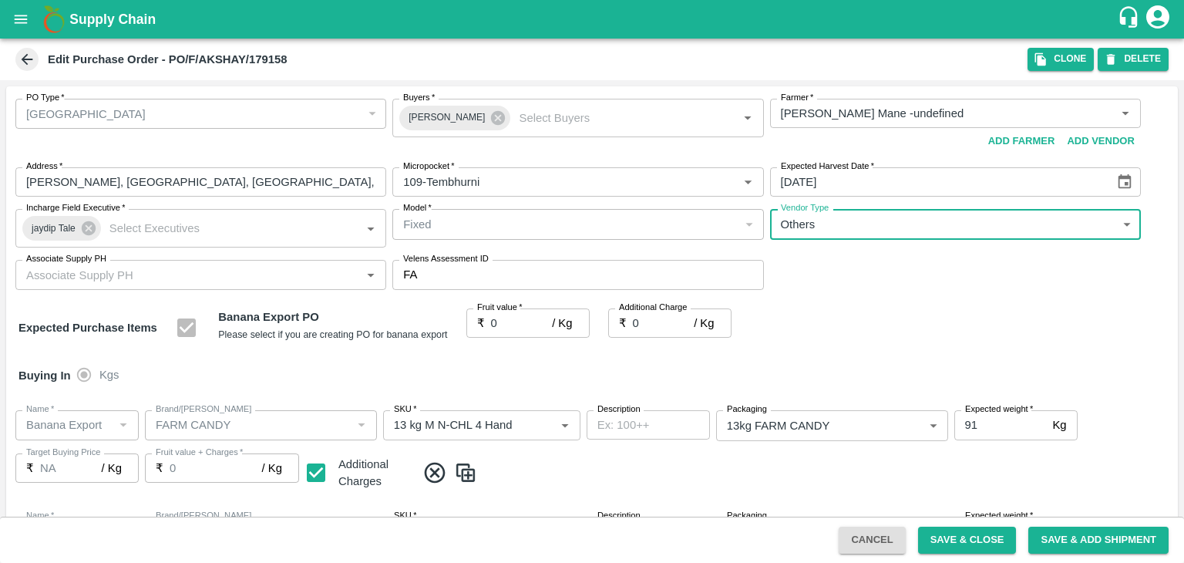
click at [163, 275] on input "Associate Supply PH" at bounding box center [188, 274] width 336 height 20
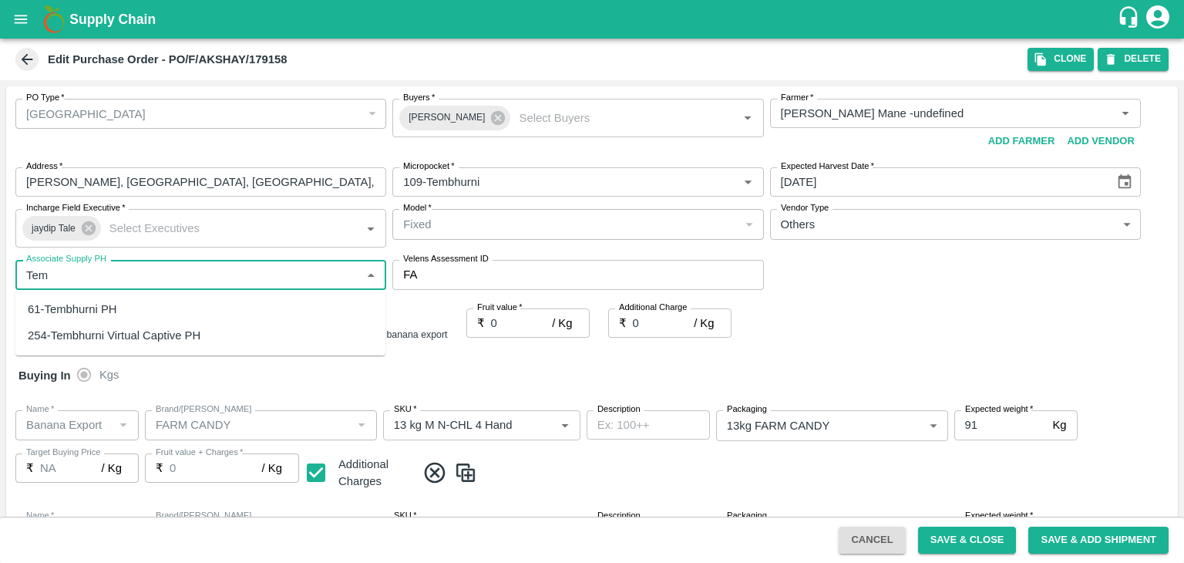
click at [113, 309] on div "61-Tembhurni PH" at bounding box center [72, 309] width 89 height 17
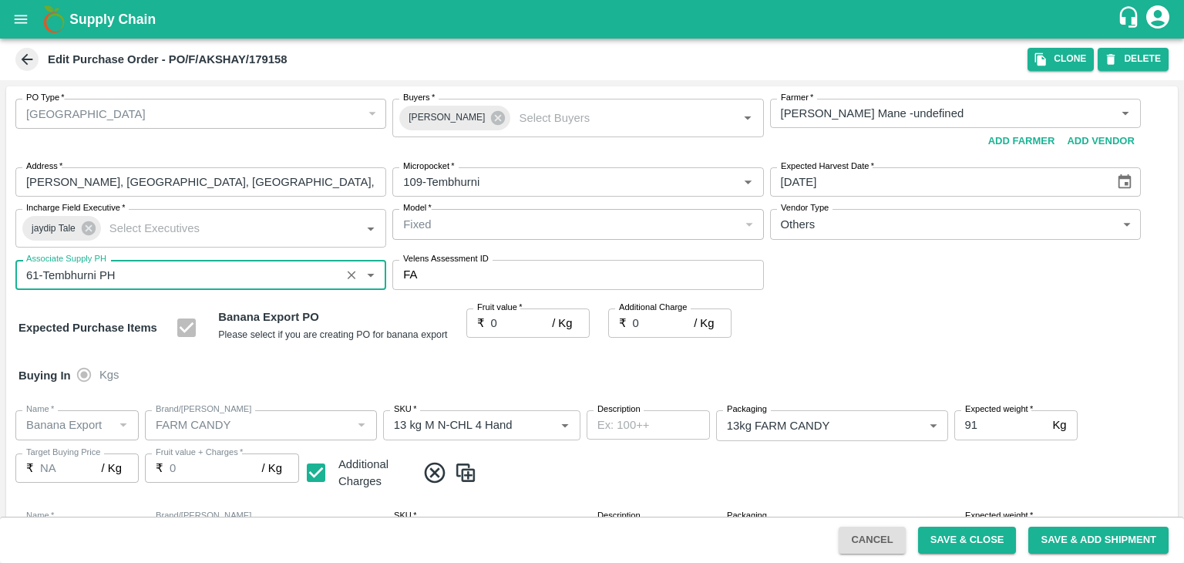
type input "61-Tembhurni PH"
click at [503, 323] on input "0" at bounding box center [522, 322] width 62 height 29
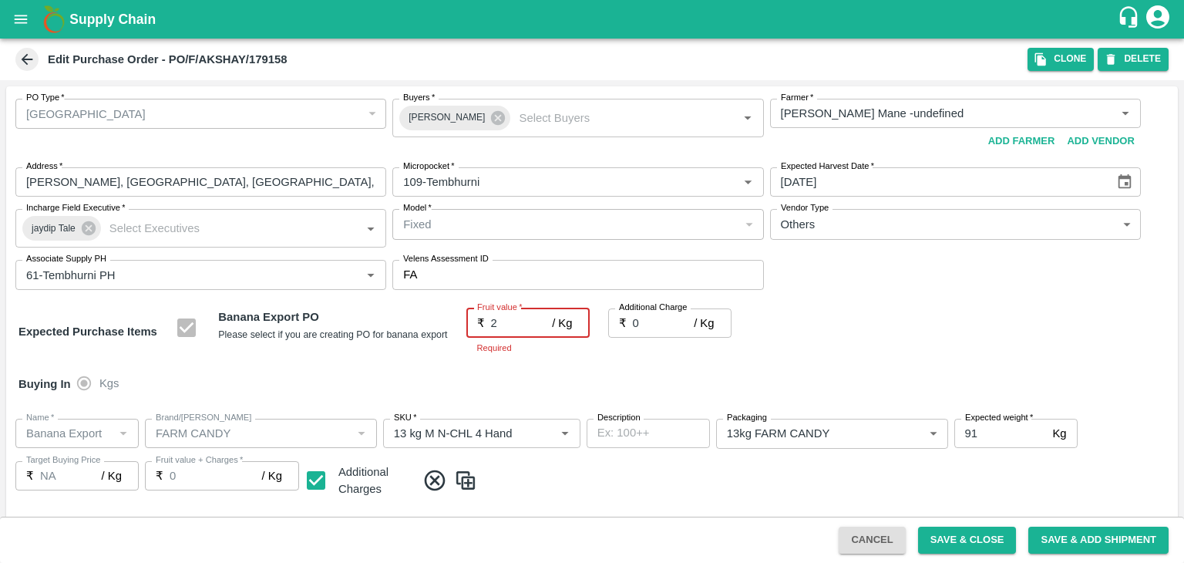
type input "21"
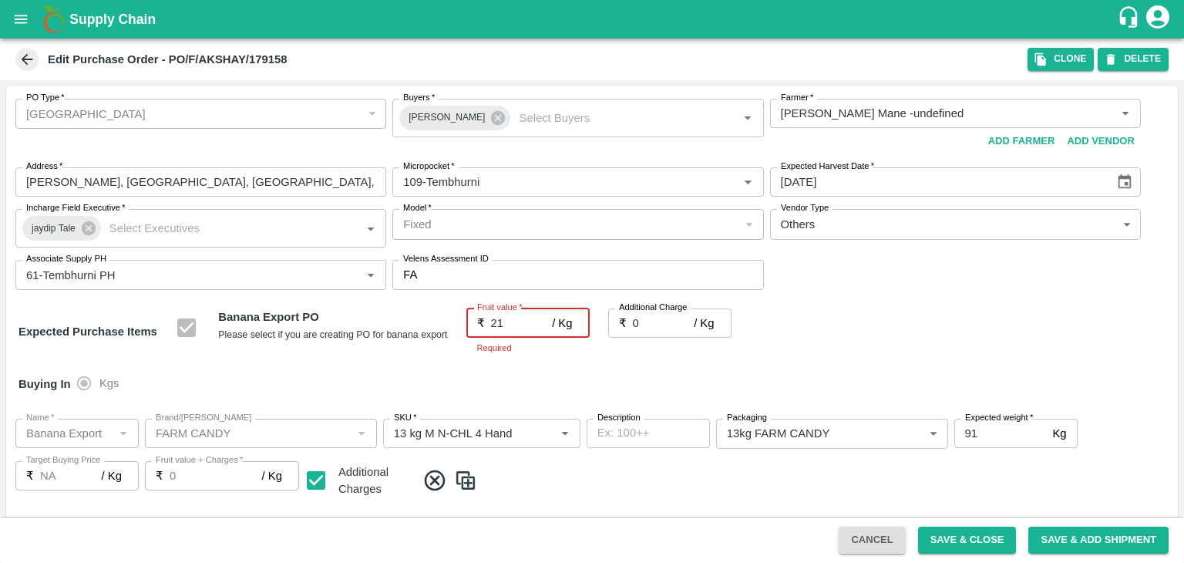
type input "21"
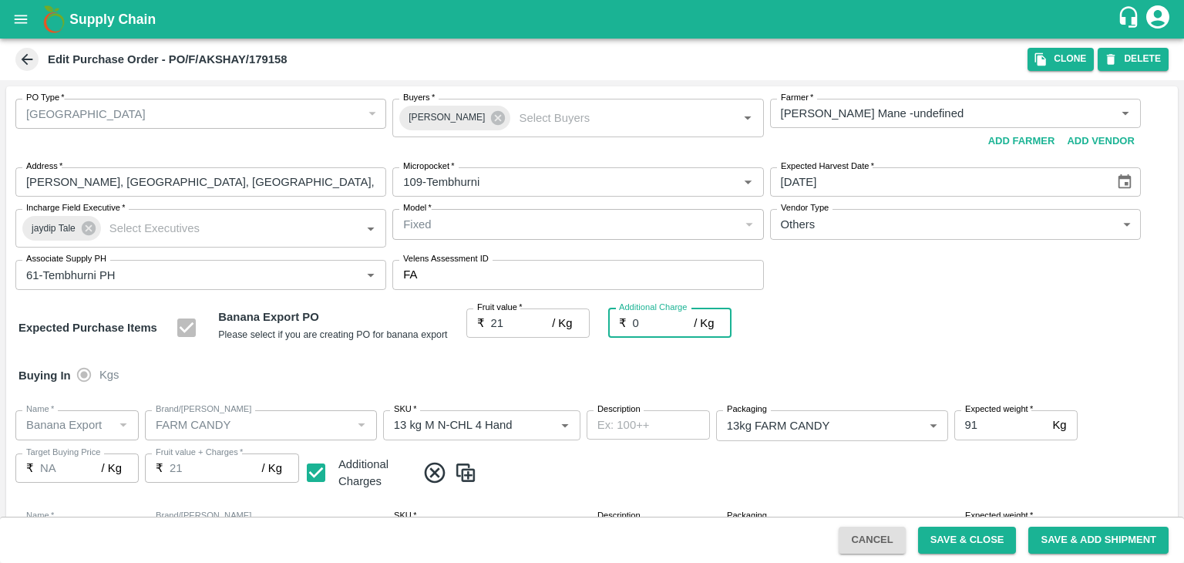
click at [645, 392] on div "Buying In Kgs" at bounding box center [591, 375] width 1171 height 45
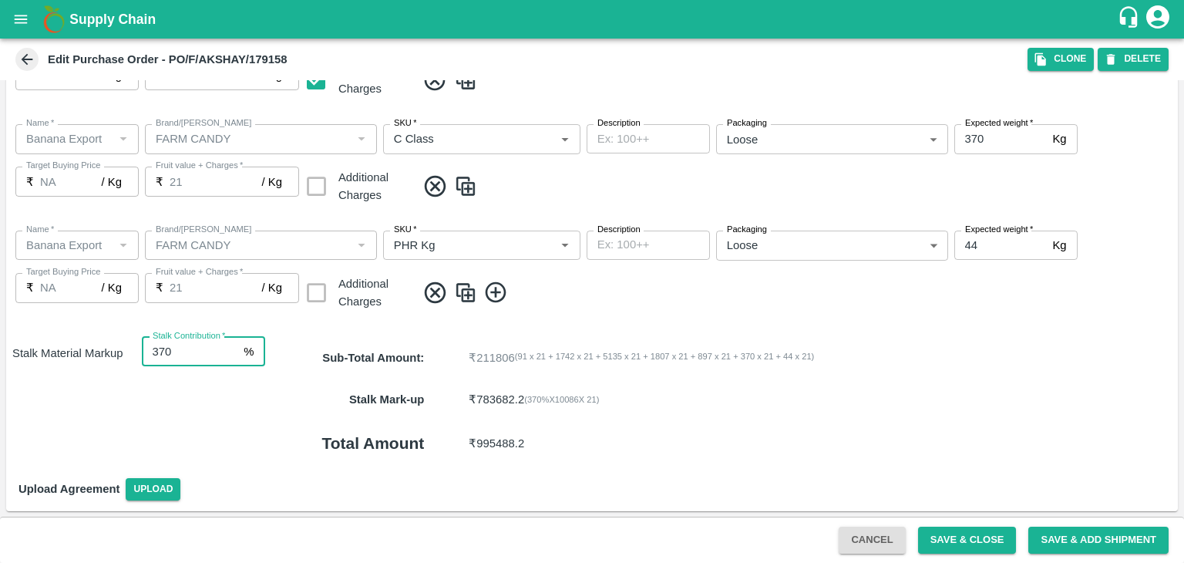
click at [187, 355] on input "370" at bounding box center [190, 351] width 96 height 29
type input "3"
type input "9"
type input "8"
click at [973, 542] on button "Save & Close" at bounding box center [967, 539] width 99 height 27
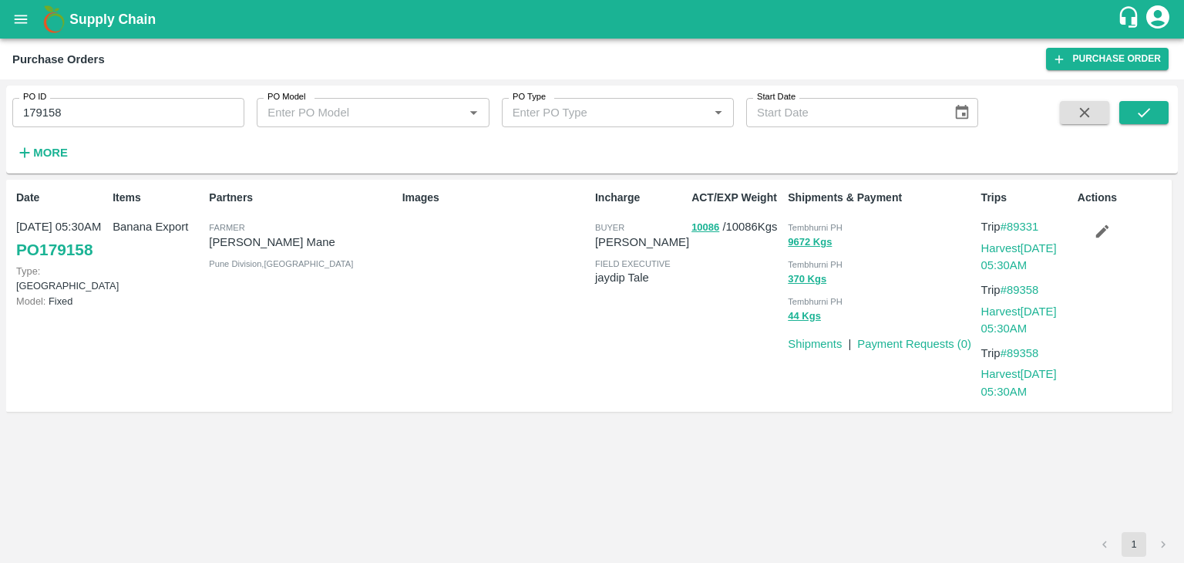
click at [172, 127] on div "PO ID 179158 PO ID PO Model PO Model   * PO Type PO Type   * Start Date Start D…" at bounding box center [489, 126] width 978 height 80
click at [180, 118] on input "179158" at bounding box center [128, 112] width 232 height 29
paste input "text"
click at [180, 118] on input "179158" at bounding box center [128, 112] width 232 height 29
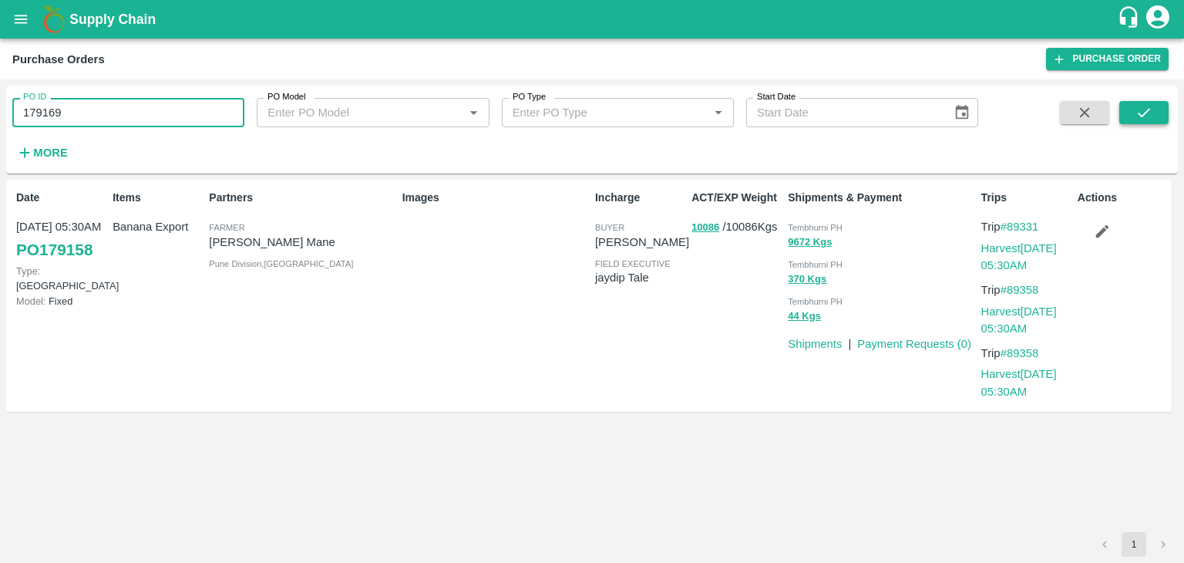
type input "179169"
click at [1133, 110] on button "submit" at bounding box center [1143, 112] width 49 height 23
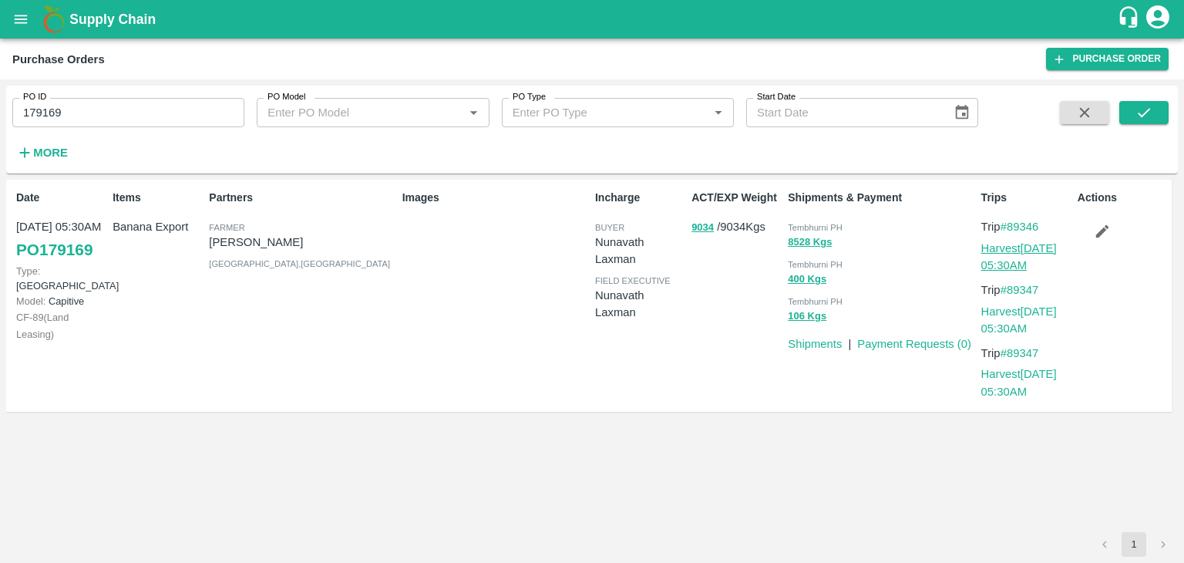
click at [1023, 244] on link "Harvest 02 Oct, 05:30AM" at bounding box center [1019, 256] width 76 height 29
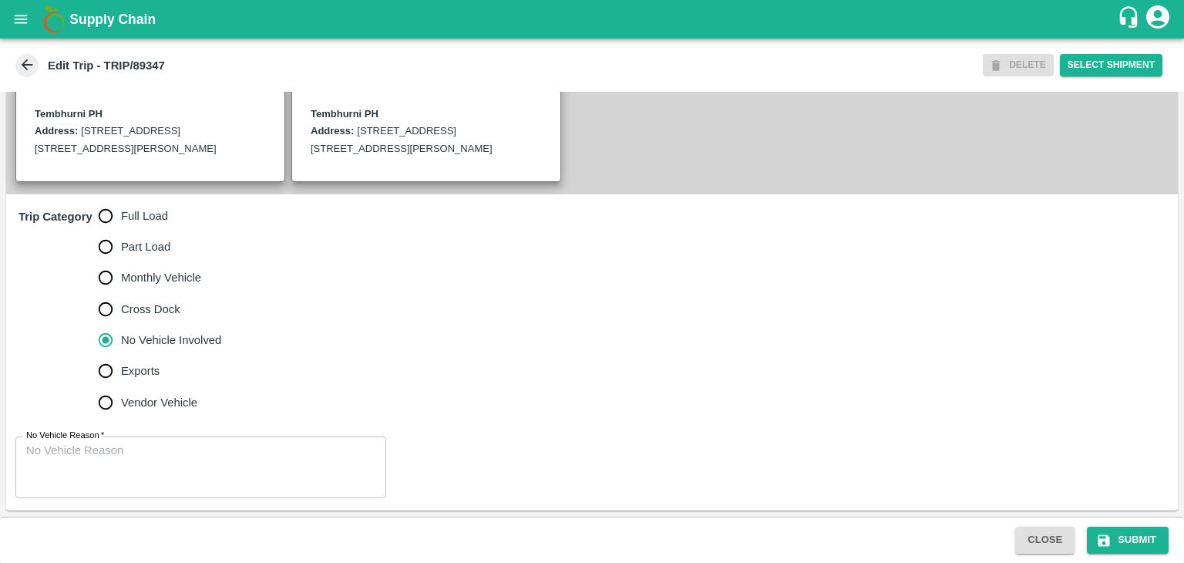
scroll to position [378, 0]
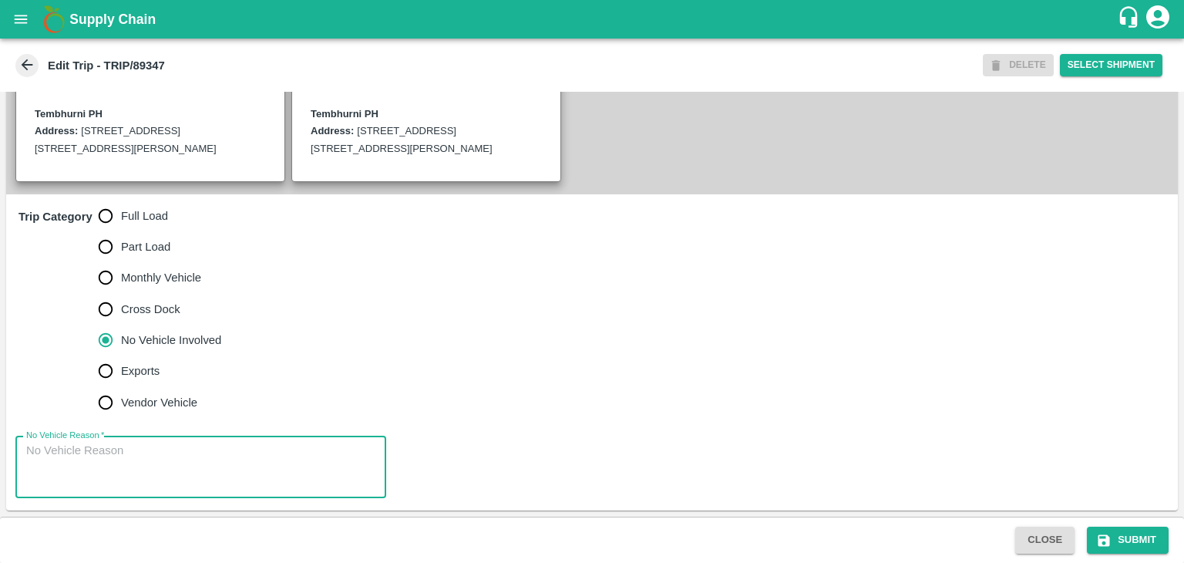
click at [176, 469] on textarea "No Vehicle Reason   *" at bounding box center [200, 466] width 349 height 49
type textarea "Field Dump"
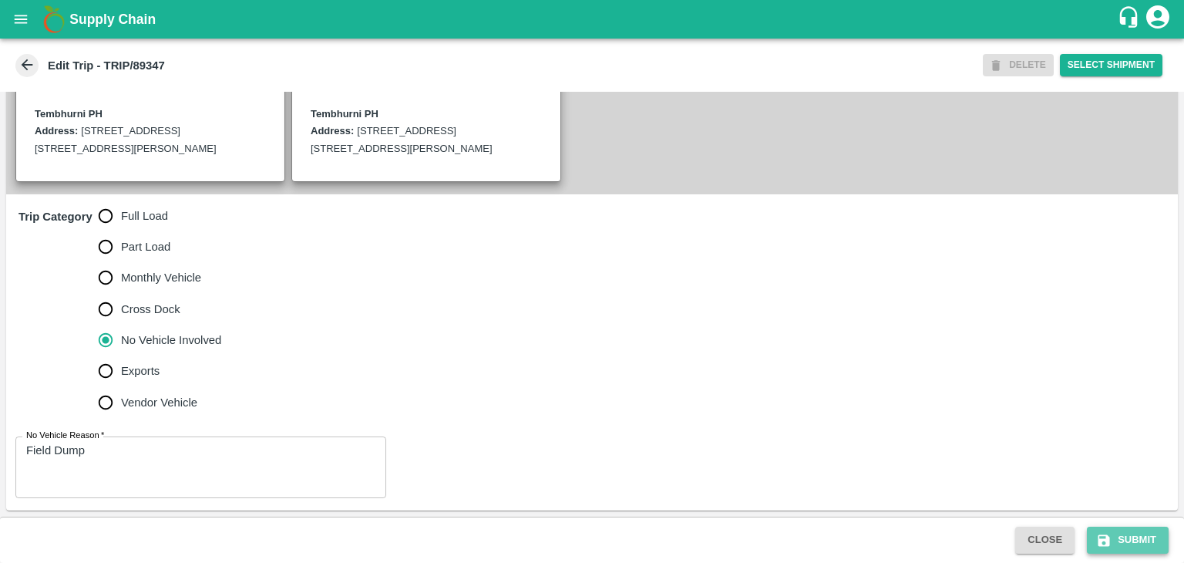
click at [1126, 532] on button "Submit" at bounding box center [1128, 539] width 82 height 27
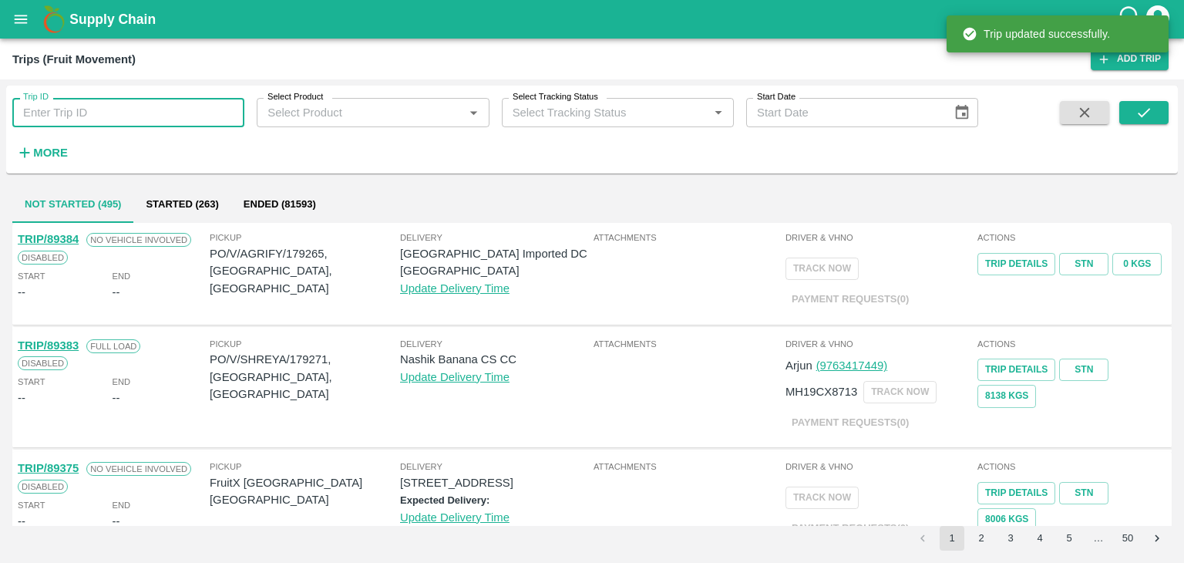
click at [198, 103] on input "Trip ID" at bounding box center [128, 112] width 232 height 29
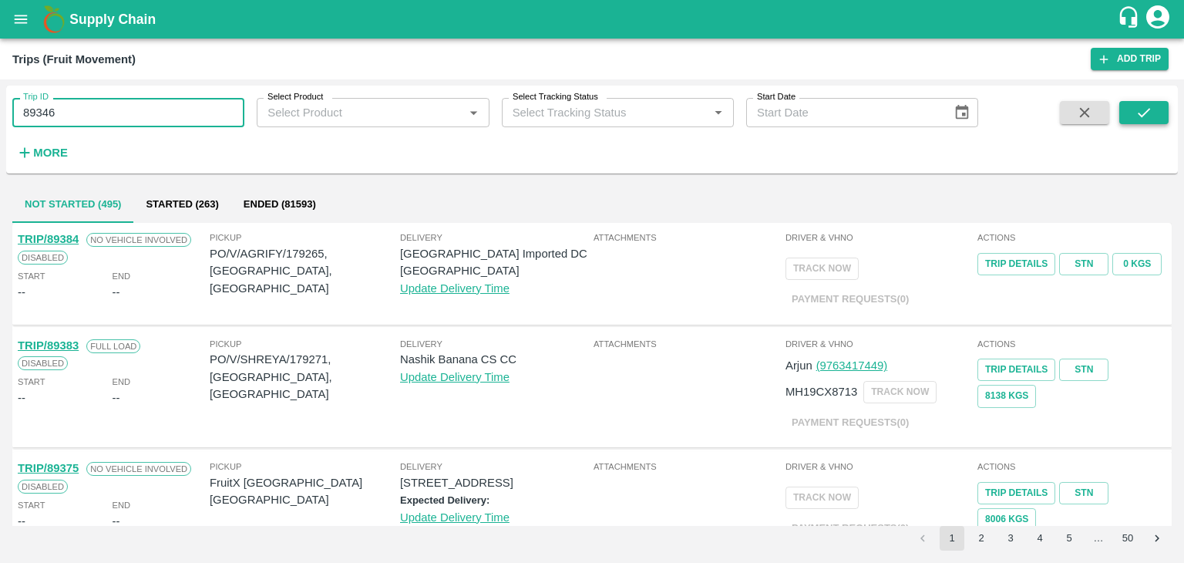
type input "89346"
click at [1148, 118] on icon "submit" at bounding box center [1143, 112] width 17 height 17
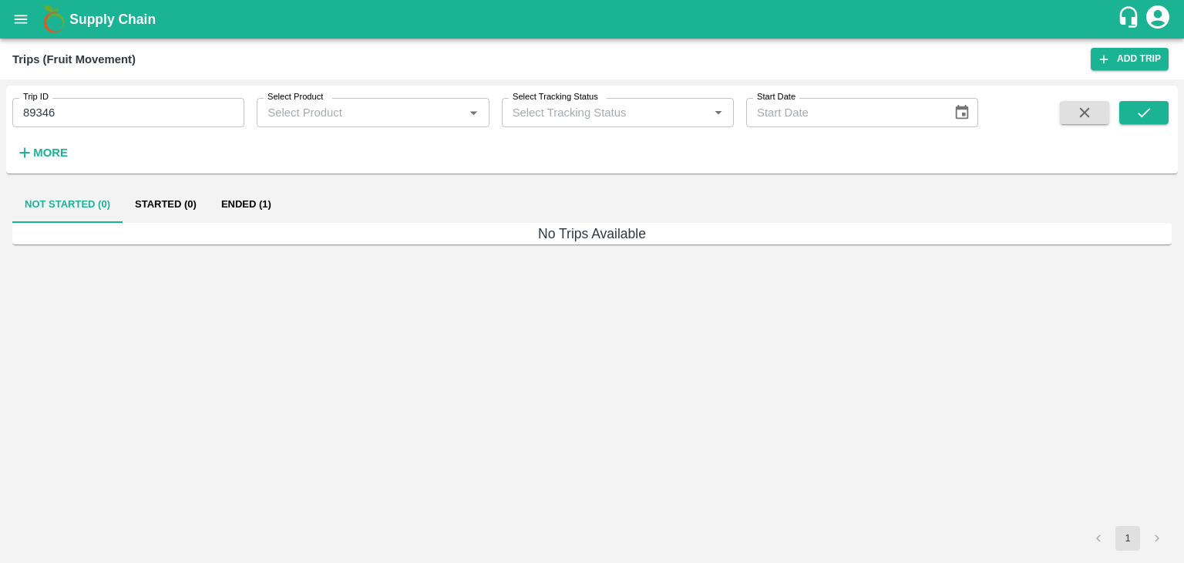
click at [254, 203] on button "Ended (1)" at bounding box center [246, 204] width 75 height 37
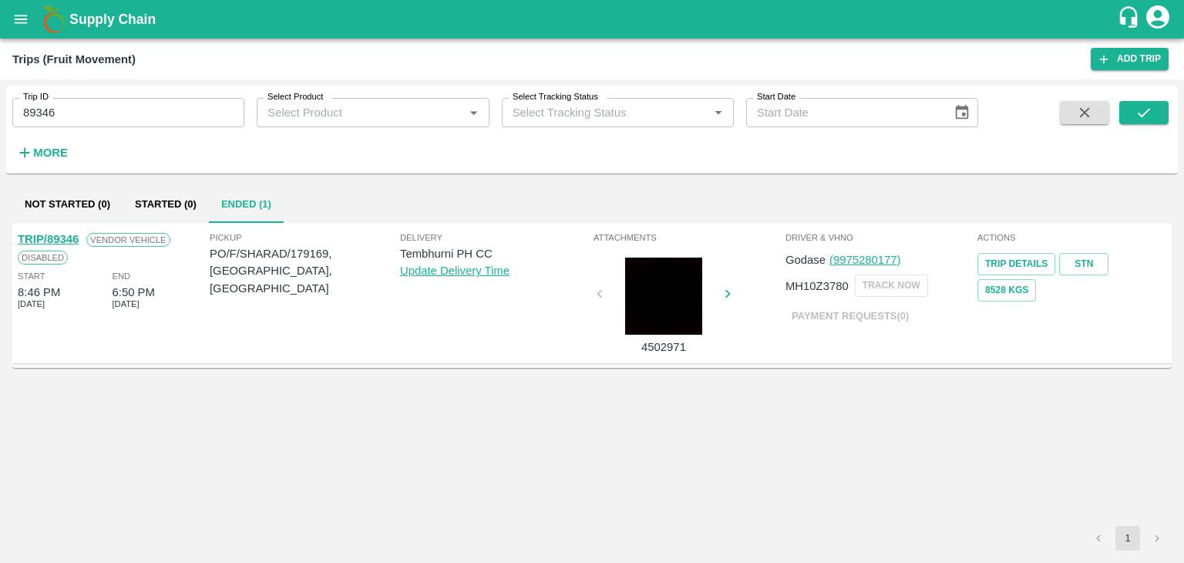
click at [39, 240] on link "TRIP/89346" at bounding box center [48, 239] width 61 height 12
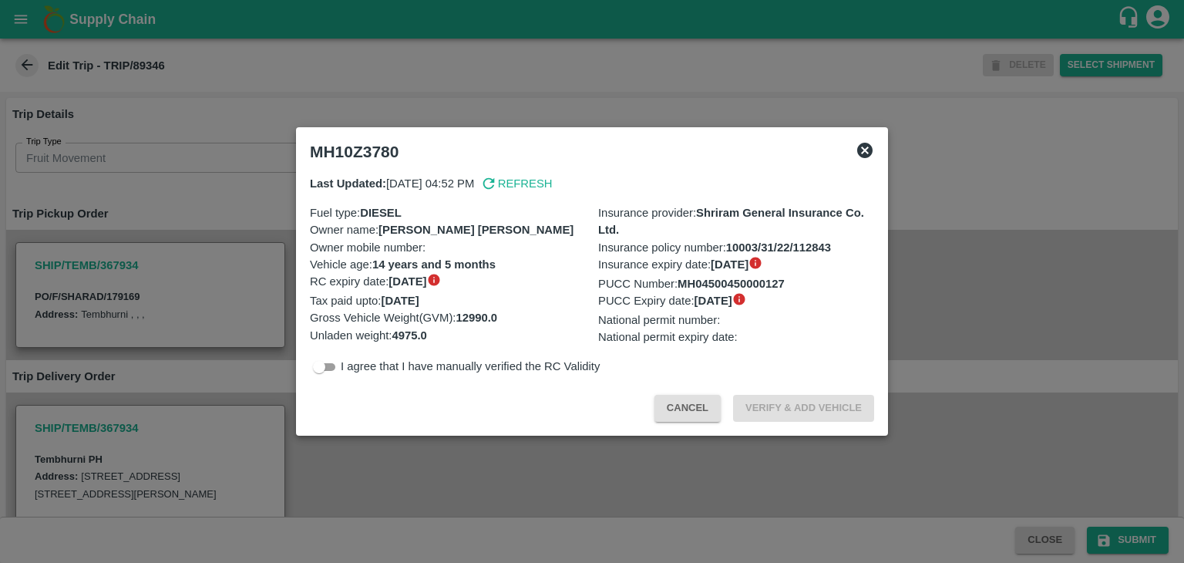
click at [870, 150] on icon at bounding box center [864, 150] width 15 height 15
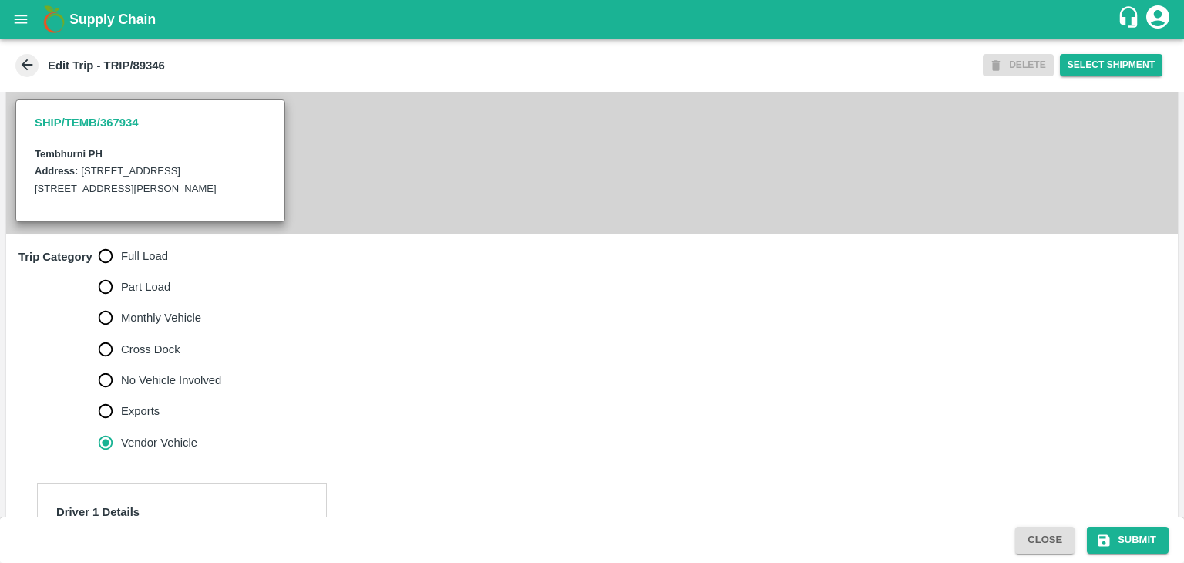
scroll to position [305, 0]
click at [129, 264] on span "Full Load" at bounding box center [144, 255] width 47 height 17
click at [121, 271] on input "Full Load" at bounding box center [105, 255] width 31 height 31
radio input "true"
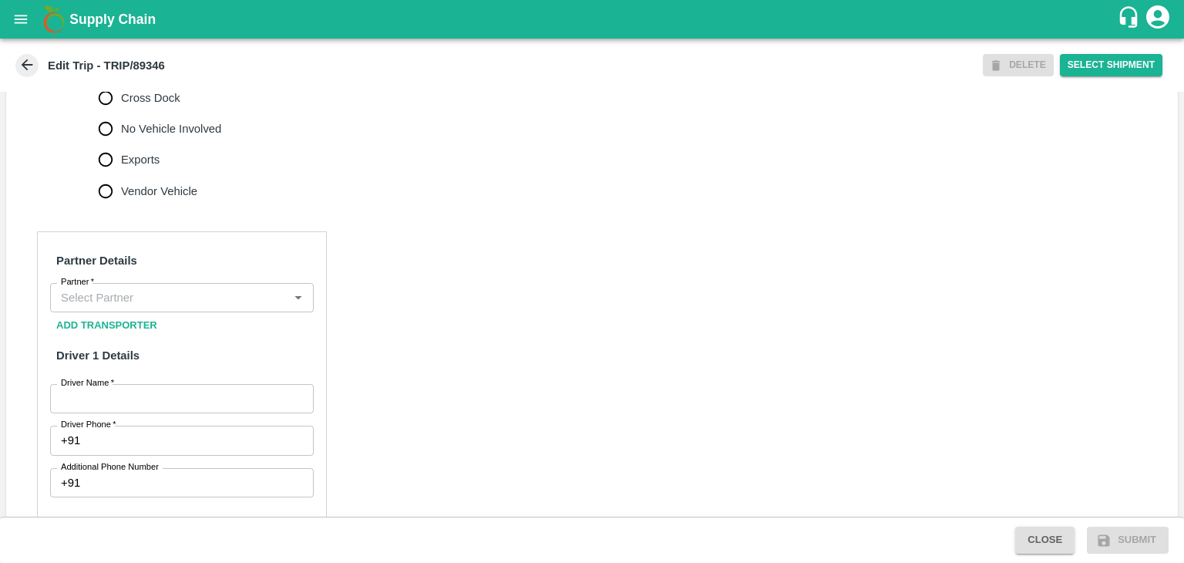
scroll to position [557, 0]
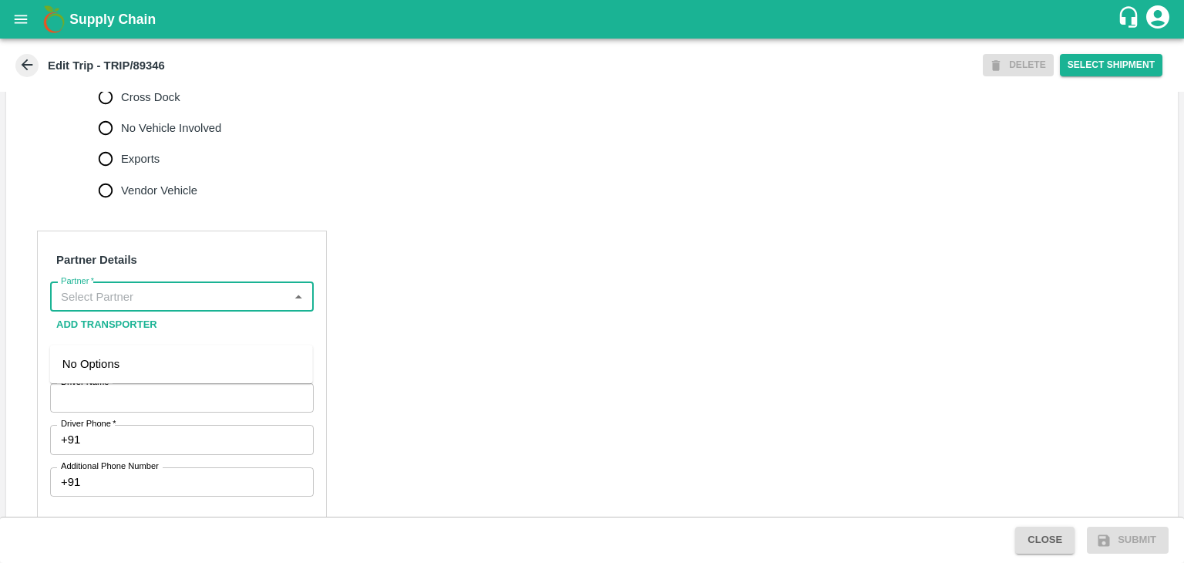
click at [155, 307] on input "Partner   *" at bounding box center [169, 297] width 229 height 20
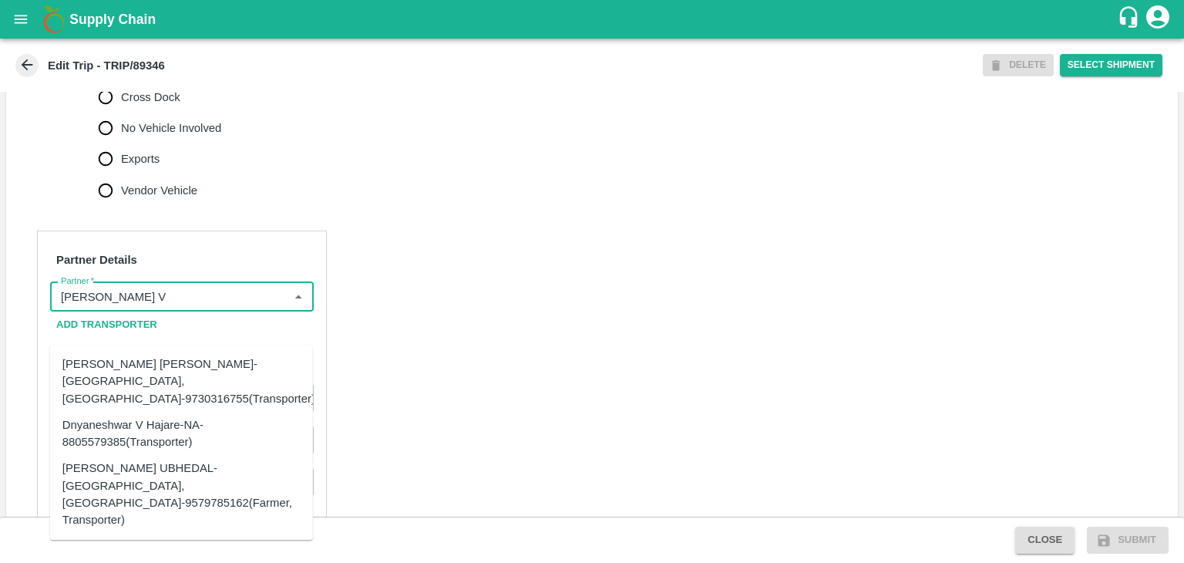
click at [188, 366] on div "Dnyaneshwar Vitthal Godse-Kandar, Solapur-9730316755(Transporter)" at bounding box center [188, 381] width 253 height 52
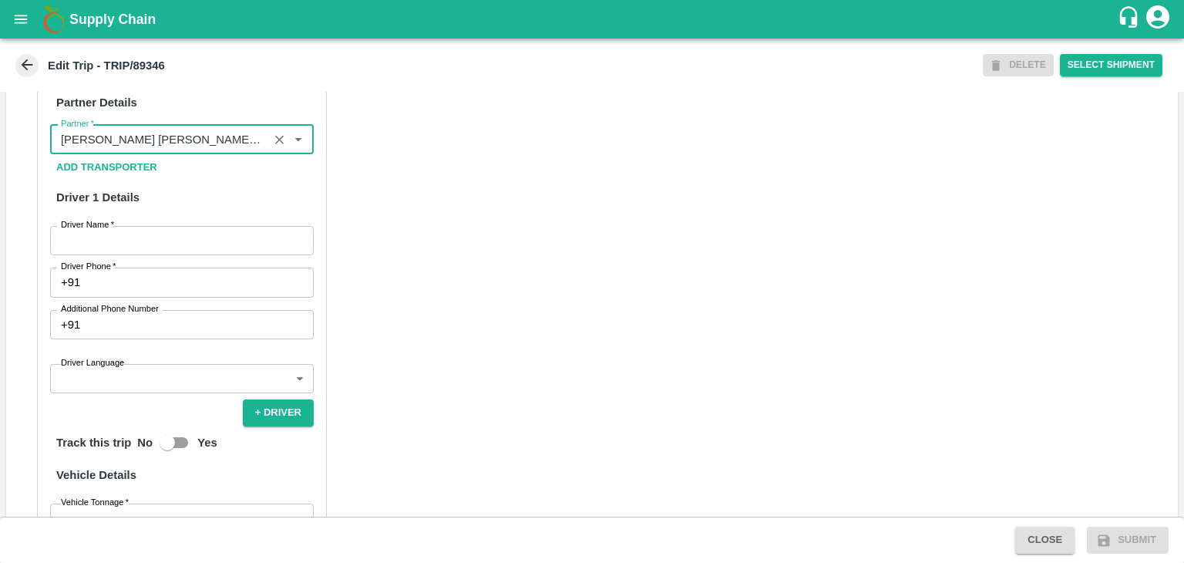
scroll to position [715, 0]
type input "Dnyaneshwar Vitthal Godse-Kandar, Solapur-9730316755(Transporter)"
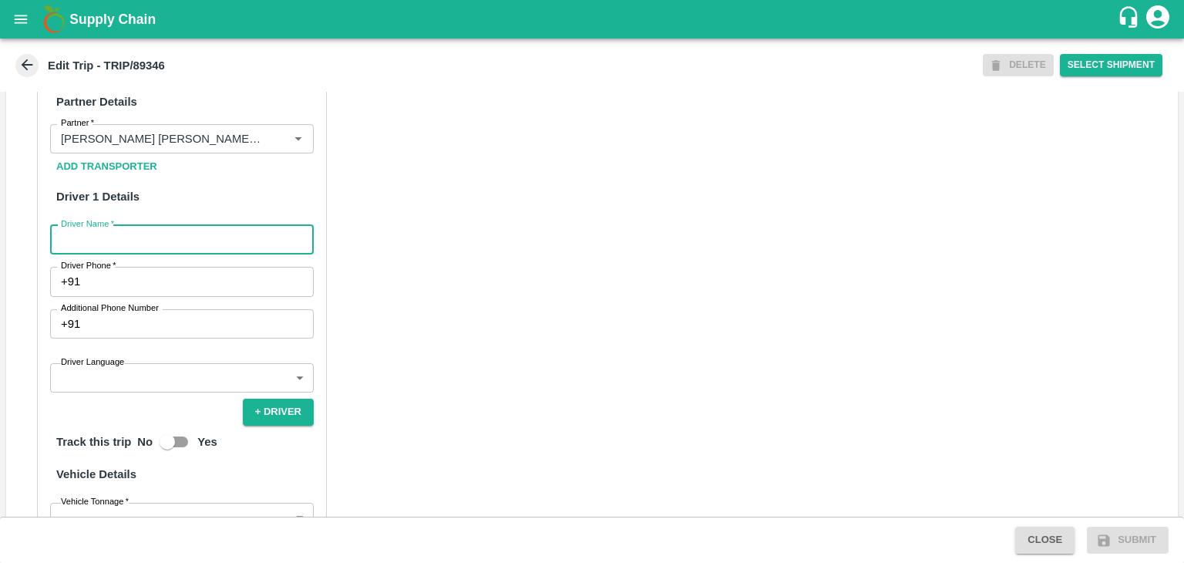
click at [105, 254] on input "Driver Name   *" at bounding box center [182, 239] width 264 height 29
type input "Godase"
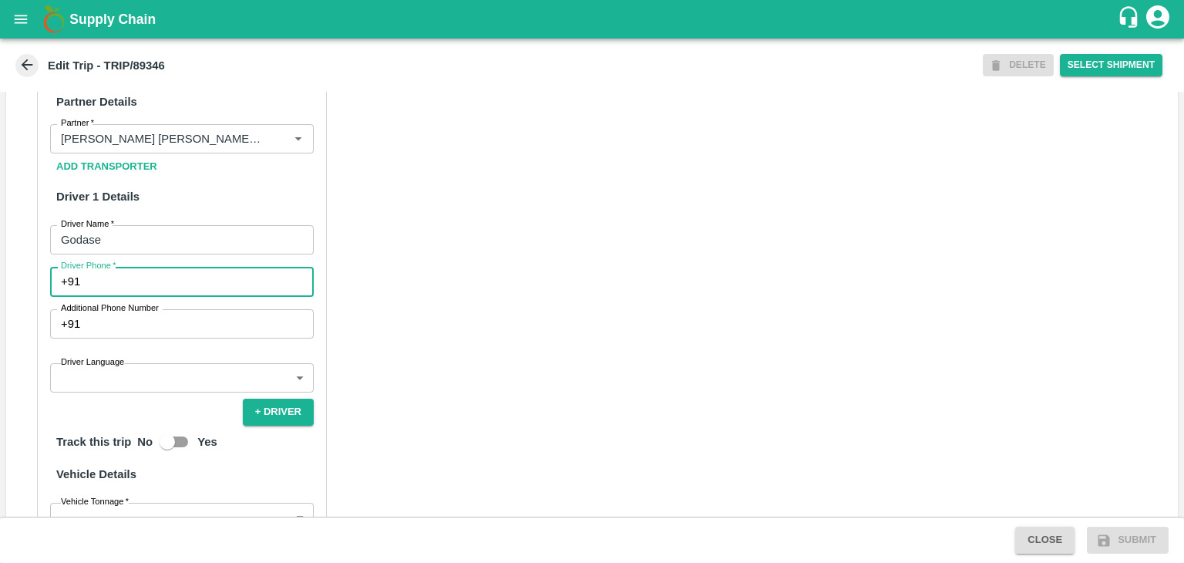
click at [179, 296] on input "Driver Phone   *" at bounding box center [199, 281] width 227 height 29
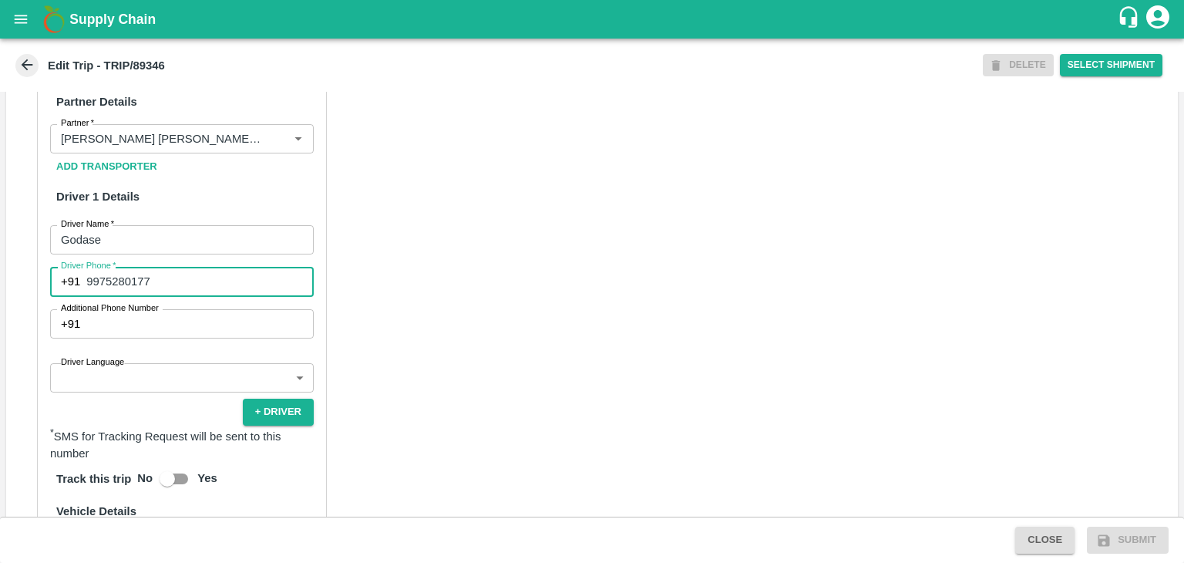
type input "9975280177"
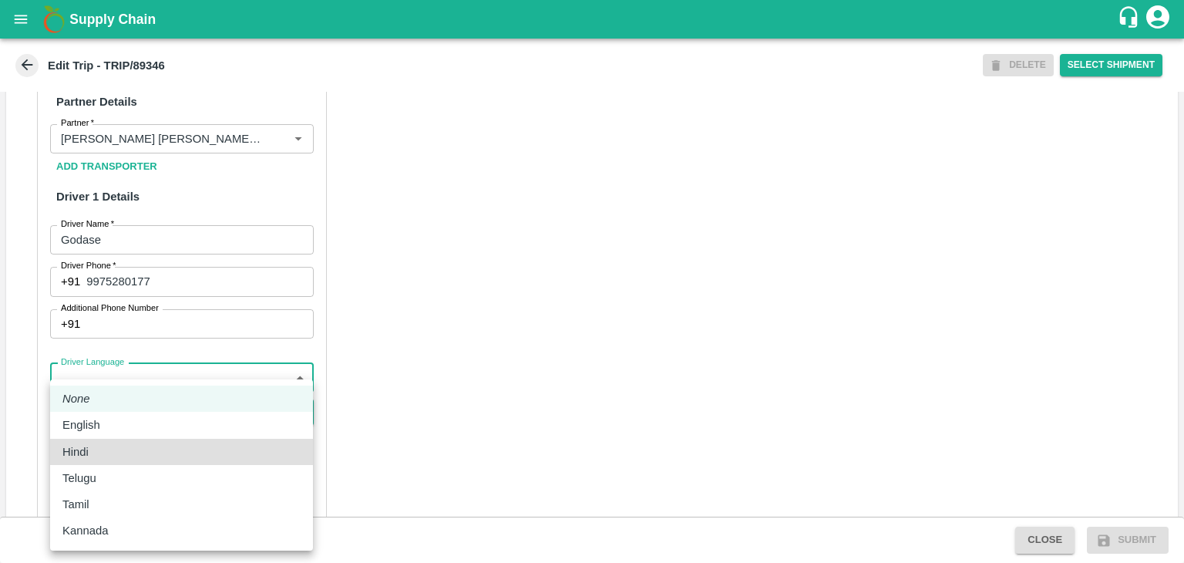
type input "hi"
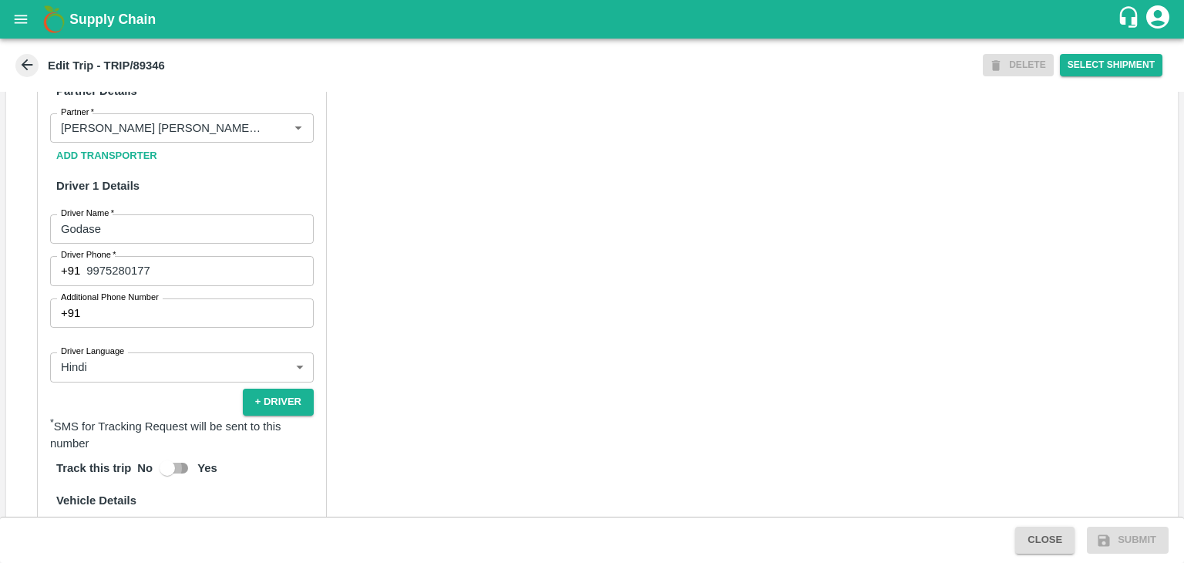
scroll to position [999, 0]
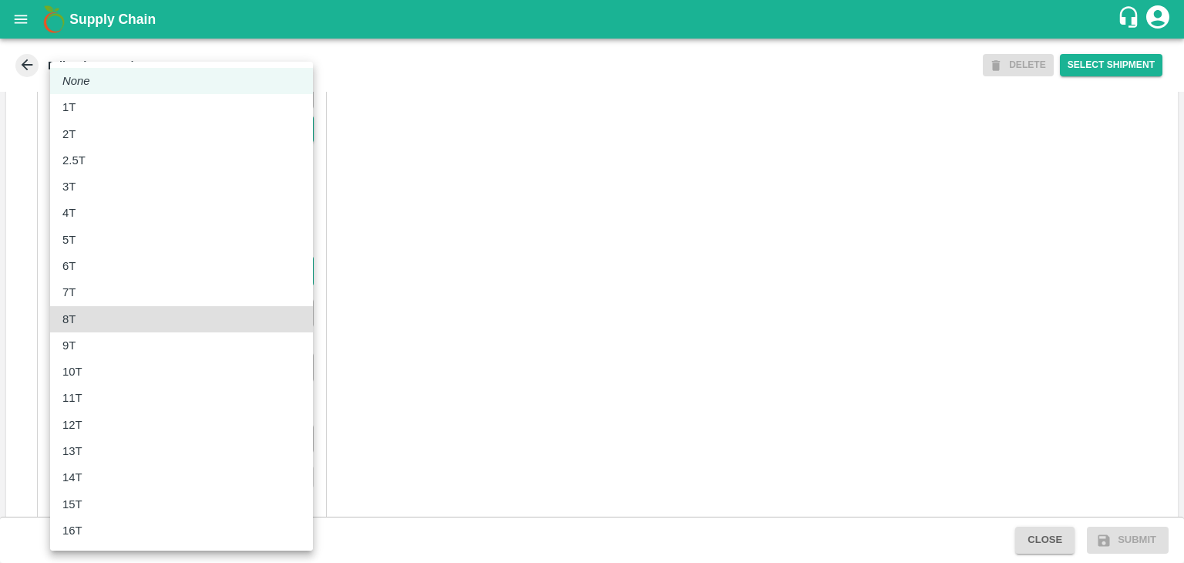
type input "8000"
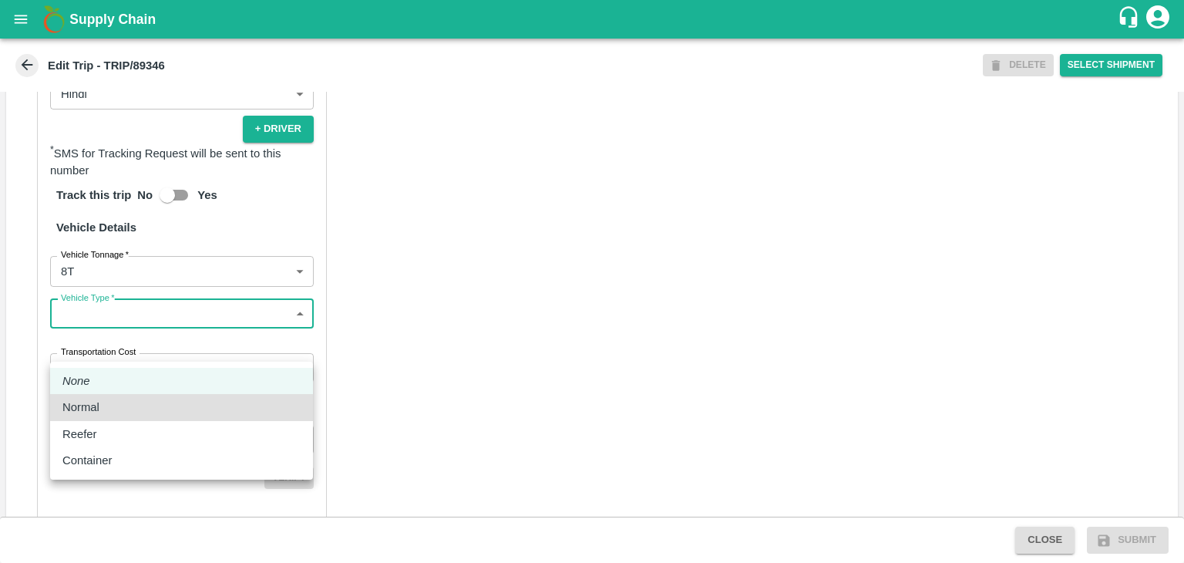
type input "Normal"
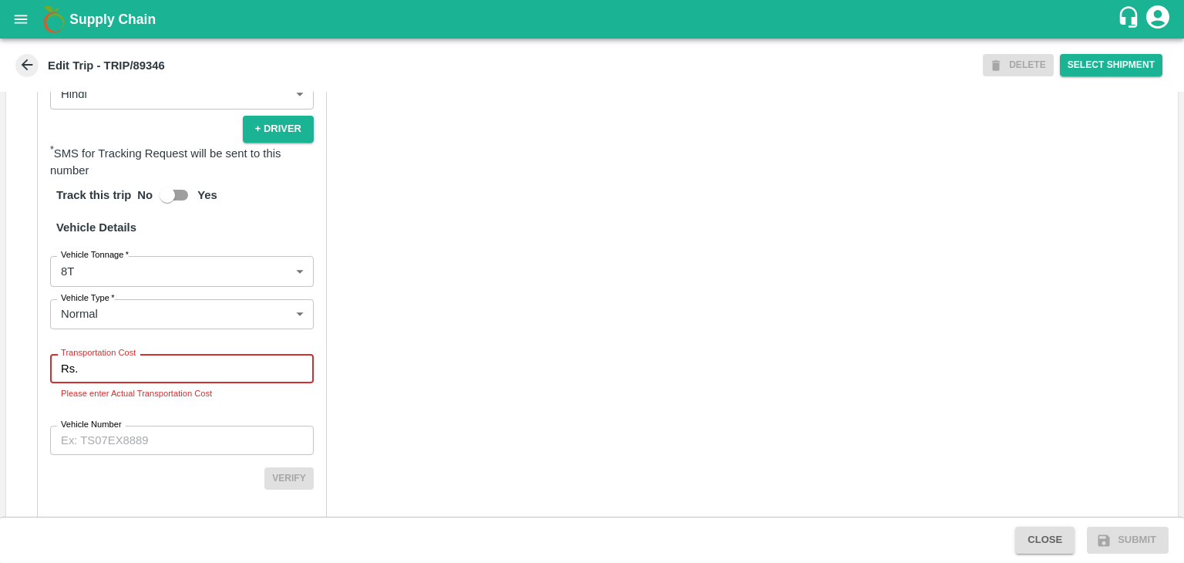
click at [148, 383] on input "Transportation Cost" at bounding box center [199, 368] width 230 height 29
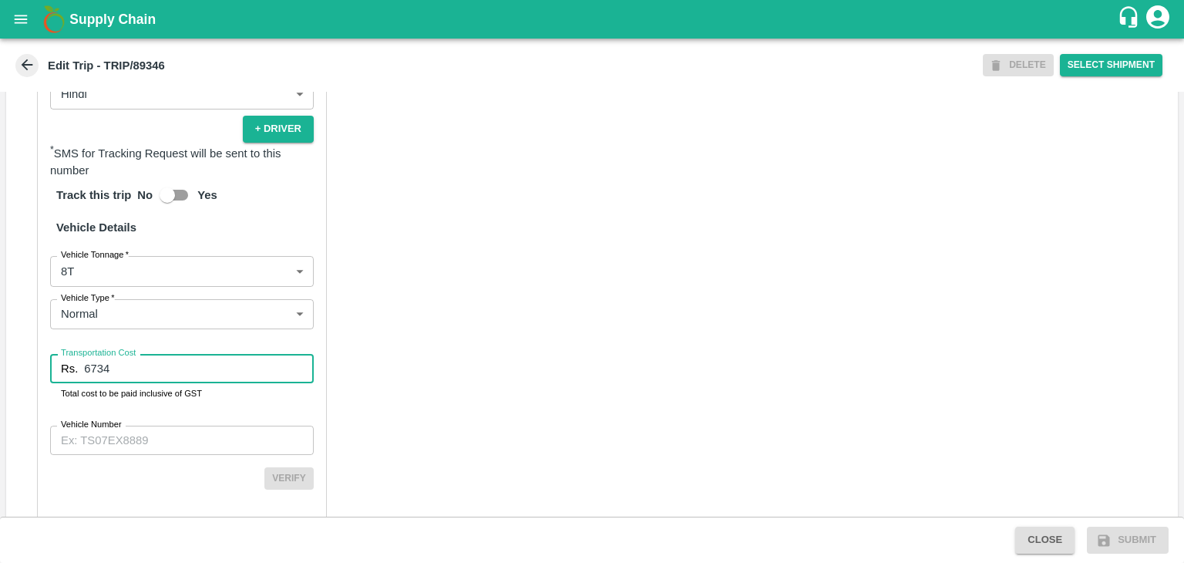
type input "6734"
click at [227, 455] on input "Vehicle Number" at bounding box center [182, 439] width 264 height 29
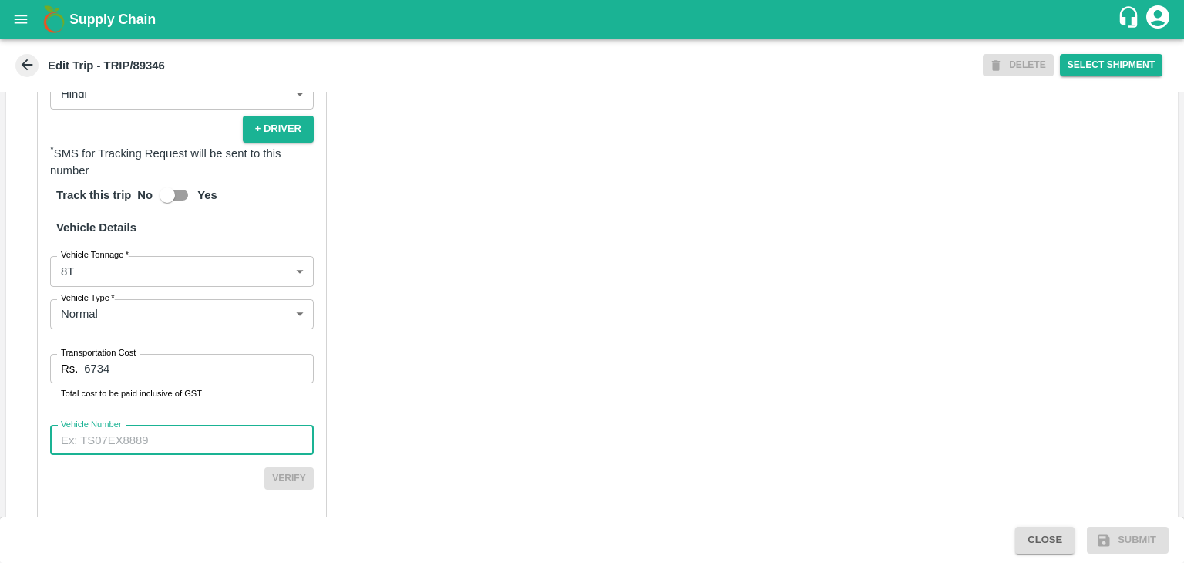
paste input "MH10Z3780"
type input "MH10Z3780"
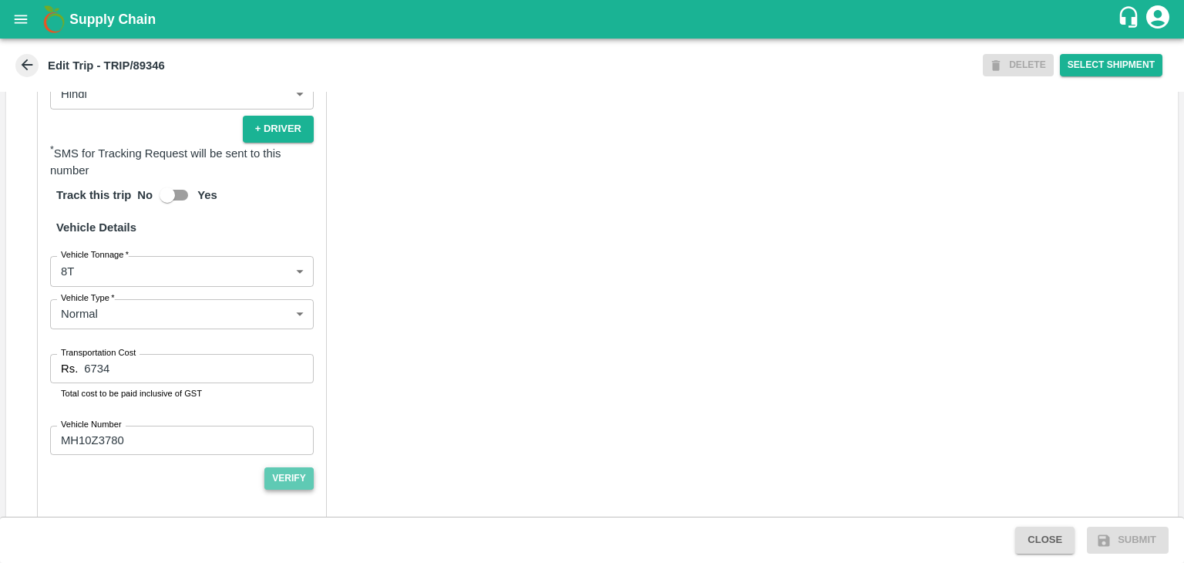
click at [290, 489] on button "Verify" at bounding box center [288, 478] width 49 height 22
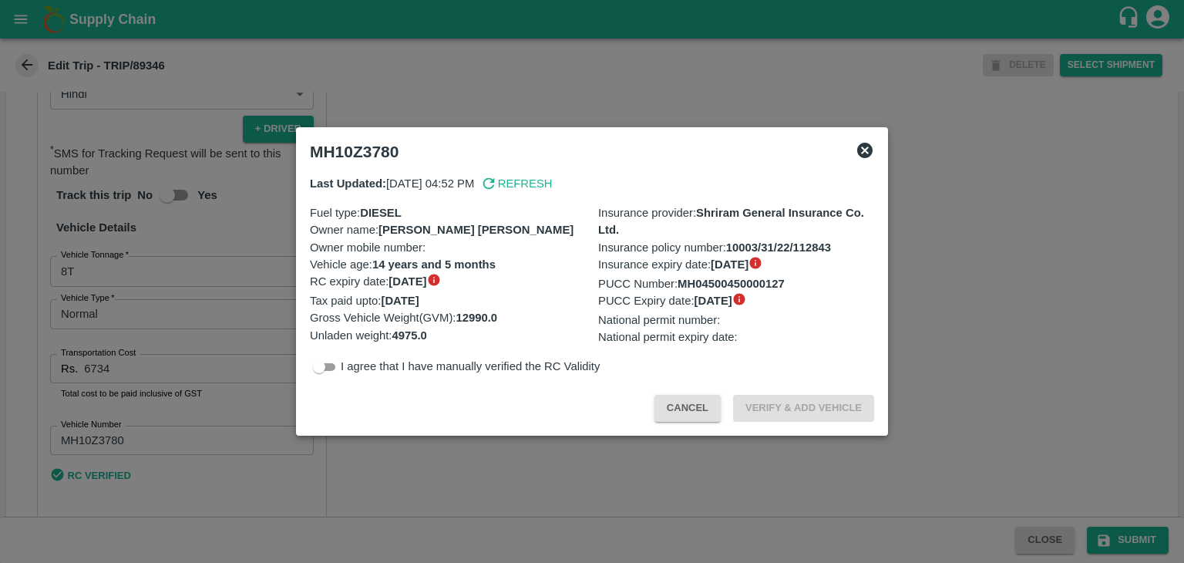
click at [1022, 496] on div at bounding box center [592, 281] width 1184 height 563
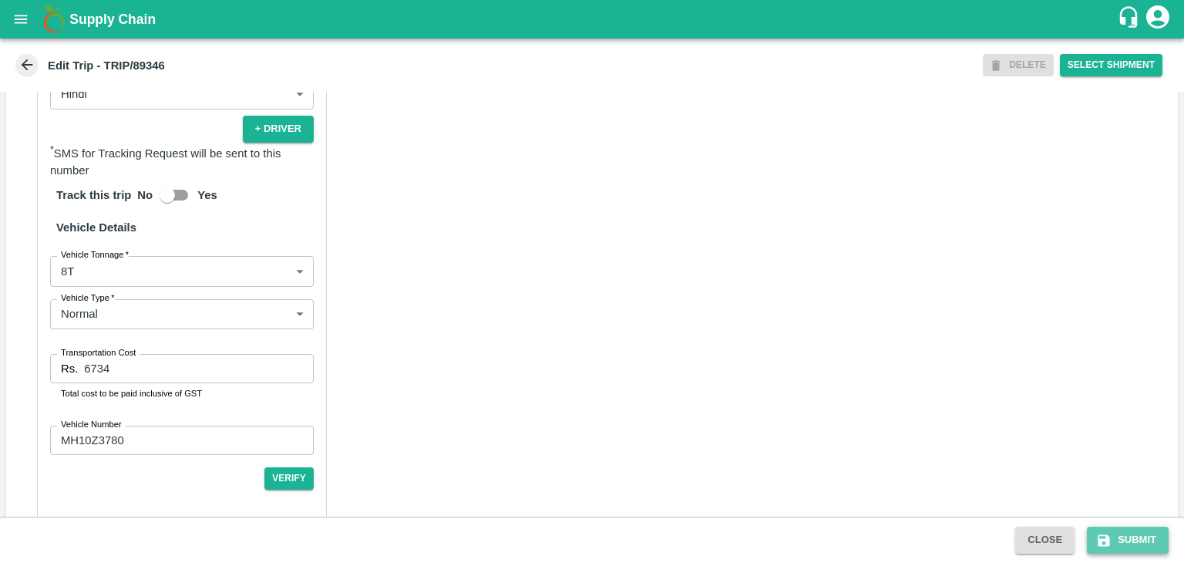
click at [1135, 539] on button "Submit" at bounding box center [1128, 539] width 82 height 27
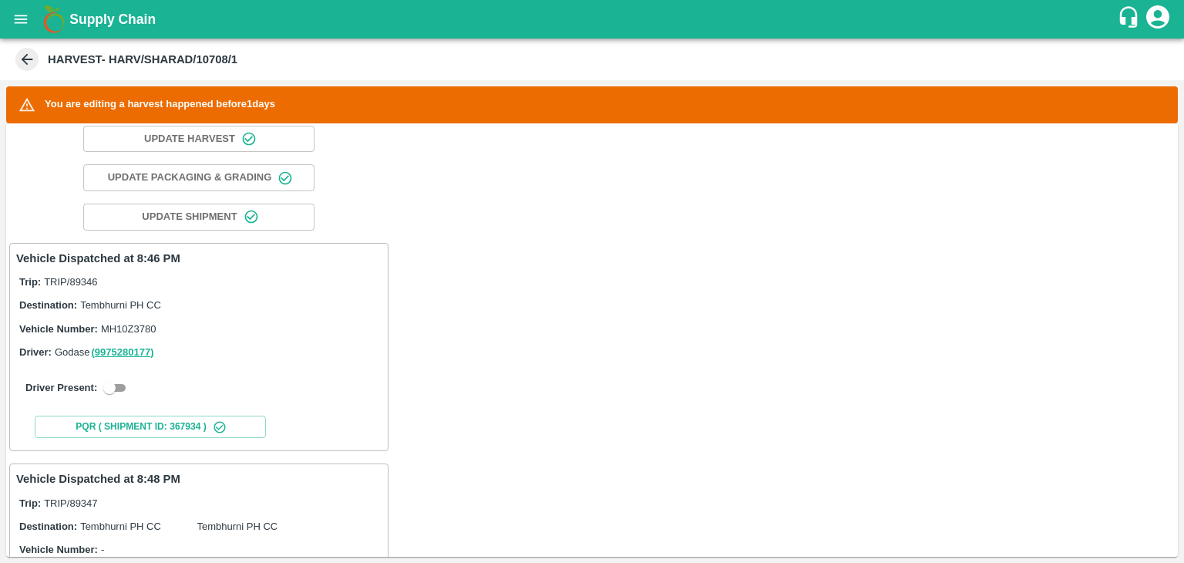
scroll to position [145, 0]
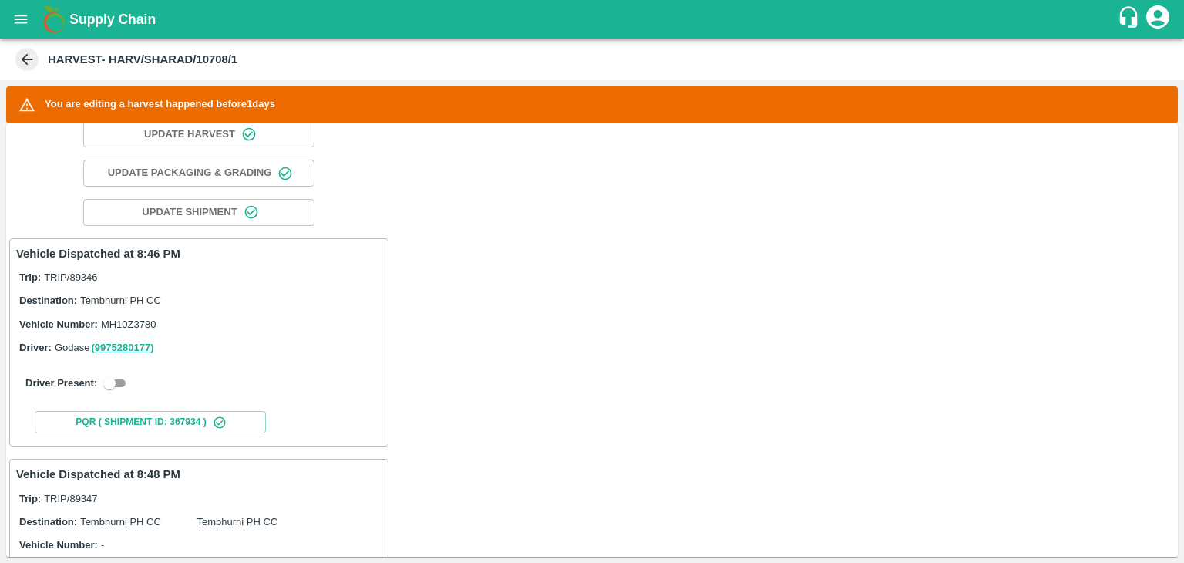
click at [109, 379] on input "checkbox" at bounding box center [109, 383] width 55 height 18
checkbox input "true"
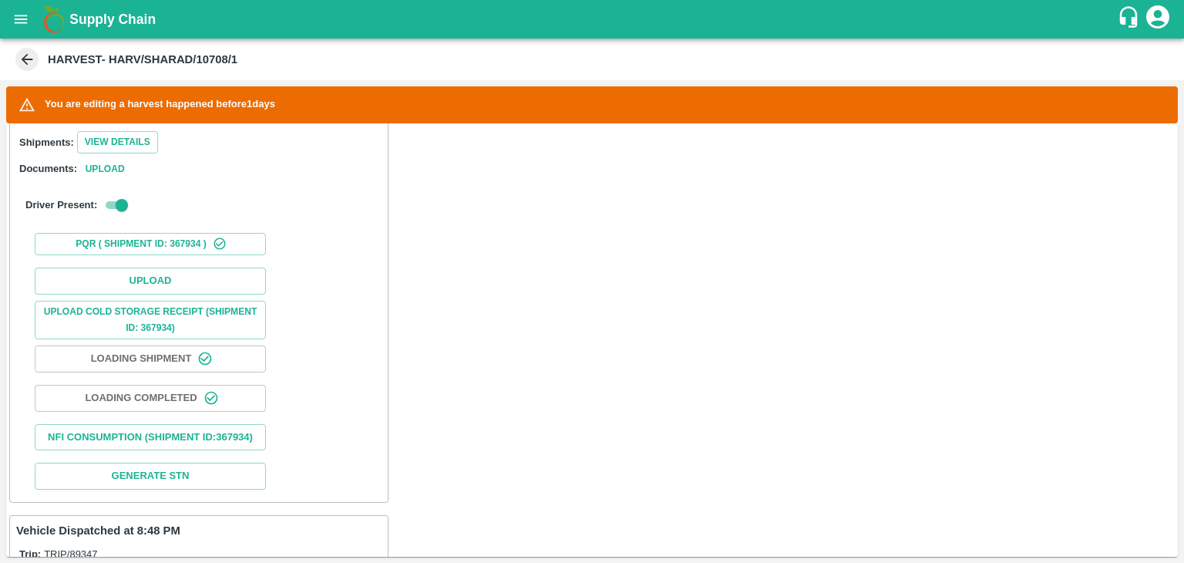
scroll to position [469, 0]
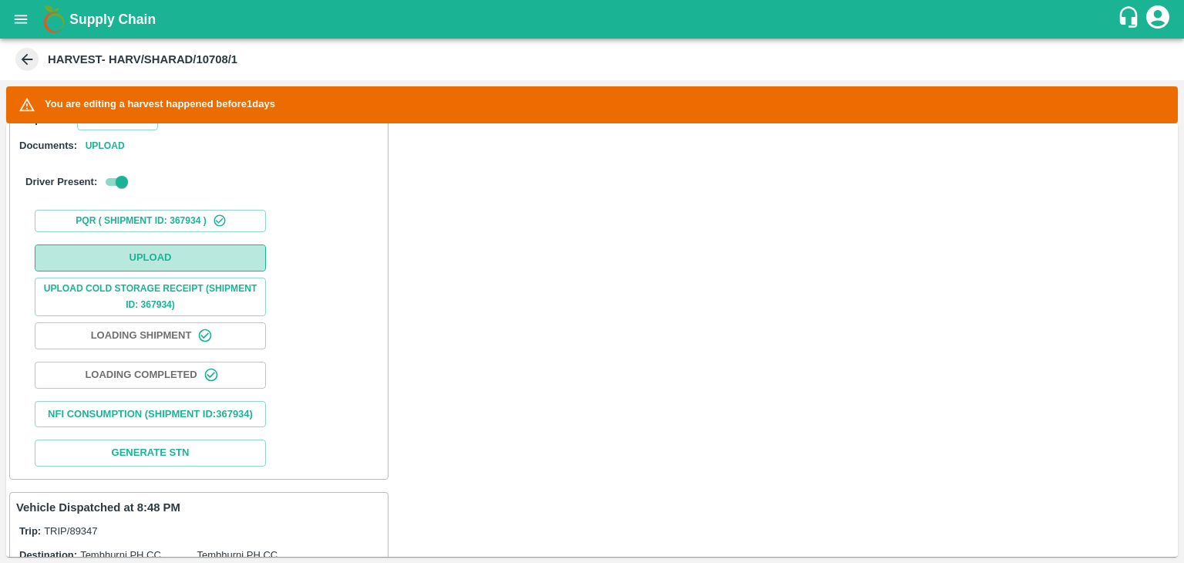
click at [169, 250] on button "Upload" at bounding box center [150, 257] width 231 height 27
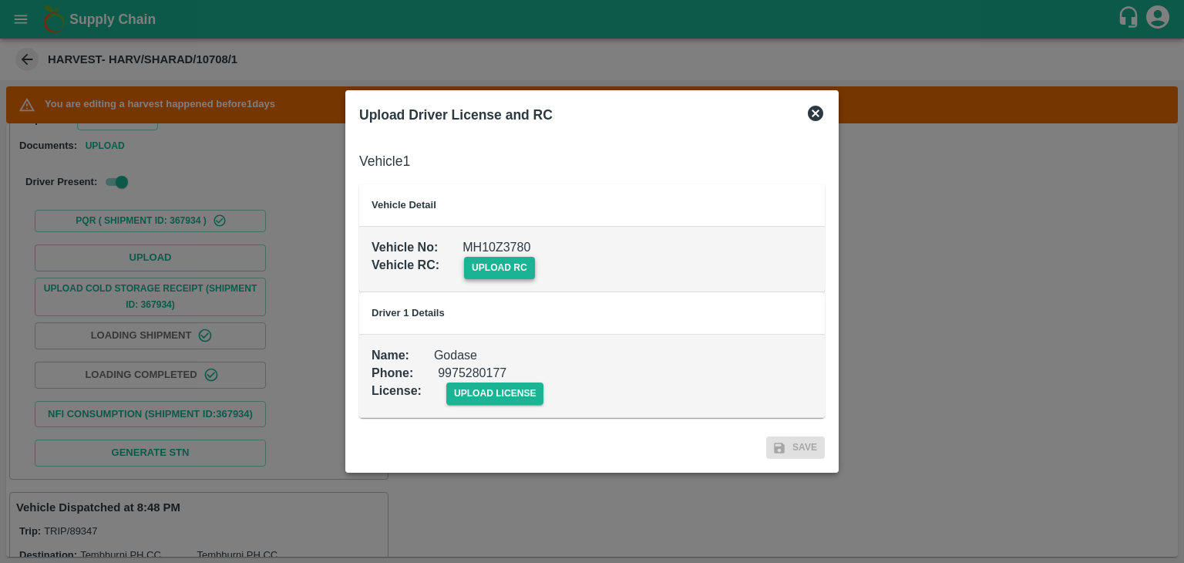
click at [496, 263] on span "upload rc" at bounding box center [499, 268] width 71 height 22
click at [0, 0] on input "upload rc" at bounding box center [0, 0] width 0 height 0
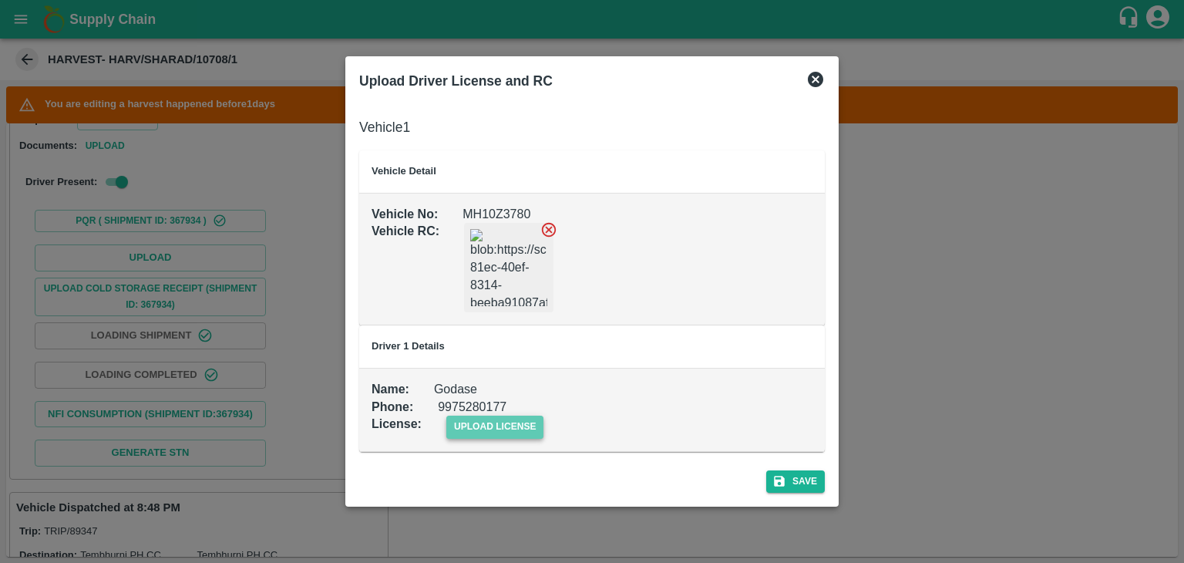
click at [509, 420] on span "upload license" at bounding box center [495, 426] width 98 height 22
click at [0, 0] on input "upload license" at bounding box center [0, 0] width 0 height 0
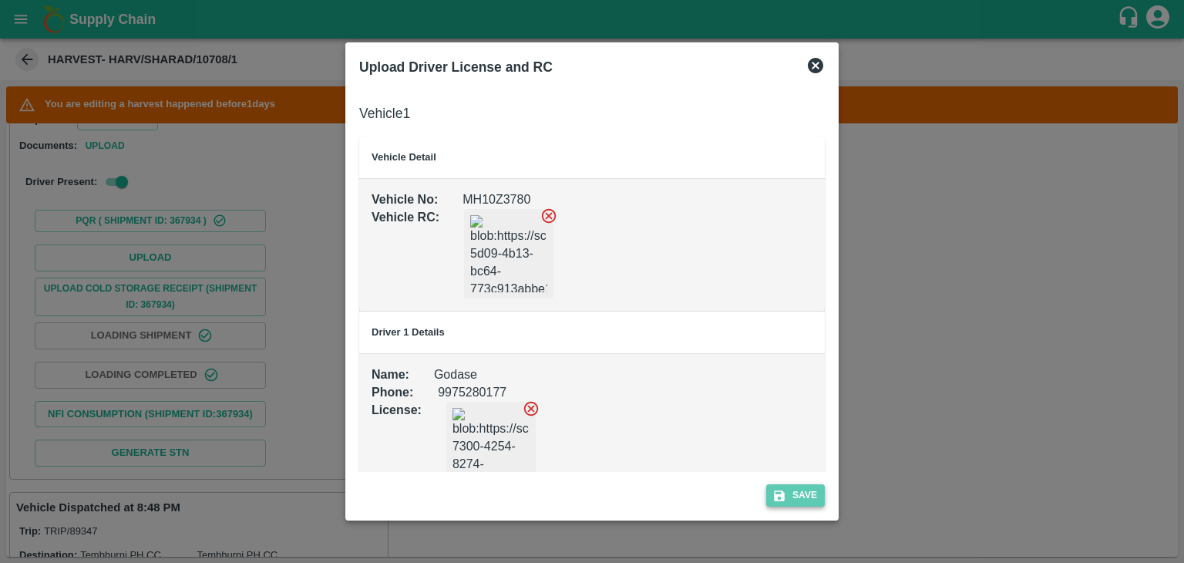
click at [815, 489] on button "Save" at bounding box center [795, 495] width 59 height 22
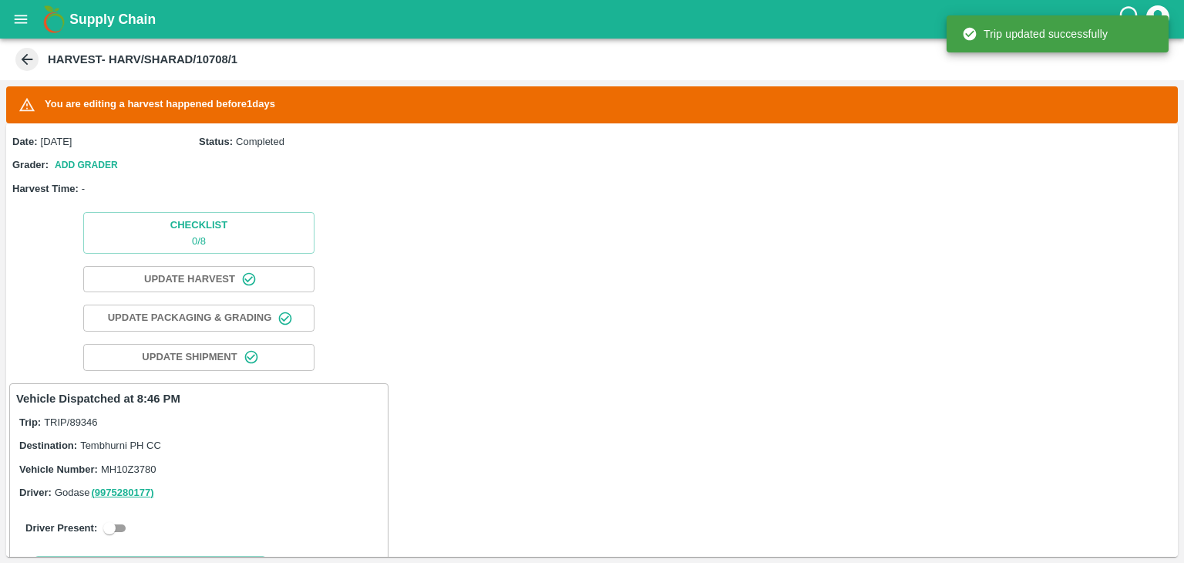
scroll to position [293, 0]
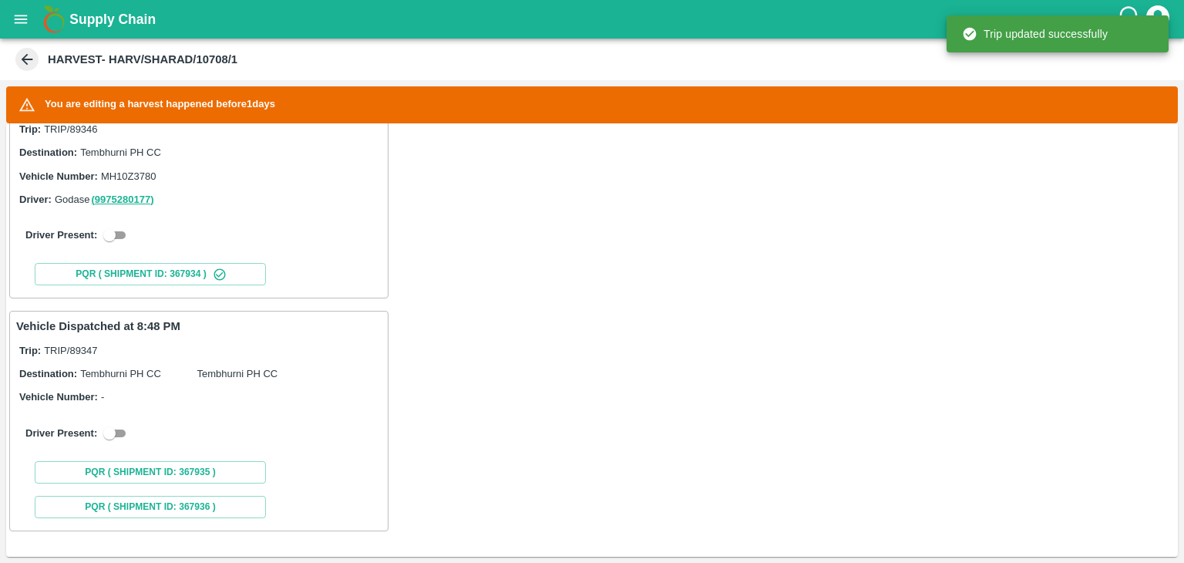
click at [118, 222] on div "Driver Present:" at bounding box center [198, 234] width 365 height 43
click at [119, 229] on input "checkbox" at bounding box center [109, 235] width 55 height 18
checkbox input "true"
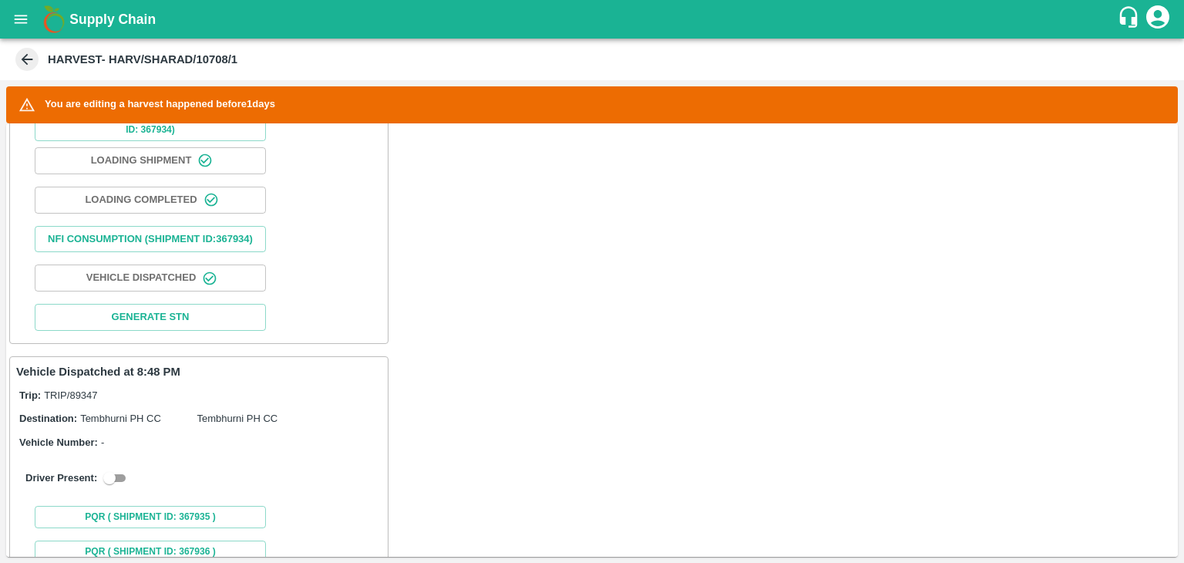
scroll to position [703, 0]
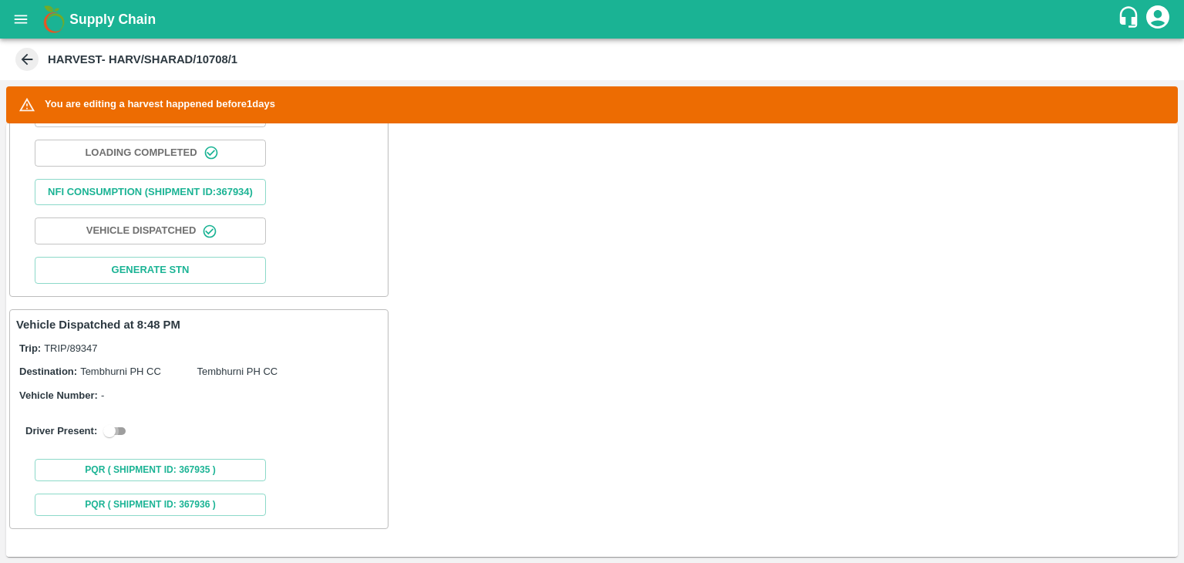
click at [124, 426] on input "checkbox" at bounding box center [109, 431] width 55 height 18
checkbox input "true"
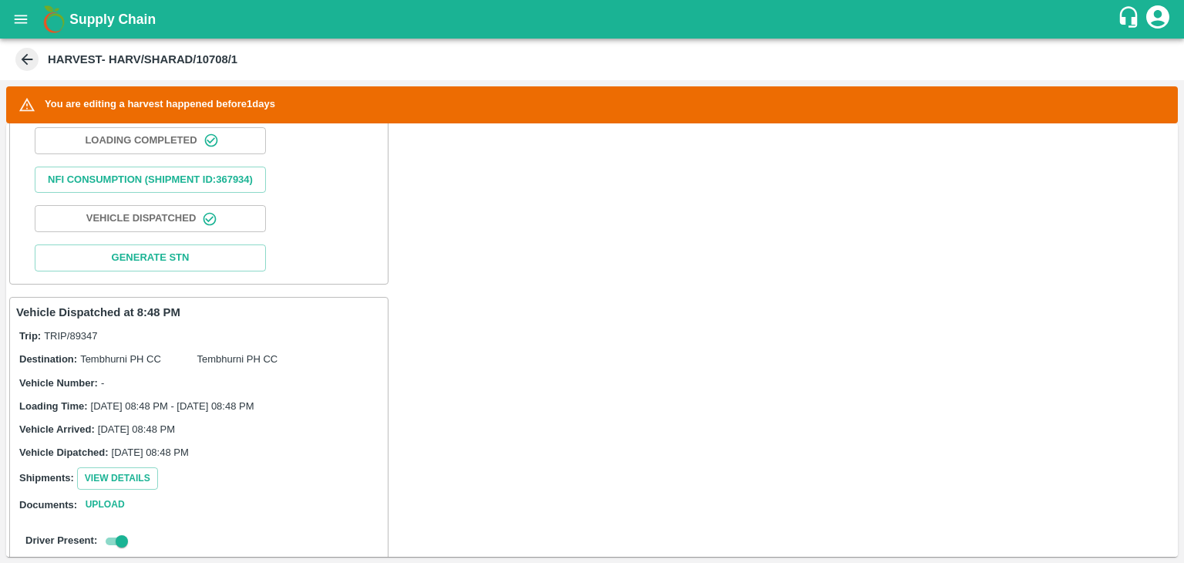
scroll to position [1057, 0]
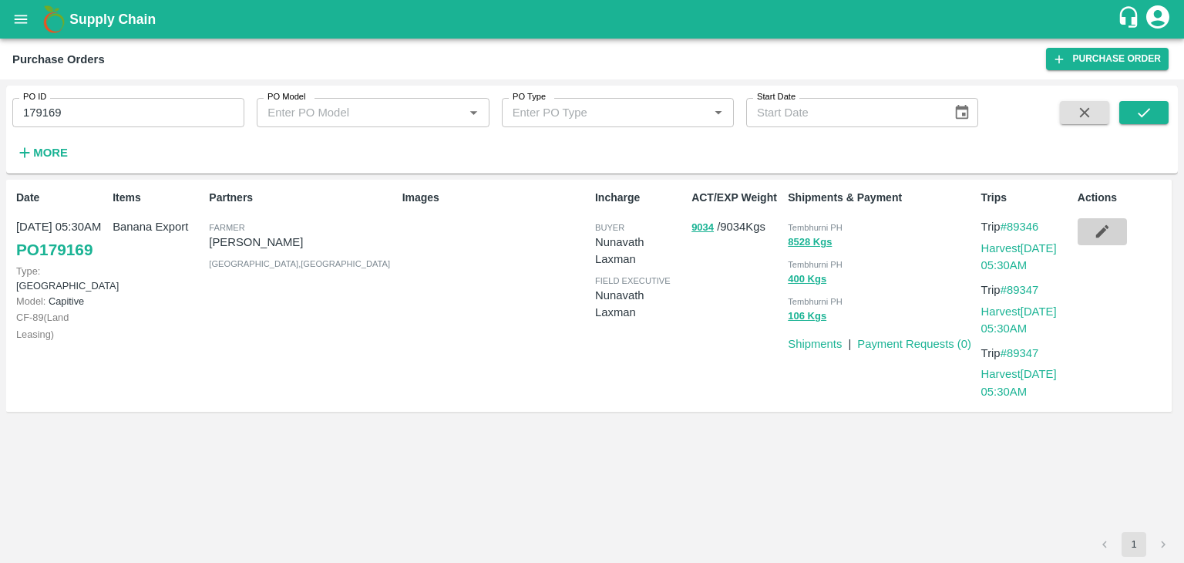
click at [1091, 229] on button "button" at bounding box center [1101, 231] width 49 height 26
